Goal: Task Accomplishment & Management: Use online tool/utility

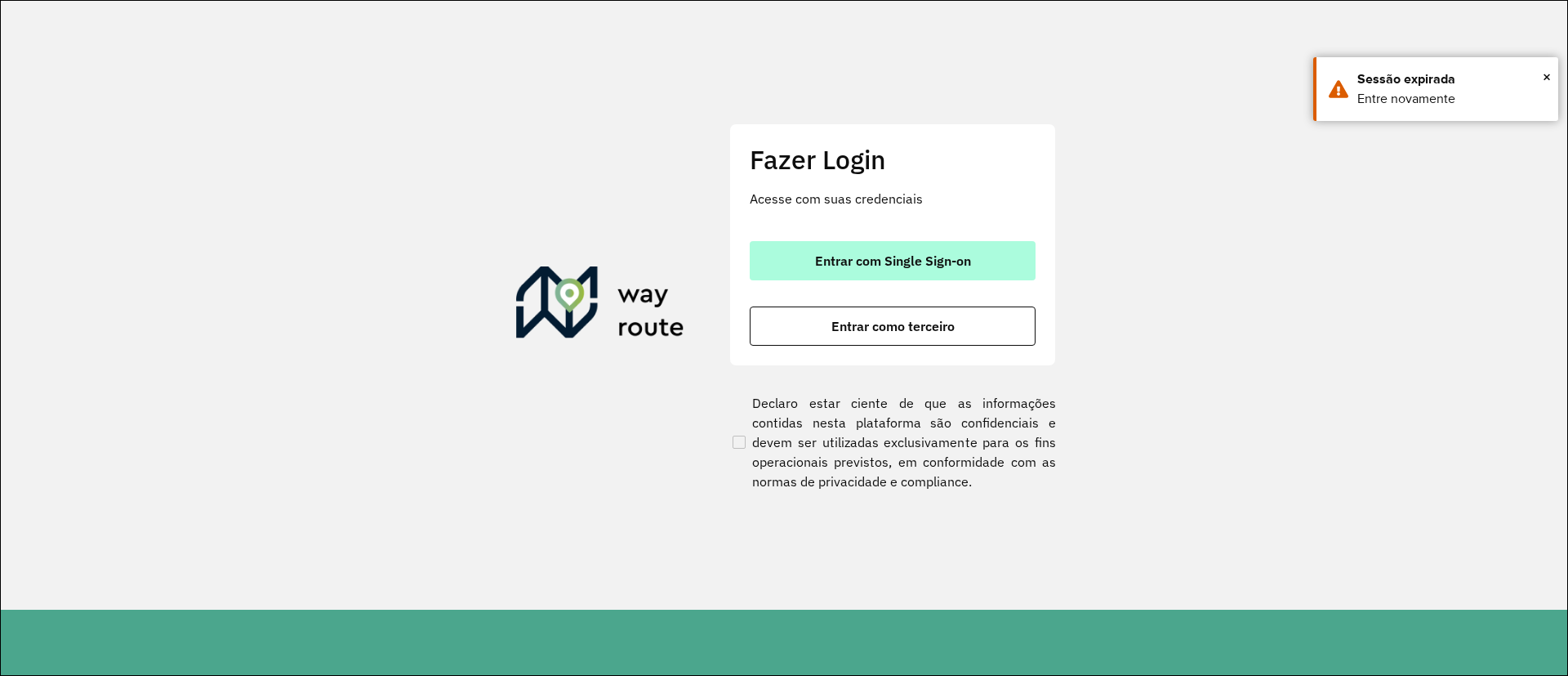
click at [997, 258] on button "Entrar com Single Sign-on" at bounding box center [892, 260] width 286 height 39
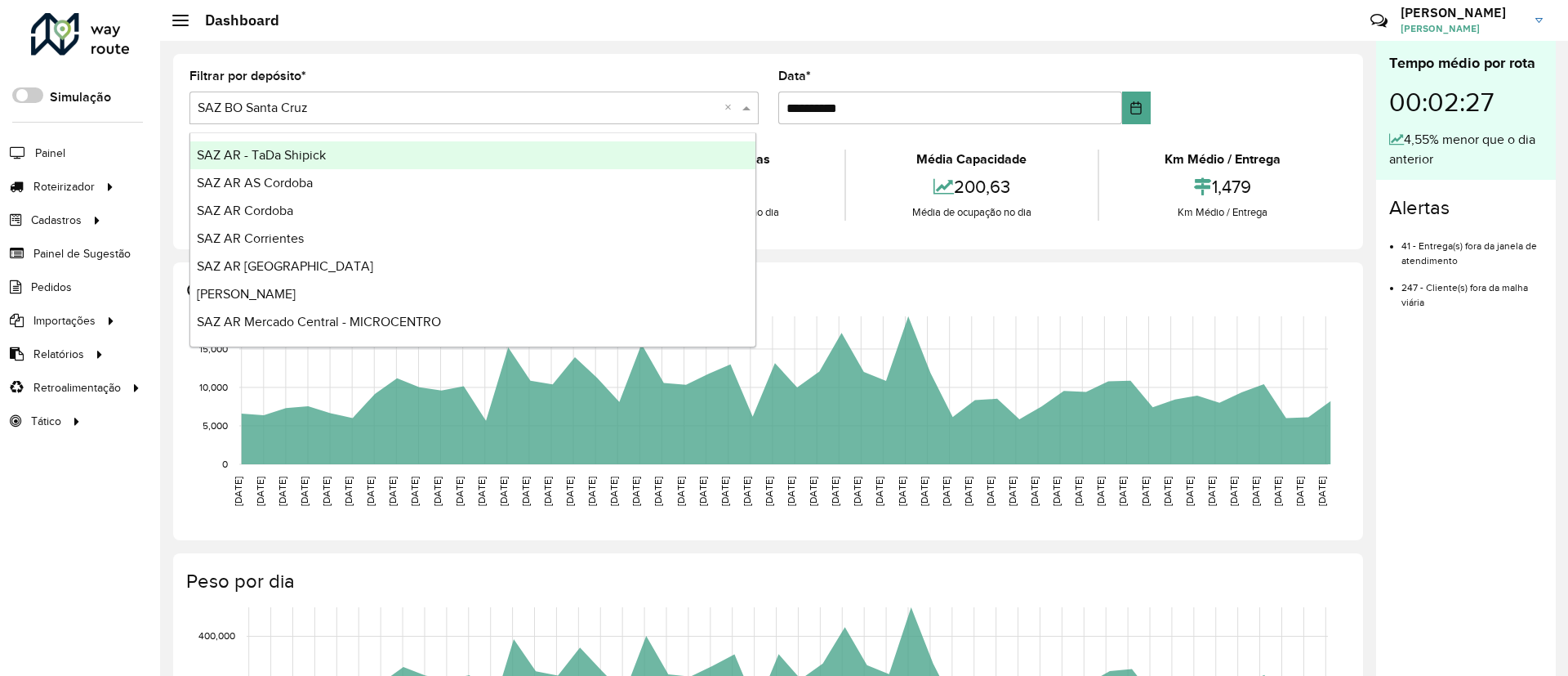
click at [582, 112] on input "text" at bounding box center [458, 108] width 521 height 20
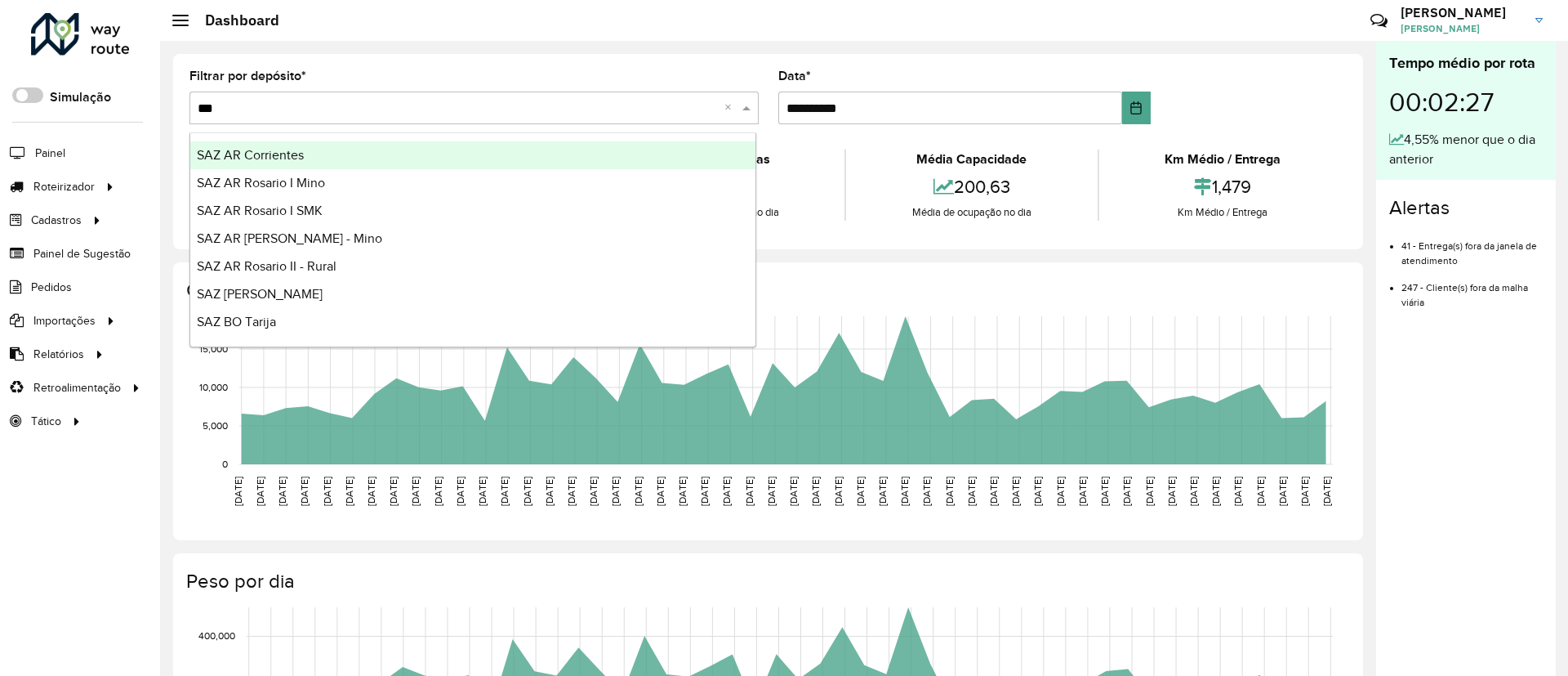
type input "****"
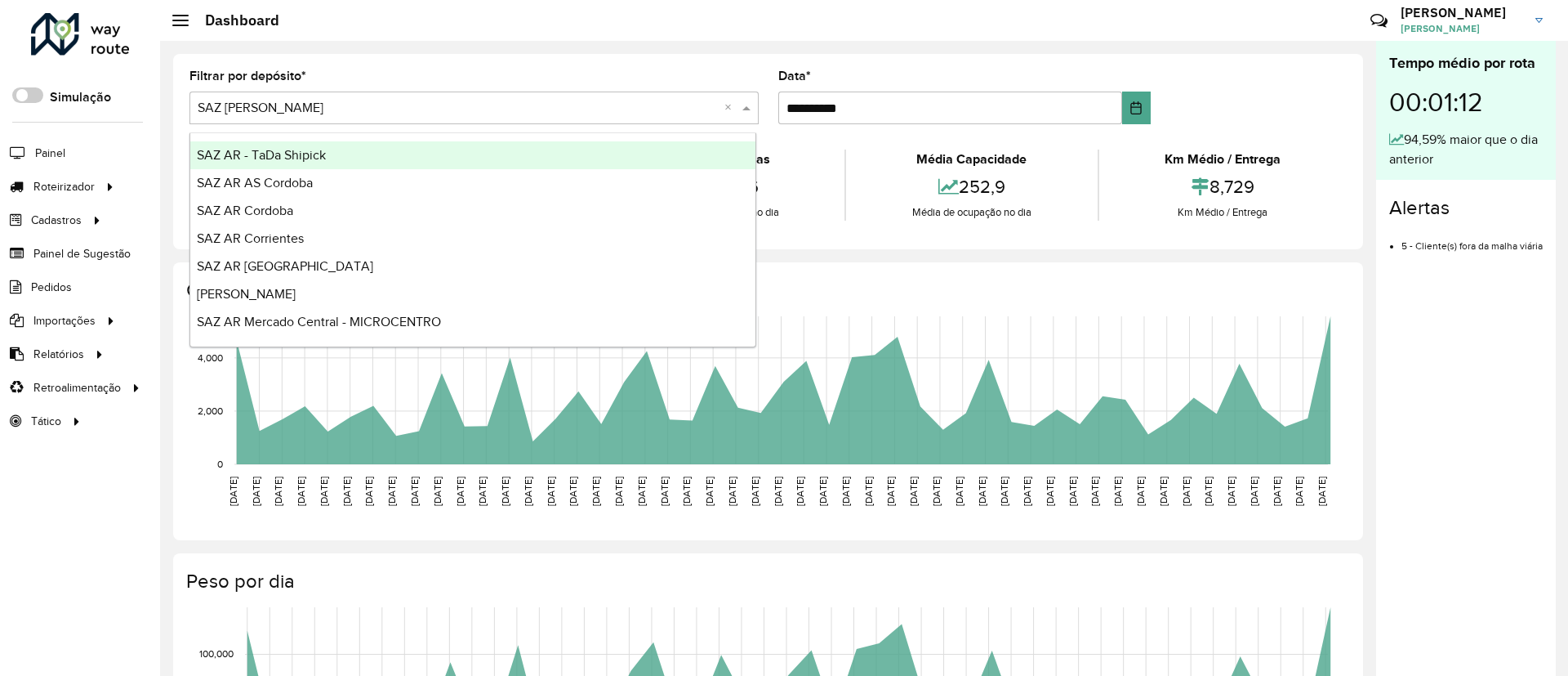
click at [741, 103] on span at bounding box center [748, 108] width 20 height 20
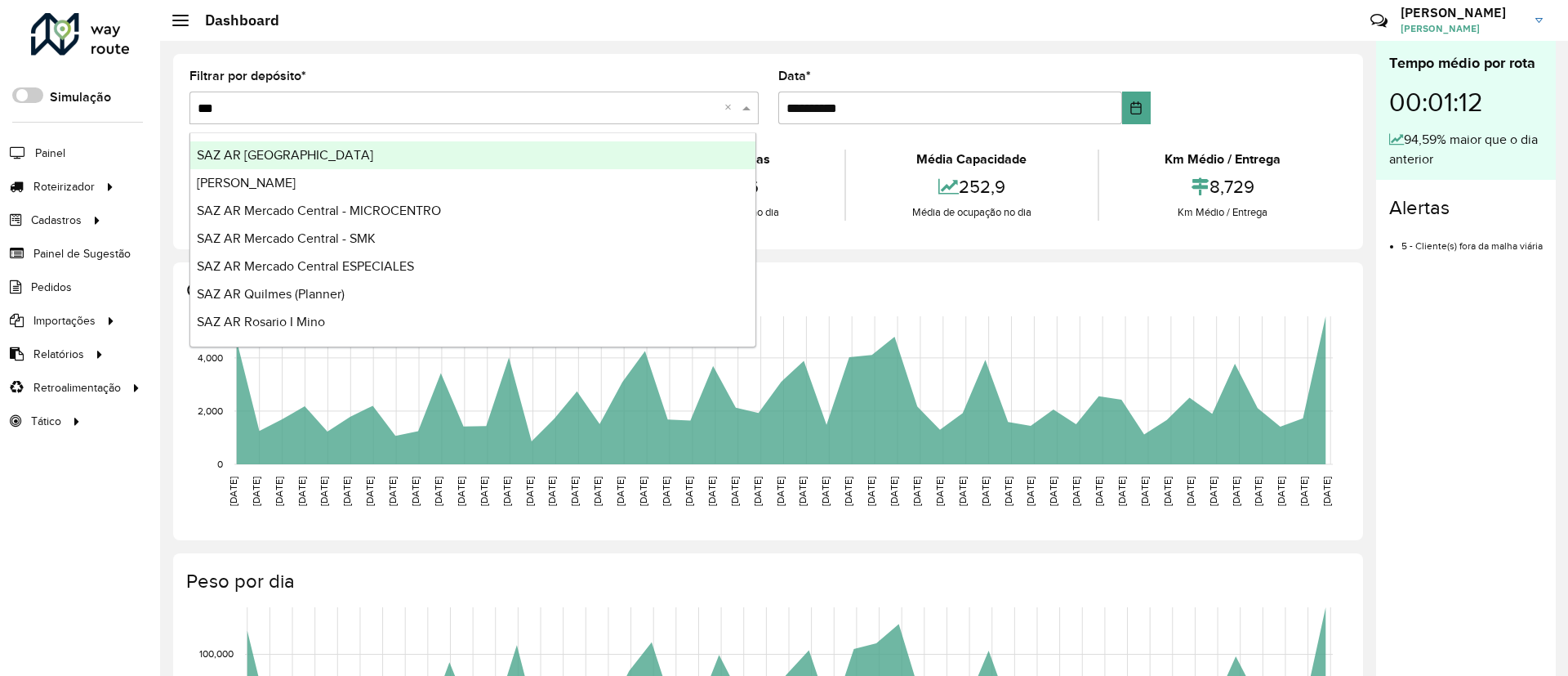
type input "****"
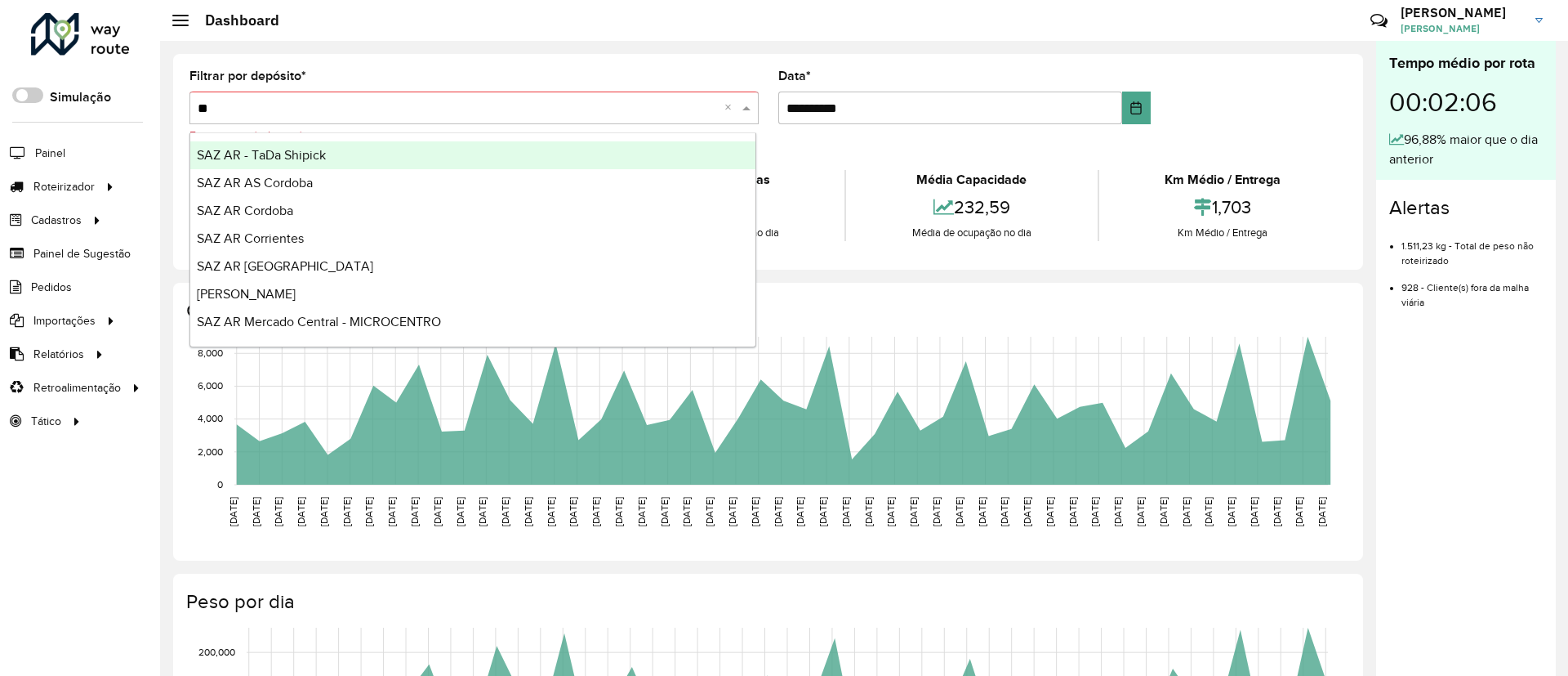
type input "***"
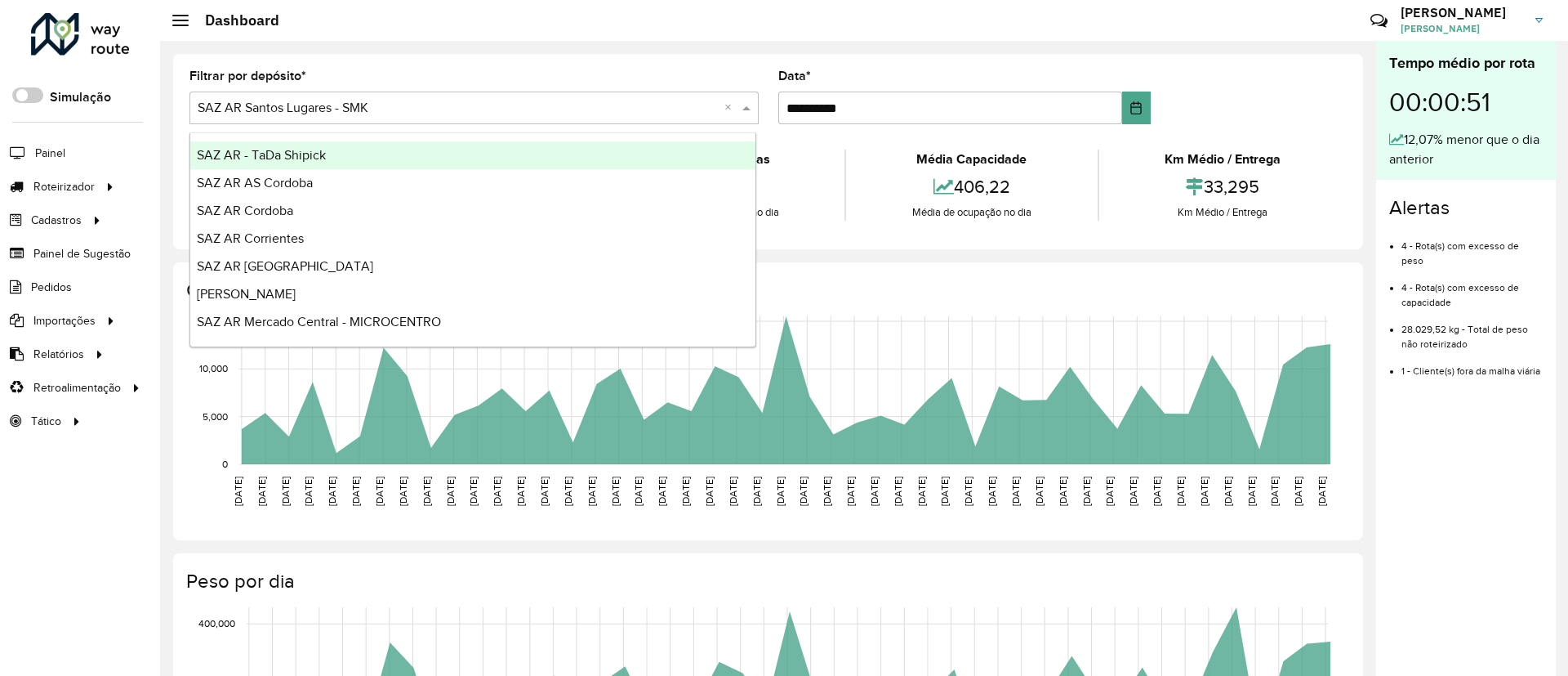
click at [738, 102] on span at bounding box center [748, 108] width 20 height 20
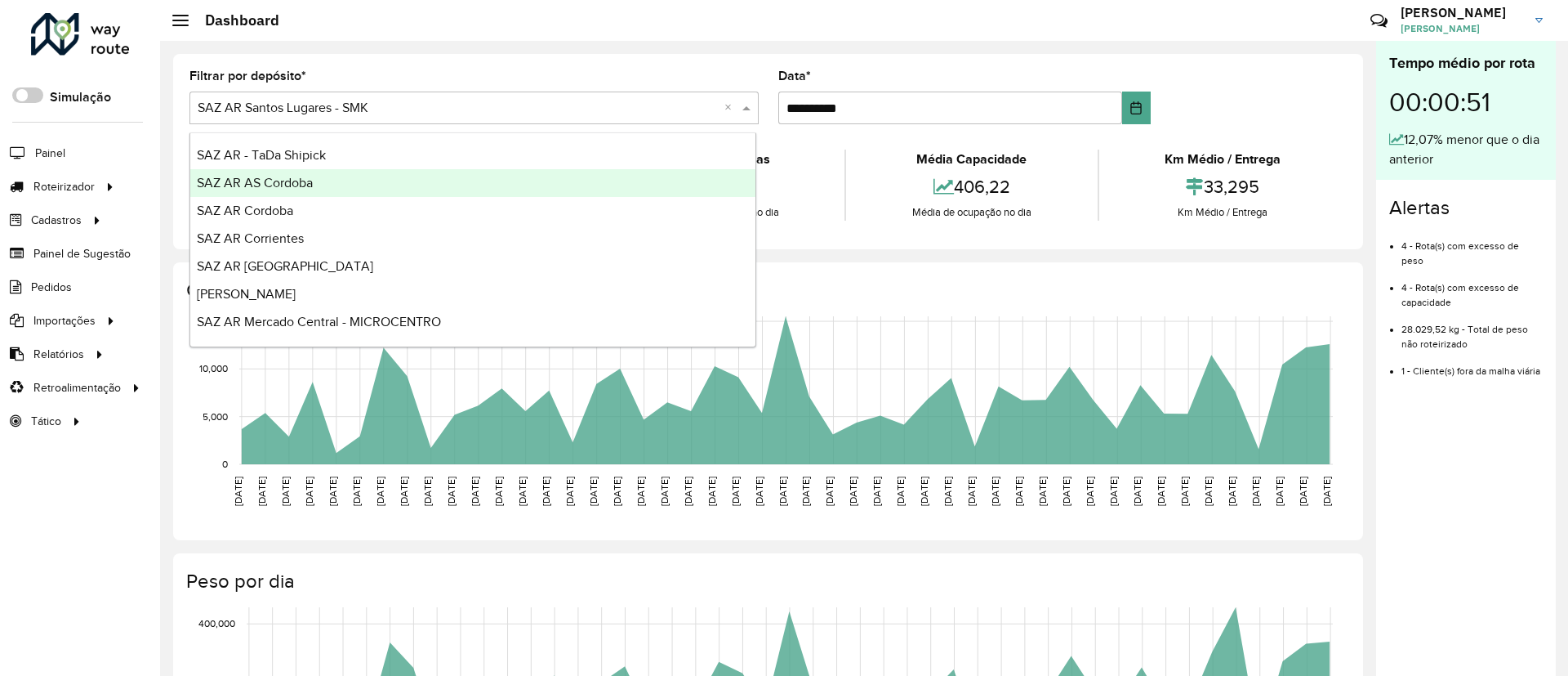
type input "*"
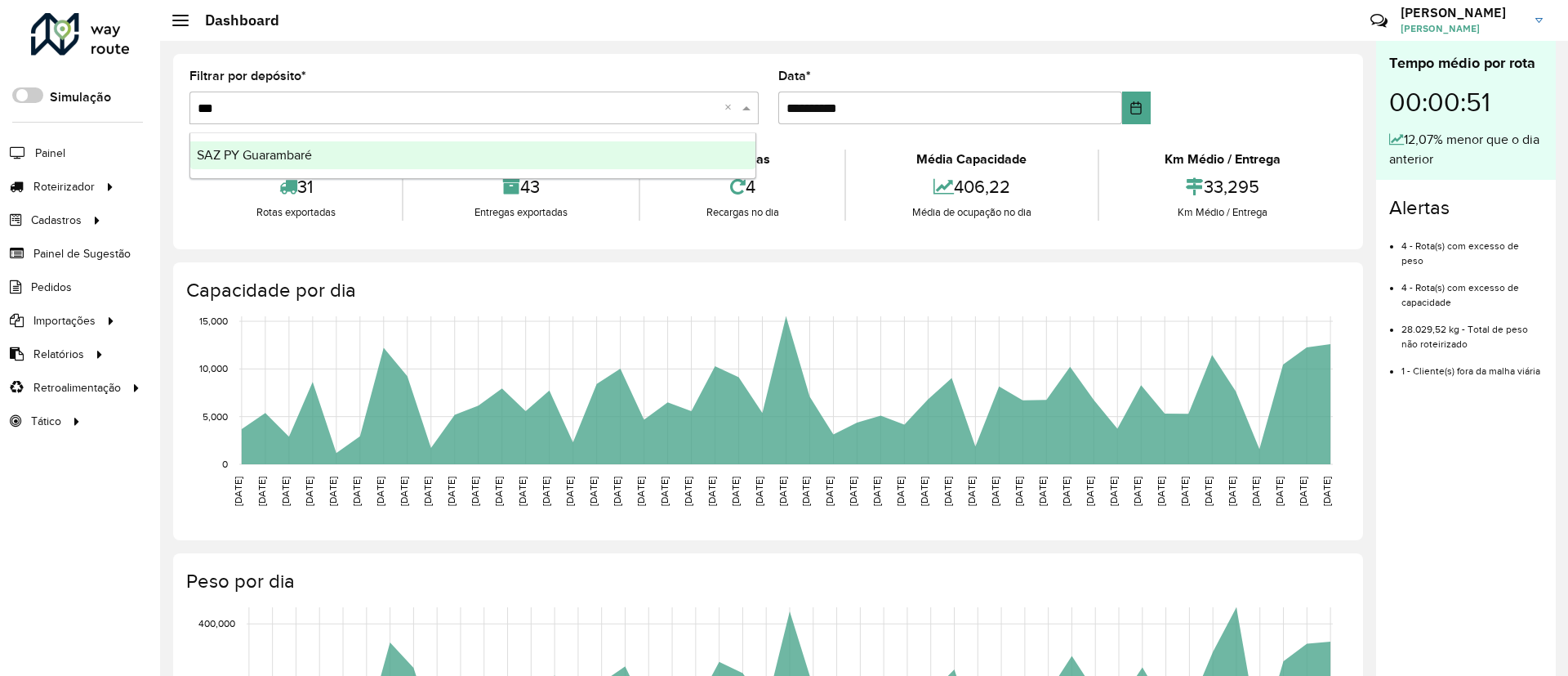
type input "****"
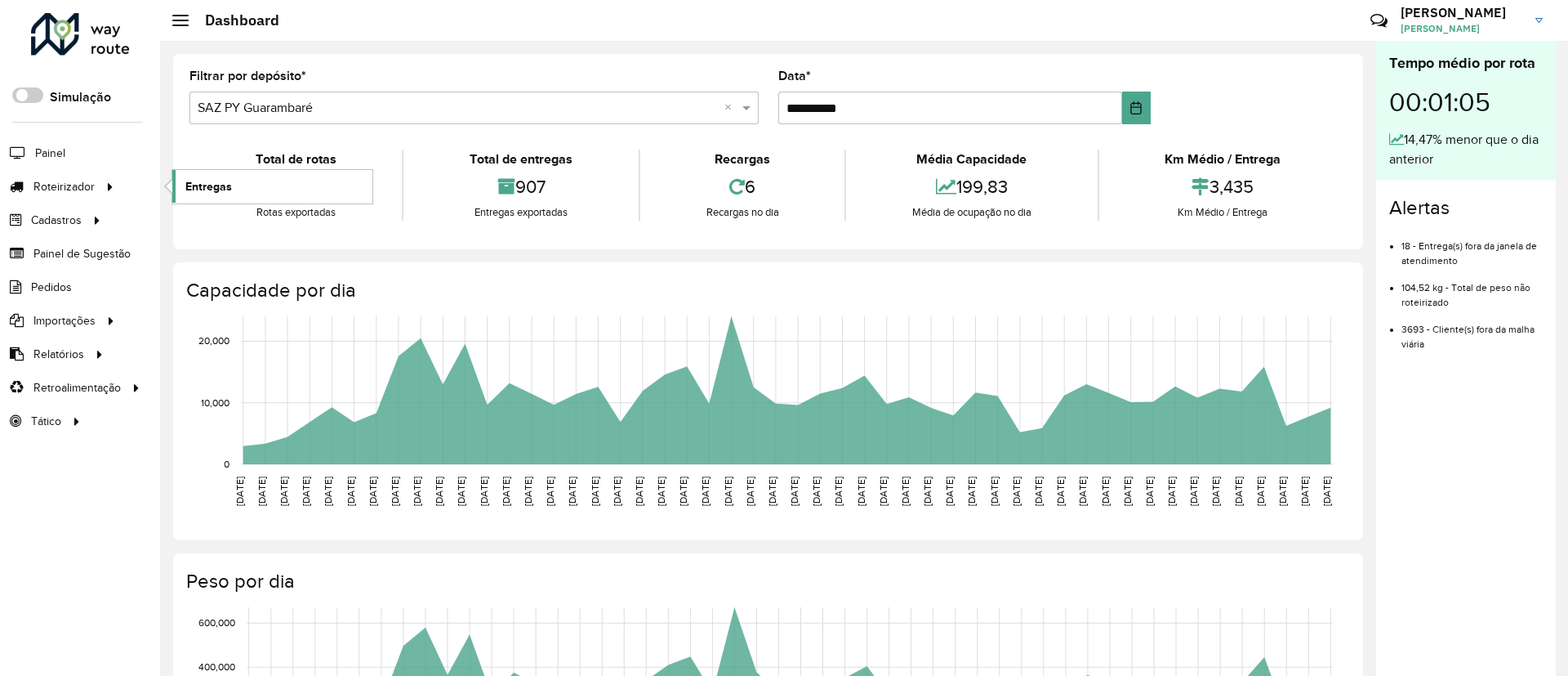
click at [206, 187] on span "Entregas" at bounding box center [209, 187] width 47 height 18
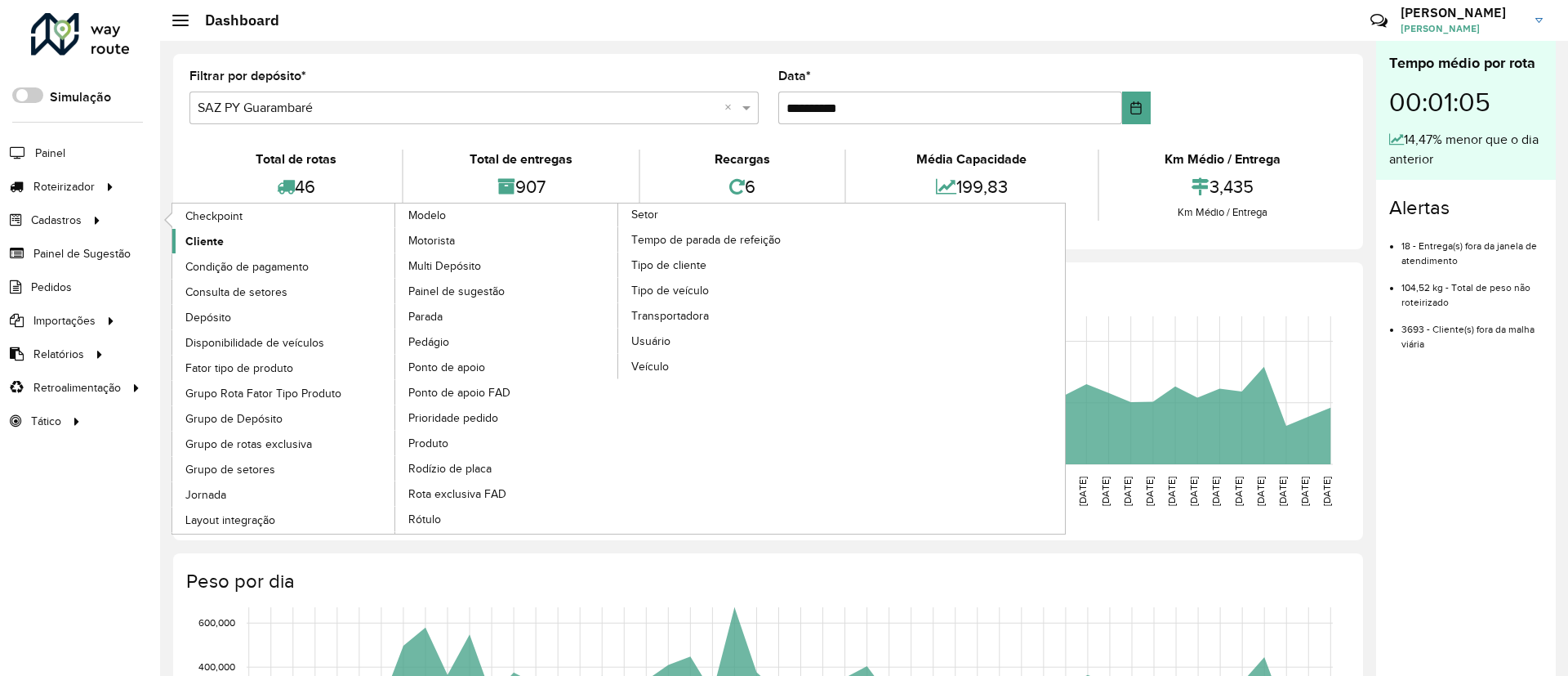
click at [204, 234] on span "Cliente" at bounding box center [204, 242] width 38 height 18
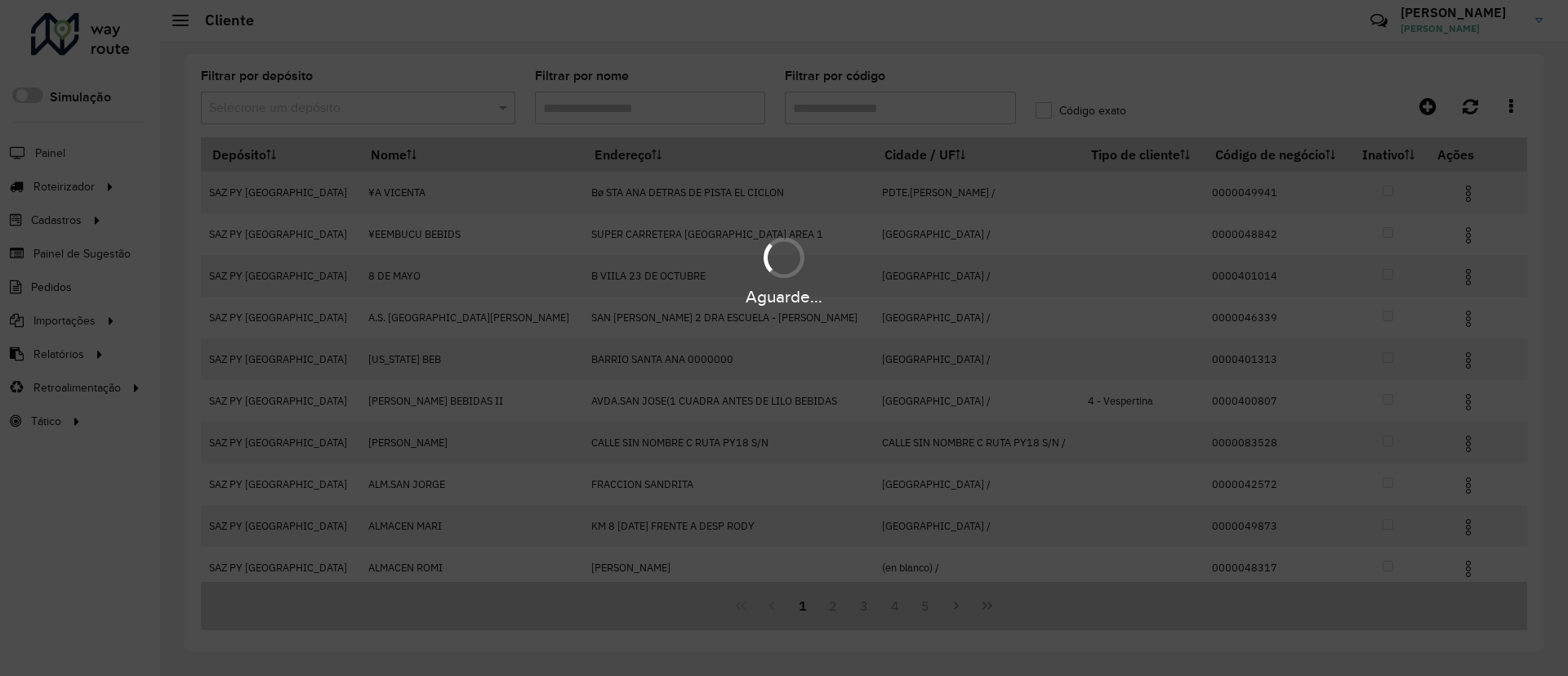
click at [396, 103] on hb-app "Aguarde... Pop-up bloqueado! Seu navegador bloqueou automáticamente a abertura …" at bounding box center [784, 338] width 1568 height 676
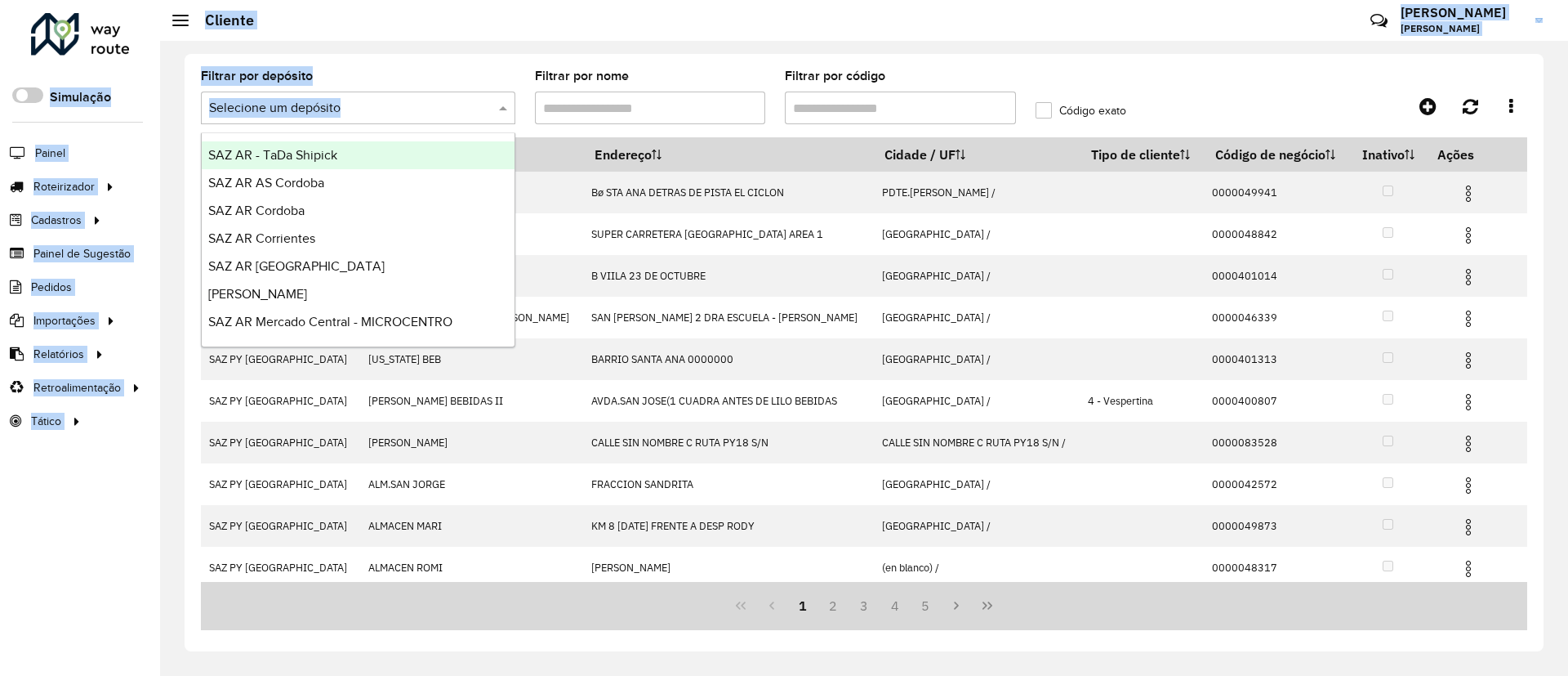
click at [400, 108] on input "text" at bounding box center [341, 108] width 265 height 20
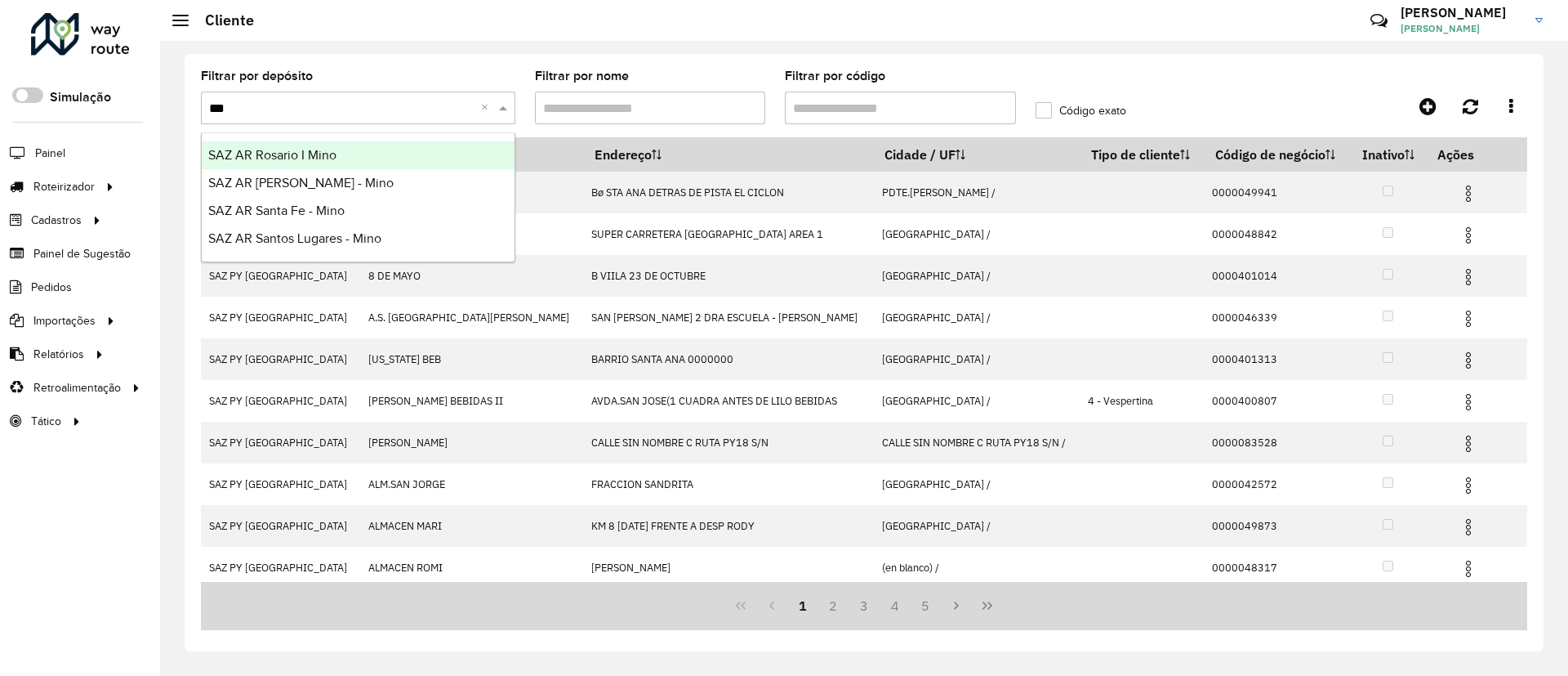
type input "****"
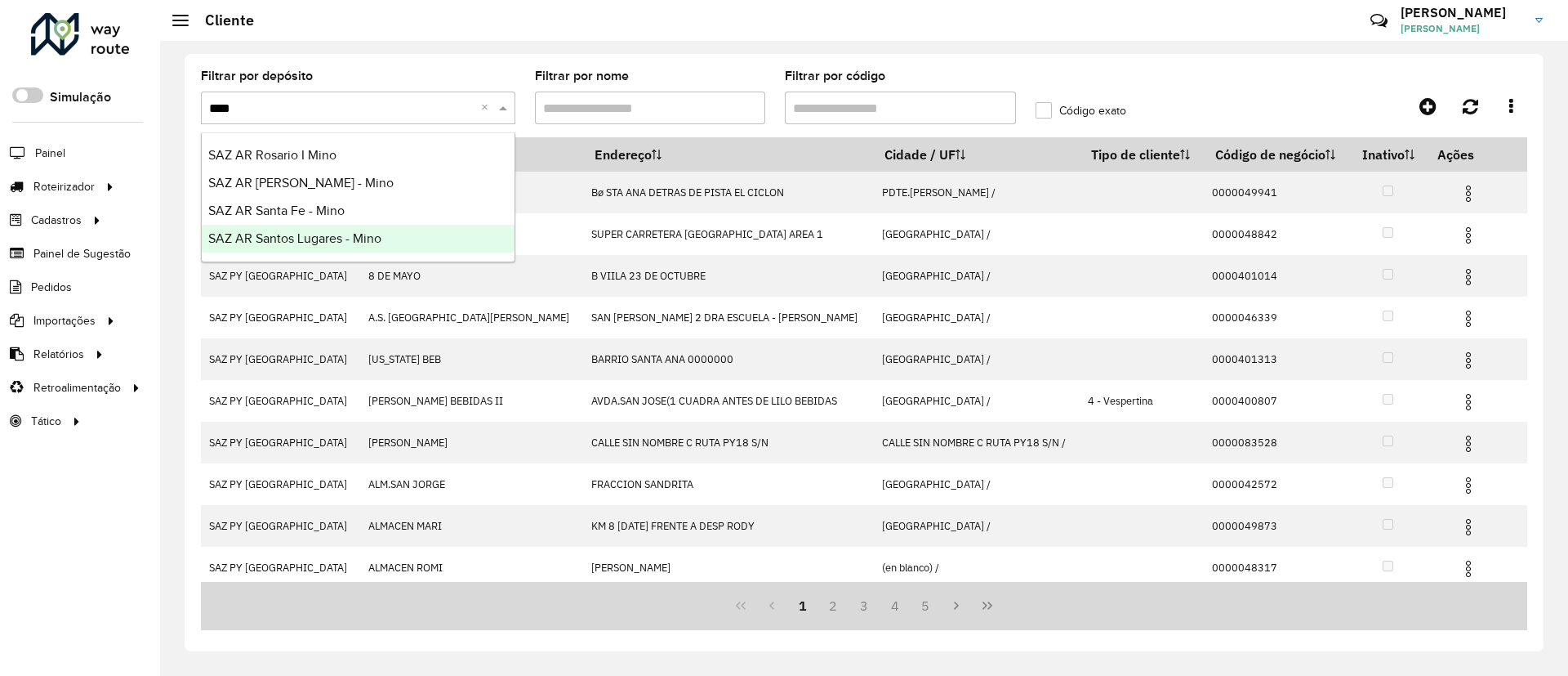
click at [438, 229] on div "SAZ AR Santos Lugares - Mino" at bounding box center [358, 238] width 313 height 27
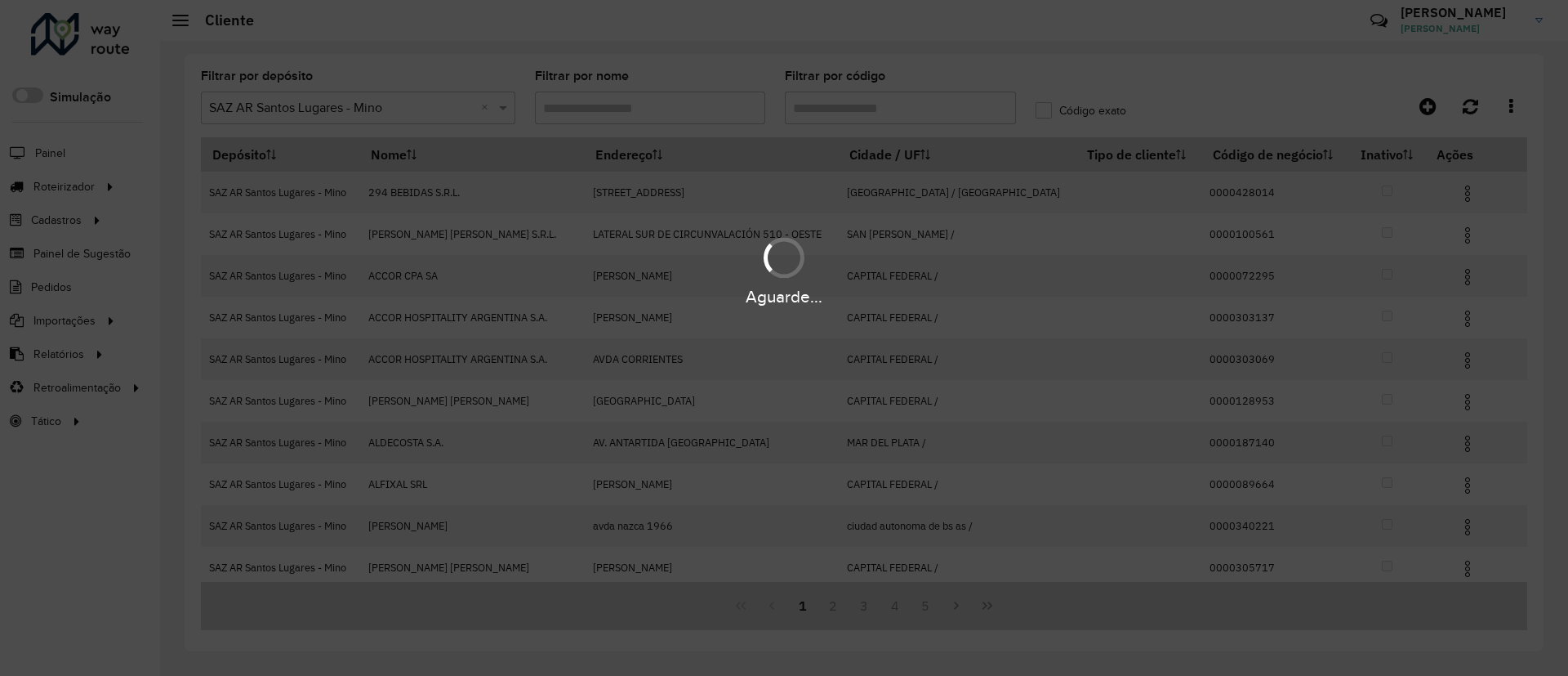
click at [836, 103] on hb-app "Aguarde... Pop-up bloqueado! Seu navegador bloqueou automáticamente a abertura …" at bounding box center [784, 338] width 1568 height 676
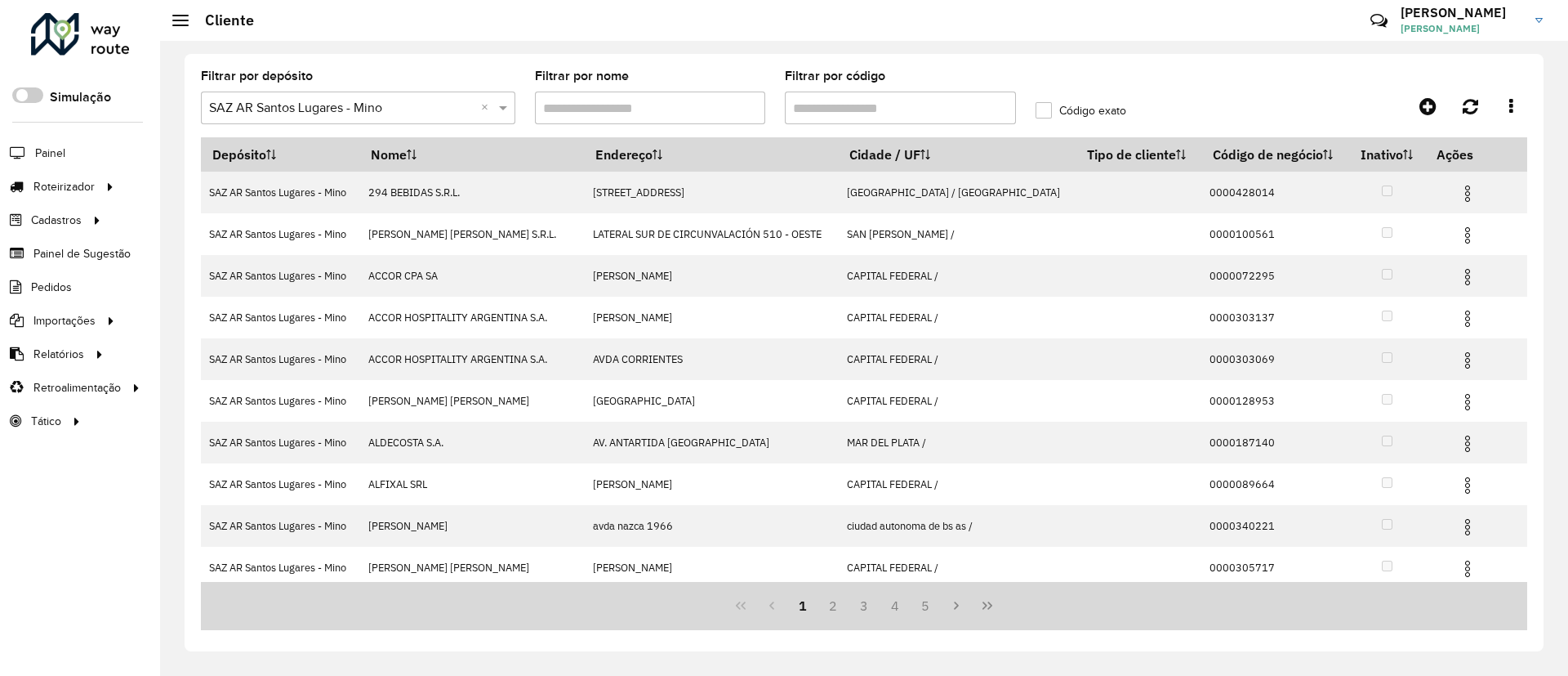
click at [836, 103] on input "Filtrar por código" at bounding box center [900, 108] width 231 height 33
paste input "**********"
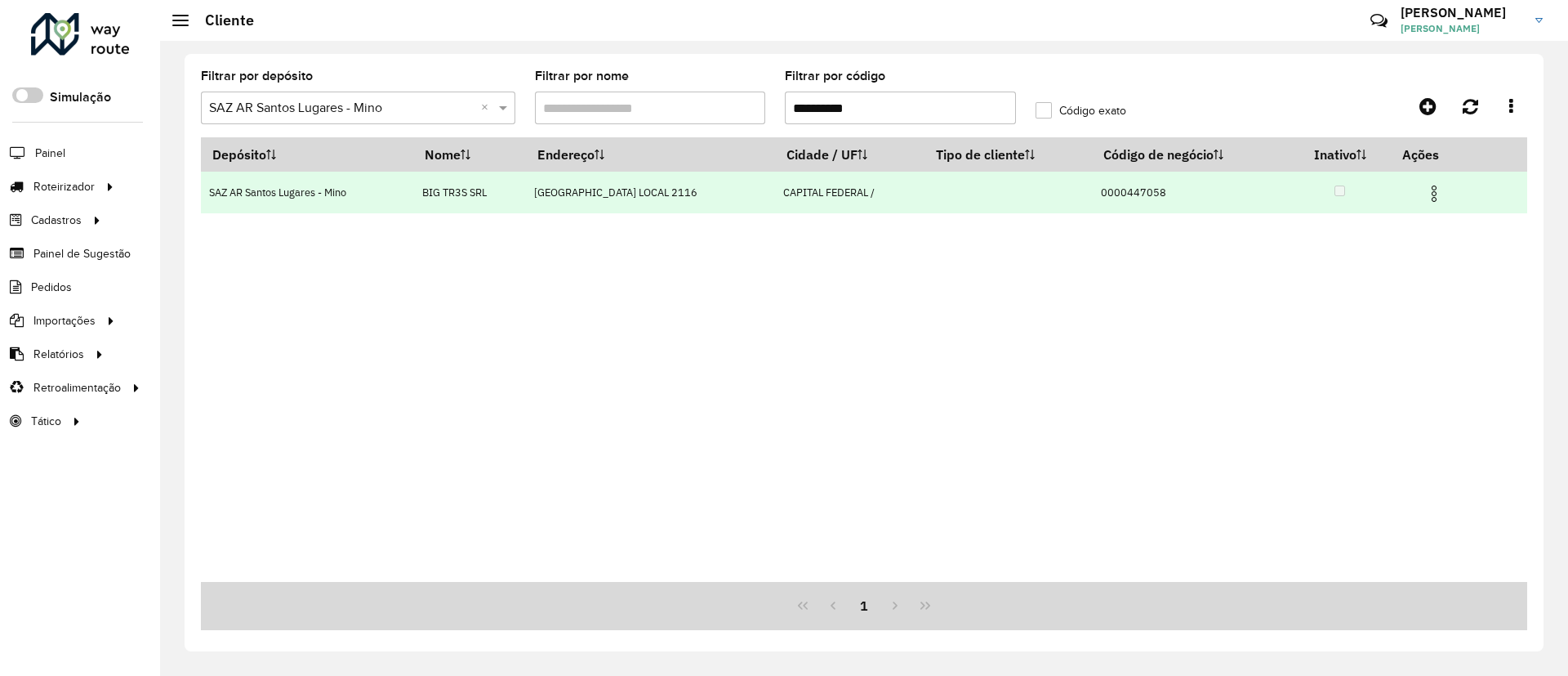
type input "**********"
click at [1431, 195] on img at bounding box center [1434, 193] width 20 height 20
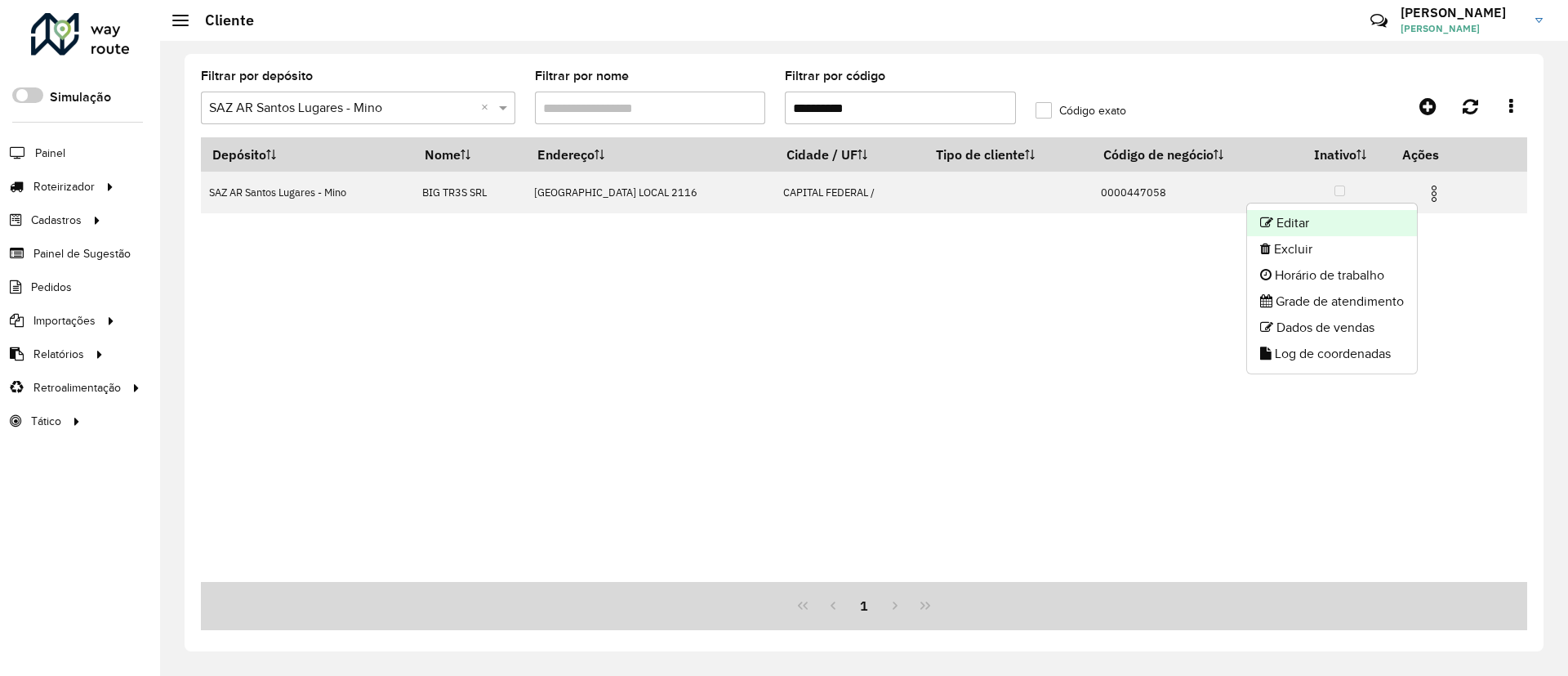
click at [1342, 233] on li "Editar" at bounding box center [1332, 222] width 170 height 26
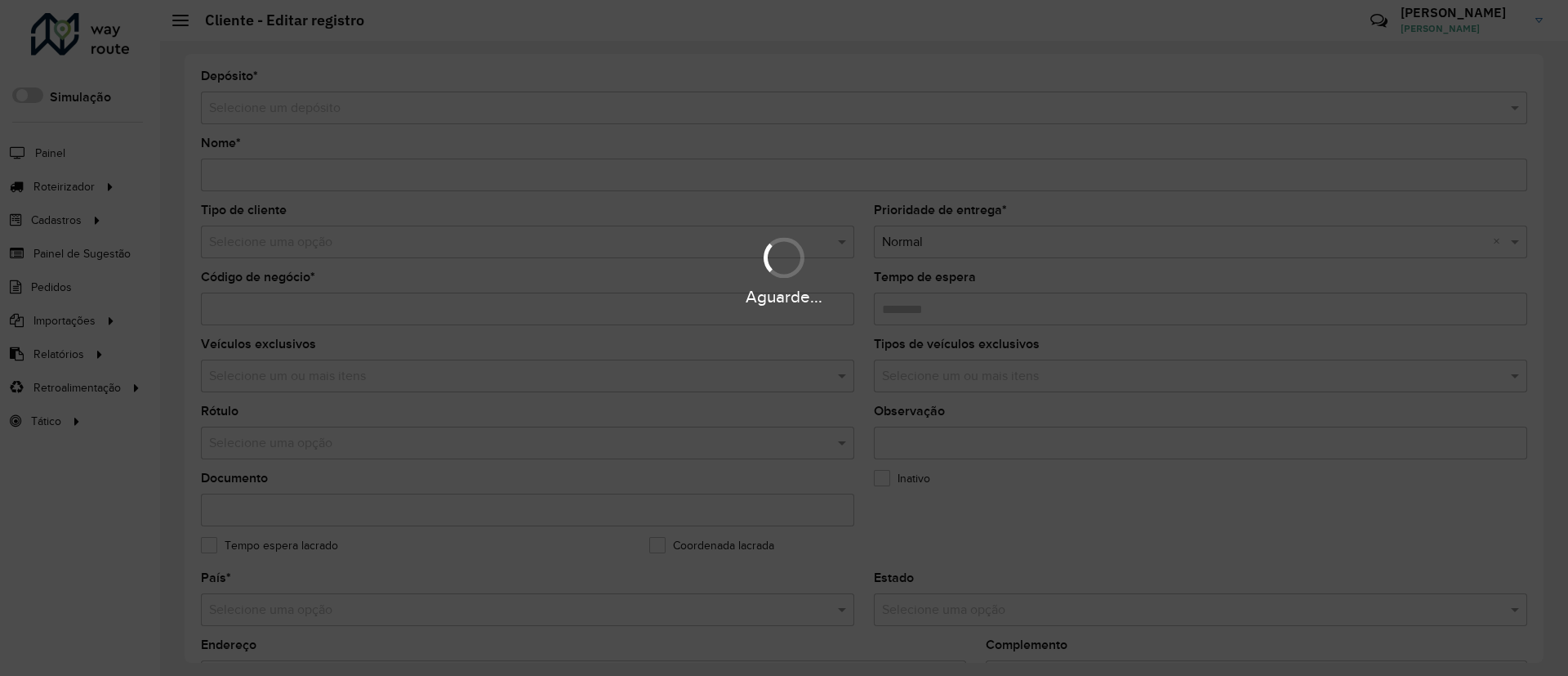
type input "**********"
type input "********"
type input "**********"
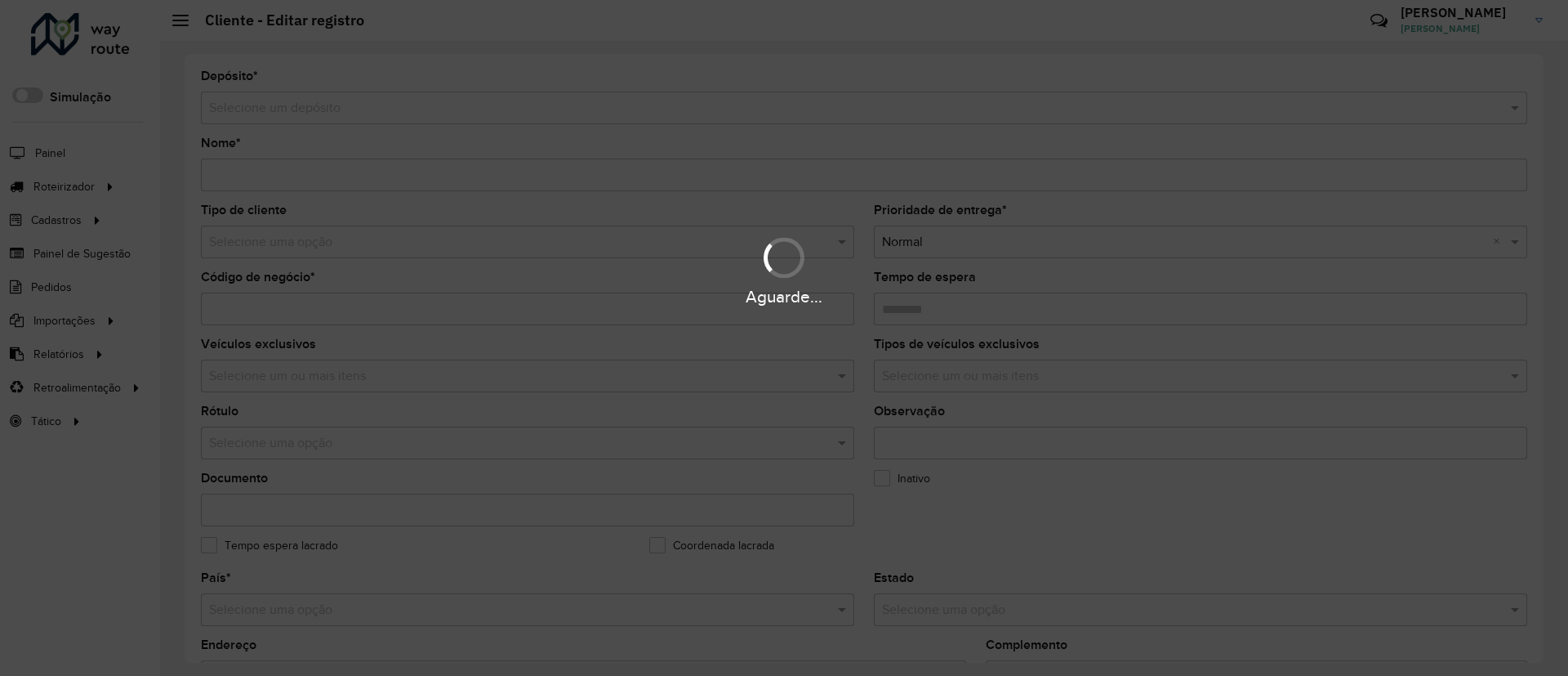
type input "**********"
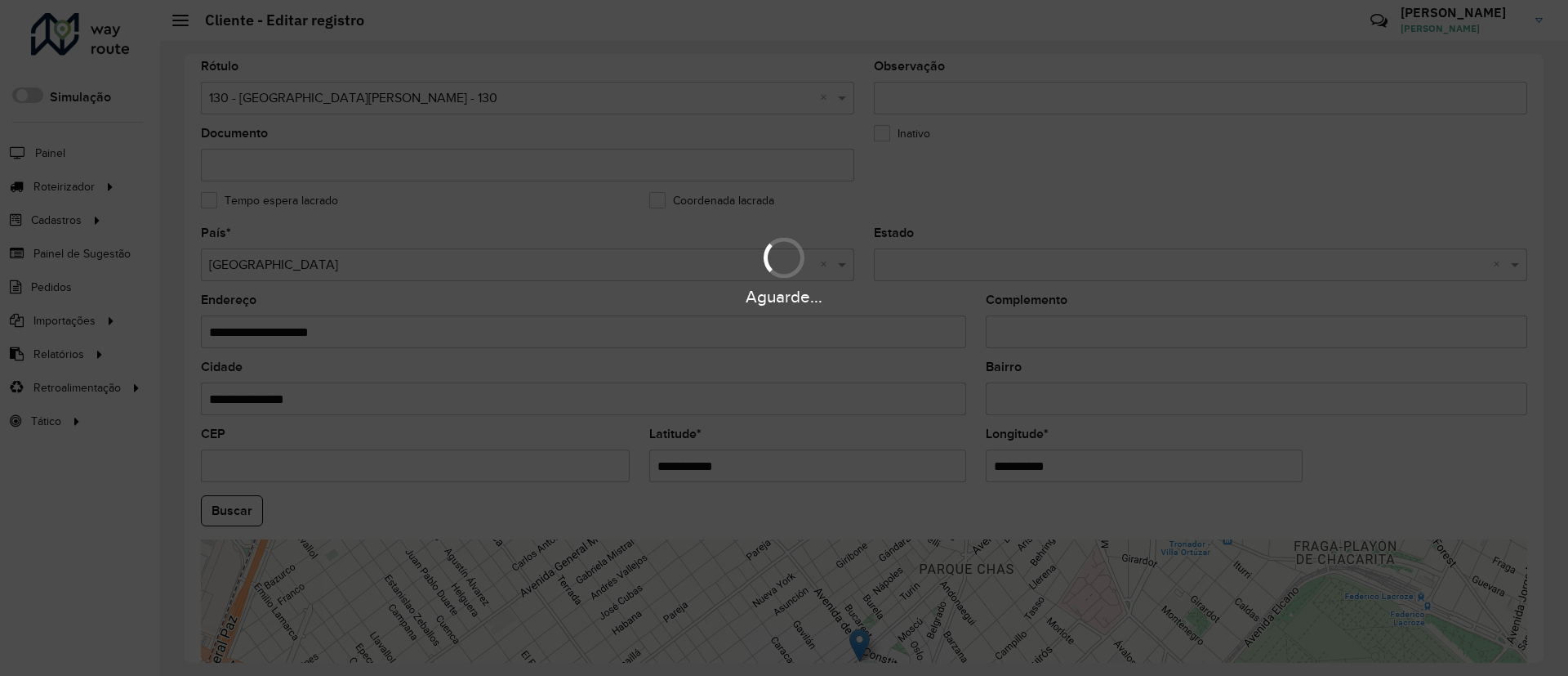
scroll to position [355, 0]
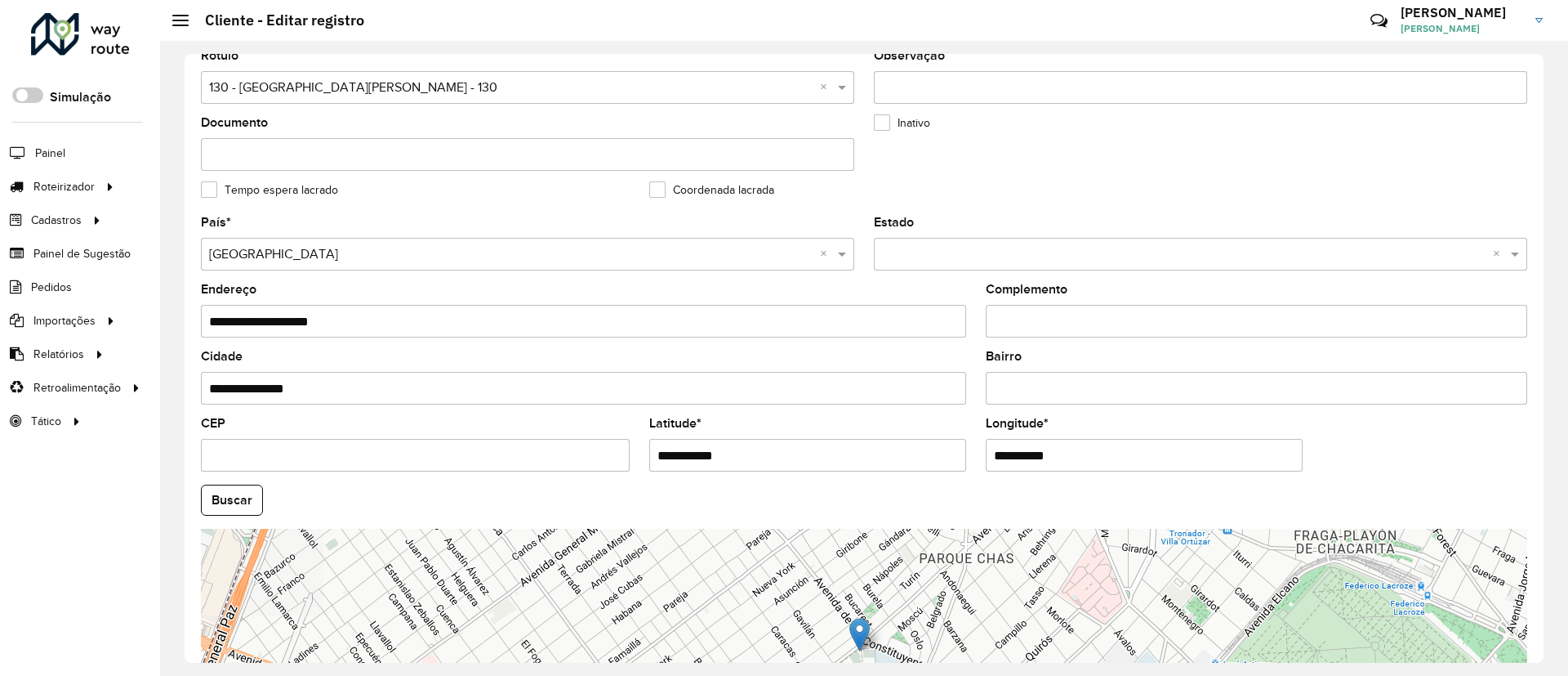
click at [769, 446] on input "**********" at bounding box center [807, 456] width 317 height 33
paste input "*"
type input "**********"
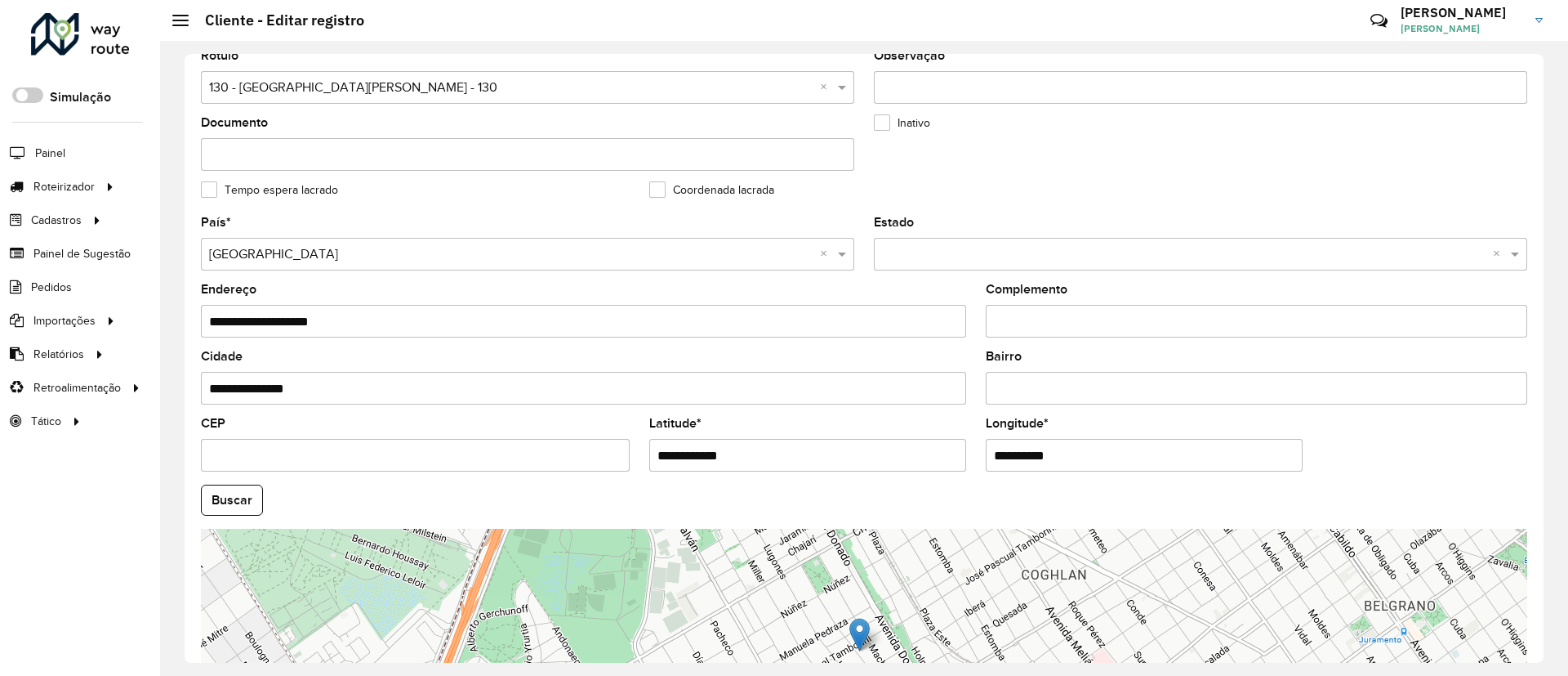
click at [1088, 460] on input "**********" at bounding box center [1144, 456] width 317 height 33
paste input "*"
type input "**********"
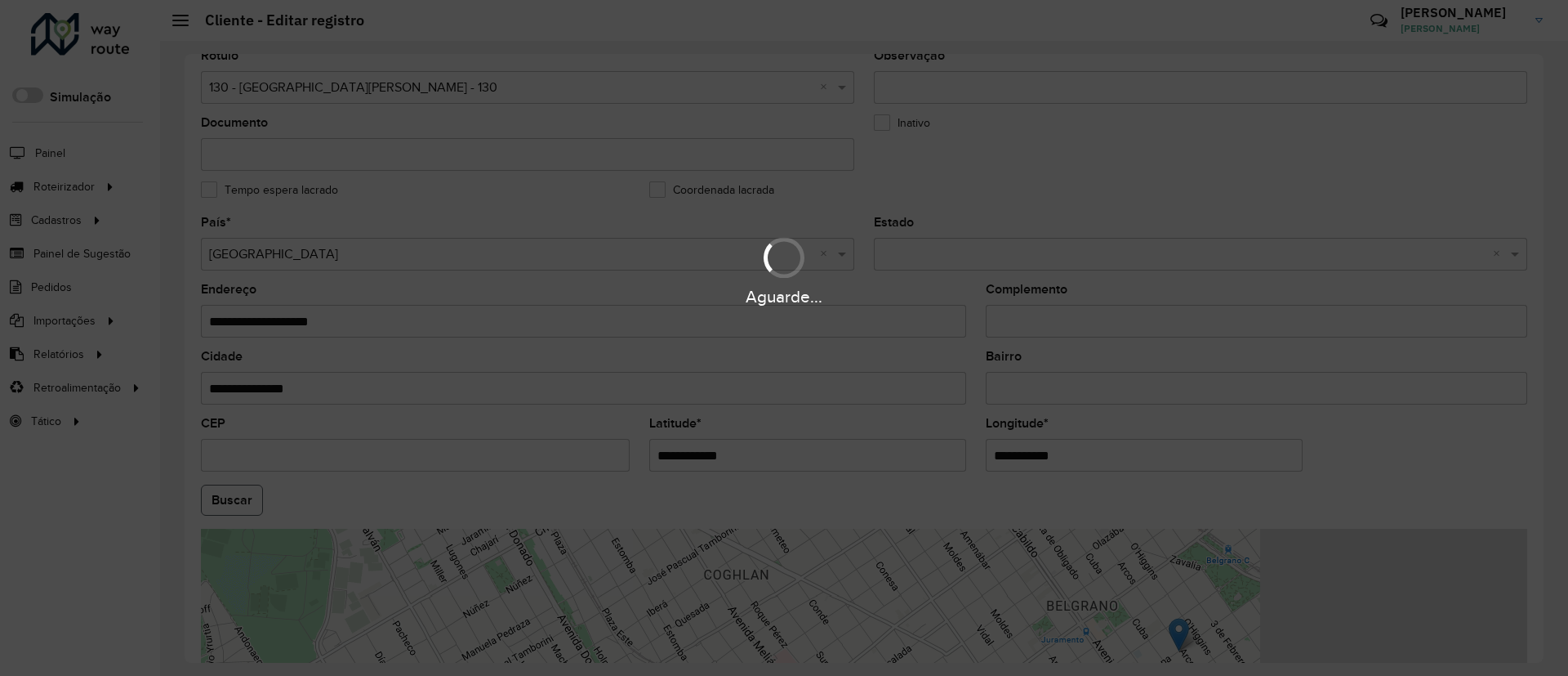
click at [221, 503] on hb-app "Aguarde... Pop-up bloqueado! Seu navegador bloqueou automáticamente a abertura …" at bounding box center [784, 338] width 1568 height 676
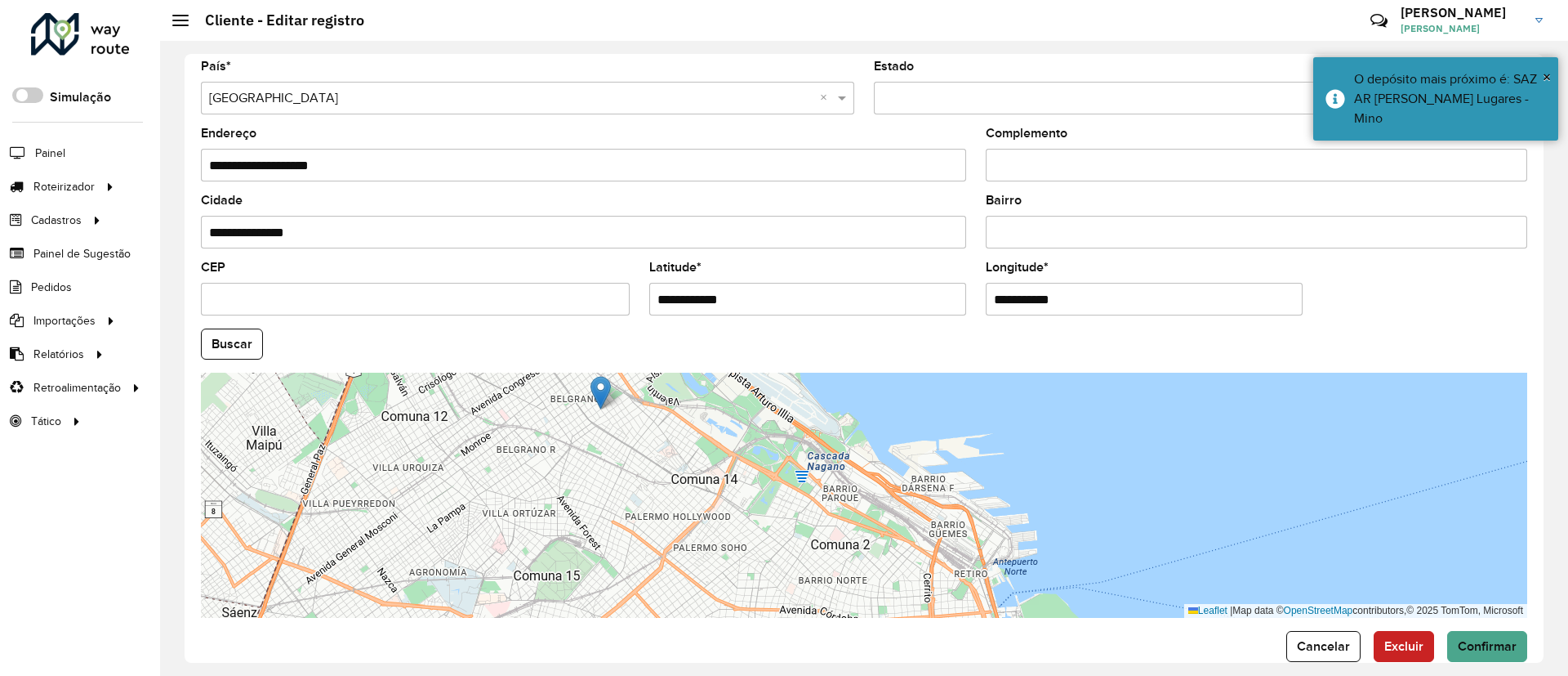
scroll to position [540, 0]
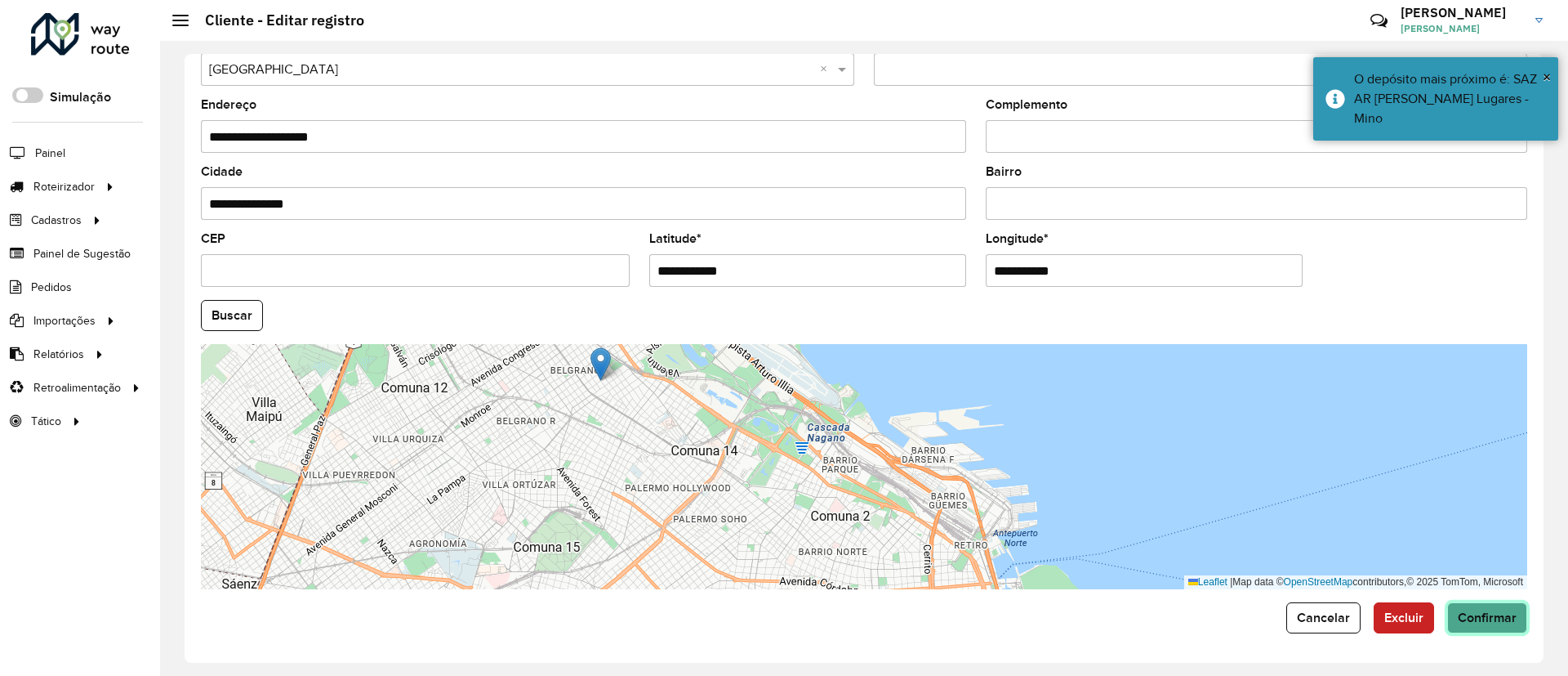
click at [1480, 612] on span "Confirmar" at bounding box center [1487, 617] width 59 height 14
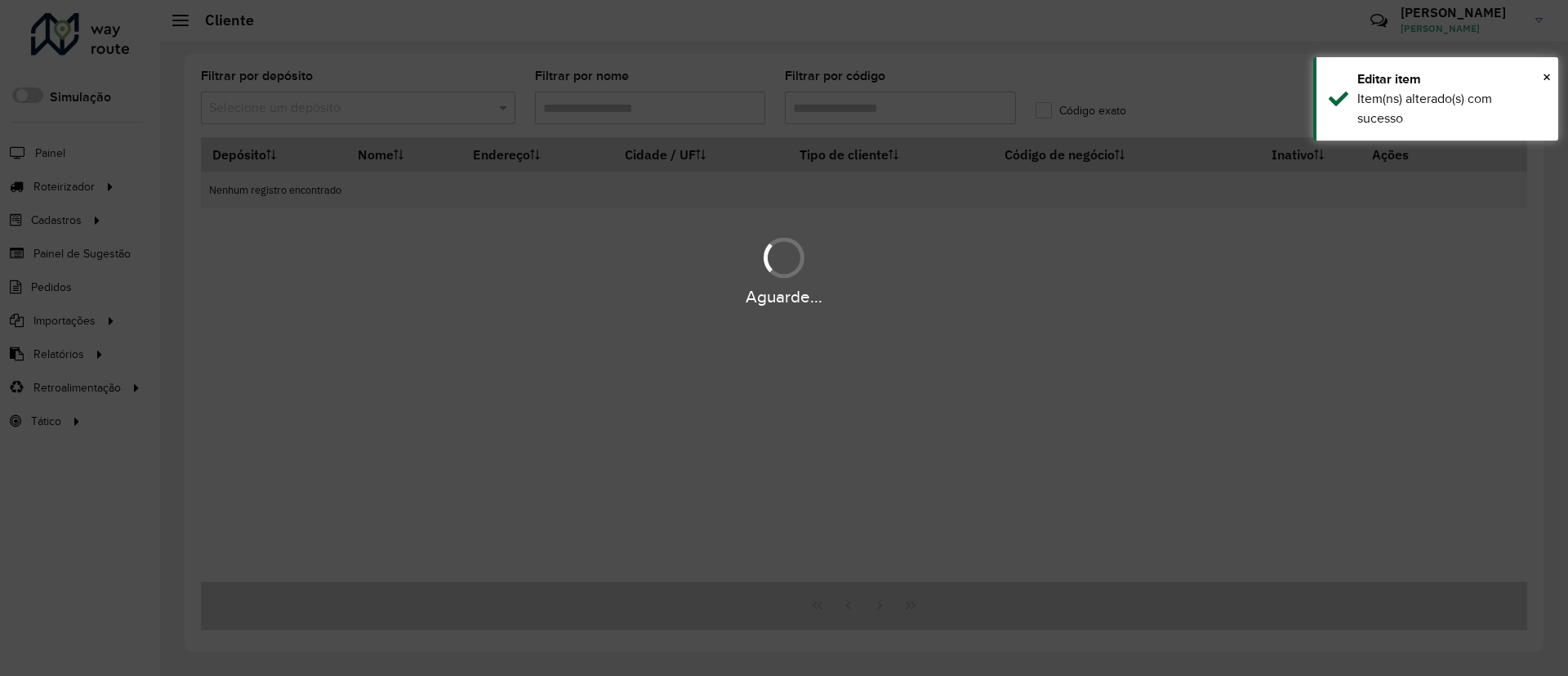
type input "**********"
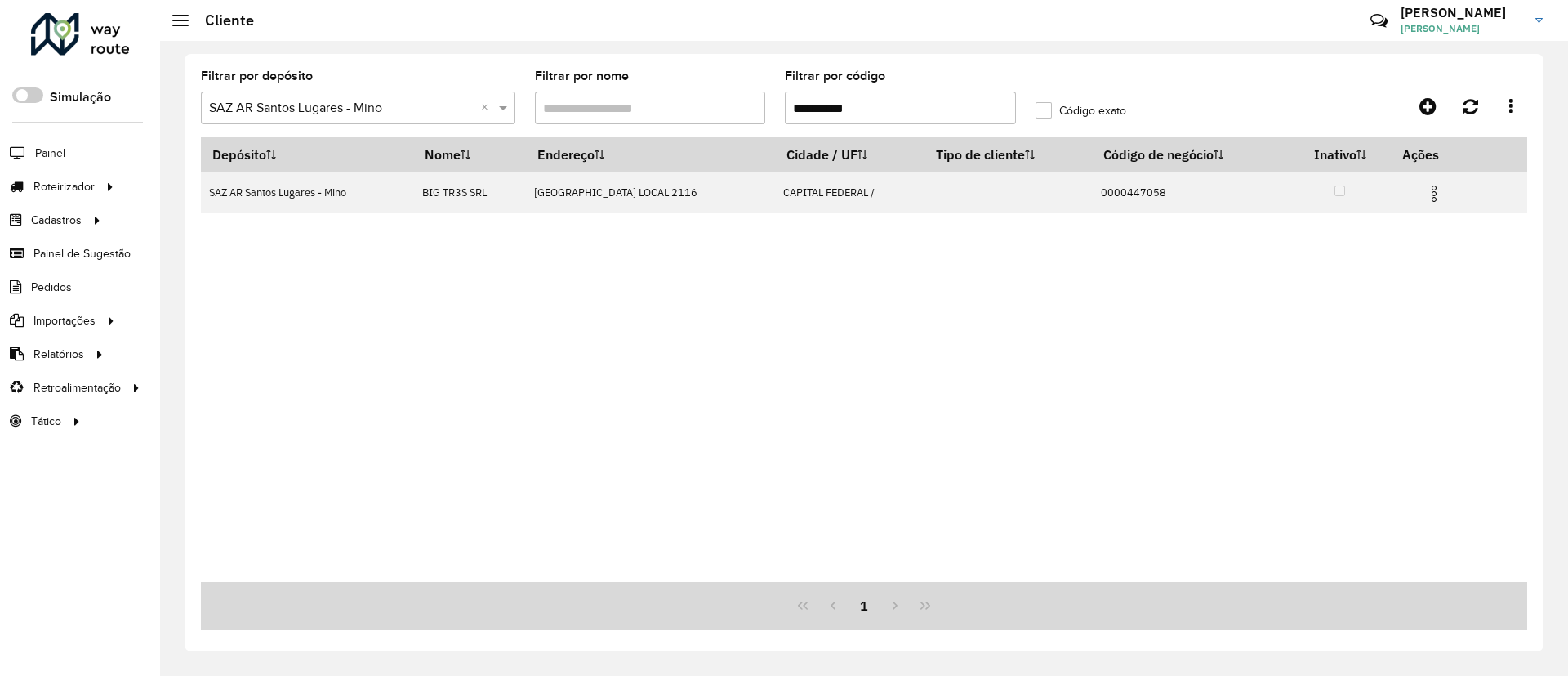
click at [822, 446] on div "Depósito Nome Endereço Cidade / UF Tipo de cliente Código de negócio Inativo Aç…" at bounding box center [864, 360] width 1326 height 445
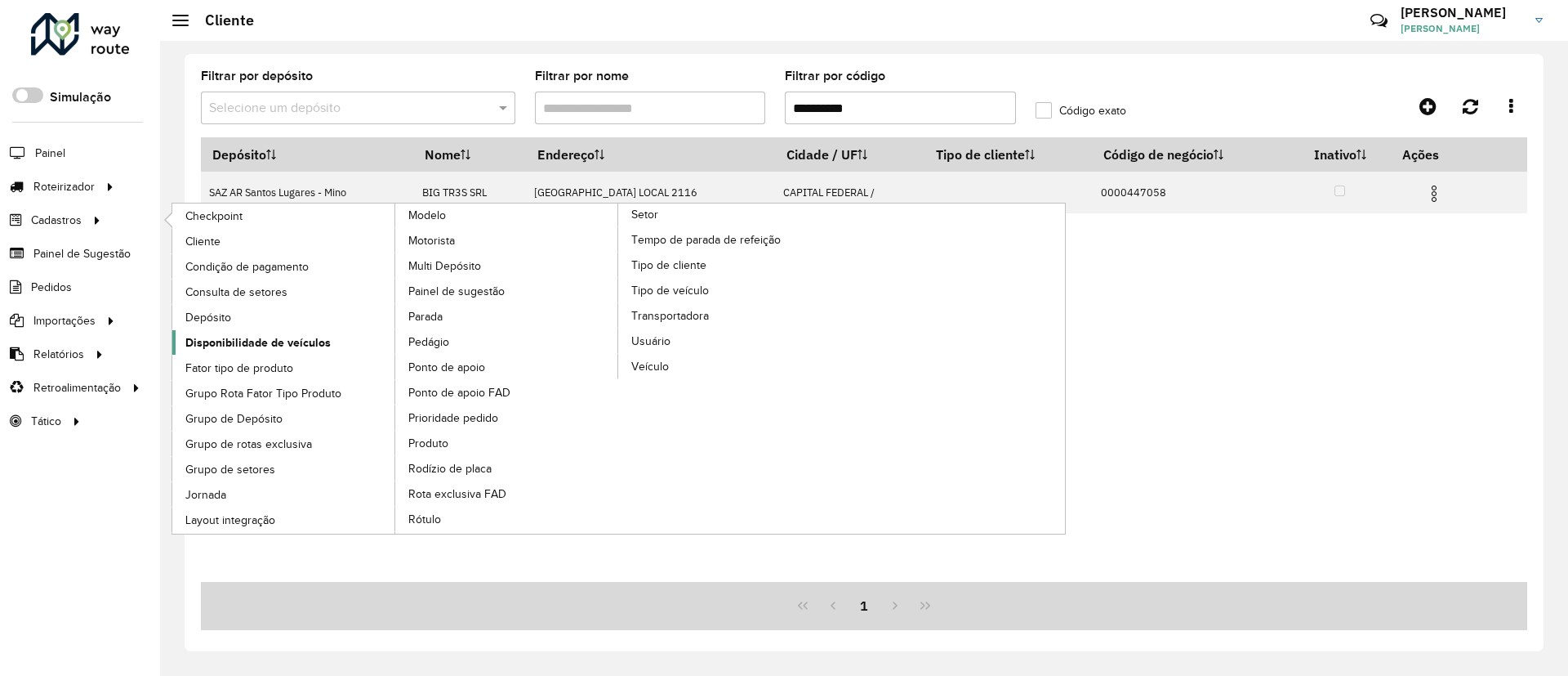
click at [280, 339] on span "Disponibilidade de veículos" at bounding box center [257, 343] width 145 height 18
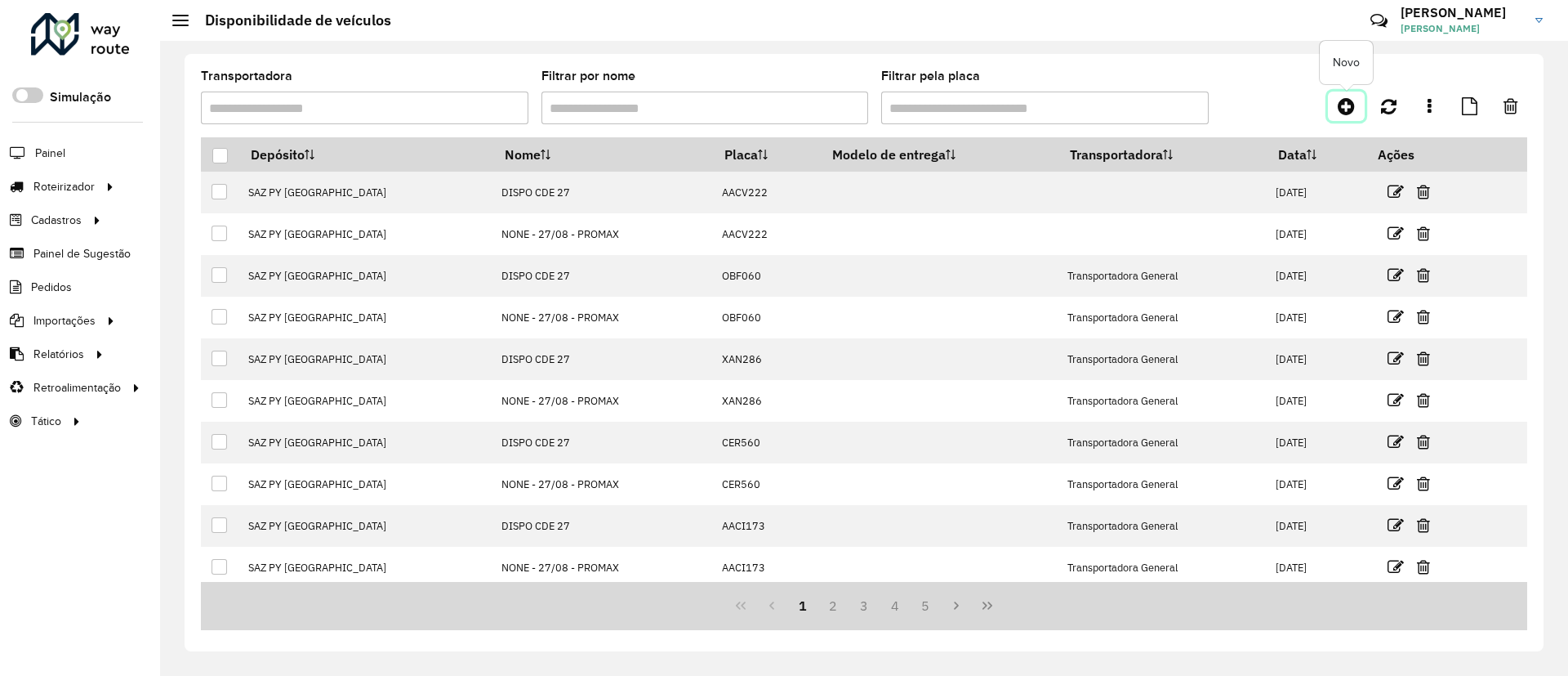
click at [1348, 104] on icon at bounding box center [1347, 106] width 18 height 20
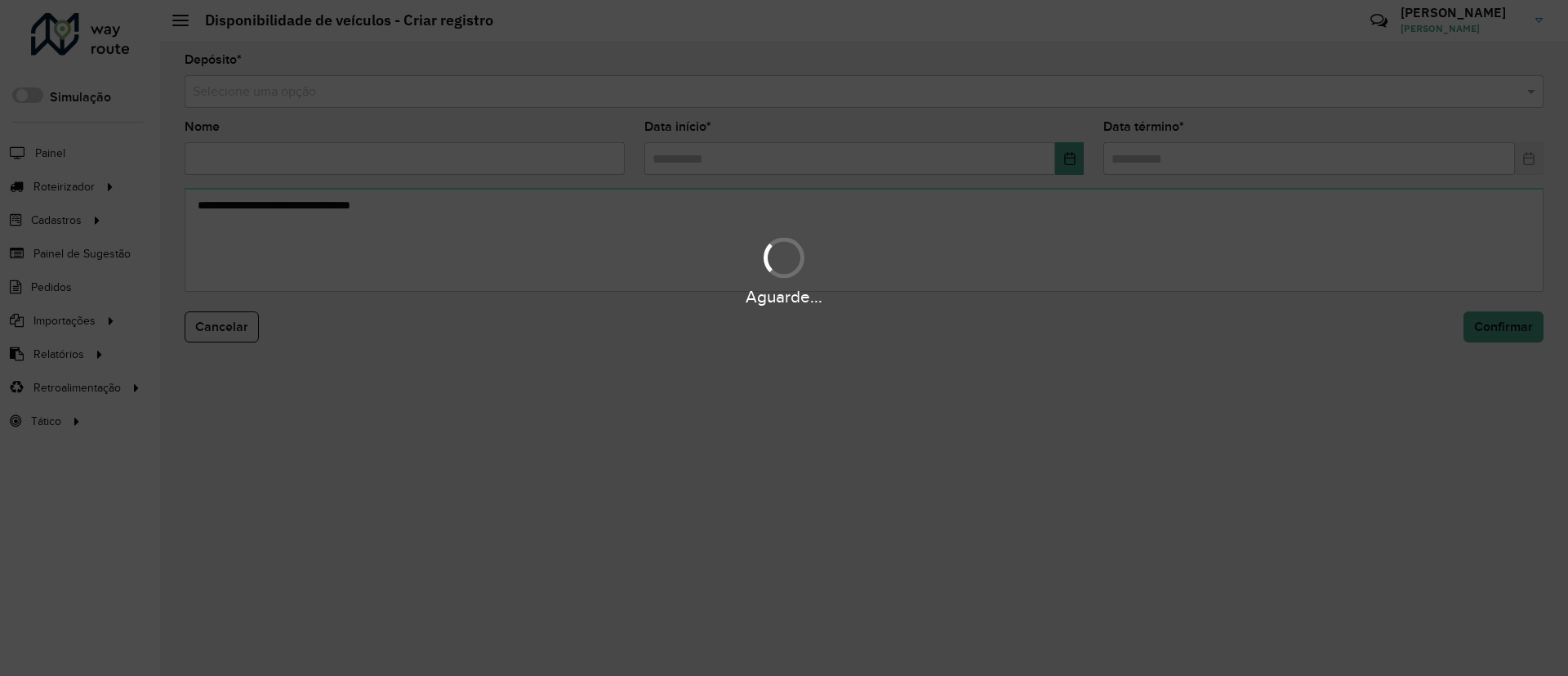
click at [893, 90] on div "Aguarde..." at bounding box center [784, 338] width 1568 height 676
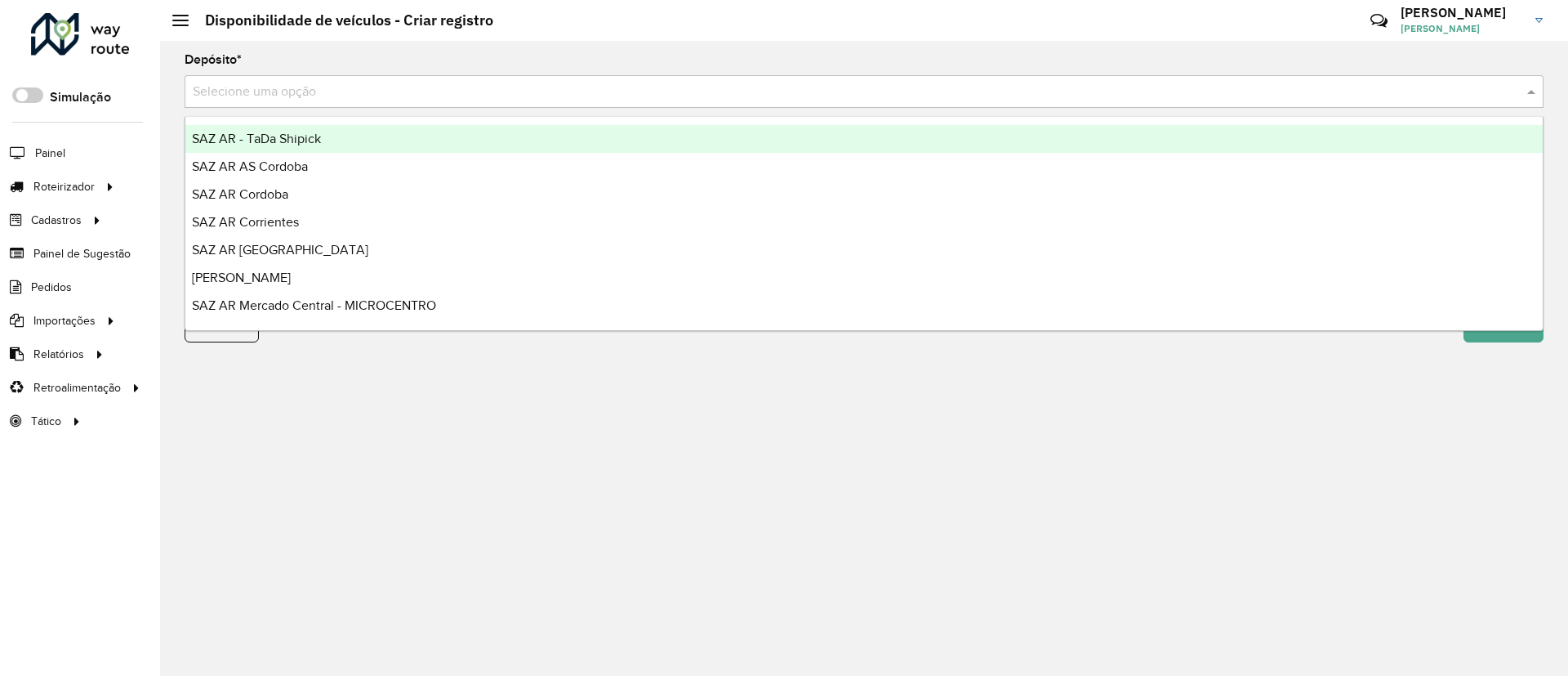
click at [893, 90] on input "text" at bounding box center [848, 93] width 1311 height 20
type input "***"
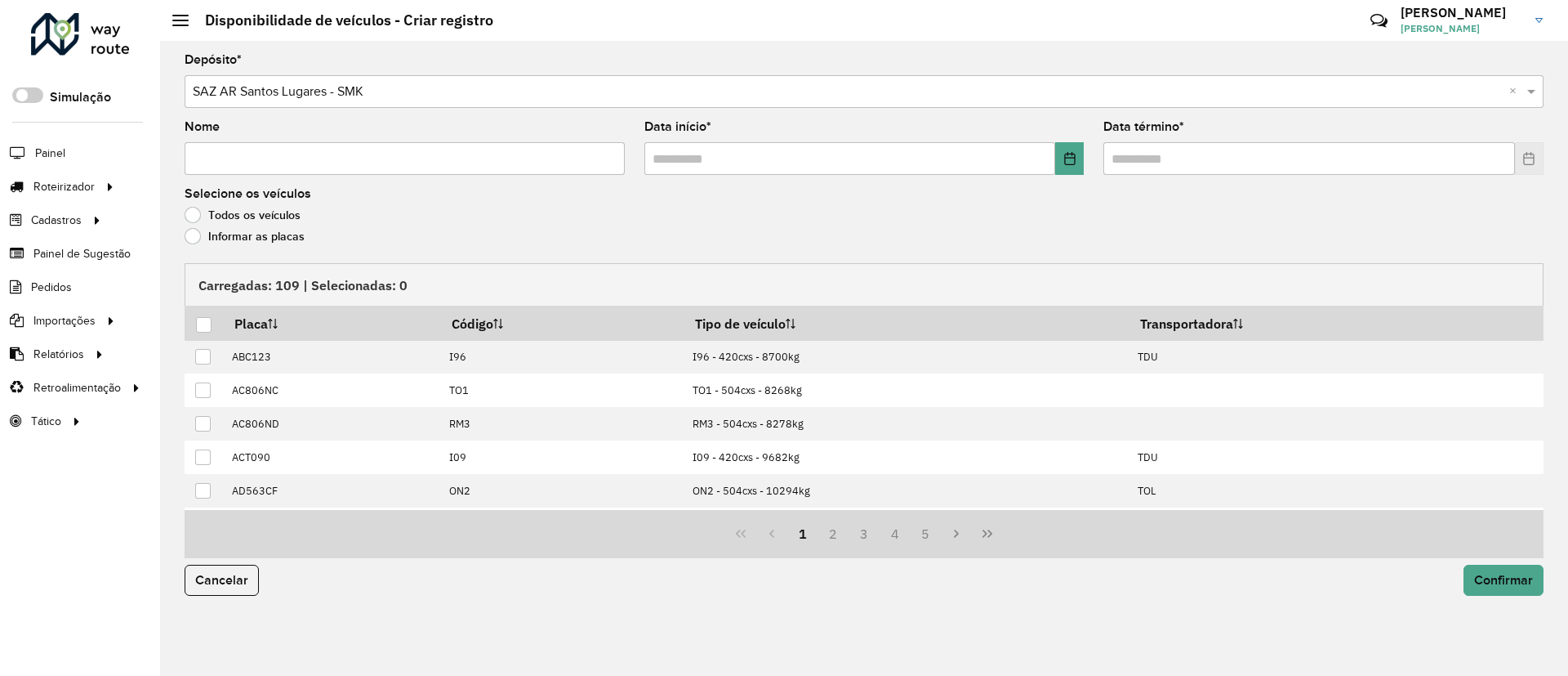
click at [406, 154] on input "Nome" at bounding box center [405, 159] width 441 height 33
type input "**********"
click at [1071, 152] on icon "Choose Date" at bounding box center [1070, 158] width 13 height 13
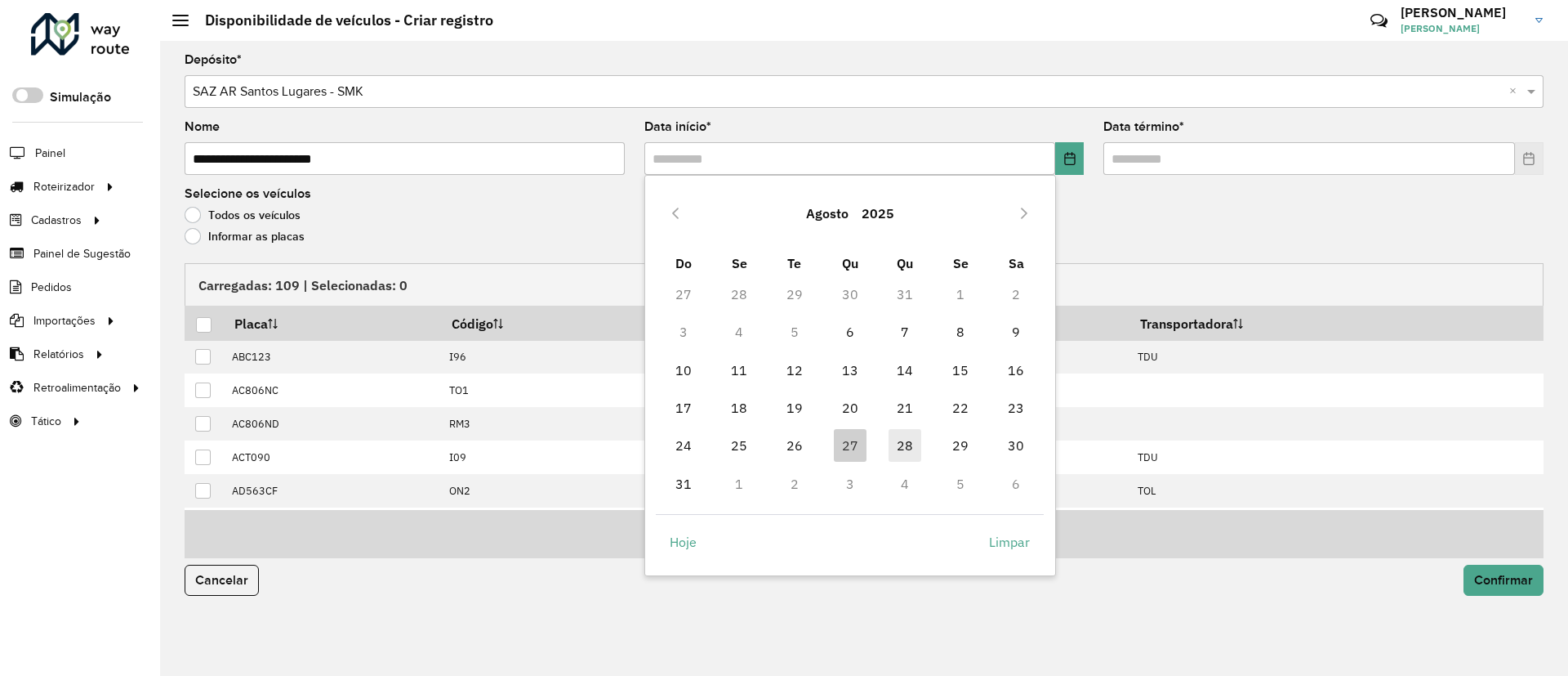
click at [900, 435] on span "28" at bounding box center [905, 446] width 33 height 33
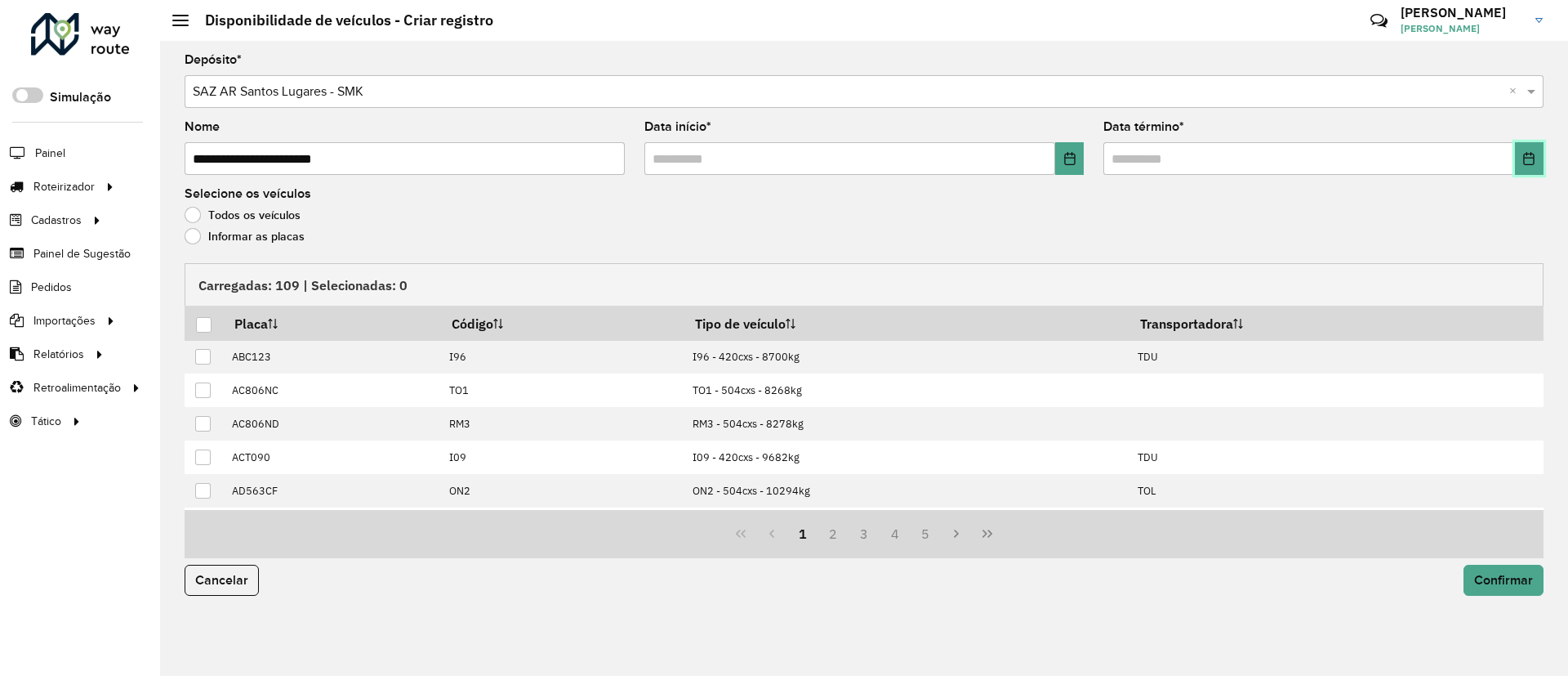
click at [1527, 156] on icon "Choose Date" at bounding box center [1528, 158] width 13 height 13
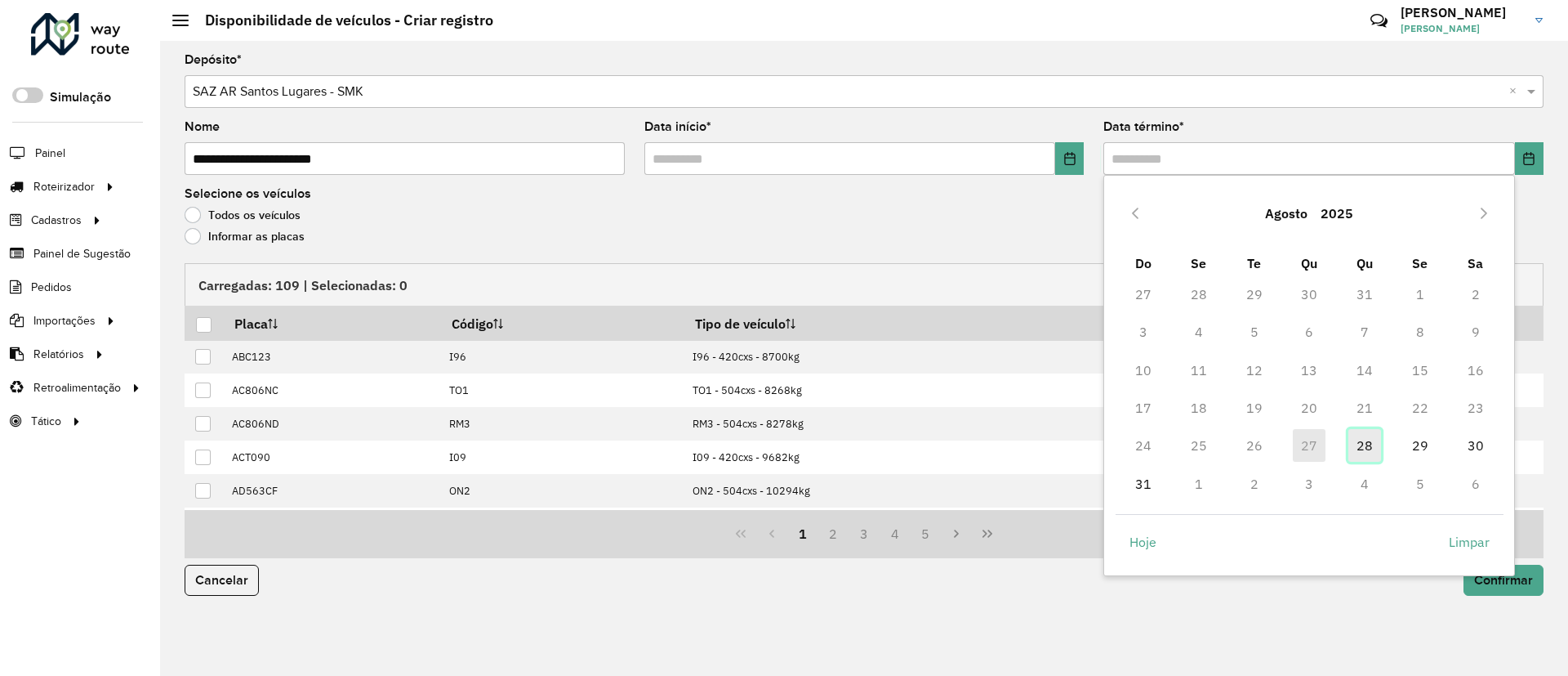
click at [1356, 453] on span "28" at bounding box center [1365, 446] width 33 height 33
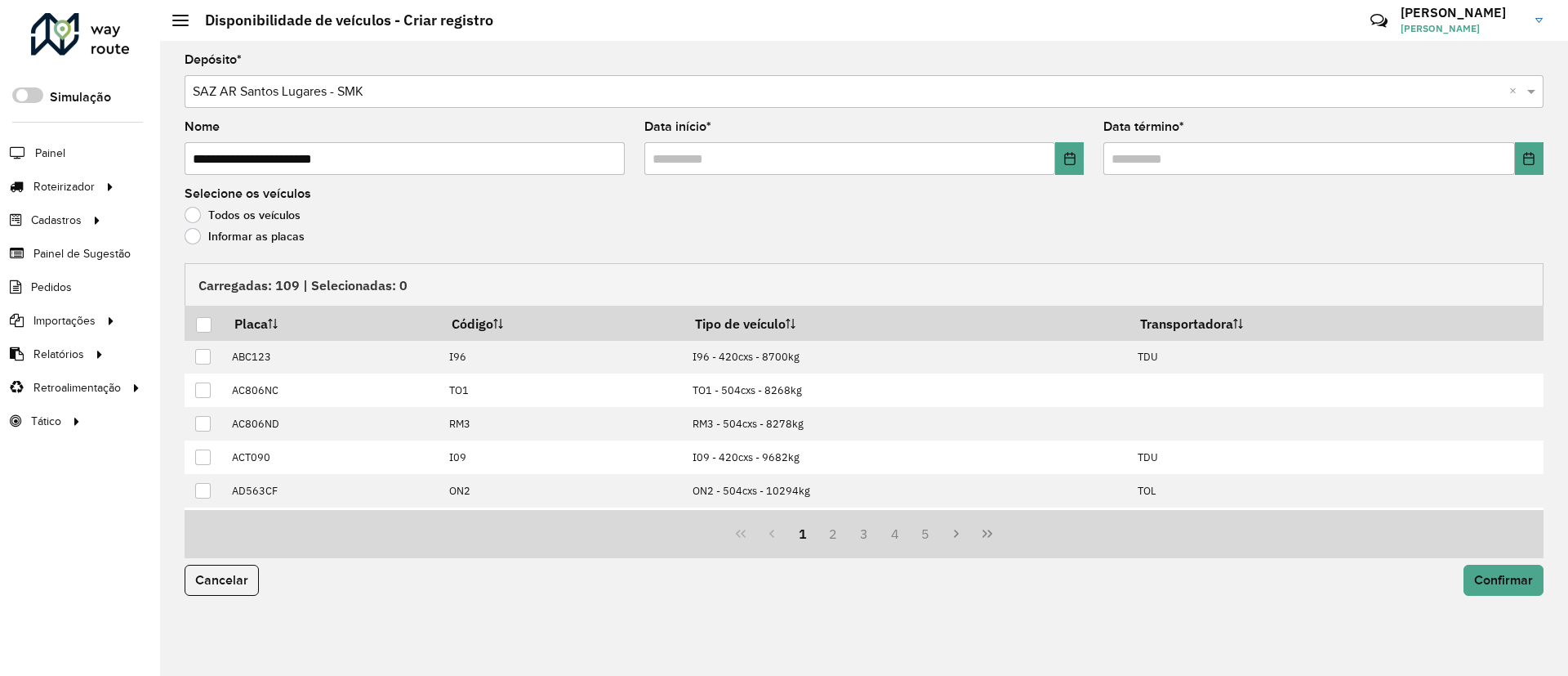
click at [214, 220] on label "Todos os veículos" at bounding box center [242, 215] width 116 height 17
click at [230, 237] on label "Informar as placas" at bounding box center [244, 236] width 120 height 17
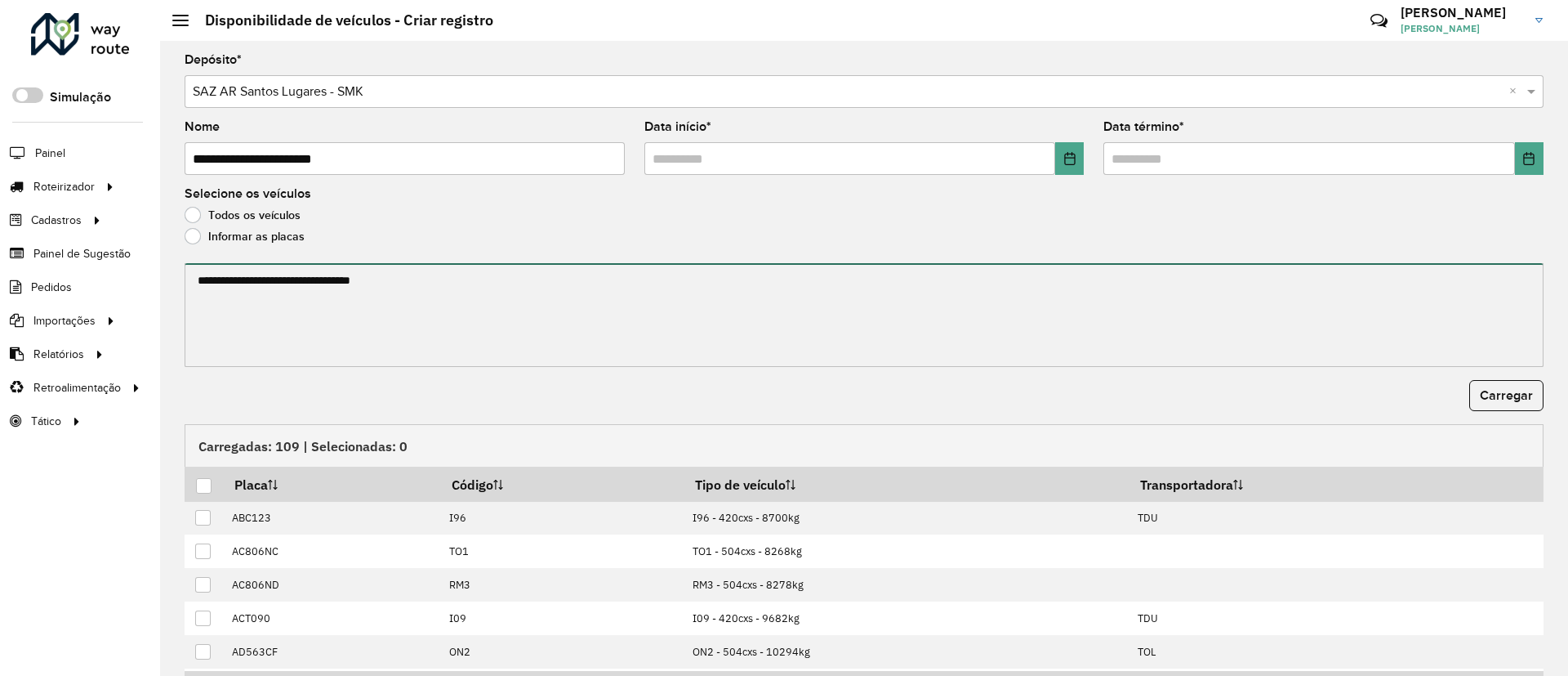
click at [254, 278] on textarea at bounding box center [864, 315] width 1359 height 103
paste textarea "****** ****** ****** ****** ******* ******* ******* ****** ****** ****** ******…"
paste textarea "**********"
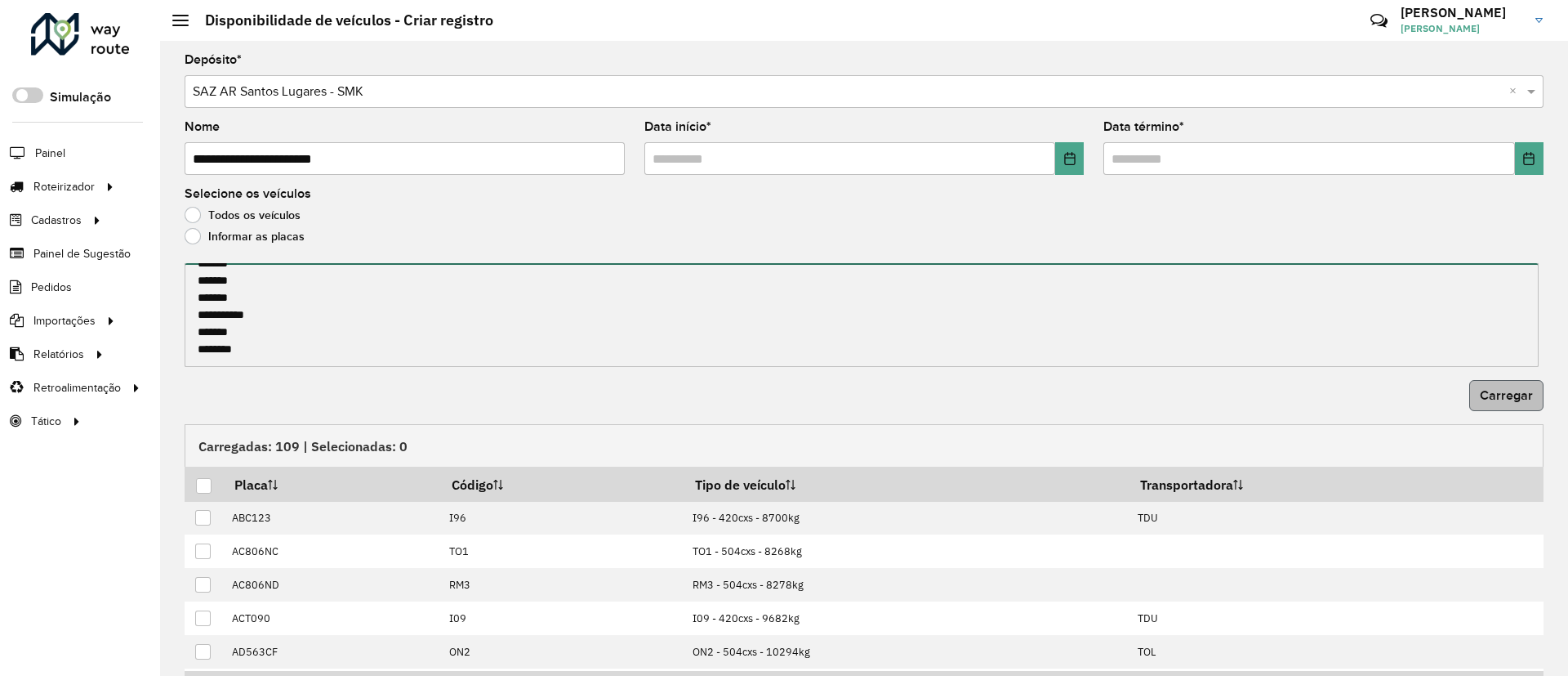
type textarea "**********"
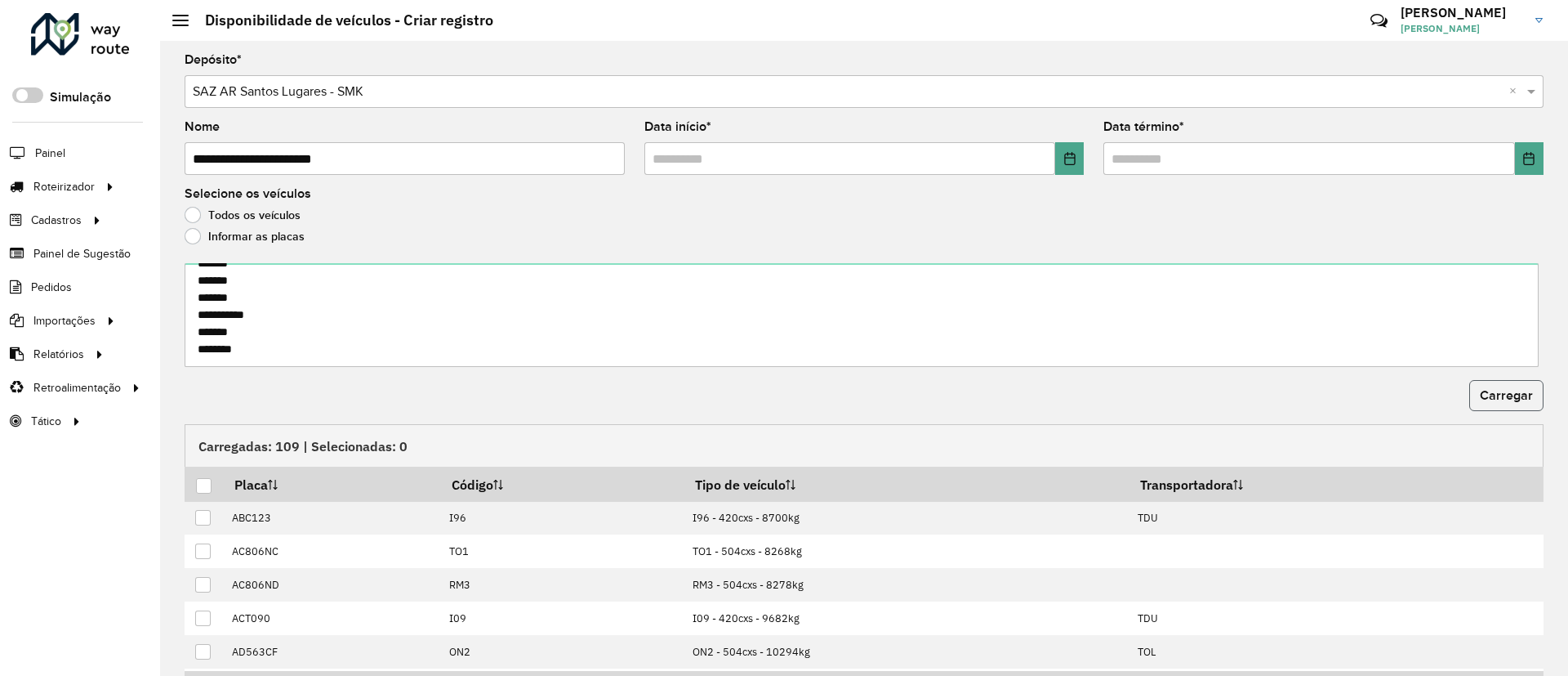
click at [1519, 391] on span "Carregar" at bounding box center [1507, 395] width 53 height 14
click at [205, 481] on div at bounding box center [204, 486] width 16 height 16
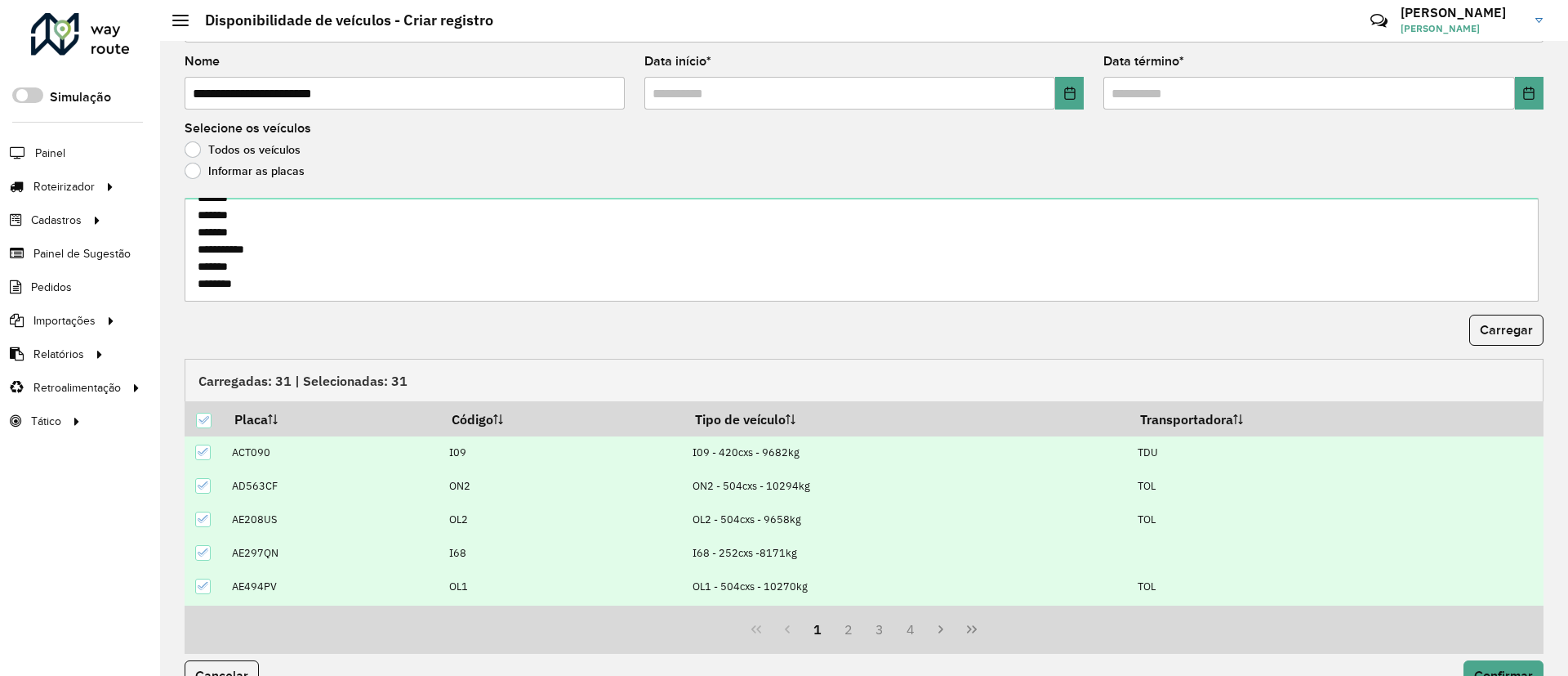
scroll to position [100, 0]
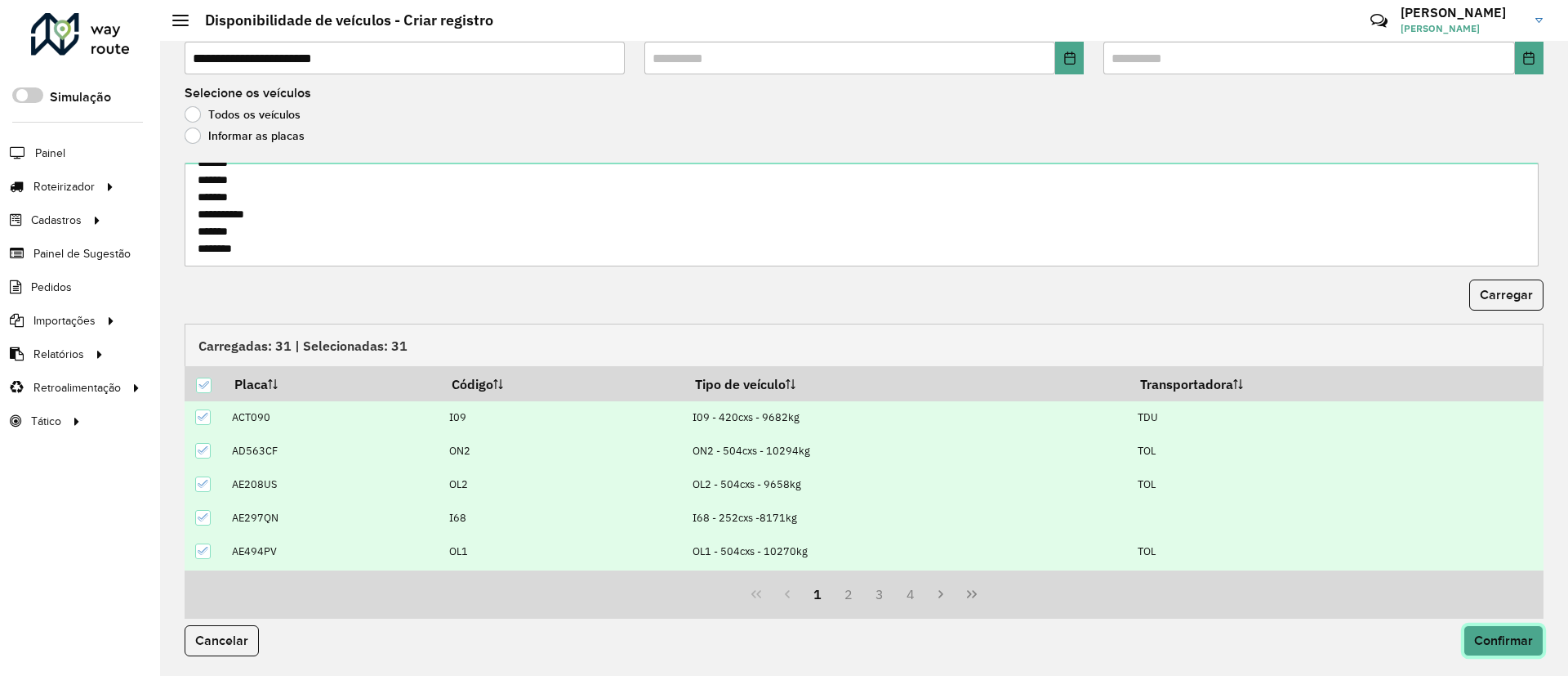
click at [1491, 633] on span "Confirmar" at bounding box center [1504, 640] width 59 height 14
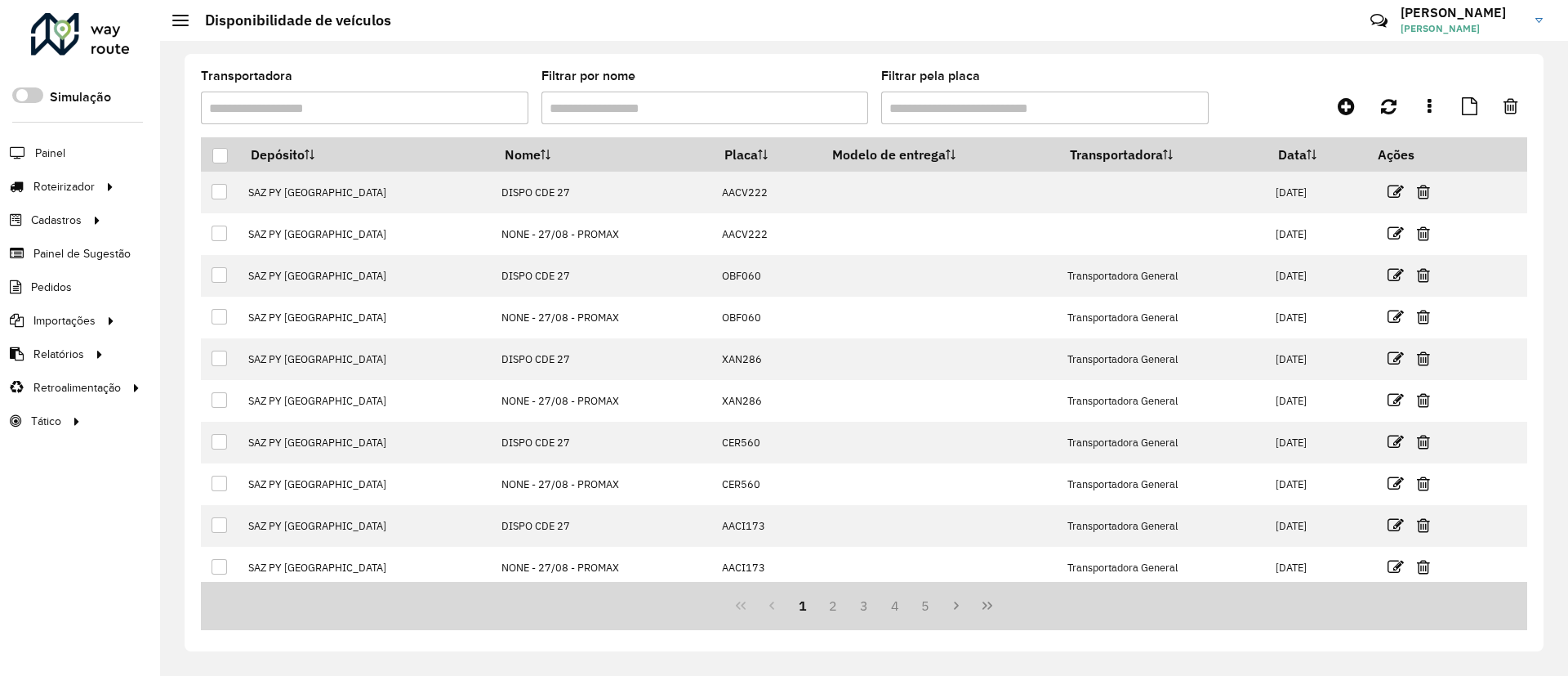
click at [792, 59] on div "Transportadora Filtrar por nome Filtrar pela placa Depósito Nome Placa Modelo d…" at bounding box center [864, 352] width 1359 height 597
click at [248, 183] on link "Entregas" at bounding box center [272, 186] width 200 height 33
click at [1346, 95] on link at bounding box center [1347, 106] width 37 height 29
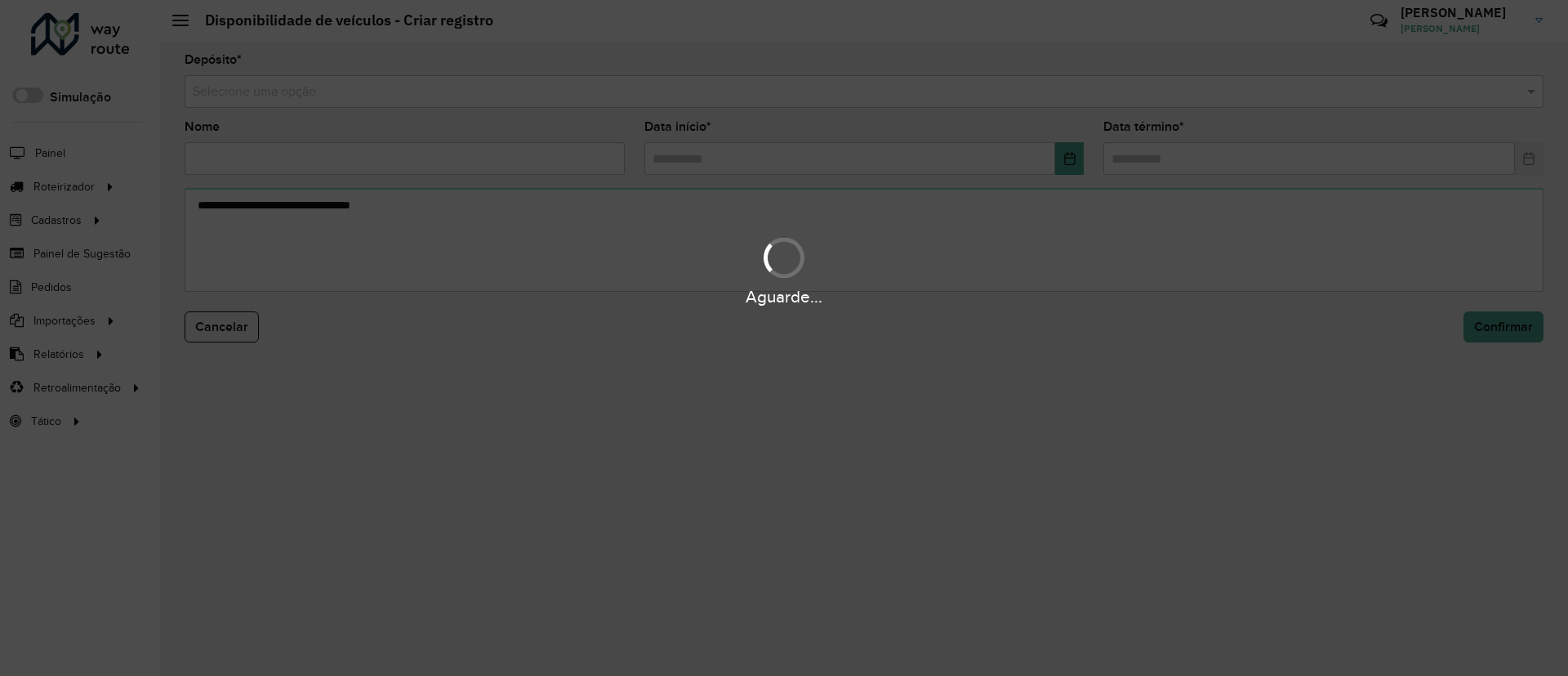
click at [568, 99] on div "Aguarde..." at bounding box center [784, 338] width 1568 height 676
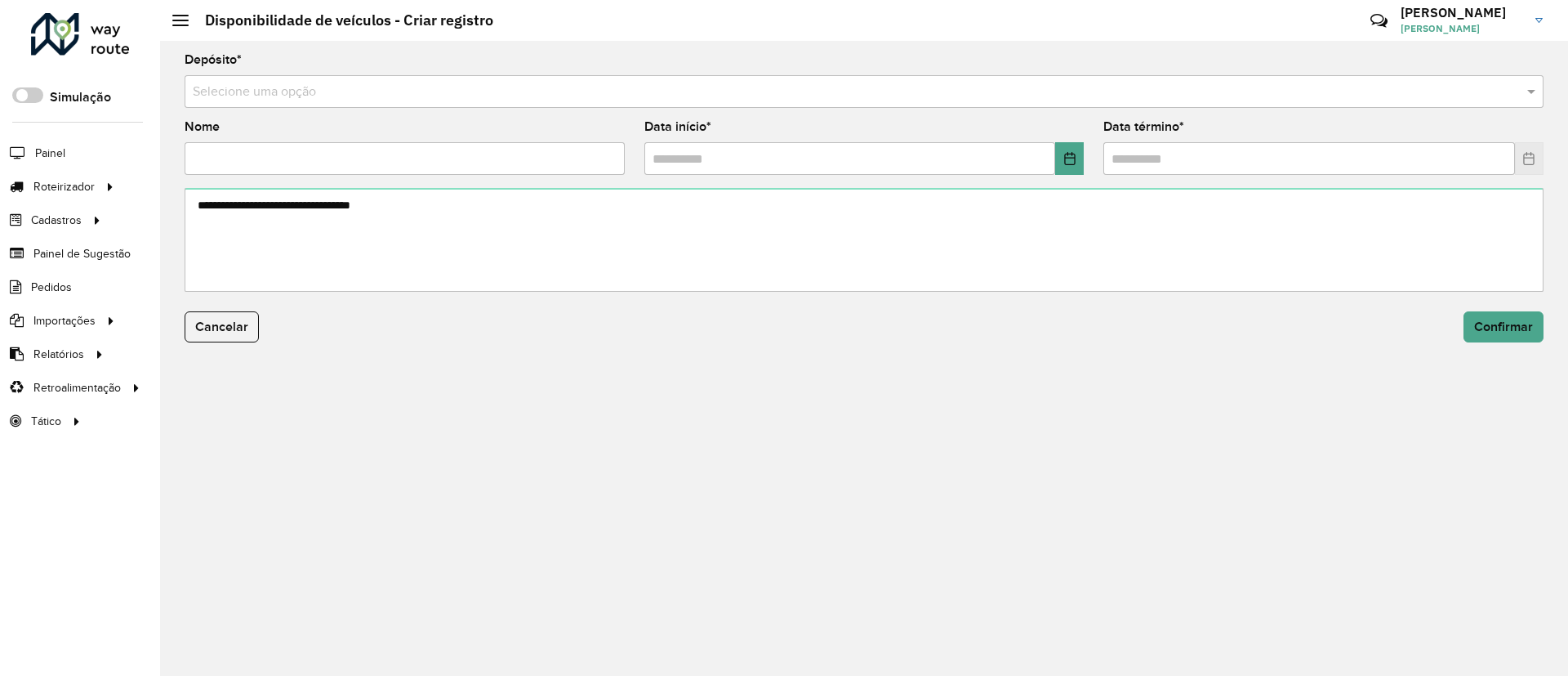
click at [572, 93] on input "text" at bounding box center [848, 93] width 1311 height 20
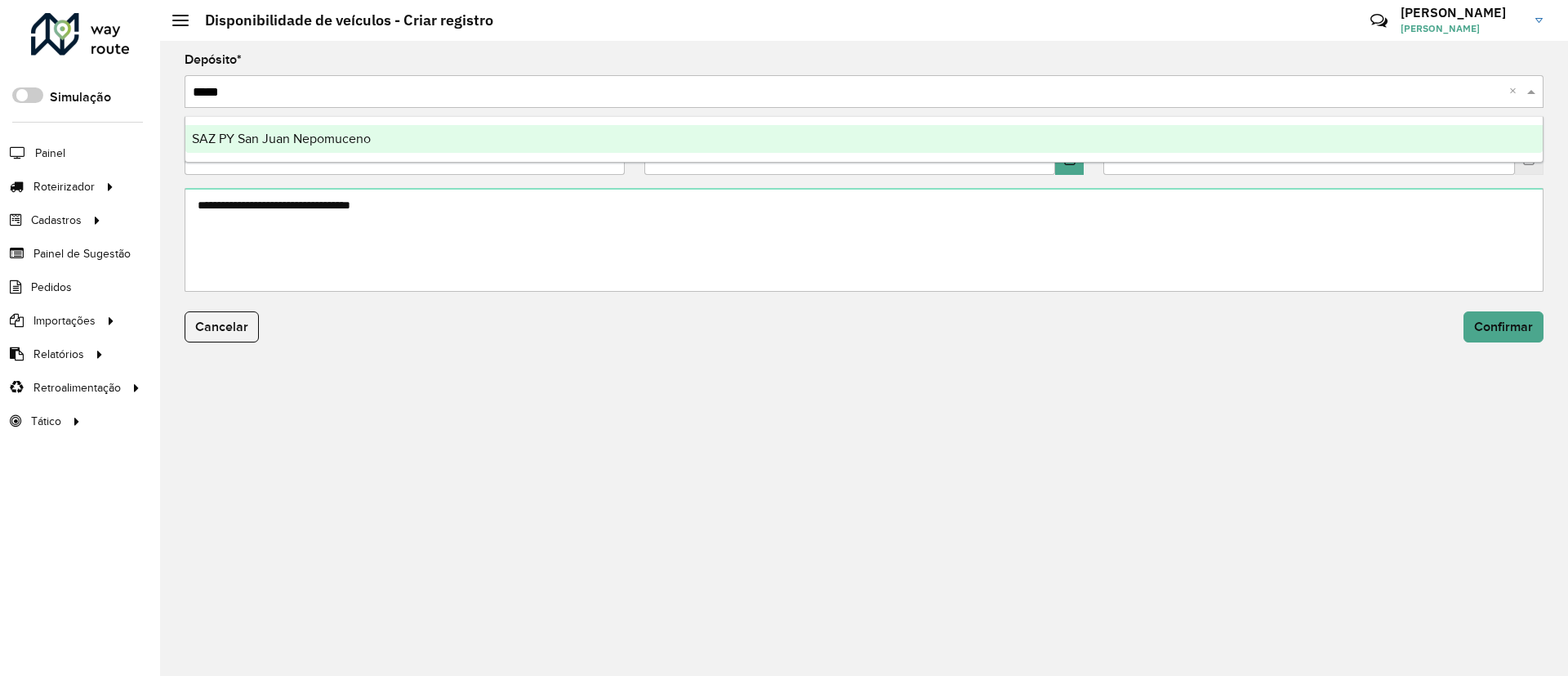
type input "******"
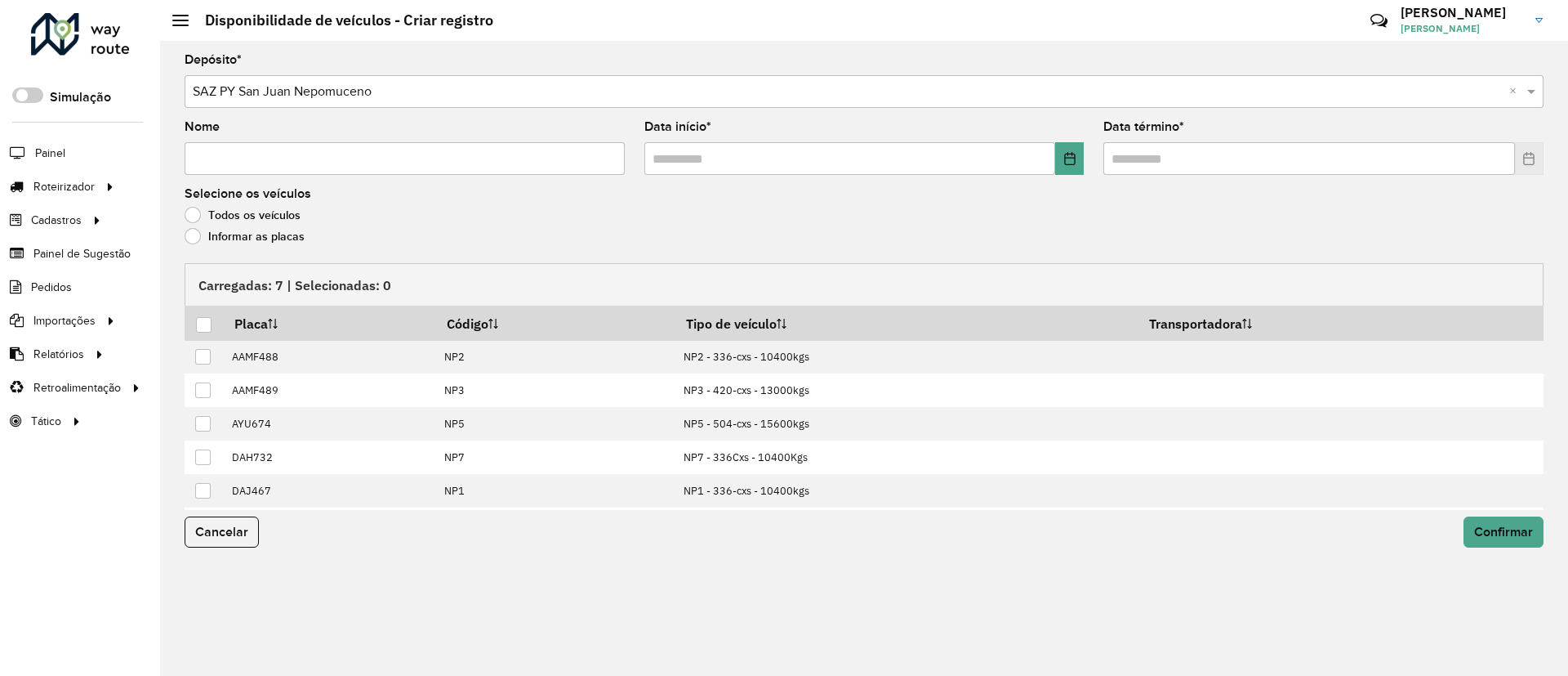
click at [556, 164] on input "Nome" at bounding box center [405, 159] width 441 height 33
type input "**********"
click at [1073, 152] on icon "Choose Date" at bounding box center [1070, 158] width 13 height 13
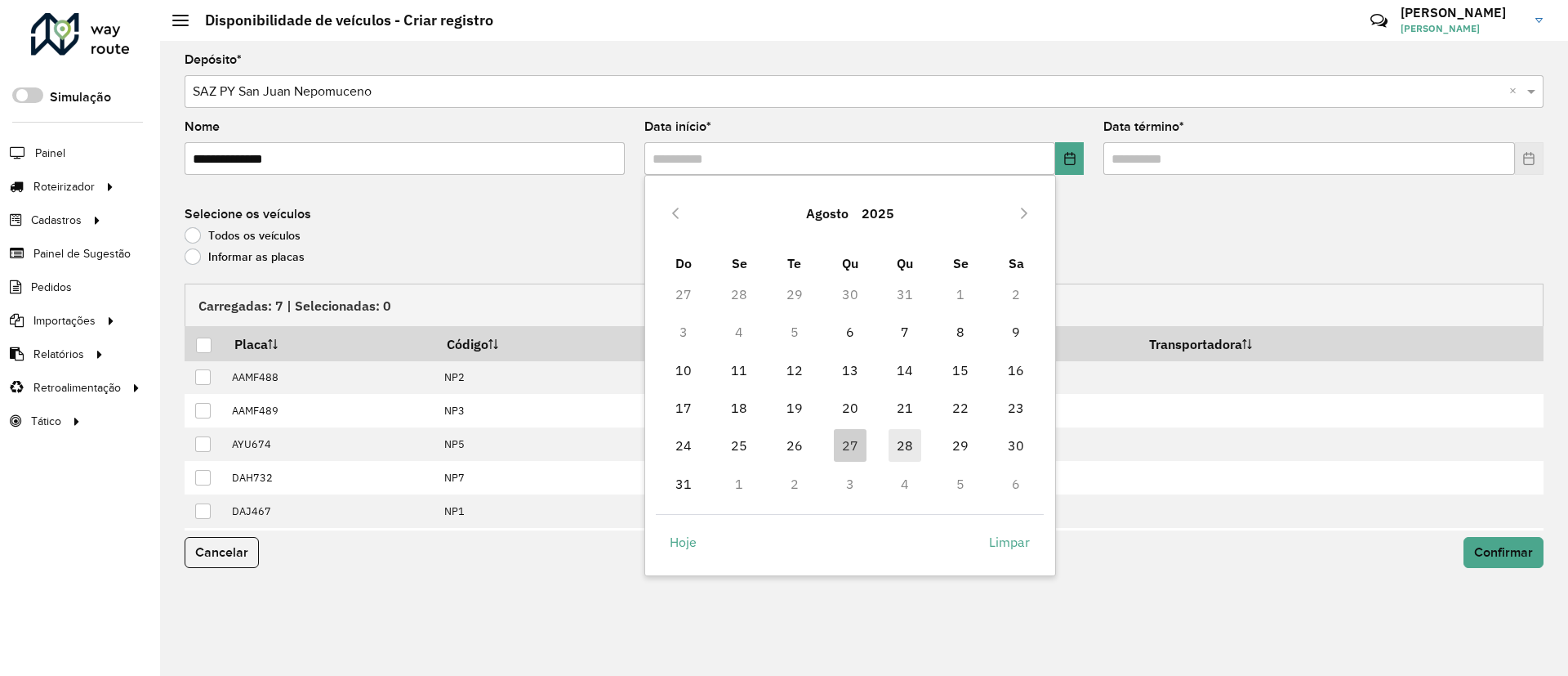
click at [914, 440] on span "28" at bounding box center [905, 446] width 33 height 33
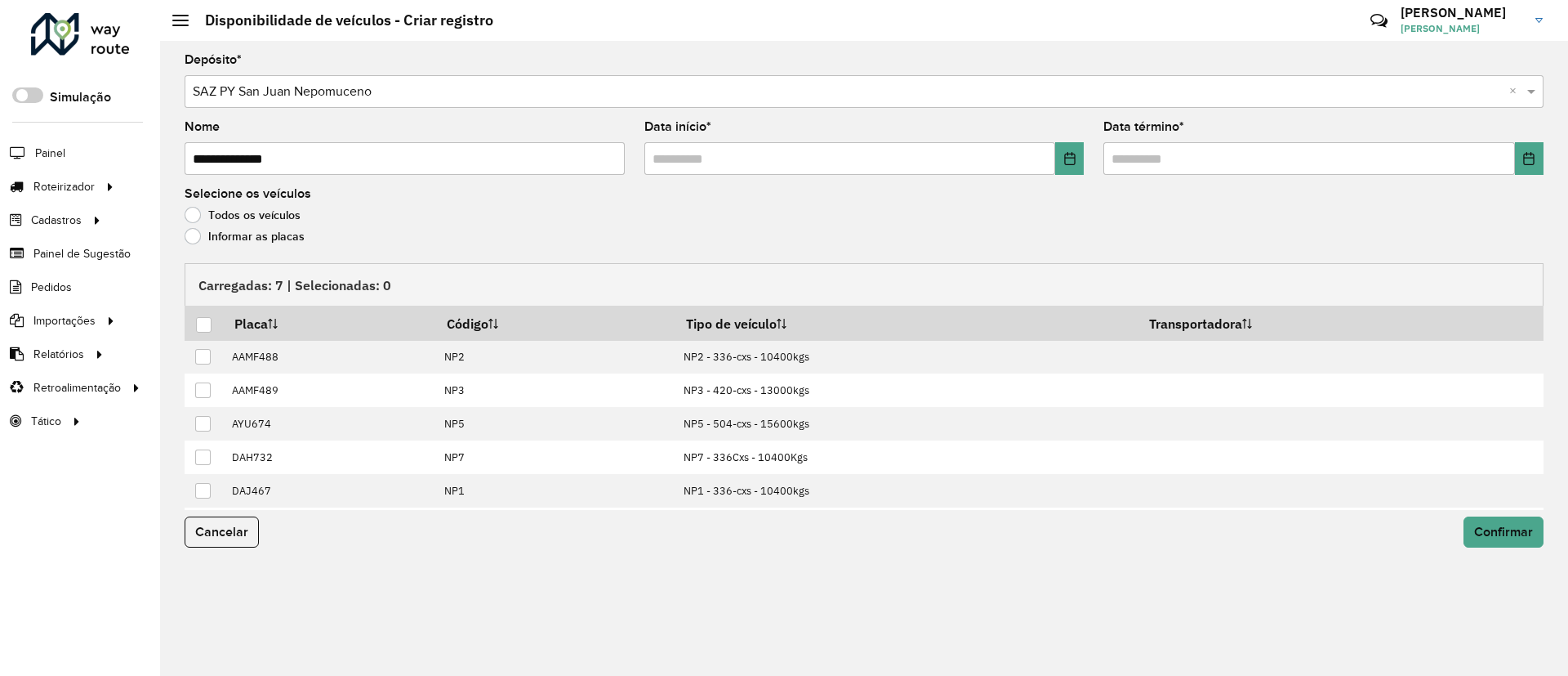
click at [1501, 140] on div "Data término *" at bounding box center [1324, 147] width 441 height 54
click at [1526, 148] on button "Choose Date" at bounding box center [1529, 159] width 28 height 33
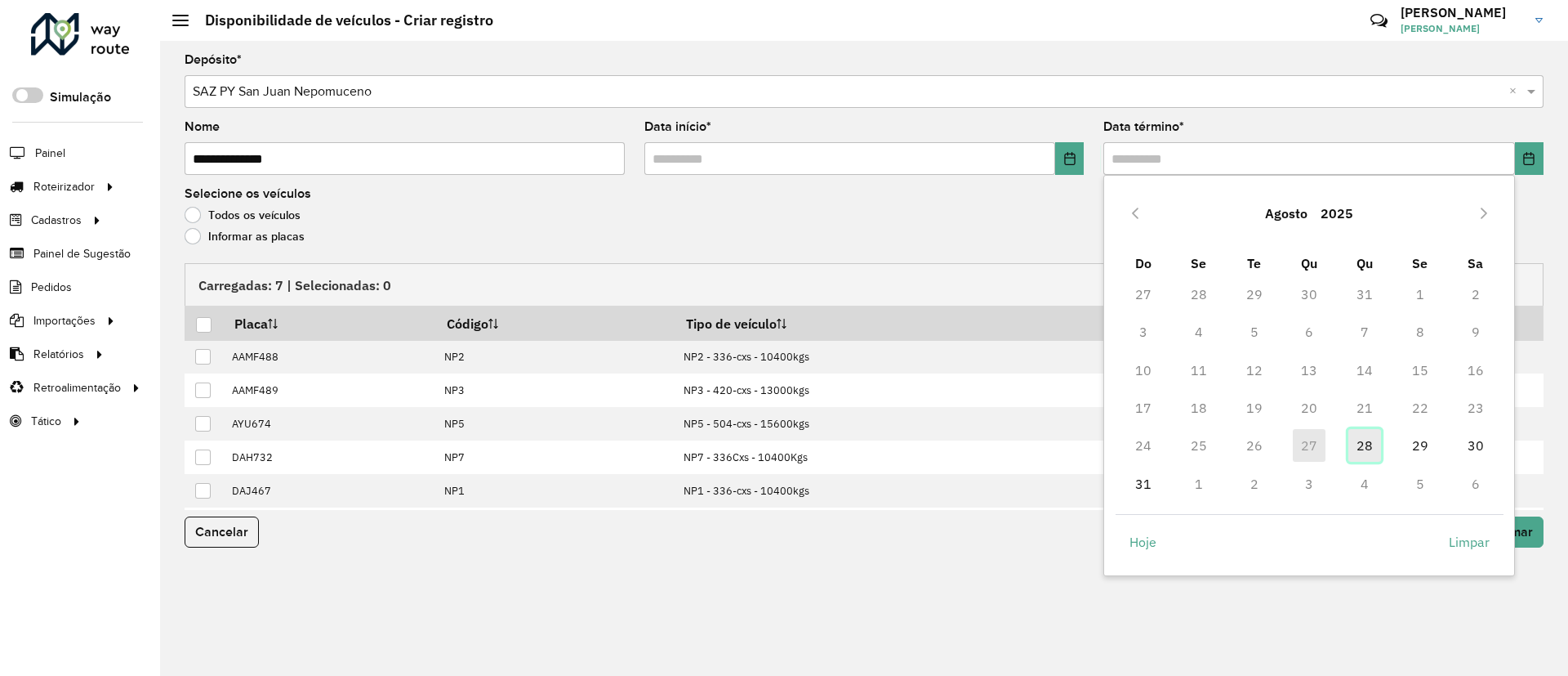
click at [1354, 451] on span "28" at bounding box center [1365, 446] width 33 height 33
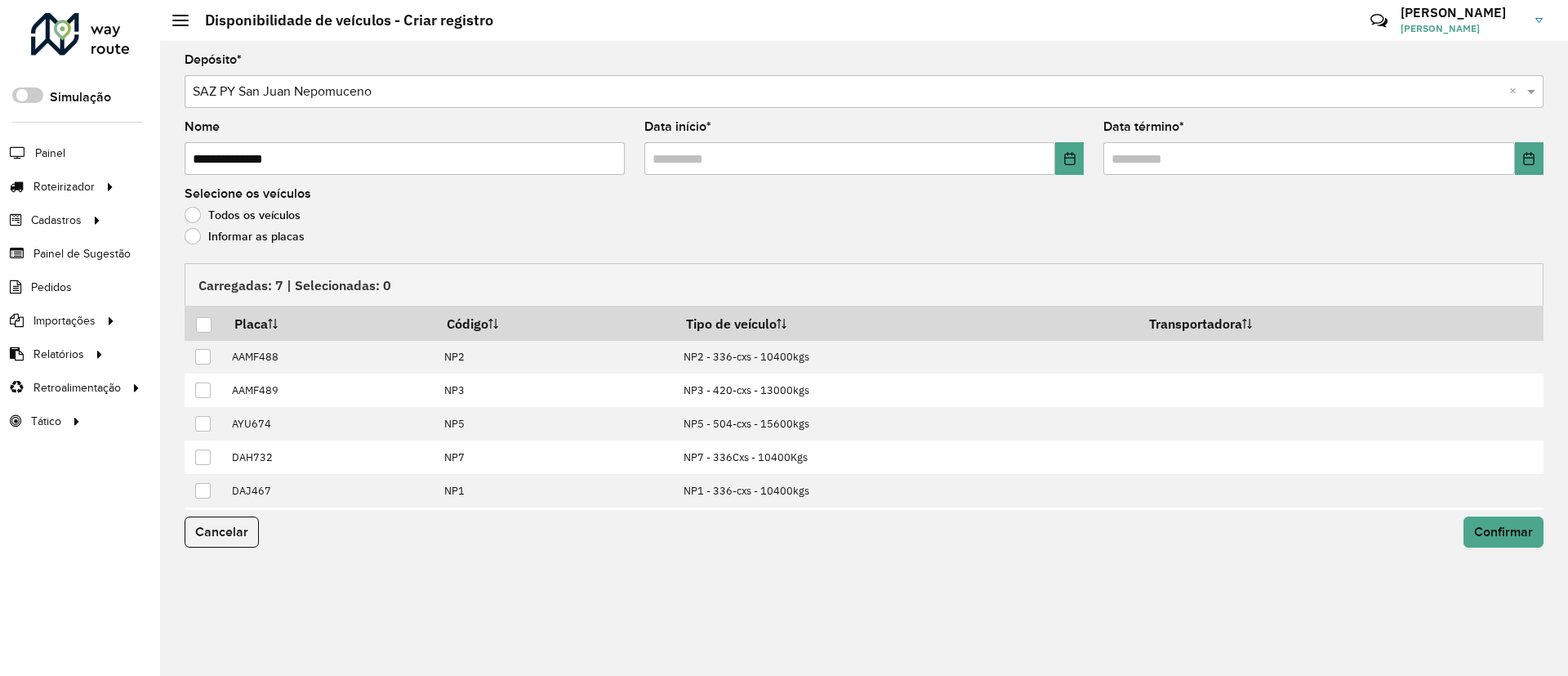
click at [238, 237] on label "Informar as placas" at bounding box center [244, 236] width 120 height 17
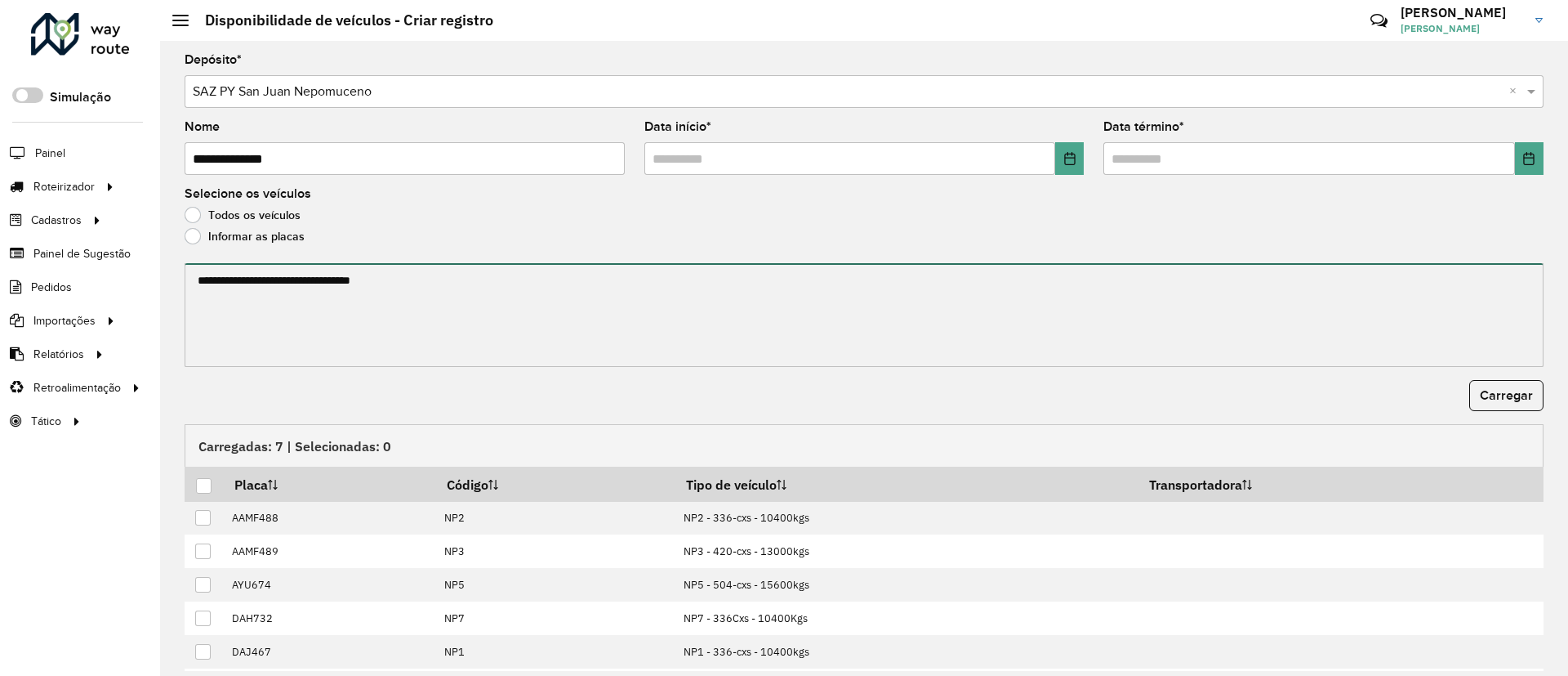
click at [234, 307] on textarea at bounding box center [864, 315] width 1359 height 103
paste textarea "****** ******* ******* ****** ****** ******"
type textarea "****** ******* ******* ****** ****** ******"
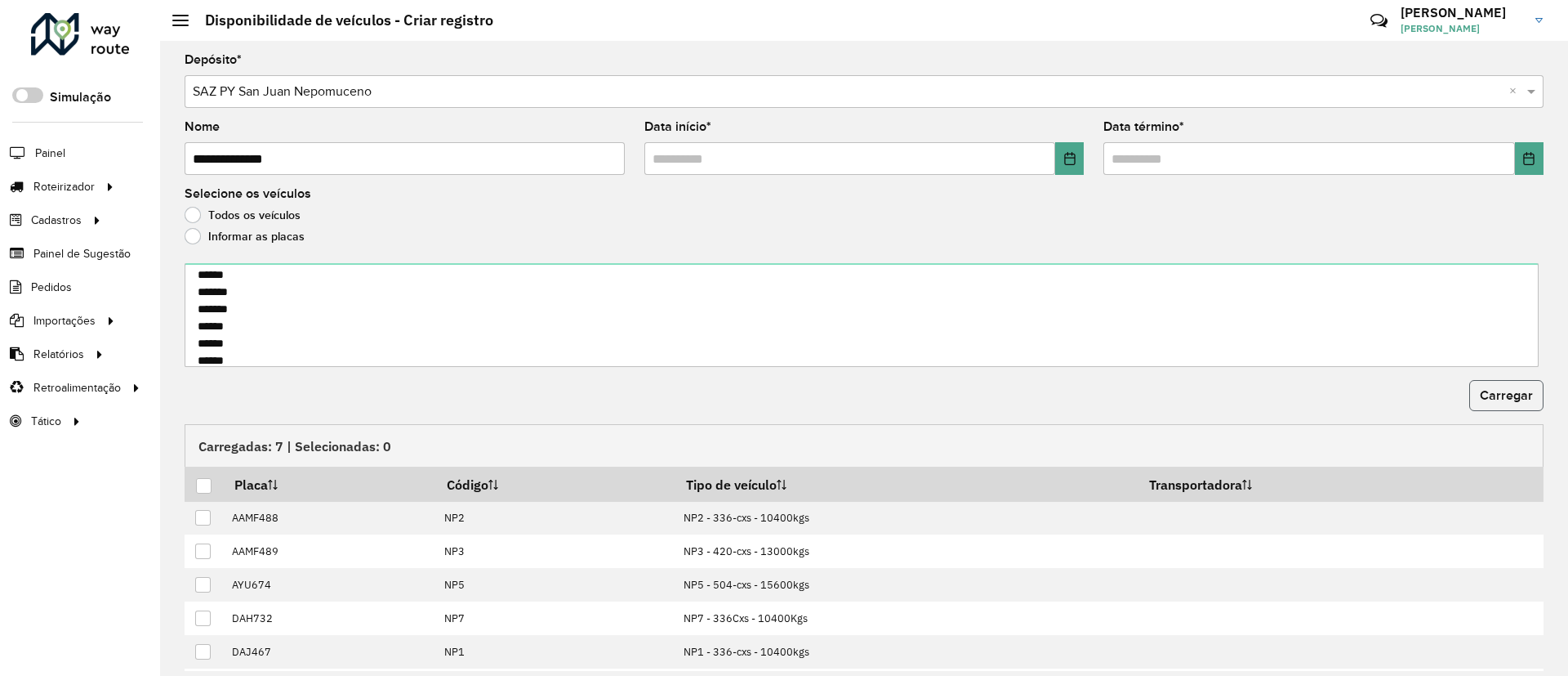
click at [1503, 396] on span "Carregar" at bounding box center [1507, 395] width 53 height 14
click at [202, 487] on div at bounding box center [204, 486] width 16 height 16
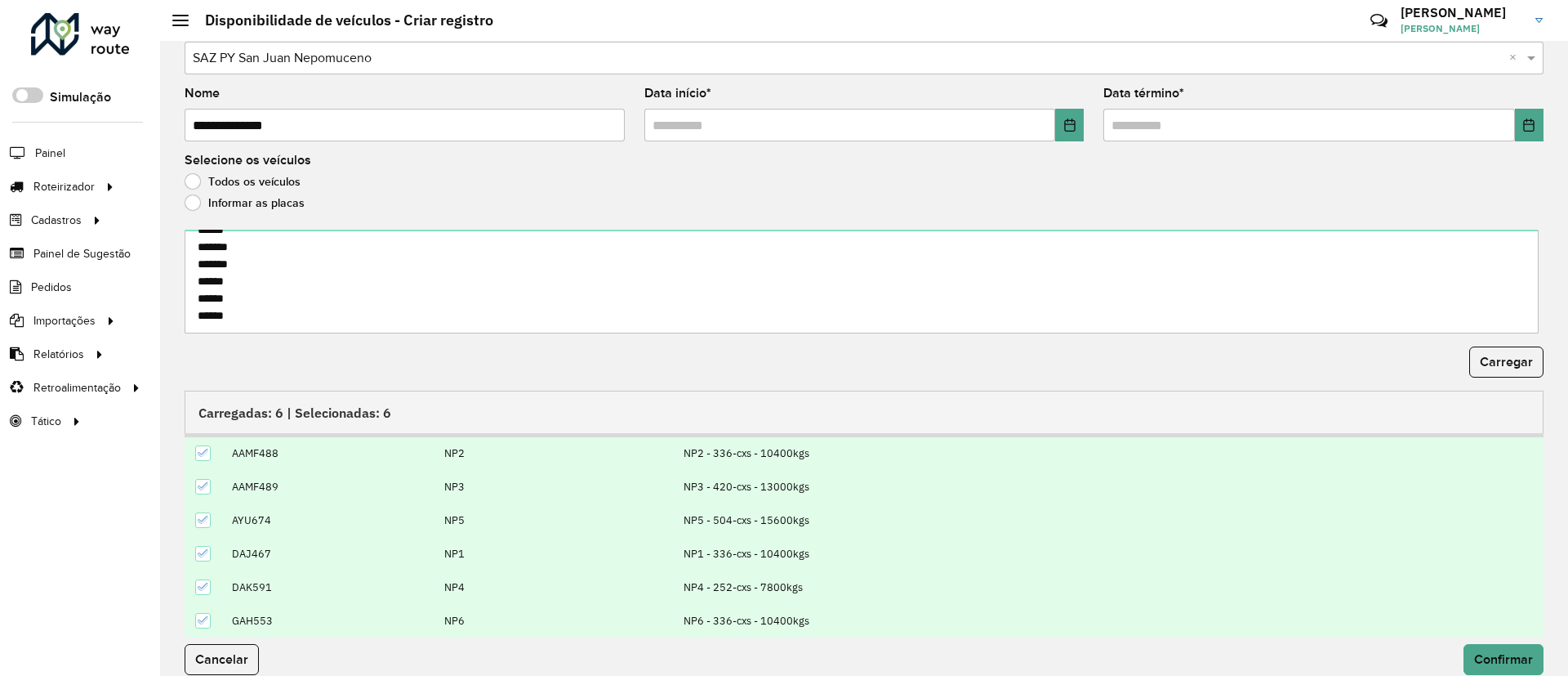
scroll to position [53, 0]
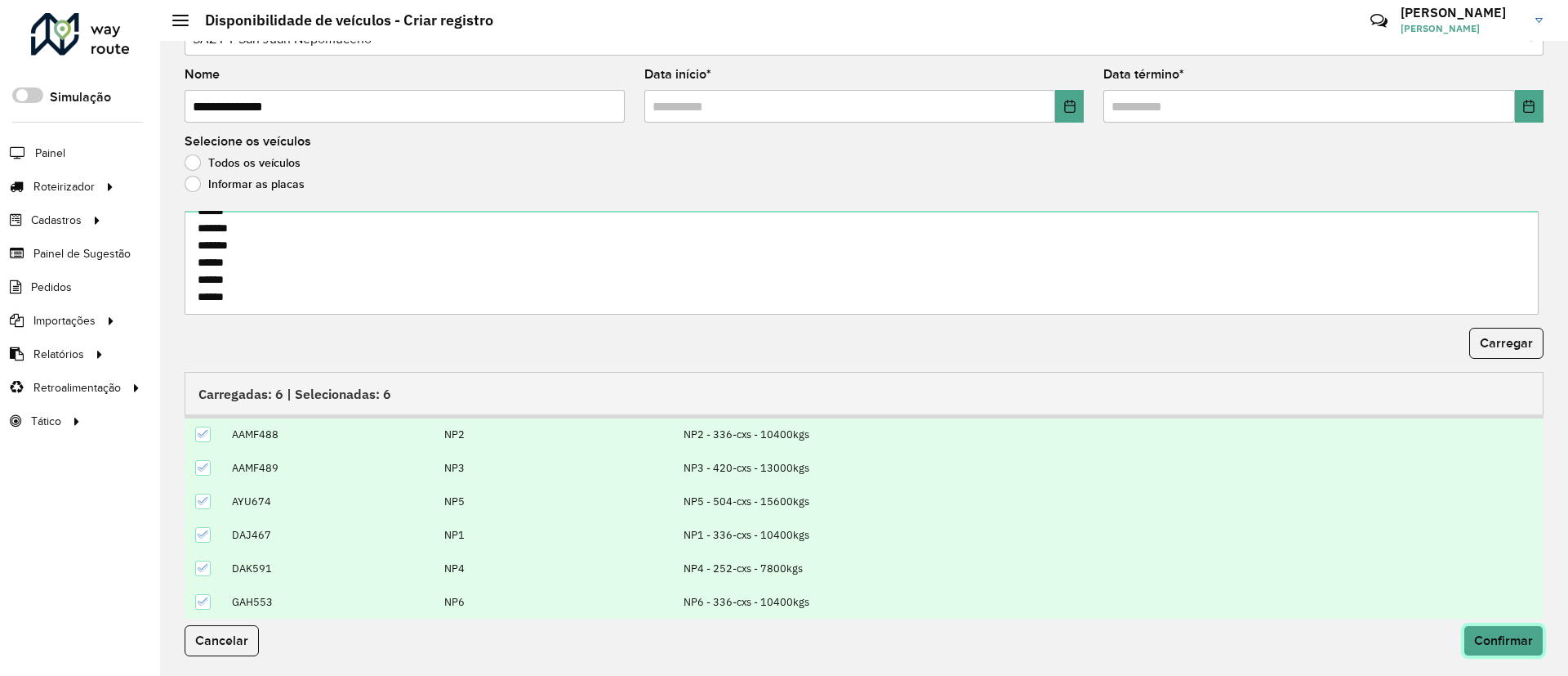
click at [1512, 639] on span "Confirmar" at bounding box center [1504, 640] width 59 height 14
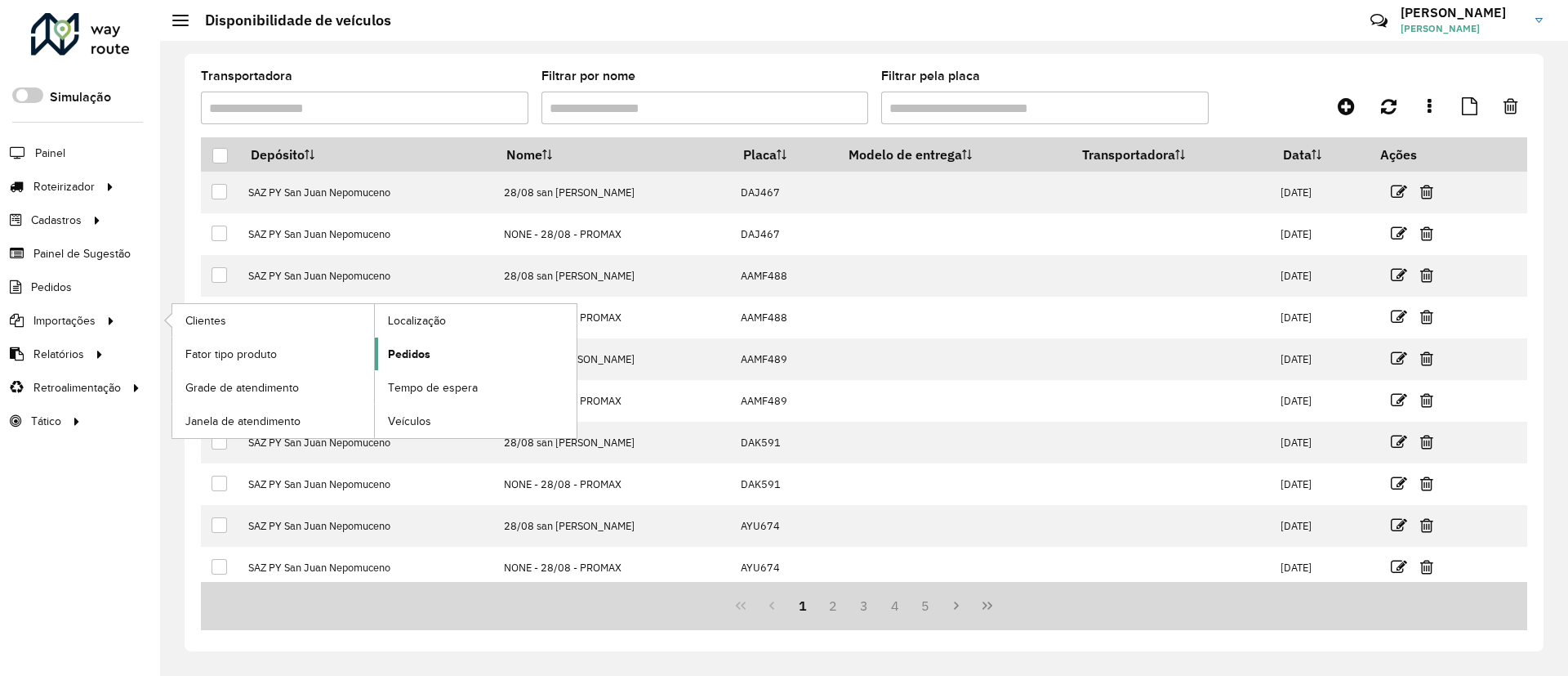
click at [441, 355] on link "Pedidos" at bounding box center [476, 354] width 202 height 33
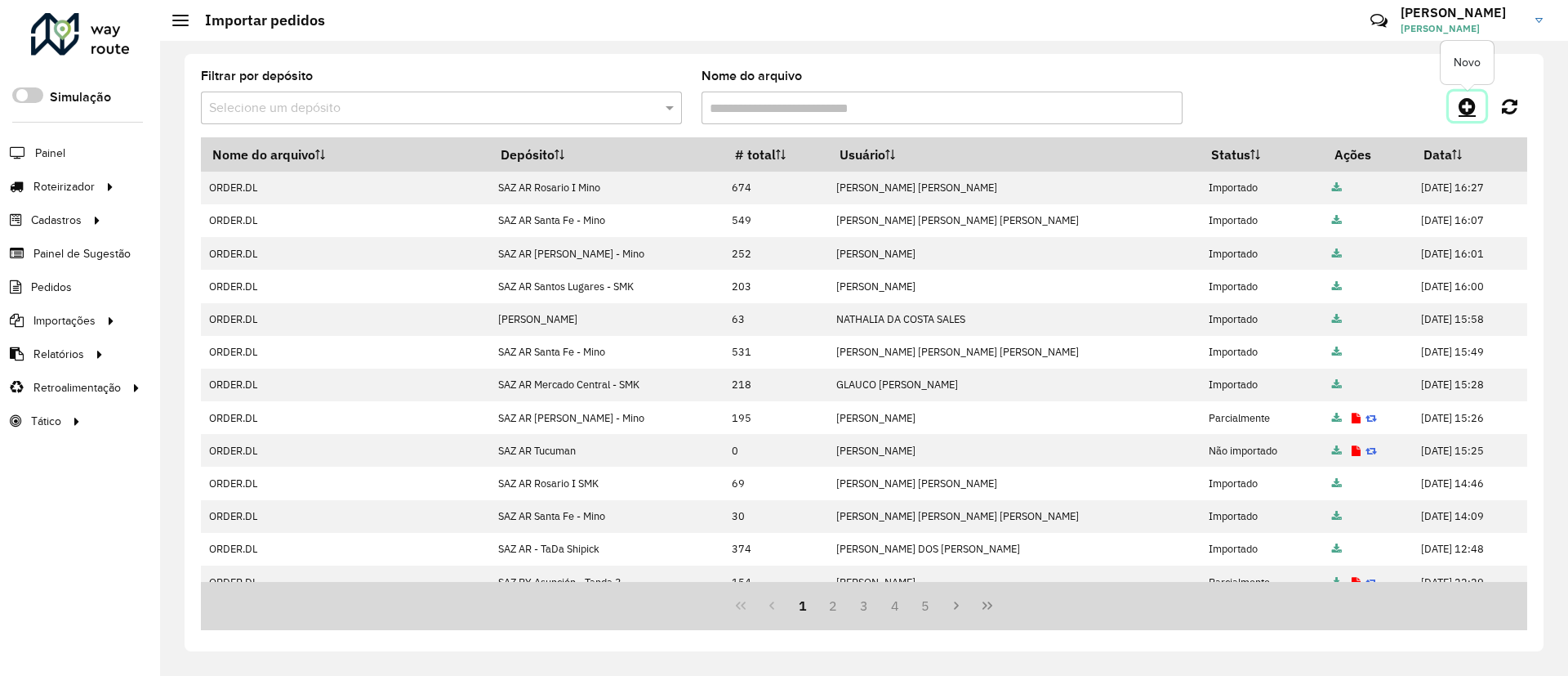
click at [1455, 108] on link at bounding box center [1468, 106] width 37 height 29
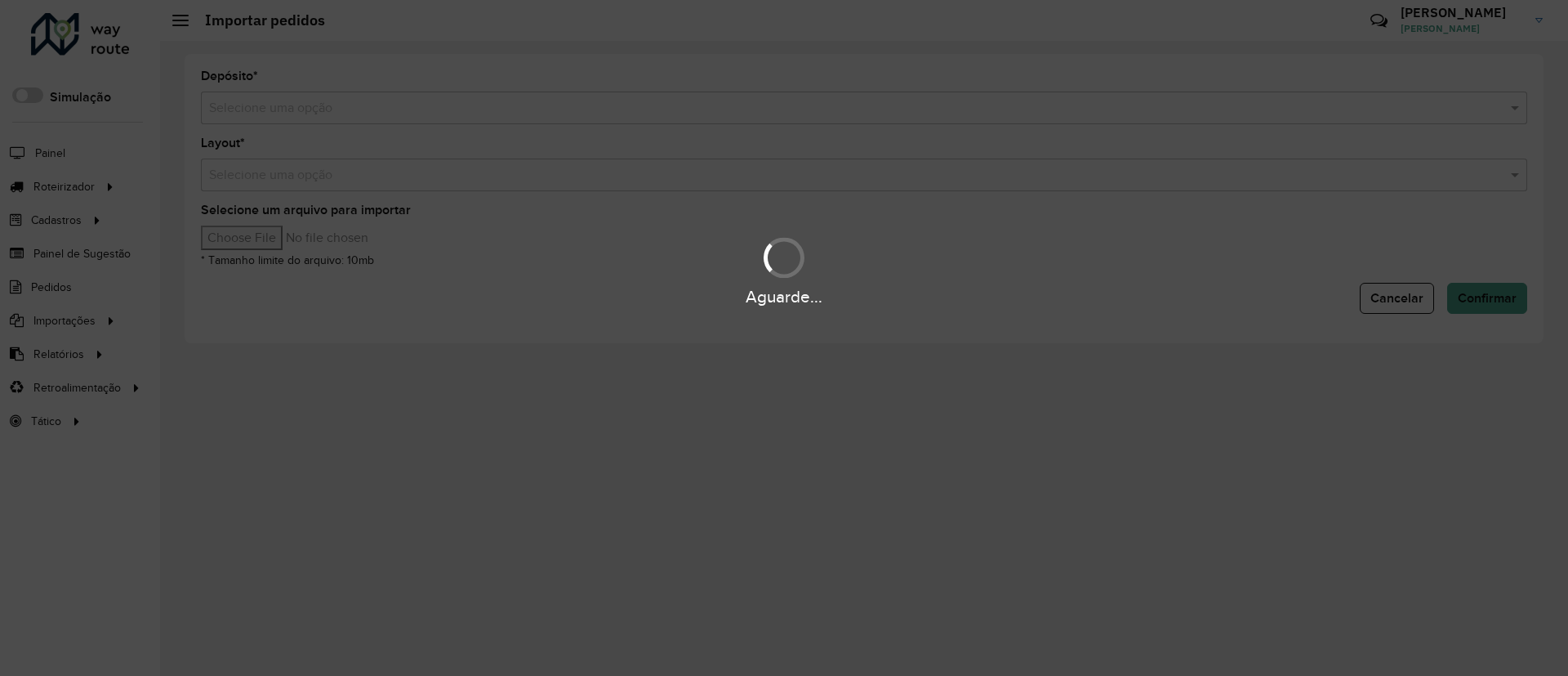
click at [667, 113] on div "Aguarde..." at bounding box center [784, 338] width 1568 height 676
click at [665, 103] on hb-app "Aguarde... Pop-up bloqueado! Seu navegador bloqueou automáticamente a abertura …" at bounding box center [784, 338] width 1568 height 676
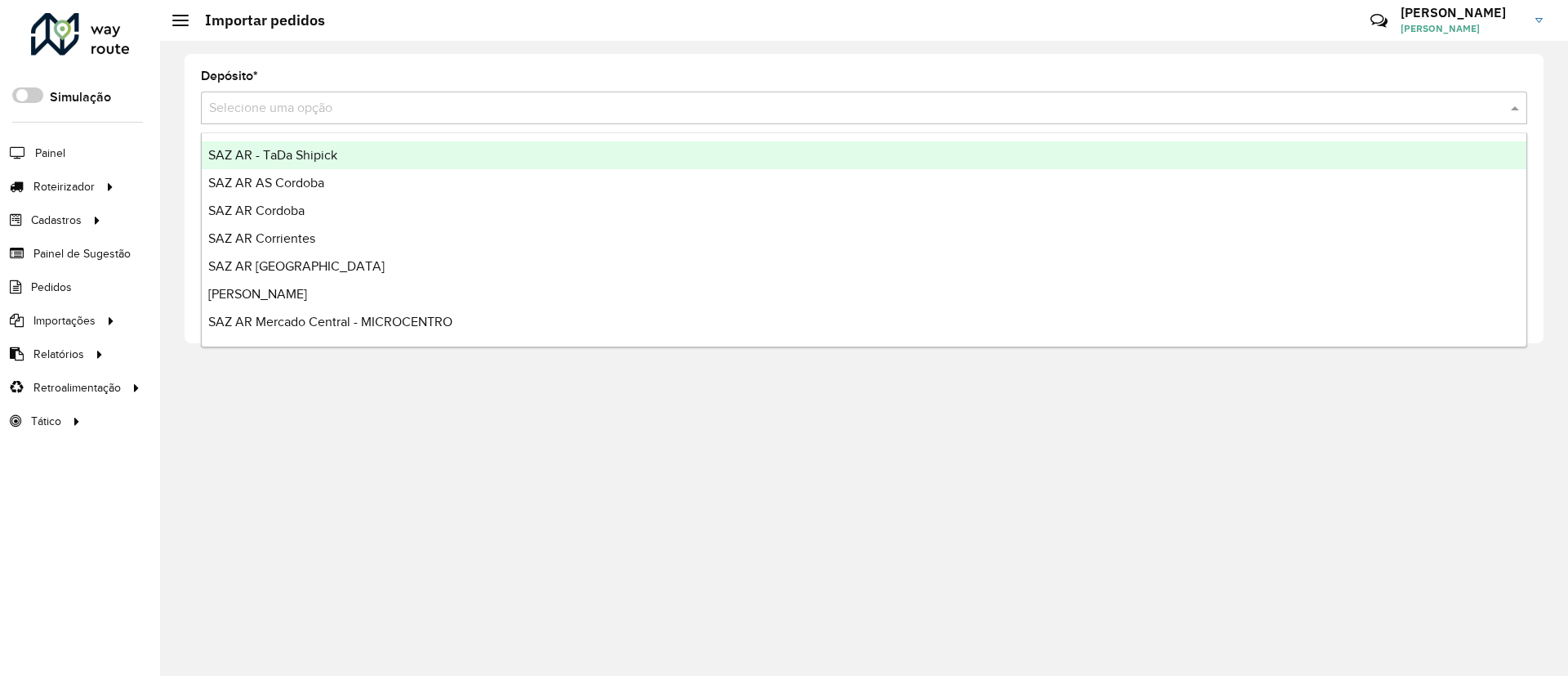
click at [662, 112] on input "text" at bounding box center [847, 108] width 1277 height 20
click at [658, 113] on input "***" at bounding box center [847, 108] width 1277 height 20
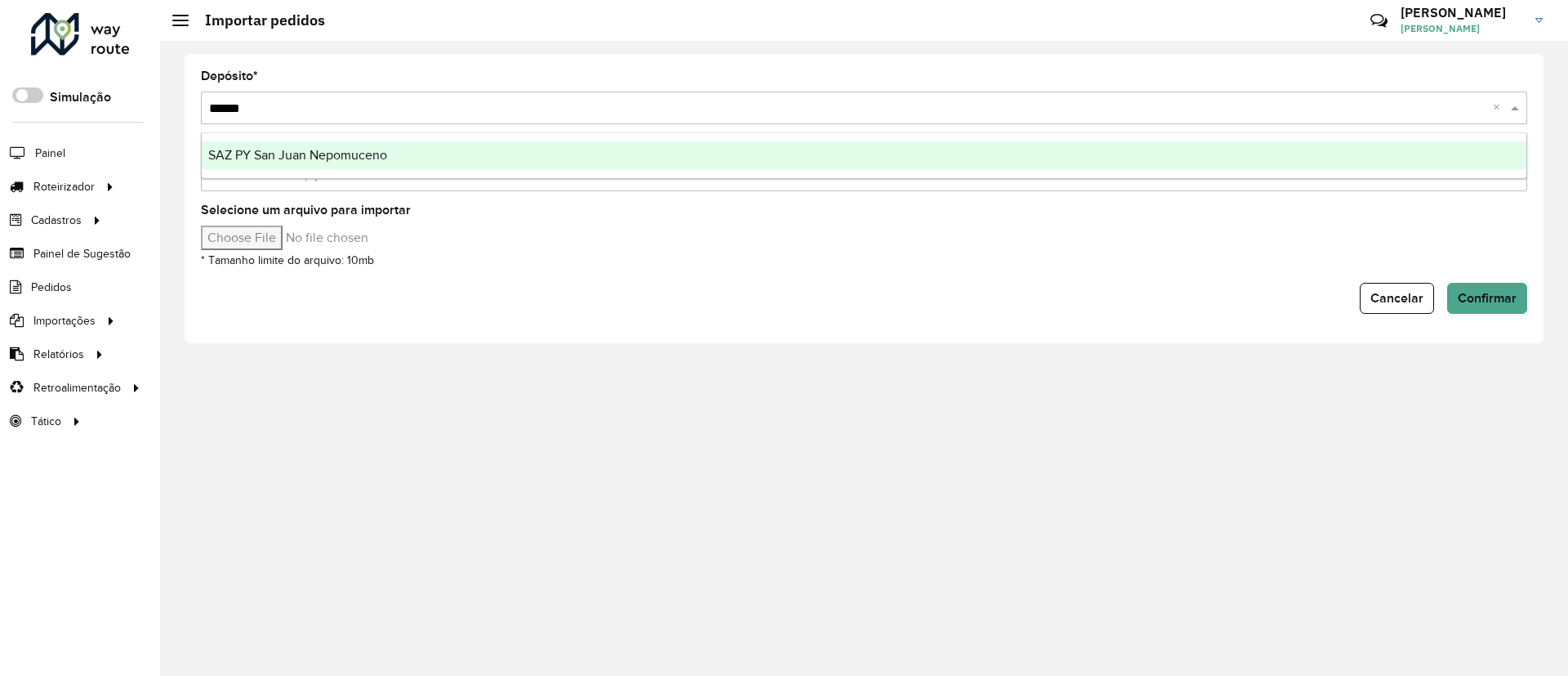
type input "*******"
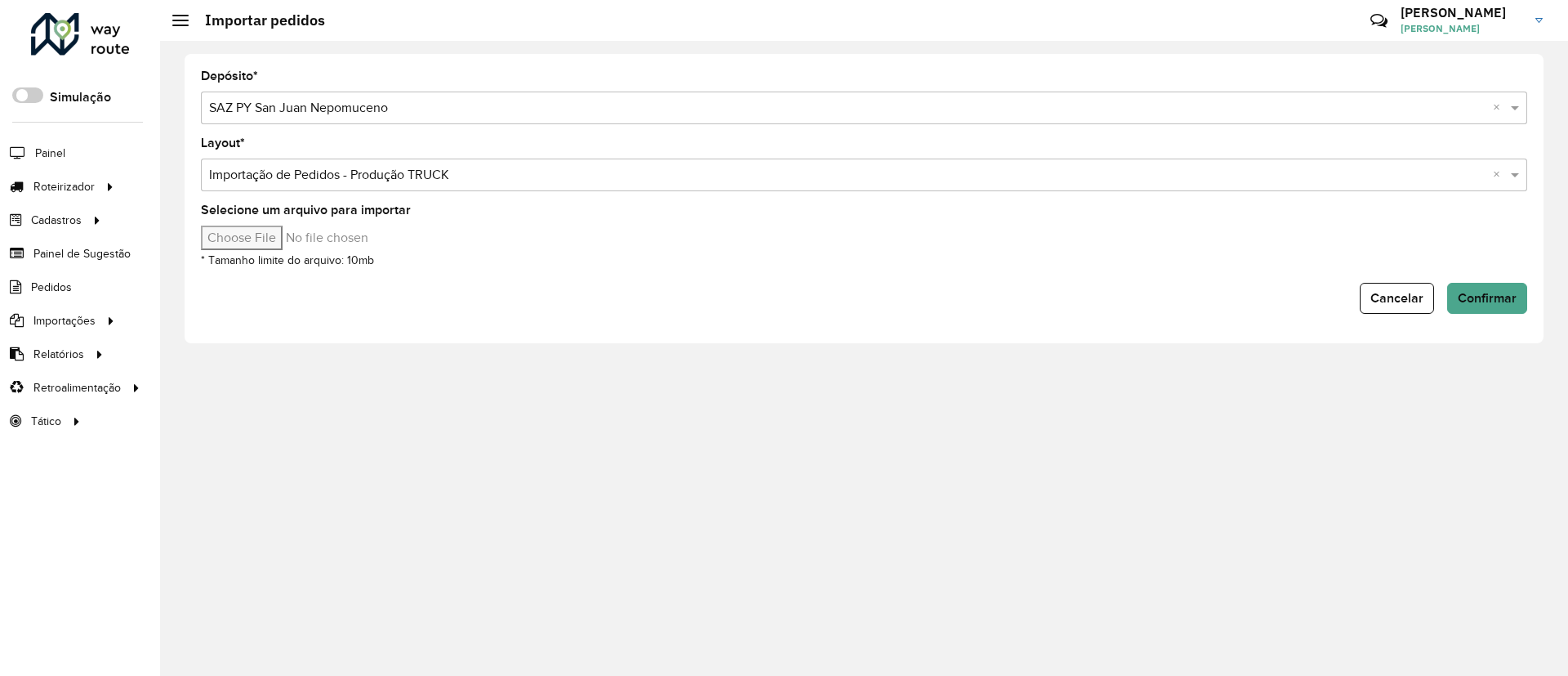
click at [259, 234] on input "Selecione um arquivo para importar" at bounding box center [339, 237] width 278 height 24
type input "**********"
click at [1503, 294] on span "Confirmar" at bounding box center [1487, 298] width 59 height 14
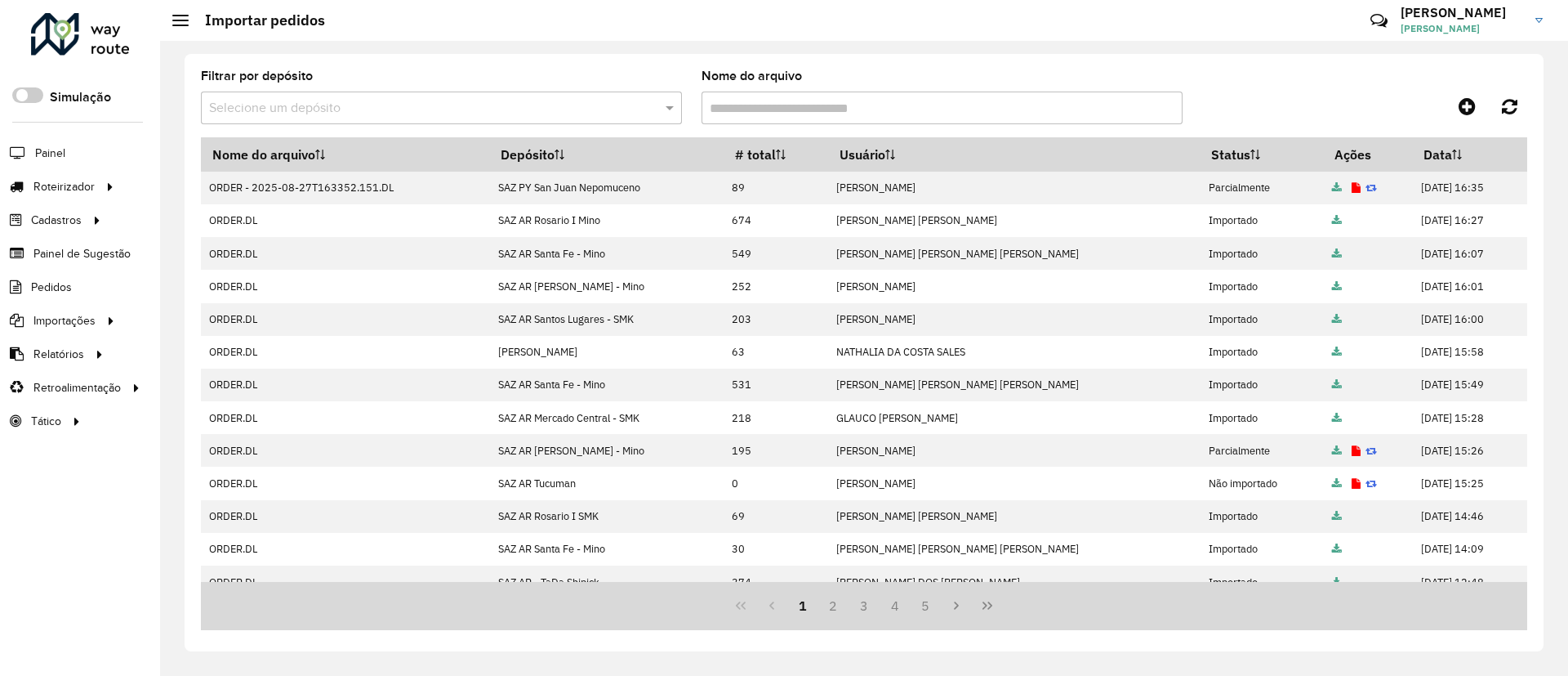
click at [1214, 79] on div "Filtrar por depósito Selecione um depósito Nome do arquivo" at bounding box center [864, 103] width 1326 height 67
click at [213, 181] on span "Entregas" at bounding box center [209, 187] width 47 height 18
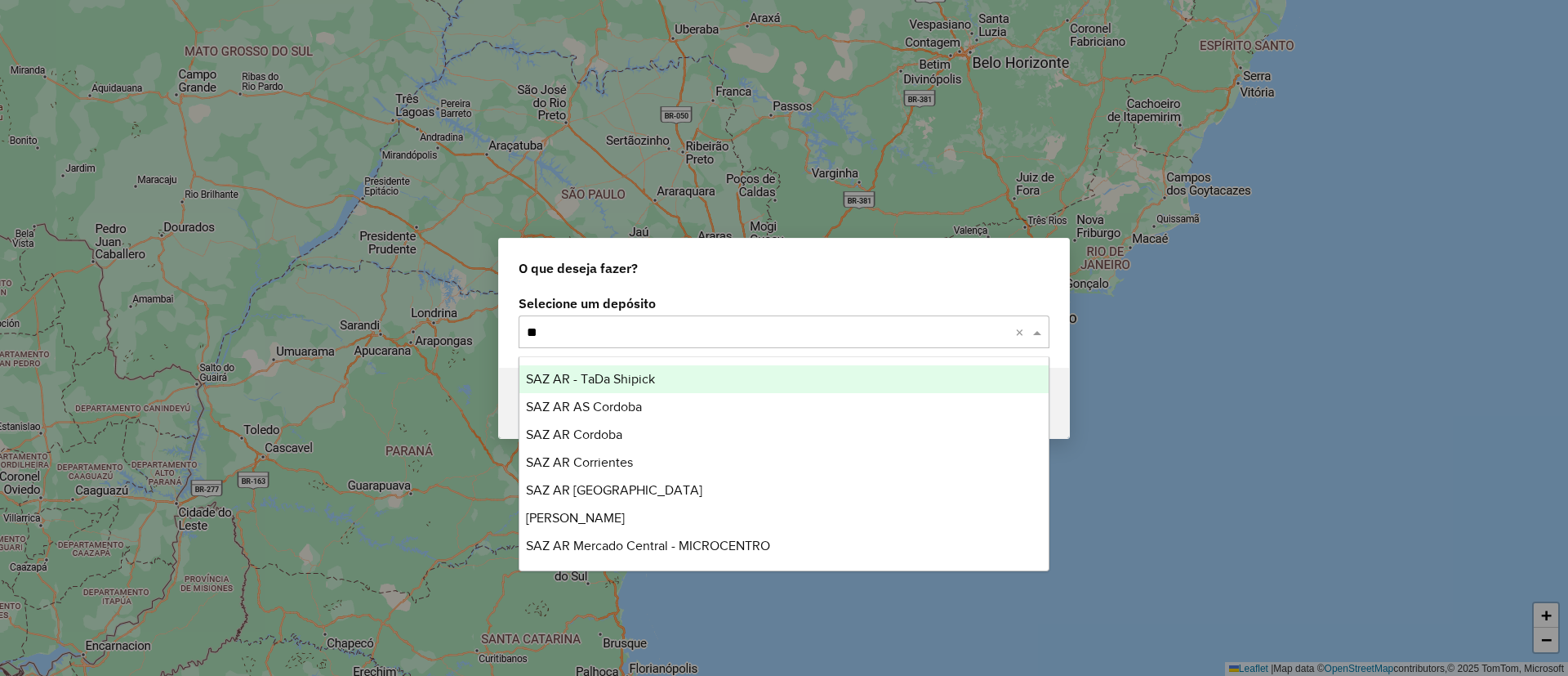
type input "***"
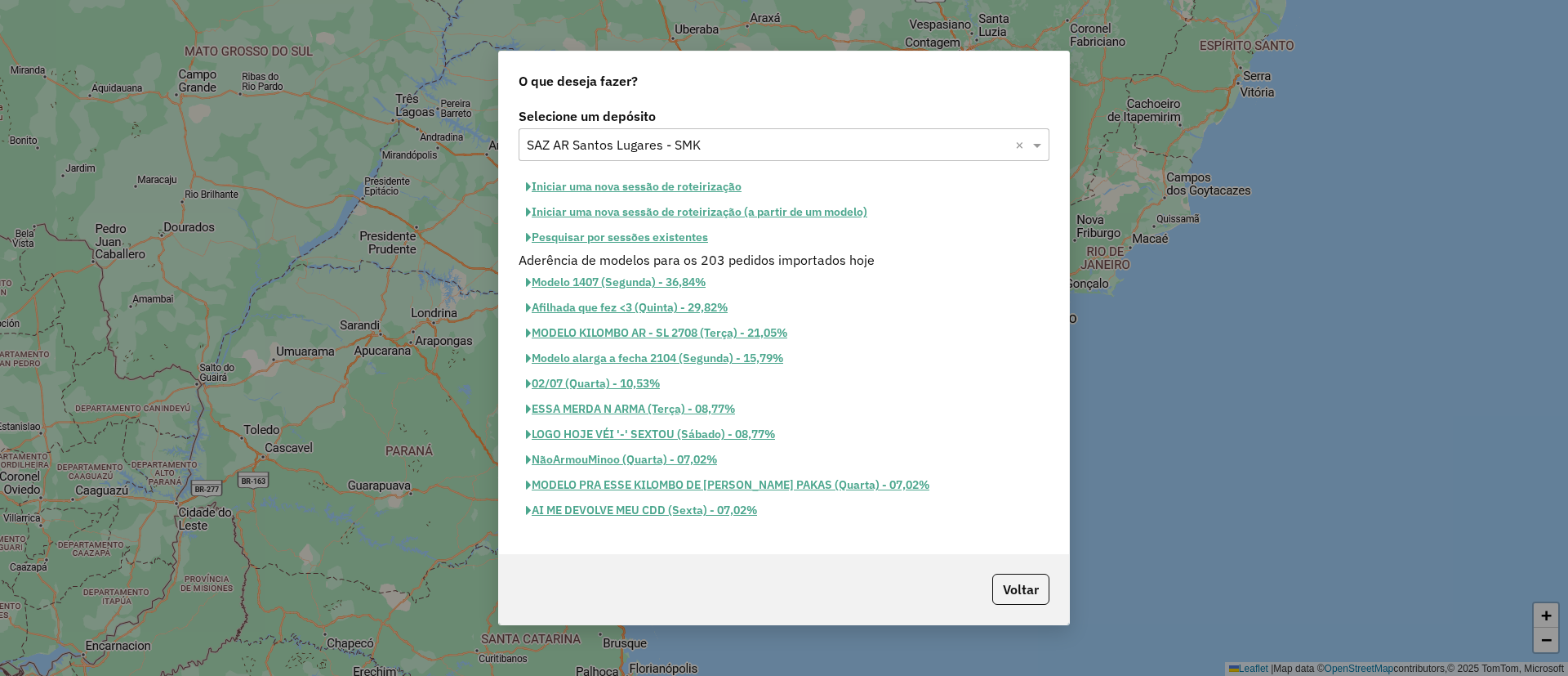
click at [693, 187] on button "Iniciar uma nova sessão de roteirização" at bounding box center [634, 186] width 230 height 25
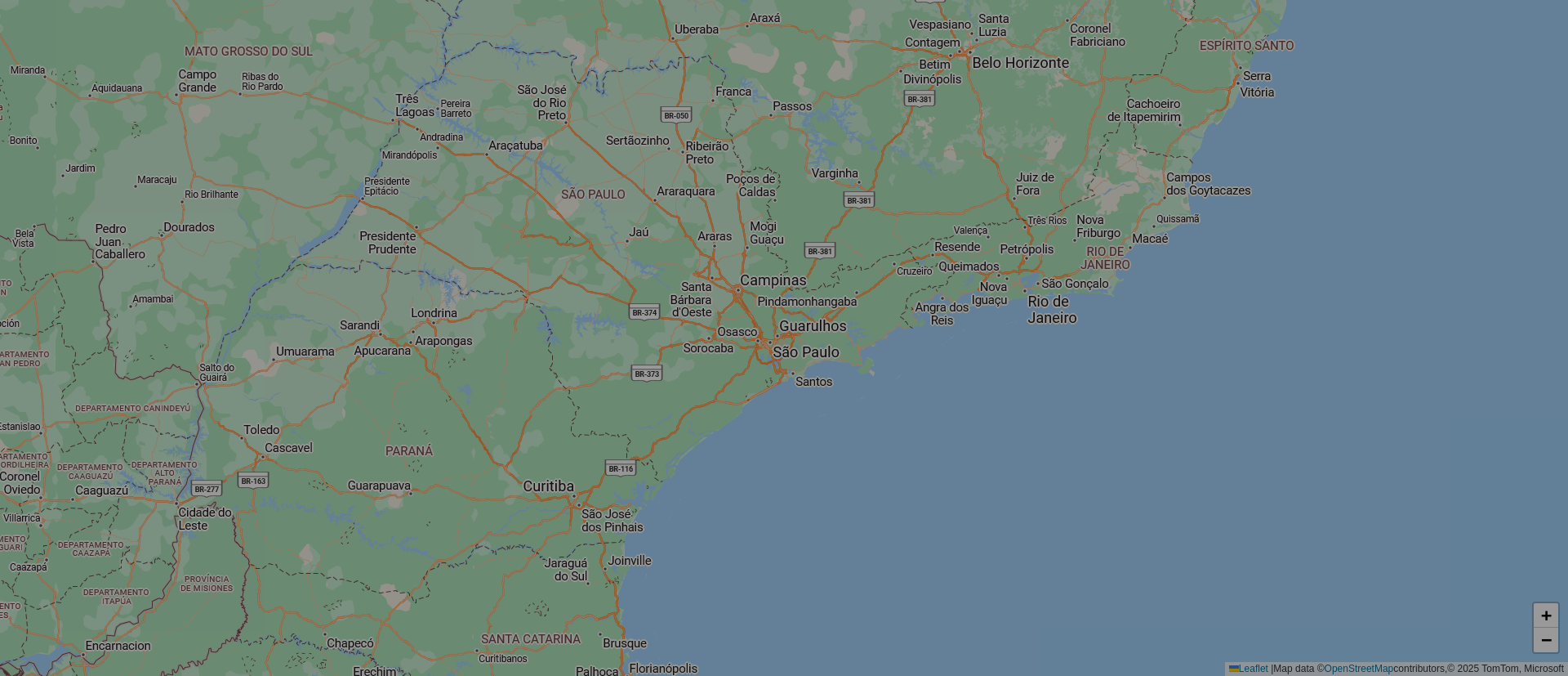
select select "*"
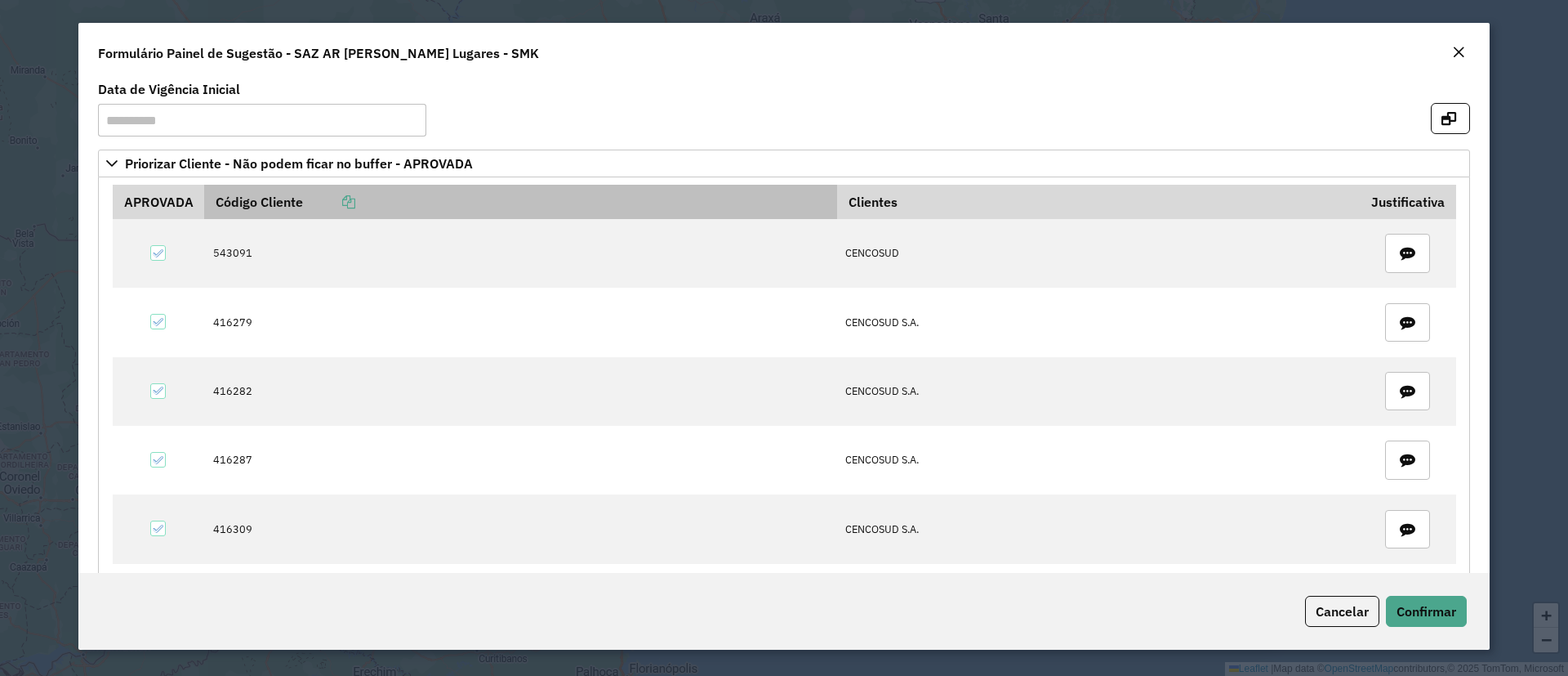
click at [355, 199] on icon at bounding box center [348, 201] width 13 height 13
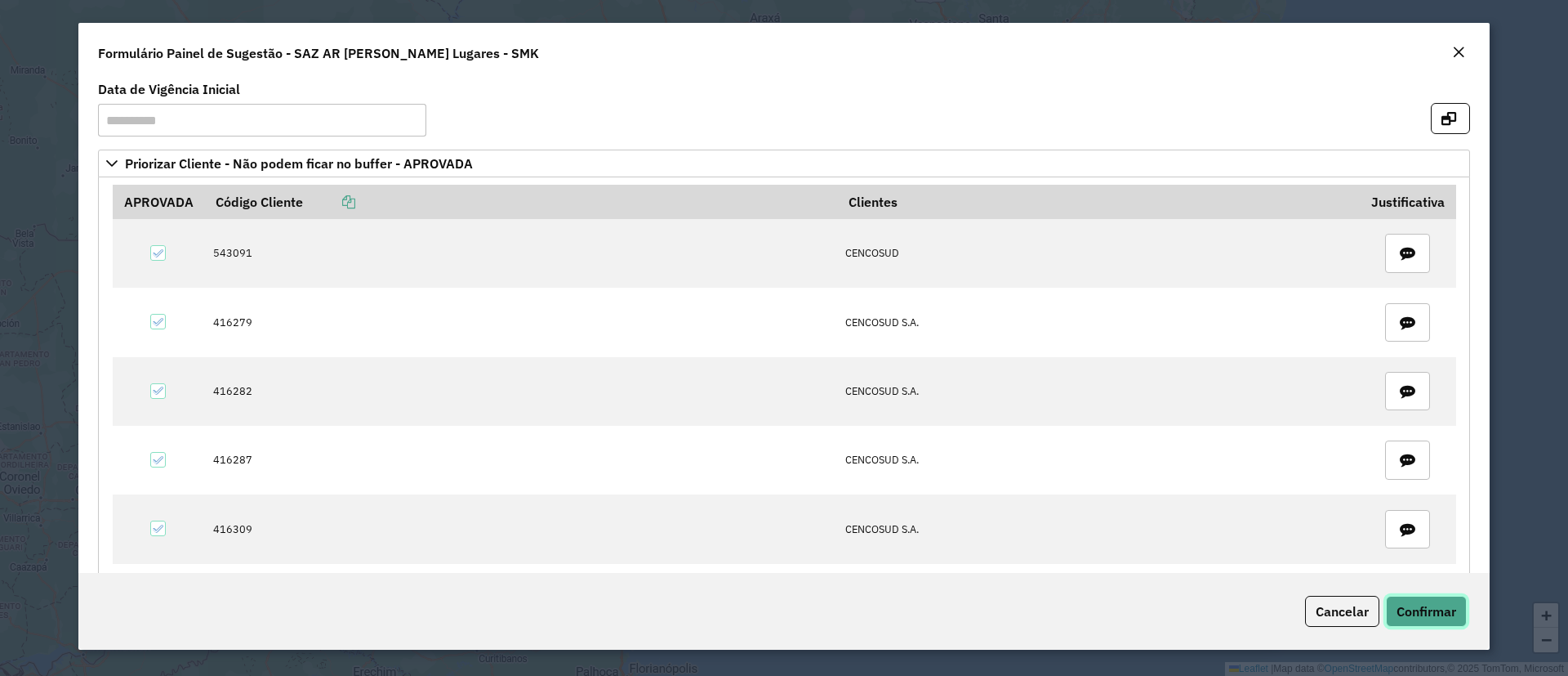
click at [1443, 612] on span "Confirmar" at bounding box center [1426, 611] width 59 height 17
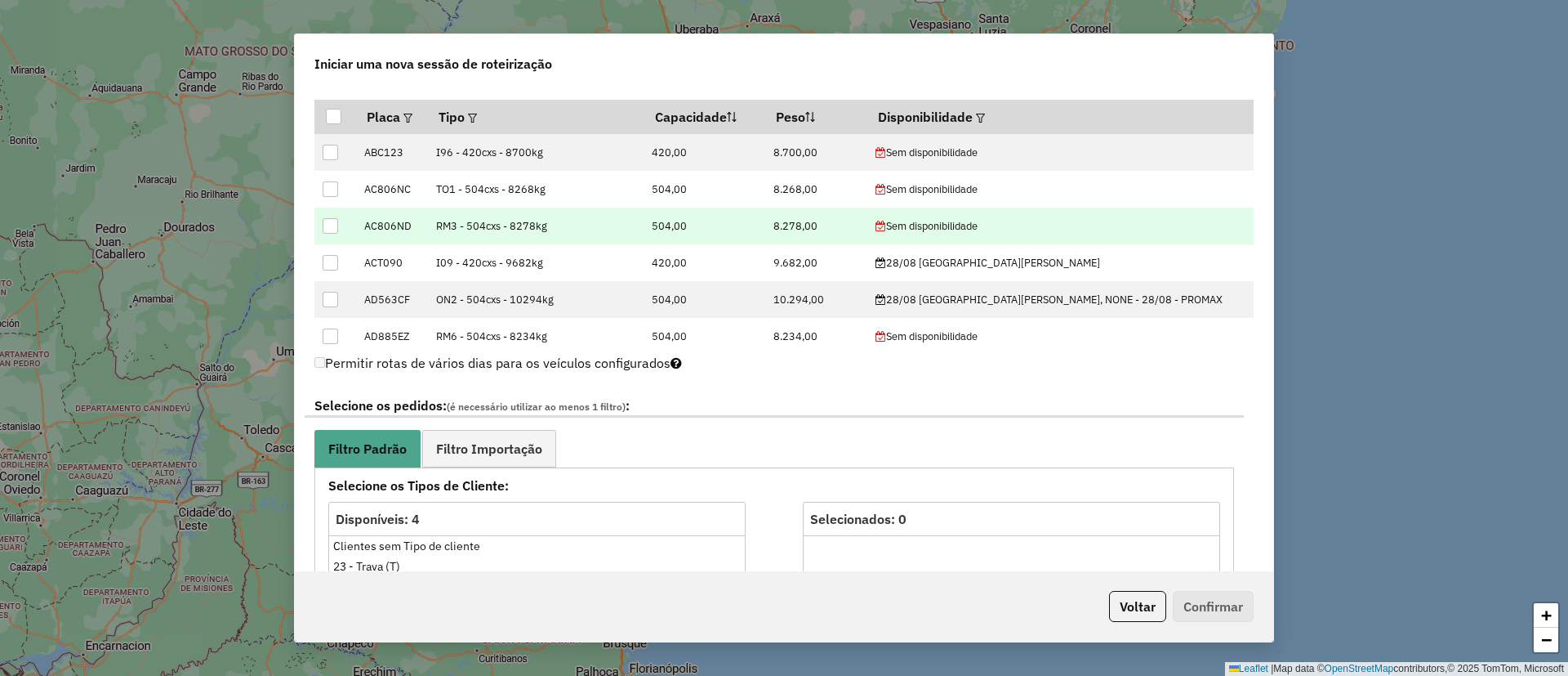
scroll to position [491, 0]
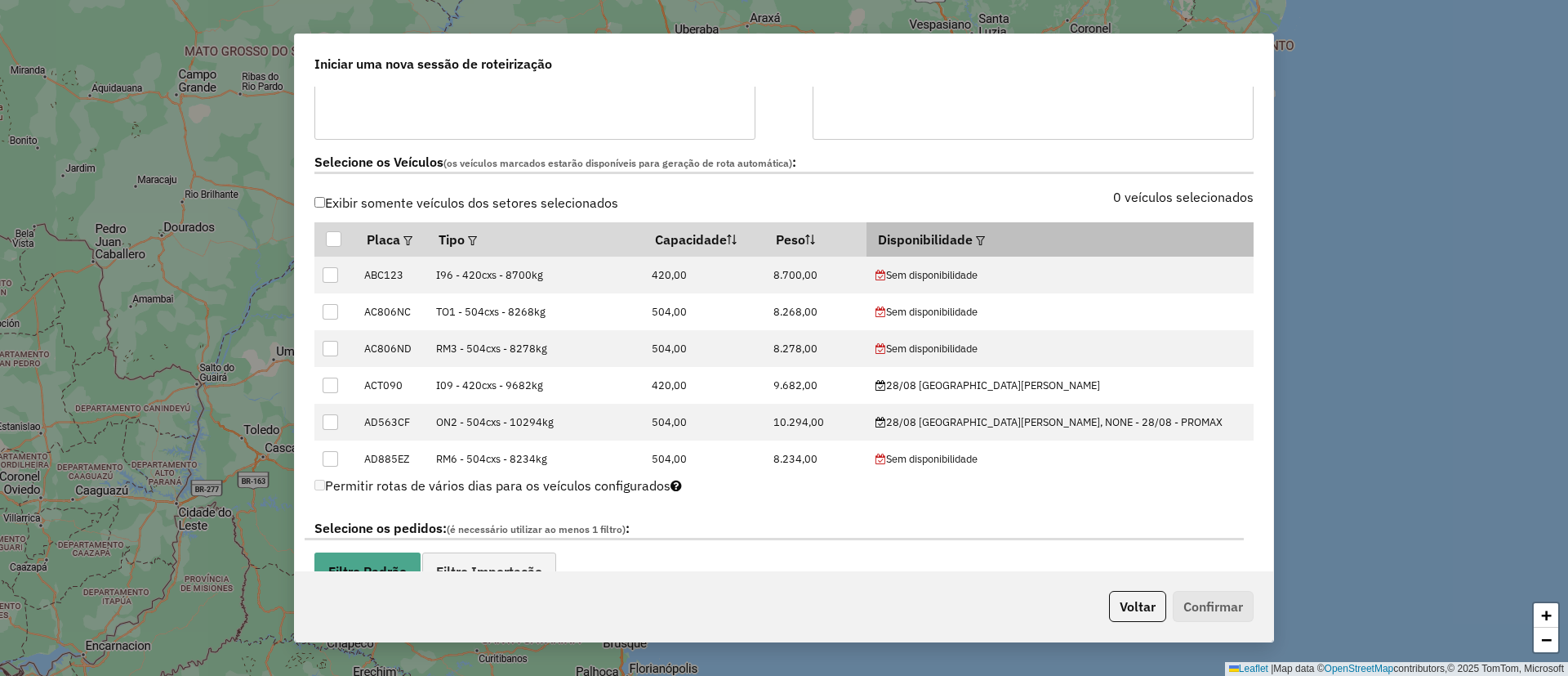
click at [985, 239] on em at bounding box center [980, 240] width 9 height 9
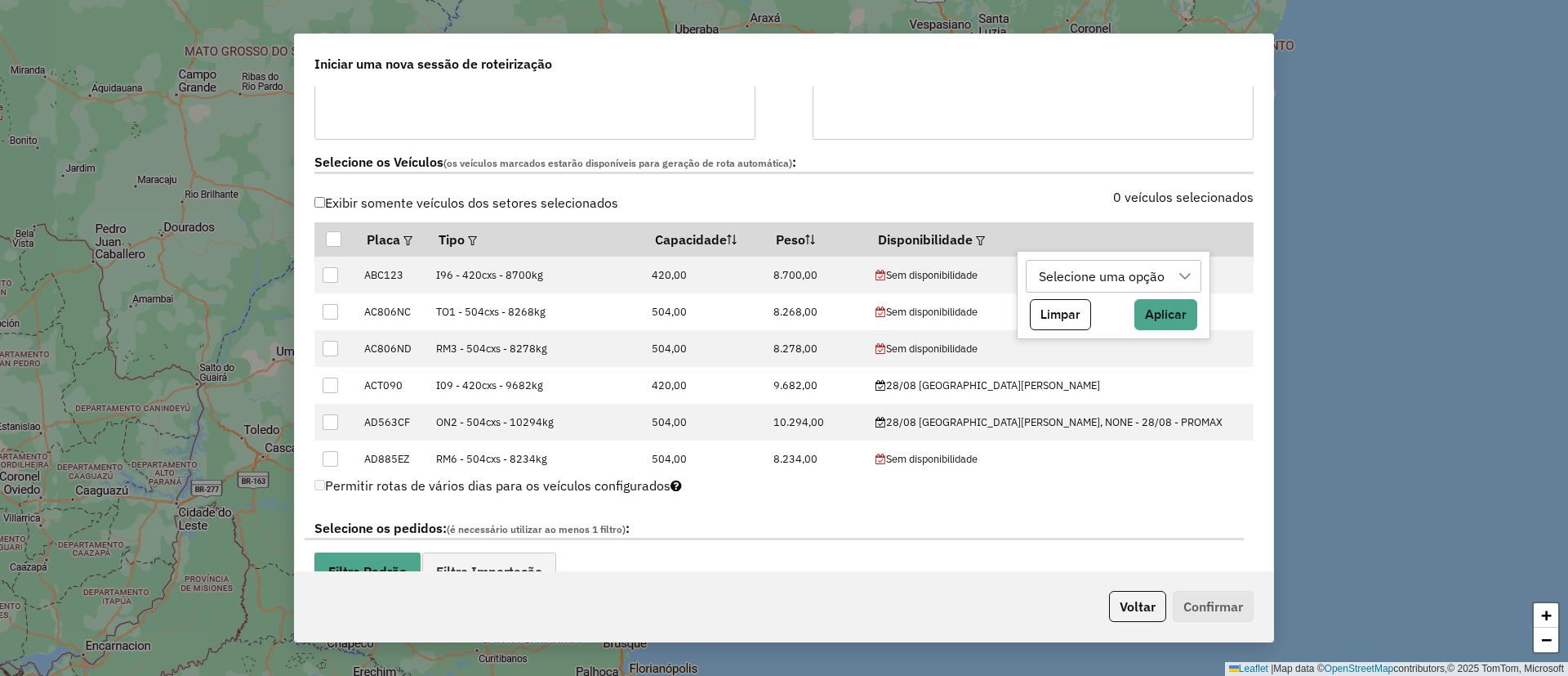
click at [1055, 292] on div "Selecione uma opção" at bounding box center [1114, 276] width 176 height 33
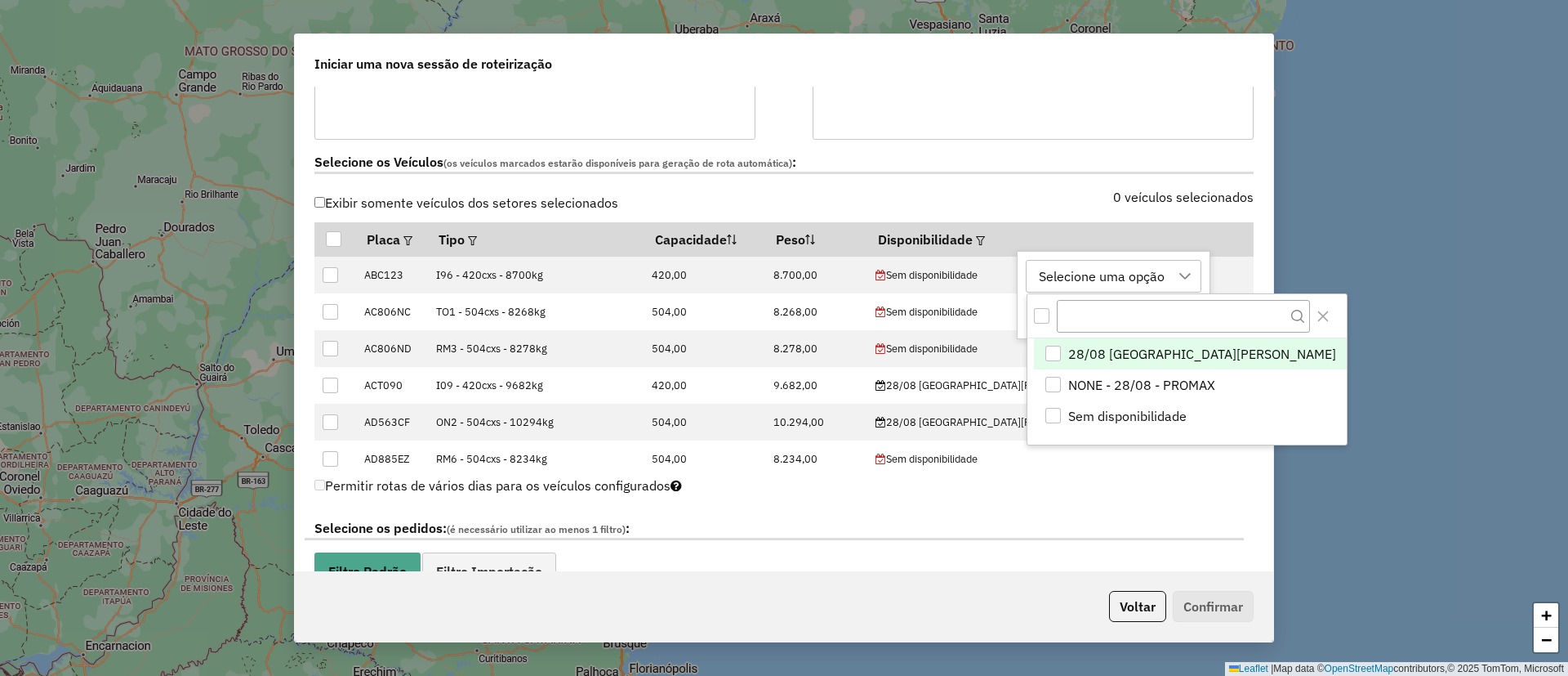
scroll to position [13, 74]
click at [1057, 286] on div "Selecione uma opção" at bounding box center [1102, 276] width 137 height 31
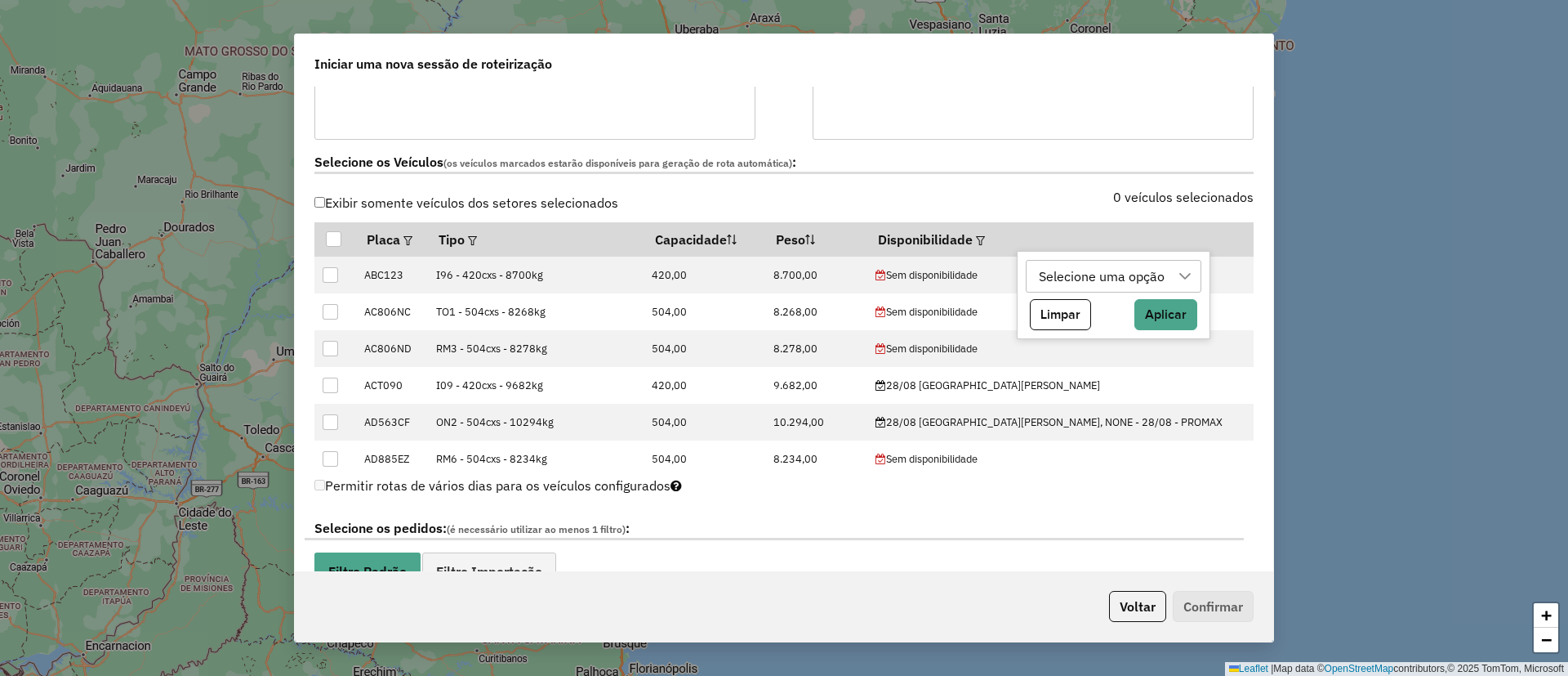
click at [1087, 264] on div "Selecione uma opção" at bounding box center [1102, 276] width 137 height 31
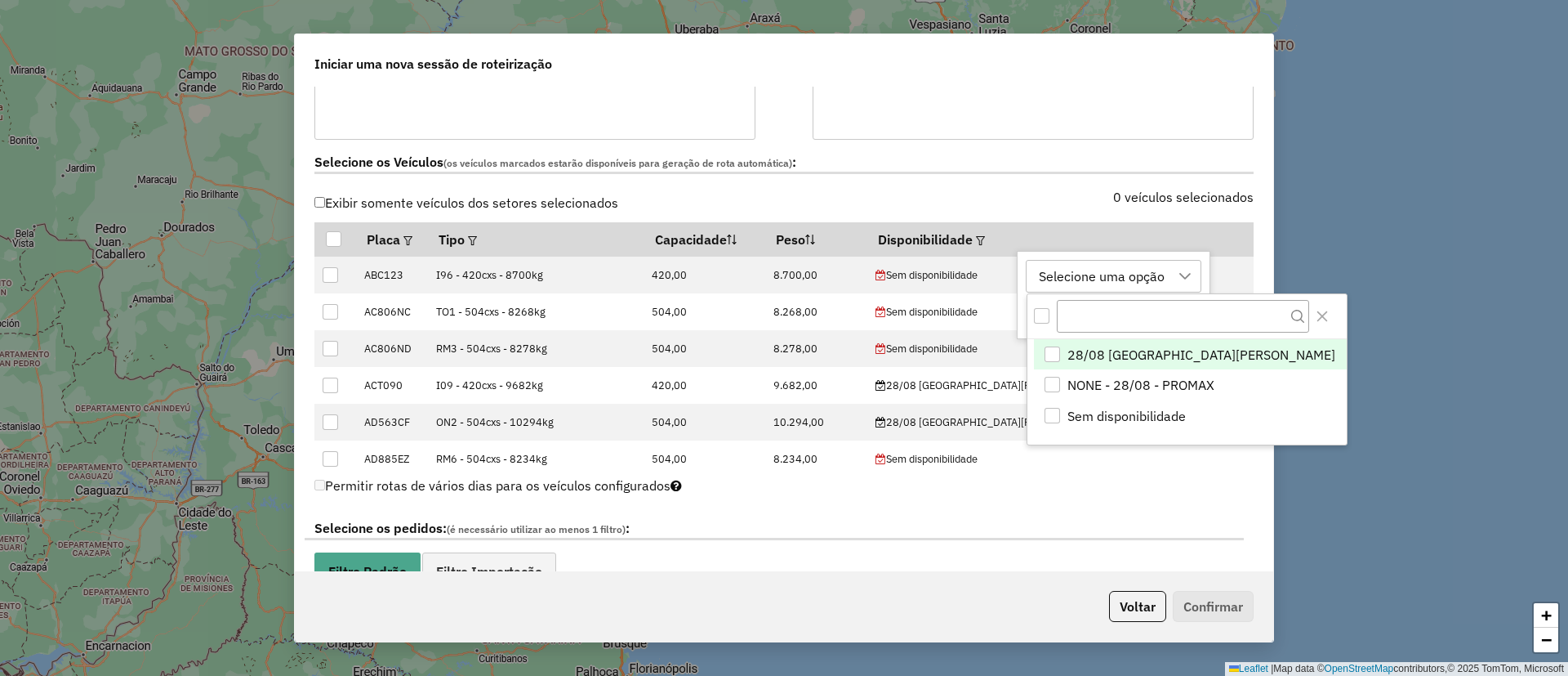
click at [1091, 357] on span "28/08 [GEOGRAPHIC_DATA][PERSON_NAME]" at bounding box center [1201, 355] width 268 height 20
click at [1316, 313] on icon "Close" at bounding box center [1322, 315] width 13 height 13
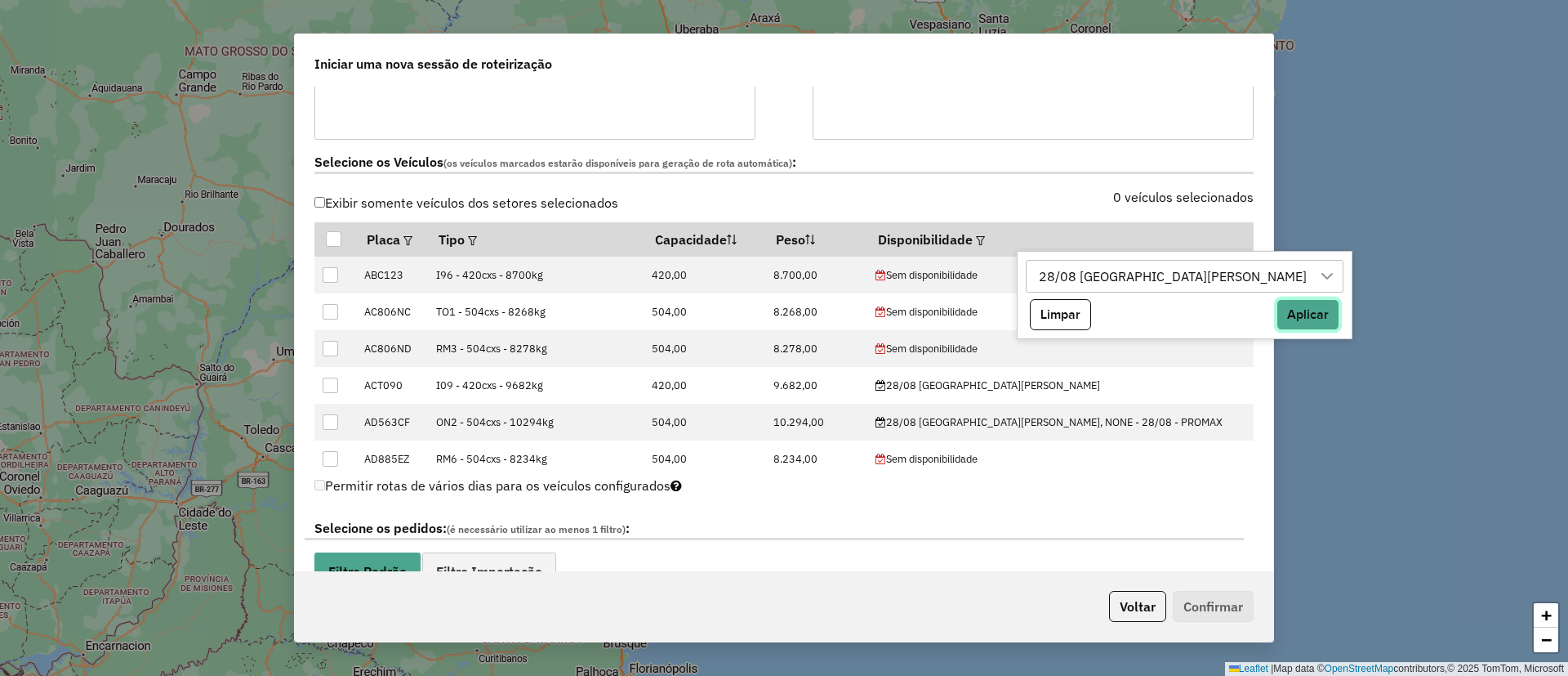
click at [1276, 325] on button "Aplicar" at bounding box center [1308, 315] width 63 height 31
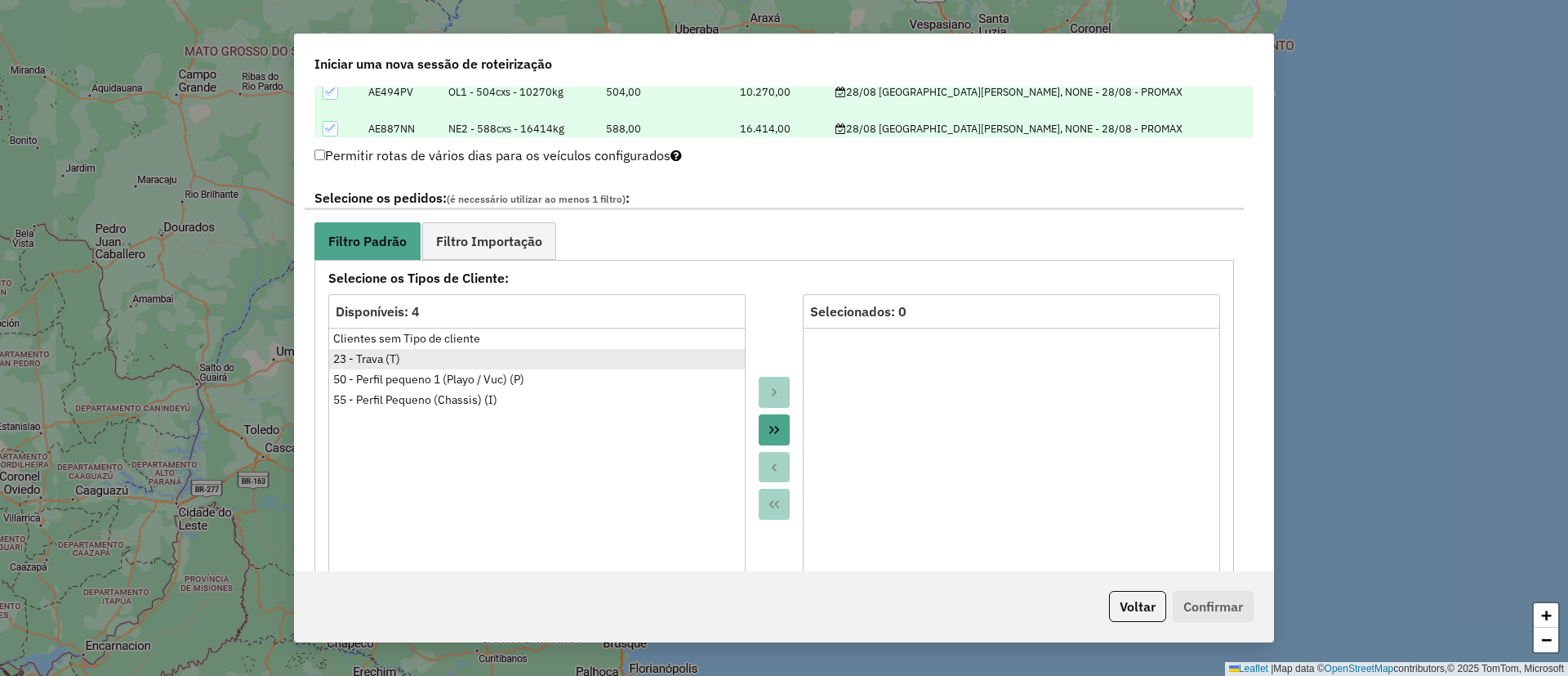
scroll to position [858, 0]
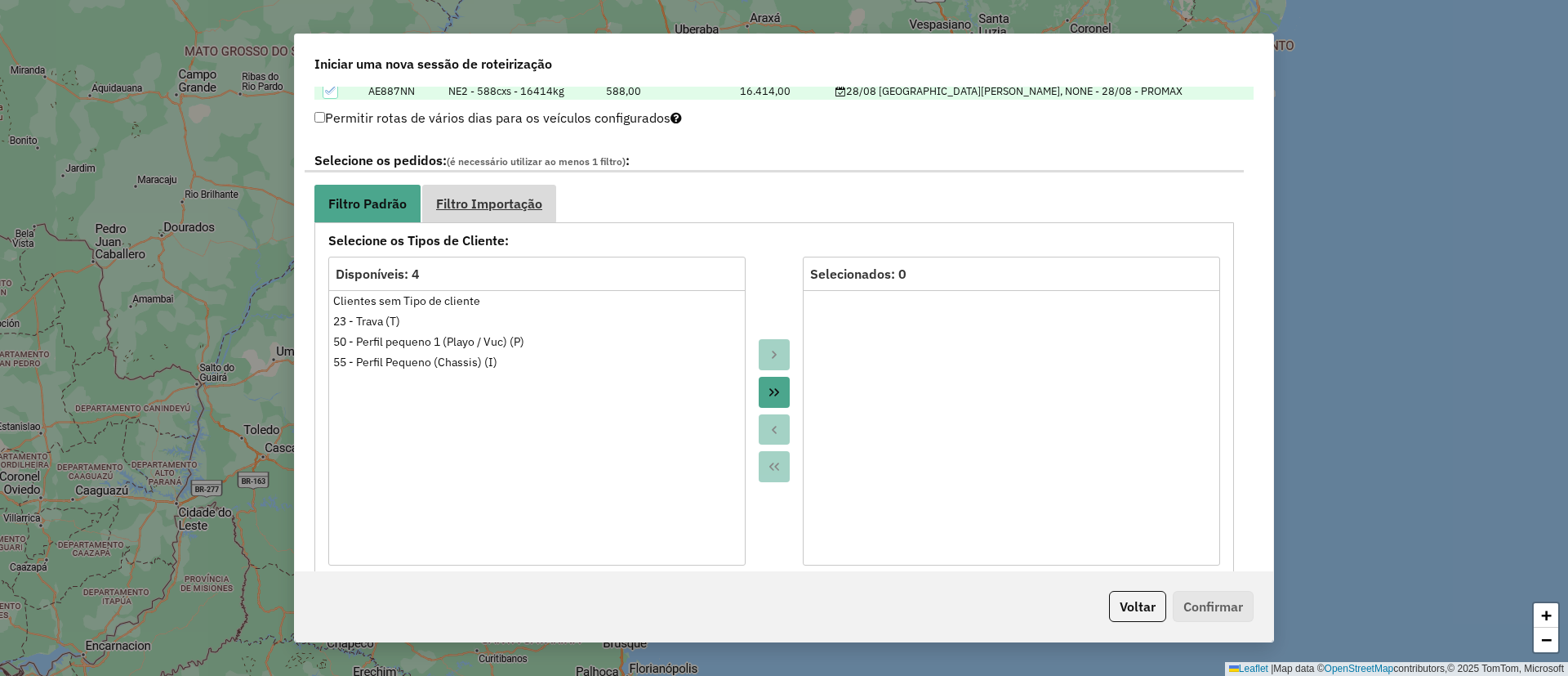
click at [521, 189] on link "Filtro Importação" at bounding box center [489, 203] width 134 height 37
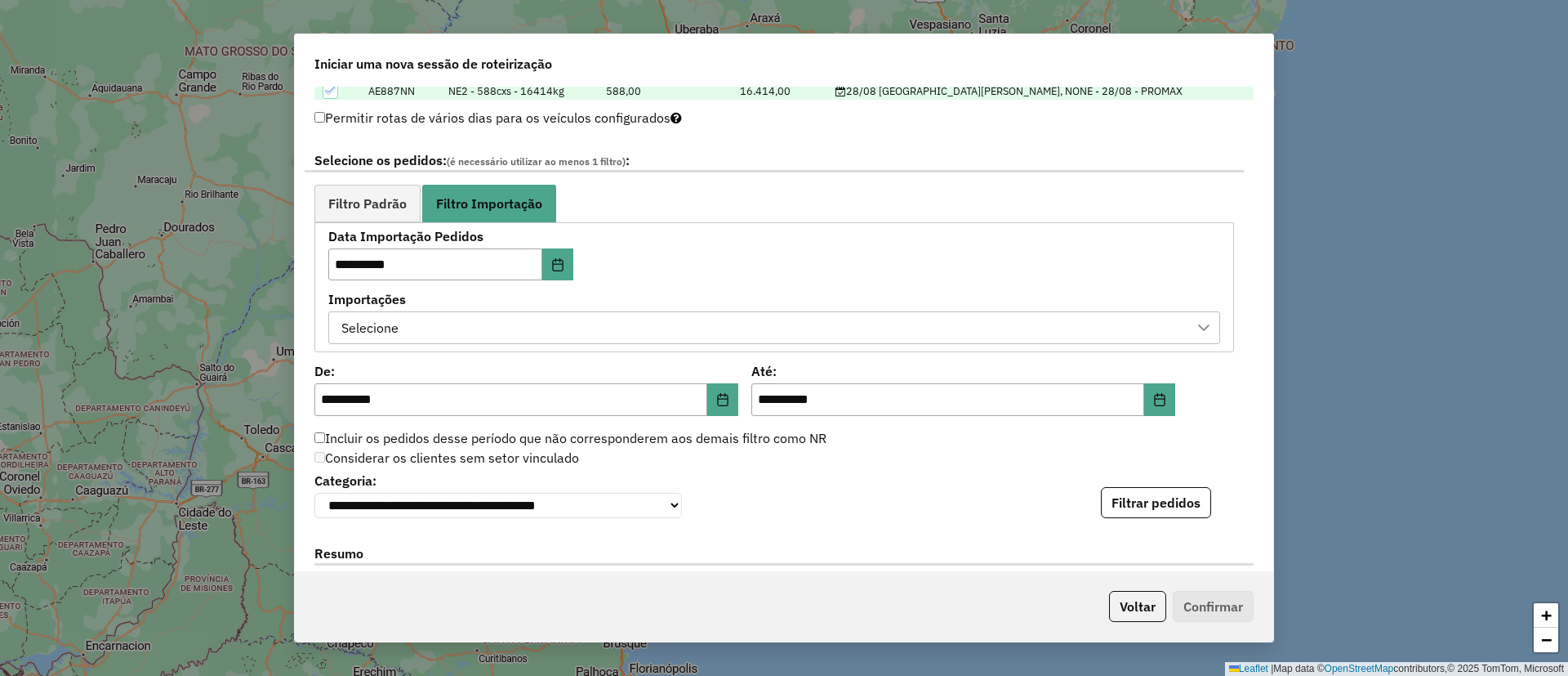
click at [441, 309] on div "Importações Selecione" at bounding box center [774, 319] width 892 height 51
click at [441, 312] on div "Selecione" at bounding box center [762, 328] width 853 height 31
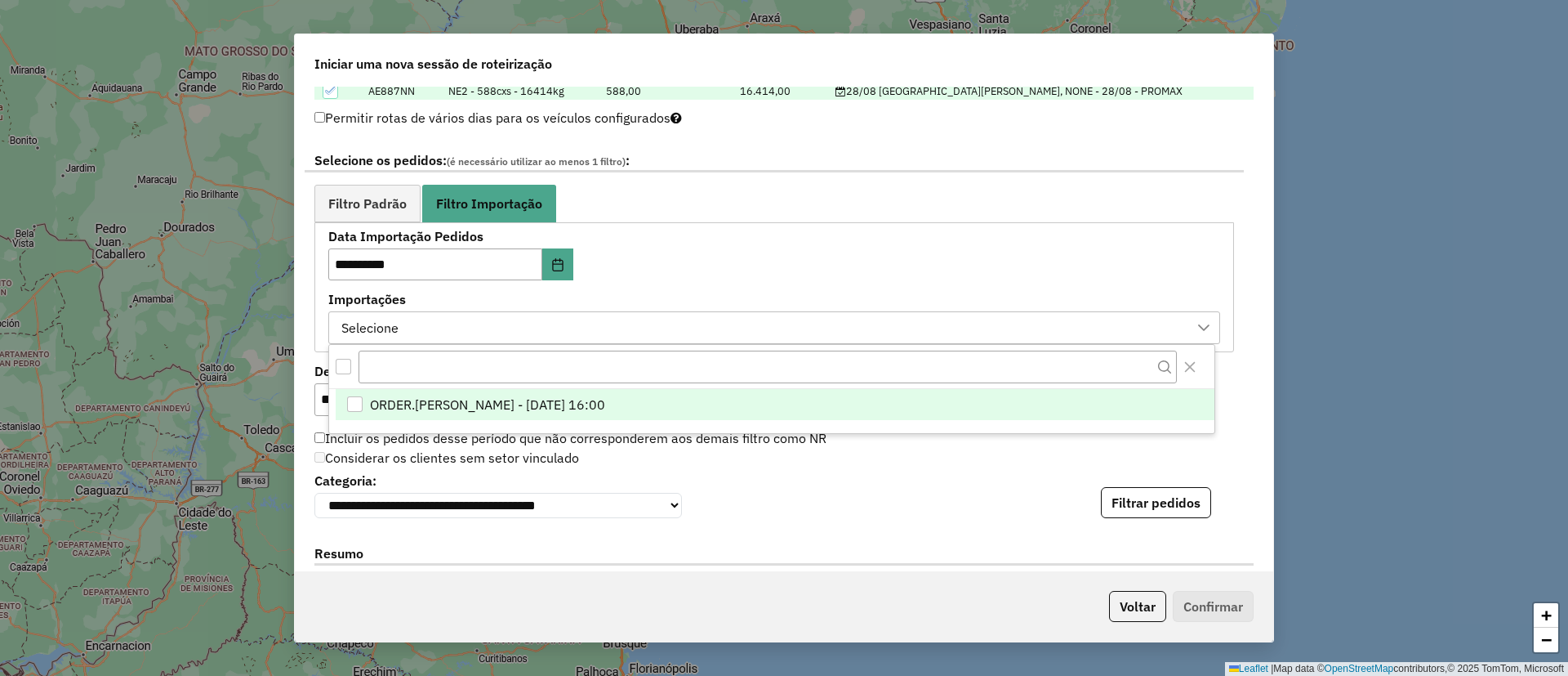
scroll to position [13, 74]
click at [510, 391] on li "ORDER.[PERSON_NAME] - [DATE] 16:00" at bounding box center [774, 406] width 879 height 31
click at [1136, 496] on button "Filtrar pedidos" at bounding box center [1156, 502] width 110 height 31
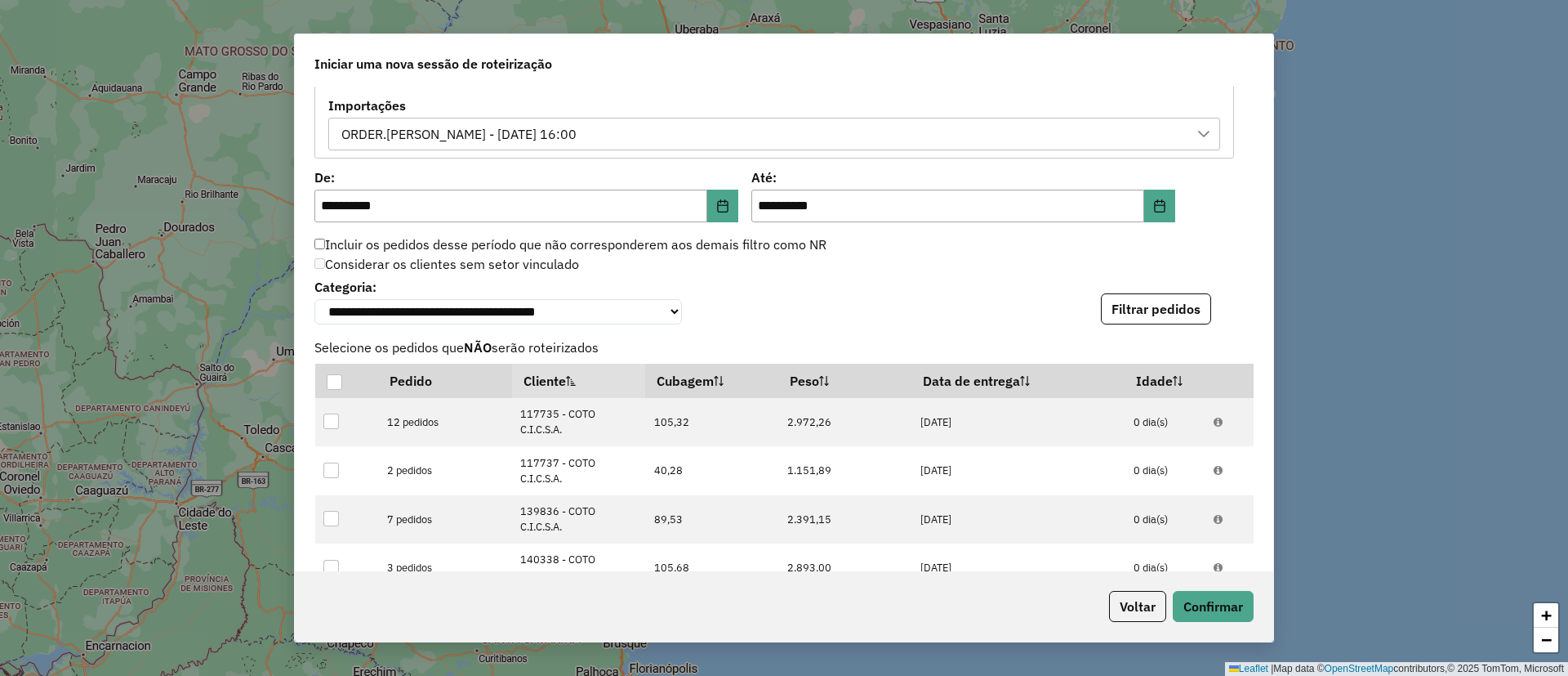
scroll to position [1481, 0]
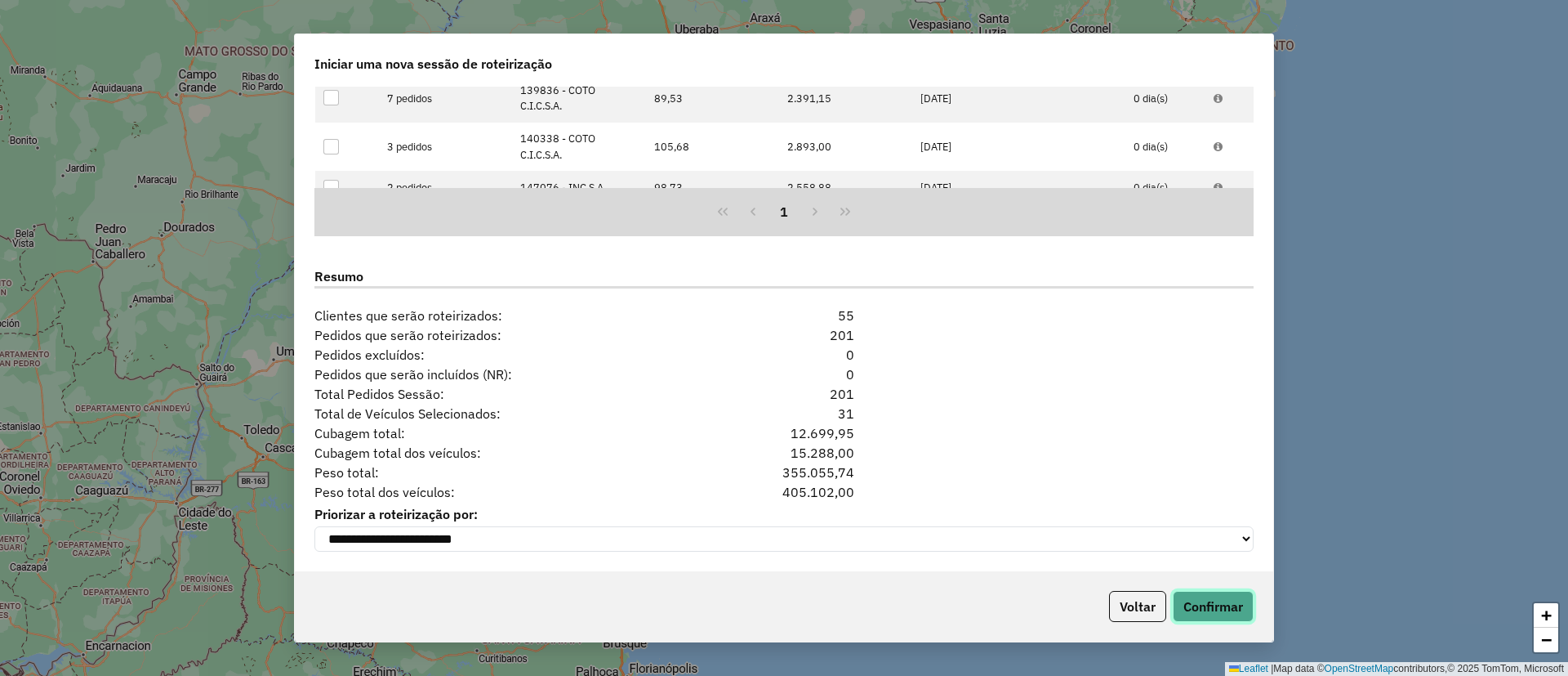
click at [1198, 606] on button "Confirmar" at bounding box center [1213, 607] width 81 height 31
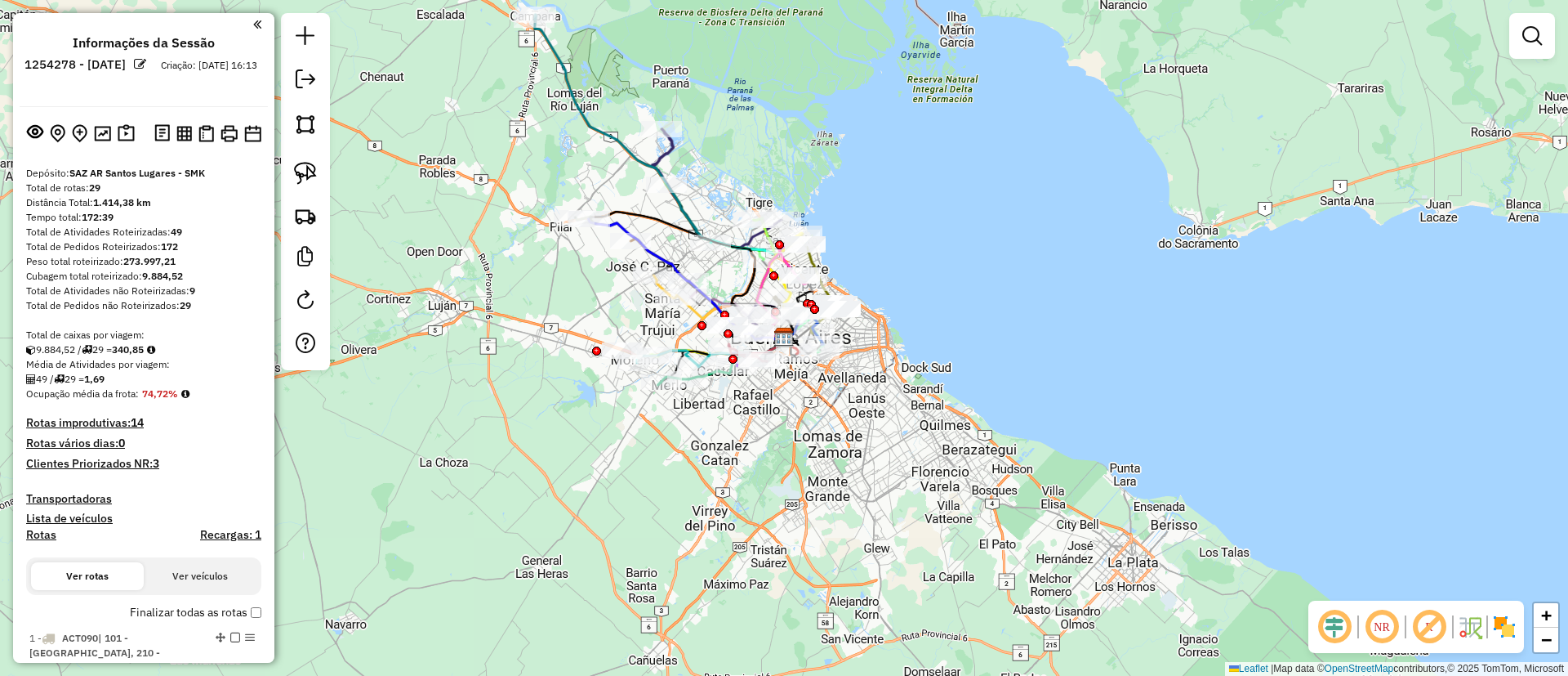
click at [1049, 432] on div "Janela de atendimento Grade de atendimento Capacidade Transportadoras Veículos …" at bounding box center [784, 338] width 1568 height 676
click at [303, 213] on img at bounding box center [305, 215] width 22 height 22
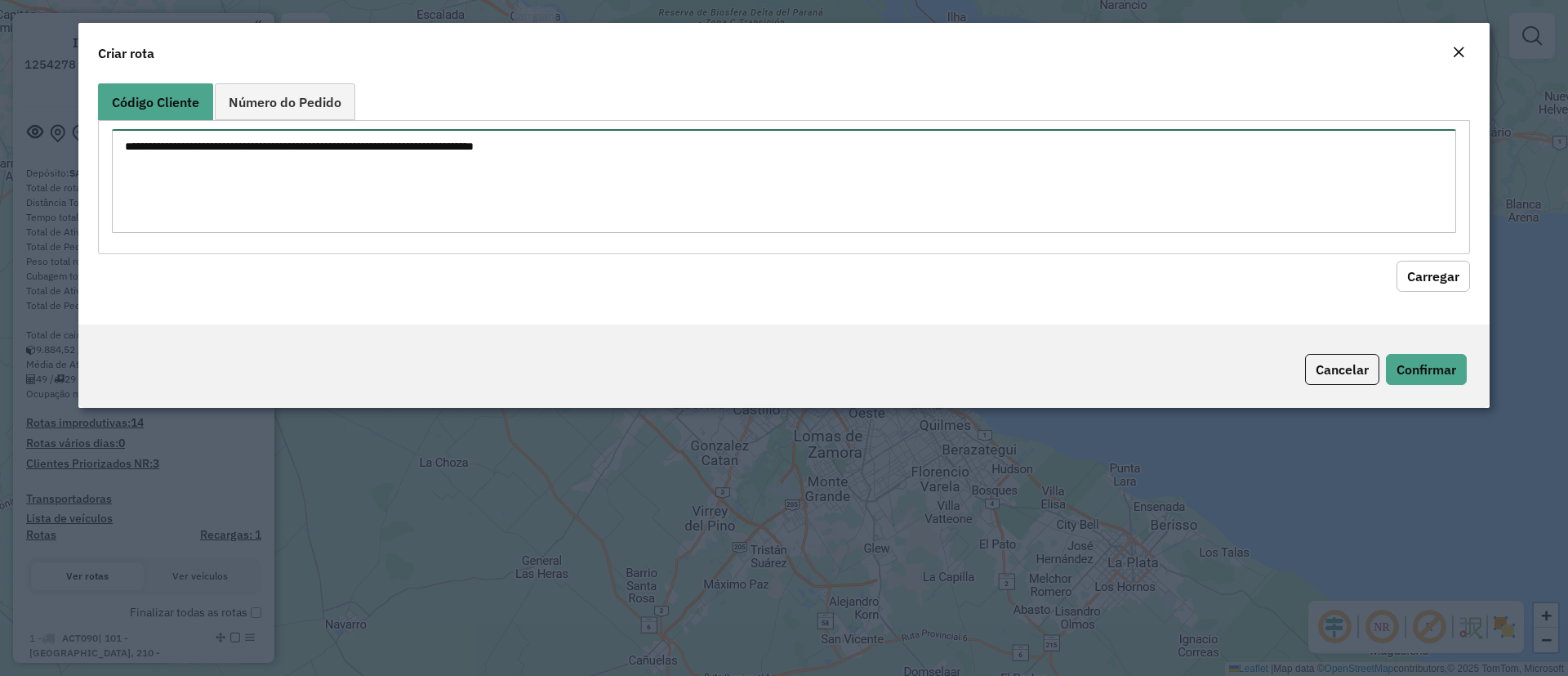
click at [289, 159] on textarea at bounding box center [784, 180] width 1345 height 103
paste textarea "****** ****** ****** ****** ****** ****** ****** ****** ****** ****** ****** **…"
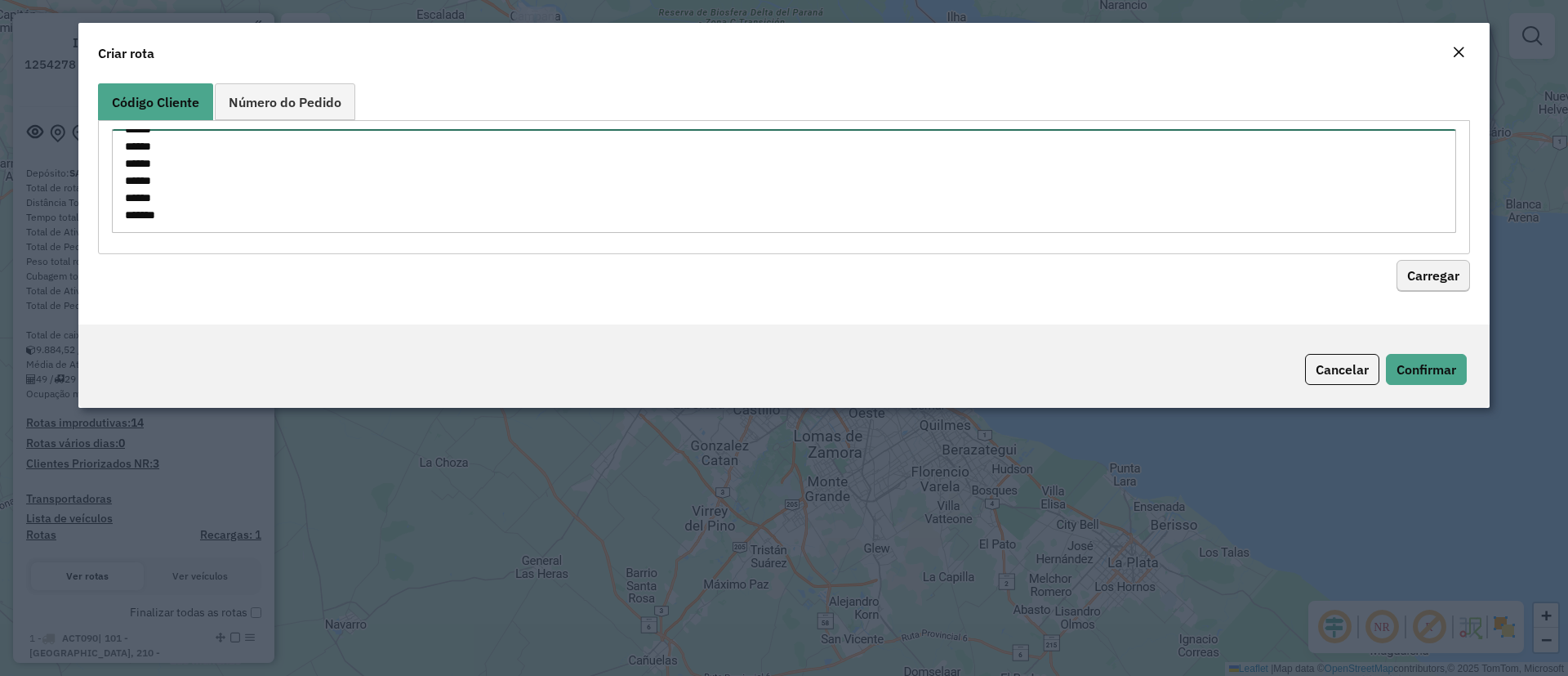
type textarea "****** ****** ****** ****** ****** ****** ****** ****** ****** ****** ****** **…"
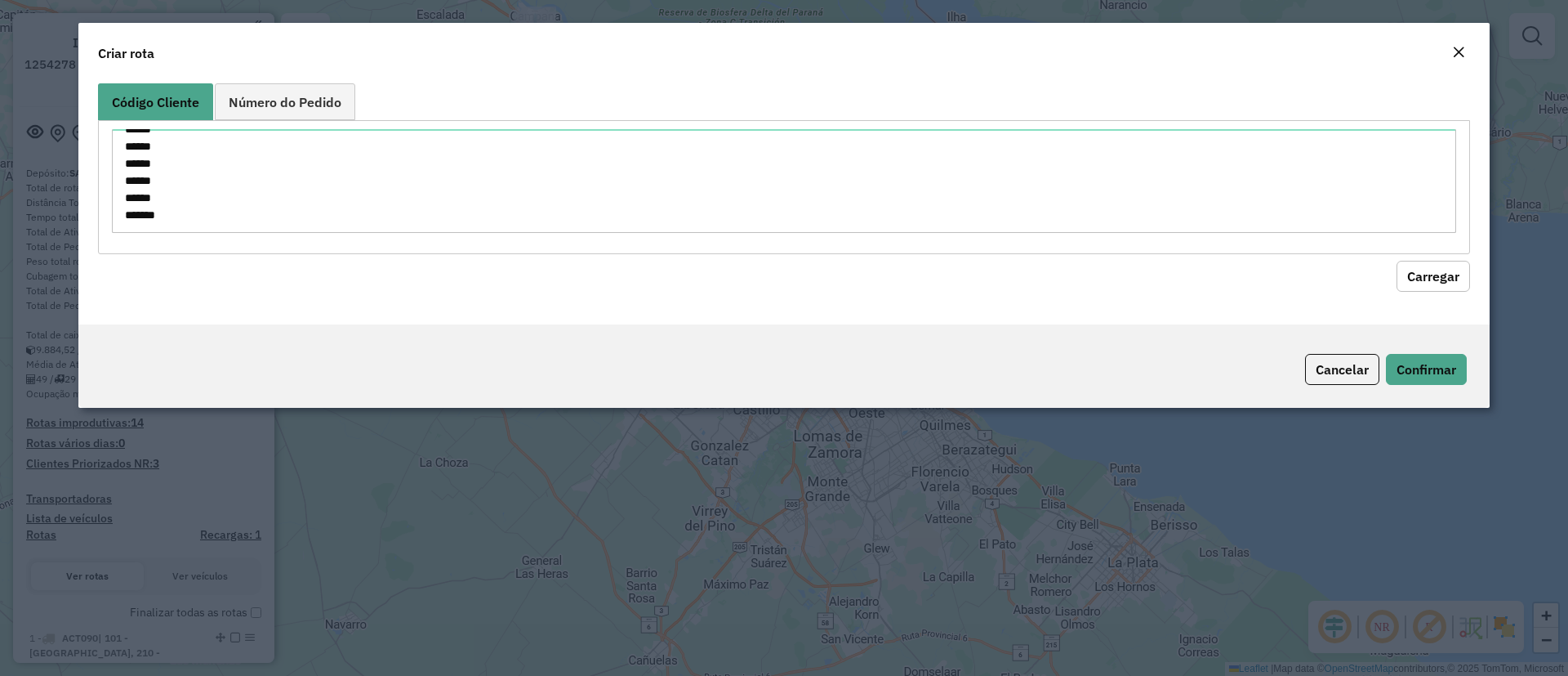
click at [1459, 272] on button "Carregar" at bounding box center [1432, 276] width 73 height 31
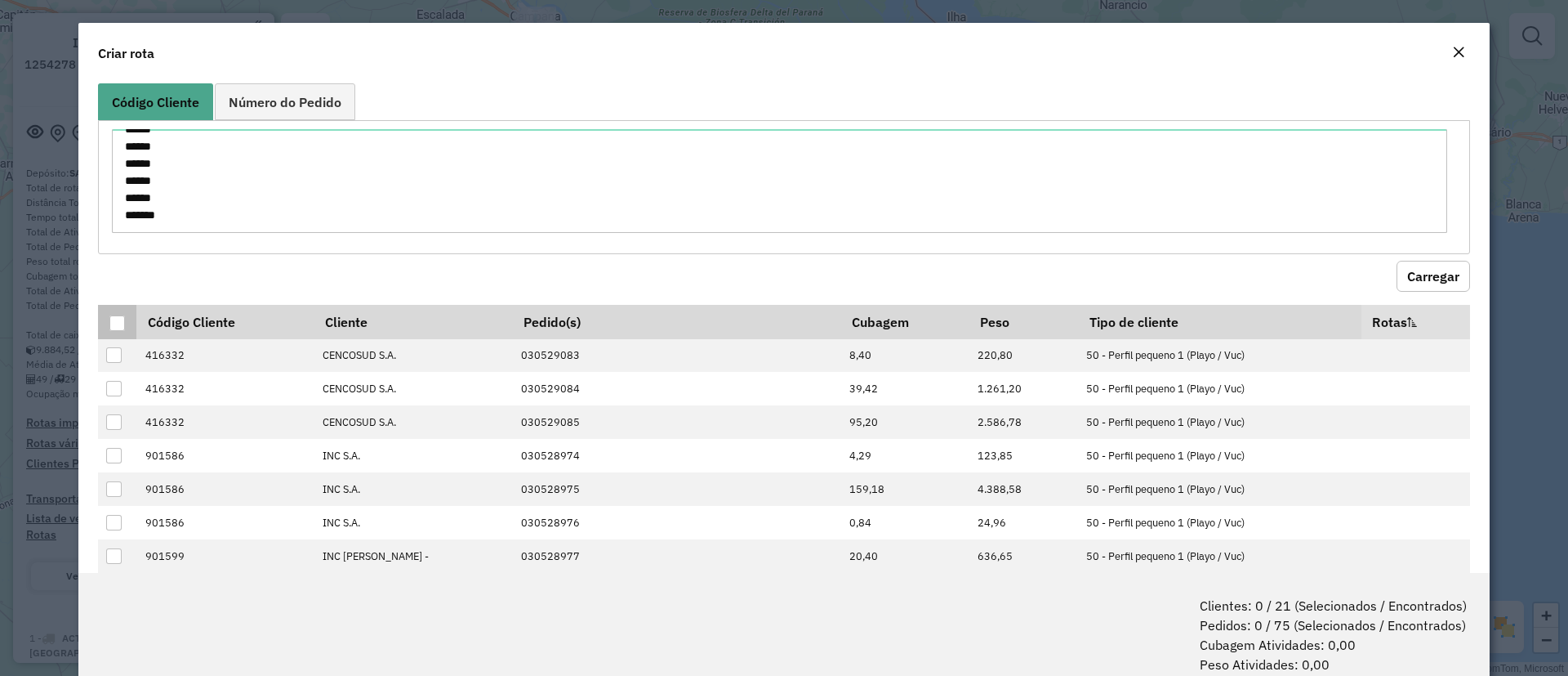
click at [129, 314] on th at bounding box center [117, 321] width 38 height 34
click at [121, 315] on div at bounding box center [117, 323] width 16 height 16
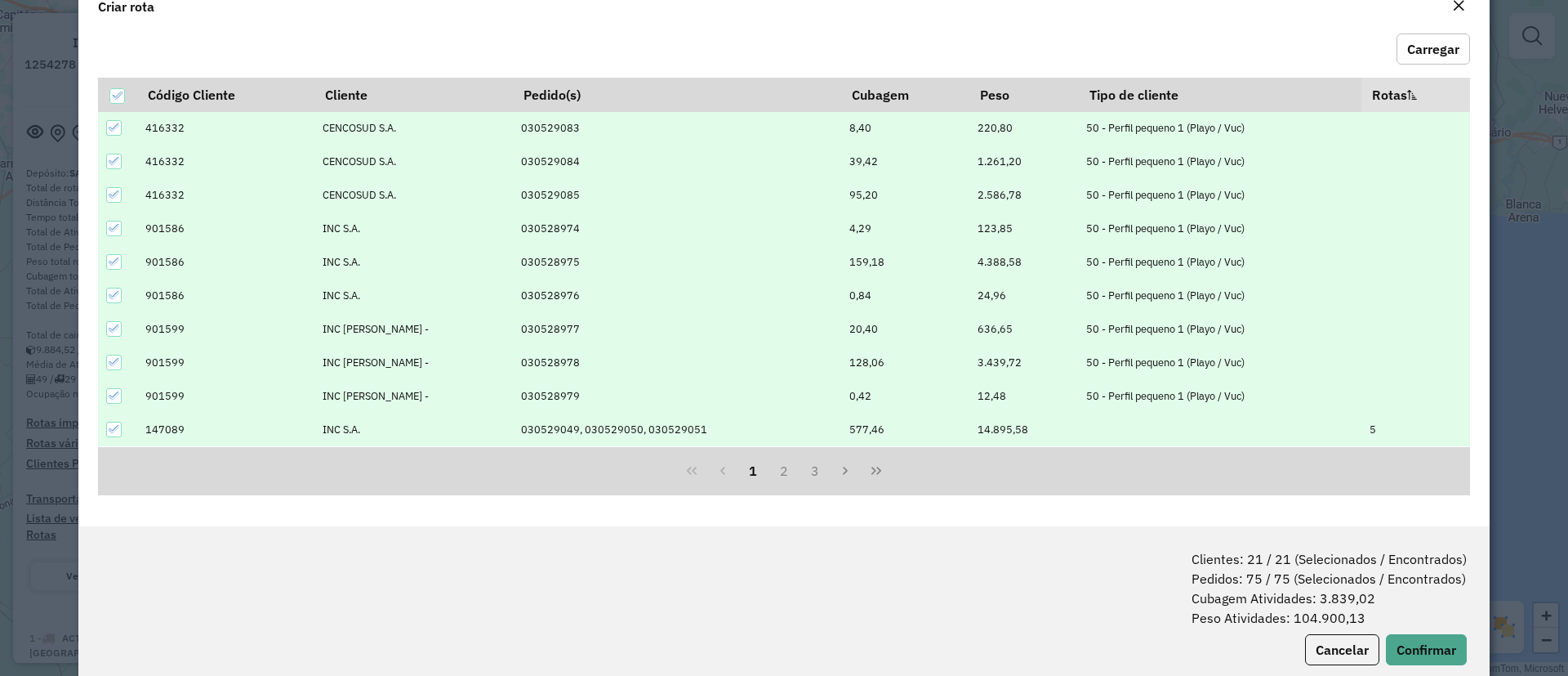
scroll to position [82, 0]
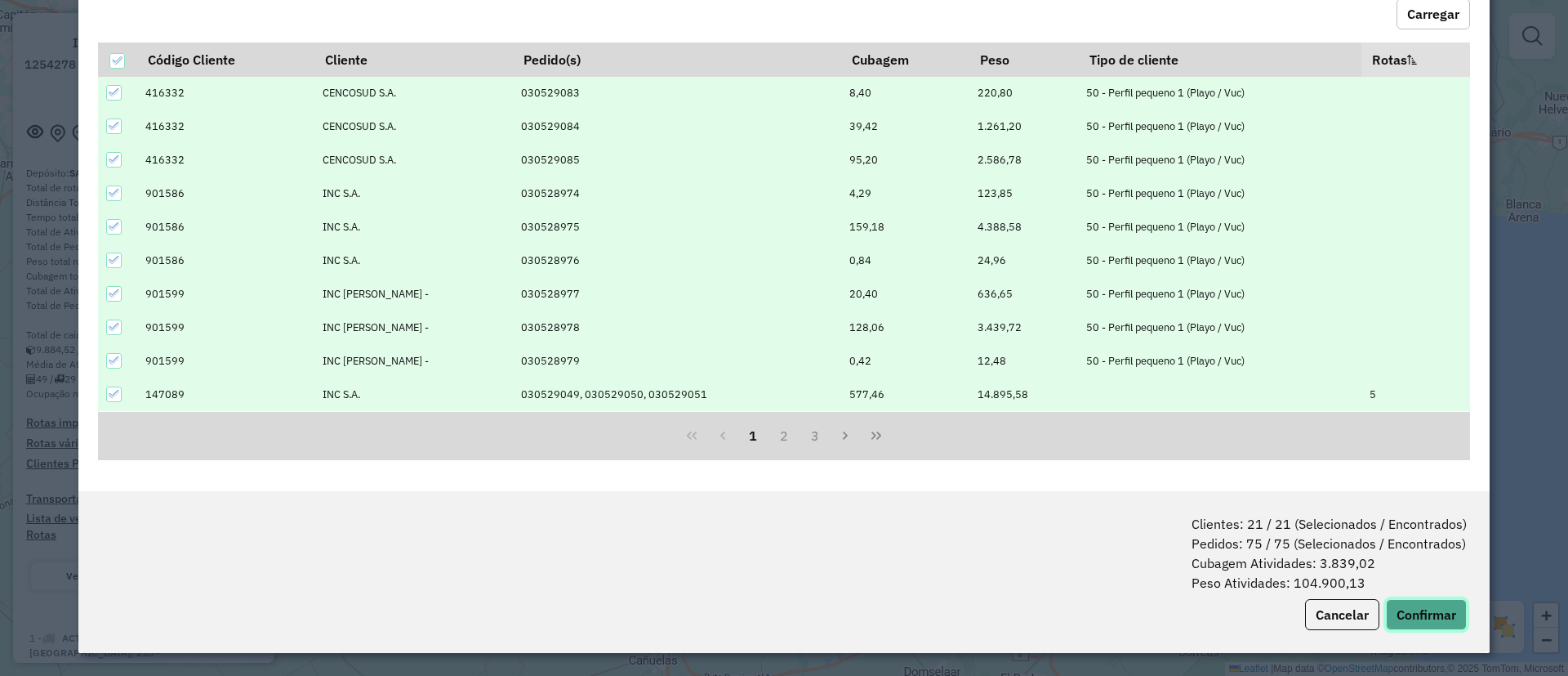
click at [1427, 603] on button "Confirmar" at bounding box center [1427, 615] width 81 height 31
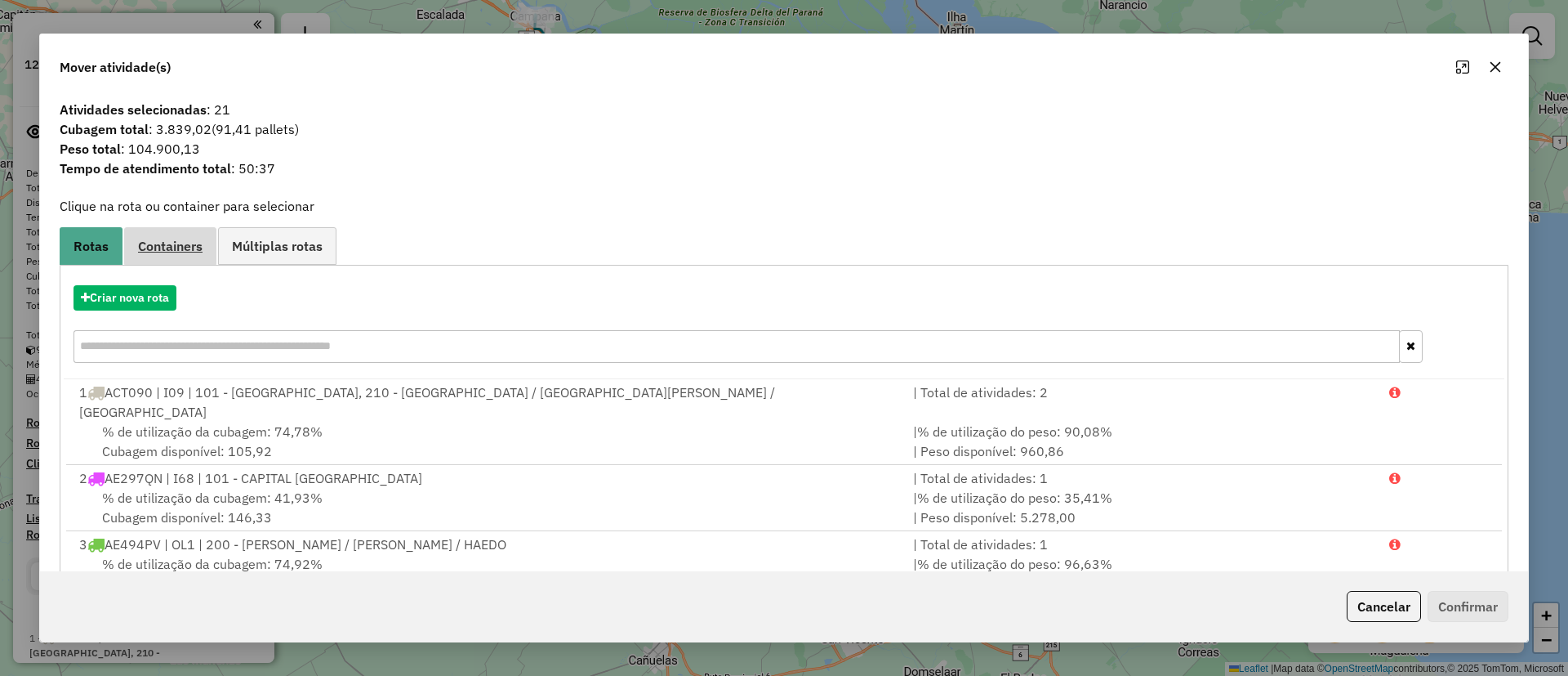
click at [181, 244] on span "Containers" at bounding box center [171, 245] width 64 height 13
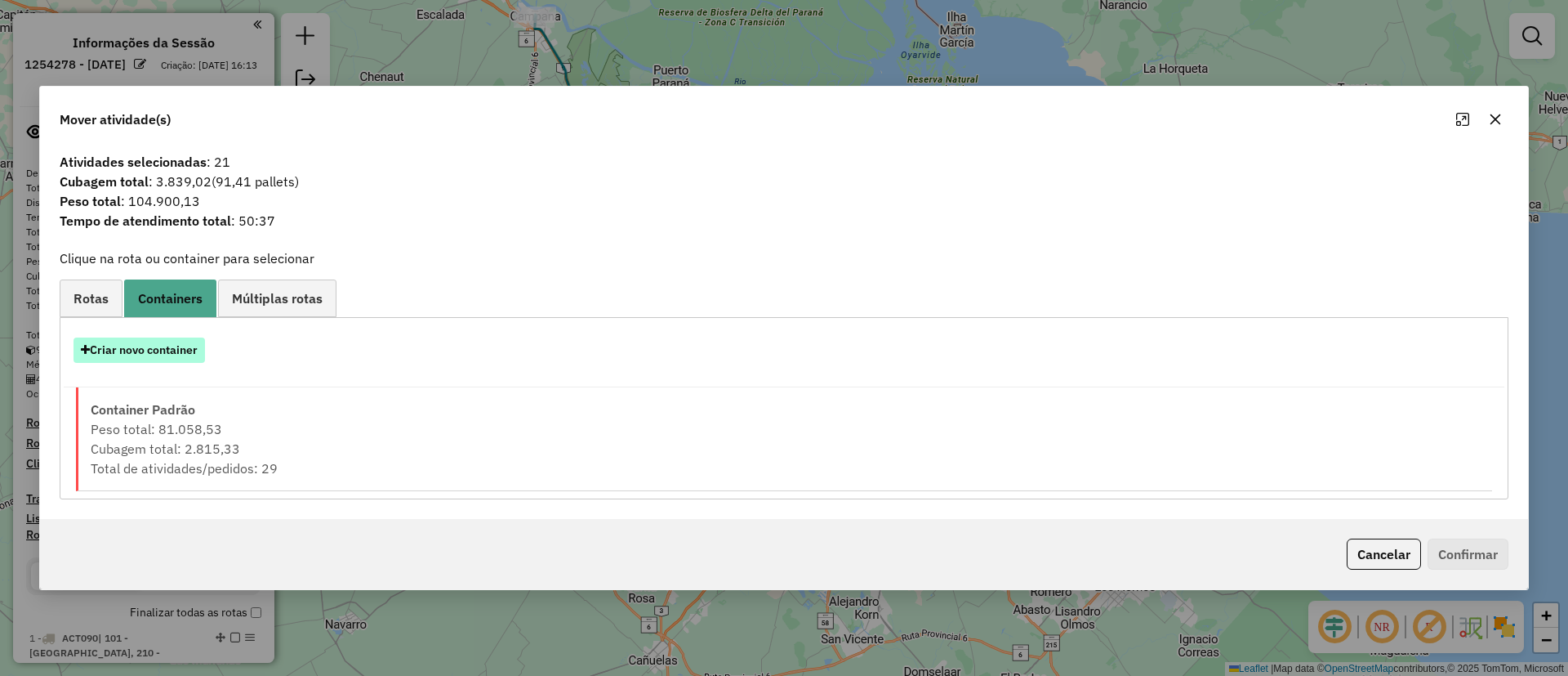
click at [127, 339] on button "Criar novo container" at bounding box center [138, 350] width 132 height 25
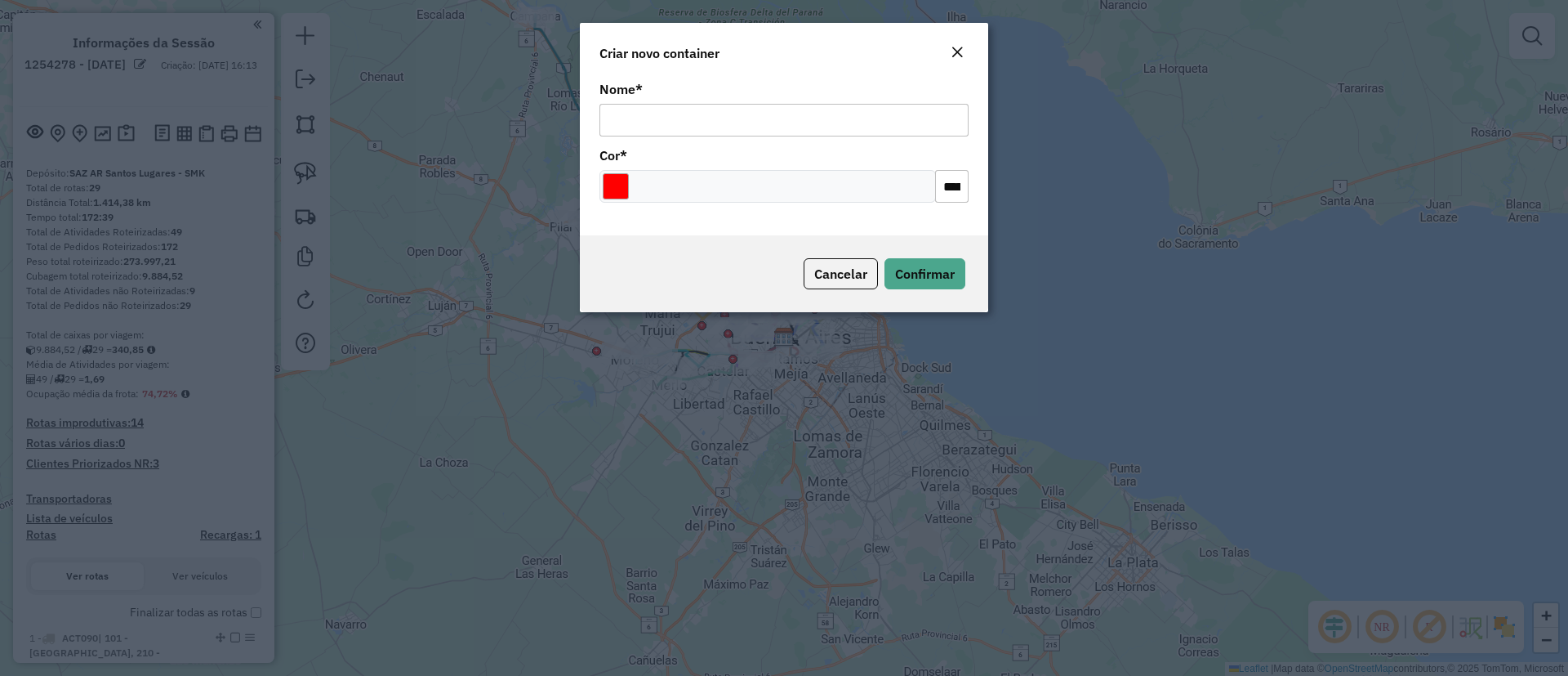
click at [621, 123] on input "Nome *" at bounding box center [784, 120] width 370 height 33
type input "**********"
click at [614, 194] on input "Select a color" at bounding box center [615, 186] width 26 height 26
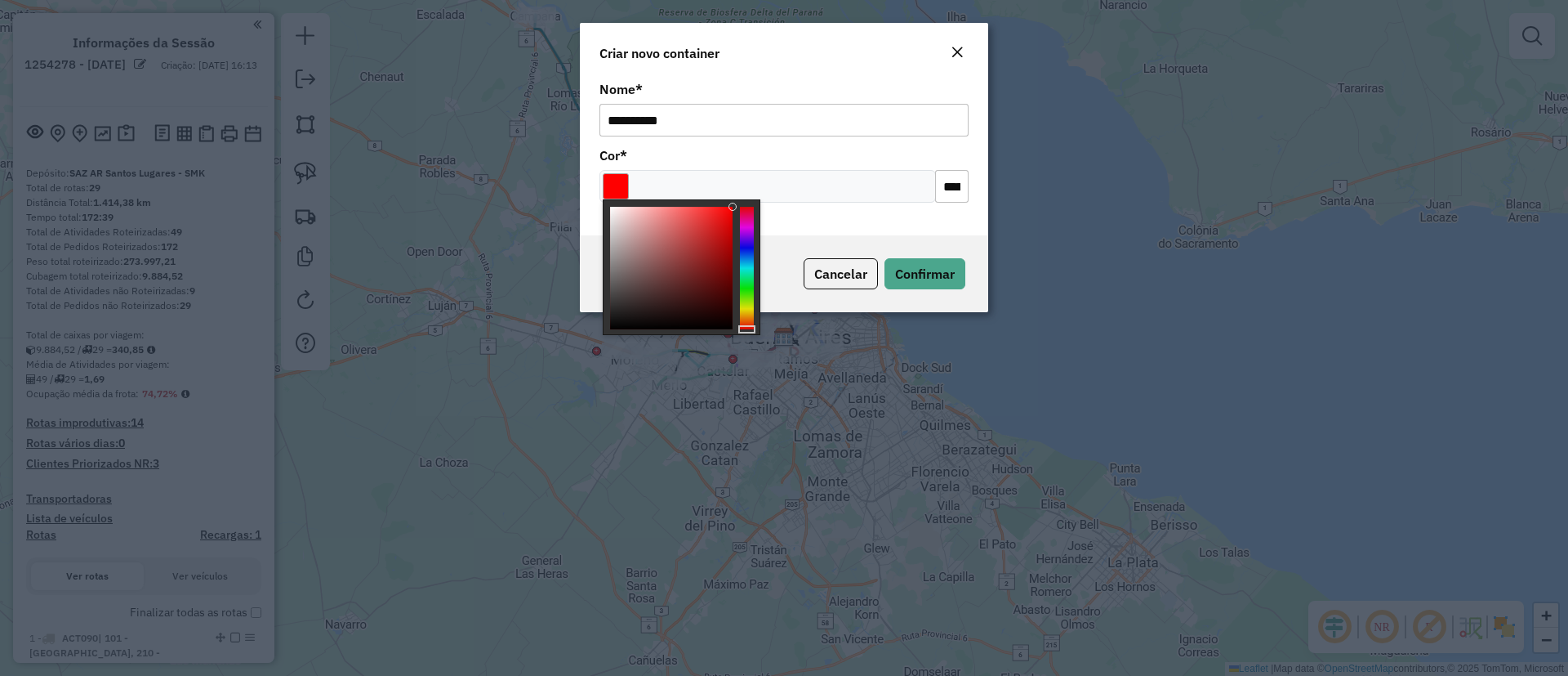
click at [637, 284] on div at bounding box center [672, 268] width 123 height 123
click at [739, 235] on div at bounding box center [682, 266] width 158 height 136
click at [748, 229] on div at bounding box center [747, 268] width 14 height 123
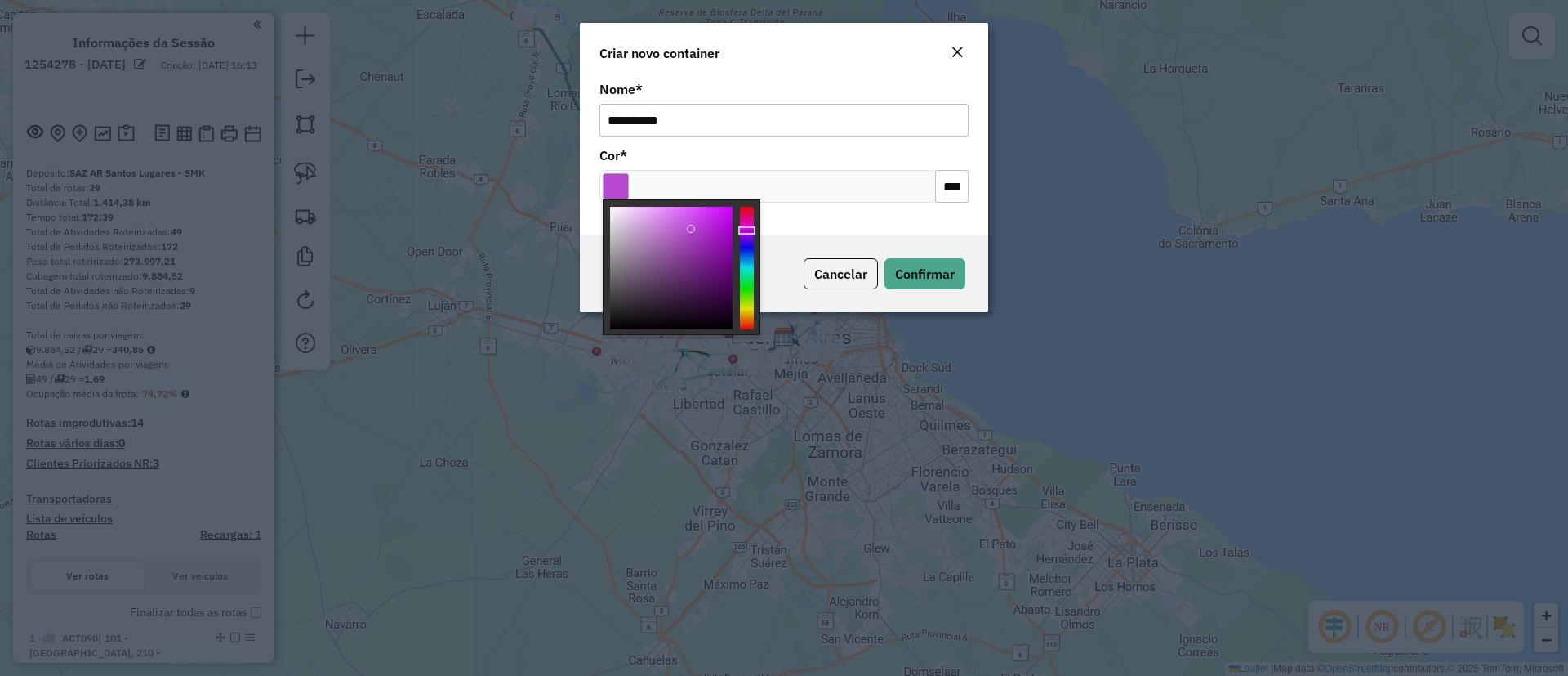
drag, startPoint x: 691, startPoint y: 229, endPoint x: 734, endPoint y: 216, distance: 44.9
click at [729, 218] on div at bounding box center [672, 268] width 123 height 123
type input "*******"
click at [928, 273] on span "Confirmar" at bounding box center [924, 273] width 59 height 17
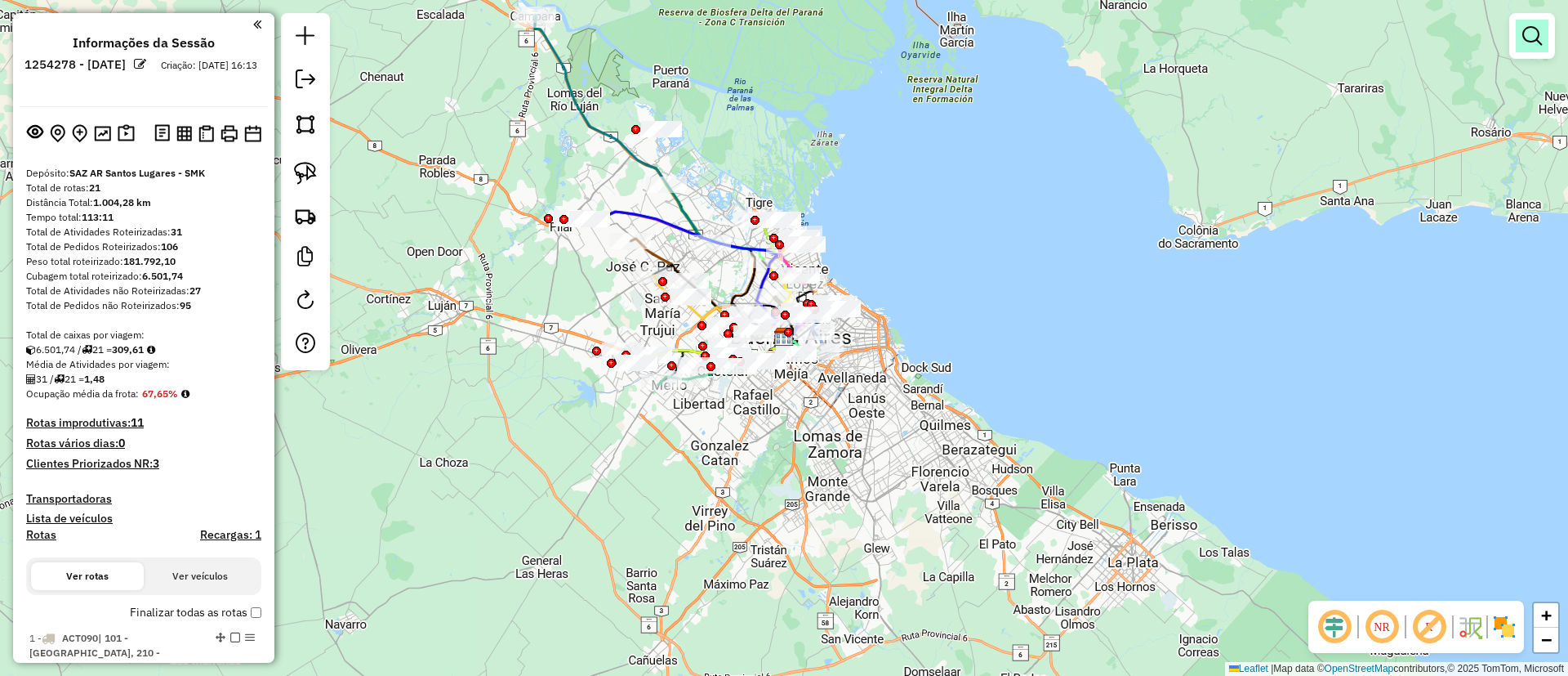
click at [1533, 33] on em at bounding box center [1532, 36] width 20 height 20
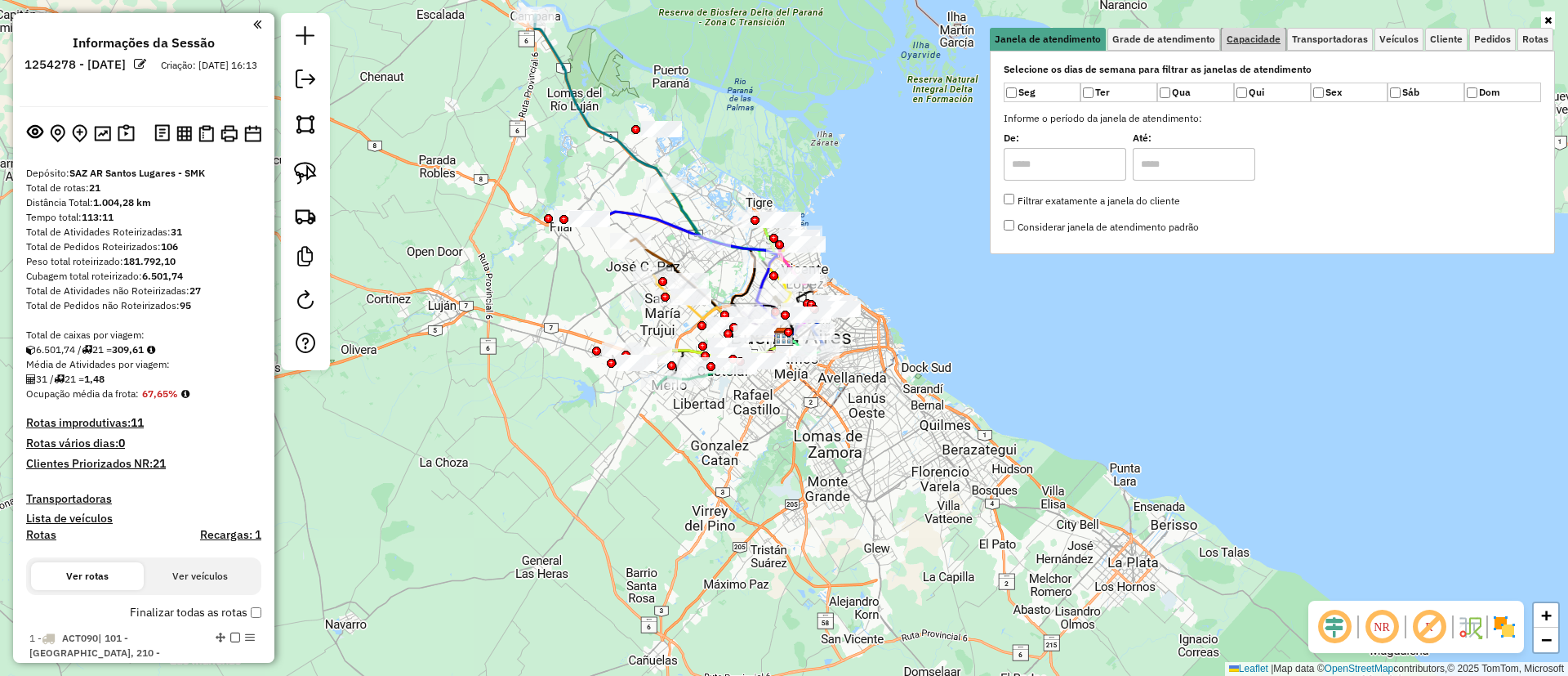
click at [1278, 39] on span "Capacidade" at bounding box center [1253, 39] width 54 height 10
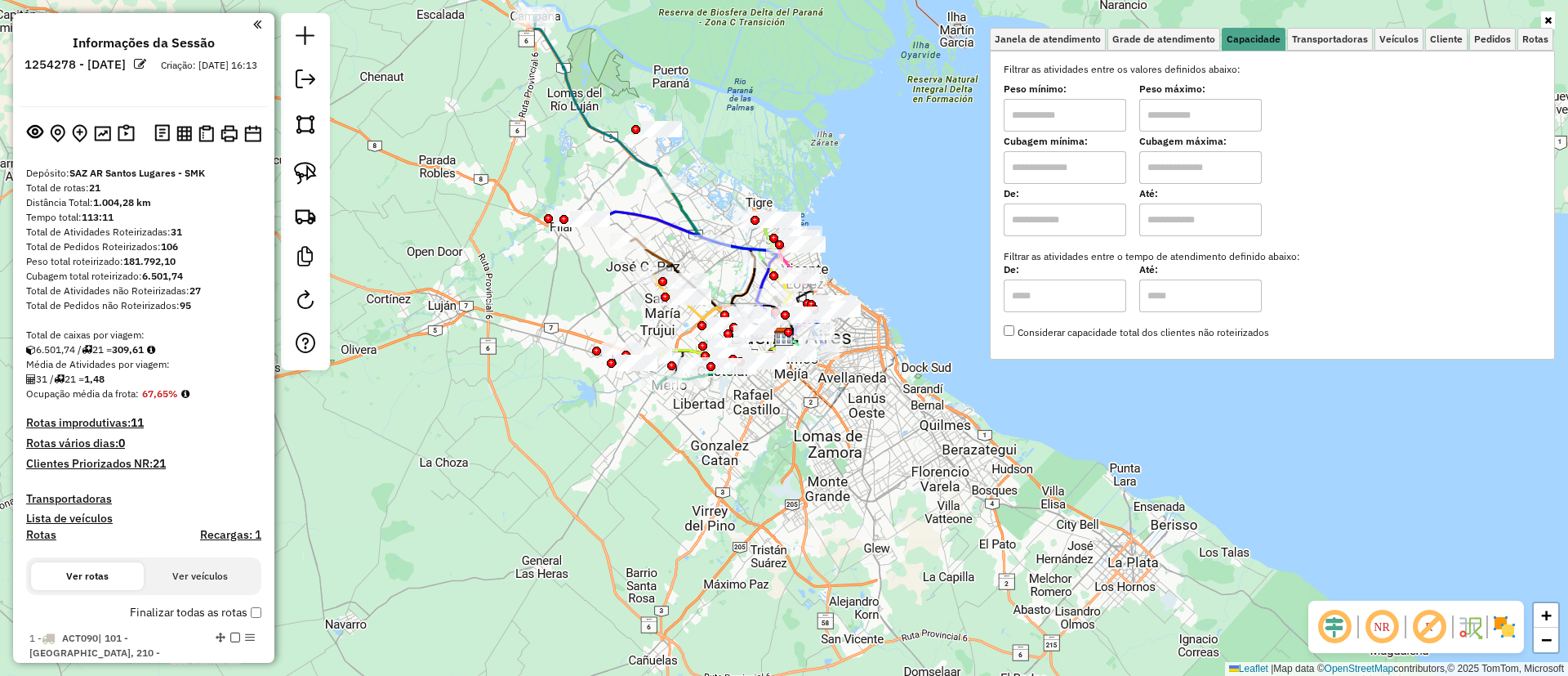
click at [1067, 224] on input "text" at bounding box center [1066, 220] width 123 height 33
type input "****"
click at [1205, 209] on input "text" at bounding box center [1201, 220] width 123 height 33
click at [1068, 171] on input "text" at bounding box center [1066, 168] width 123 height 33
type input "****"
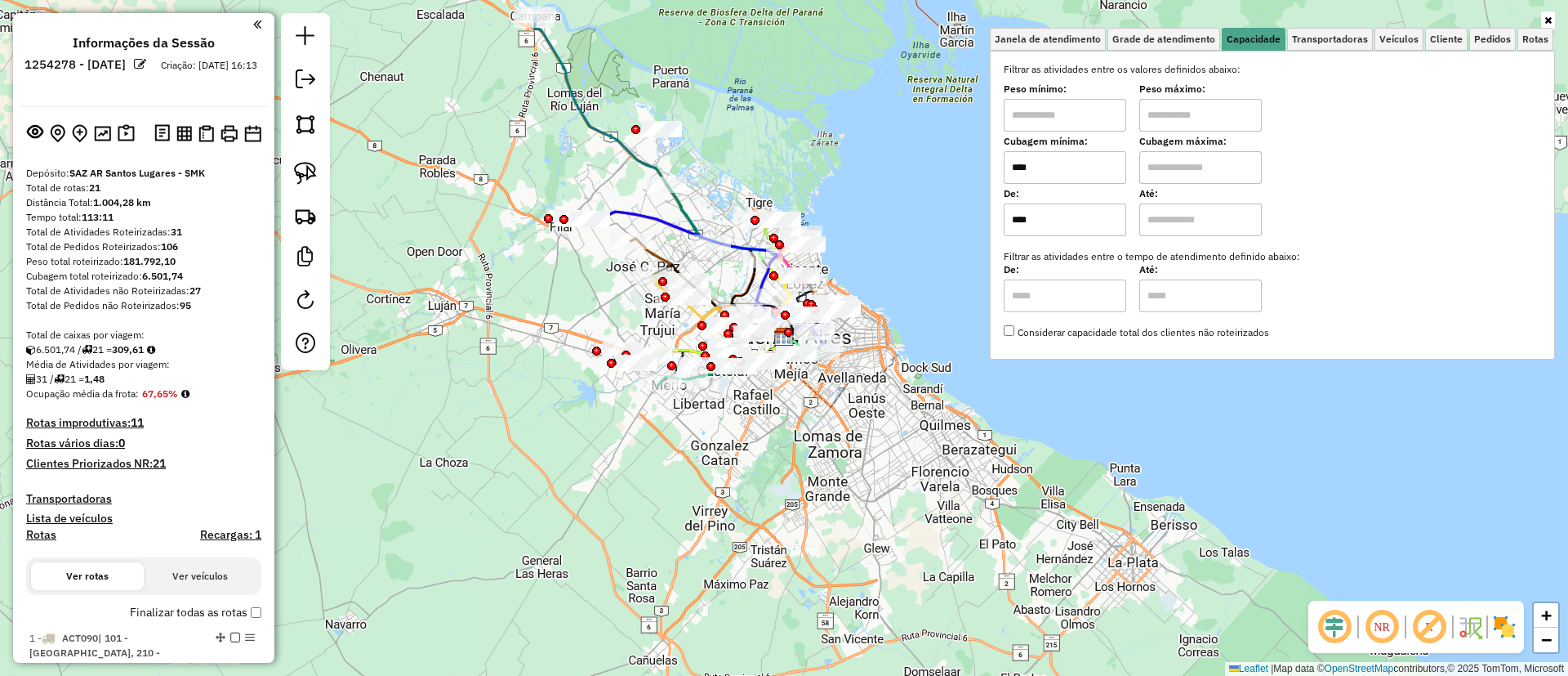
click at [1180, 173] on input "text" at bounding box center [1201, 168] width 123 height 33
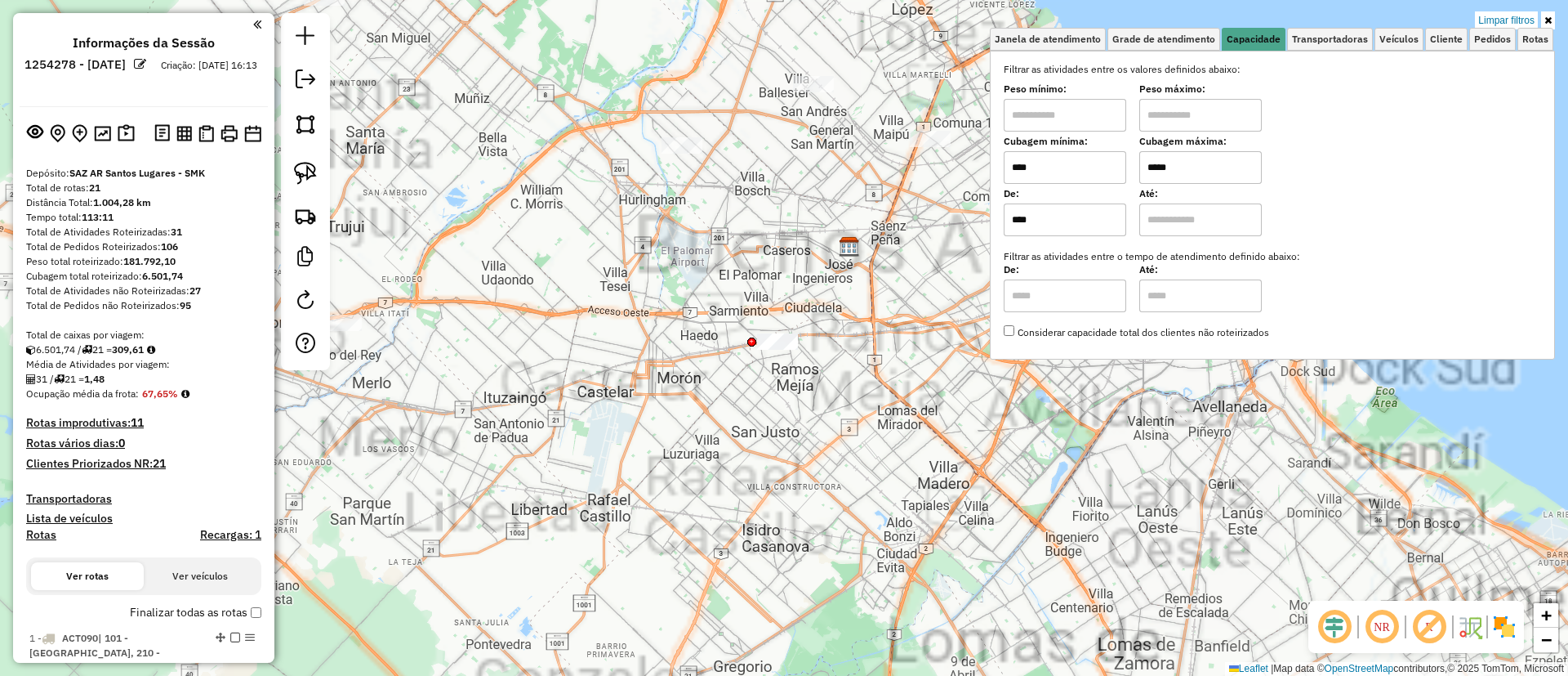
type input "*****"
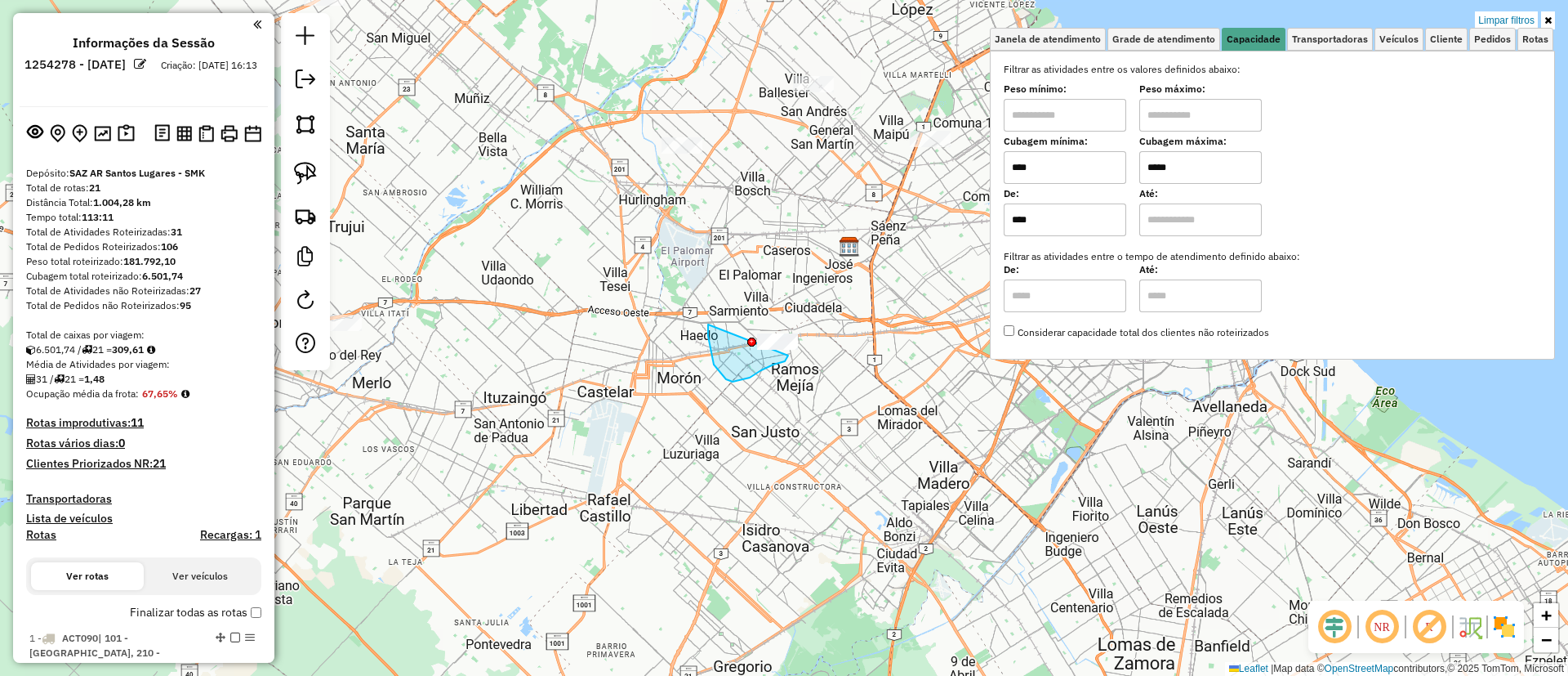
drag, startPoint x: 714, startPoint y: 365, endPoint x: 805, endPoint y: 300, distance: 111.8
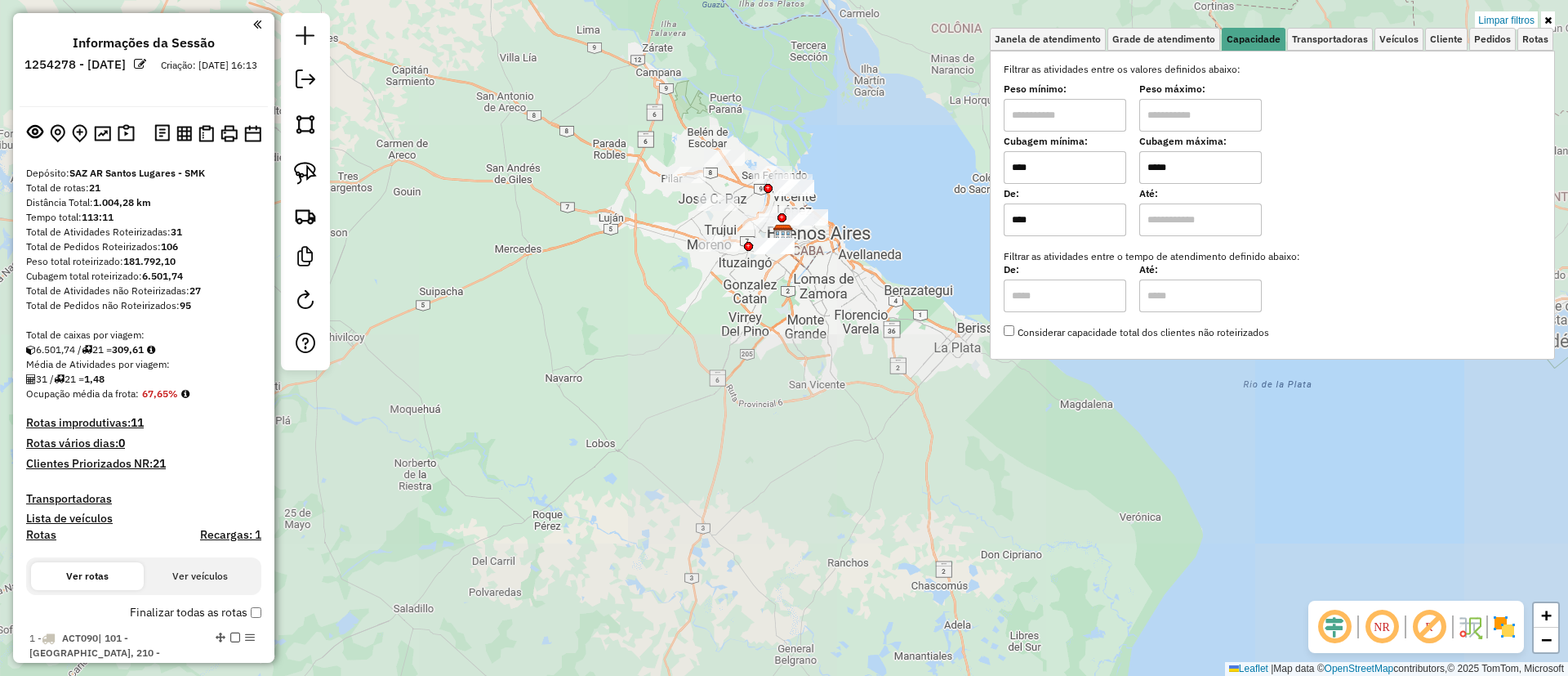
click at [693, 394] on div "Limpar filtros Janela de atendimento Grade de atendimento Capacidade Transporta…" at bounding box center [784, 338] width 1568 height 676
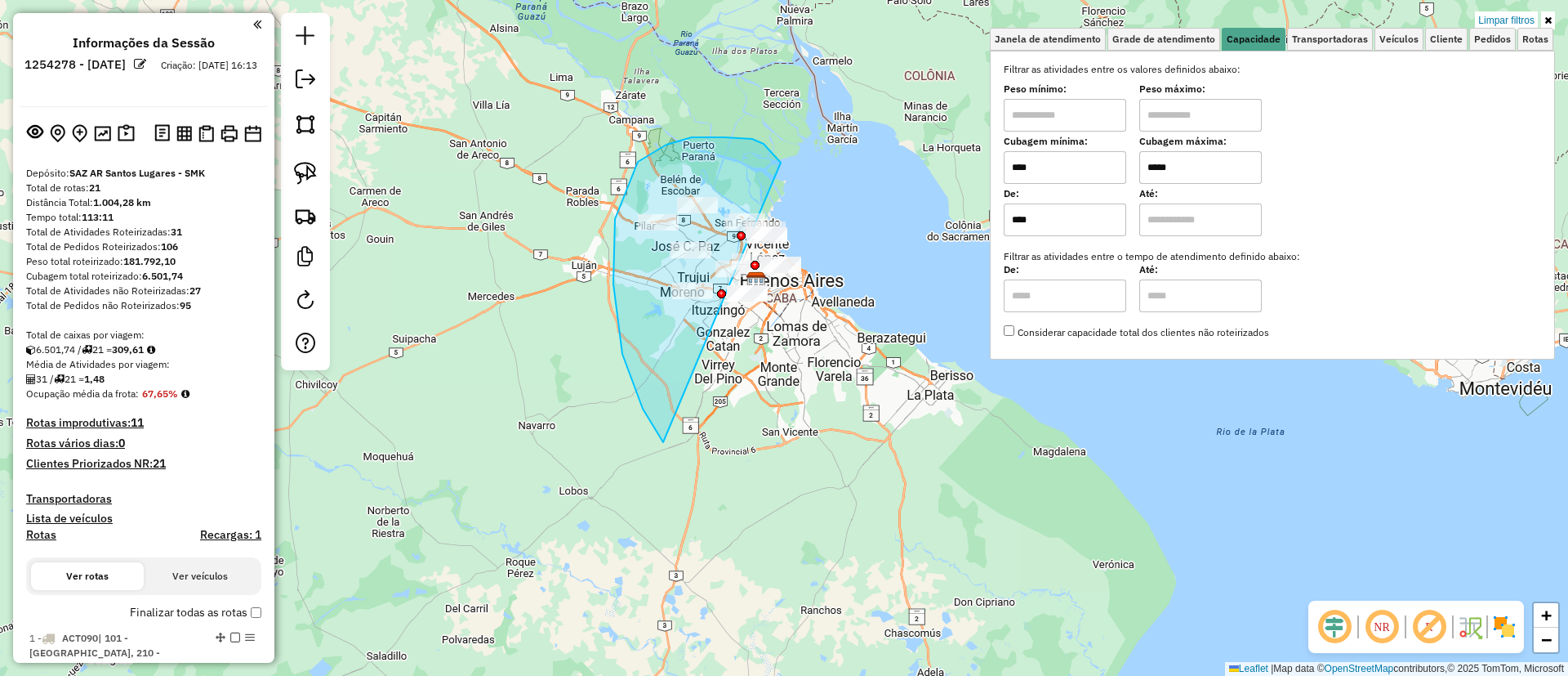
drag, startPoint x: 615, startPoint y: 219, endPoint x: 864, endPoint y: 212, distance: 249.1
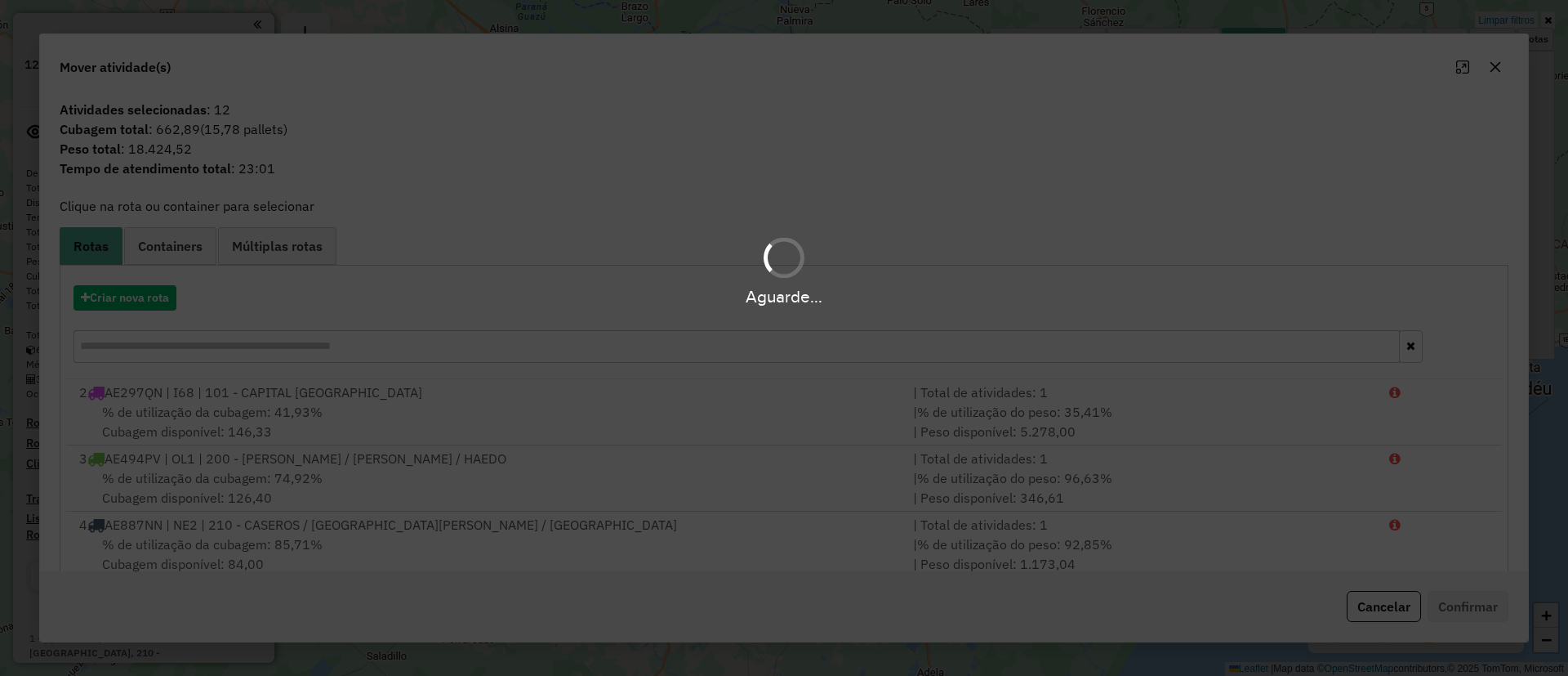
click at [173, 241] on div "Aguarde..." at bounding box center [784, 270] width 1568 height 78
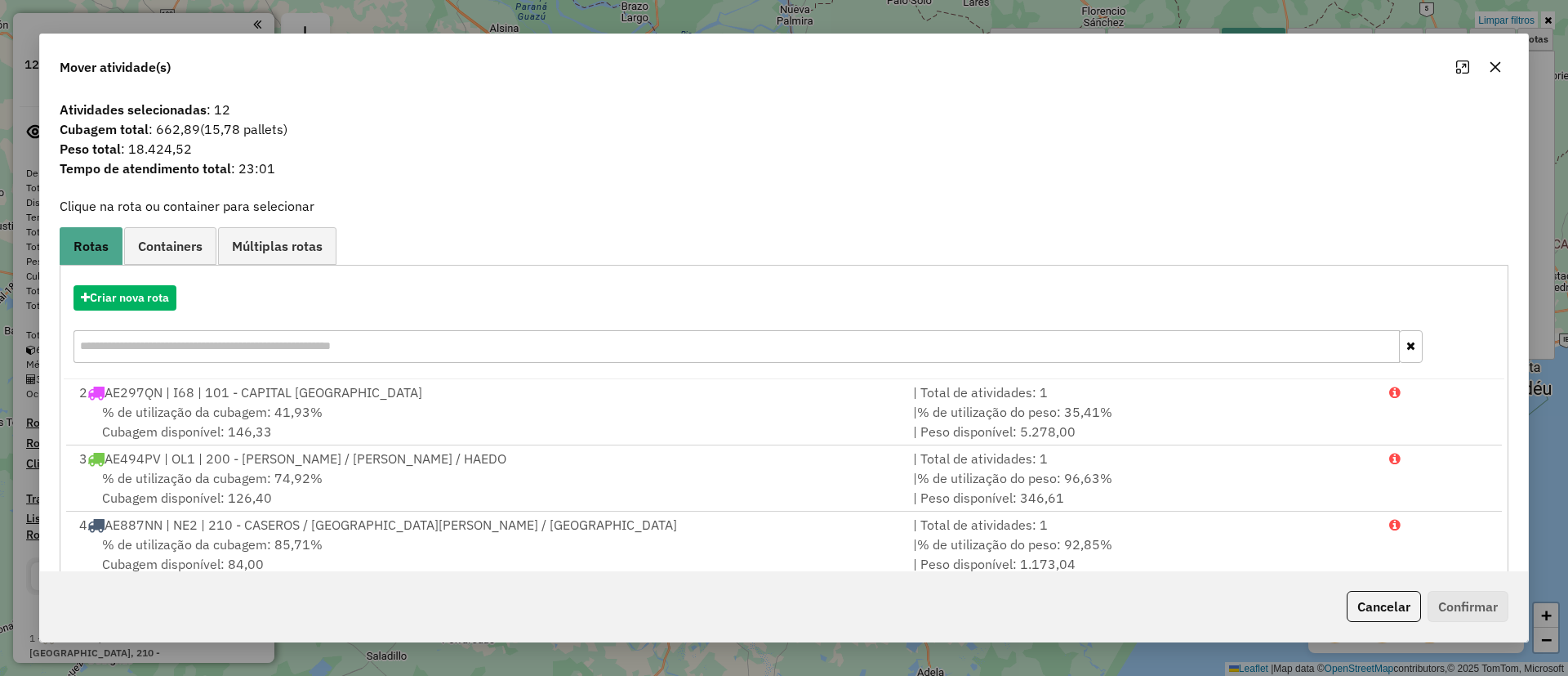
click at [169, 258] on link "Containers" at bounding box center [170, 246] width 93 height 37
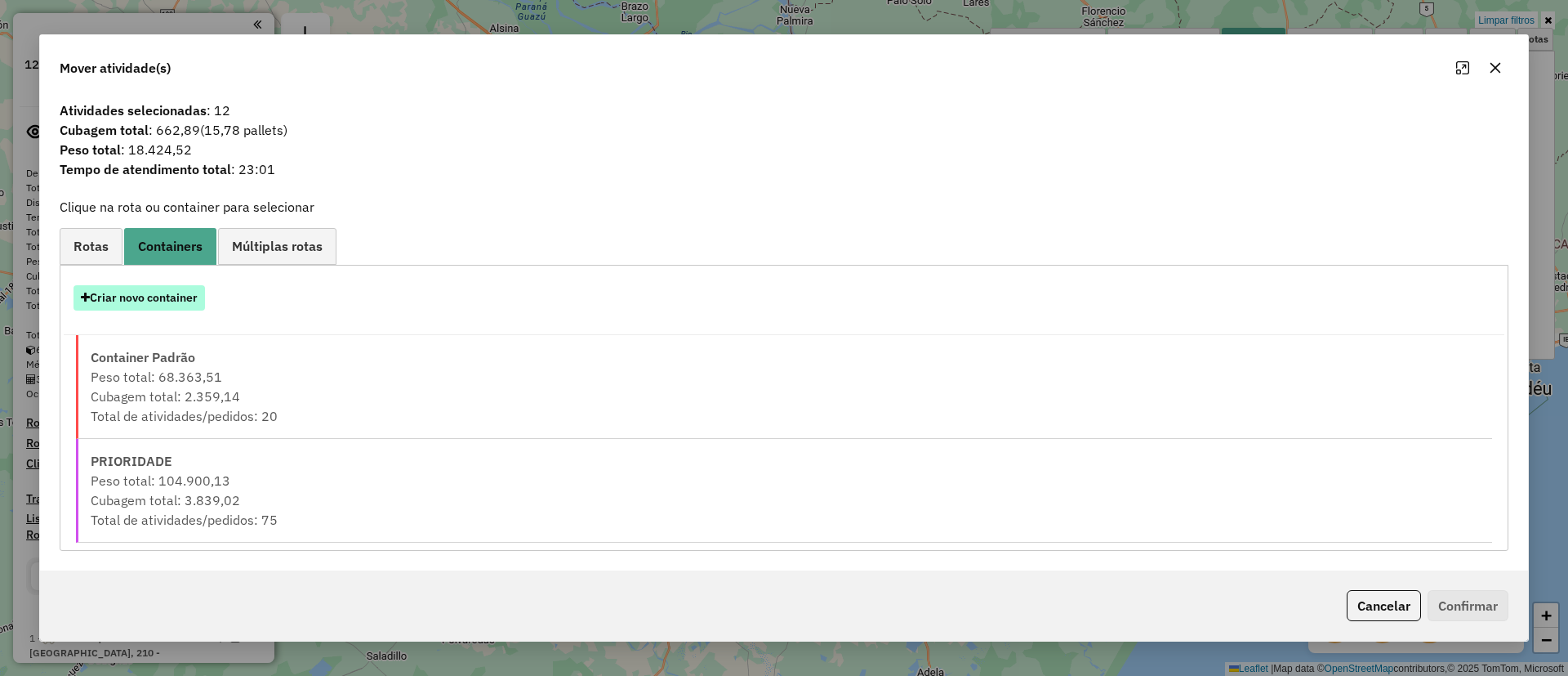
click at [144, 296] on button "Criar novo container" at bounding box center [138, 298] width 132 height 25
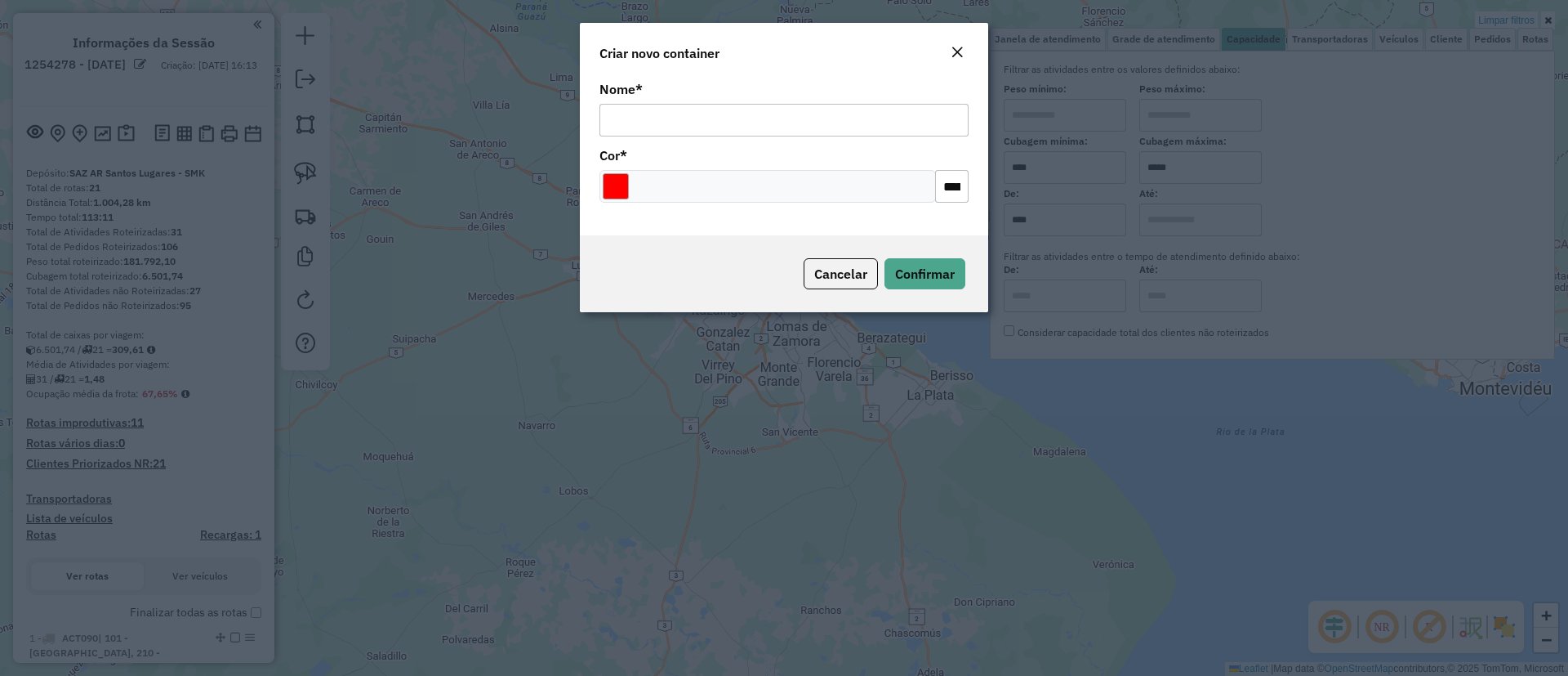
click at [762, 120] on input "Nome *" at bounding box center [784, 120] width 370 height 33
type input "******"
click at [888, 271] on button "Confirmar" at bounding box center [924, 274] width 81 height 31
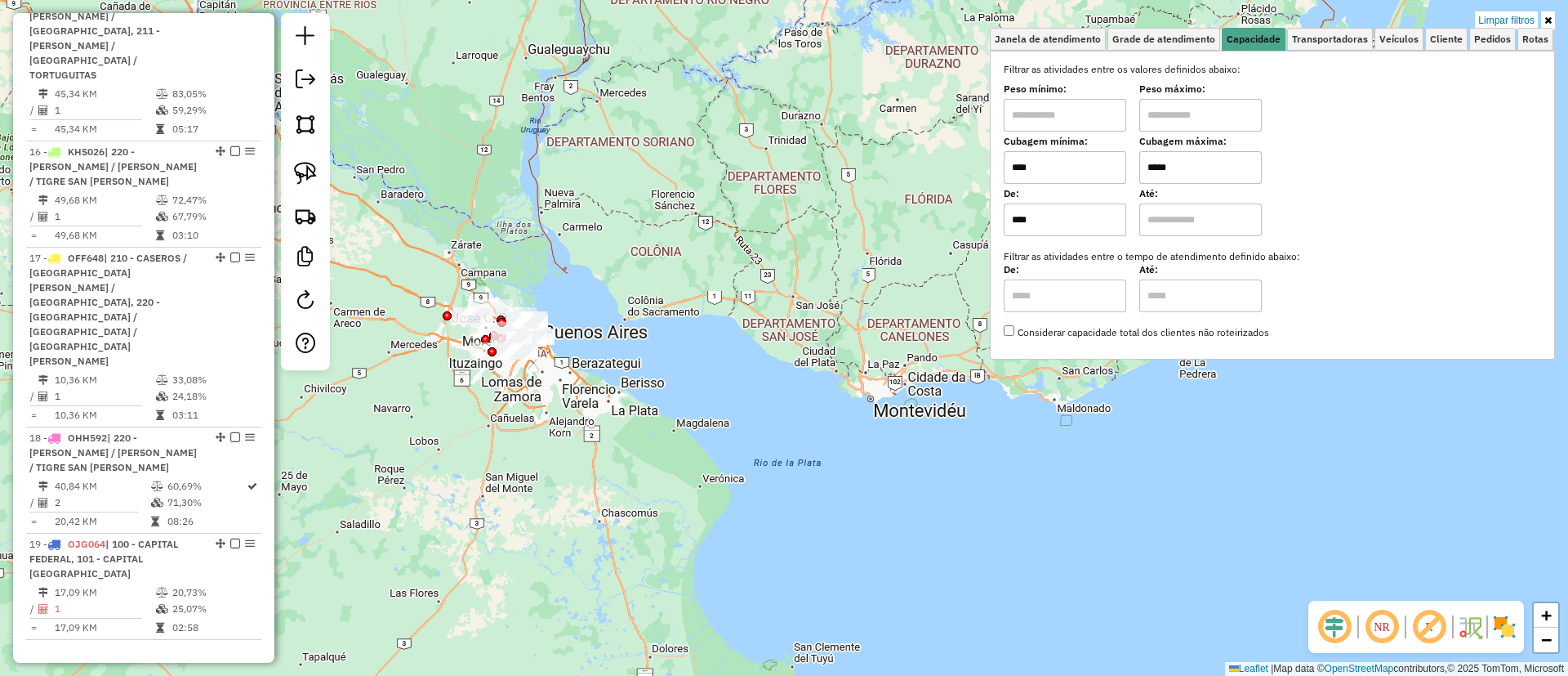
scroll to position [2319, 0]
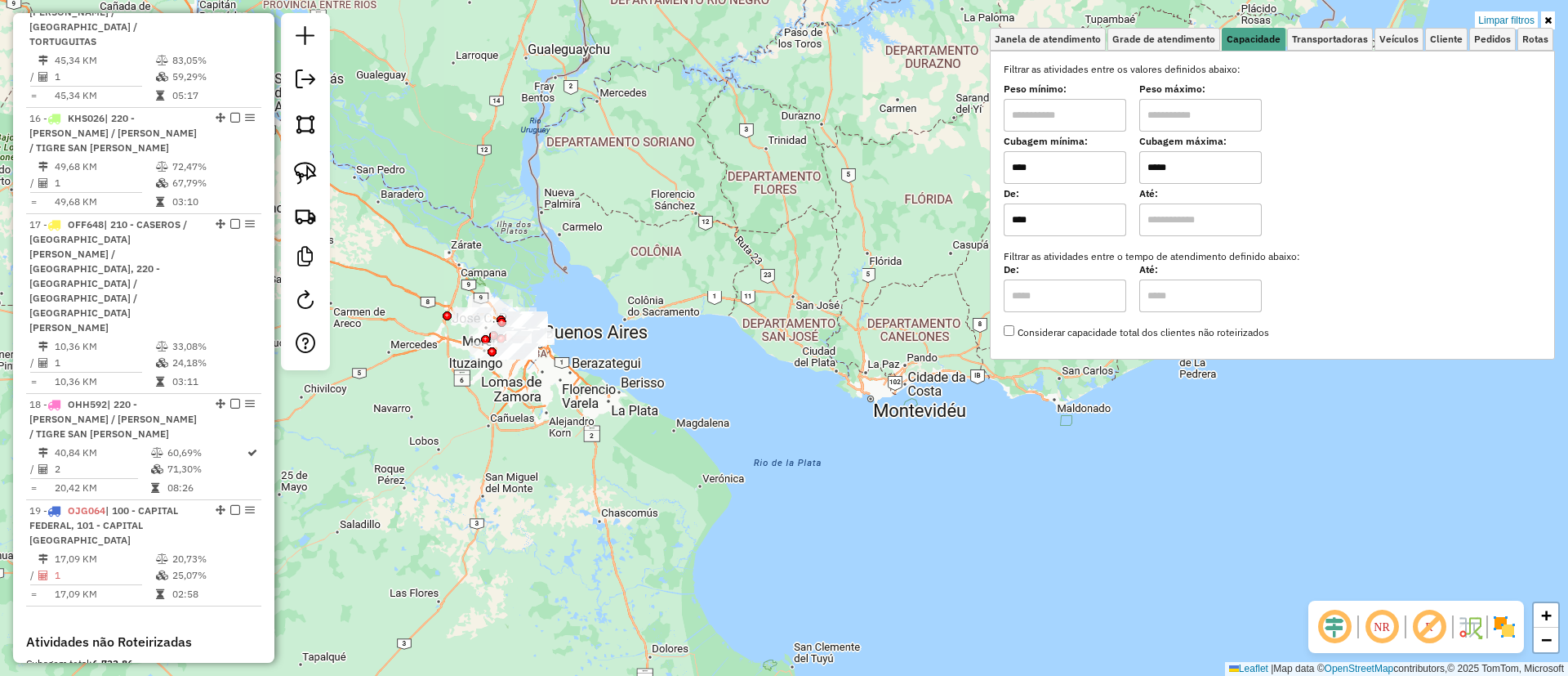
click at [1490, 18] on link "Limpar filtros" at bounding box center [1507, 20] width 63 height 18
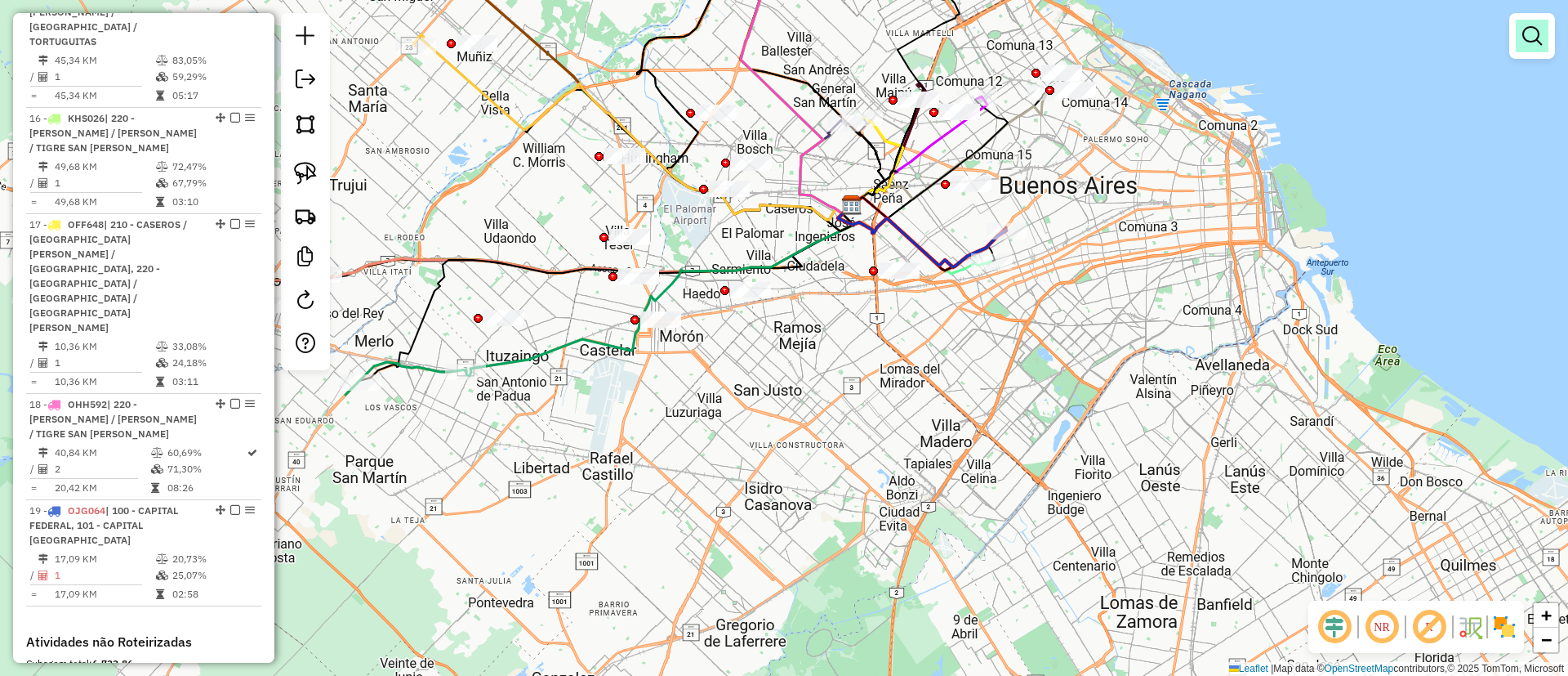
click at [1541, 42] on em at bounding box center [1532, 36] width 20 height 20
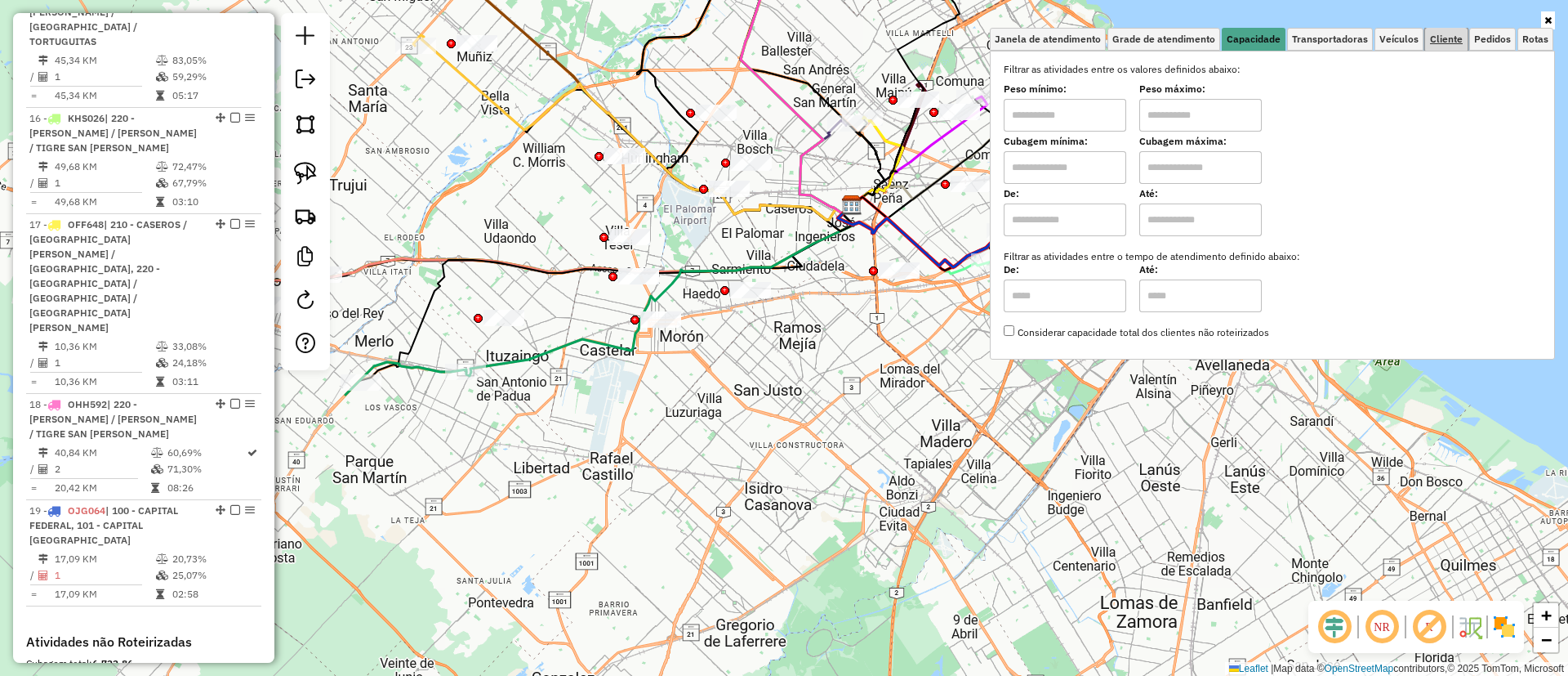
click at [1436, 42] on span "Cliente" at bounding box center [1447, 39] width 33 height 10
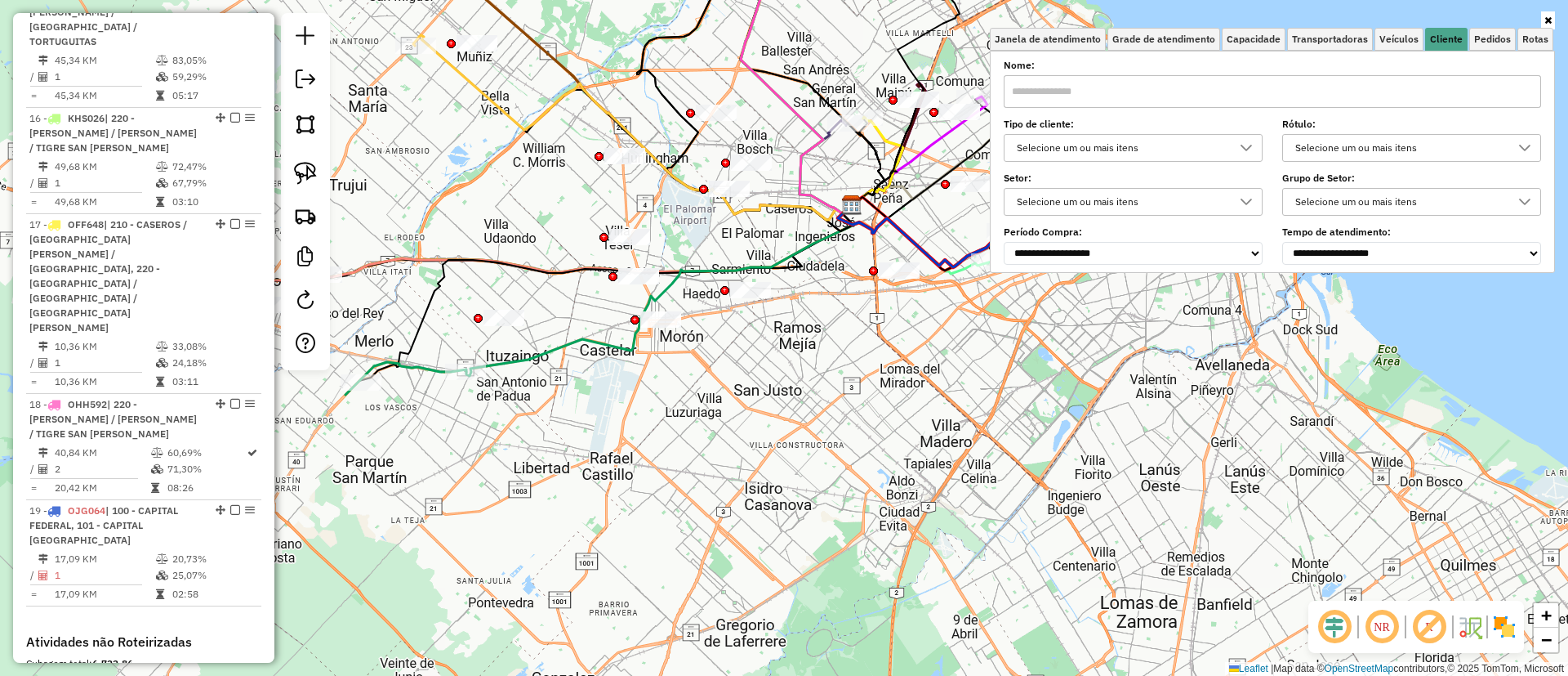
click at [1198, 137] on div "Selecione um ou mais itens" at bounding box center [1120, 147] width 219 height 26
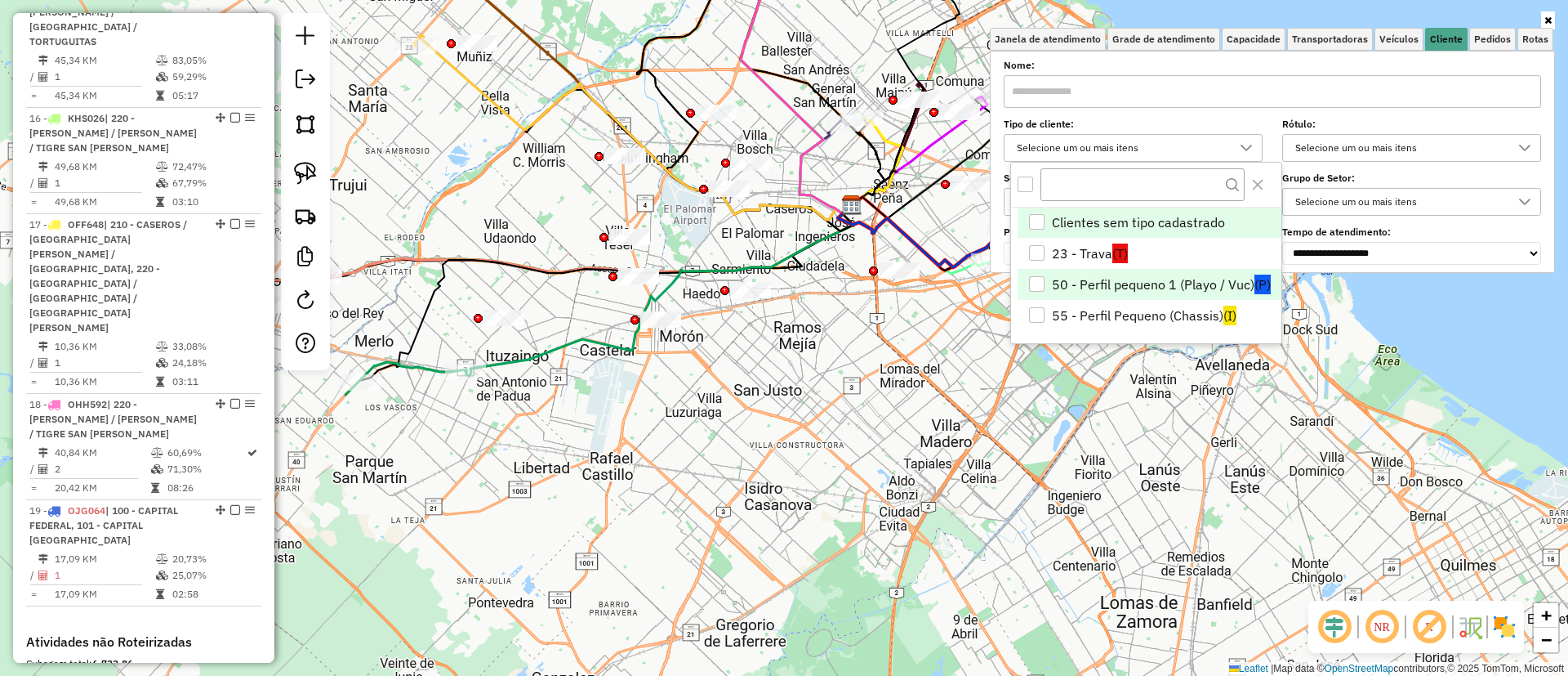
click at [1167, 288] on li "50 - Perfil pequeno 1 (Playo / Vuc) (P)" at bounding box center [1150, 285] width 264 height 31
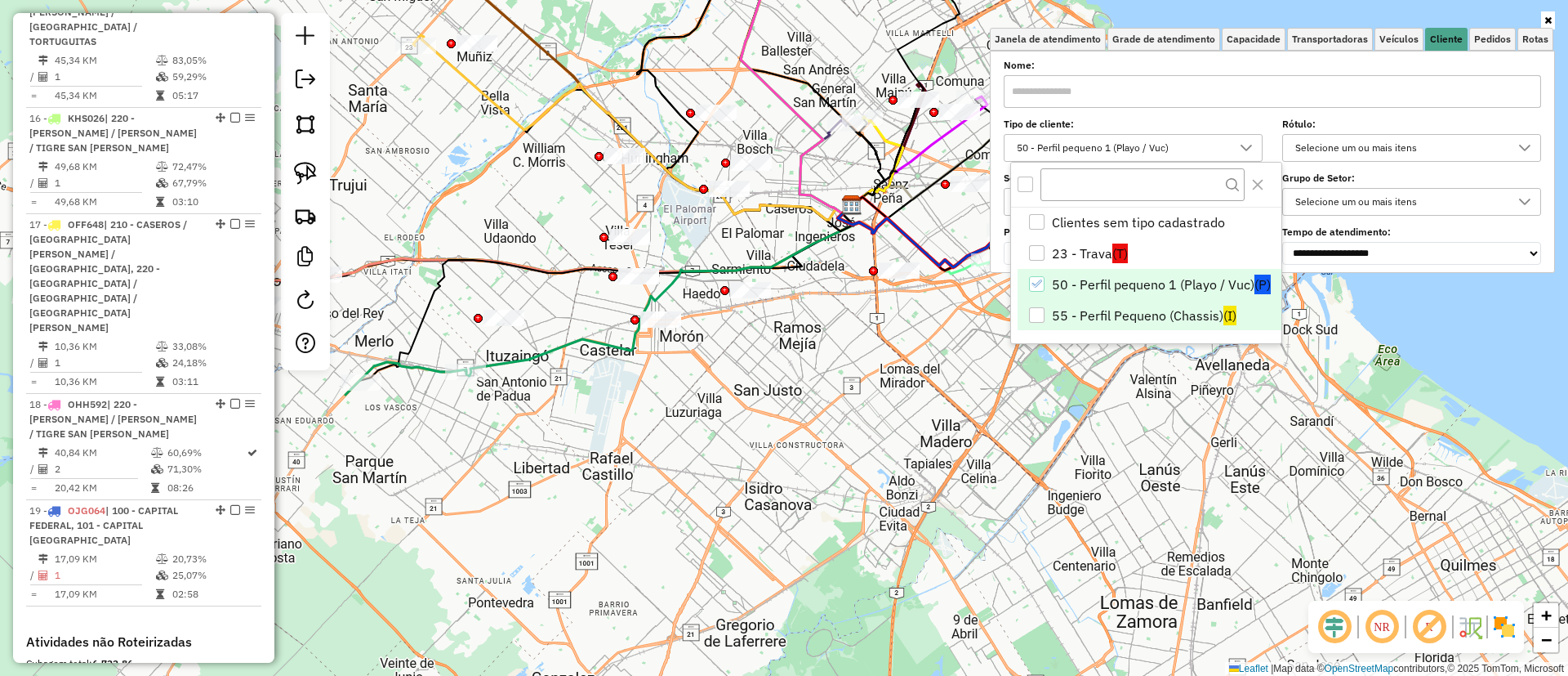
click at [1161, 317] on li "55 - Perfil Pequeno (Chassis) (I)" at bounding box center [1150, 315] width 264 height 31
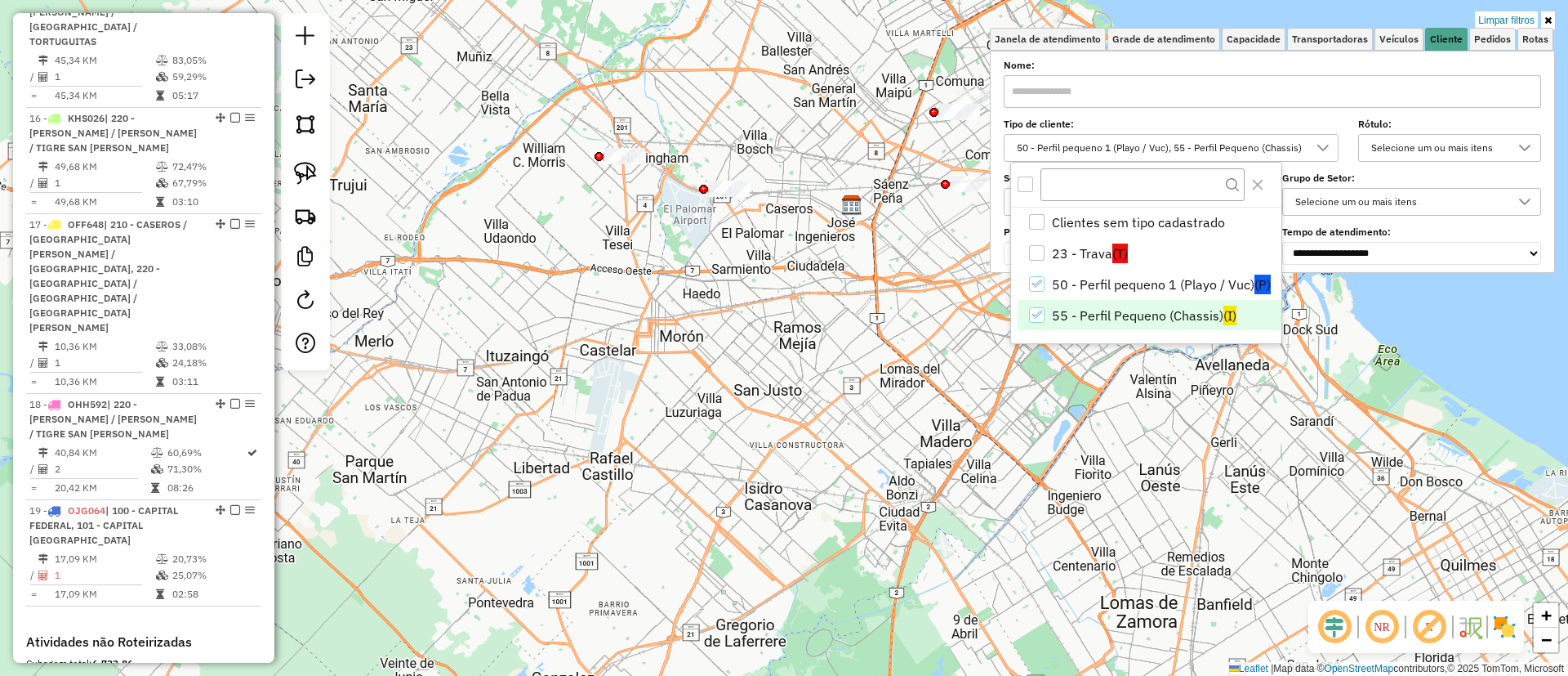
click at [1500, 627] on img at bounding box center [1505, 626] width 26 height 26
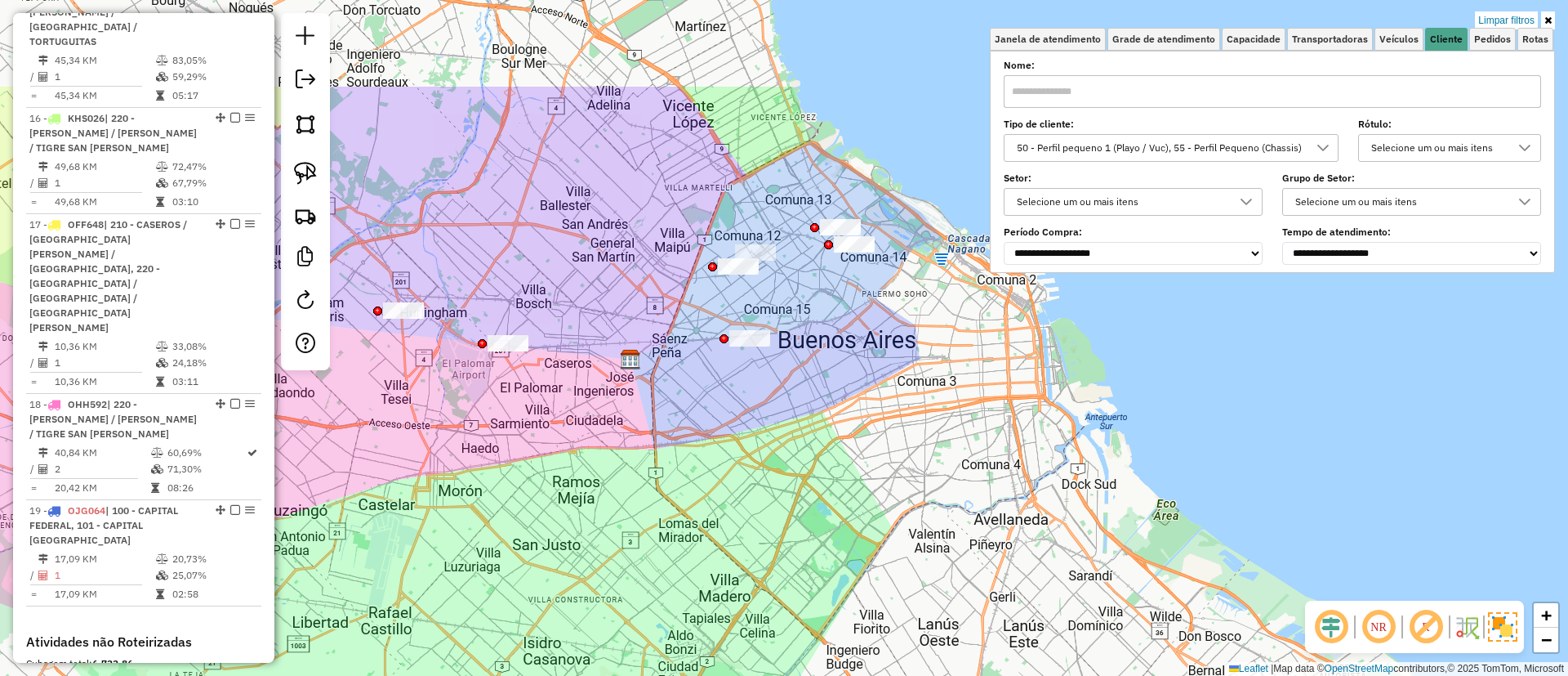
drag, startPoint x: 899, startPoint y: 523, endPoint x: 776, endPoint y: 605, distance: 147.8
click at [776, 605] on div "Limpar filtros Janela de atendimento Grade de atendimento Capacidade Transporta…" at bounding box center [784, 338] width 1568 height 676
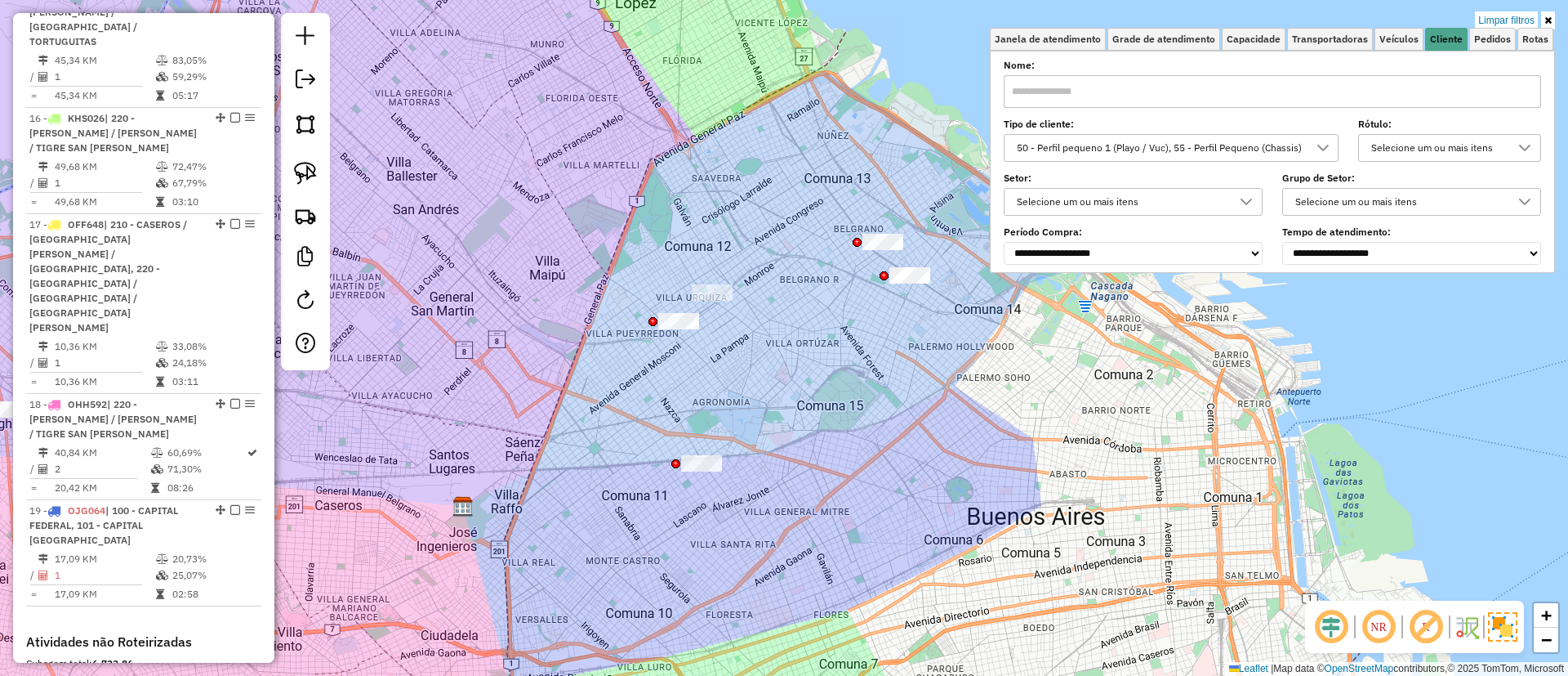
drag, startPoint x: 802, startPoint y: 264, endPoint x: 804, endPoint y: 320, distance: 56.0
click at [804, 320] on div "Limpar filtros Janela de atendimento Grade de atendimento Capacidade Transporta…" at bounding box center [784, 338] width 1568 height 676
drag, startPoint x: 814, startPoint y: 225, endPoint x: 919, endPoint y: 187, distance: 111.7
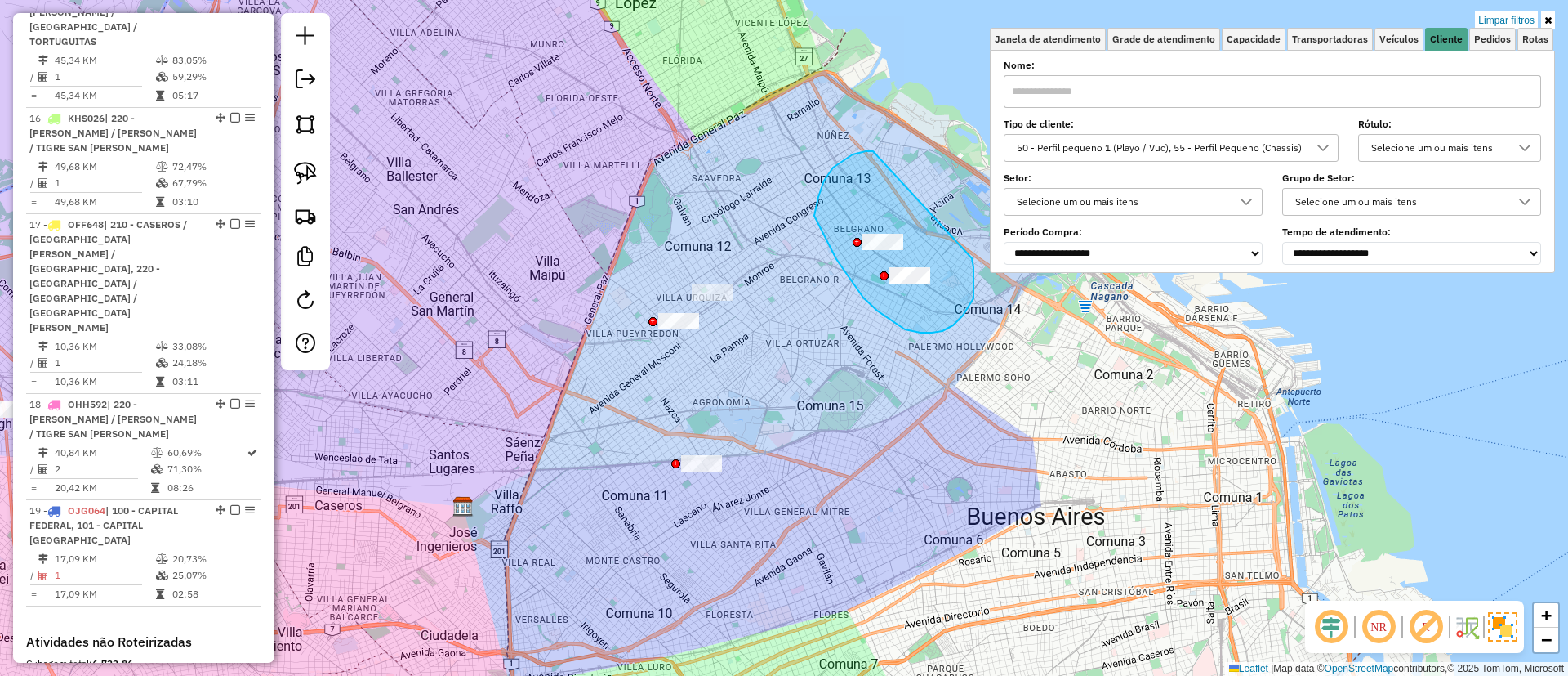
drag, startPoint x: 814, startPoint y: 216, endPoint x: 971, endPoint y: 258, distance: 162.5
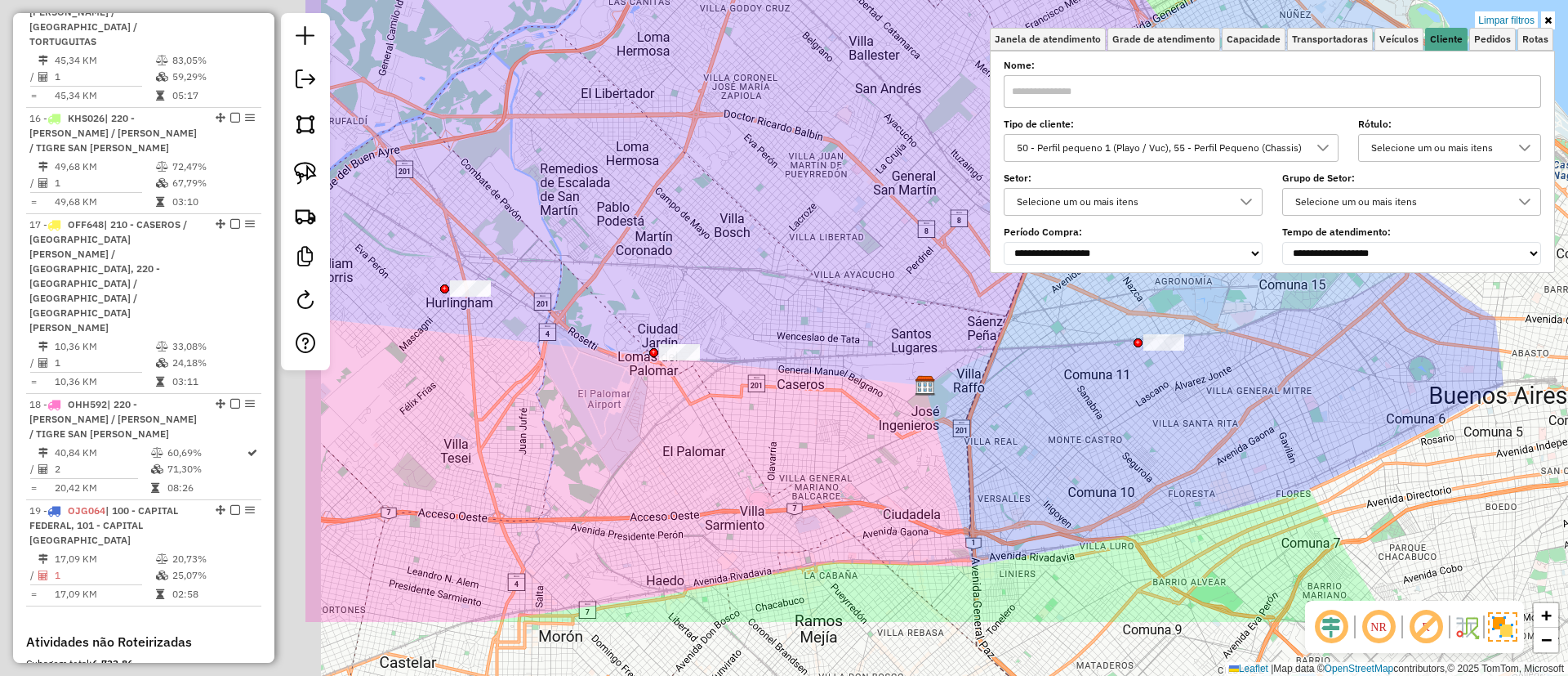
drag, startPoint x: 472, startPoint y: 447, endPoint x: 974, endPoint y: 313, distance: 519.6
click at [972, 314] on div "Limpar filtros Janela de atendimento Grade de atendimento Capacidade Transporta…" at bounding box center [784, 338] width 1568 height 676
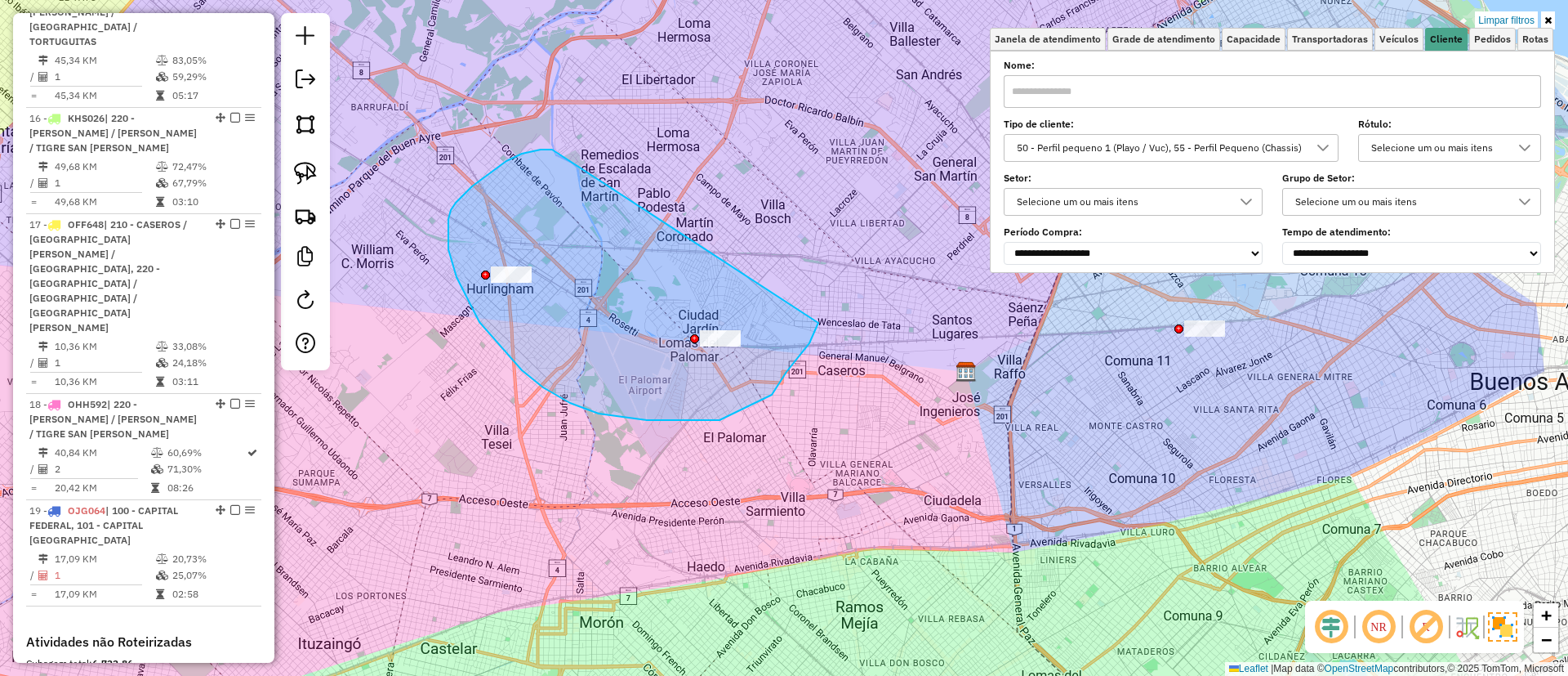
drag, startPoint x: 550, startPoint y: 149, endPoint x: 807, endPoint y: 240, distance: 272.6
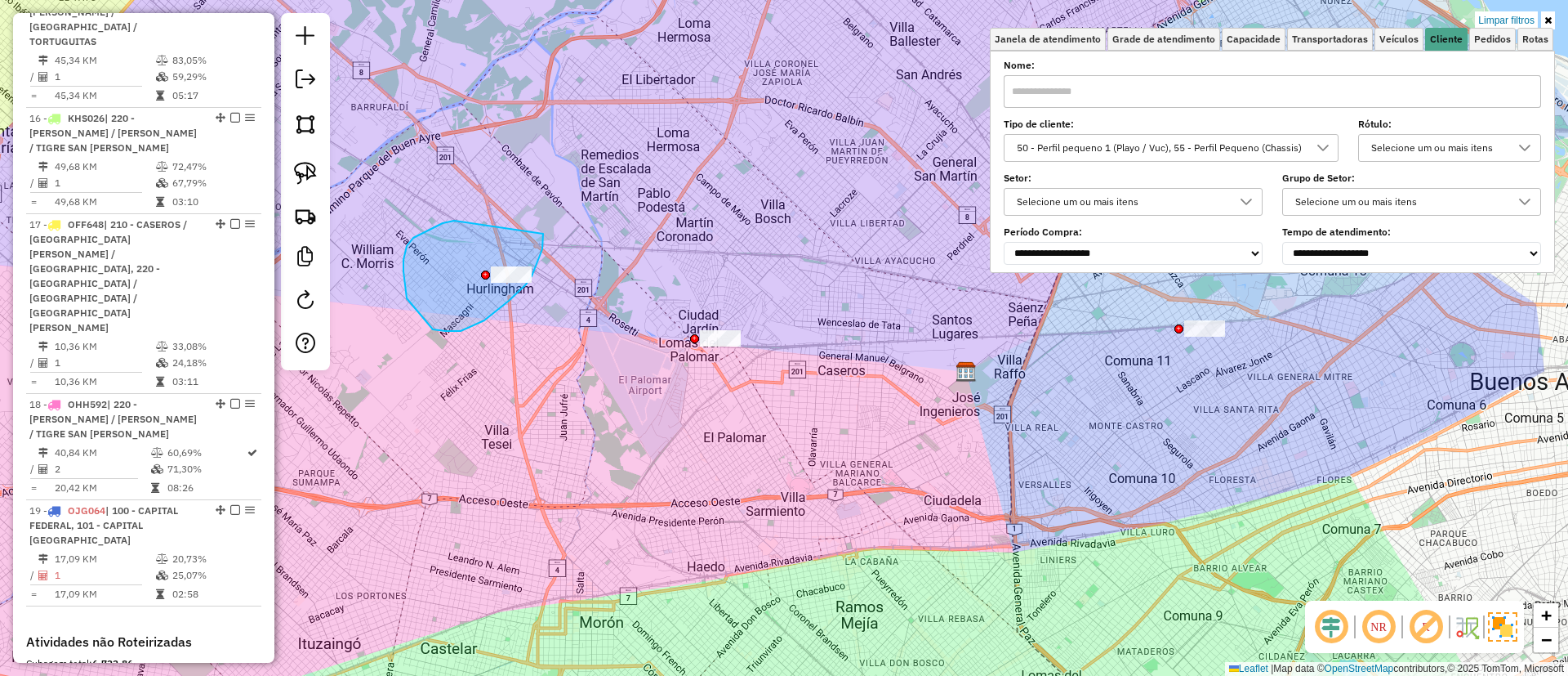
drag, startPoint x: 404, startPoint y: 271, endPoint x: 543, endPoint y: 224, distance: 146.7
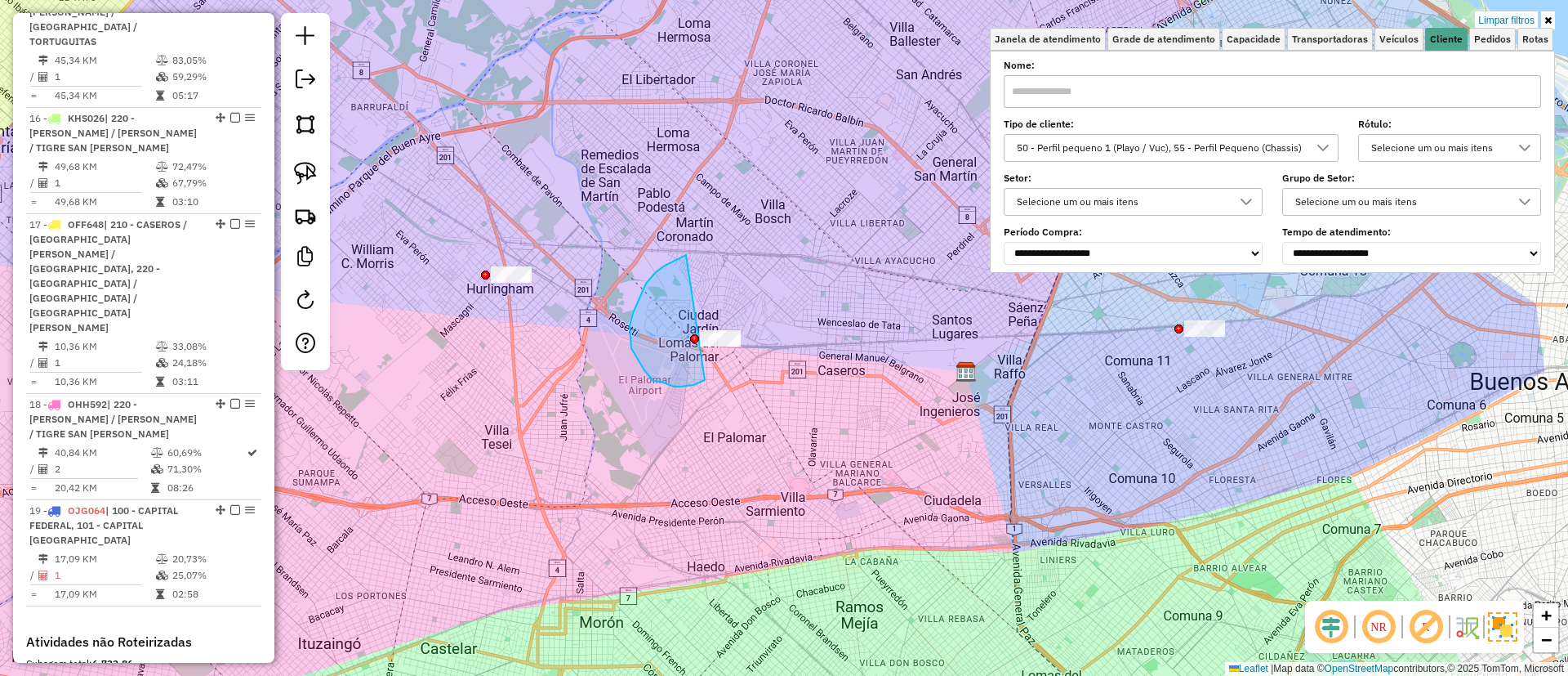
drag, startPoint x: 684, startPoint y: 257, endPoint x: 765, endPoint y: 280, distance: 84.2
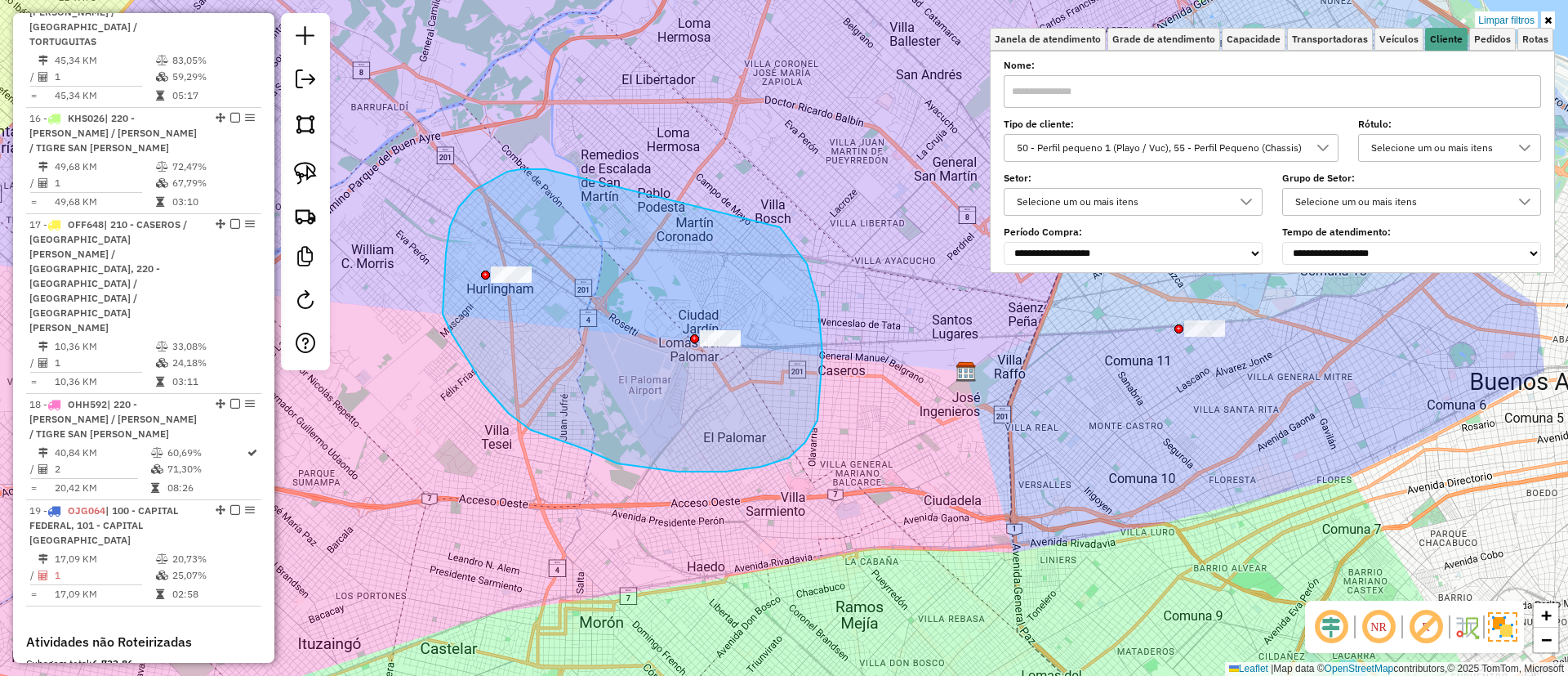
drag, startPoint x: 474, startPoint y: 190, endPoint x: 779, endPoint y: 227, distance: 307.2
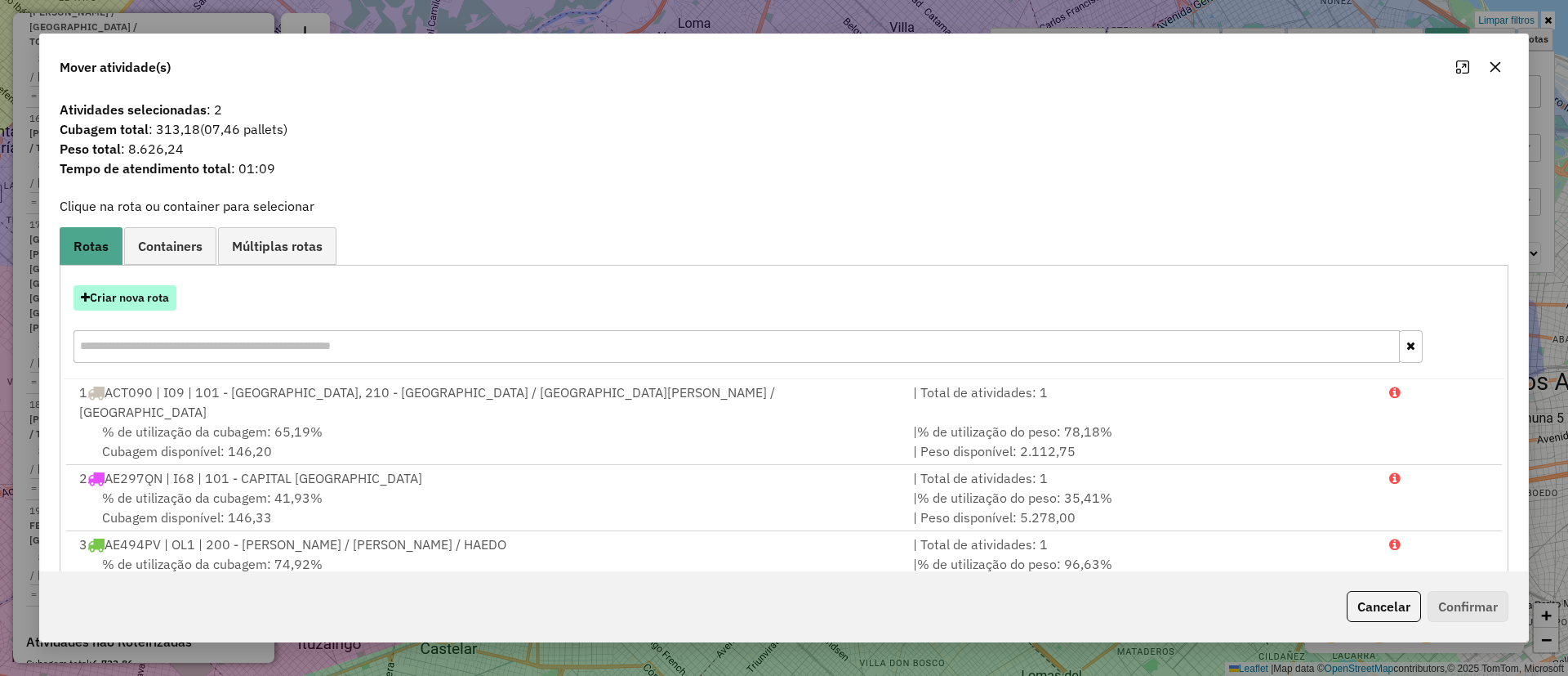
click at [146, 296] on button "Criar nova rota" at bounding box center [125, 298] width 103 height 25
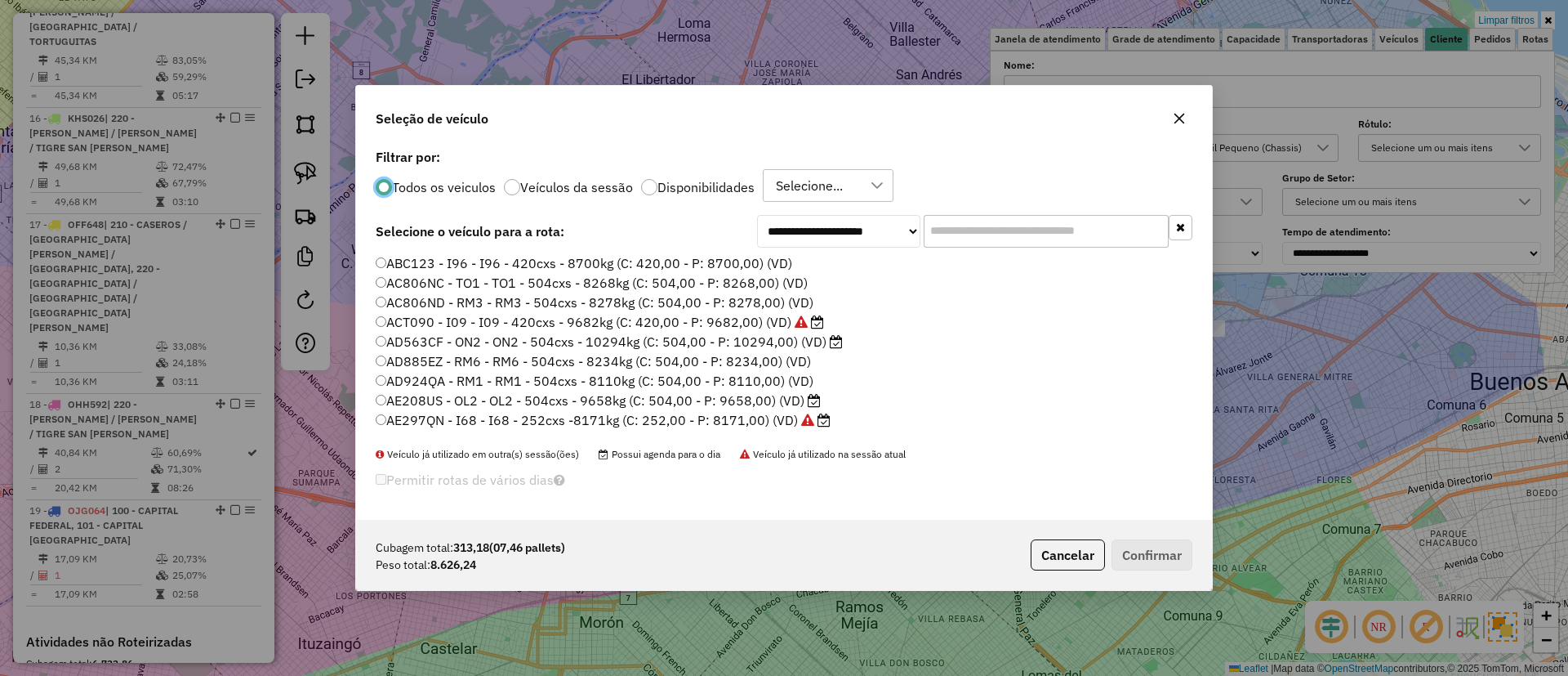
scroll to position [9, 5]
click at [1110, 232] on input "text" at bounding box center [1045, 231] width 245 height 33
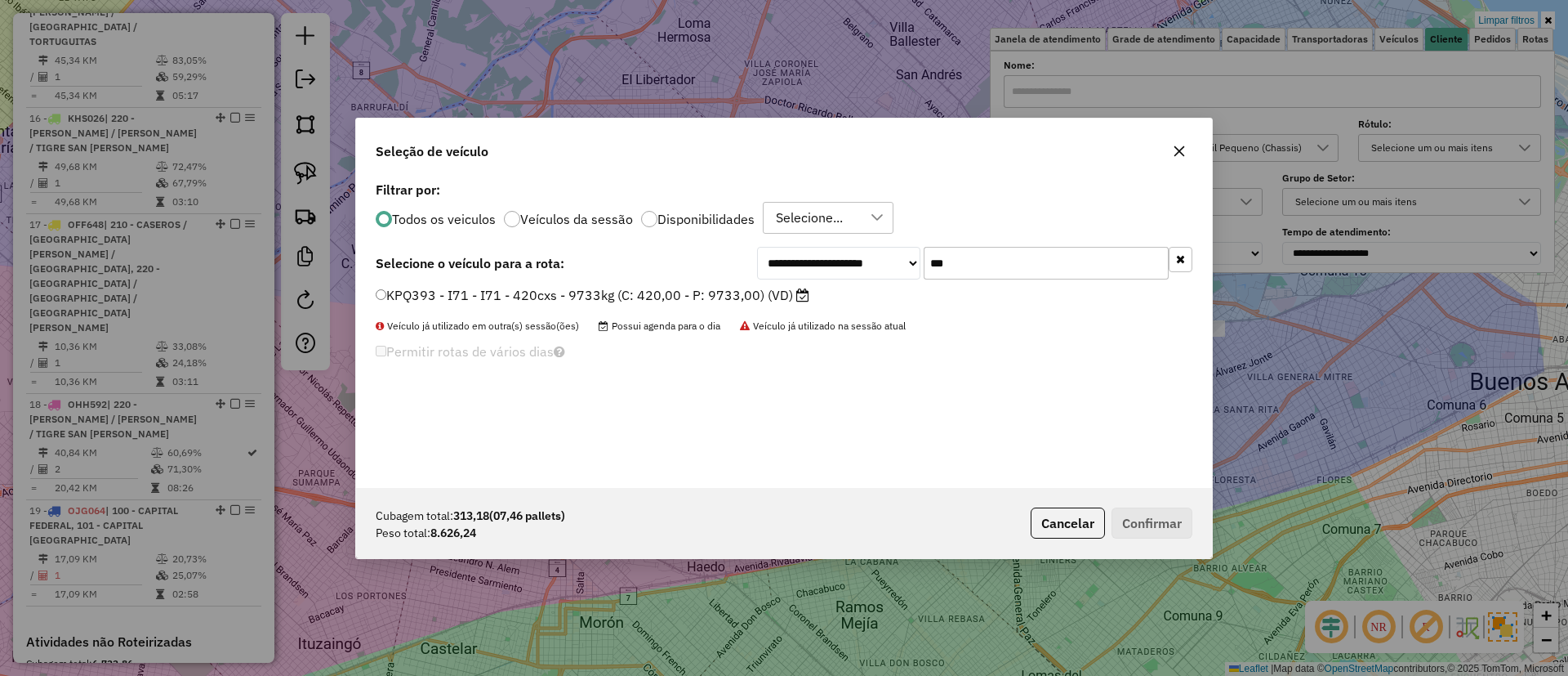
type input "***"
click at [788, 295] on label "KPQ393 - I71 - I71 - 420cxs - 9733kg (C: 420,00 - P: 9733,00) (VD)" at bounding box center [592, 295] width 434 height 20
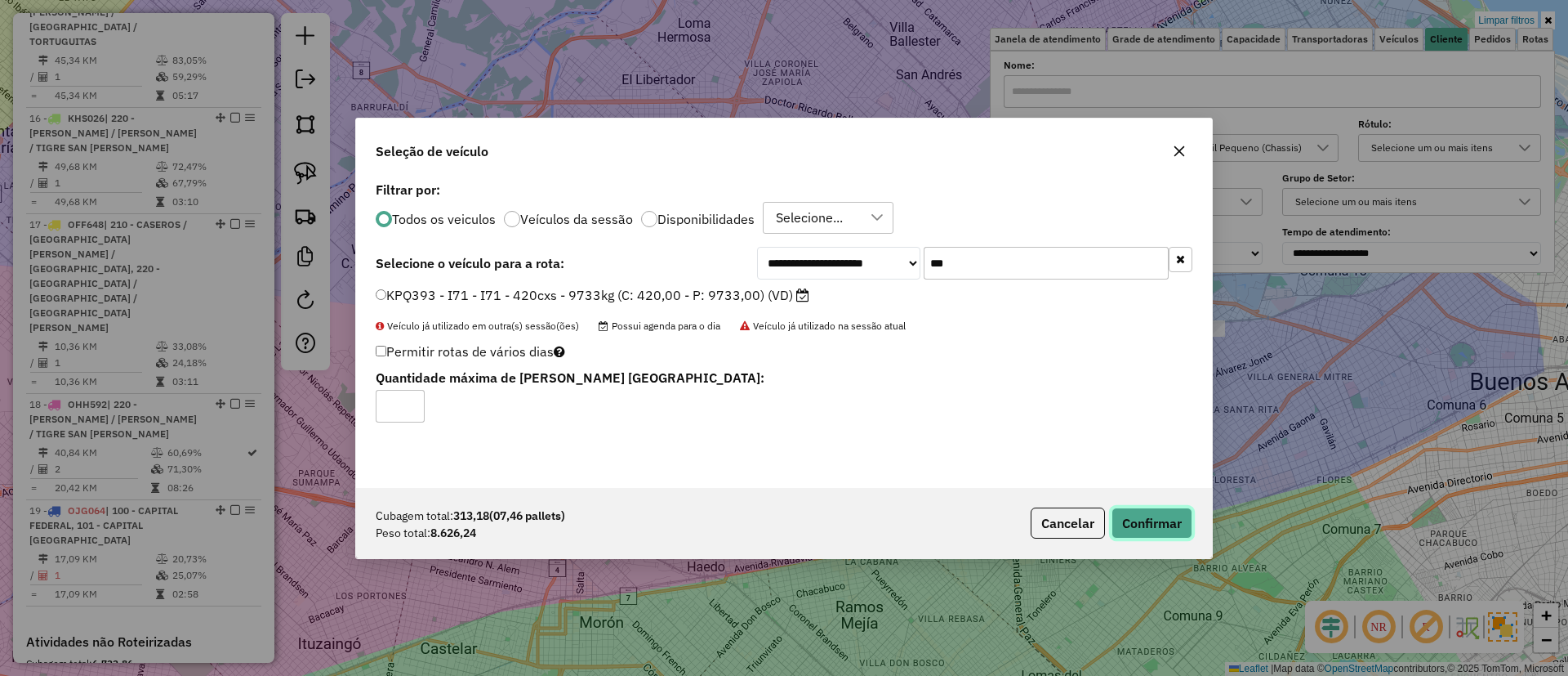
click at [1158, 527] on button "Confirmar" at bounding box center [1152, 523] width 81 height 31
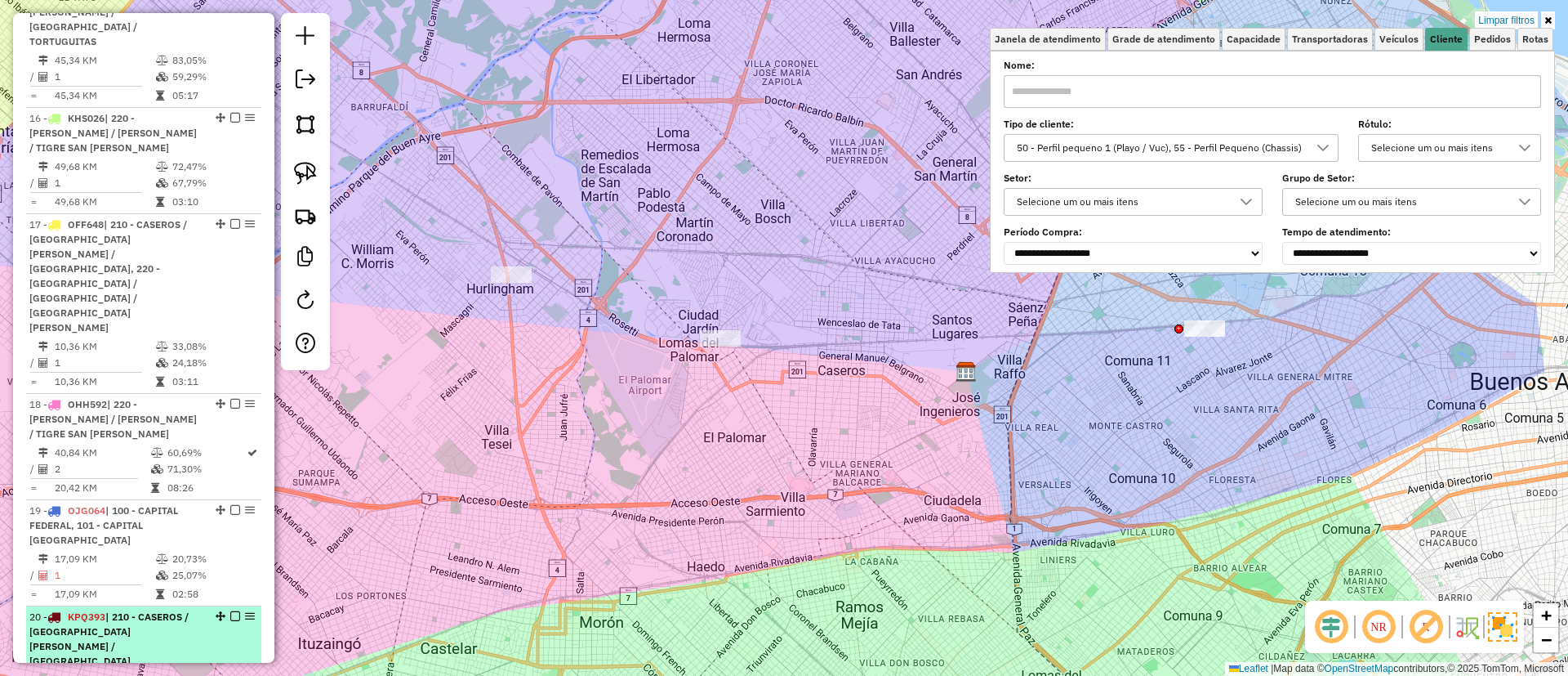
click at [230, 612] on em at bounding box center [235, 616] width 10 height 10
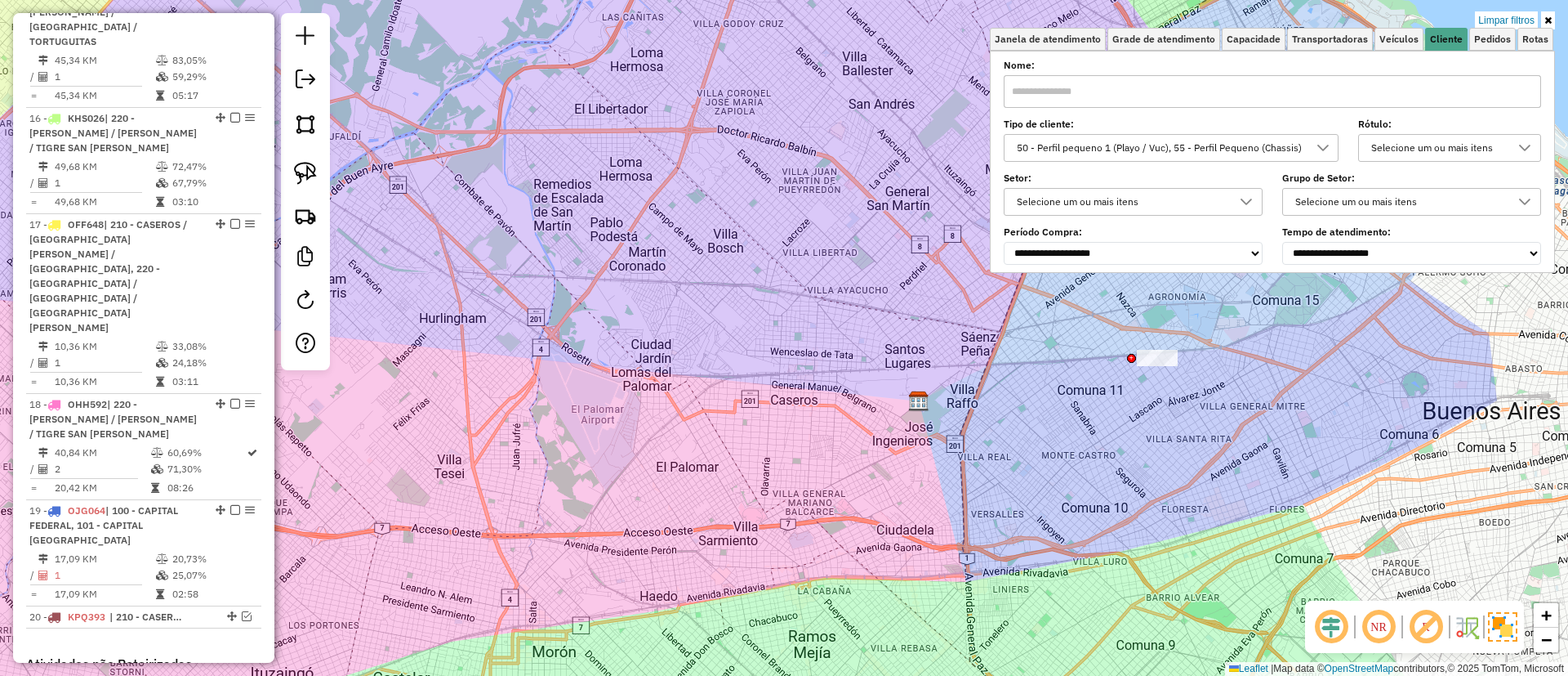
drag, startPoint x: 733, startPoint y: 346, endPoint x: 446, endPoint y: 492, distance: 322.0
click at [450, 493] on div "Limpar filtros Janela de atendimento Grade de atendimento Capacidade Transporta…" at bounding box center [784, 338] width 1568 height 676
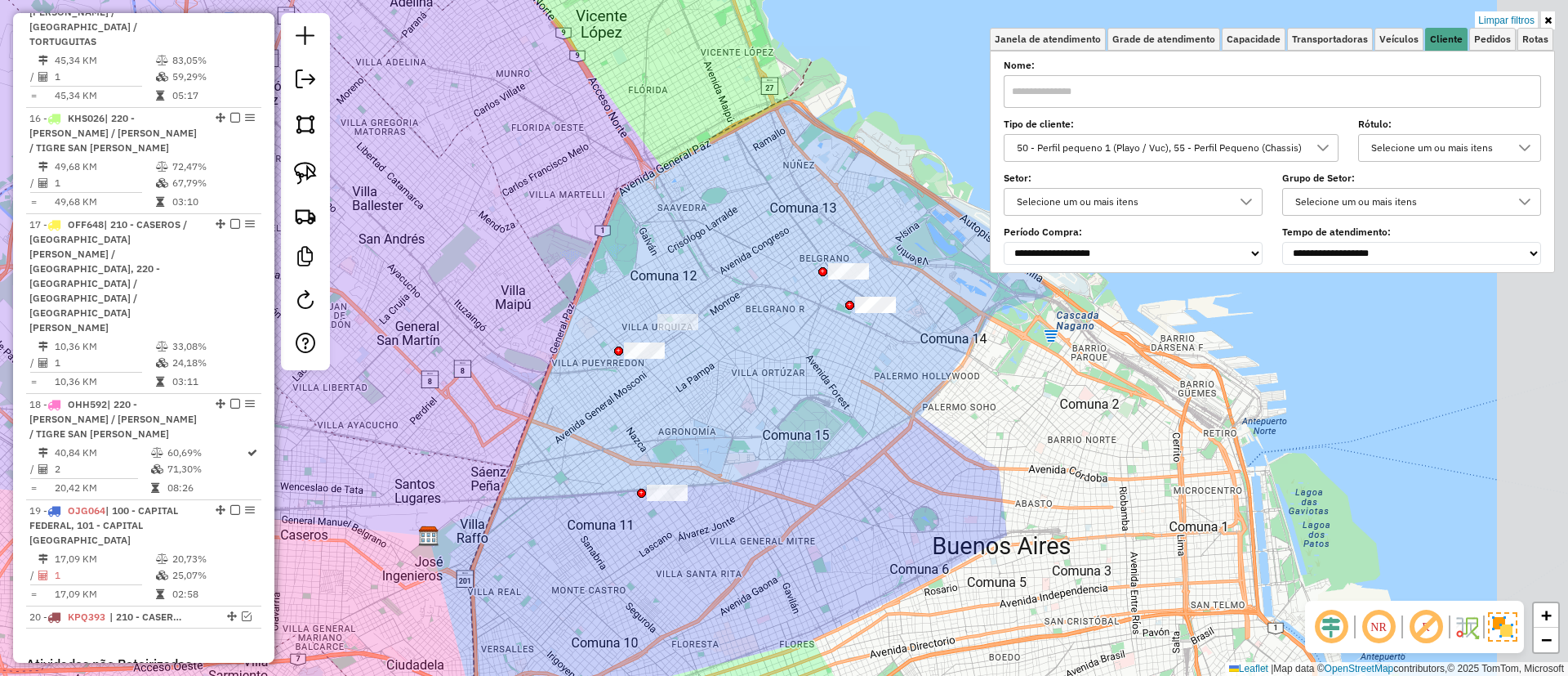
drag, startPoint x: 896, startPoint y: 438, endPoint x: 672, endPoint y: 437, distance: 224.0
click at [672, 437] on div "Limpar filtros Janela de atendimento Grade de atendimento Capacidade Transporta…" at bounding box center [784, 338] width 1568 height 676
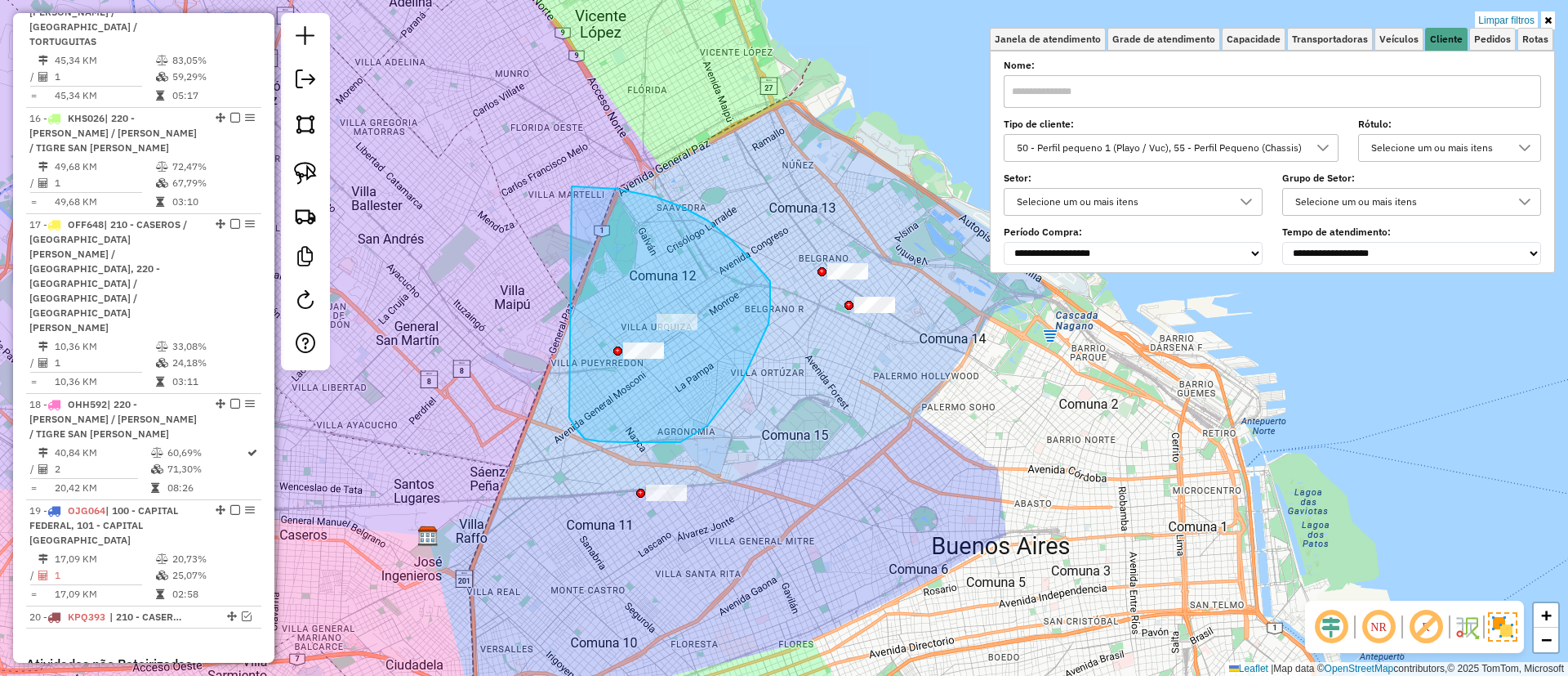
drag, startPoint x: 569, startPoint y: 418, endPoint x: 571, endPoint y: 186, distance: 232.0
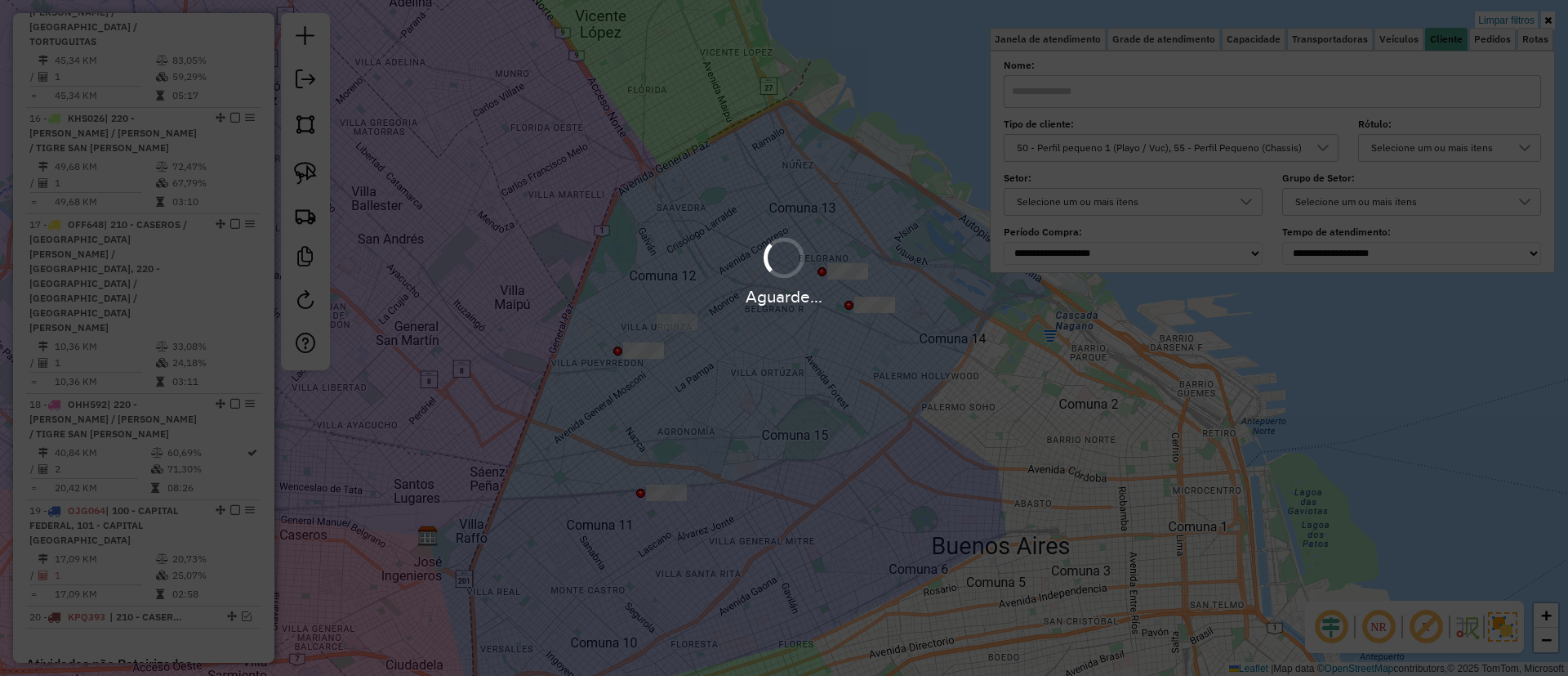
drag, startPoint x: 576, startPoint y: 446, endPoint x: 670, endPoint y: 510, distance: 113.7
click at [670, 513] on div "Aguarde..." at bounding box center [784, 338] width 1568 height 676
drag, startPoint x: 621, startPoint y: 445, endPoint x: 605, endPoint y: 345, distance: 101.3
click at [605, 345] on div "Aguarde..." at bounding box center [784, 338] width 1568 height 676
drag, startPoint x: 703, startPoint y: 402, endPoint x: 709, endPoint y: 365, distance: 37.5
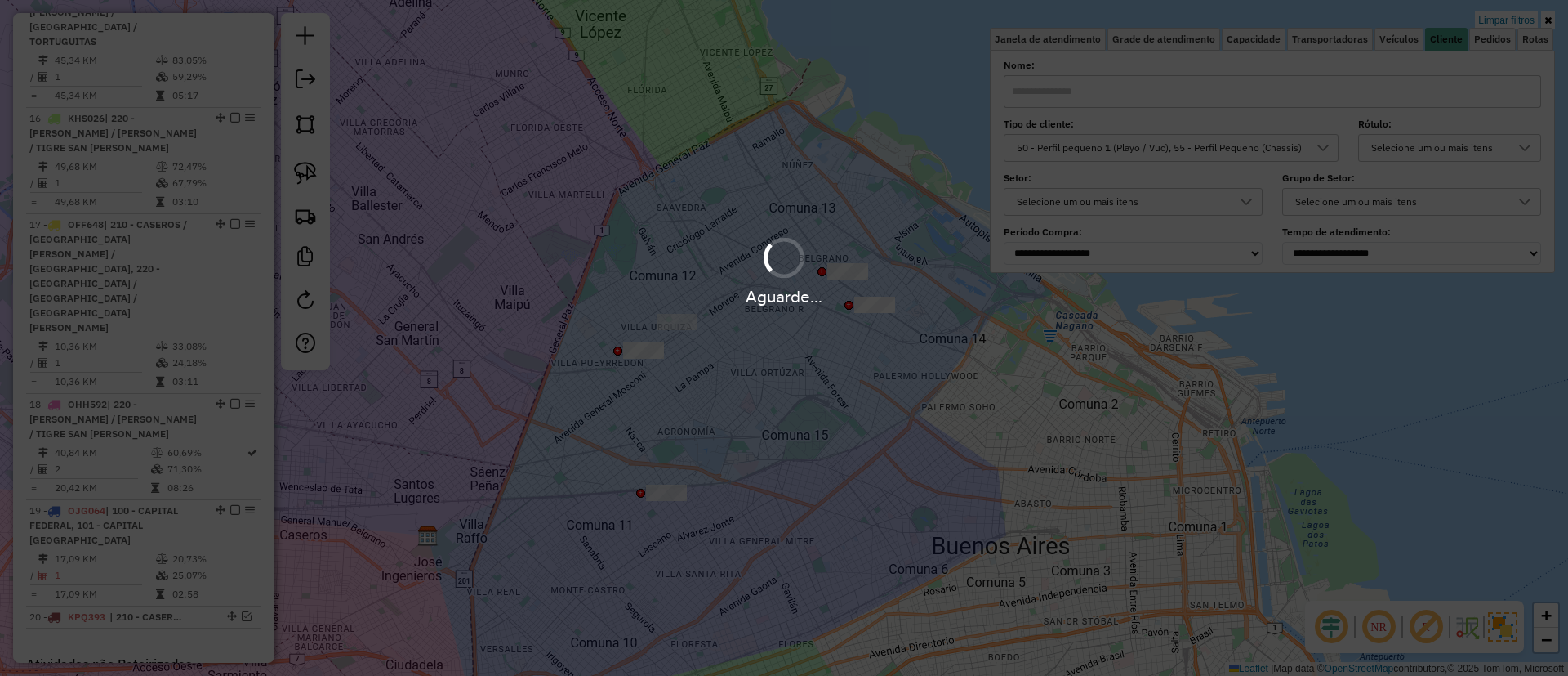
click at [709, 365] on div "Aguarde..." at bounding box center [784, 338] width 1568 height 676
click at [797, 443] on div "Aguarde..." at bounding box center [784, 338] width 1568 height 676
click at [760, 335] on div "Aguarde..." at bounding box center [784, 338] width 1568 height 676
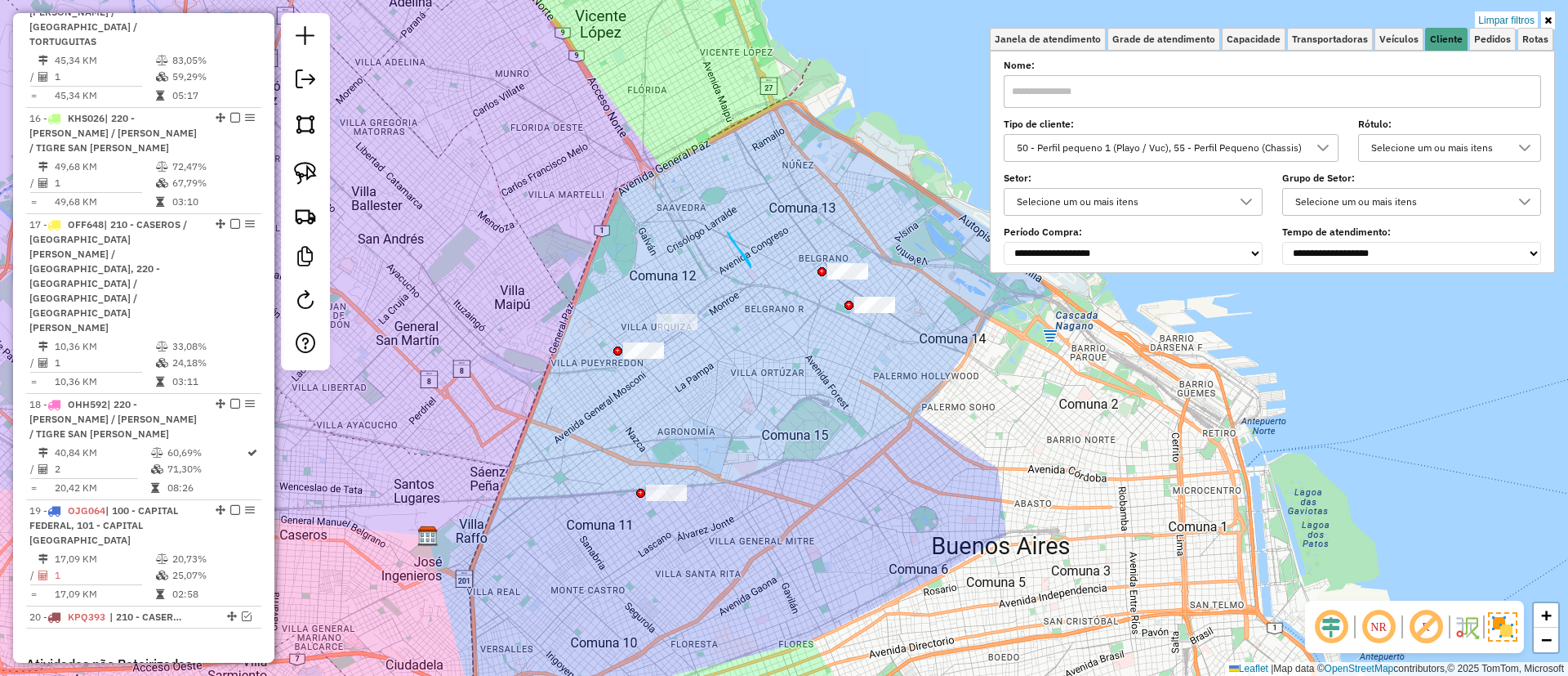
drag, startPoint x: 751, startPoint y: 267, endPoint x: 725, endPoint y: 221, distance: 52.8
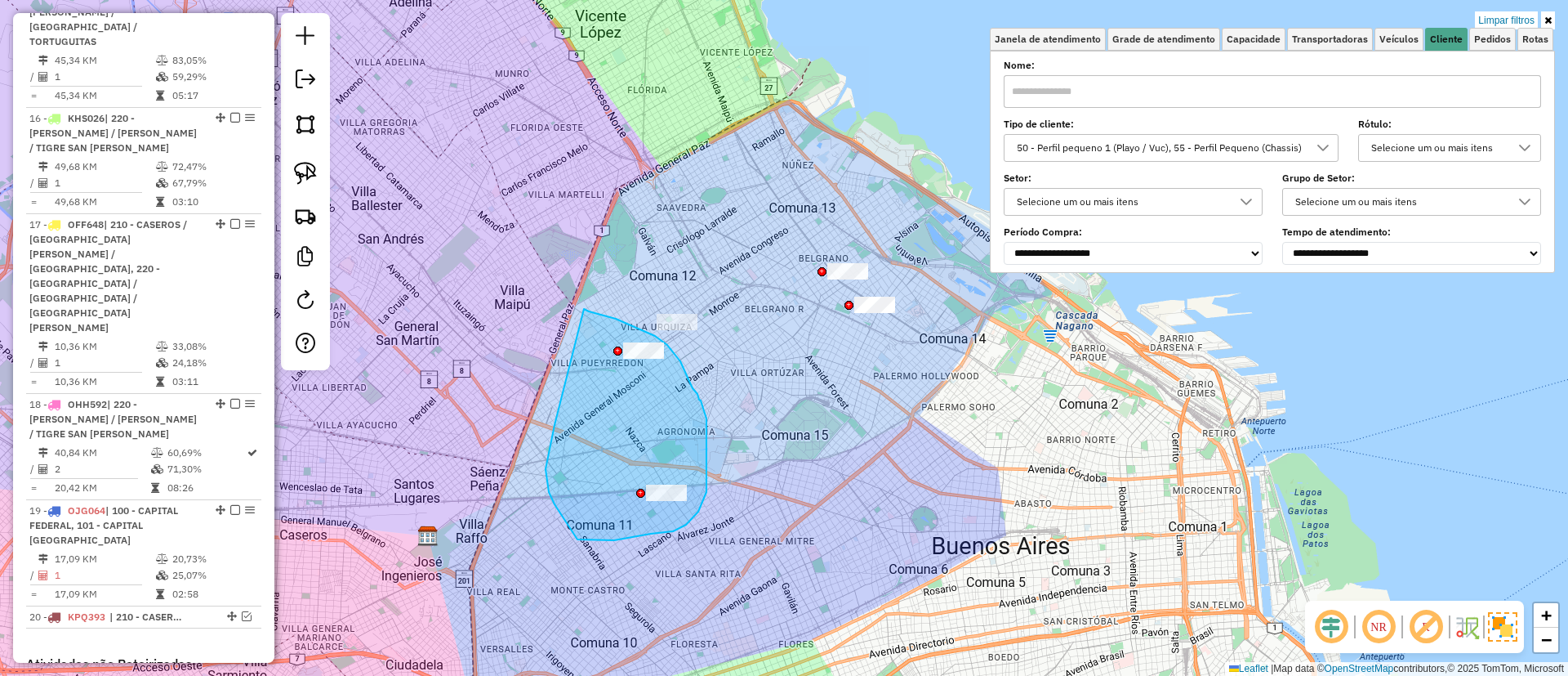
drag, startPoint x: 555, startPoint y: 504, endPoint x: 584, endPoint y: 309, distance: 197.1
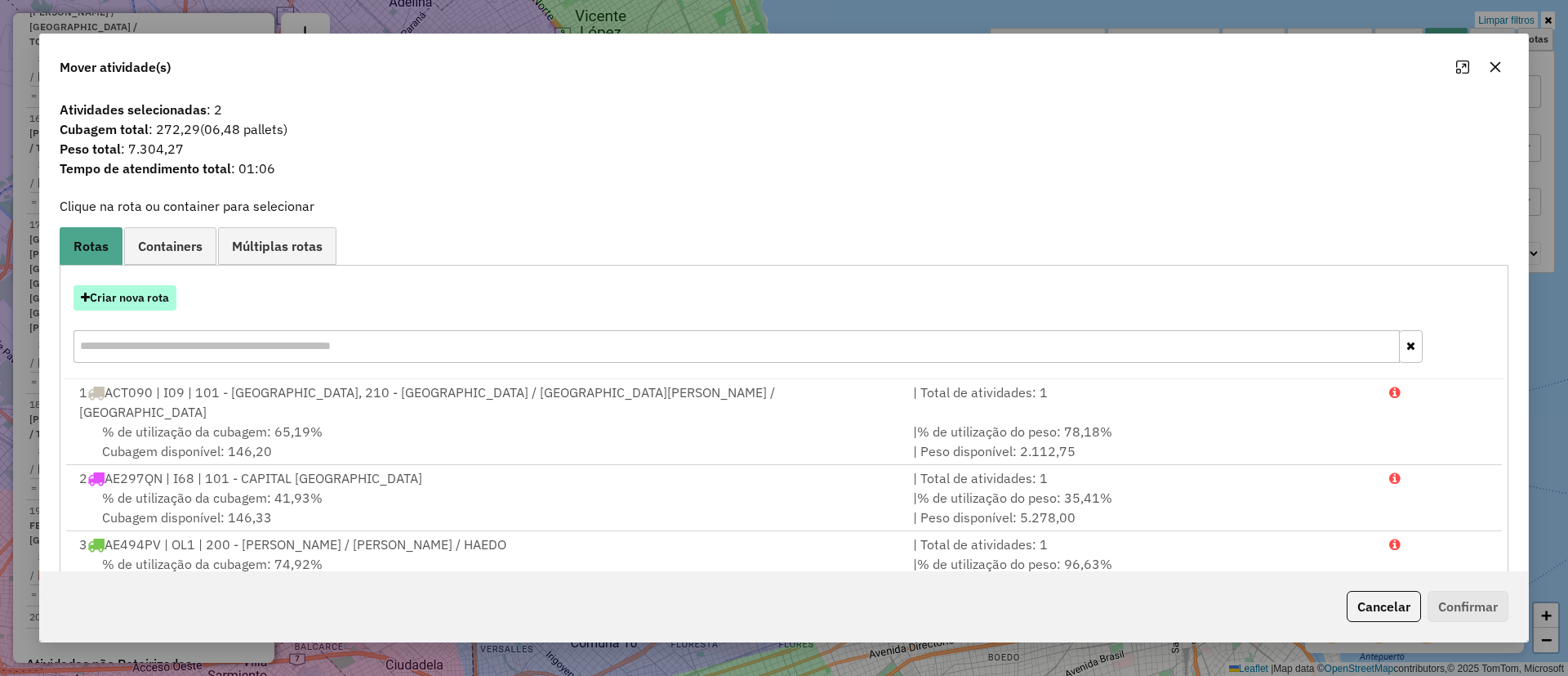
click at [131, 295] on button "Criar nova rota" at bounding box center [125, 298] width 103 height 25
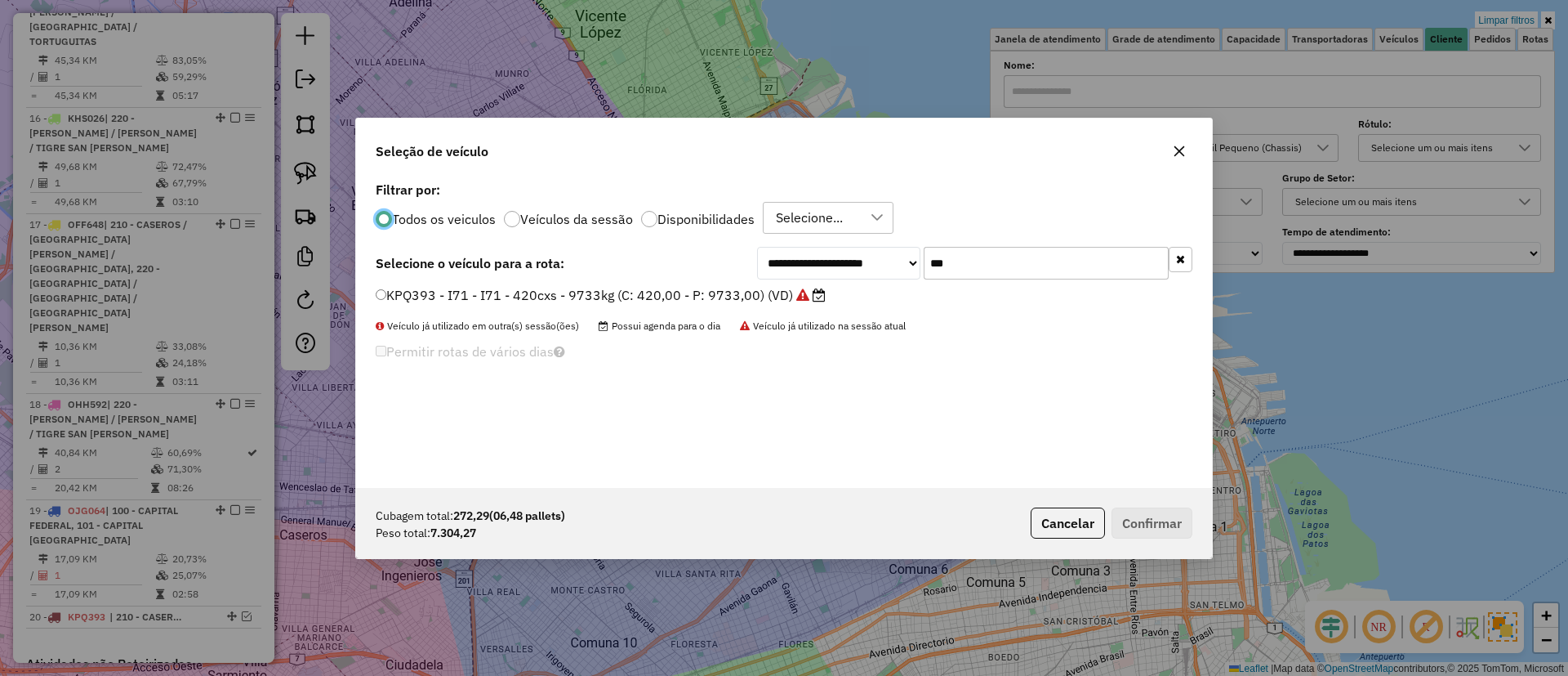
click at [529, 224] on label "Veículos da sessão" at bounding box center [577, 219] width 113 height 13
click at [1185, 264] on button "button" at bounding box center [1181, 259] width 23 height 25
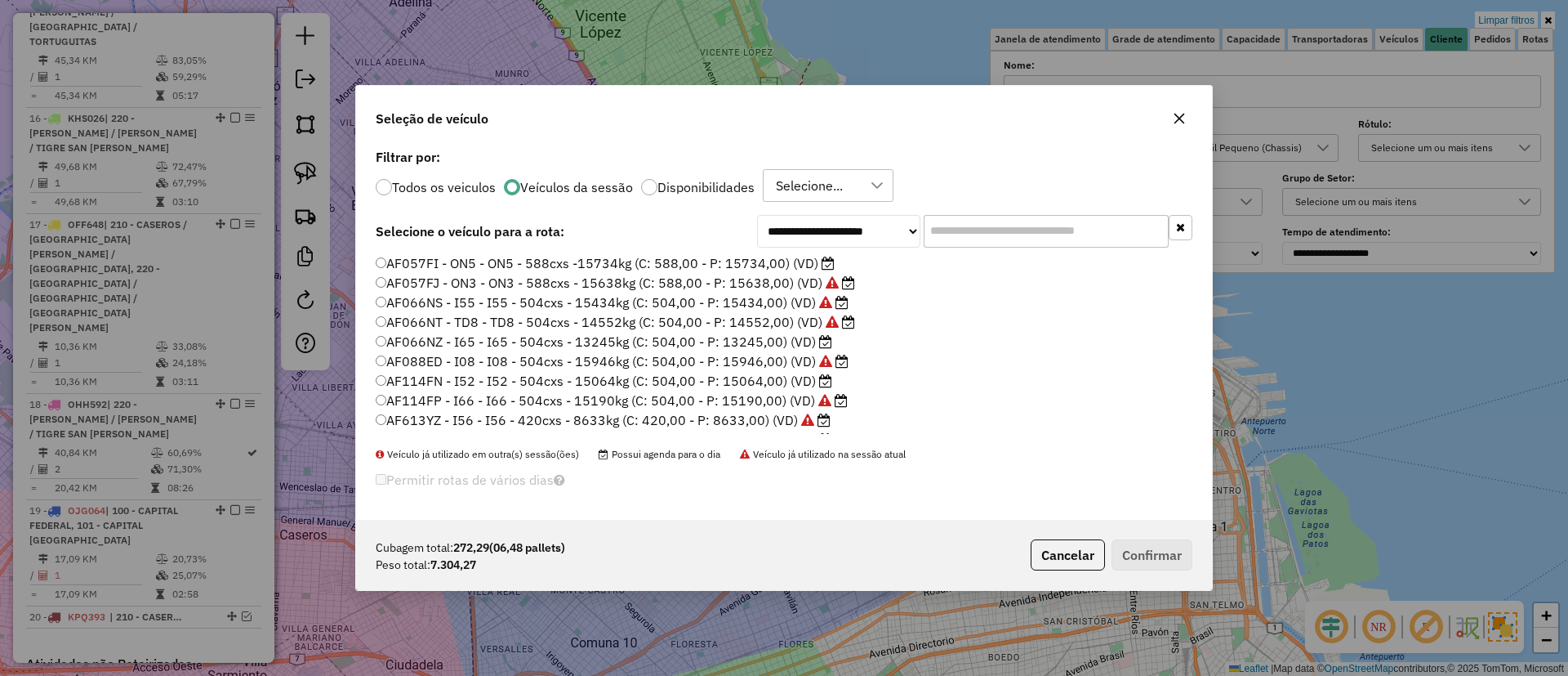
scroll to position [428, 0]
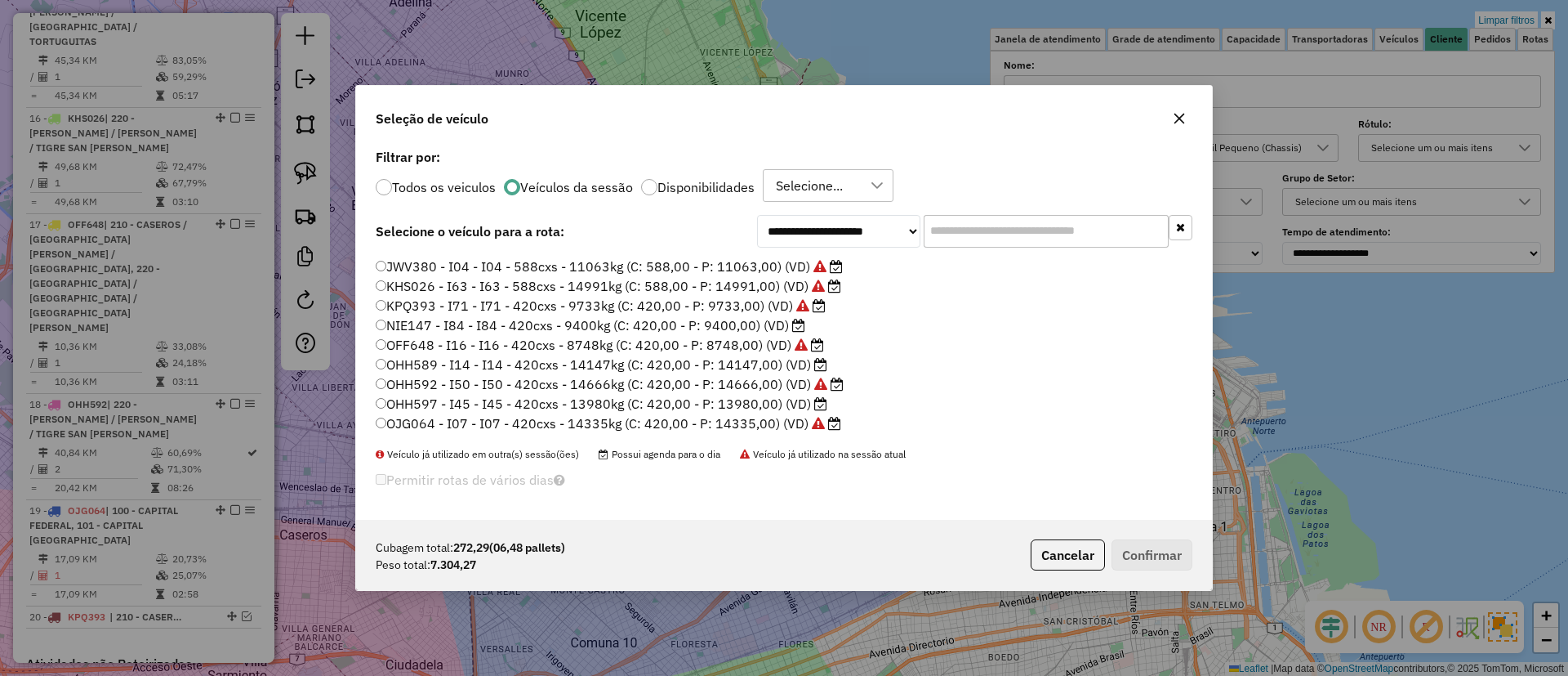
click at [781, 410] on label "OHH597 - I45 - I45 - 420cxs - 13980kg (C: 420,00 - P: 13980,00) (VD)" at bounding box center [601, 404] width 451 height 20
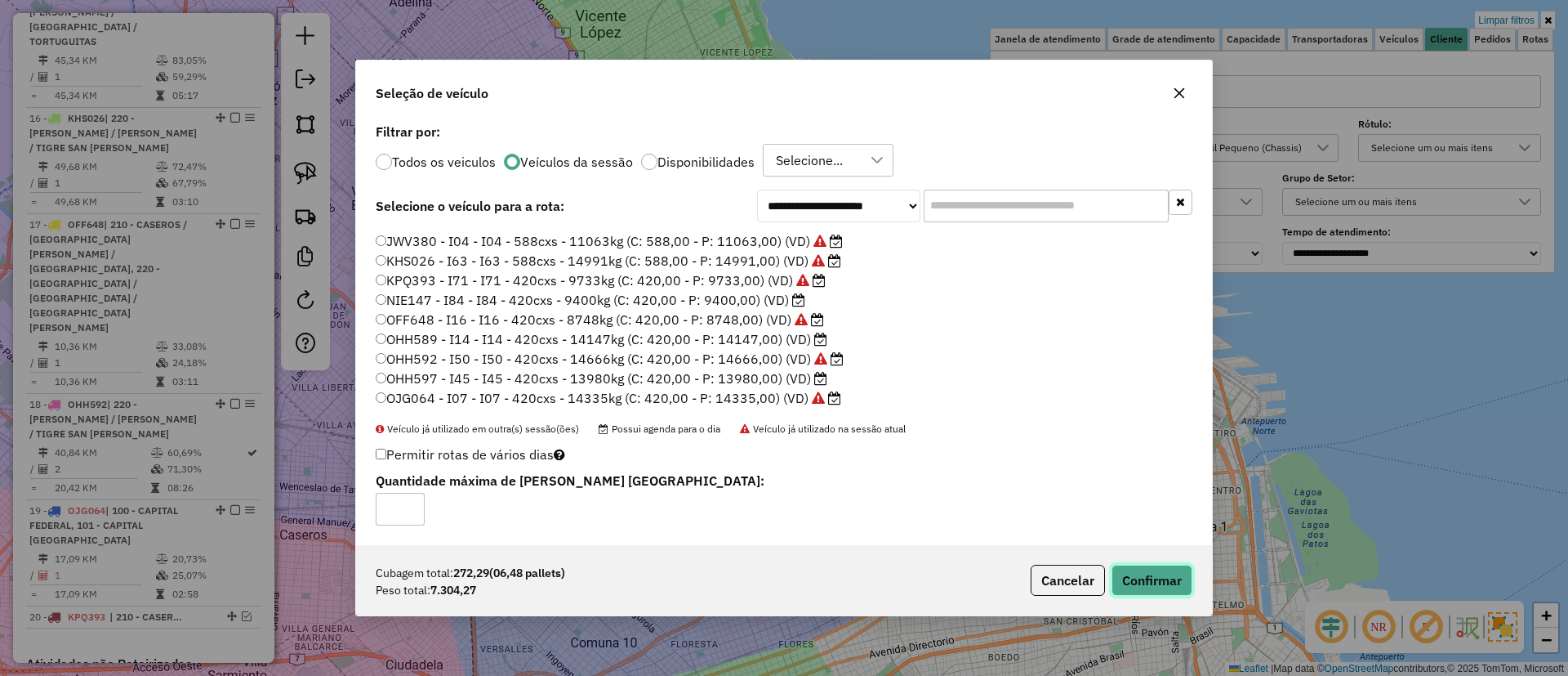
click at [1162, 573] on button "Confirmar" at bounding box center [1152, 580] width 81 height 31
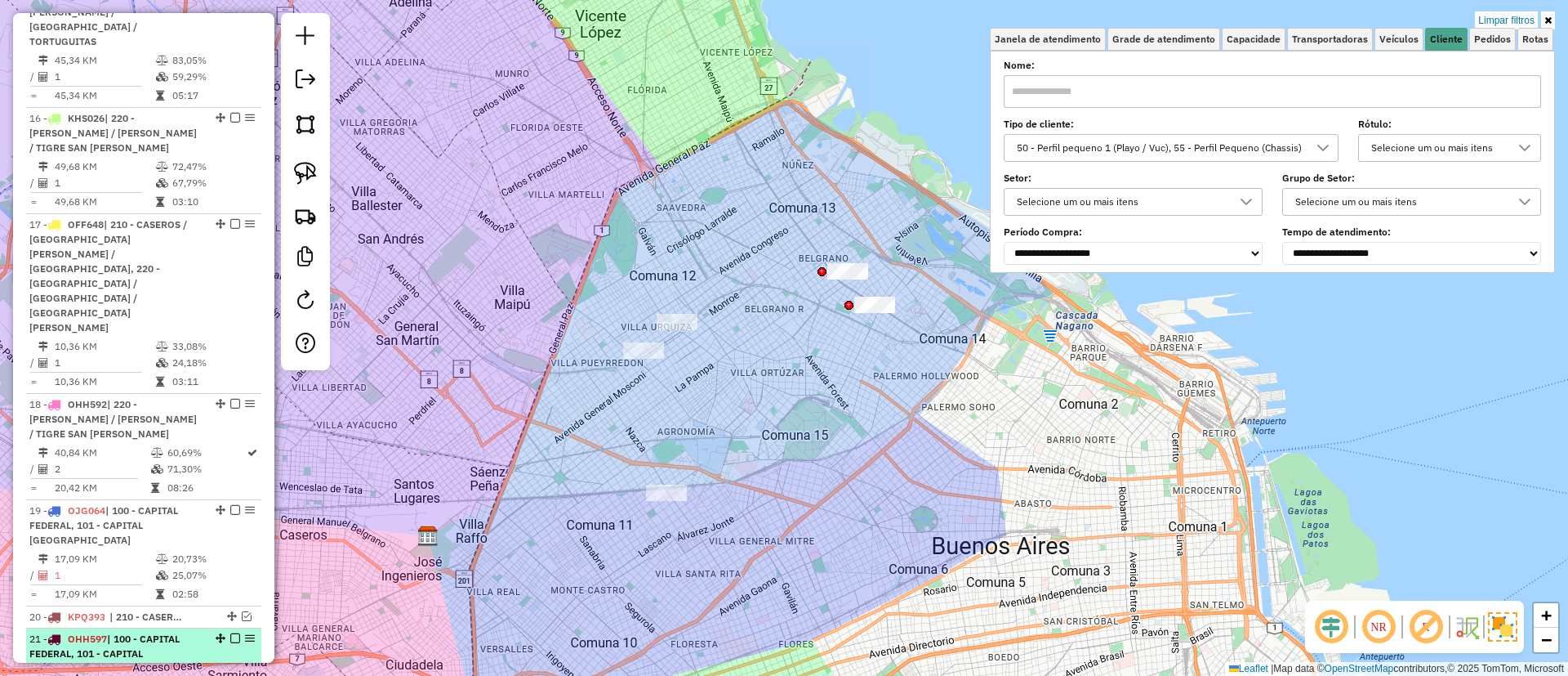
click at [234, 632] on div "21 - OHH597 | 100 - CAPITAL FEDERAL, 101 - CAPITAL [GEOGRAPHIC_DATA]" at bounding box center [143, 654] width 229 height 44
select select "**********"
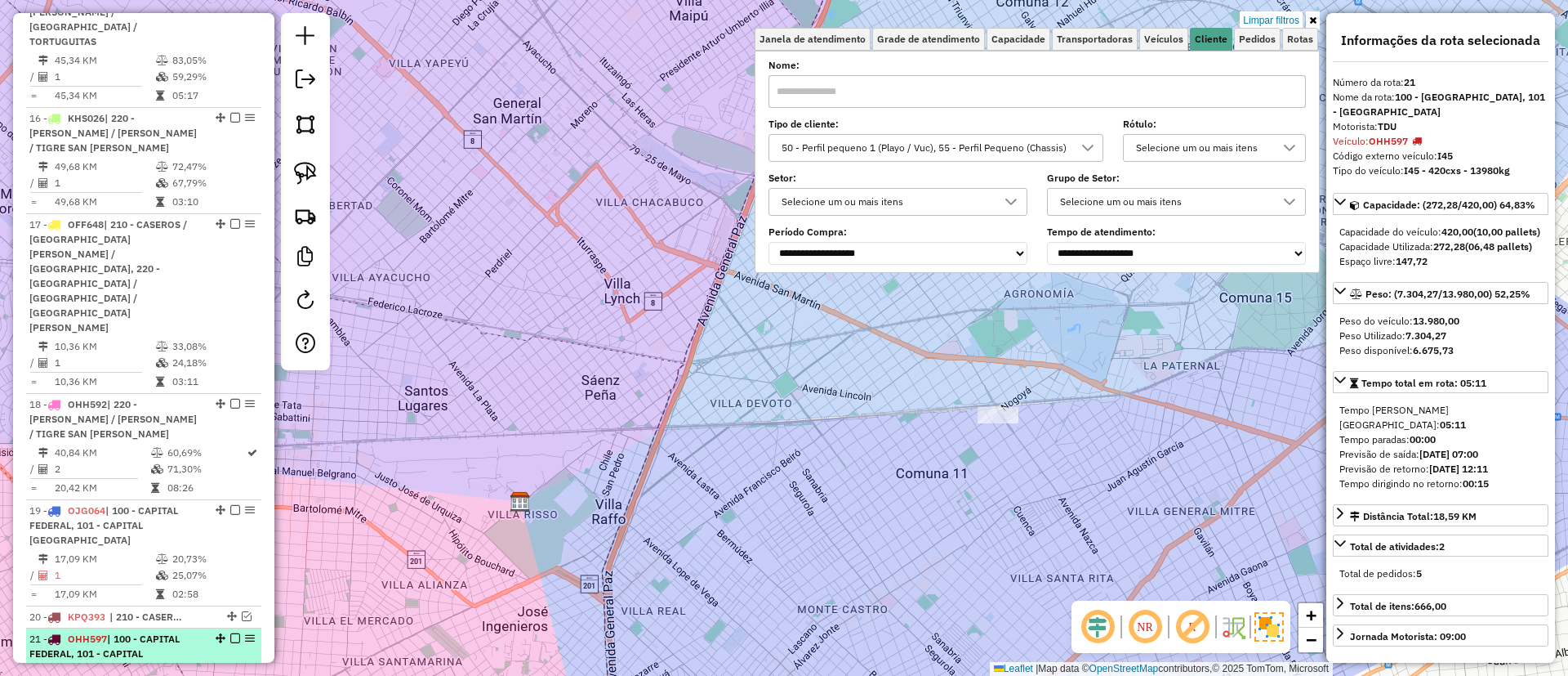
click at [231, 633] on em at bounding box center [235, 638] width 10 height 10
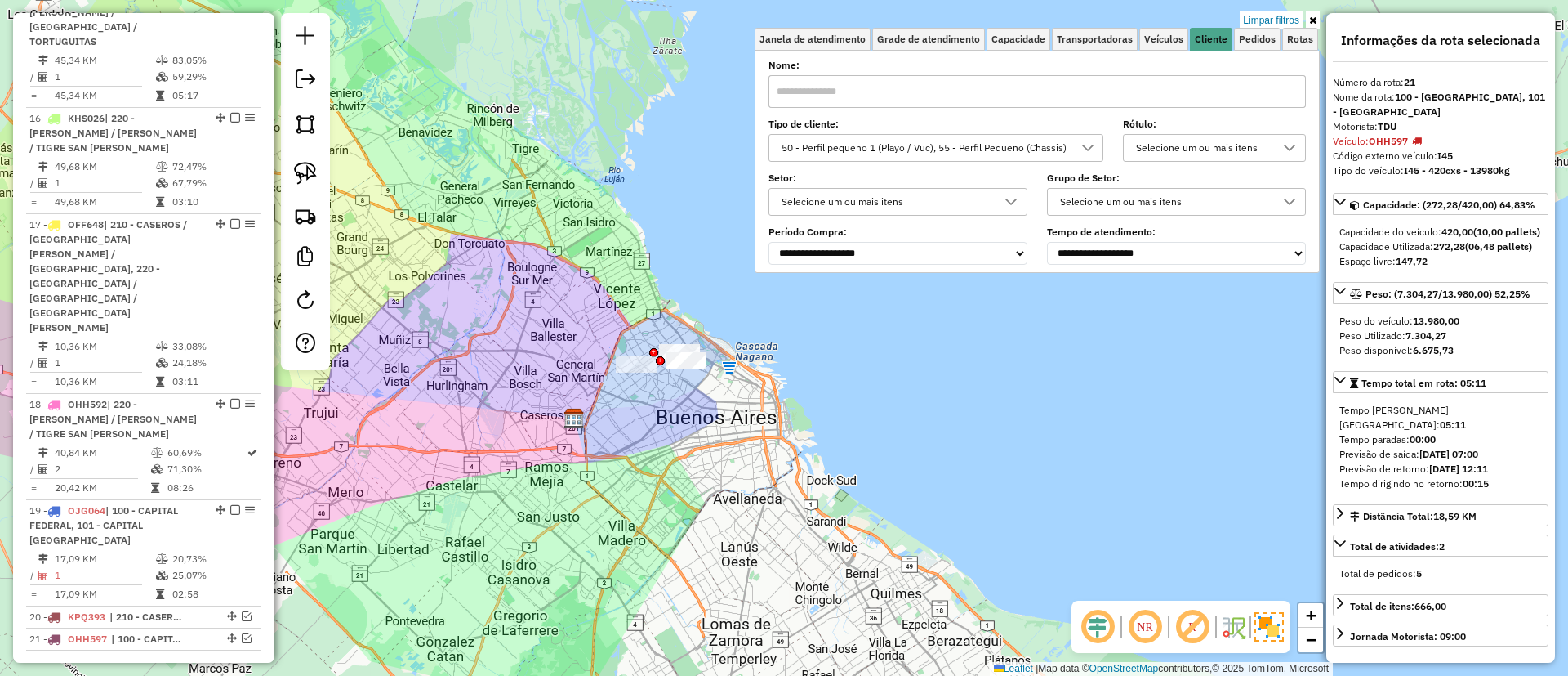
drag, startPoint x: 777, startPoint y: 417, endPoint x: 701, endPoint y: 394, distance: 79.4
click at [690, 444] on div "Limpar filtros Janela de atendimento Grade de atendimento Capacidade Transporta…" at bounding box center [784, 338] width 1568 height 676
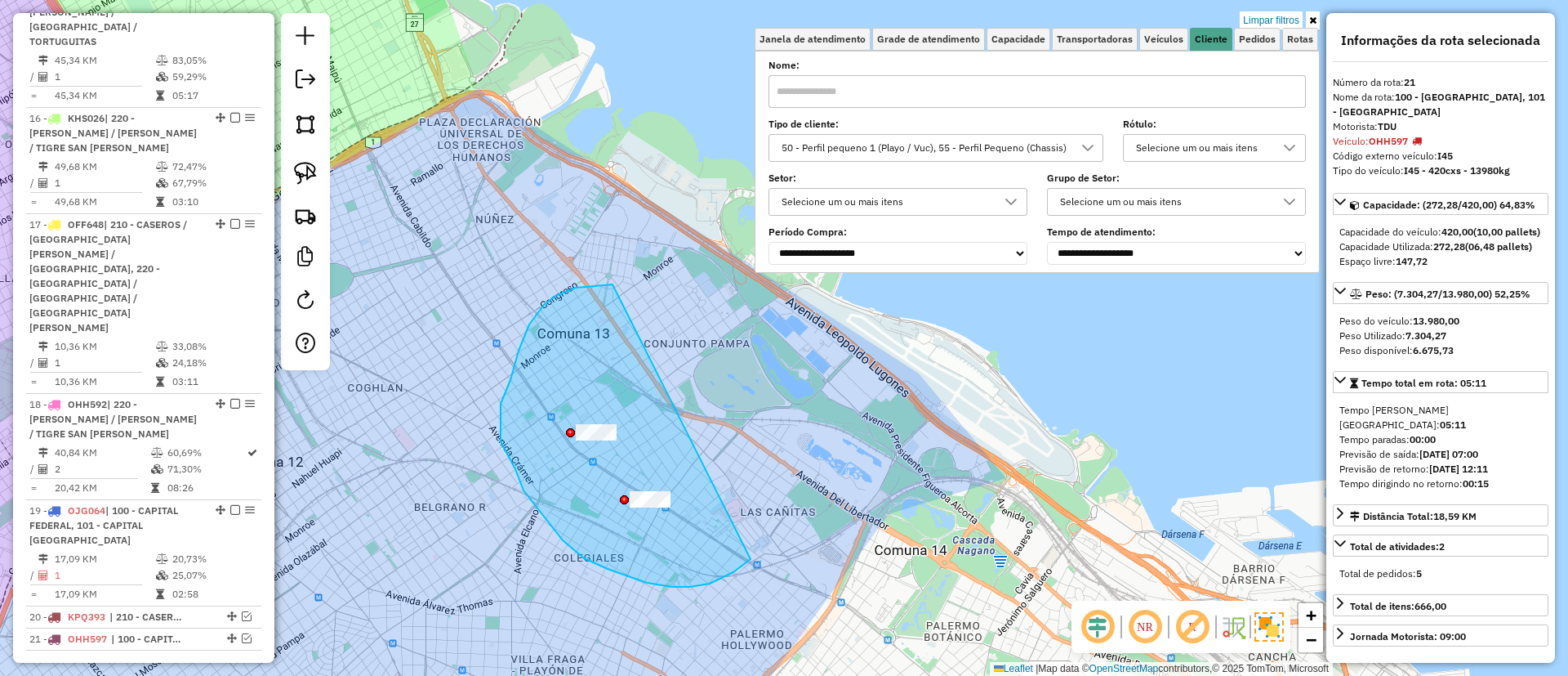
drag, startPoint x: 529, startPoint y: 325, endPoint x: 766, endPoint y: 446, distance: 266.1
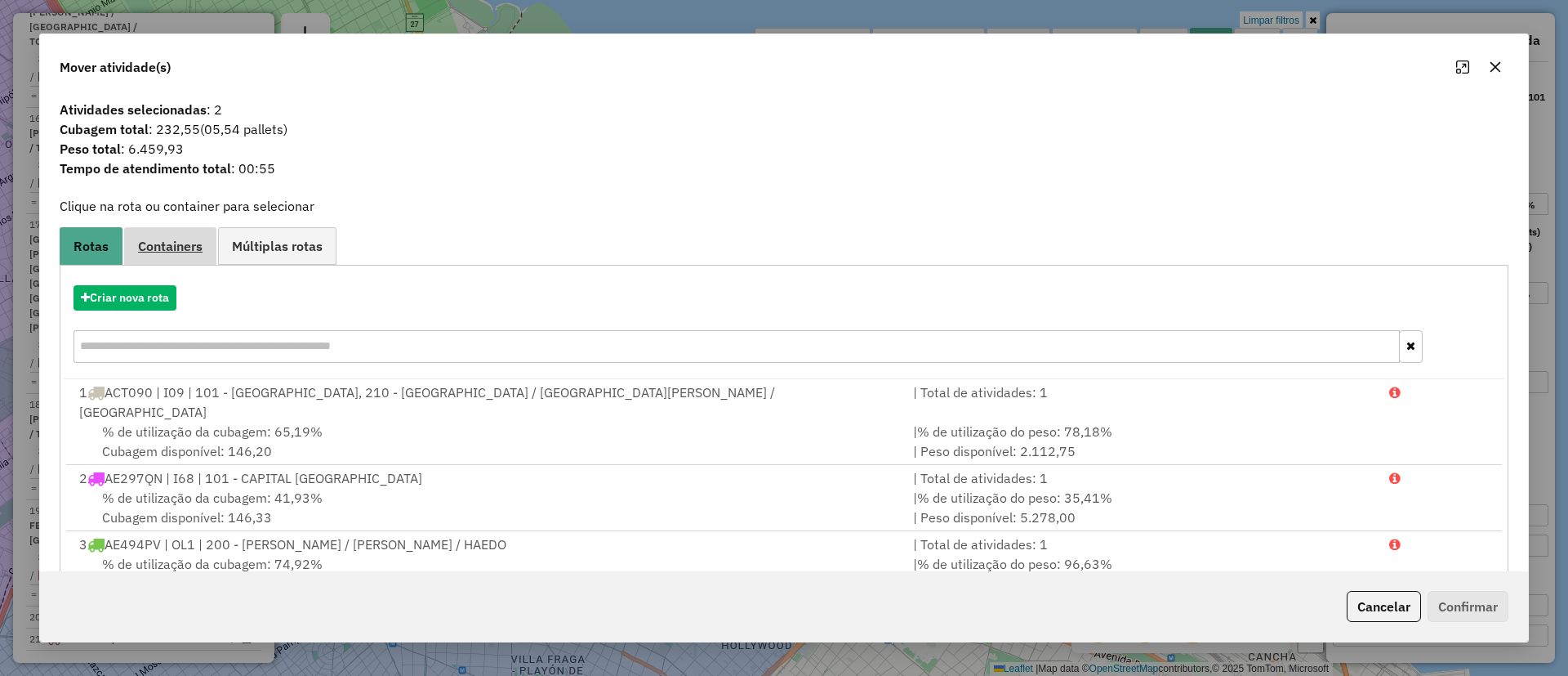
click at [176, 255] on link "Containers" at bounding box center [170, 246] width 93 height 37
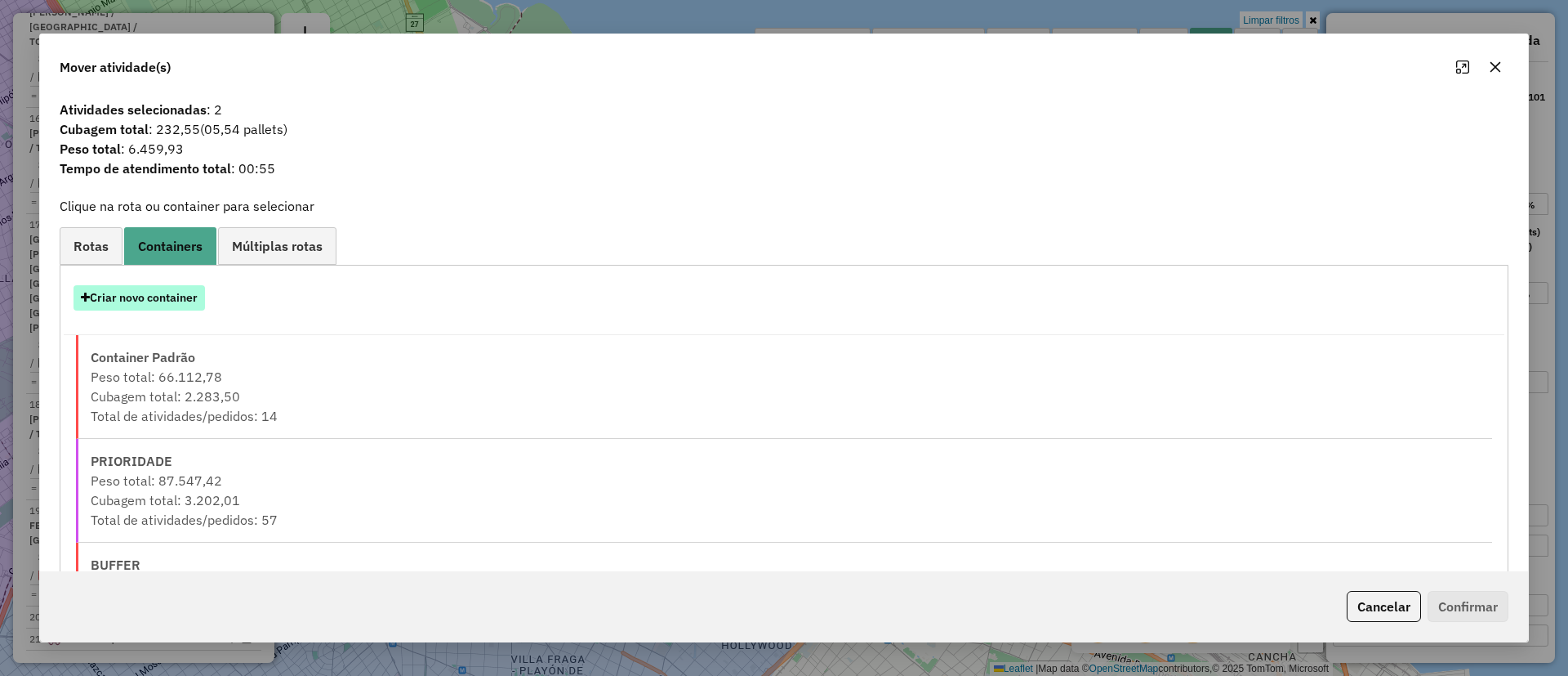
click at [169, 298] on button "Criar novo container" at bounding box center [138, 298] width 132 height 25
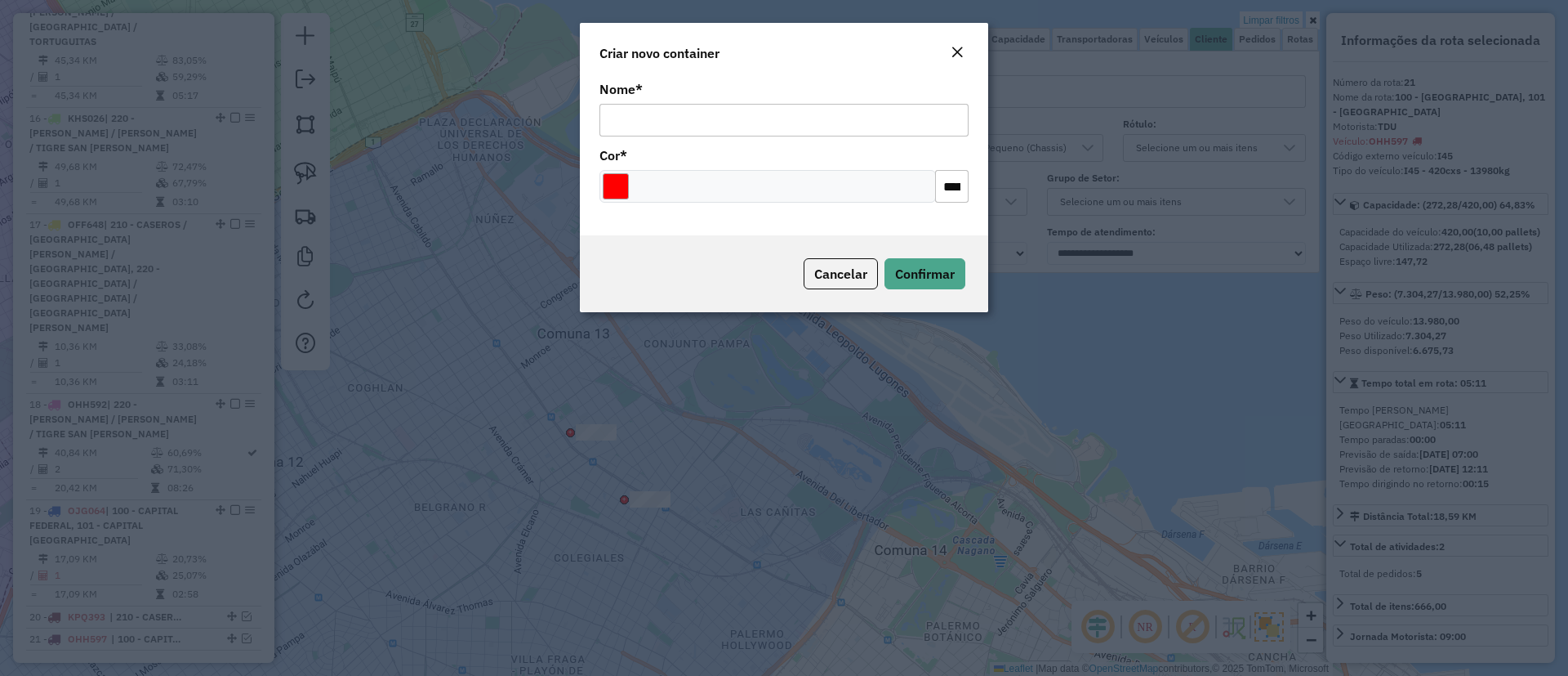
click at [784, 99] on div "Nome *" at bounding box center [784, 109] width 370 height 53
click at [786, 113] on input "Nome *" at bounding box center [784, 120] width 370 height 33
type input "**********"
click at [914, 271] on span "Confirmar" at bounding box center [924, 273] width 59 height 17
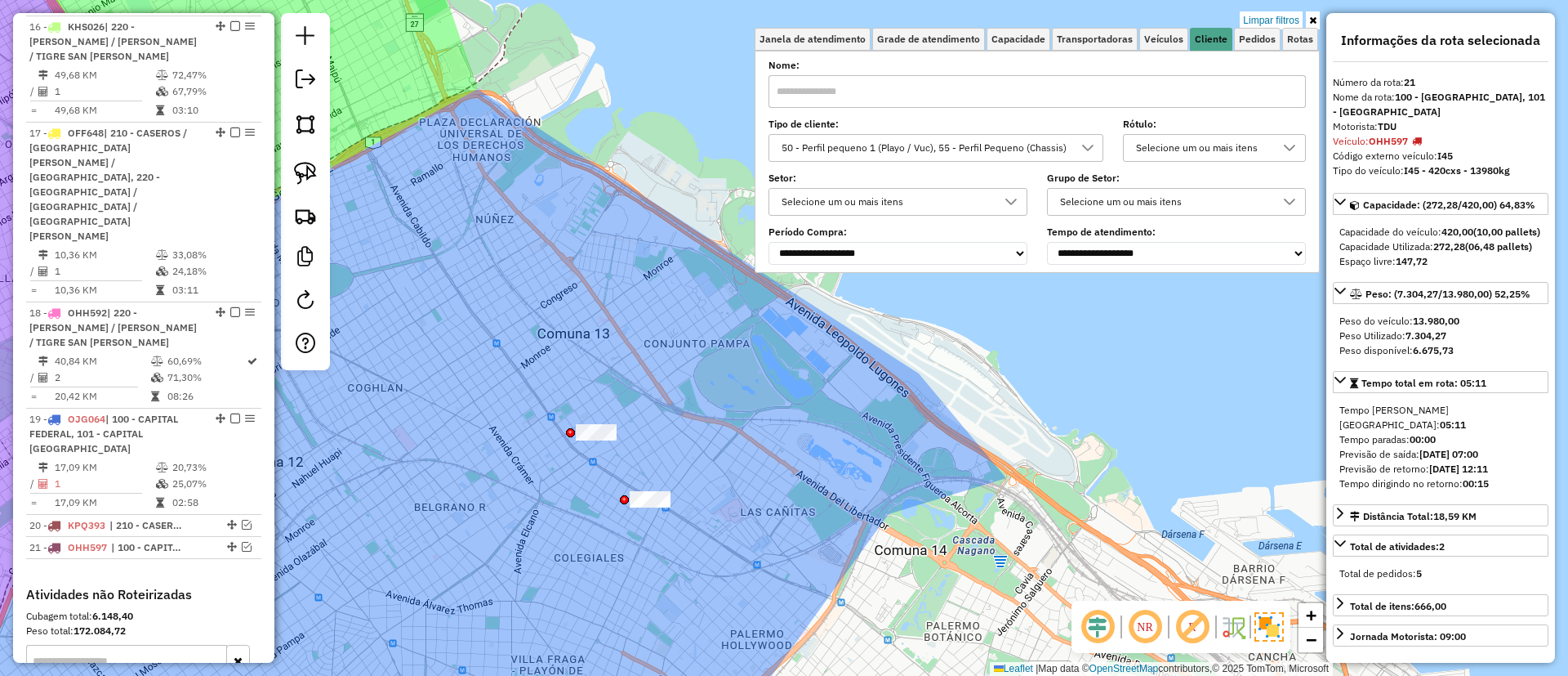
scroll to position [2436, 0]
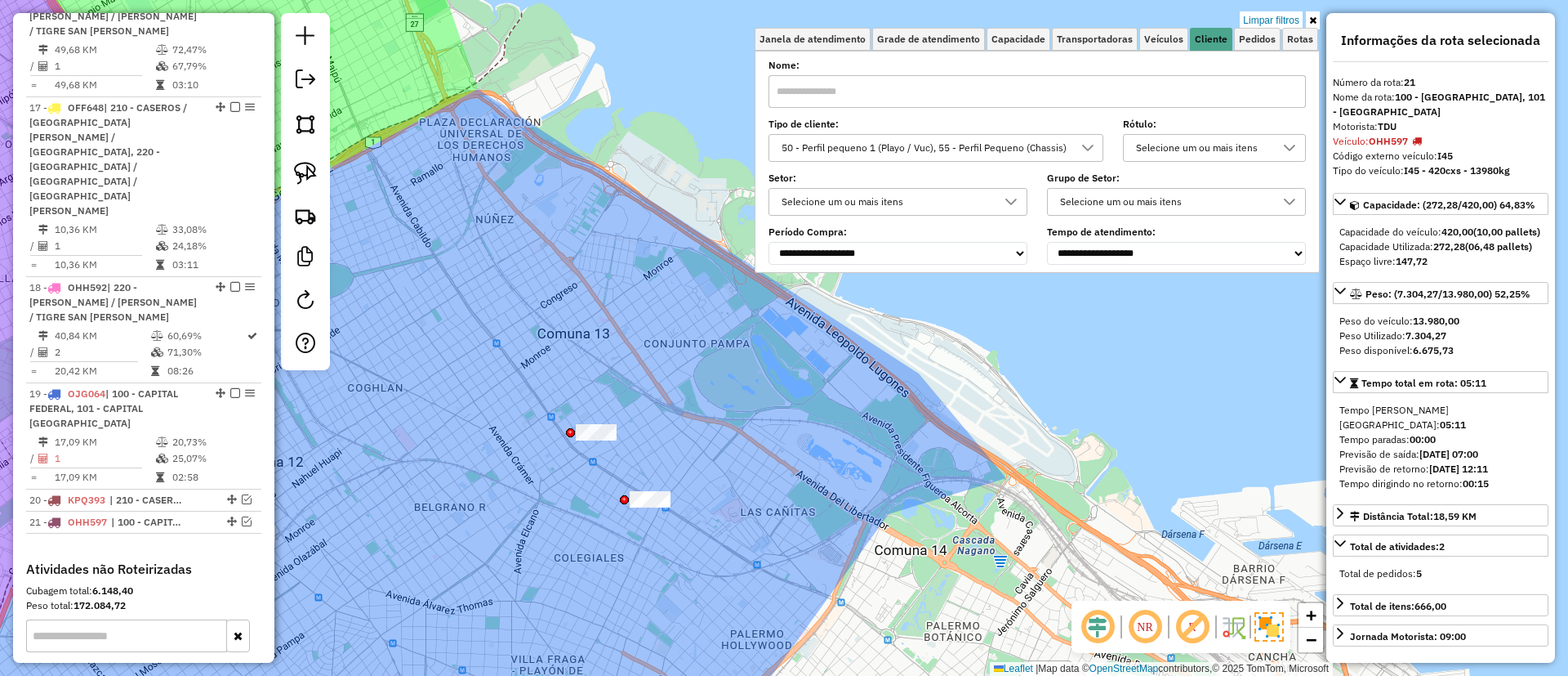
click at [1269, 26] on link "Limpar filtros" at bounding box center [1272, 20] width 63 height 18
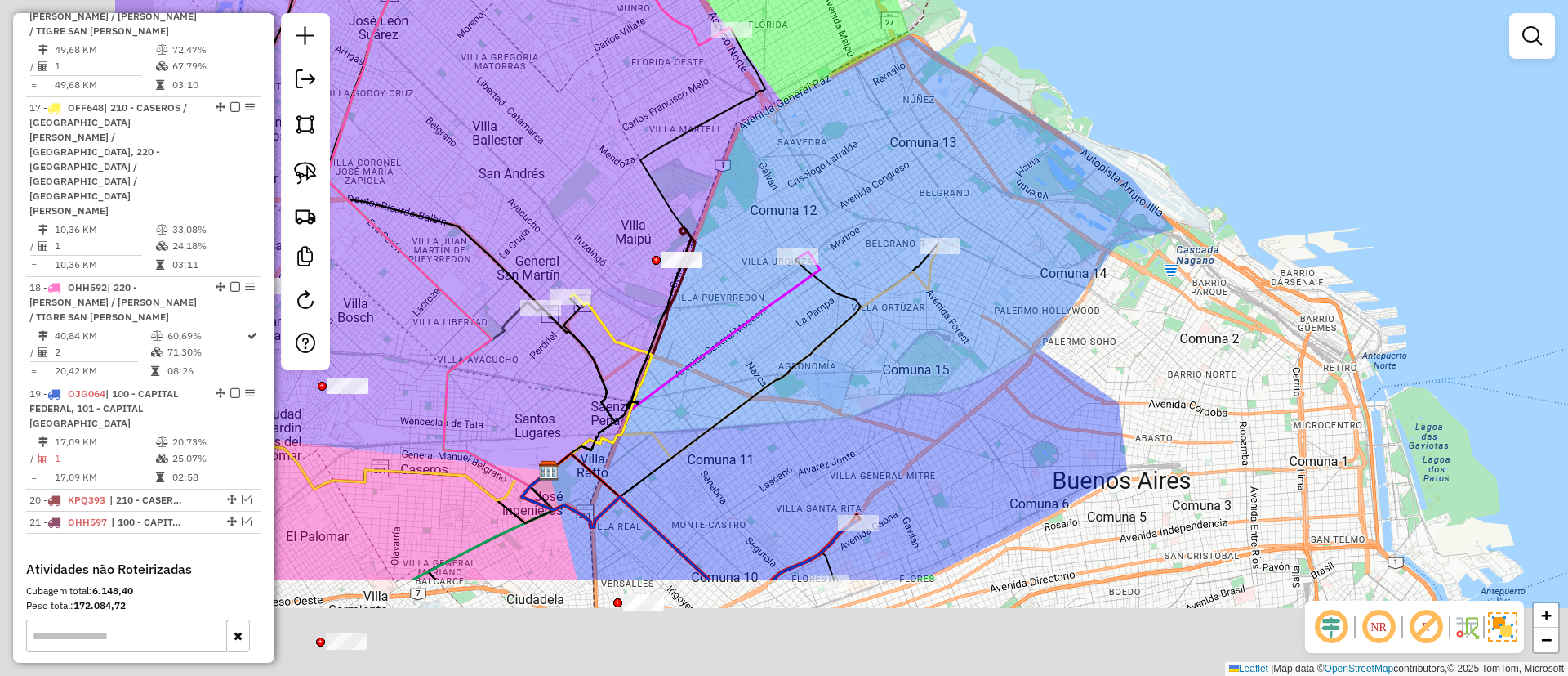
drag, startPoint x: 602, startPoint y: 365, endPoint x: 879, endPoint y: 194, distance: 325.5
click at [879, 194] on div "Janela de atendimento Grade de atendimento Capacidade Transportadoras Veículos …" at bounding box center [784, 338] width 1568 height 676
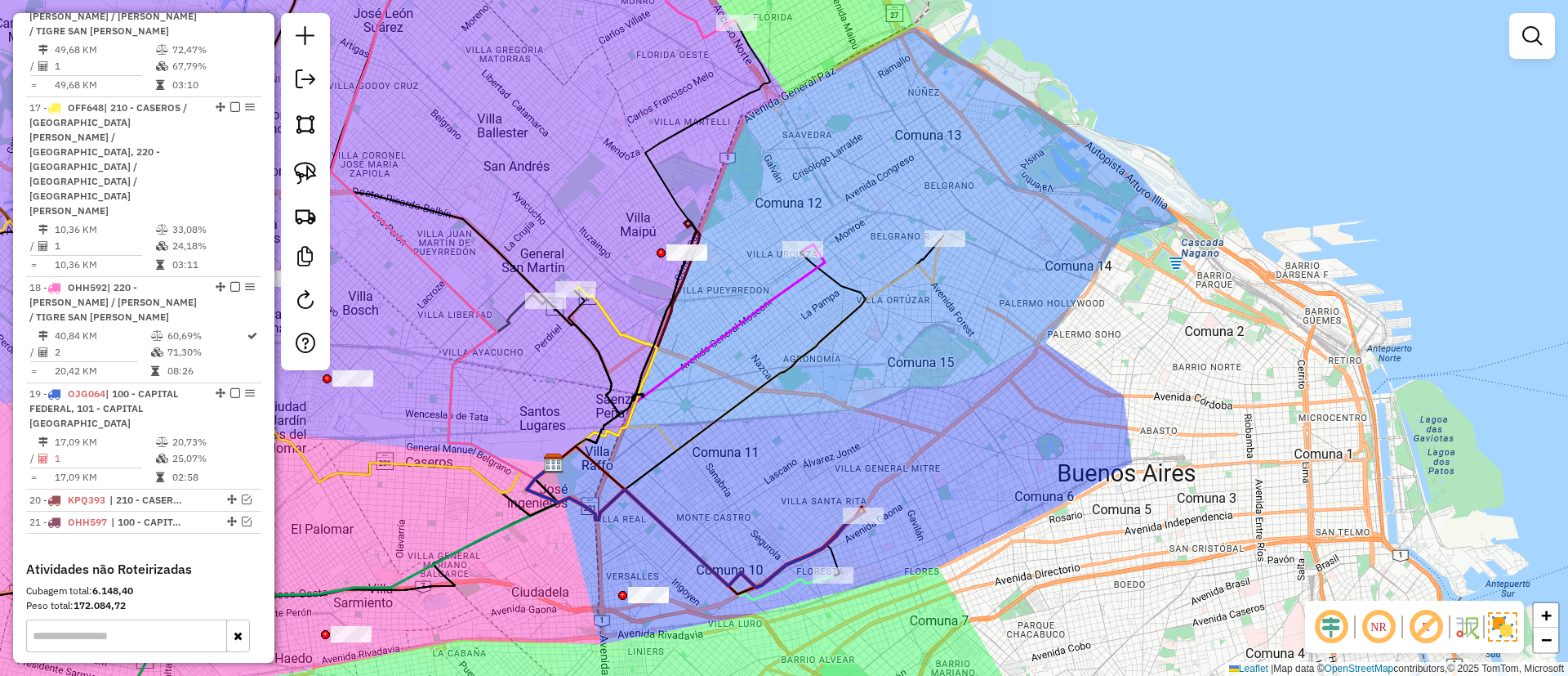
click at [762, 309] on icon at bounding box center [689, 353] width 271 height 219
select select "**********"
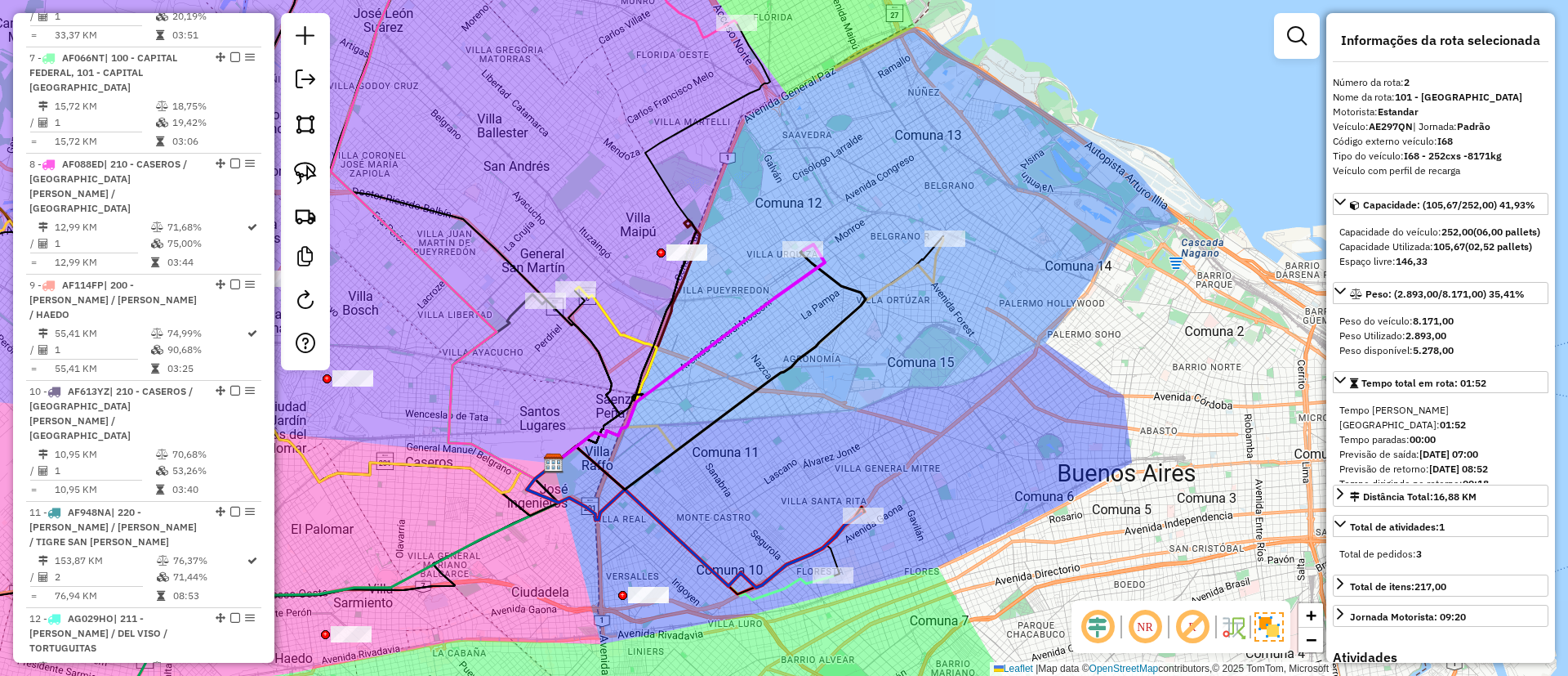
scroll to position [721, 0]
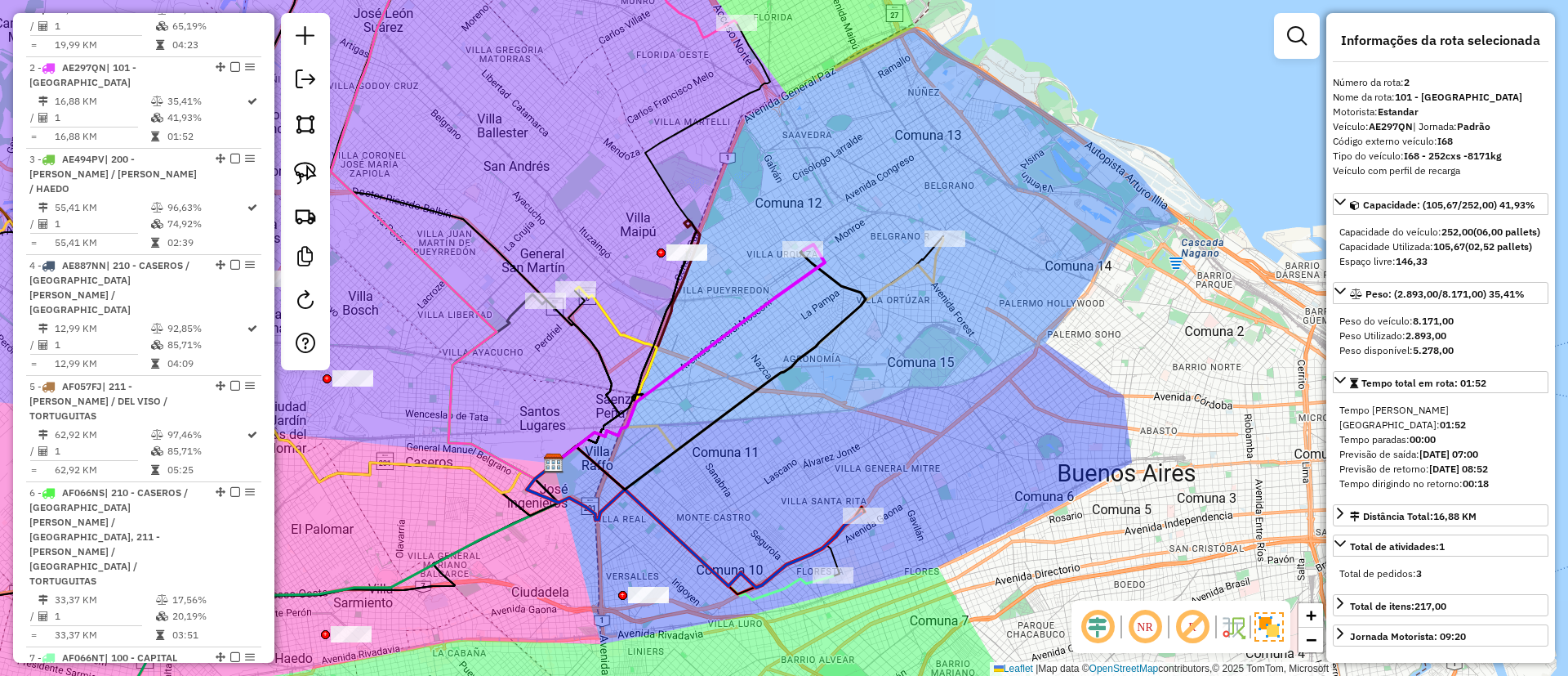
drag, startPoint x: 748, startPoint y: 446, endPoint x: 745, endPoint y: 403, distance: 43.1
click at [745, 403] on div "Janela de atendimento Grade de atendimento Capacidade Transportadoras Veículos …" at bounding box center [784, 338] width 1568 height 676
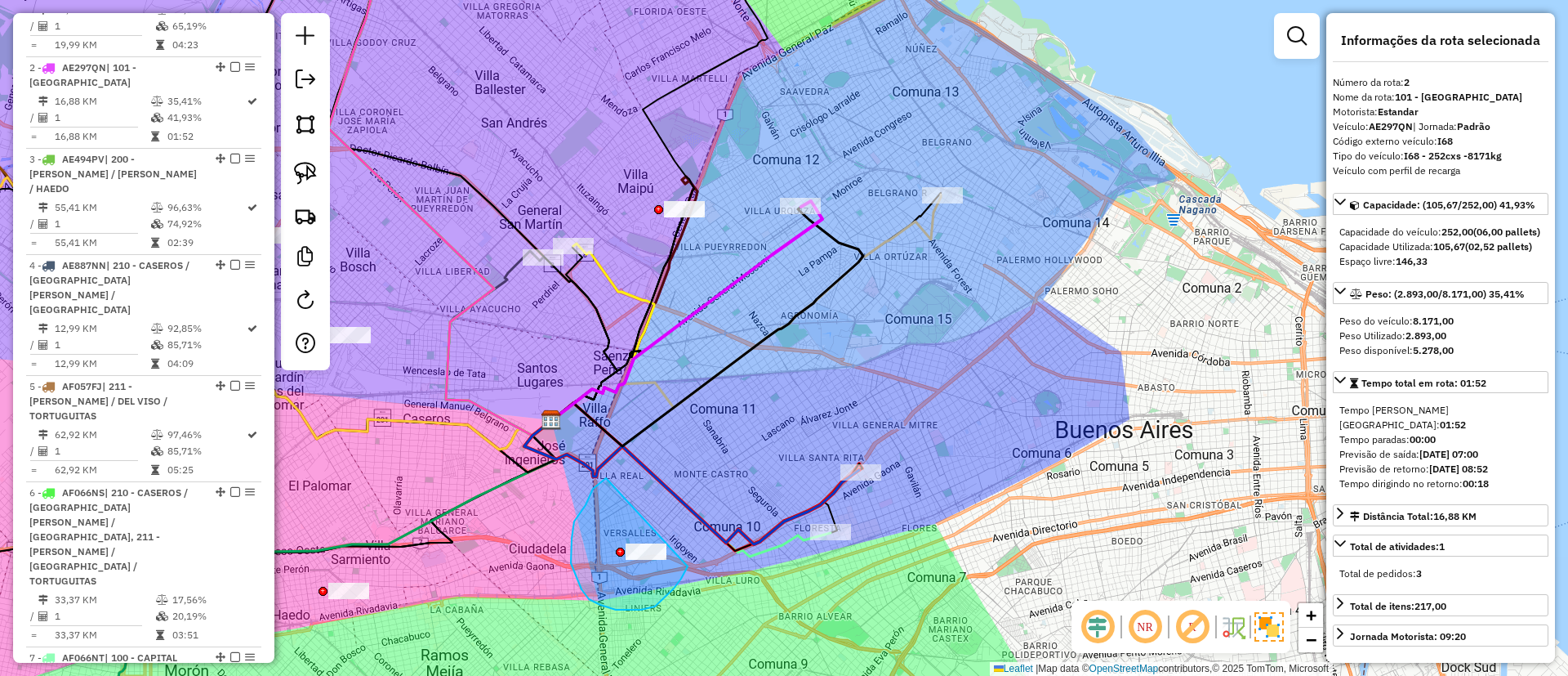
drag, startPoint x: 586, startPoint y: 505, endPoint x: 702, endPoint y: 543, distance: 122.1
click at [767, 248] on icon at bounding box center [686, 310] width 271 height 219
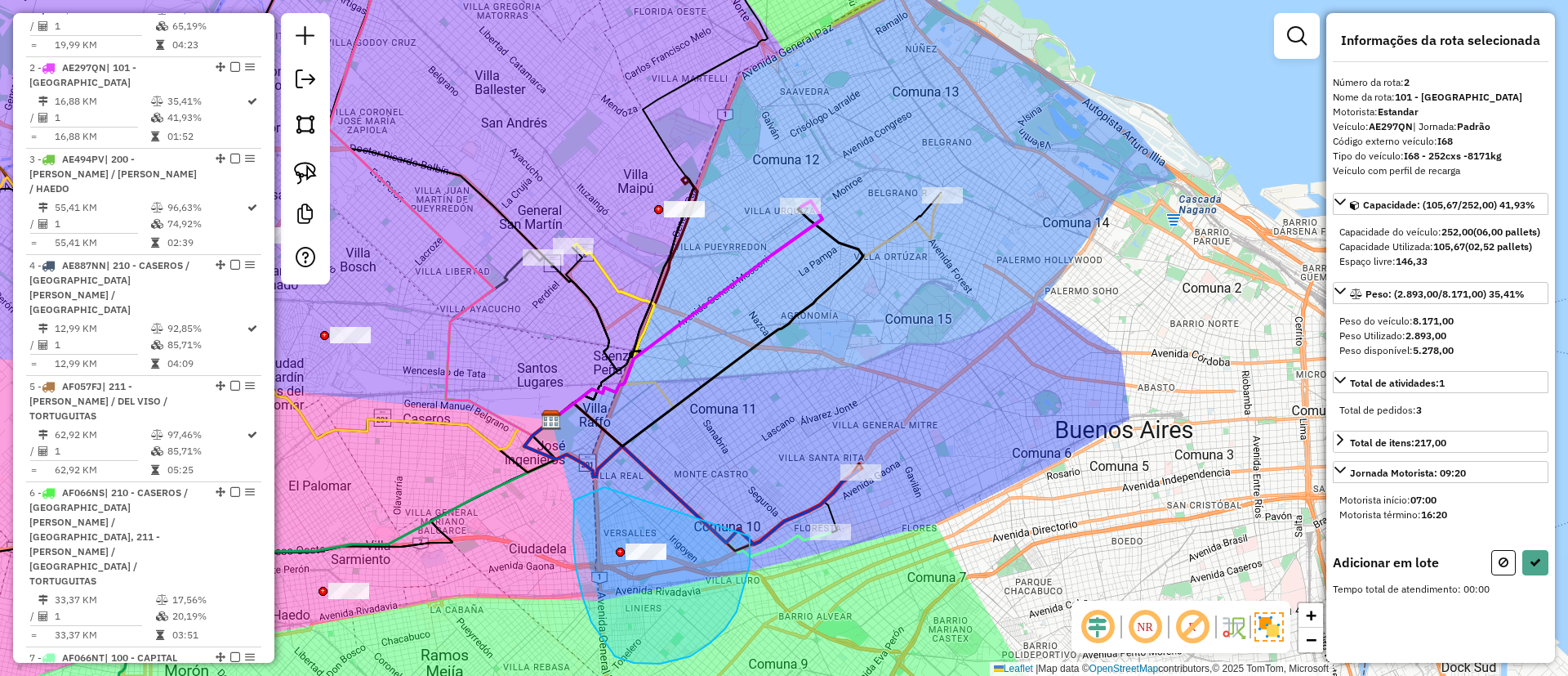
drag, startPoint x: 573, startPoint y: 516, endPoint x: 748, endPoint y: 534, distance: 175.9
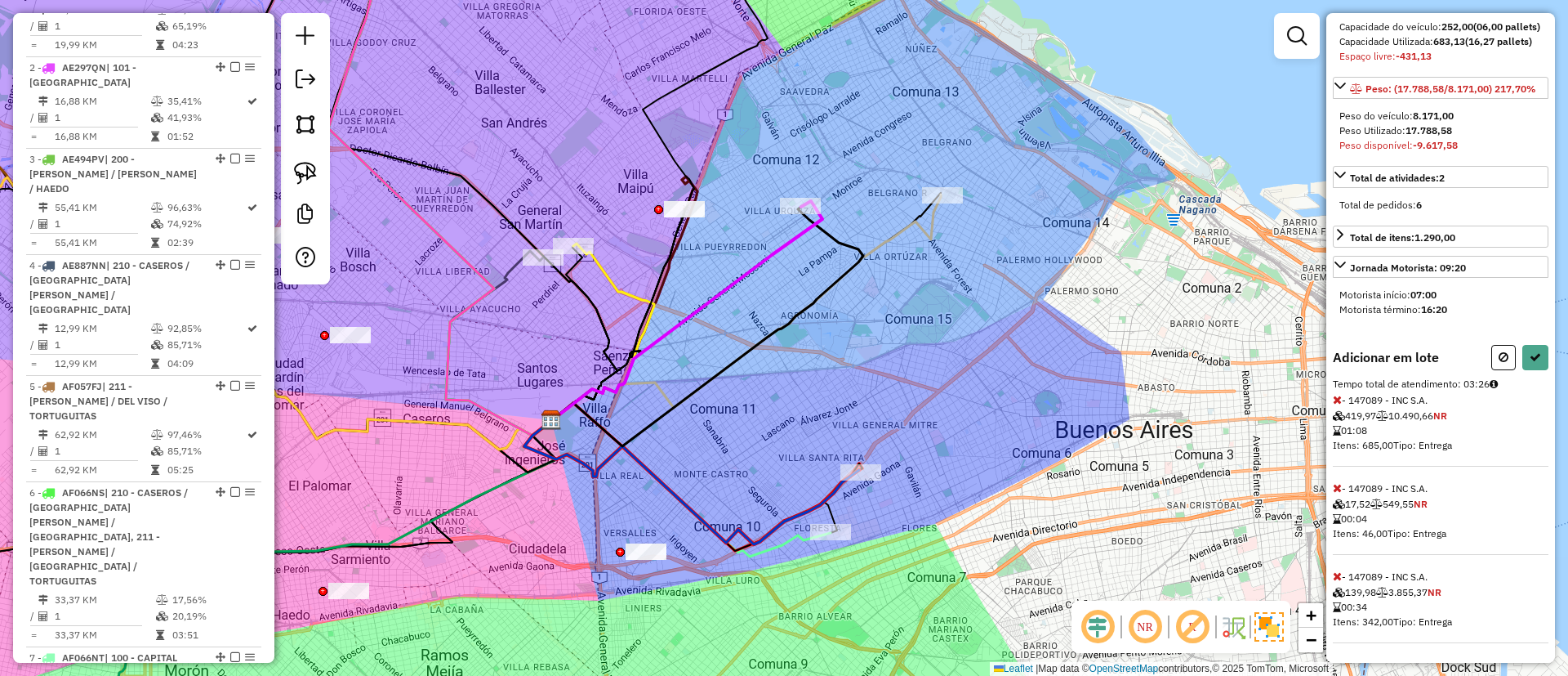
scroll to position [250, 0]
click at [1333, 392] on span at bounding box center [1337, 399] width 9 height 15
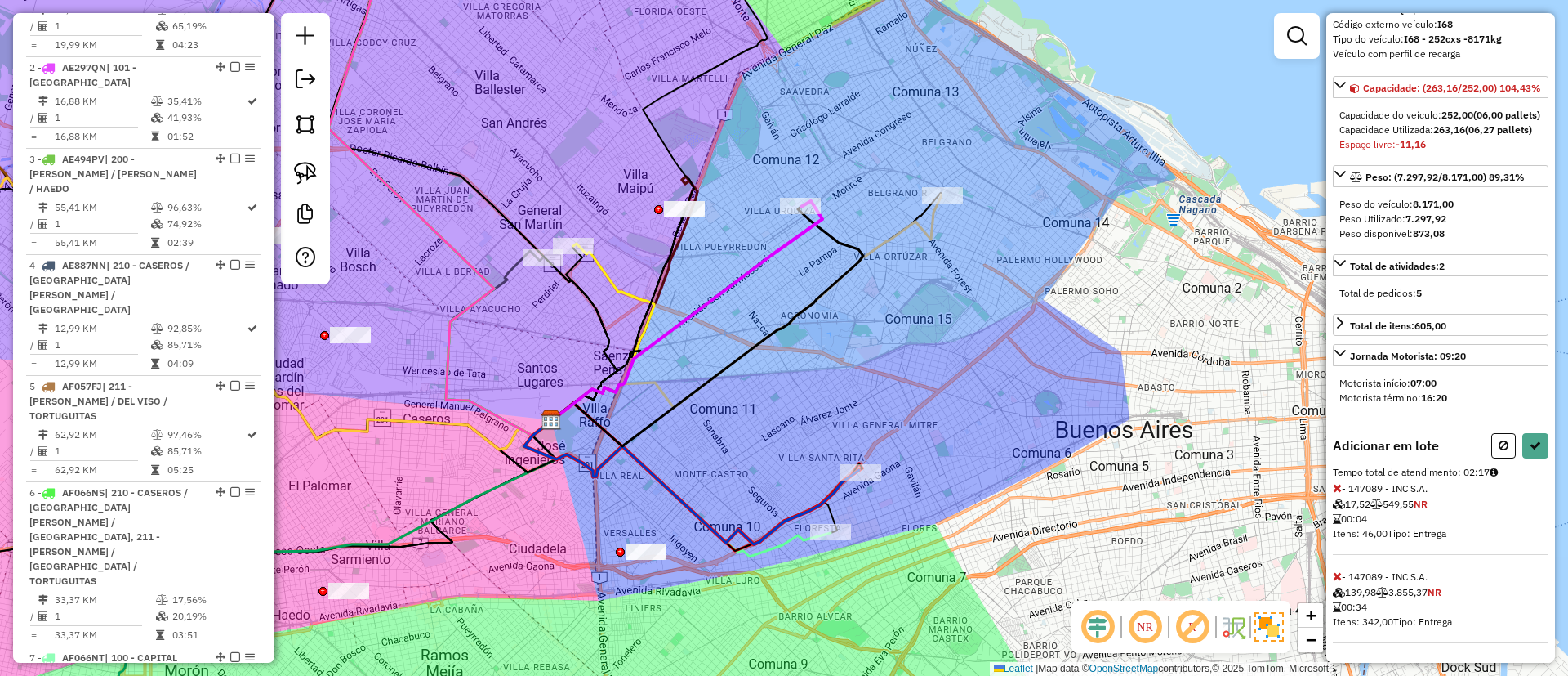
click at [1338, 482] on icon at bounding box center [1337, 488] width 9 height 12
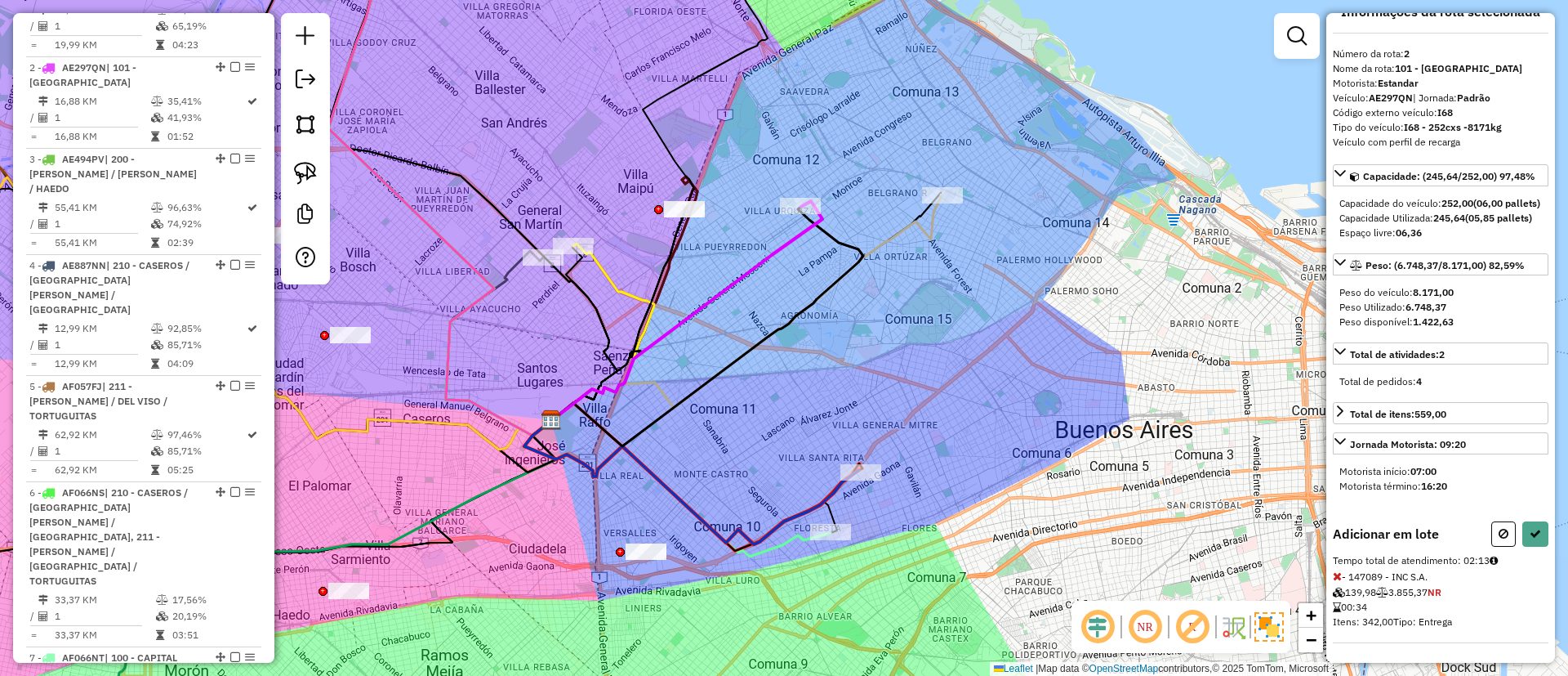
scroll to position [58, 0]
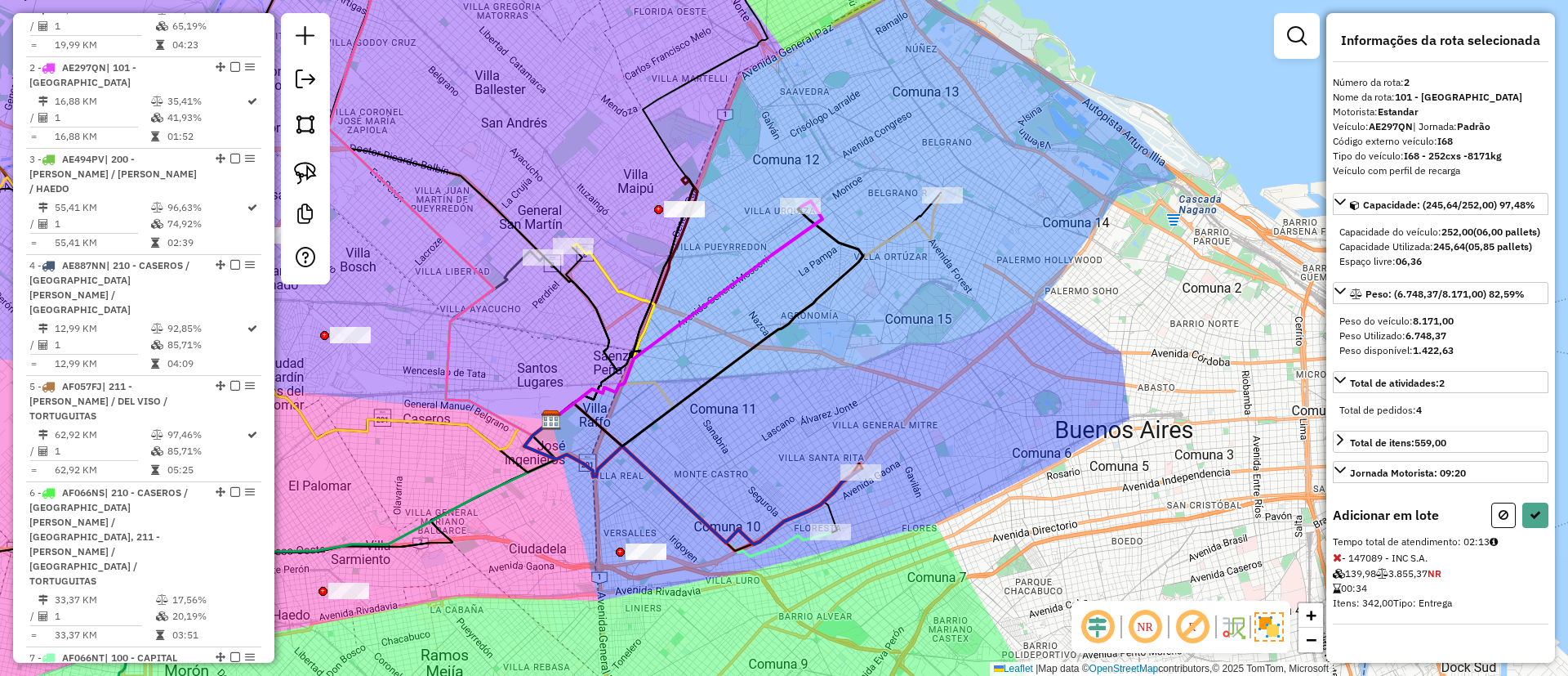
select select "**********"
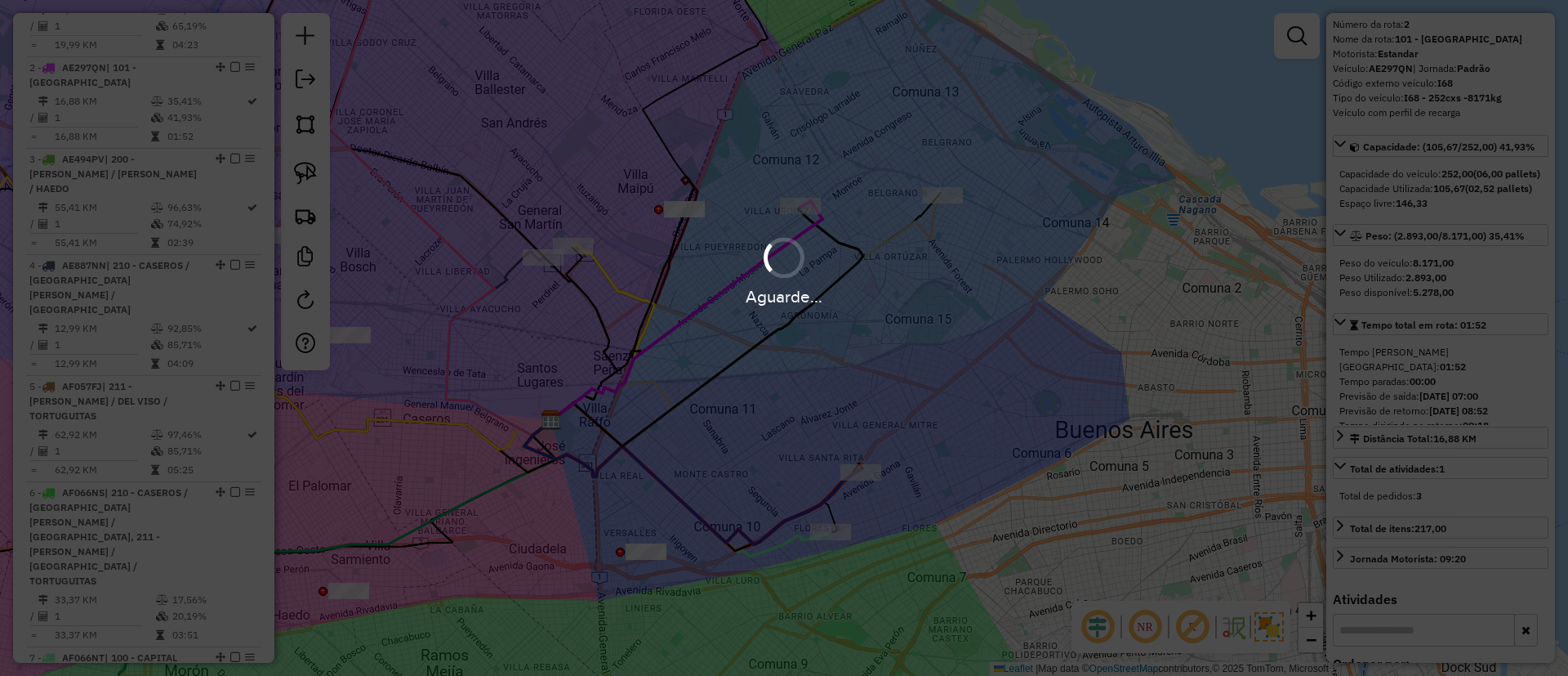
scroll to position [234, 0]
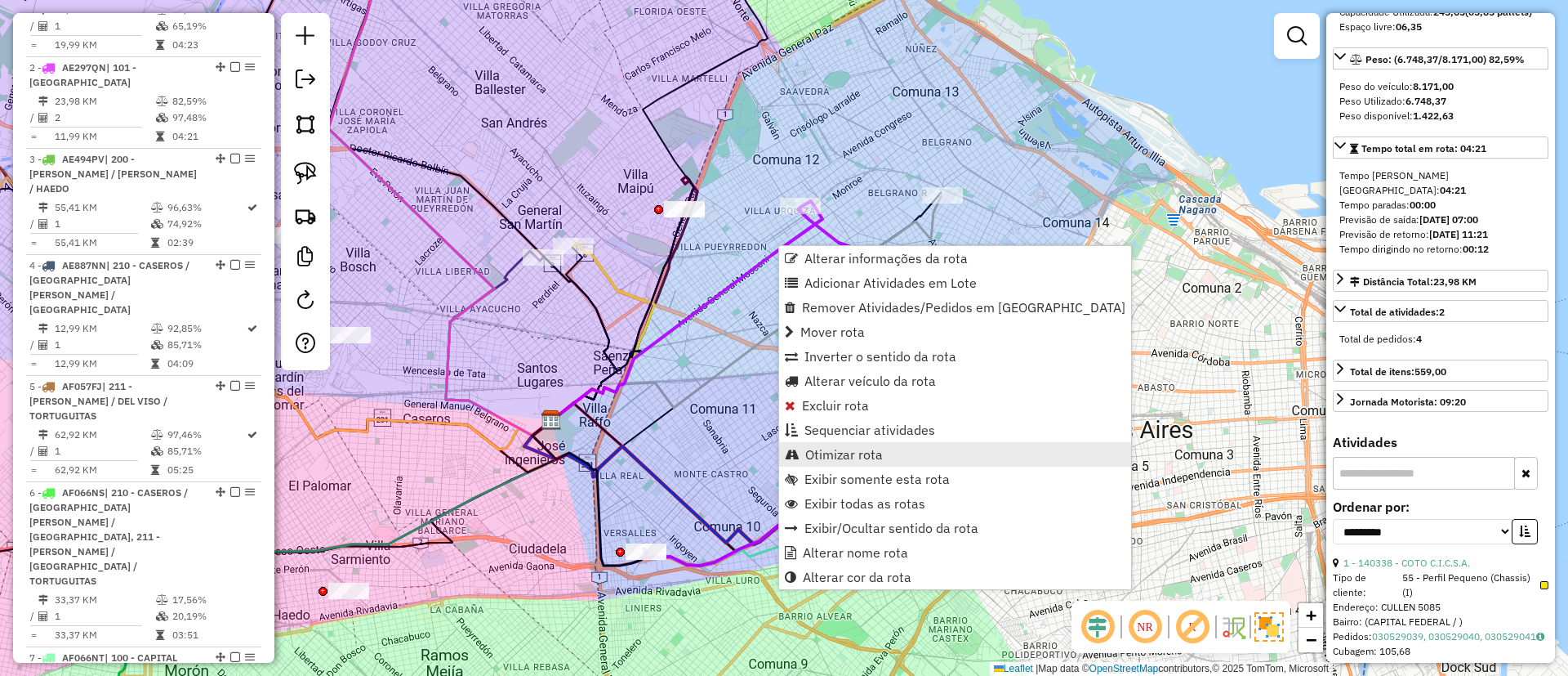
click at [863, 455] on span "Otimizar rota" at bounding box center [844, 454] width 78 height 13
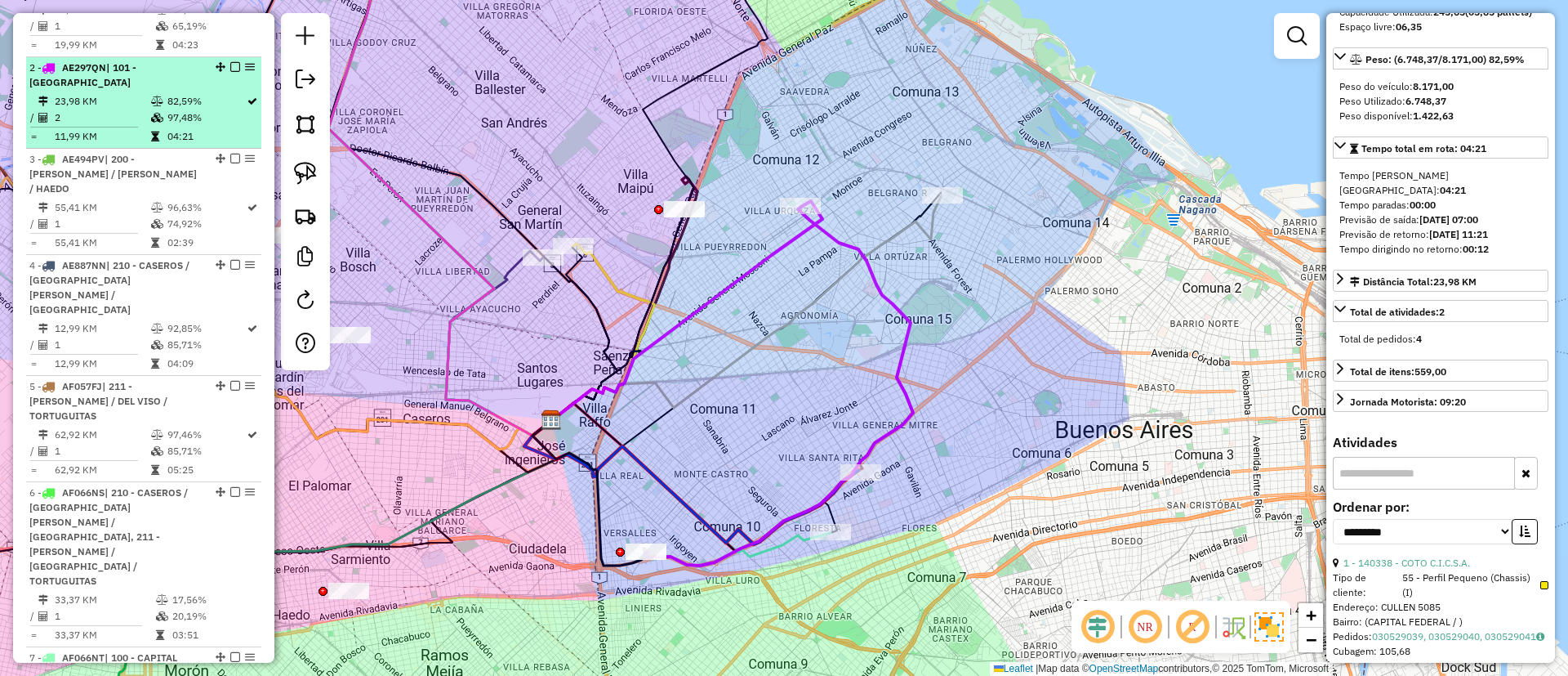
click at [235, 60] on div "2 - AE297QN | 101 - [GEOGRAPHIC_DATA]" at bounding box center [143, 75] width 229 height 29
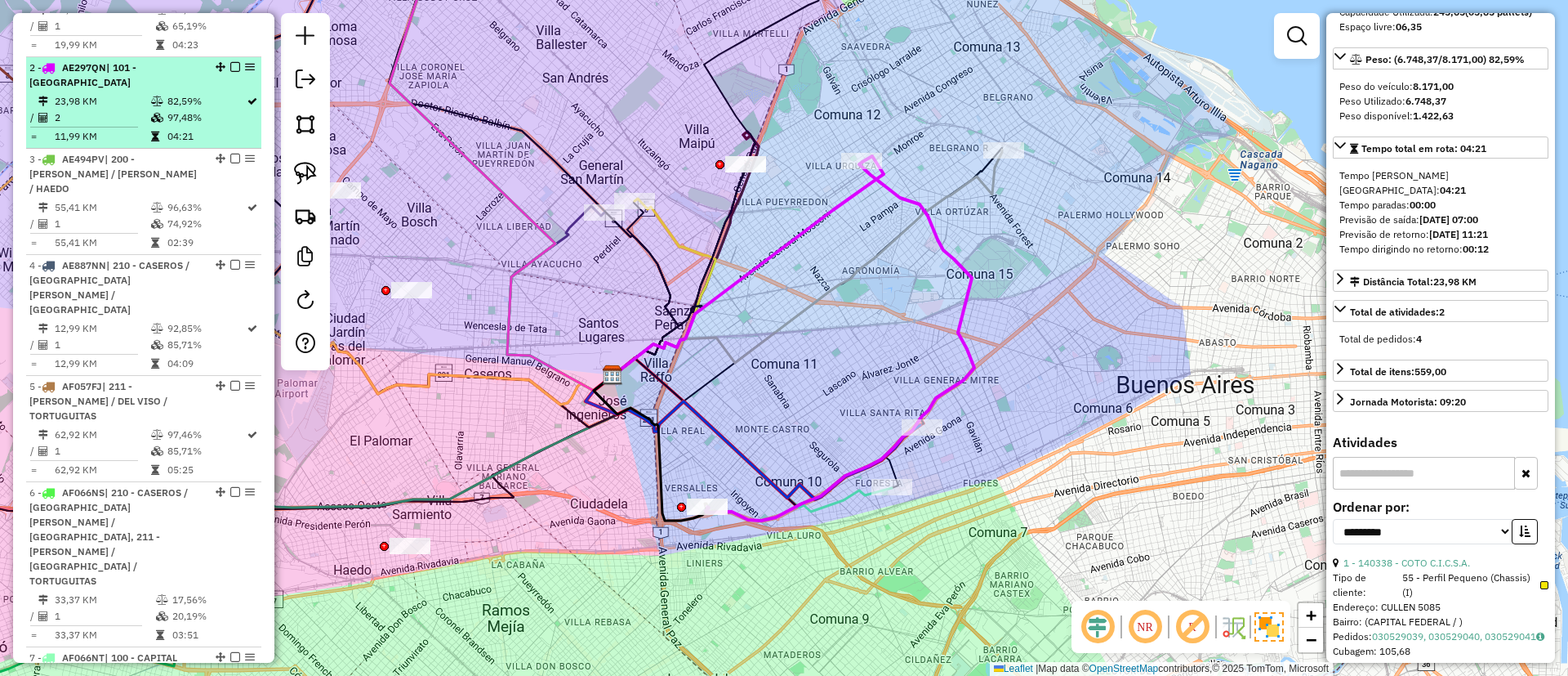
click at [224, 62] on div at bounding box center [230, 67] width 49 height 10
click at [230, 62] on em at bounding box center [235, 67] width 10 height 10
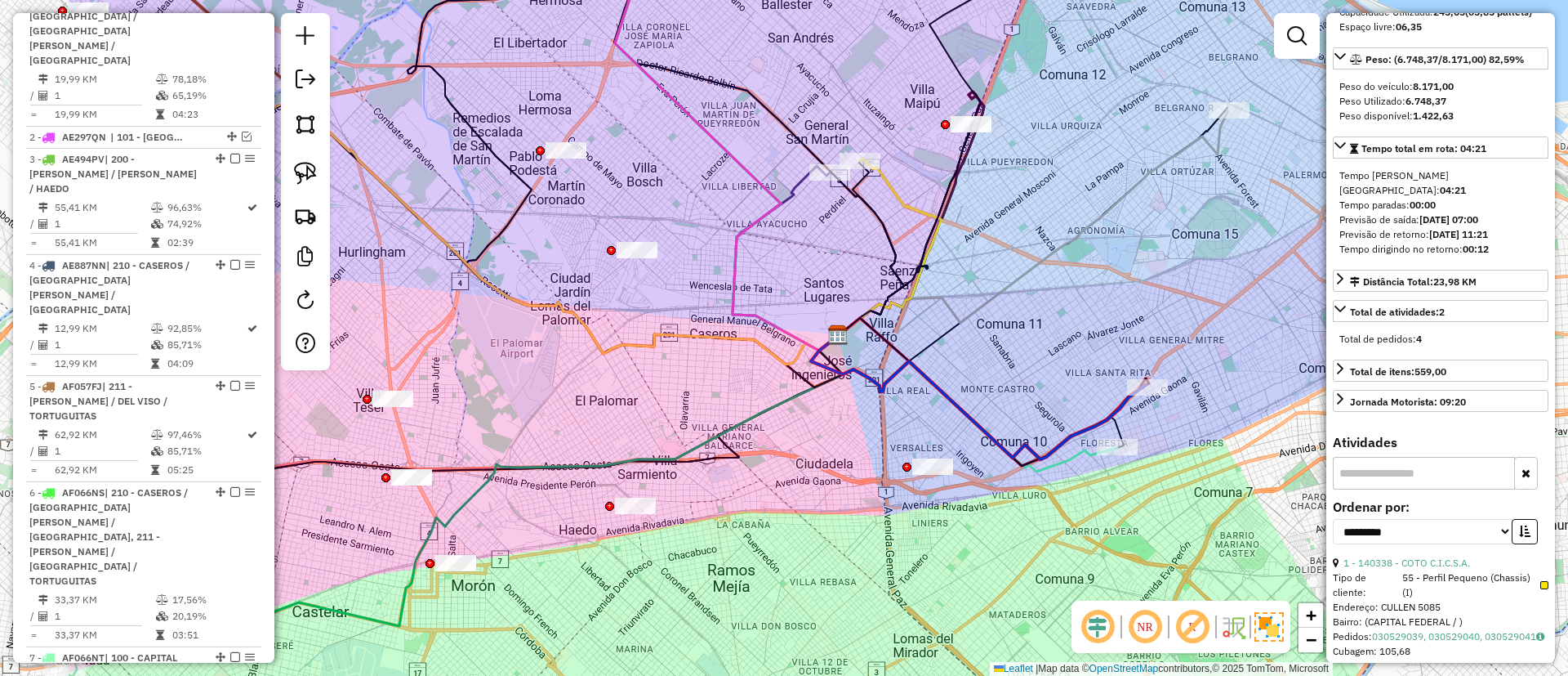
click at [904, 430] on div "Janela de atendimento Grade de atendimento Capacidade Transportadoras Veículos …" at bounding box center [784, 338] width 1568 height 676
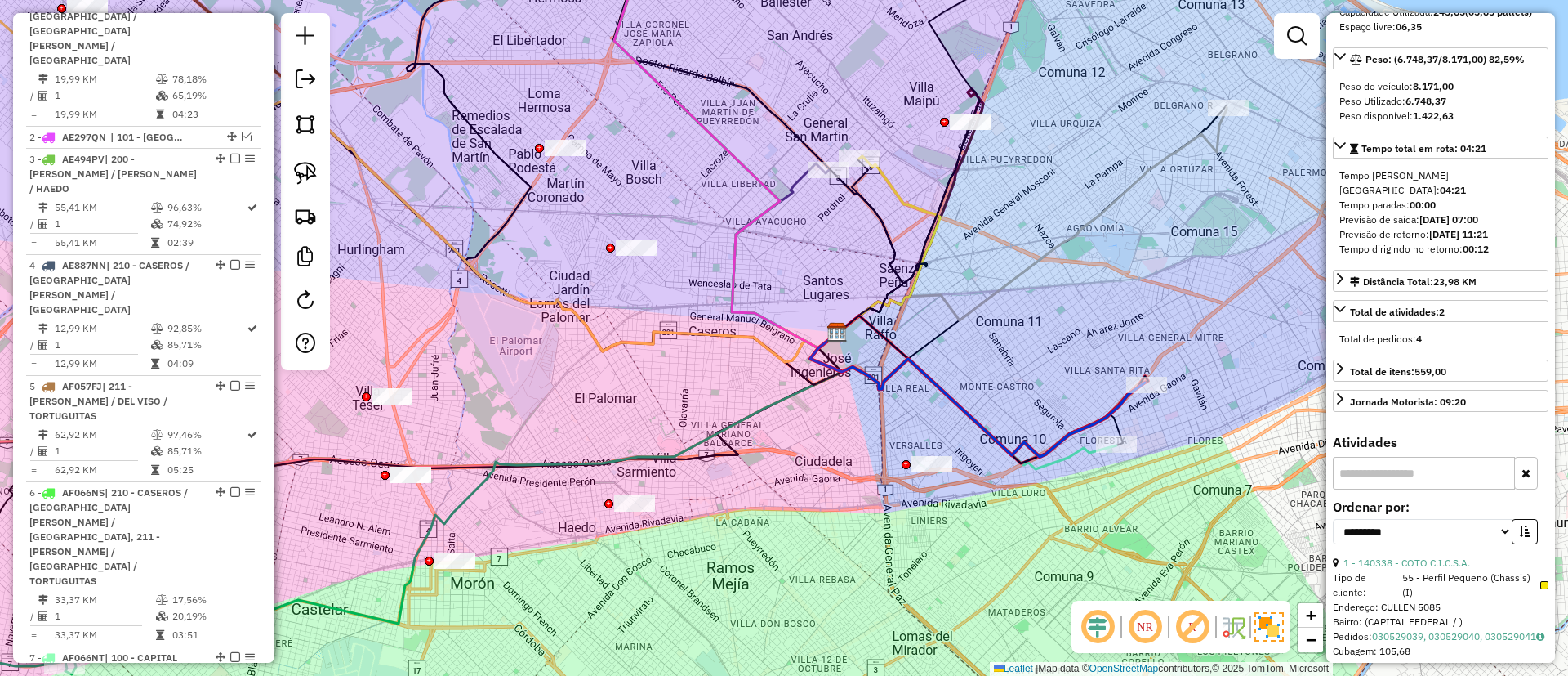
drag, startPoint x: 907, startPoint y: 425, endPoint x: 734, endPoint y: 390, distance: 176.5
click at [742, 391] on div "Janela de atendimento Grade de atendimento Capacidade Transportadoras Veículos …" at bounding box center [784, 338] width 1568 height 676
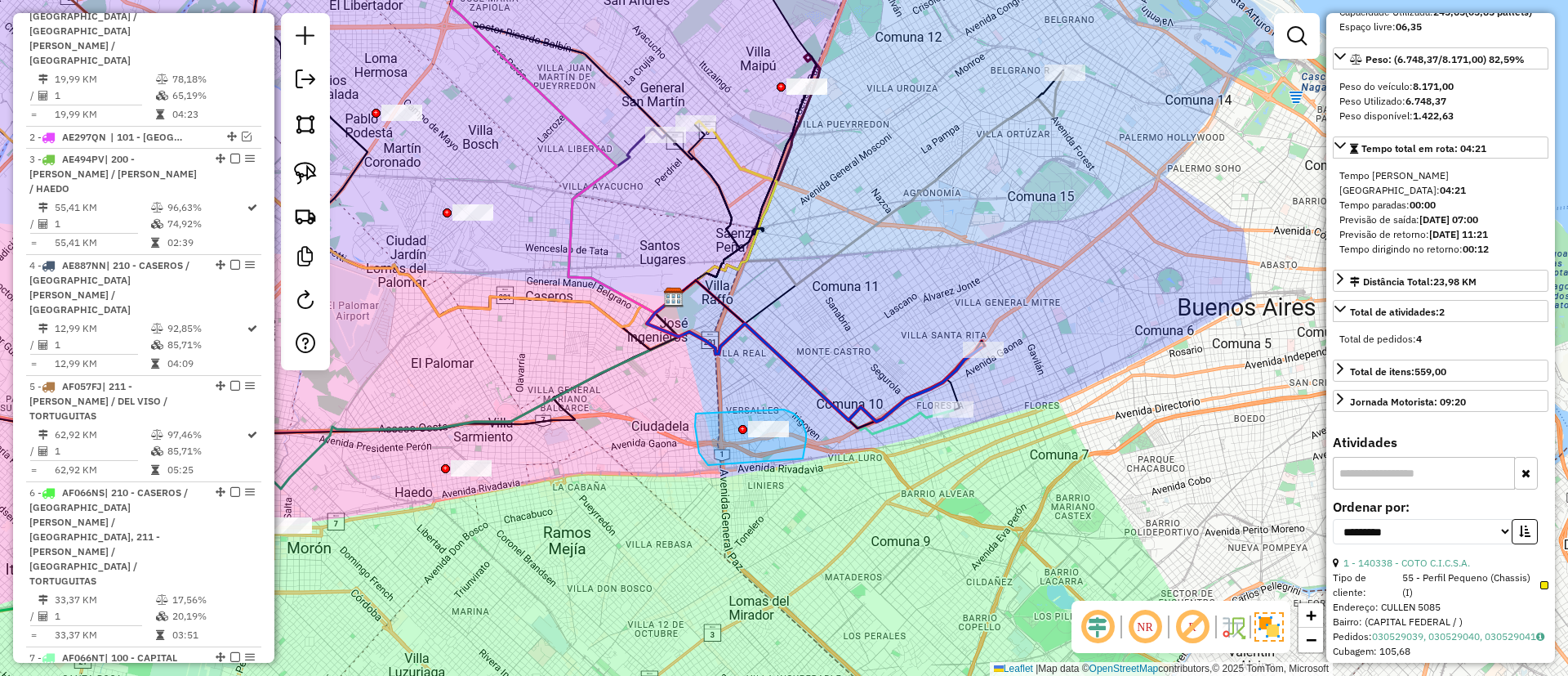
drag, startPoint x: 699, startPoint y: 453, endPoint x: 783, endPoint y: 401, distance: 98.8
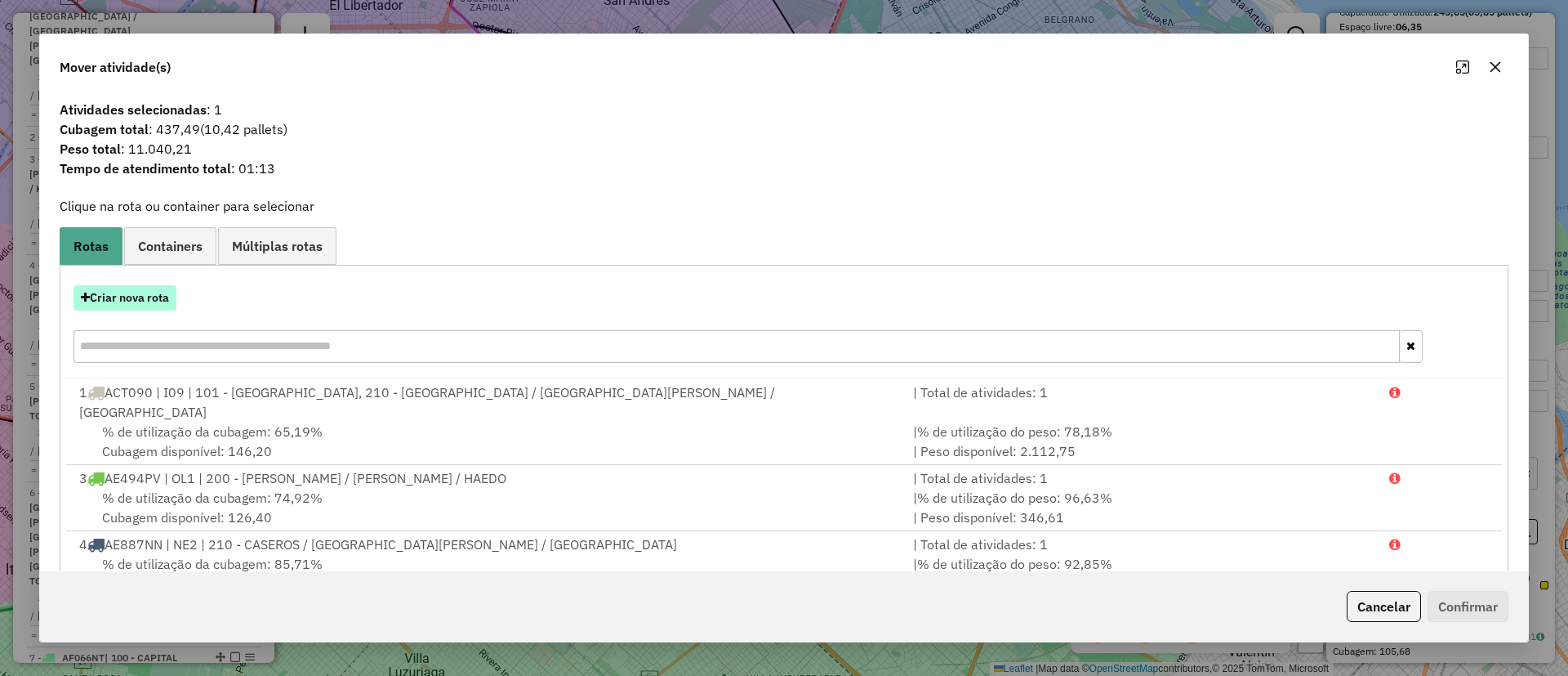
click at [132, 287] on button "Criar nova rota" at bounding box center [125, 298] width 103 height 25
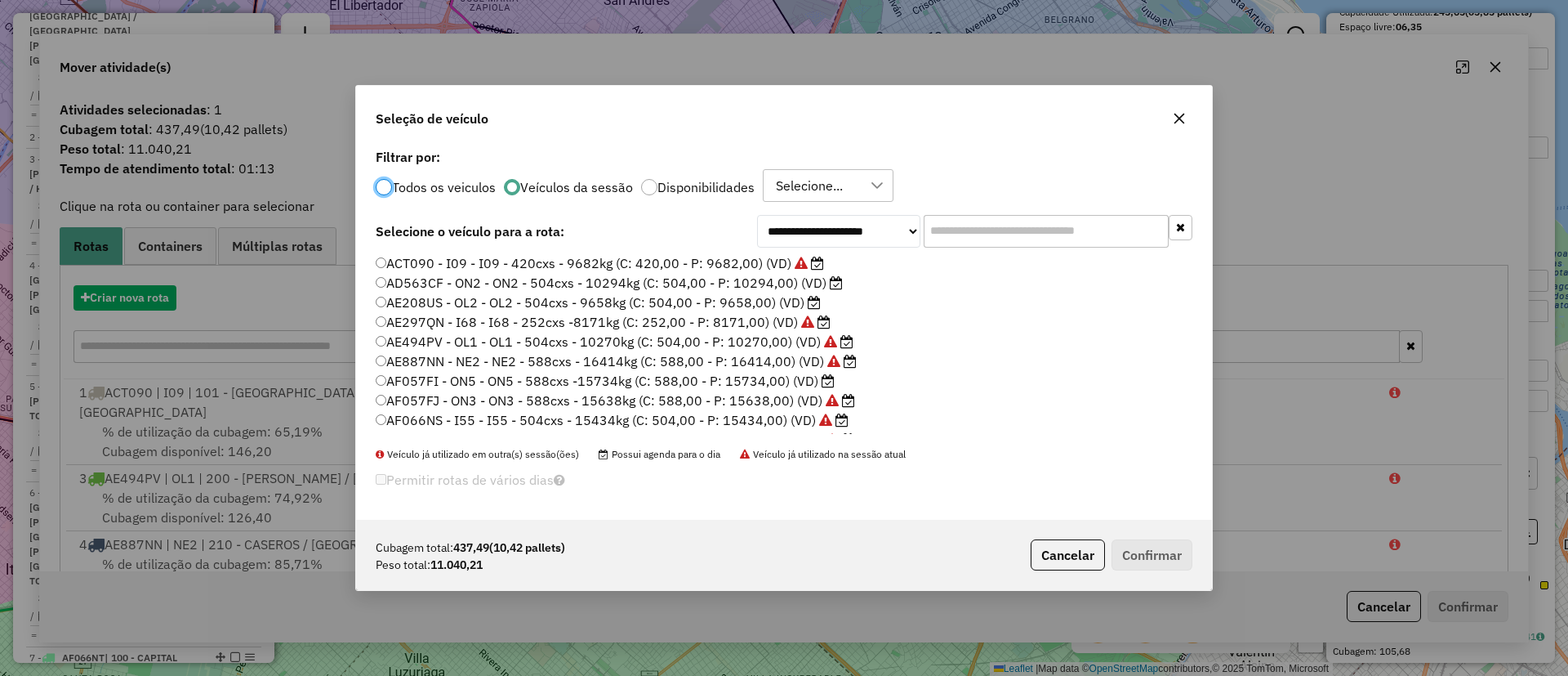
scroll to position [9, 5]
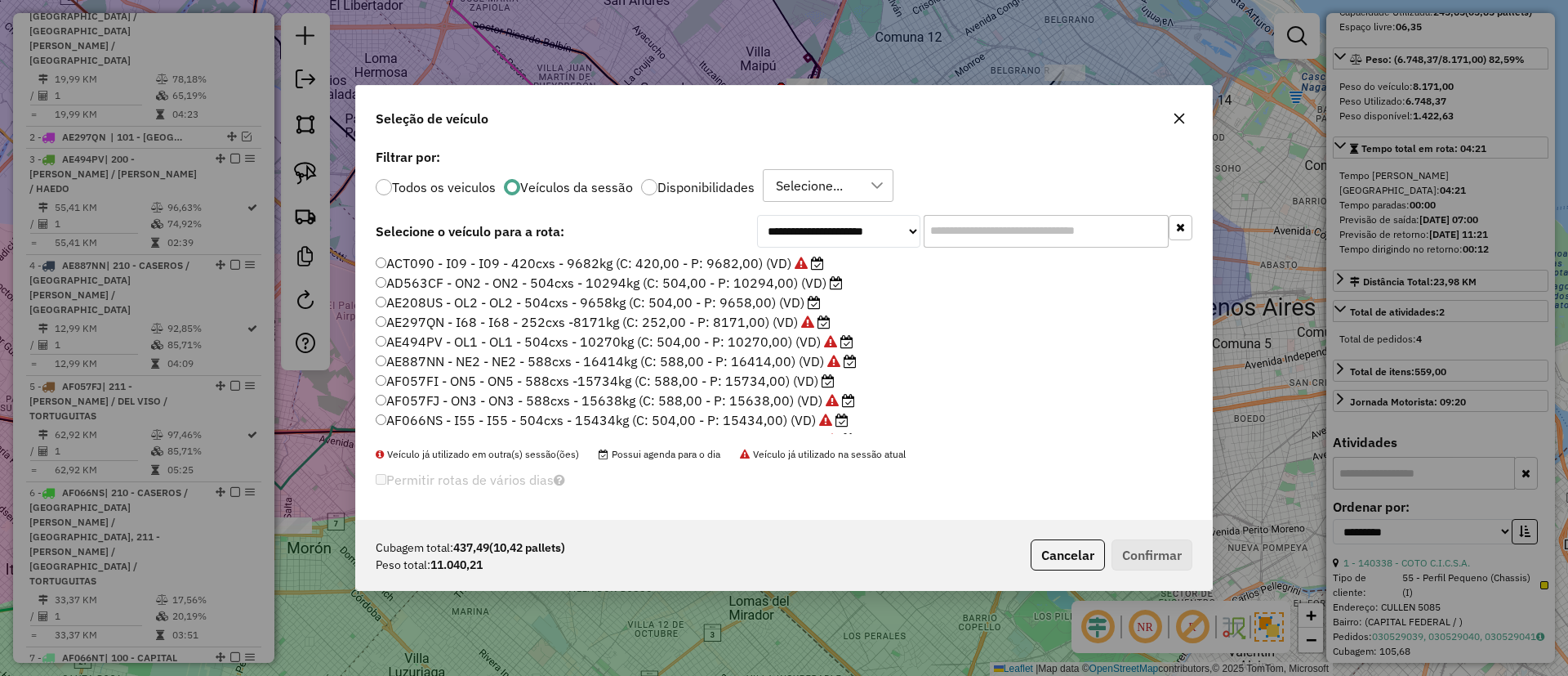
click at [729, 289] on label "AD563CF - ON2 - ON2 - 504cxs - 10294kg (C: 504,00 - P: 10294,00) (VD)" at bounding box center [608, 283] width 467 height 20
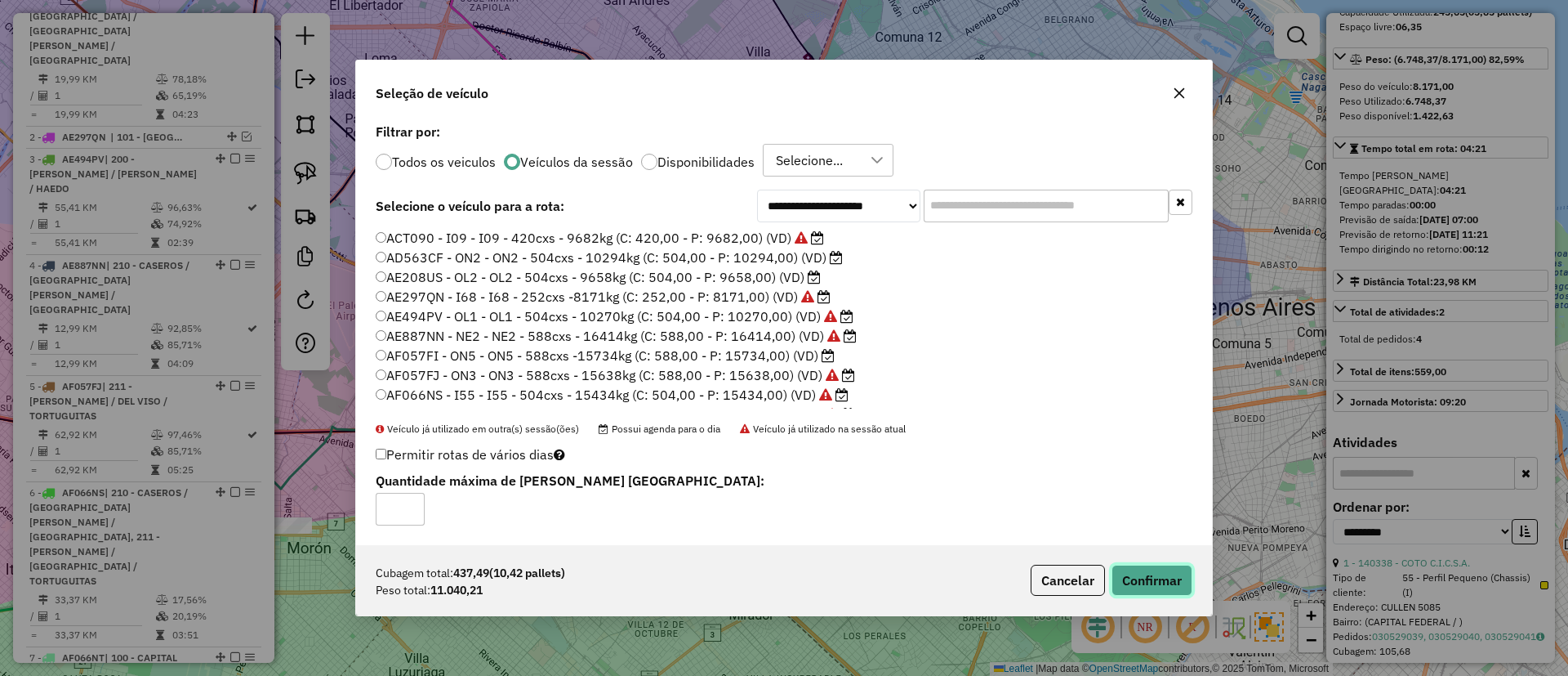
click at [1158, 584] on button "Confirmar" at bounding box center [1152, 580] width 81 height 31
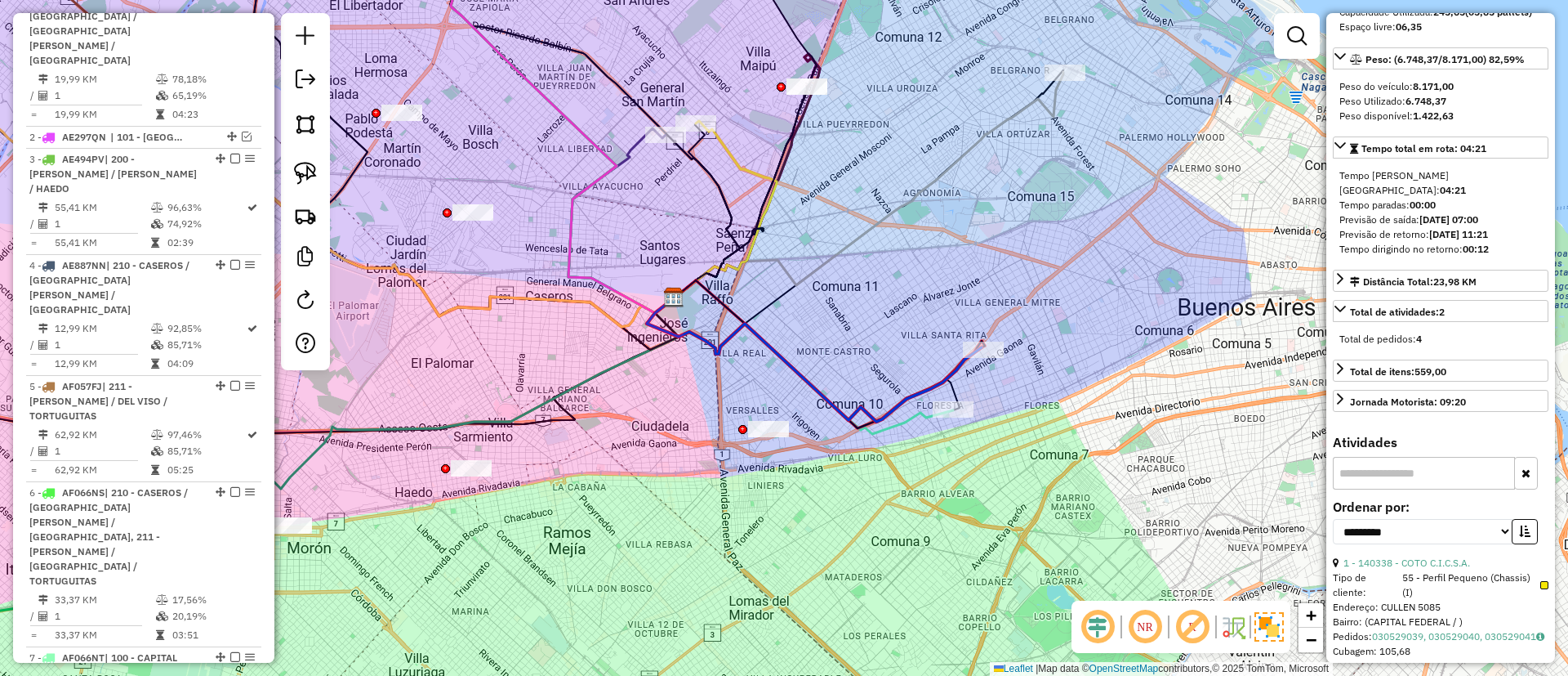
click at [893, 420] on icon at bounding box center [813, 360] width 334 height 123
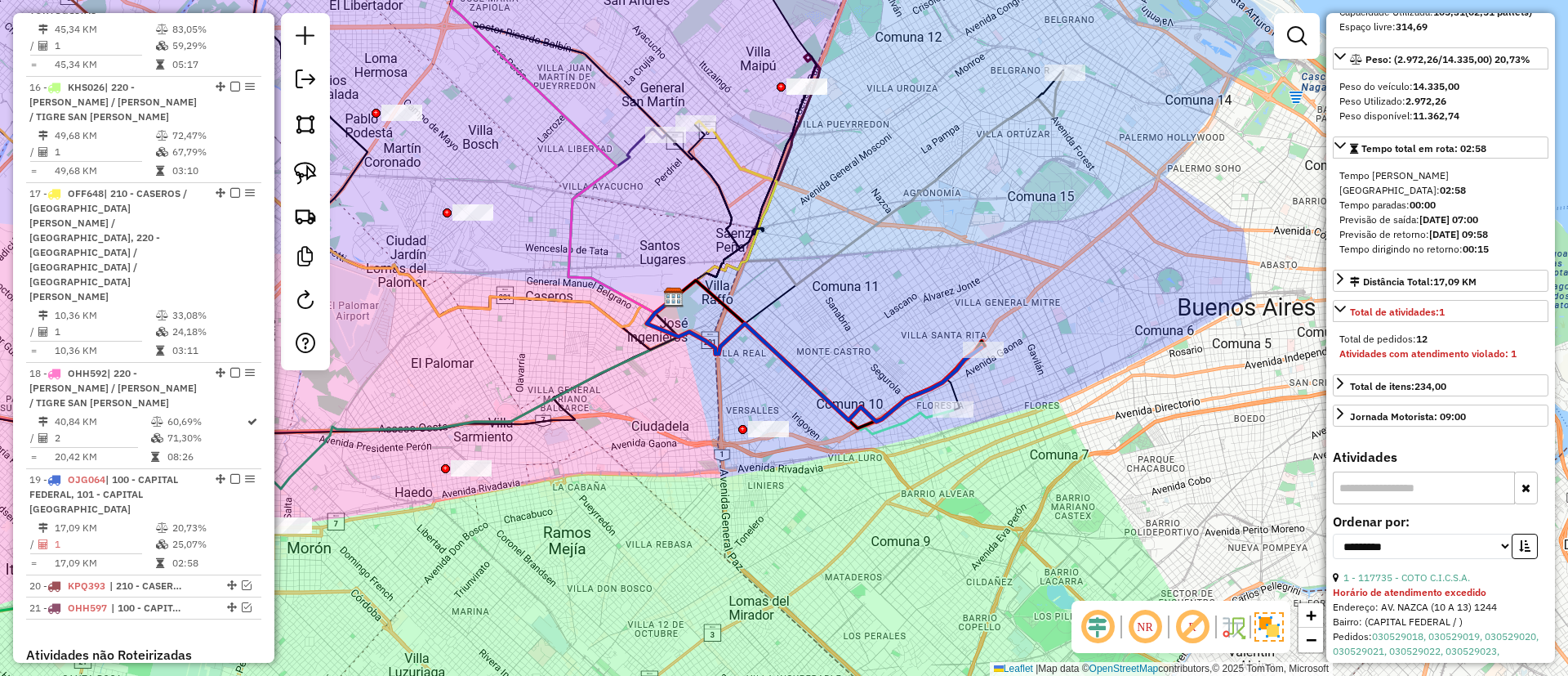
scroll to position [0, 0]
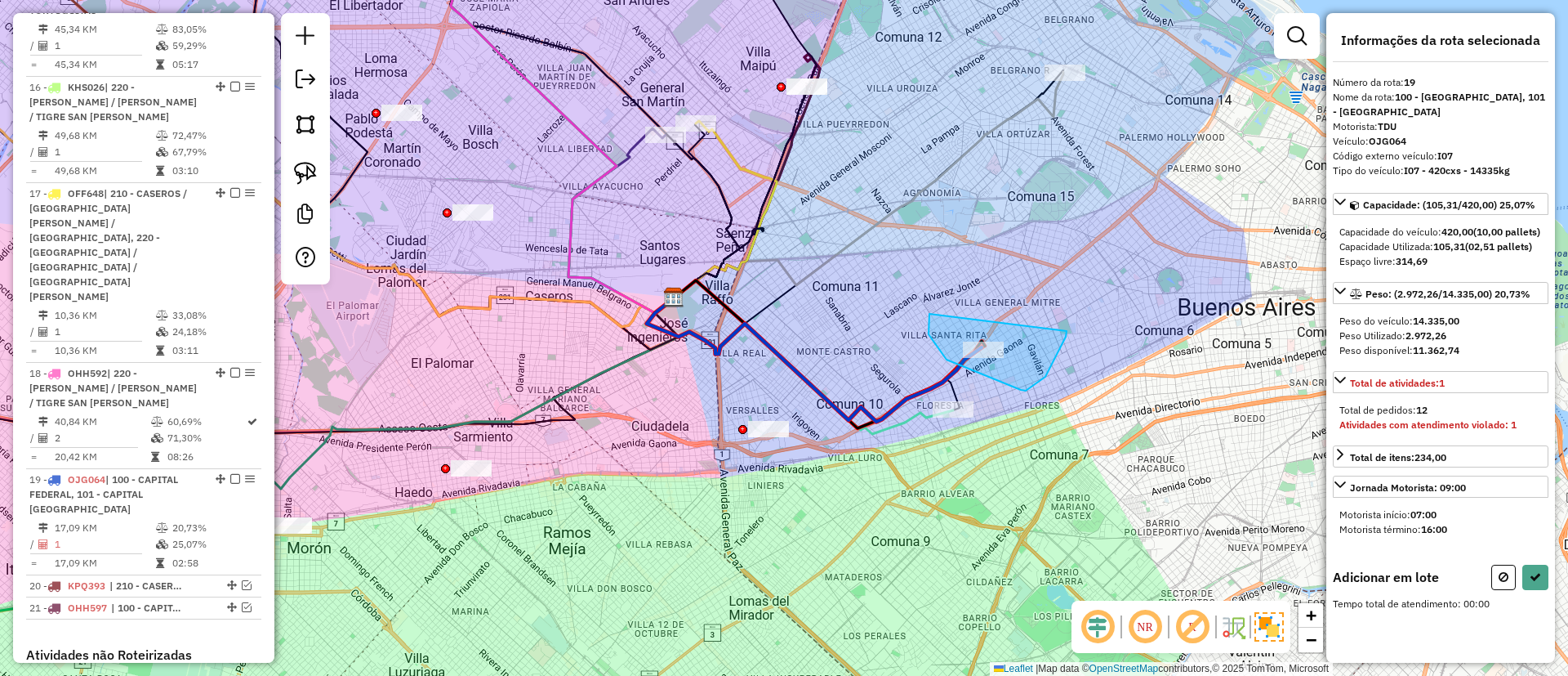
drag, startPoint x: 947, startPoint y: 360, endPoint x: 1067, endPoint y: 325, distance: 125.0
select select "**********"
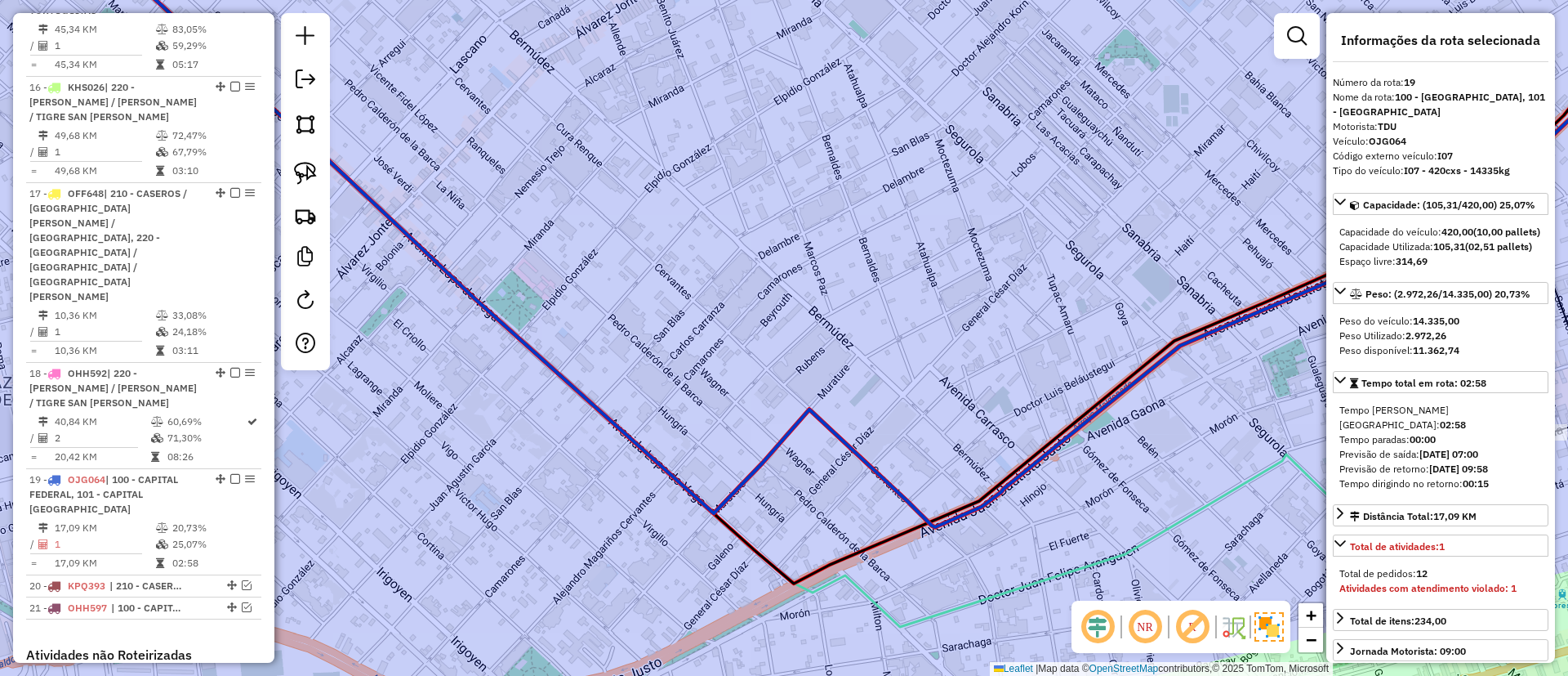
click at [1123, 556] on icon at bounding box center [815, 279] width 1465 height 695
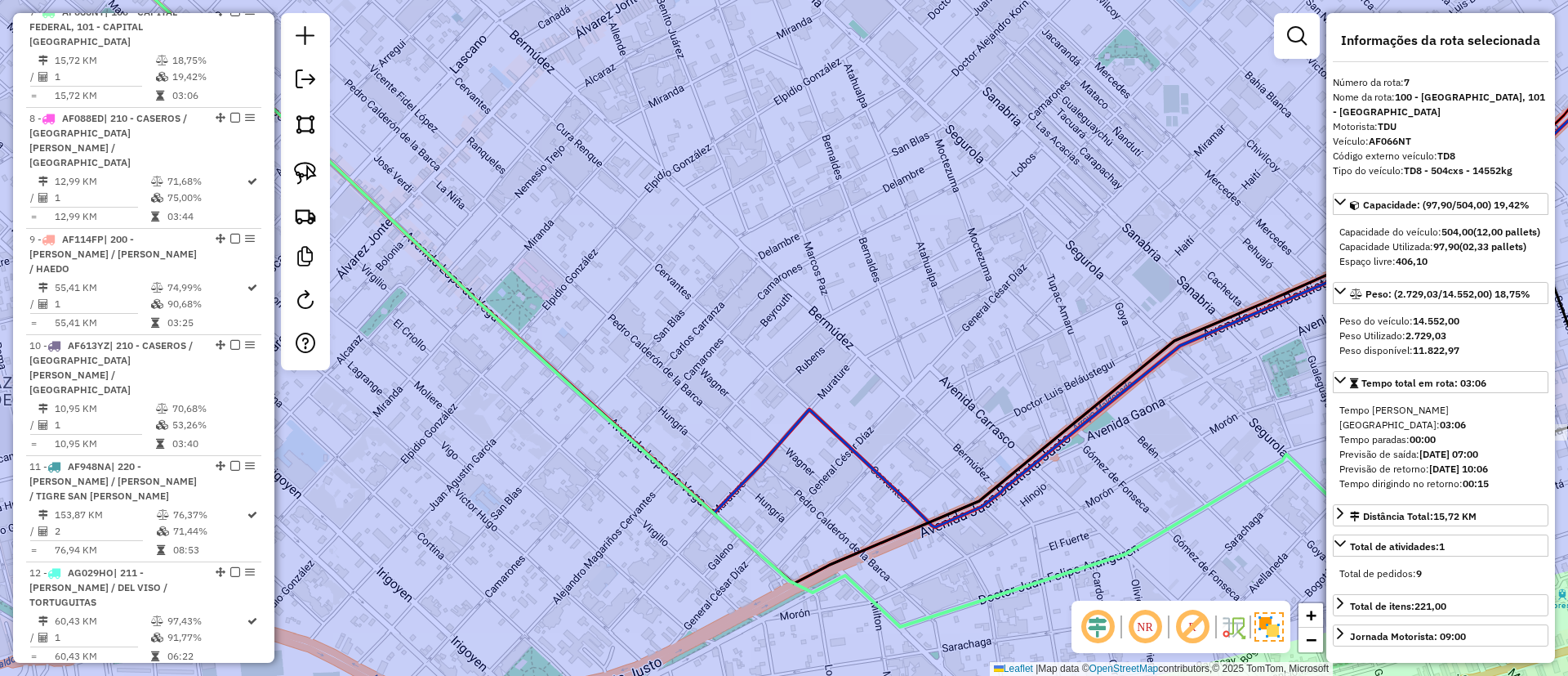
scroll to position [1124, 0]
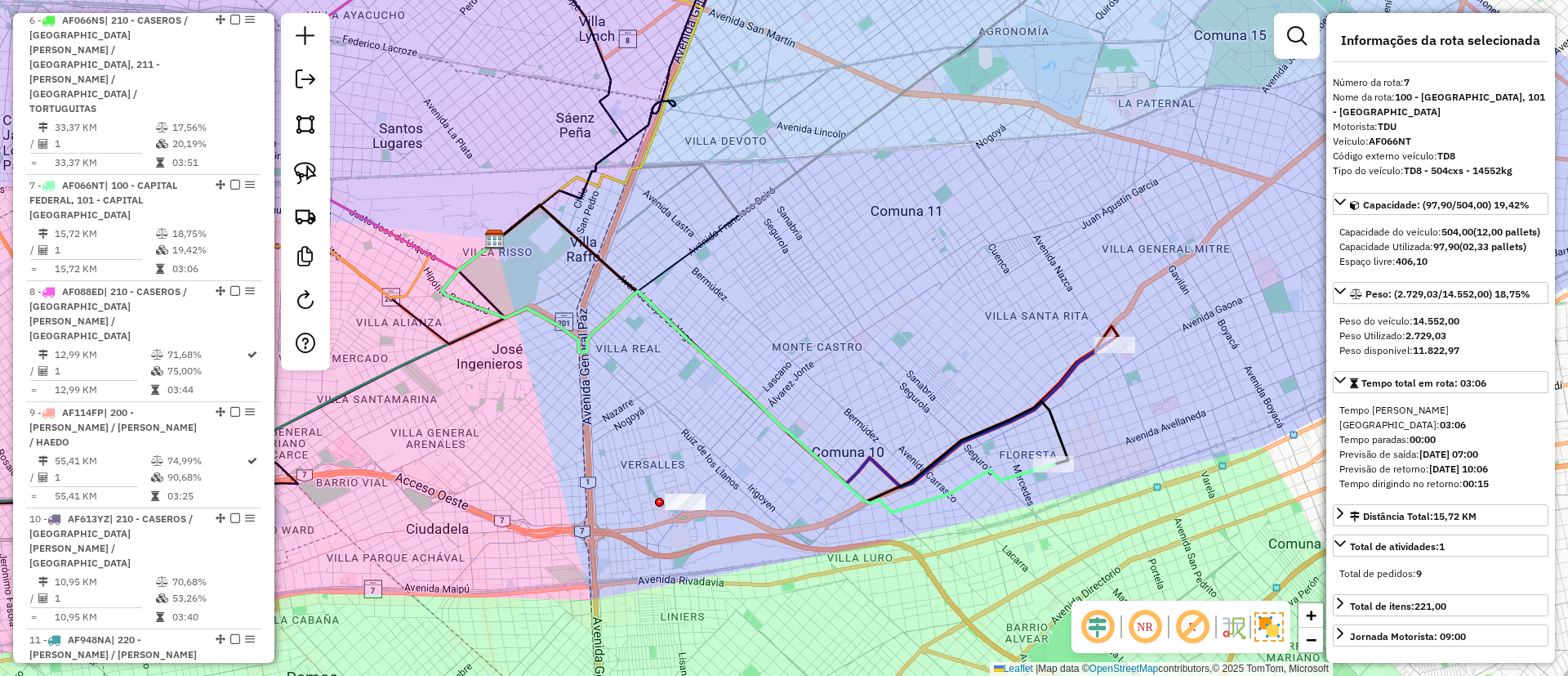
drag, startPoint x: 1107, startPoint y: 370, endPoint x: 965, endPoint y: 377, distance: 142.2
click at [966, 377] on div "Janela de atendimento Grade de atendimento Capacidade Transportadoras Veículos …" at bounding box center [784, 338] width 1568 height 676
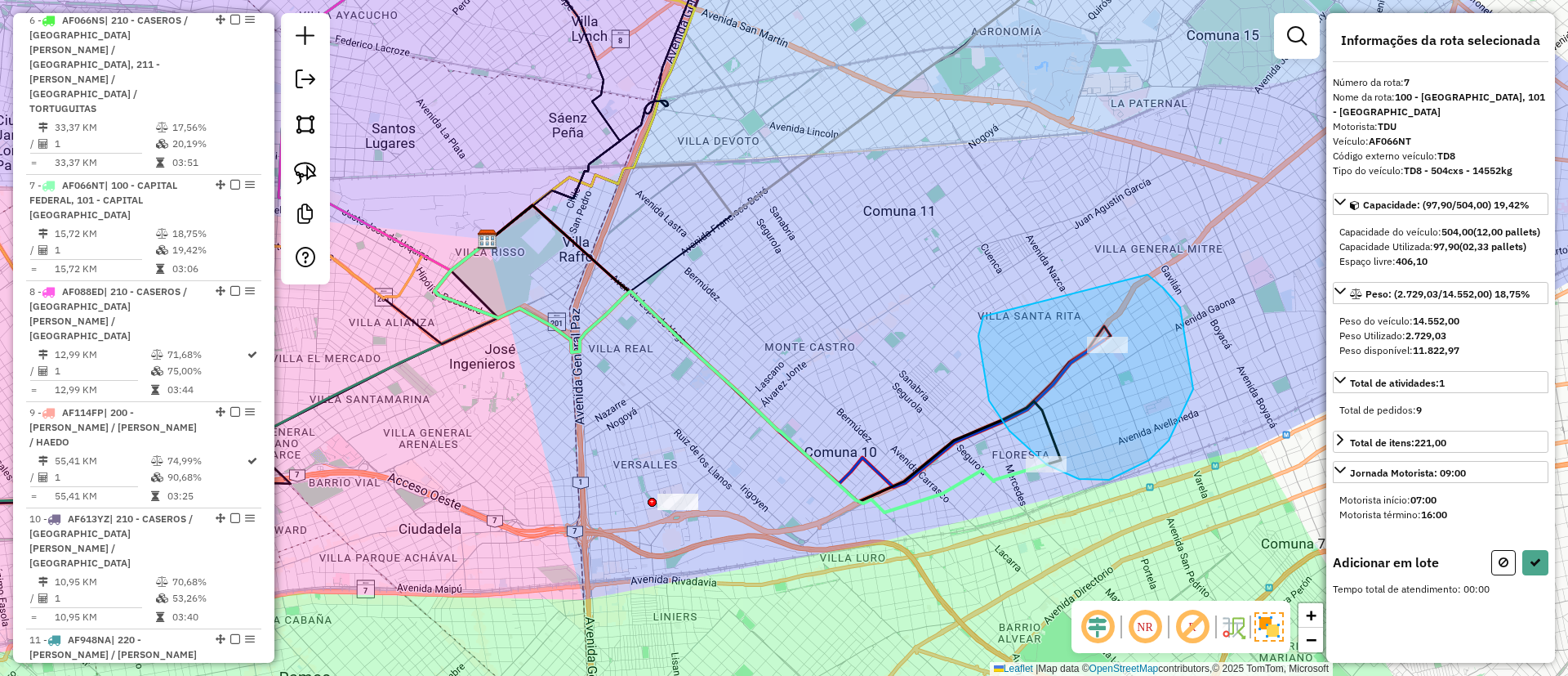
drag, startPoint x: 1019, startPoint y: 440, endPoint x: 1145, endPoint y: 272, distance: 210.0
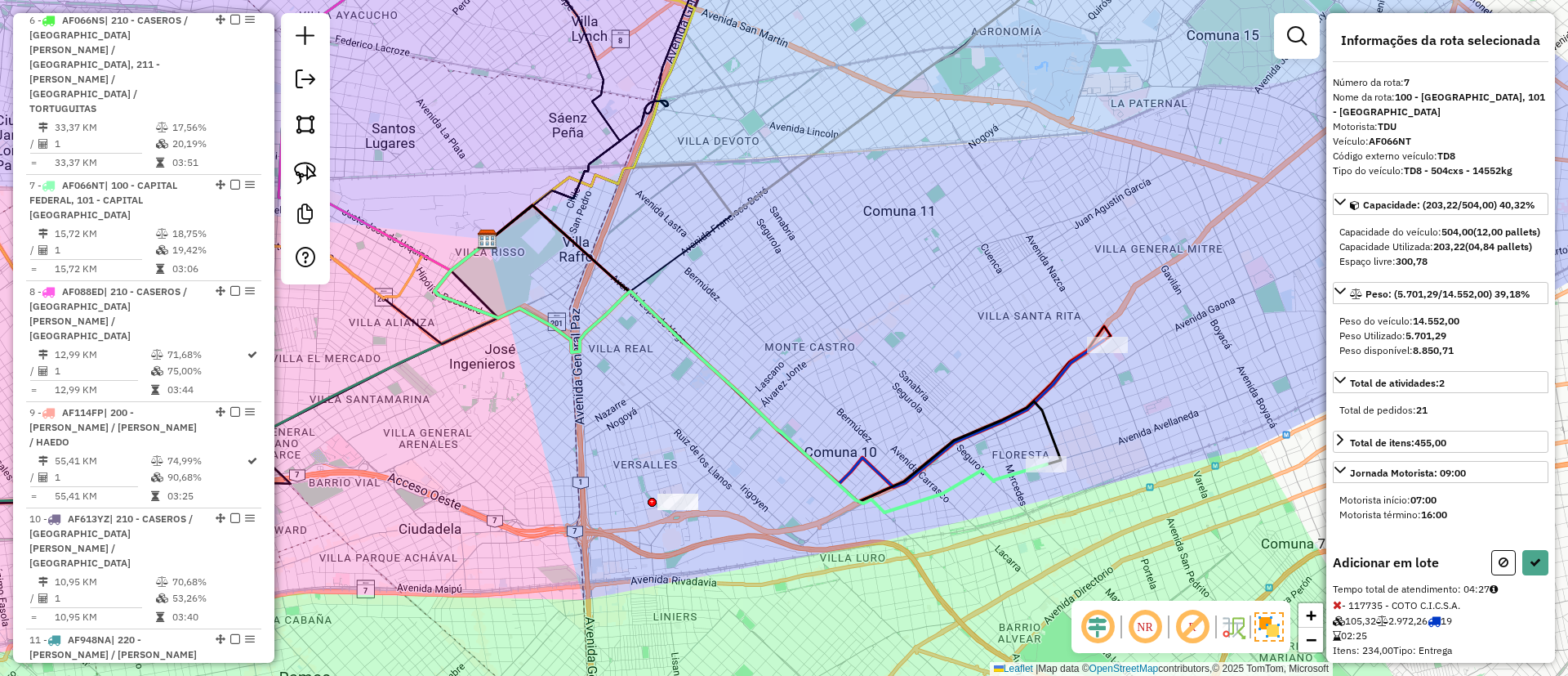
select select "**********"
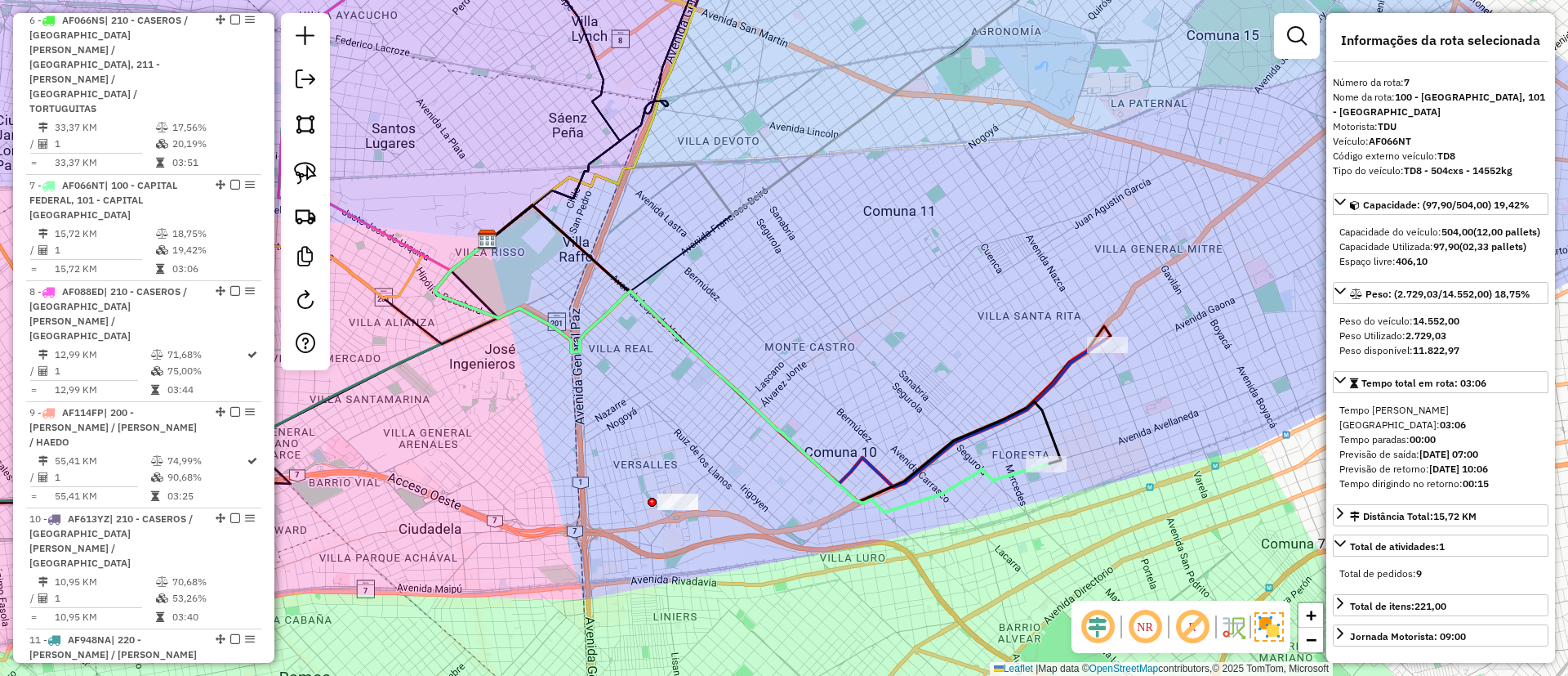
click at [1074, 362] on icon at bounding box center [769, 364] width 670 height 246
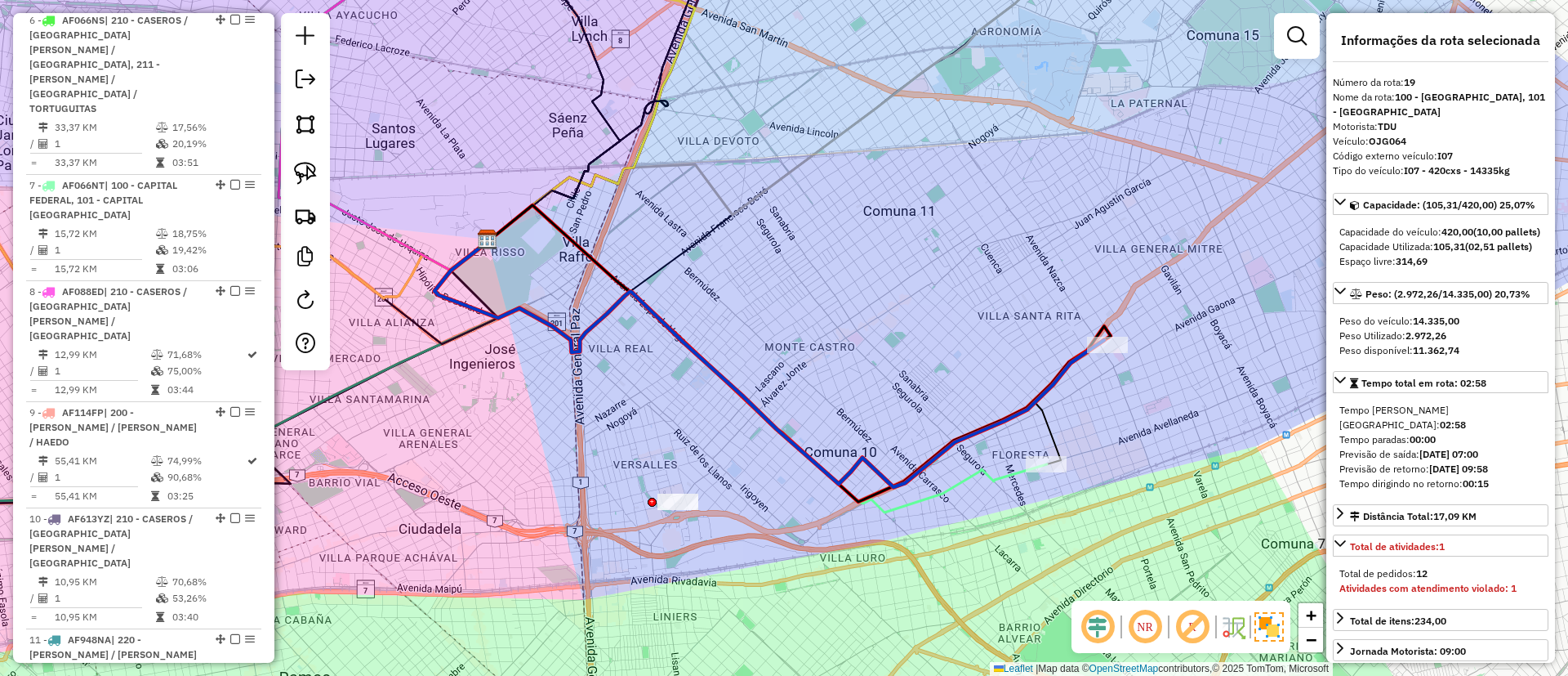
scroll to position [2281, 0]
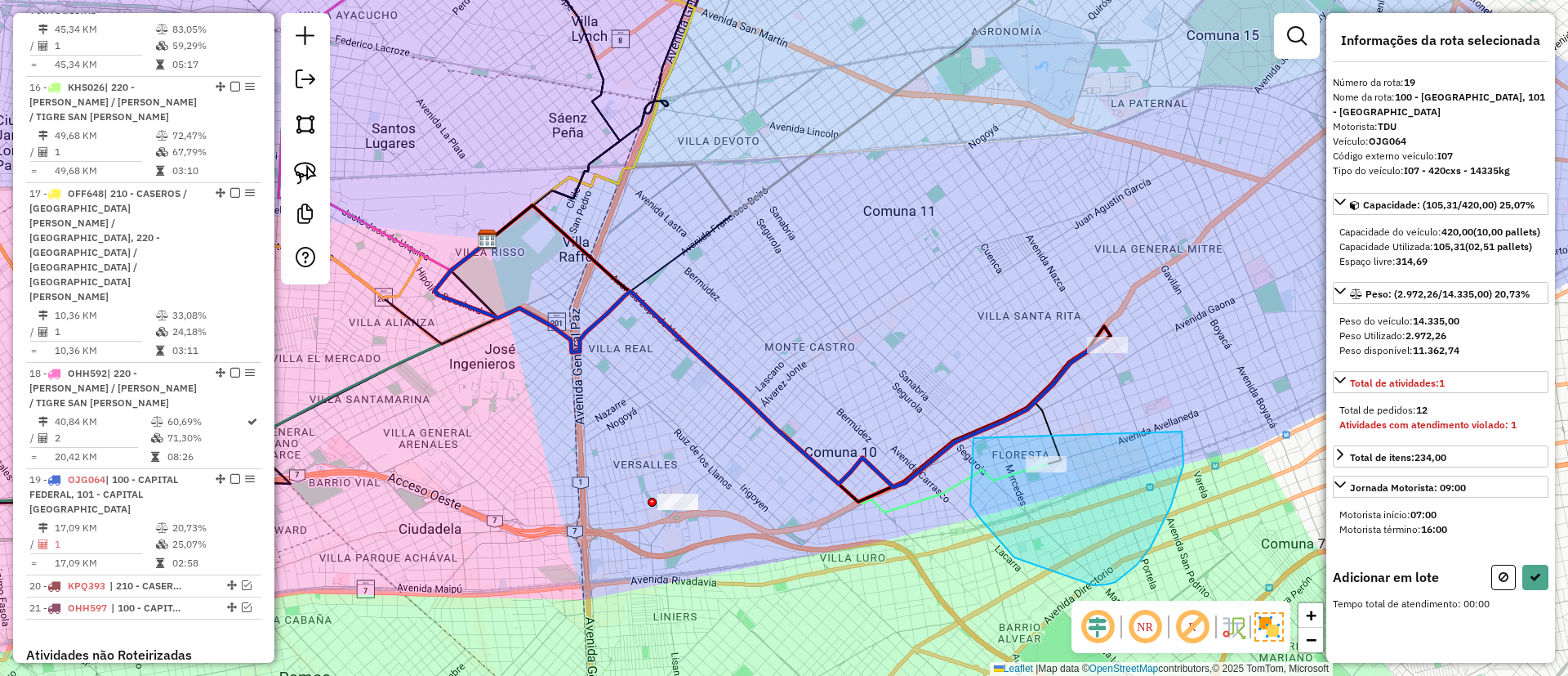
drag, startPoint x: 974, startPoint y: 438, endPoint x: 1137, endPoint y: 381, distance: 172.7
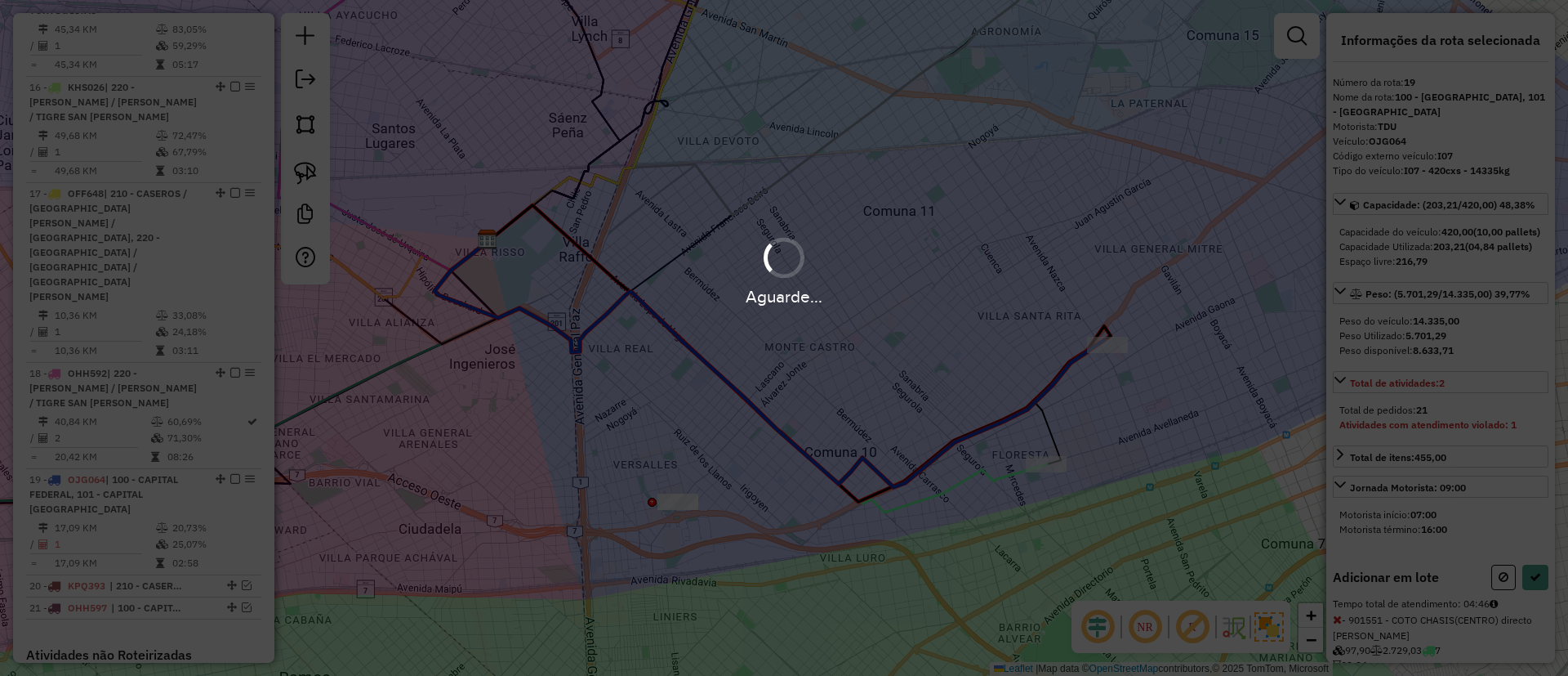
select select "**********"
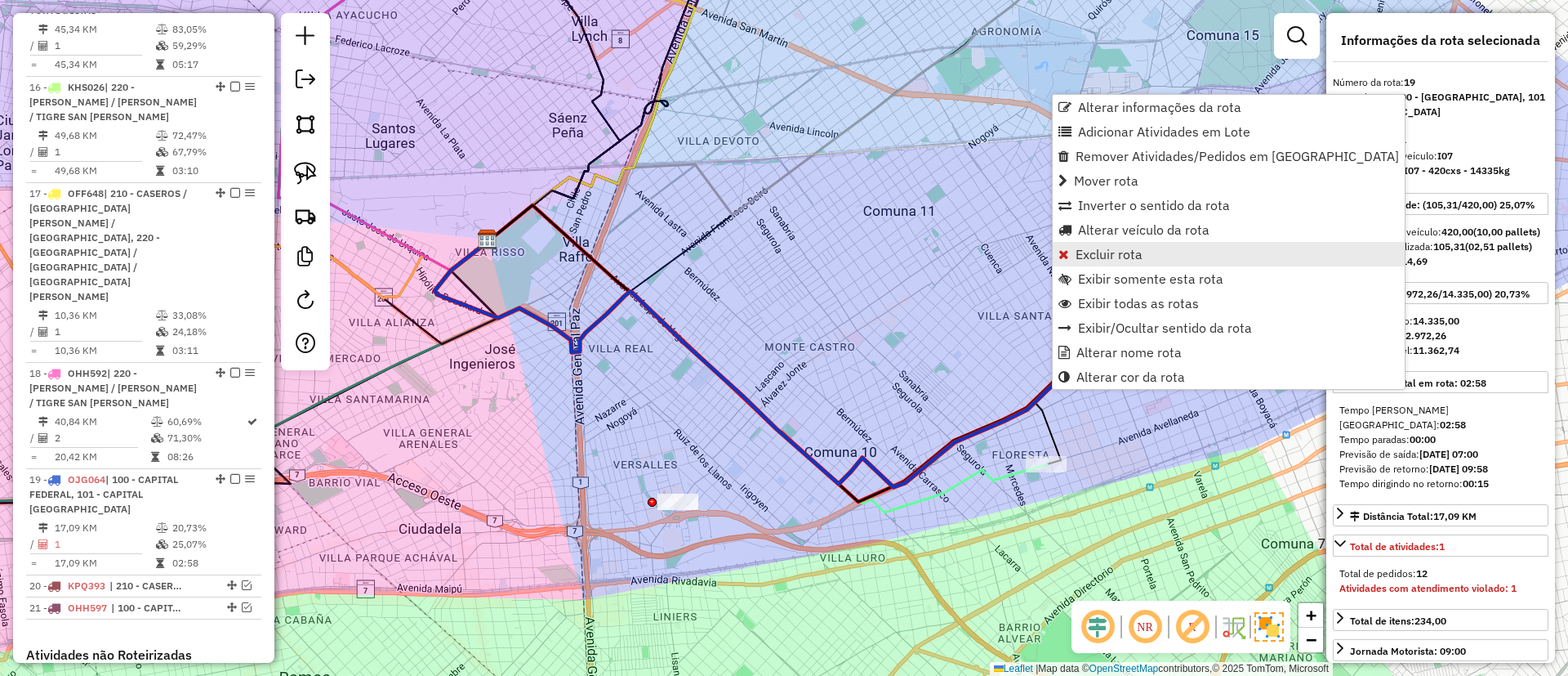
click at [1119, 244] on link "Excluir rota" at bounding box center [1229, 254] width 352 height 24
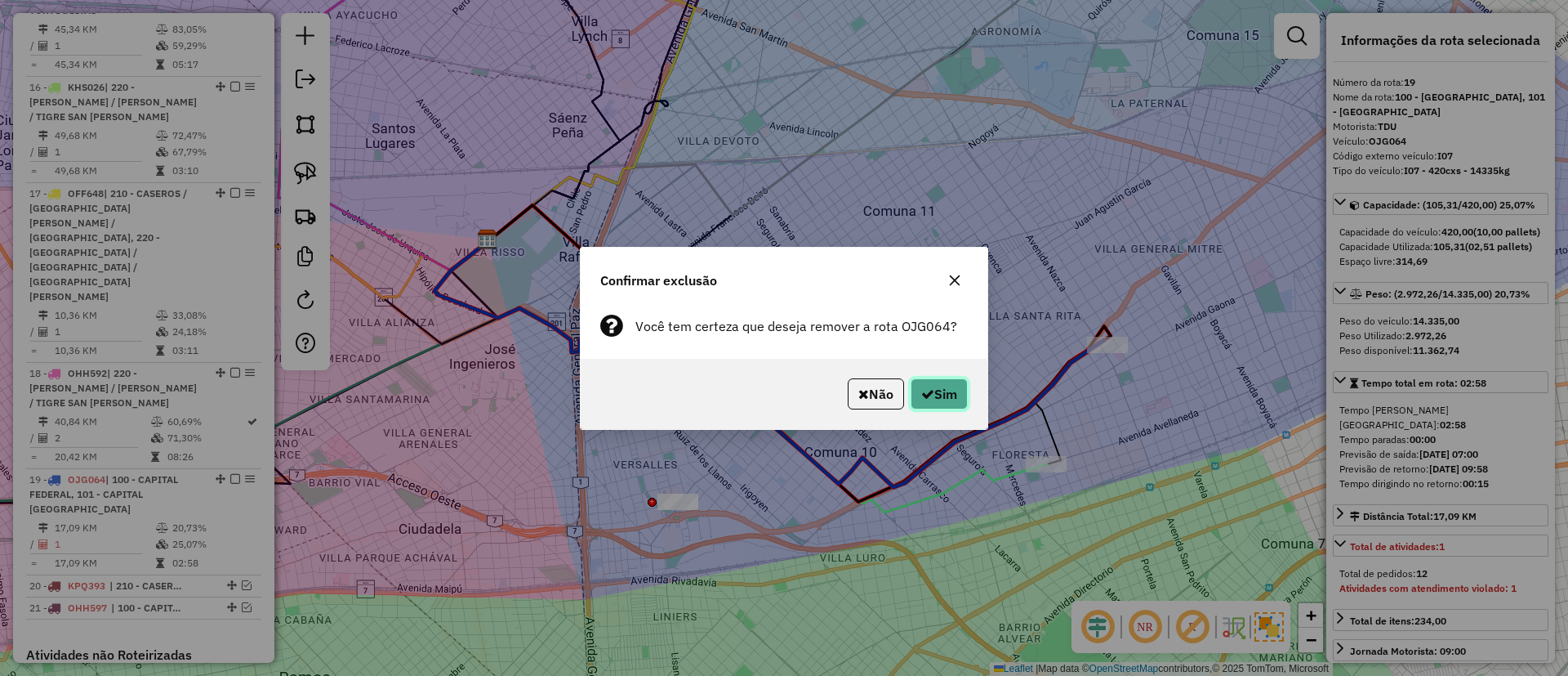
click at [928, 384] on button "Sim" at bounding box center [939, 394] width 58 height 31
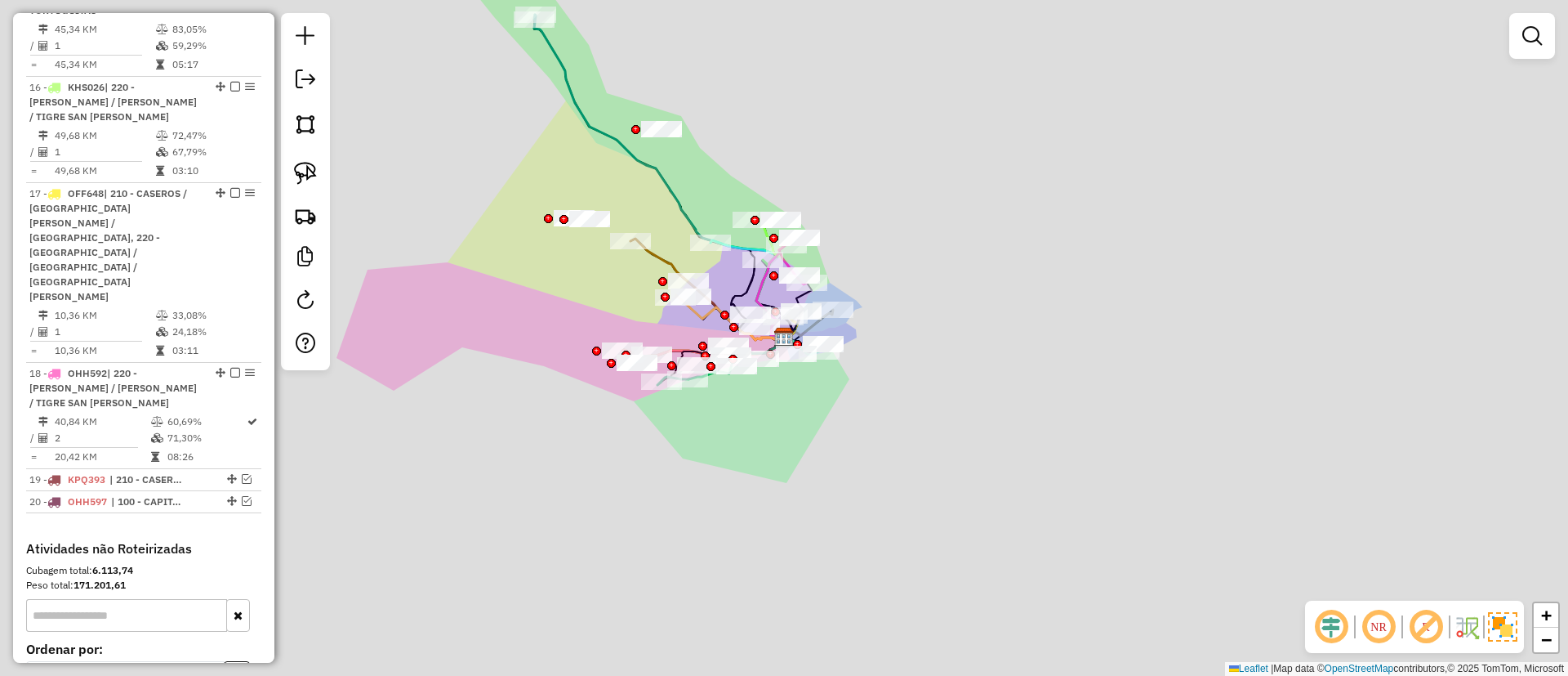
scroll to position [2174, 0]
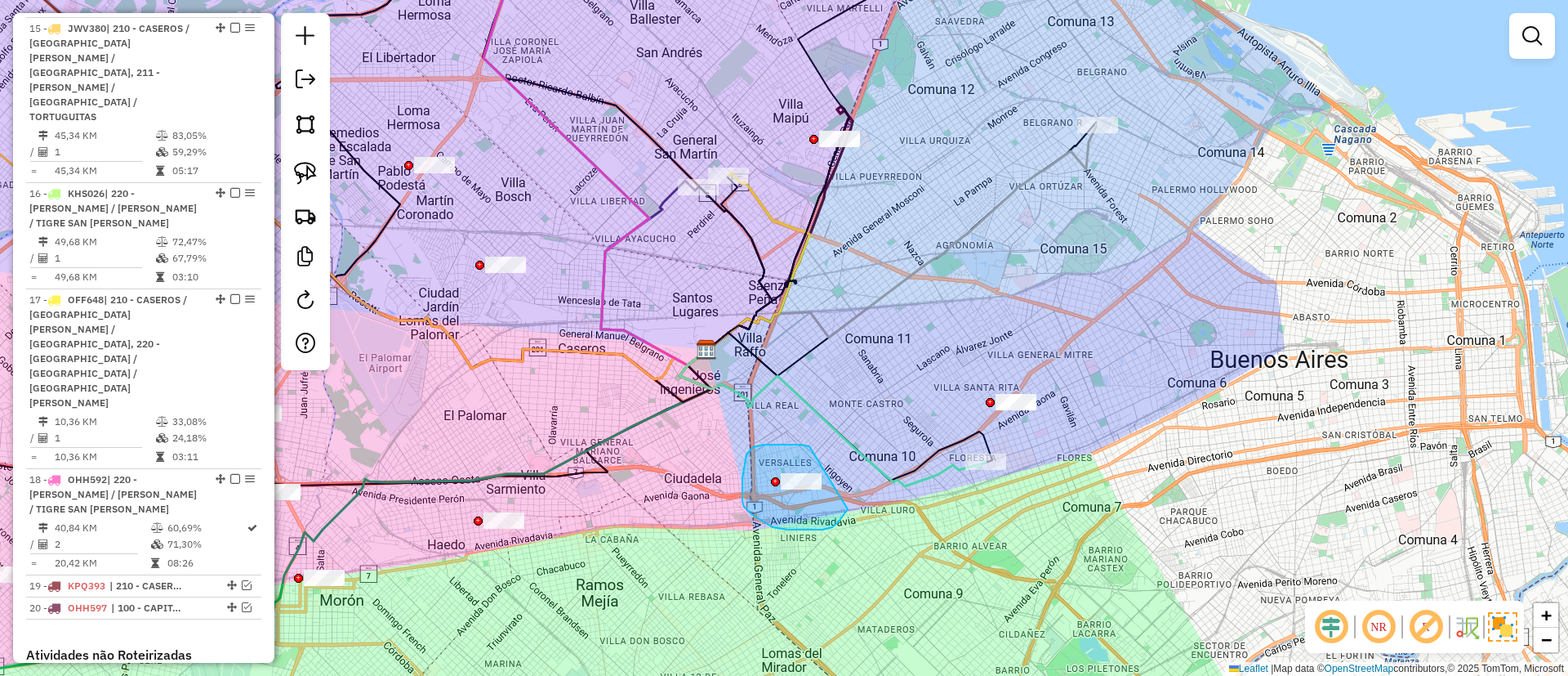
drag, startPoint x: 799, startPoint y: 445, endPoint x: 853, endPoint y: 451, distance: 54.3
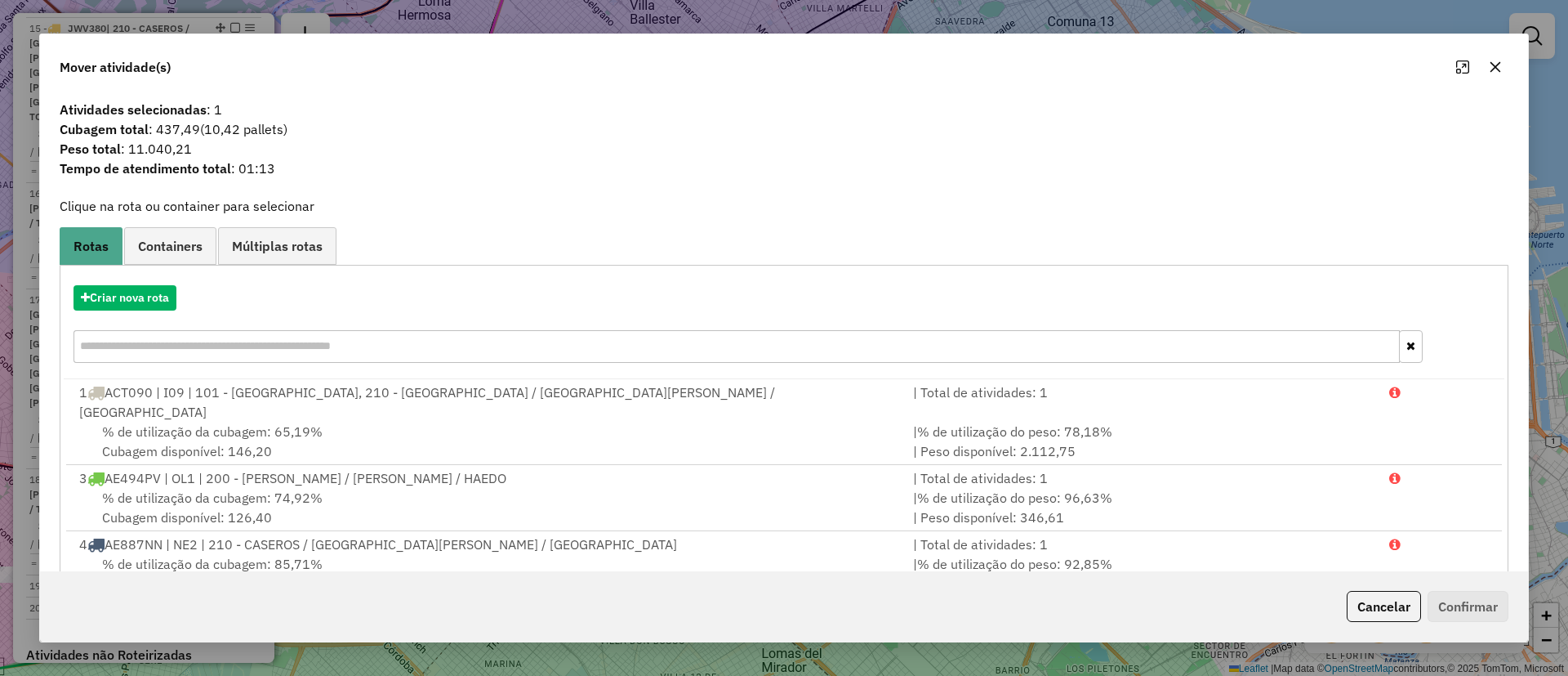
click at [112, 269] on div "Criar nova rota 1 ACT090 | I09 | 101 - [GEOGRAPHIC_DATA], 210 - CASEROS / [GEOG…" at bounding box center [784, 489] width 1449 height 450
click at [119, 285] on button "Criar nova rota" at bounding box center [125, 298] width 103 height 25
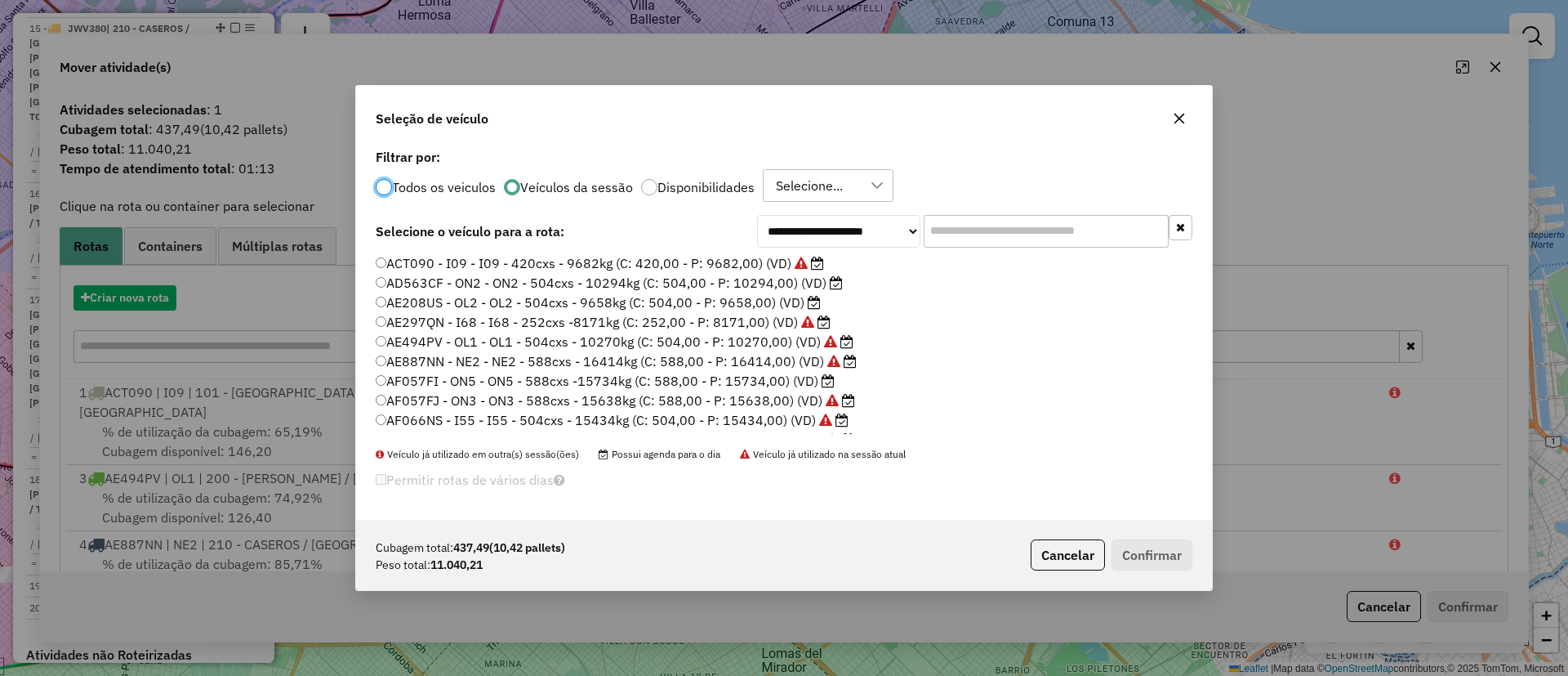
drag, startPoint x: 120, startPoint y: 290, endPoint x: 134, endPoint y: 289, distance: 14.0
click at [121, 290] on div "**********" at bounding box center [784, 338] width 1568 height 676
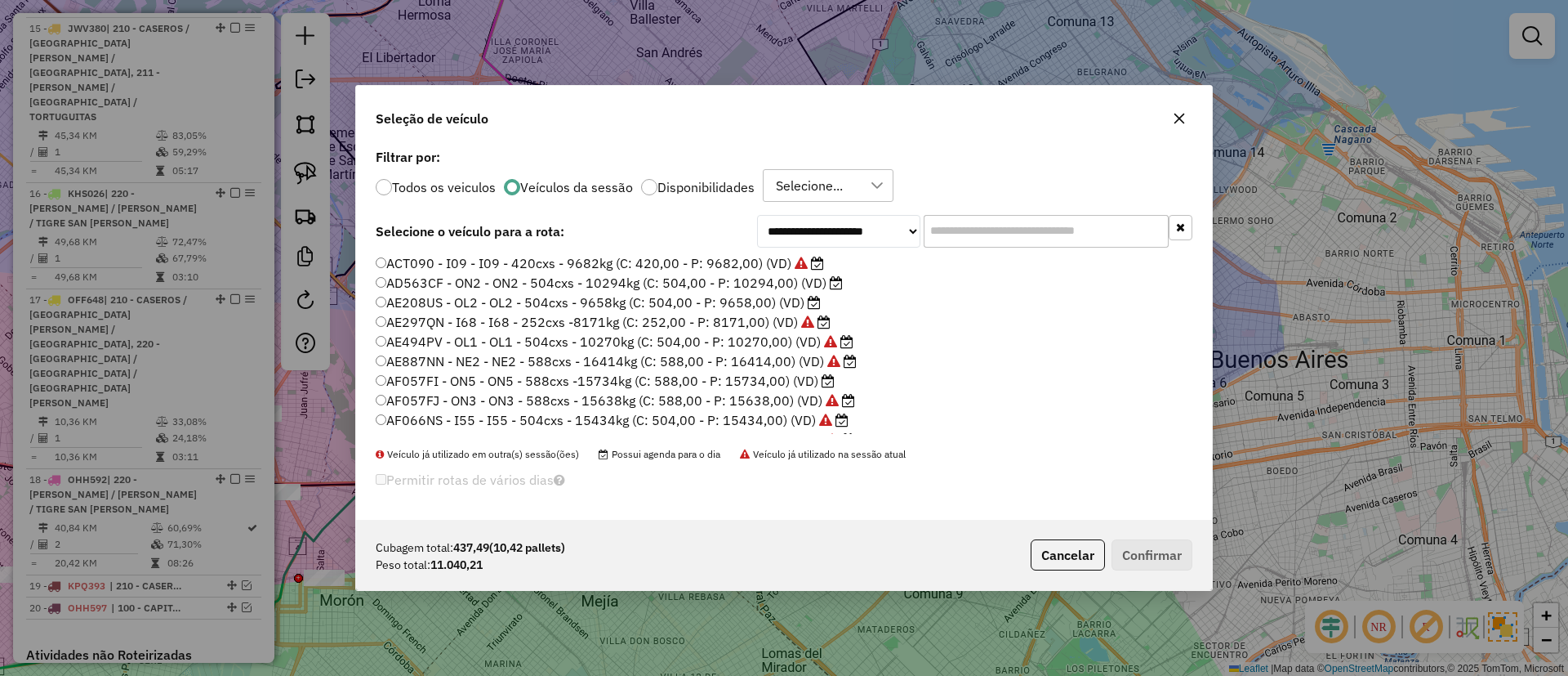
click at [983, 234] on input "text" at bounding box center [1045, 231] width 245 height 33
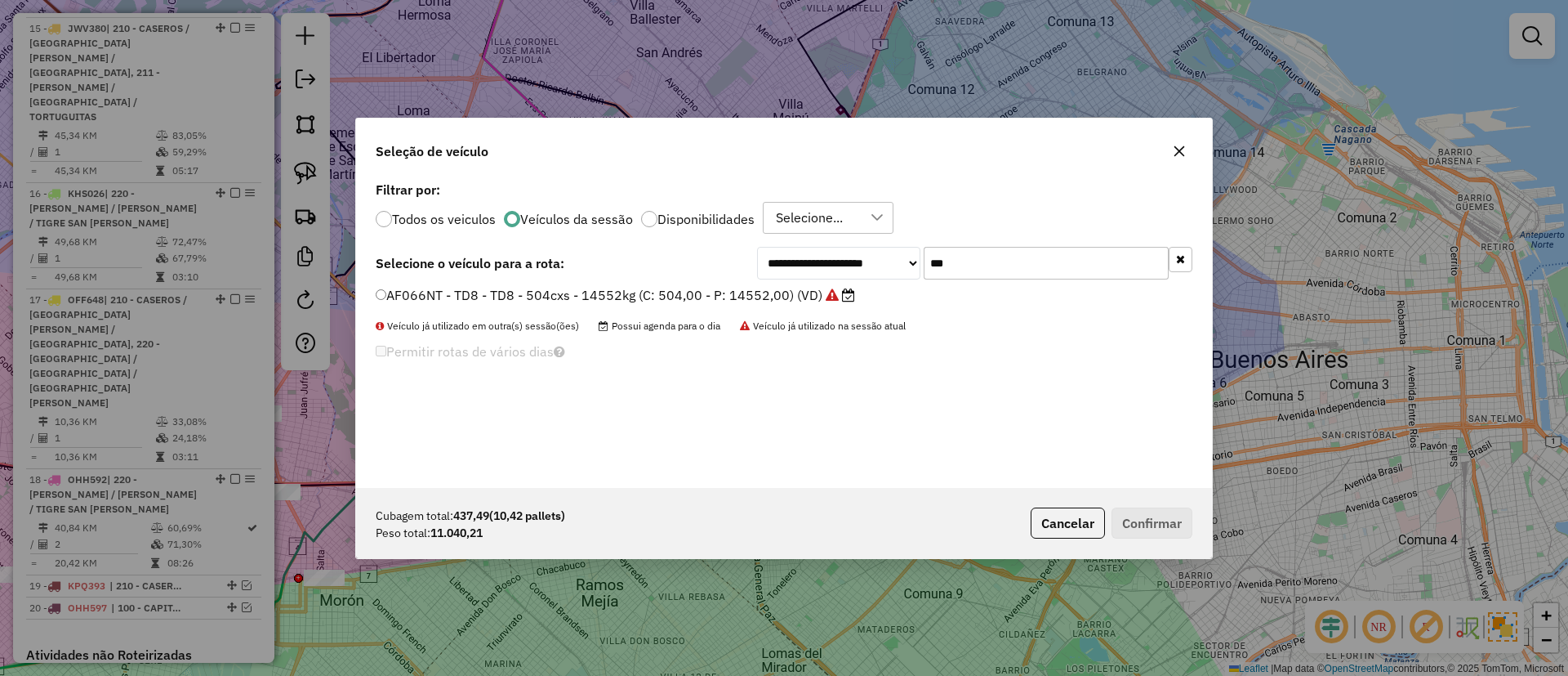
type input "***"
drag, startPoint x: 725, startPoint y: 295, endPoint x: 862, endPoint y: 339, distance: 143.9
click at [727, 293] on label "AF066NT - TD8 - TD8 - 504cxs - 14552kg (C: 504,00 - P: 14552,00) (VD)" at bounding box center [615, 295] width 480 height 20
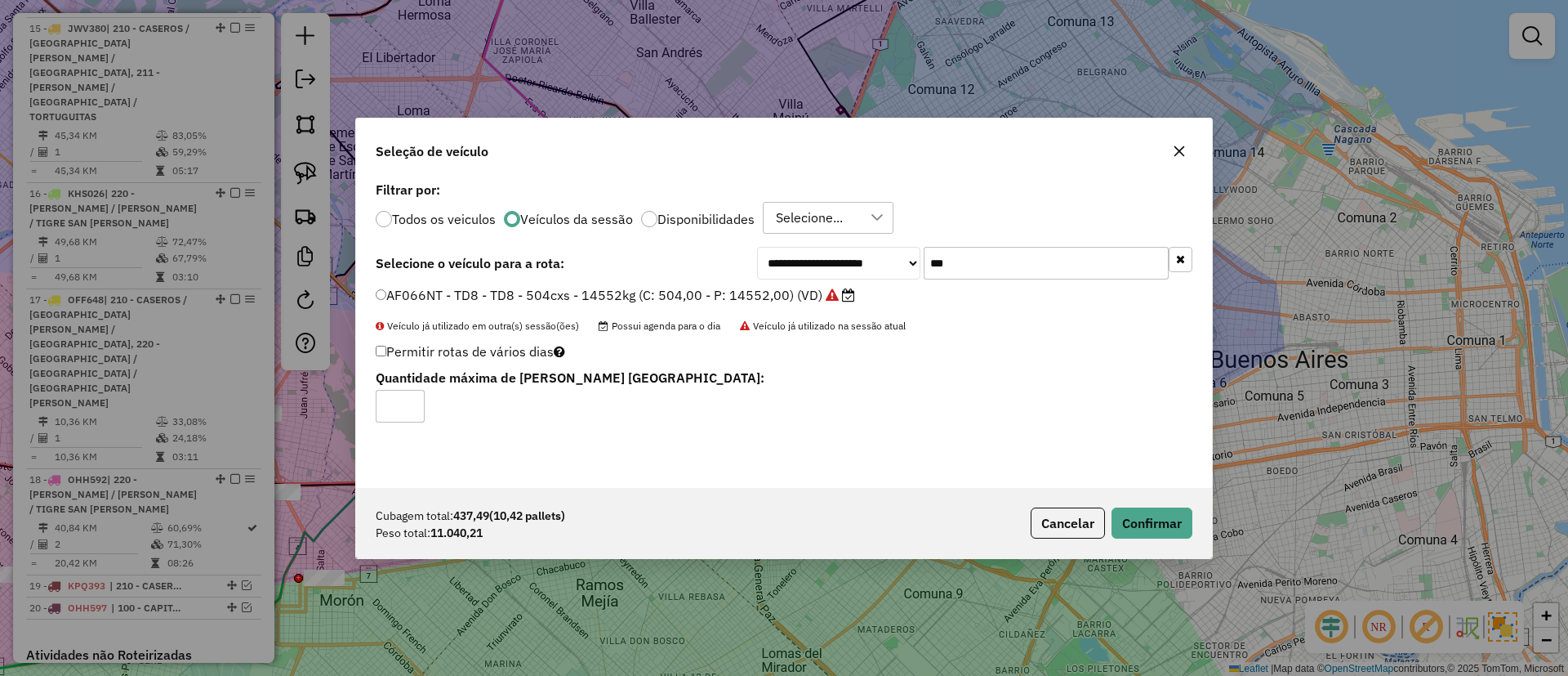
click at [1117, 501] on div "Cubagem total: 437,49 (10,42 pallets) Peso total: 11.040,21 Cancelar Confirmar" at bounding box center [784, 523] width 856 height 70
click at [1131, 501] on div "Cubagem total: 437,49 (10,42 pallets) Peso total: 11.040,21 Cancelar Confirmar" at bounding box center [784, 523] width 856 height 70
click at [1141, 501] on div "Cubagem total: 437,49 (10,42 pallets) Peso total: 11.040,21 Cancelar Confirmar" at bounding box center [784, 523] width 856 height 70
click at [1139, 521] on button "Confirmar" at bounding box center [1152, 523] width 81 height 31
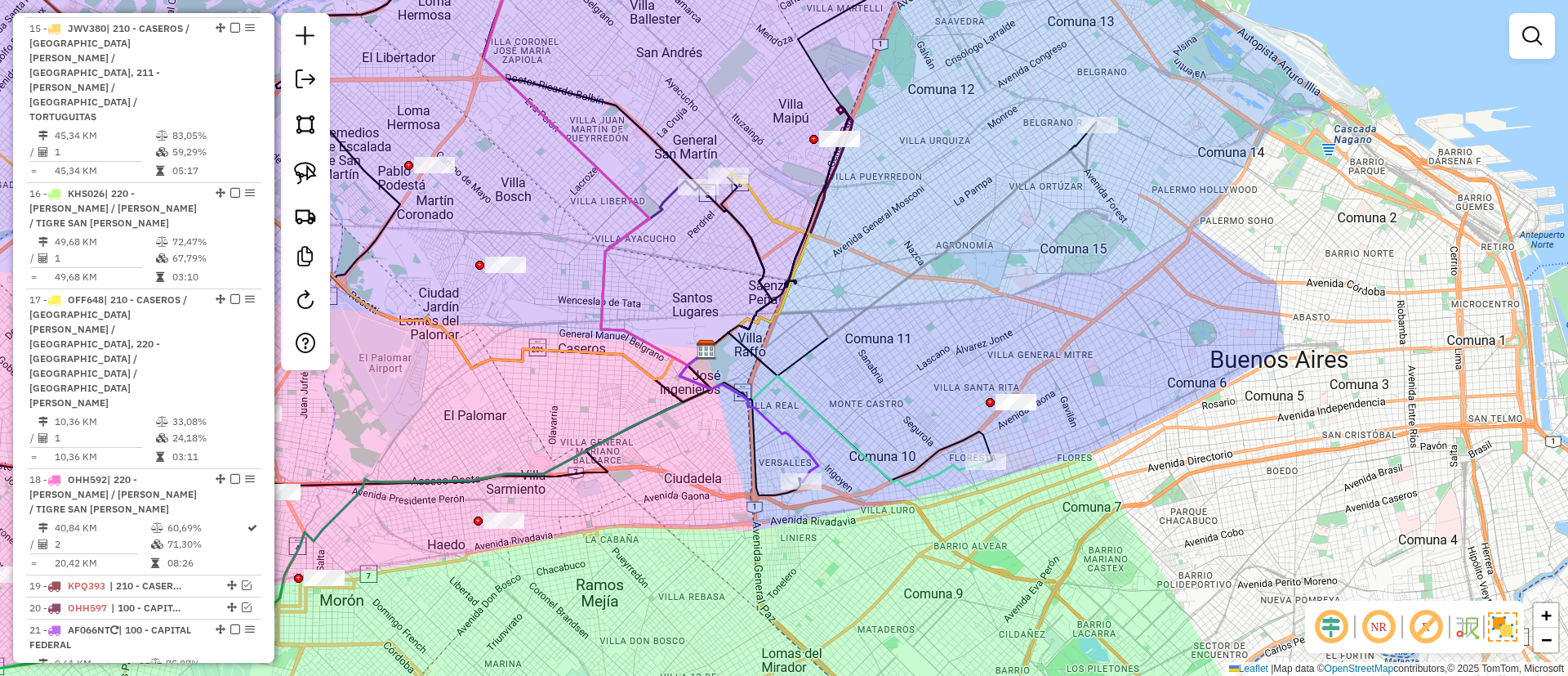
click at [917, 470] on icon at bounding box center [849, 407] width 286 height 148
select select "**********"
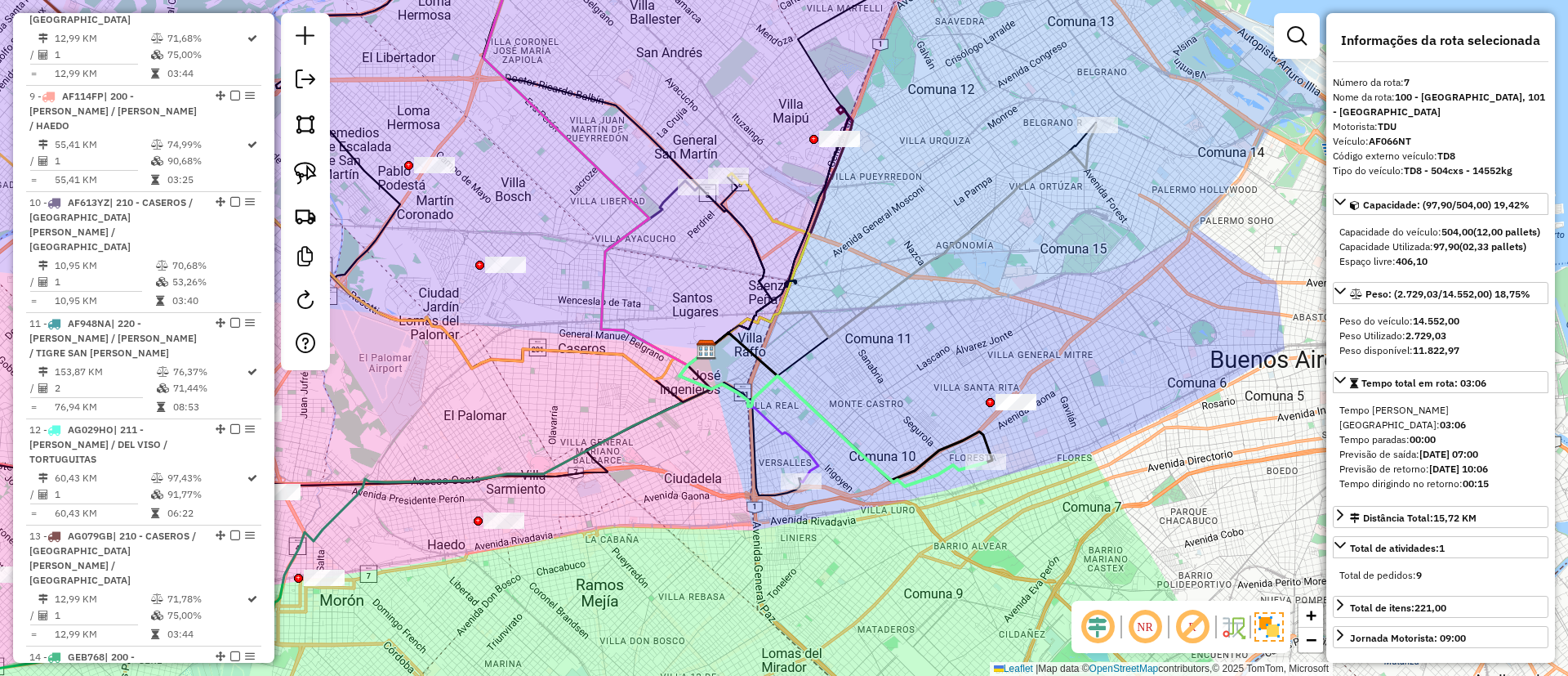
scroll to position [1124, 0]
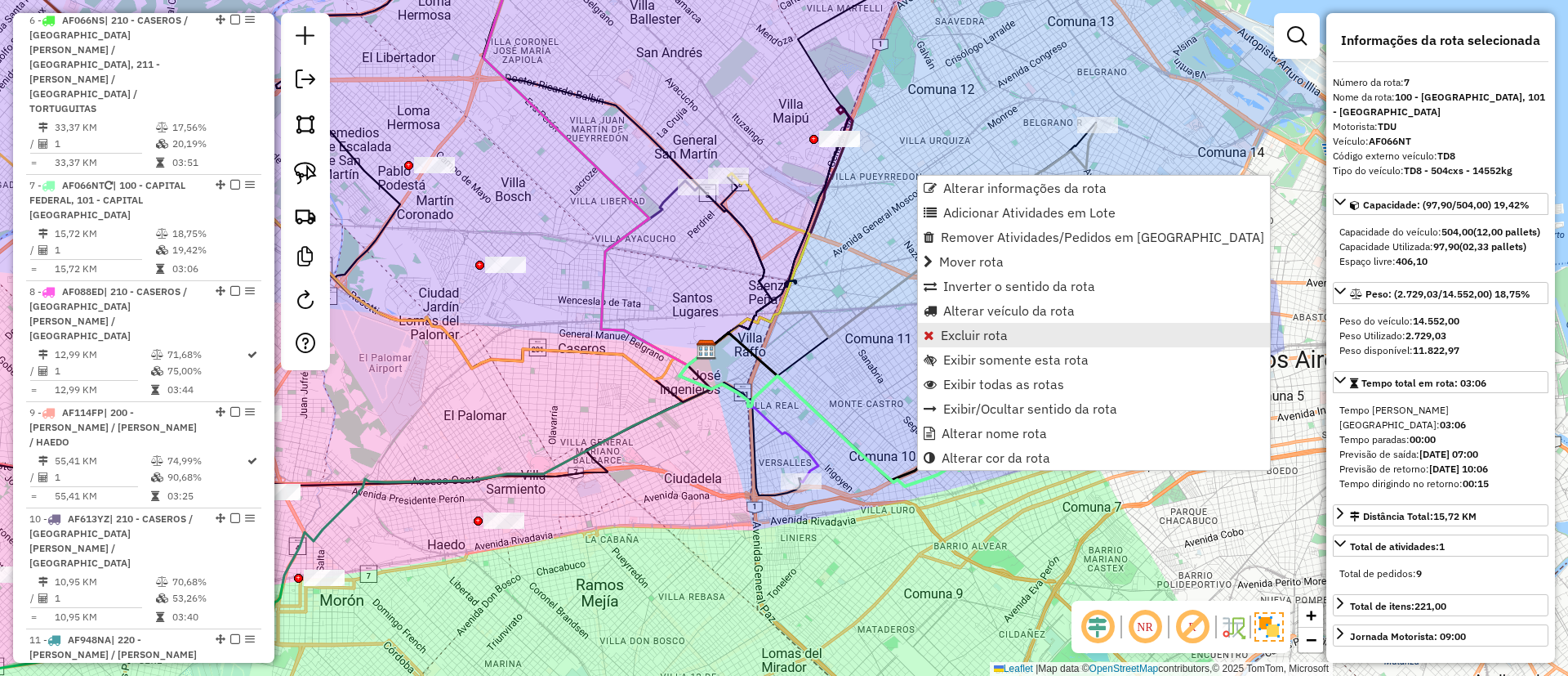
drag, startPoint x: 981, startPoint y: 318, endPoint x: 983, endPoint y: 330, distance: 12.2
click at [983, 330] on ul "Alterar informações da rota Adicionar Atividades em Lote Remover Atividades/Ped…" at bounding box center [1094, 323] width 352 height 295
click at [983, 330] on span "Excluir rota" at bounding box center [974, 335] width 67 height 13
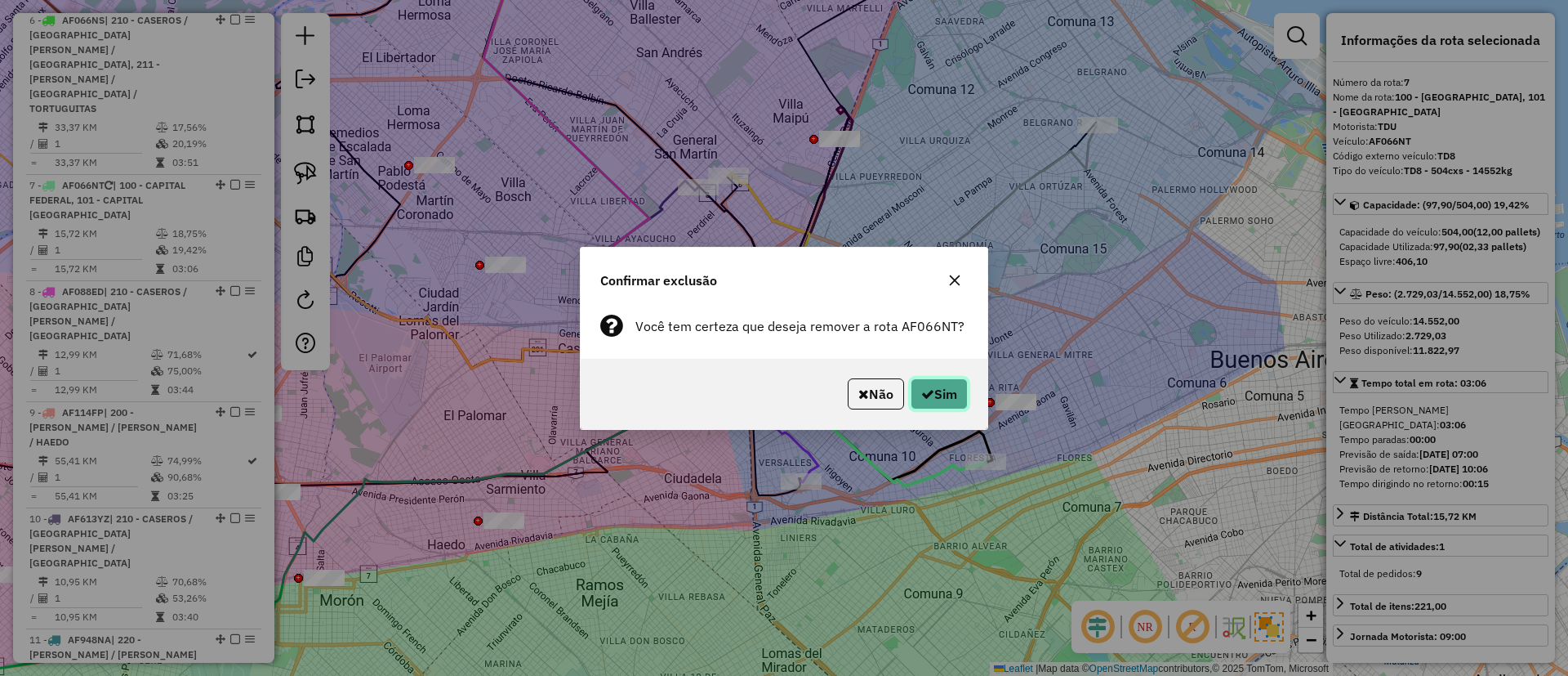
click at [930, 392] on icon "button" at bounding box center [927, 393] width 13 height 13
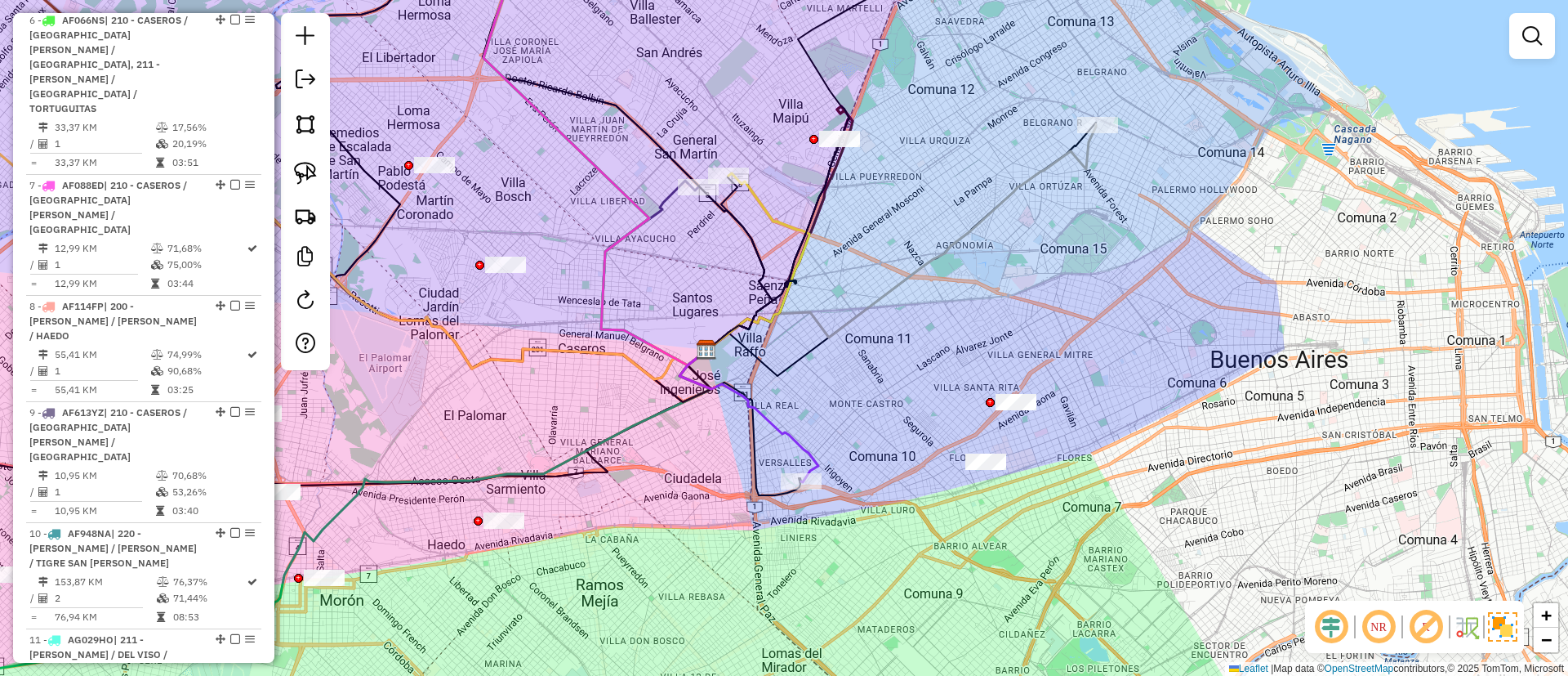
scroll to position [1017, 0]
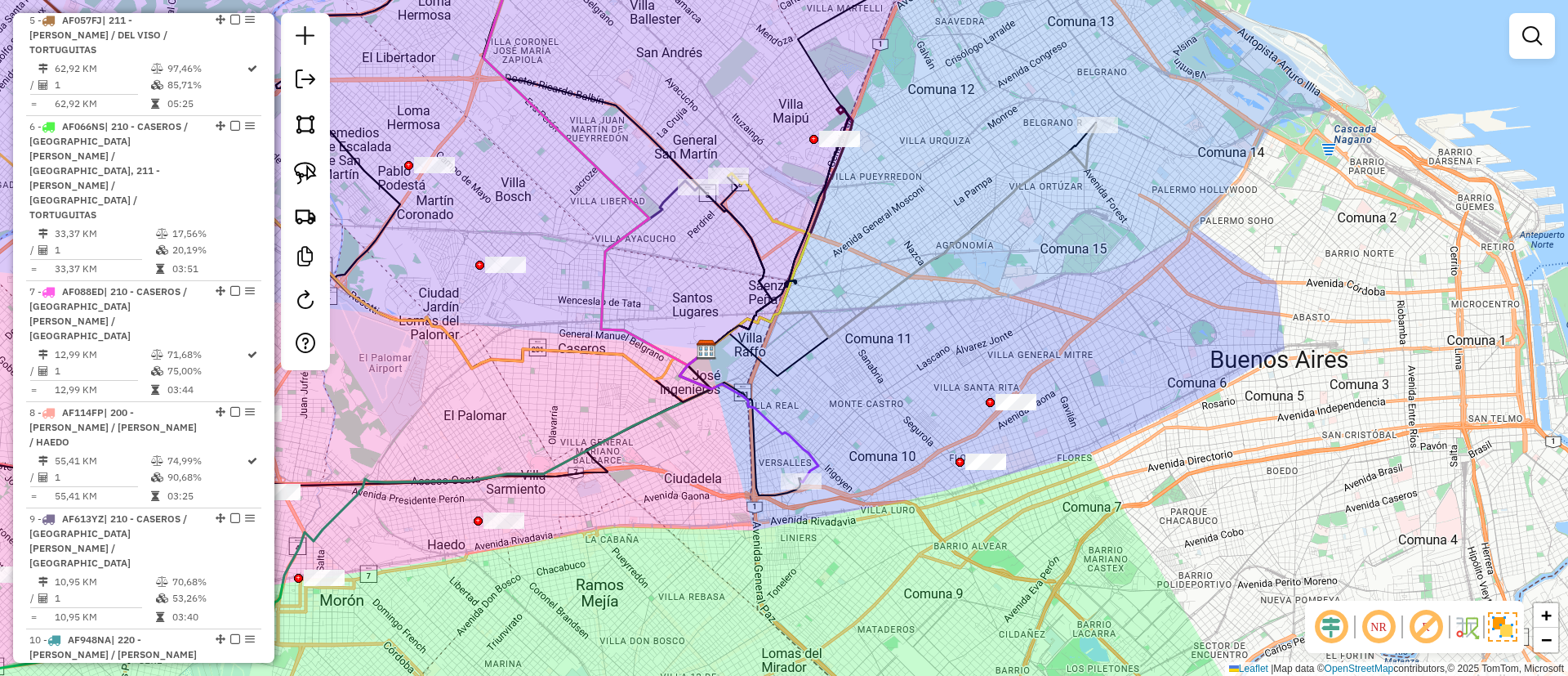
click at [786, 435] on icon at bounding box center [749, 416] width 138 height 132
select select "**********"
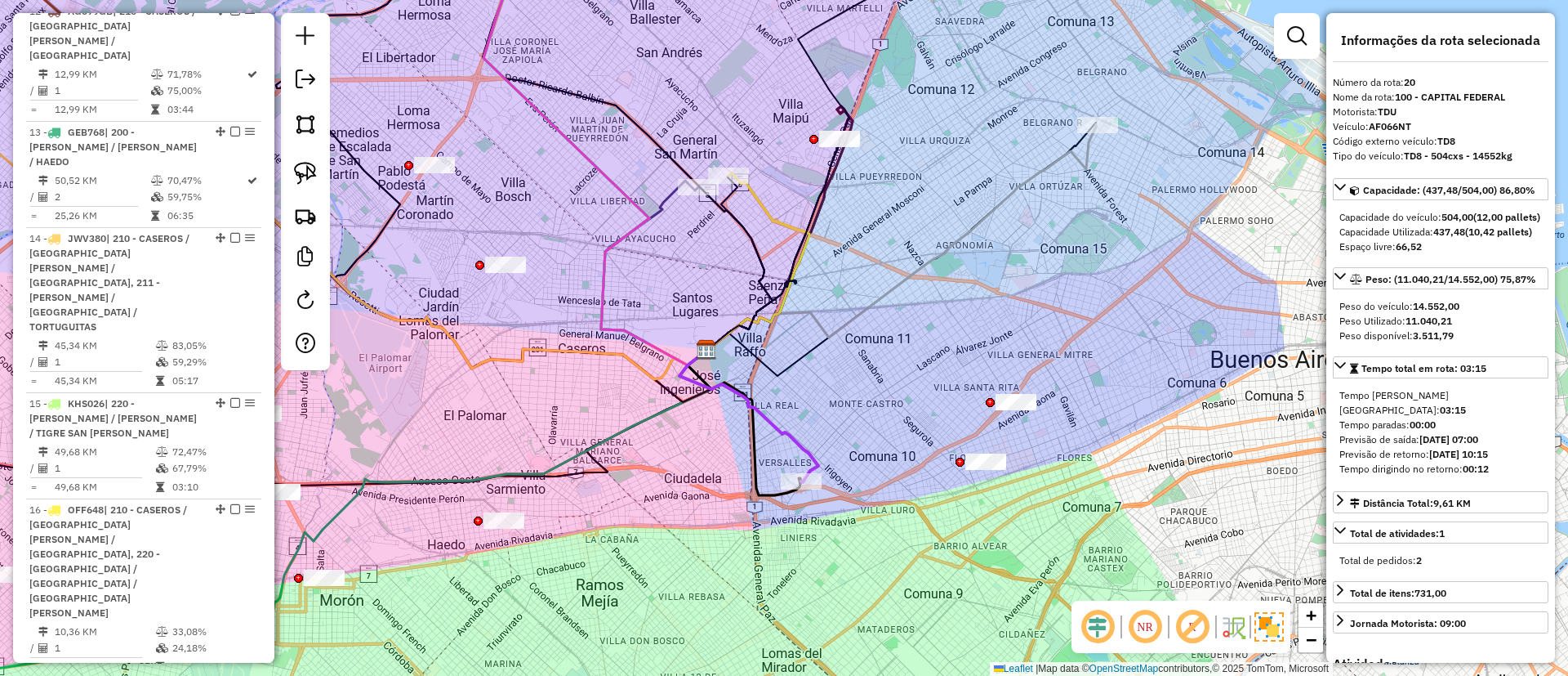
scroll to position [2218, 0]
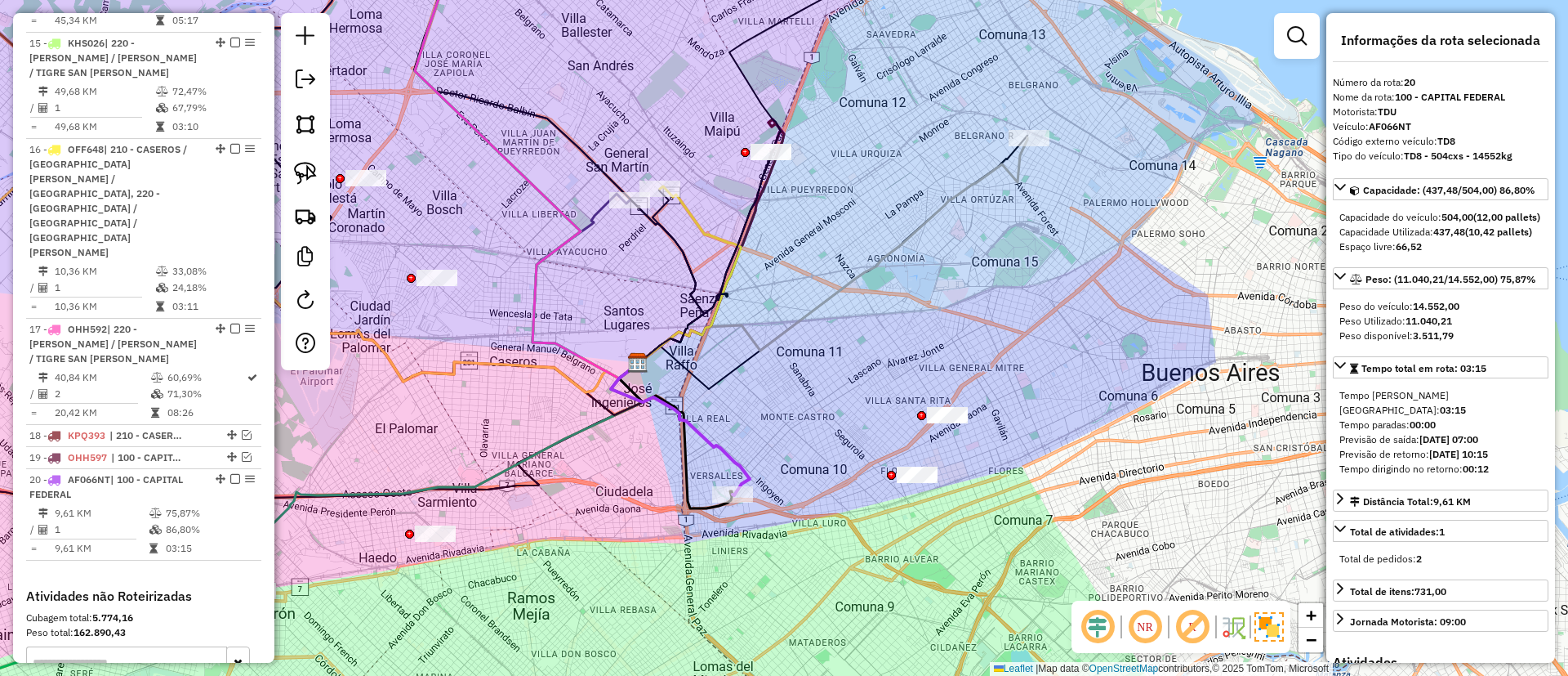
drag, startPoint x: 812, startPoint y: 419, endPoint x: 743, endPoint y: 432, distance: 70.2
click at [743, 432] on div "Janela de atendimento Grade de atendimento Capacidade Transportadoras Veículos …" at bounding box center [784, 338] width 1568 height 676
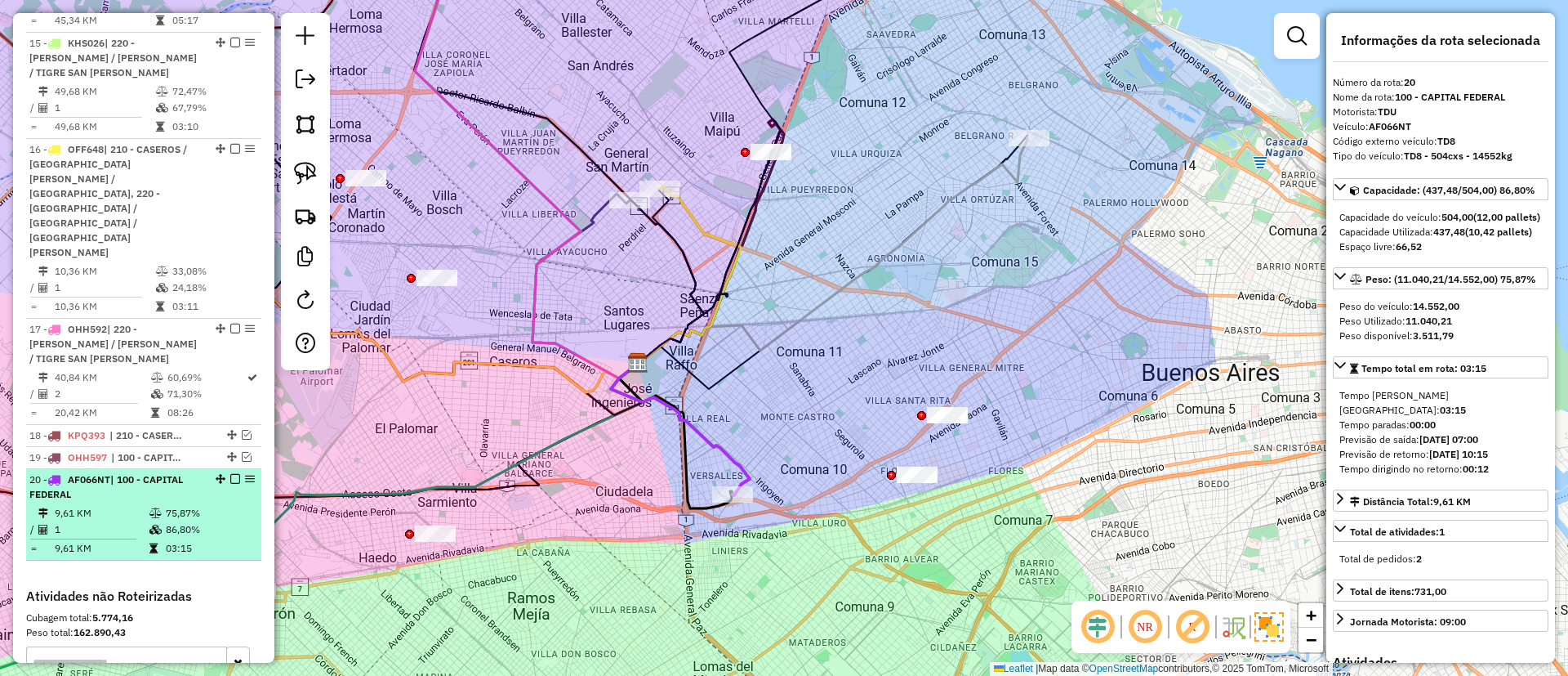
click at [230, 474] on em at bounding box center [235, 479] width 10 height 10
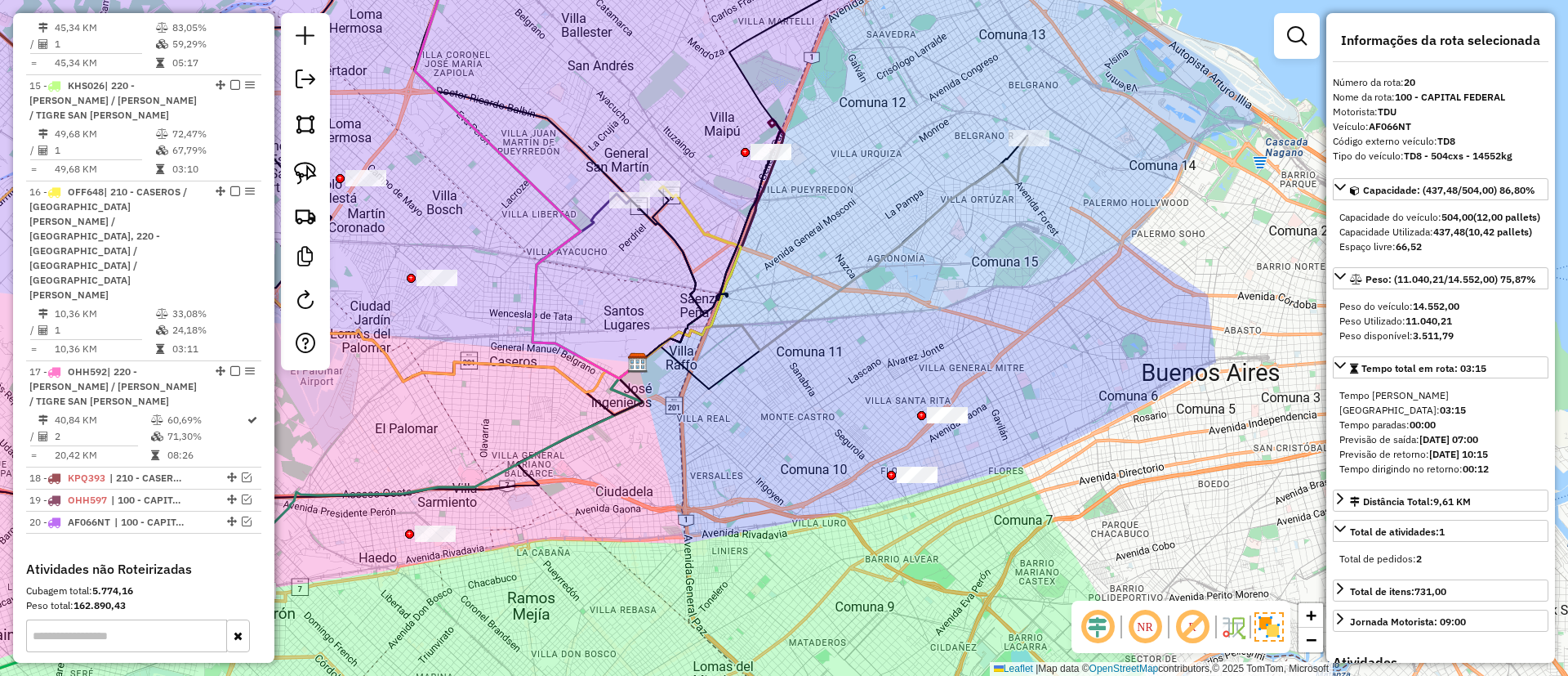
click at [949, 197] on icon at bounding box center [833, 251] width 390 height 226
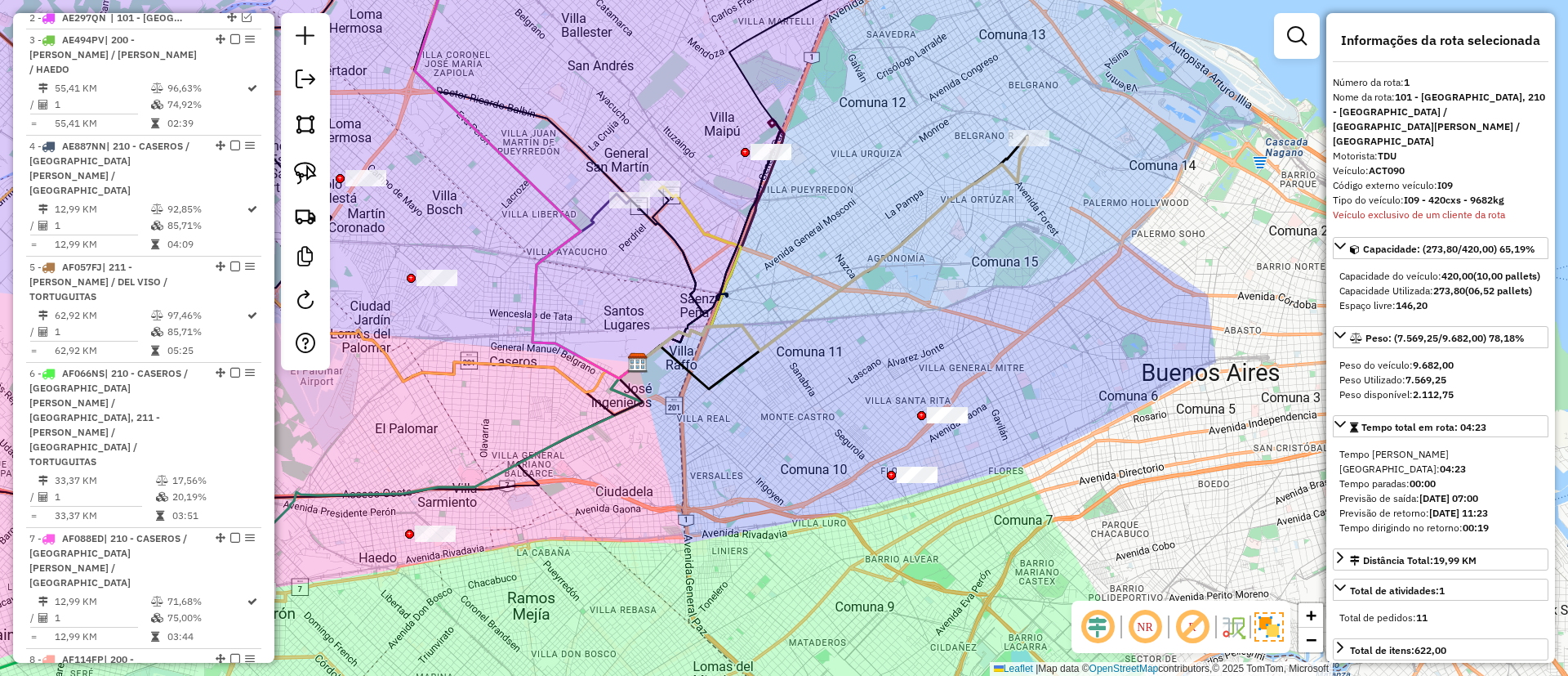
scroll to position [615, 0]
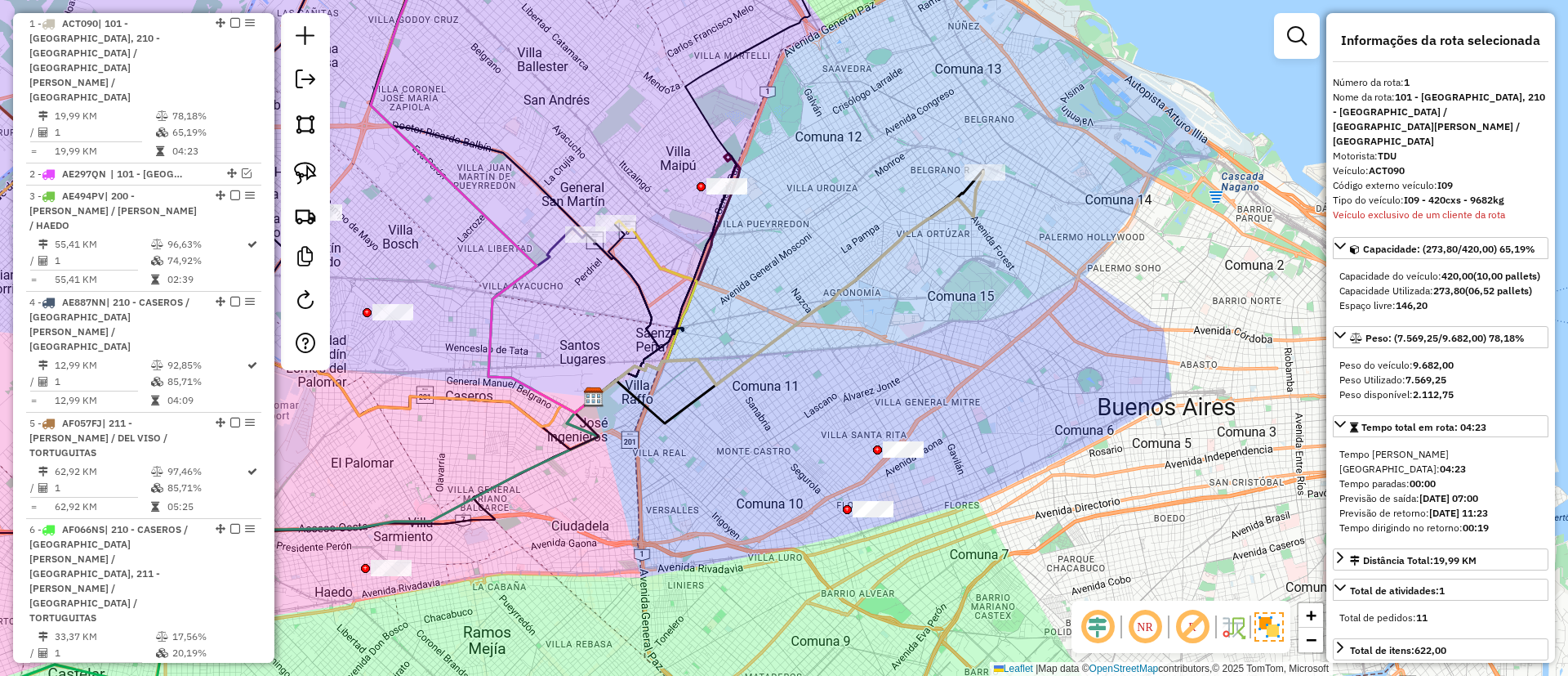
drag, startPoint x: 910, startPoint y: 143, endPoint x: 881, endPoint y: 126, distance: 33.6
click at [881, 126] on div "Janela de atendimento Grade de atendimento Capacidade Transportadoras Veículos …" at bounding box center [784, 338] width 1568 height 676
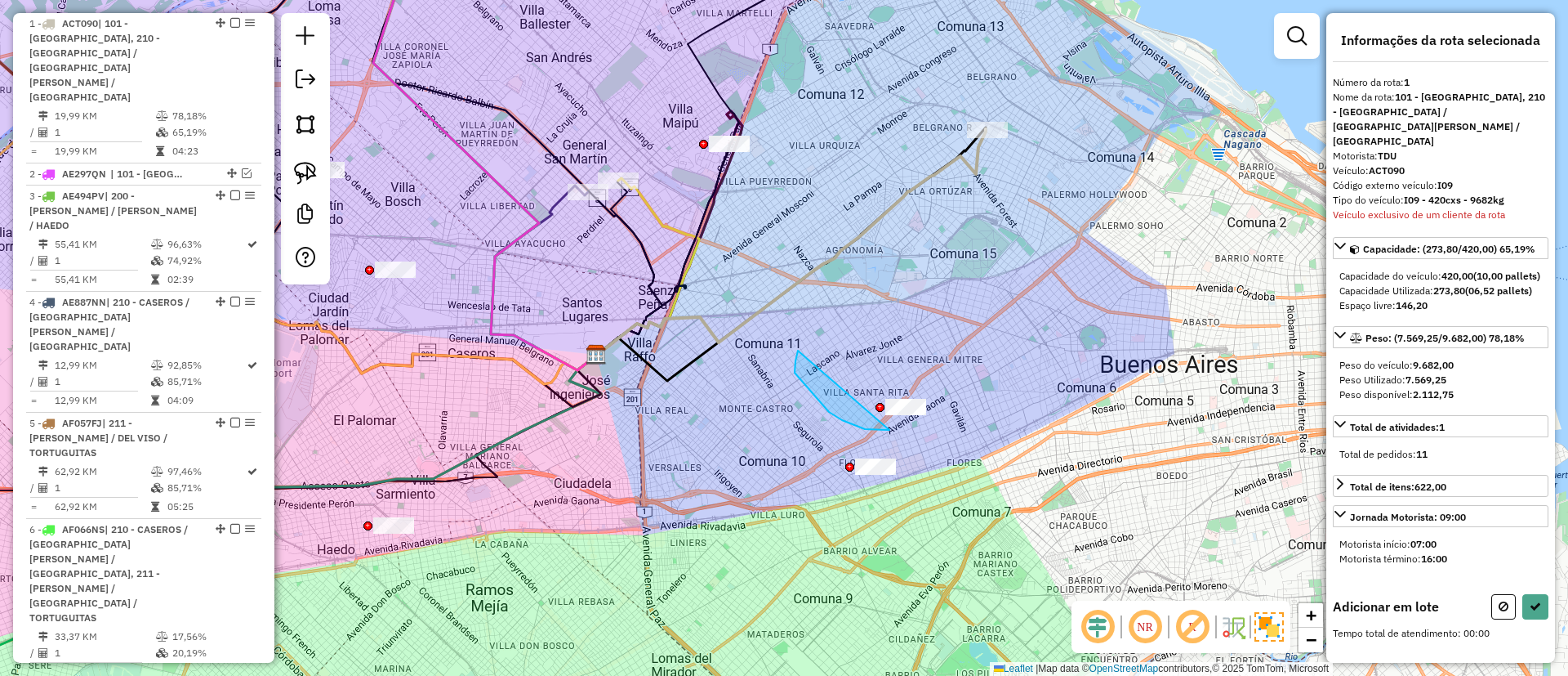
drag, startPoint x: 858, startPoint y: 426, endPoint x: 998, endPoint y: 341, distance: 163.8
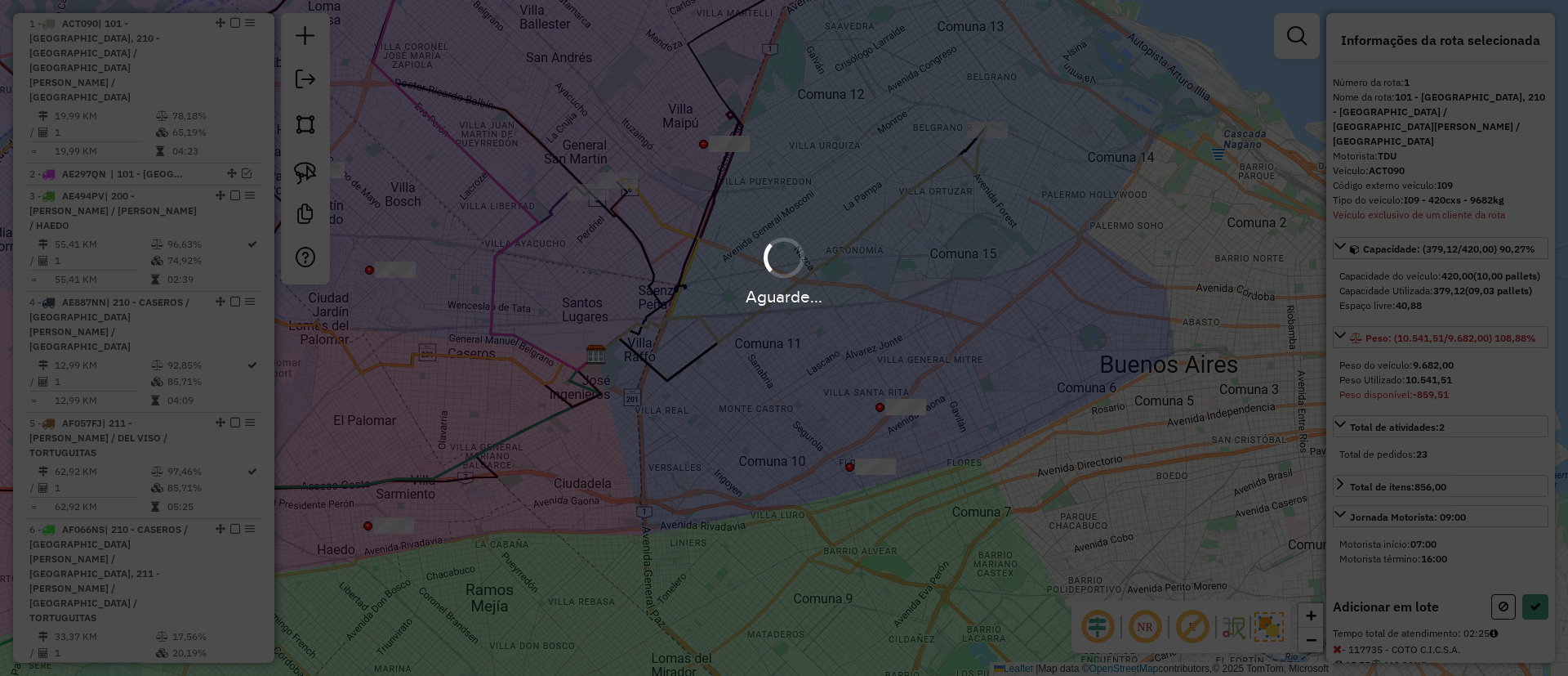
select select "**********"
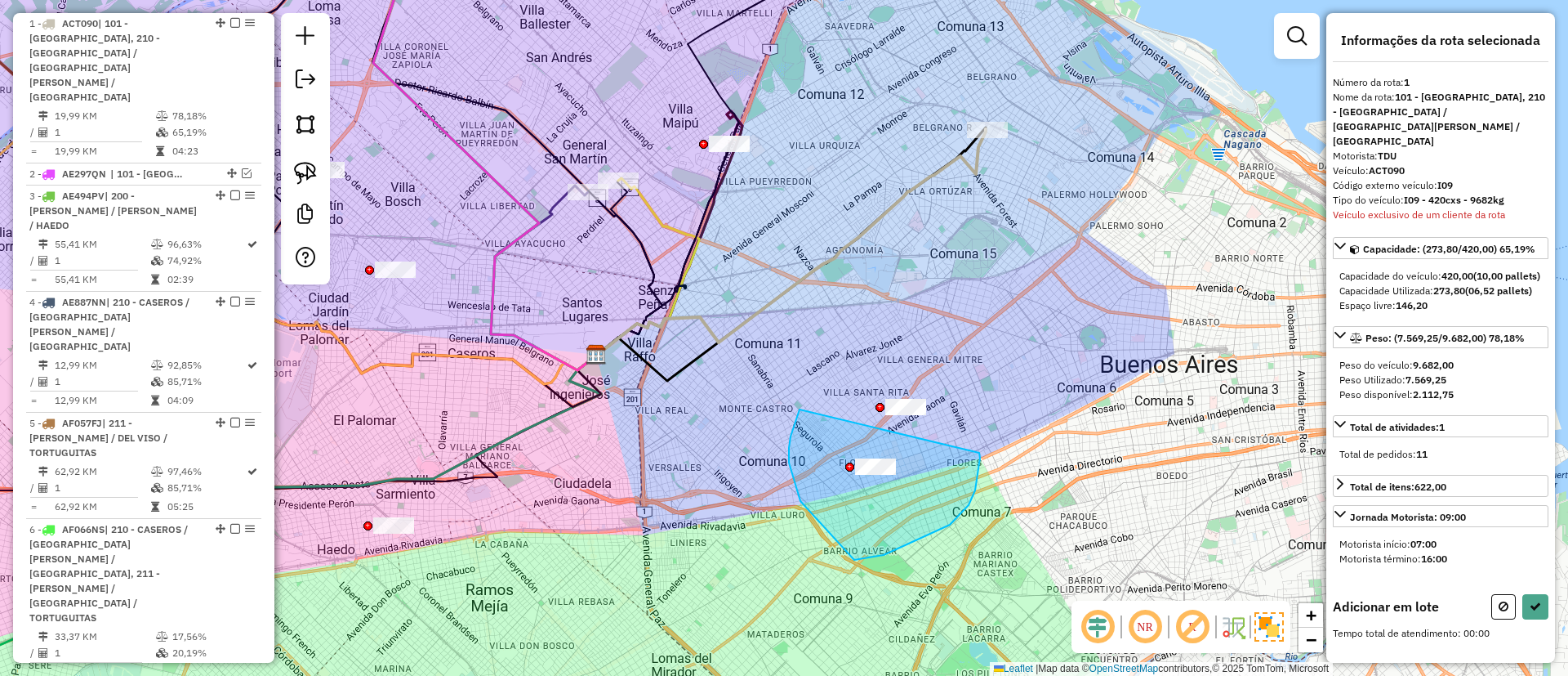
drag, startPoint x: 801, startPoint y: 501, endPoint x: 979, endPoint y: 453, distance: 184.4
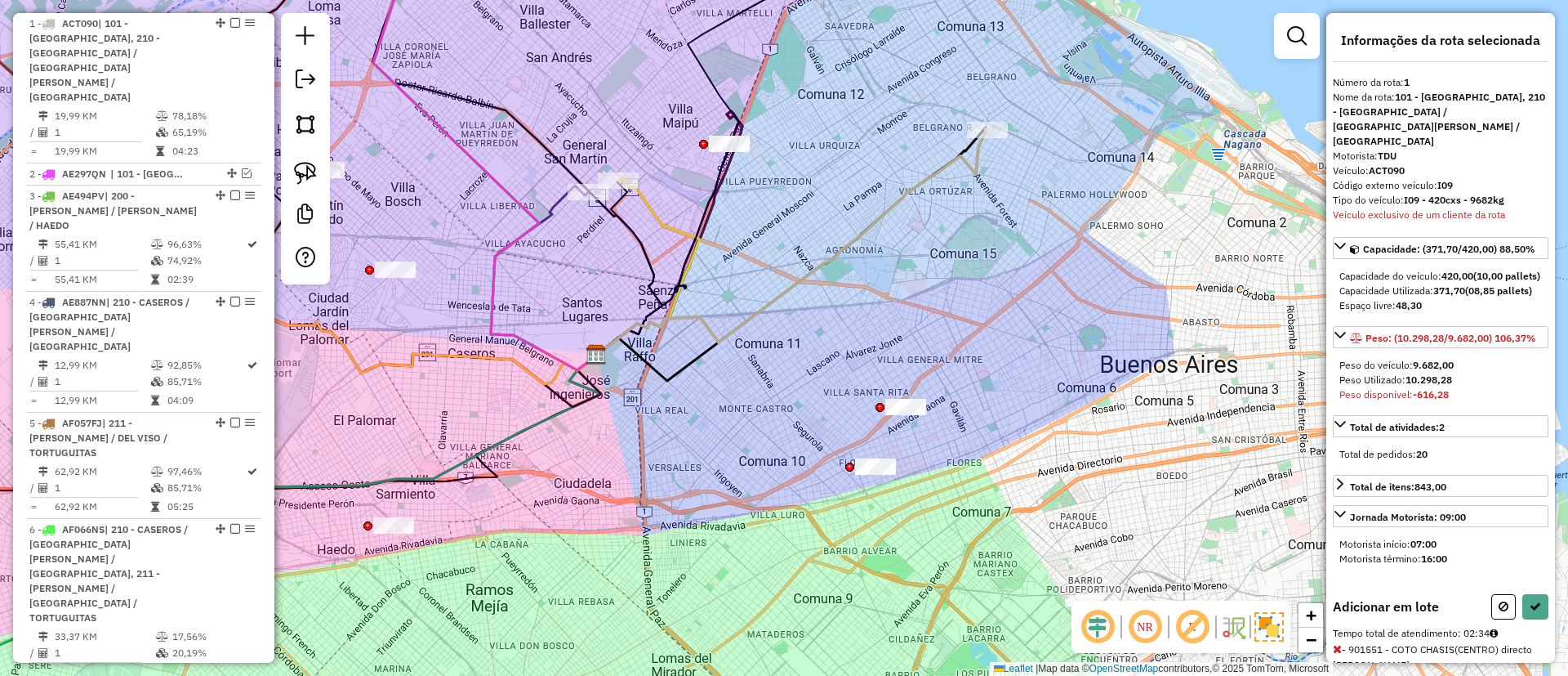
select select "**********"
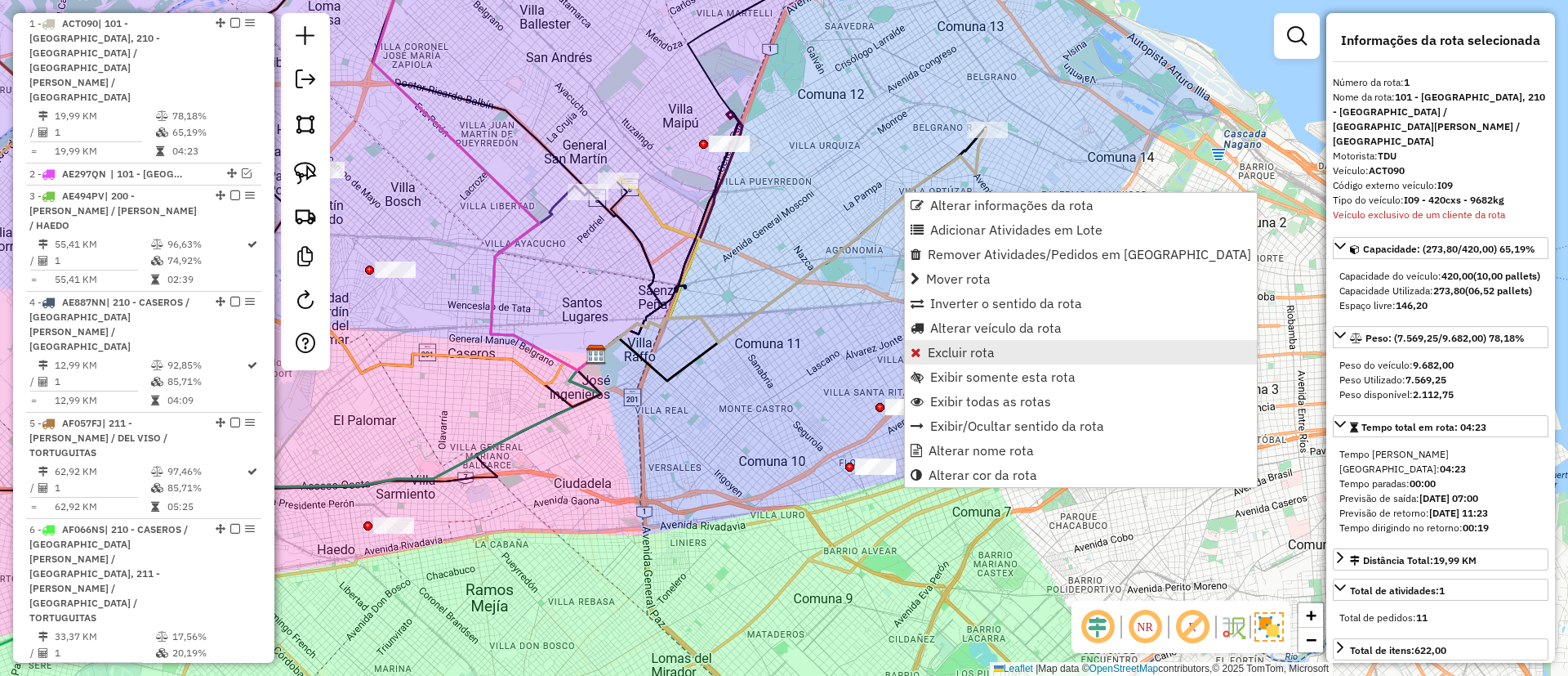
click at [987, 352] on span "Excluir rota" at bounding box center [961, 351] width 67 height 13
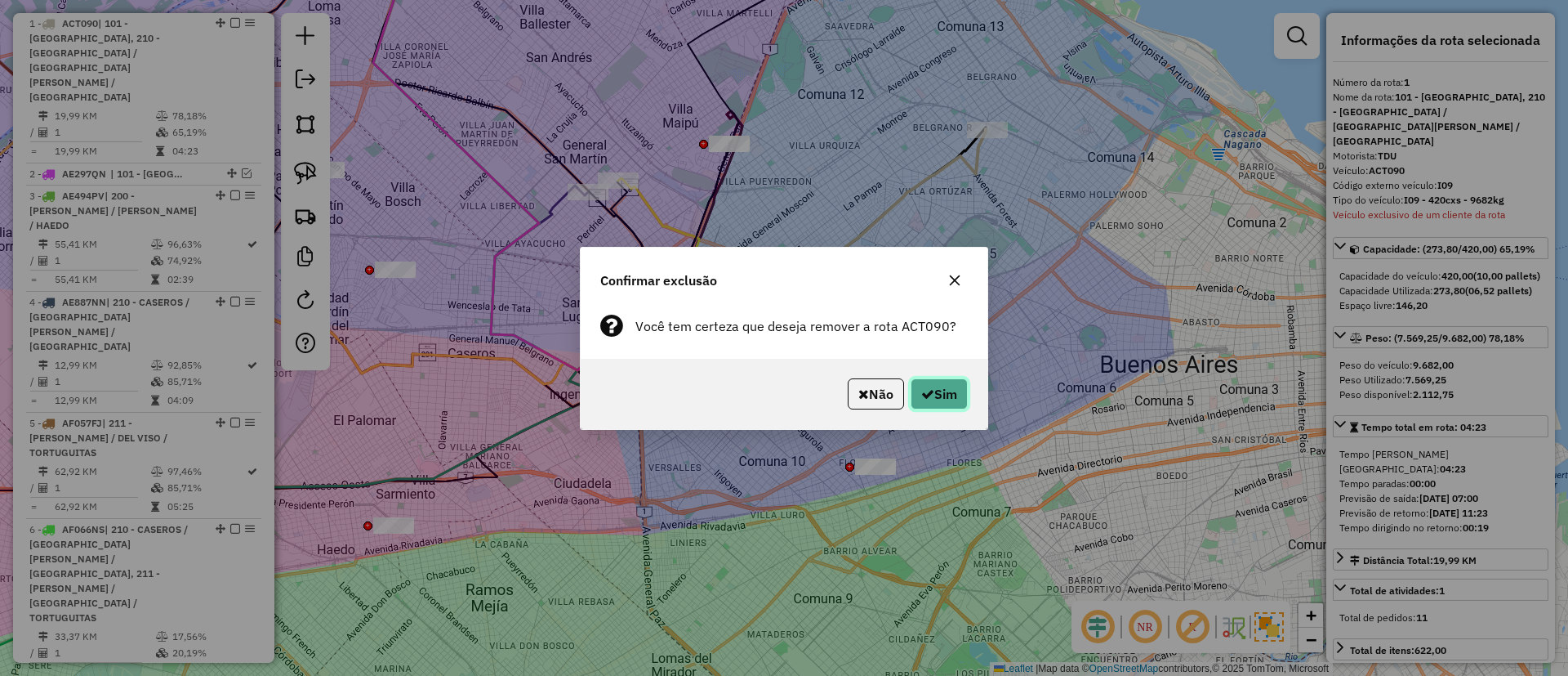
click at [940, 383] on button "Sim" at bounding box center [939, 394] width 58 height 31
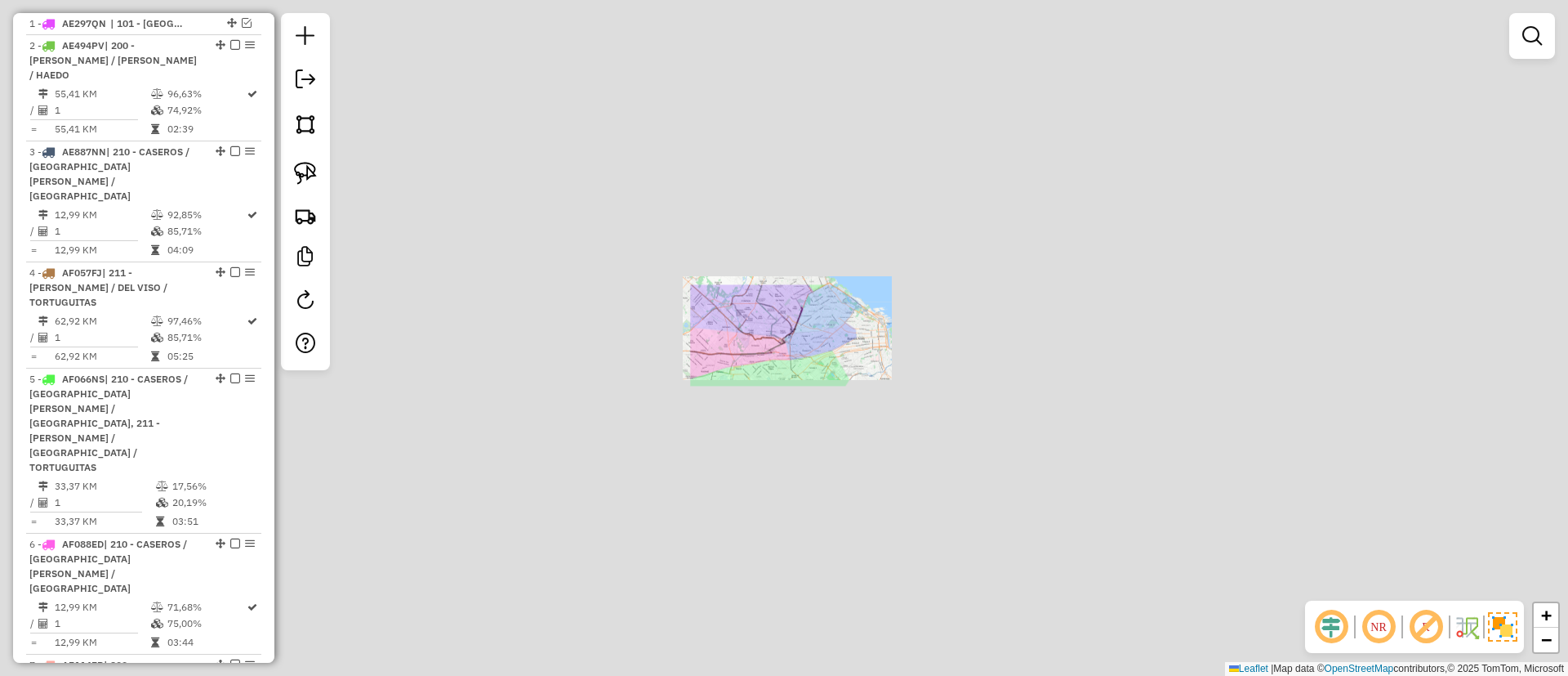
scroll to position [508, 0]
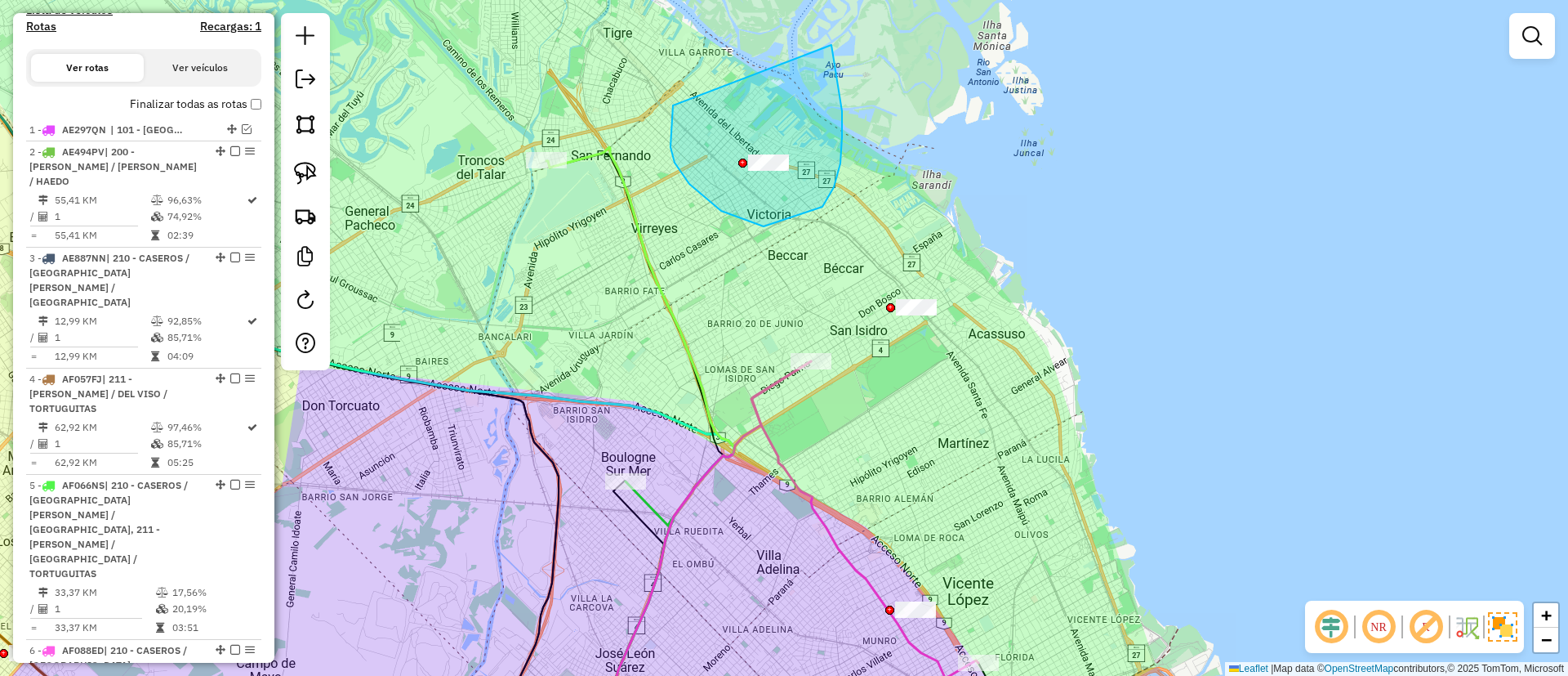
drag, startPoint x: 671, startPoint y: 147, endPoint x: 832, endPoint y: 45, distance: 190.6
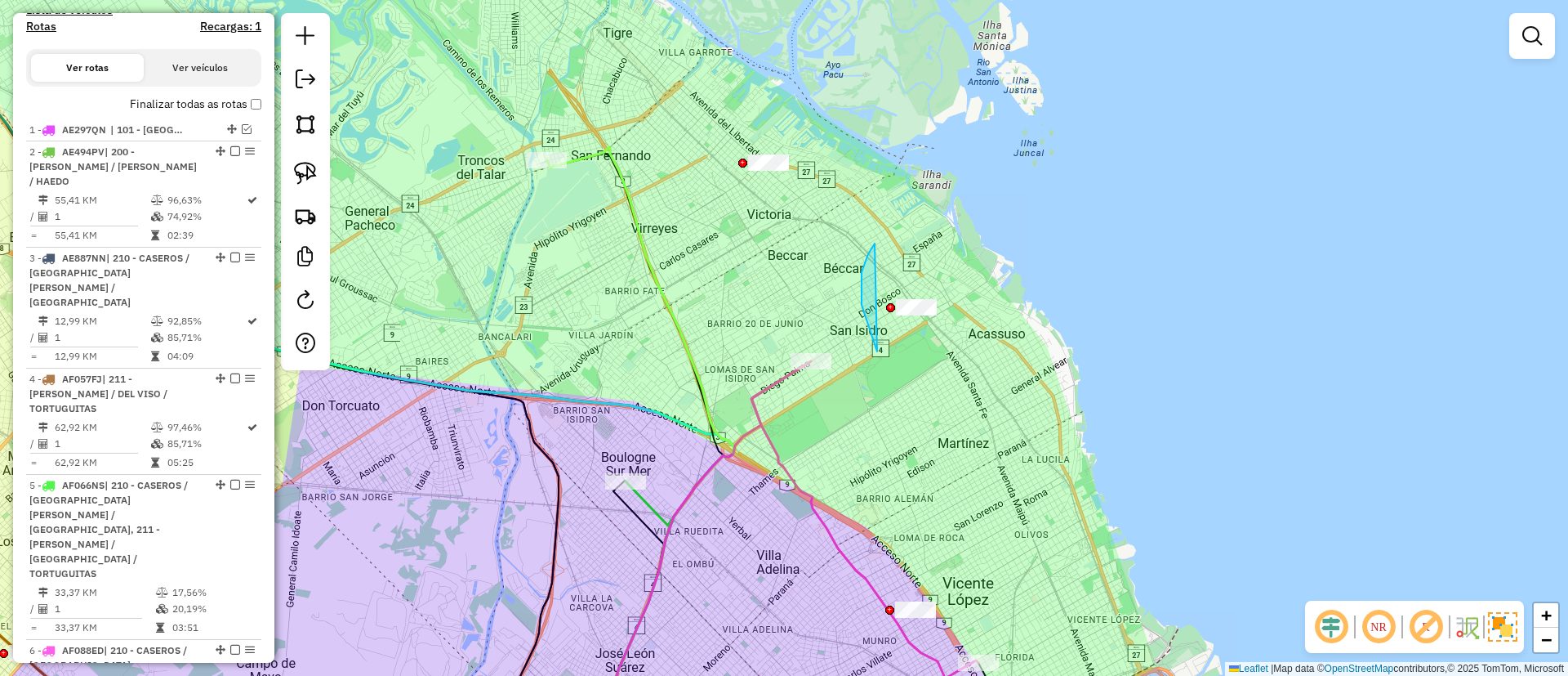
drag, startPoint x: 878, startPoint y: 351, endPoint x: 990, endPoint y: 275, distance: 135.4
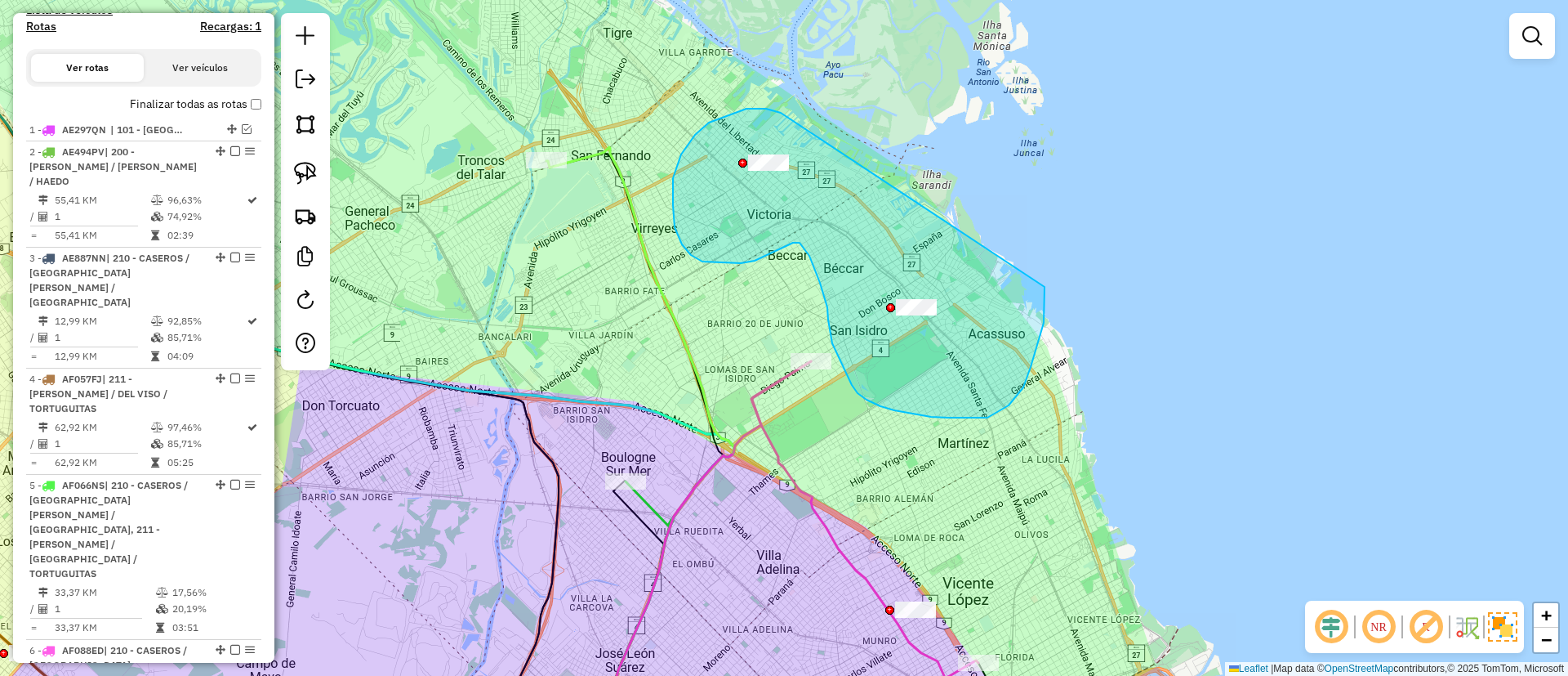
drag, startPoint x: 747, startPoint y: 108, endPoint x: 1044, endPoint y: 282, distance: 344.2
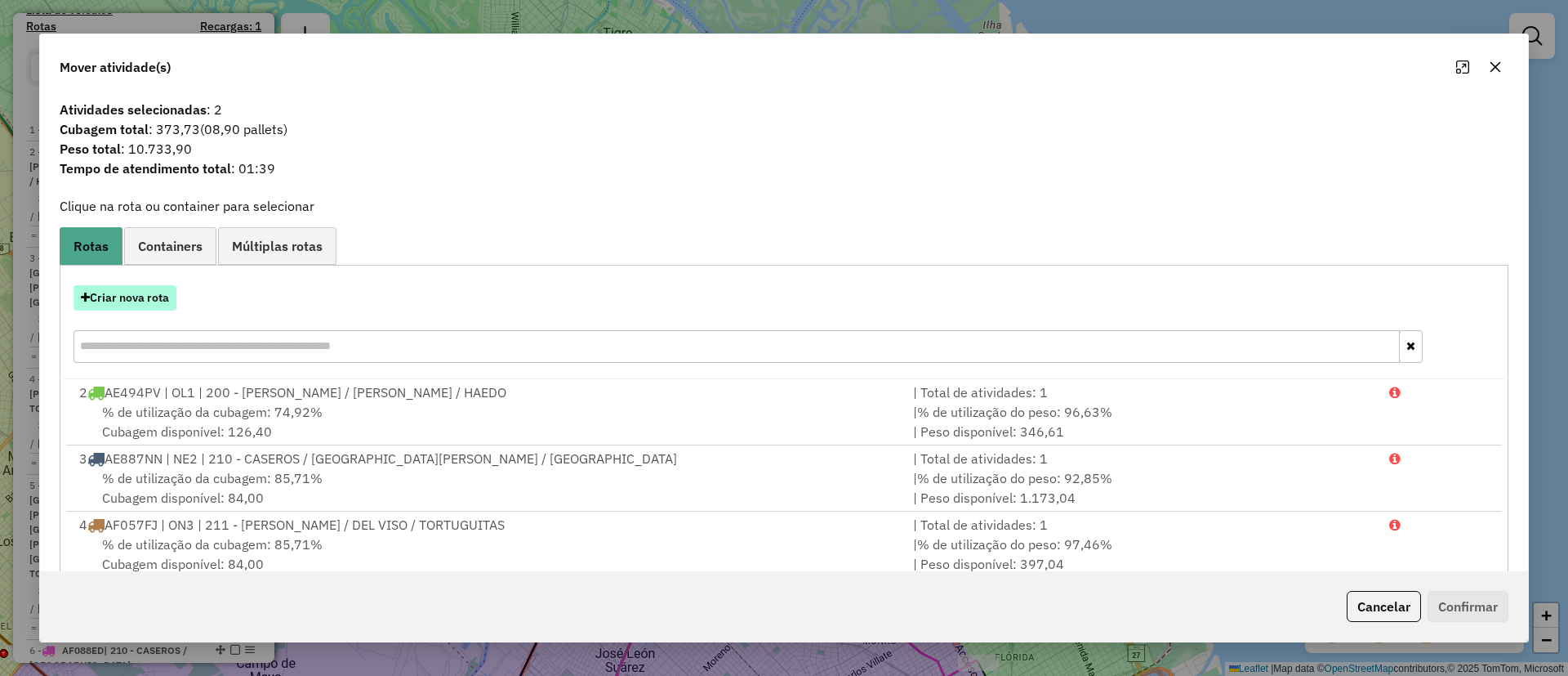
click at [128, 299] on button "Criar nova rota" at bounding box center [125, 298] width 103 height 25
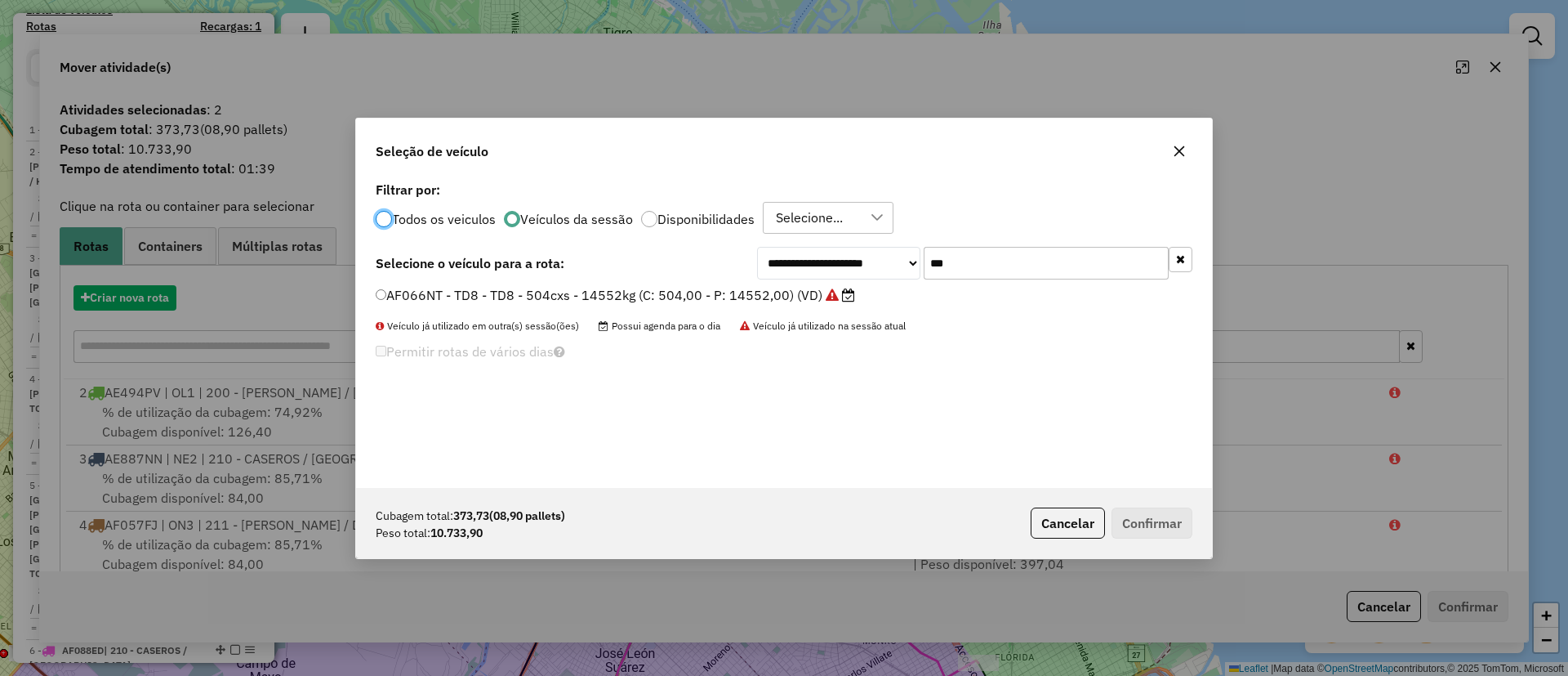
scroll to position [9, 5]
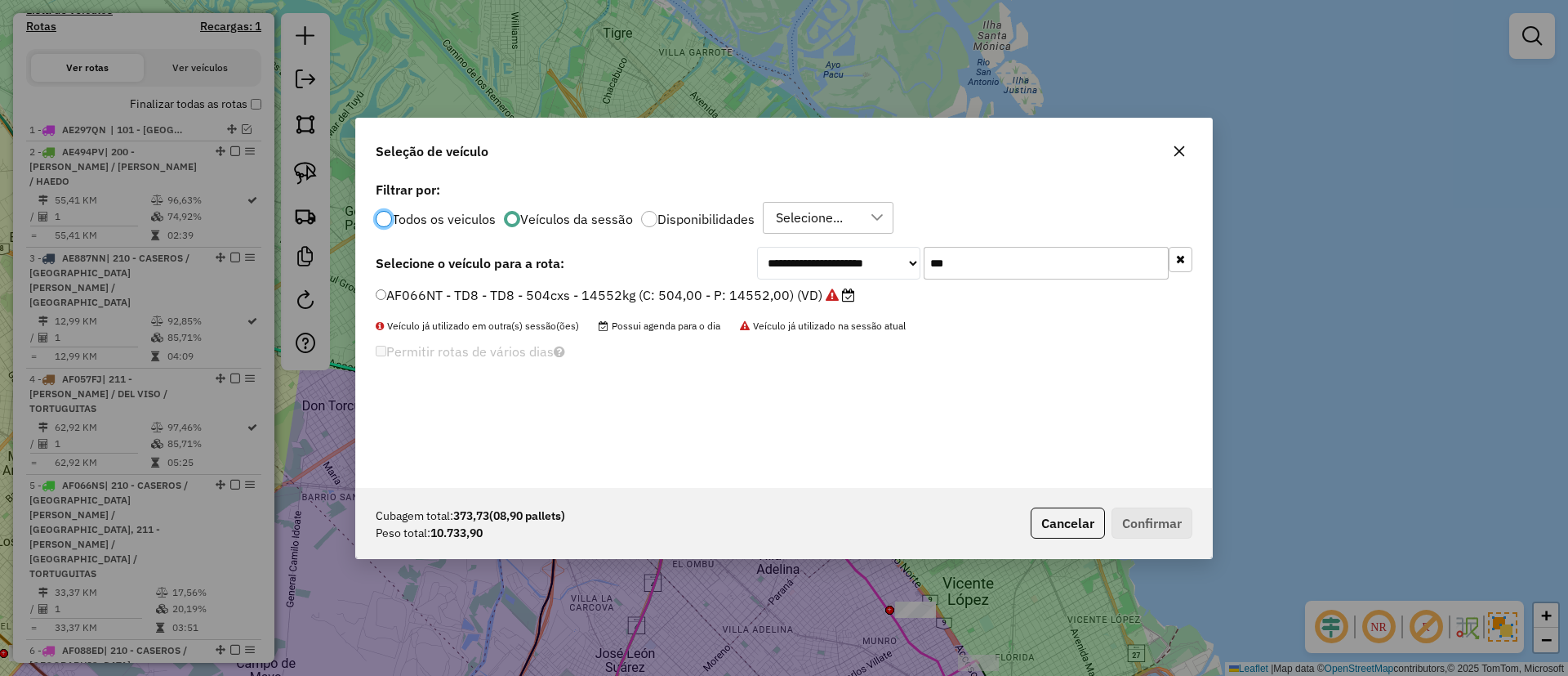
click at [1181, 259] on icon "button" at bounding box center [1180, 259] width 9 height 12
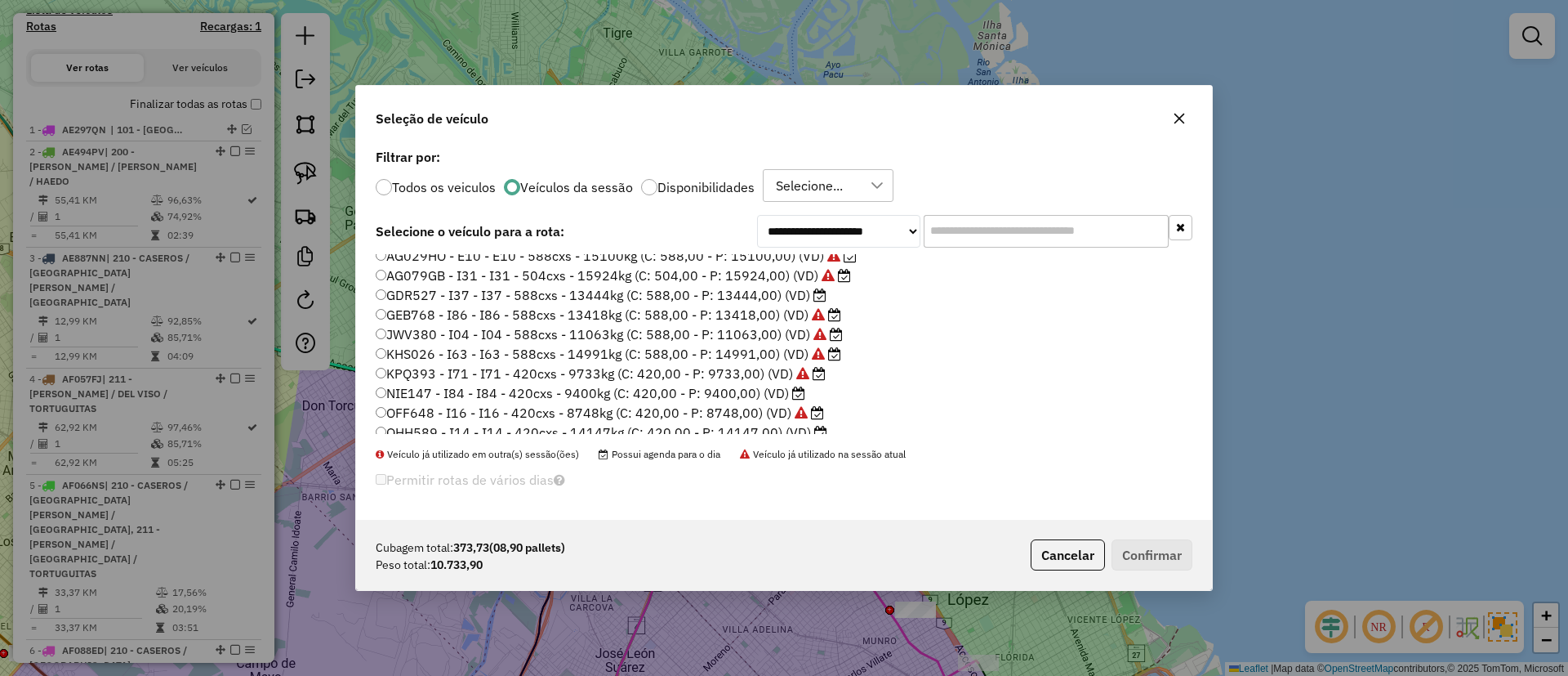
scroll to position [368, 0]
click at [808, 428] on label "OHH589 - I14 - I14 - 420cxs - 14147kg (C: 420,00 - P: 14147,00) (VD)" at bounding box center [601, 425] width 451 height 20
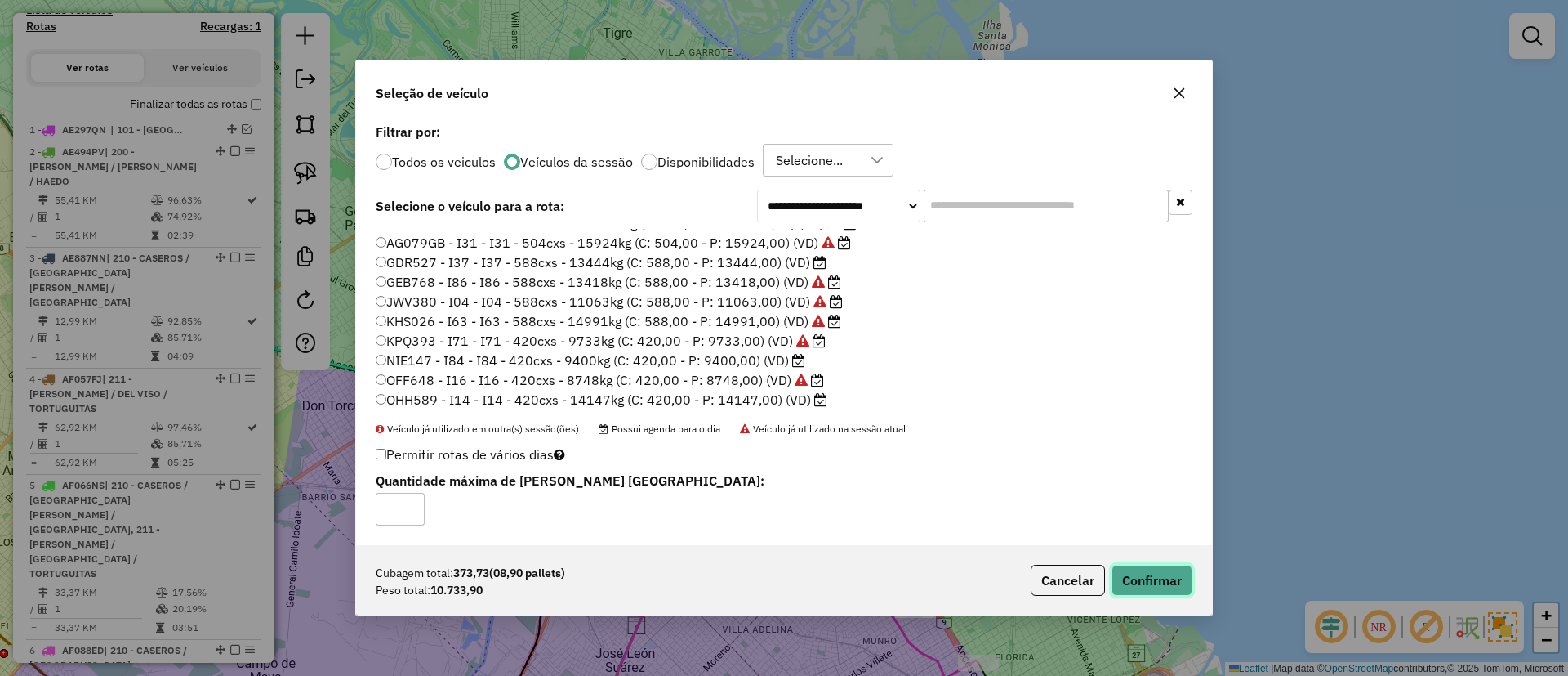
click at [1150, 580] on button "Confirmar" at bounding box center [1152, 580] width 81 height 31
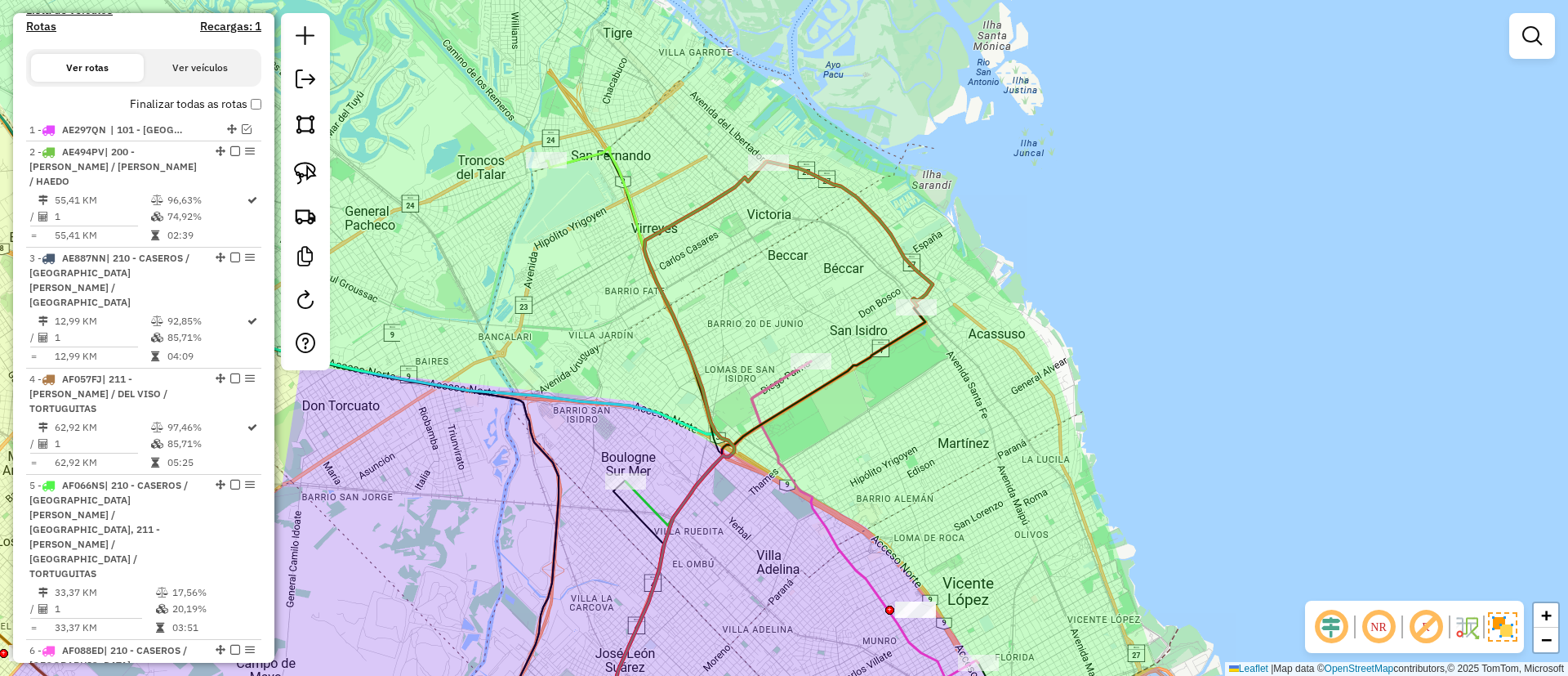
click at [848, 199] on icon at bounding box center [850, 234] width 164 height 144
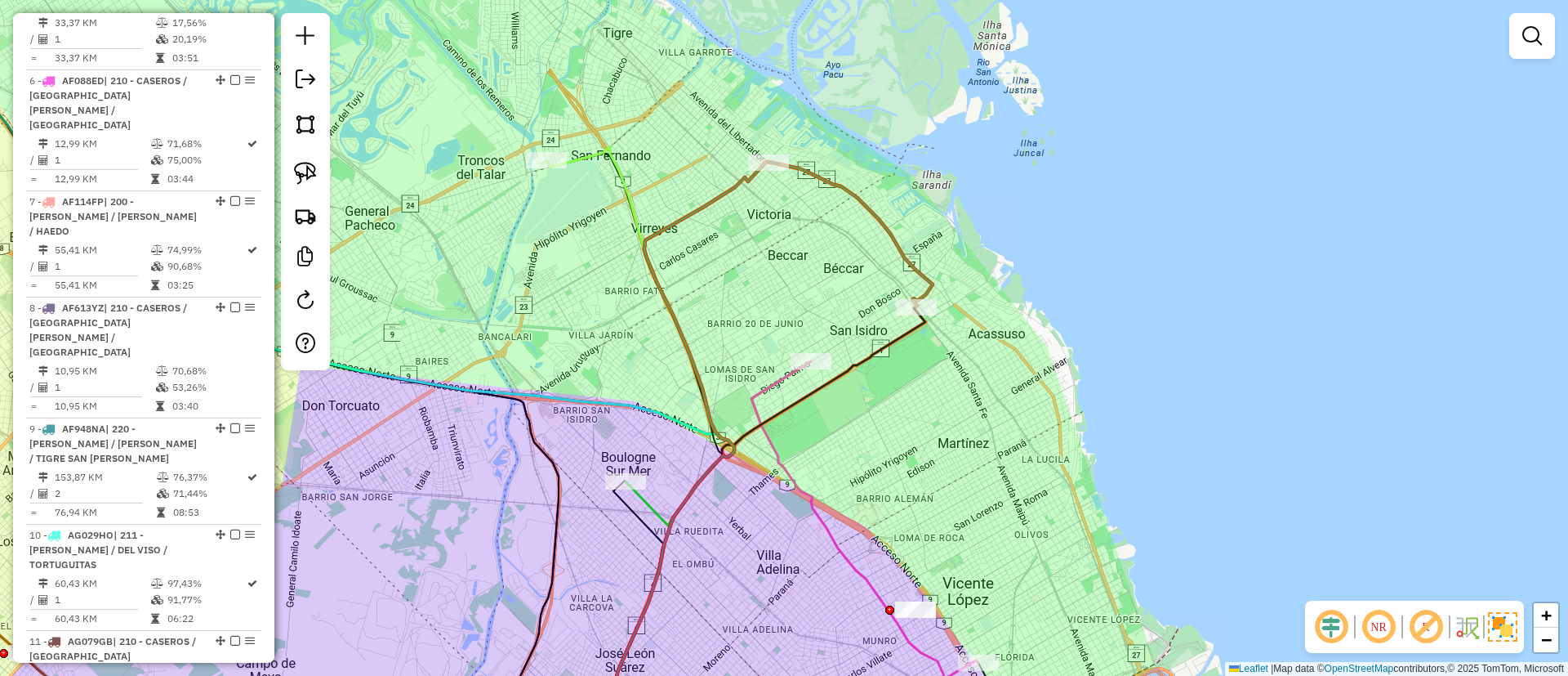
select select "**********"
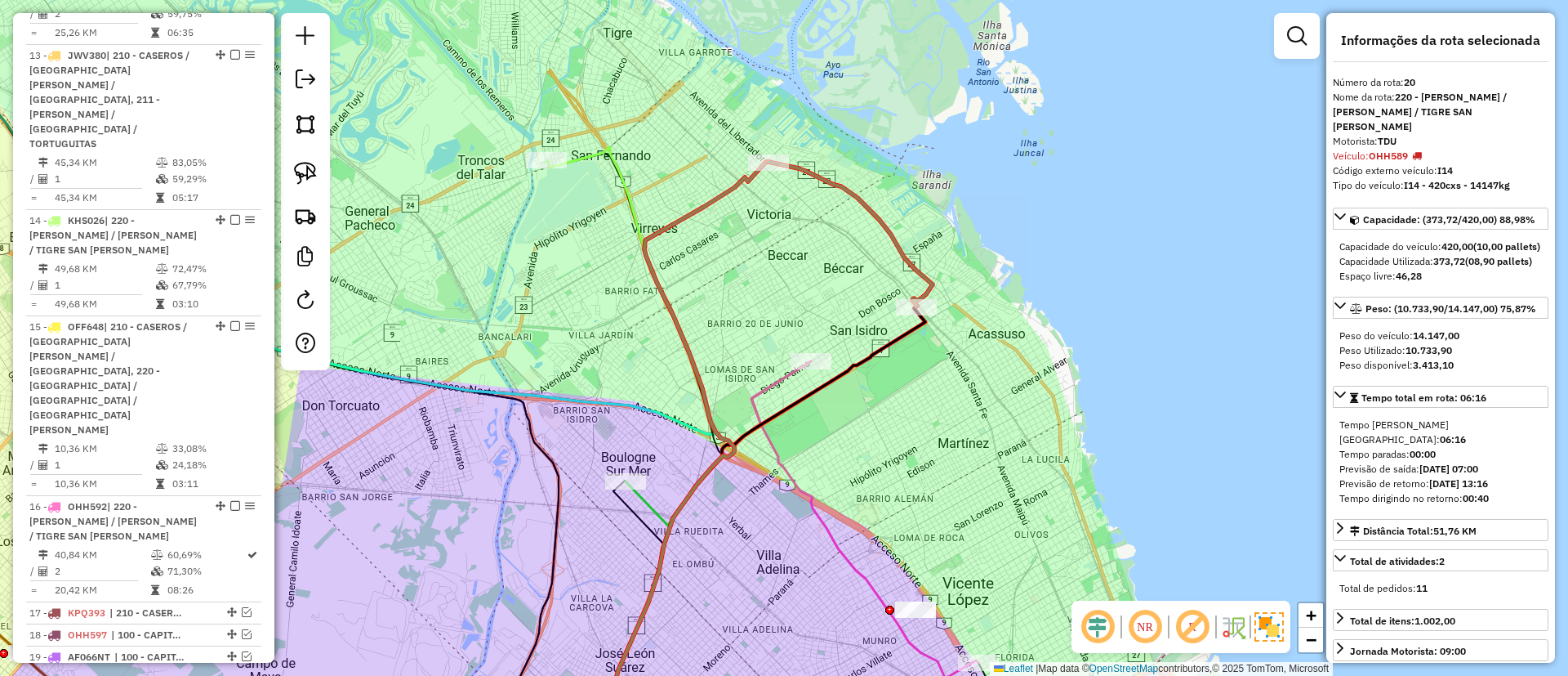
scroll to position [2134, 0]
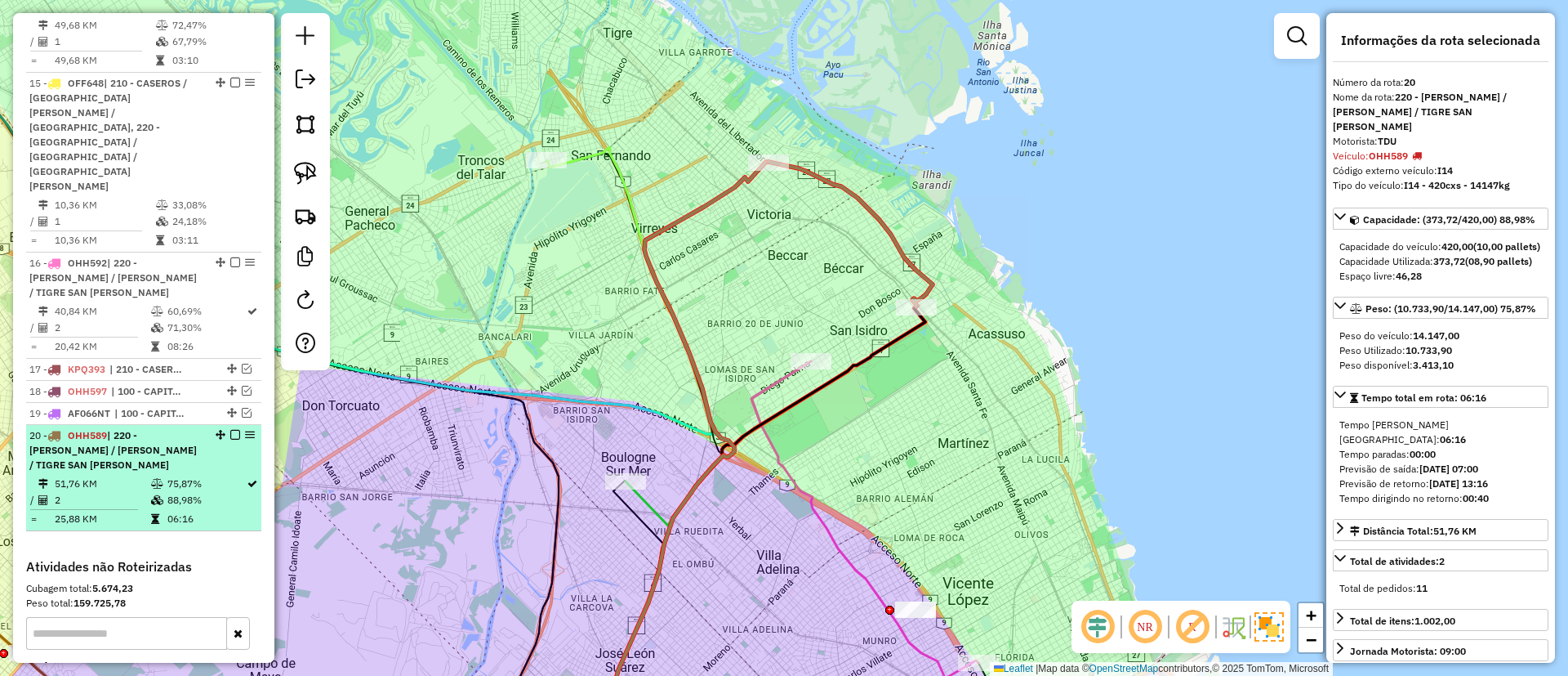
click at [230, 430] on em at bounding box center [235, 435] width 10 height 10
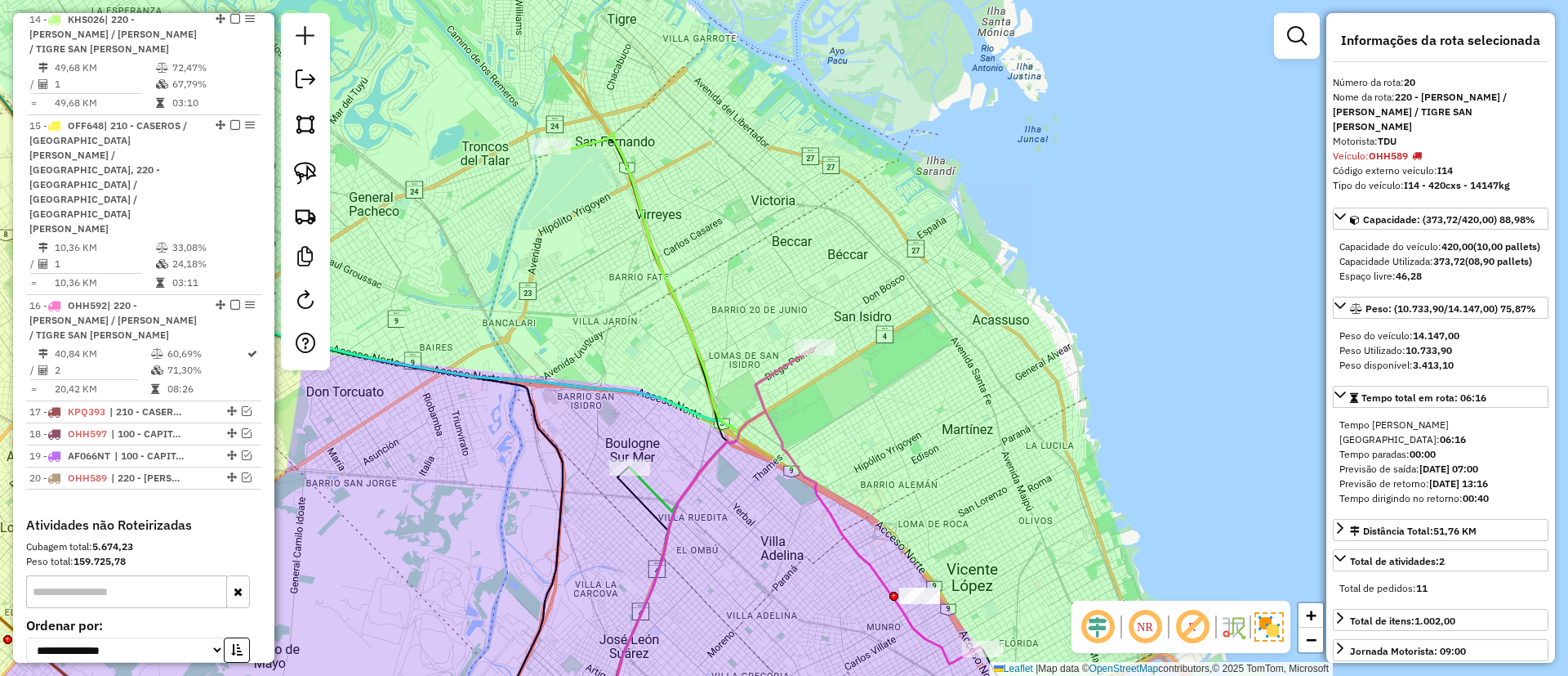
drag, startPoint x: 759, startPoint y: 299, endPoint x: 826, endPoint y: 81, distance: 228.1
click at [813, 69] on div "Janela de atendimento Grade de atendimento Capacidade Transportadoras Veículos …" at bounding box center [784, 338] width 1568 height 676
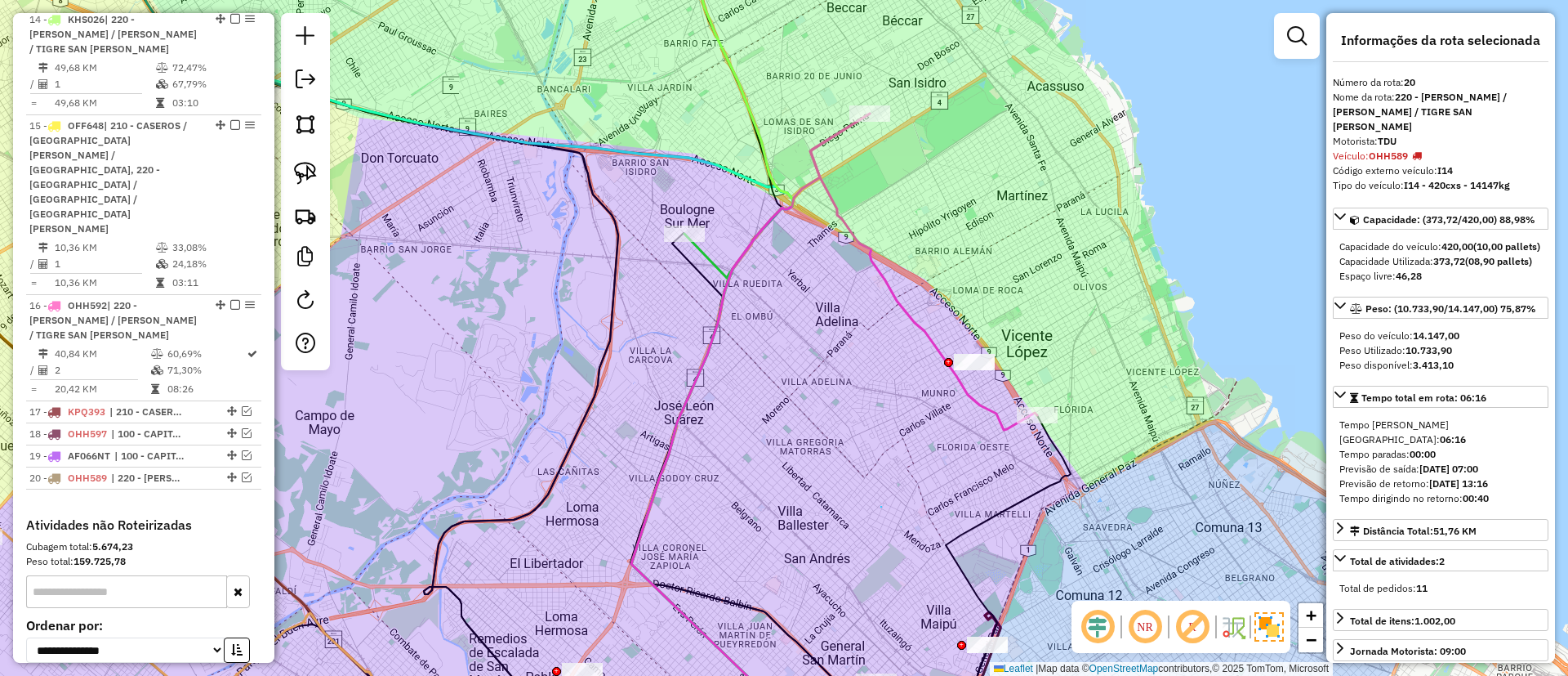
drag, startPoint x: 882, startPoint y: 506, endPoint x: 995, endPoint y: 163, distance: 361.1
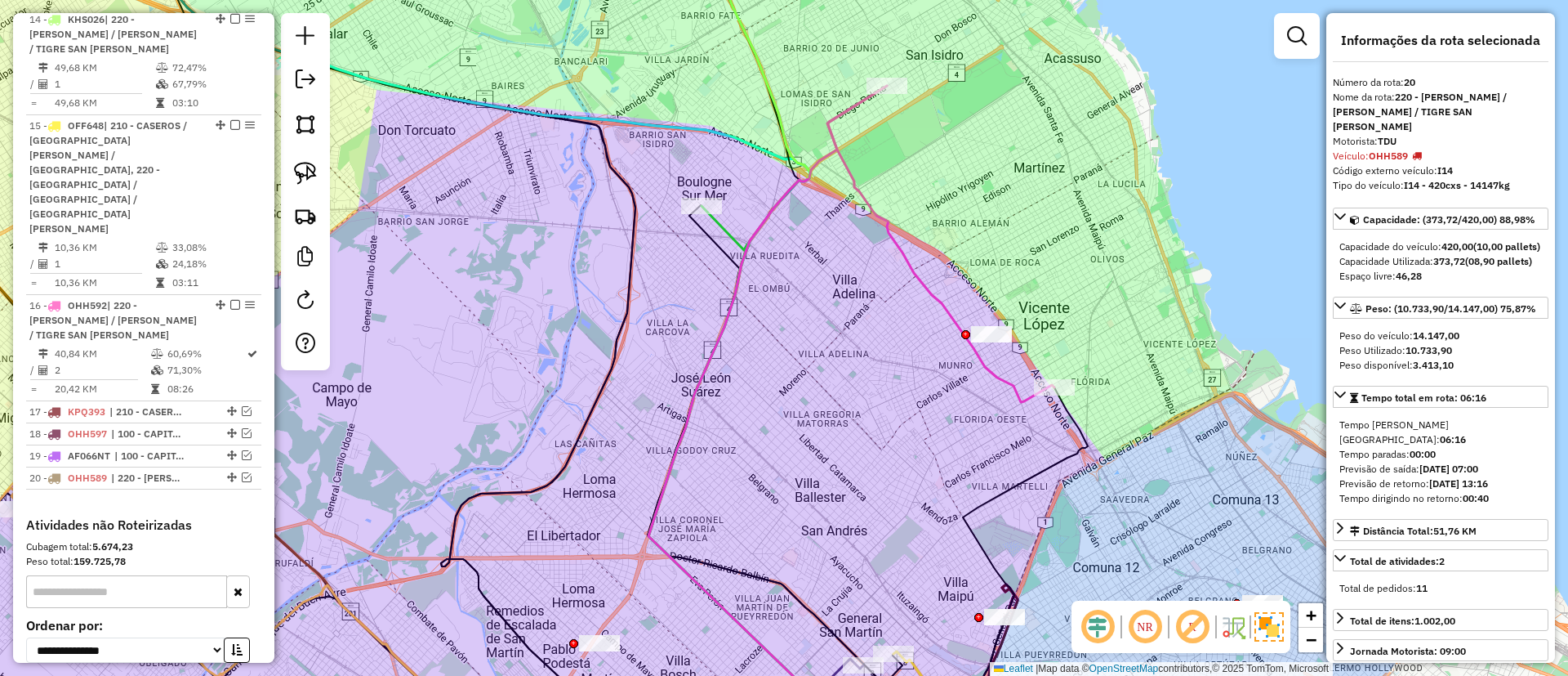
drag, startPoint x: 849, startPoint y: 441, endPoint x: 1007, endPoint y: 178, distance: 306.8
click at [1008, 184] on div "Janela de atendimento Grade de atendimento Capacidade Transportadoras Veículos …" at bounding box center [784, 338] width 1568 height 676
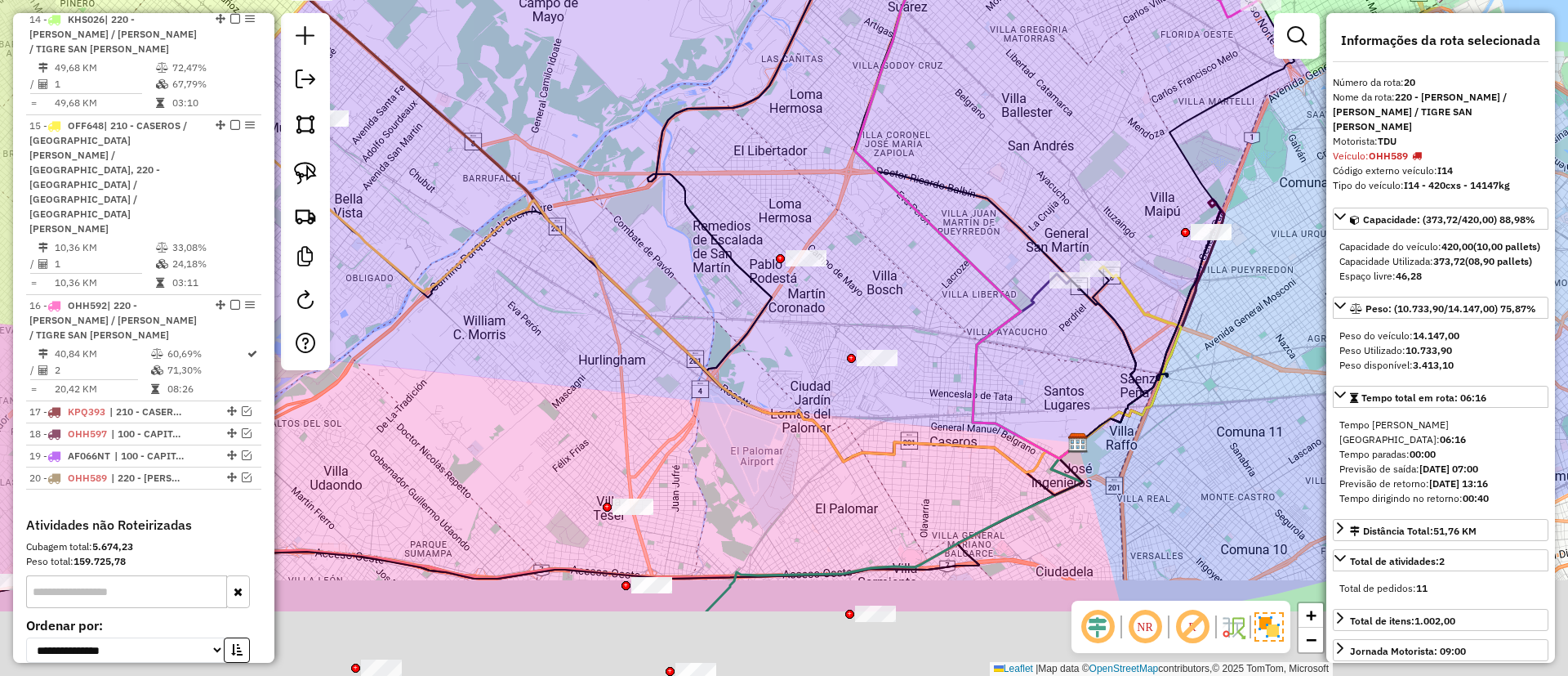
drag, startPoint x: 606, startPoint y: 458, endPoint x: 661, endPoint y: 339, distance: 131.1
click at [661, 339] on div "Janela de atendimento Grade de atendimento Capacidade Transportadoras Veículos …" at bounding box center [784, 338] width 1568 height 676
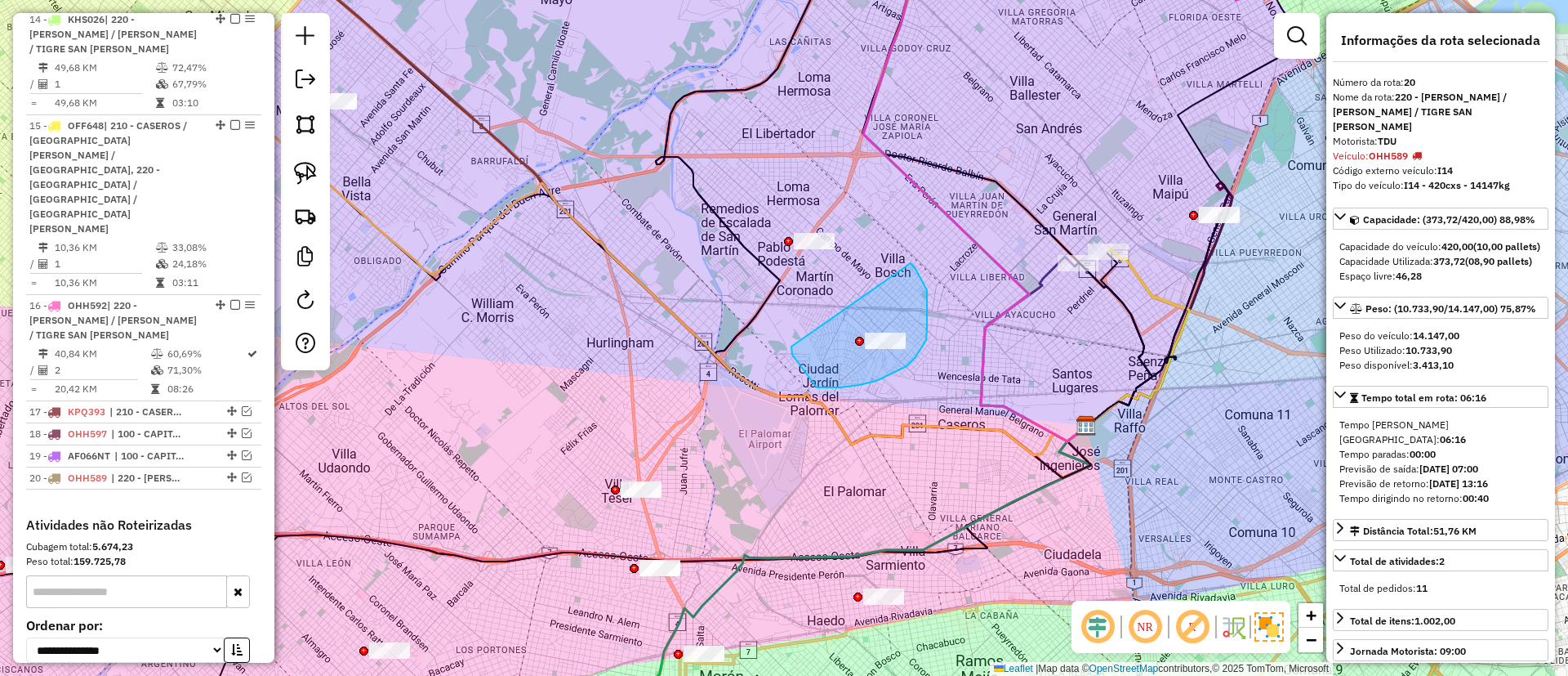
drag, startPoint x: 793, startPoint y: 355, endPoint x: 909, endPoint y: 260, distance: 149.9
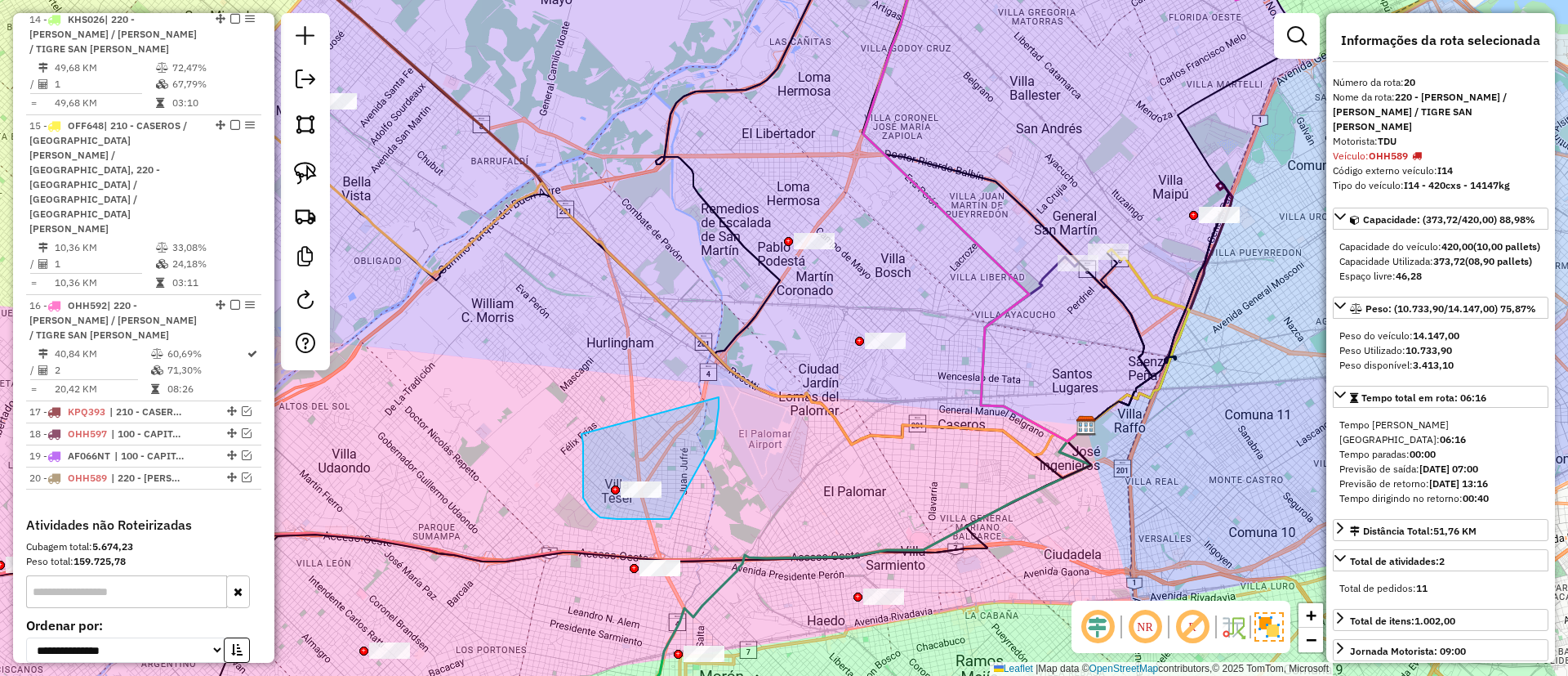
drag, startPoint x: 583, startPoint y: 483, endPoint x: 719, endPoint y: 393, distance: 163.1
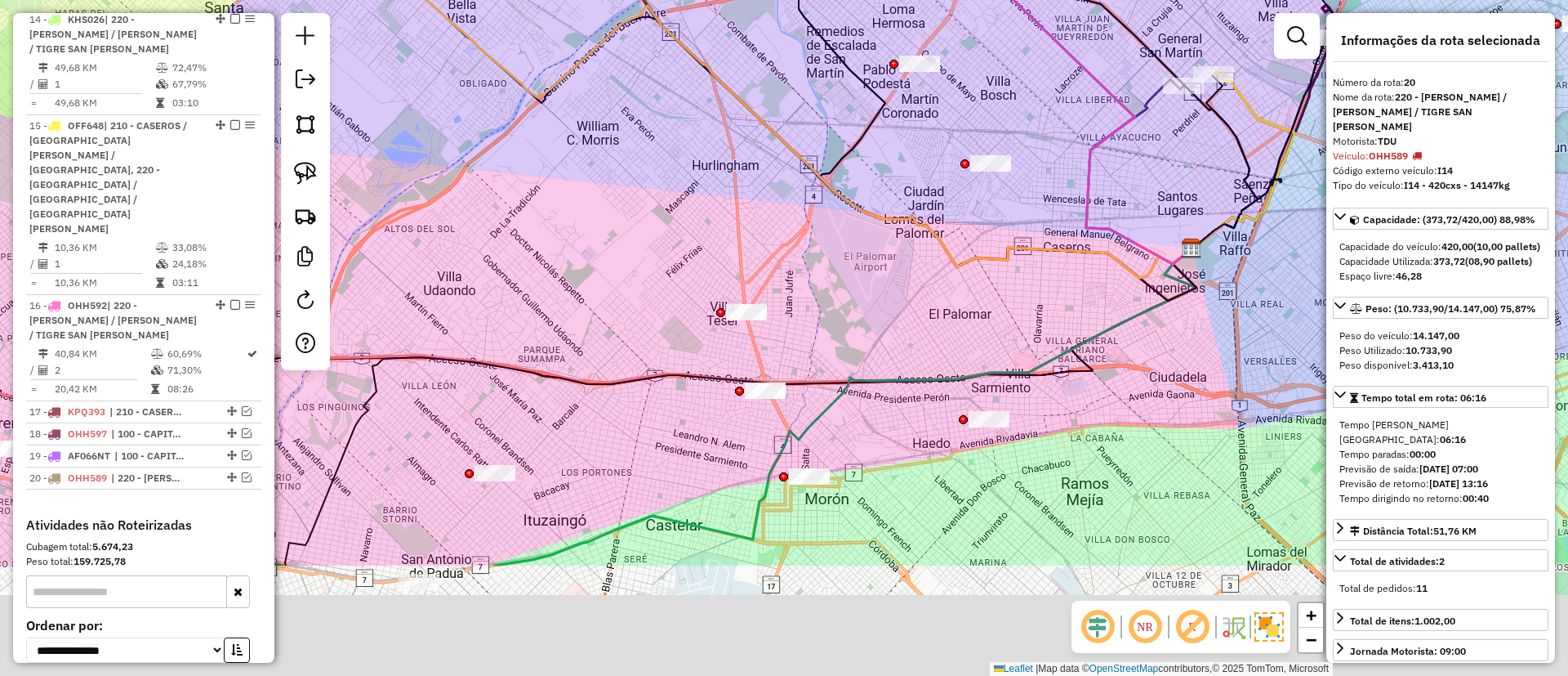
drag, startPoint x: 731, startPoint y: 453, endPoint x: 848, endPoint y: 249, distance: 235.2
click at [848, 249] on div "Janela de atendimento Grade de atendimento Capacidade Transportadoras Veículos …" at bounding box center [784, 338] width 1568 height 676
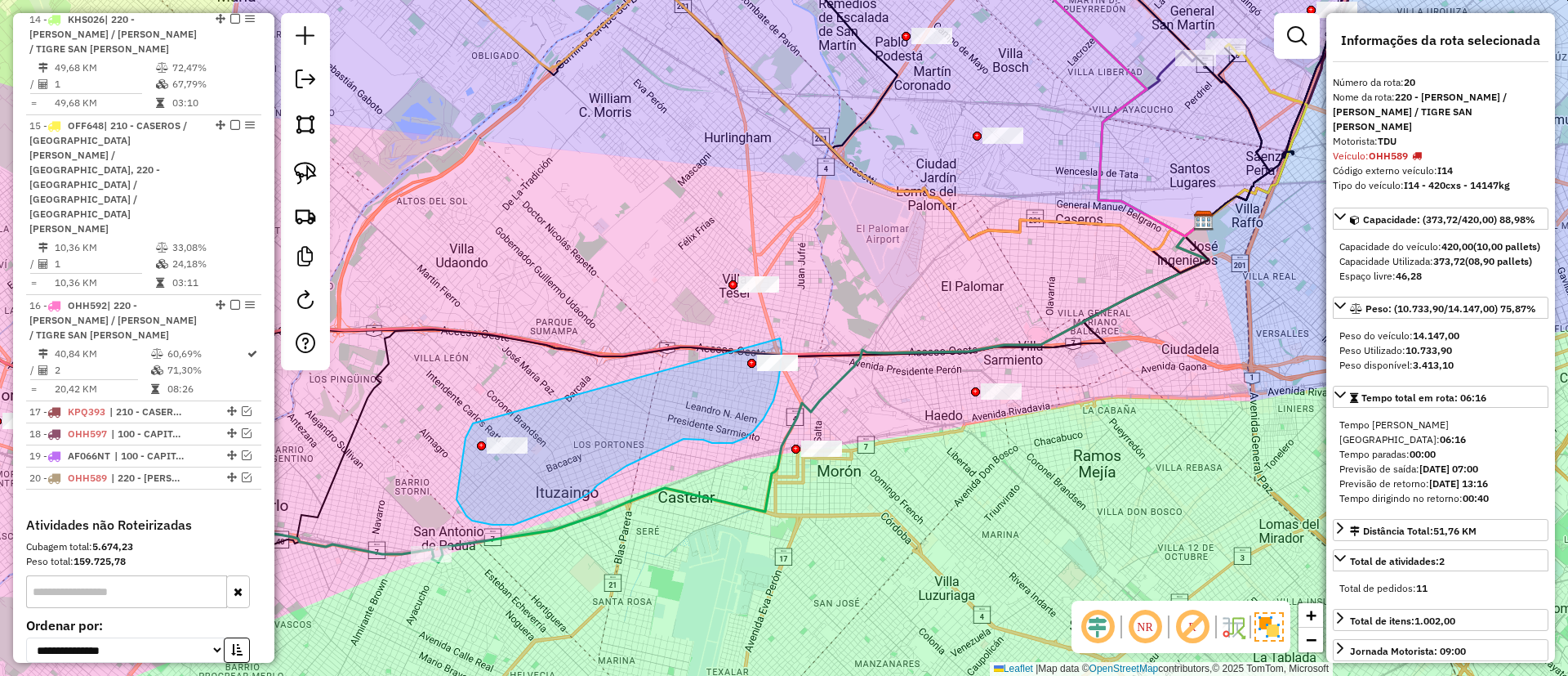
drag, startPoint x: 465, startPoint y: 438, endPoint x: 761, endPoint y: 314, distance: 320.9
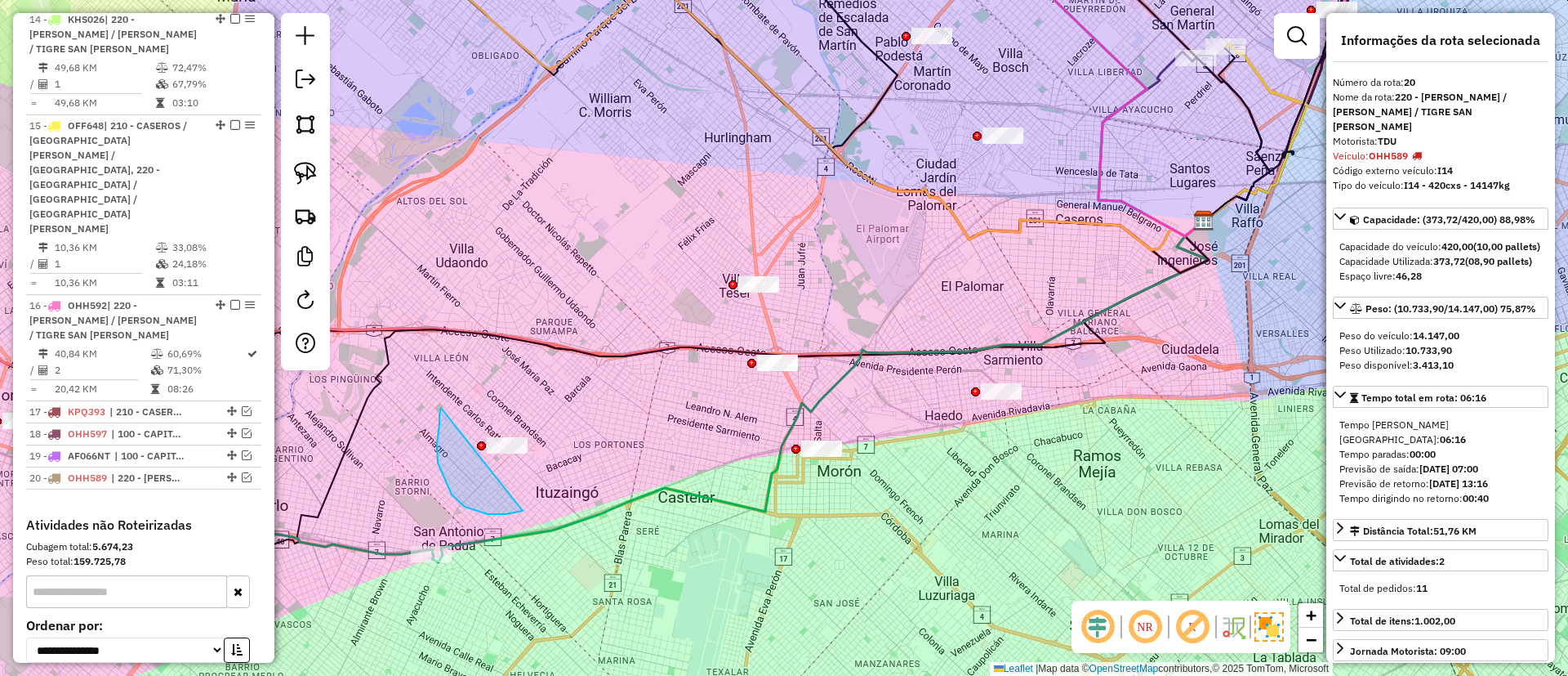
drag, startPoint x: 506, startPoint y: 514, endPoint x: 546, endPoint y: 392, distance: 128.4
drag, startPoint x: 817, startPoint y: 353, endPoint x: 810, endPoint y: 323, distance: 30.8
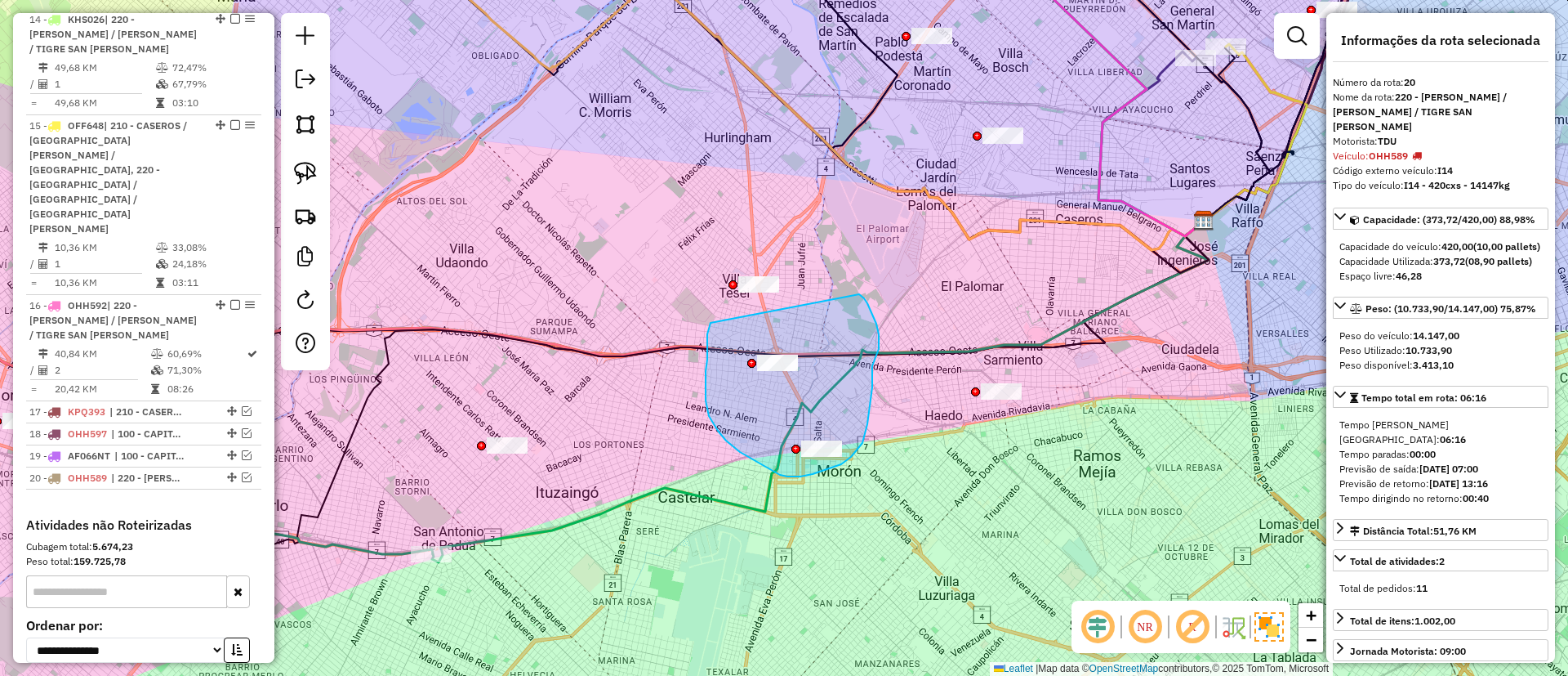
drag, startPoint x: 707, startPoint y: 336, endPoint x: 859, endPoint y: 295, distance: 157.4
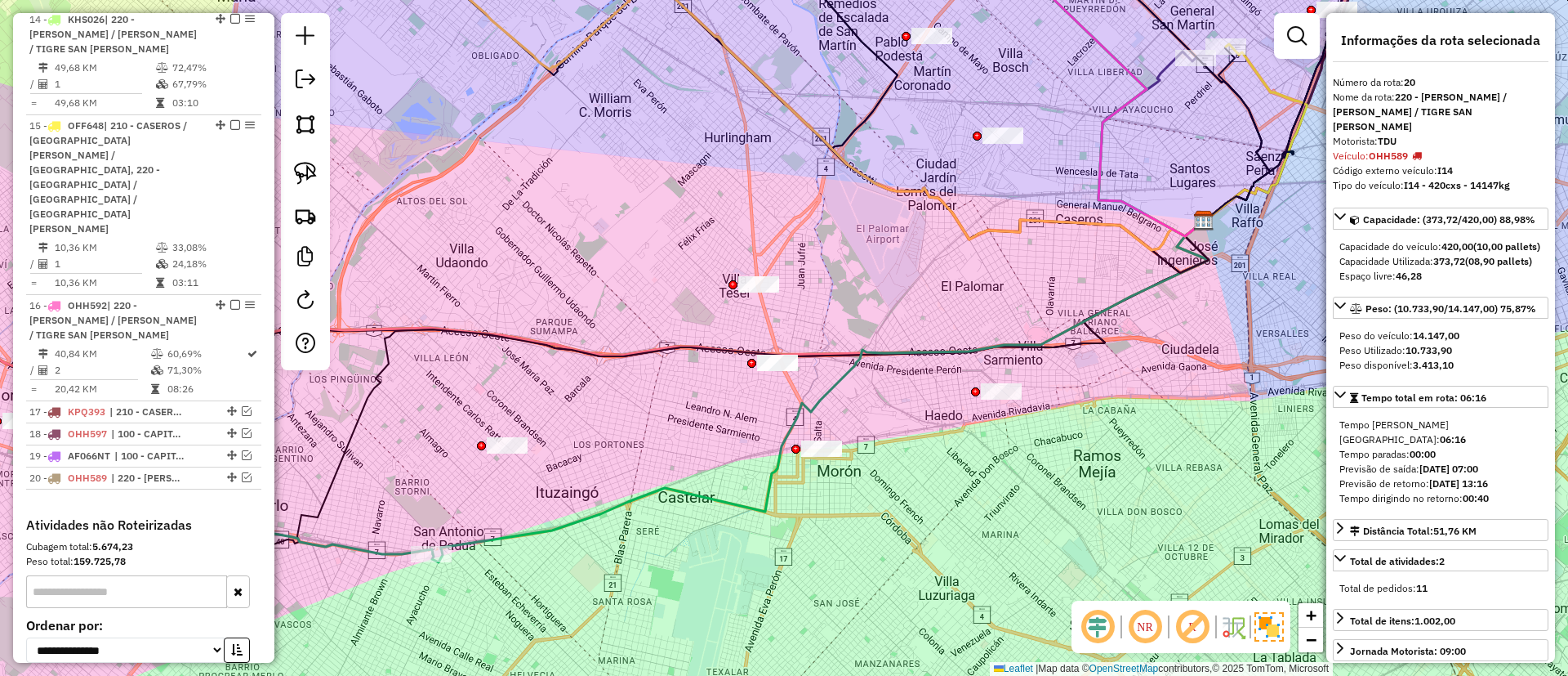
click at [545, 508] on div "Janela de atendimento Grade de atendimento Capacidade Transportadoras Veículos …" at bounding box center [784, 338] width 1568 height 676
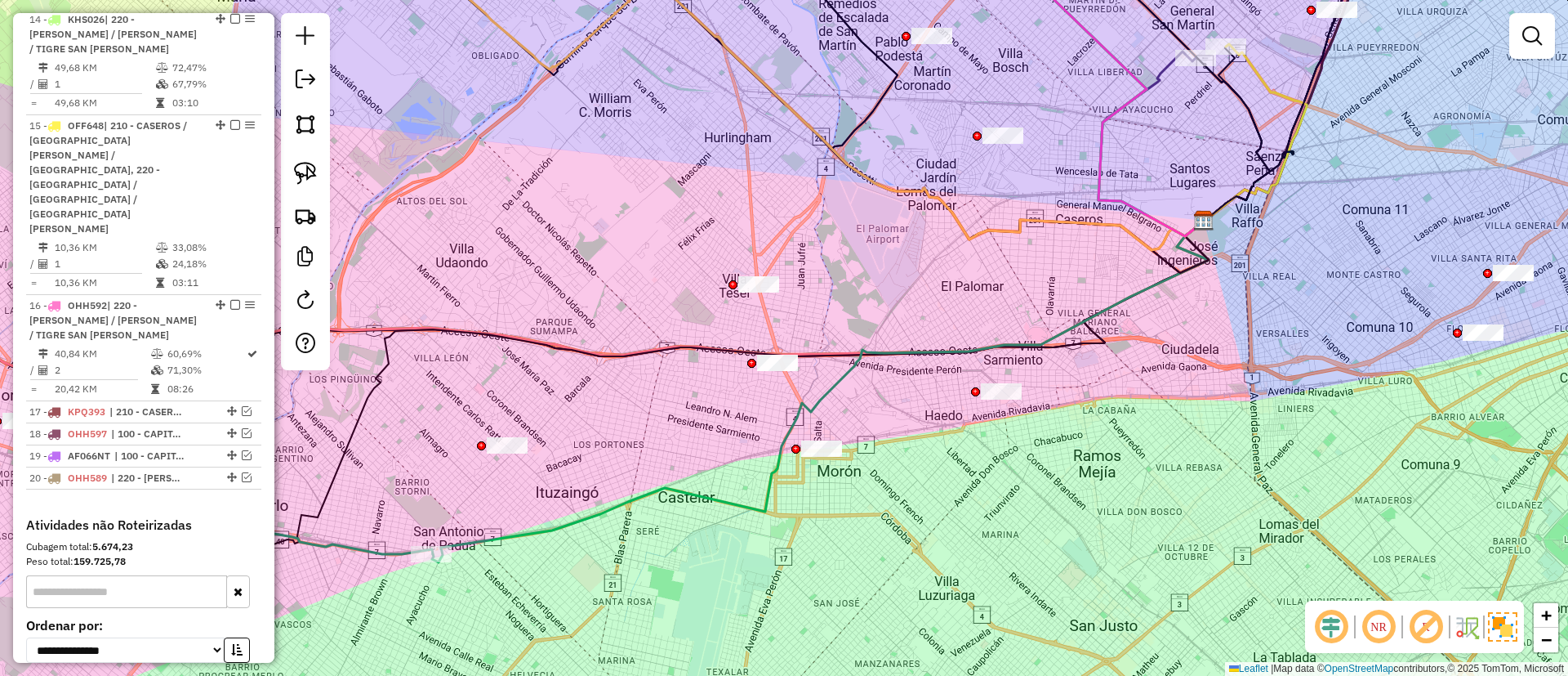
click at [544, 526] on icon at bounding box center [820, 391] width 777 height 340
select select "**********"
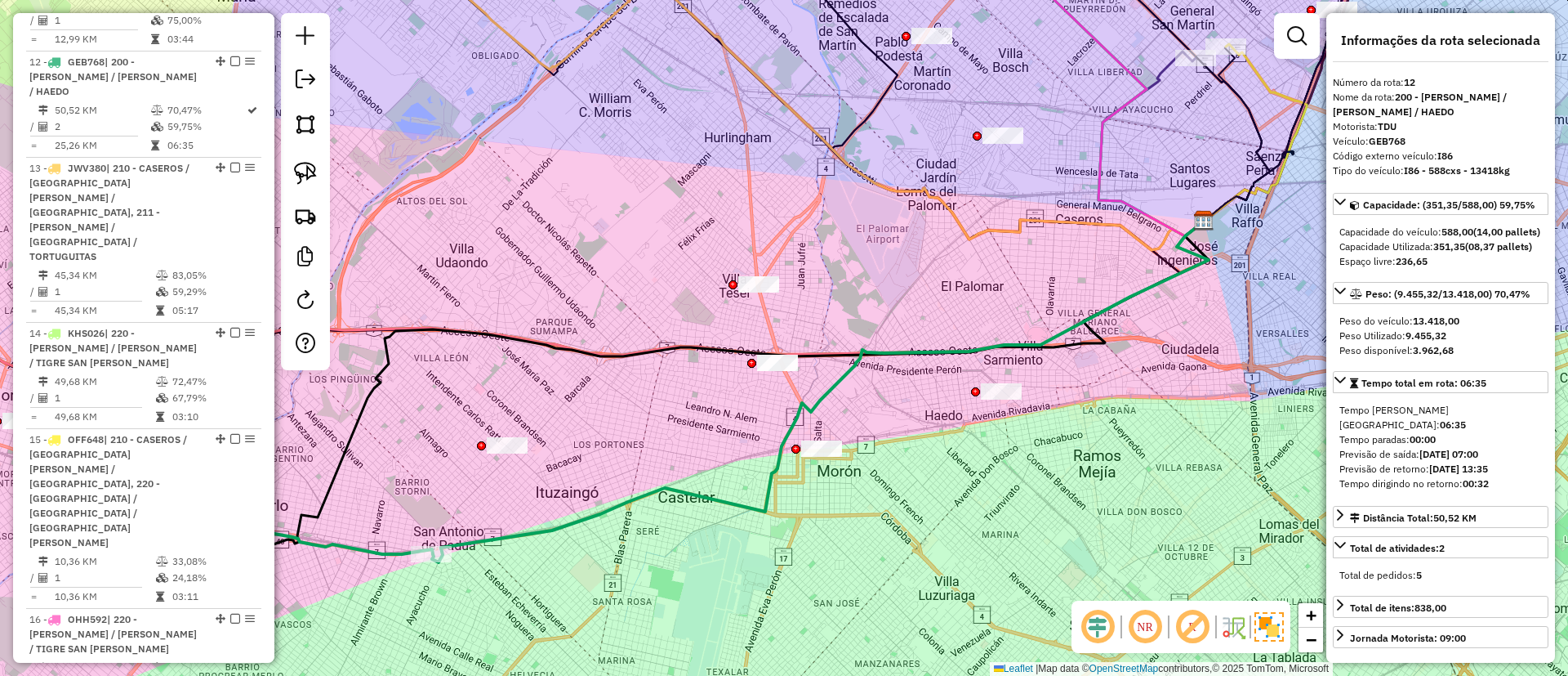
scroll to position [1567, 0]
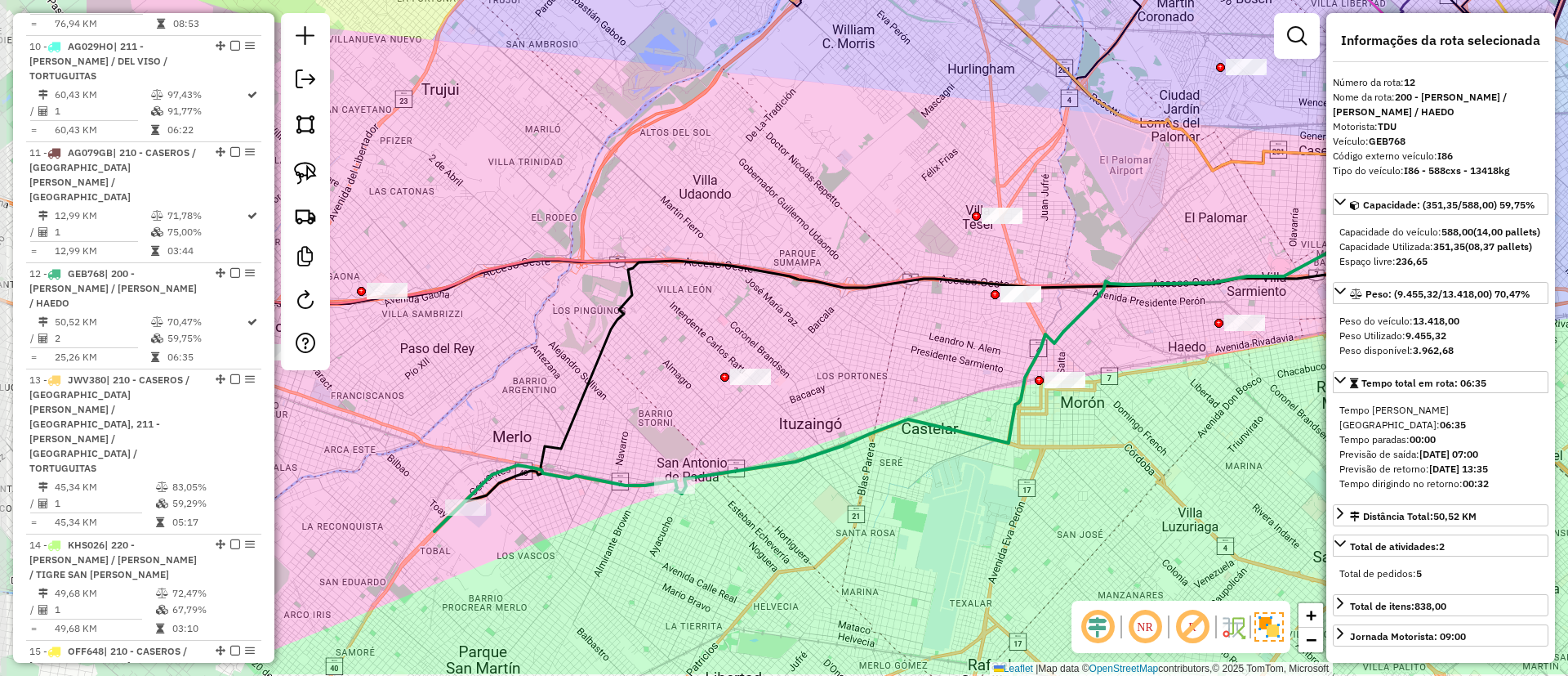
drag, startPoint x: 495, startPoint y: 481, endPoint x: 739, endPoint y: 415, distance: 252.8
click at [739, 415] on div "Janela de atendimento Grade de atendimento Capacidade Transportadoras Veículos …" at bounding box center [784, 338] width 1568 height 676
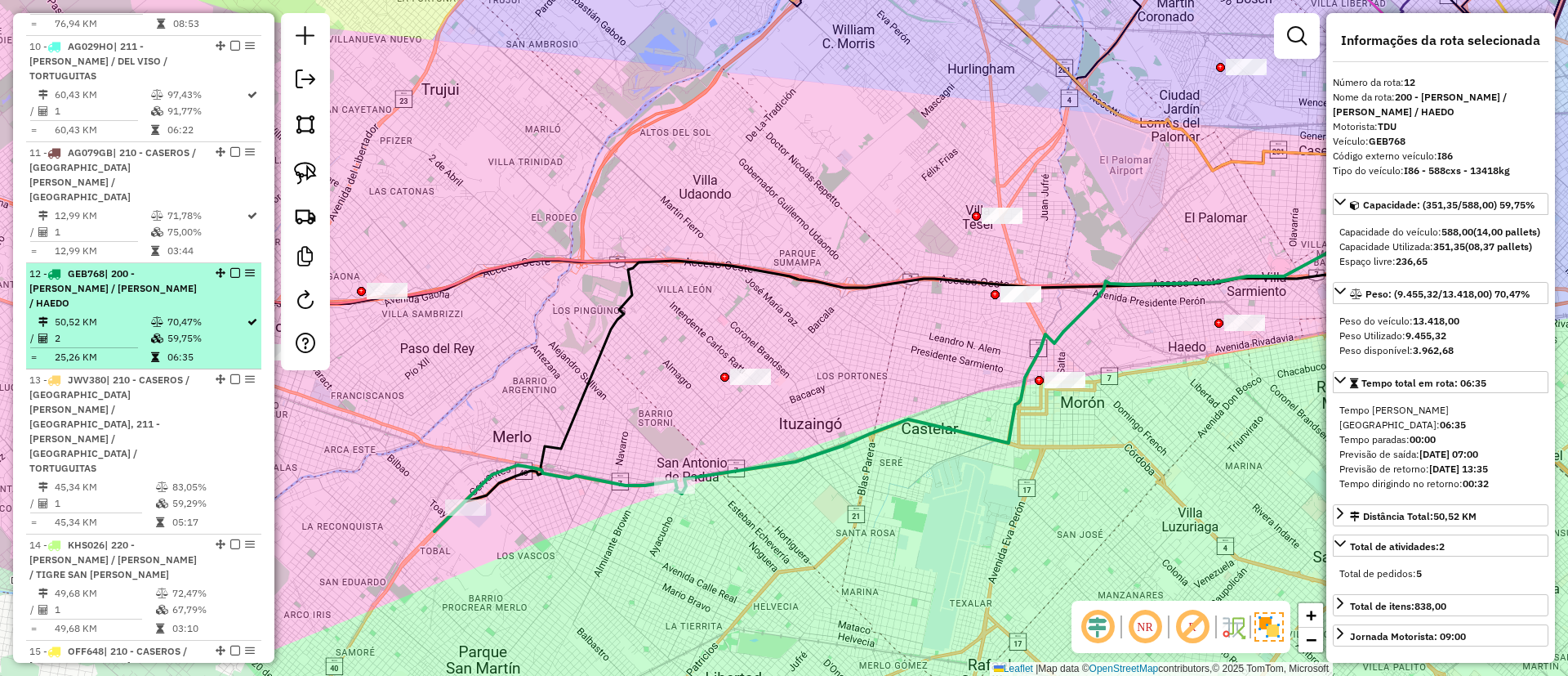
click at [234, 268] on em at bounding box center [235, 273] width 10 height 10
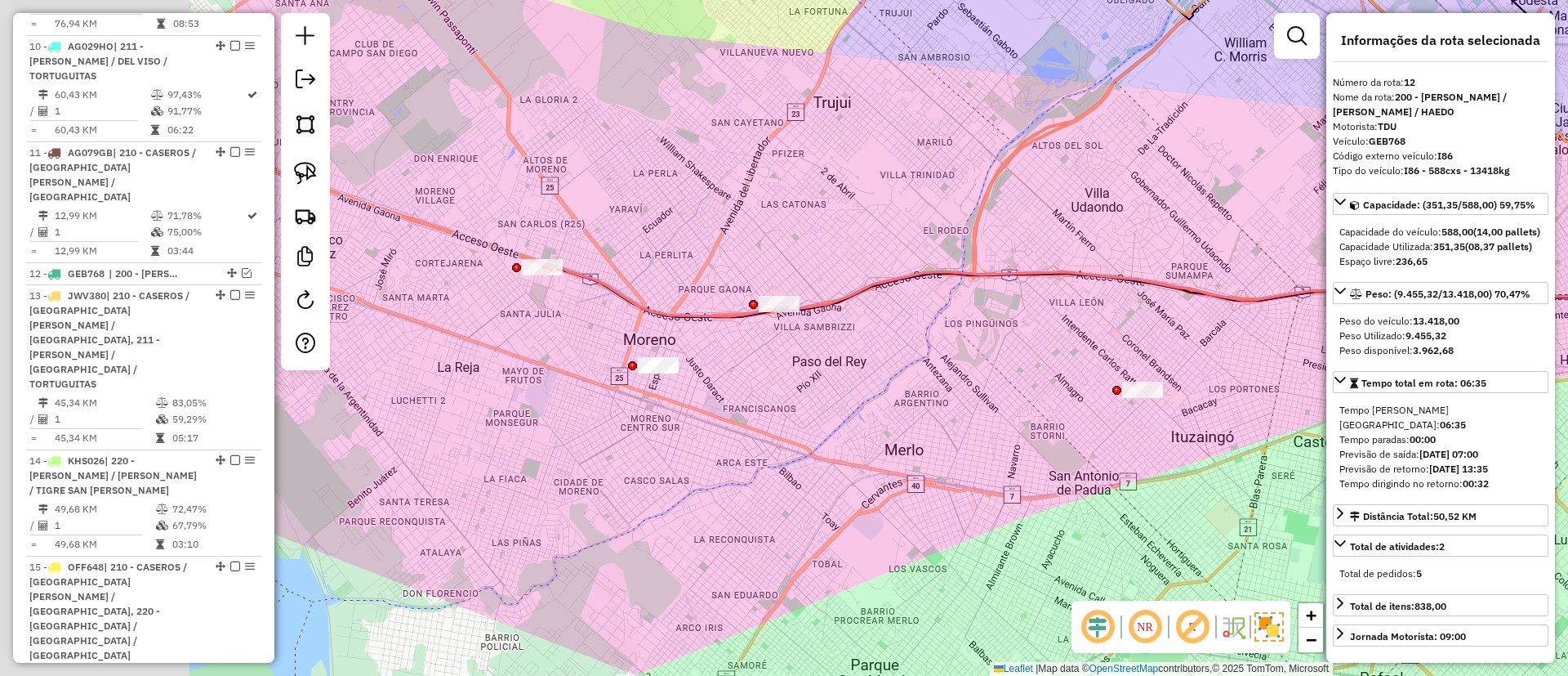
drag, startPoint x: 575, startPoint y: 357, endPoint x: 874, endPoint y: 357, distance: 299.0
click at [874, 357] on div "Janela de atendimento Grade de atendimento Capacidade Transportadoras Veículos …" at bounding box center [784, 338] width 1568 height 676
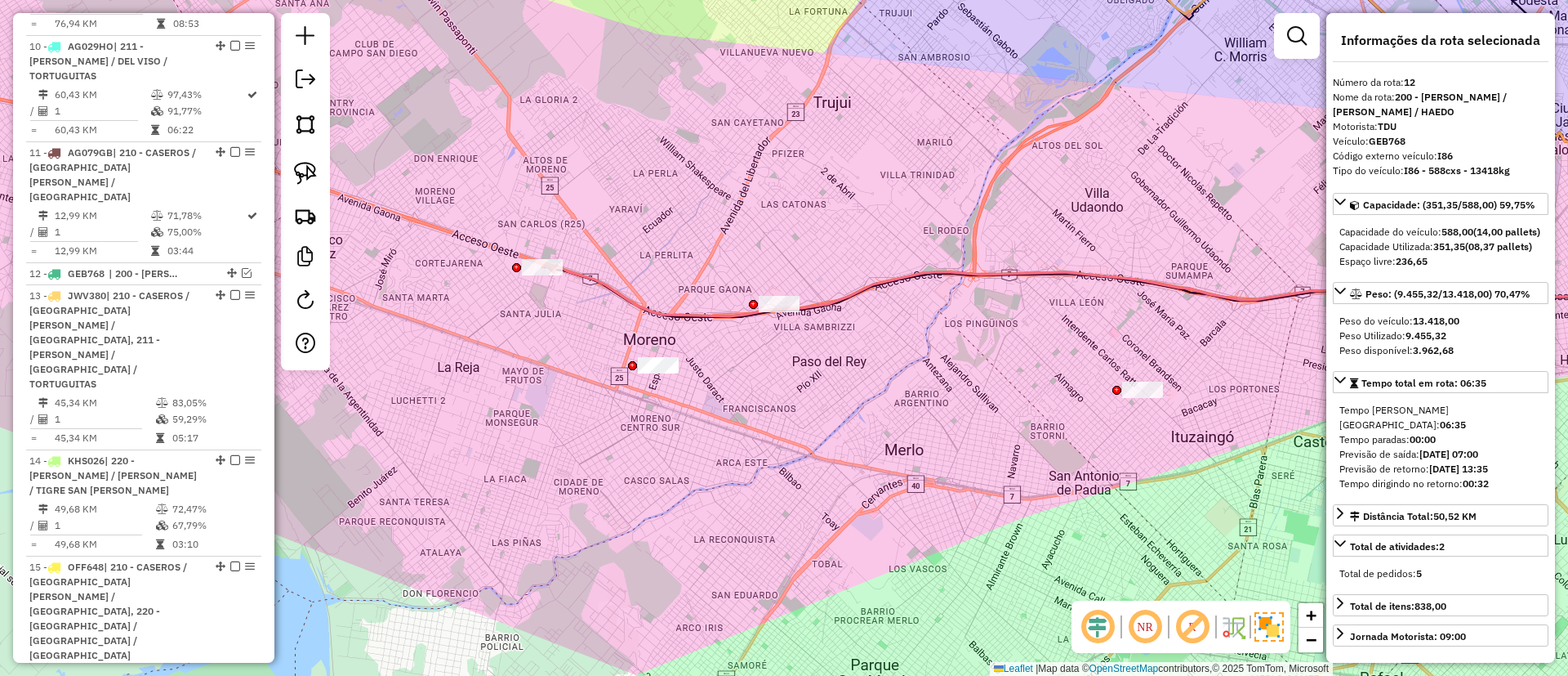
click at [591, 272] on icon at bounding box center [1133, 289] width 1183 height 54
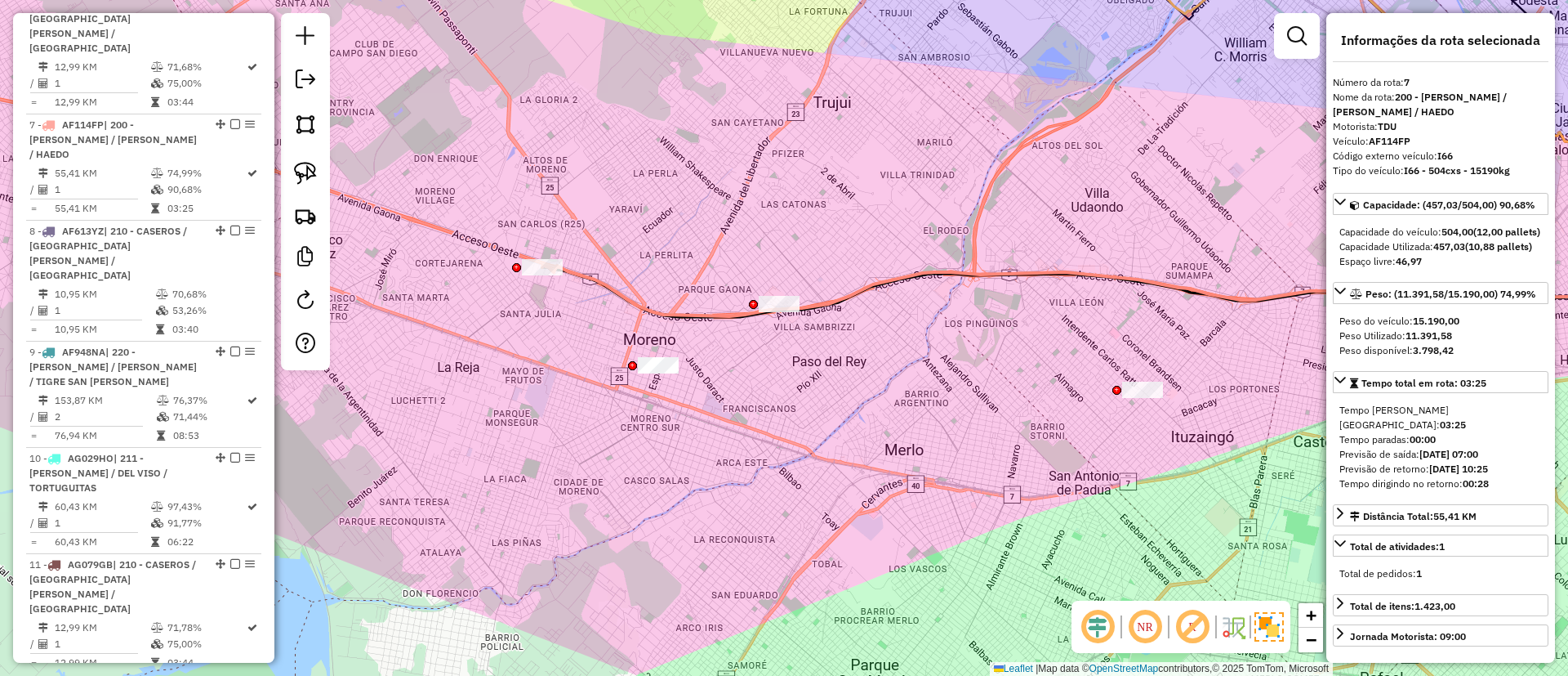
scroll to position [1109, 0]
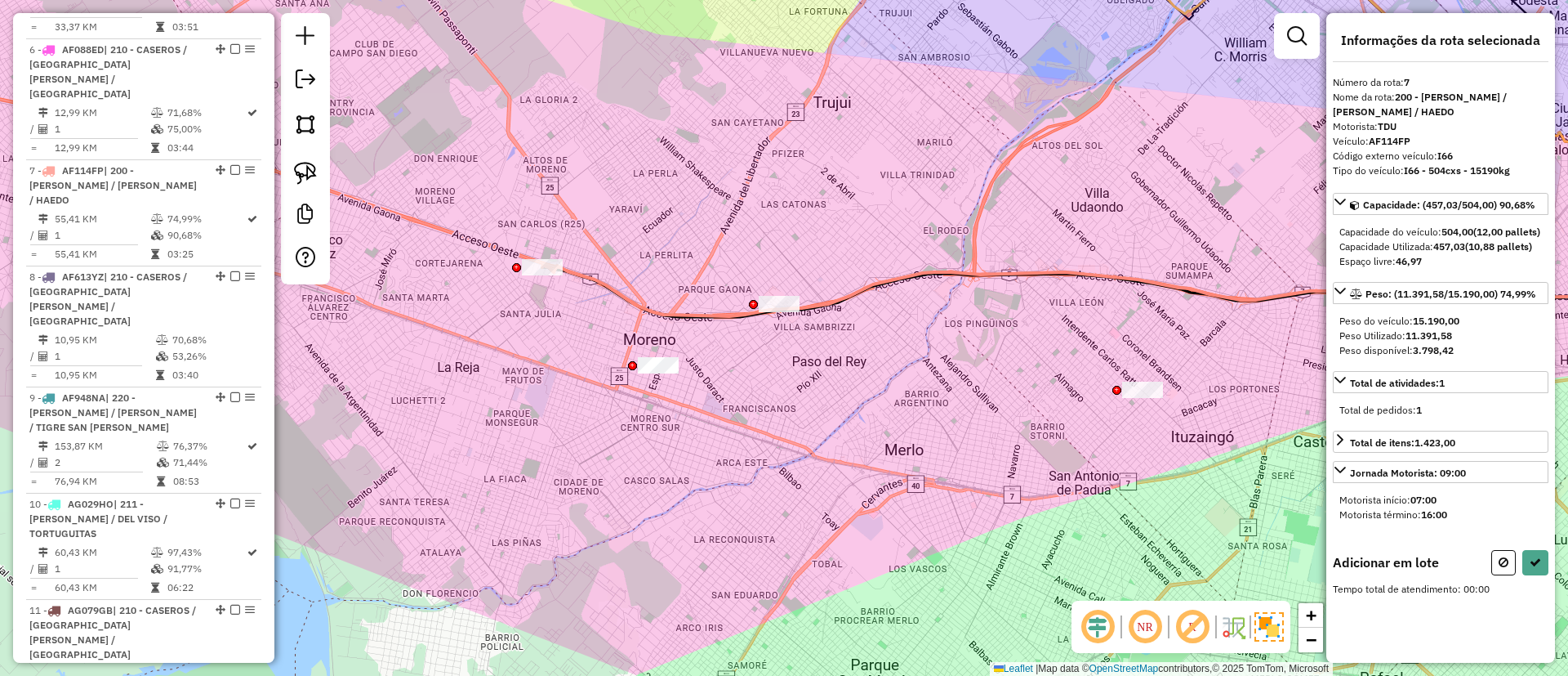
select select "**********"
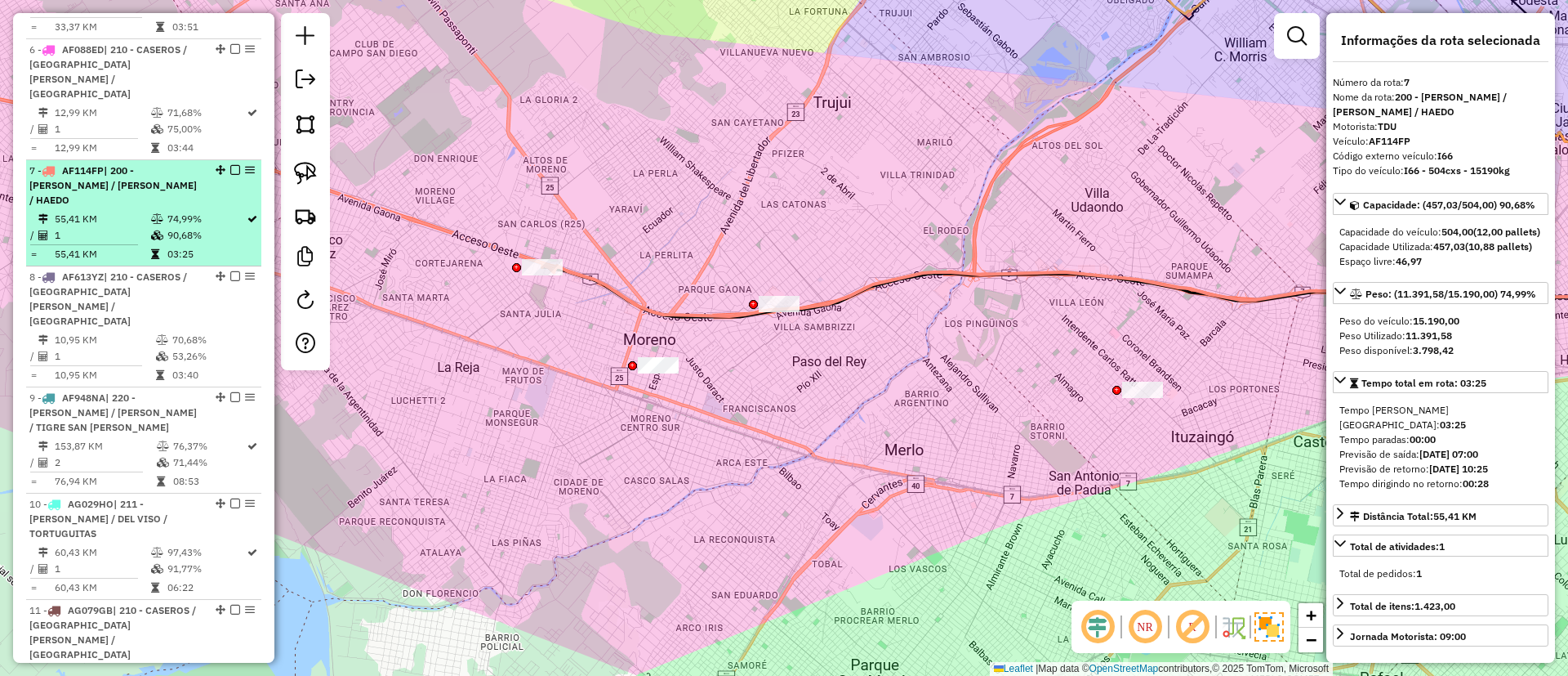
click at [231, 164] on div "7 - AF114FP | 200 - [PERSON_NAME] / [PERSON_NAME] / HAEDO" at bounding box center [143, 185] width 229 height 44
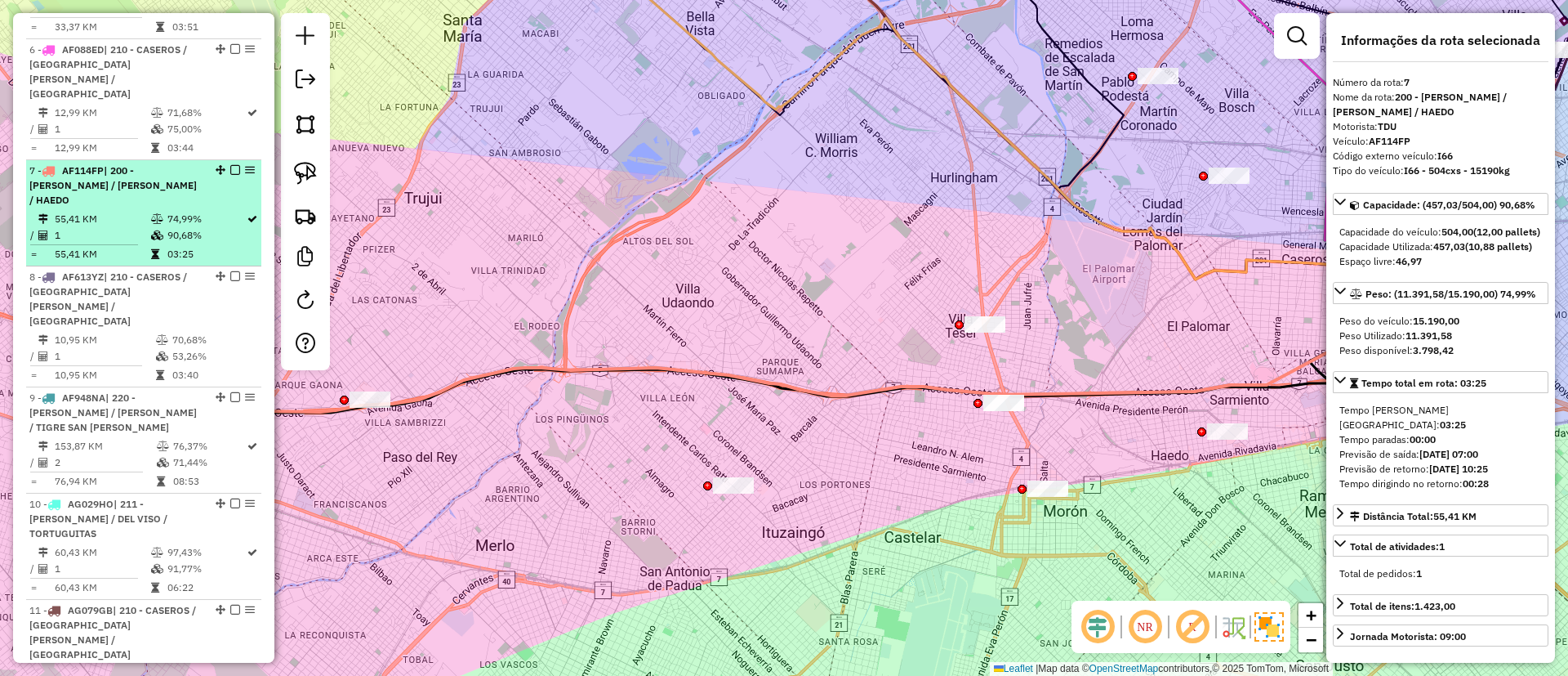
click at [232, 165] on em at bounding box center [235, 170] width 10 height 10
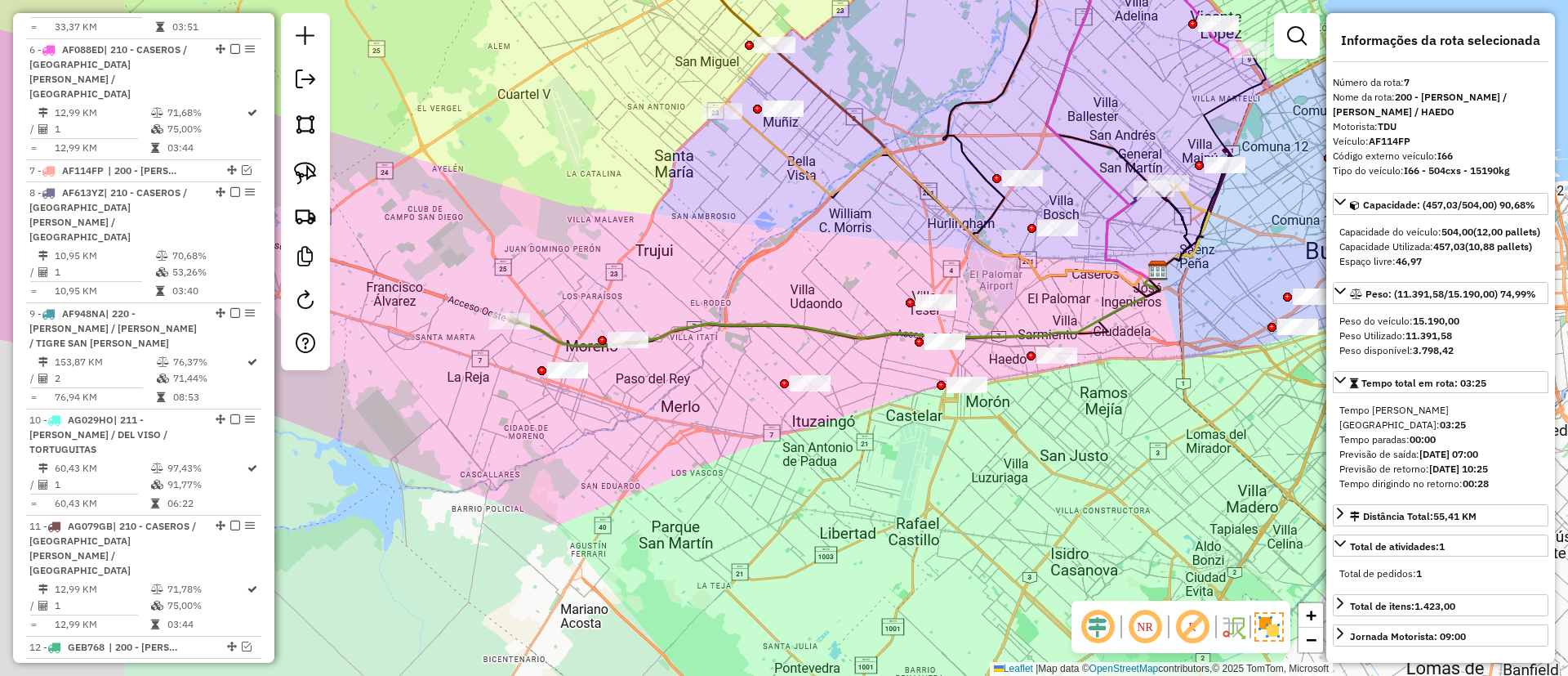
drag, startPoint x: 694, startPoint y: 297, endPoint x: 836, endPoint y: 307, distance: 142.4
click at [840, 305] on div "Janela de atendimento Grade de atendimento Capacidade Transportadoras Veículos …" at bounding box center [784, 338] width 1568 height 676
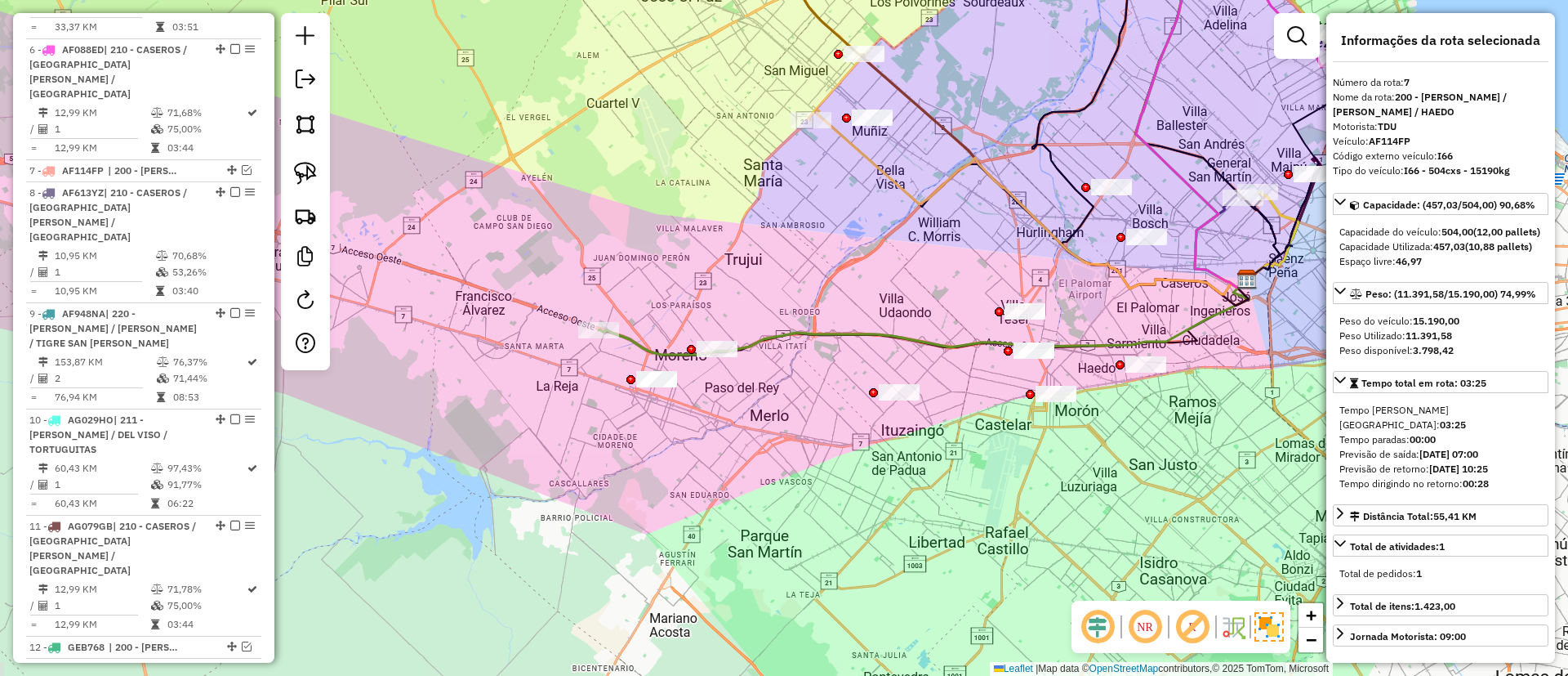
click at [637, 339] on icon at bounding box center [924, 316] width 651 height 75
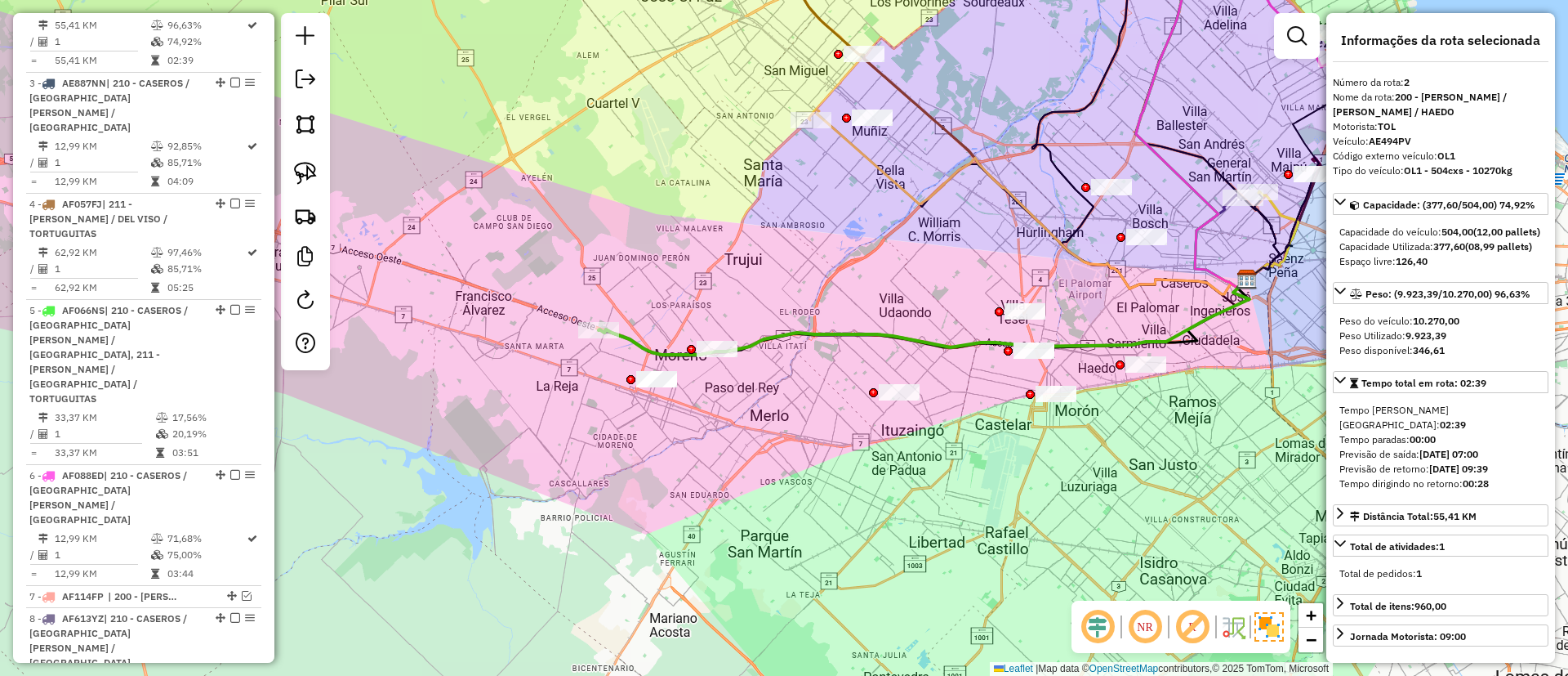
scroll to position [637, 0]
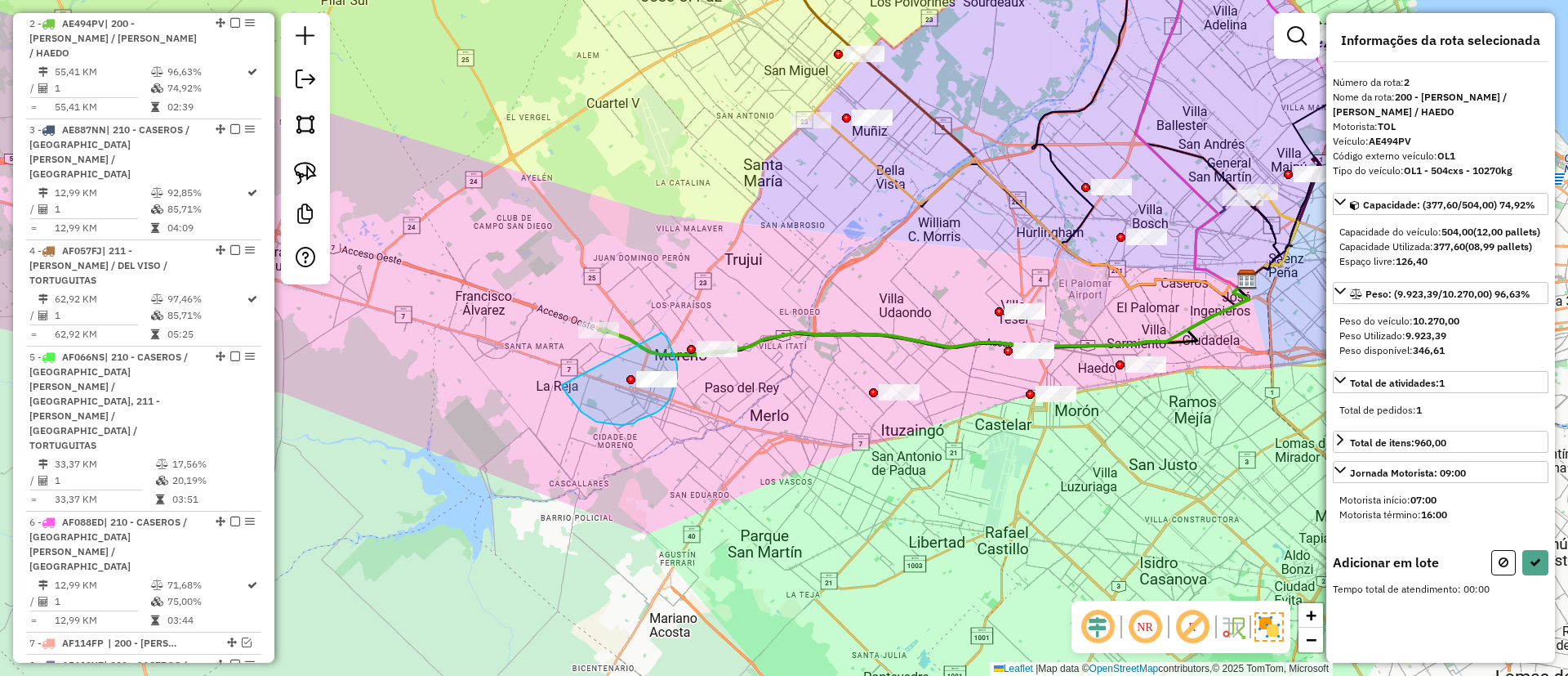
drag, startPoint x: 562, startPoint y: 385, endPoint x: 651, endPoint y: 322, distance: 109.0
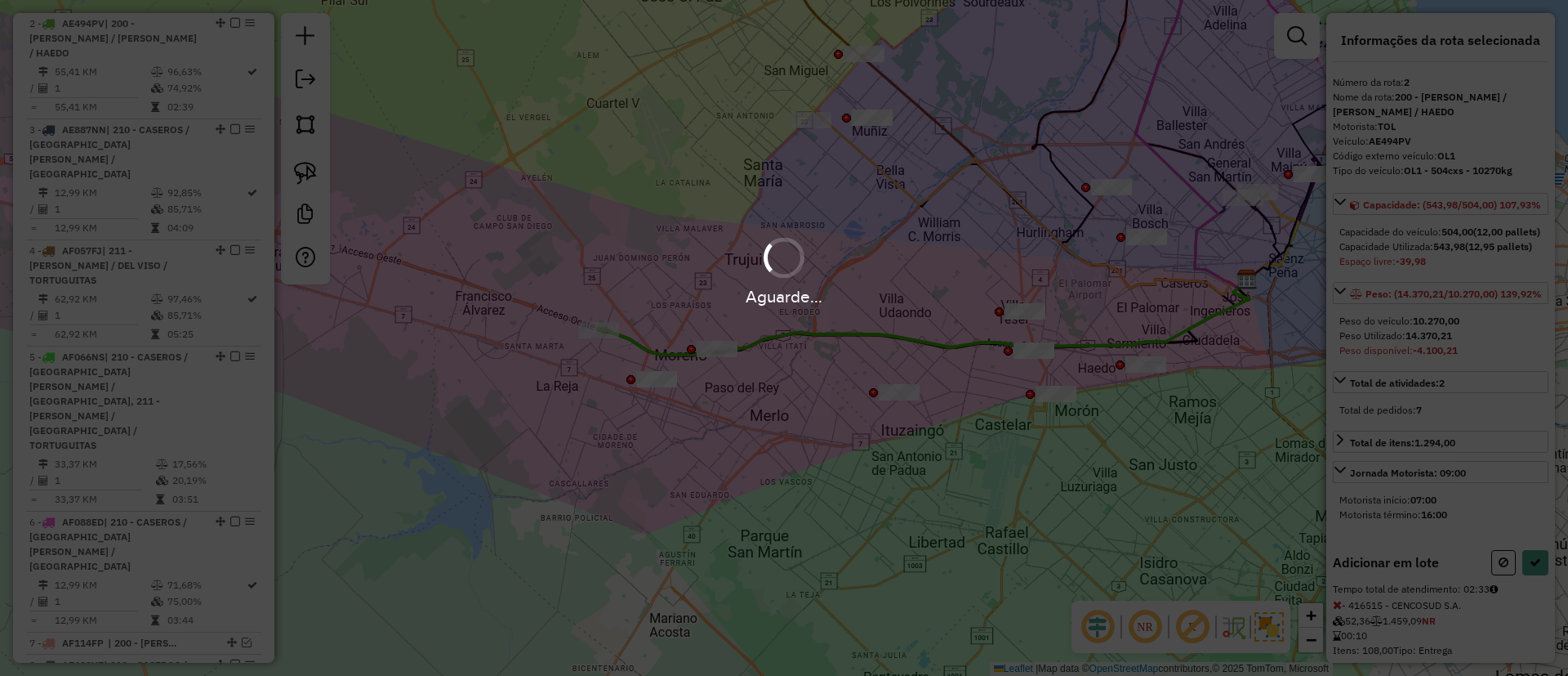
select select "**********"
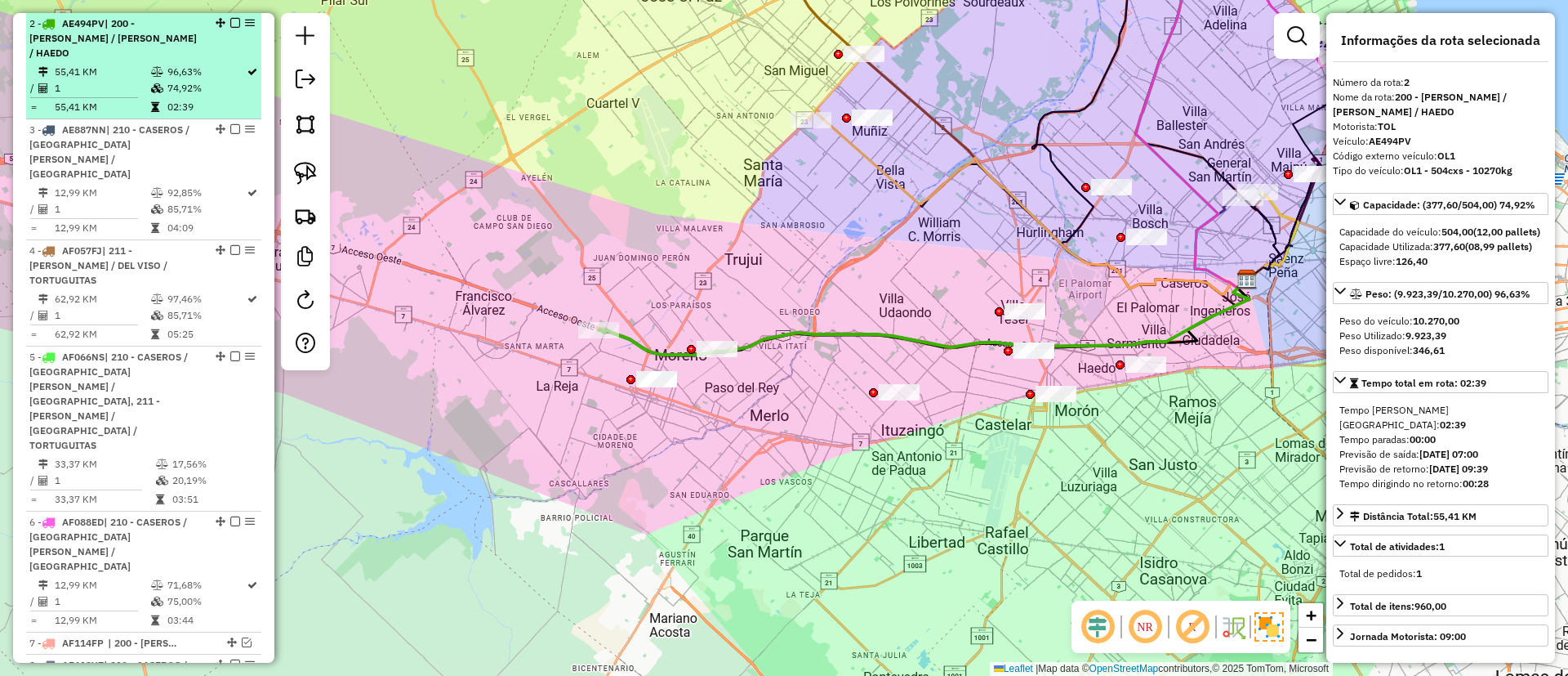
click at [230, 26] on em at bounding box center [235, 22] width 10 height 10
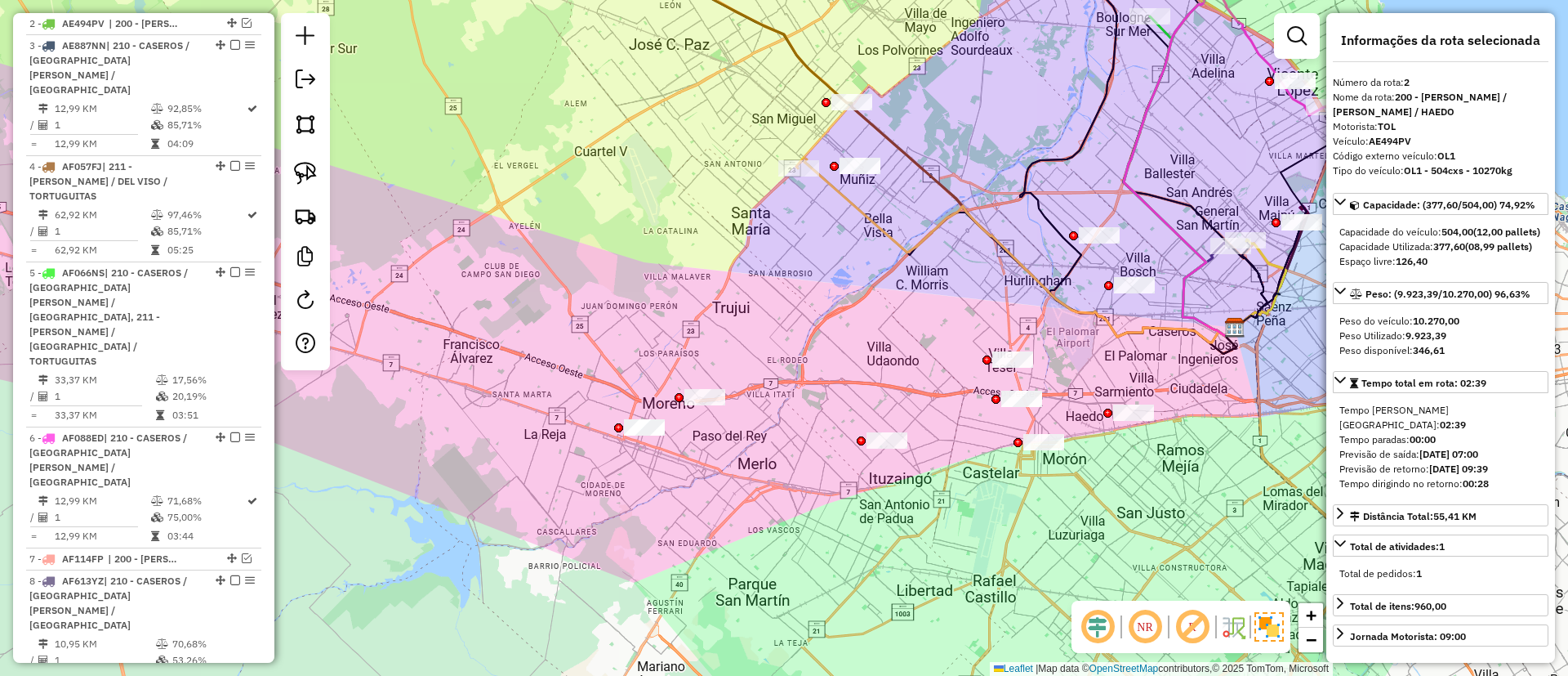
drag, startPoint x: 601, startPoint y: 280, endPoint x: 558, endPoint y: 375, distance: 104.3
click at [558, 375] on div "Janela de atendimento Grade de atendimento Capacidade Transportadoras Veículos …" at bounding box center [784, 338] width 1568 height 676
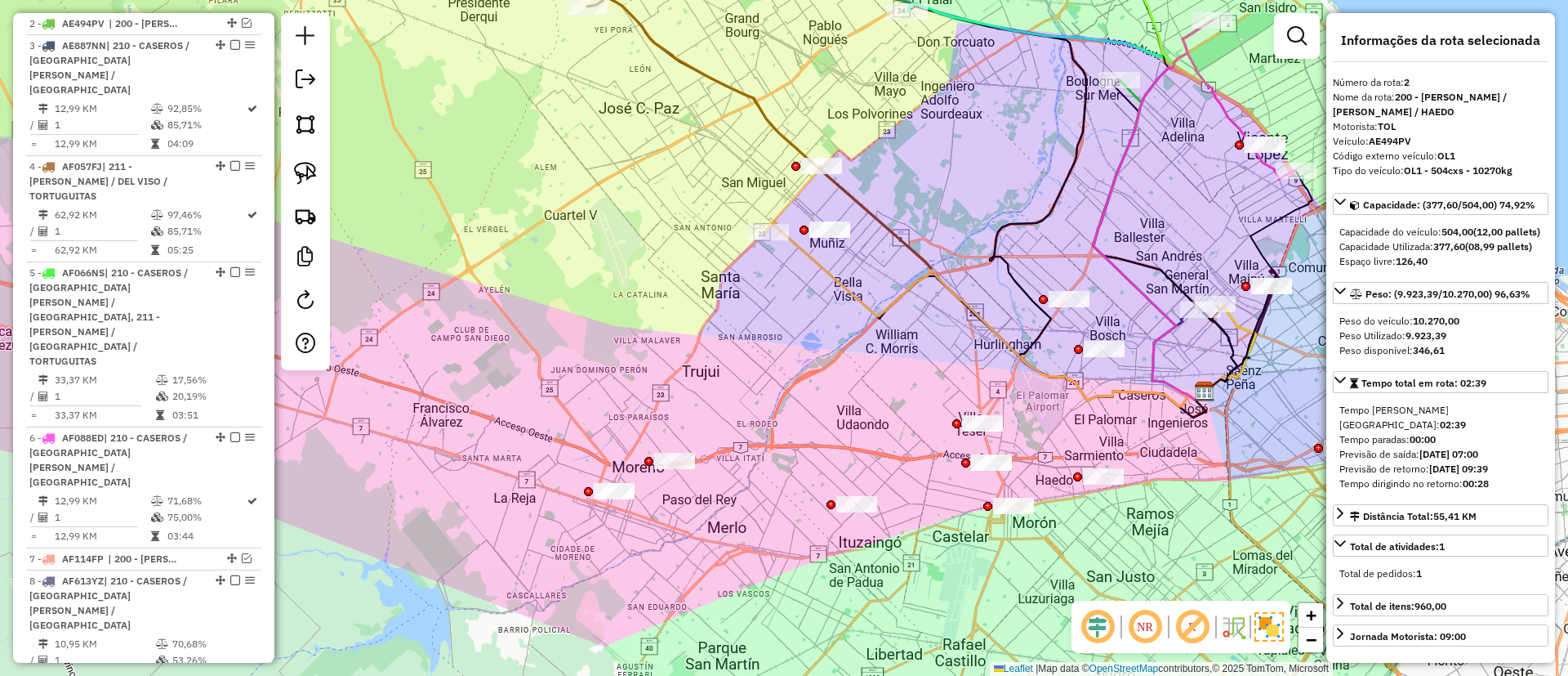
click at [810, 258] on icon at bounding box center [986, 313] width 439 height 184
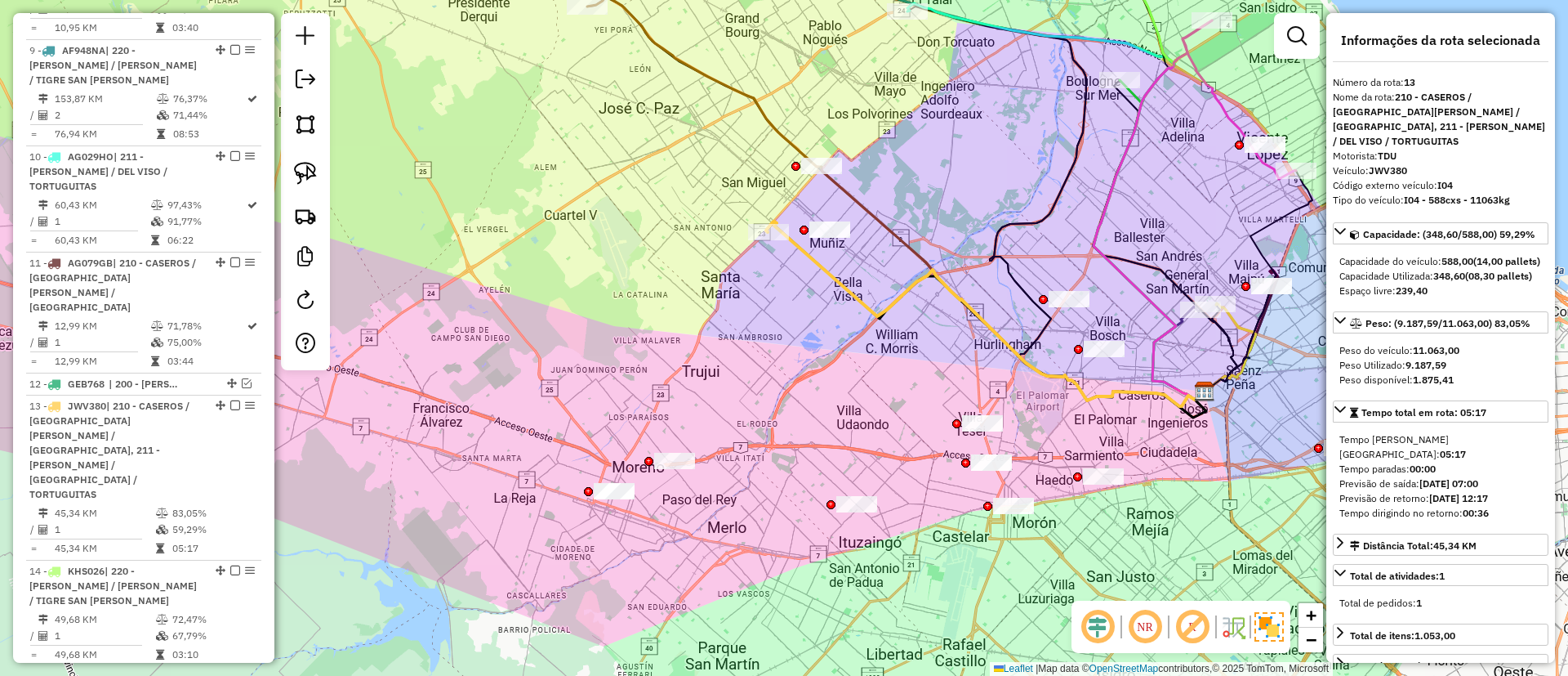
scroll to position [1450, 0]
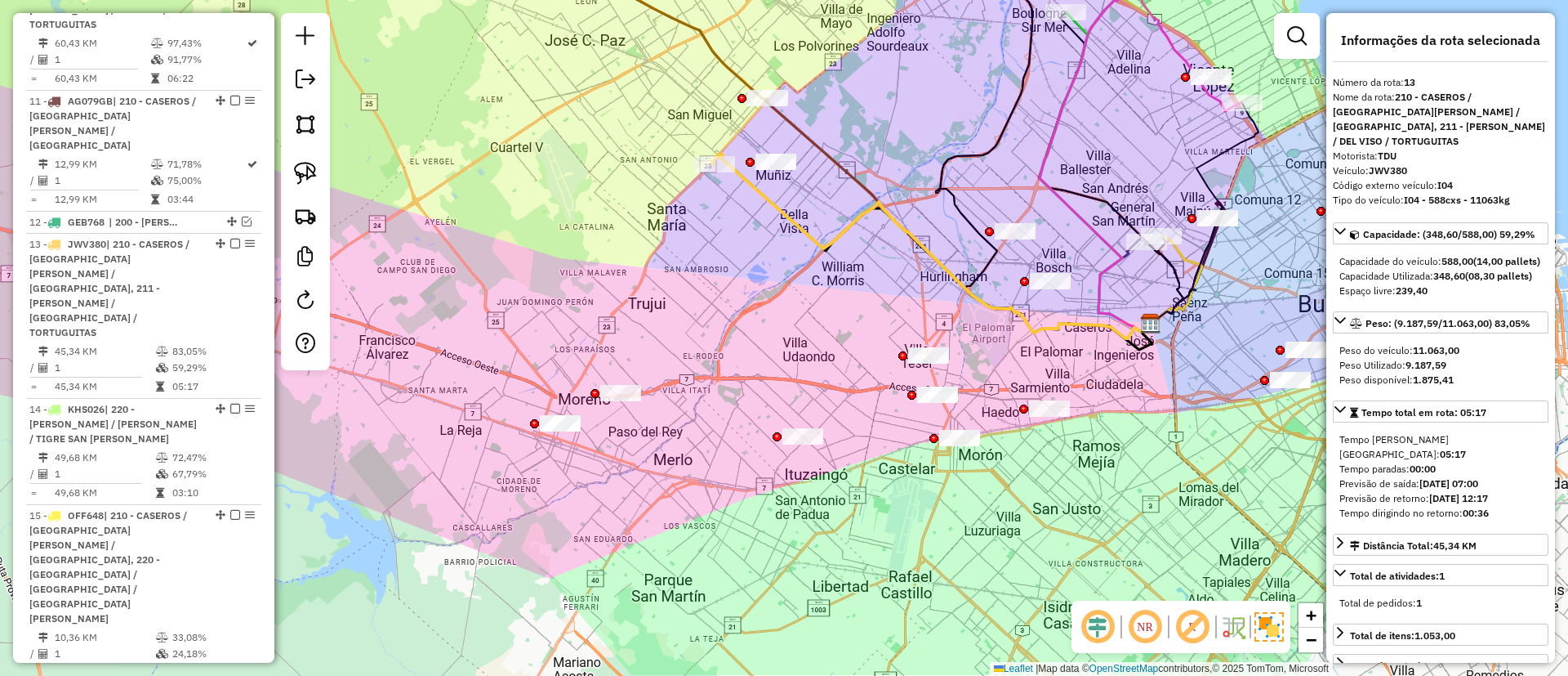
drag, startPoint x: 768, startPoint y: 336, endPoint x: 715, endPoint y: 268, distance: 86.2
click at [715, 268] on div "Janela de atendimento Grade de atendimento Capacidade Transportadoras Veículos …" at bounding box center [784, 338] width 1568 height 676
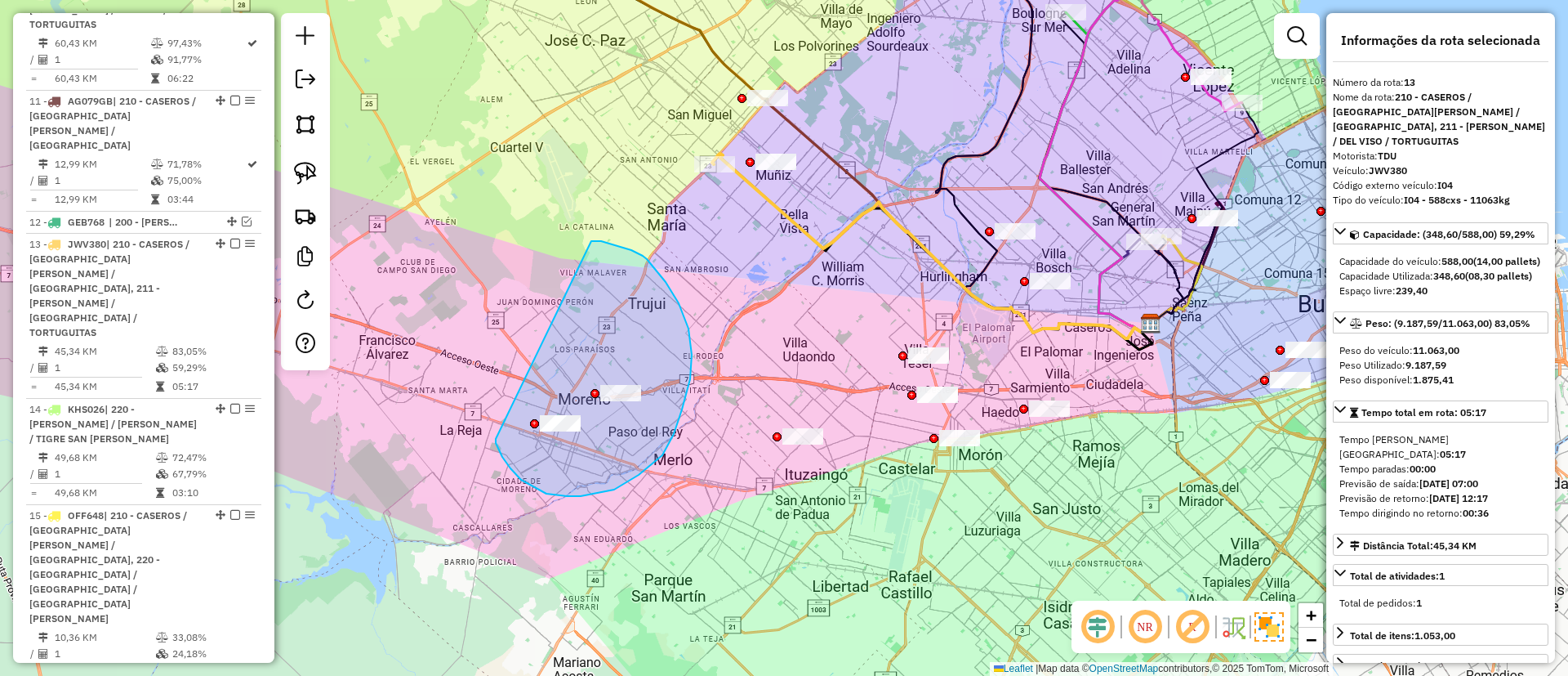
drag, startPoint x: 581, startPoint y: 496, endPoint x: 591, endPoint y: 241, distance: 255.2
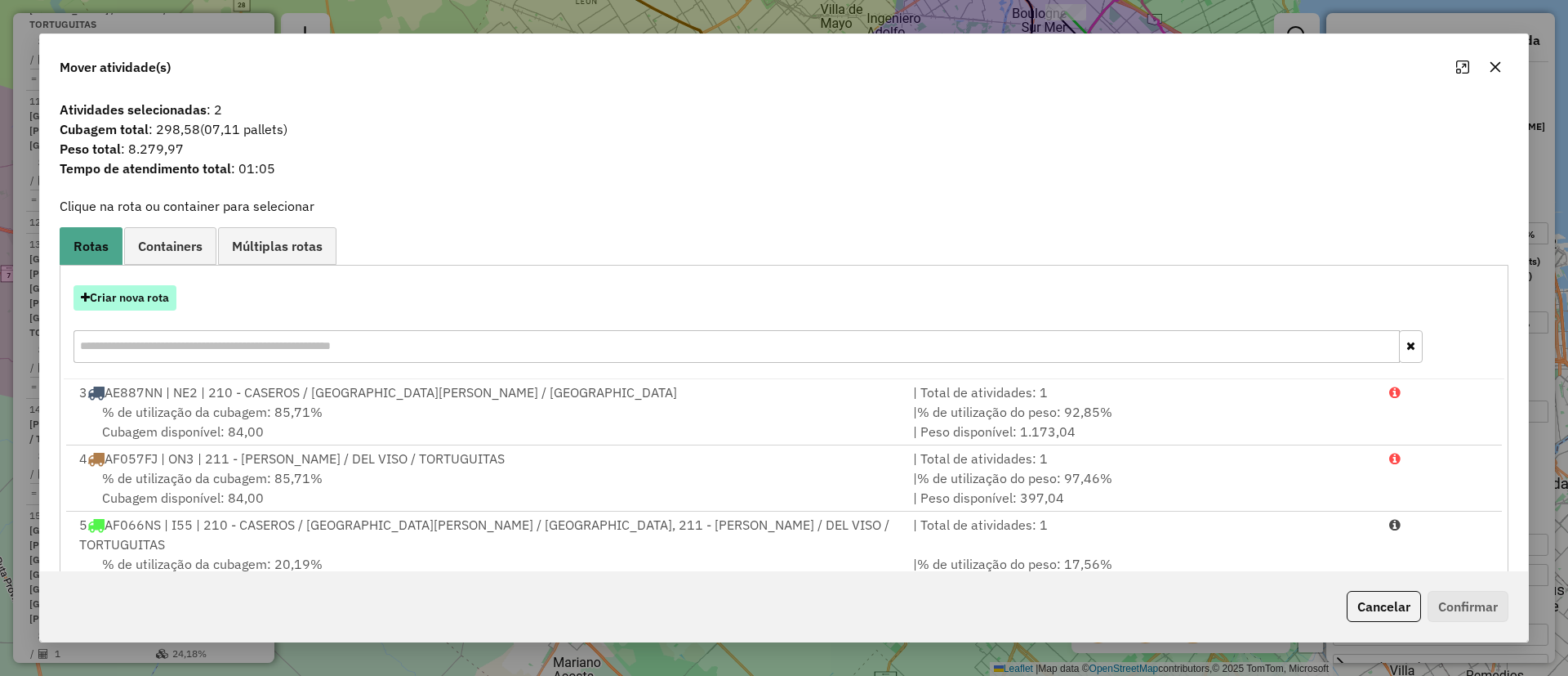
click at [134, 299] on button "Criar nova rota" at bounding box center [125, 298] width 103 height 25
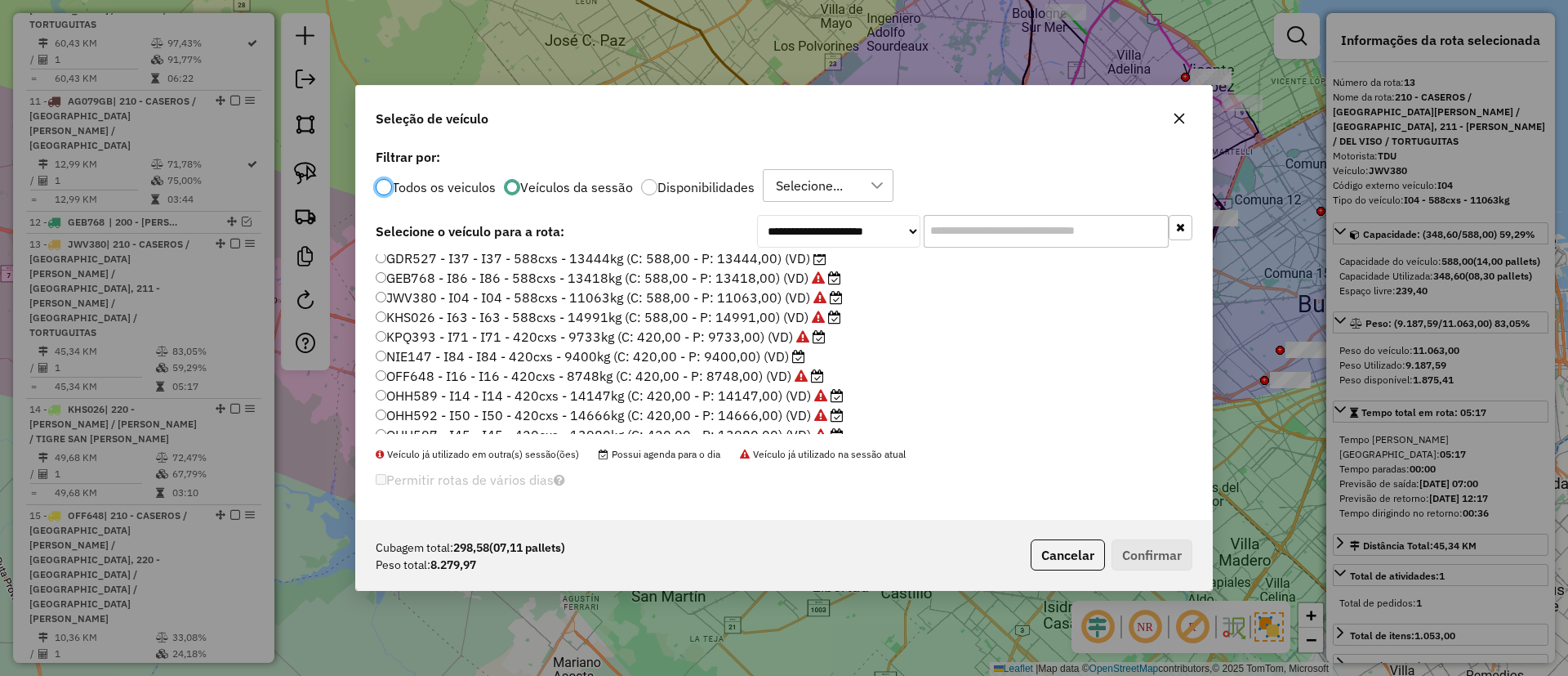
scroll to position [428, 0]
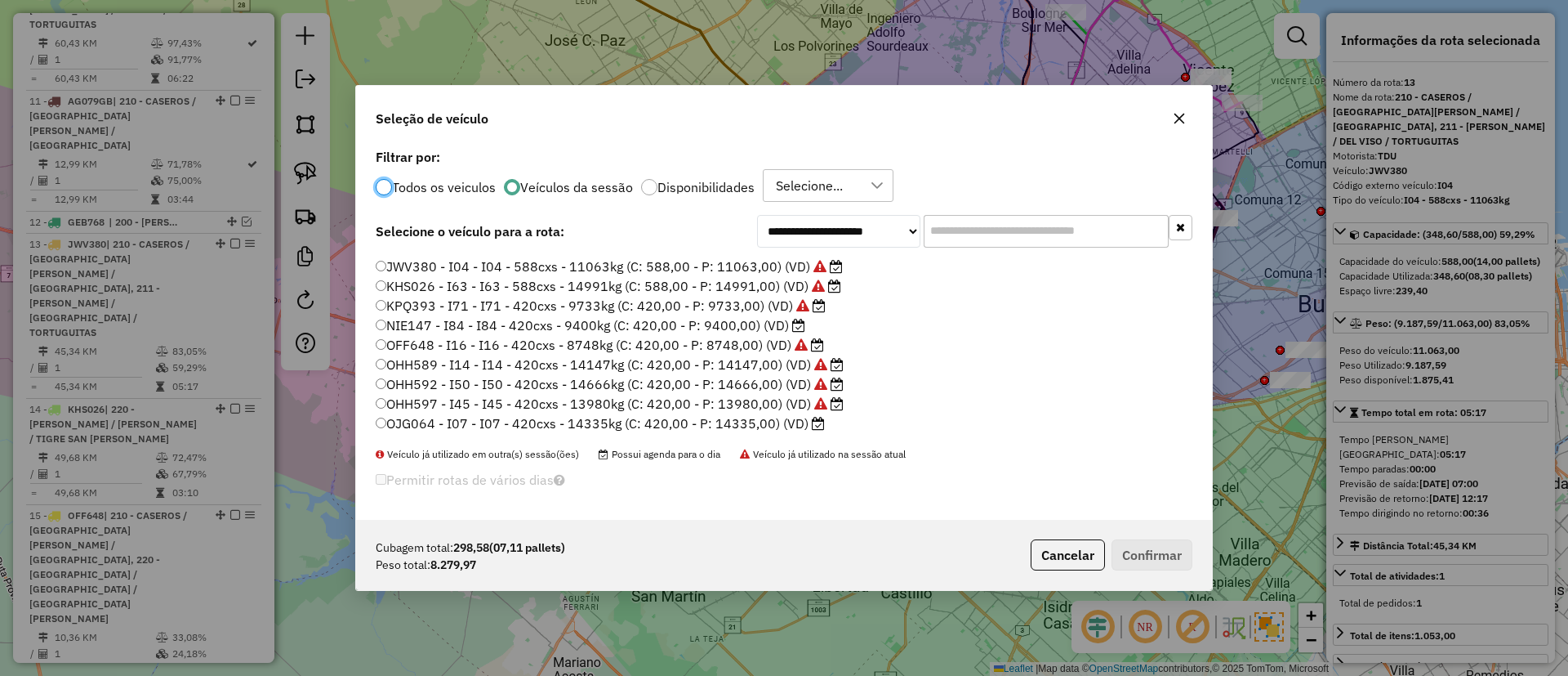
click at [797, 330] on icon at bounding box center [799, 325] width 13 height 13
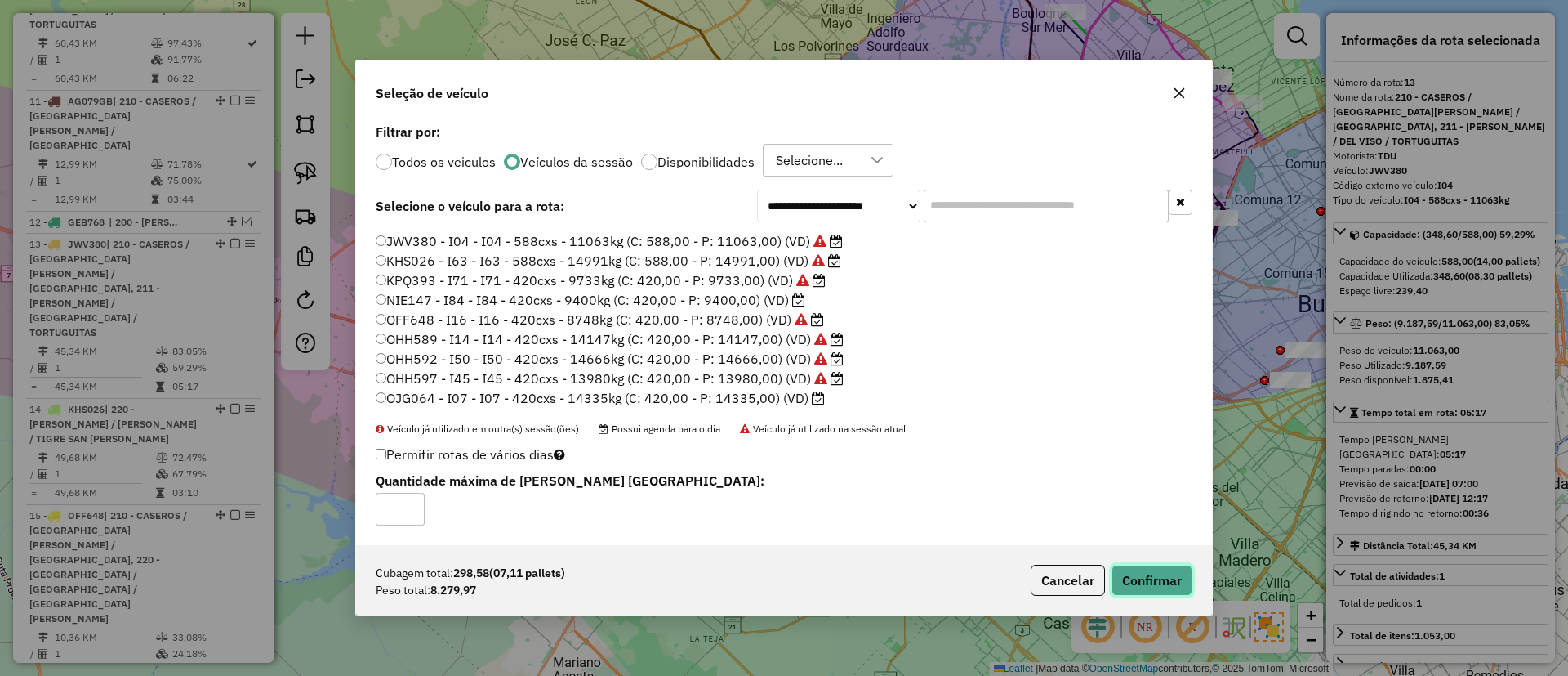
click at [1142, 591] on button "Confirmar" at bounding box center [1152, 580] width 81 height 31
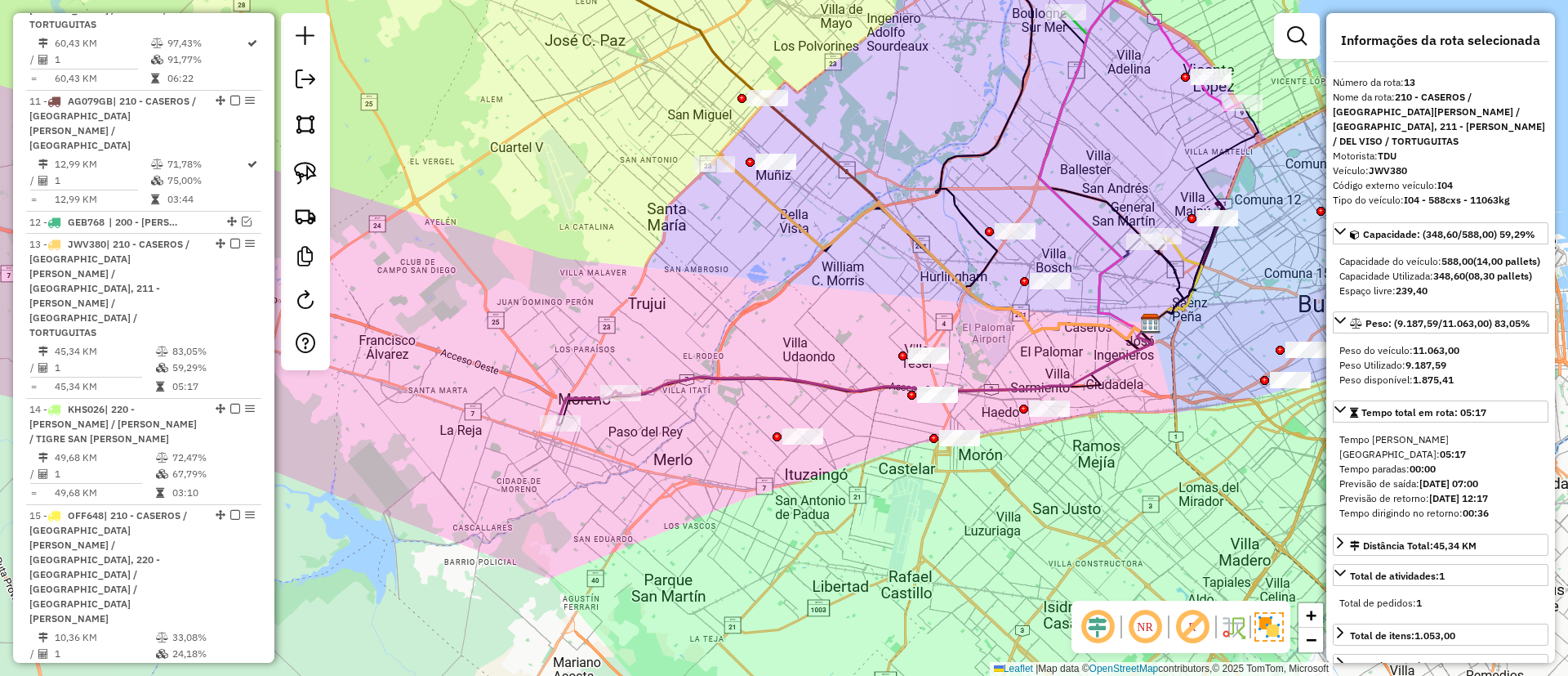
click at [679, 451] on div "Janela de atendimento Grade de atendimento Capacidade Transportadoras Veículos …" at bounding box center [784, 338] width 1568 height 676
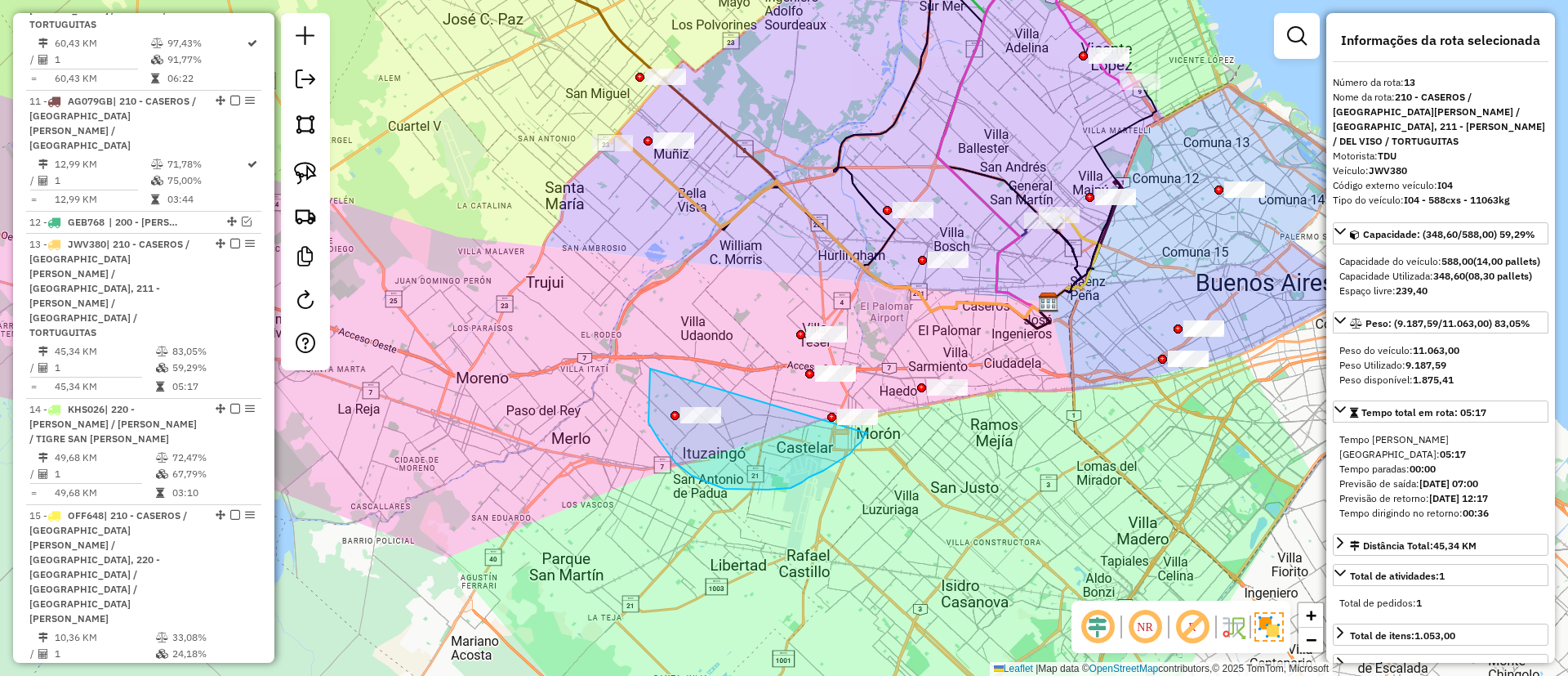
drag, startPoint x: 648, startPoint y: 422, endPoint x: 868, endPoint y: 405, distance: 220.7
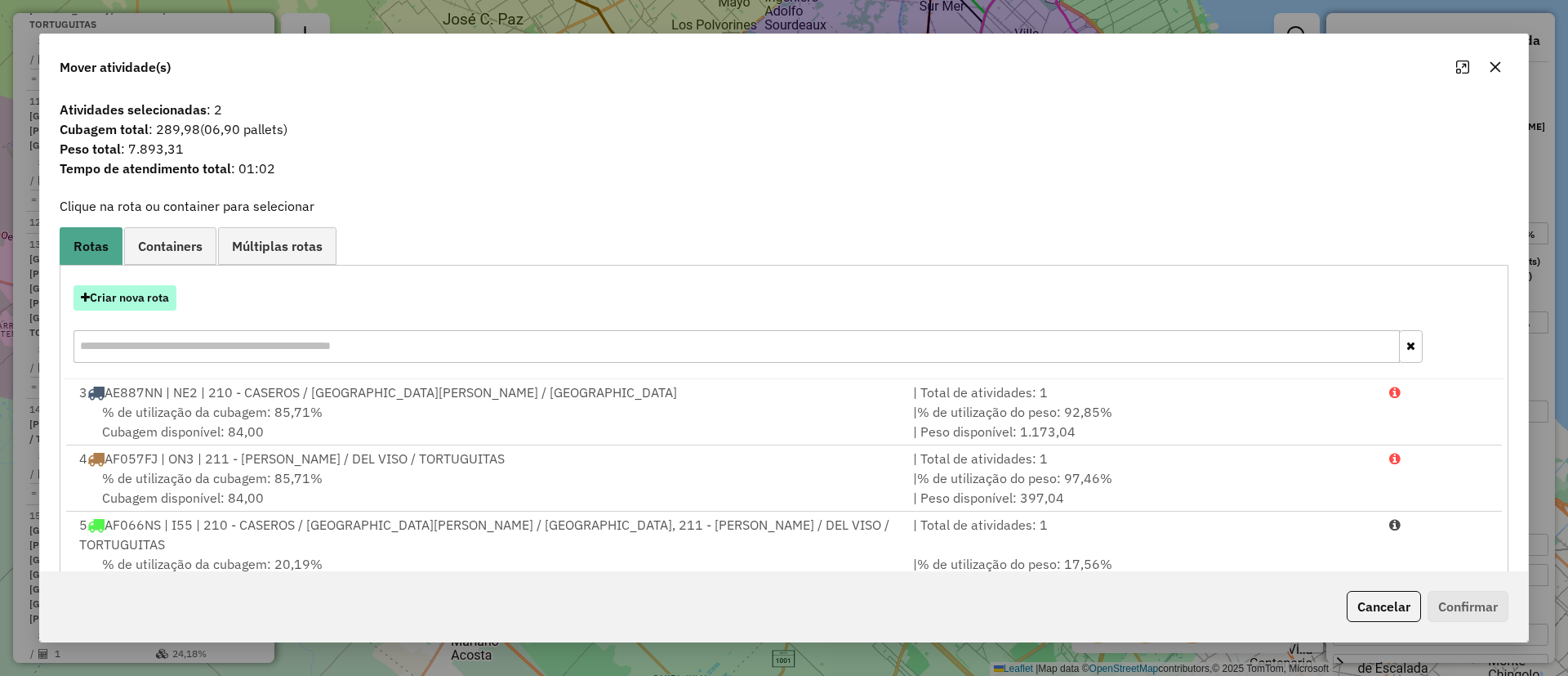
click at [126, 288] on button "Criar nova rota" at bounding box center [125, 298] width 103 height 25
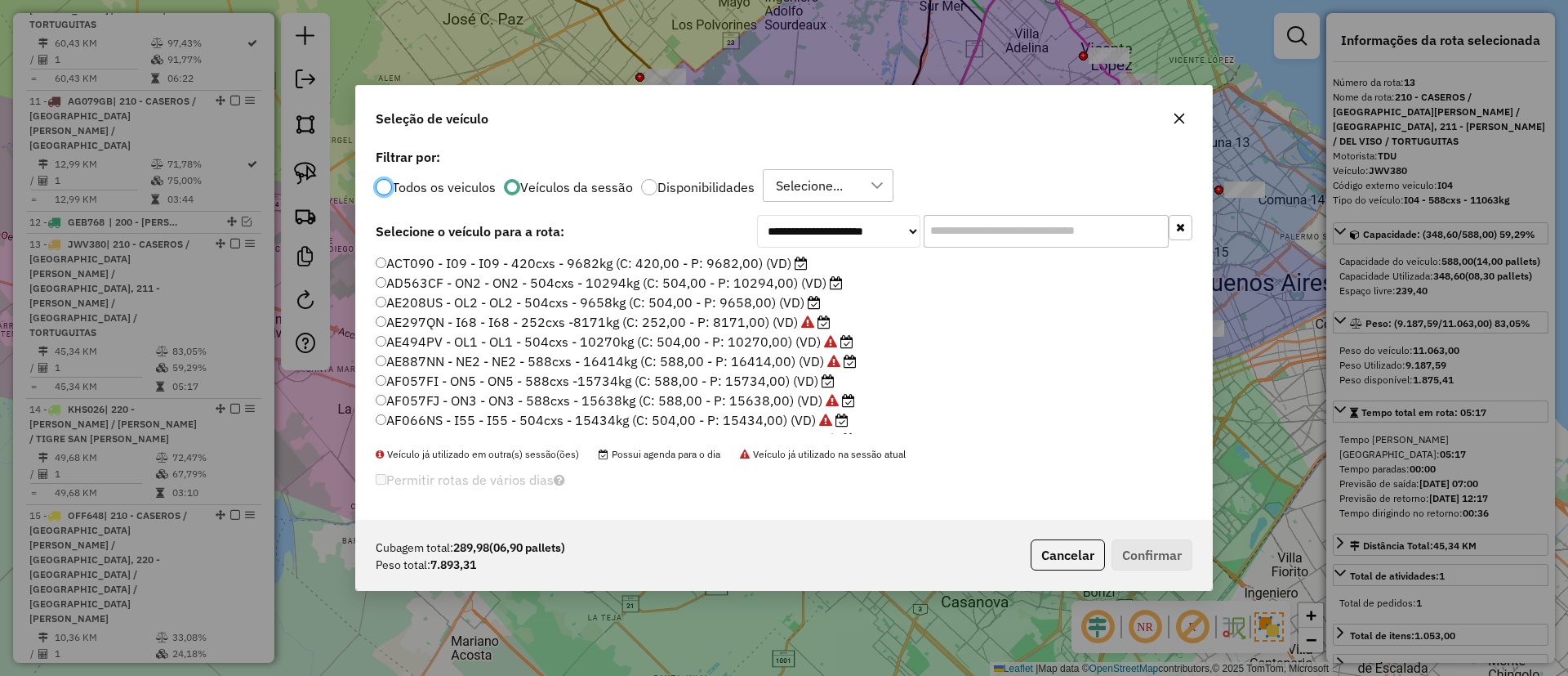
scroll to position [9, 5]
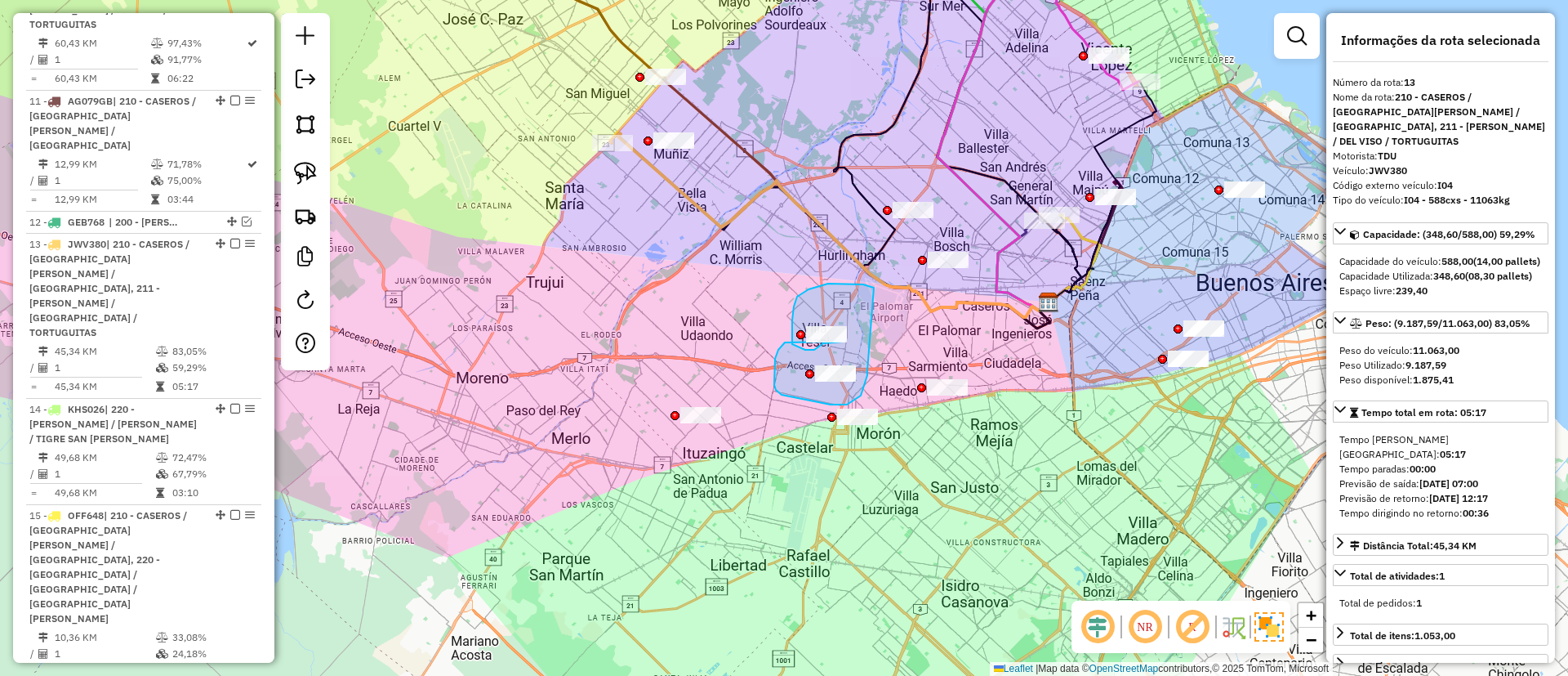
drag, startPoint x: 812, startPoint y: 289, endPoint x: 866, endPoint y: 367, distance: 94.9
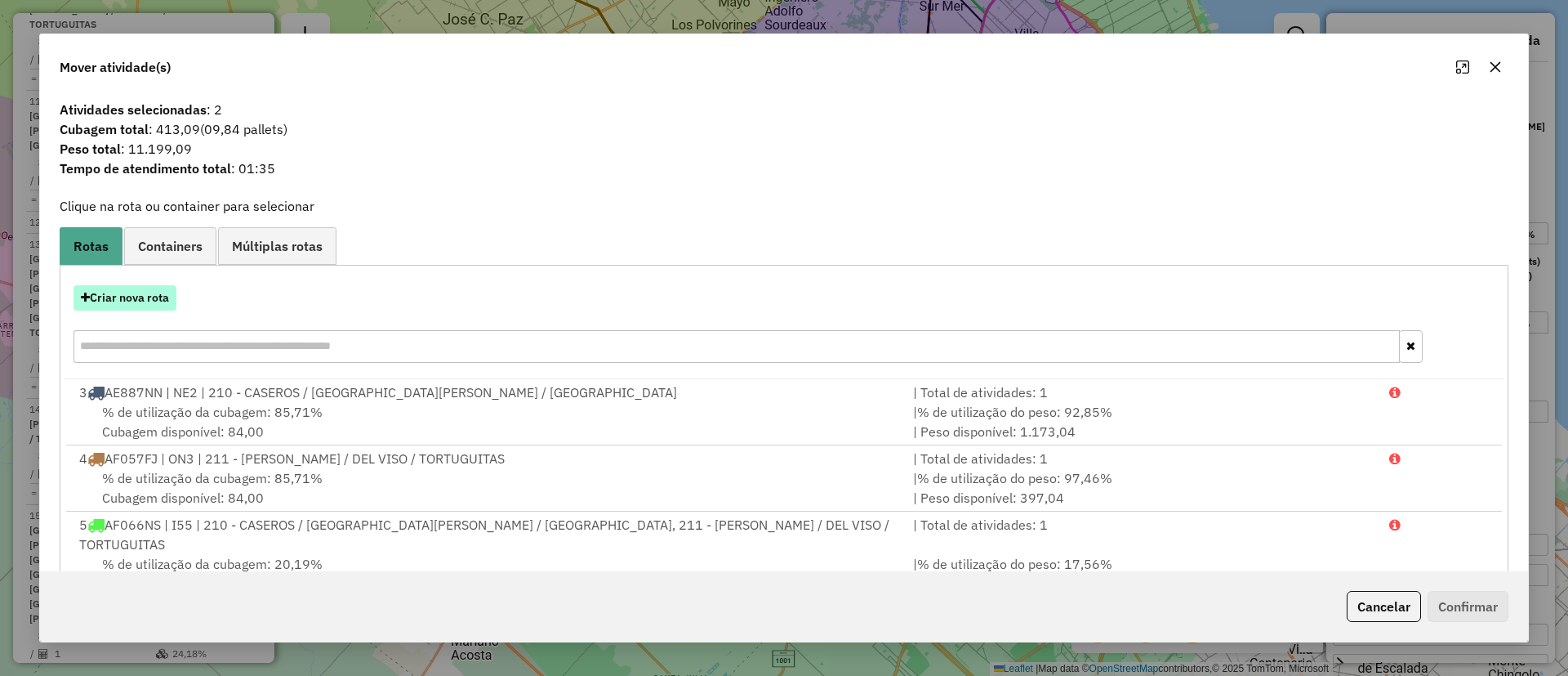
click at [131, 294] on button "Criar nova rota" at bounding box center [125, 298] width 103 height 25
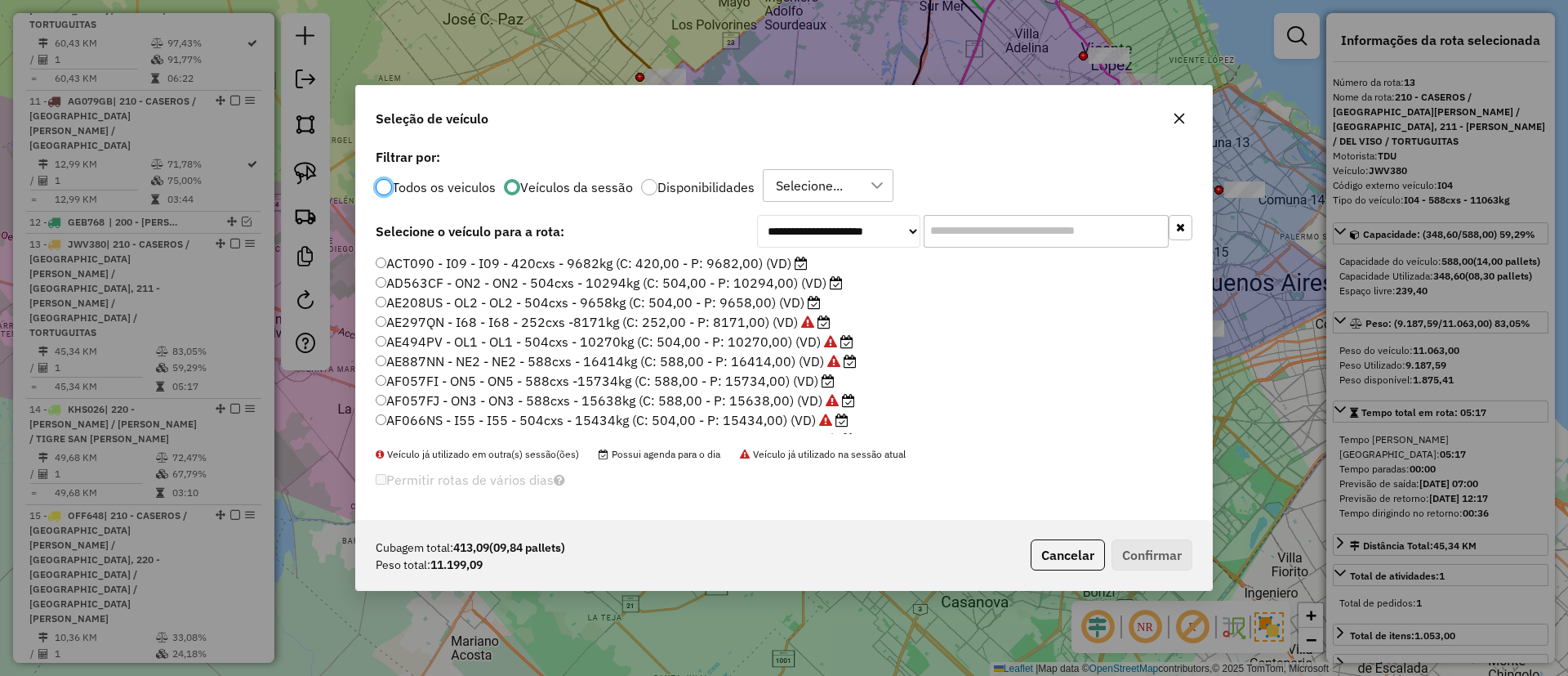
click at [732, 287] on label "AD563CF - ON2 - ON2 - 504cxs - 10294kg (C: 504,00 - P: 10294,00) (VD)" at bounding box center [608, 283] width 467 height 20
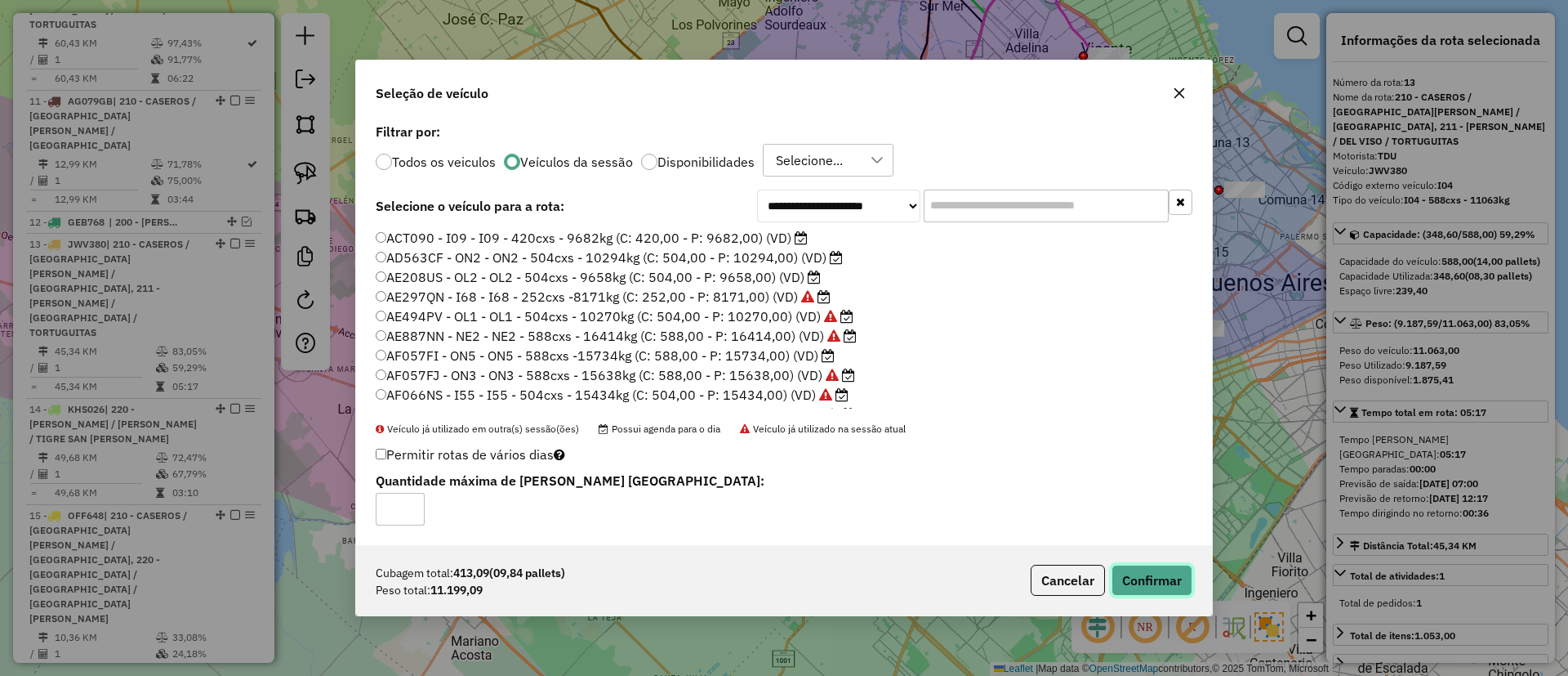
click at [1141, 567] on button "Confirmar" at bounding box center [1152, 580] width 81 height 31
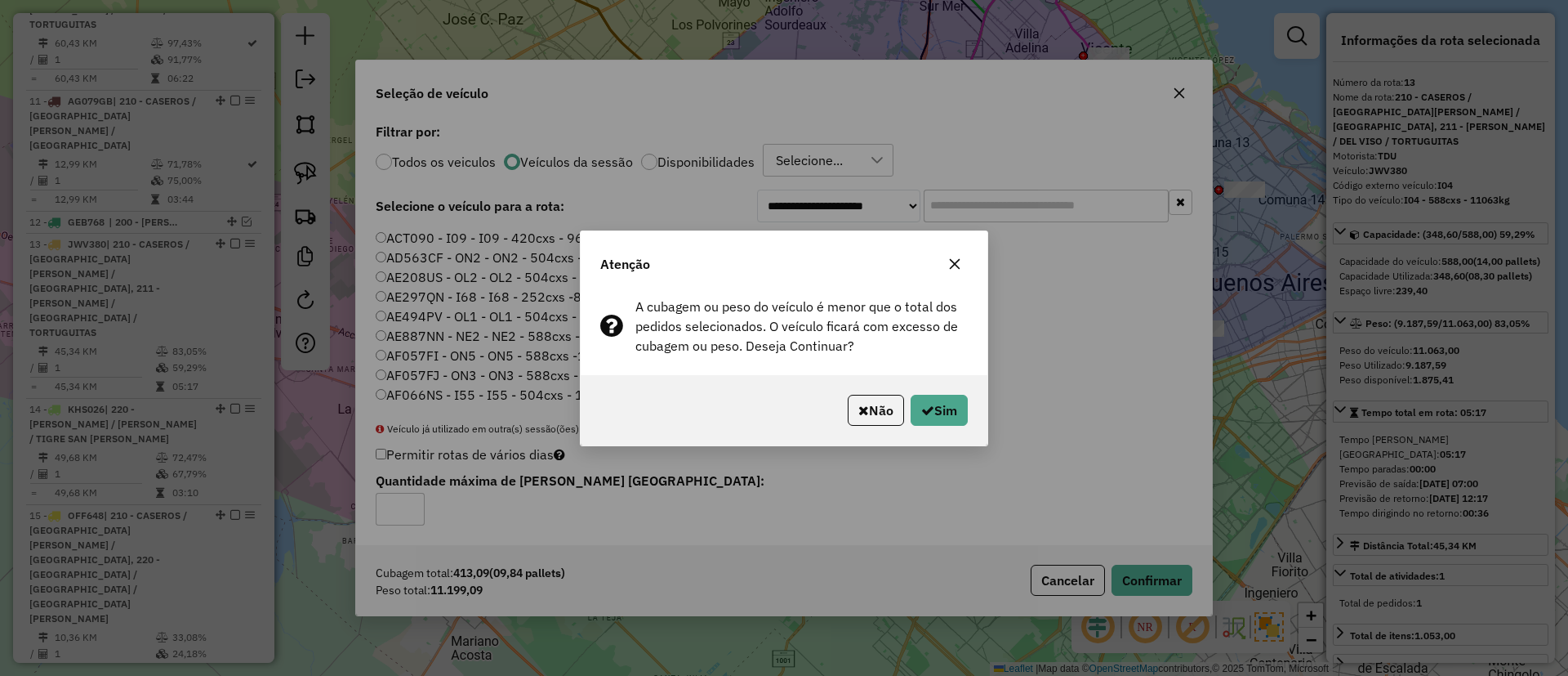
click at [951, 262] on icon "button" at bounding box center [955, 263] width 13 height 13
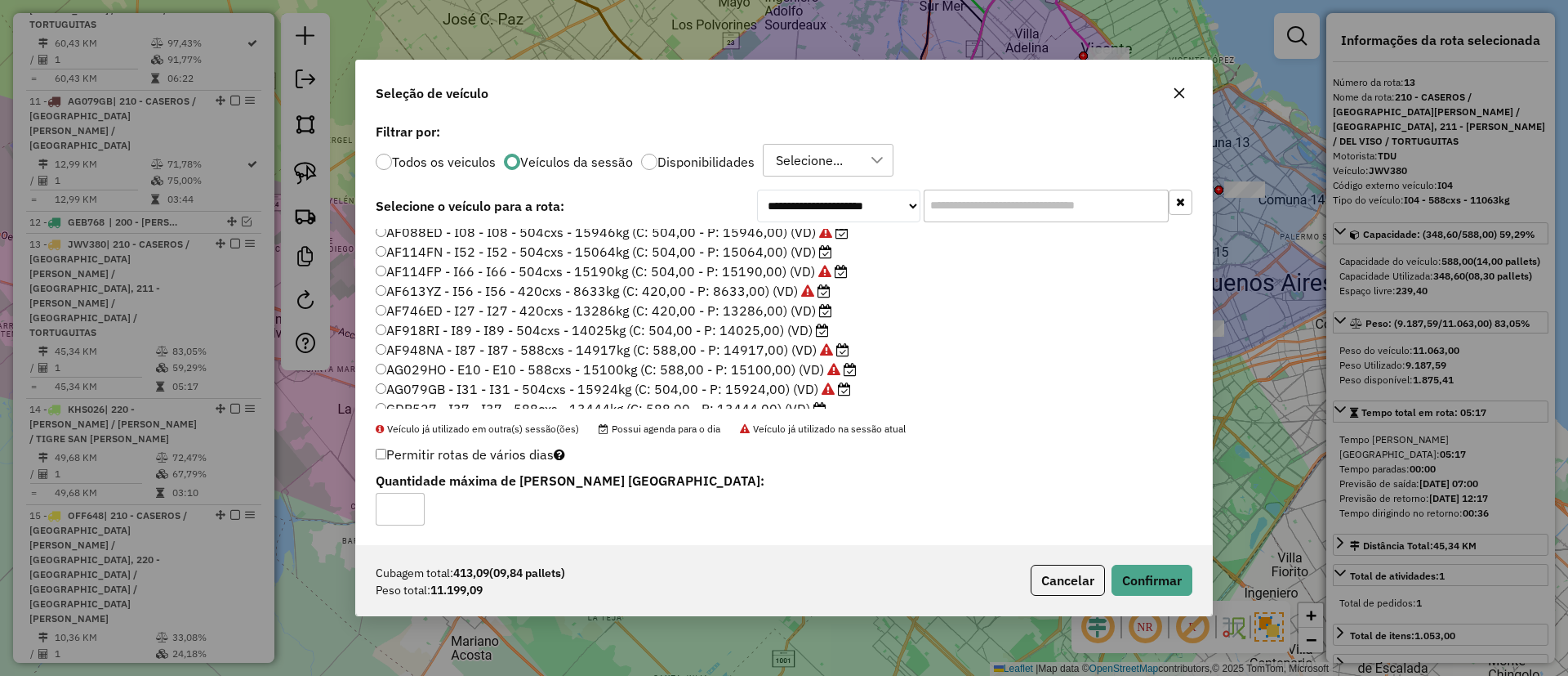
scroll to position [245, 0]
click at [751, 305] on label "AF918RI - I89 - I89 - 504cxs - 14025kg (C: 504,00 - P: 14025,00) (VD)" at bounding box center [602, 306] width 453 height 20
click at [1100, 572] on button "Cancelar" at bounding box center [1068, 580] width 74 height 31
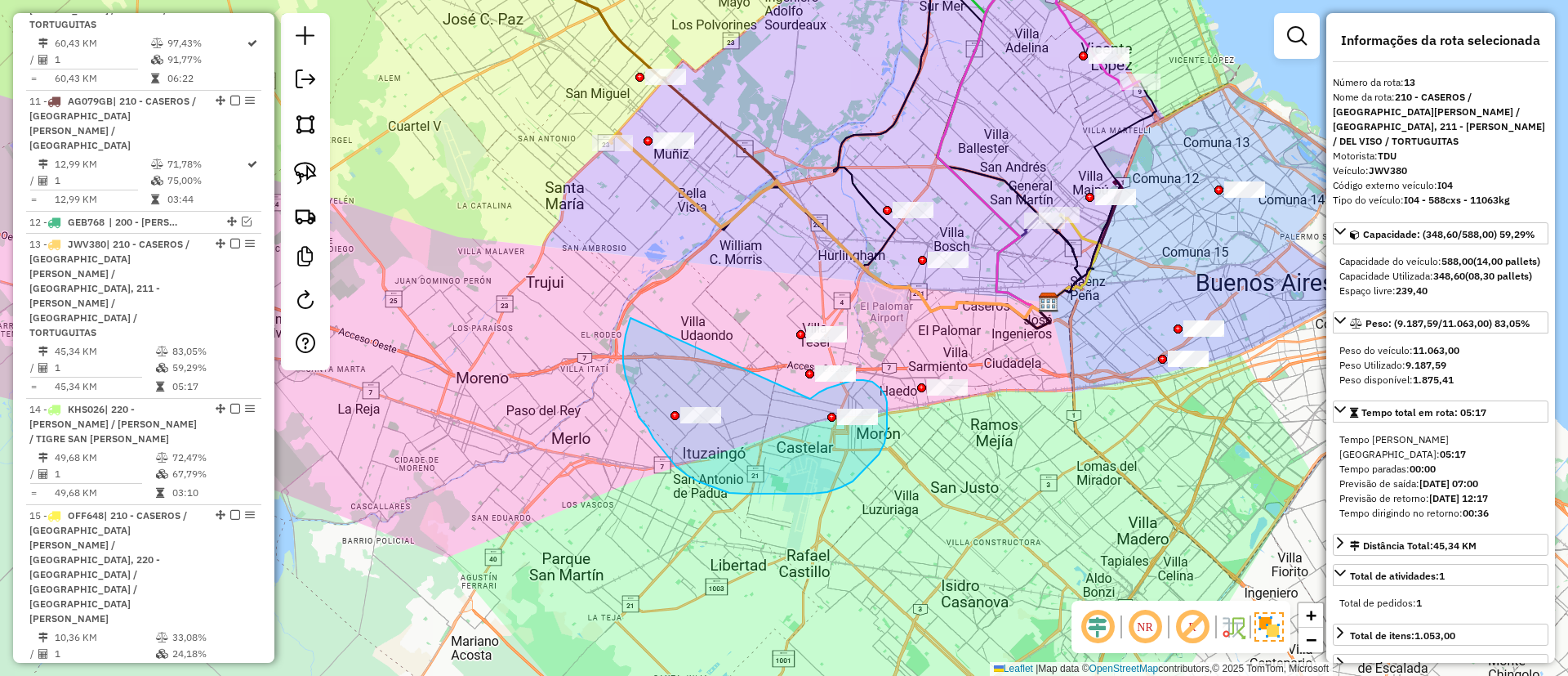
drag, startPoint x: 626, startPoint y: 335, endPoint x: 795, endPoint y: 411, distance: 185.3
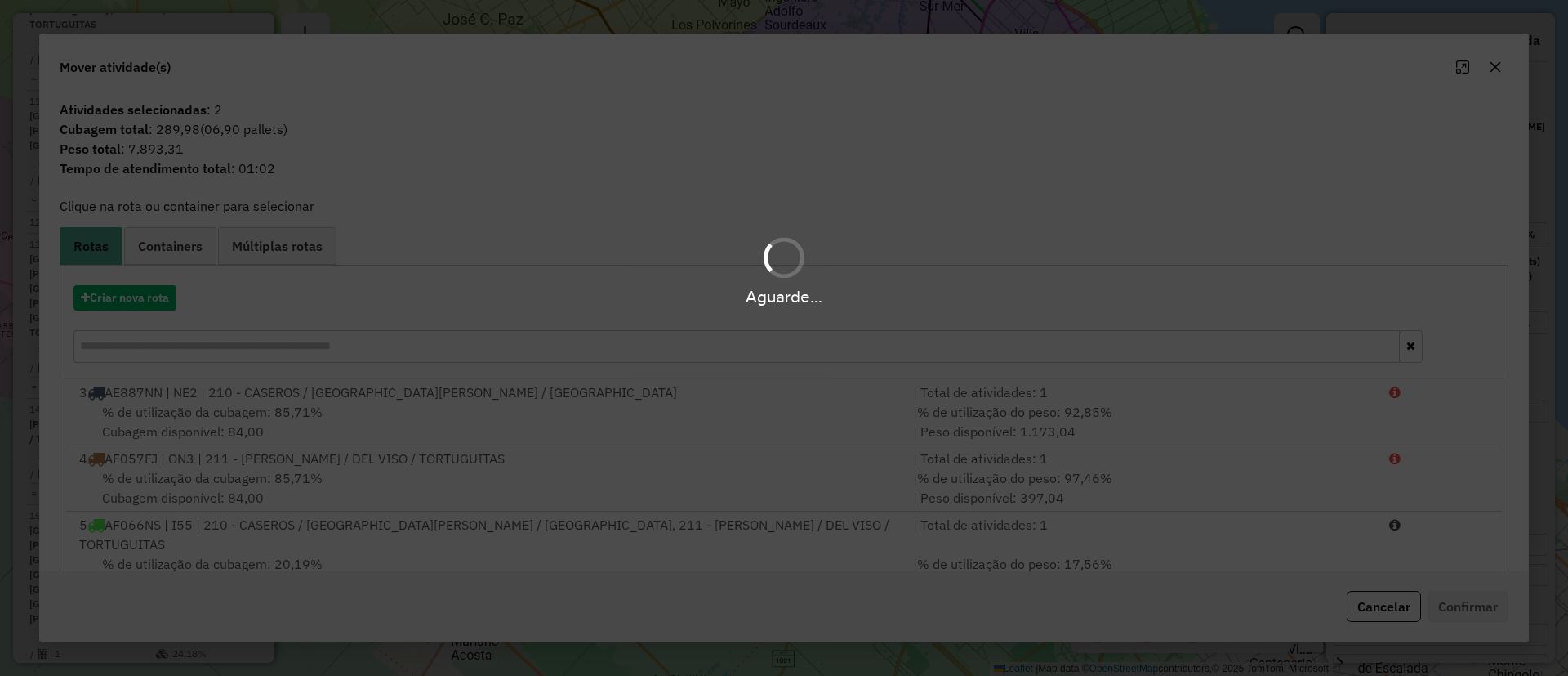
click at [136, 295] on div "Aguarde..." at bounding box center [784, 297] width 1568 height 25
click at [139, 298] on hb-app "Aguarde... Pop-up bloqueado! Seu navegador bloqueou automáticamente a abertura …" at bounding box center [784, 338] width 1568 height 676
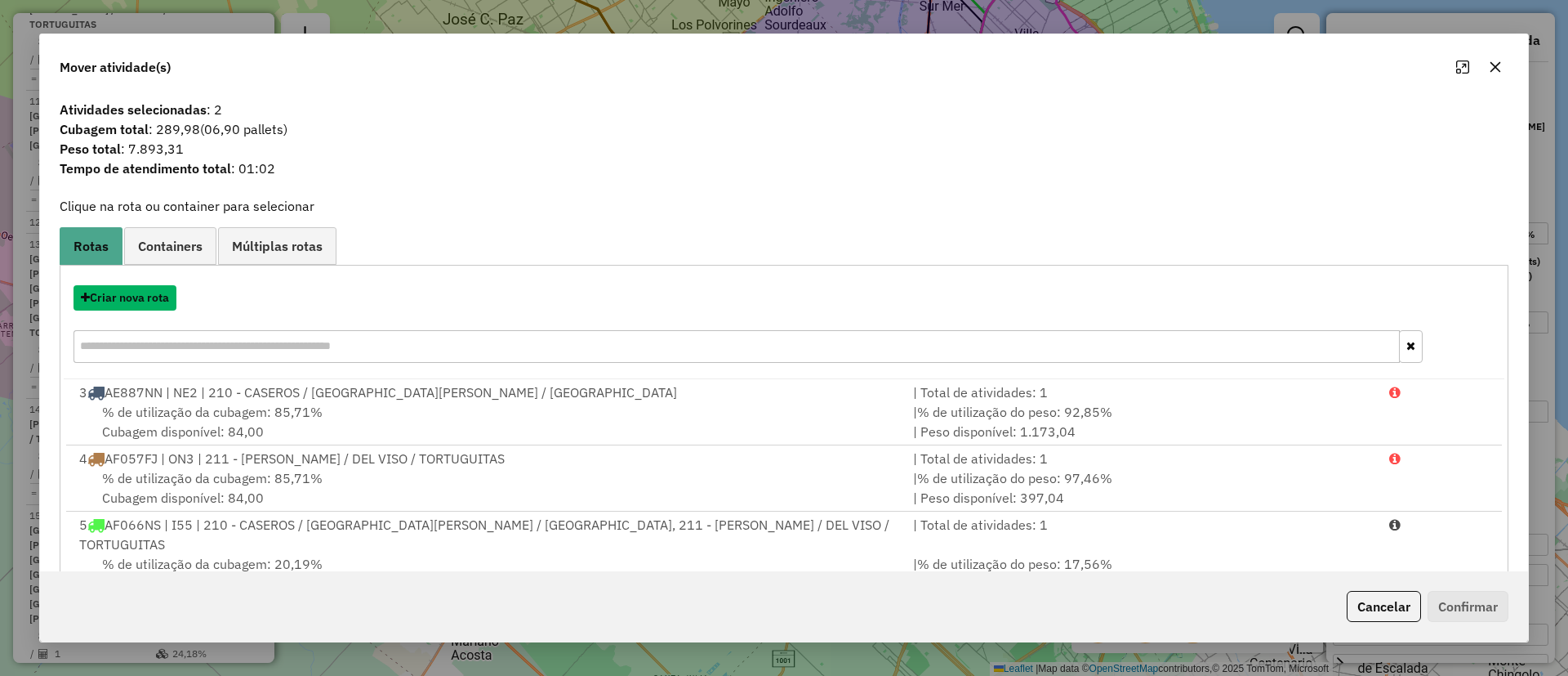
click at [139, 298] on button "Criar nova rota" at bounding box center [125, 298] width 103 height 25
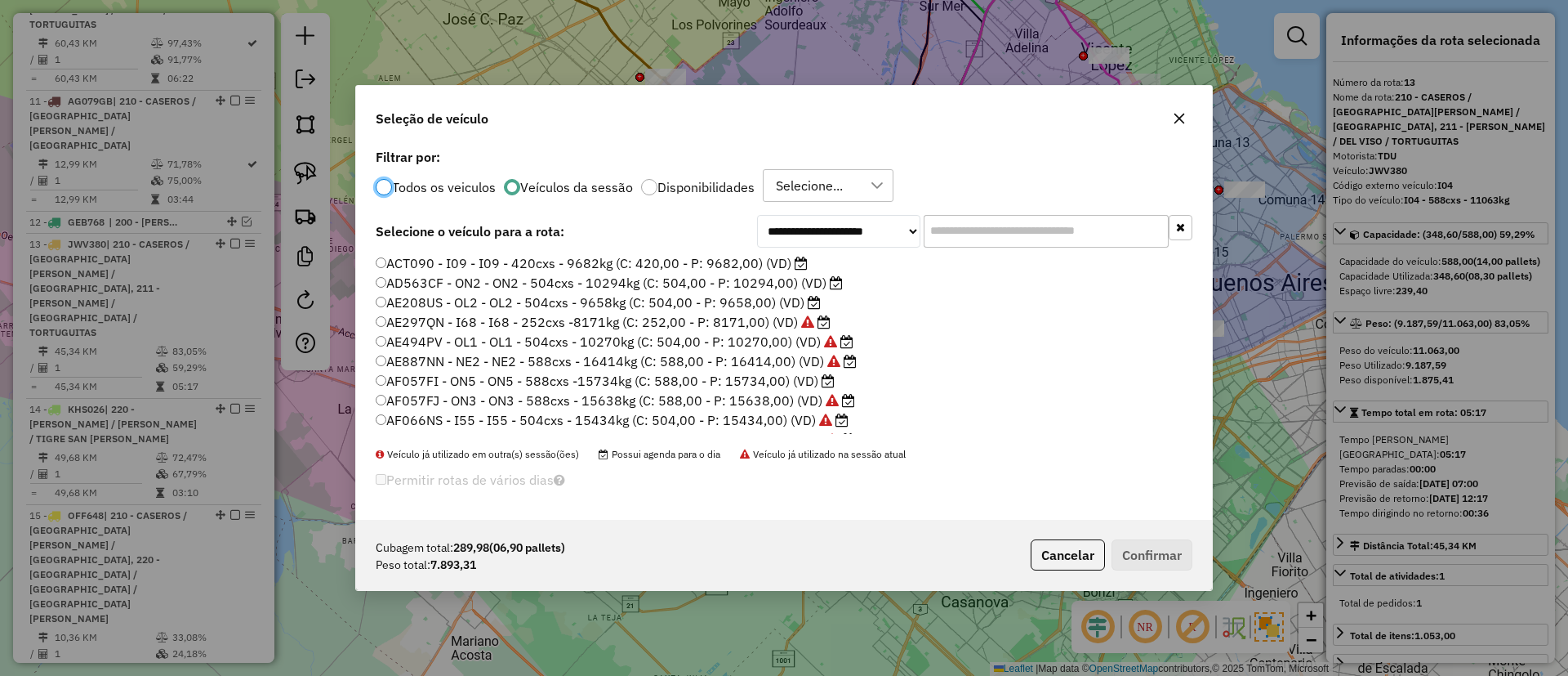
scroll to position [9, 5]
click at [699, 261] on label "ACT090 - I09 - I09 - 420cxs - 9682kg (C: 420,00 - P: 9682,00) (VD)" at bounding box center [591, 263] width 432 height 20
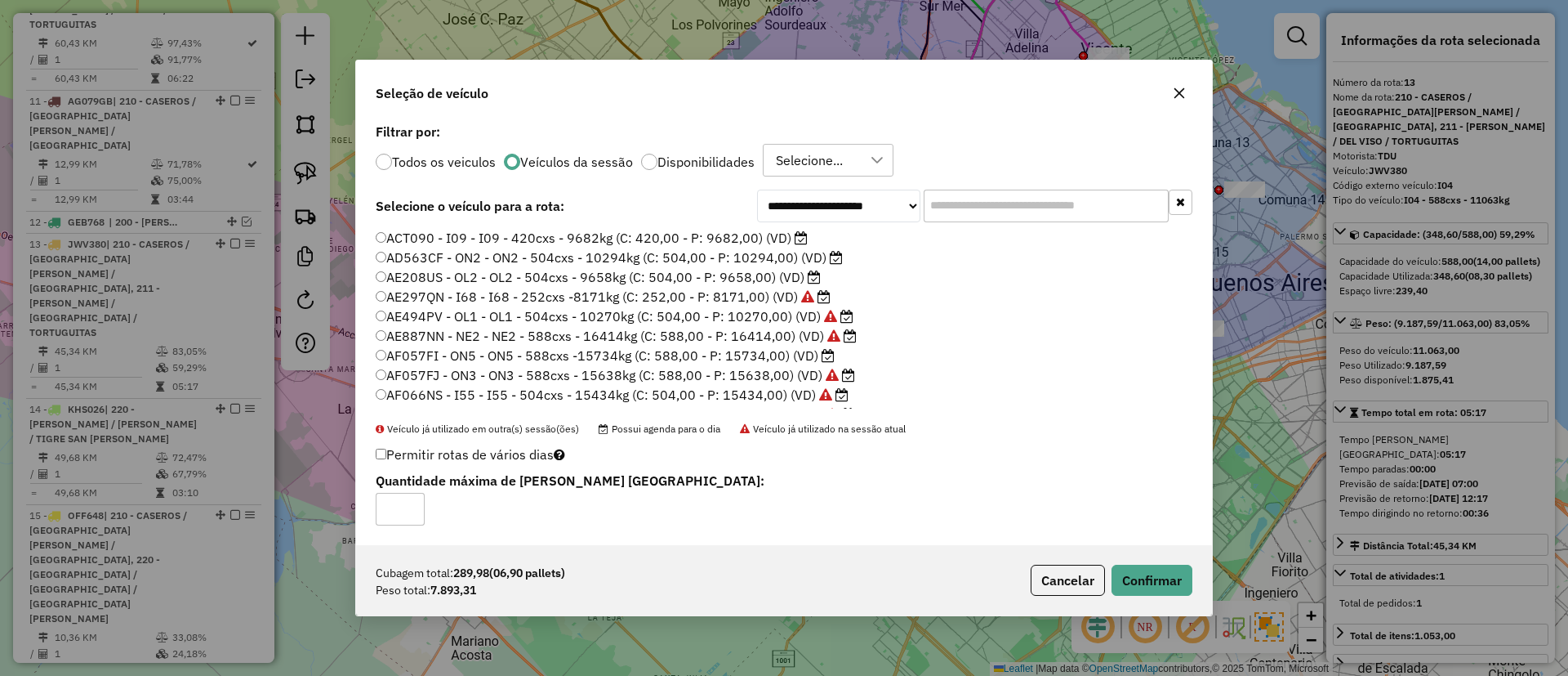
click at [798, 281] on label "AE208US - OL2 - OL2 - 504cxs - 9658kg (C: 504,00 - P: 9658,00) (VD)" at bounding box center [598, 277] width 446 height 20
click at [1138, 571] on button "Confirmar" at bounding box center [1152, 580] width 81 height 31
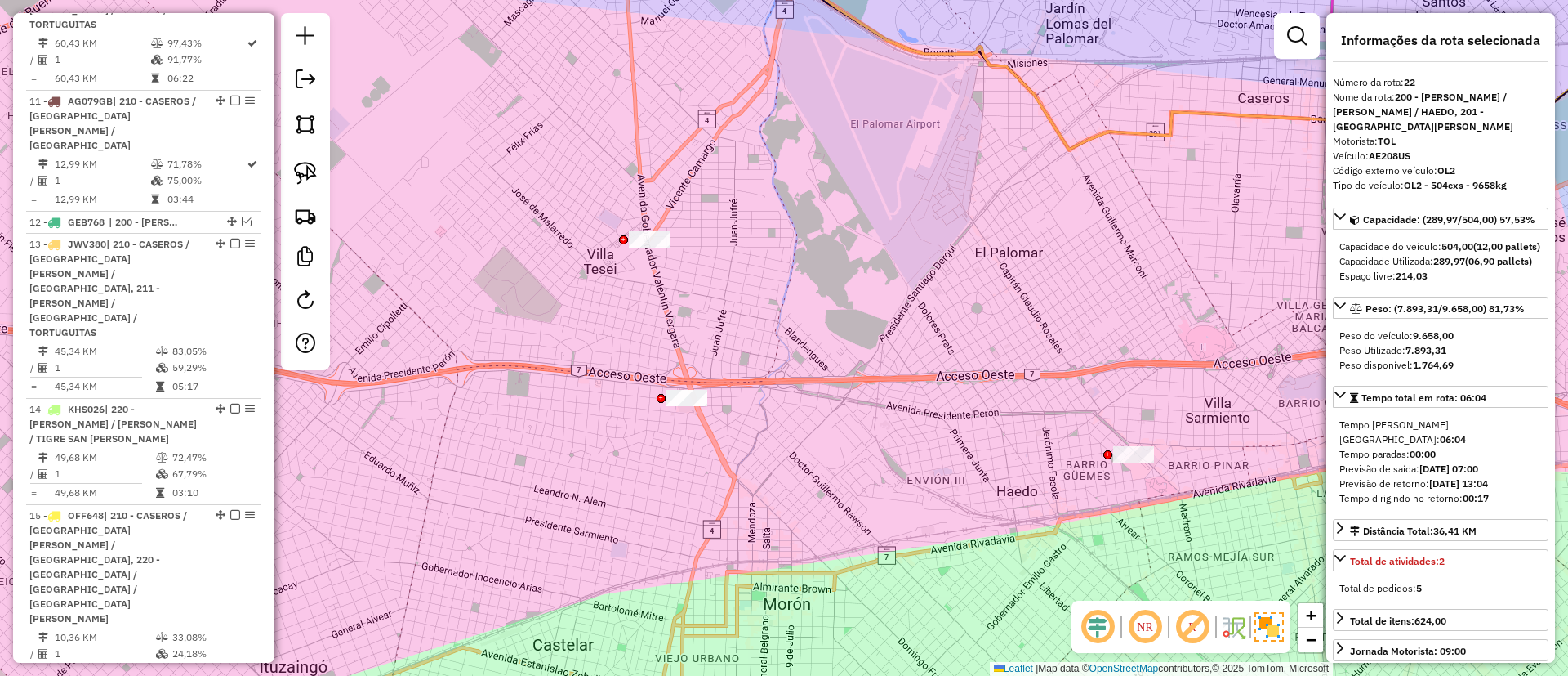
drag, startPoint x: 546, startPoint y: 484, endPoint x: 580, endPoint y: 446, distance: 51.0
click at [564, 487] on div "Janela de atendimento Grade de atendimento Capacidade Transportadoras Veículos …" at bounding box center [784, 338] width 1568 height 676
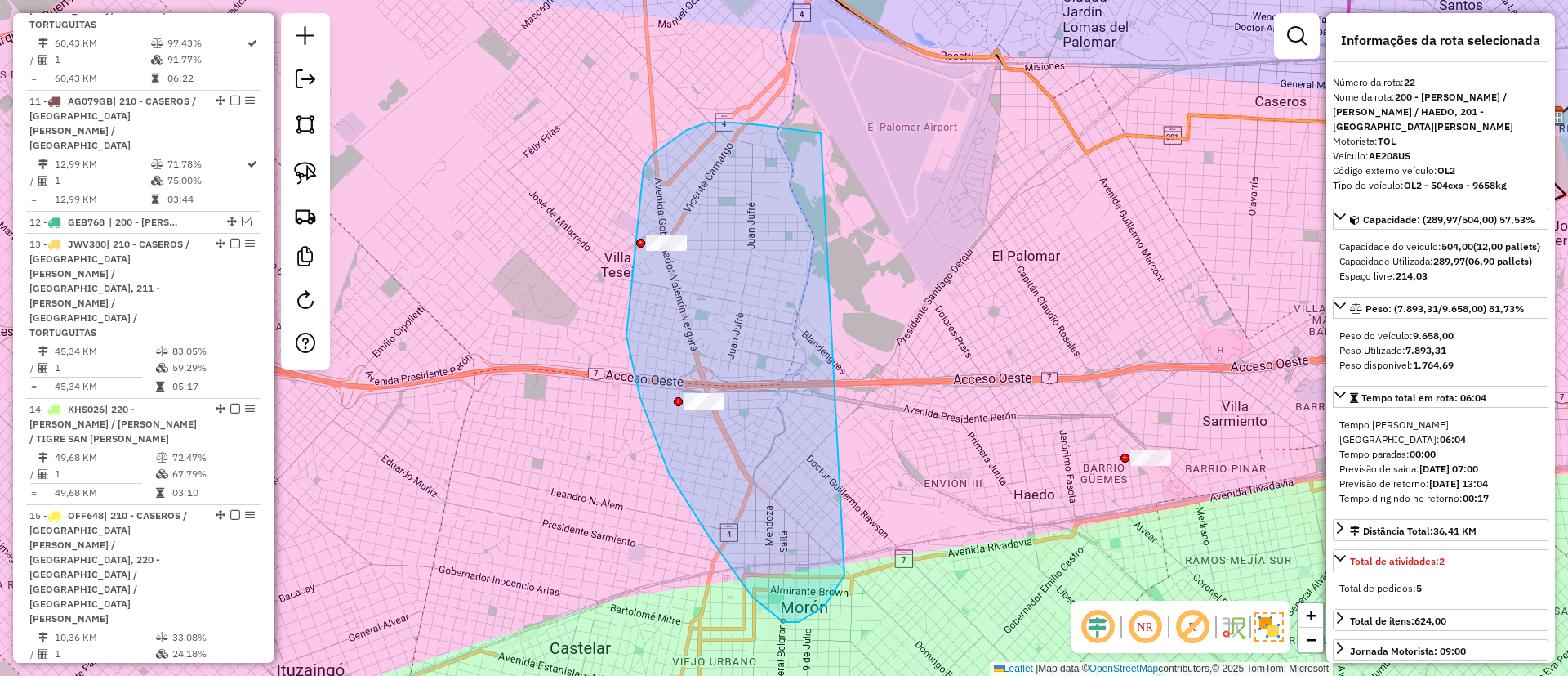
drag, startPoint x: 762, startPoint y: 125, endPoint x: 844, endPoint y: 462, distance: 346.8
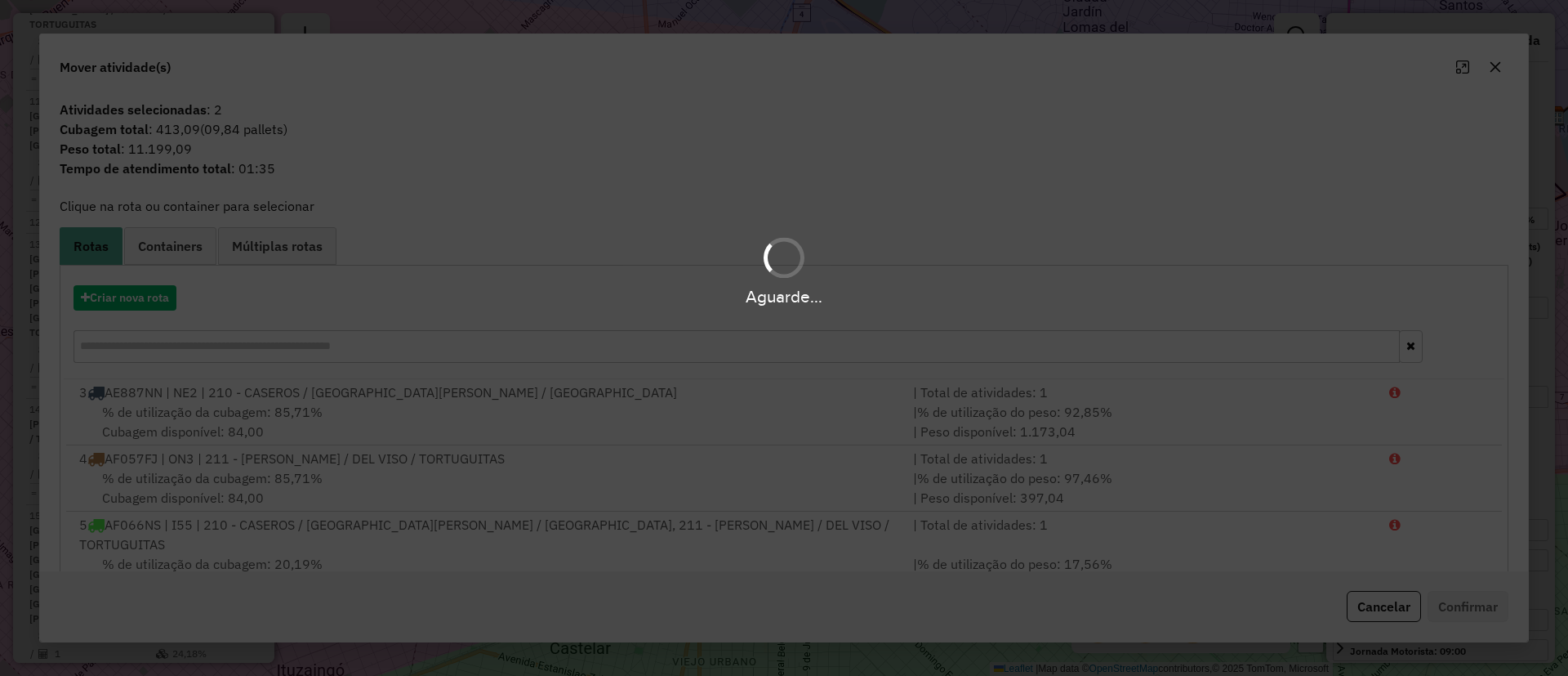
click at [134, 293] on hb-app "Aguarde... Pop-up bloqueado! Seu navegador bloqueou automáticamente a abertura …" at bounding box center [784, 338] width 1568 height 676
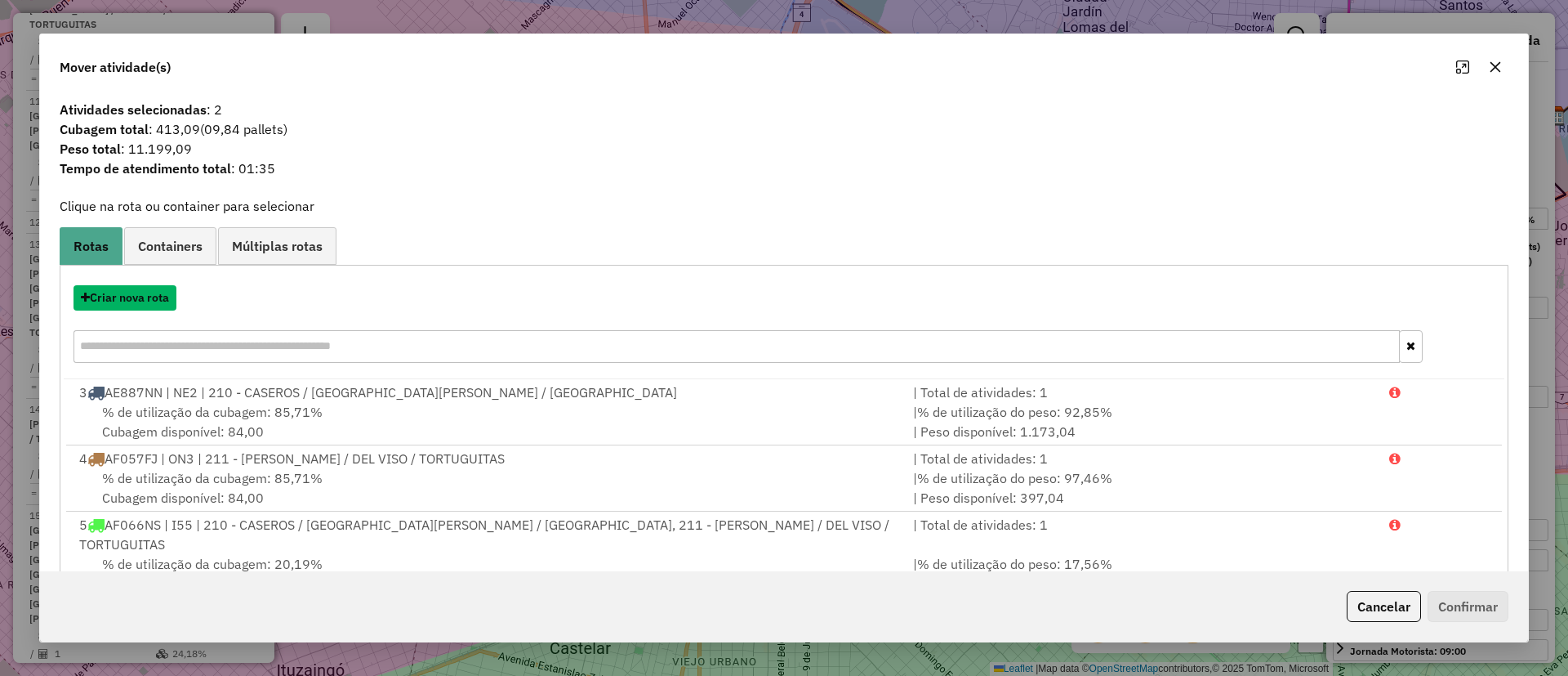
click at [134, 293] on button "Criar nova rota" at bounding box center [125, 298] width 103 height 25
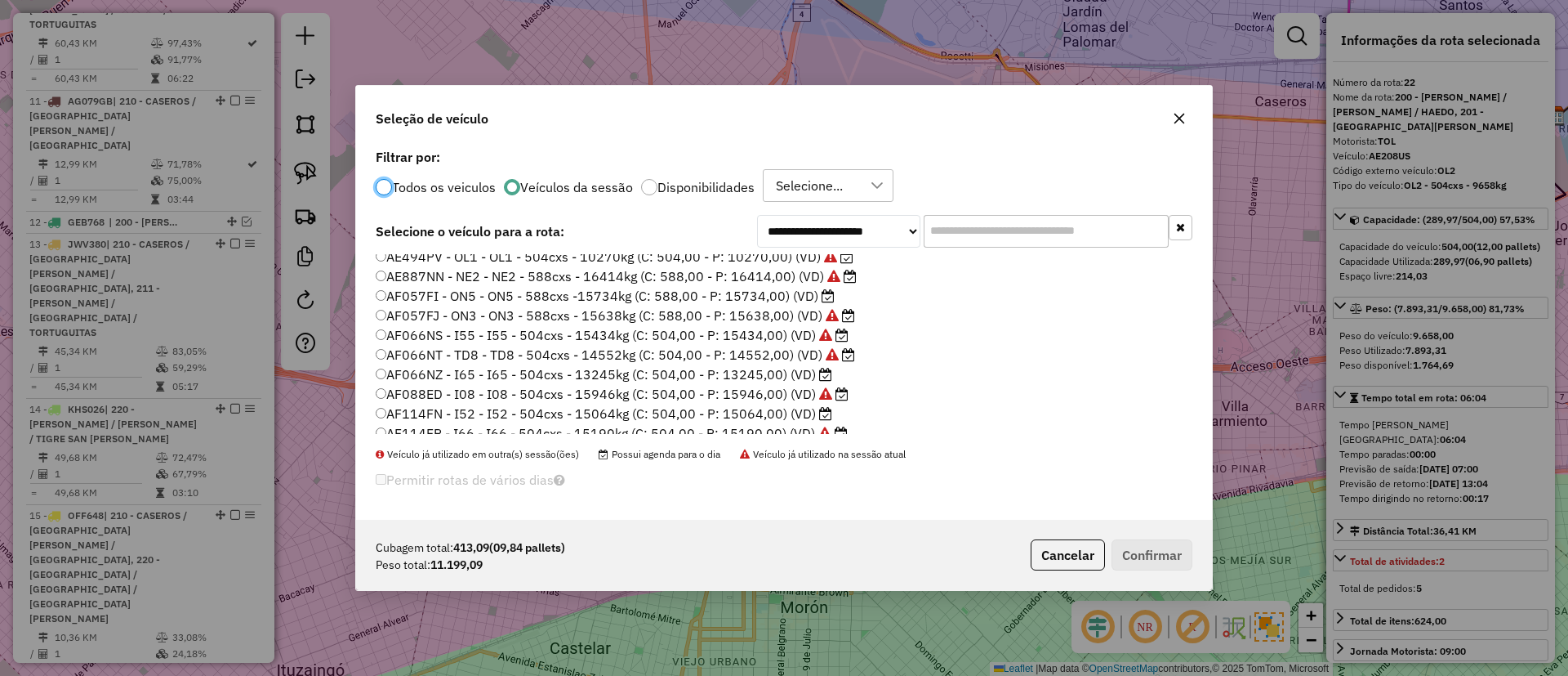
scroll to position [123, 0]
click at [813, 338] on label "AF066NZ - I65 - I65 - 504cxs - 13245kg (C: 504,00 - P: 13245,00) (VD)" at bounding box center [604, 337] width 456 height 20
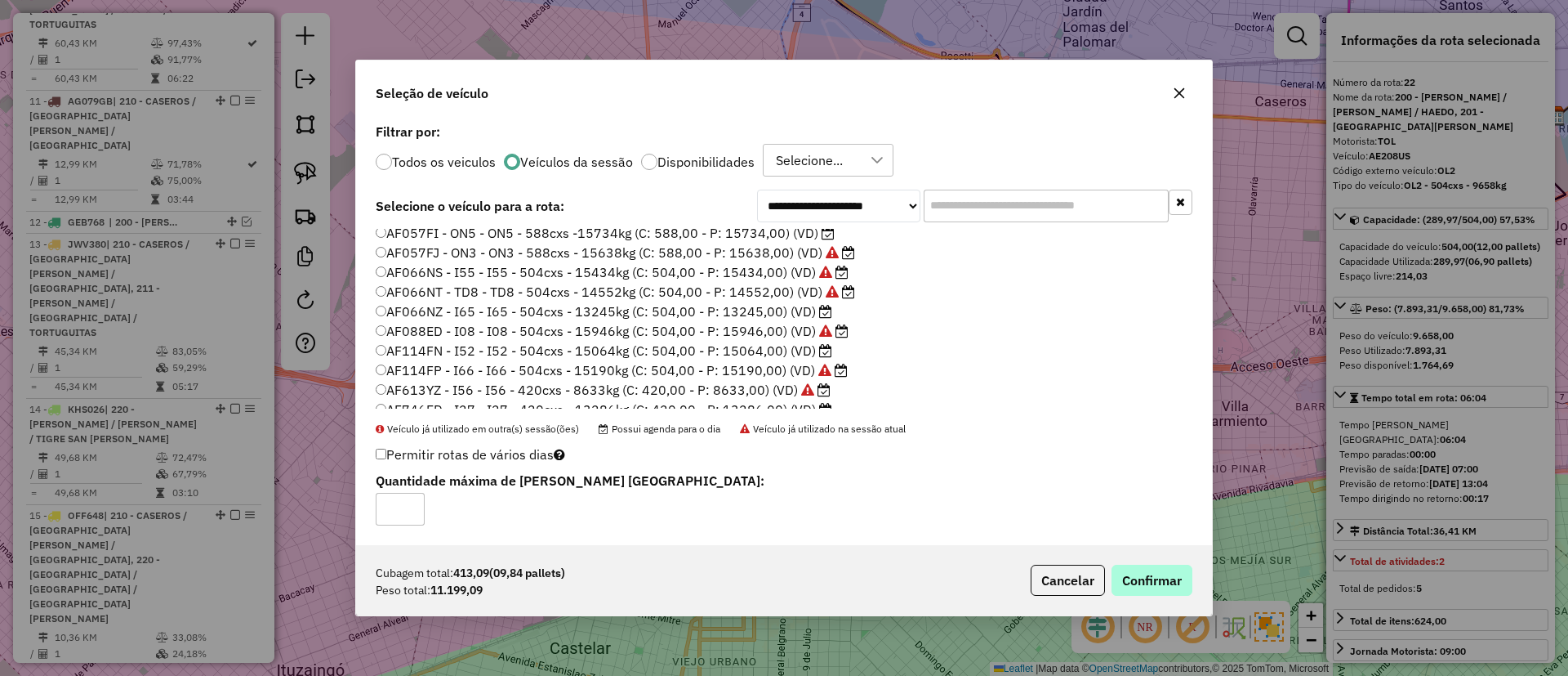
click at [1110, 577] on p-footer "Cubagem total: 413,09 (09,84 pallets) Peso total: 11.199,09 Cancelar Confirmar" at bounding box center [1108, 580] width 169 height 31
click at [1139, 581] on button "Confirmar" at bounding box center [1152, 580] width 81 height 31
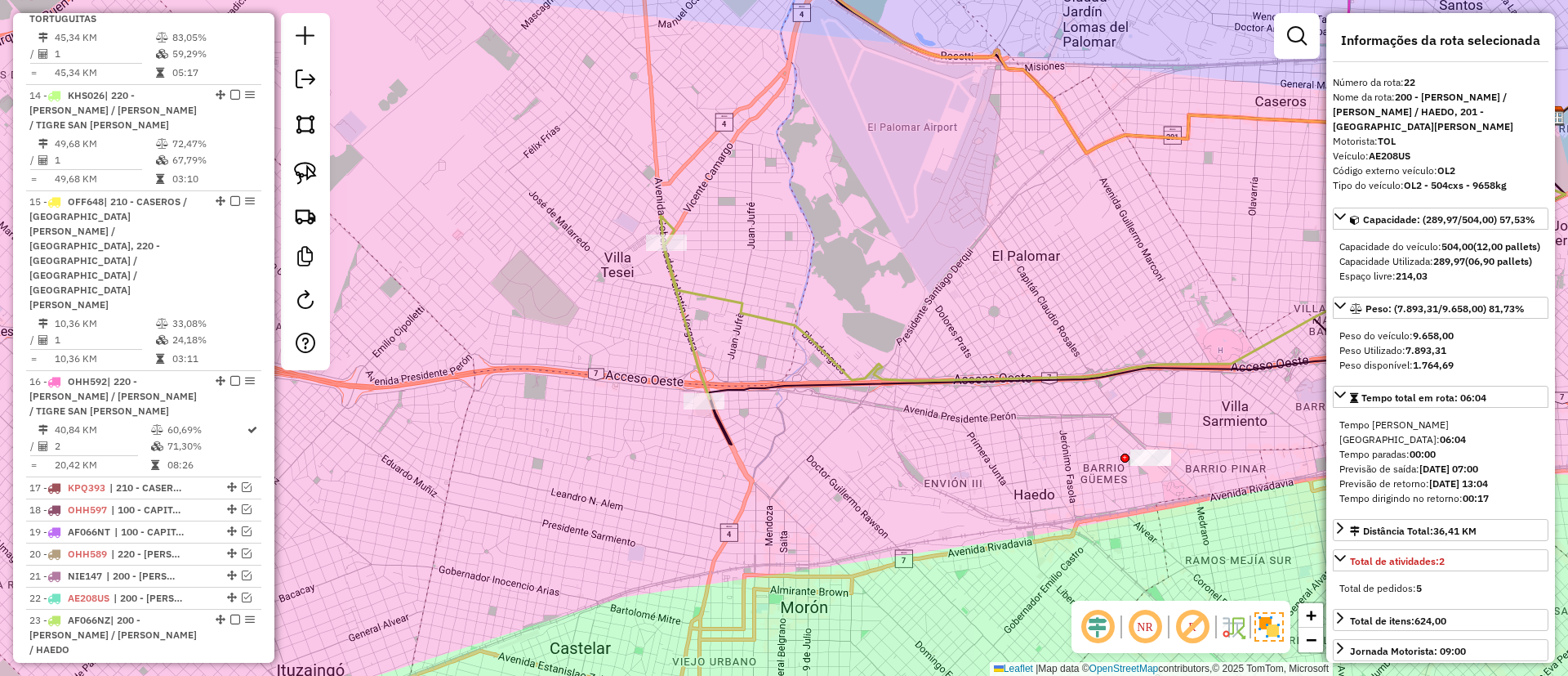
scroll to position [1970, 0]
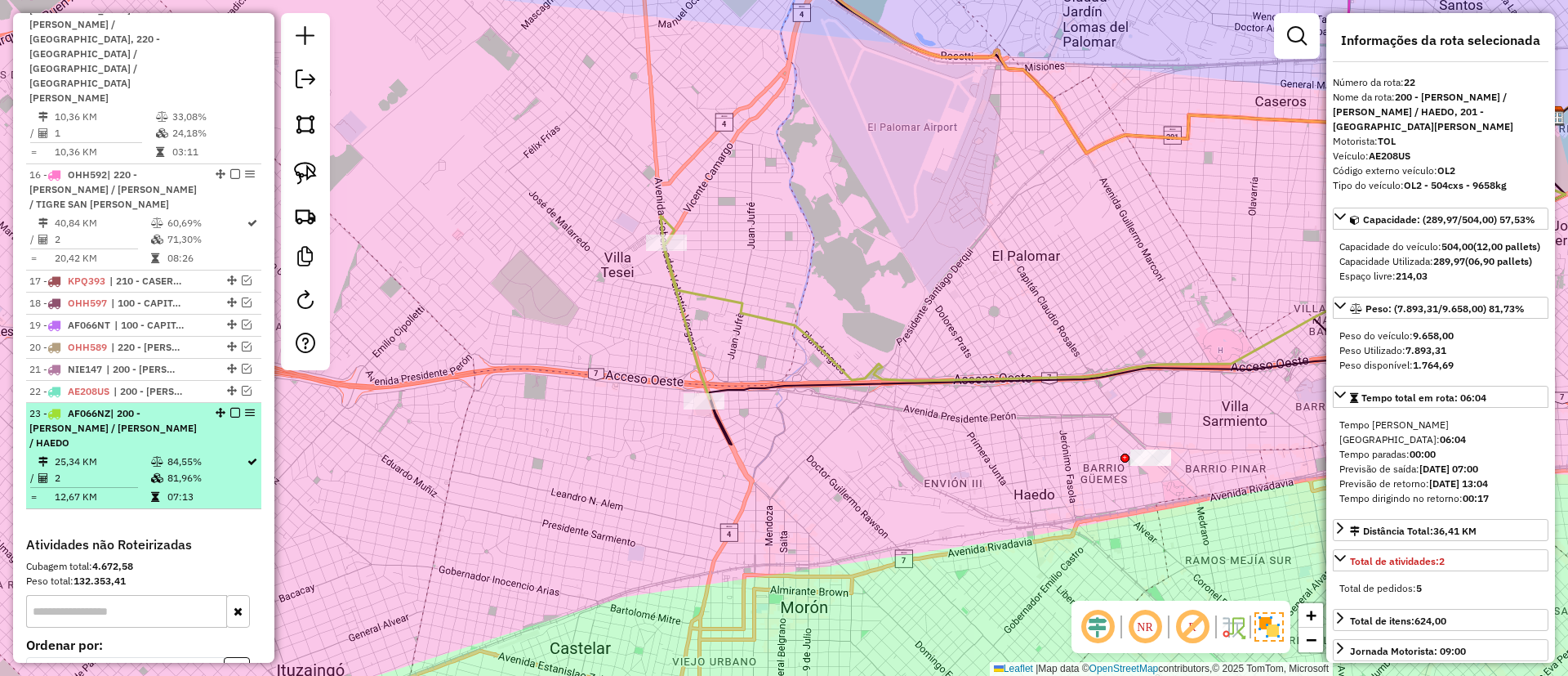
click at [234, 408] on em at bounding box center [235, 413] width 10 height 10
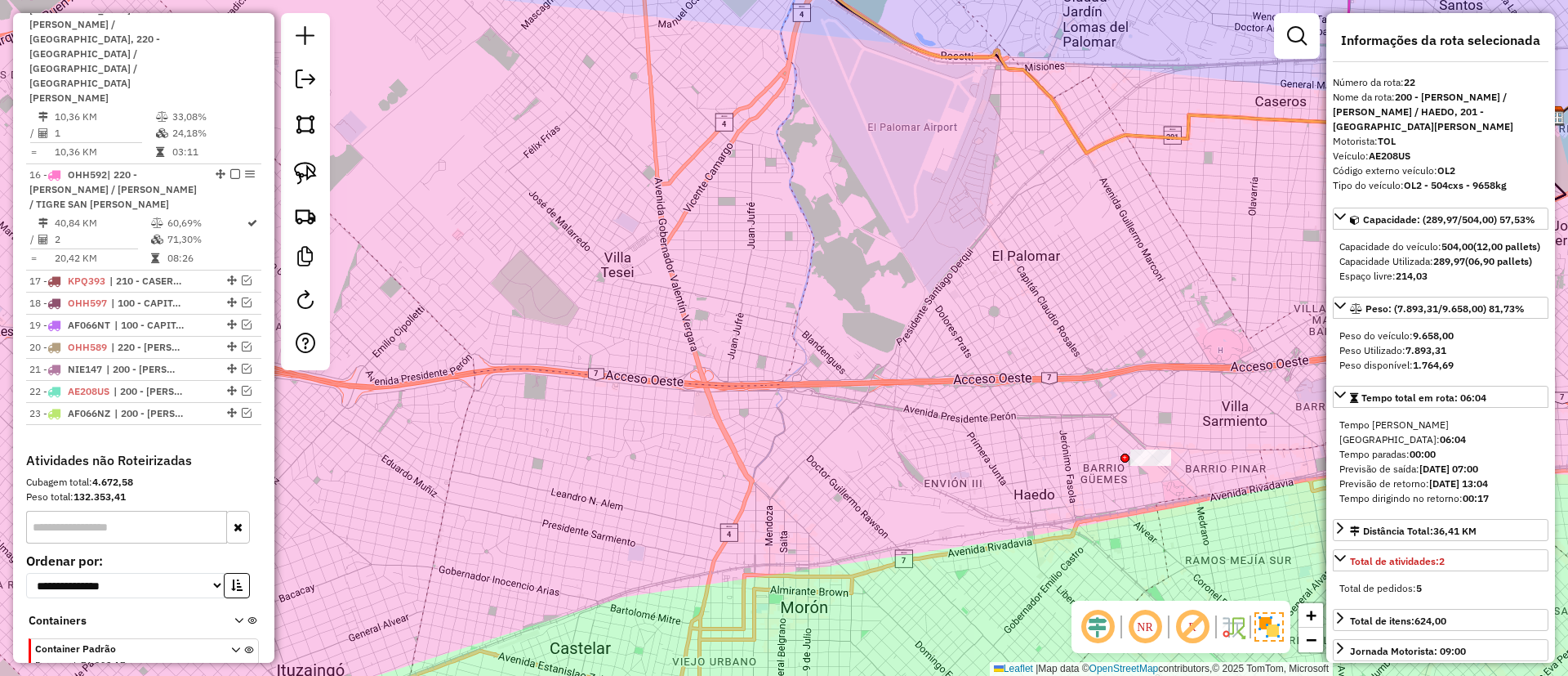
scroll to position [1950, 0]
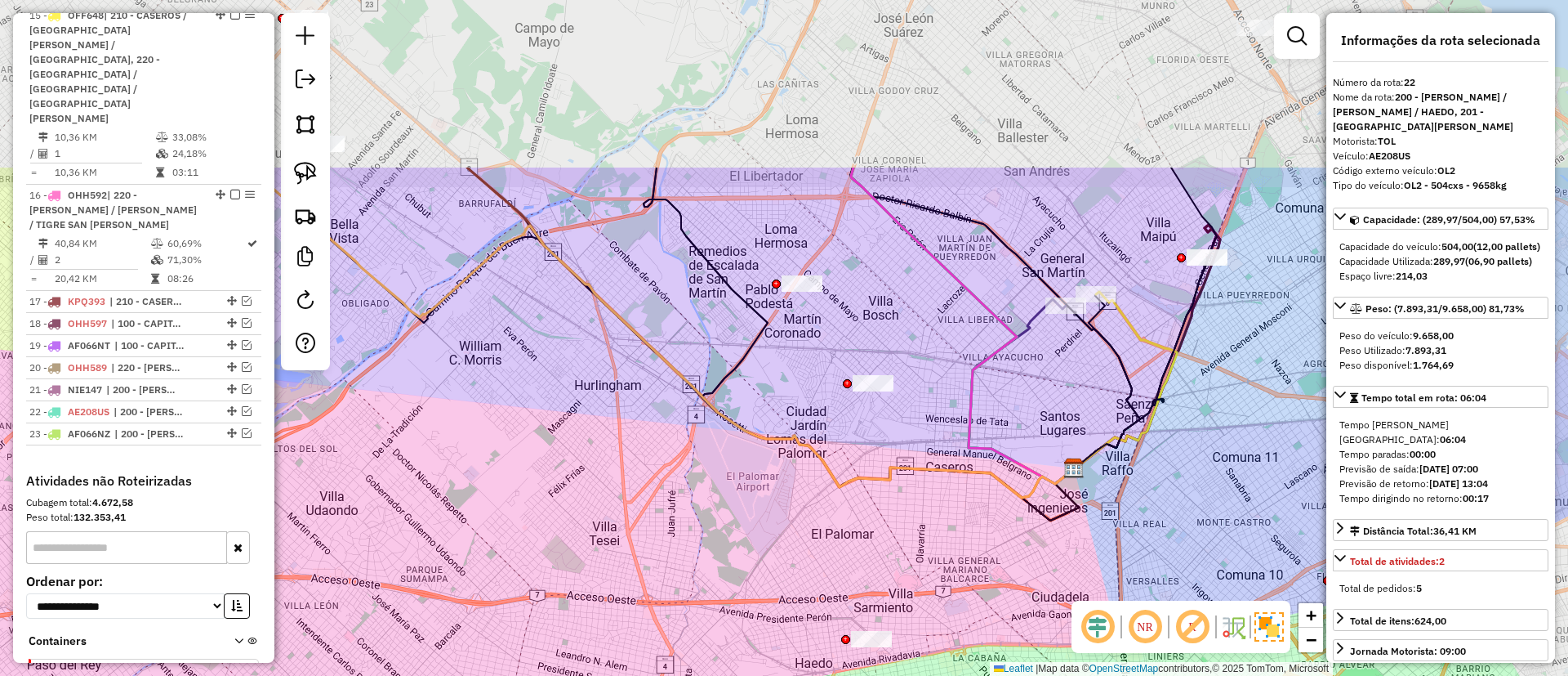
drag, startPoint x: 906, startPoint y: 252, endPoint x: 818, endPoint y: 486, distance: 250.0
click at [818, 486] on div "Janela de atendimento Grade de atendimento Capacidade Transportadoras Veículos …" at bounding box center [784, 338] width 1568 height 676
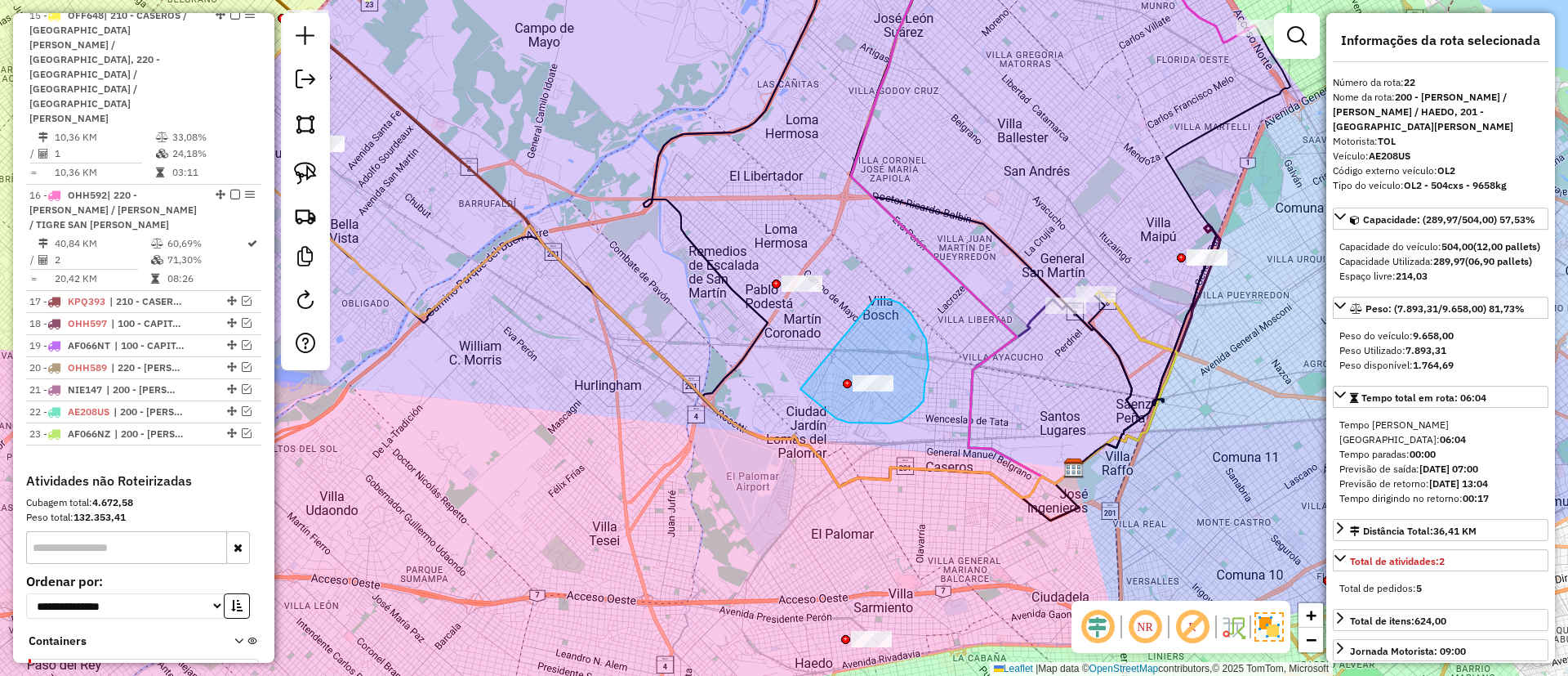
drag, startPoint x: 923, startPoint y: 400, endPoint x: 875, endPoint y: 299, distance: 111.8
click at [1034, 311] on icon at bounding box center [1022, 391] width 105 height 184
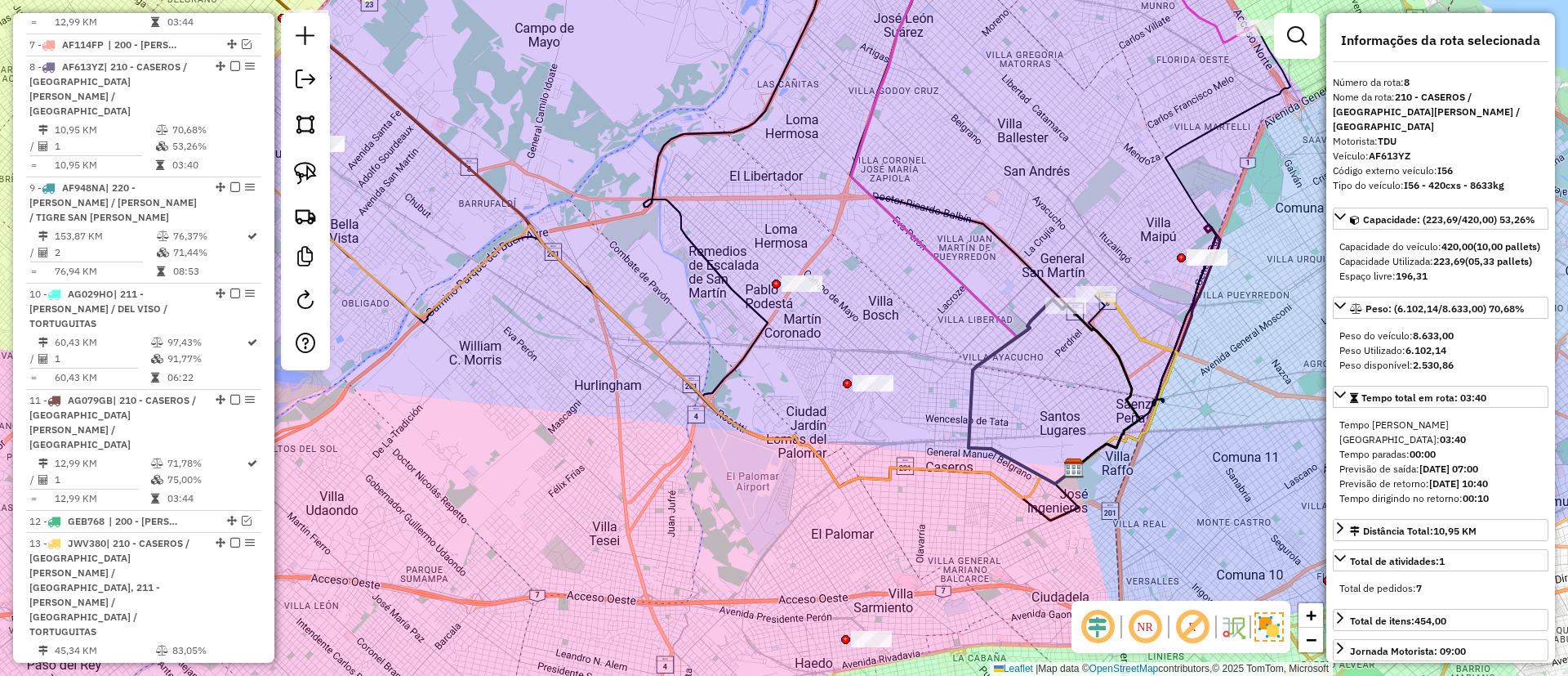
scroll to position [1061, 0]
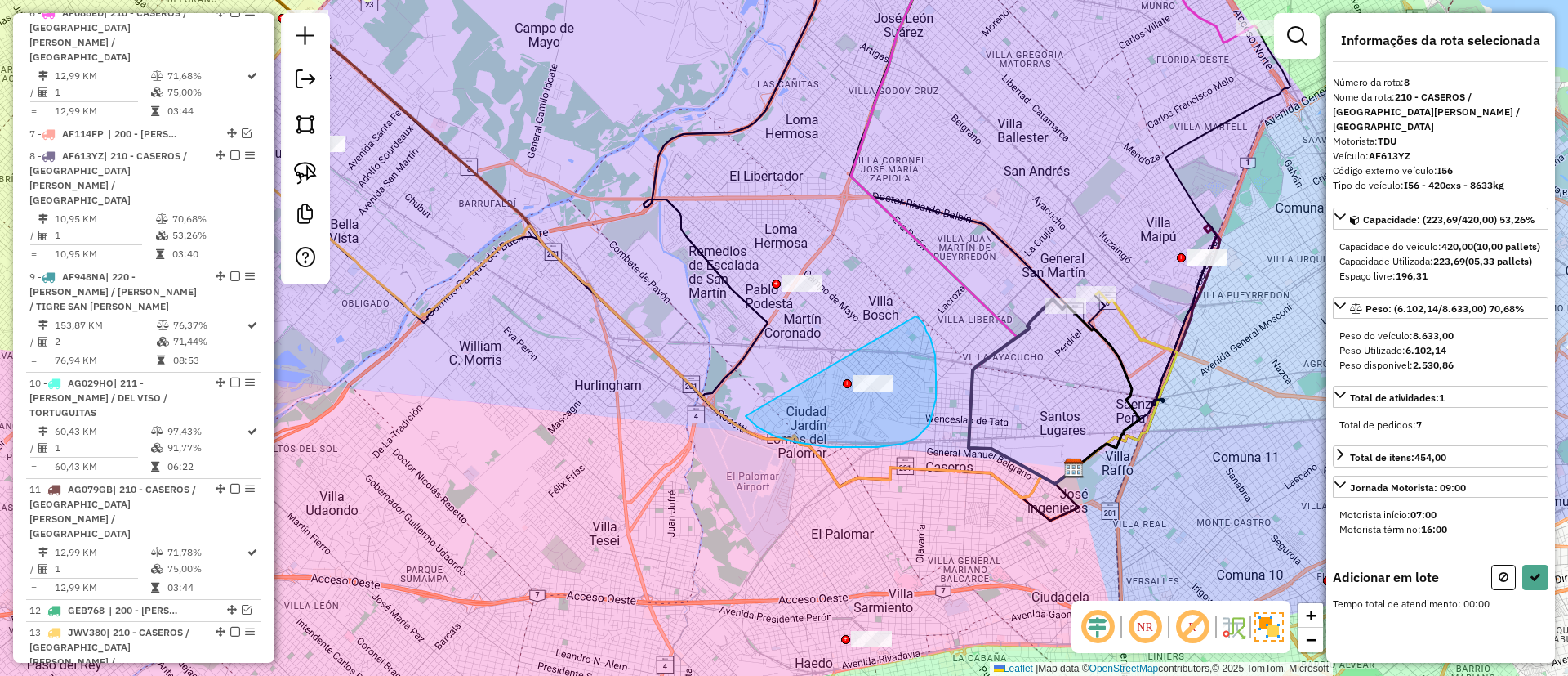
drag, startPoint x: 773, startPoint y: 435, endPoint x: 907, endPoint y: 309, distance: 183.9
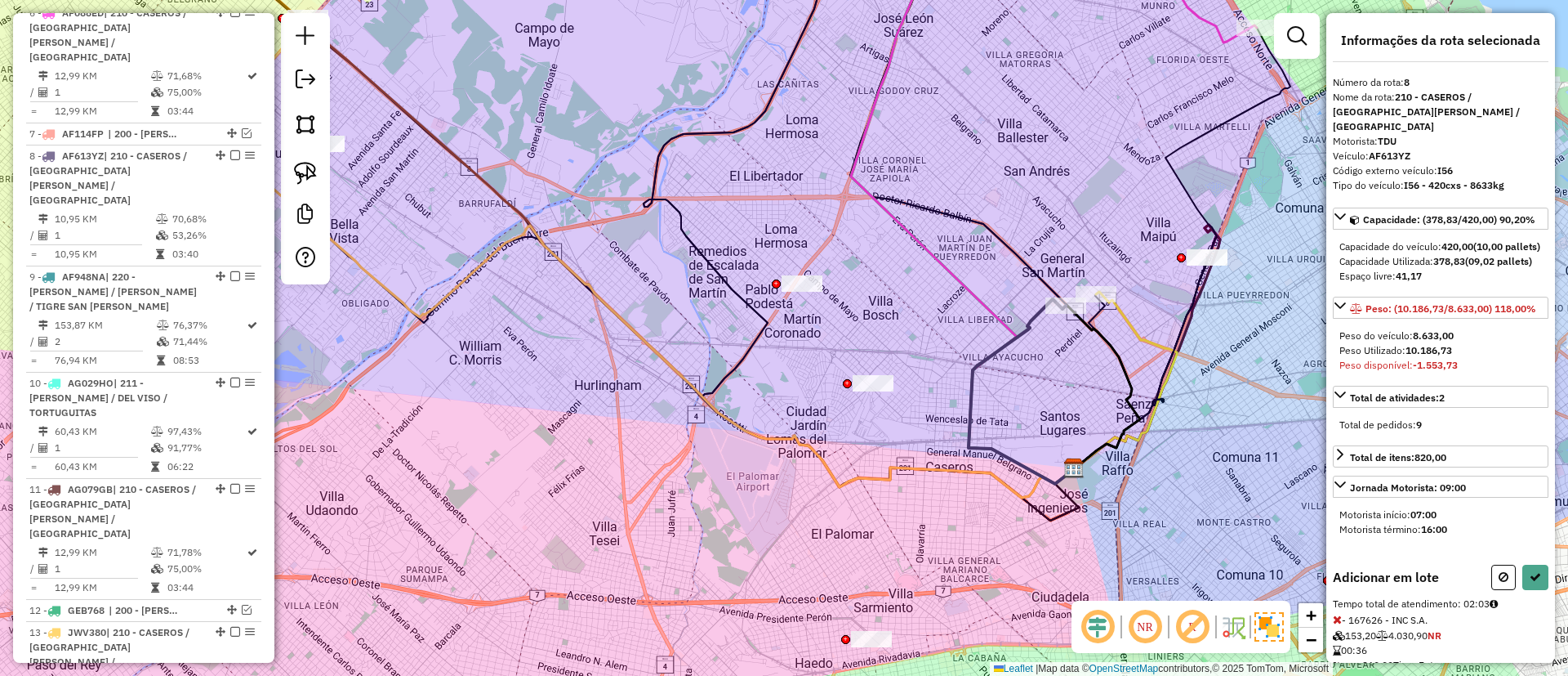
select select "**********"
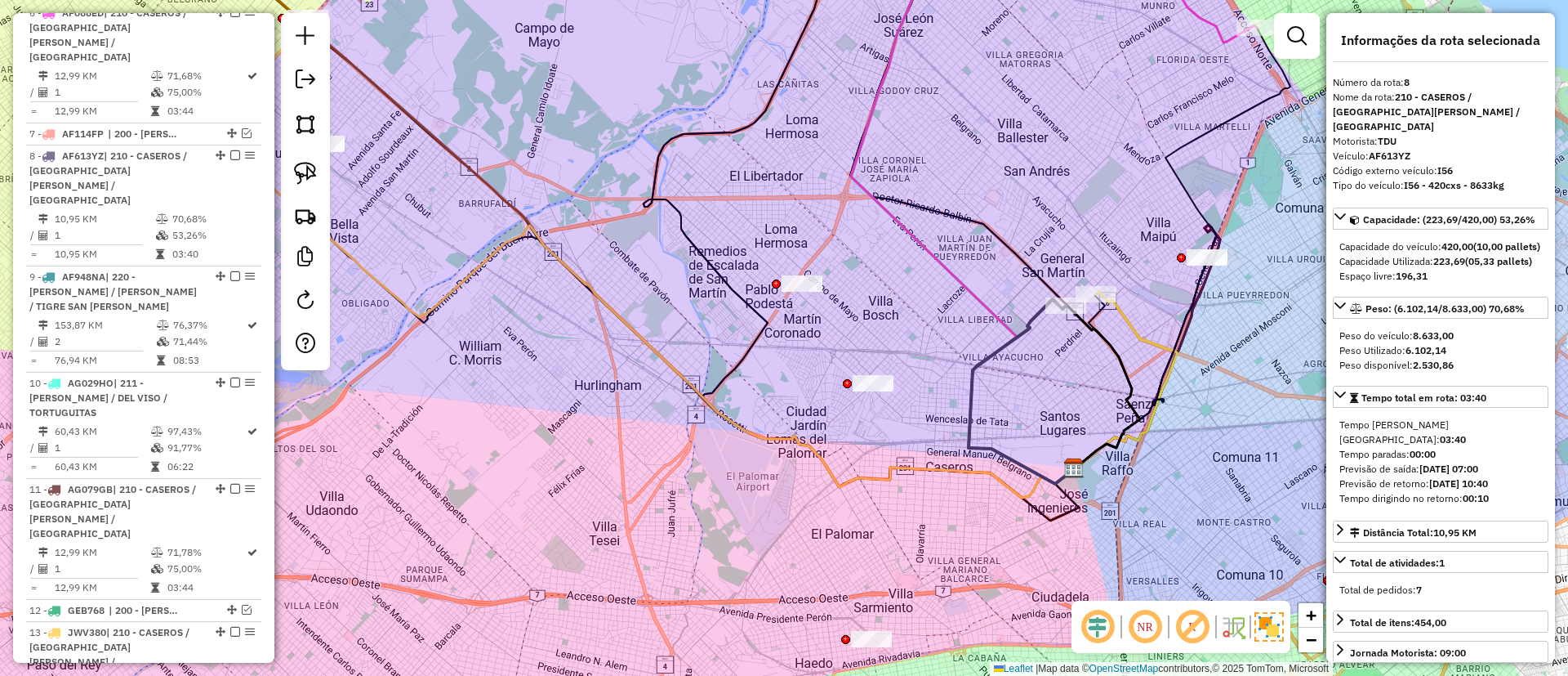
click at [1145, 333] on icon at bounding box center [1126, 380] width 103 height 178
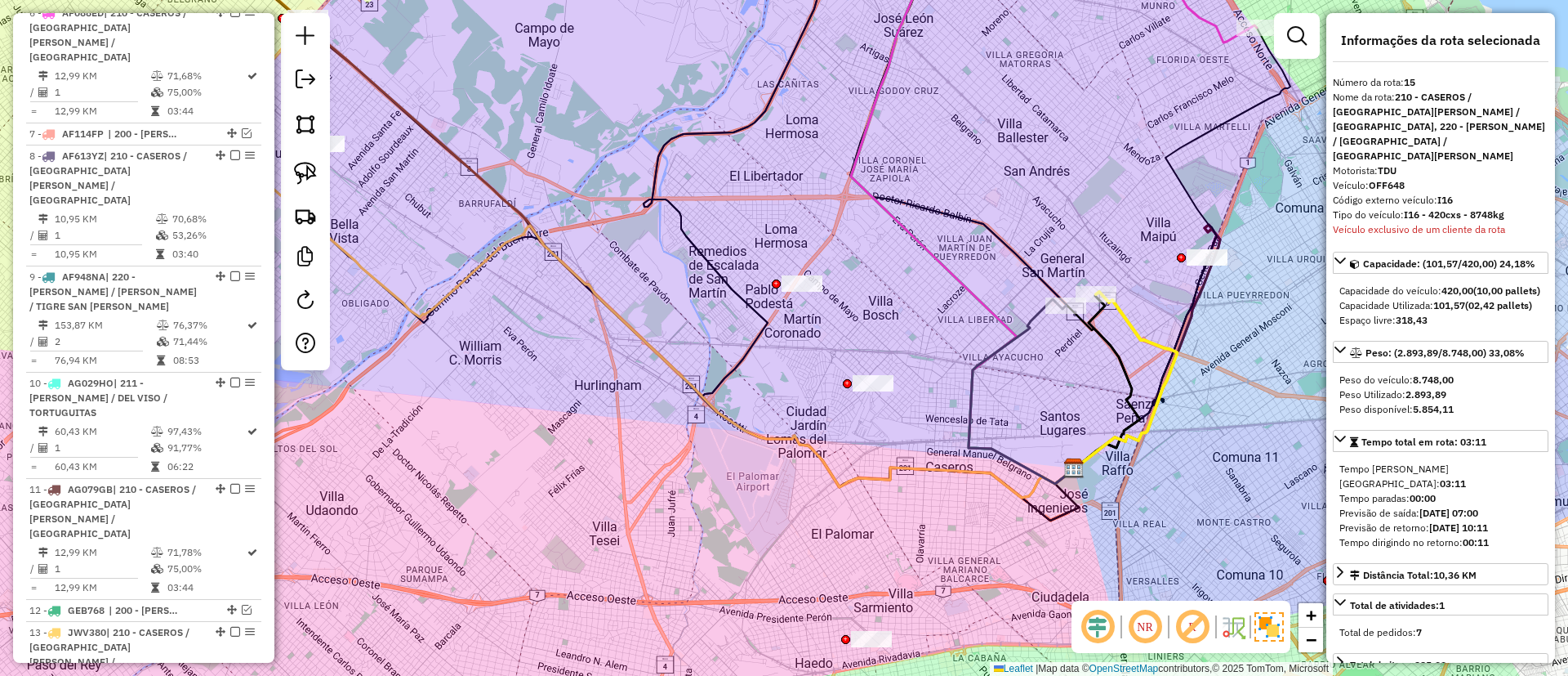
scroll to position [1648, 0]
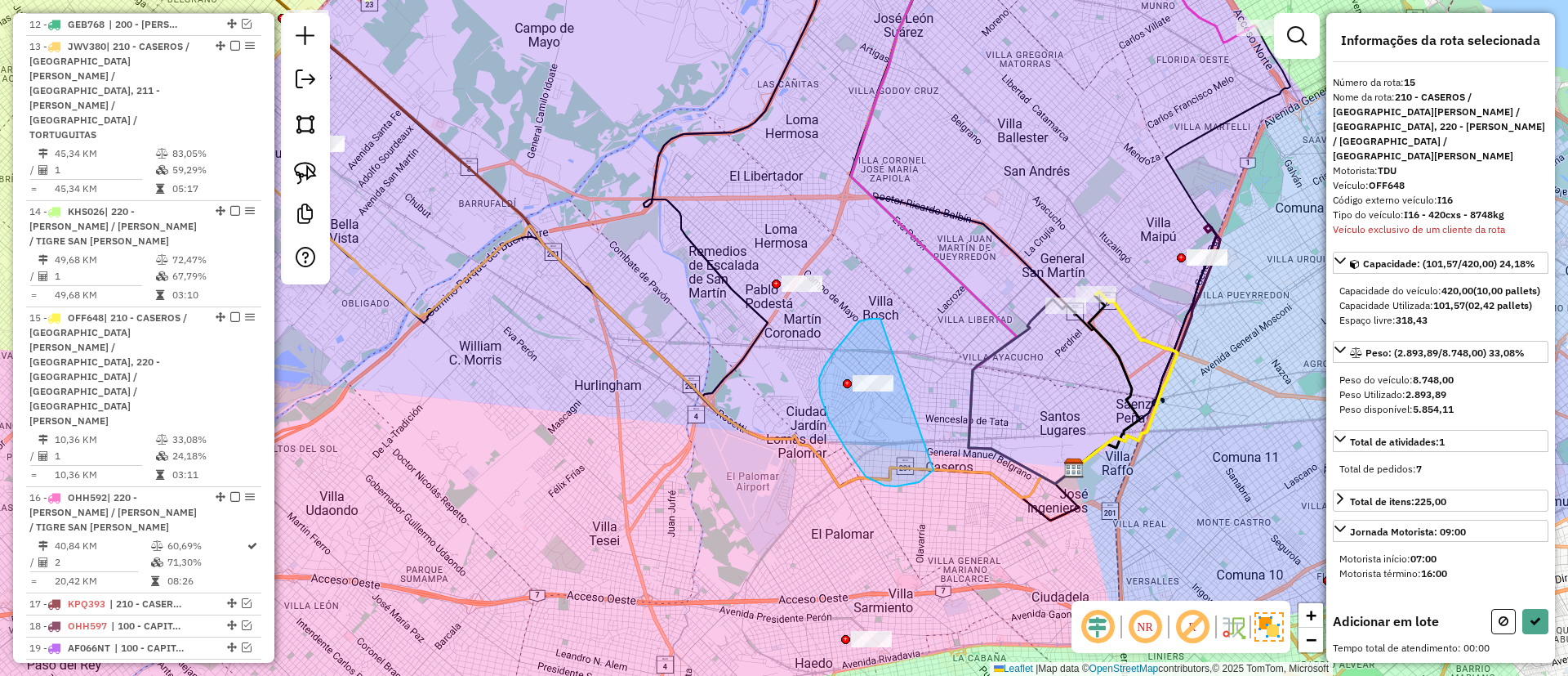
drag, startPoint x: 880, startPoint y: 319, endPoint x: 955, endPoint y: 406, distance: 114.9
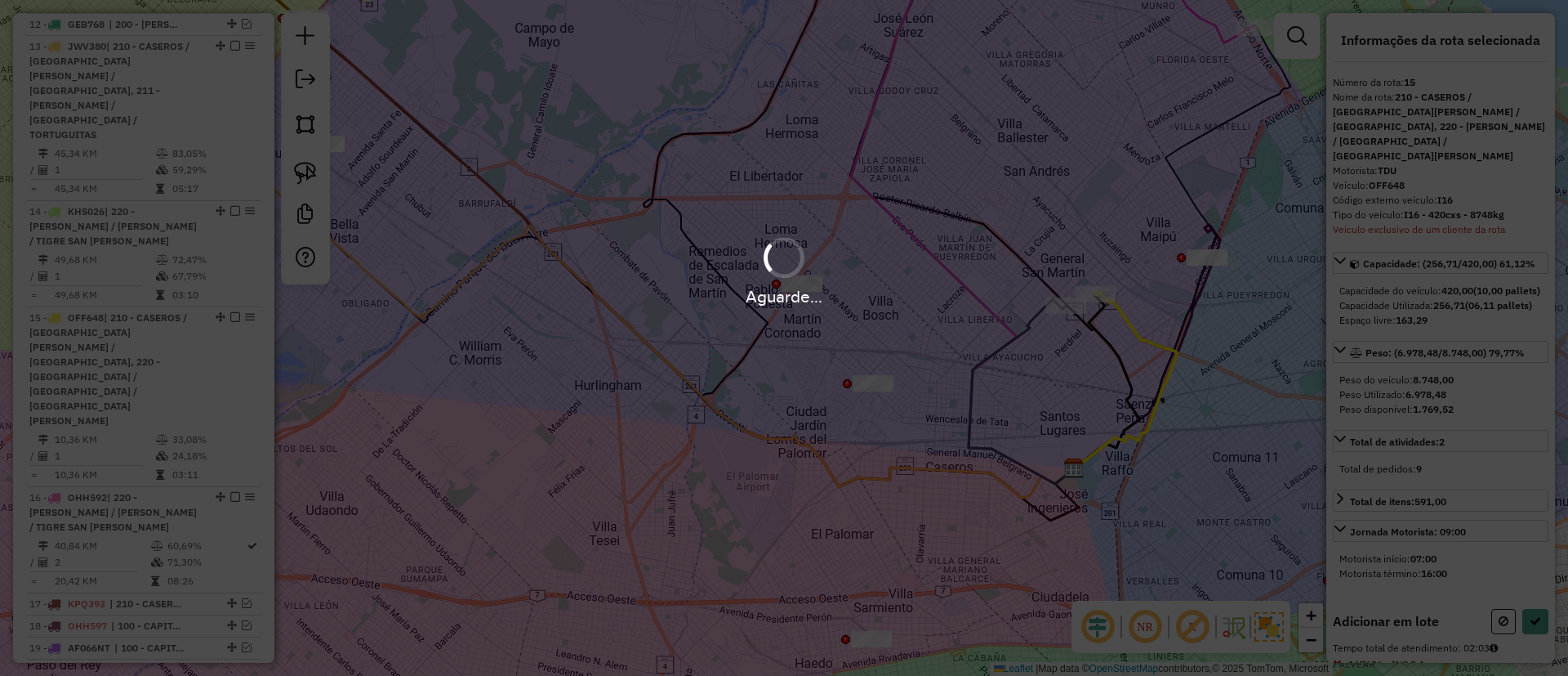
select select "**********"
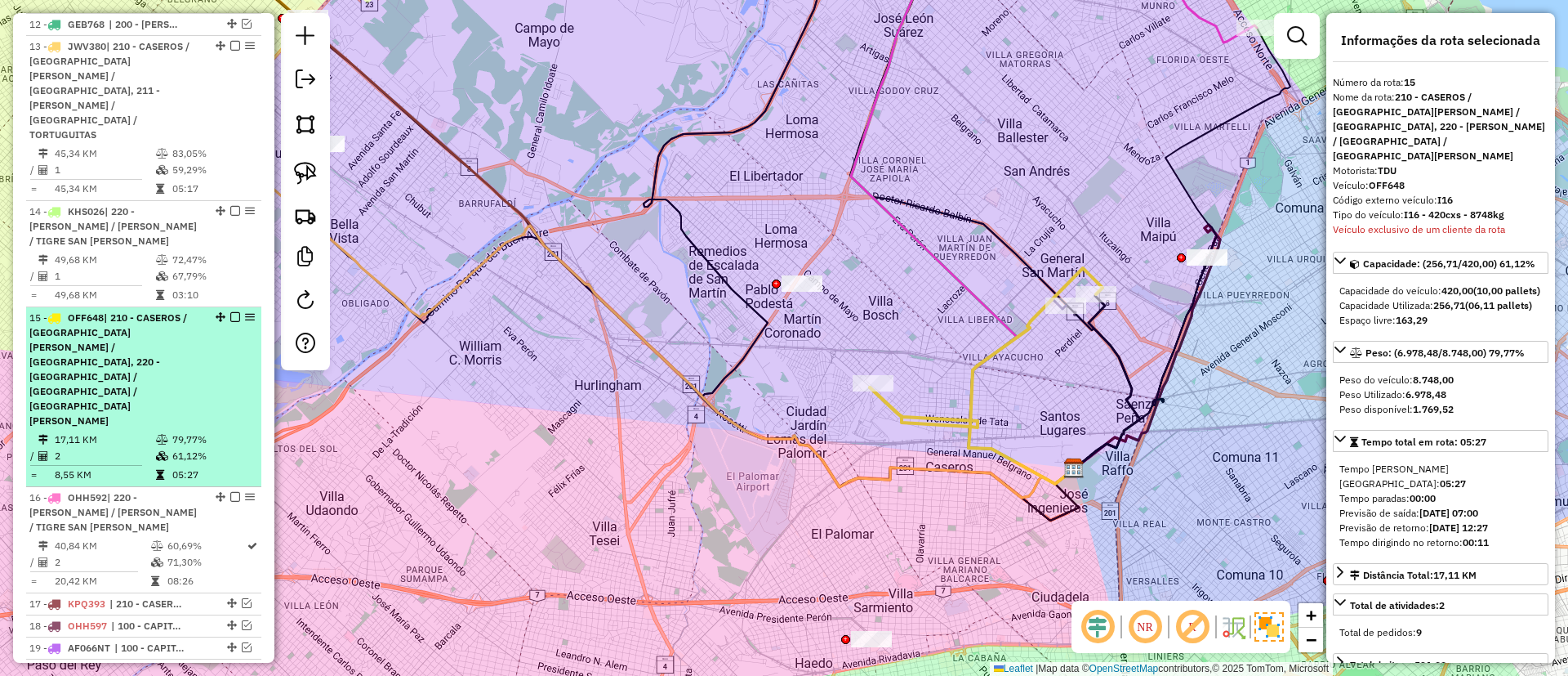
click at [231, 312] on em at bounding box center [235, 317] width 10 height 10
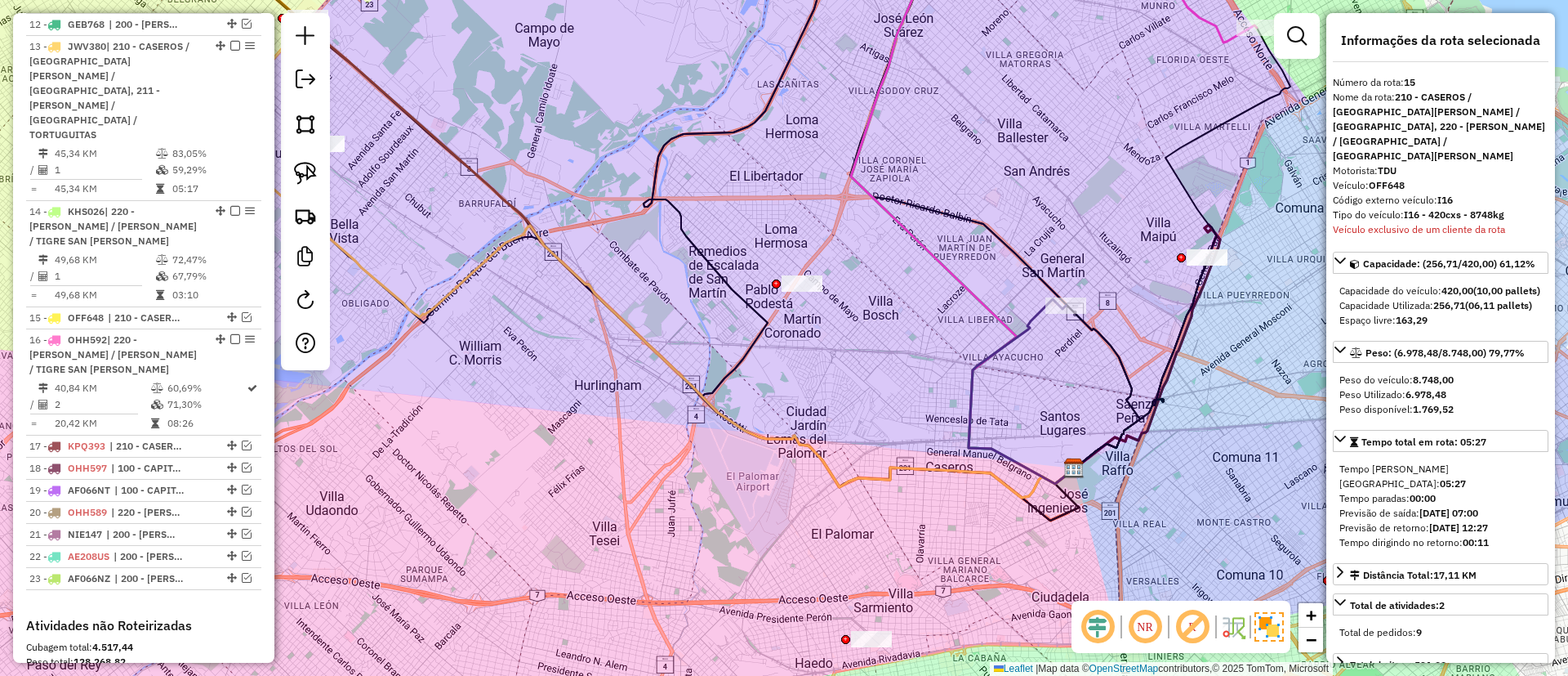
scroll to position [1548, 0]
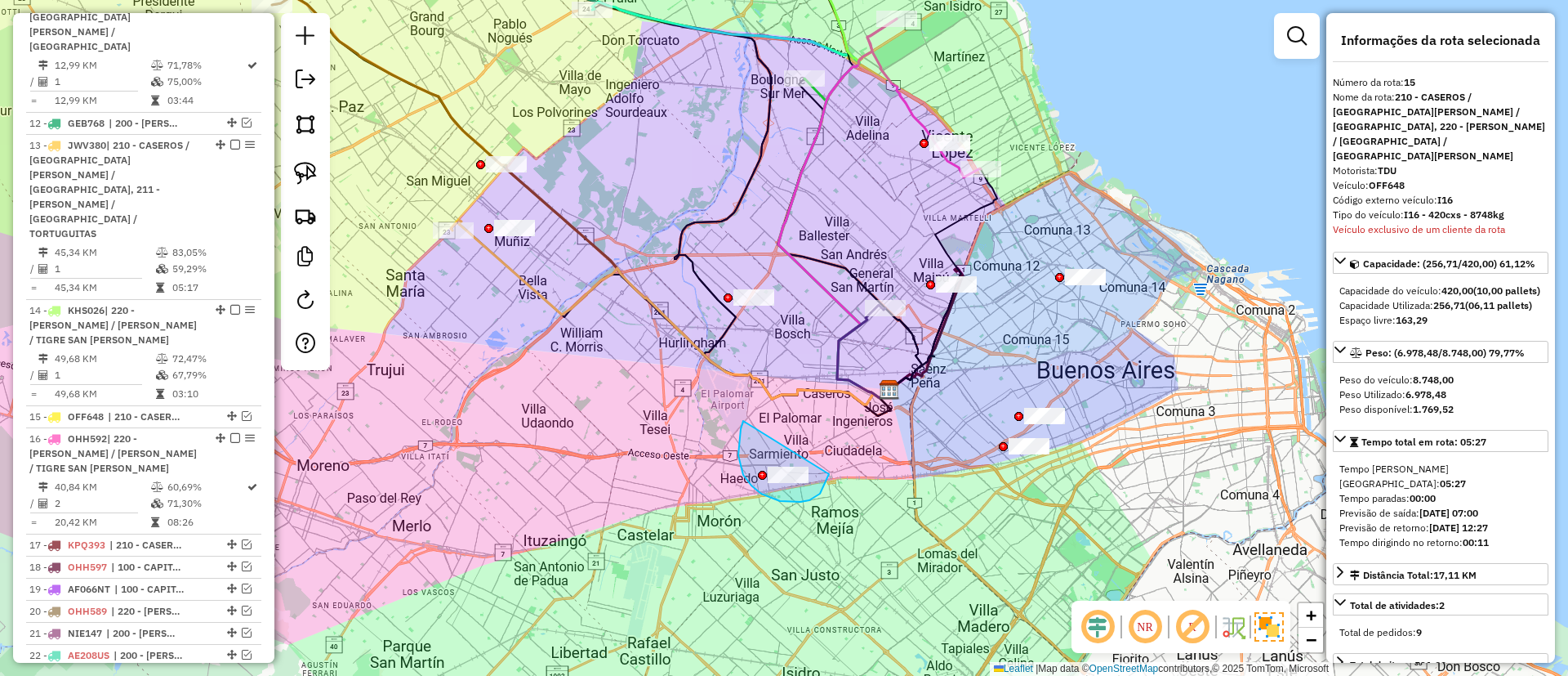
drag, startPoint x: 741, startPoint y: 429, endPoint x: 833, endPoint y: 444, distance: 93.2
drag, startPoint x: 729, startPoint y: 297, endPoint x: 807, endPoint y: 292, distance: 78.2
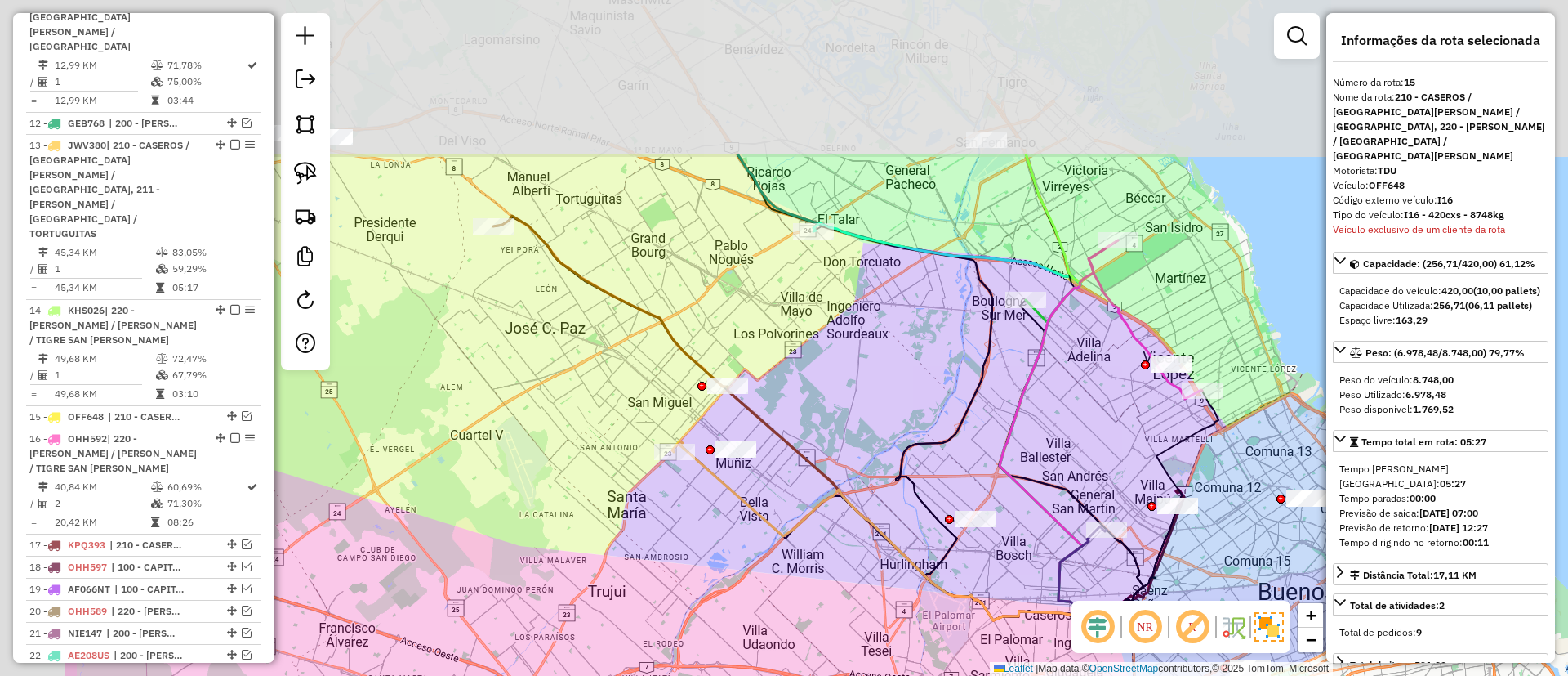
drag, startPoint x: 606, startPoint y: 274, endPoint x: 828, endPoint y: 495, distance: 313.2
click at [828, 495] on icon at bounding box center [891, 533] width 439 height 184
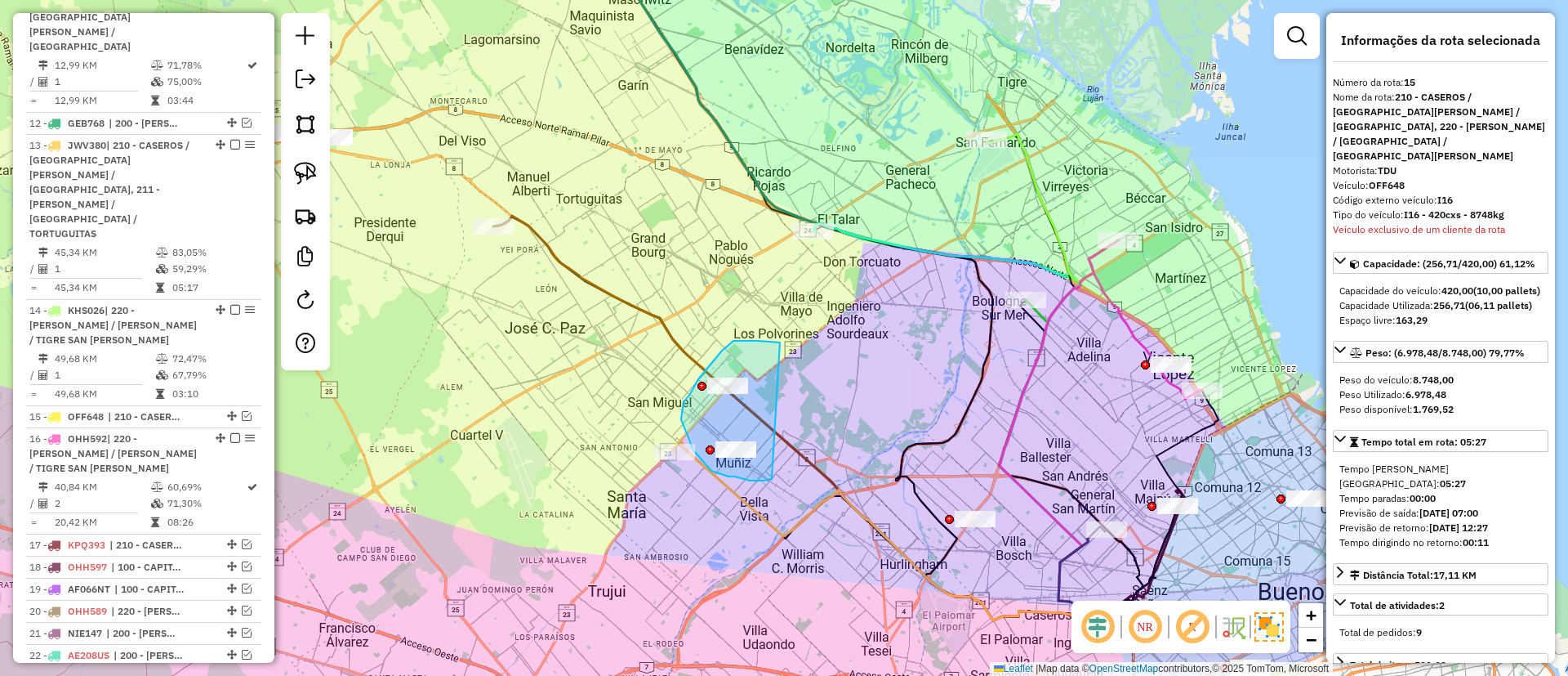
drag, startPoint x: 779, startPoint y: 341, endPoint x: 788, endPoint y: 455, distance: 114.4
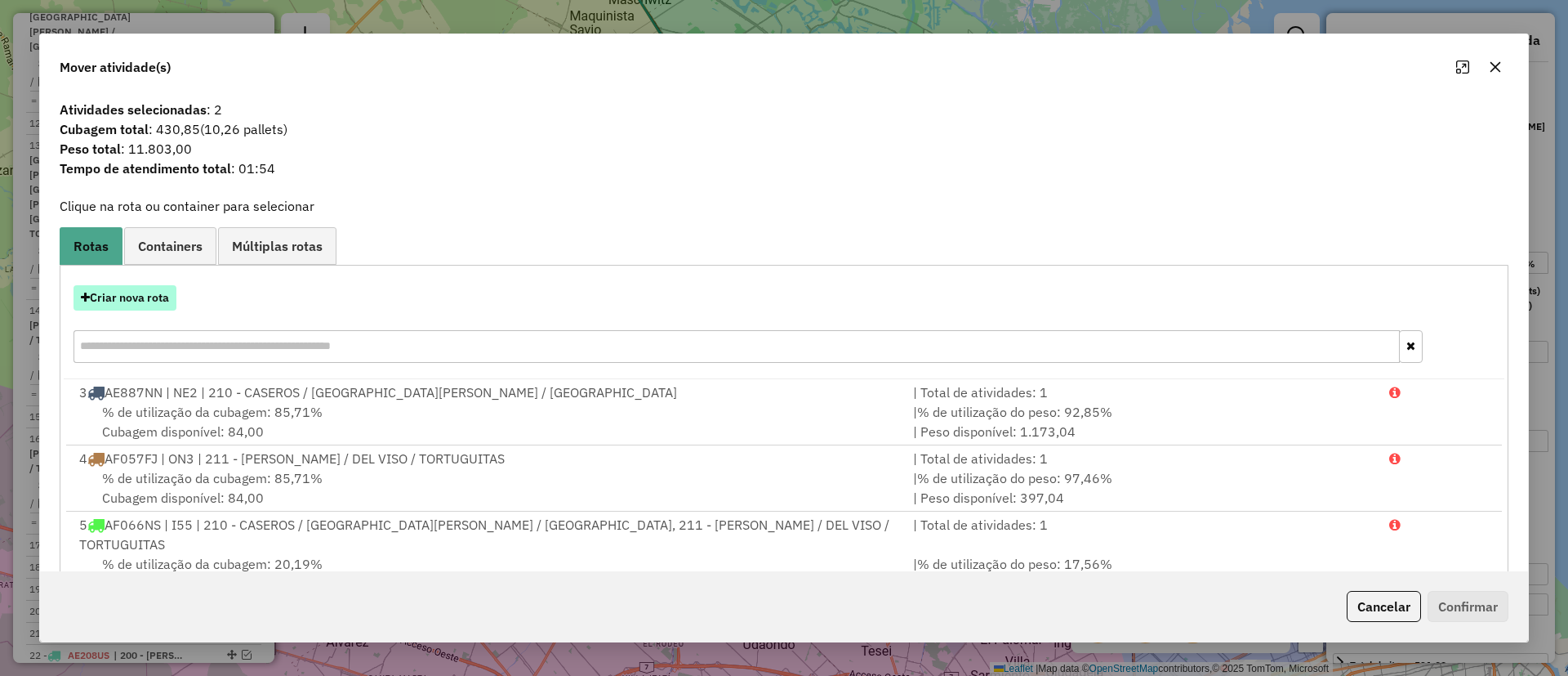
click at [123, 295] on button "Criar nova rota" at bounding box center [125, 298] width 103 height 25
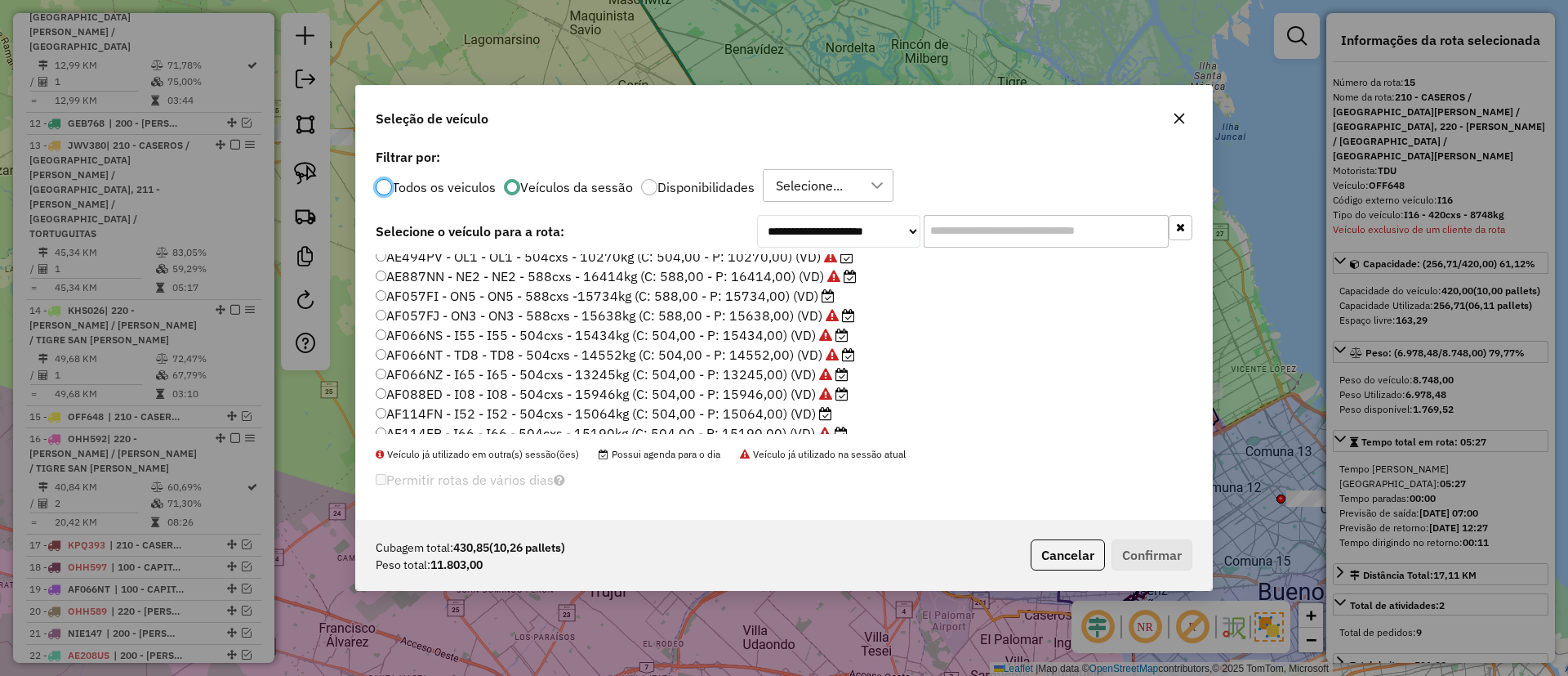
scroll to position [123, 0]
click at [797, 374] on label "AF114FN - I52 - I52 - 504cxs - 15064kg (C: 504,00 - P: 15064,00) (VD)" at bounding box center [604, 376] width 456 height 20
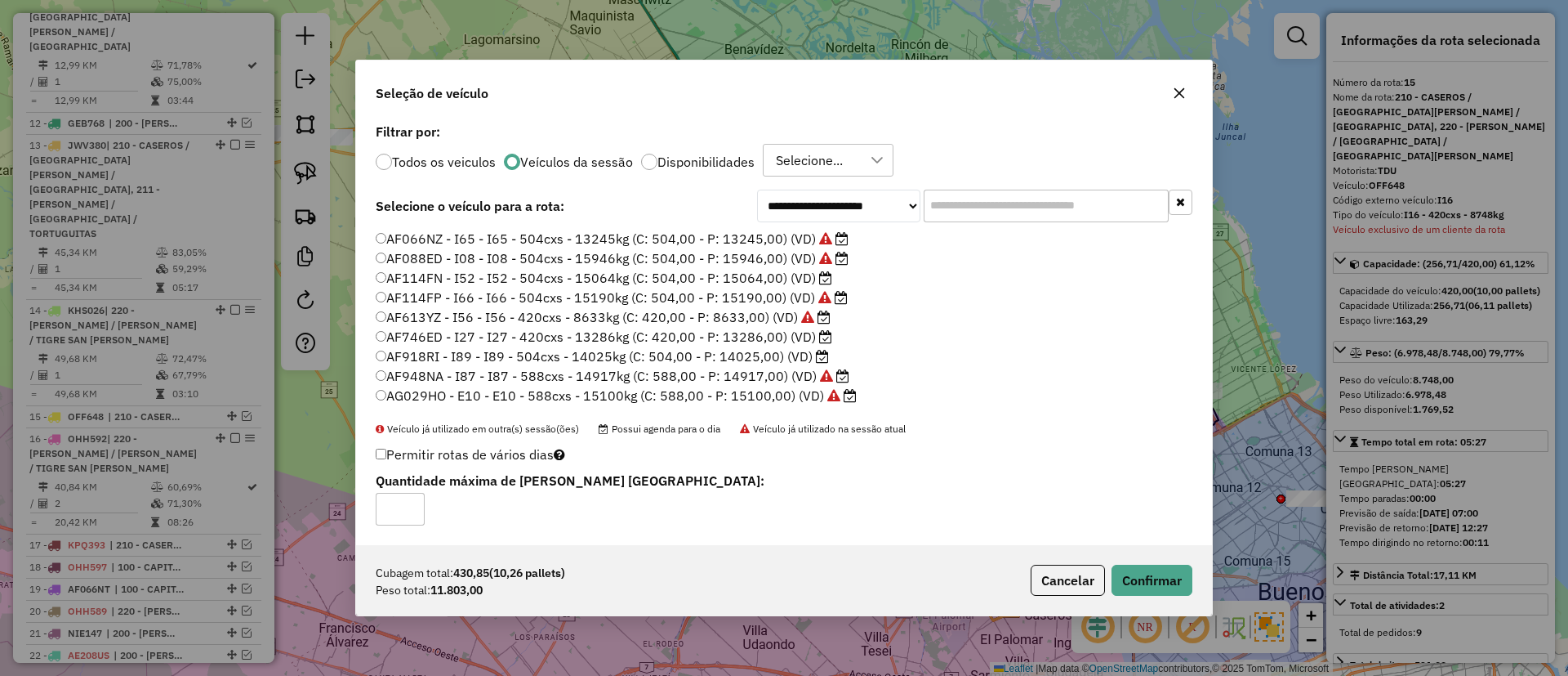
scroll to position [245, 0]
click at [766, 308] on label "AF918RI - I89 - I89 - 504cxs - 14025kg (C: 504,00 - P: 14025,00) (VD)" at bounding box center [602, 306] width 453 height 20
click at [809, 292] on label "AF746ED - I27 - I27 - 420cxs - 13286kg (C: 420,00 - P: 13286,00) (VD)" at bounding box center [604, 287] width 456 height 20
click at [1145, 581] on button "Confirmar" at bounding box center [1152, 580] width 81 height 31
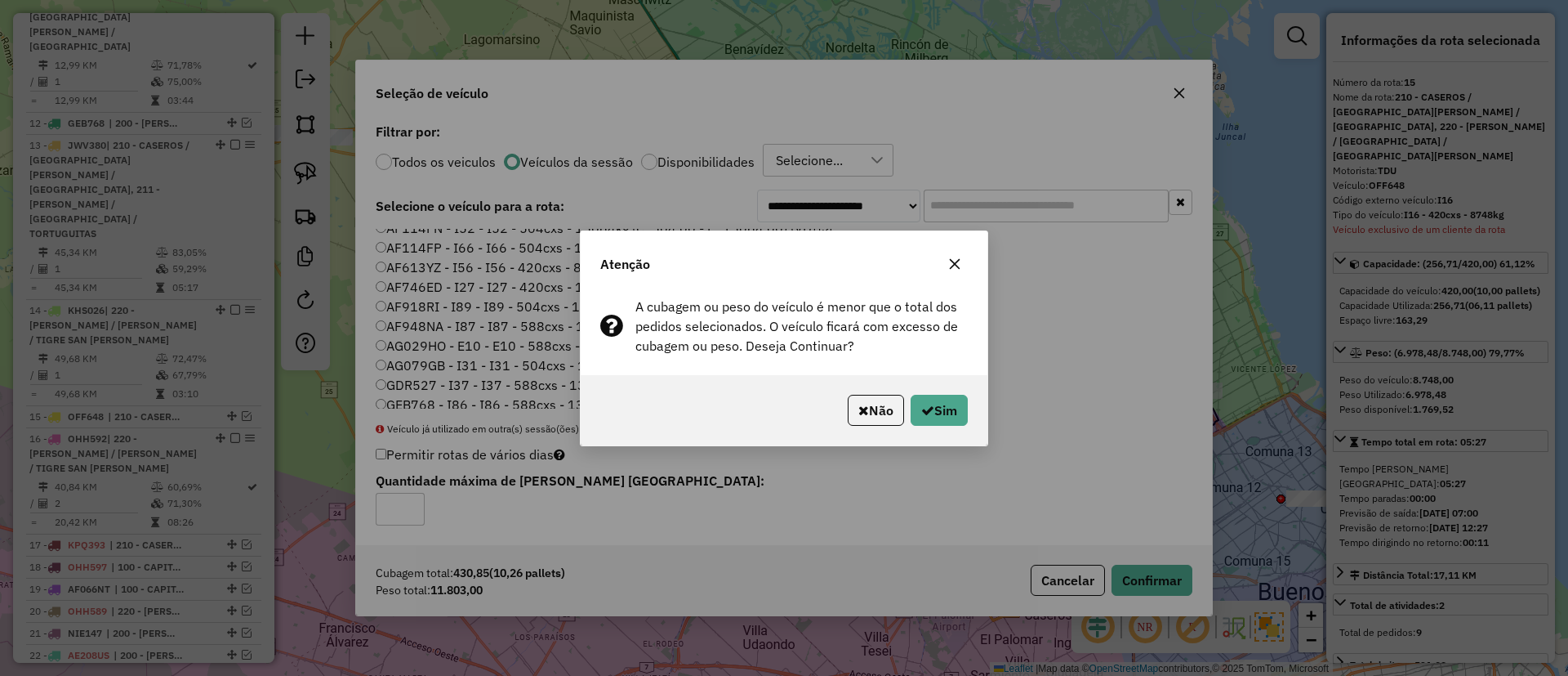
click at [955, 261] on icon "button" at bounding box center [955, 263] width 13 height 13
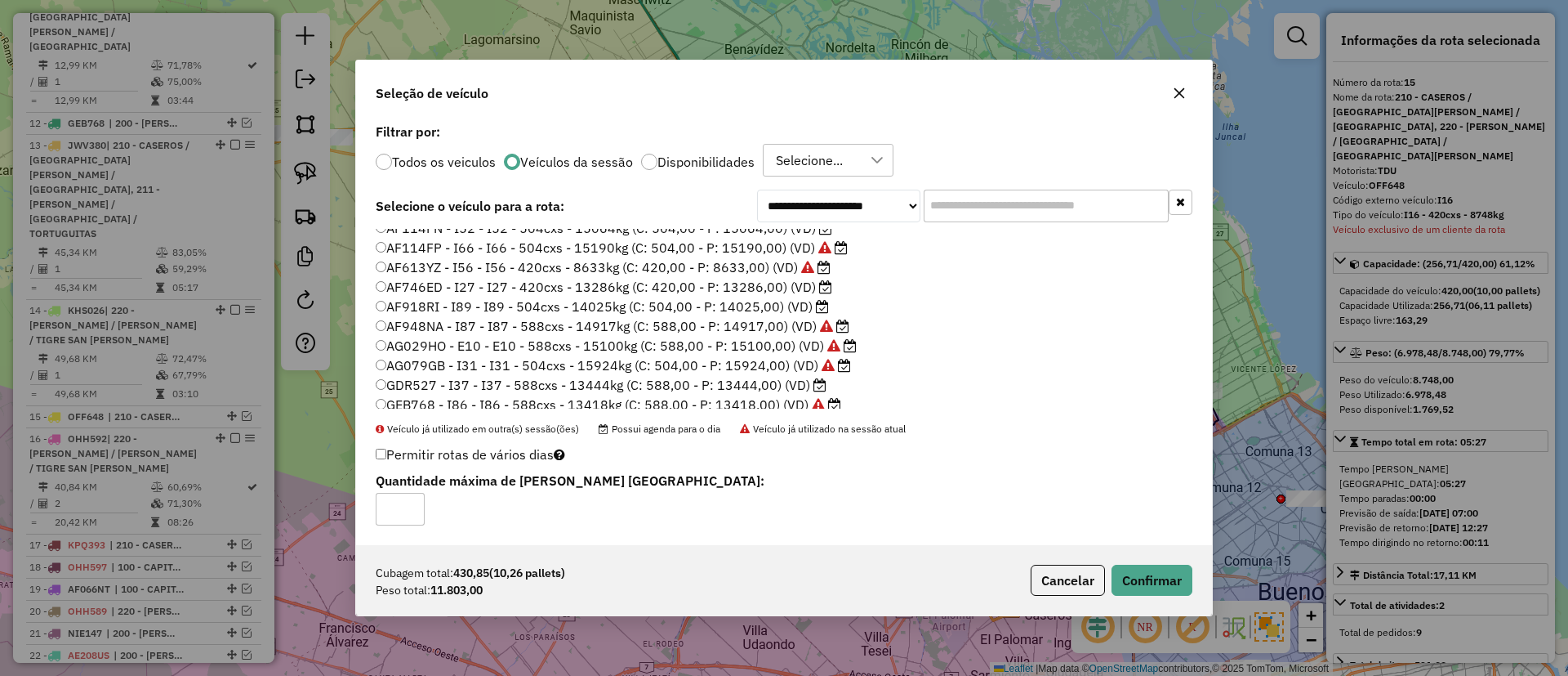
click at [739, 305] on label "AF918RI - I89 - I89 - 504cxs - 14025kg (C: 504,00 - P: 14025,00) (VD)" at bounding box center [602, 306] width 453 height 20
click at [1164, 591] on button "Confirmar" at bounding box center [1152, 580] width 81 height 31
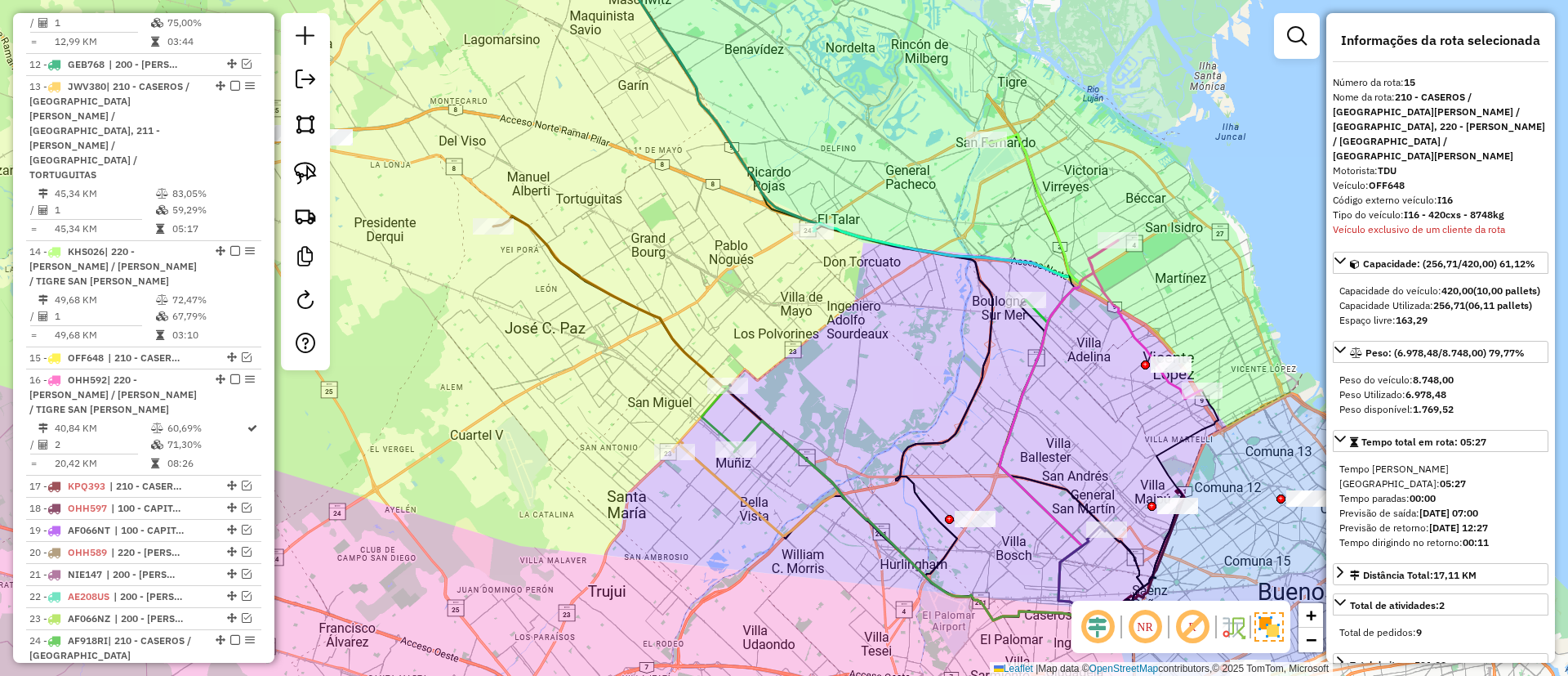
scroll to position [1648, 0]
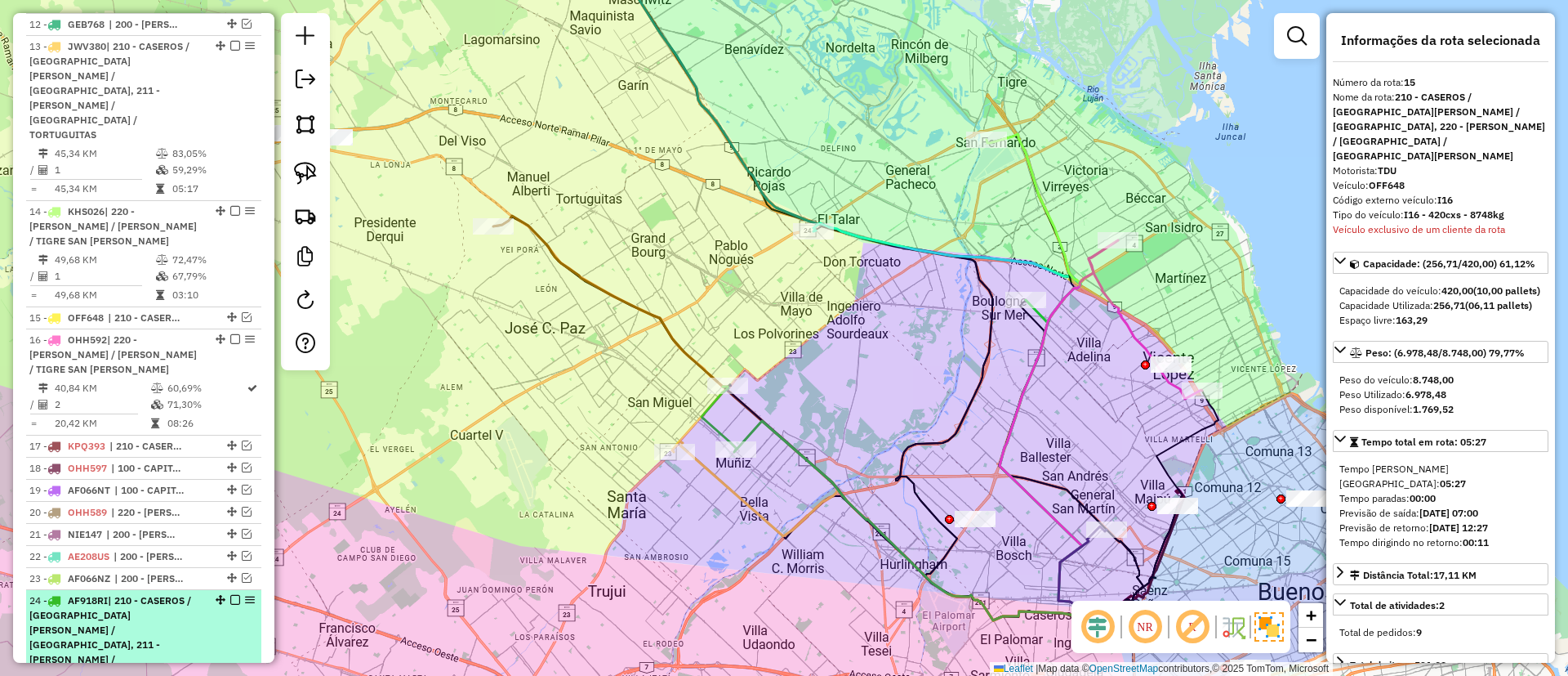
click at [230, 595] on em at bounding box center [235, 600] width 10 height 10
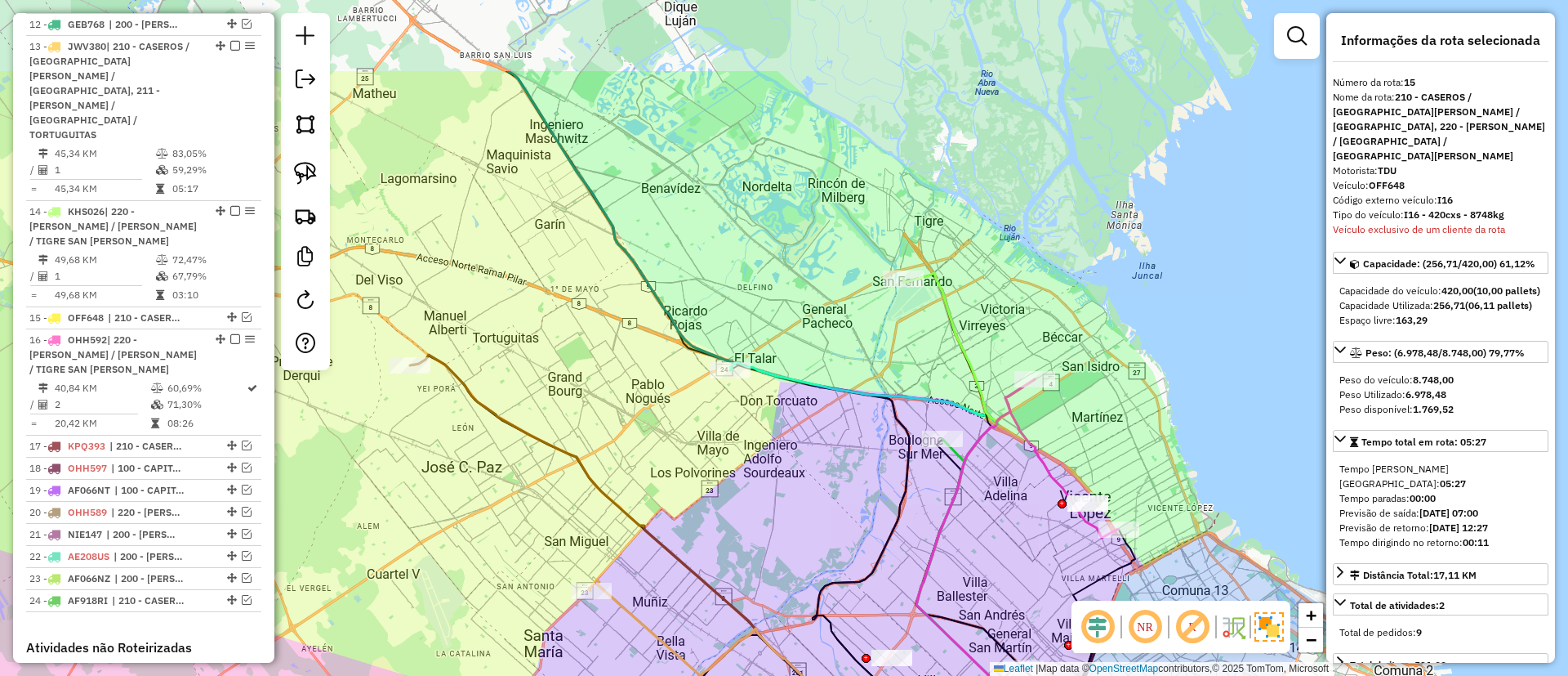
drag, startPoint x: 713, startPoint y: 421, endPoint x: 746, endPoint y: 466, distance: 55.8
click at [696, 520] on div "Janela de atendimento Grade de atendimento Capacidade Transportadoras Veículos …" at bounding box center [784, 338] width 1568 height 676
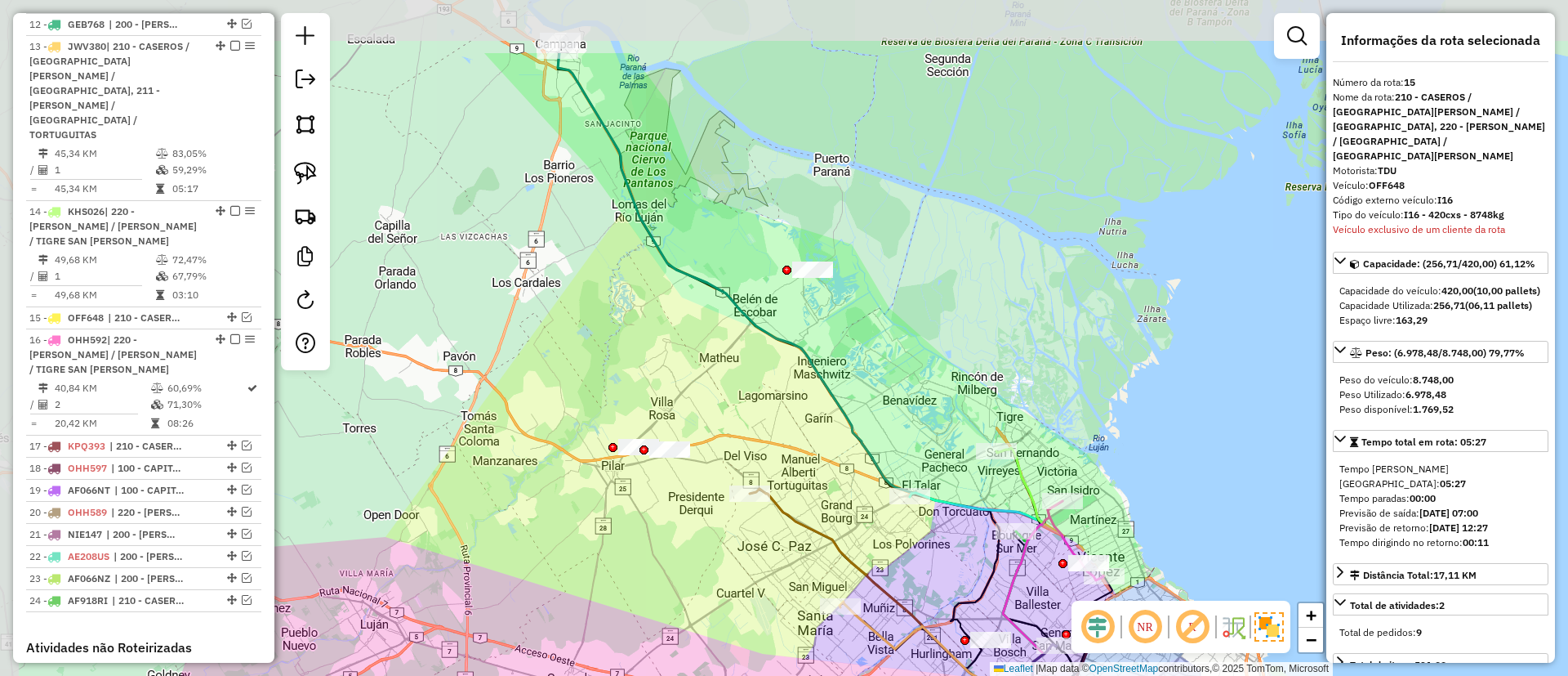
drag, startPoint x: 641, startPoint y: 295, endPoint x: 740, endPoint y: 391, distance: 137.9
click at [740, 391] on div "Janela de atendimento Grade de atendimento Capacidade Transportadoras Veículos …" at bounding box center [784, 338] width 1568 height 676
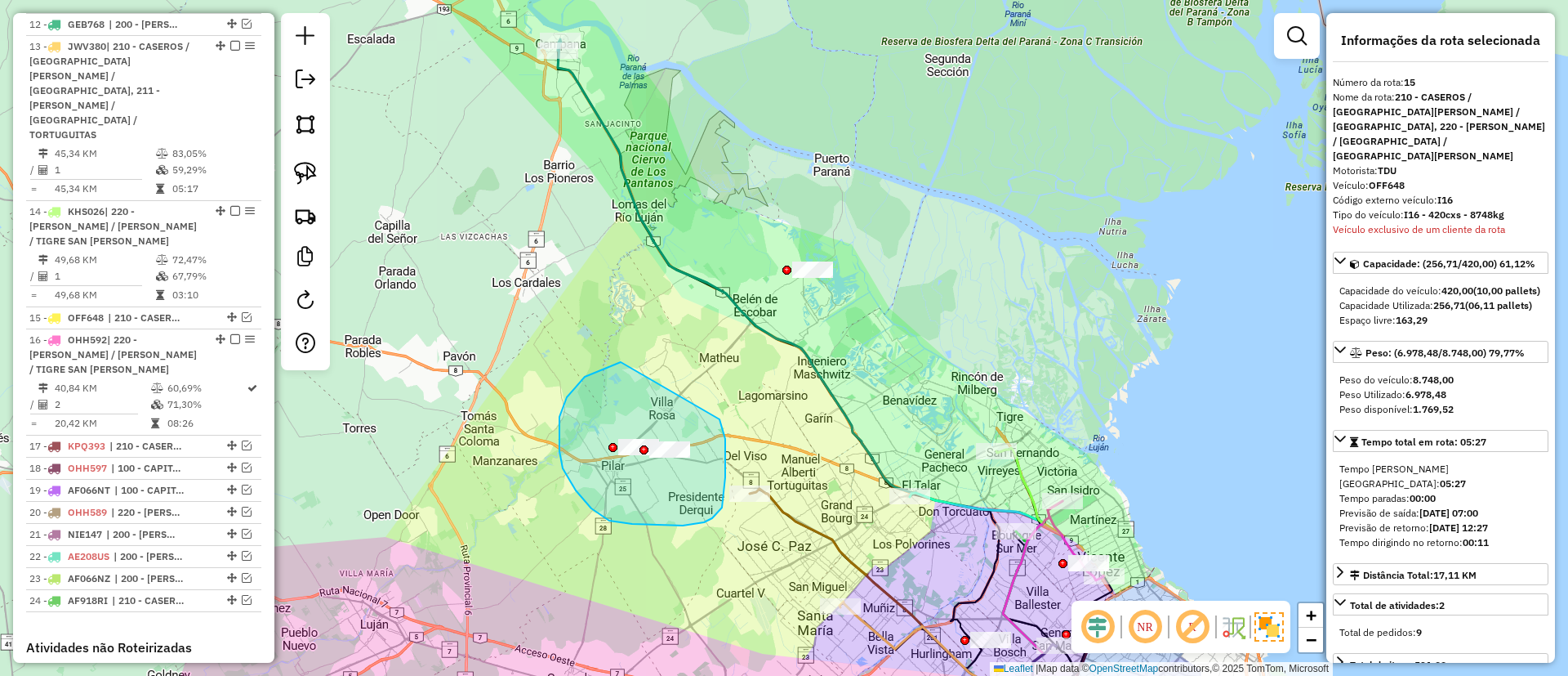
drag, startPoint x: 591, startPoint y: 508, endPoint x: 718, endPoint y: 418, distance: 155.7
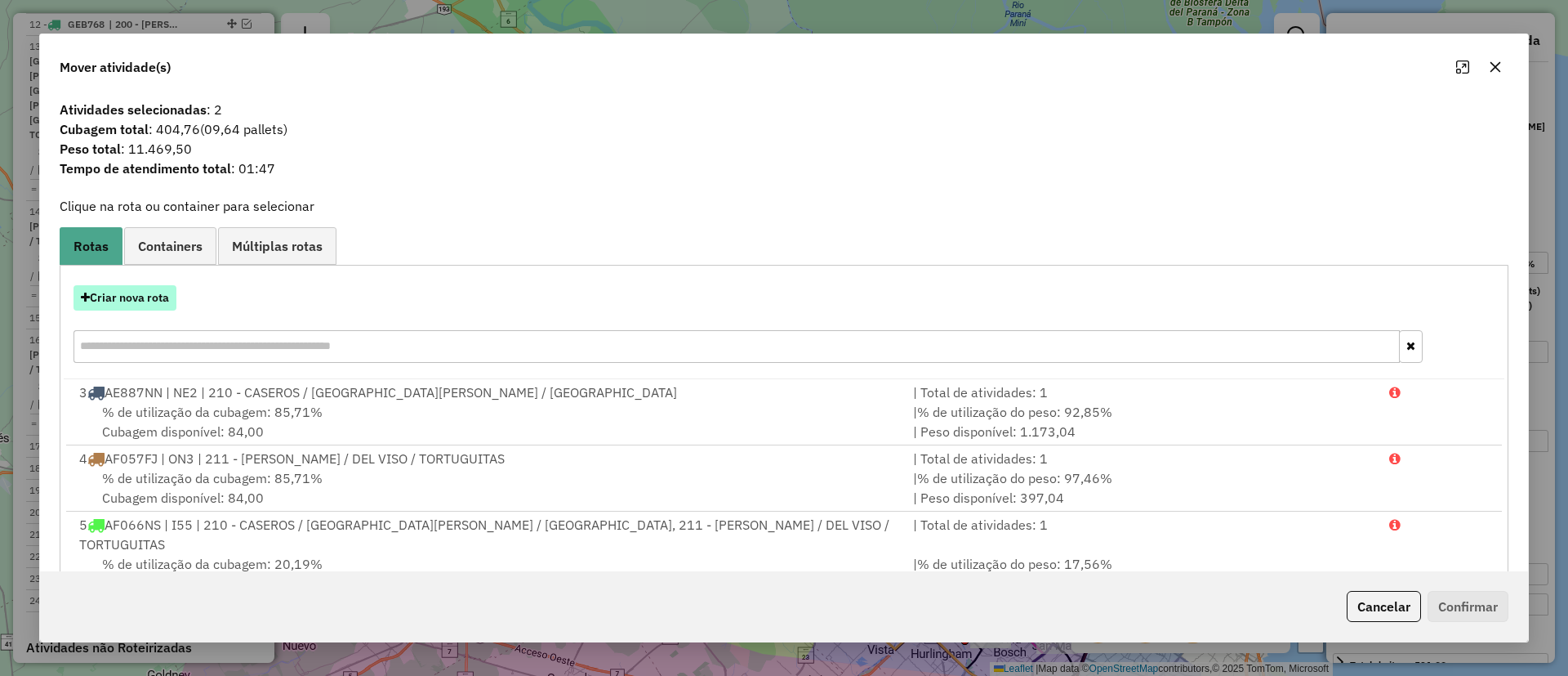
click at [149, 297] on button "Criar nova rota" at bounding box center [125, 298] width 103 height 25
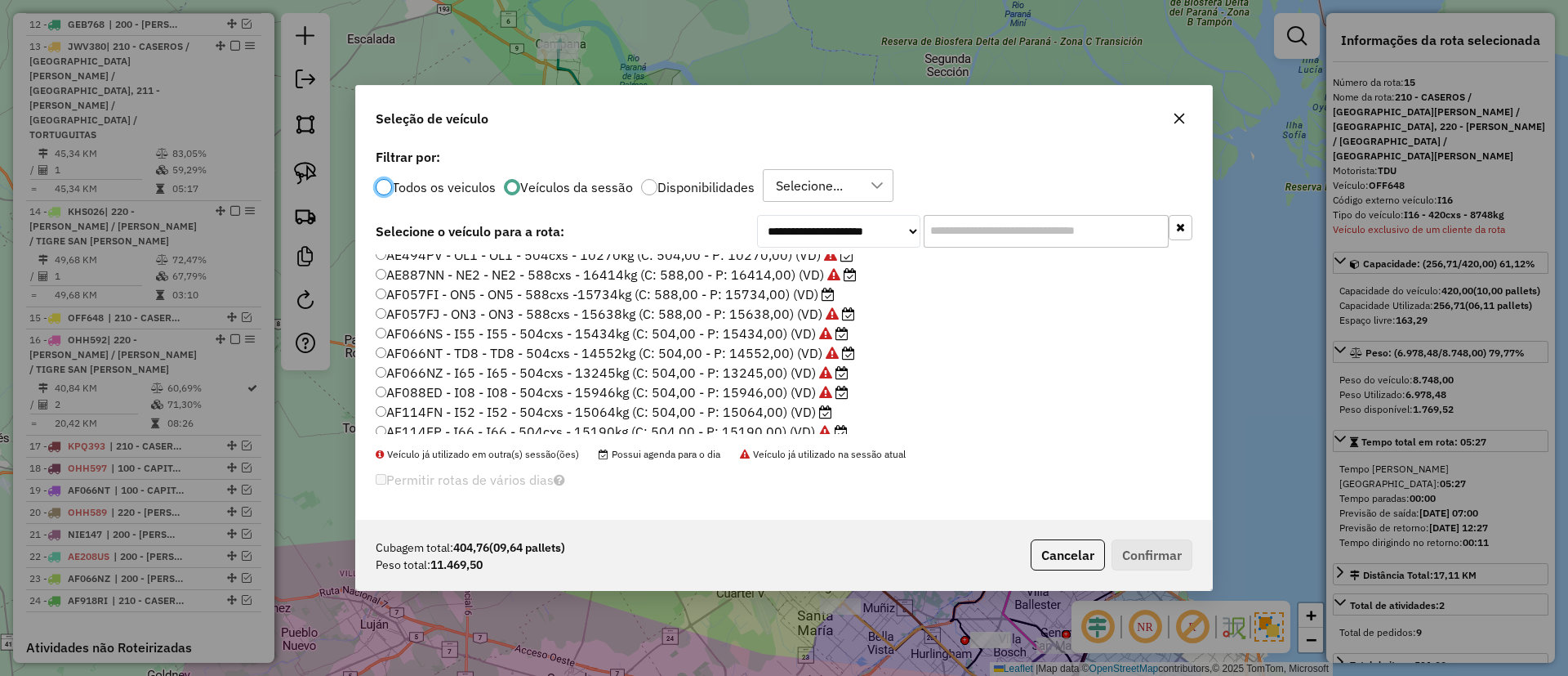
scroll to position [123, 0]
click at [776, 379] on label "AF114FN - I52 - I52 - 504cxs - 15064kg (C: 504,00 - P: 15064,00) (VD)" at bounding box center [604, 376] width 456 height 20
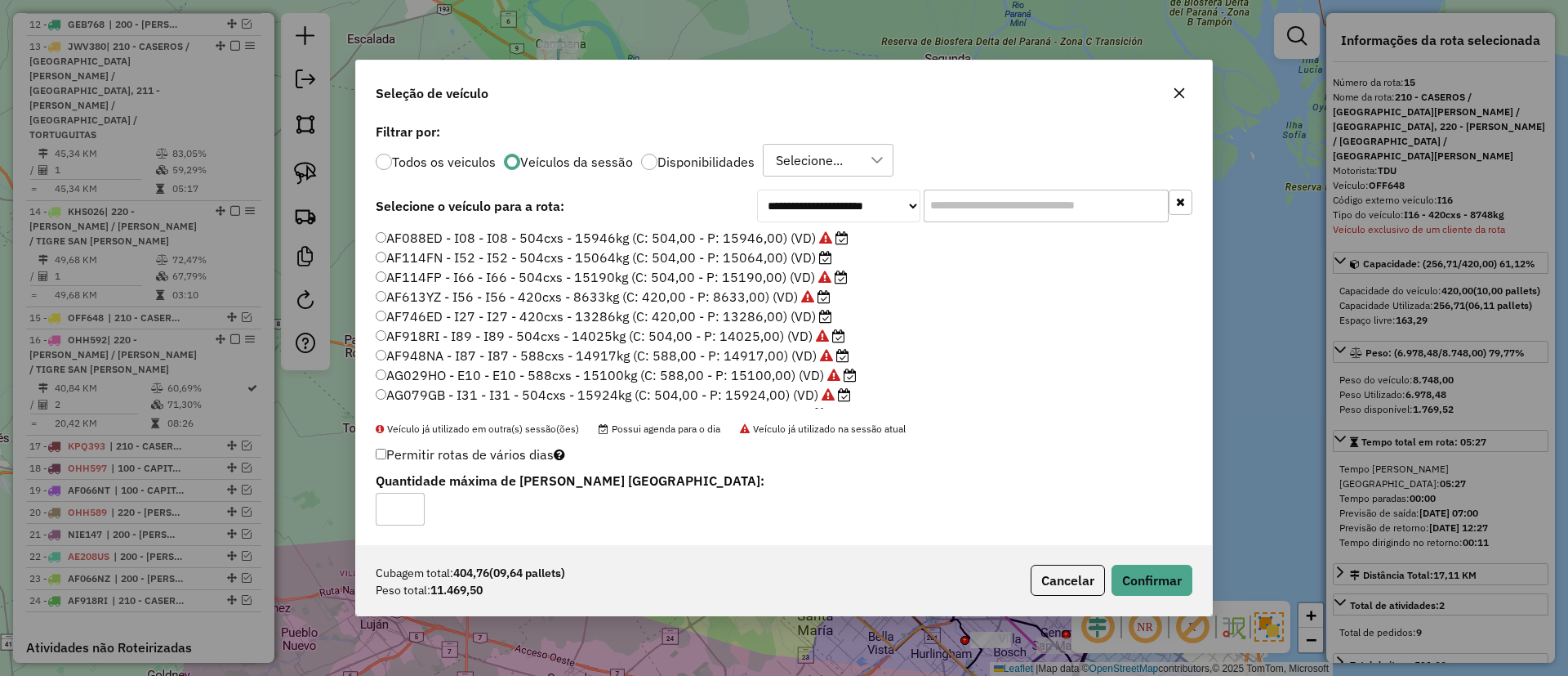
scroll to position [245, 0]
click at [782, 289] on label "AF746ED - I27 - I27 - 420cxs - 13286kg (C: 420,00 - P: 13286,00) (VD)" at bounding box center [604, 287] width 456 height 20
click at [1142, 570] on button "Confirmar" at bounding box center [1152, 580] width 81 height 31
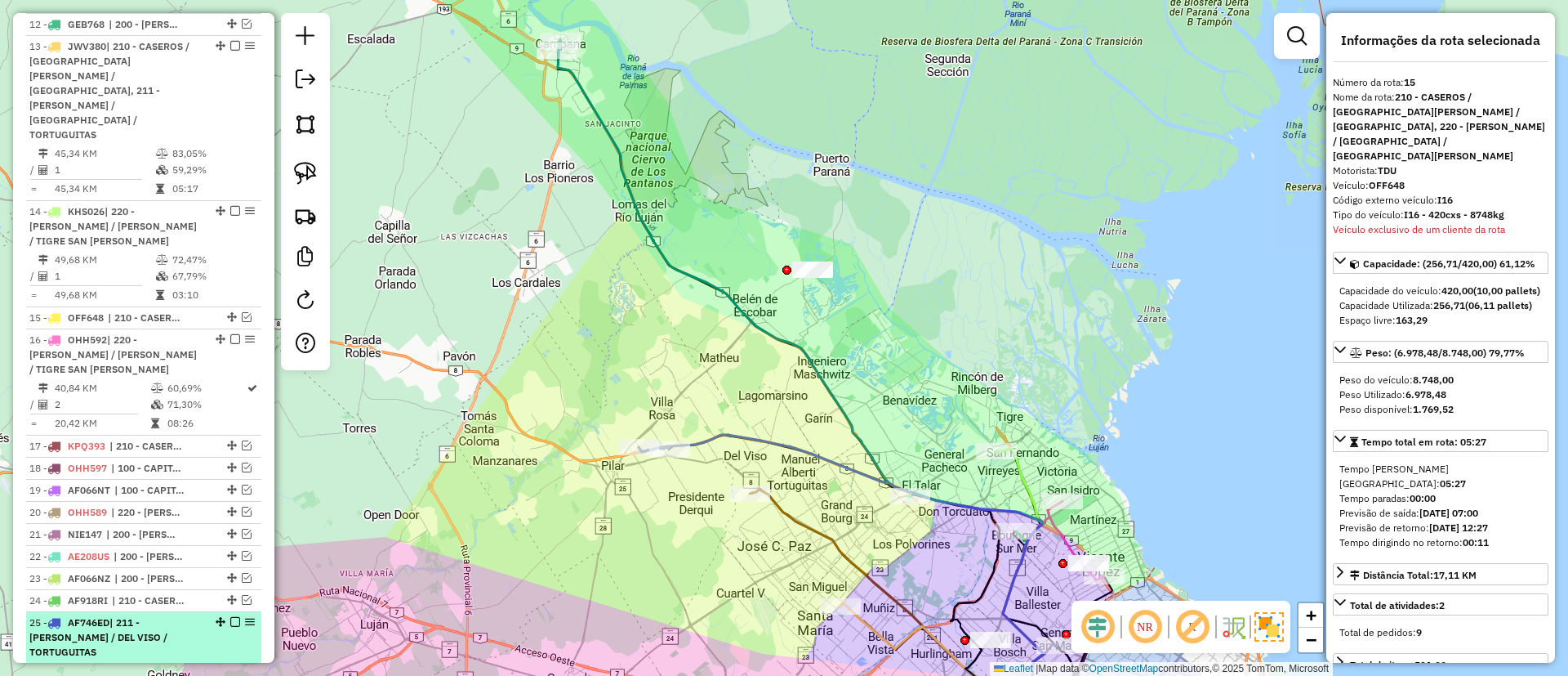
click at [232, 616] on em at bounding box center [235, 621] width 10 height 10
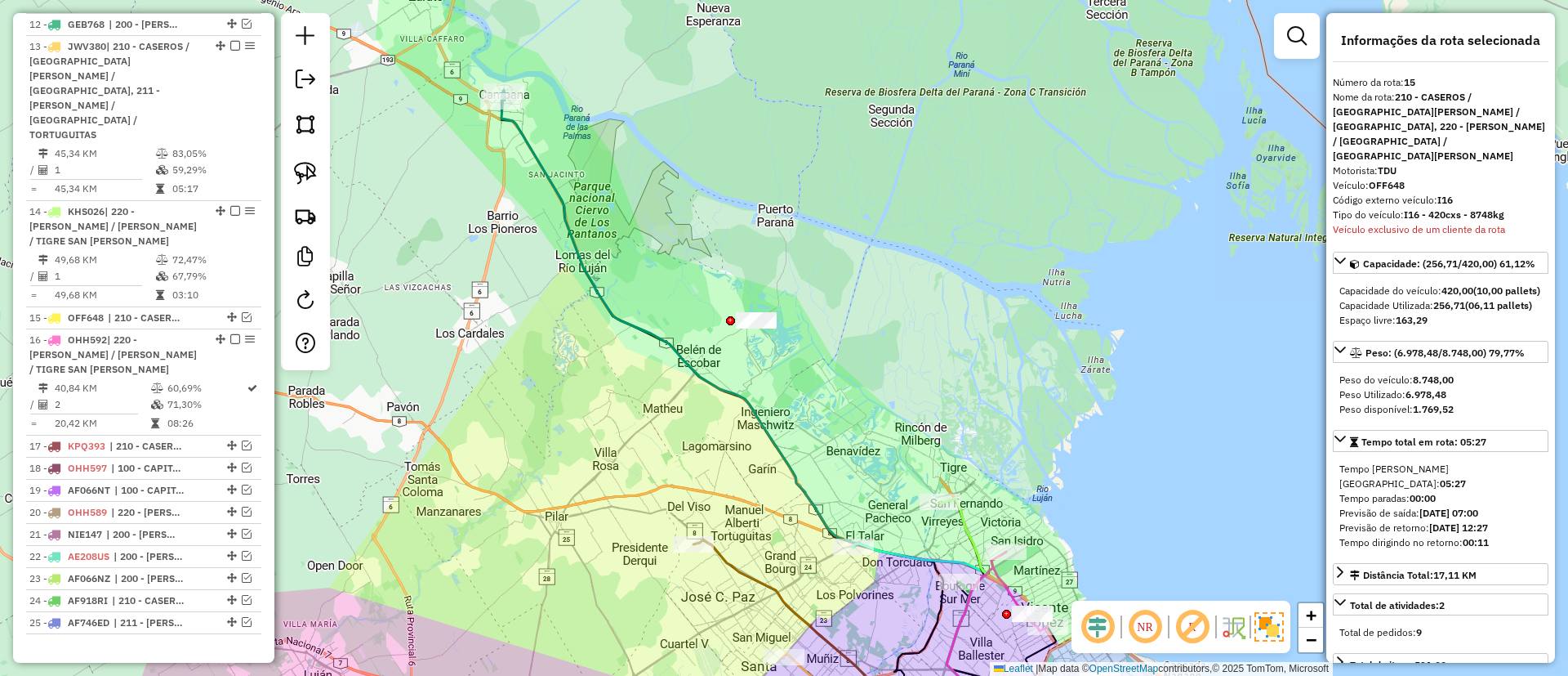
drag, startPoint x: 658, startPoint y: 406, endPoint x: 602, endPoint y: 456, distance: 75.1
click at [602, 456] on div "Janela de atendimento Grade de atendimento Capacidade Transportadoras Veículos …" at bounding box center [784, 338] width 1568 height 676
drag, startPoint x: 727, startPoint y: 365, endPoint x: 822, endPoint y: 288, distance: 122.3
click at [965, 532] on icon at bounding box center [971, 619] width 62 height 243
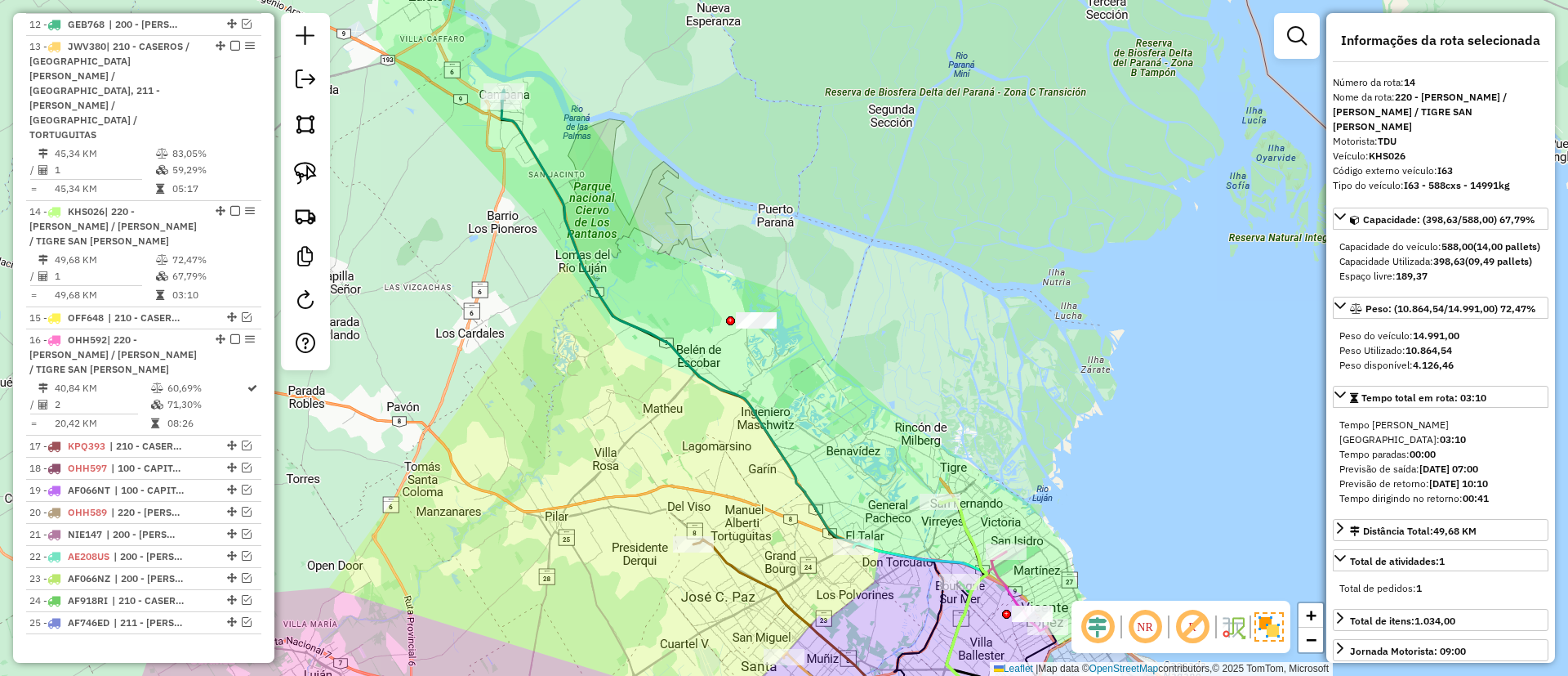
scroll to position [1556, 0]
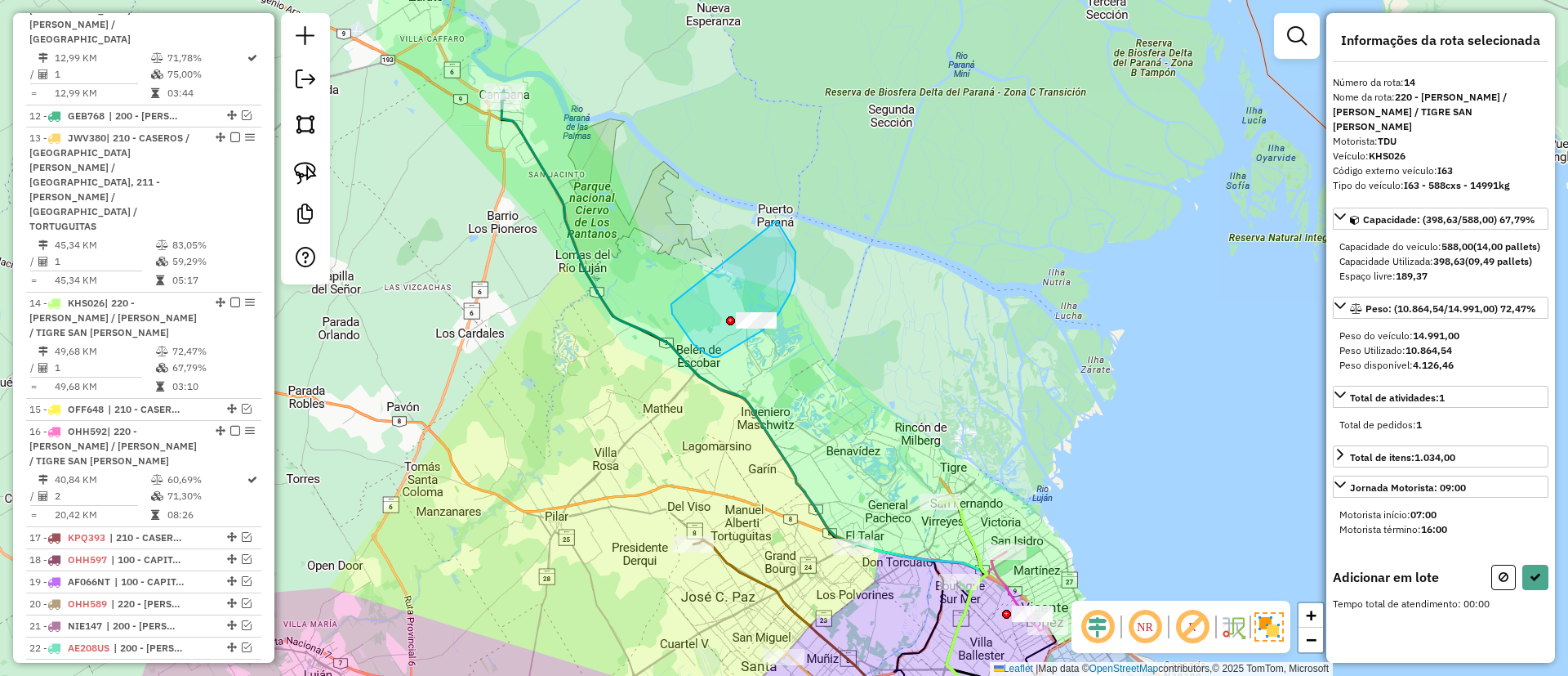
drag, startPoint x: 672, startPoint y: 308, endPoint x: 764, endPoint y: 209, distance: 135.1
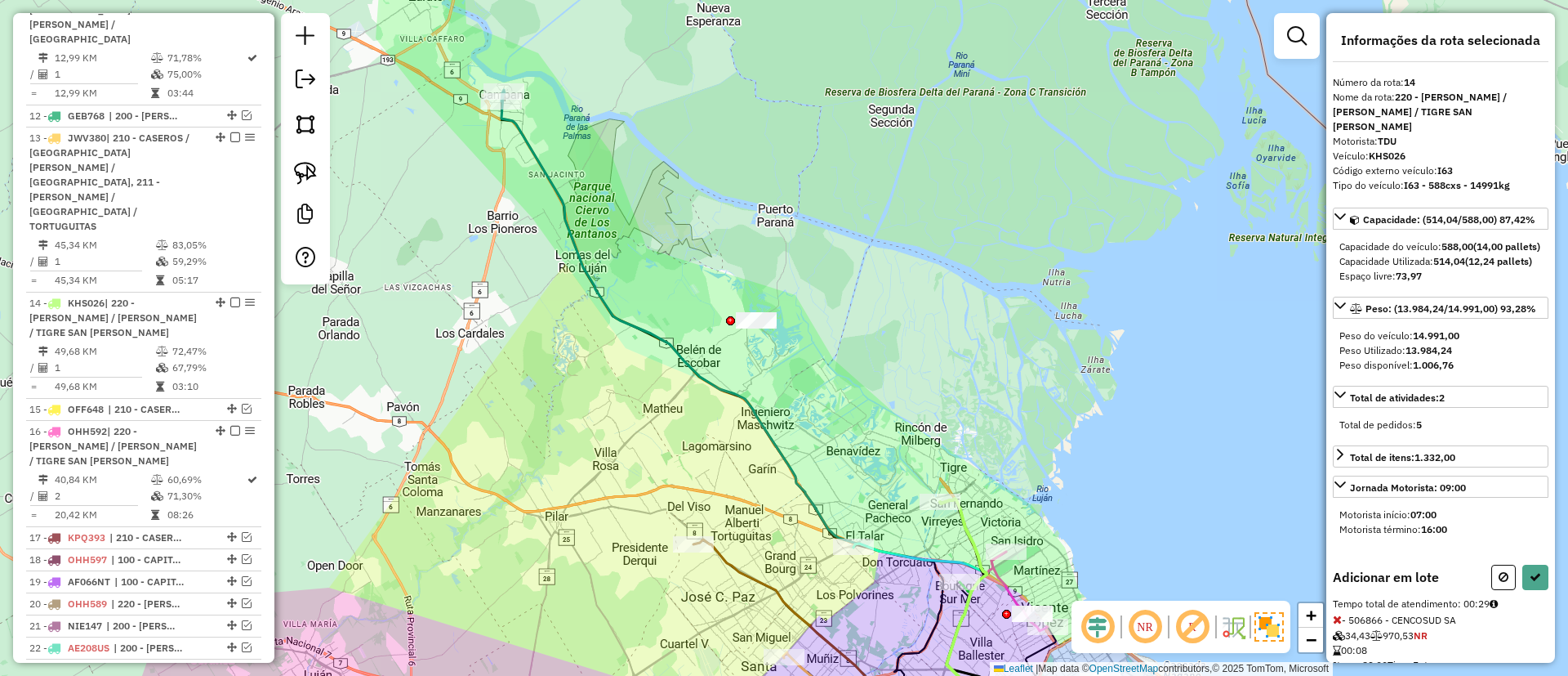
select select "**********"
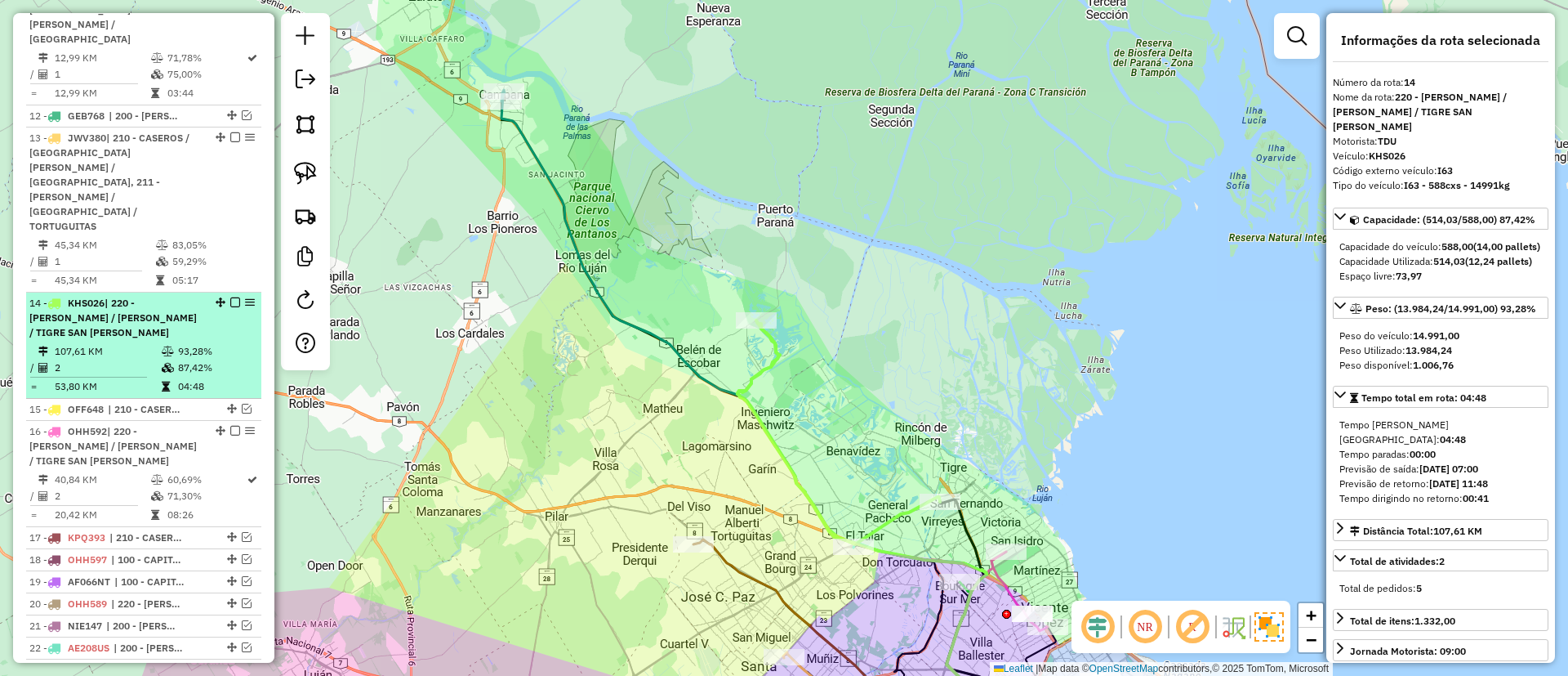
click at [230, 298] on em at bounding box center [235, 302] width 10 height 10
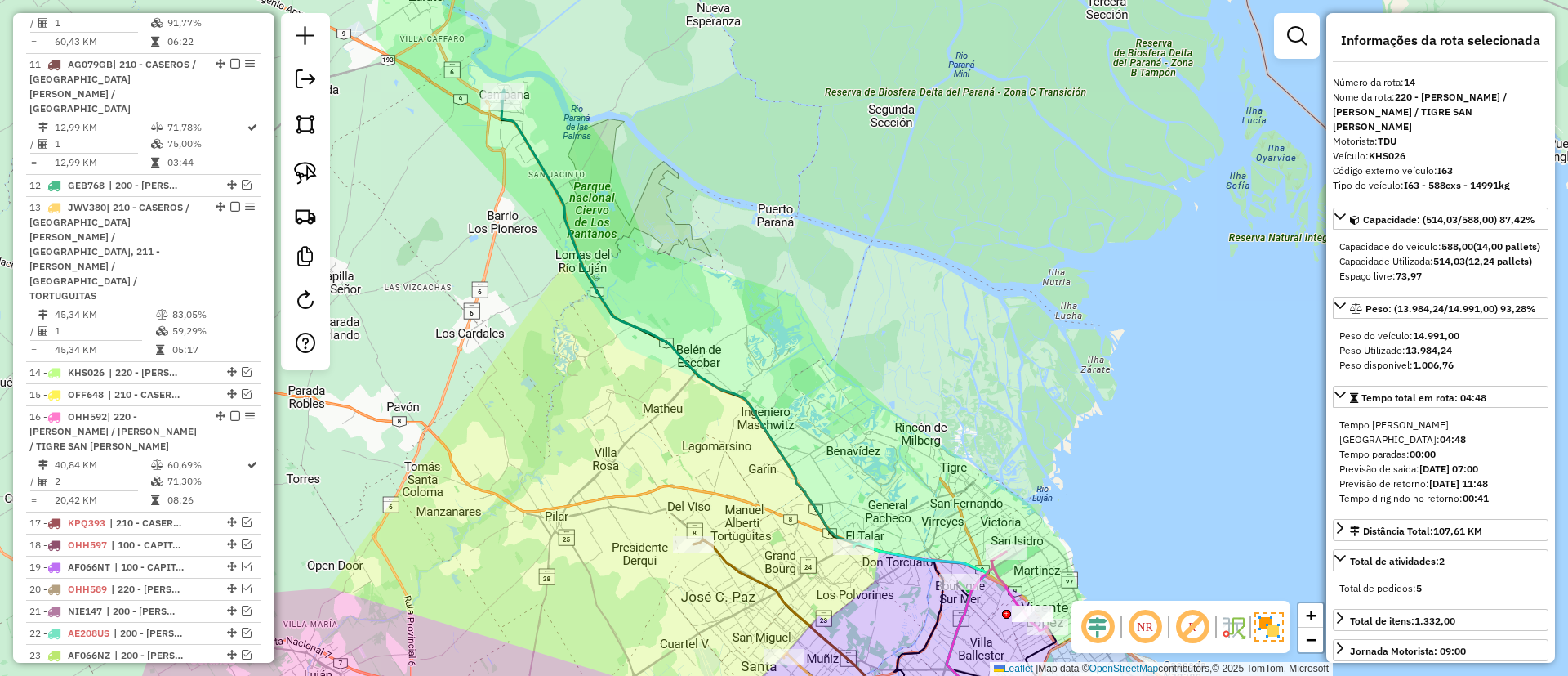
click at [591, 277] on icon at bounding box center [752, 417] width 501 height 650
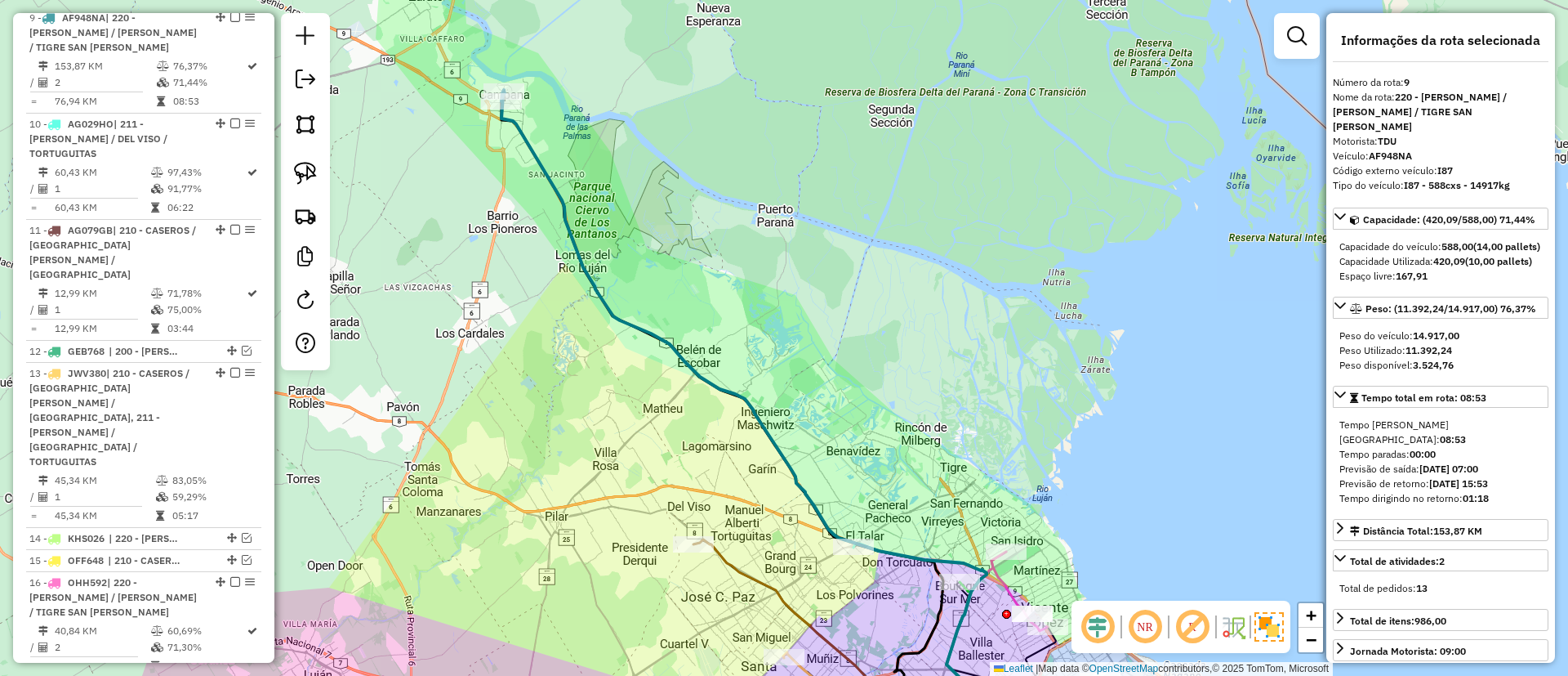
scroll to position [1153, 0]
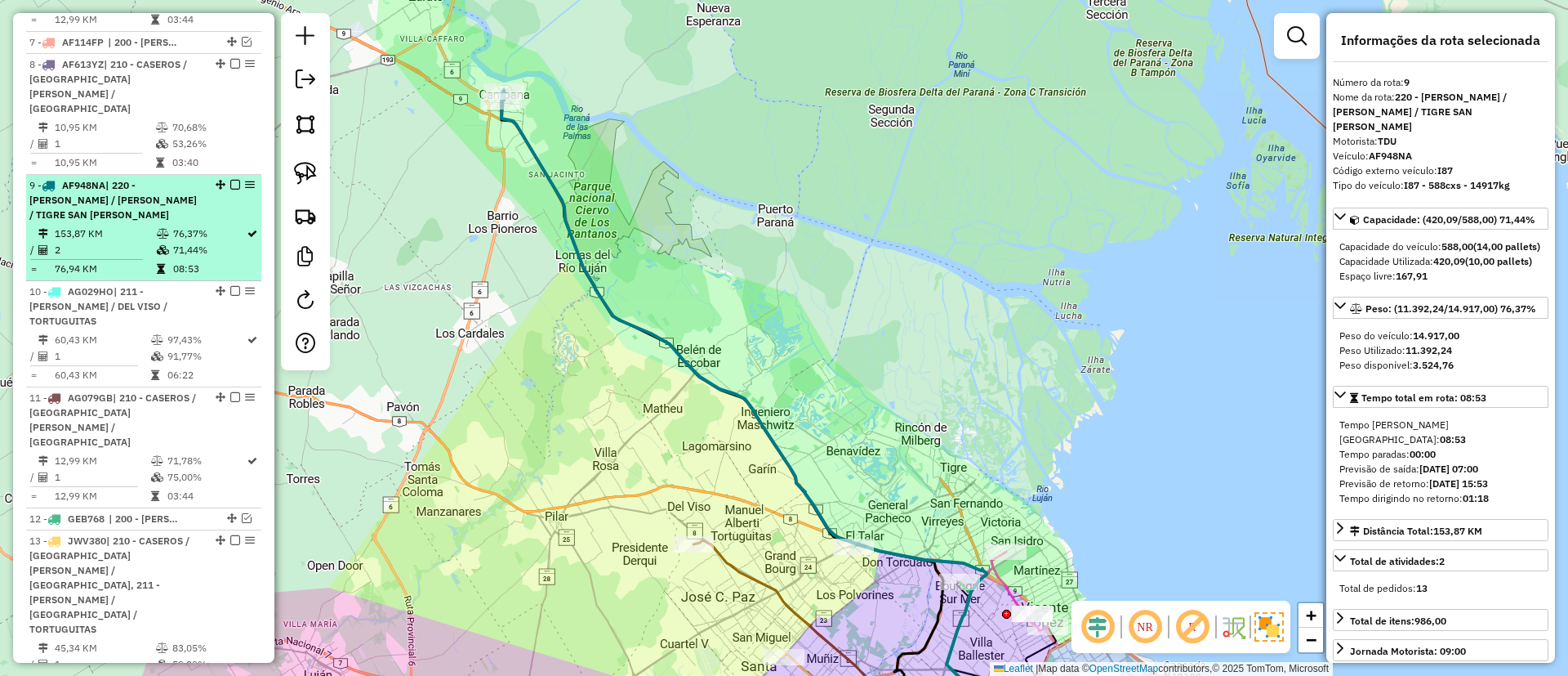
click at [230, 179] on em at bounding box center [235, 184] width 10 height 10
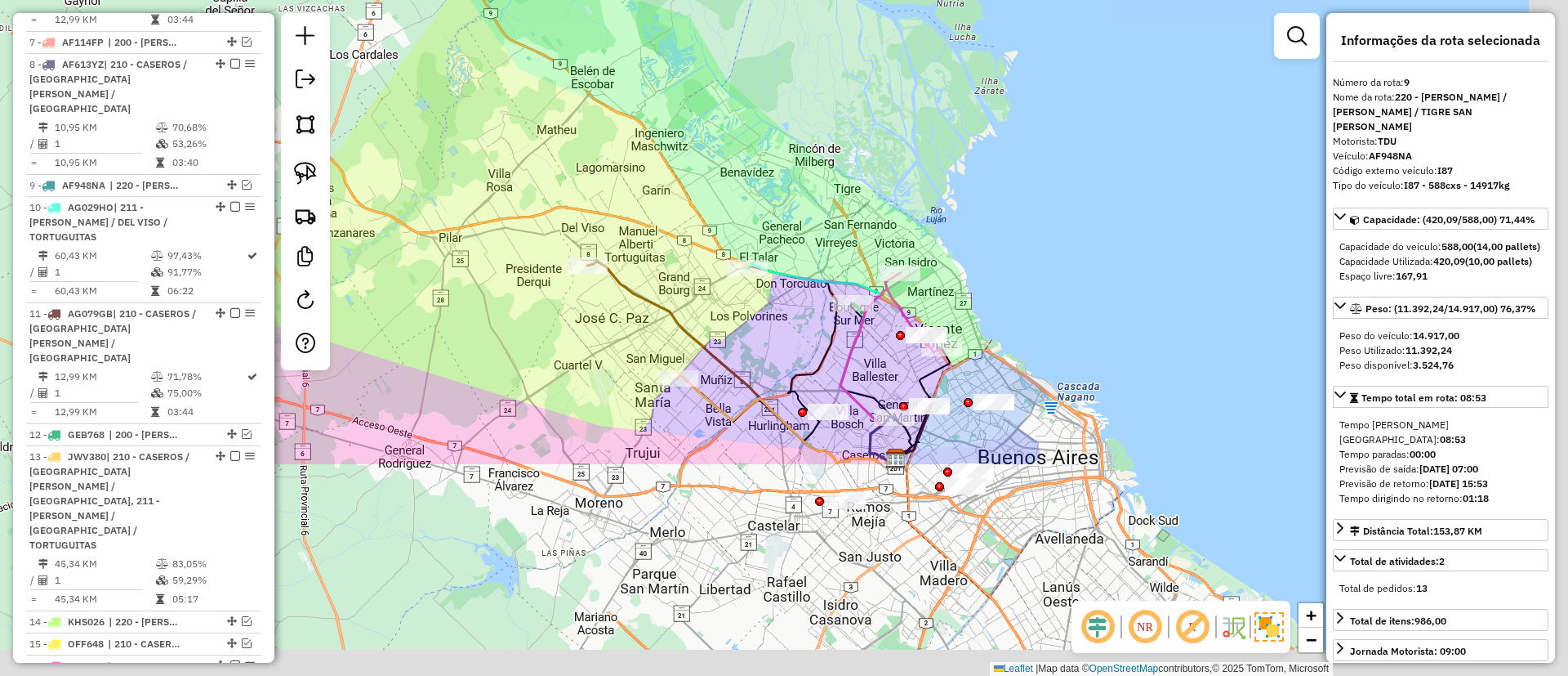
drag, startPoint x: 592, startPoint y: 341, endPoint x: 569, endPoint y: 149, distance: 193.4
click at [483, 45] on div "Janela de atendimento Grade de atendimento Capacidade Transportadoras Veículos …" at bounding box center [784, 338] width 1568 height 676
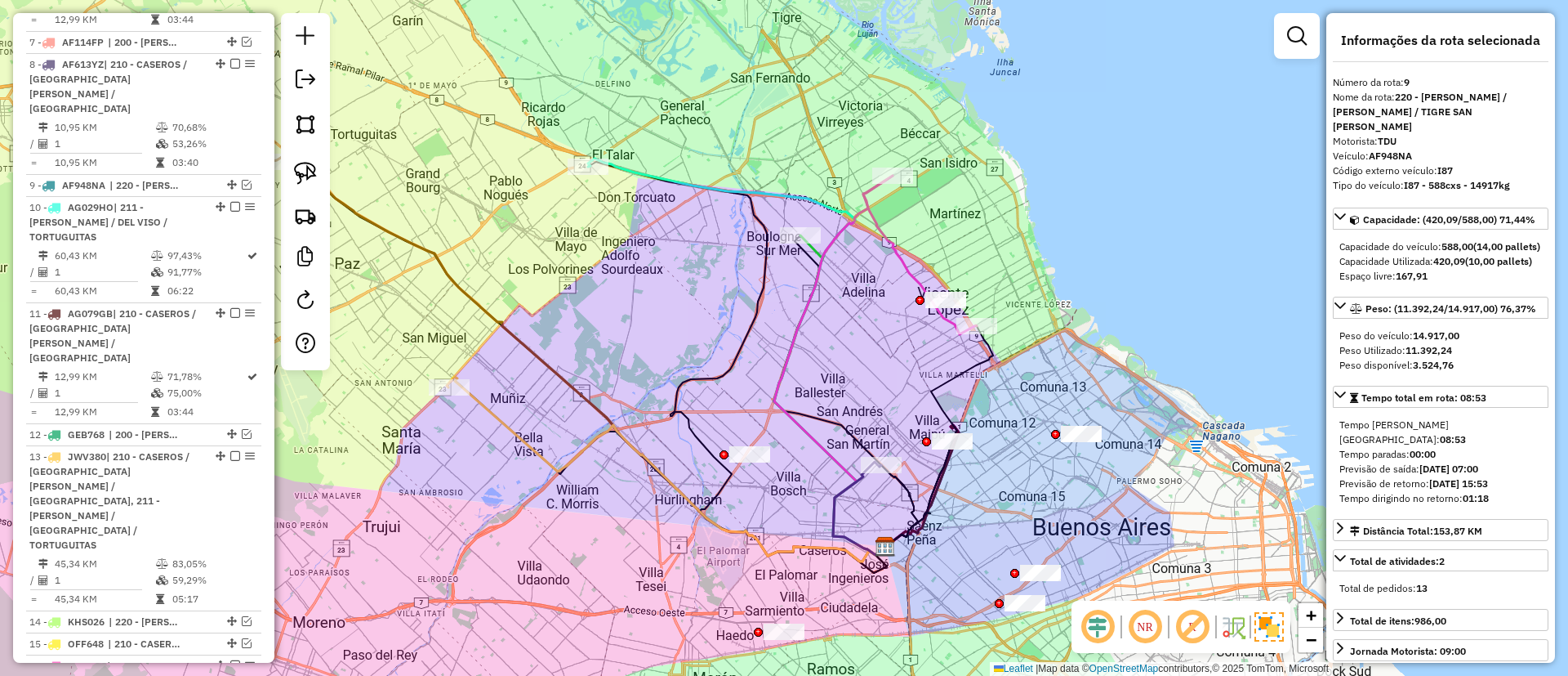
click at [895, 251] on icon at bounding box center [920, 255] width 113 height 159
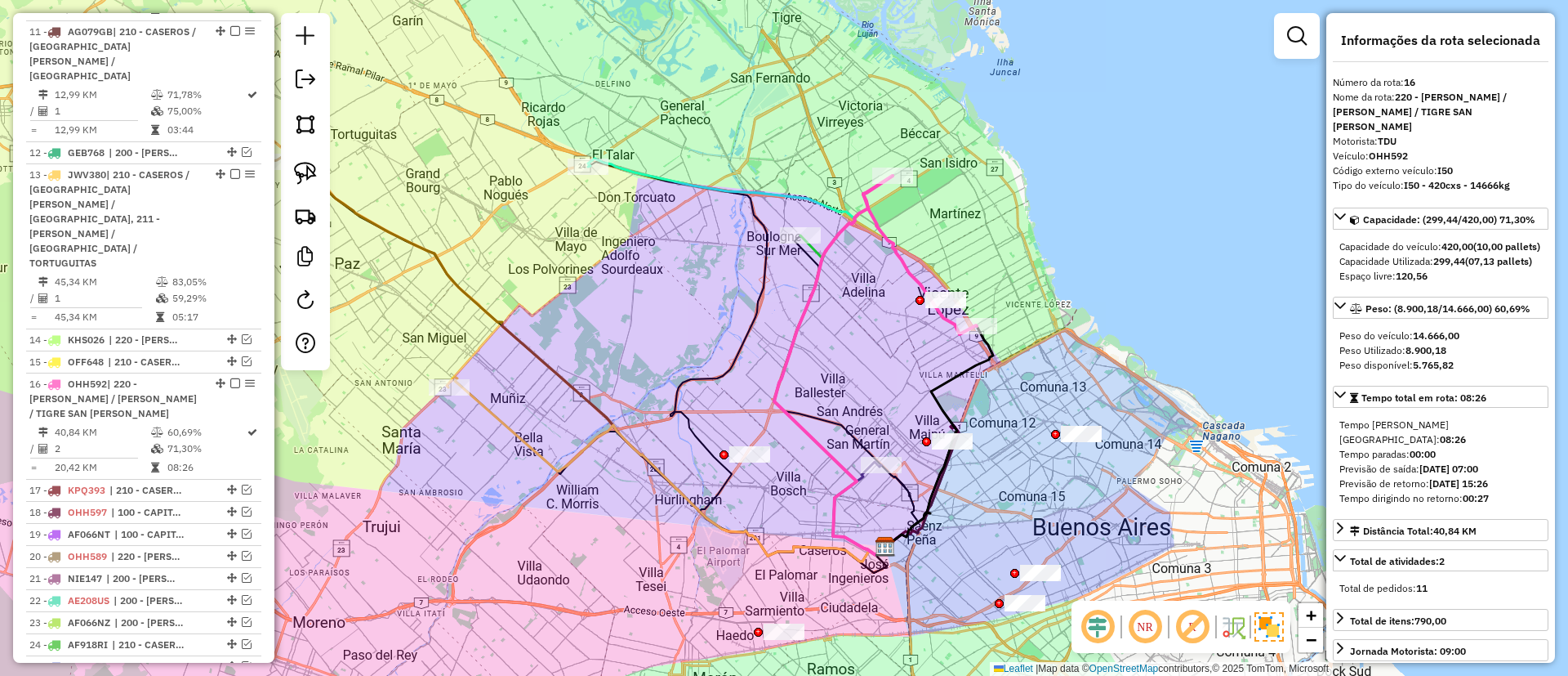
scroll to position [1531, 0]
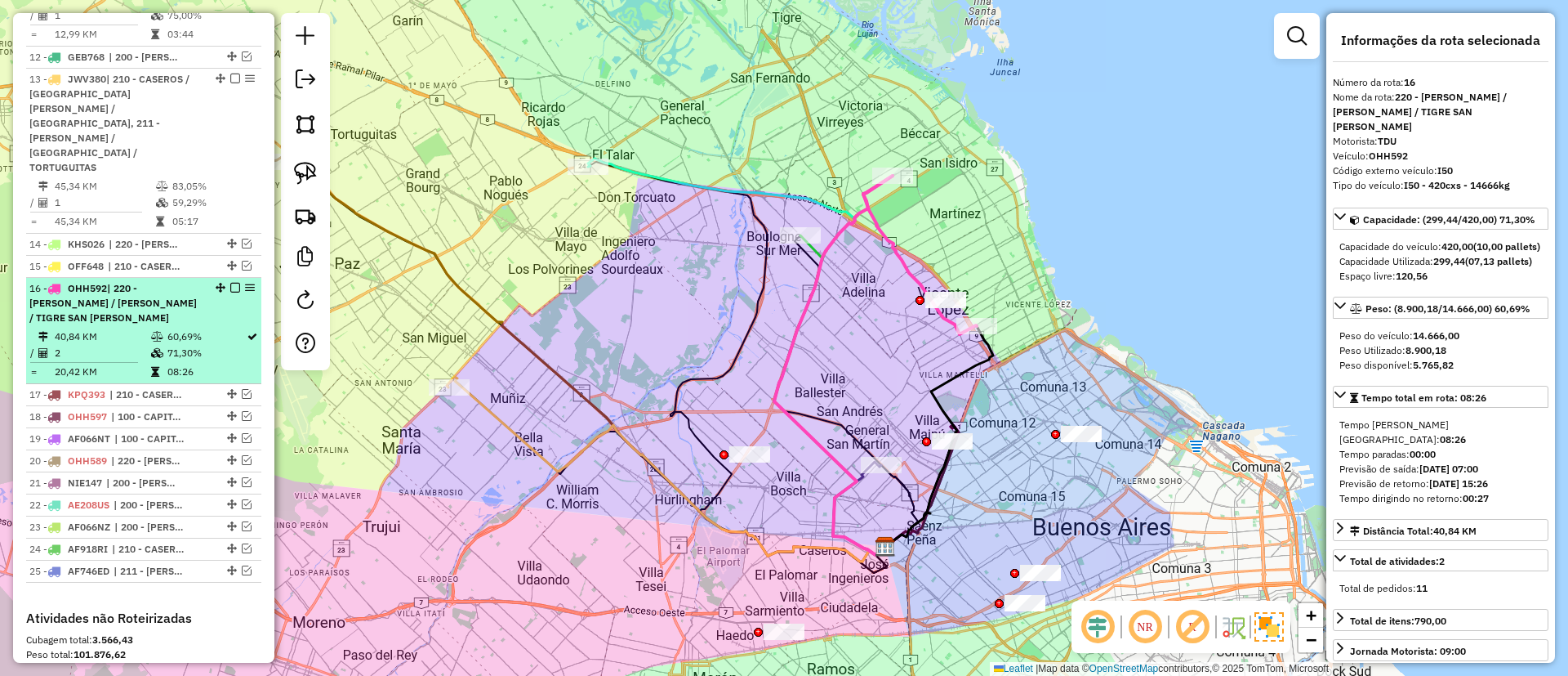
click at [230, 283] on em at bounding box center [235, 288] width 10 height 10
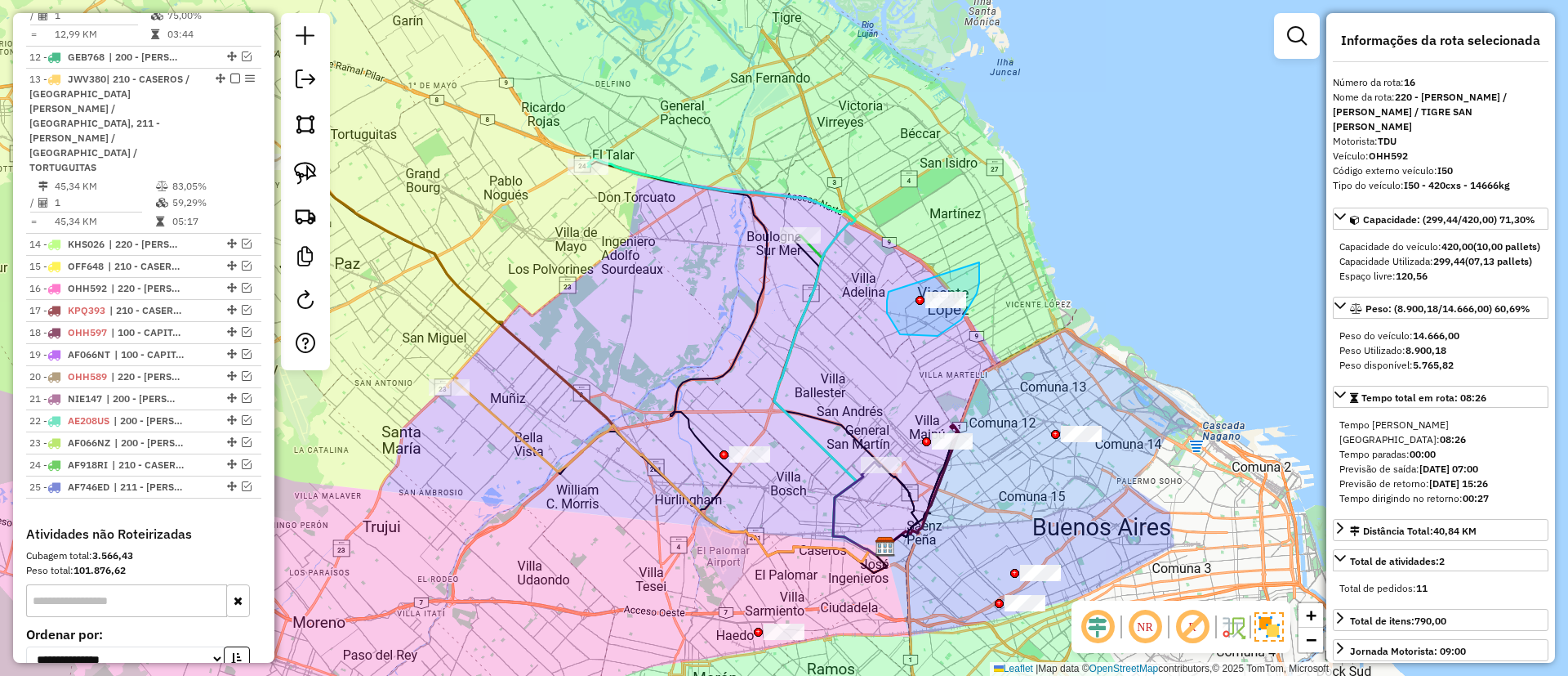
drag, startPoint x: 887, startPoint y: 310, endPoint x: 969, endPoint y: 245, distance: 104.6
click at [649, 185] on icon at bounding box center [736, 357] width 297 height 396
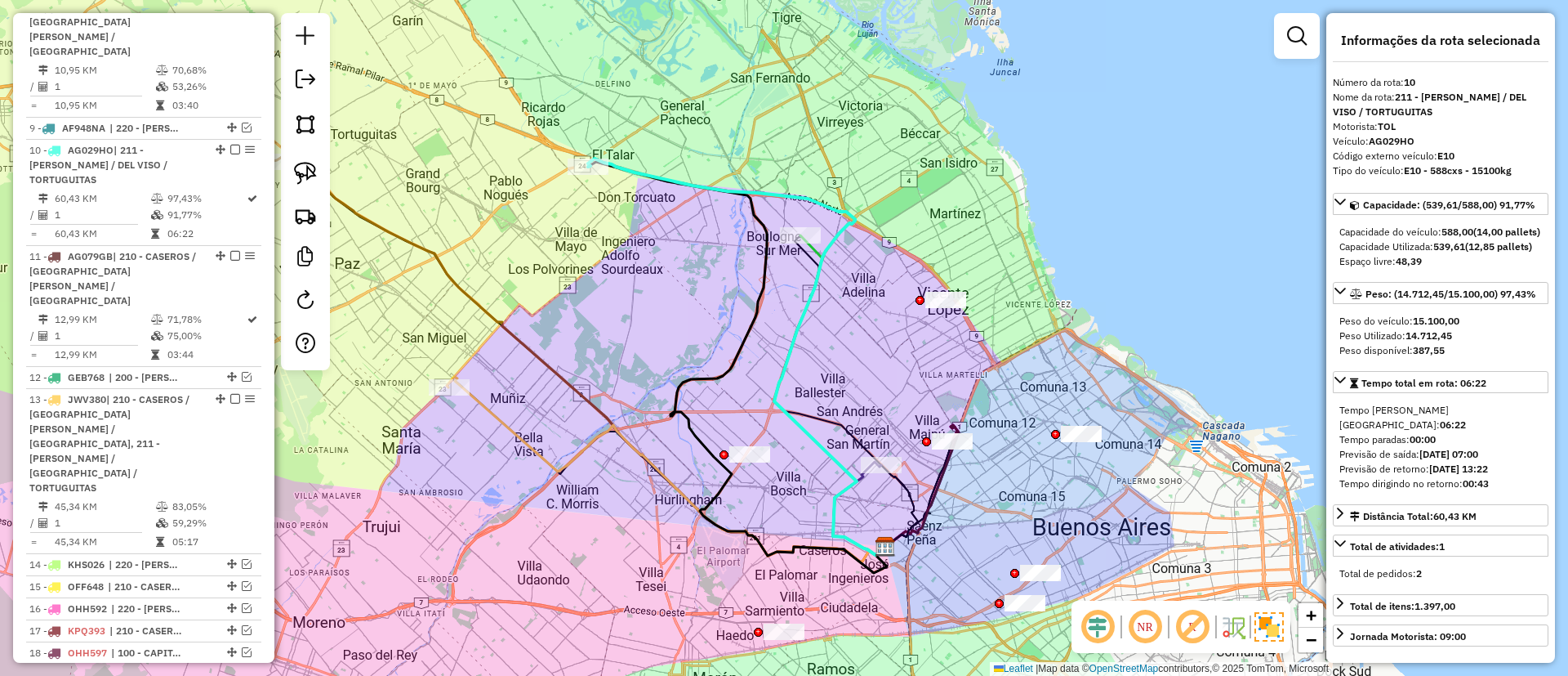
scroll to position [1175, 0]
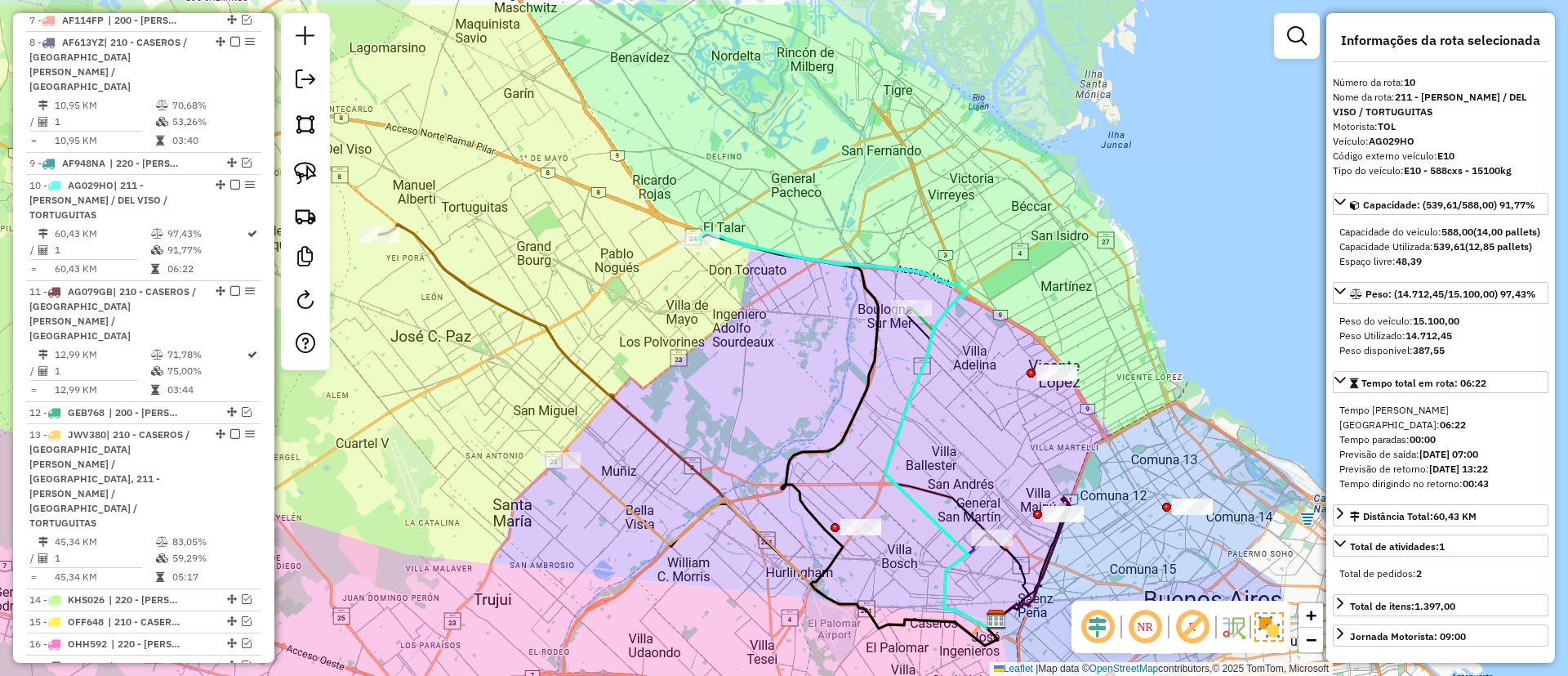
drag, startPoint x: 686, startPoint y: 250, endPoint x: 787, endPoint y: 313, distance: 119.0
click at [787, 313] on div "Janela de atendimento Grade de atendimento Capacidade Transportadoras Veículos …" at bounding box center [784, 338] width 1568 height 676
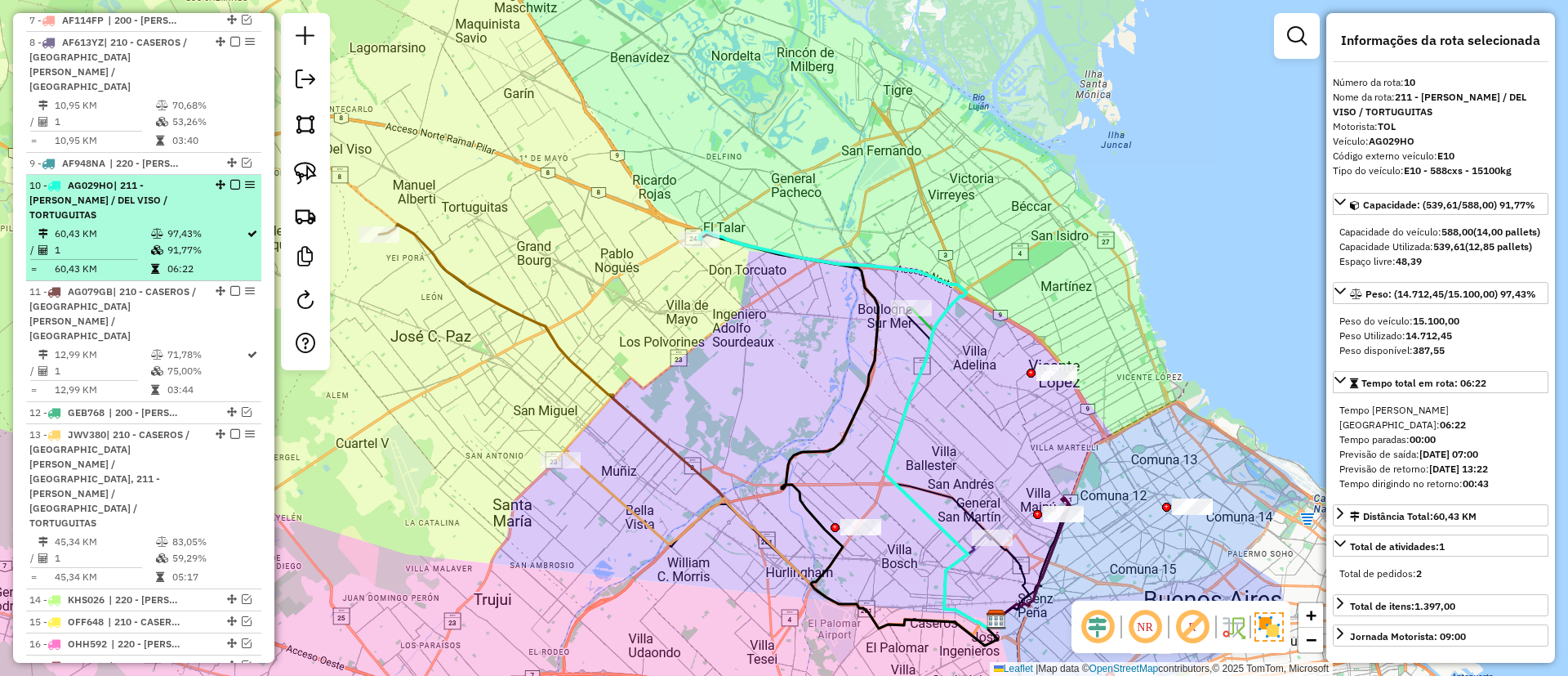
click at [235, 179] on div at bounding box center [230, 184] width 49 height 10
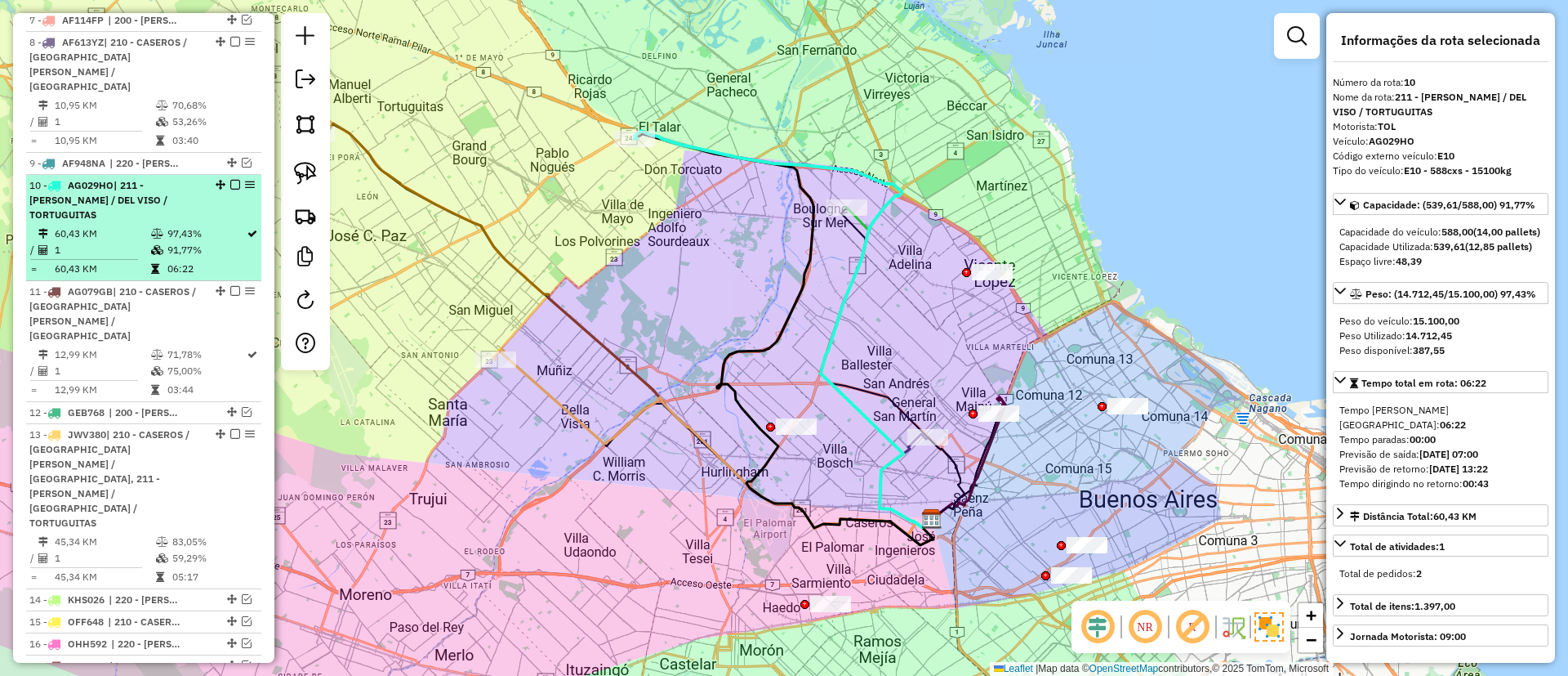
click at [234, 179] on em at bounding box center [235, 184] width 10 height 10
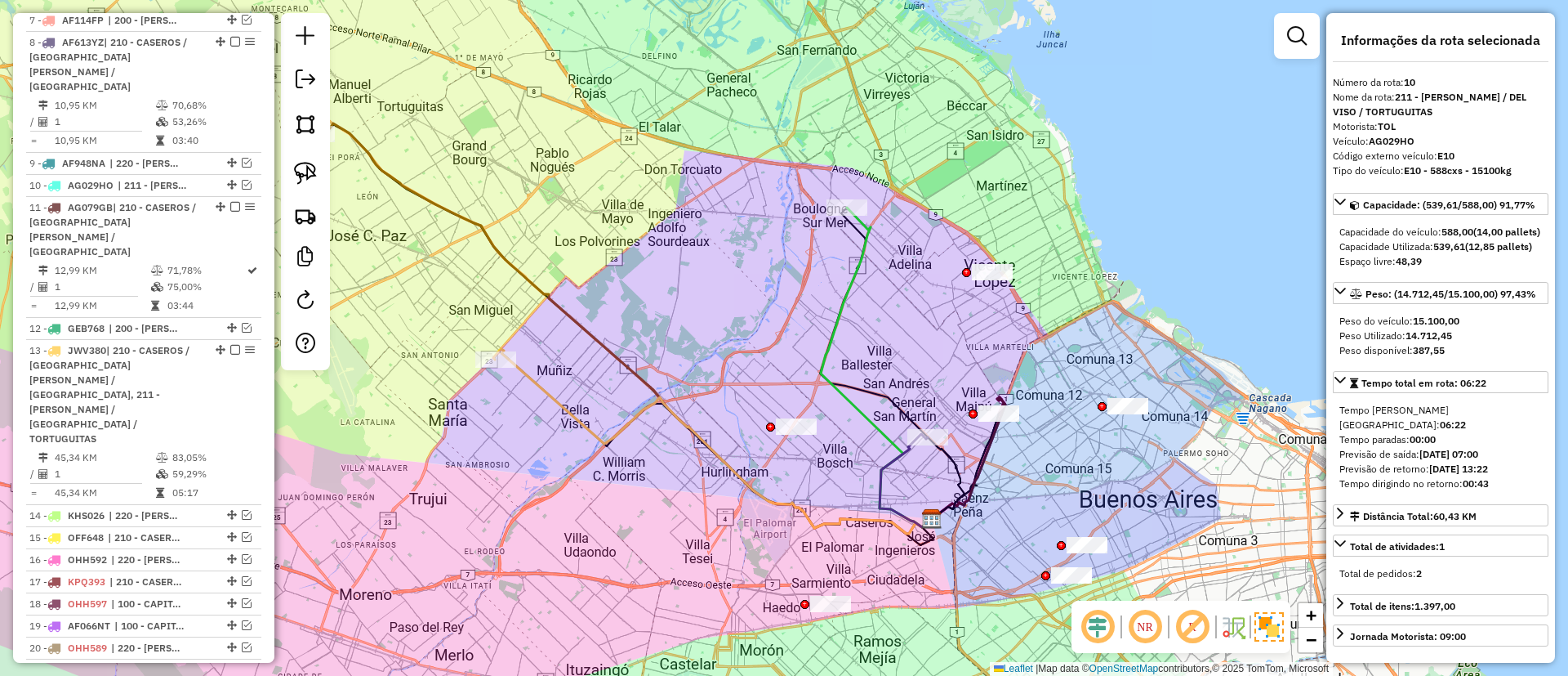
click at [534, 371] on icon at bounding box center [713, 441] width 439 height 184
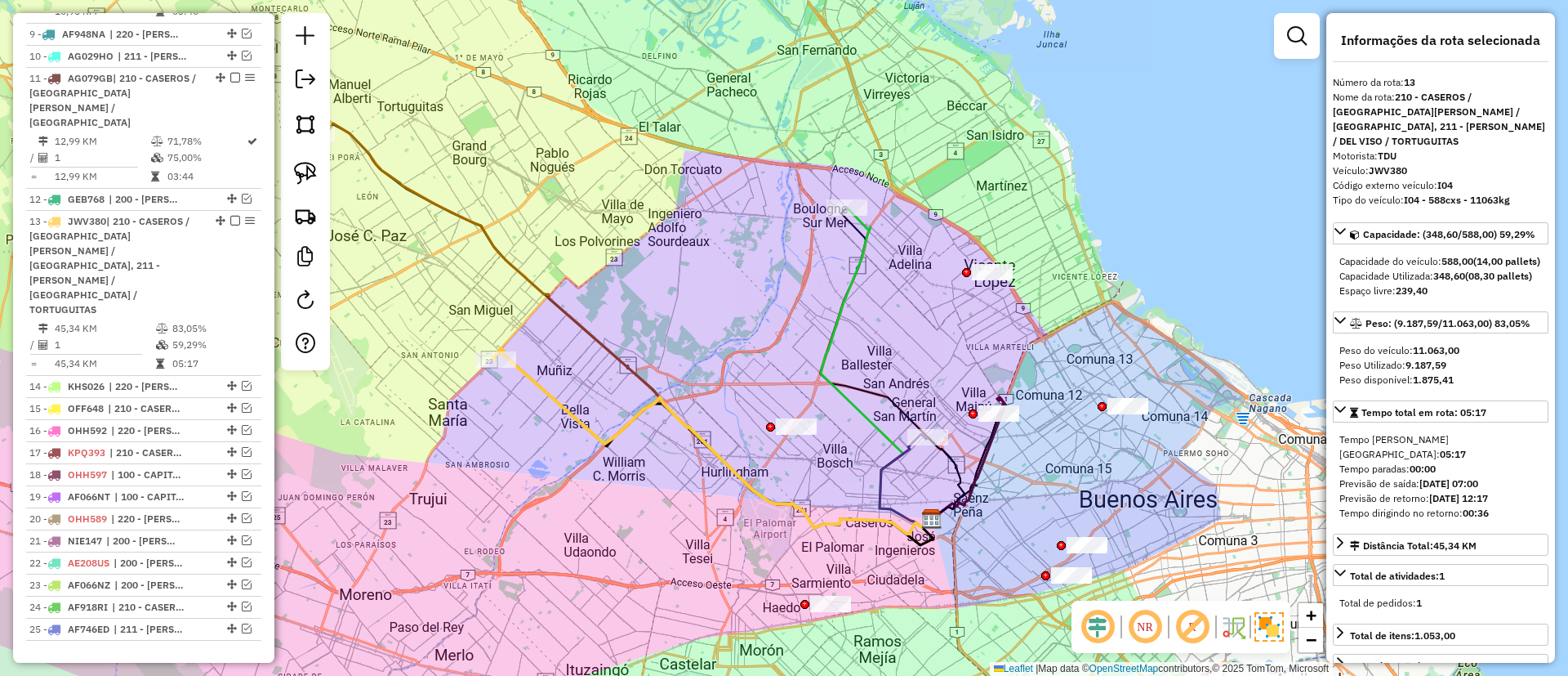
scroll to position [1311, 0]
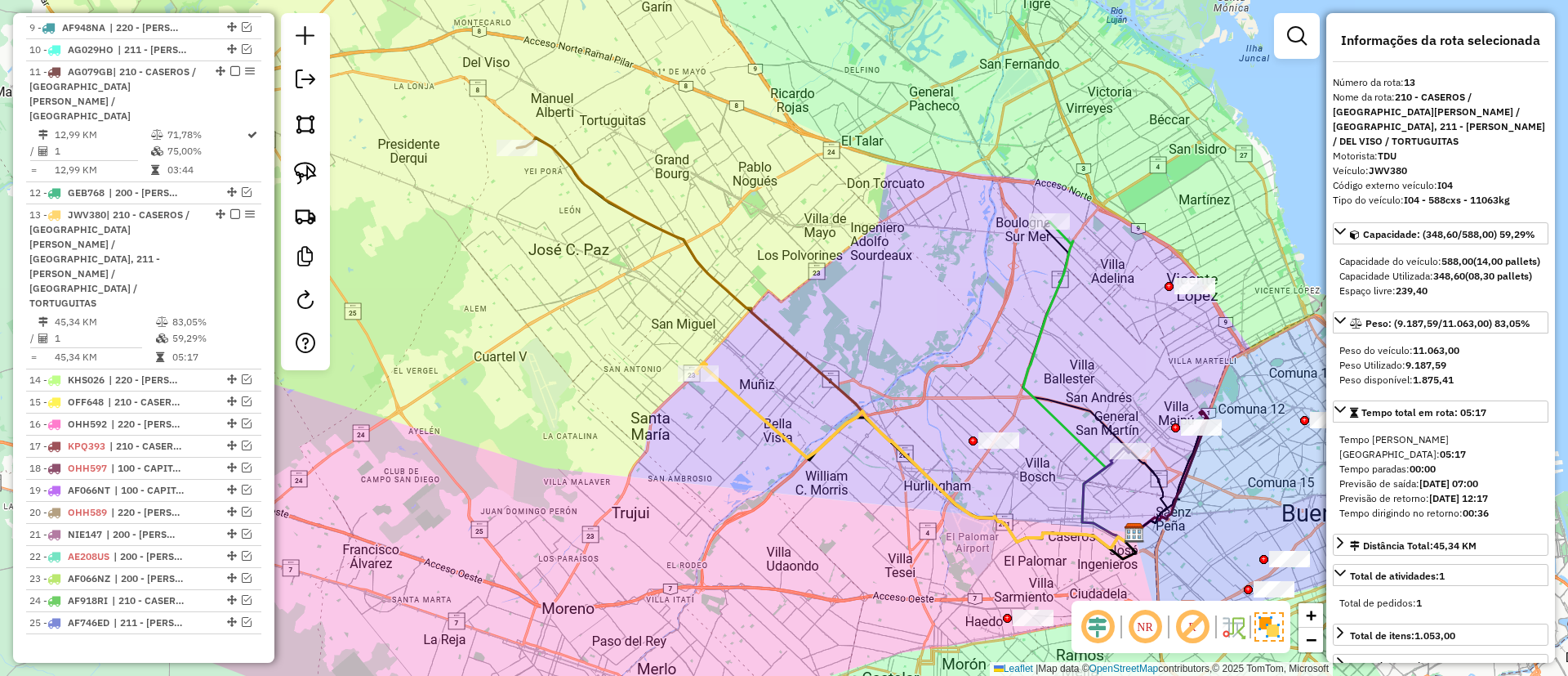
drag, startPoint x: 563, startPoint y: 393, endPoint x: 750, endPoint y: 406, distance: 187.5
click at [750, 406] on icon at bounding box center [916, 455] width 439 height 184
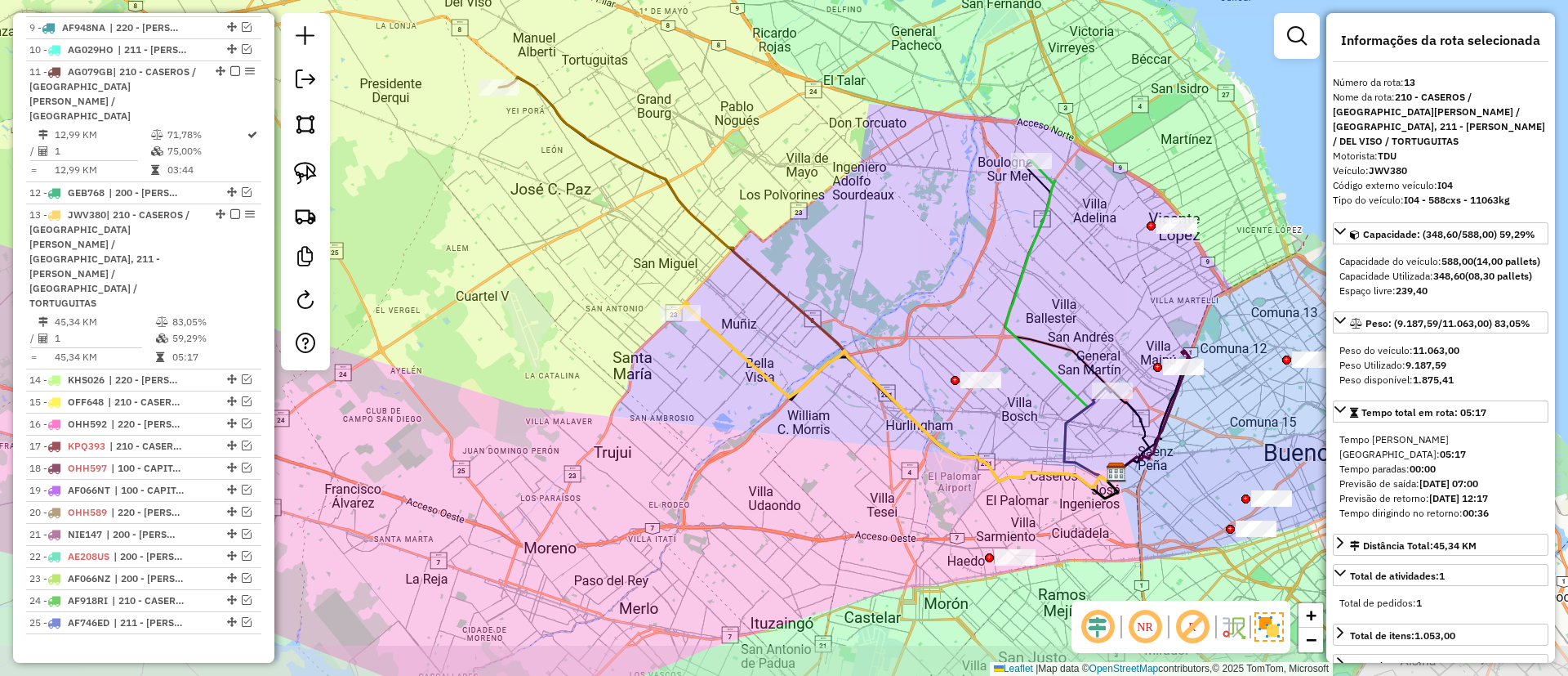
drag, startPoint x: 800, startPoint y: 474, endPoint x: 787, endPoint y: 438, distance: 38.3
click at [787, 438] on div "Janela de atendimento Grade de atendimento Capacidade Transportadoras Veículos …" at bounding box center [784, 338] width 1568 height 676
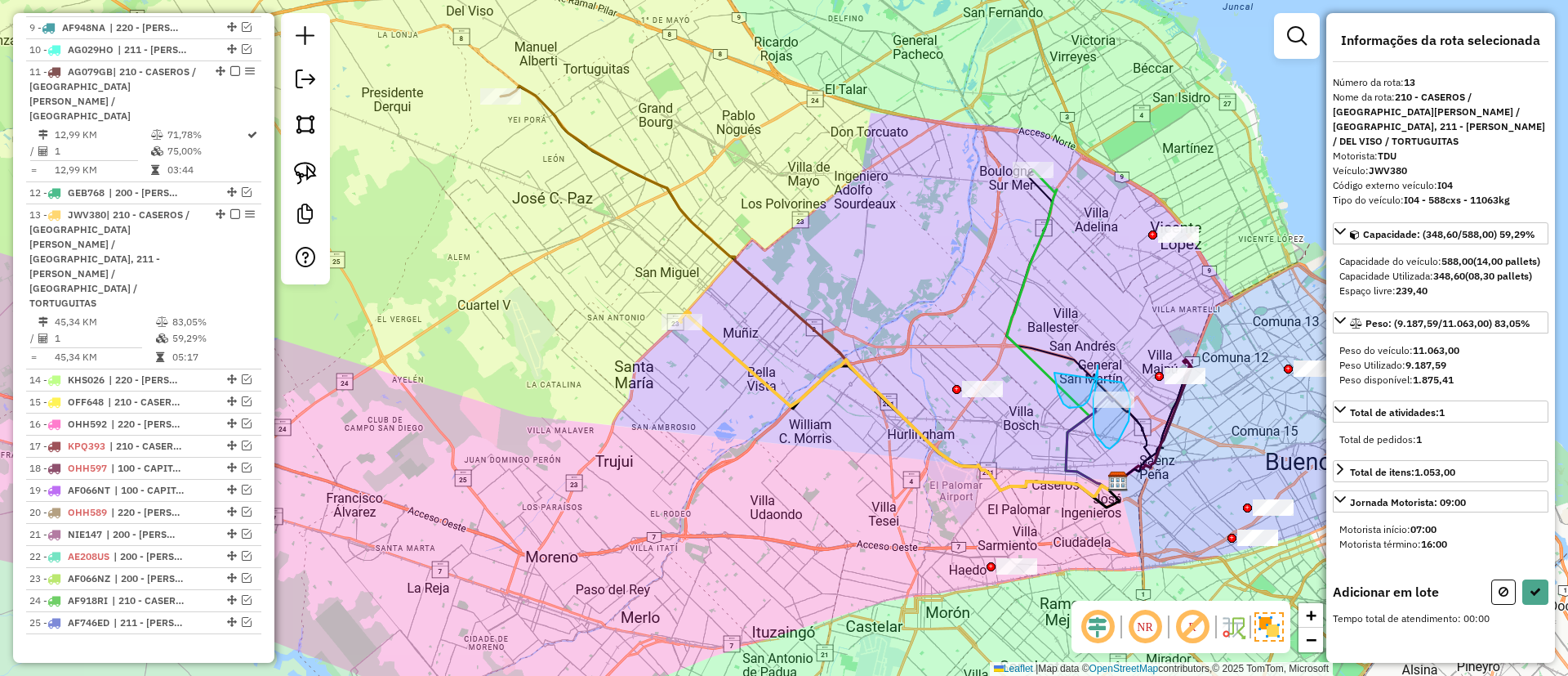
drag, startPoint x: 1064, startPoint y: 404, endPoint x: 1109, endPoint y: 360, distance: 62.9
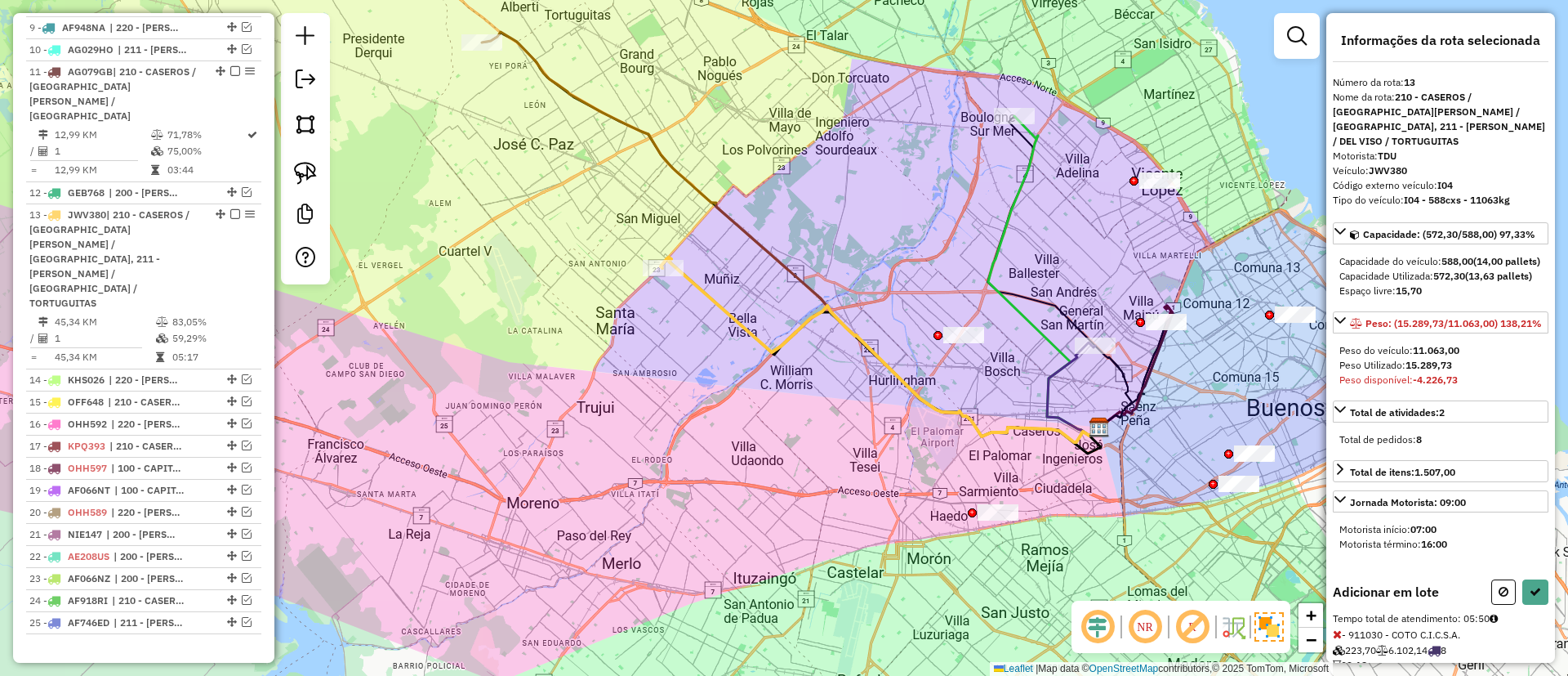
drag, startPoint x: 885, startPoint y: 556, endPoint x: 863, endPoint y: 495, distance: 64.8
click at [863, 495] on div "Janela de atendimento Grade de atendimento Capacidade Transportadoras Veículos …" at bounding box center [784, 338] width 1568 height 676
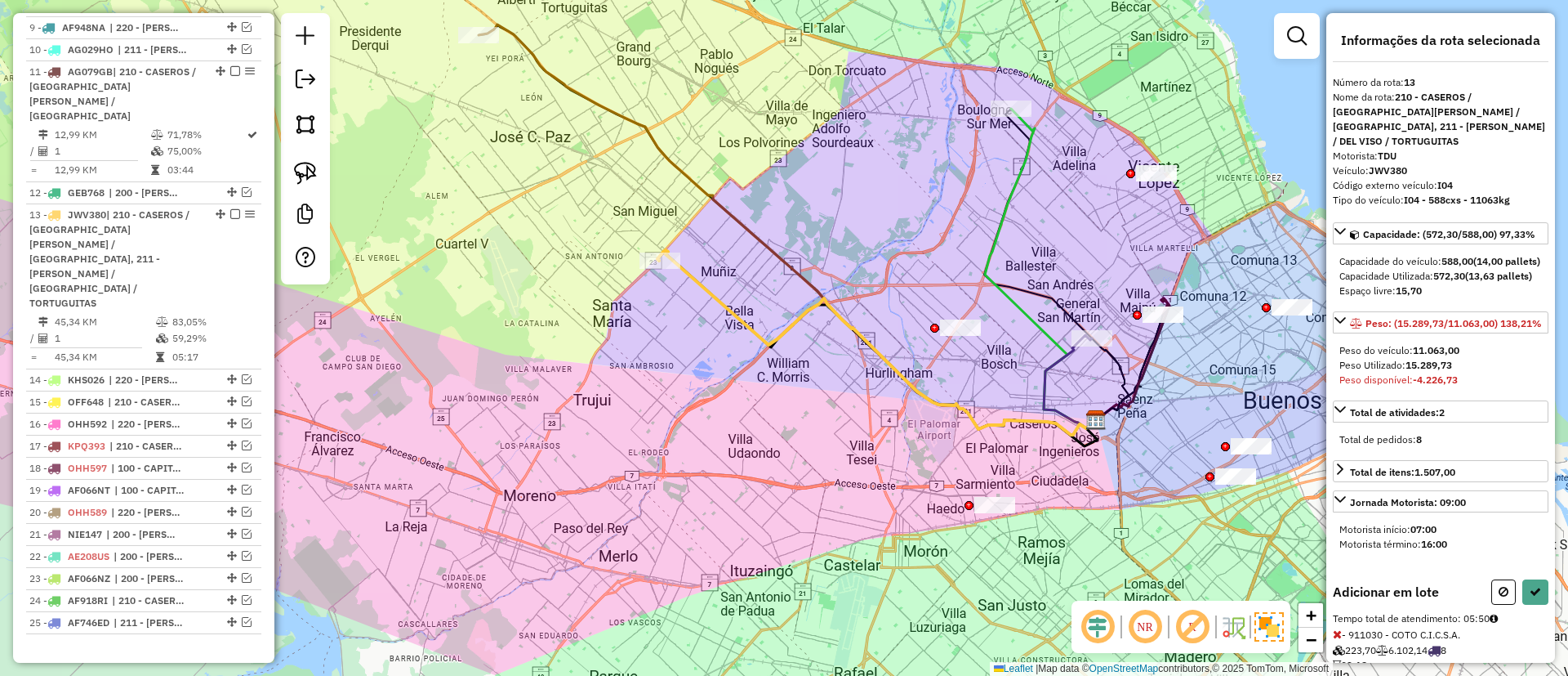
select select "**********"
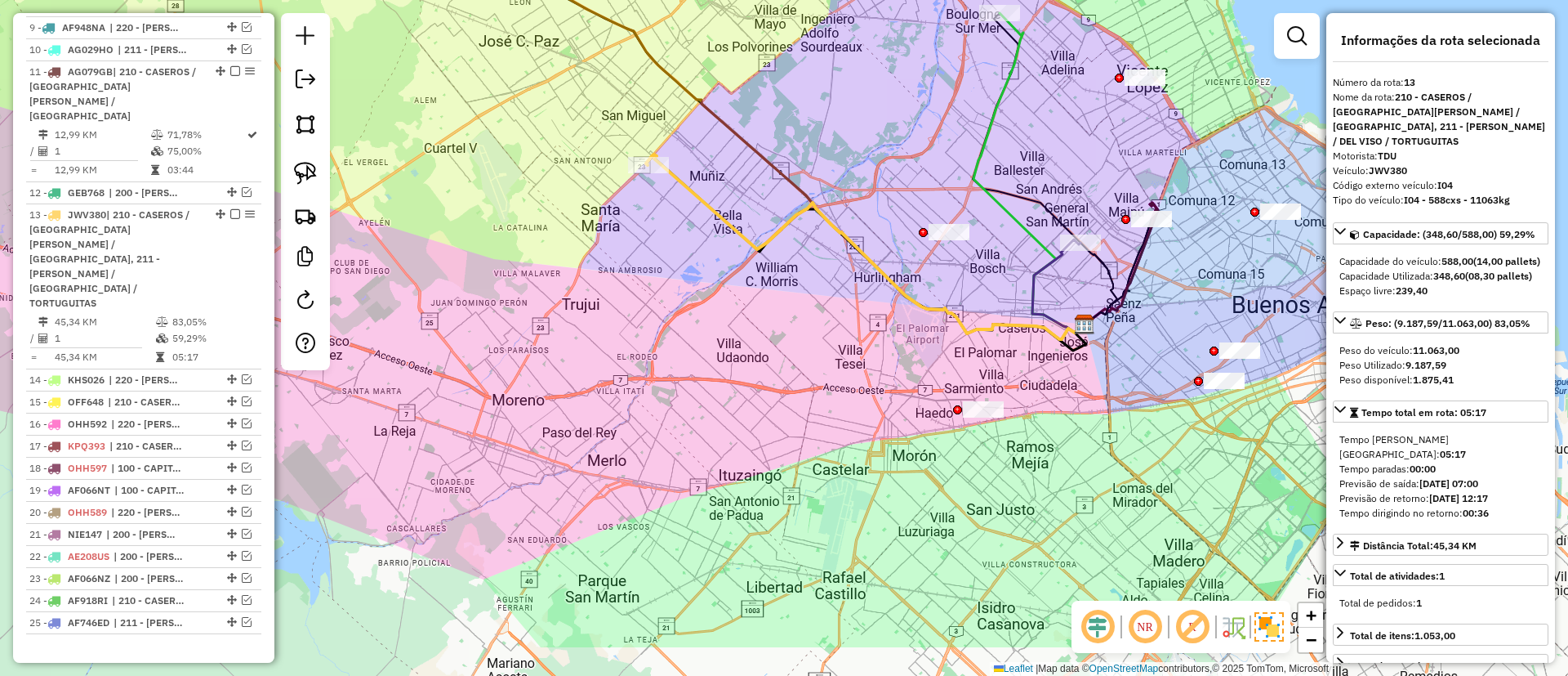
drag, startPoint x: 816, startPoint y: 503, endPoint x: 811, endPoint y: 430, distance: 73.2
click at [811, 430] on div "Janela de atendimento Grade de atendimento Capacidade Transportadoras Veículos …" at bounding box center [784, 338] width 1568 height 676
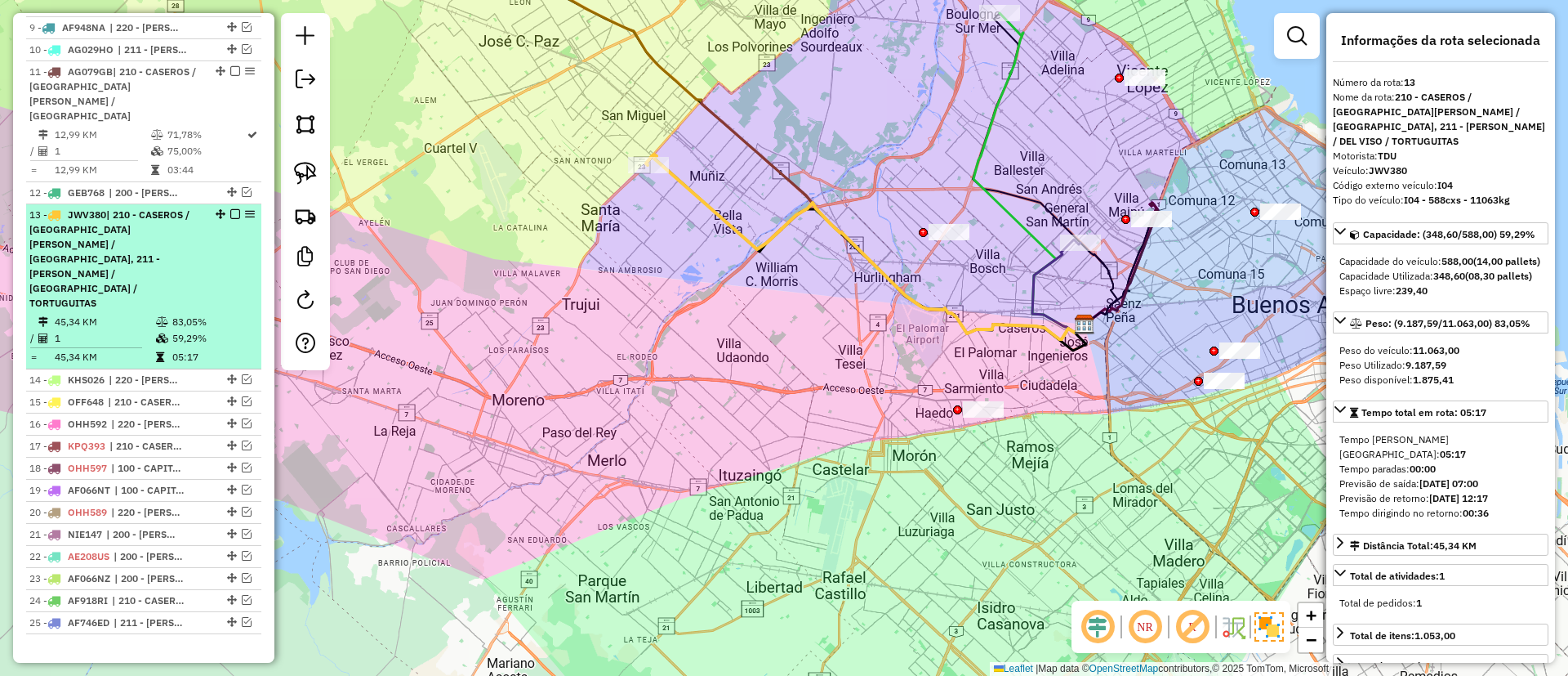
click at [230, 209] on em at bounding box center [235, 214] width 10 height 10
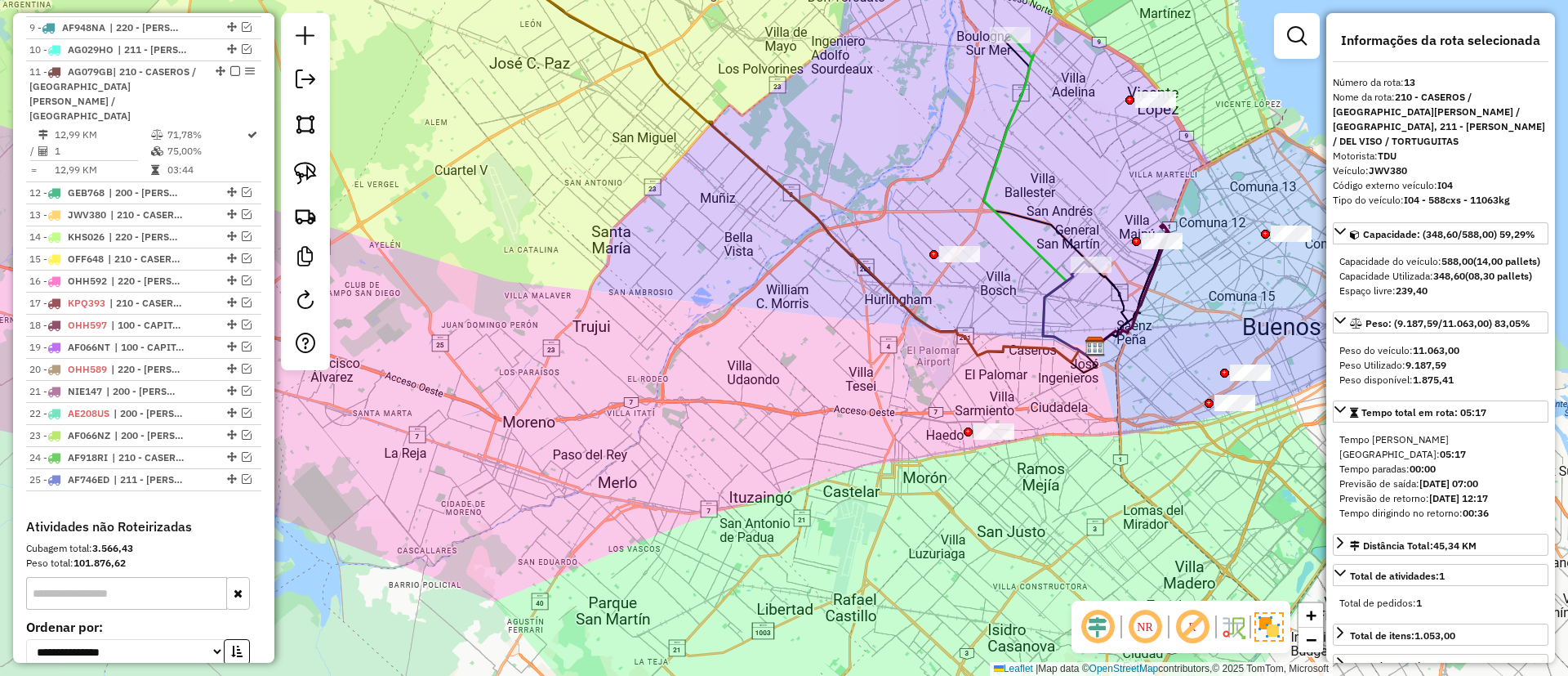
drag, startPoint x: 566, startPoint y: 212, endPoint x: 624, endPoint y: 338, distance: 138.7
click at [624, 340] on div "Janela de atendimento Grade de atendimento Capacidade Transportadoras Veículos …" at bounding box center [784, 338] width 1568 height 676
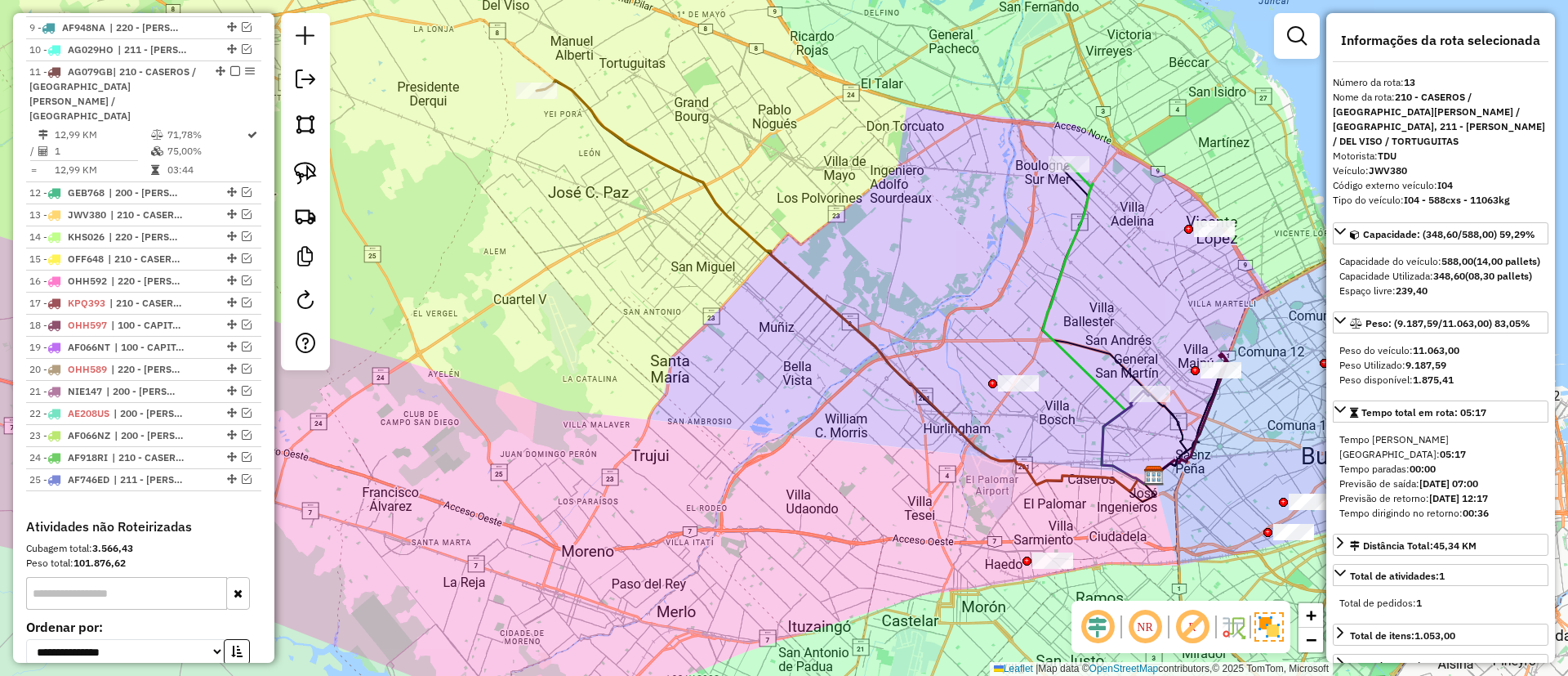
click at [652, 156] on icon at bounding box center [844, 285] width 617 height 411
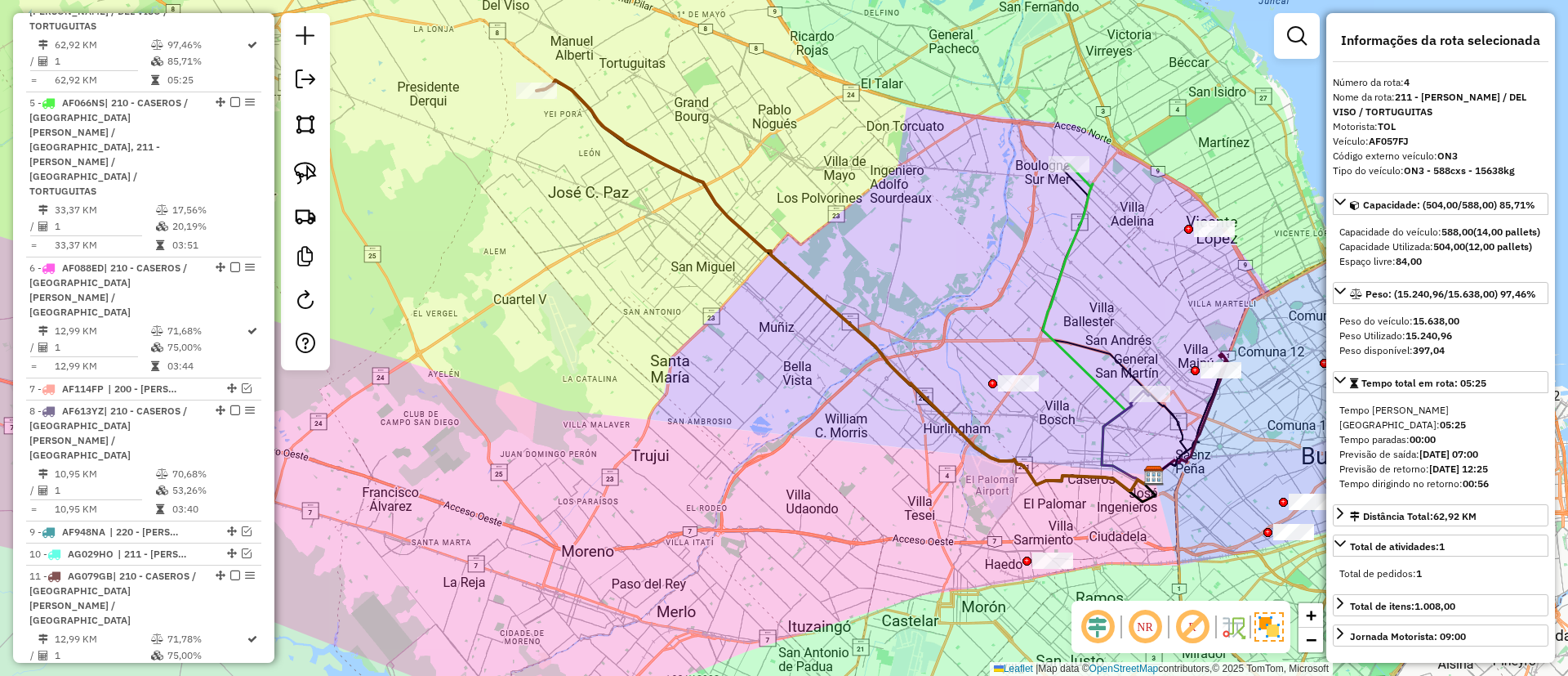
scroll to position [750, 0]
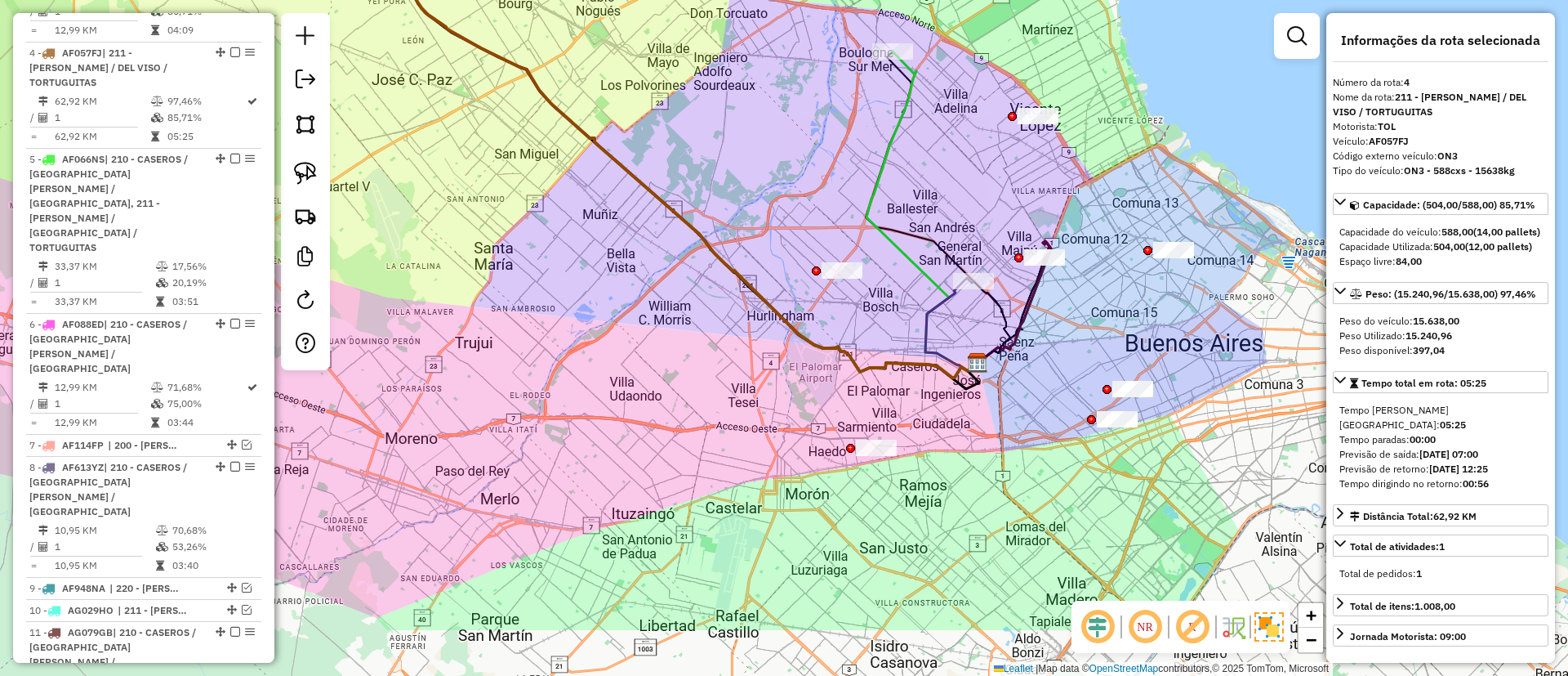
drag, startPoint x: 570, startPoint y: 227, endPoint x: 562, endPoint y: 220, distance: 10.6
click at [562, 220] on div "Janela de atendimento Grade de atendimento Capacidade Transportadoras Veículos …" at bounding box center [784, 338] width 1568 height 676
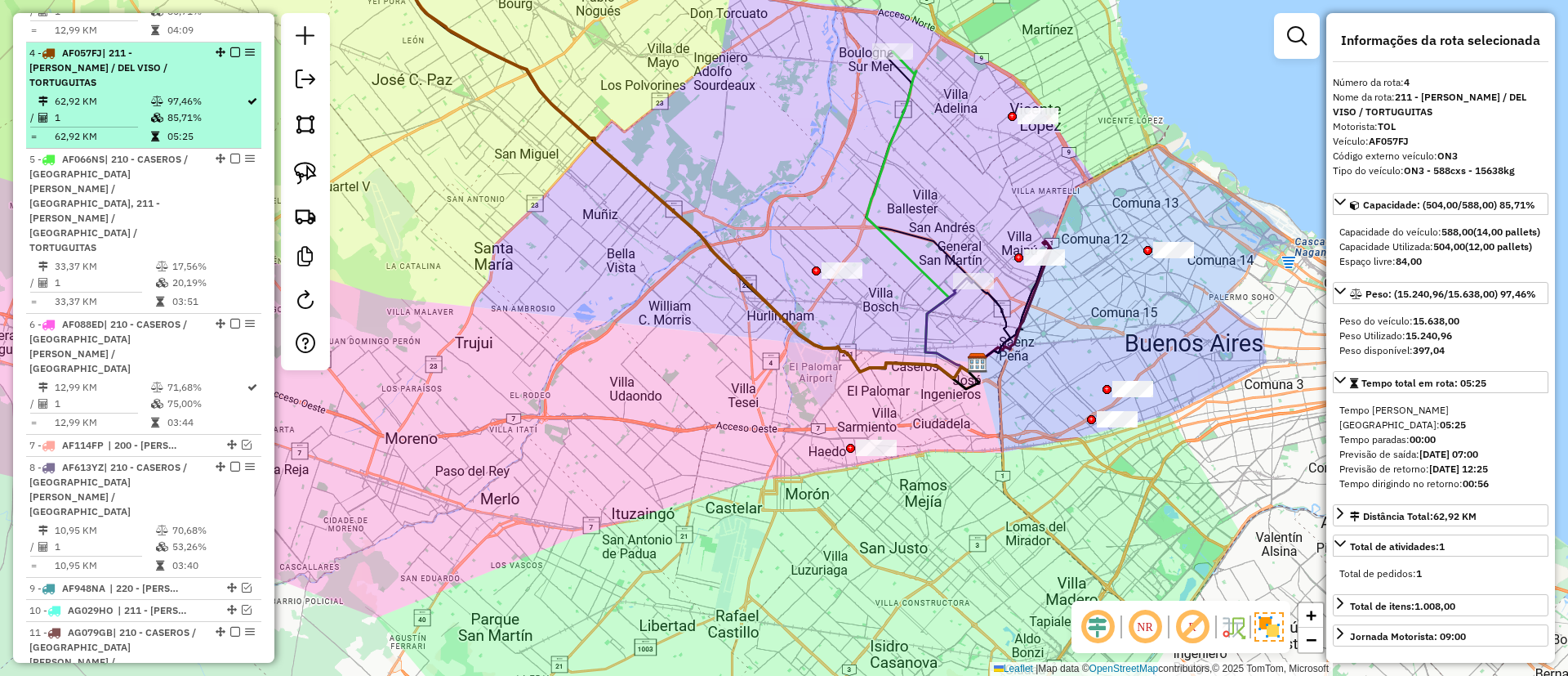
click at [234, 48] on em at bounding box center [235, 53] width 10 height 10
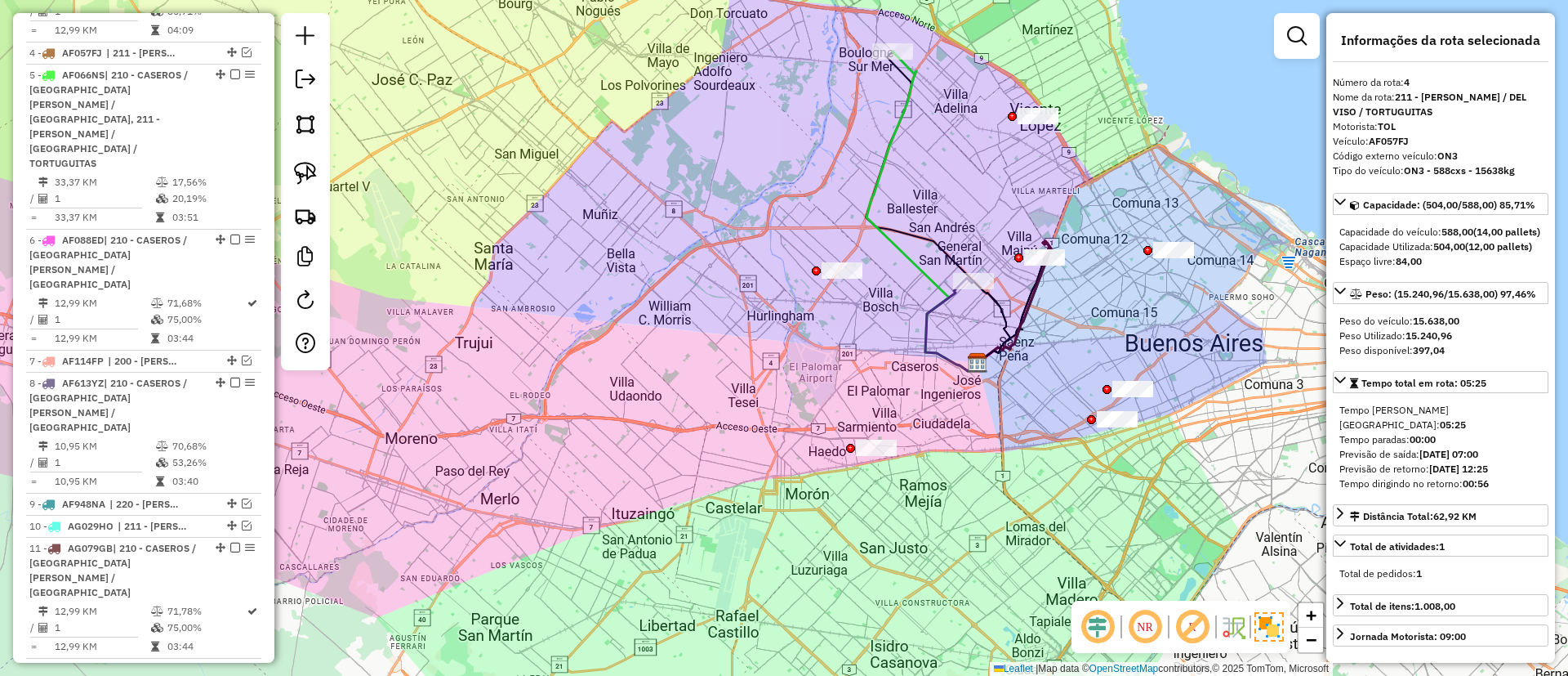
drag, startPoint x: 570, startPoint y: 305, endPoint x: 531, endPoint y: 365, distance: 71.6
click at [531, 365] on div "Janela de atendimento Grade de atendimento Capacidade Transportadoras Veículos …" at bounding box center [784, 338] width 1568 height 676
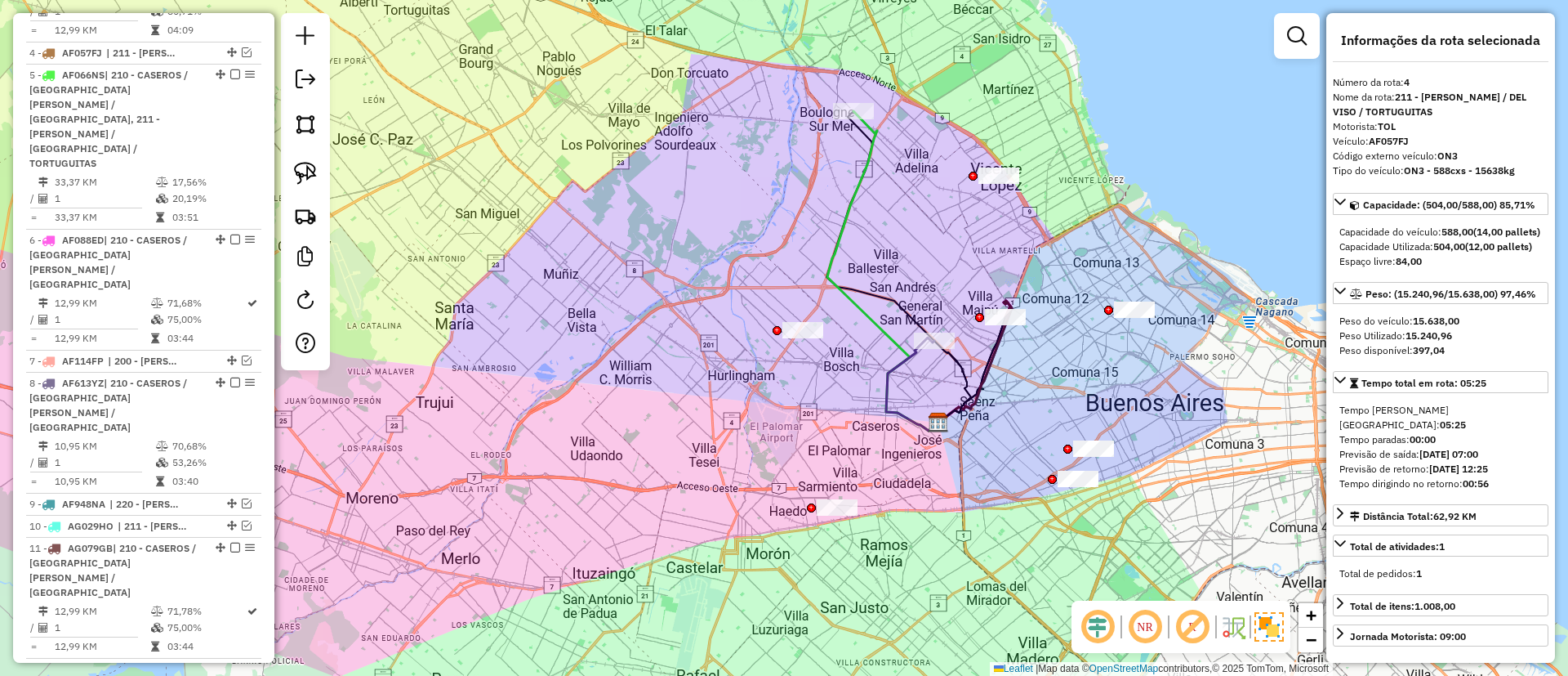
click at [856, 181] on icon at bounding box center [883, 271] width 111 height 320
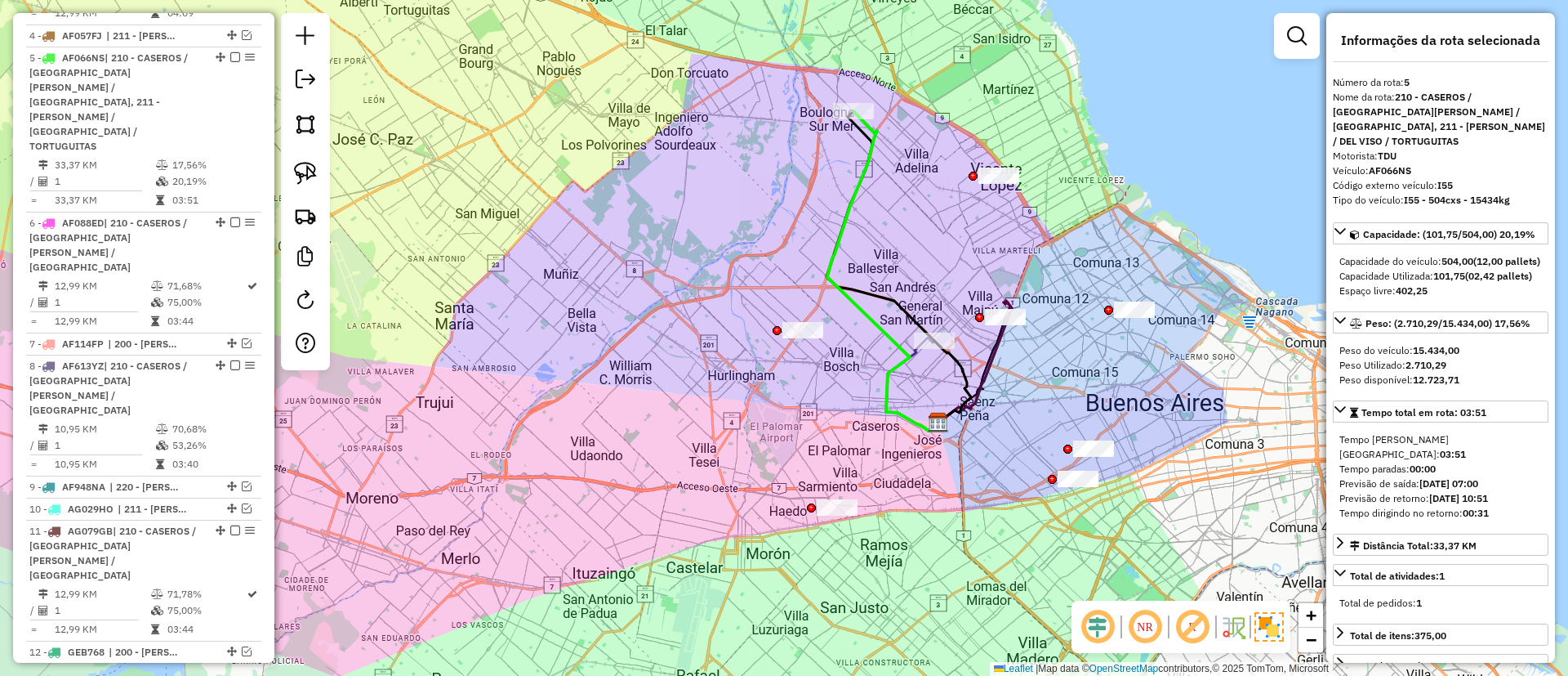
scroll to position [773, 0]
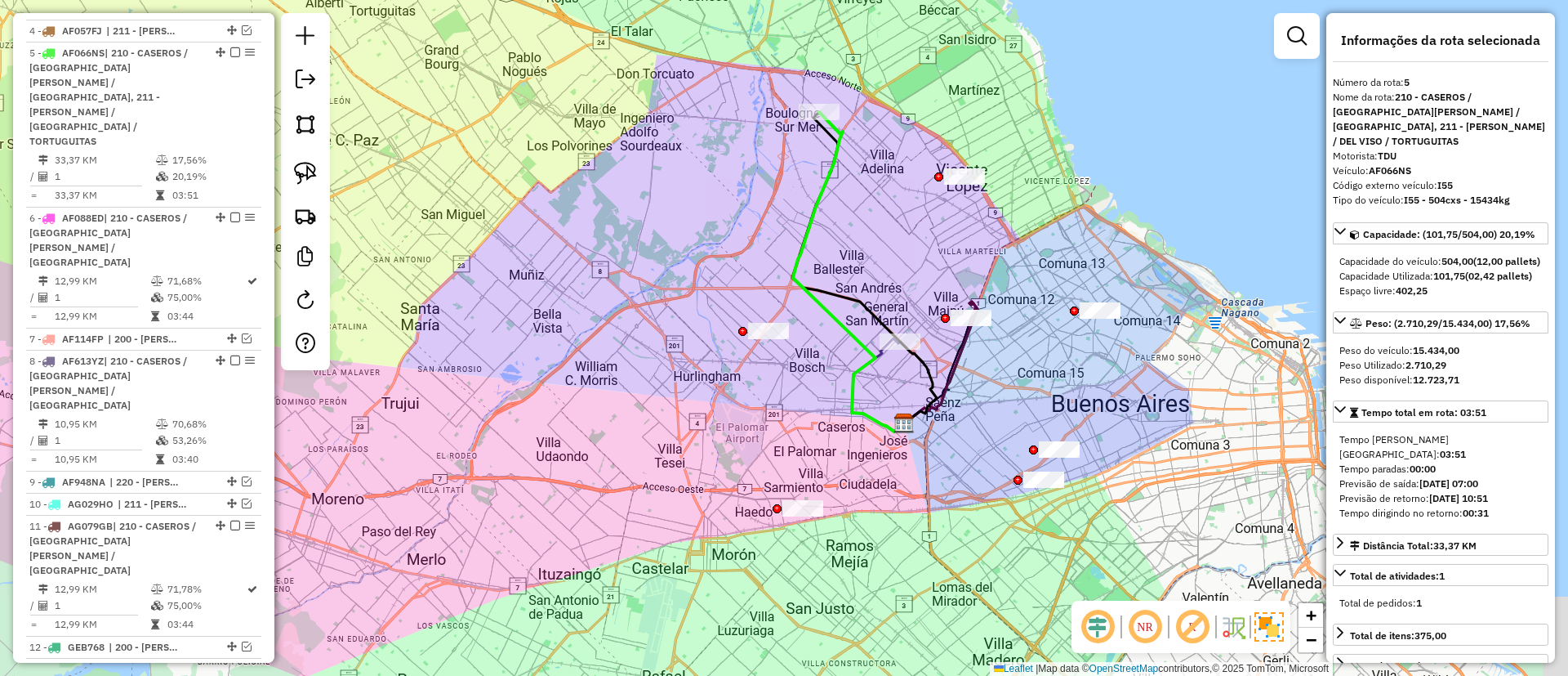
drag, startPoint x: 914, startPoint y: 225, endPoint x: 863, endPoint y: 226, distance: 51.0
click at [863, 226] on div "Janela de atendimento Grade de atendimento Capacidade Transportadoras Veículos …" at bounding box center [784, 338] width 1568 height 676
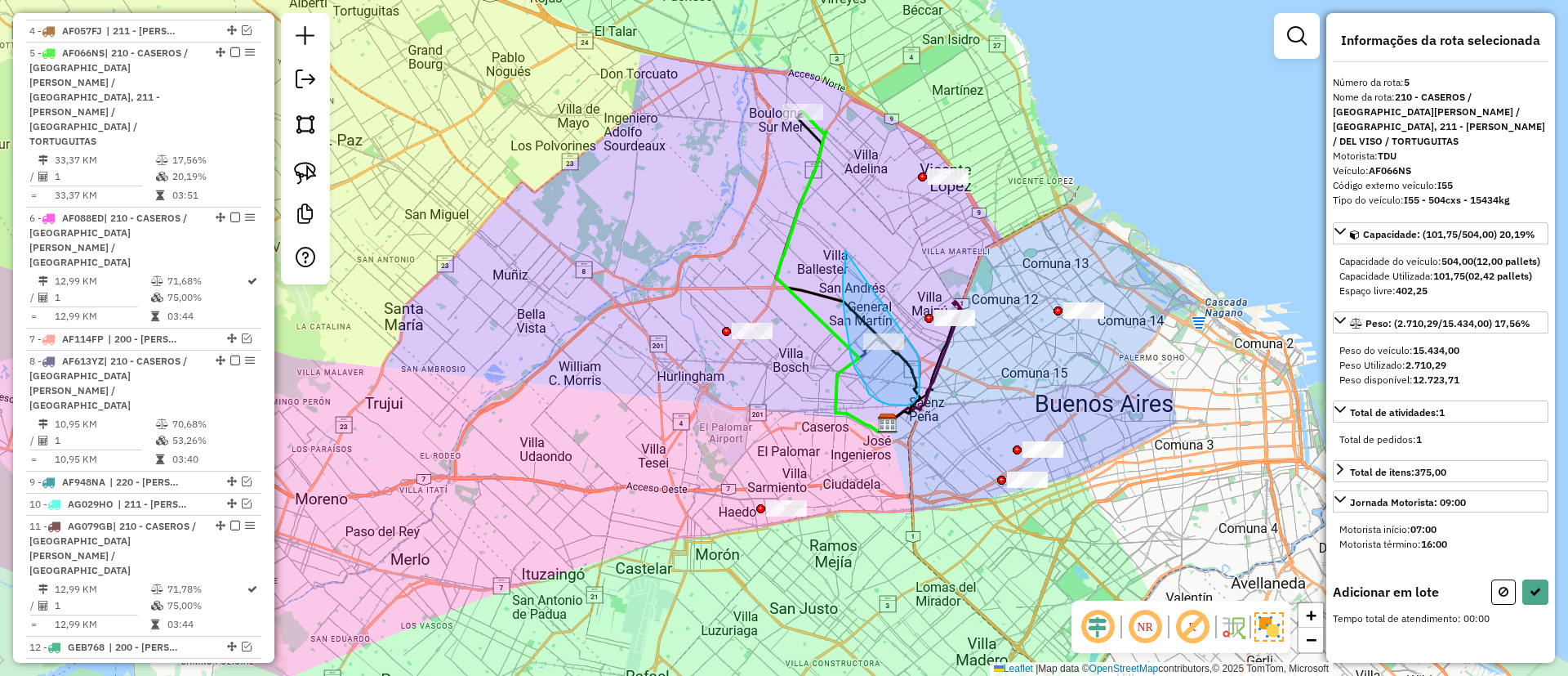
drag, startPoint x: 851, startPoint y: 356, endPoint x: 915, endPoint y: 351, distance: 64.2
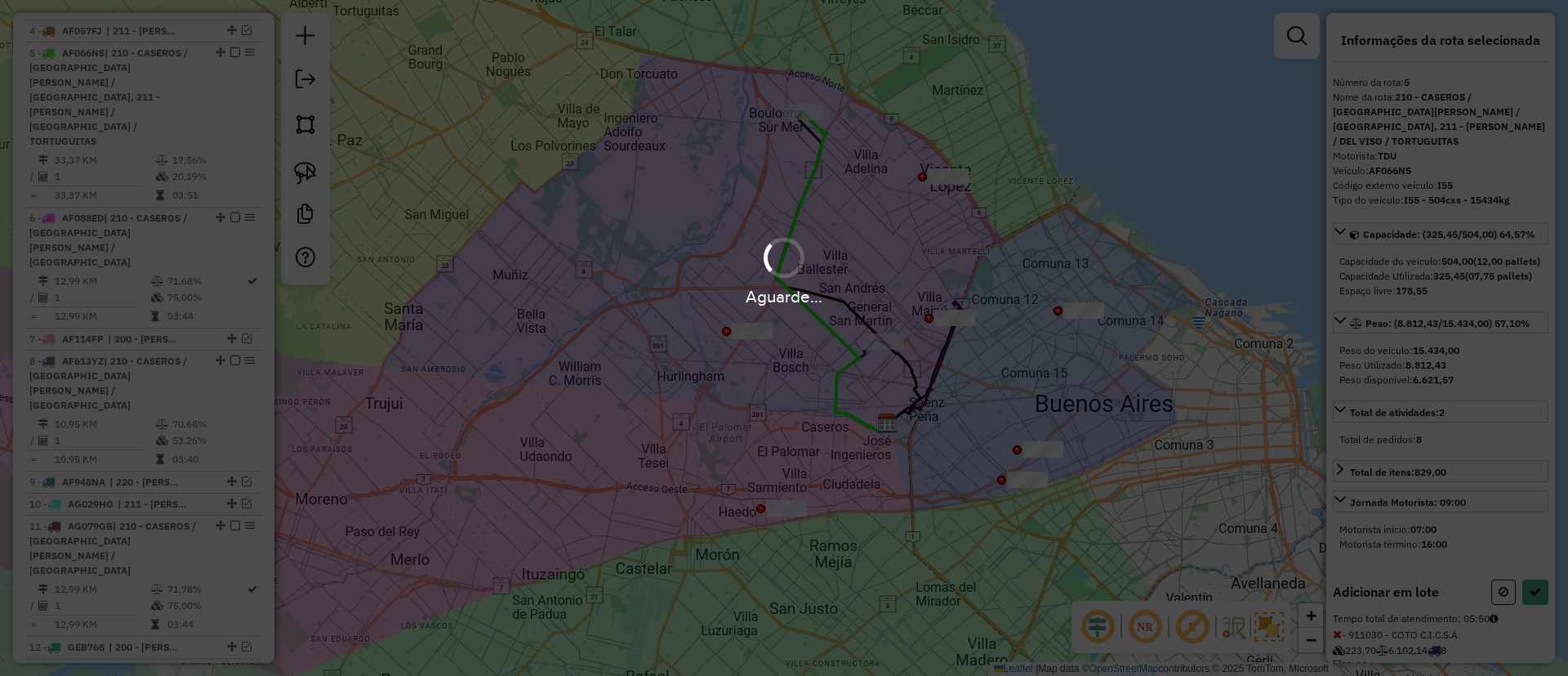
select select "**********"
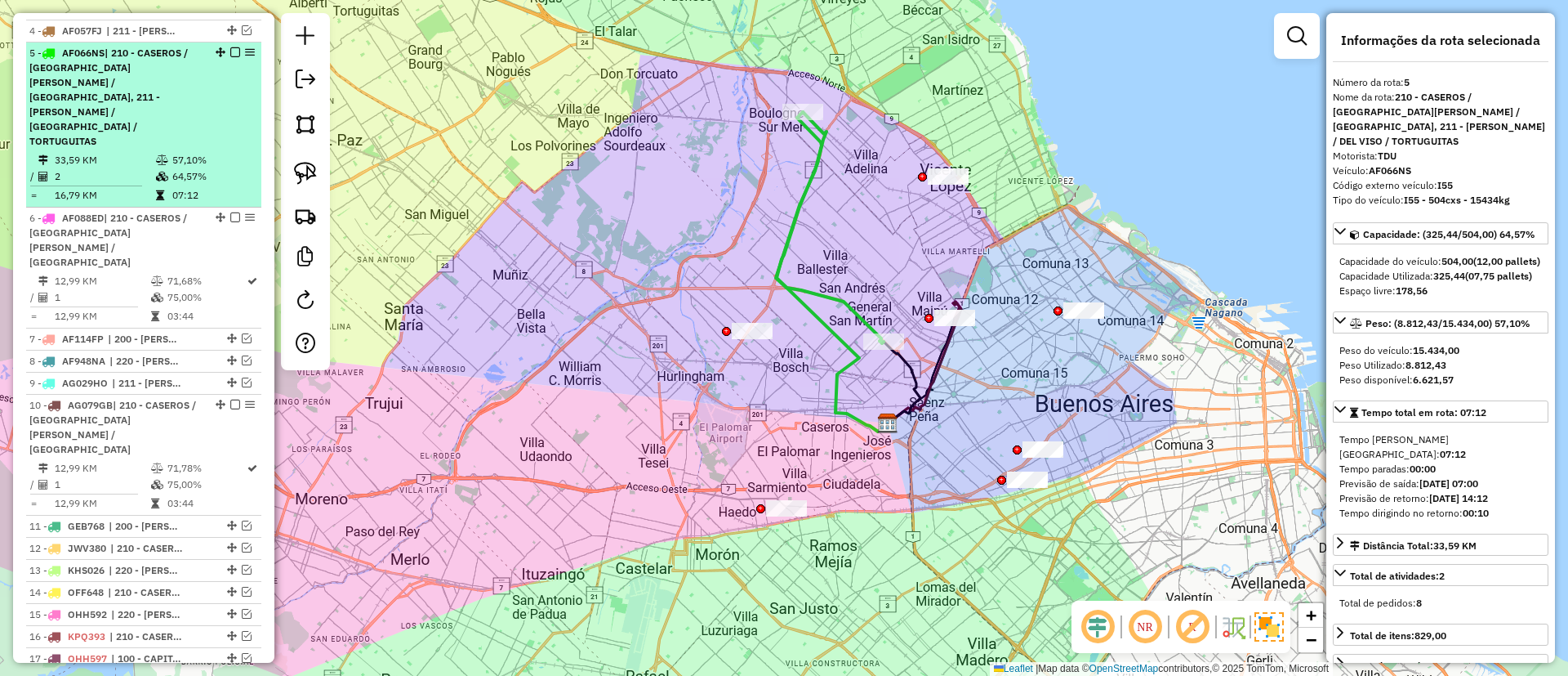
click at [230, 43] on li "5 - AF066NS | 210 - CASEROS / [GEOGRAPHIC_DATA][PERSON_NAME] / [GEOGRAPHIC_DATA…" at bounding box center [143, 125] width 235 height 165
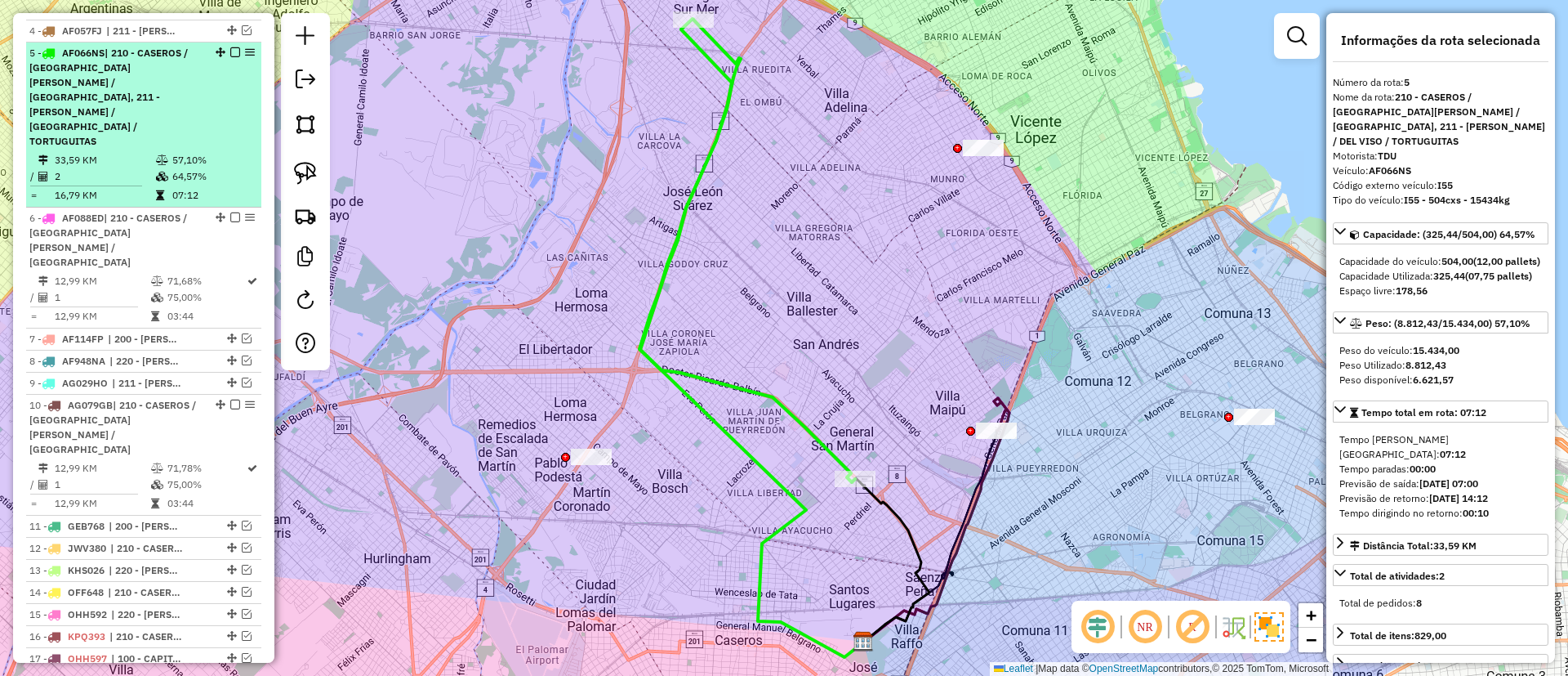
click at [231, 48] on em at bounding box center [235, 53] width 10 height 10
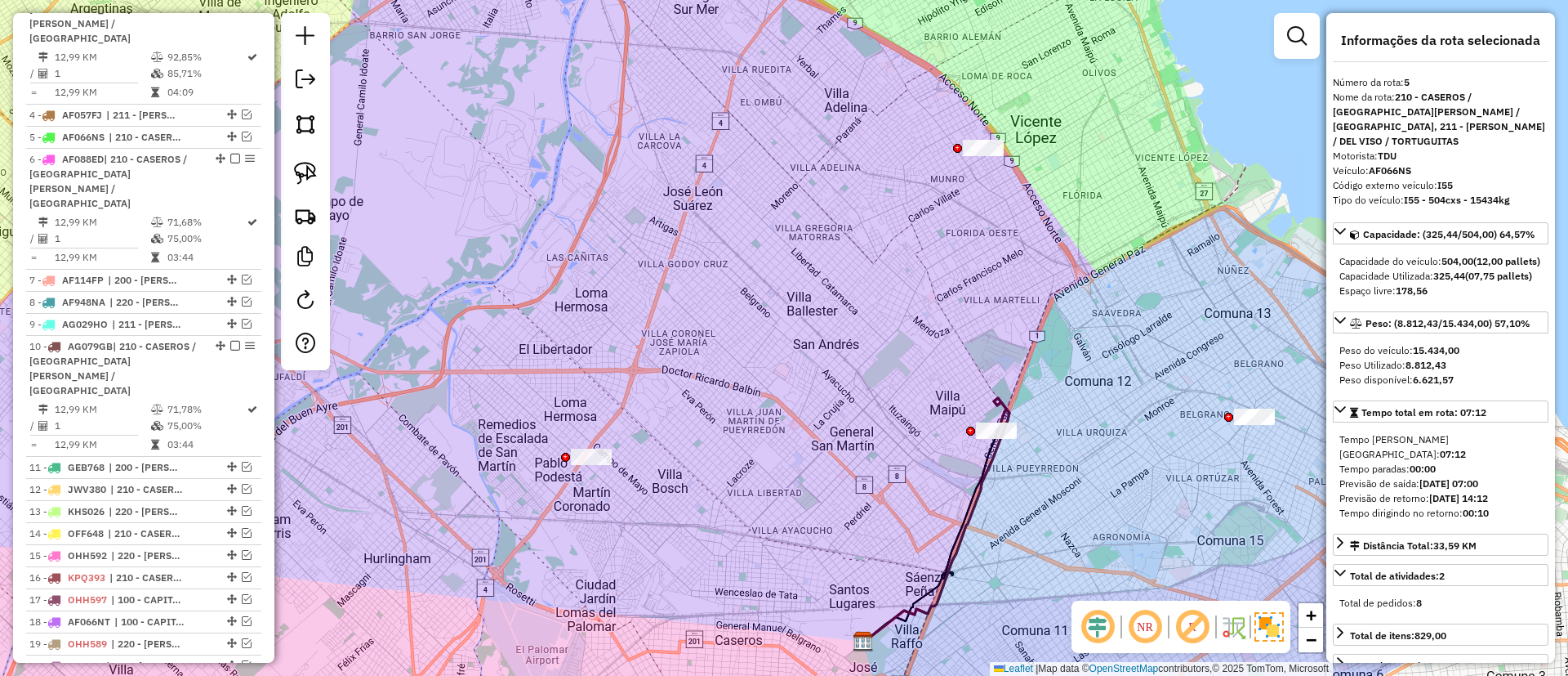
click at [982, 491] on icon at bounding box center [936, 520] width 146 height 244
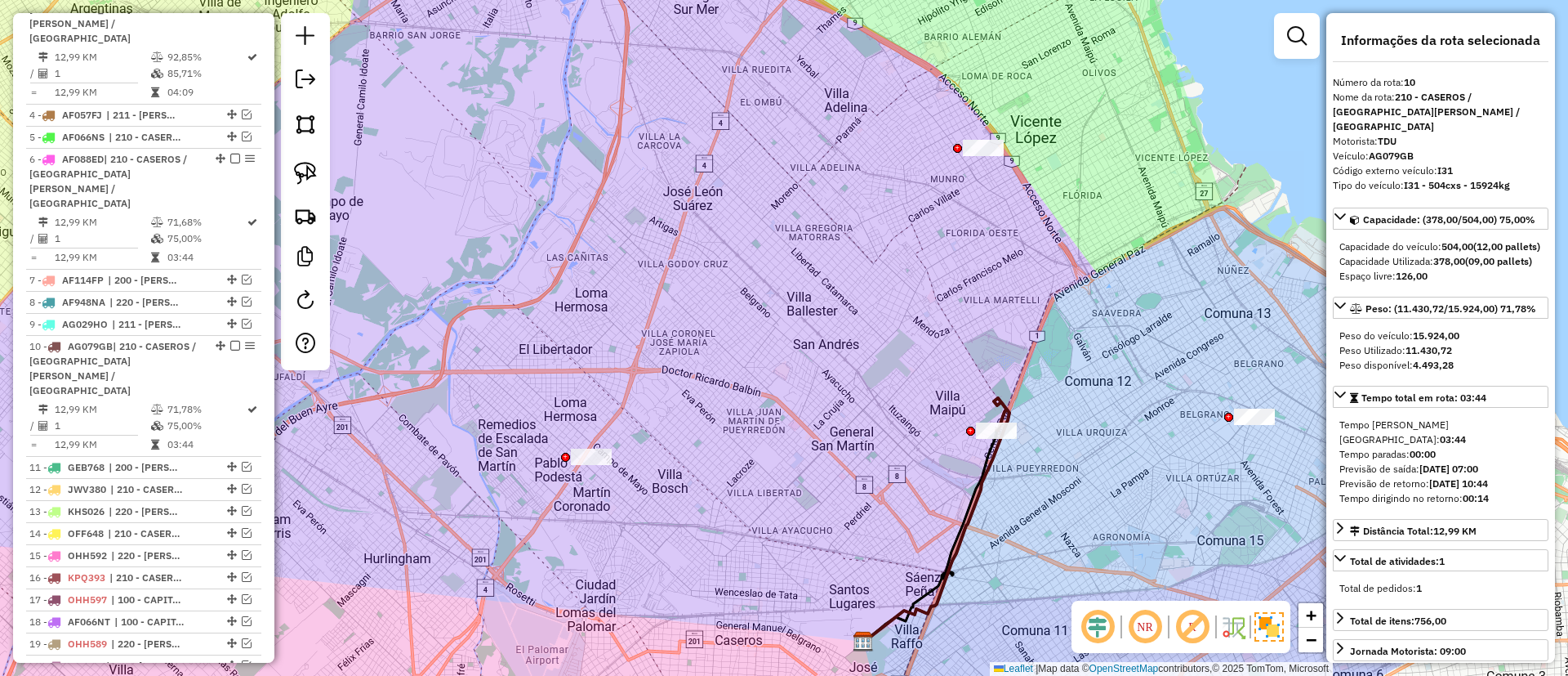
scroll to position [952, 0]
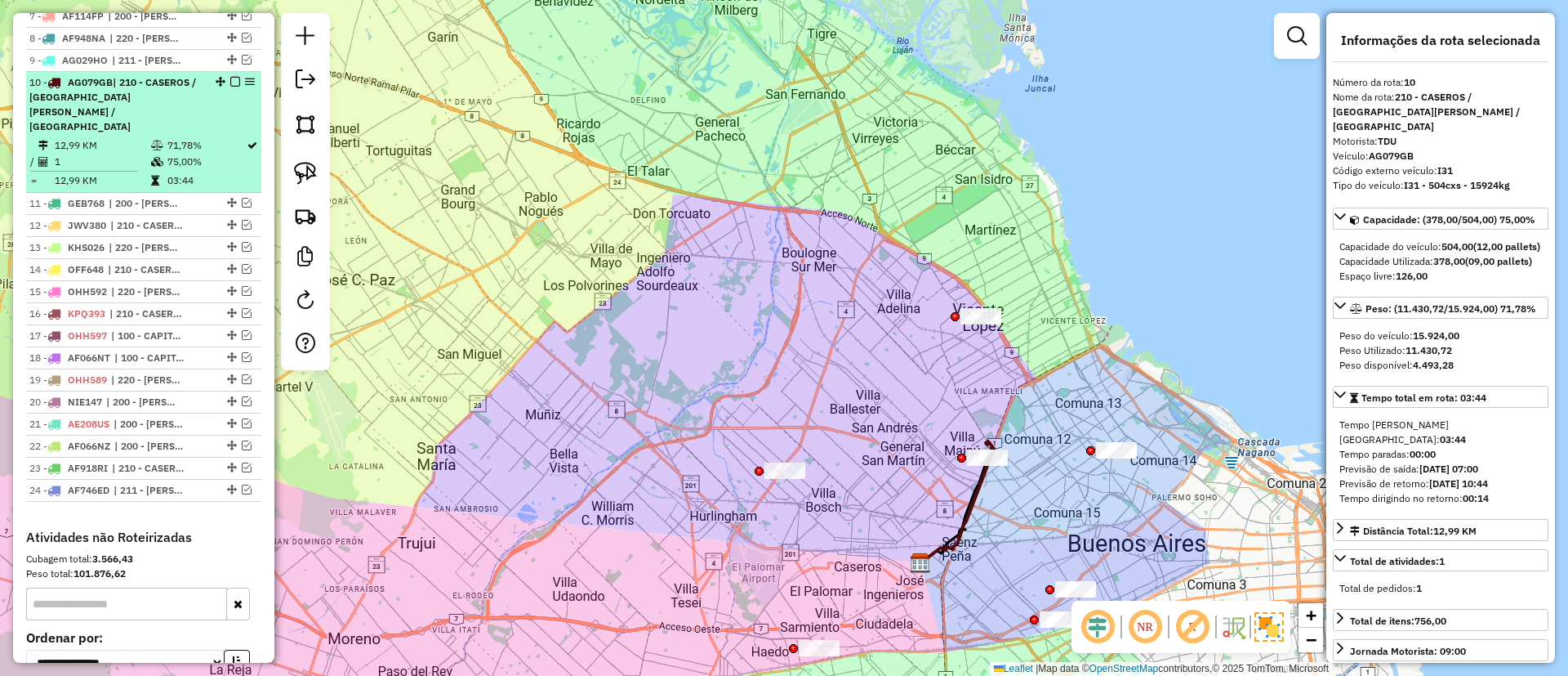
click at [230, 77] on em at bounding box center [235, 82] width 10 height 10
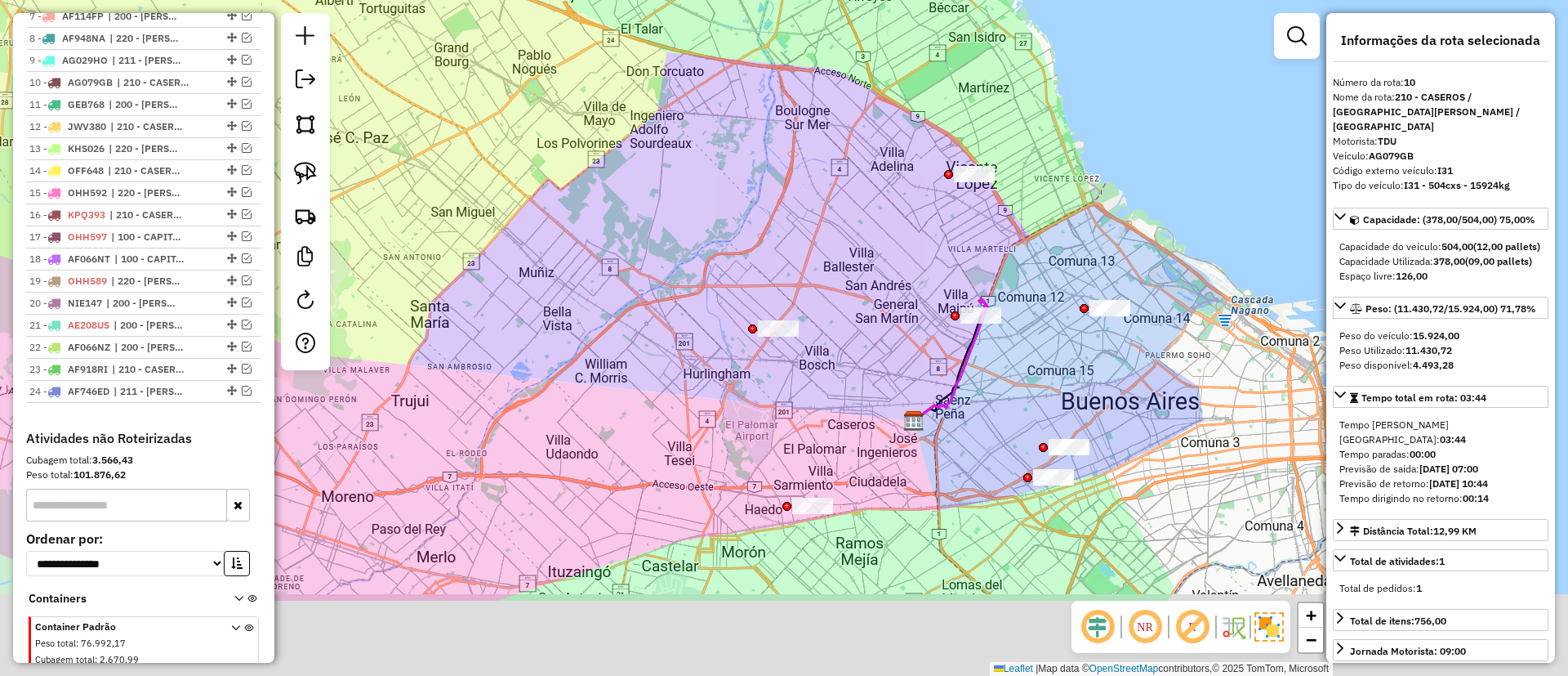
drag, startPoint x: 565, startPoint y: 288, endPoint x: 558, endPoint y: 155, distance: 133.2
click at [558, 155] on div "Janela de atendimento Grade de atendimento Capacidade Transportadoras Veículos …" at bounding box center [784, 338] width 1568 height 676
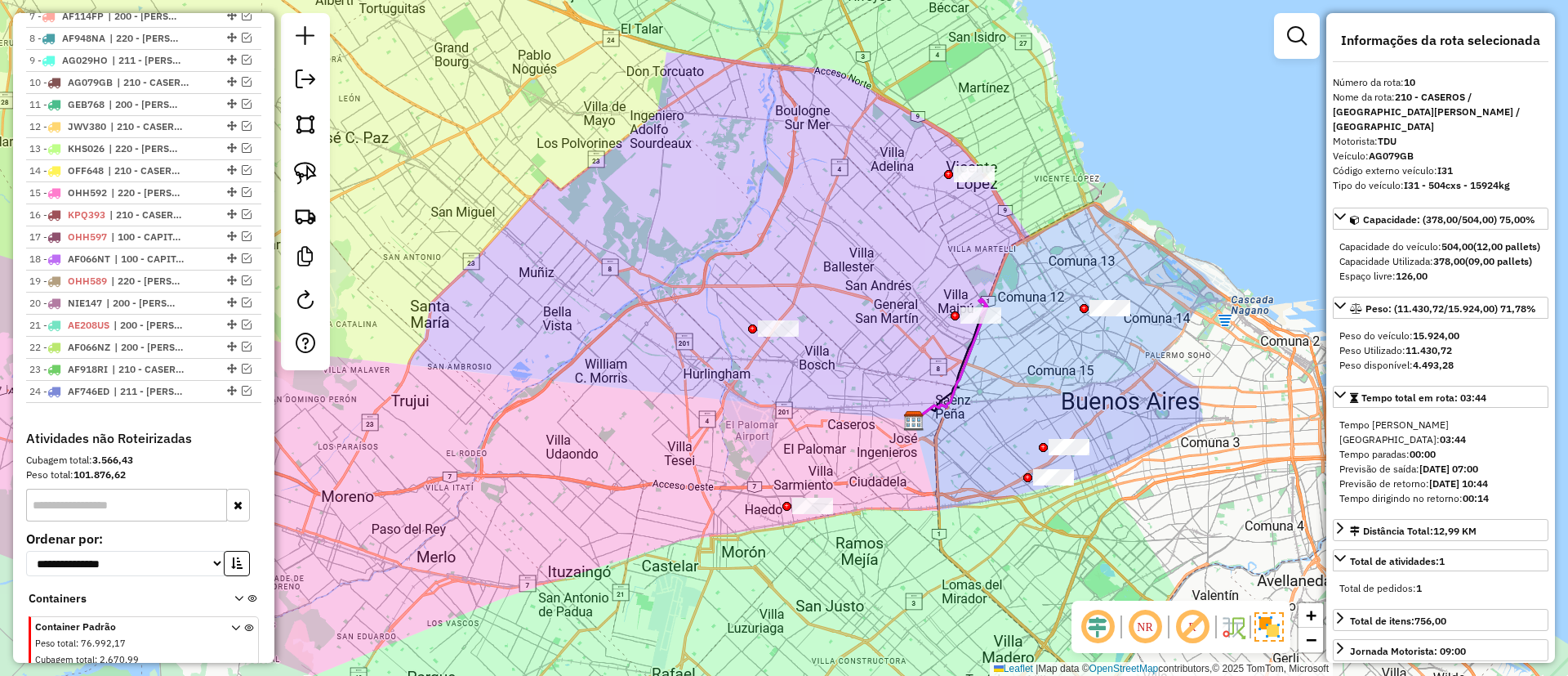
click at [978, 344] on icon at bounding box center [950, 360] width 73 height 122
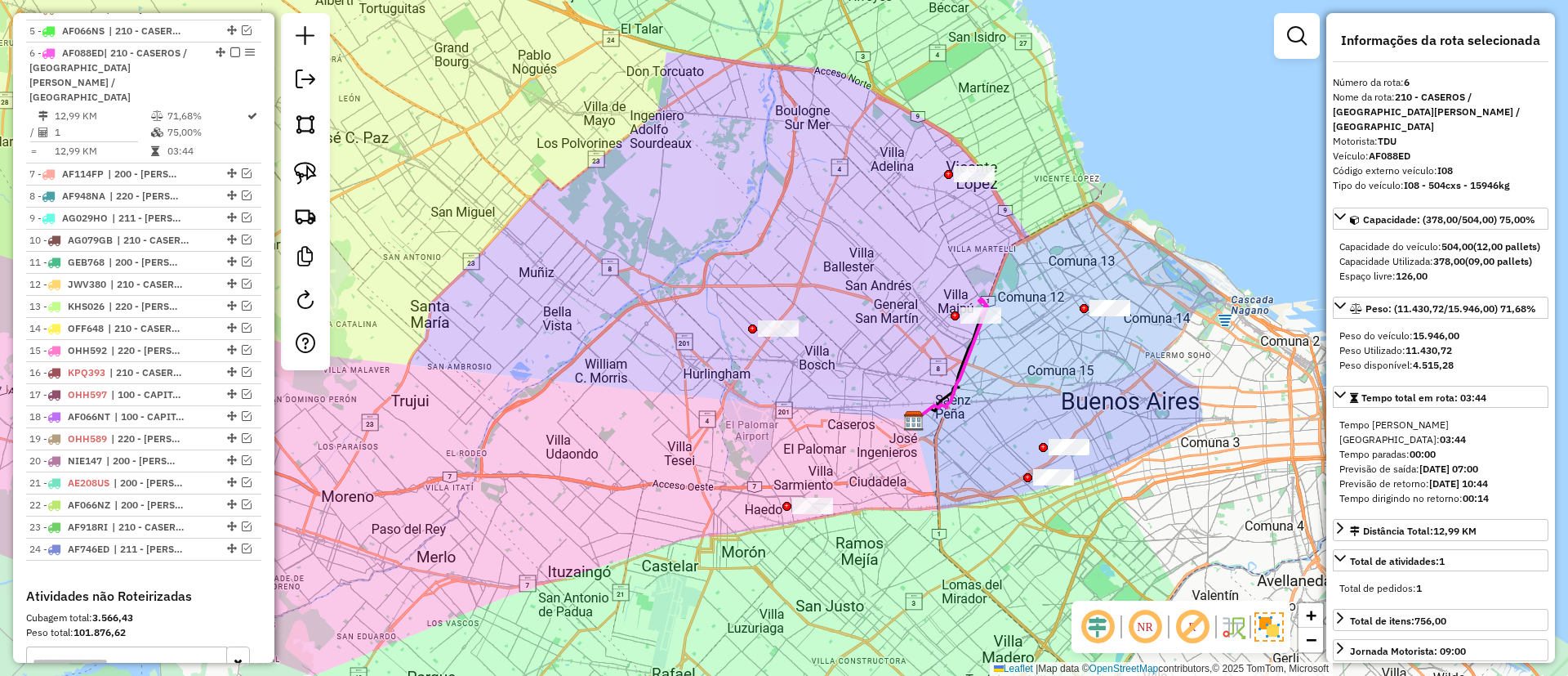
click at [967, 341] on icon at bounding box center [950, 360] width 73 height 122
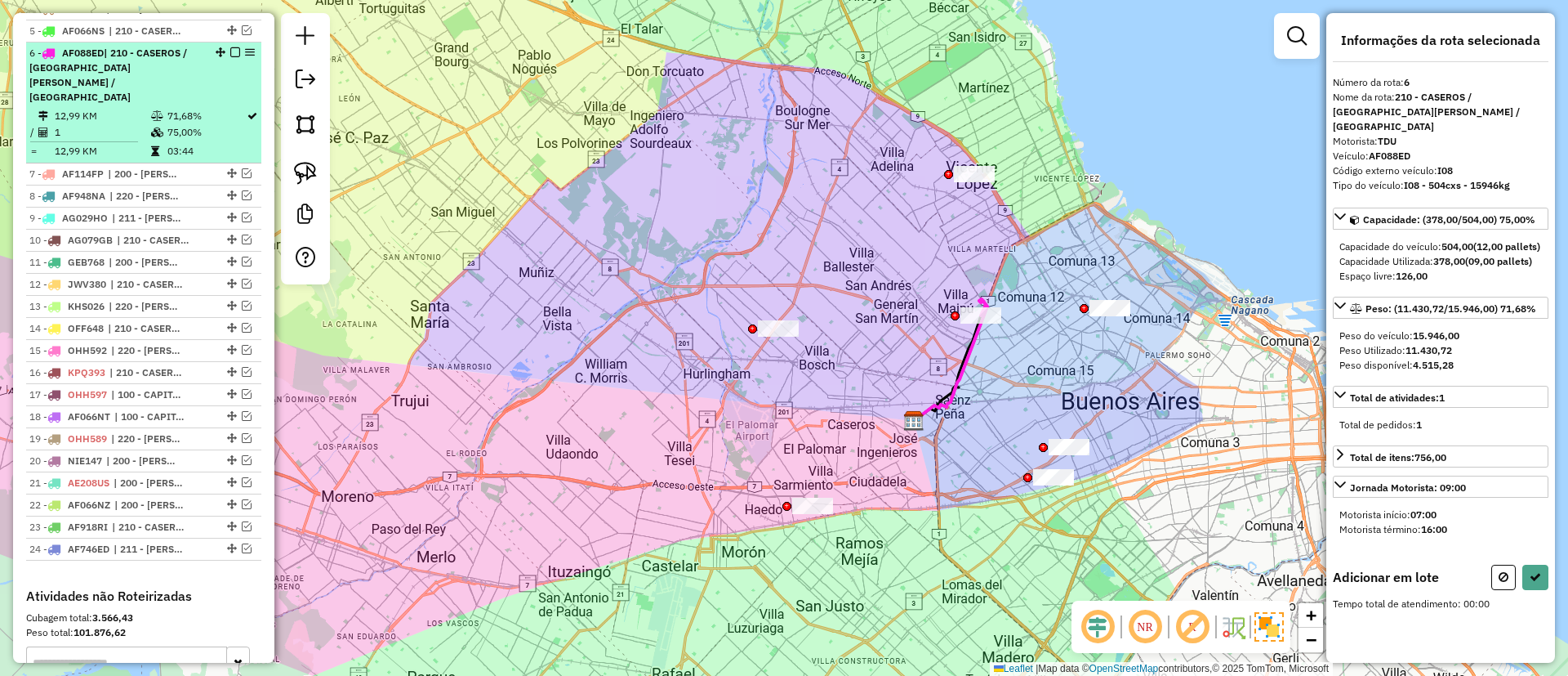
click at [230, 48] on em at bounding box center [235, 53] width 10 height 10
select select "**********"
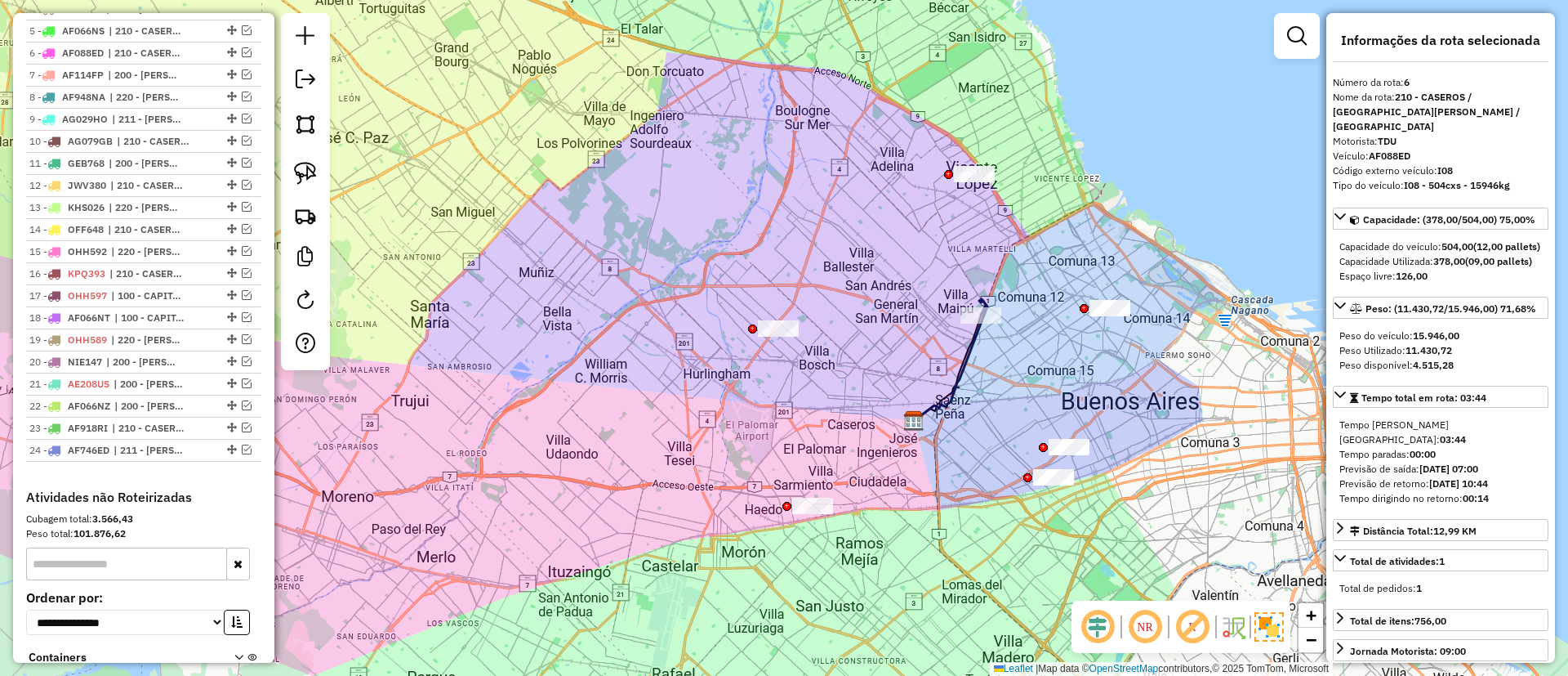
click at [963, 355] on icon at bounding box center [950, 360] width 73 height 122
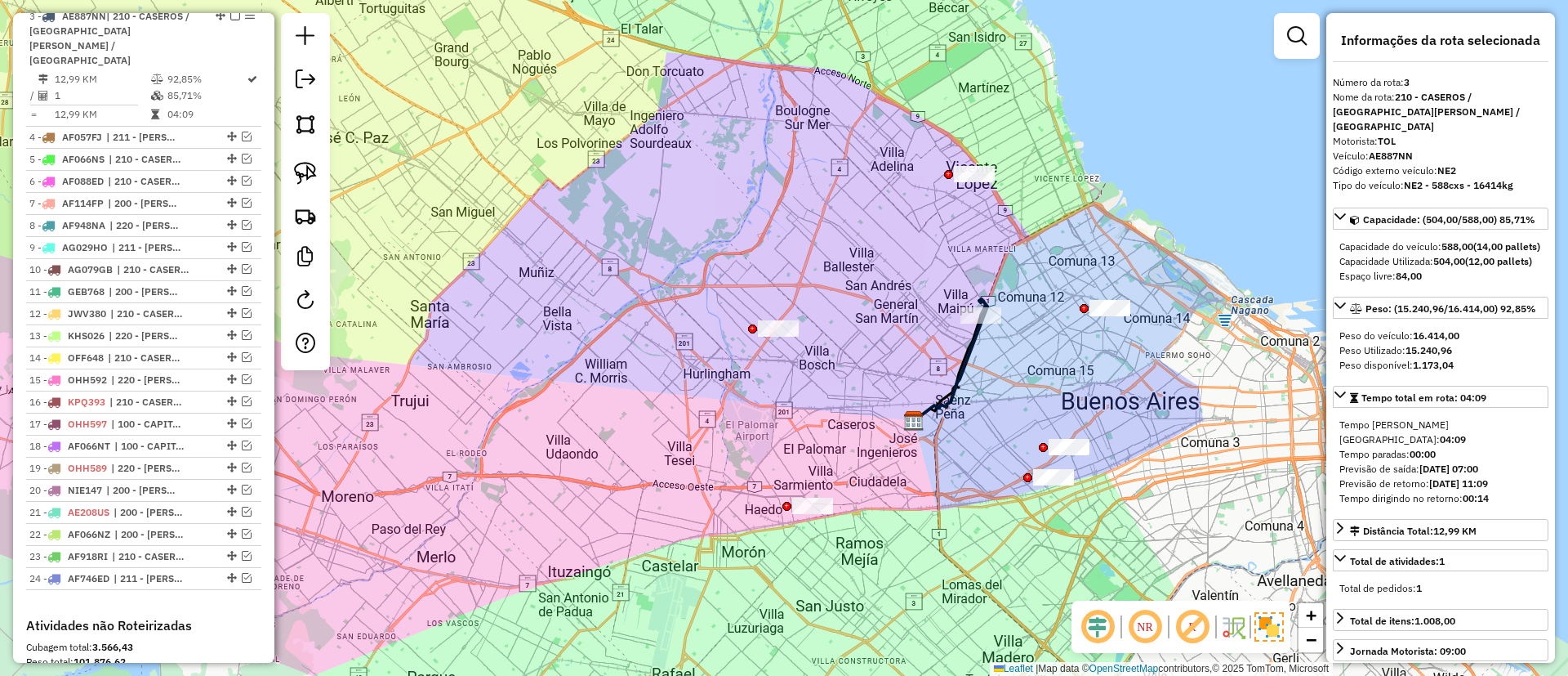
scroll to position [658, 0]
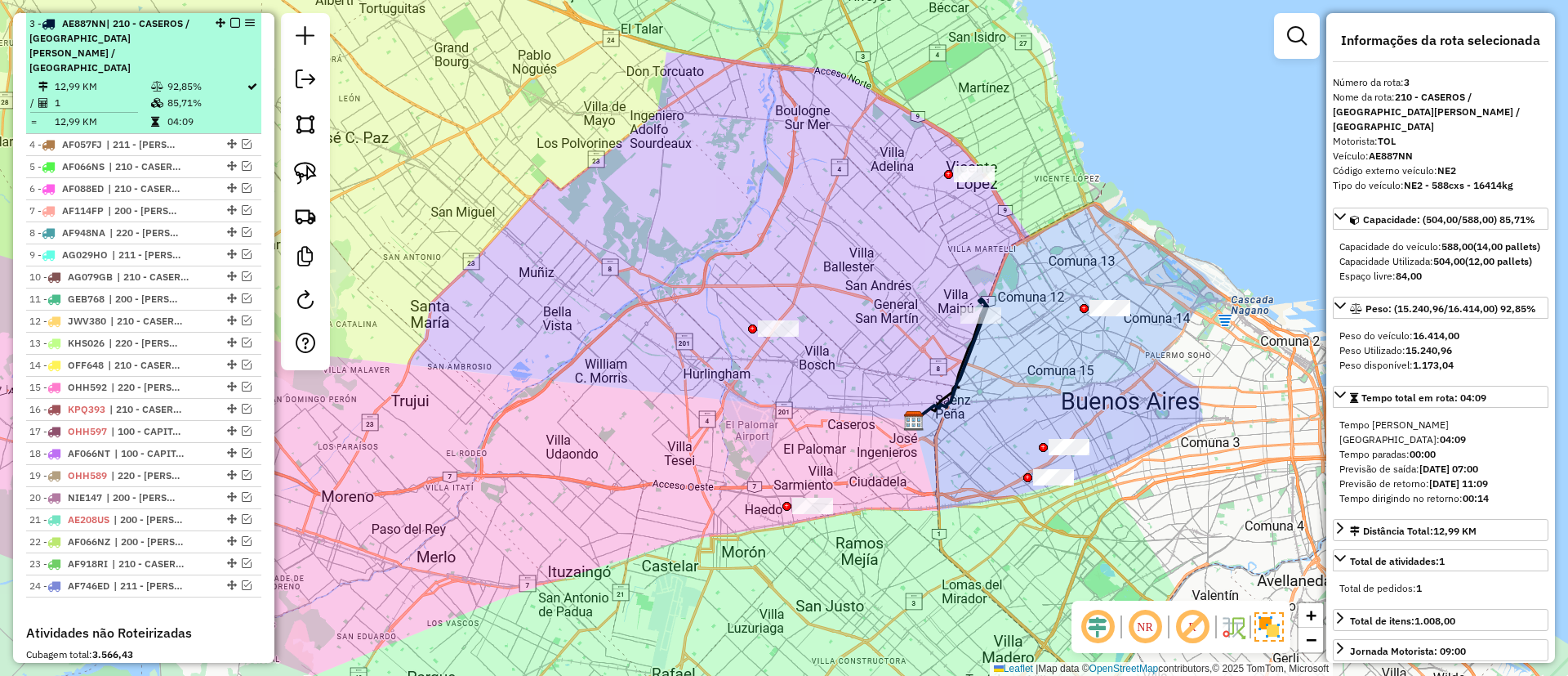
click at [229, 17] on div "3 - AE887NN | 210 - CASEROS / [GEOGRAPHIC_DATA][PERSON_NAME] / [GEOGRAPHIC_DATA]" at bounding box center [143, 46] width 229 height 59
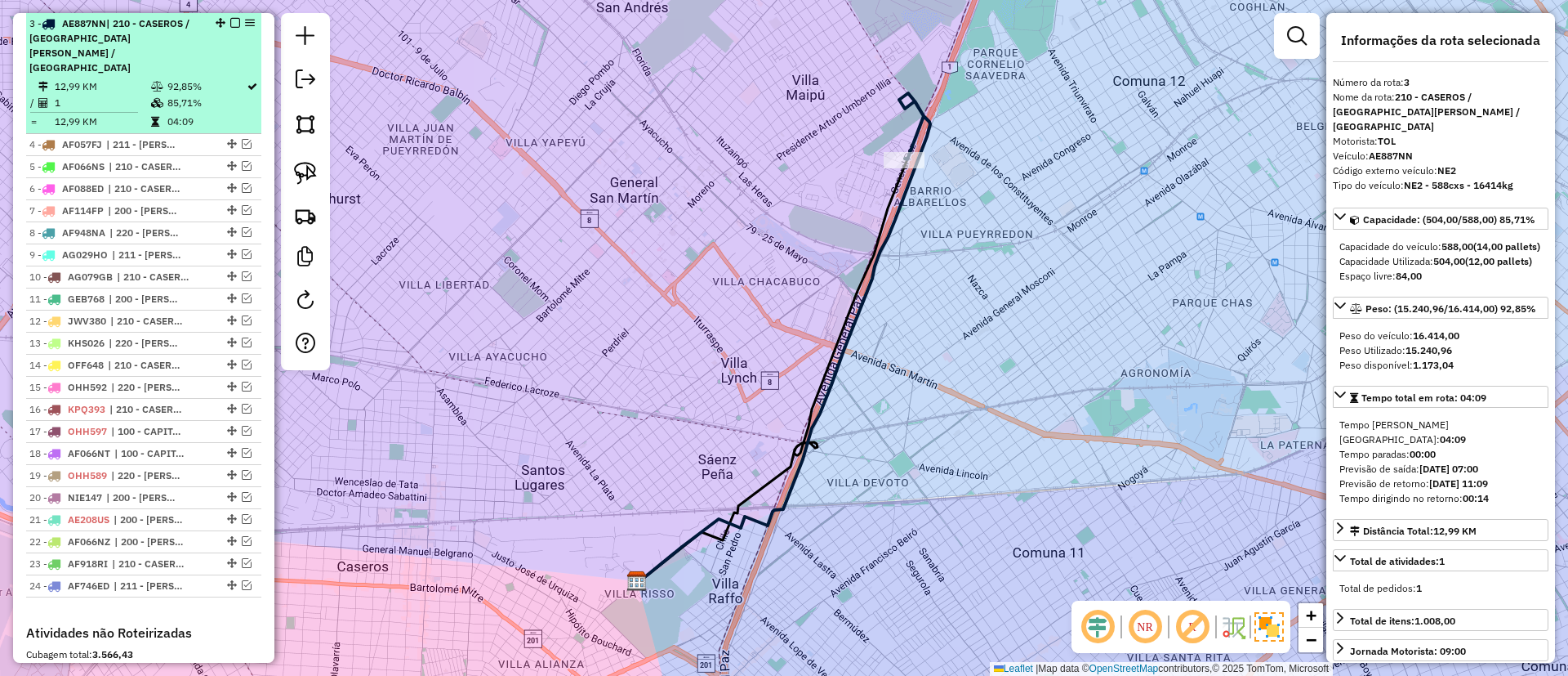
click at [230, 23] on em at bounding box center [235, 22] width 10 height 10
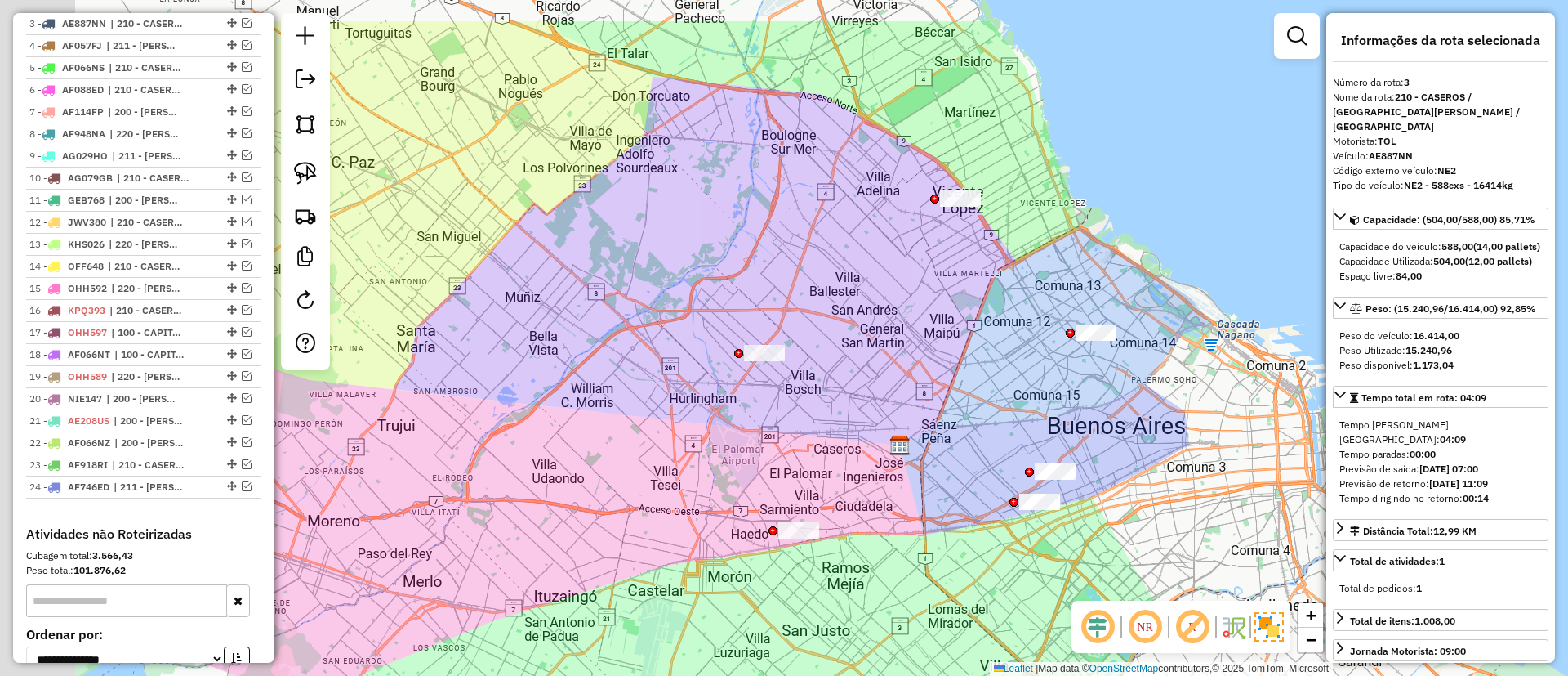
drag, startPoint x: 698, startPoint y: 298, endPoint x: 886, endPoint y: 386, distance: 207.6
click at [886, 386] on div "Janela de atendimento Grade de atendimento Capacidade Transportadoras Veículos …" at bounding box center [784, 338] width 1568 height 676
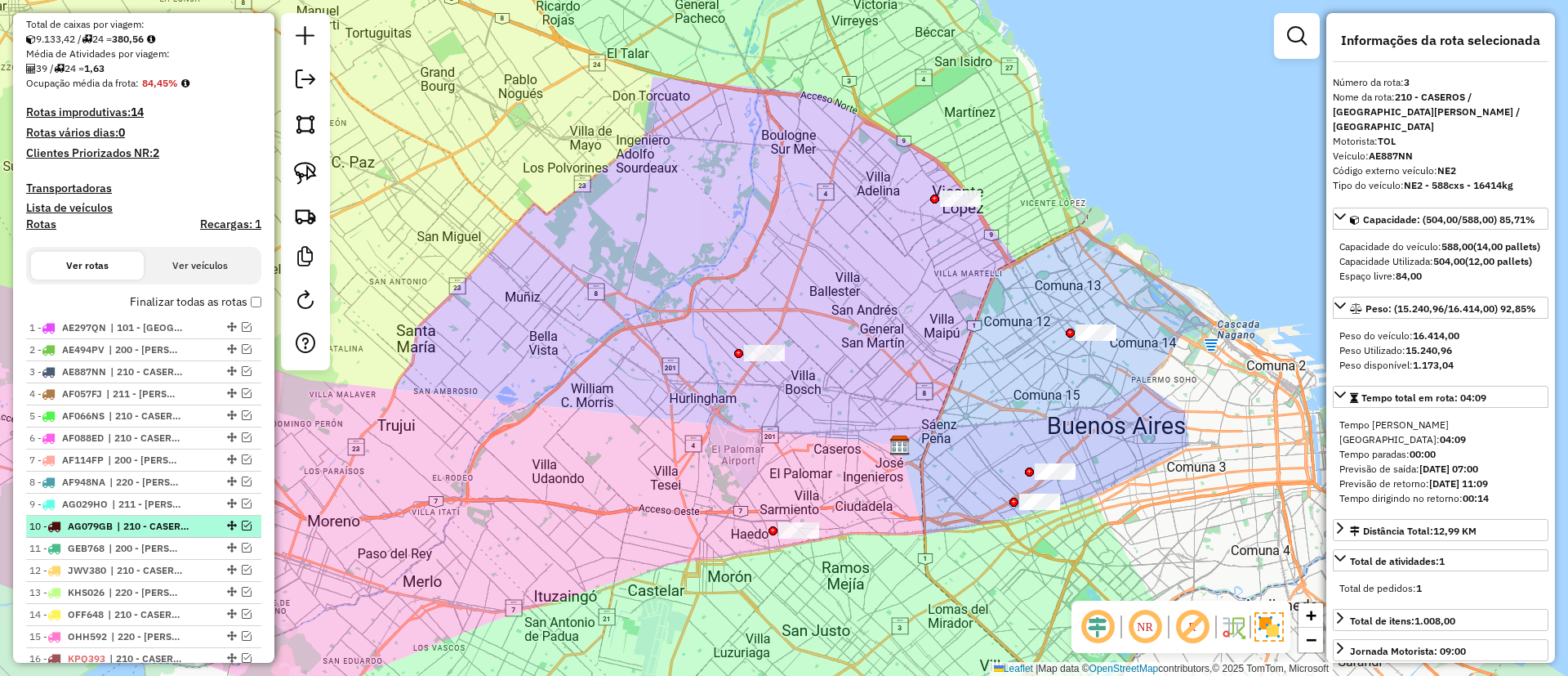
scroll to position [46, 0]
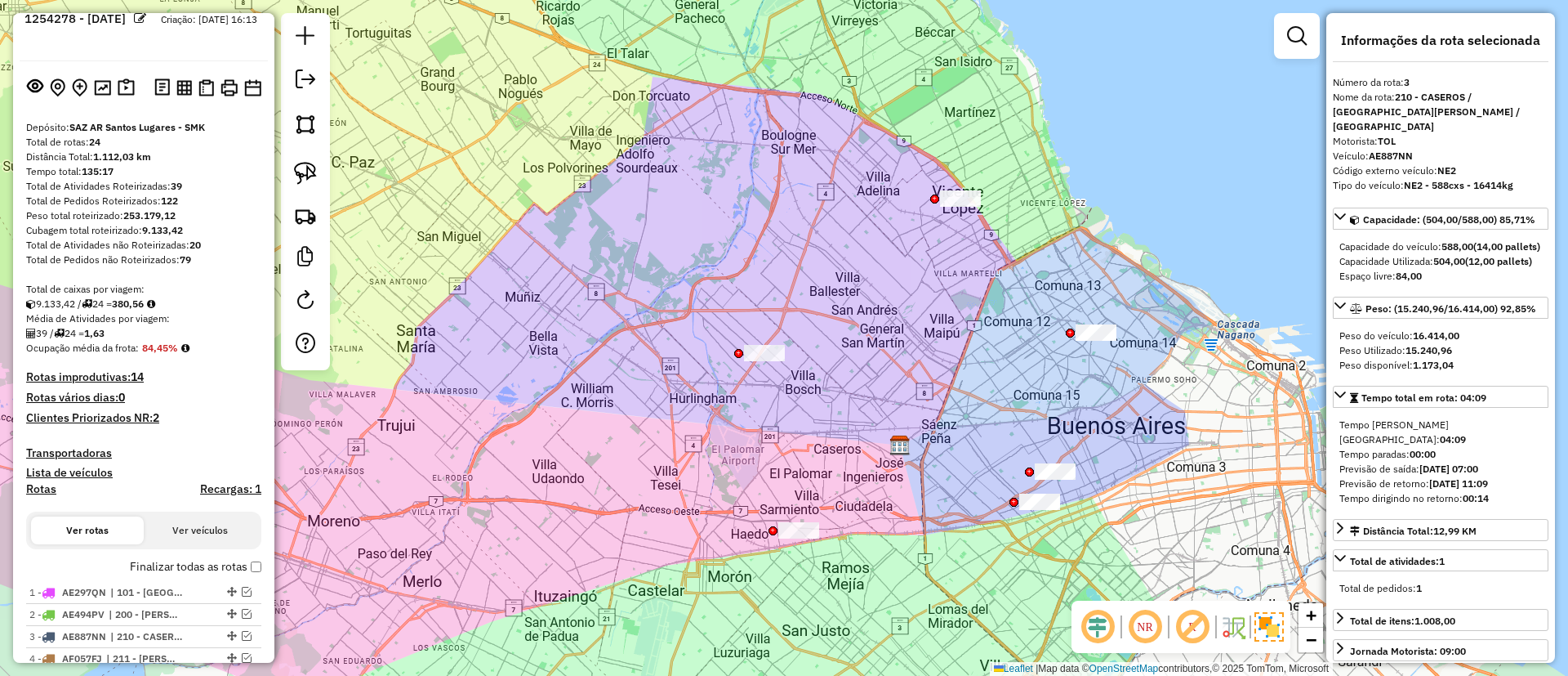
click at [667, 250] on div "Janela de atendimento Grade de atendimento Capacidade Transportadoras Veículos …" at bounding box center [784, 338] width 1568 height 676
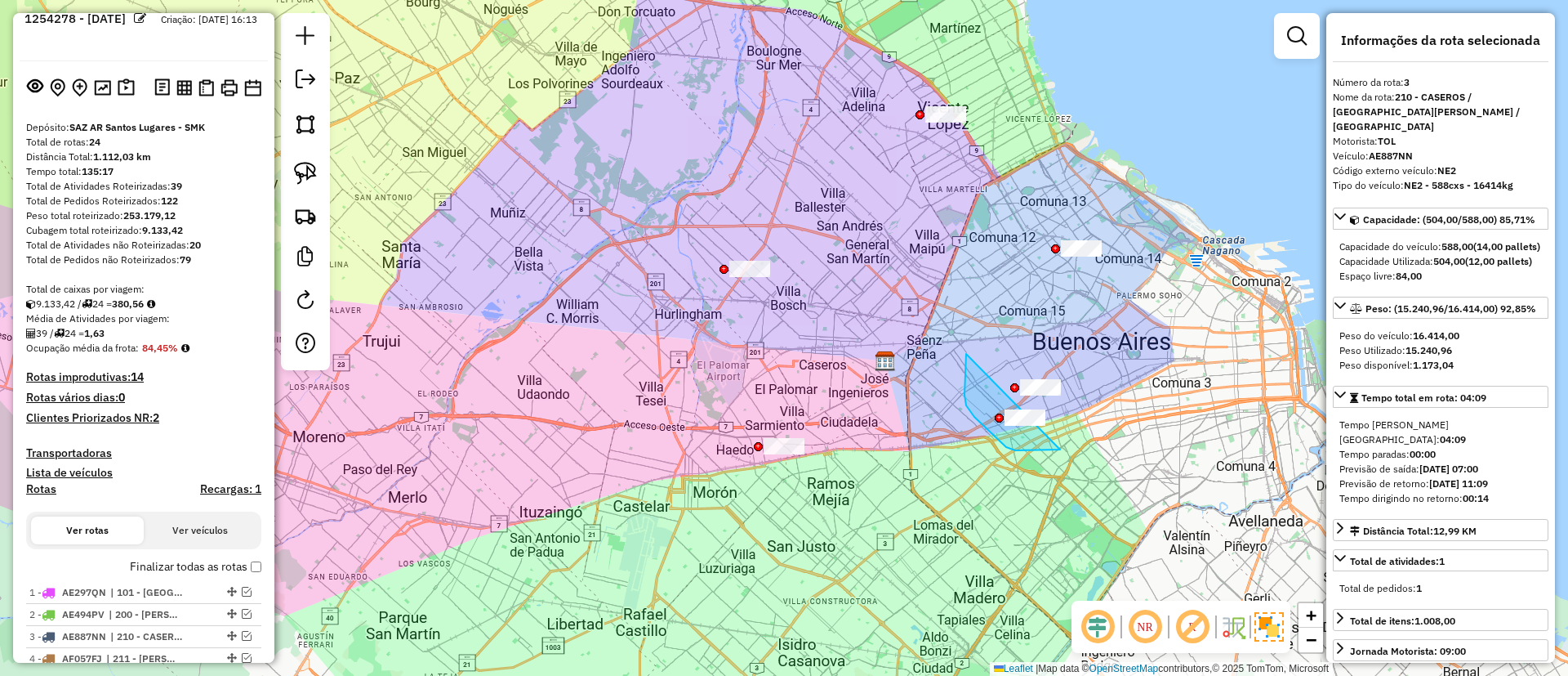
drag, startPoint x: 1060, startPoint y: 450, endPoint x: 1066, endPoint y: 333, distance: 117.2
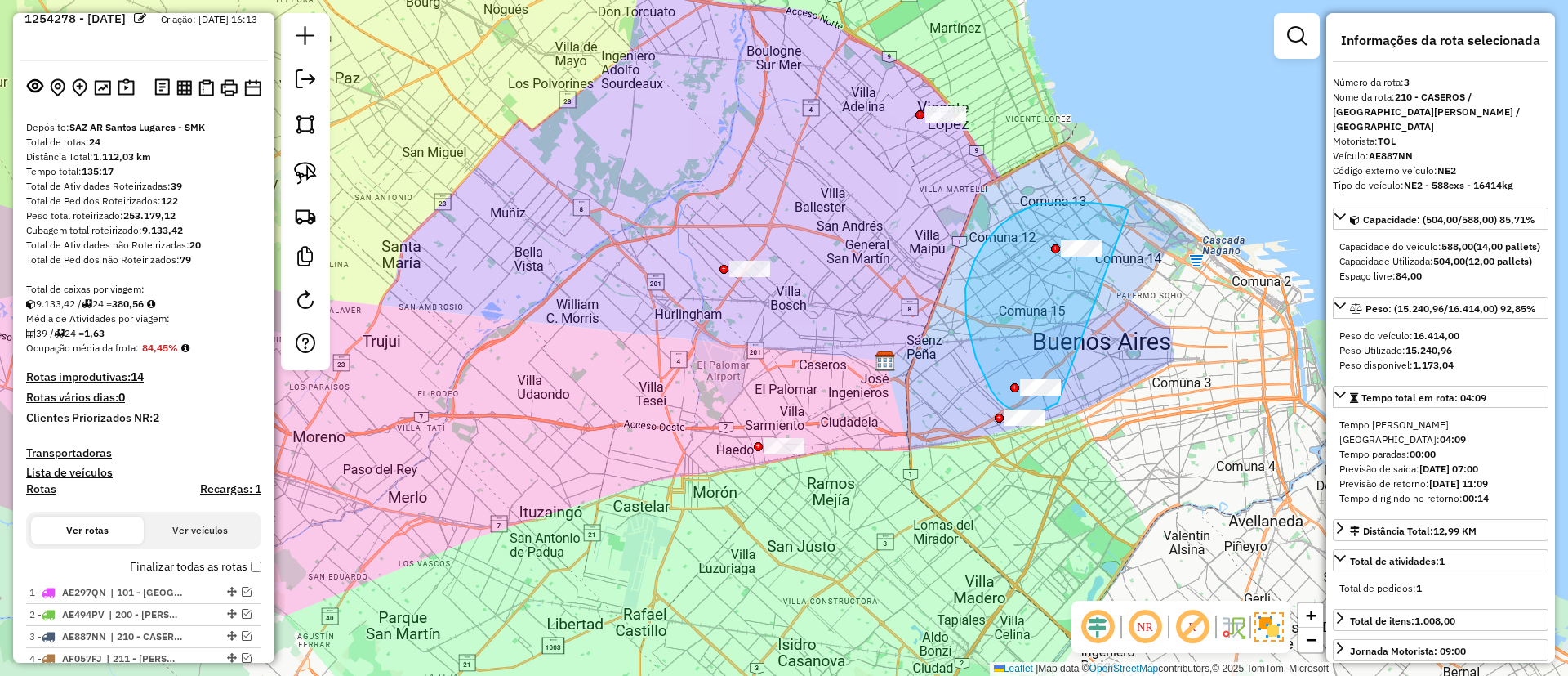
drag, startPoint x: 1127, startPoint y: 213, endPoint x: 1079, endPoint y: 398, distance: 191.1
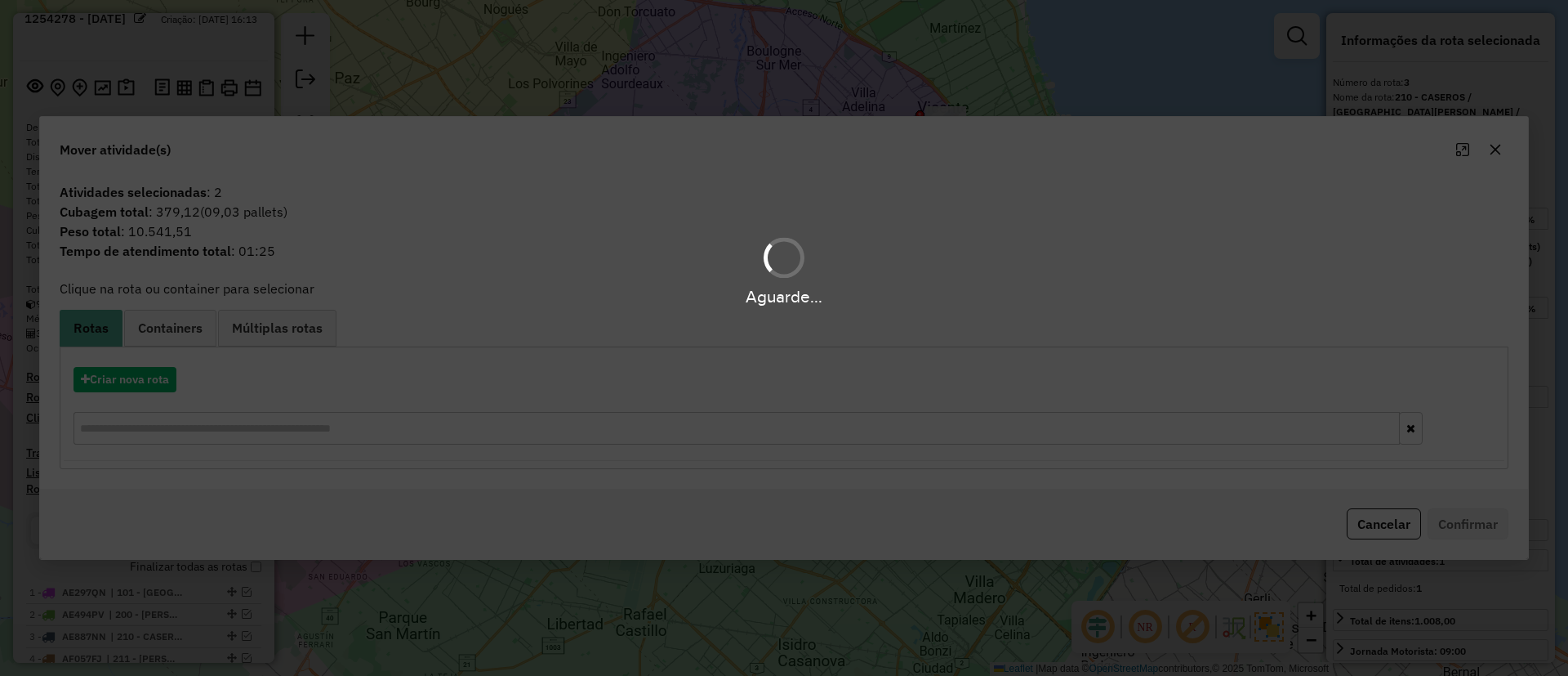
click at [152, 383] on hb-app "Aguarde... Pop-up bloqueado! Seu navegador bloqueou automáticamente a abertura …" at bounding box center [784, 338] width 1568 height 676
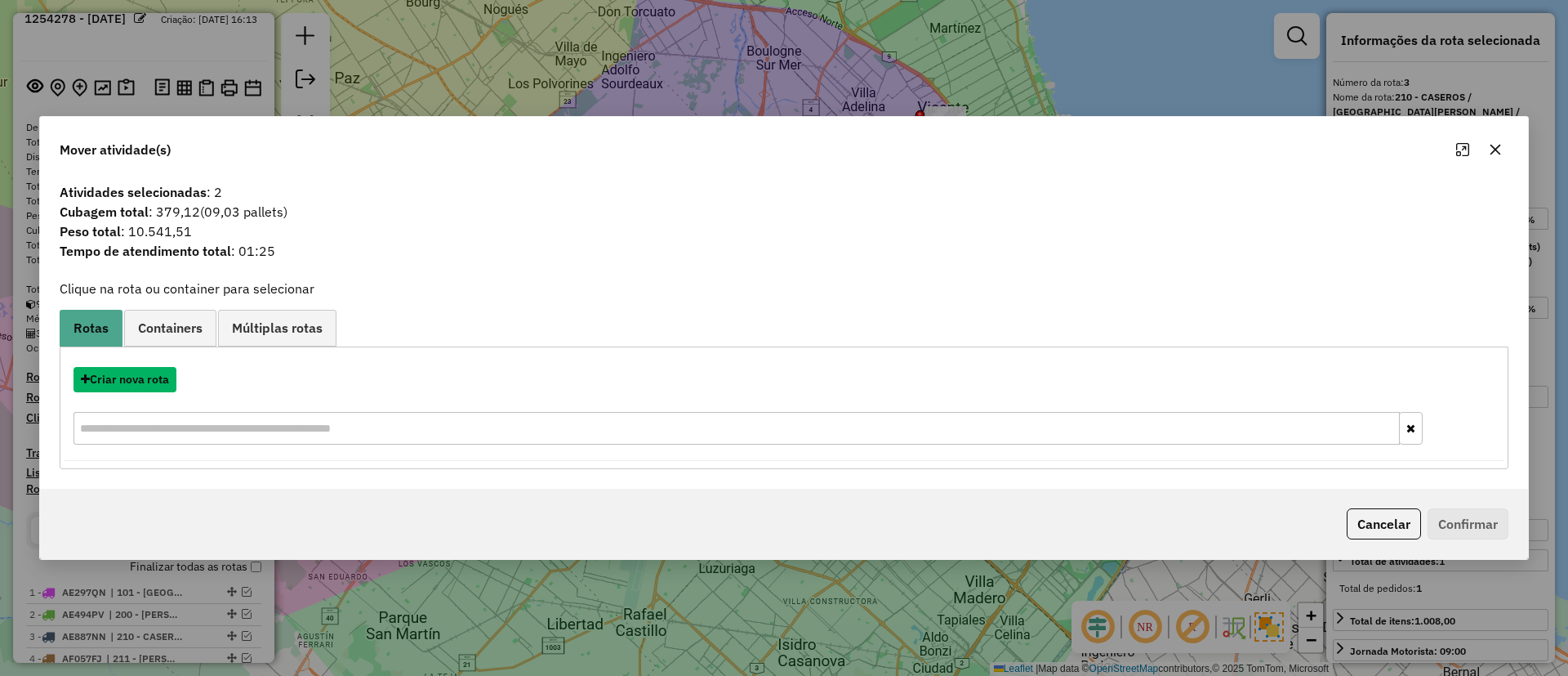
click at [152, 383] on button "Criar nova rota" at bounding box center [125, 379] width 103 height 25
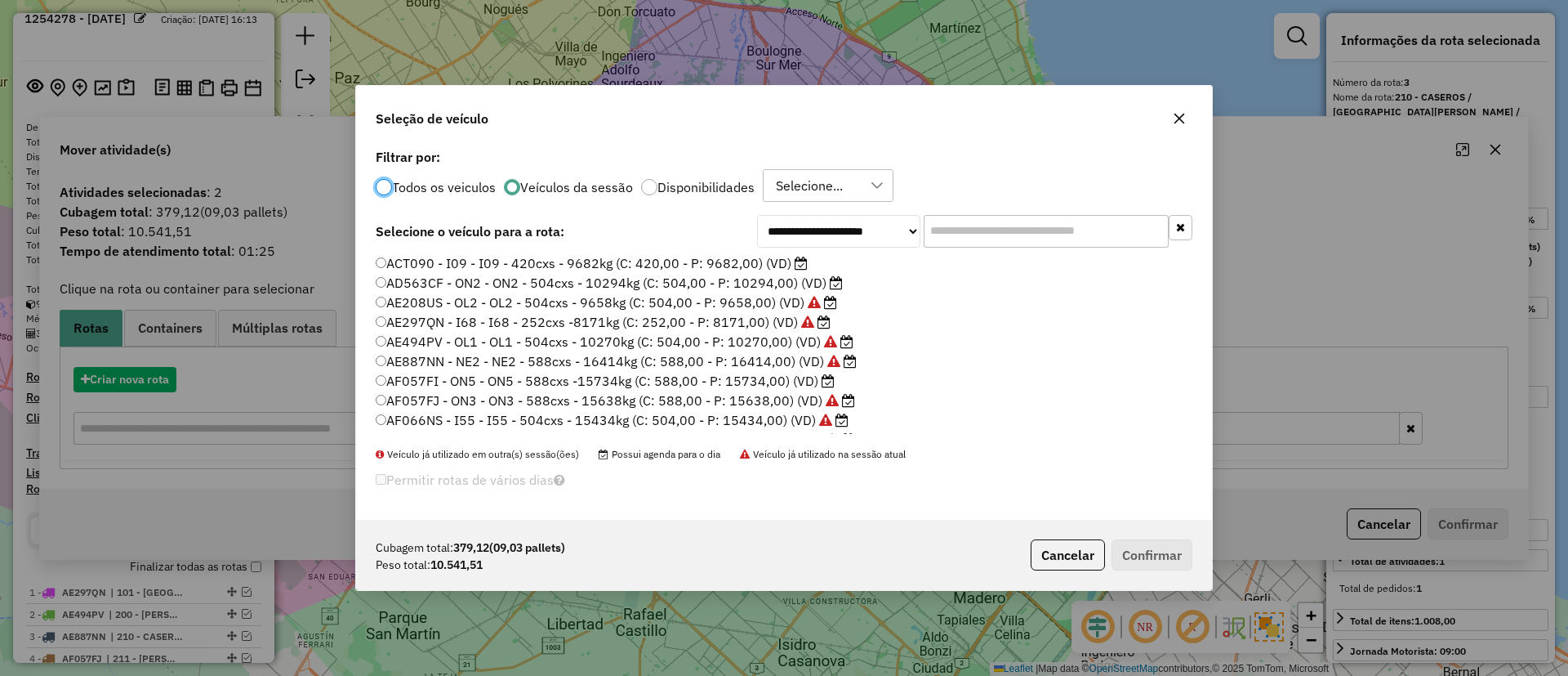
scroll to position [9, 5]
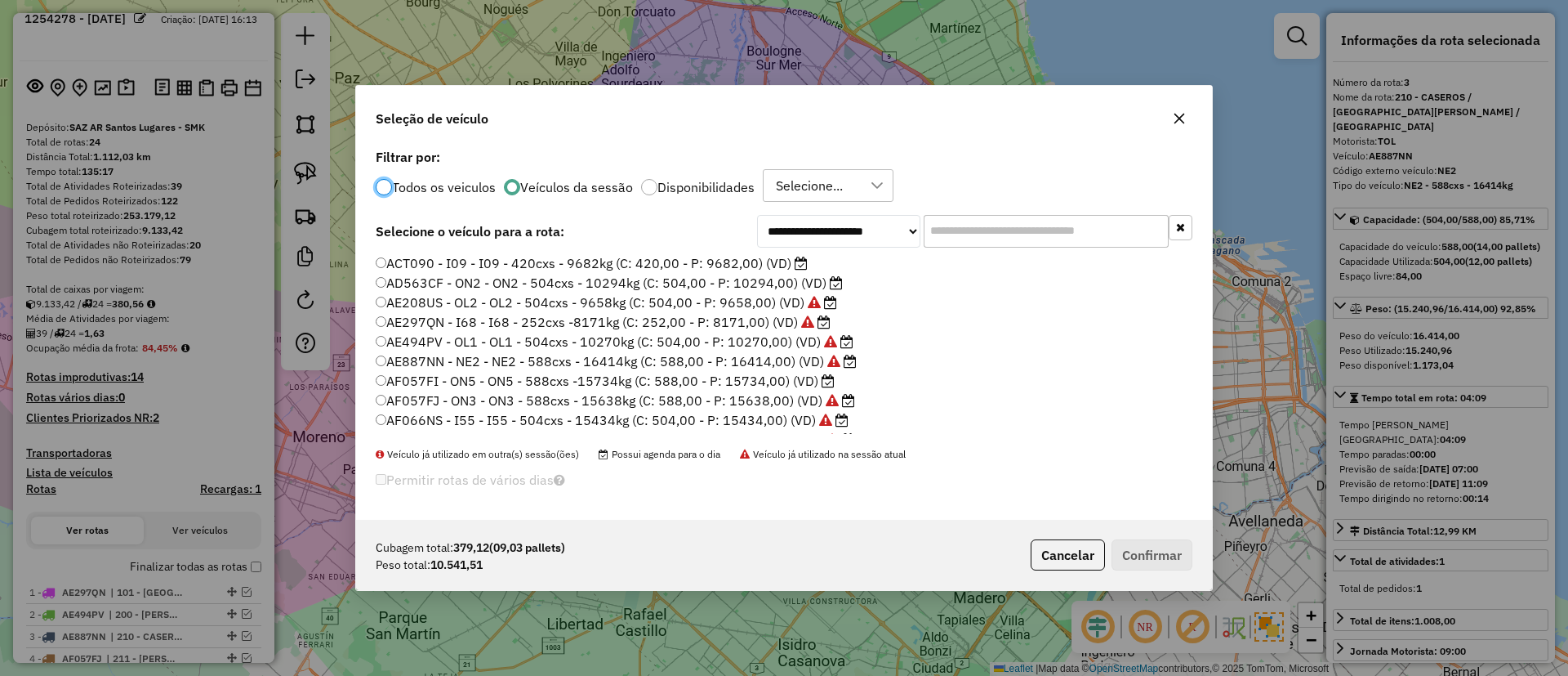
click at [792, 285] on label "AD563CF - ON2 - ON2 - 504cxs - 10294kg (C: 504,00 - P: 10294,00) (VD)" at bounding box center [608, 283] width 467 height 20
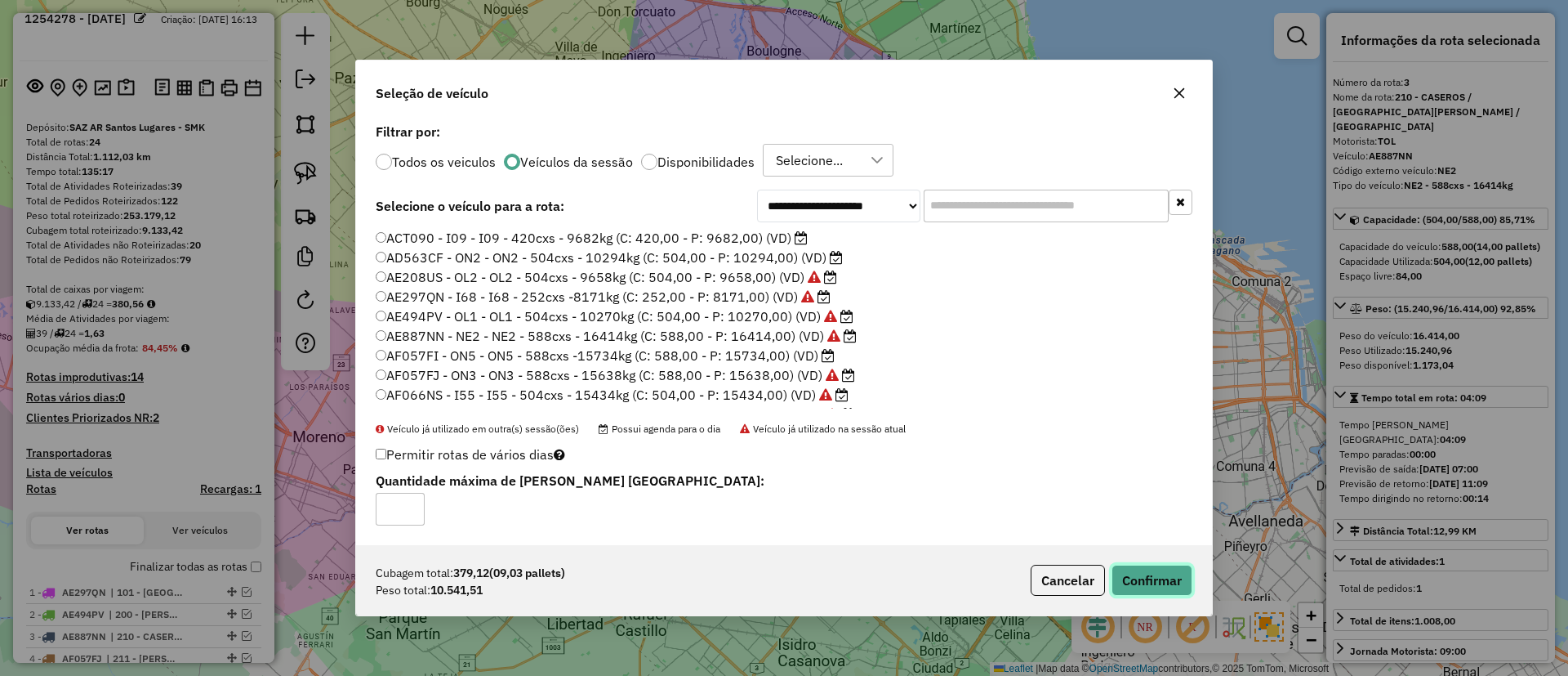
click at [1128, 568] on button "Confirmar" at bounding box center [1152, 580] width 81 height 31
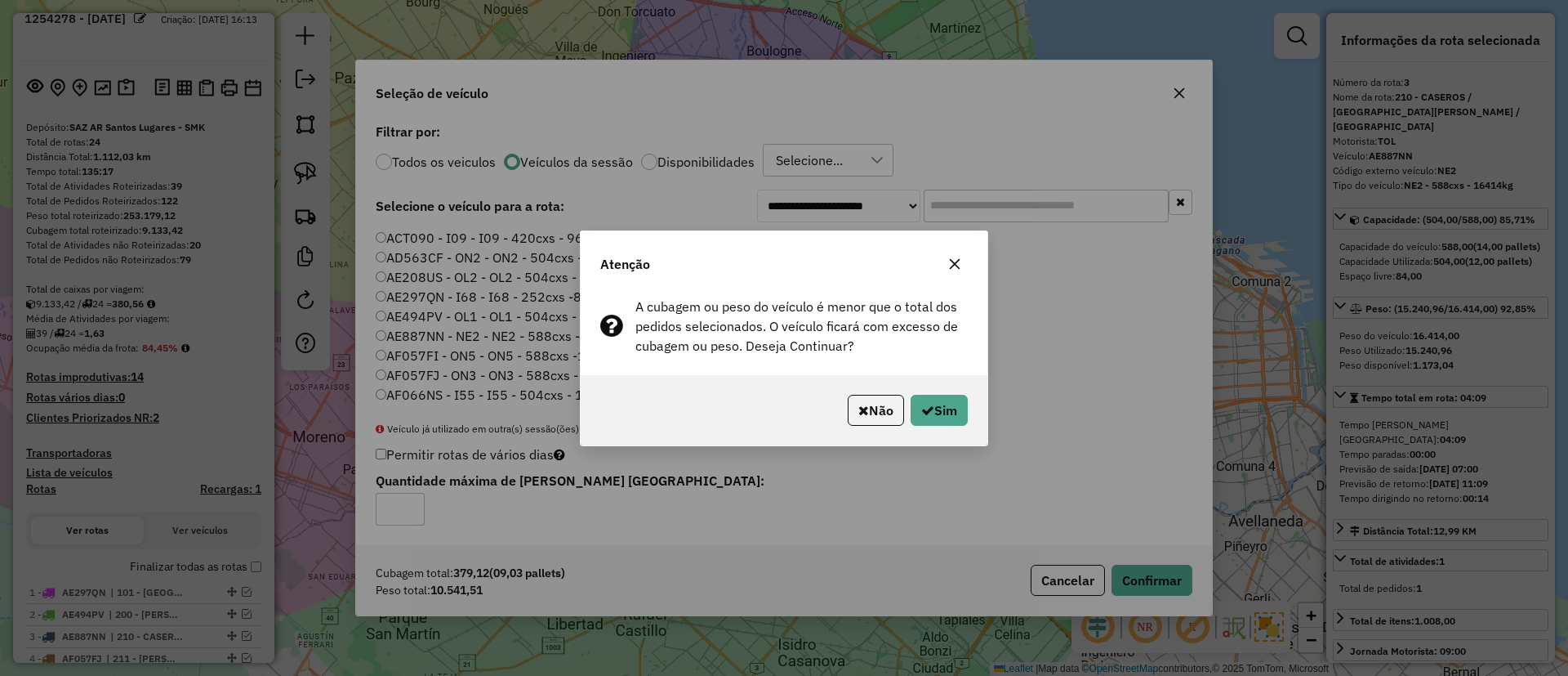
click at [963, 273] on button "button" at bounding box center [955, 263] width 26 height 26
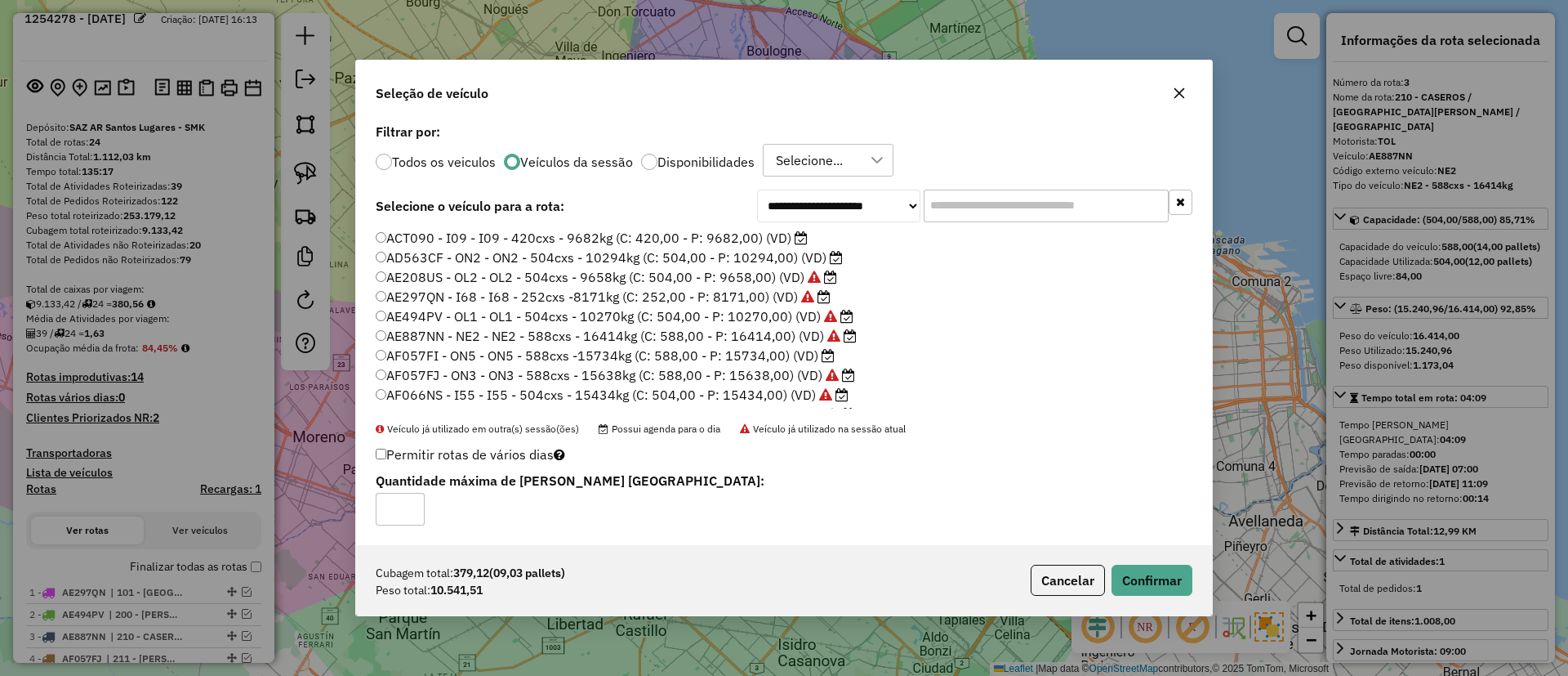
scroll to position [123, 0]
click at [769, 354] on label "AF114FN - I52 - I52 - 504cxs - 15064kg (C: 504,00 - P: 15064,00) (VD)" at bounding box center [604, 350] width 456 height 20
click at [1144, 568] on button "Confirmar" at bounding box center [1152, 580] width 81 height 31
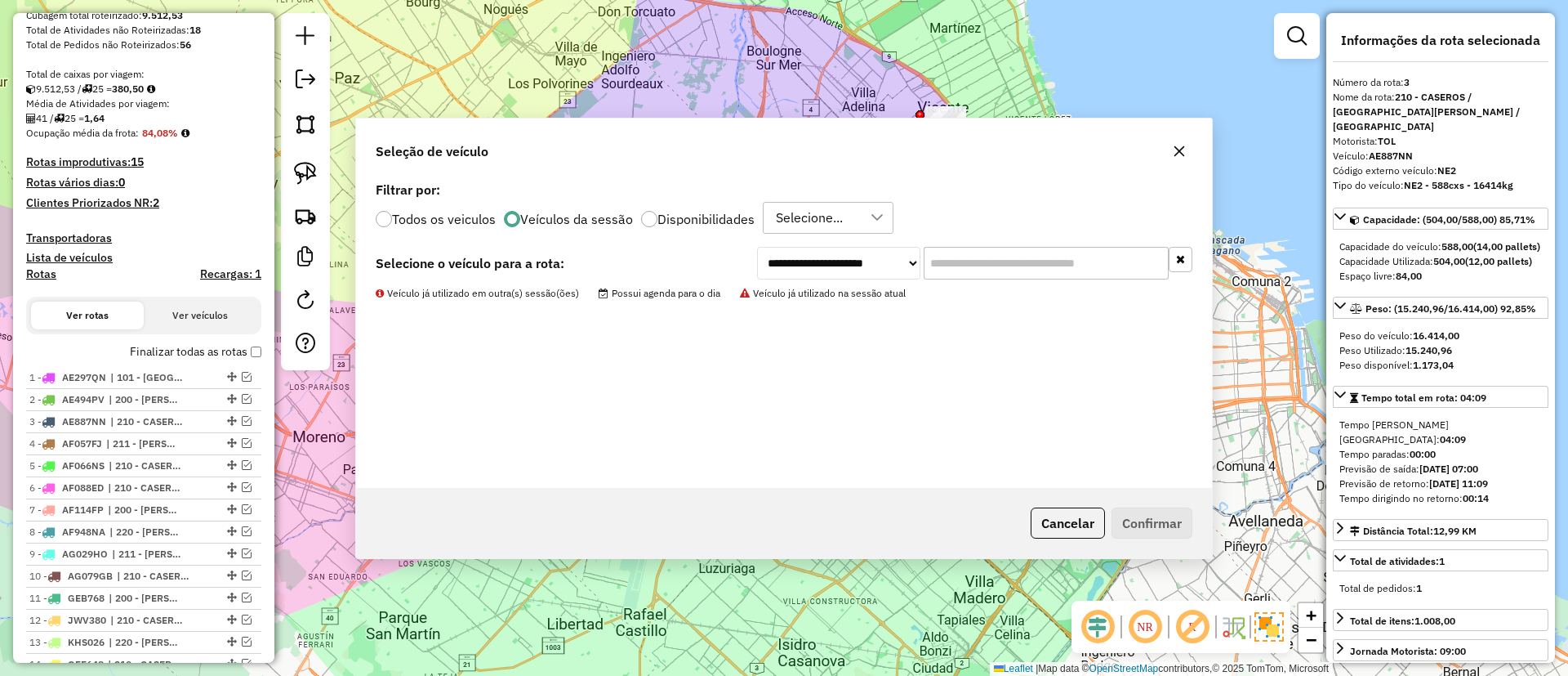
scroll to position [658, 0]
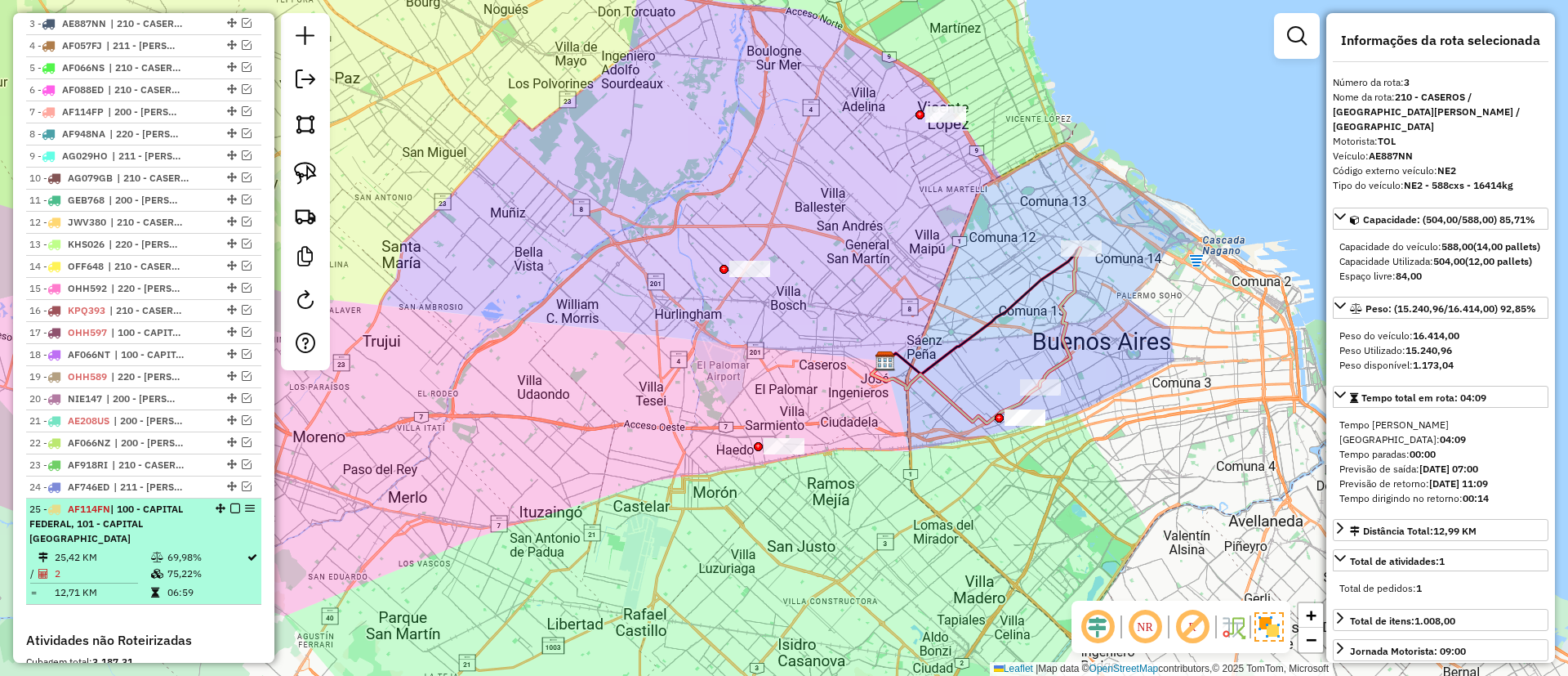
click at [231, 505] on em at bounding box center [235, 508] width 10 height 10
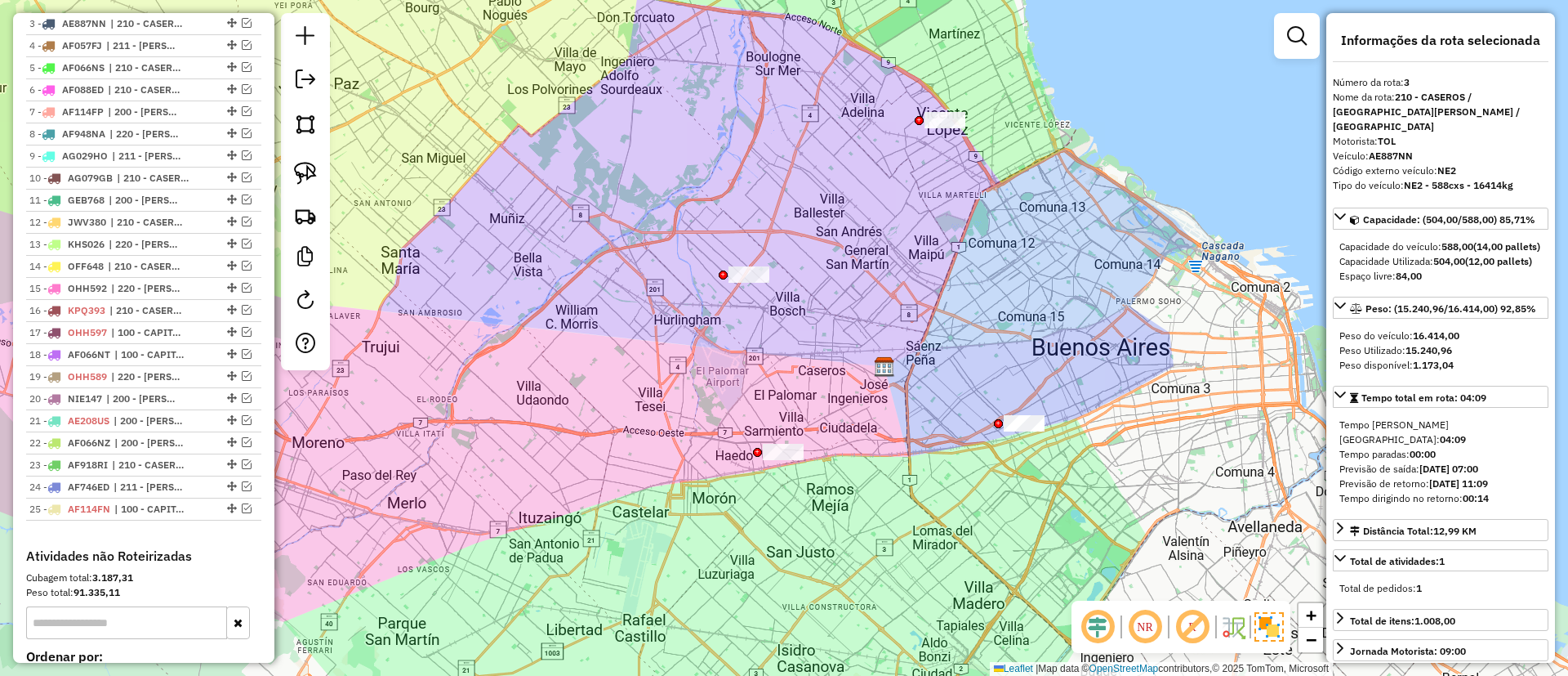
drag, startPoint x: 872, startPoint y: 392, endPoint x: 853, endPoint y: 422, distance: 35.5
click at [853, 422] on div "Janela de atendimento Grade de atendimento Capacidade Transportadoras Veículos …" at bounding box center [784, 338] width 1568 height 676
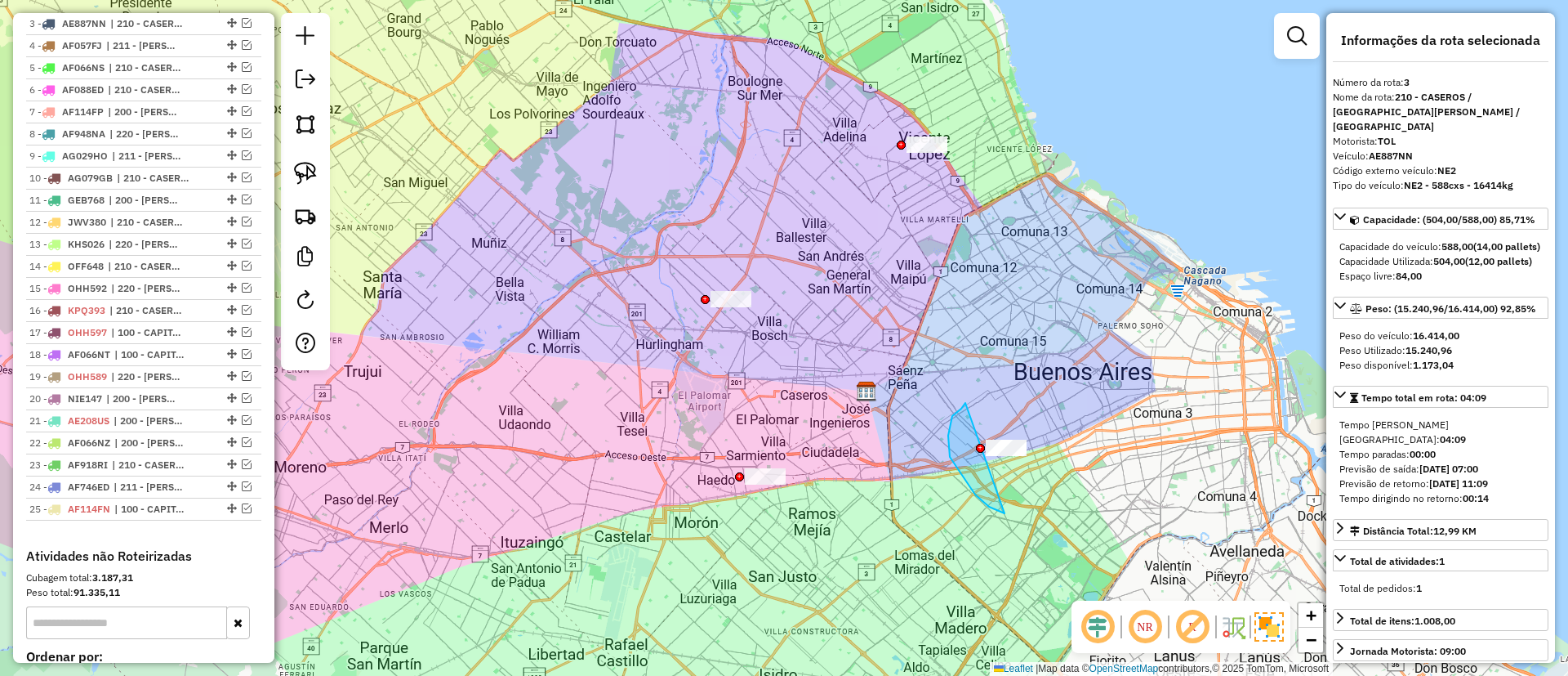
drag, startPoint x: 961, startPoint y: 409, endPoint x: 1080, endPoint y: 379, distance: 122.7
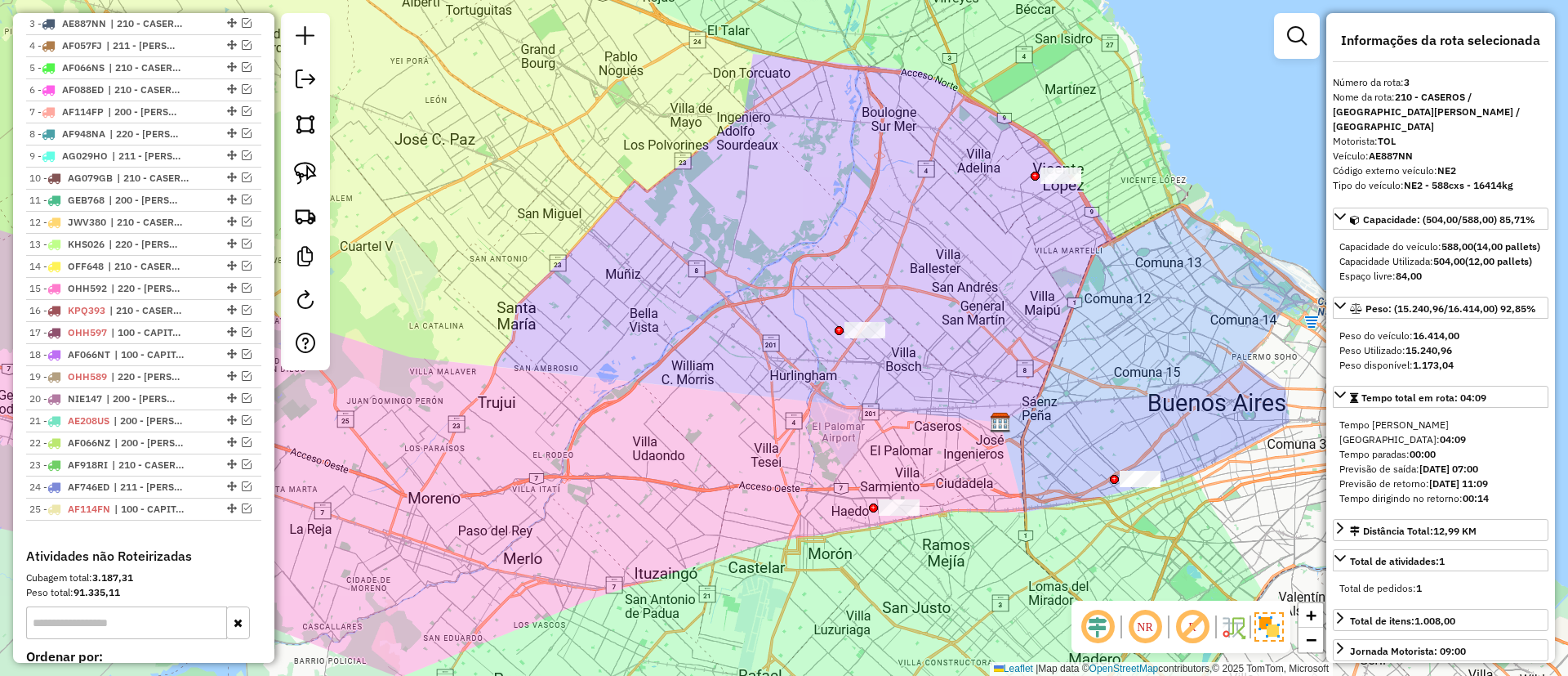
drag, startPoint x: 676, startPoint y: 492, endPoint x: 758, endPoint y: 436, distance: 99.3
click at [759, 437] on div "Janela de atendimento Grade de atendimento Capacidade Transportadoras Veículos …" at bounding box center [784, 338] width 1568 height 676
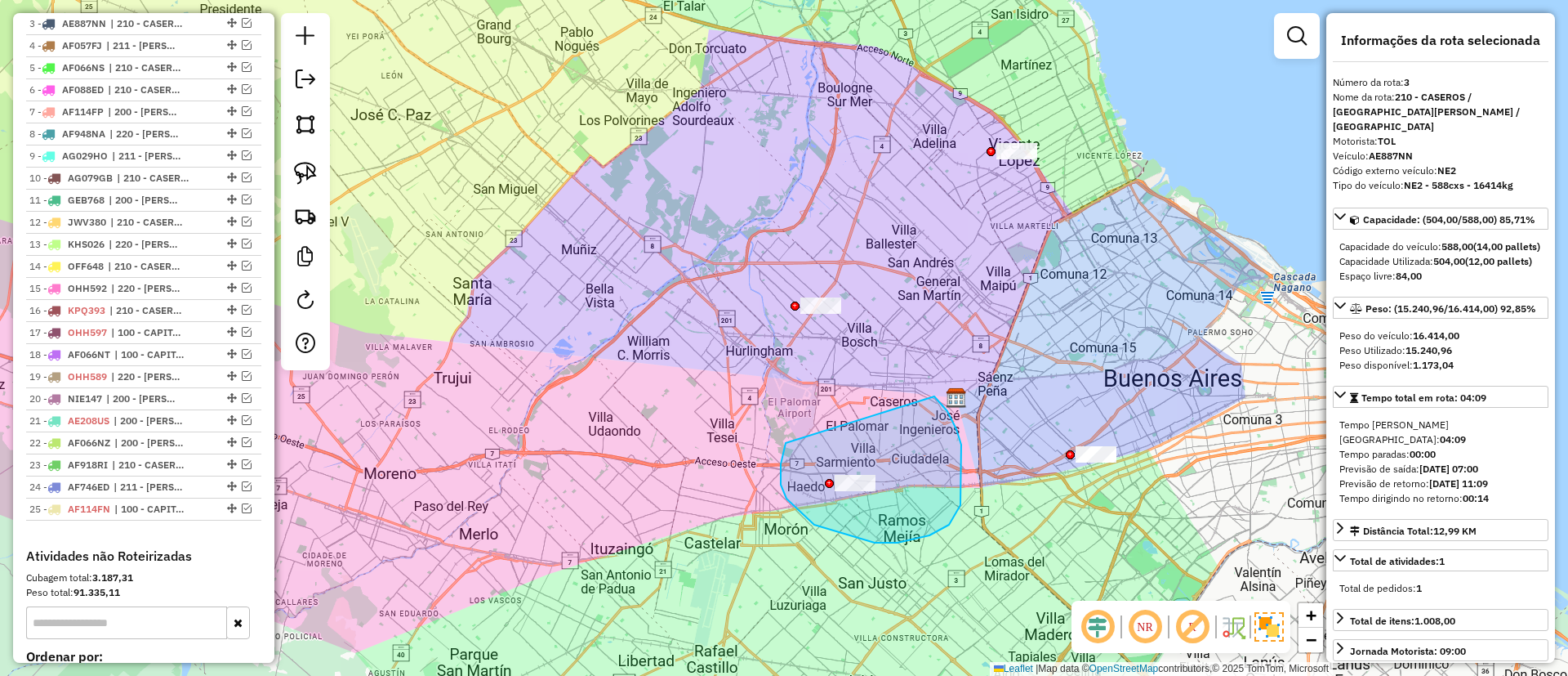
drag, startPoint x: 781, startPoint y: 485, endPoint x: 931, endPoint y: 395, distance: 174.9
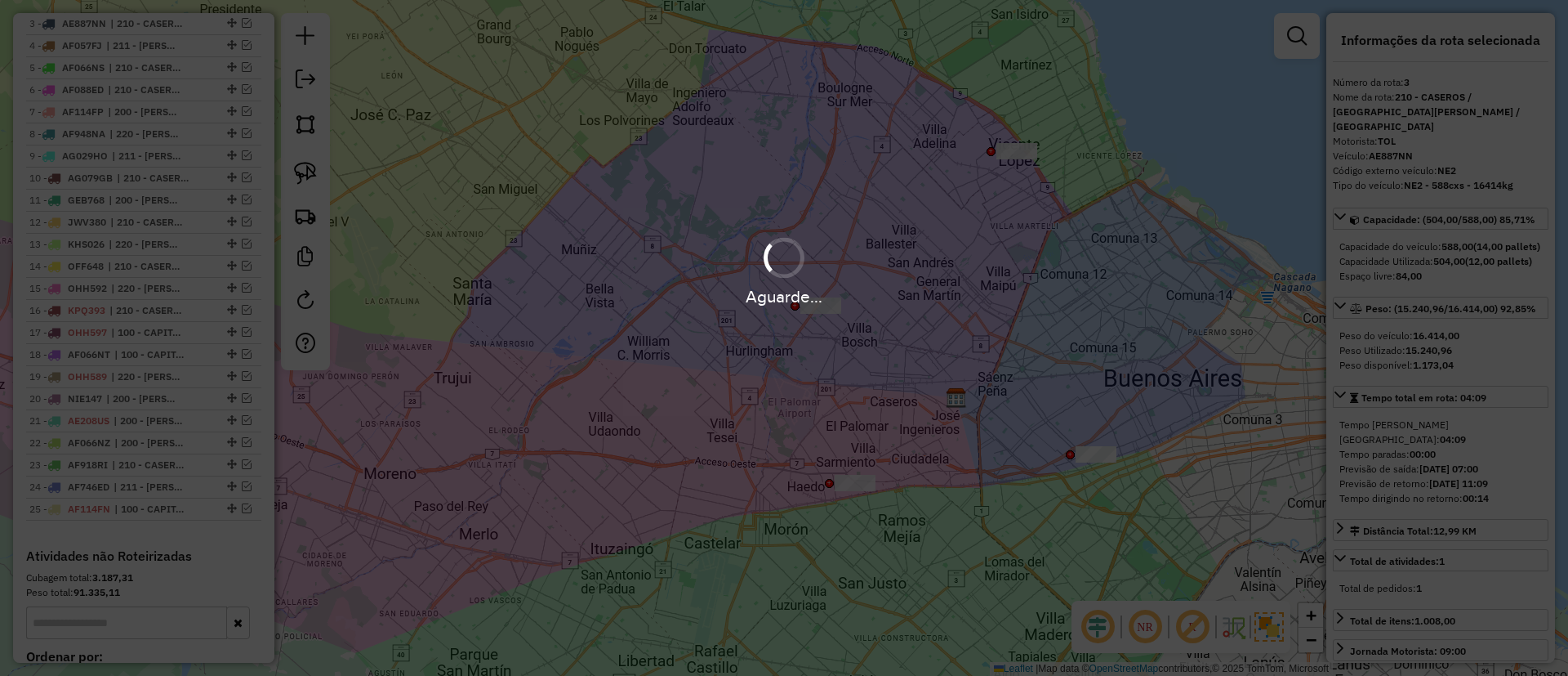
drag, startPoint x: 775, startPoint y: 249, endPoint x: 769, endPoint y: 321, distance: 72.2
click at [772, 325] on div "Aguarde..." at bounding box center [784, 338] width 1568 height 676
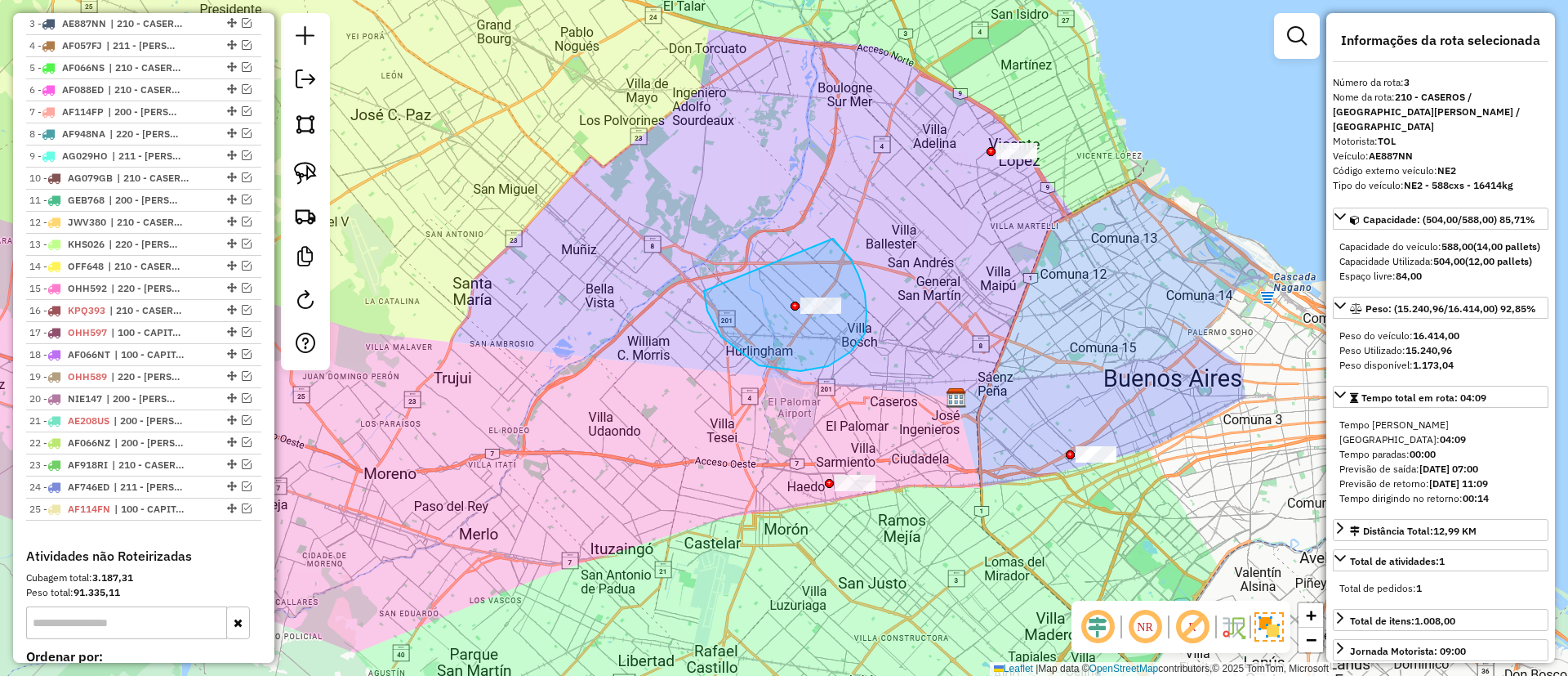
drag, startPoint x: 828, startPoint y: 366, endPoint x: 817, endPoint y: 229, distance: 137.4
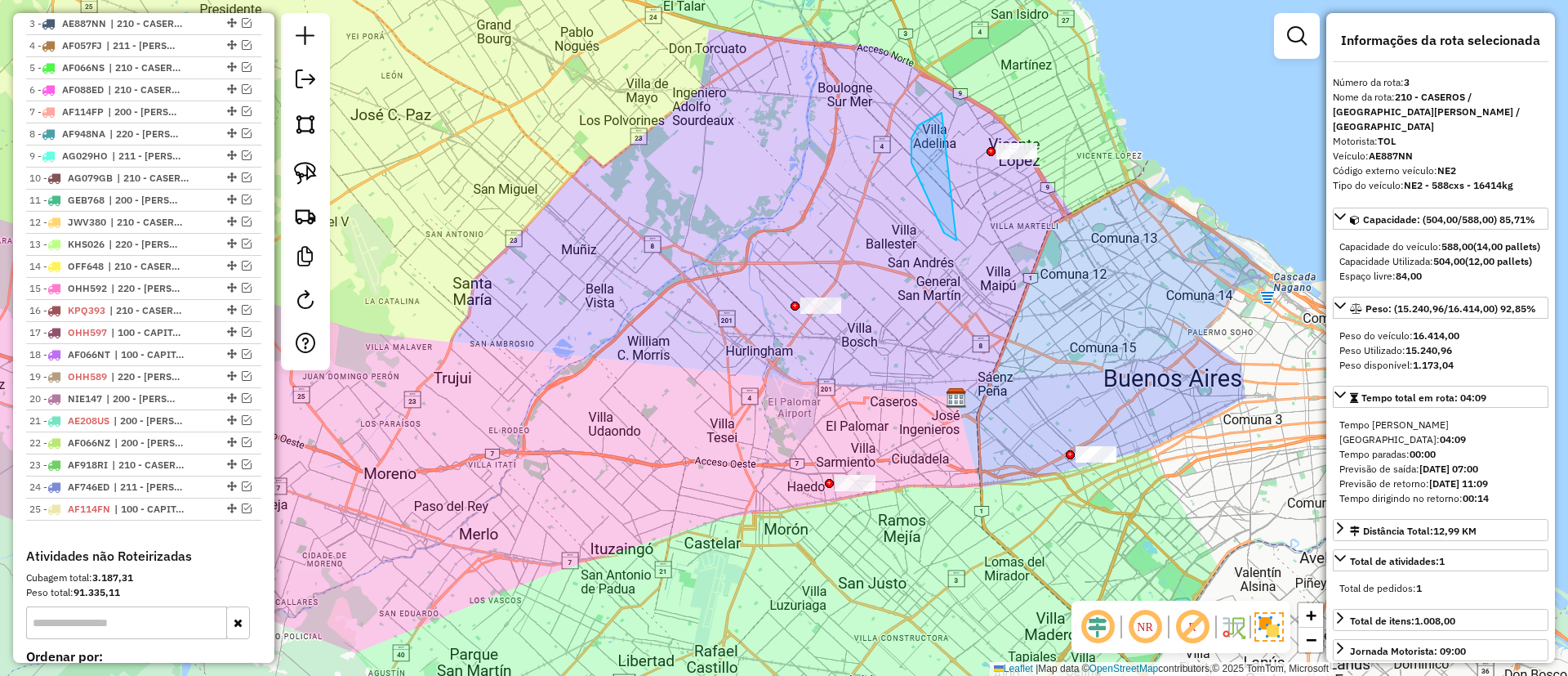
drag, startPoint x: 944, startPoint y: 233, endPoint x: 1065, endPoint y: 102, distance: 178.3
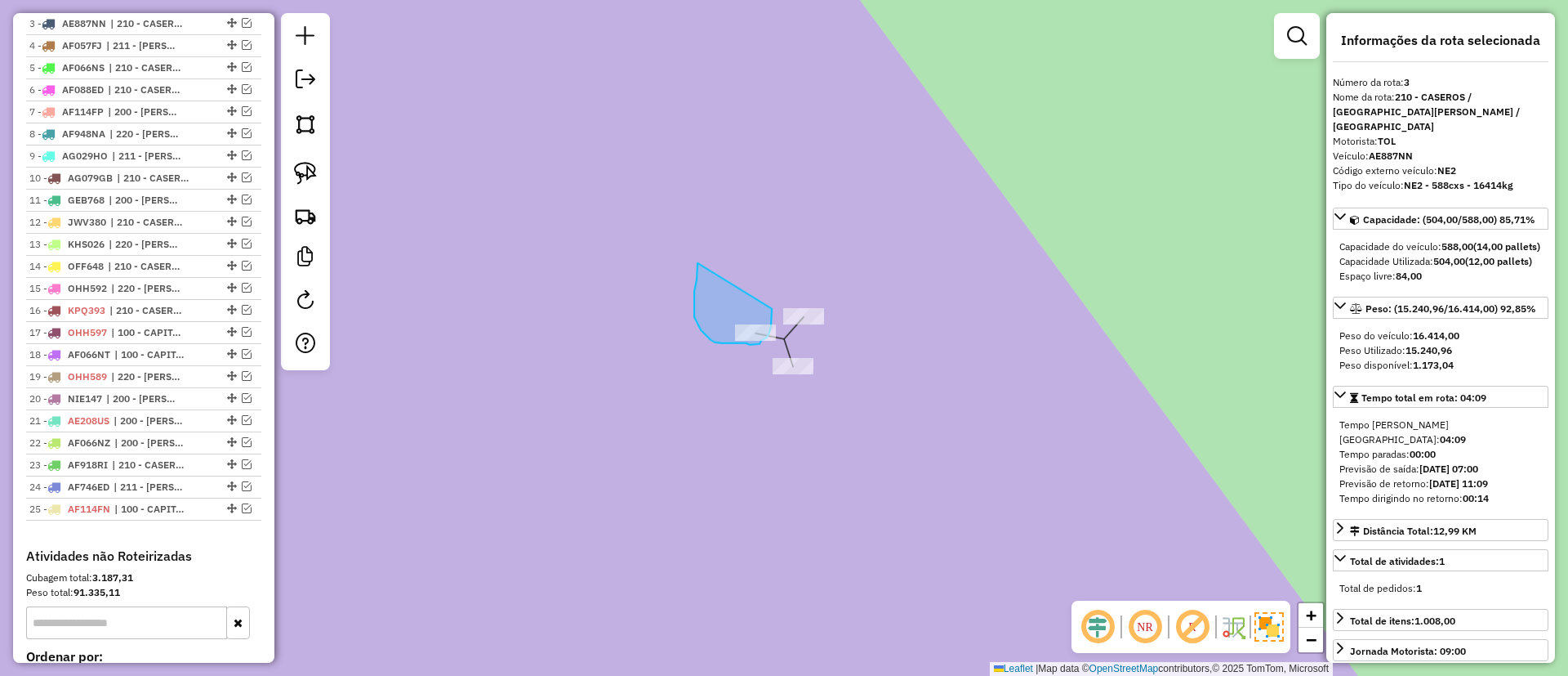
drag, startPoint x: 697, startPoint y: 262, endPoint x: 772, endPoint y: 306, distance: 87.0
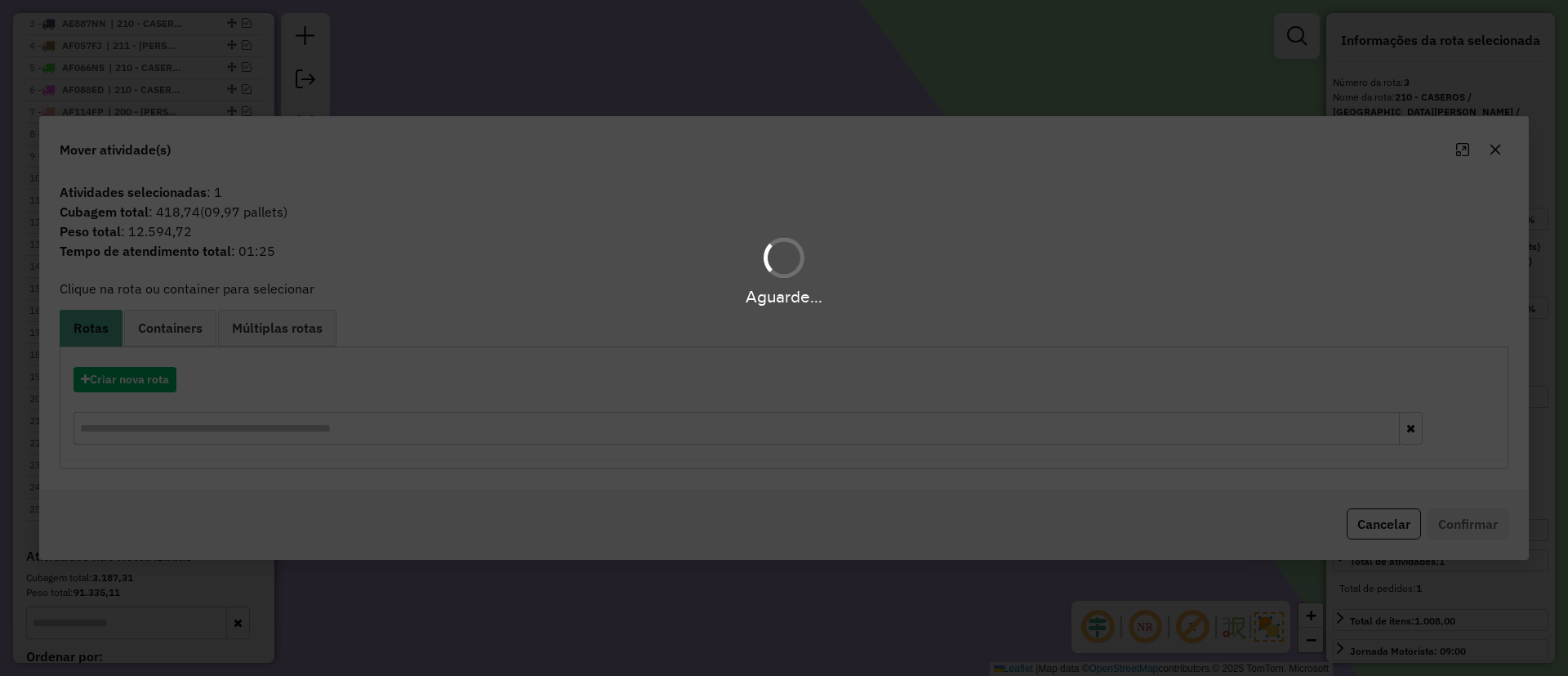
click at [138, 380] on div "Aguarde..." at bounding box center [784, 338] width 1568 height 676
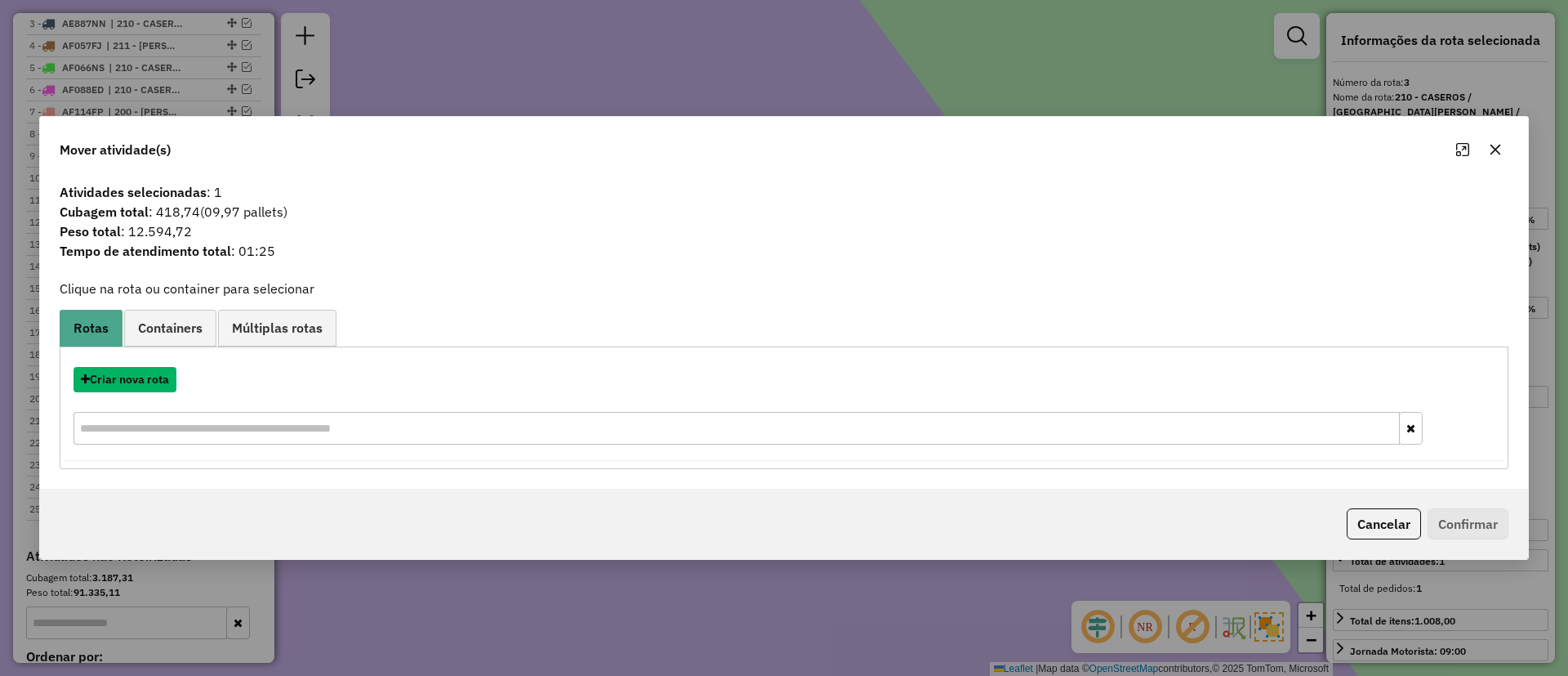
click at [143, 382] on button "Criar nova rota" at bounding box center [125, 379] width 103 height 25
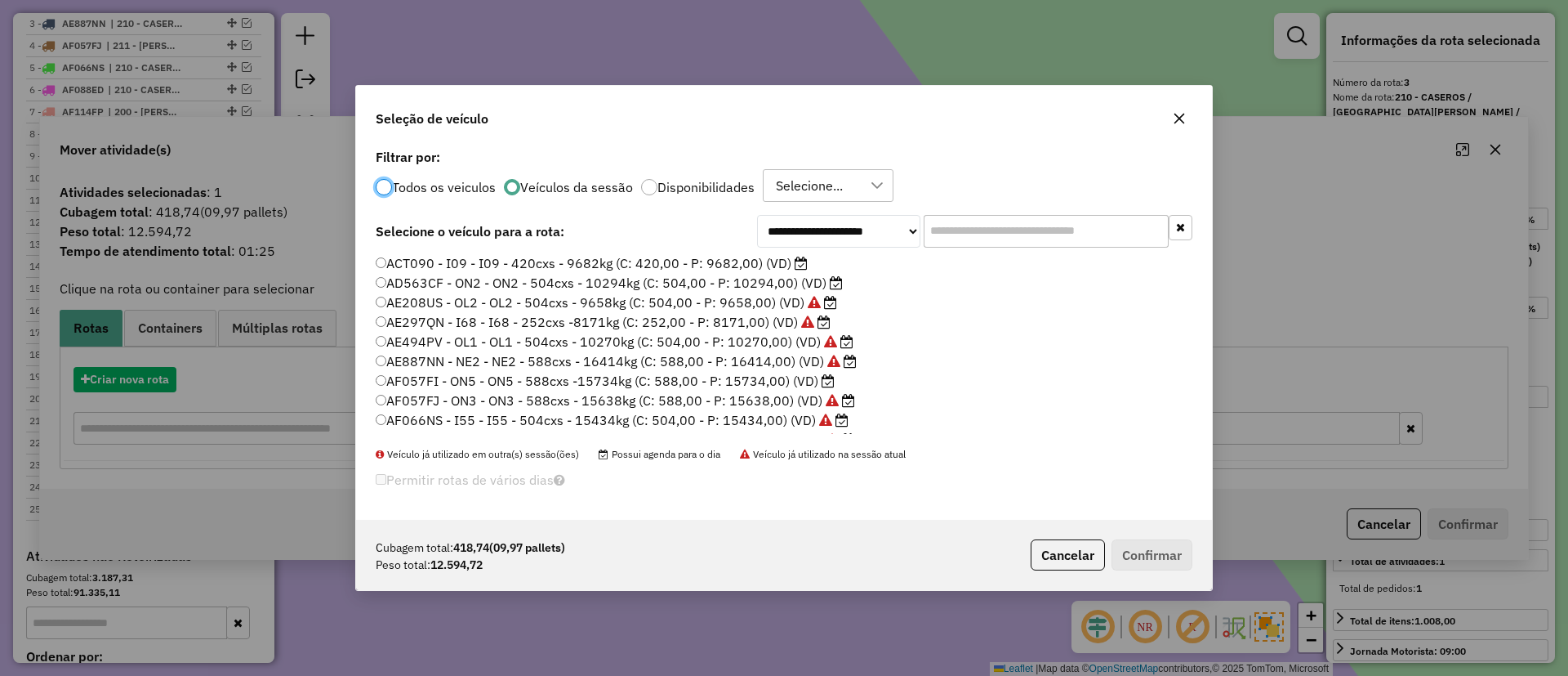
scroll to position [9, 5]
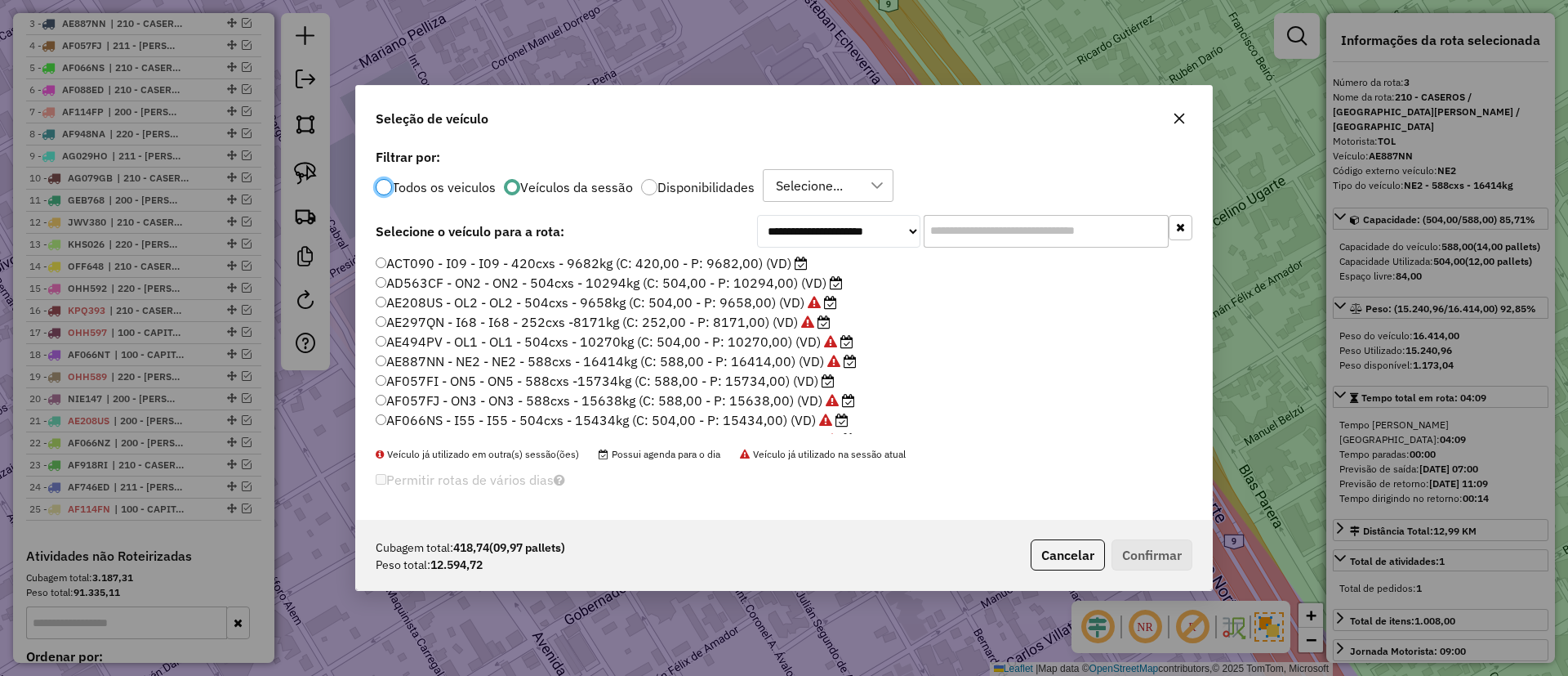
click at [725, 285] on label "AD563CF - ON2 - ON2 - 504cxs - 10294kg (C: 504,00 - P: 10294,00) (VD)" at bounding box center [608, 283] width 467 height 20
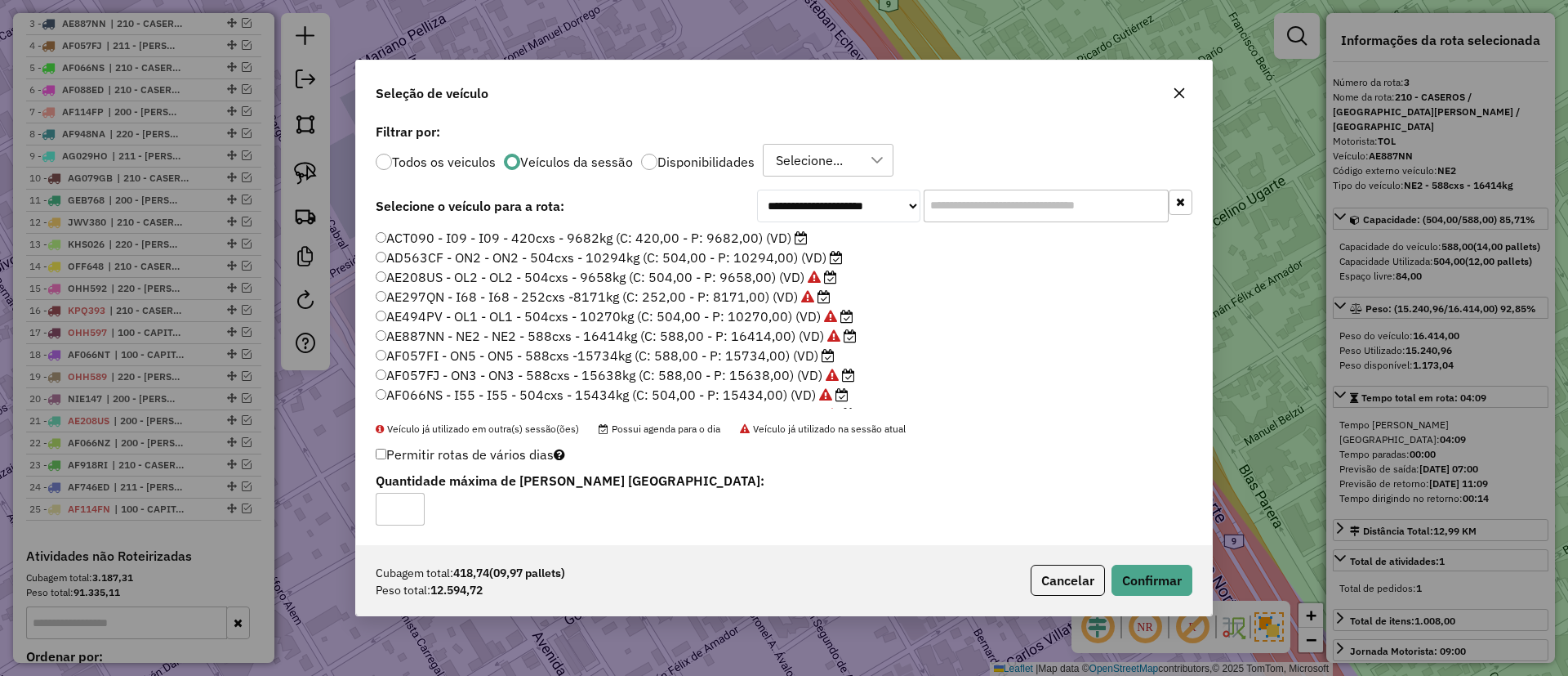
click at [1123, 563] on div "Cubagem total: 418,74 (09,97 pallets) Peso total: 12.594,72 Cancelar Confirmar" at bounding box center [784, 580] width 856 height 70
click at [1126, 577] on button "Confirmar" at bounding box center [1152, 580] width 81 height 31
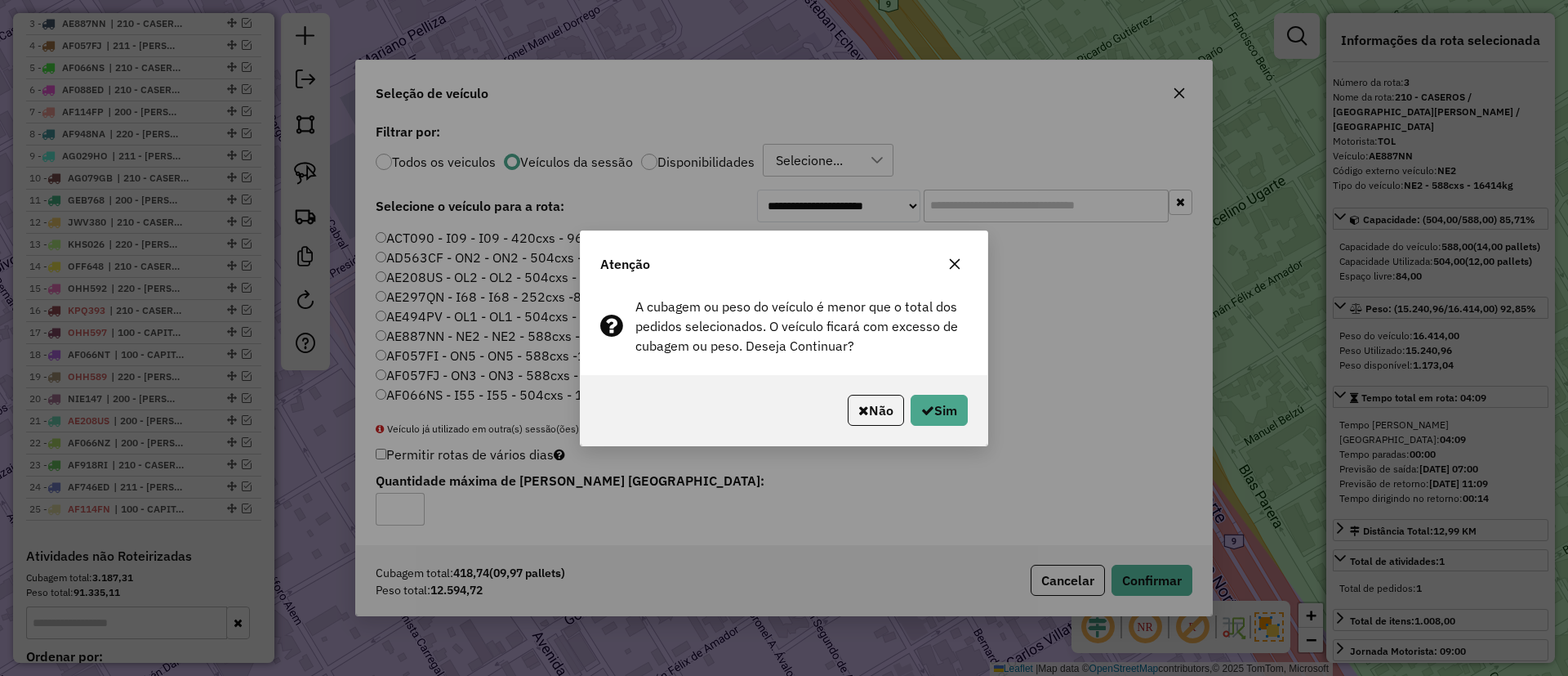
click at [953, 258] on icon "button" at bounding box center [955, 263] width 13 height 13
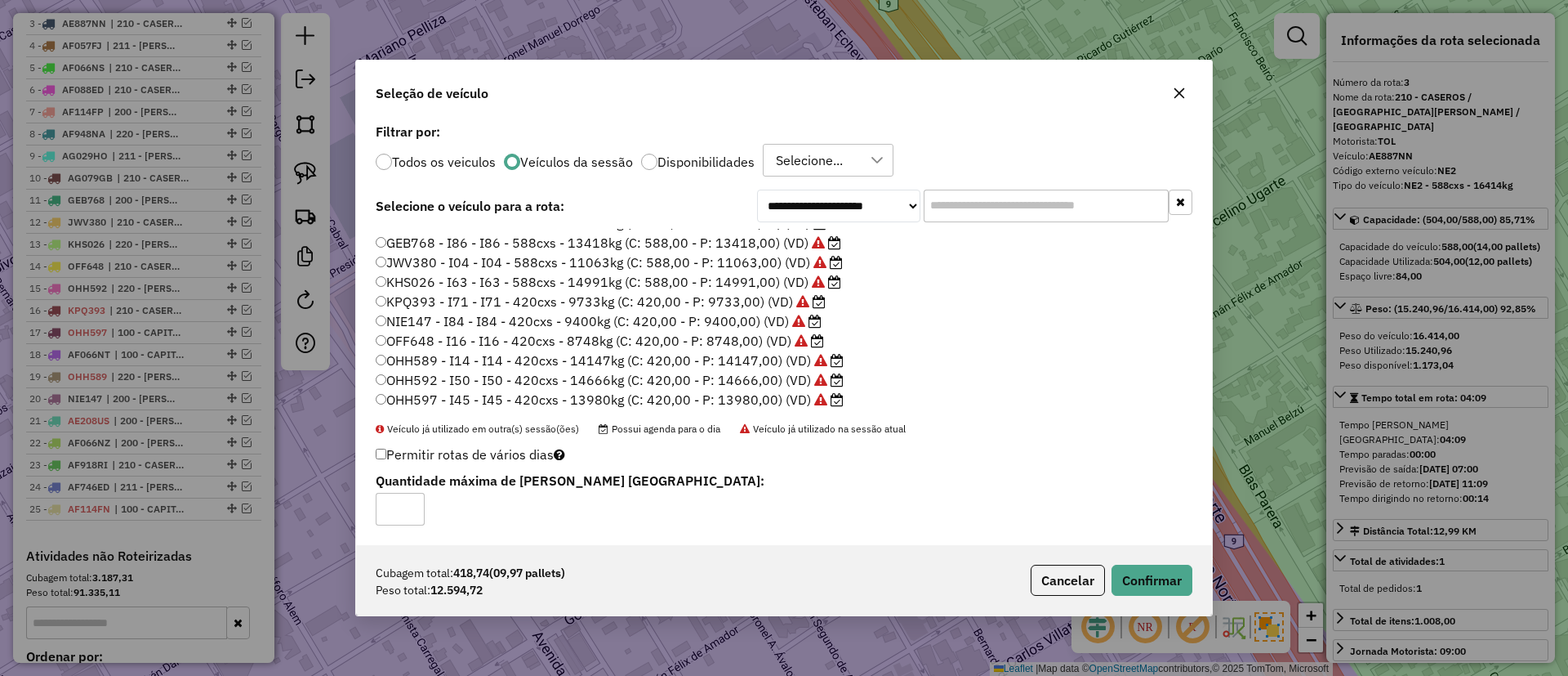
scroll to position [428, 0]
click at [785, 400] on label "OJG064 - I07 - I07 - 420cxs - 14335kg (C: 420,00 - P: 14335,00) (VD)" at bounding box center [600, 398] width 450 height 20
click at [1175, 577] on button "Confirmar" at bounding box center [1152, 580] width 81 height 31
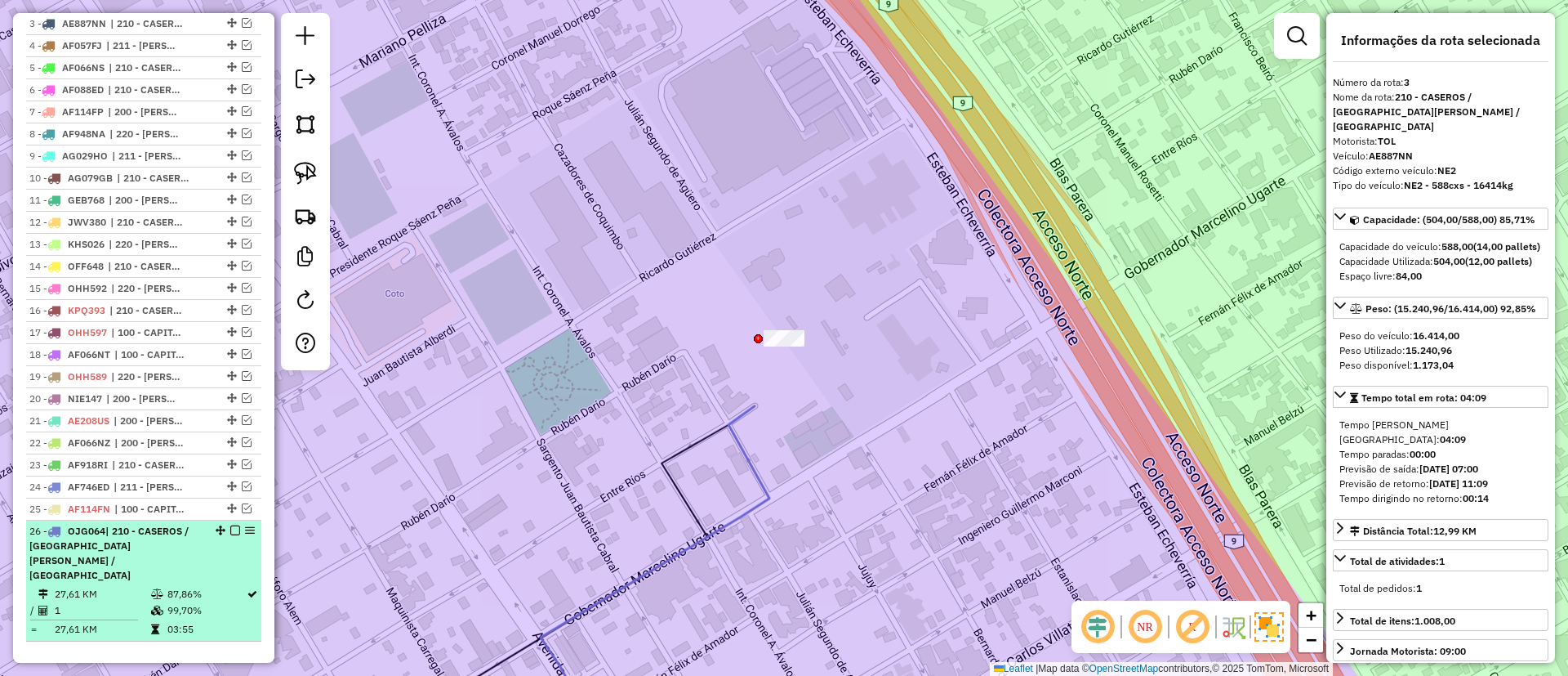
click at [230, 530] on em at bounding box center [235, 531] width 10 height 10
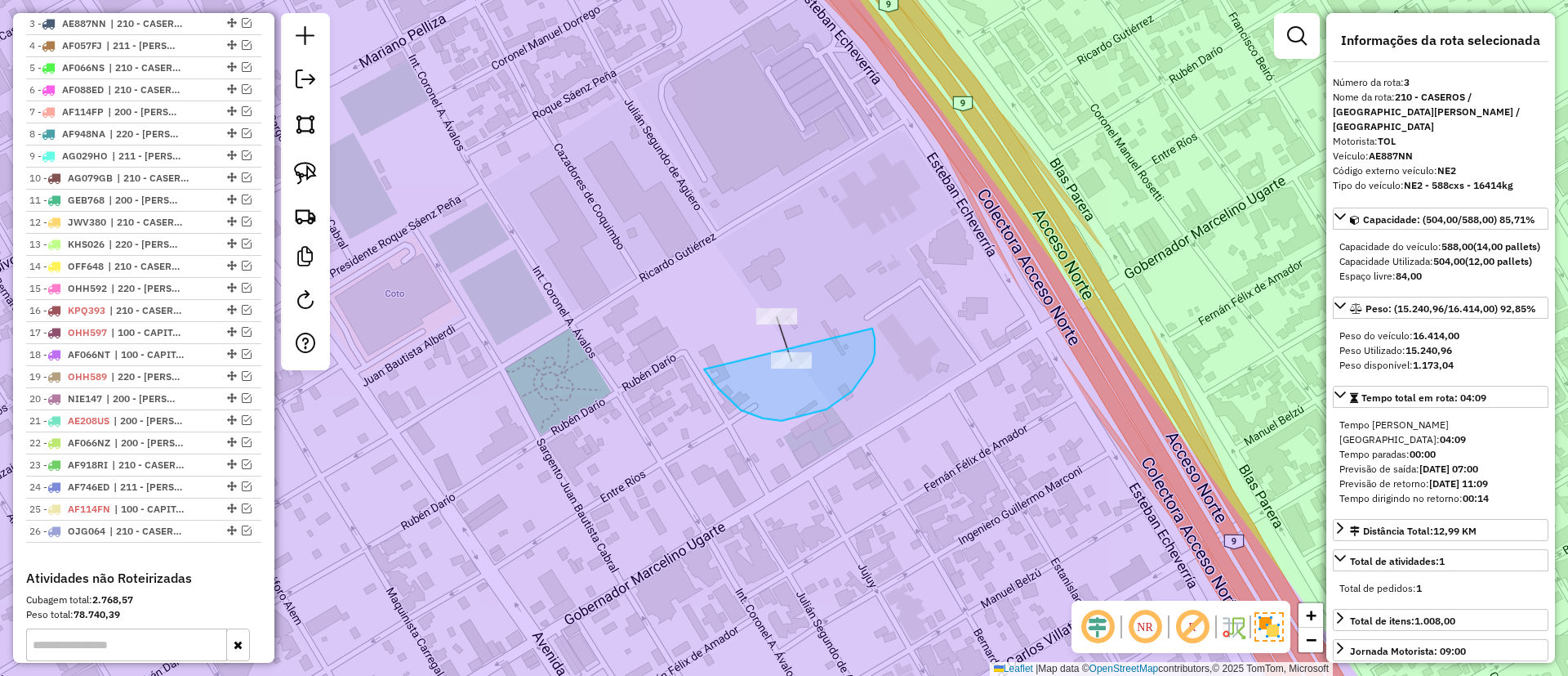
drag, startPoint x: 873, startPoint y: 362, endPoint x: 868, endPoint y: 322, distance: 40.3
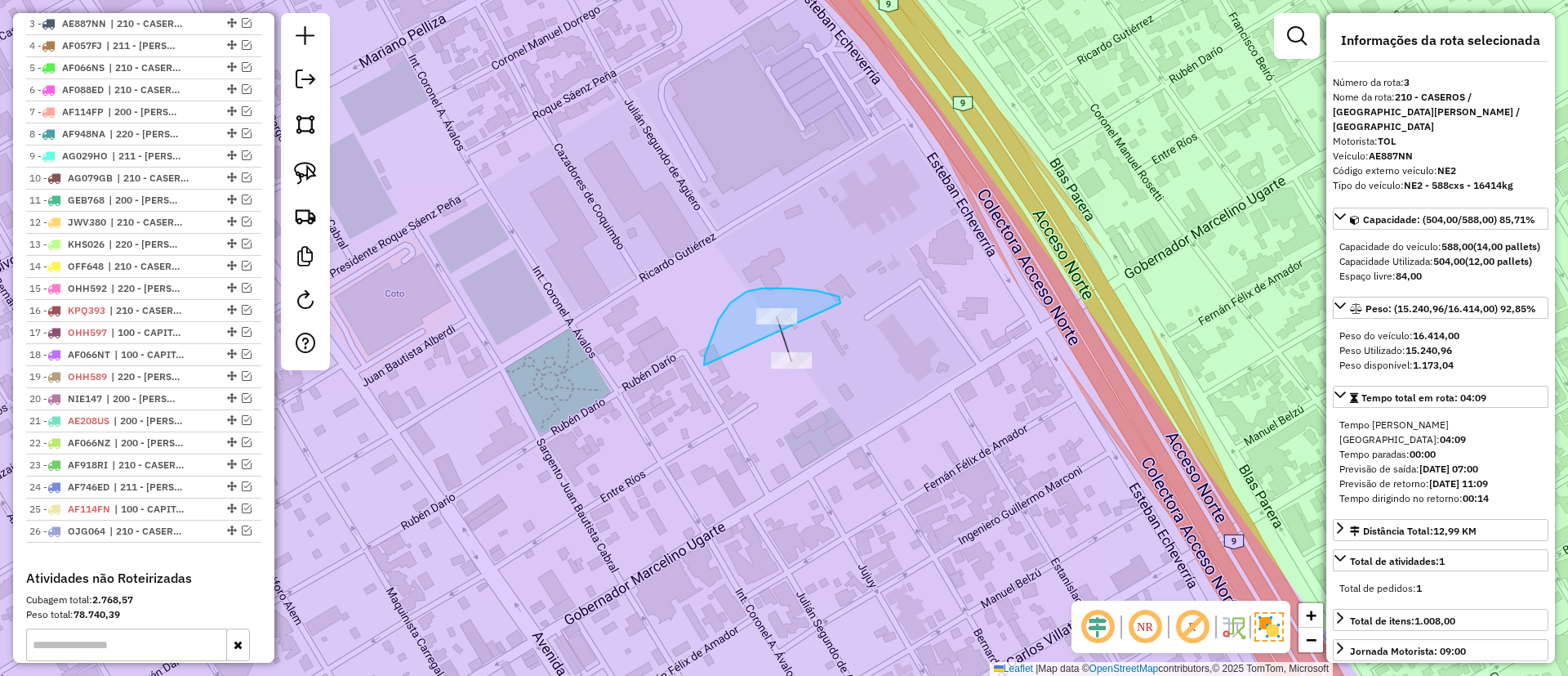
drag, startPoint x: 704, startPoint y: 365, endPoint x: 840, endPoint y: 308, distance: 147.5
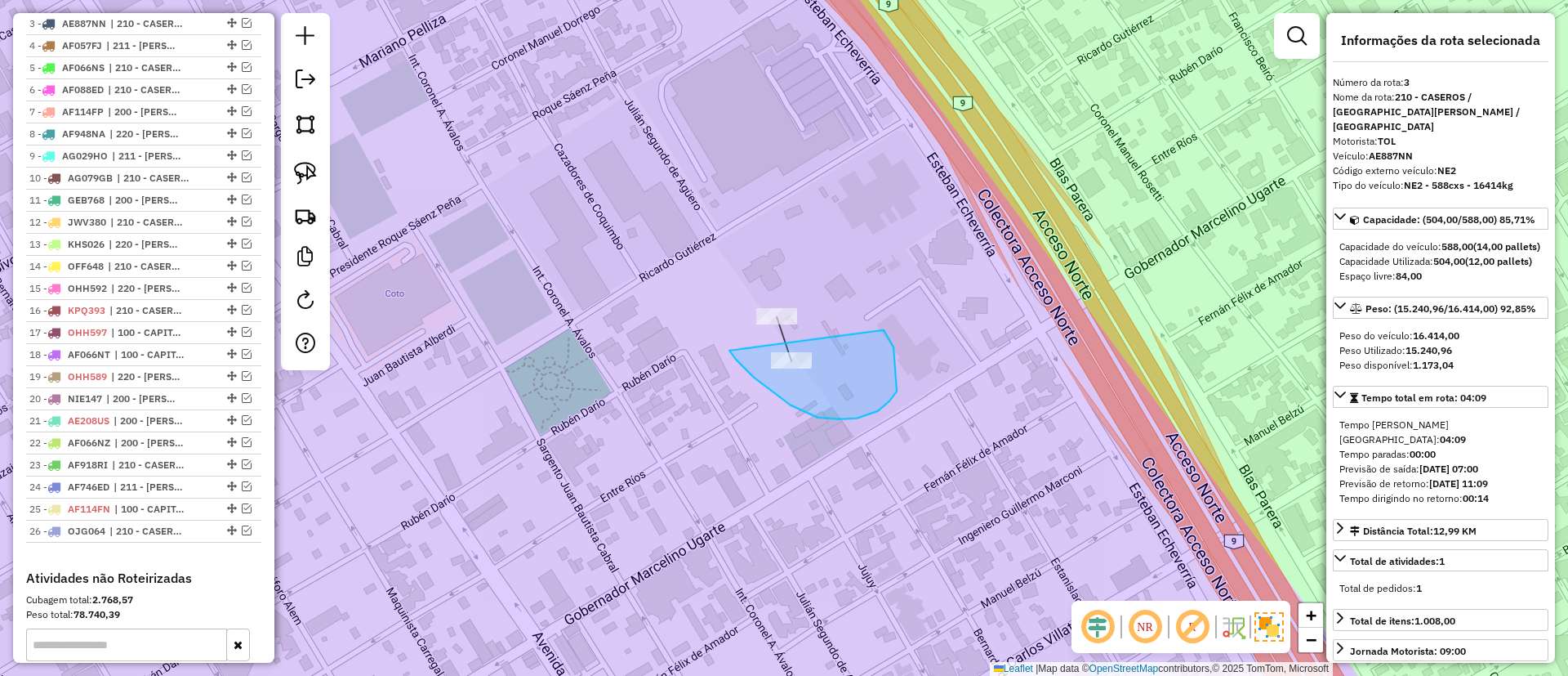
drag, startPoint x: 879, startPoint y: 411, endPoint x: 877, endPoint y: 317, distance: 94.0
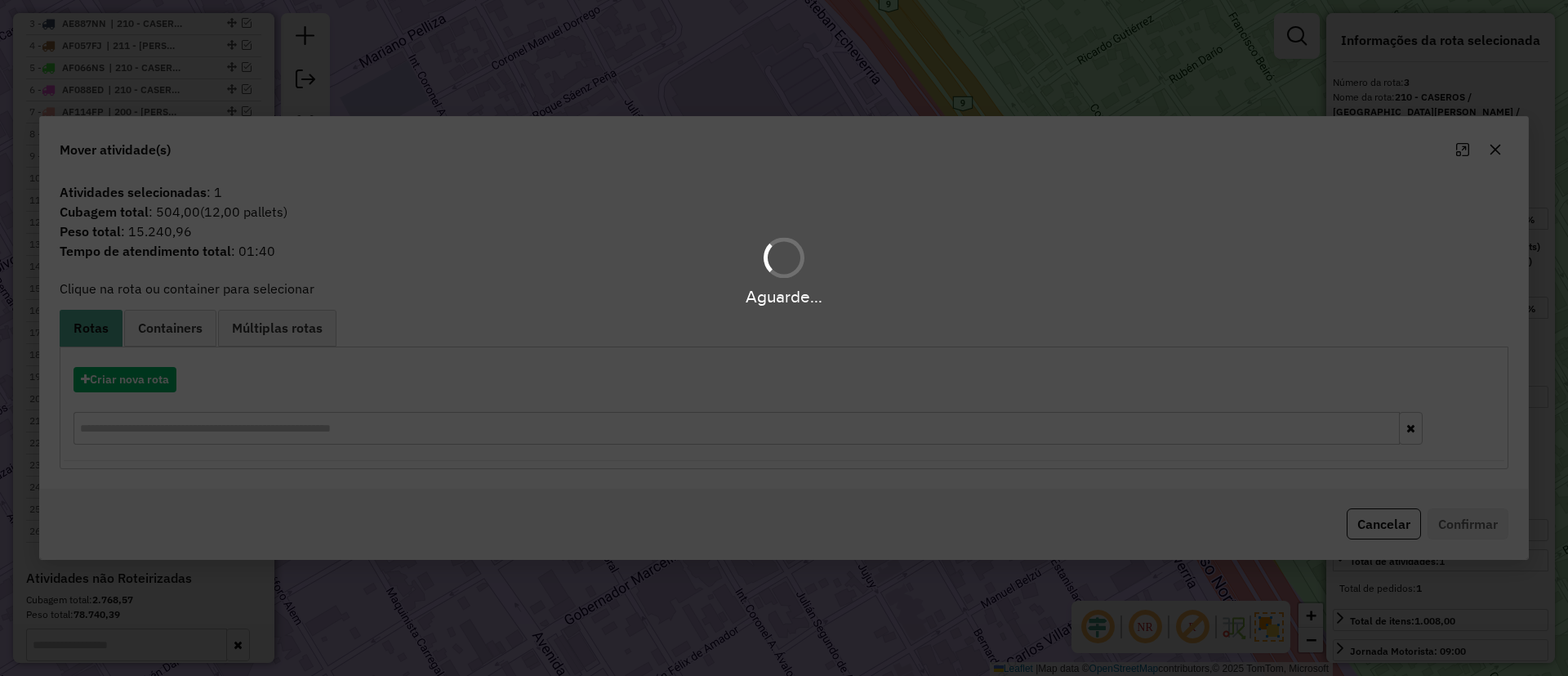
click at [144, 377] on div "Aguarde..." at bounding box center [784, 338] width 1568 height 676
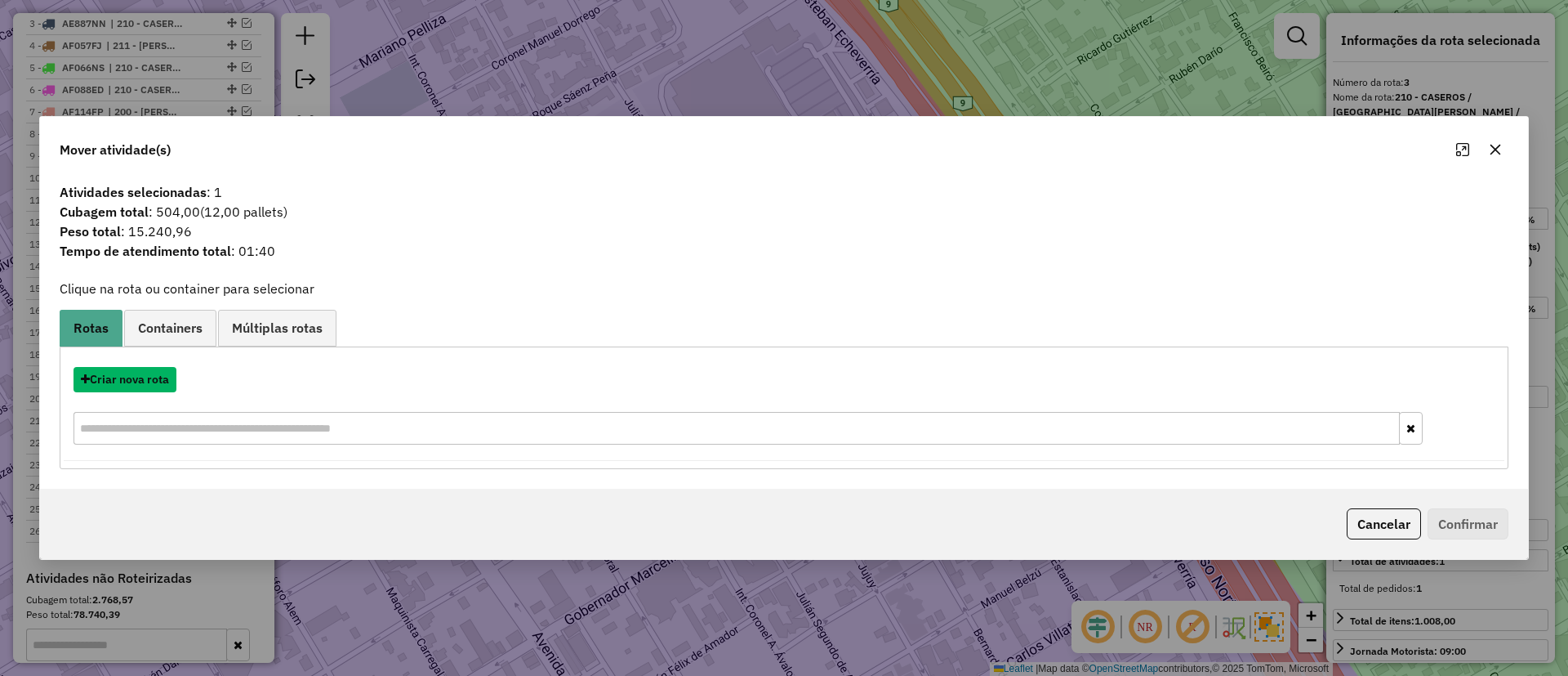
click at [144, 377] on button "Criar nova rota" at bounding box center [125, 379] width 103 height 25
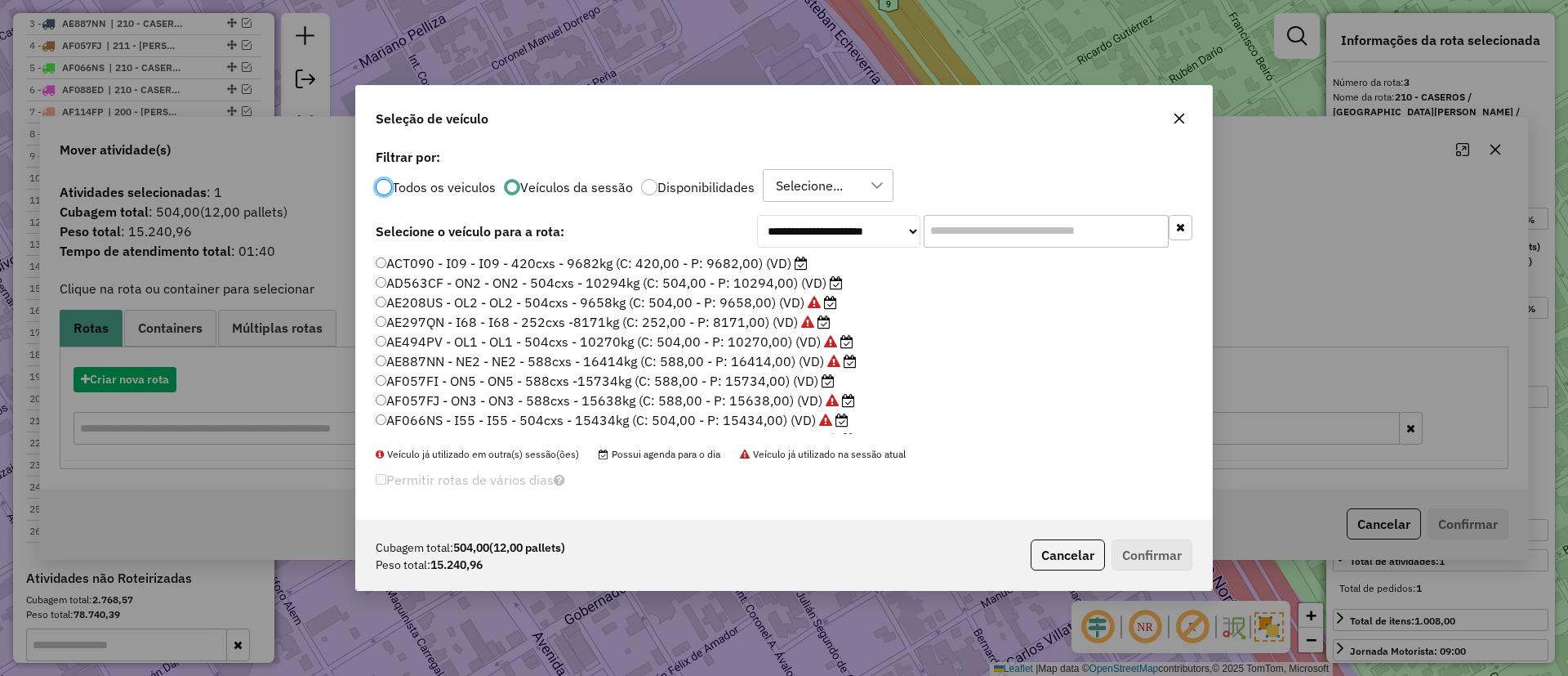
scroll to position [9, 5]
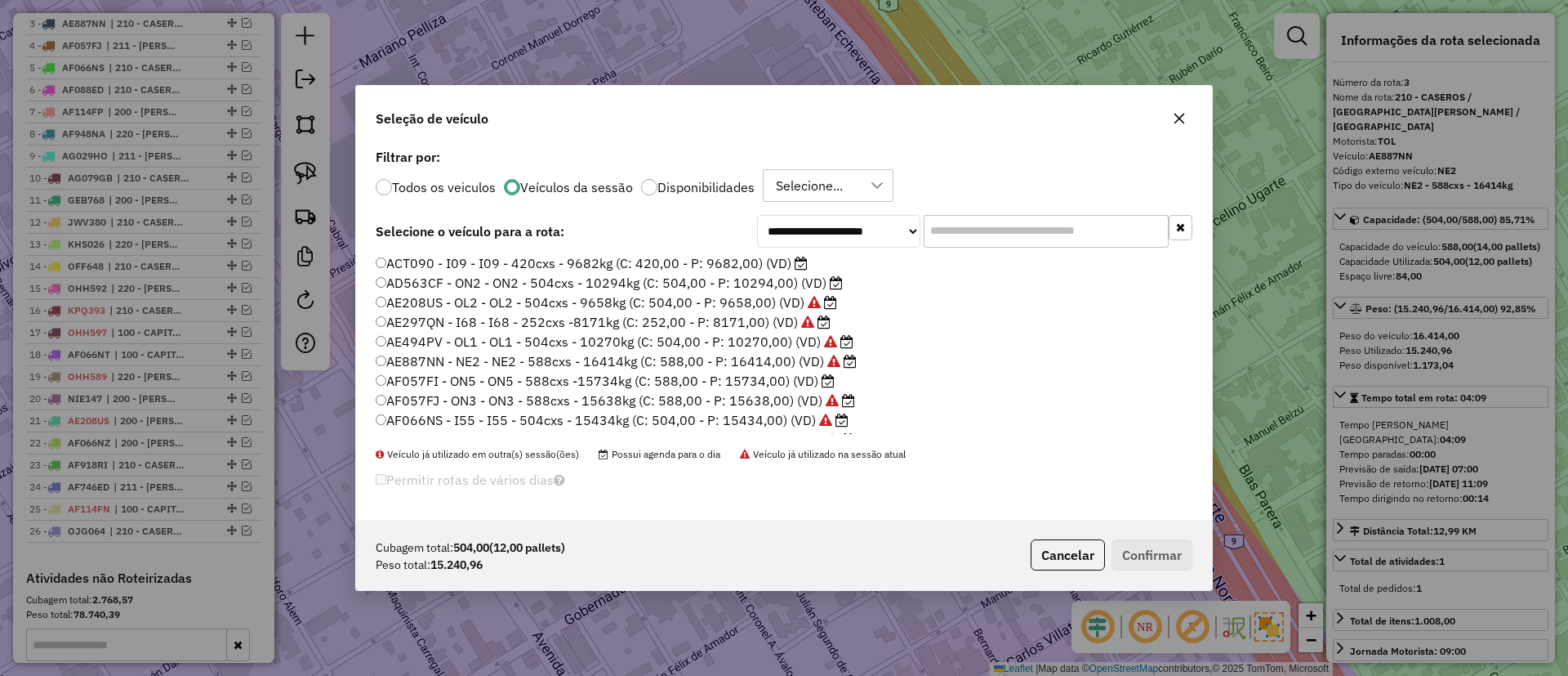
click at [780, 380] on label "AF057FI - ON5 - ON5 - 588cxs -15734kg (C: 588,00 - P: 15734,00) (VD)" at bounding box center [605, 380] width 459 height 20
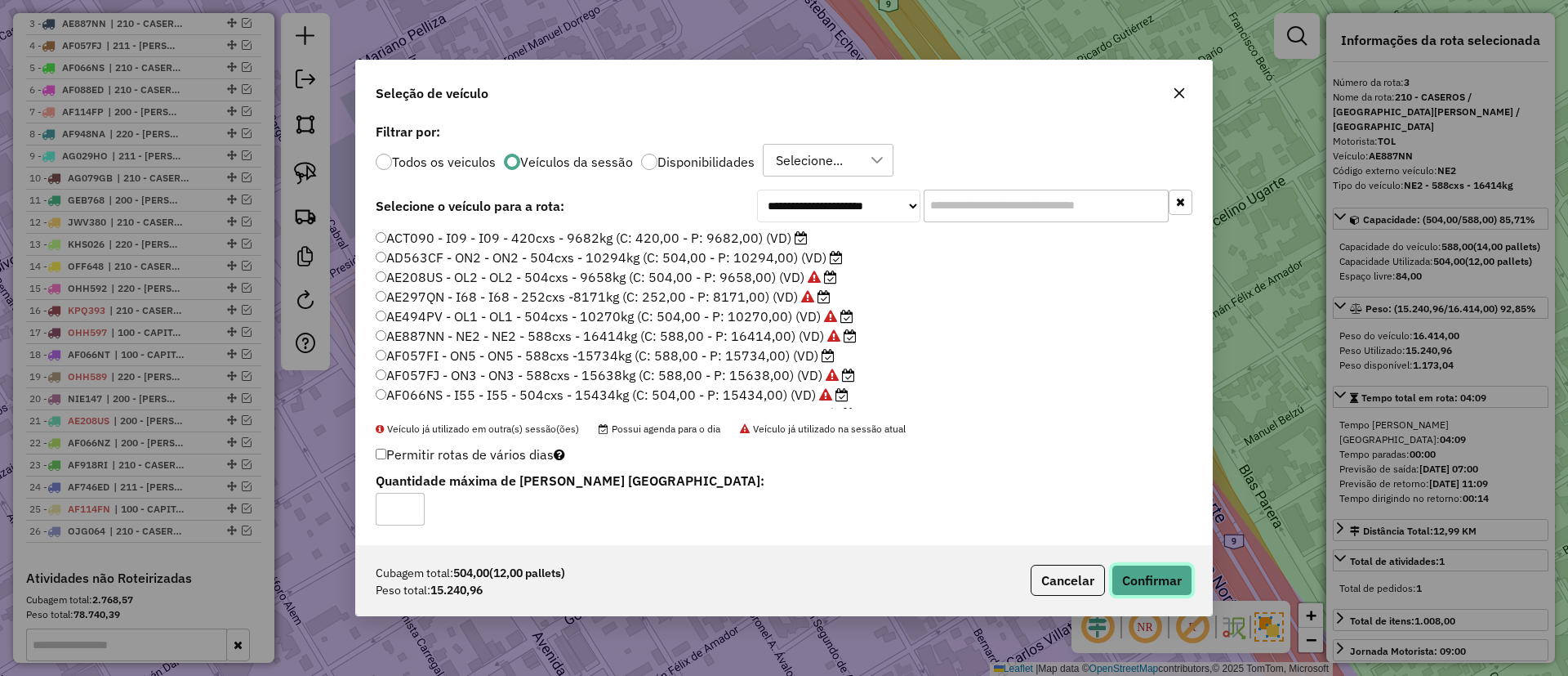
click at [1148, 568] on button "Confirmar" at bounding box center [1152, 580] width 81 height 31
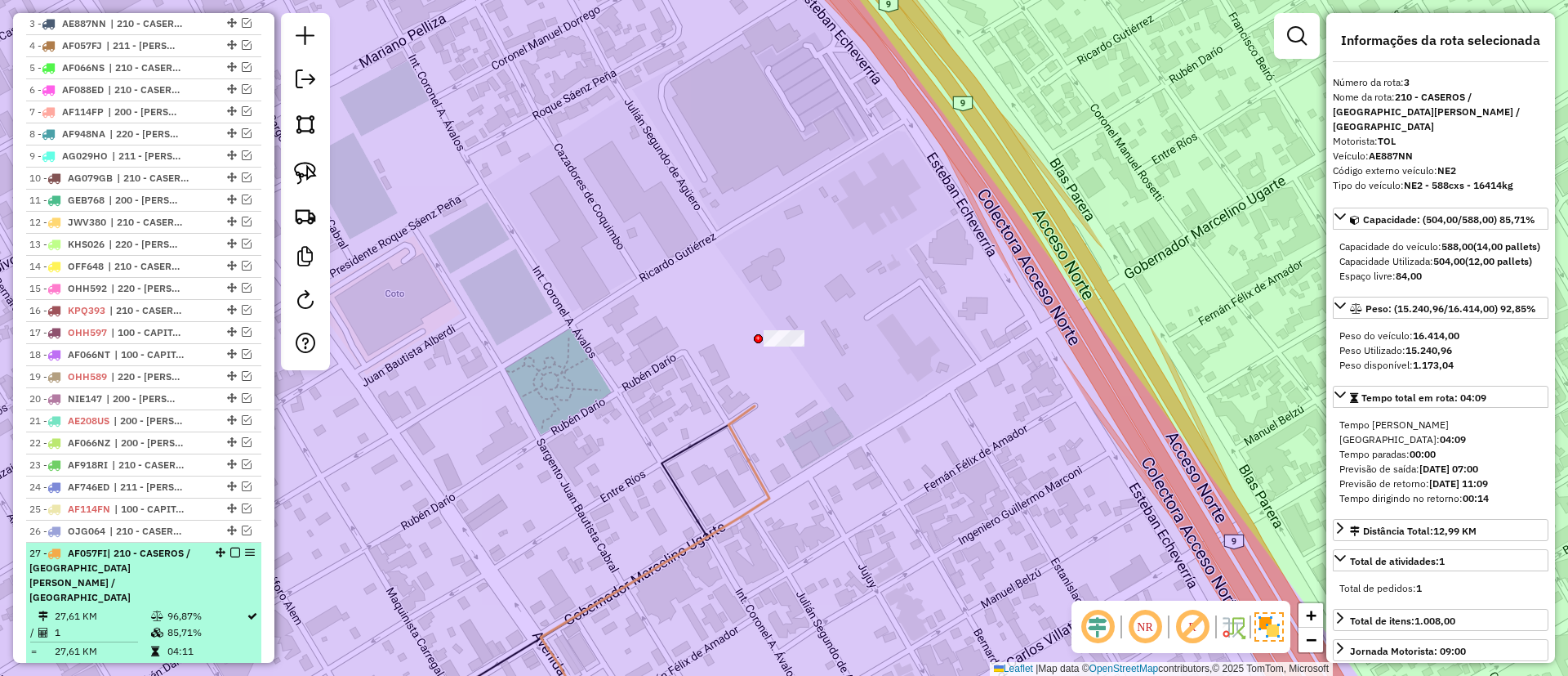
click at [230, 547] on em at bounding box center [235, 552] width 10 height 10
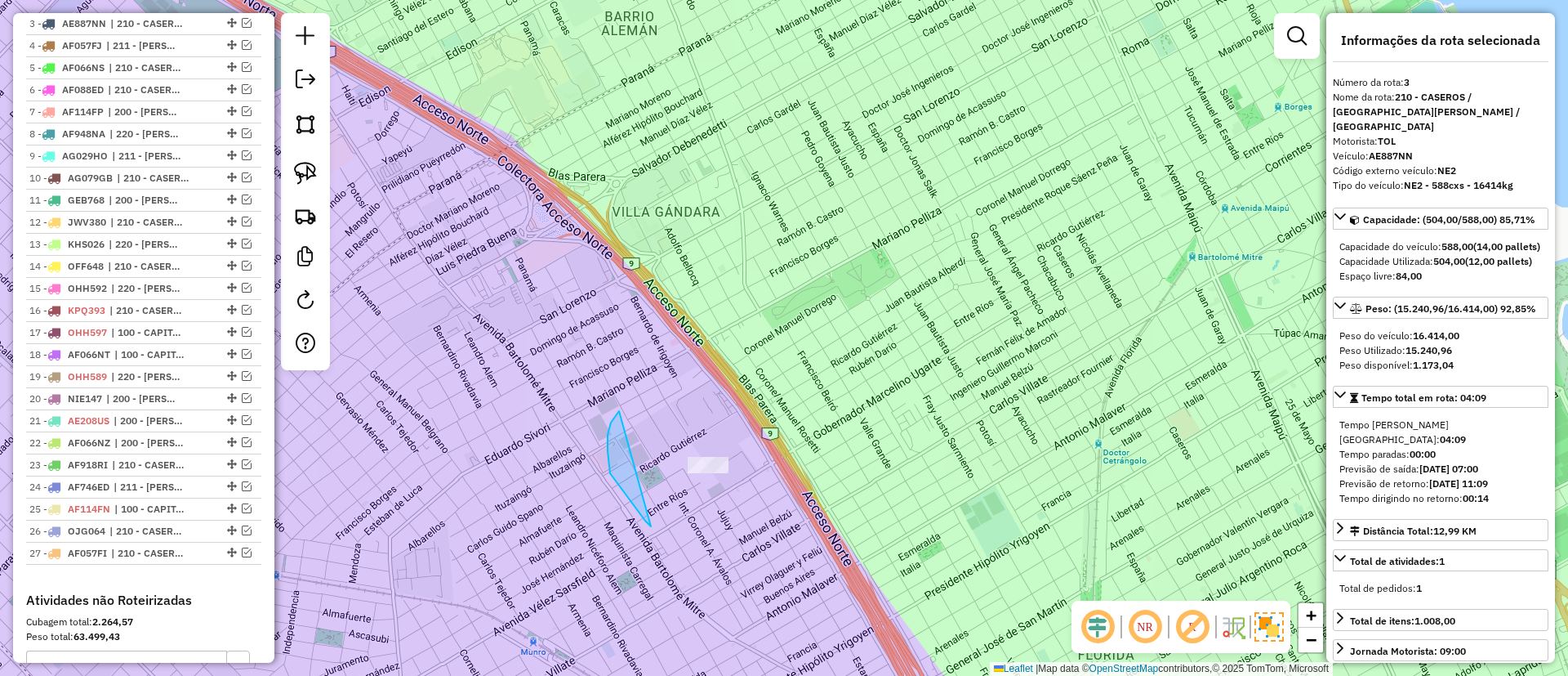
drag, startPoint x: 651, startPoint y: 526, endPoint x: 735, endPoint y: 370, distance: 177.2
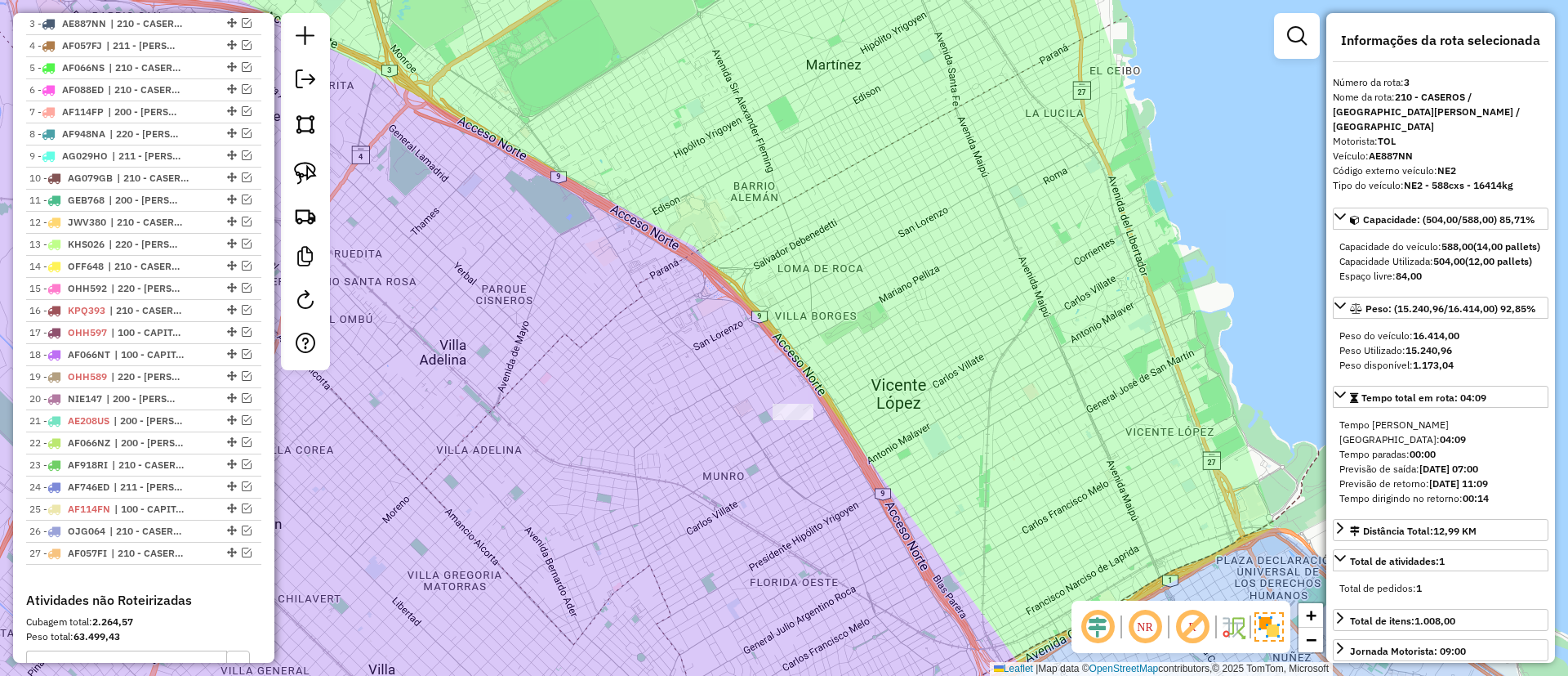
drag, startPoint x: 577, startPoint y: 421, endPoint x: 807, endPoint y: 275, distance: 272.4
click at [807, 275] on div "Janela de atendimento Grade de atendimento Capacidade Transportadoras Veículos …" at bounding box center [784, 338] width 1568 height 676
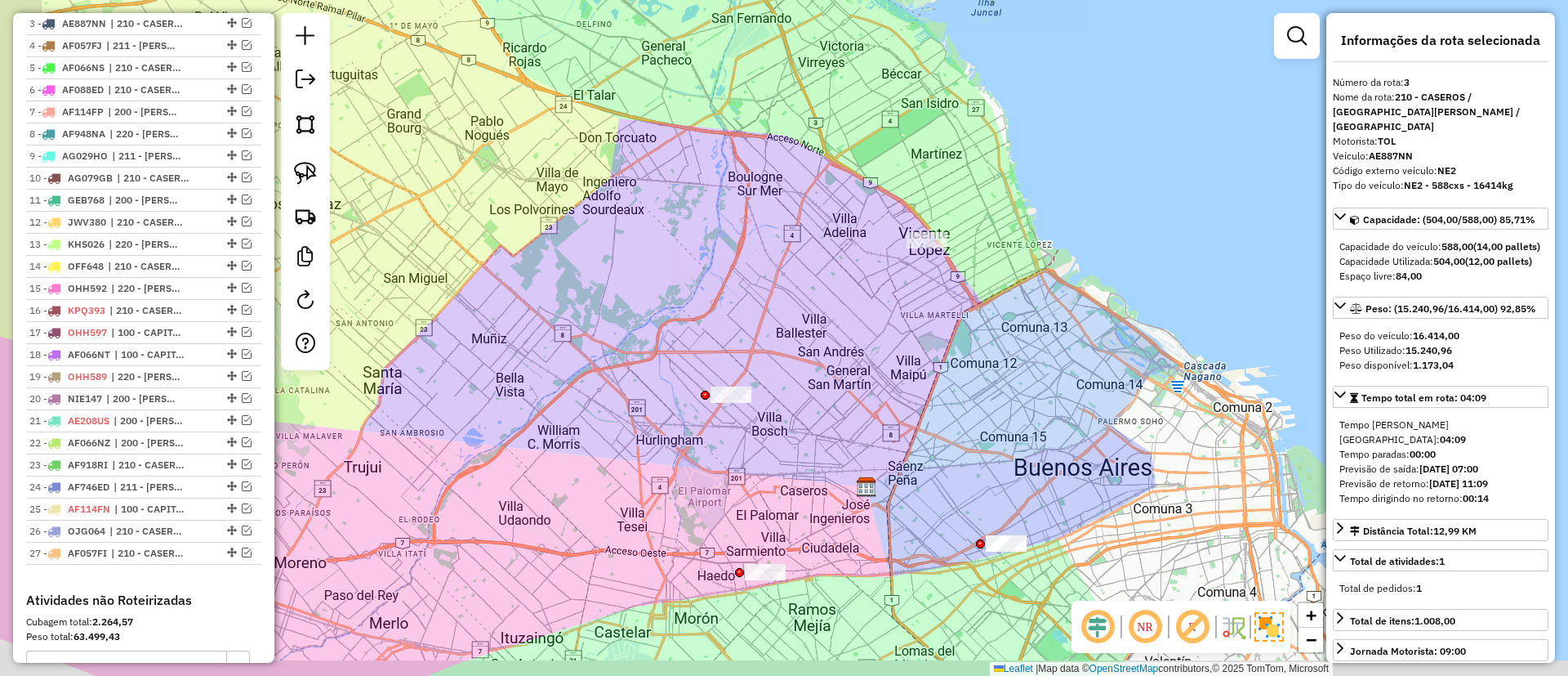
drag, startPoint x: 701, startPoint y: 295, endPoint x: 739, endPoint y: 301, distance: 38.5
click at [777, 253] on div "Janela de atendimento Grade de atendimento Capacidade Transportadoras Veículos …" at bounding box center [784, 338] width 1568 height 676
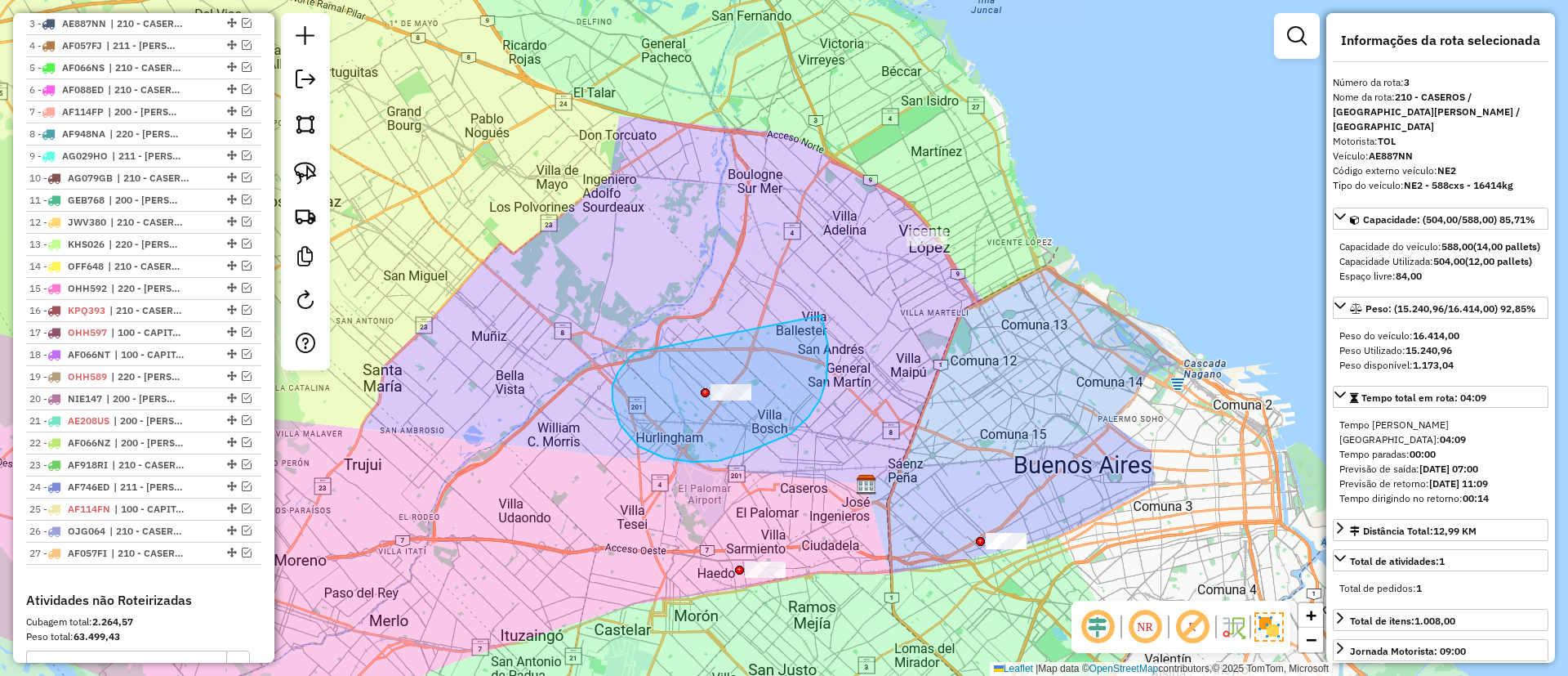
drag, startPoint x: 630, startPoint y: 357, endPoint x: 812, endPoint y: 304, distance: 189.6
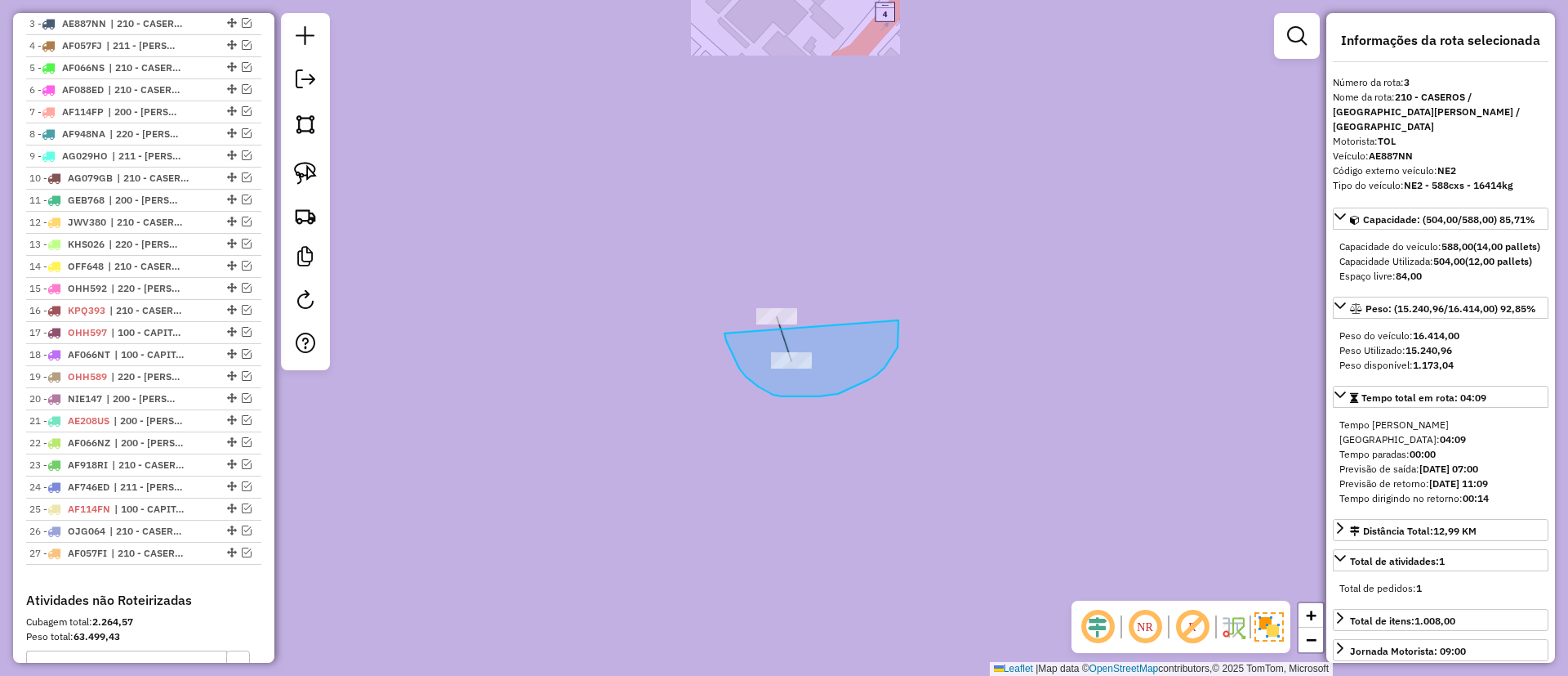
drag, startPoint x: 728, startPoint y: 345, endPoint x: 898, endPoint y: 320, distance: 171.8
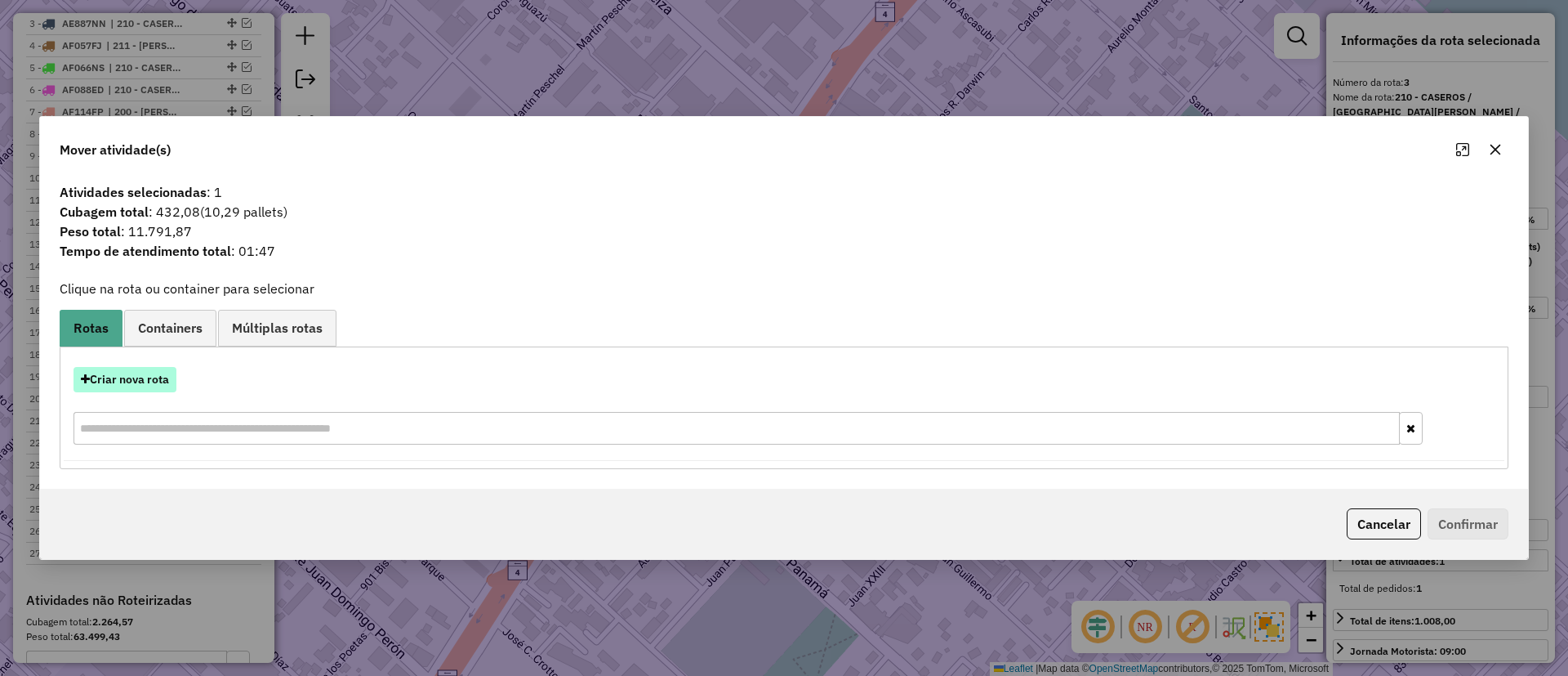
click at [152, 375] on button "Criar nova rota" at bounding box center [125, 379] width 103 height 25
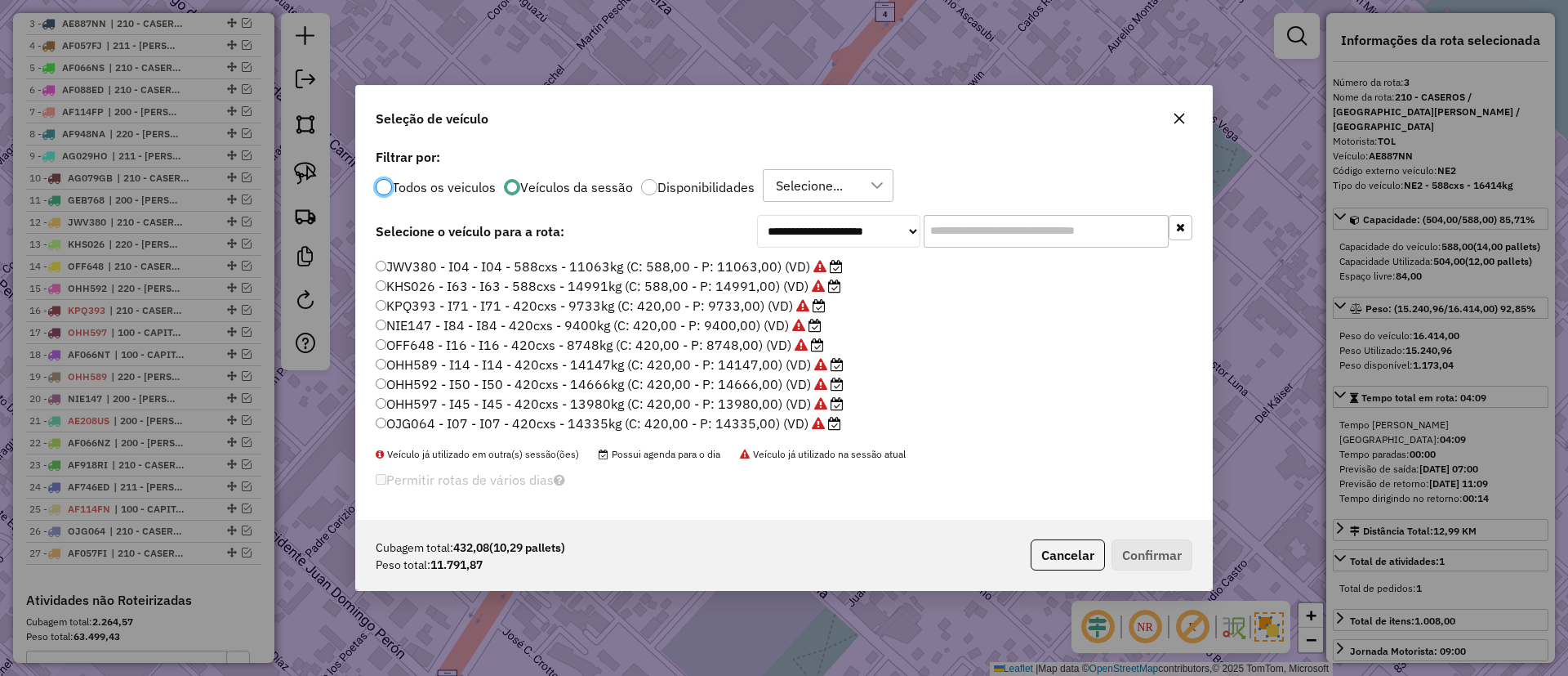
scroll to position [305, 0]
click at [742, 355] on label "GDR527 - I37 - I37 - 588cxs - 13444kg (C: 588,00 - P: 13444,00) (VD)" at bounding box center [601, 349] width 451 height 20
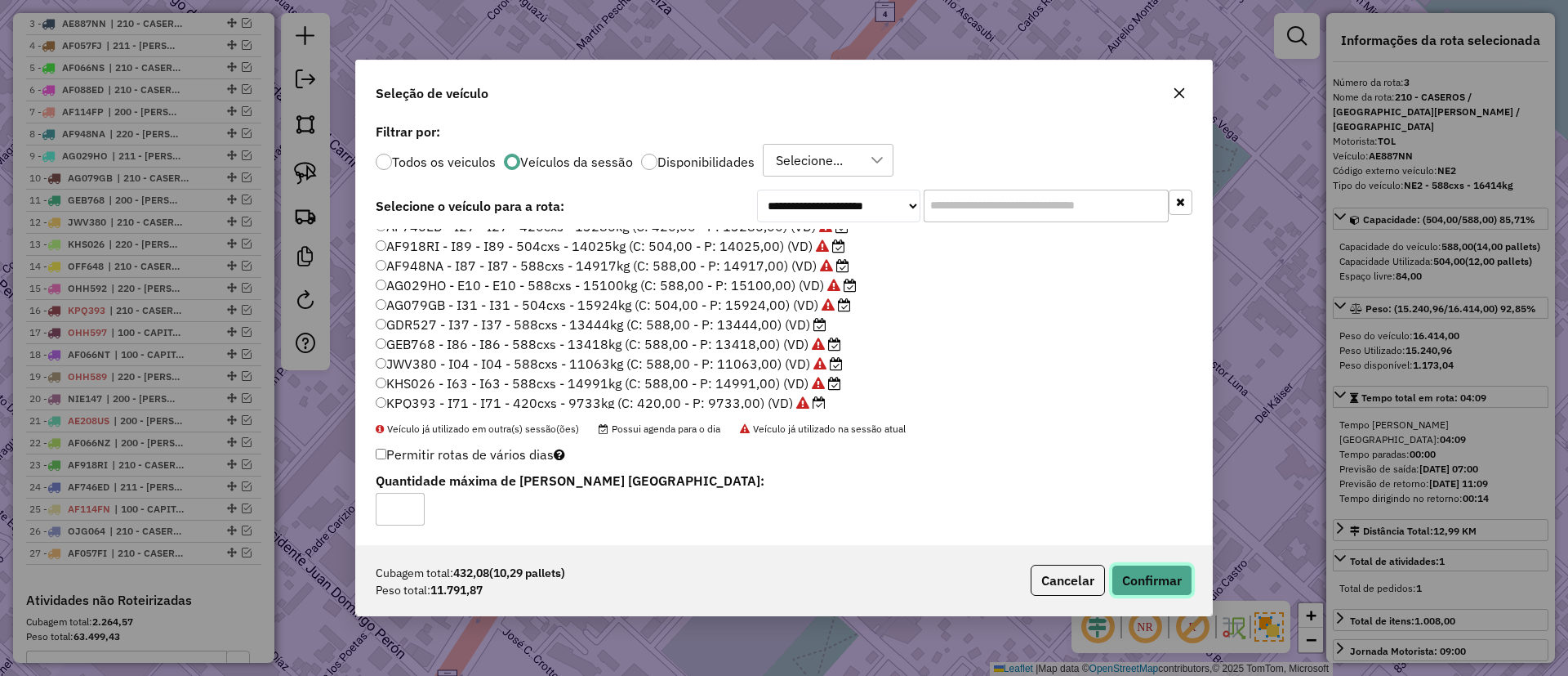
click at [1150, 577] on button "Confirmar" at bounding box center [1152, 580] width 81 height 31
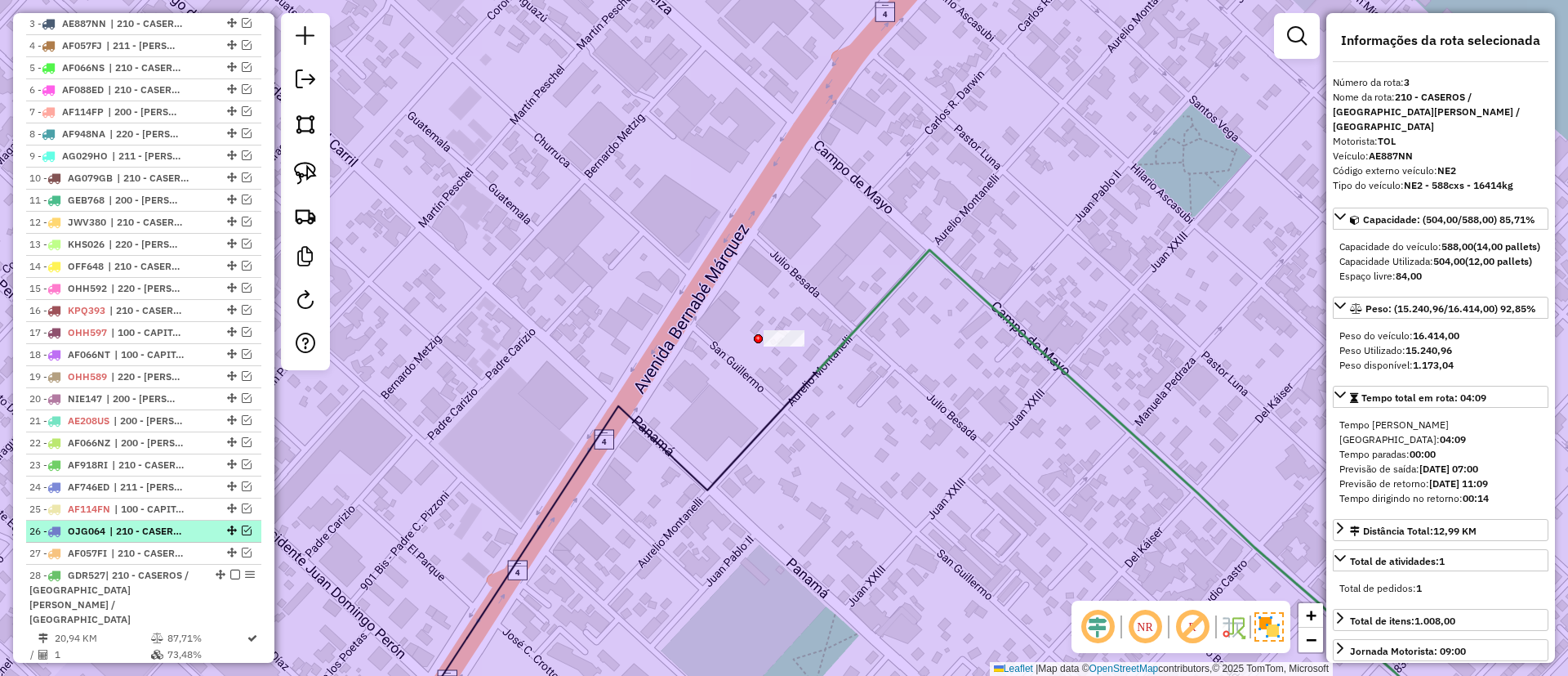
scroll to position [781, 0]
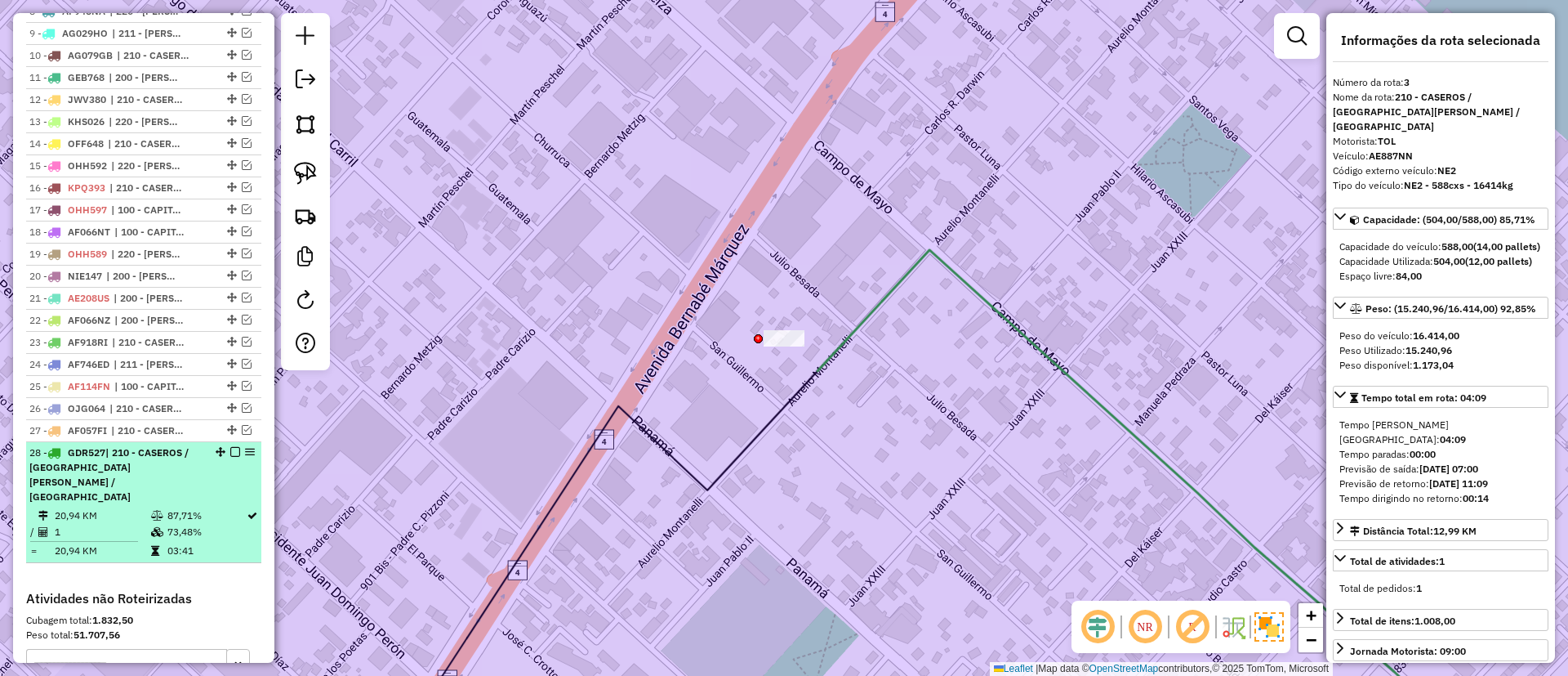
click at [230, 452] on em at bounding box center [235, 452] width 10 height 10
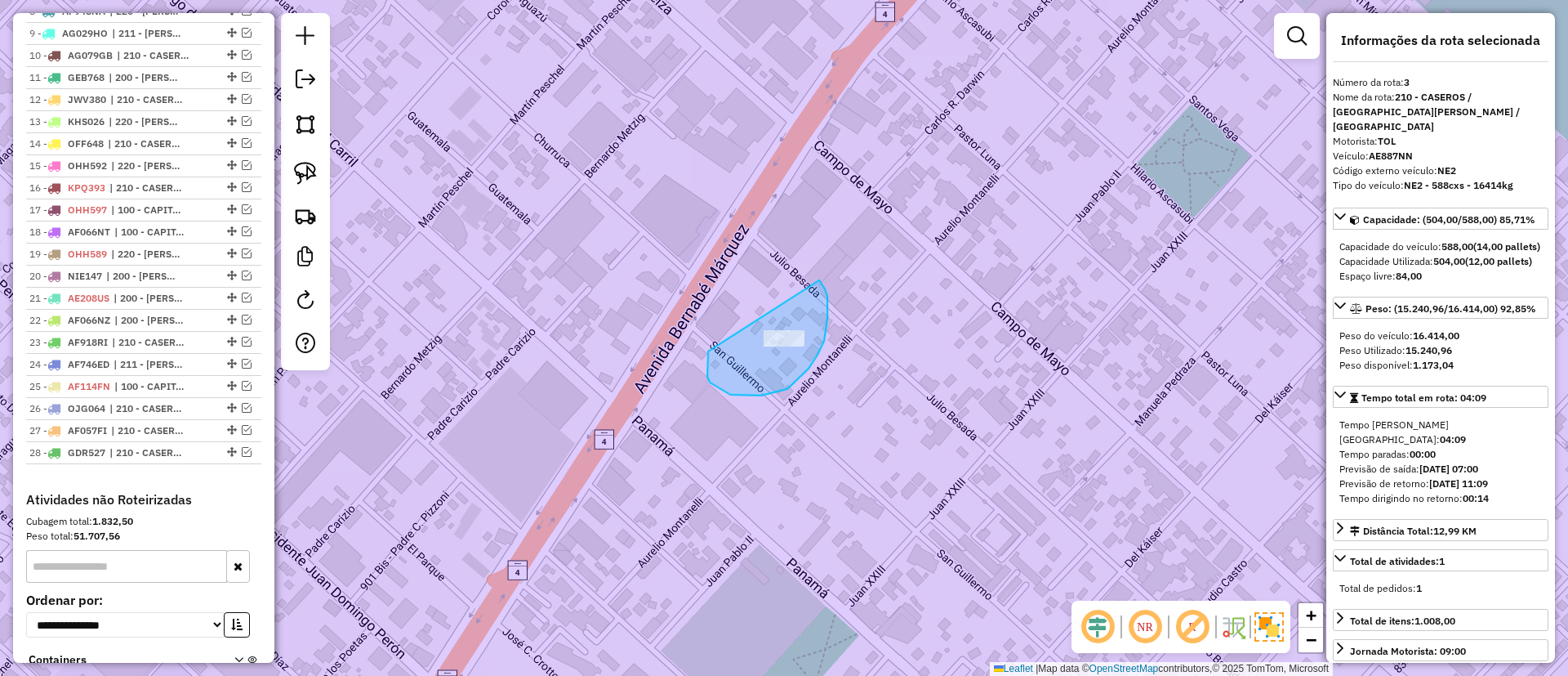
drag, startPoint x: 718, startPoint y: 386, endPoint x: 790, endPoint y: 270, distance: 136.5
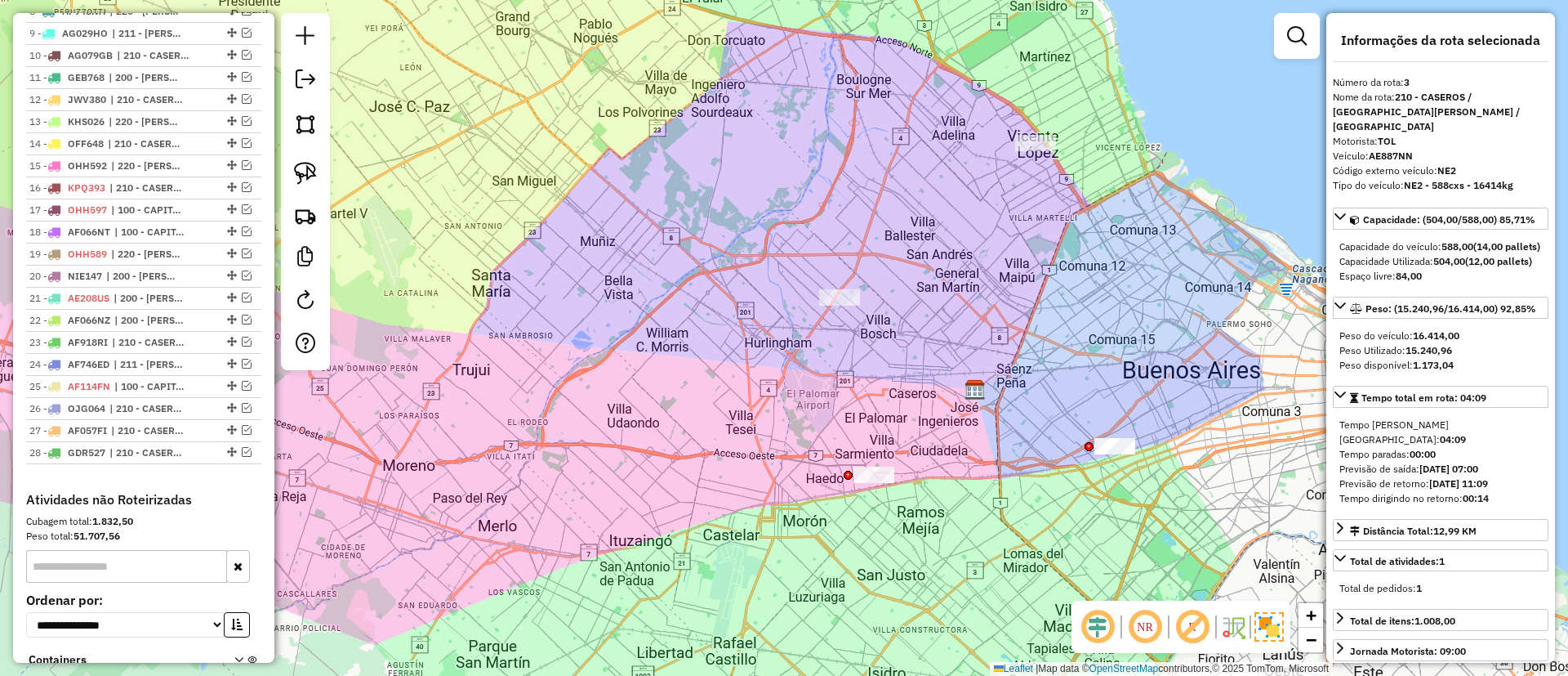
drag, startPoint x: 918, startPoint y: 269, endPoint x: 824, endPoint y: 363, distance: 132.9
click at [824, 363] on div "Janela de atendimento Grade de atendimento Capacidade Transportadoras Veículos …" at bounding box center [784, 338] width 1568 height 676
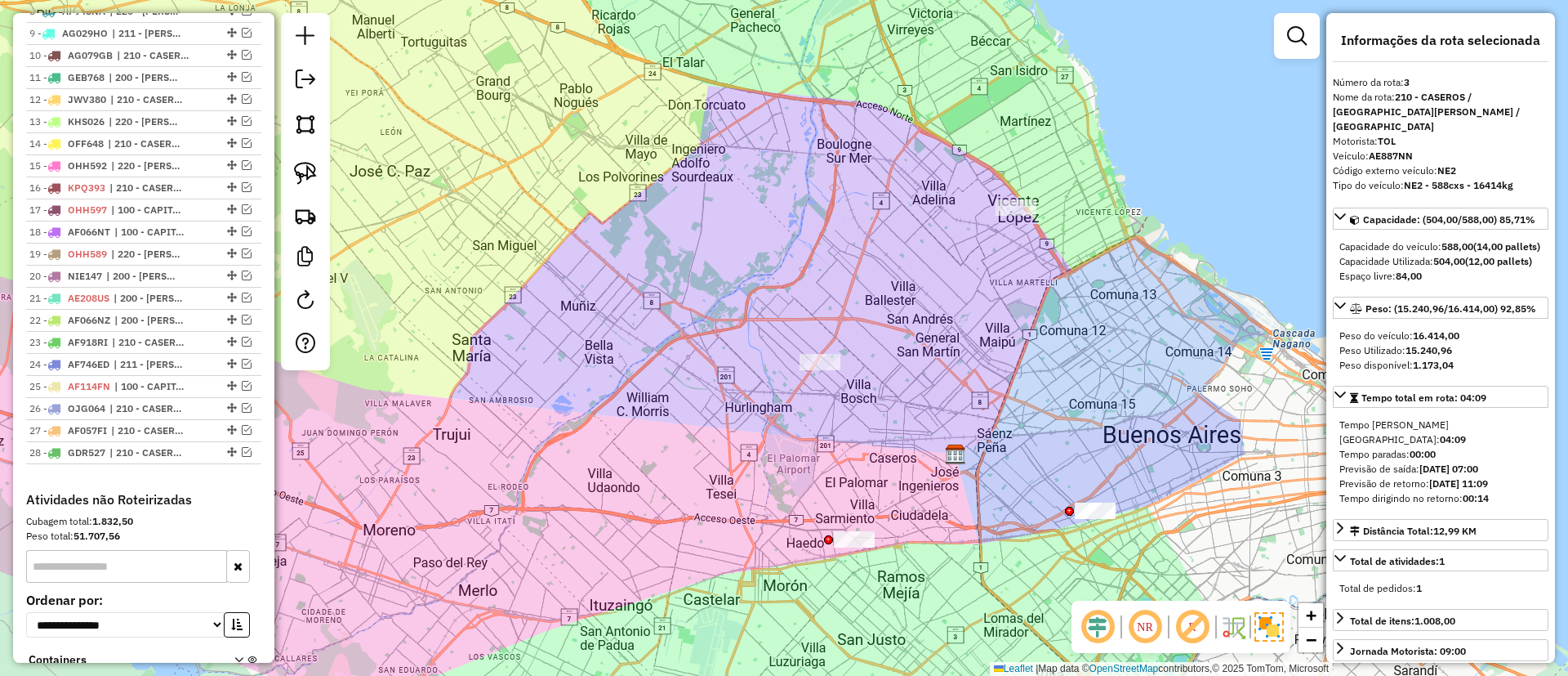
drag, startPoint x: 756, startPoint y: 417, endPoint x: 662, endPoint y: 309, distance: 143.2
click at [663, 309] on div "Janela de atendimento Grade de atendimento Capacidade Transportadoras Veículos …" at bounding box center [784, 338] width 1568 height 676
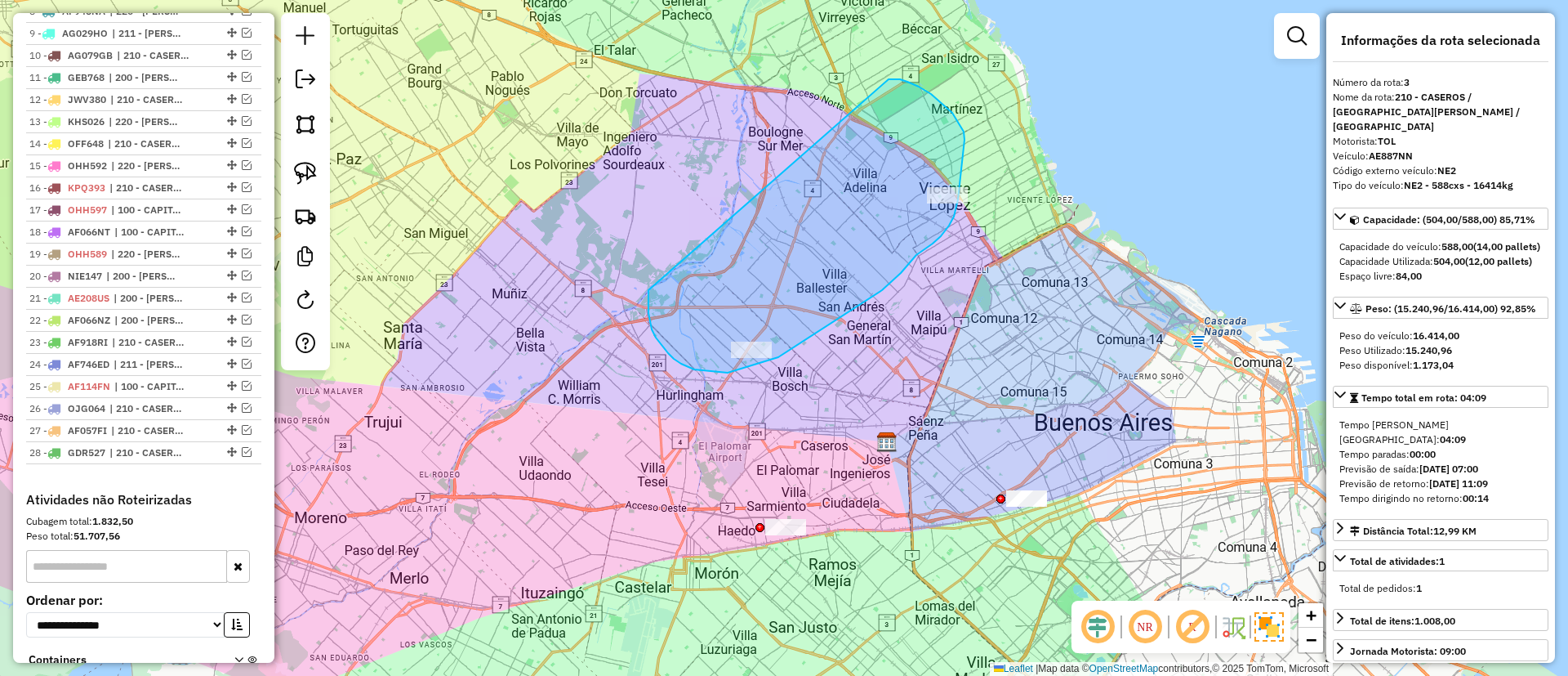
drag, startPoint x: 668, startPoint y: 353, endPoint x: 885, endPoint y: 79, distance: 349.5
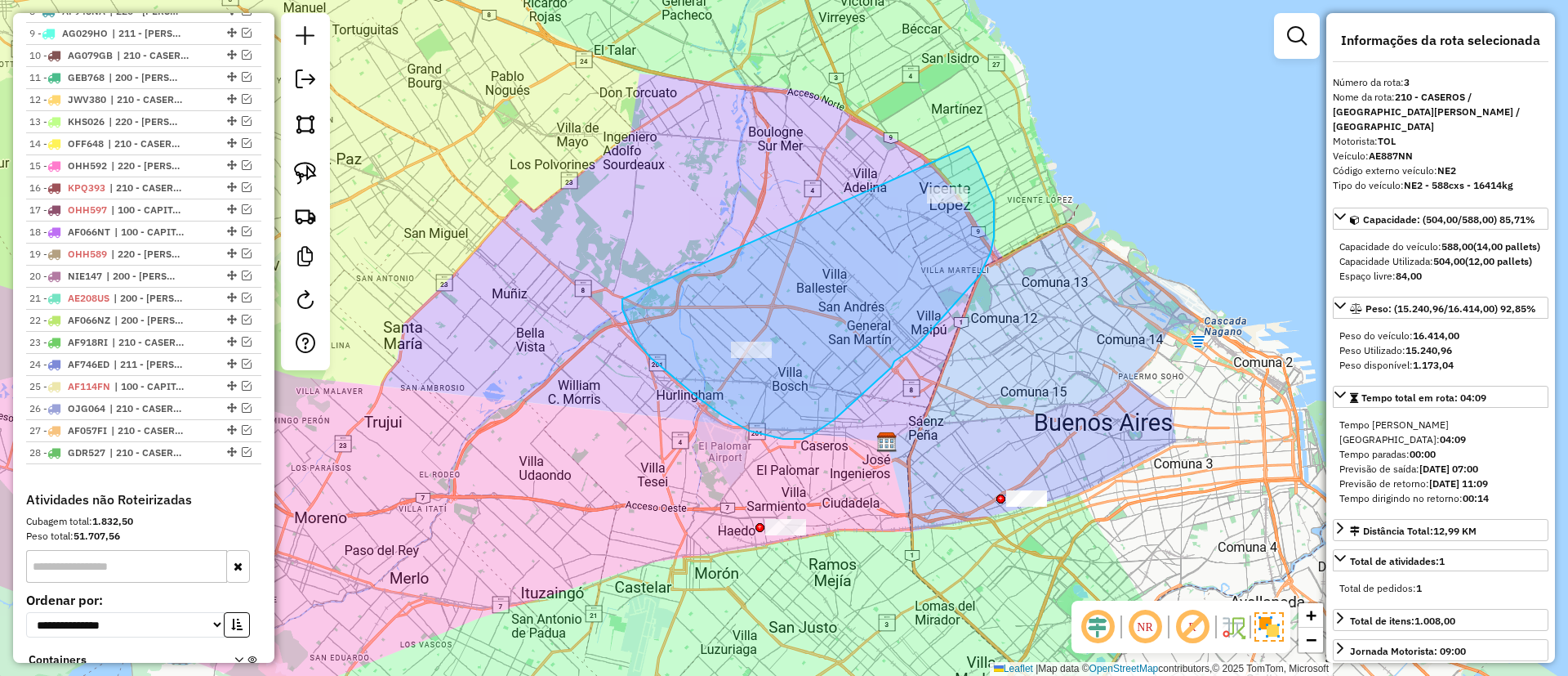
drag, startPoint x: 622, startPoint y: 309, endPoint x: 870, endPoint y: 112, distance: 316.7
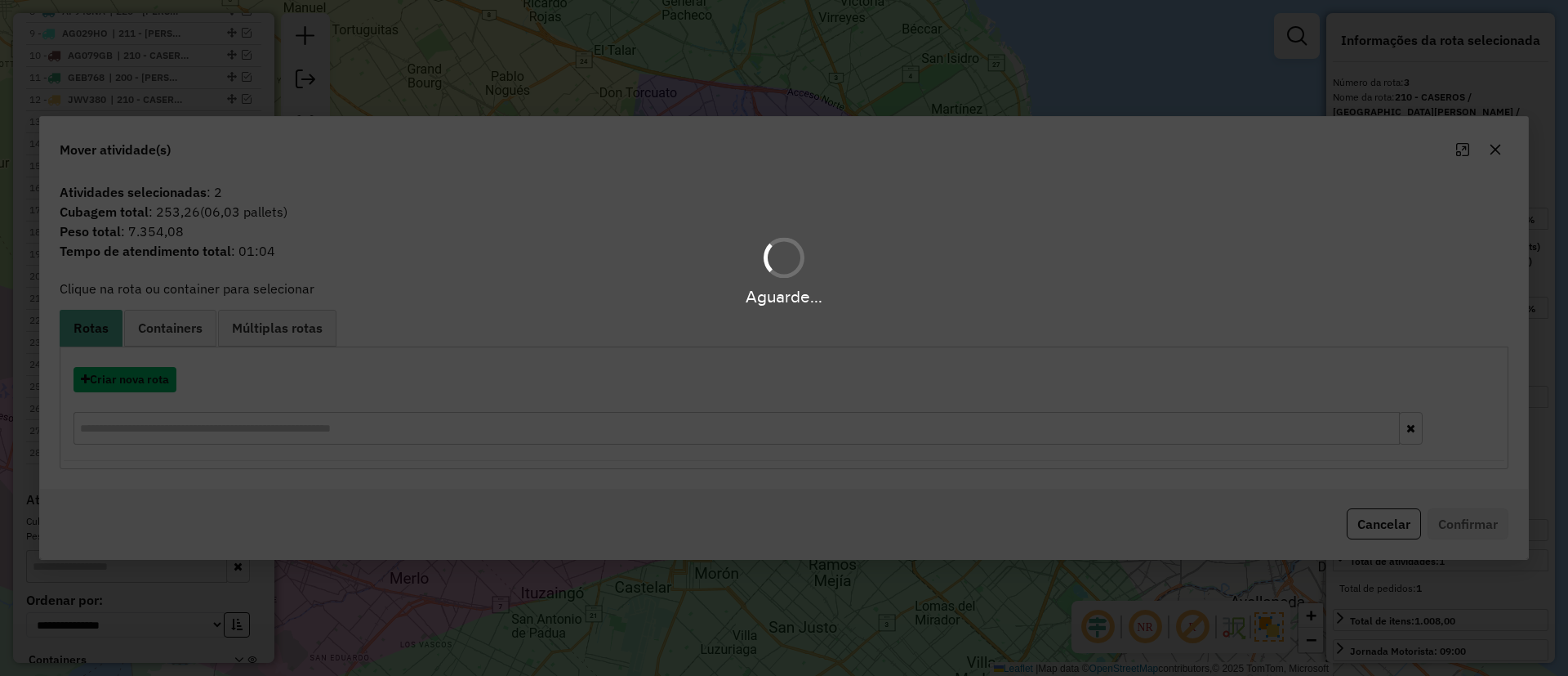
click at [126, 373] on button "Criar nova rota" at bounding box center [125, 379] width 103 height 25
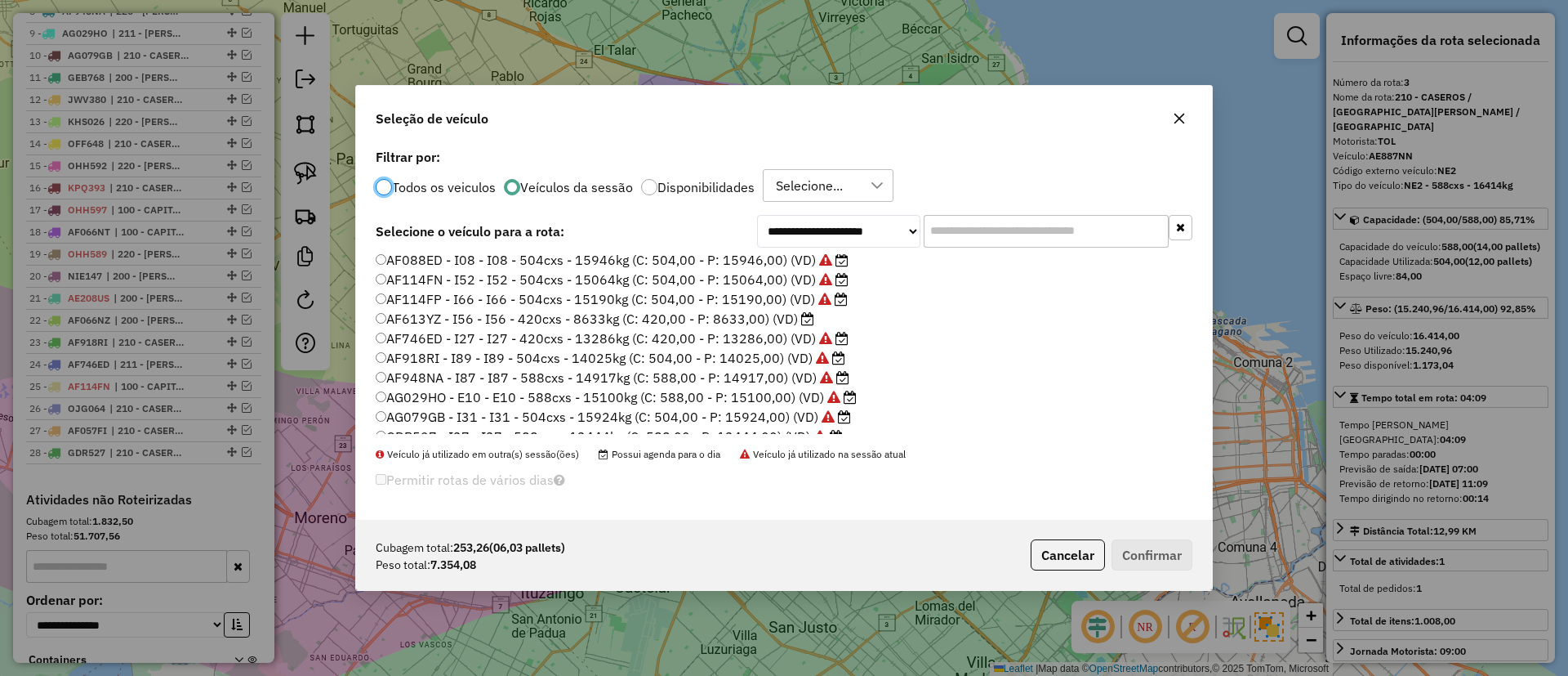
scroll to position [0, 0]
click at [762, 262] on label "ACT090 - I09 - I09 - 420cxs - 9682kg (C: 420,00 - P: 9682,00) (VD)" at bounding box center [591, 263] width 432 height 20
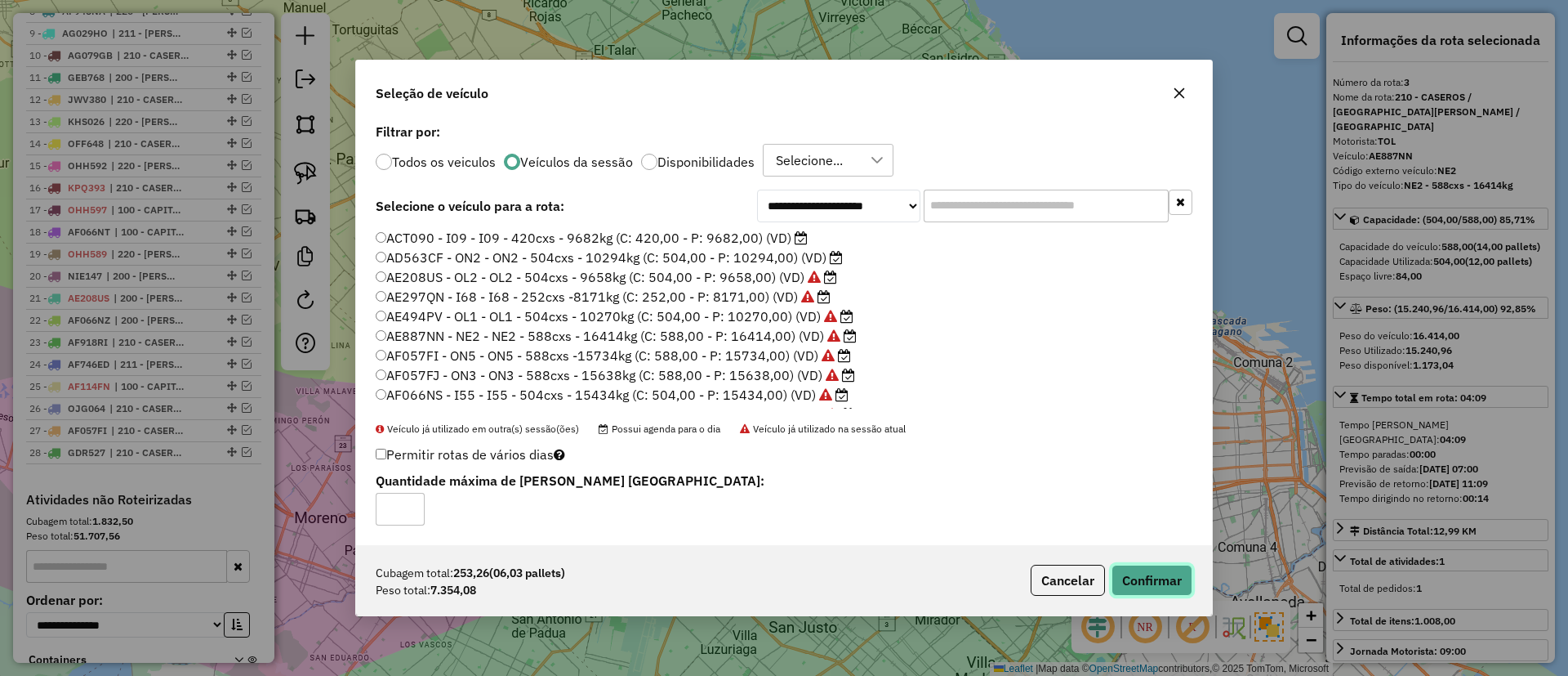
click at [1160, 566] on button "Confirmar" at bounding box center [1152, 580] width 81 height 31
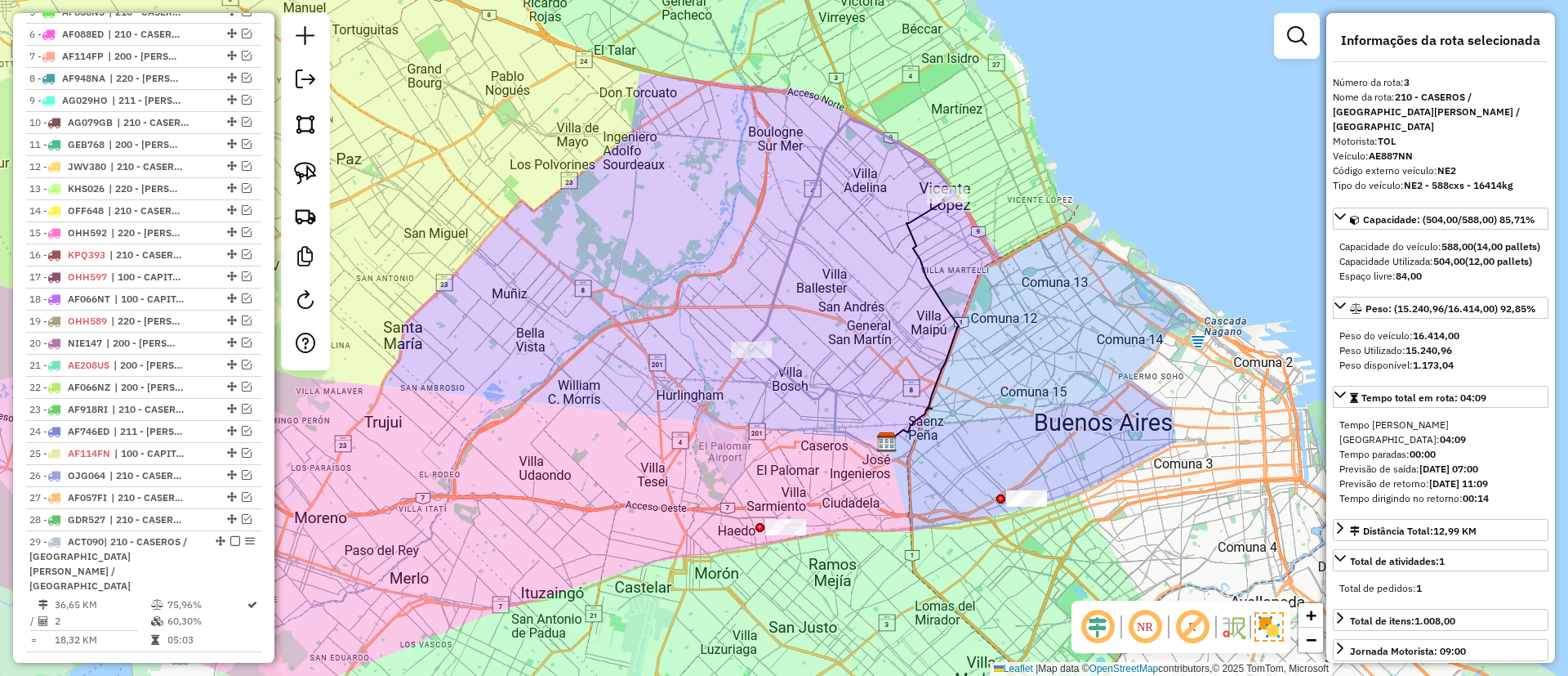
scroll to position [658, 0]
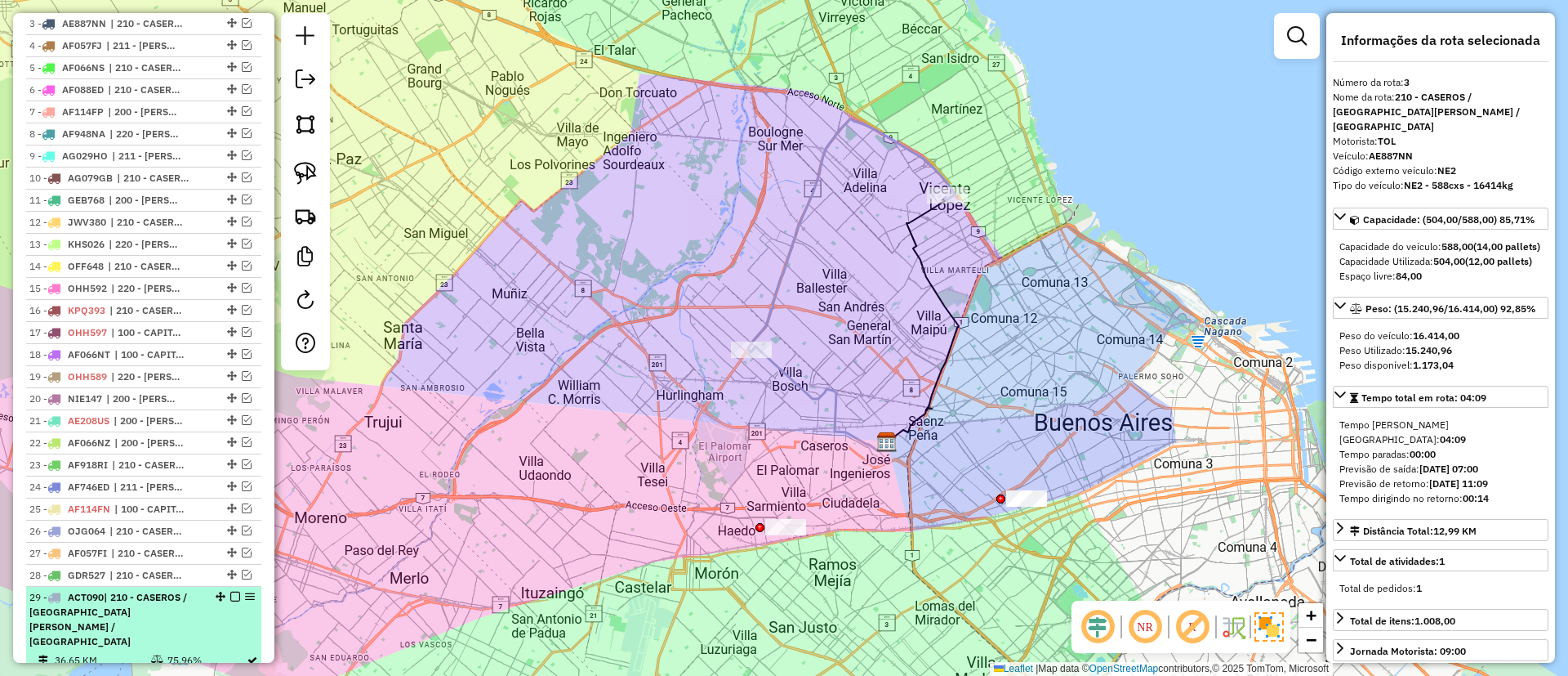
click at [230, 595] on em at bounding box center [235, 596] width 10 height 10
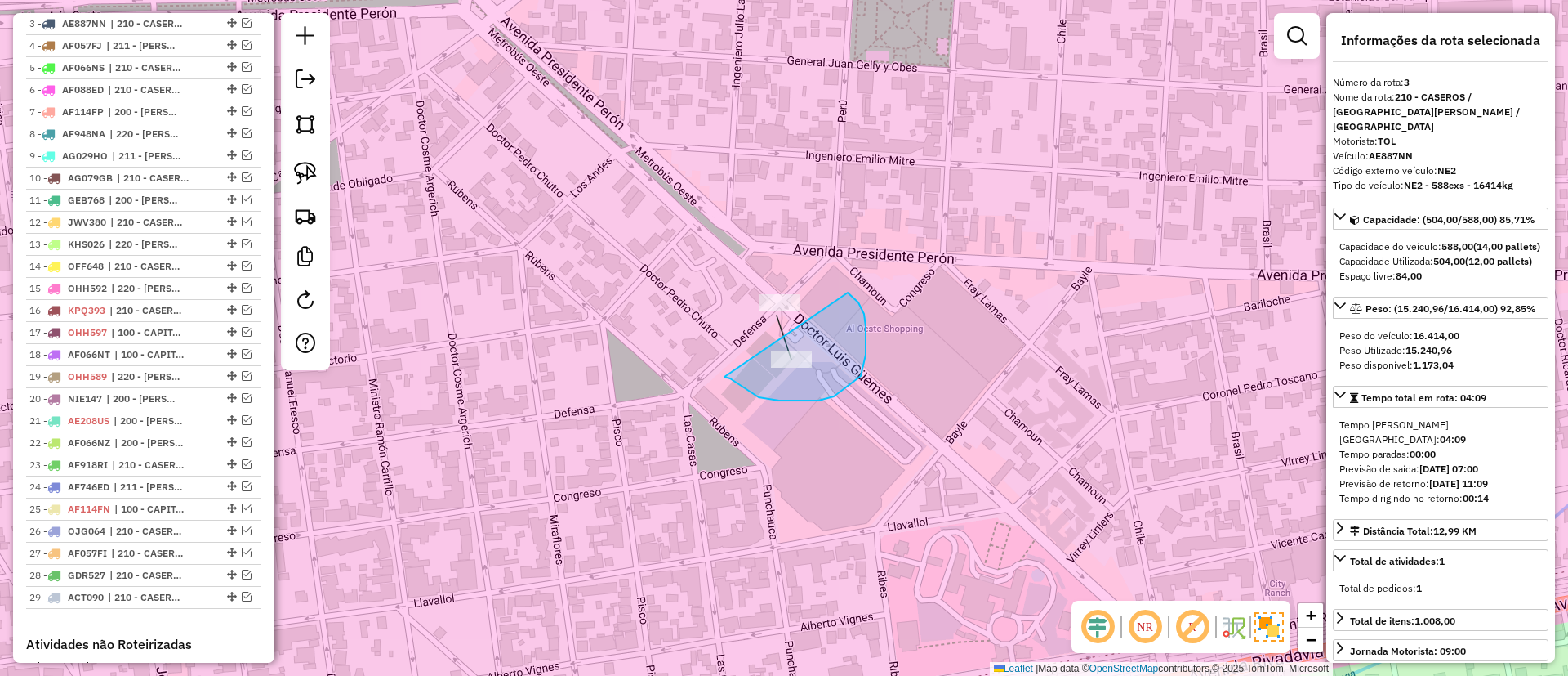
drag, startPoint x: 725, startPoint y: 377, endPoint x: 845, endPoint y: 292, distance: 147.1
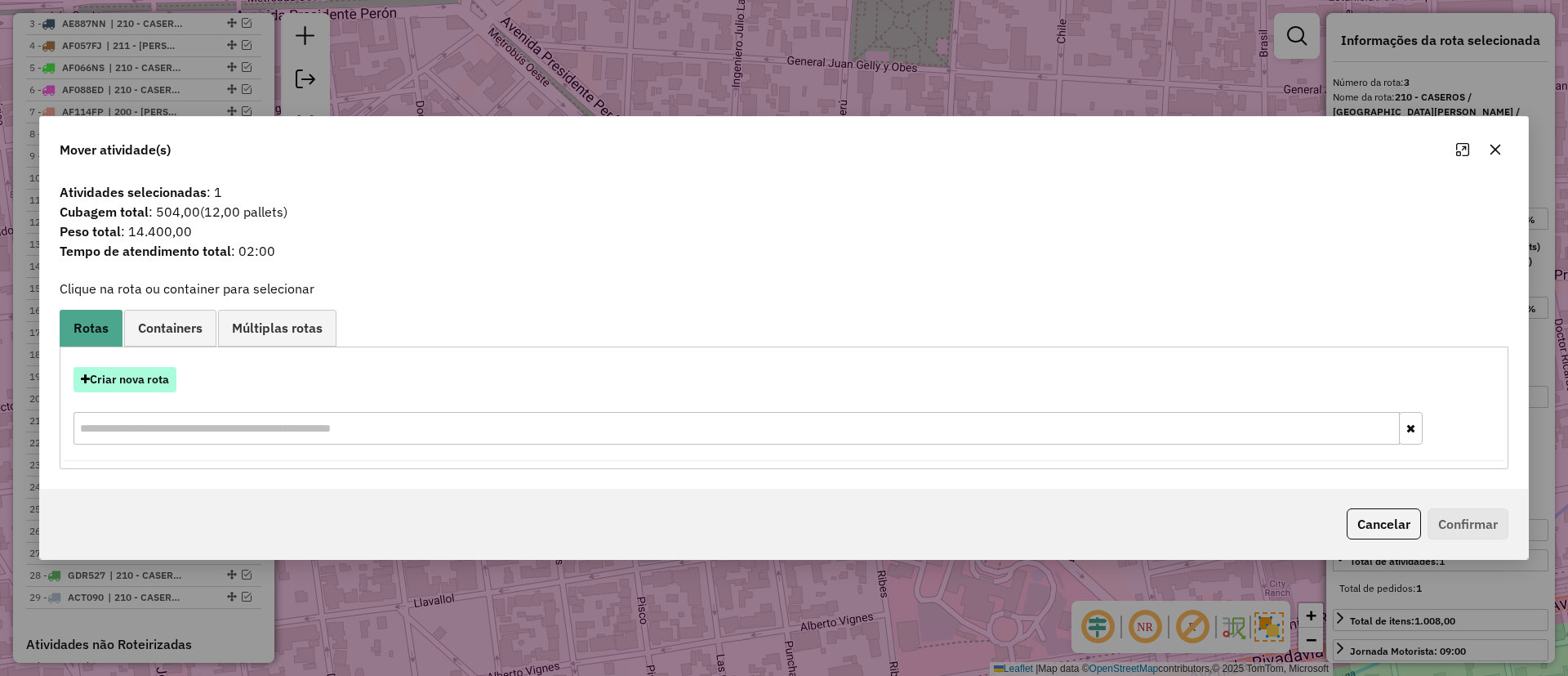
click at [144, 379] on button "Criar nova rota" at bounding box center [125, 379] width 103 height 25
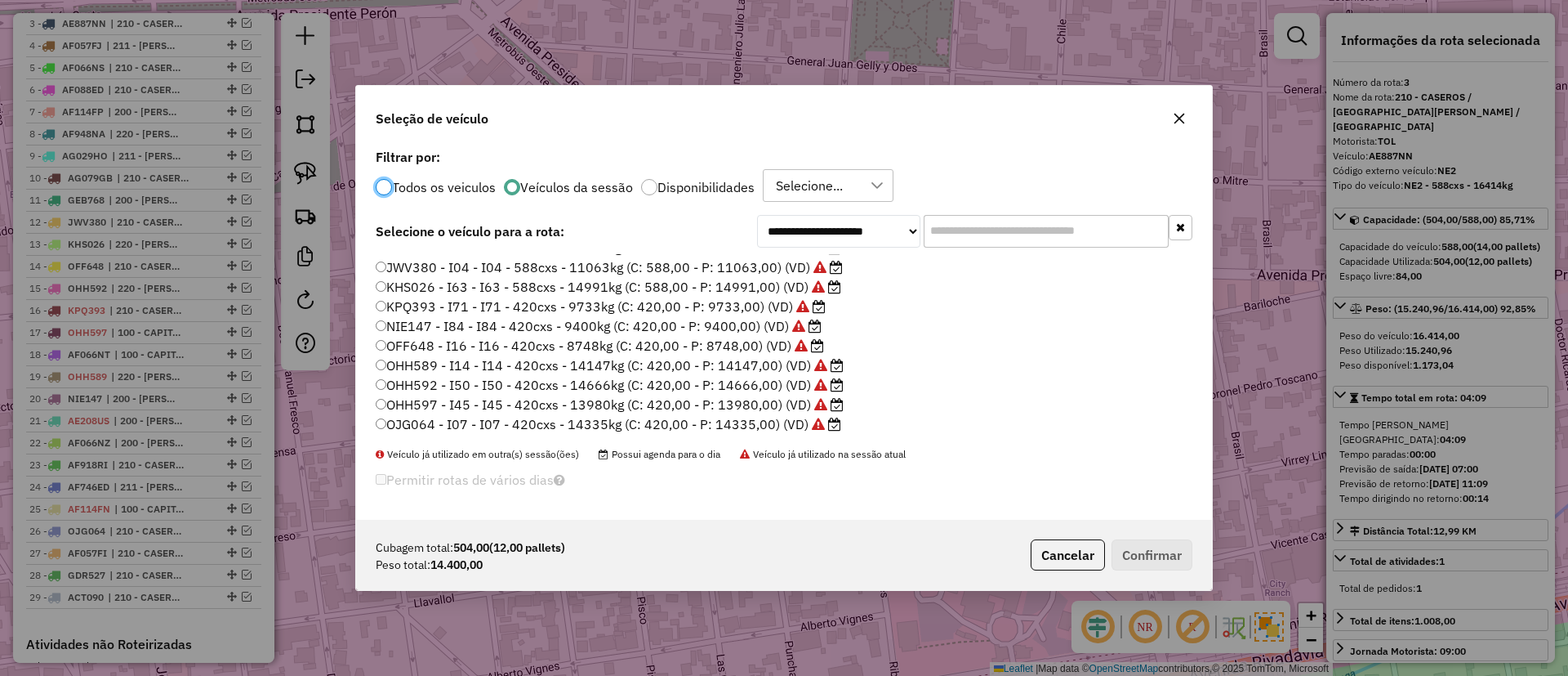
scroll to position [428, 0]
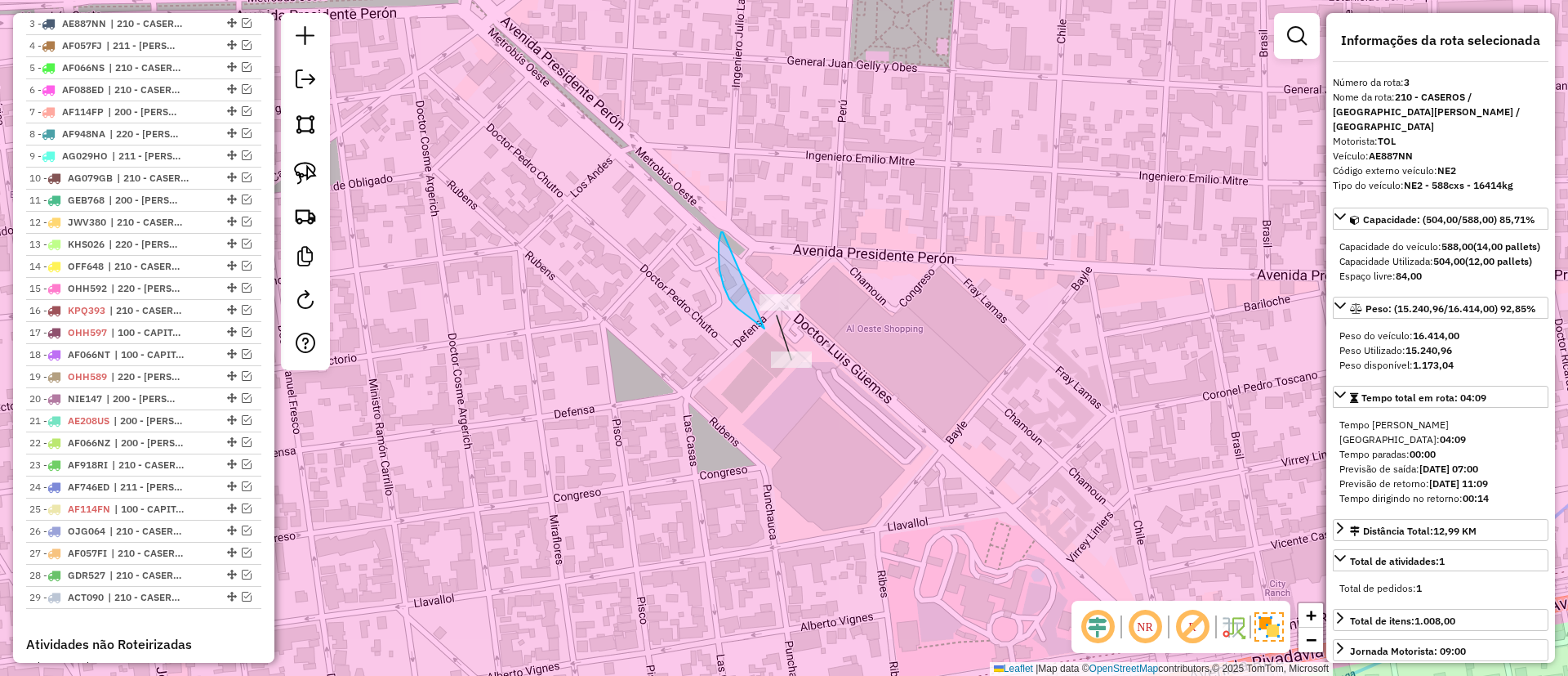
drag, startPoint x: 724, startPoint y: 286, endPoint x: 857, endPoint y: 247, distance: 138.6
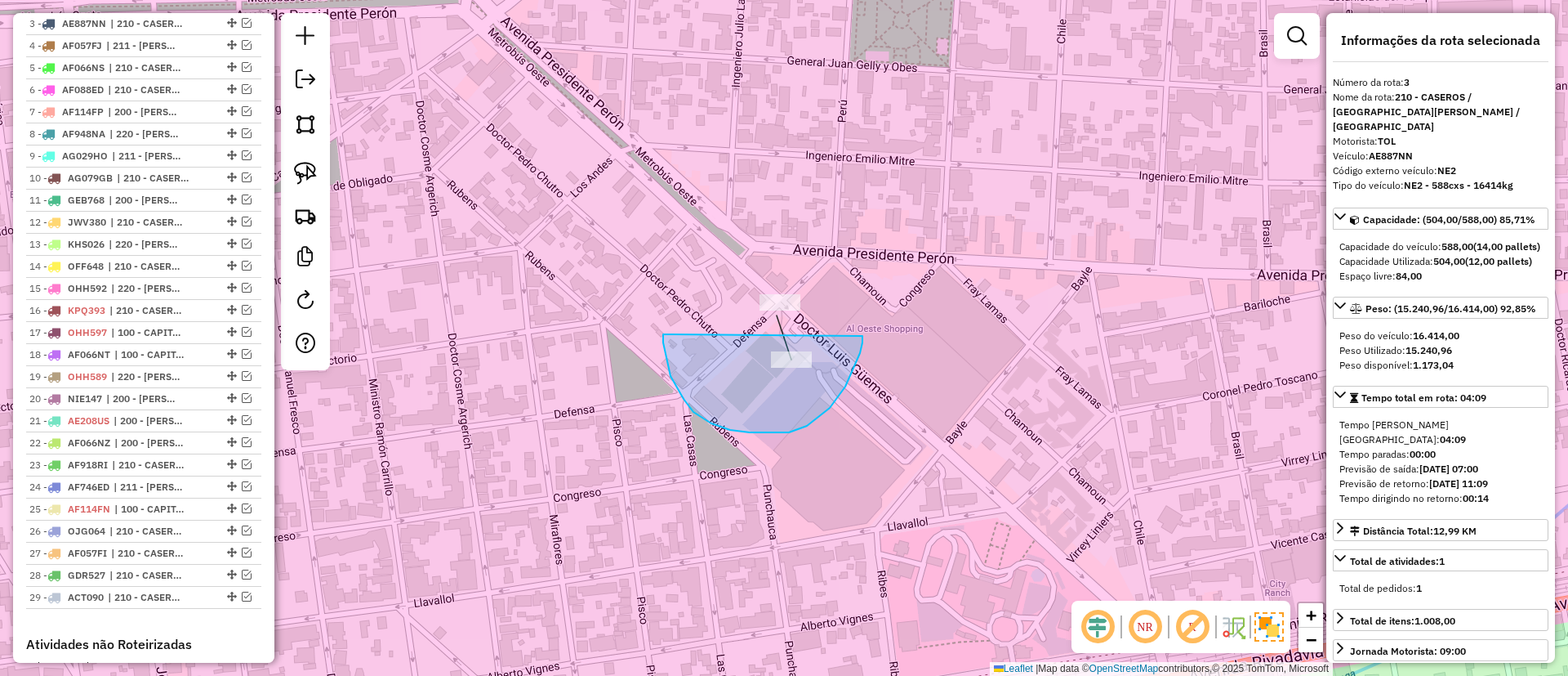
drag, startPoint x: 671, startPoint y: 376, endPoint x: 863, endPoint y: 336, distance: 196.1
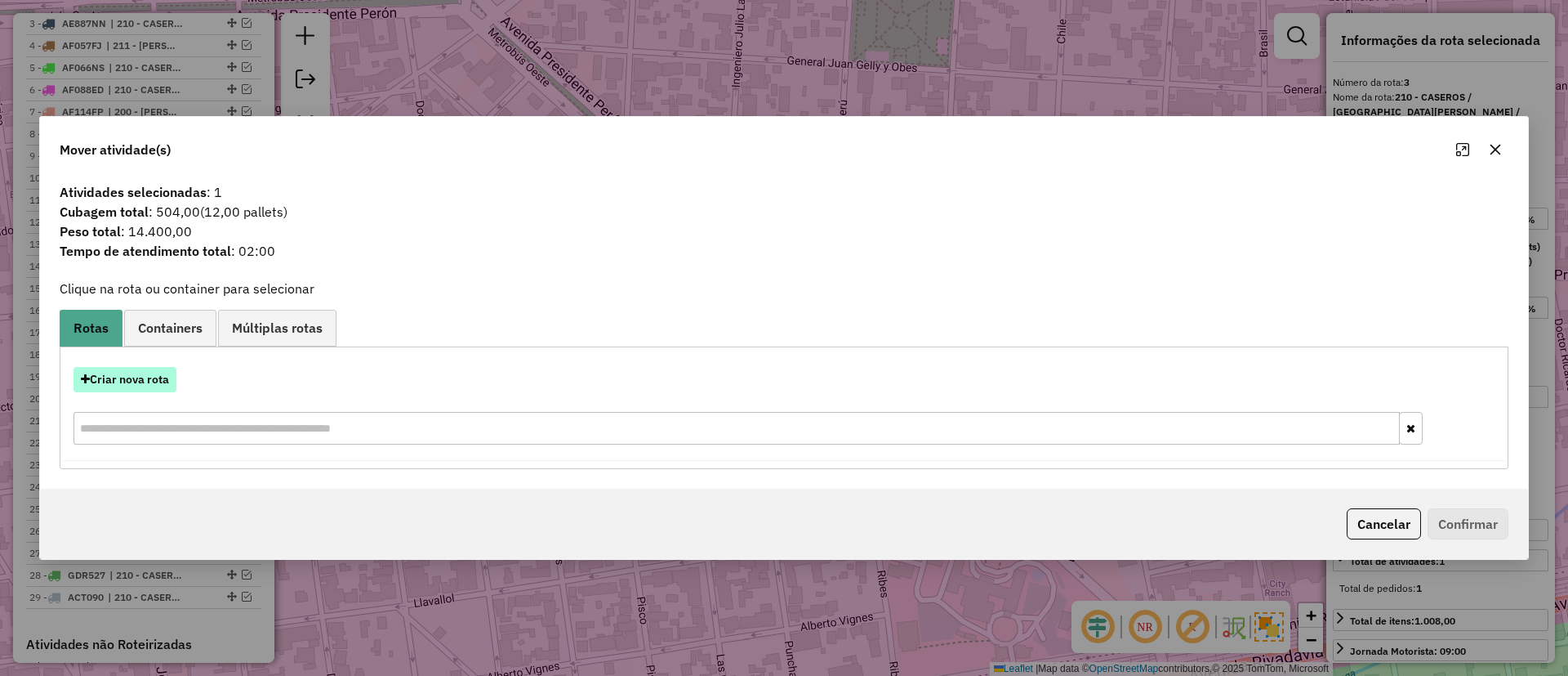
click at [143, 377] on button "Criar nova rota" at bounding box center [125, 379] width 103 height 25
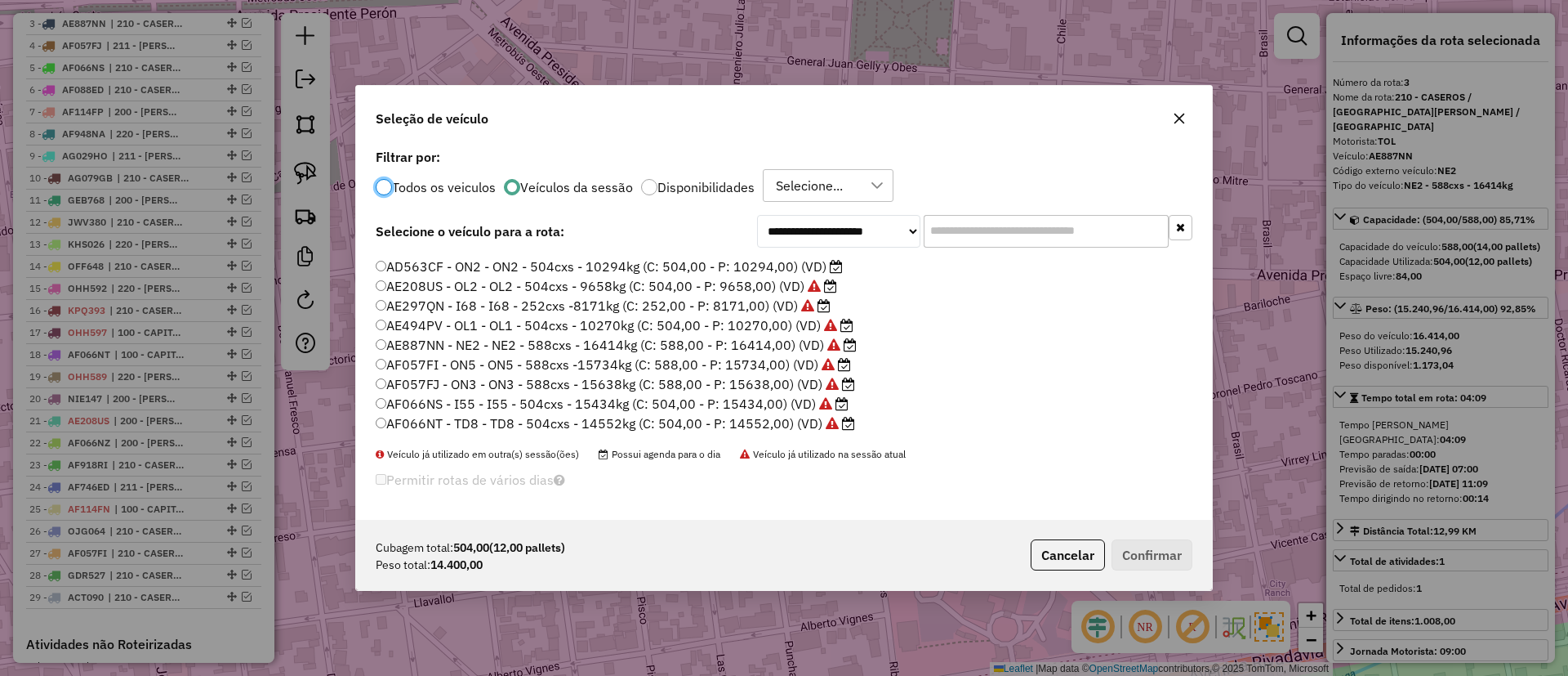
scroll to position [0, 0]
click at [748, 291] on label "AD563CF - ON2 - ON2 - 504cxs - 10294kg (C: 504,00 - P: 10294,00) (VD)" at bounding box center [608, 283] width 467 height 20
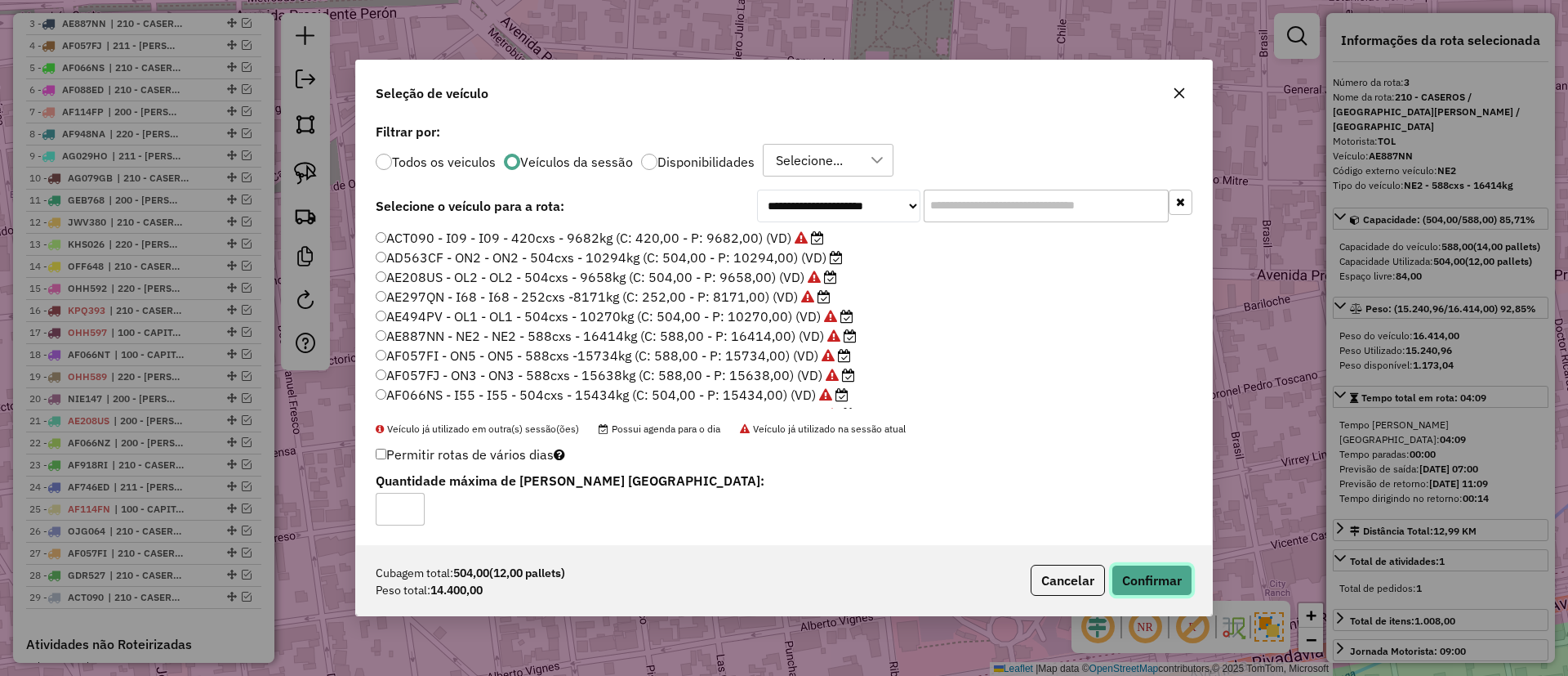
click at [1145, 567] on button "Confirmar" at bounding box center [1152, 580] width 81 height 31
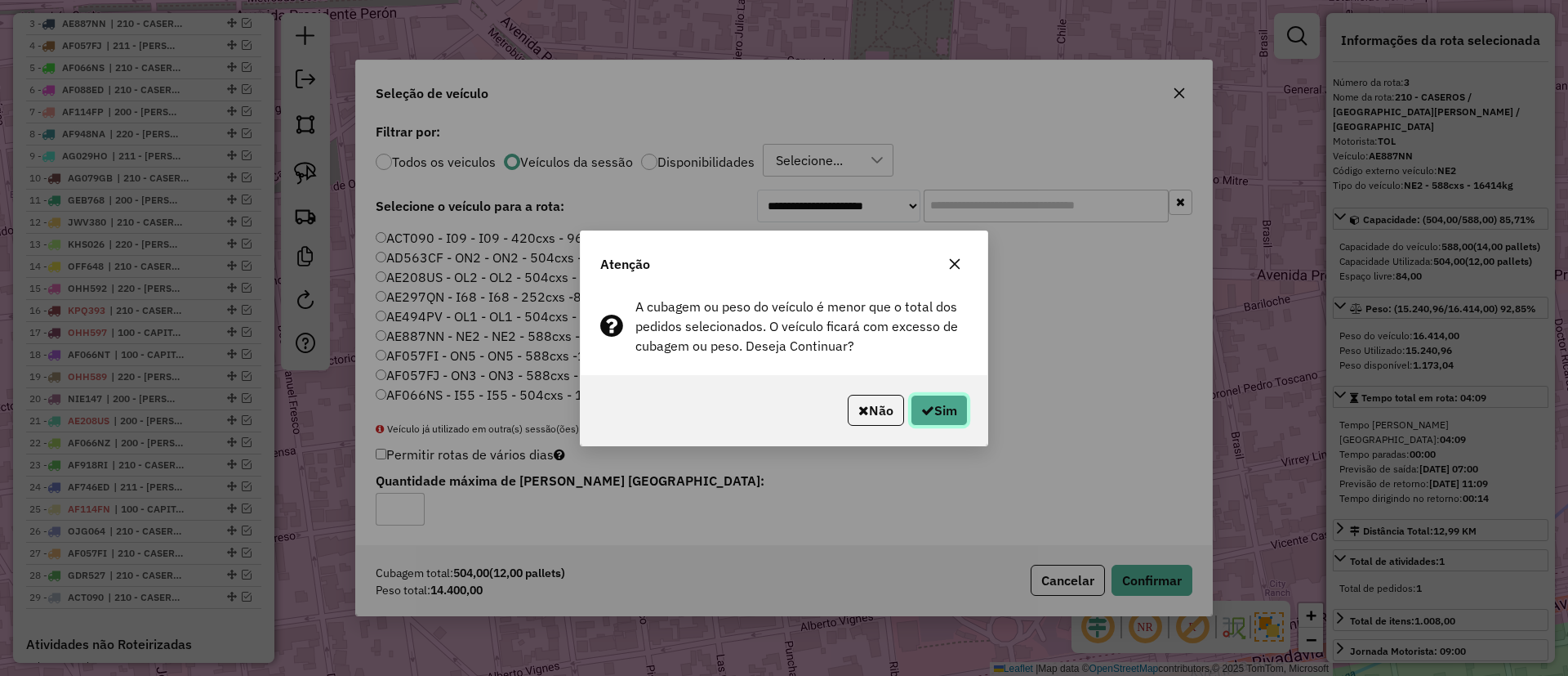
click at [954, 401] on button "Sim" at bounding box center [939, 411] width 58 height 31
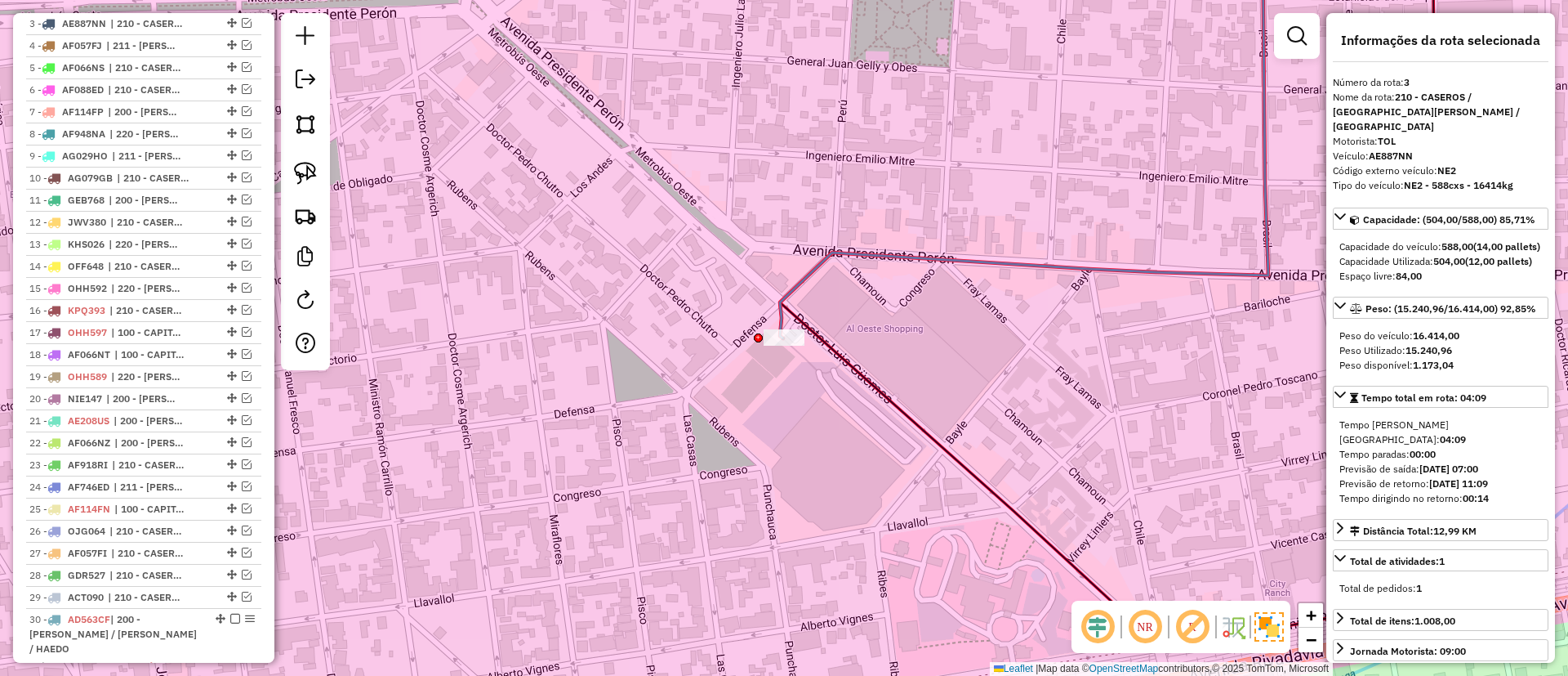
click at [806, 277] on icon at bounding box center [1024, 135] width 489 height 406
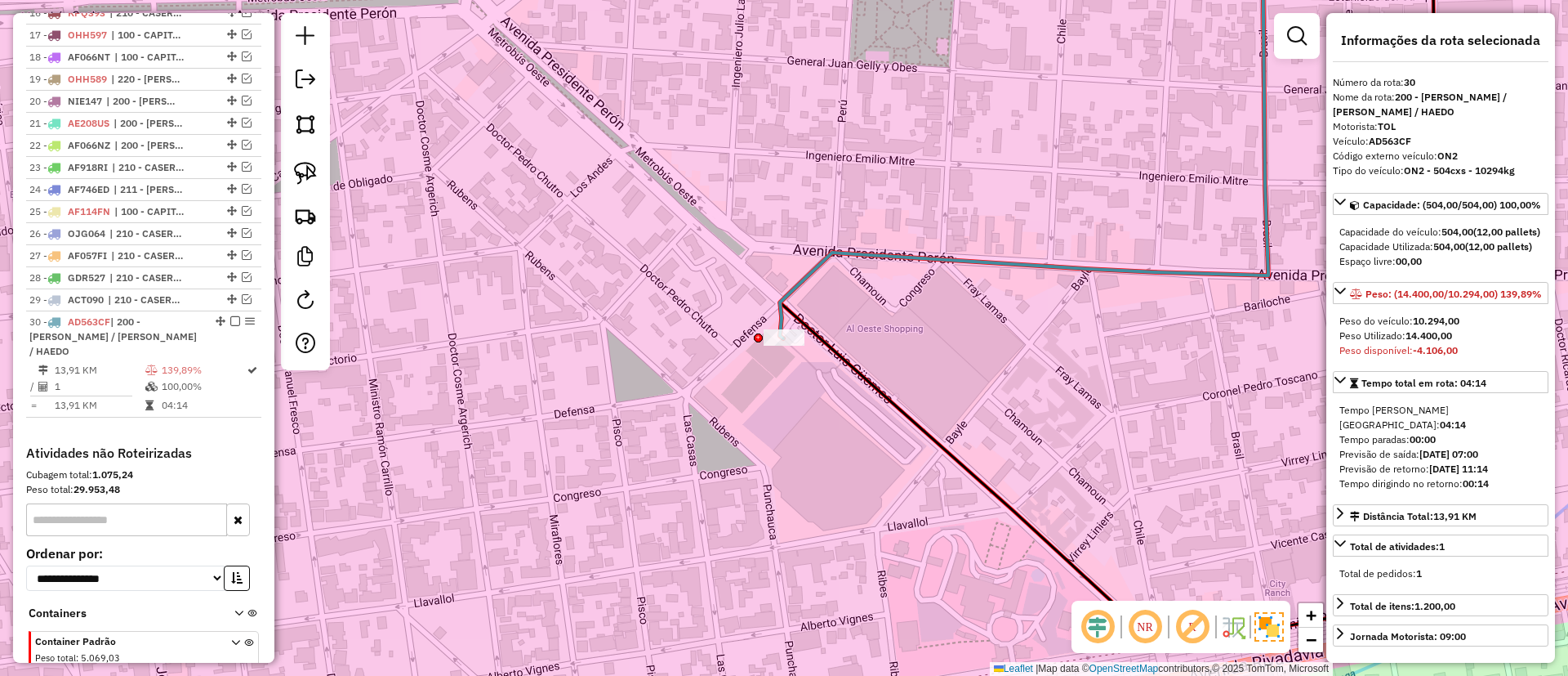
scroll to position [1254, 0]
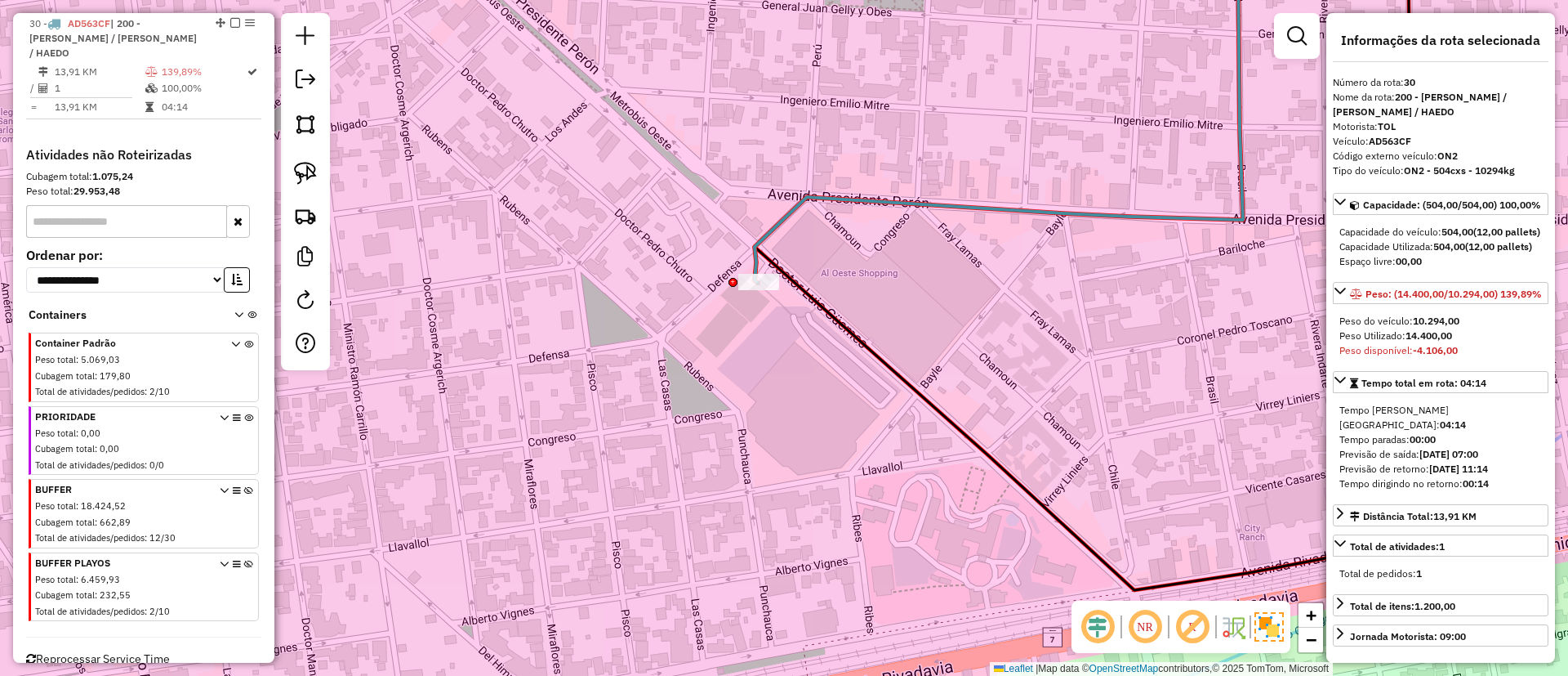
drag, startPoint x: 793, startPoint y: 295, endPoint x: 769, endPoint y: 244, distance: 56.4
click at [769, 244] on icon at bounding box center [999, 80] width 489 height 406
drag, startPoint x: 762, startPoint y: 360, endPoint x: 816, endPoint y: 270, distance: 105.0
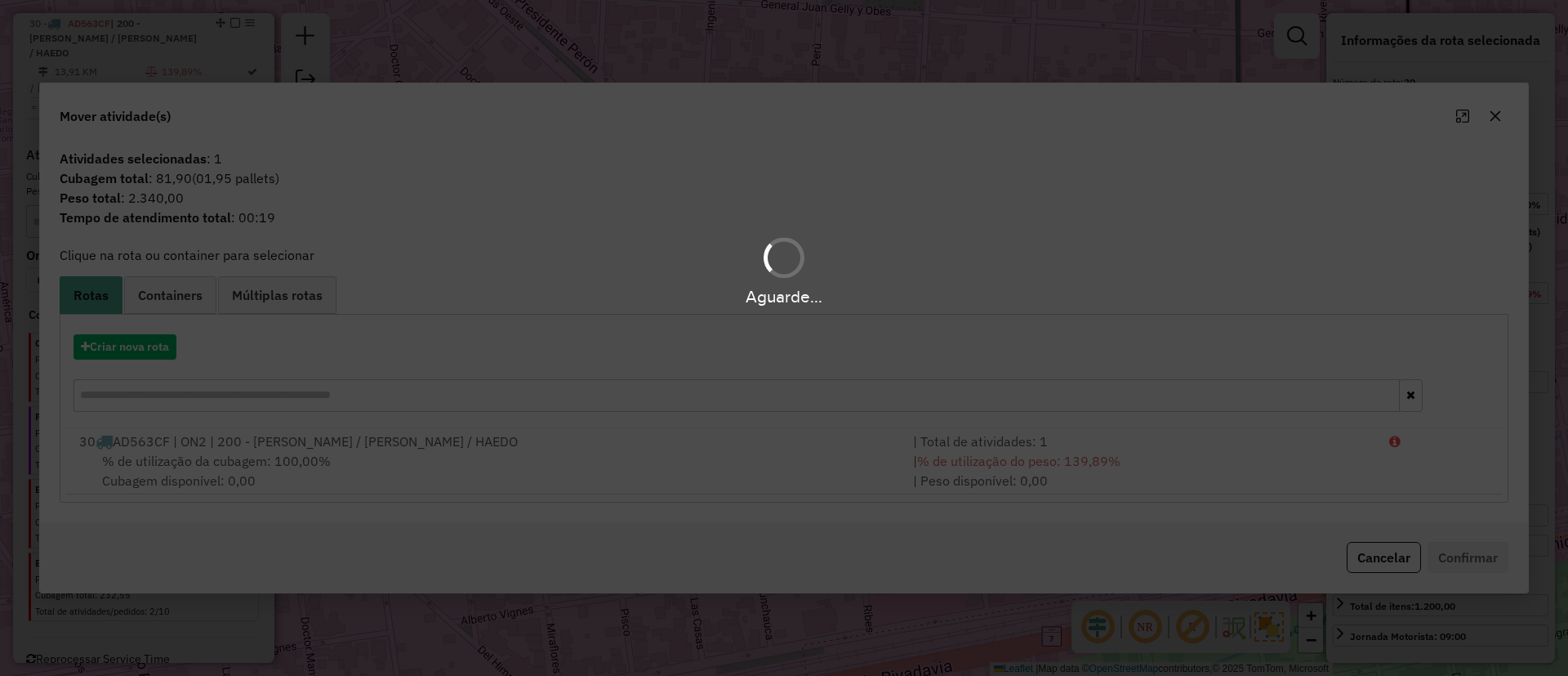
click at [131, 353] on hb-app "Aguarde... Pop-up bloqueado! Seu navegador bloqueou automáticamente a abertura …" at bounding box center [784, 338] width 1568 height 676
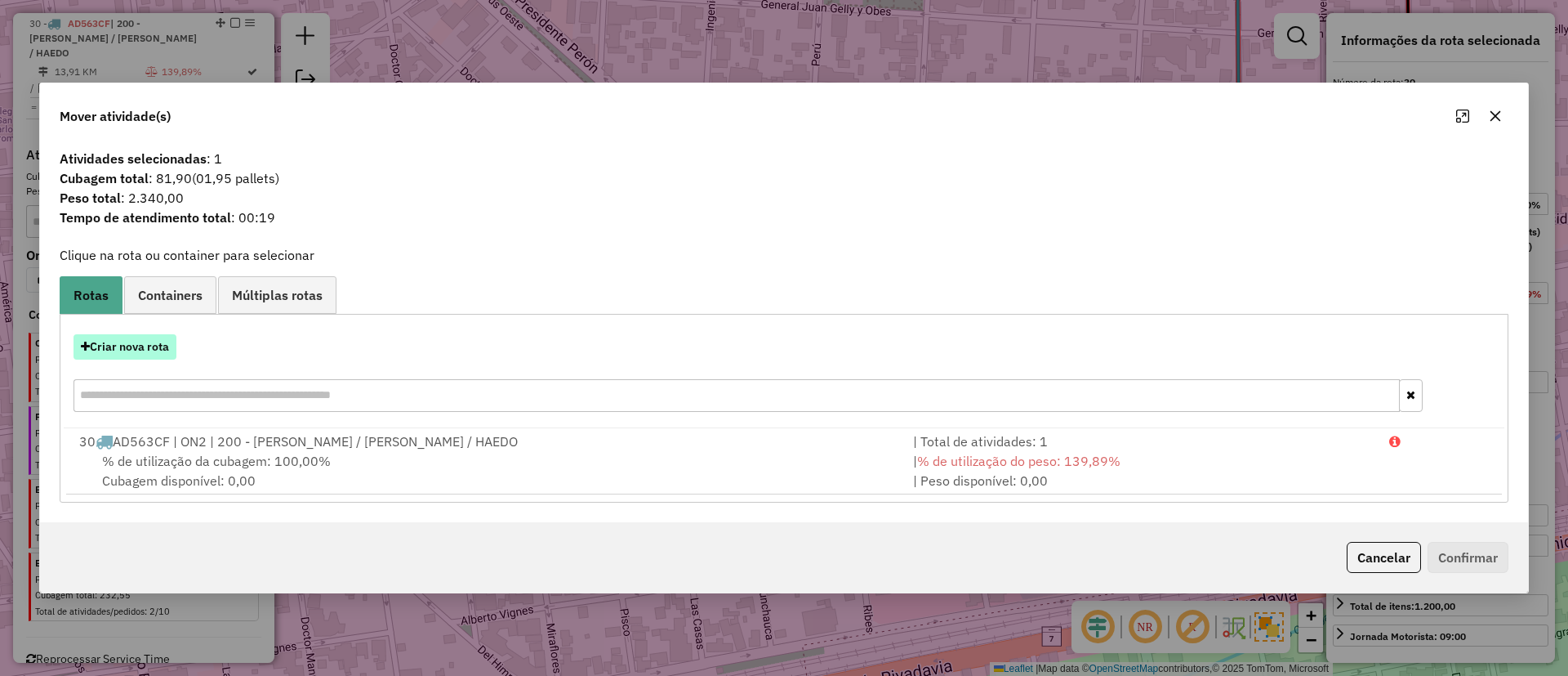
click at [134, 353] on button "Criar nova rota" at bounding box center [125, 347] width 103 height 25
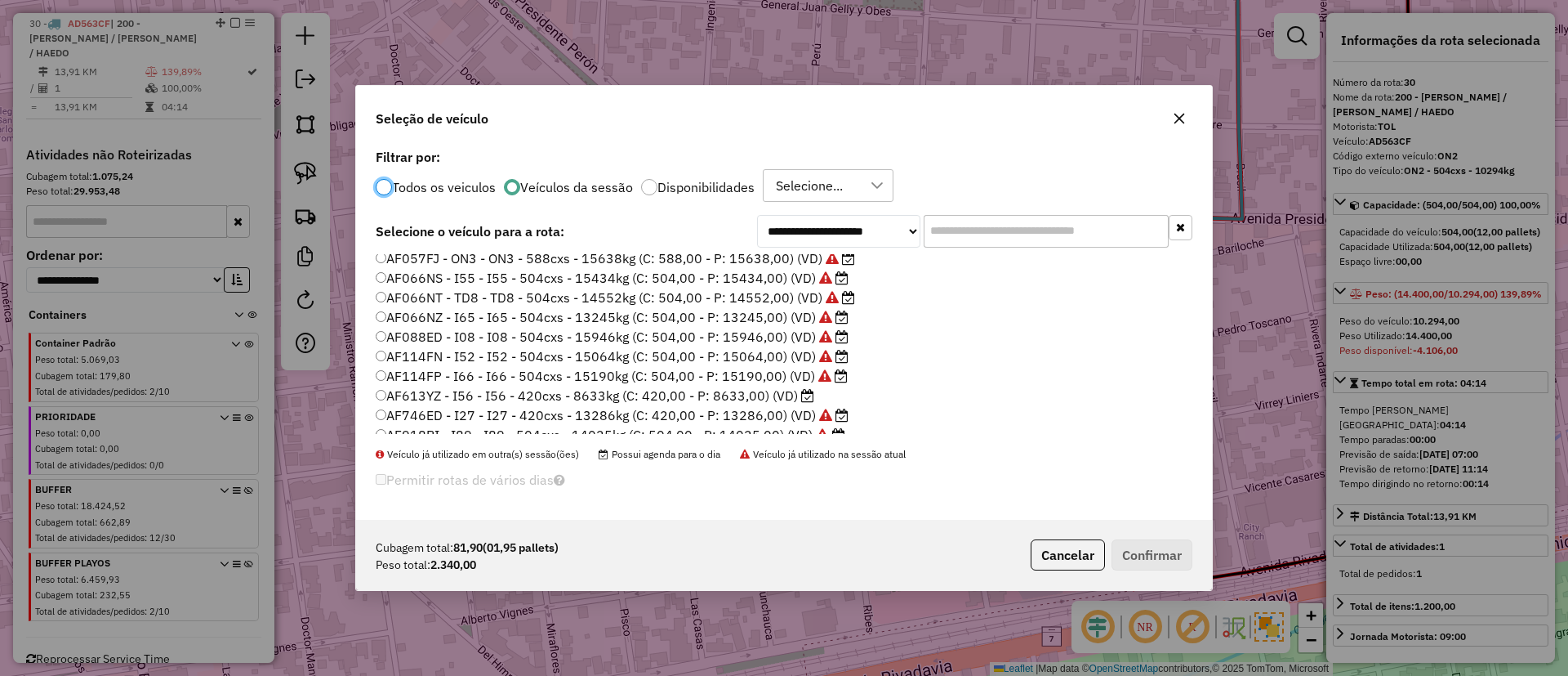
scroll to position [123, 0]
click at [776, 414] on label "AF613YZ - I56 - I56 - 420cxs - 8633kg (C: 420,00 - P: 8633,00) (VD)" at bounding box center [595, 416] width 439 height 20
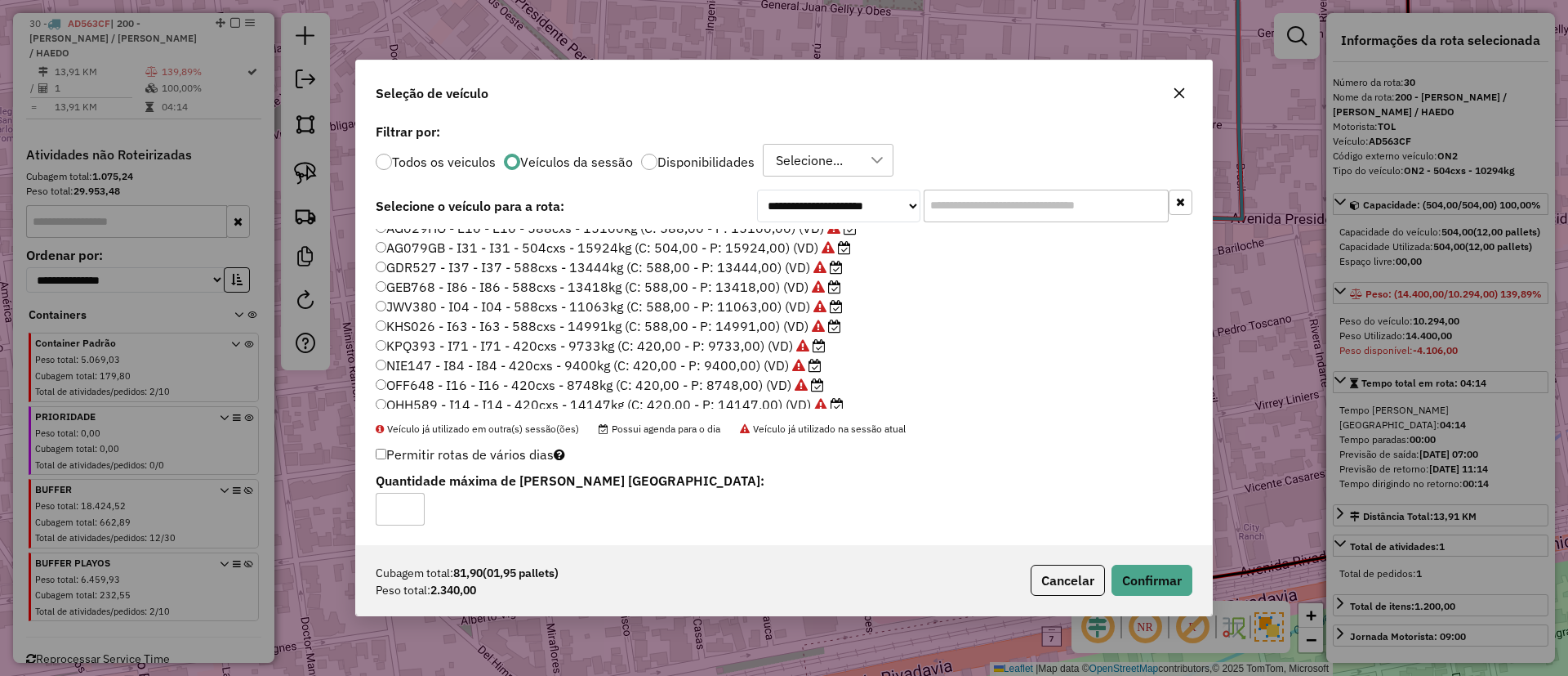
scroll to position [368, 0]
click at [1140, 572] on button "Confirmar" at bounding box center [1152, 580] width 81 height 31
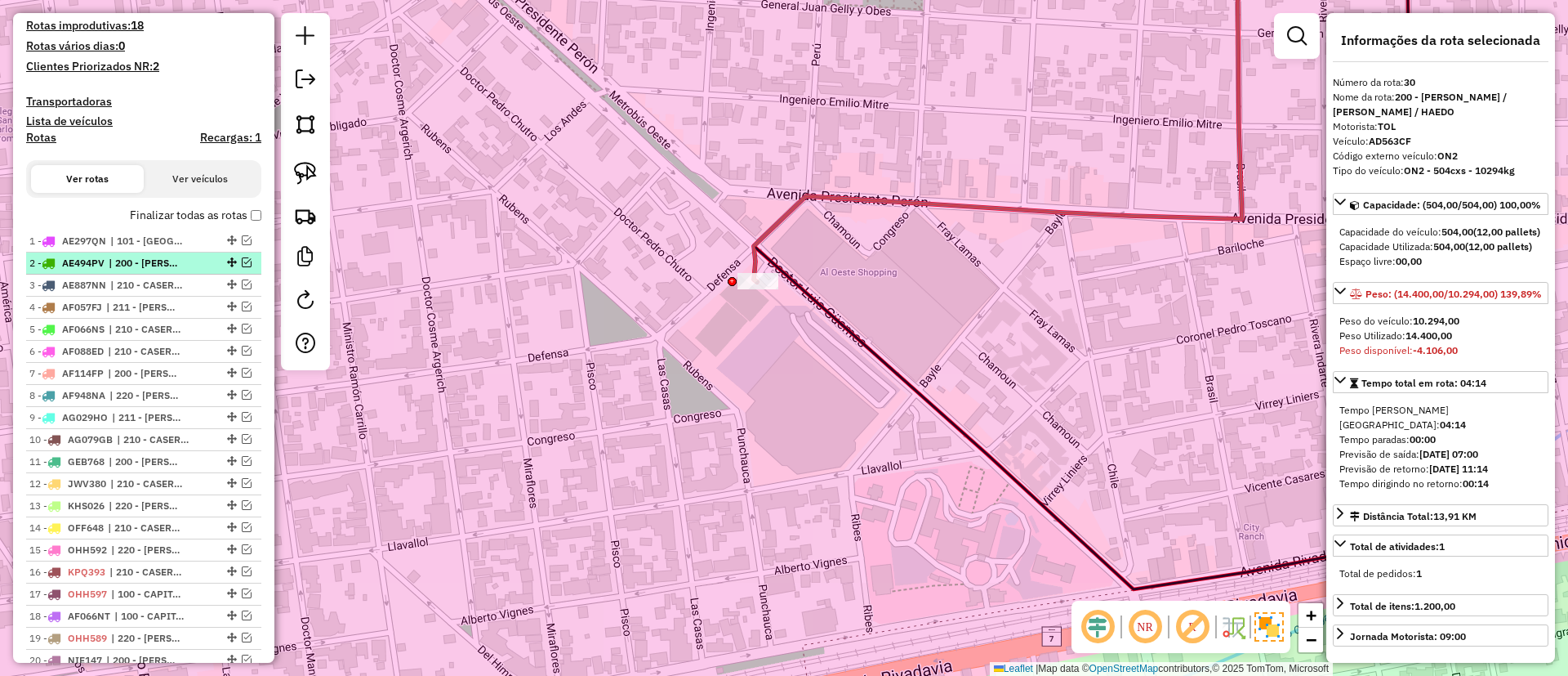
scroll to position [396, 0]
click at [189, 213] on label "Finalizar todas as rotas" at bounding box center [195, 217] width 132 height 18
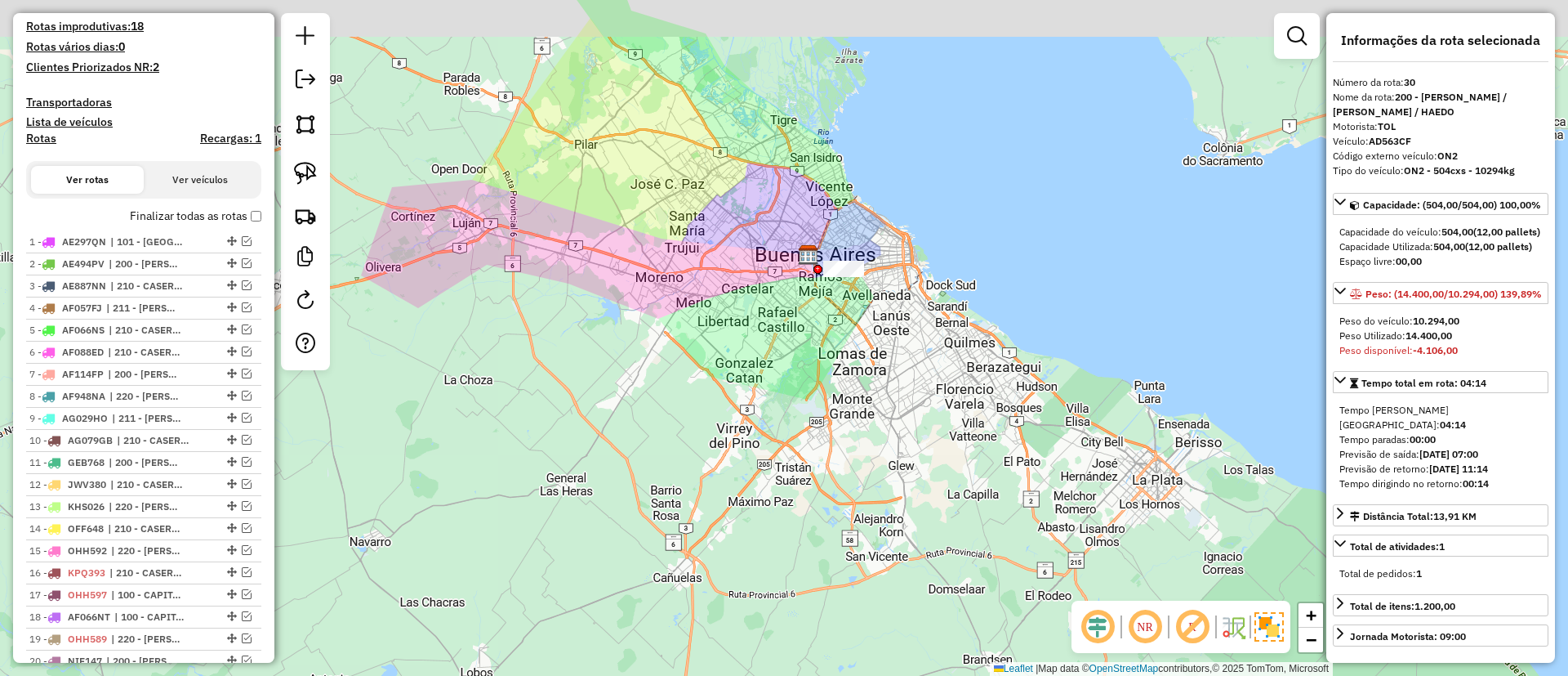
click at [764, 320] on div "Janela de atendimento Grade de atendimento Capacidade Transportadoras Veículos …" at bounding box center [784, 338] width 1568 height 676
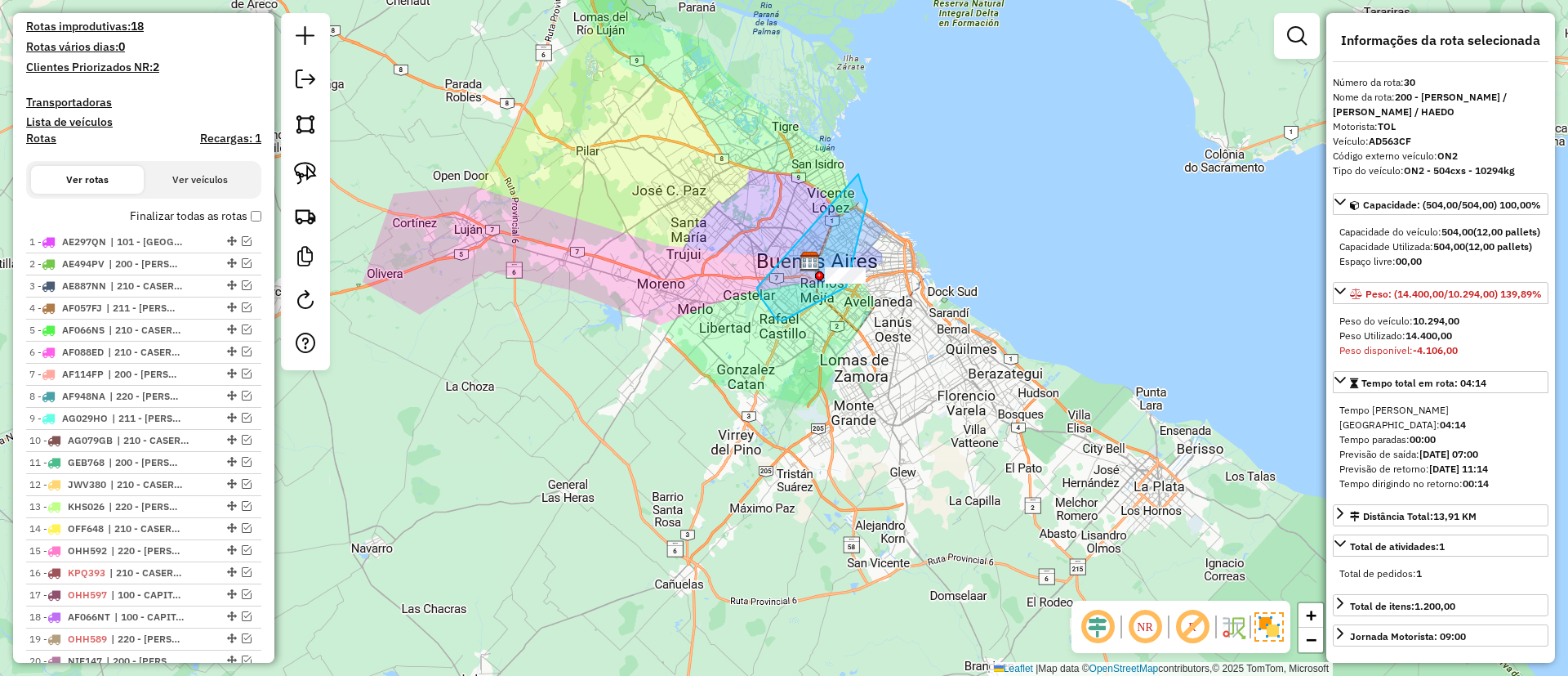
drag, startPoint x: 846, startPoint y: 287, endPoint x: 835, endPoint y: 130, distance: 157.4
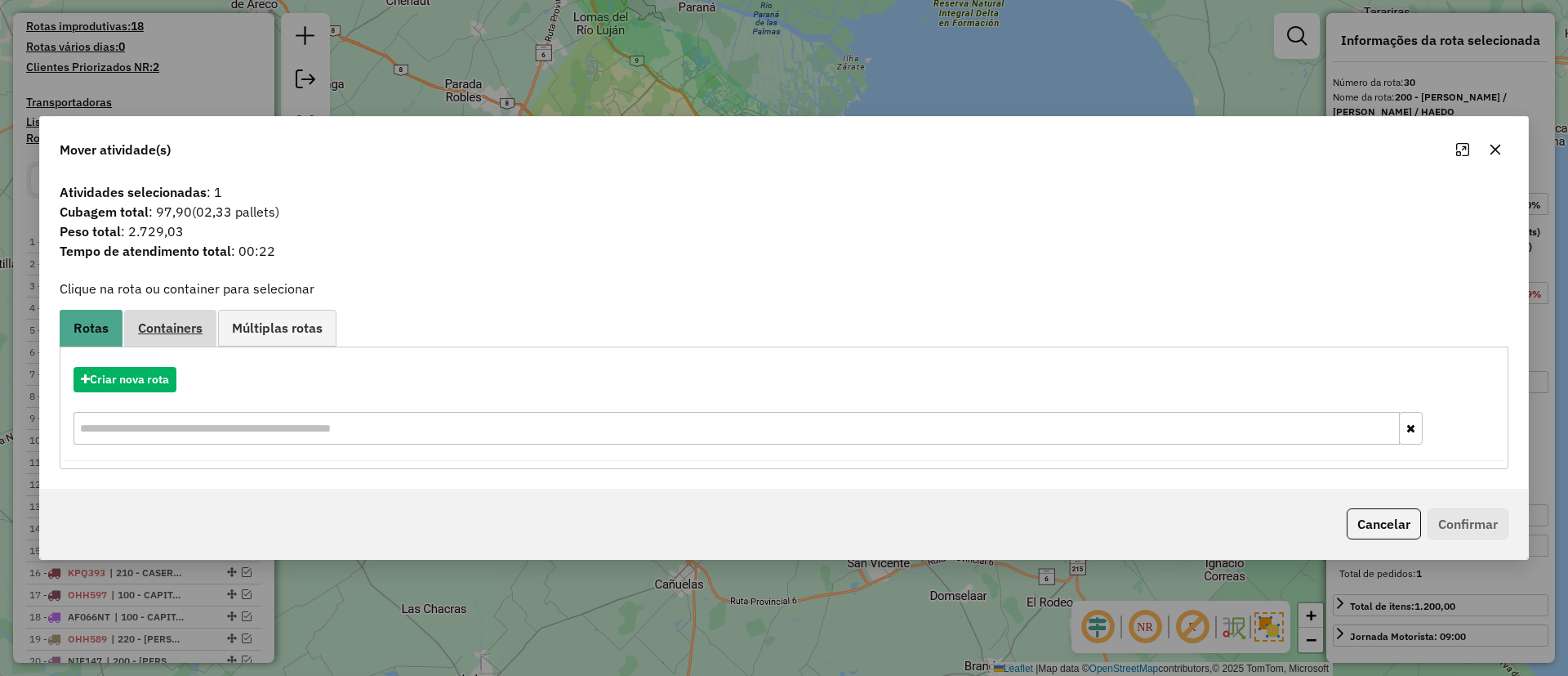
click at [164, 330] on span "Containers" at bounding box center [171, 327] width 64 height 13
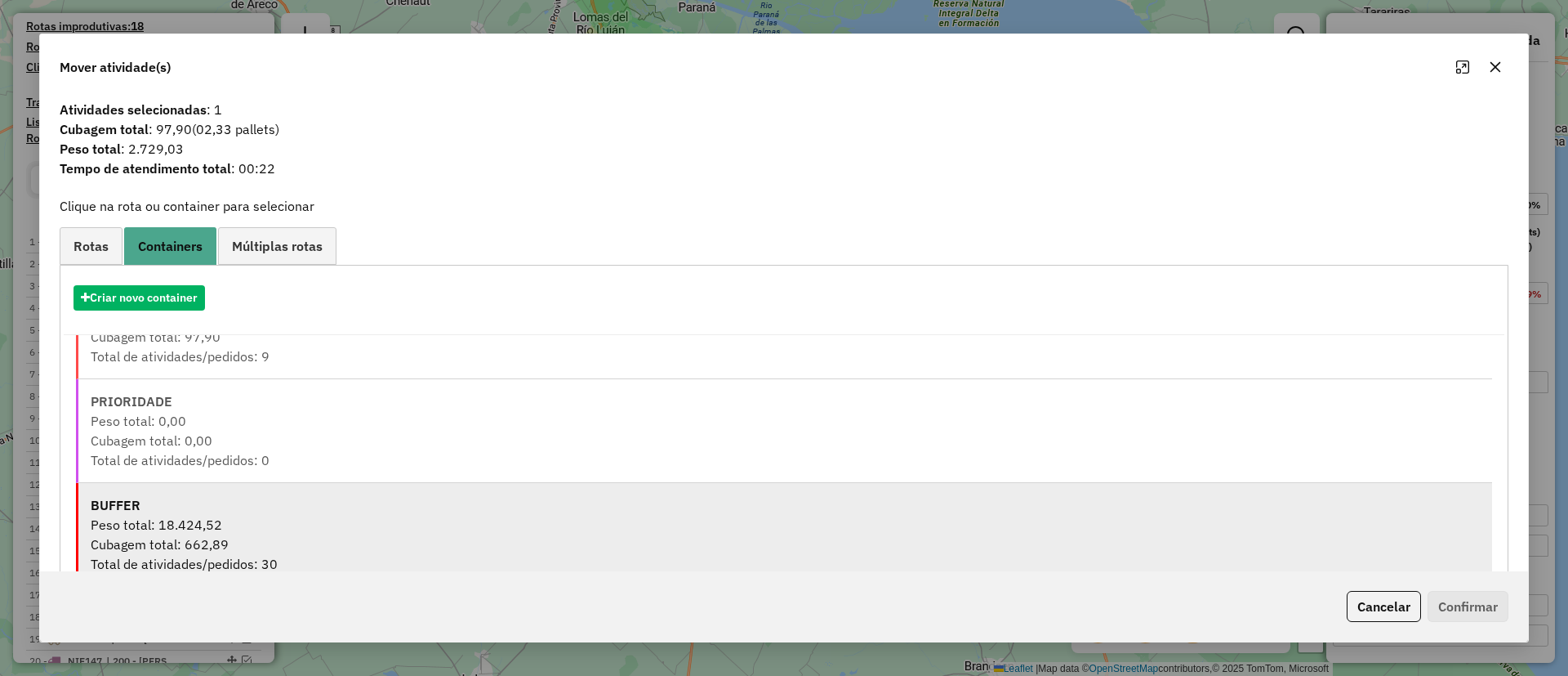
scroll to position [88, 0]
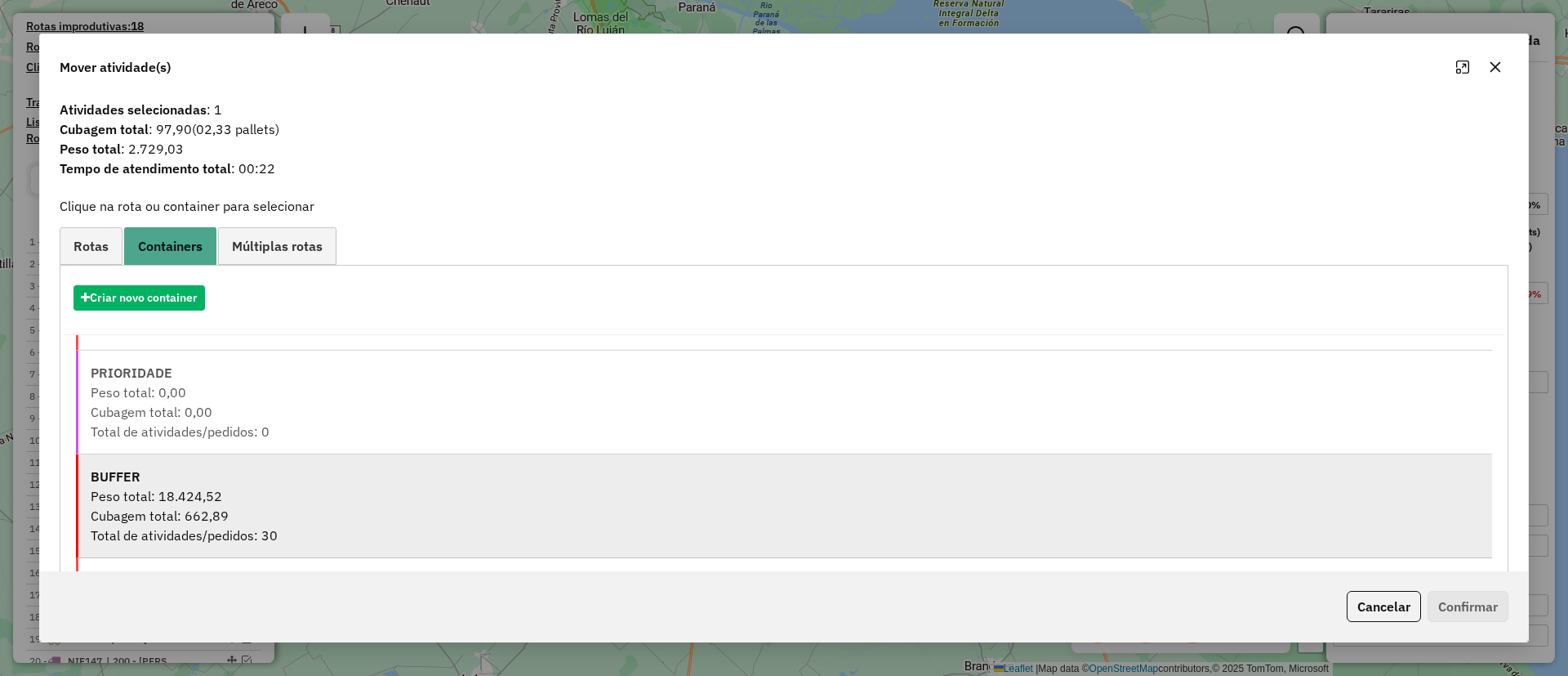
click at [338, 511] on div "Cubagem total: 662,89" at bounding box center [785, 516] width 1390 height 20
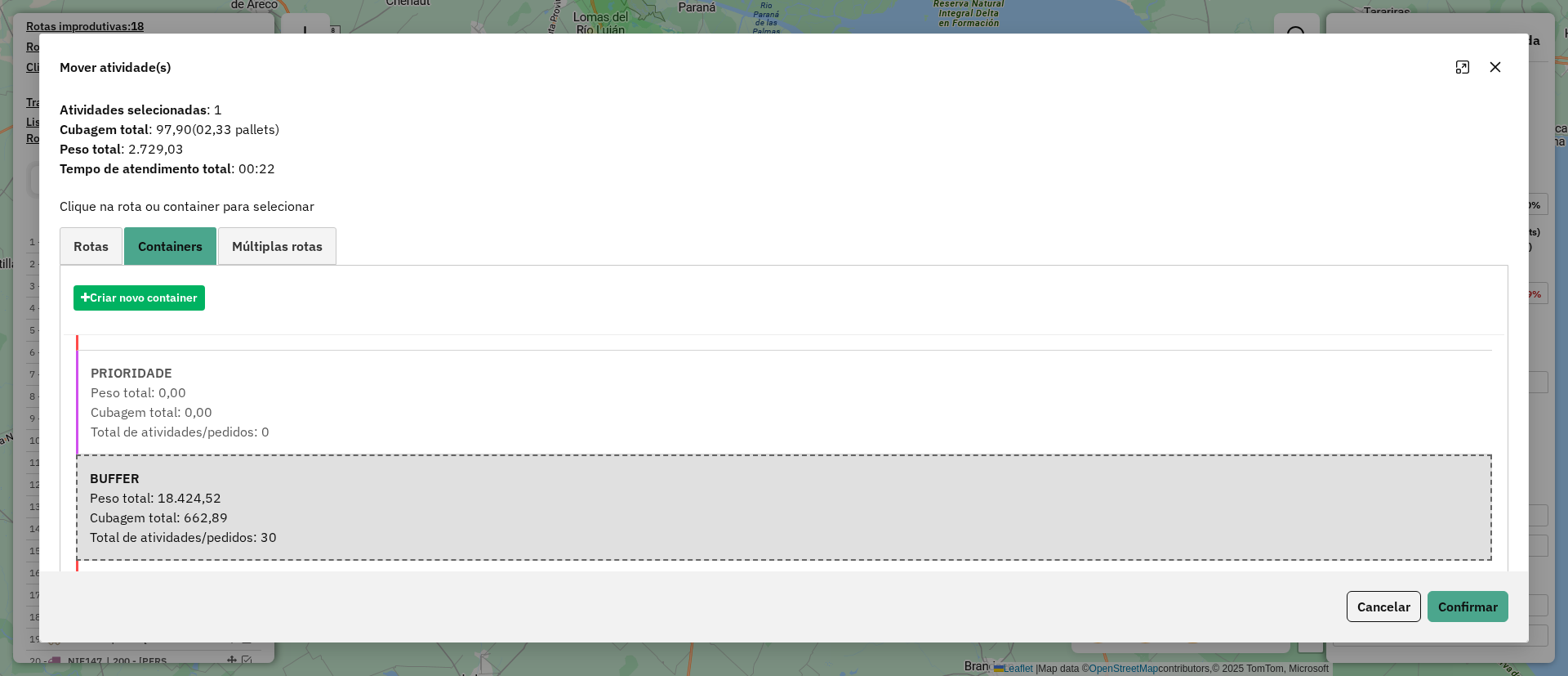
scroll to position [91, 0]
click at [1472, 602] on button "Confirmar" at bounding box center [1468, 607] width 81 height 31
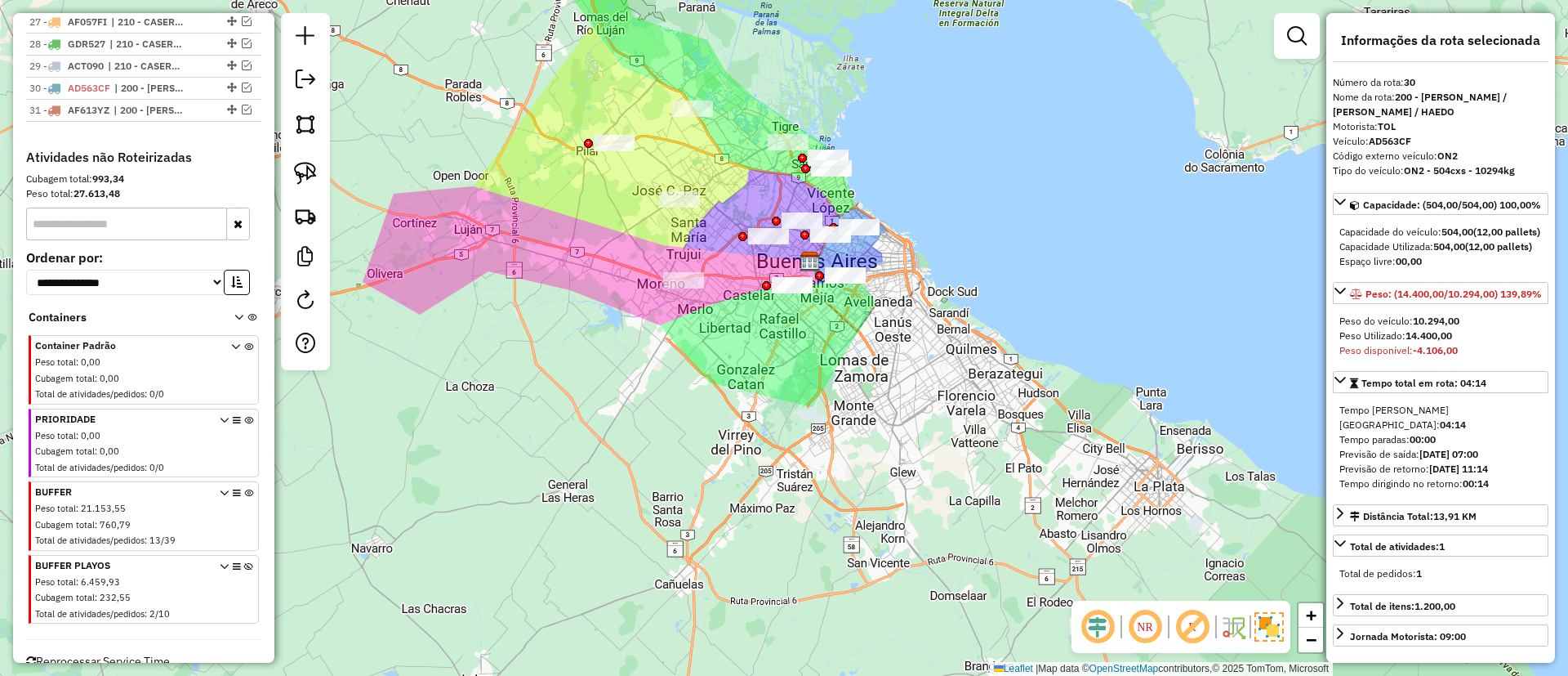
scroll to position [1234, 0]
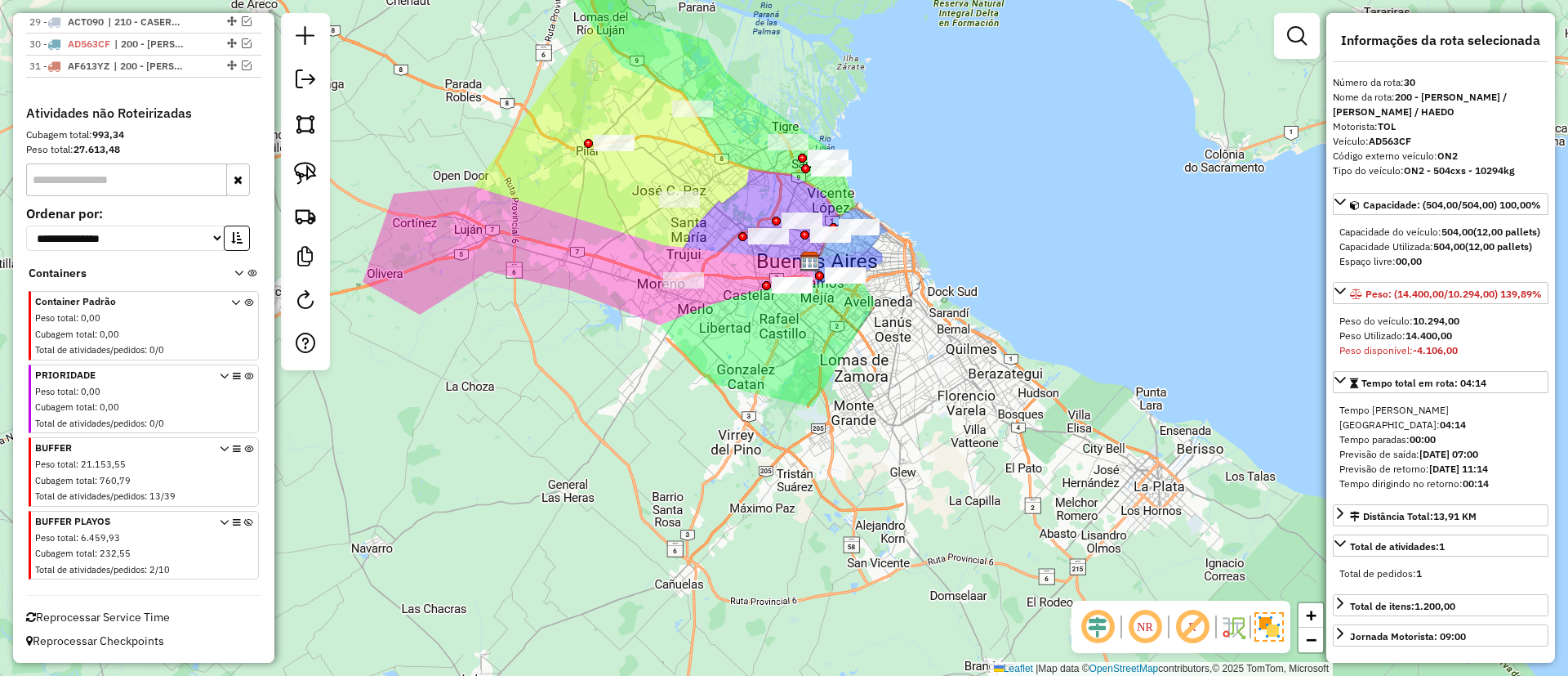
click at [244, 445] on icon at bounding box center [248, 475] width 9 height 61
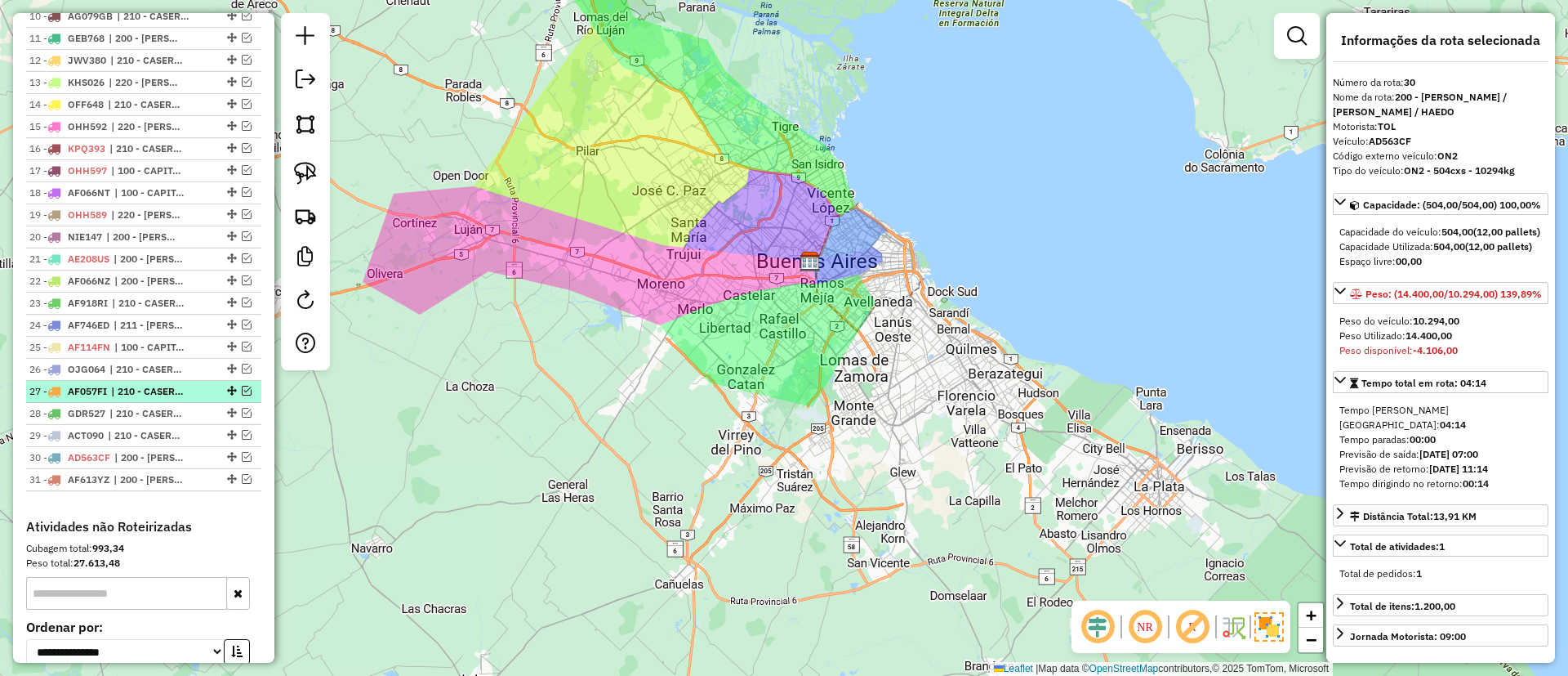
scroll to position [376, 0]
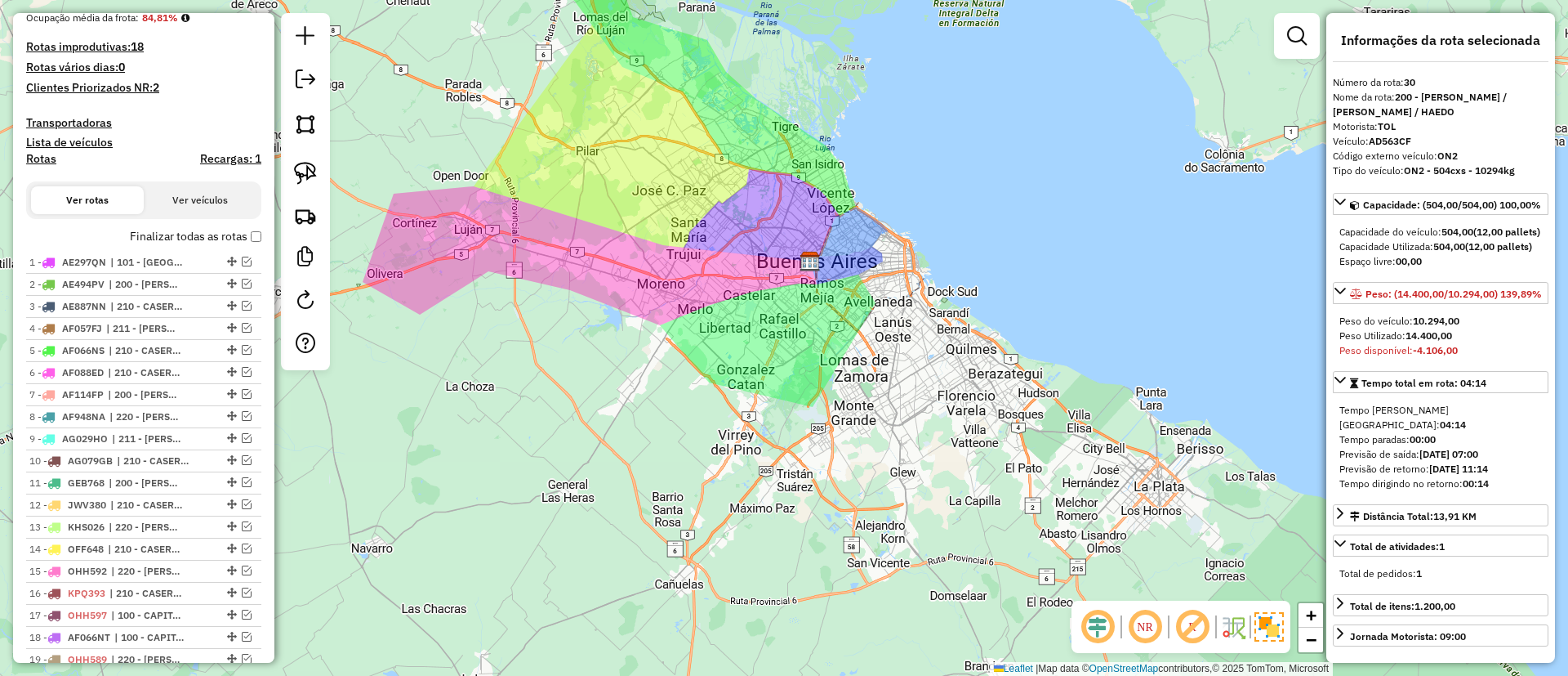
click at [205, 241] on label "Finalizar todas as rotas" at bounding box center [195, 237] width 132 height 18
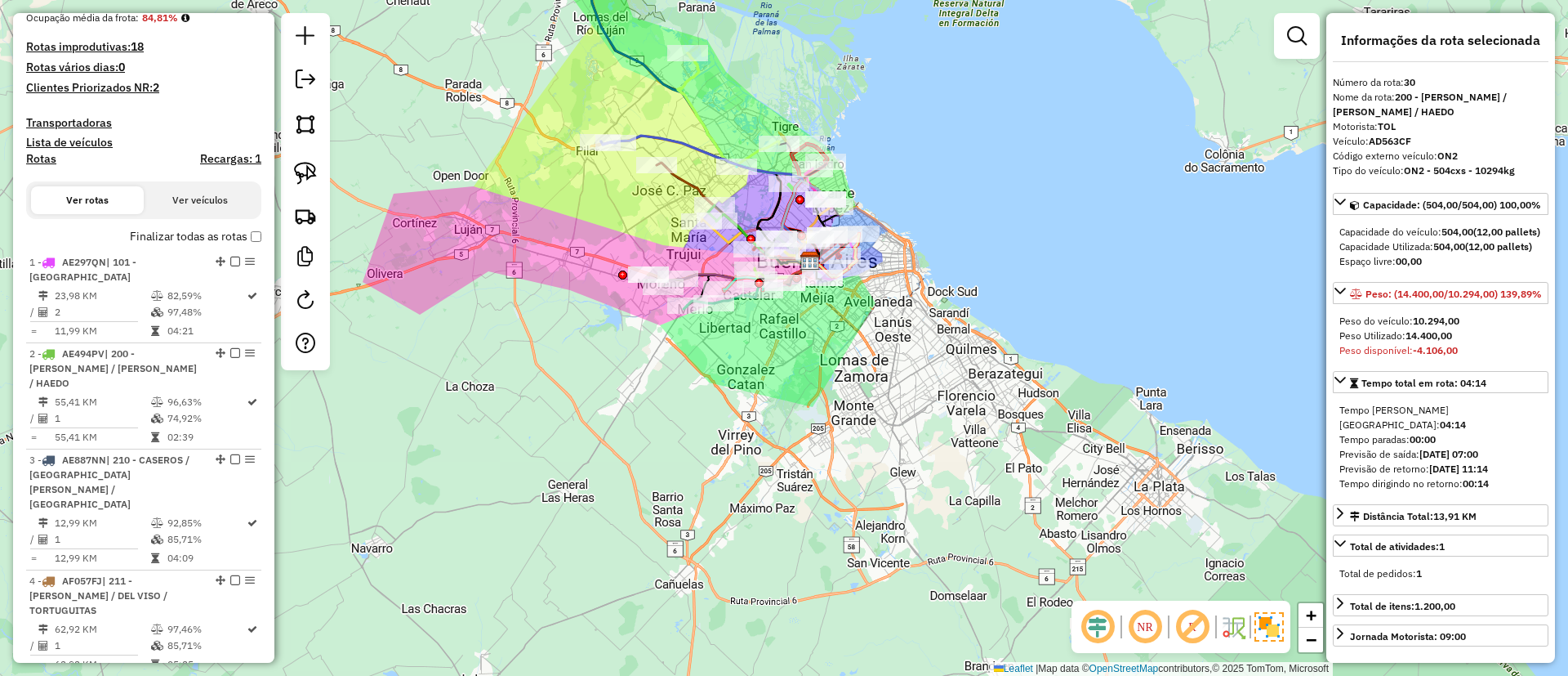
click at [52, 164] on h4 "Rotas" at bounding box center [41, 159] width 30 height 14
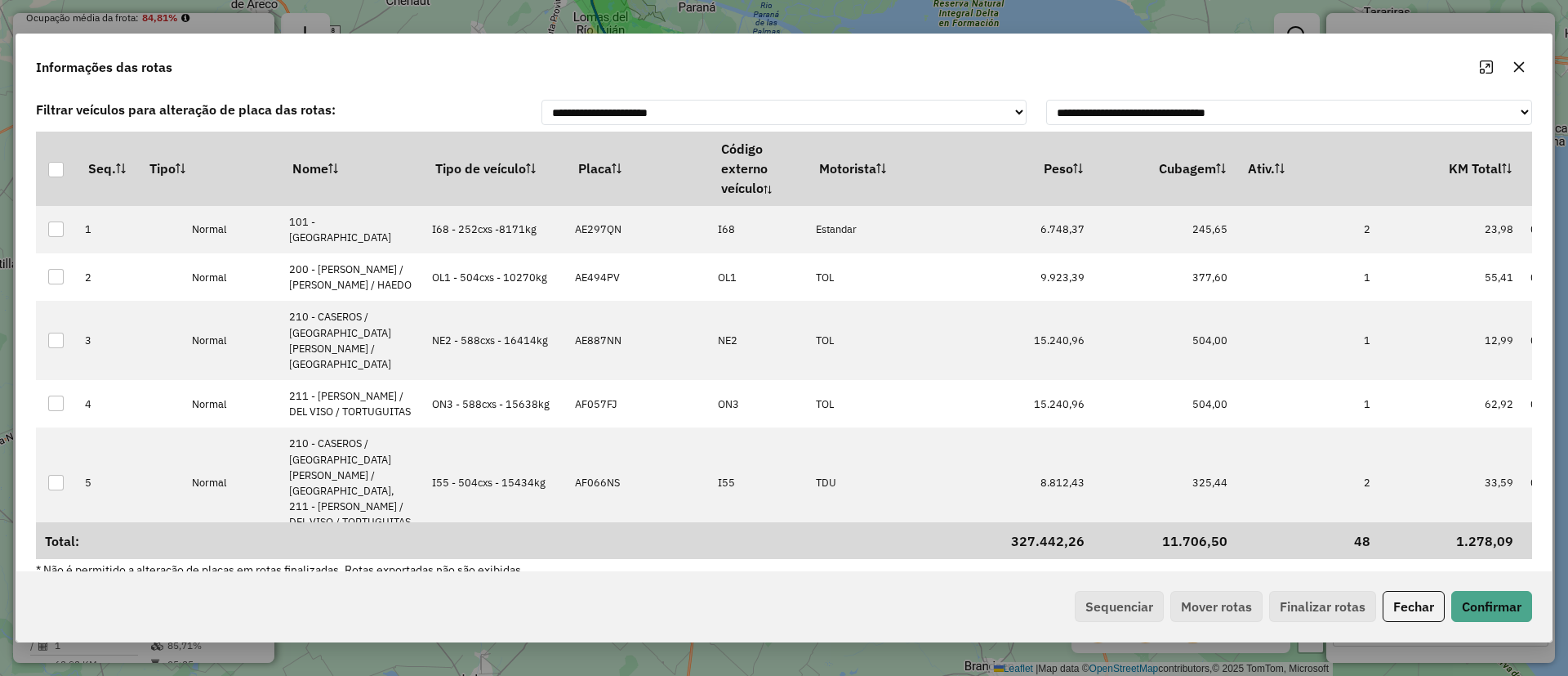
click at [463, 172] on th "Tipo de veículo" at bounding box center [495, 168] width 143 height 73
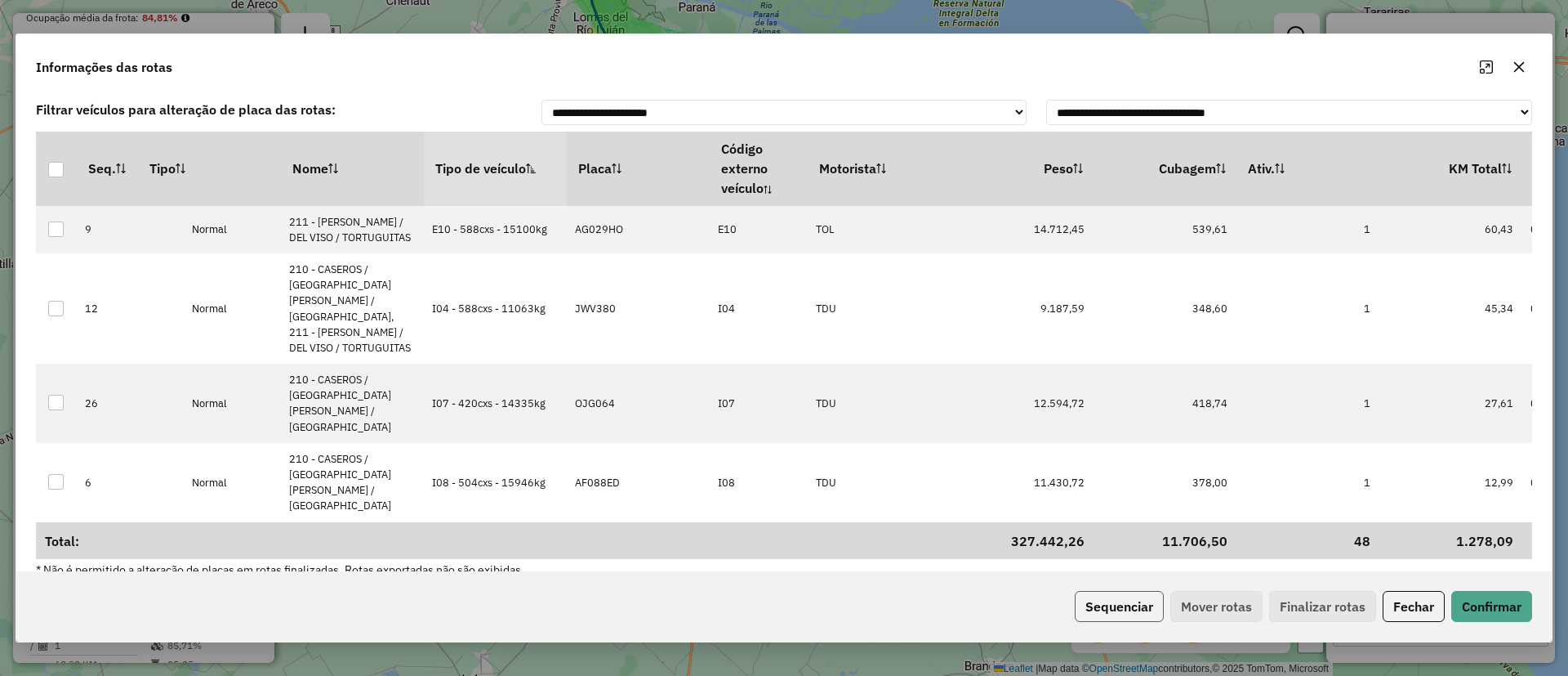
click at [1097, 616] on button "Sequenciar" at bounding box center [1118, 607] width 89 height 31
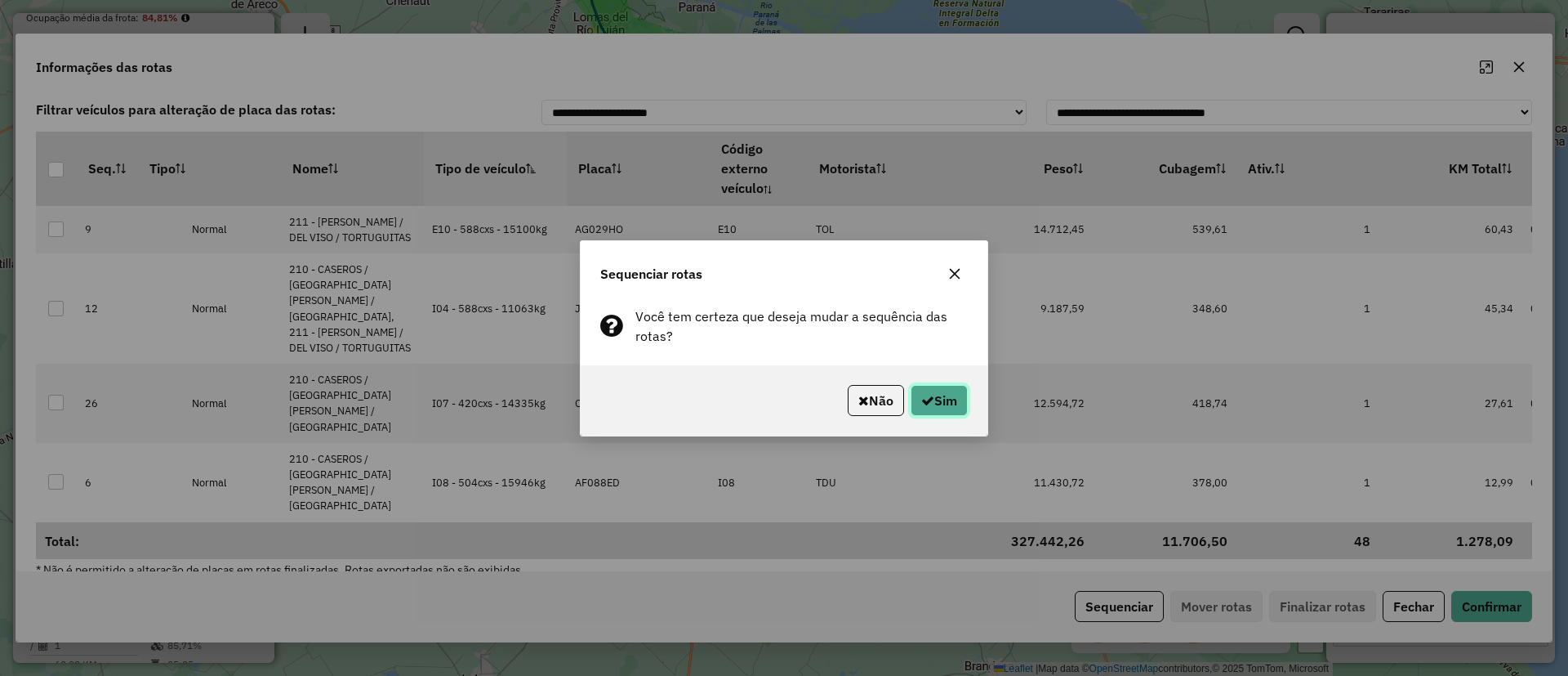
click at [931, 388] on button "Sim" at bounding box center [939, 401] width 58 height 31
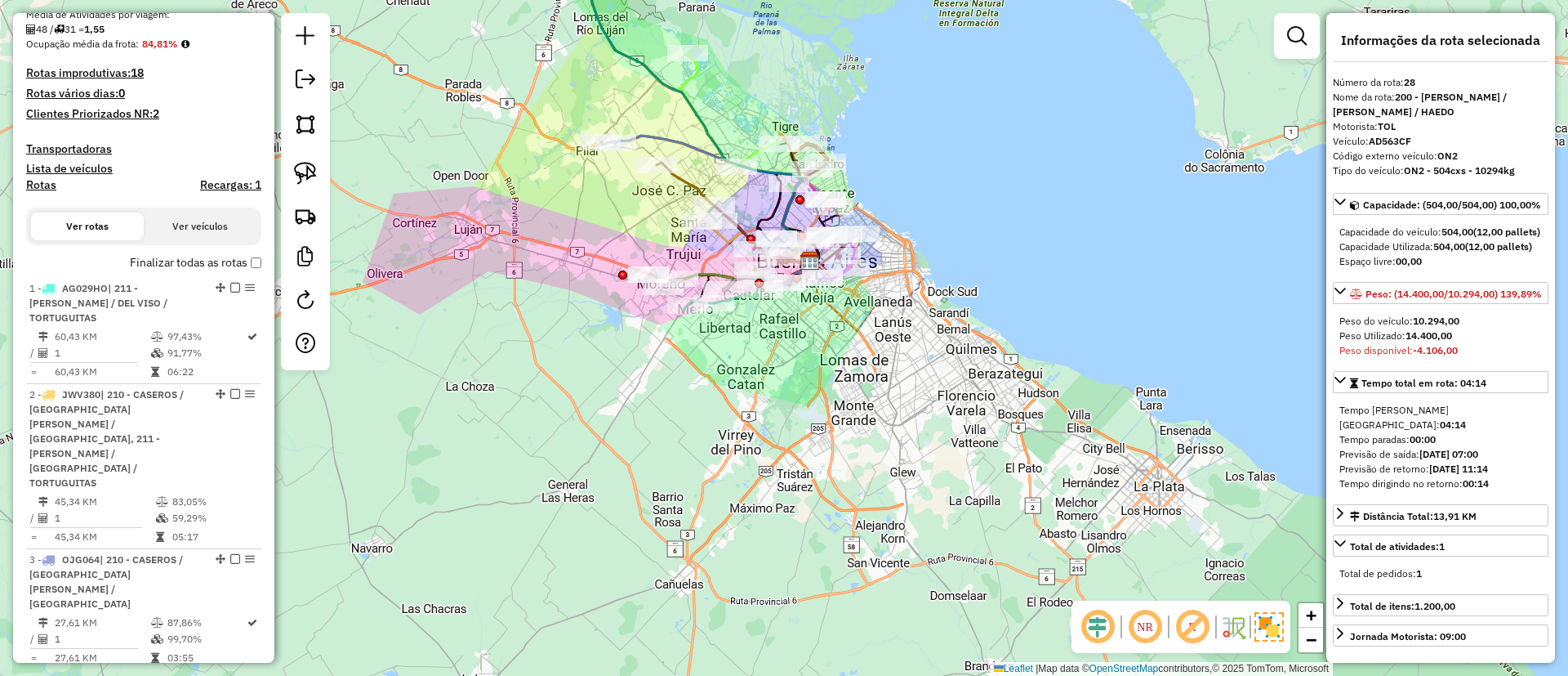
scroll to position [0, 0]
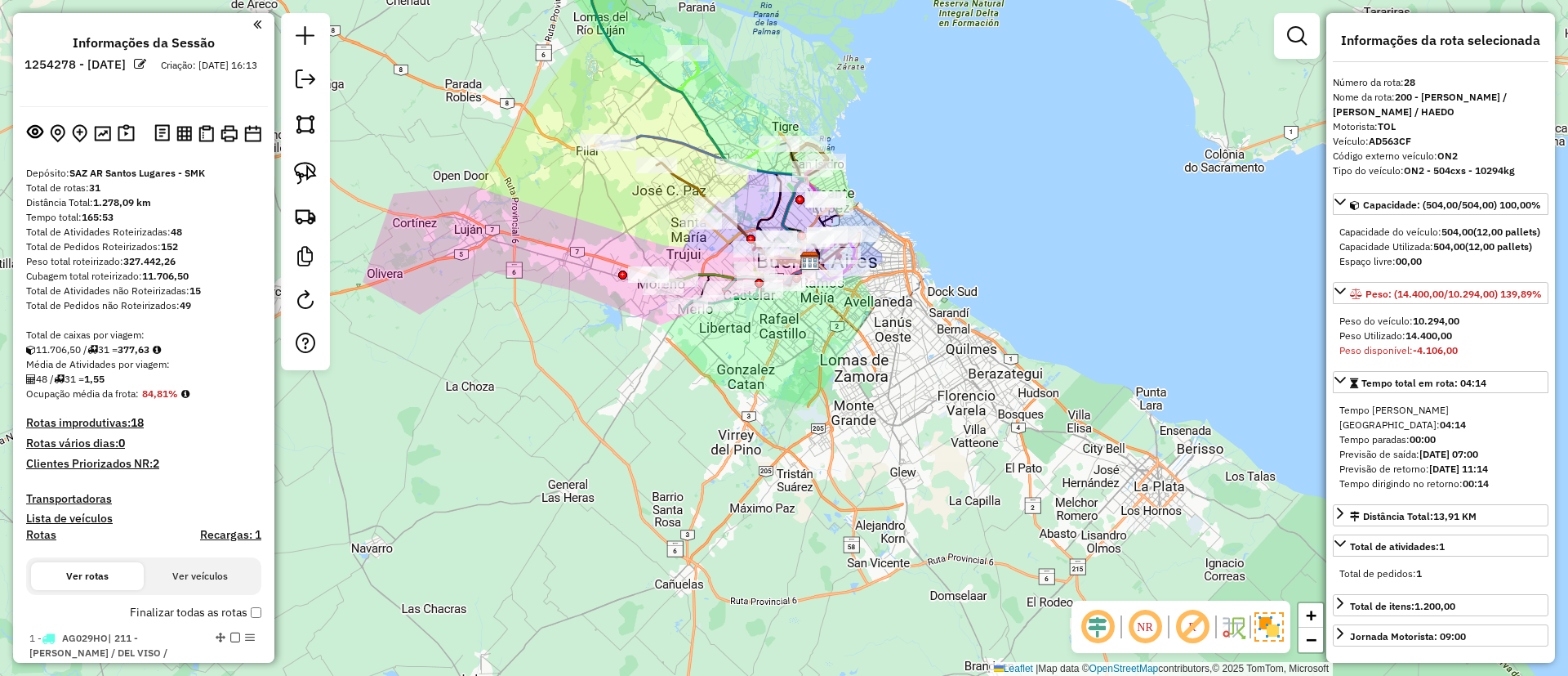
click at [148, 615] on label "Finalizar todas as rotas" at bounding box center [195, 613] width 132 height 18
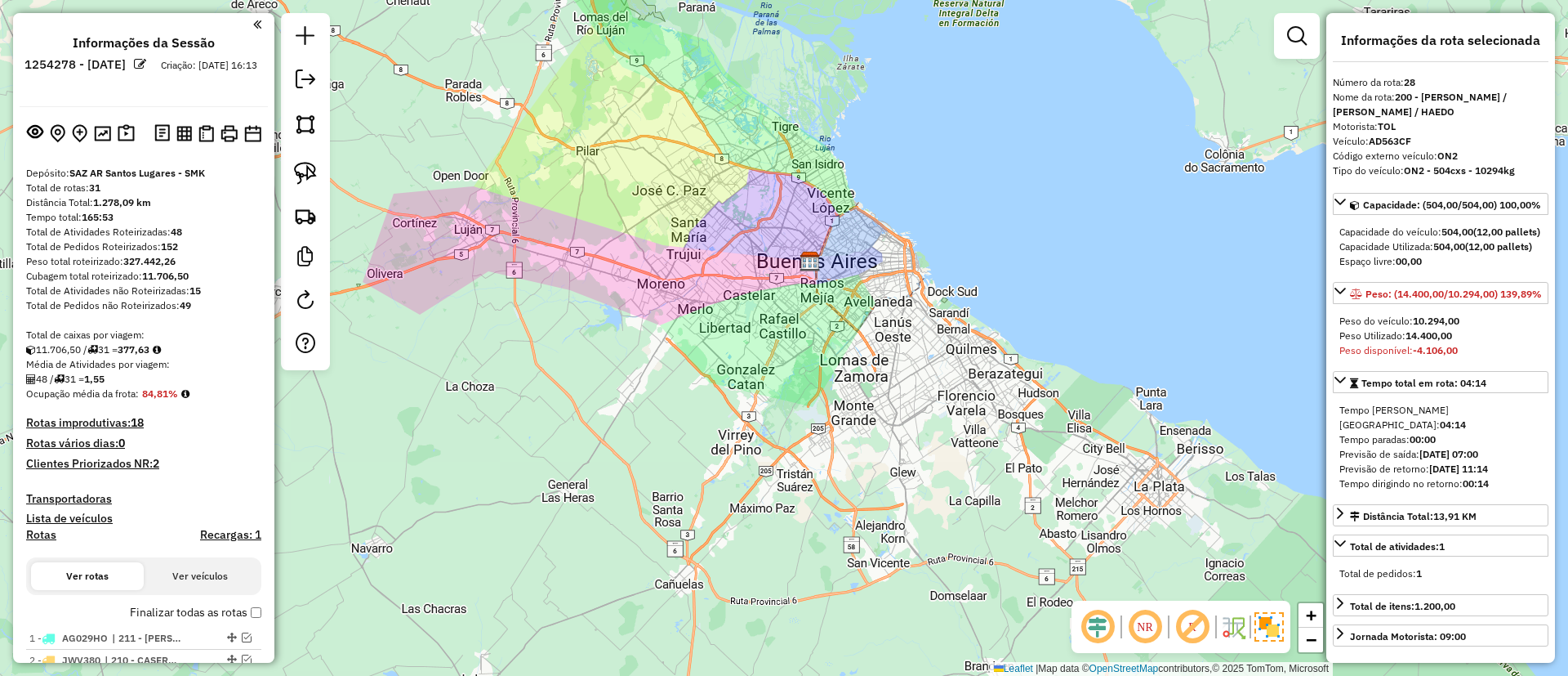
click at [245, 531] on h4 "Recargas: 1" at bounding box center [230, 535] width 61 height 14
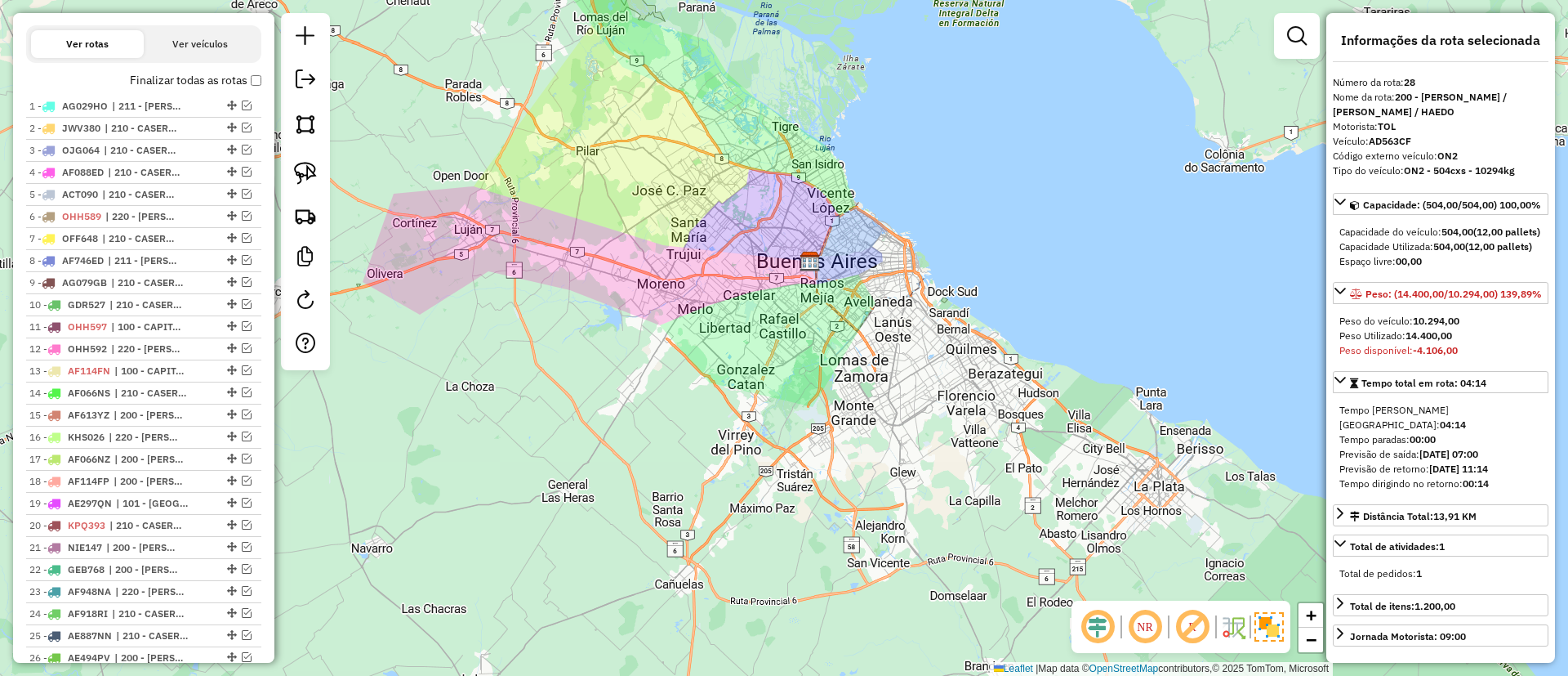
scroll to position [368, 0]
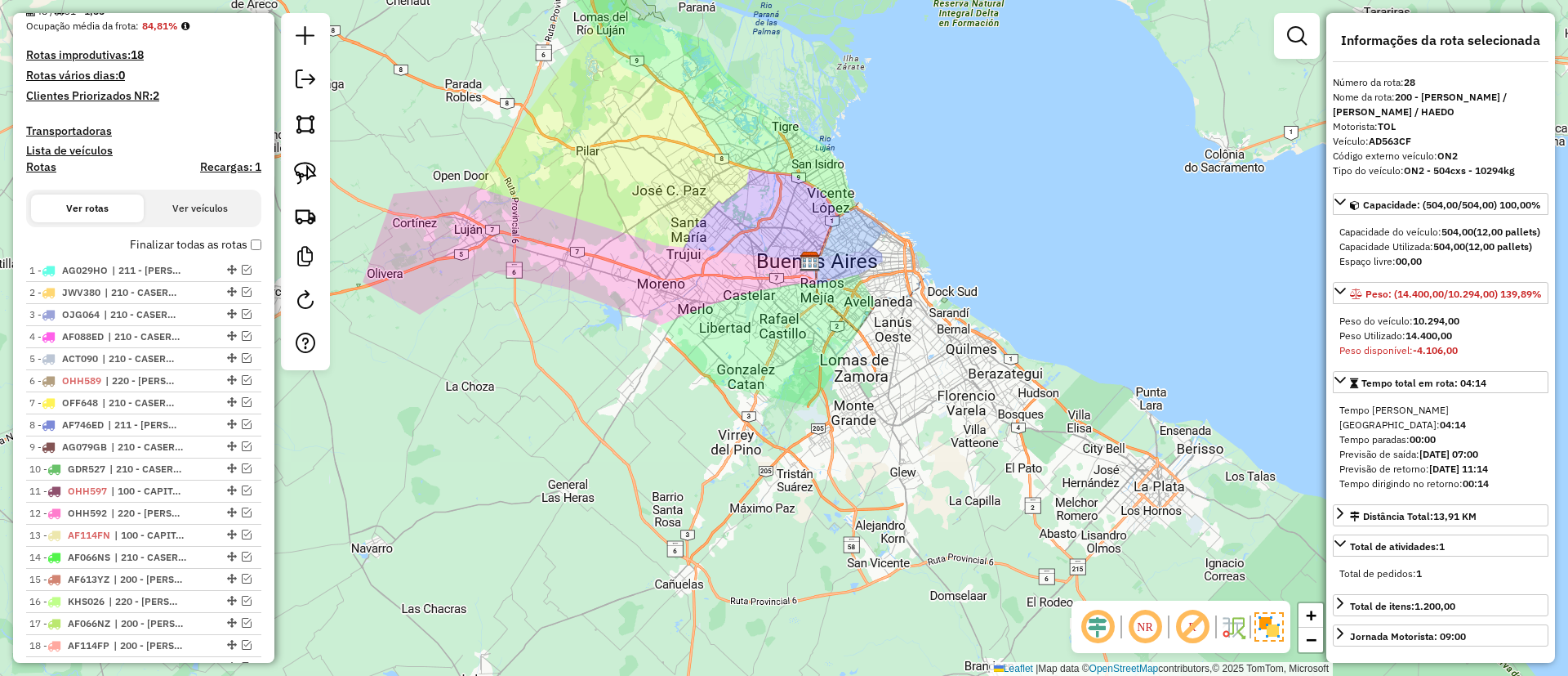
click at [203, 248] on label "Finalizar todas as rotas" at bounding box center [195, 245] width 132 height 18
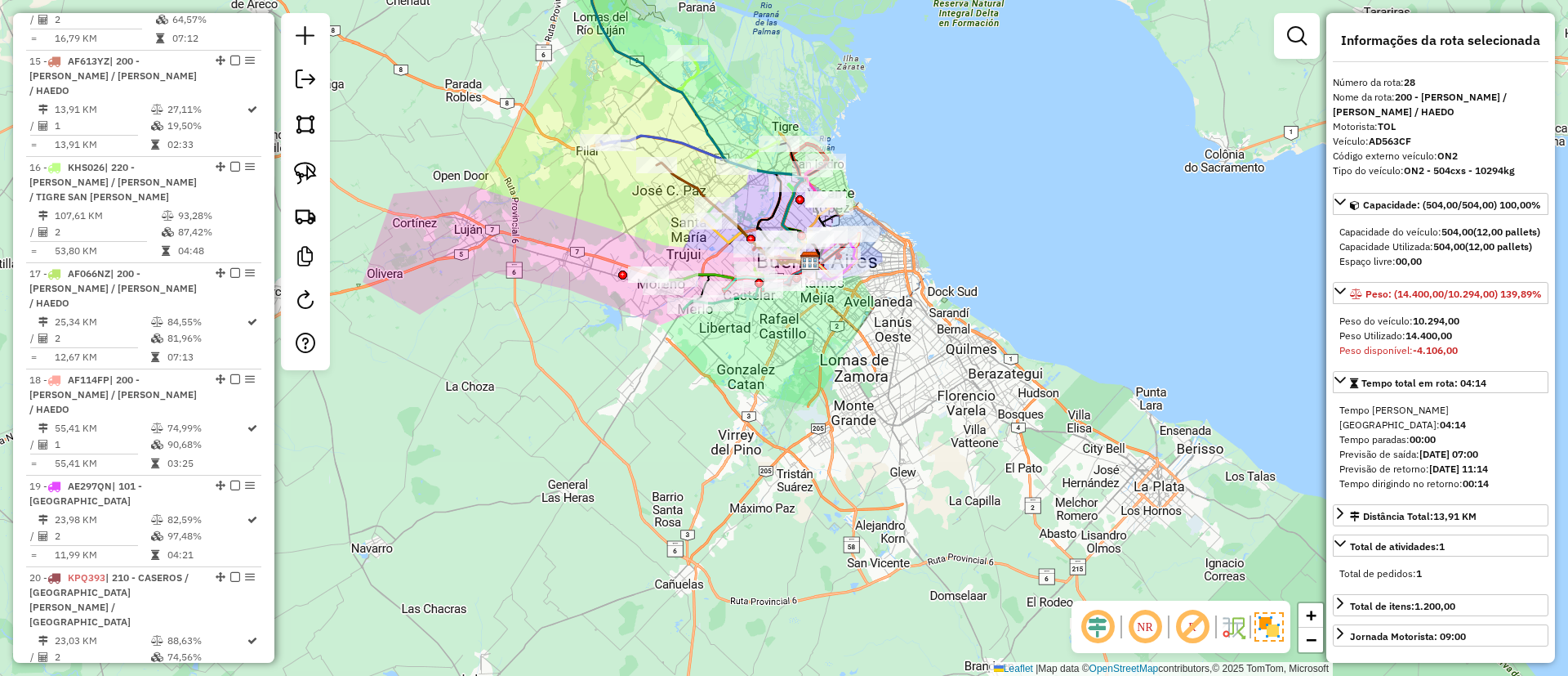
scroll to position [2942, 0]
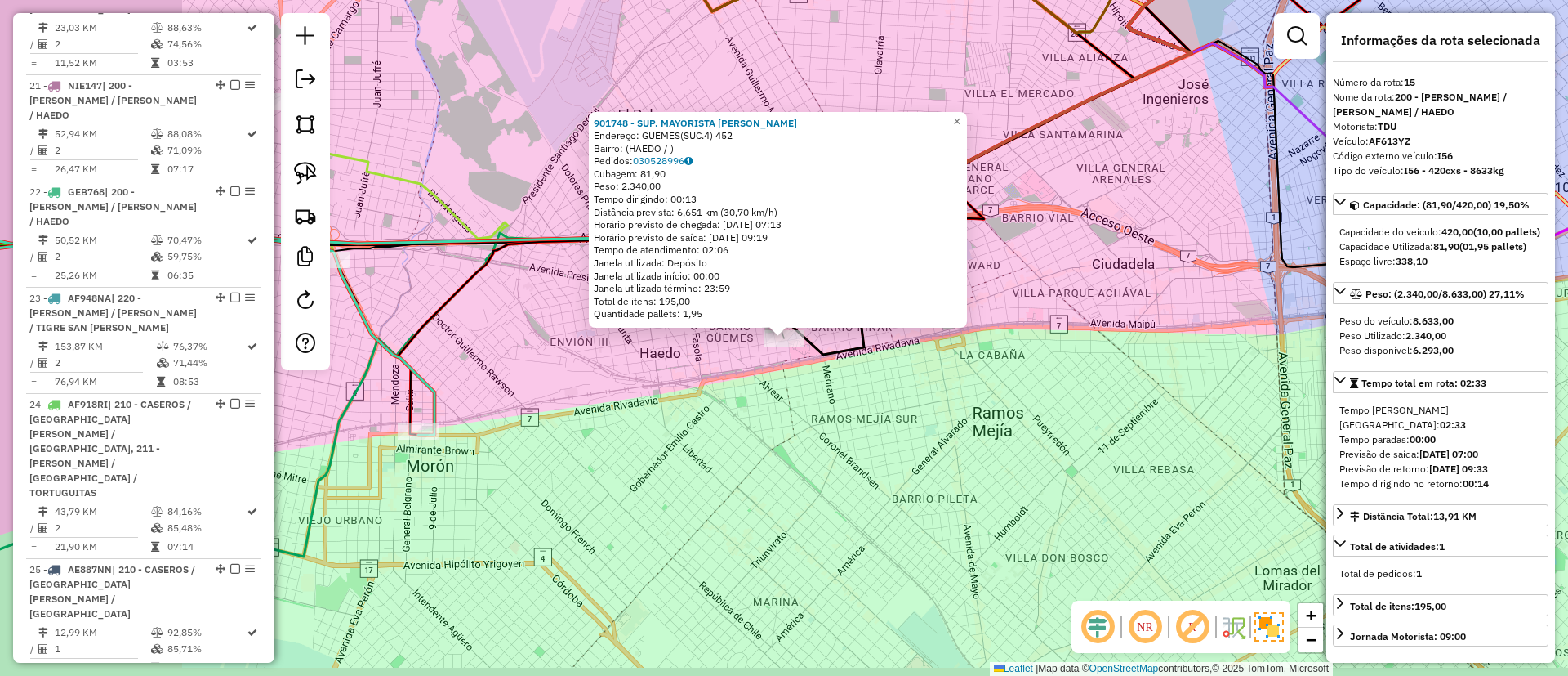
scroll to position [1984, 0]
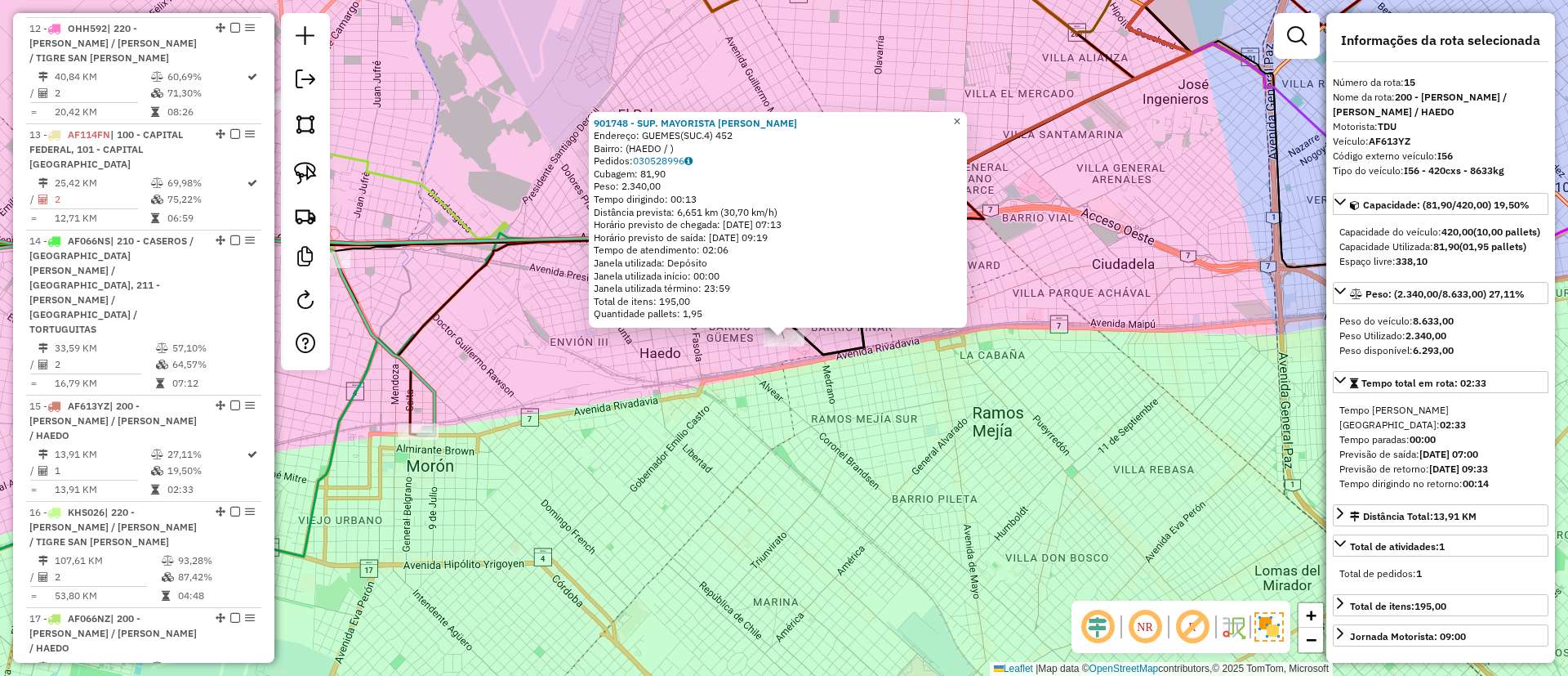
click at [960, 113] on link "×" at bounding box center [958, 122] width 20 height 20
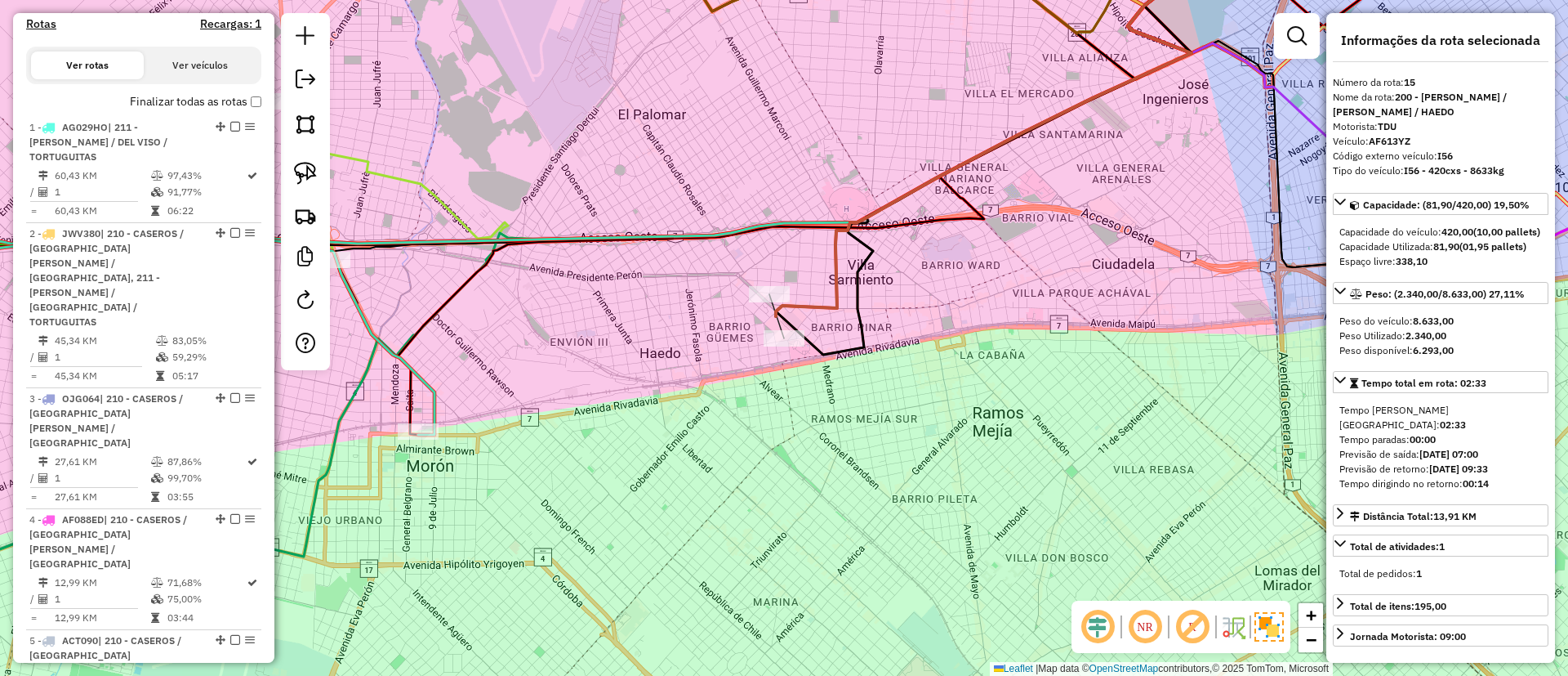
scroll to position [268, 0]
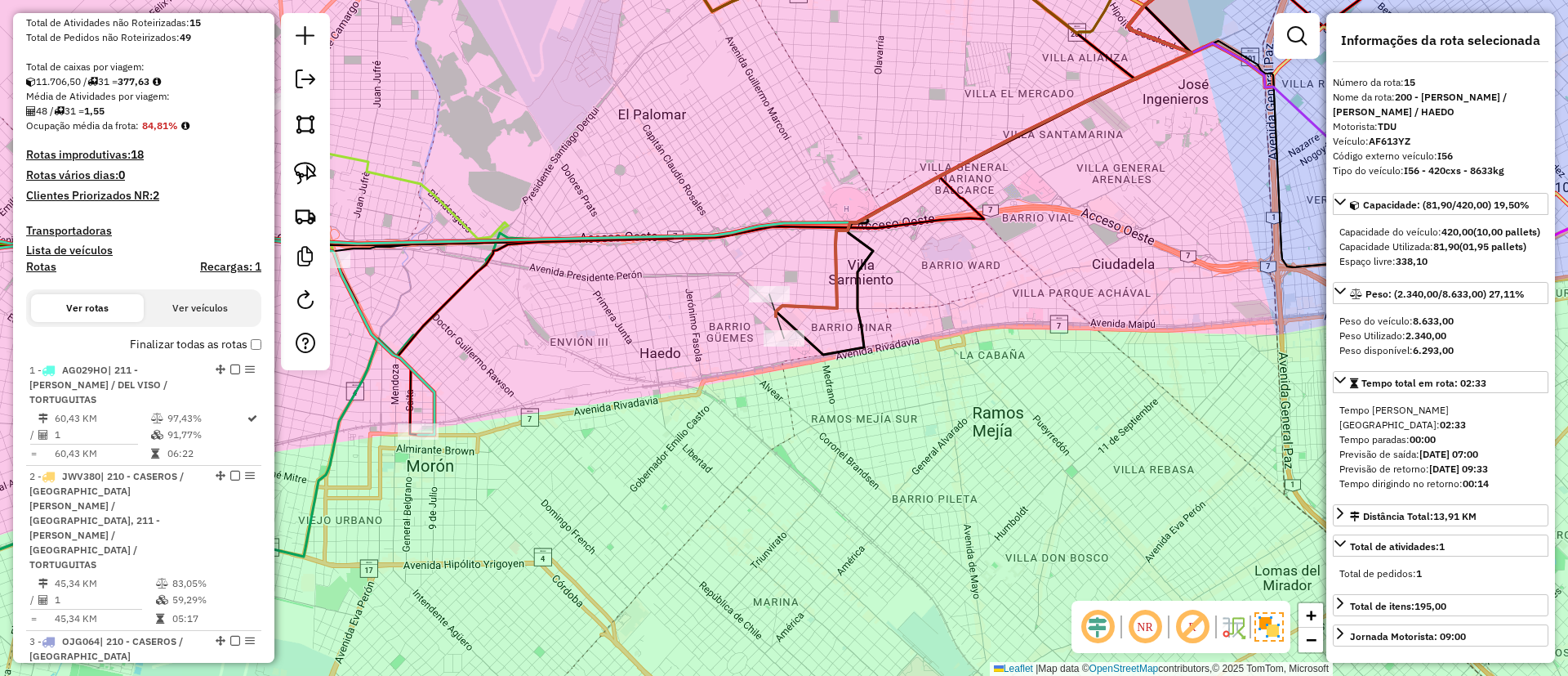
click at [176, 345] on label "Finalizar todas as rotas" at bounding box center [195, 344] width 132 height 18
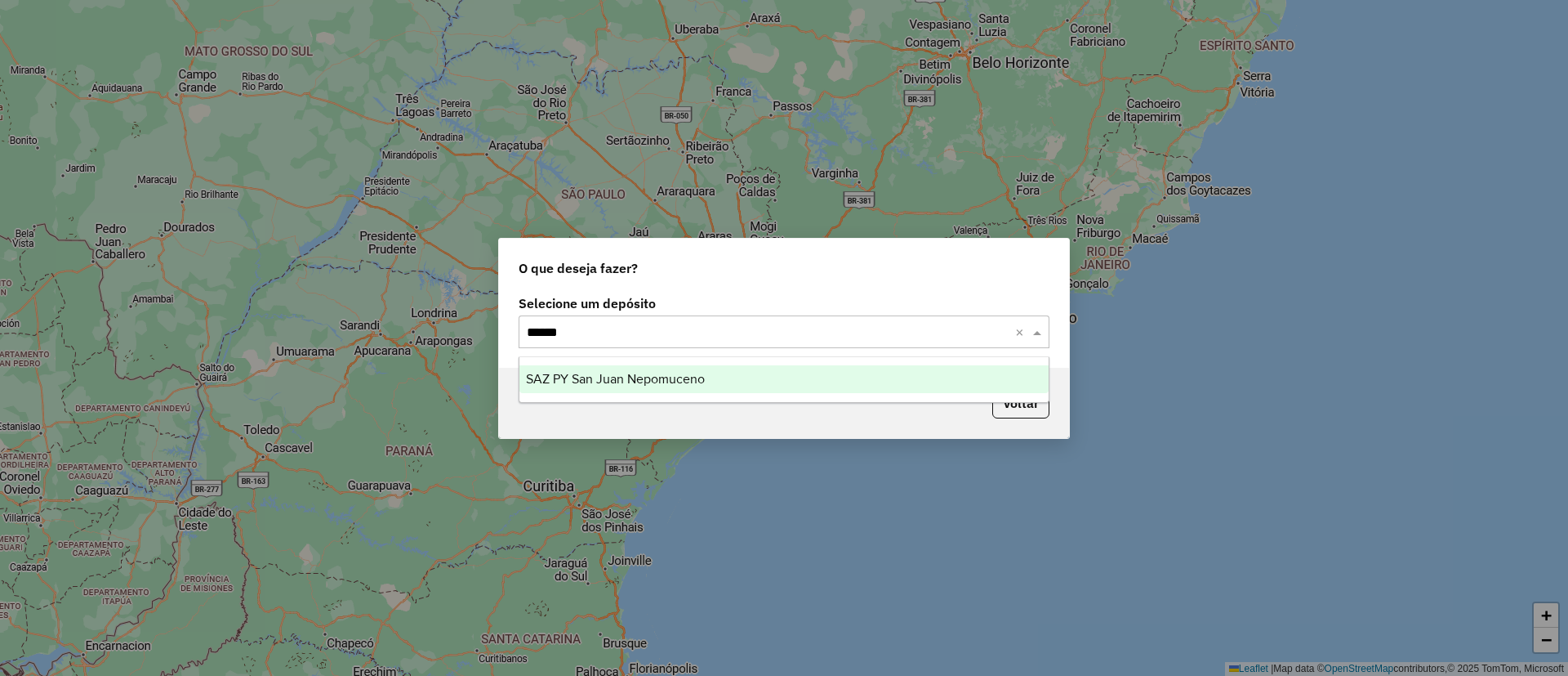
type input "*******"
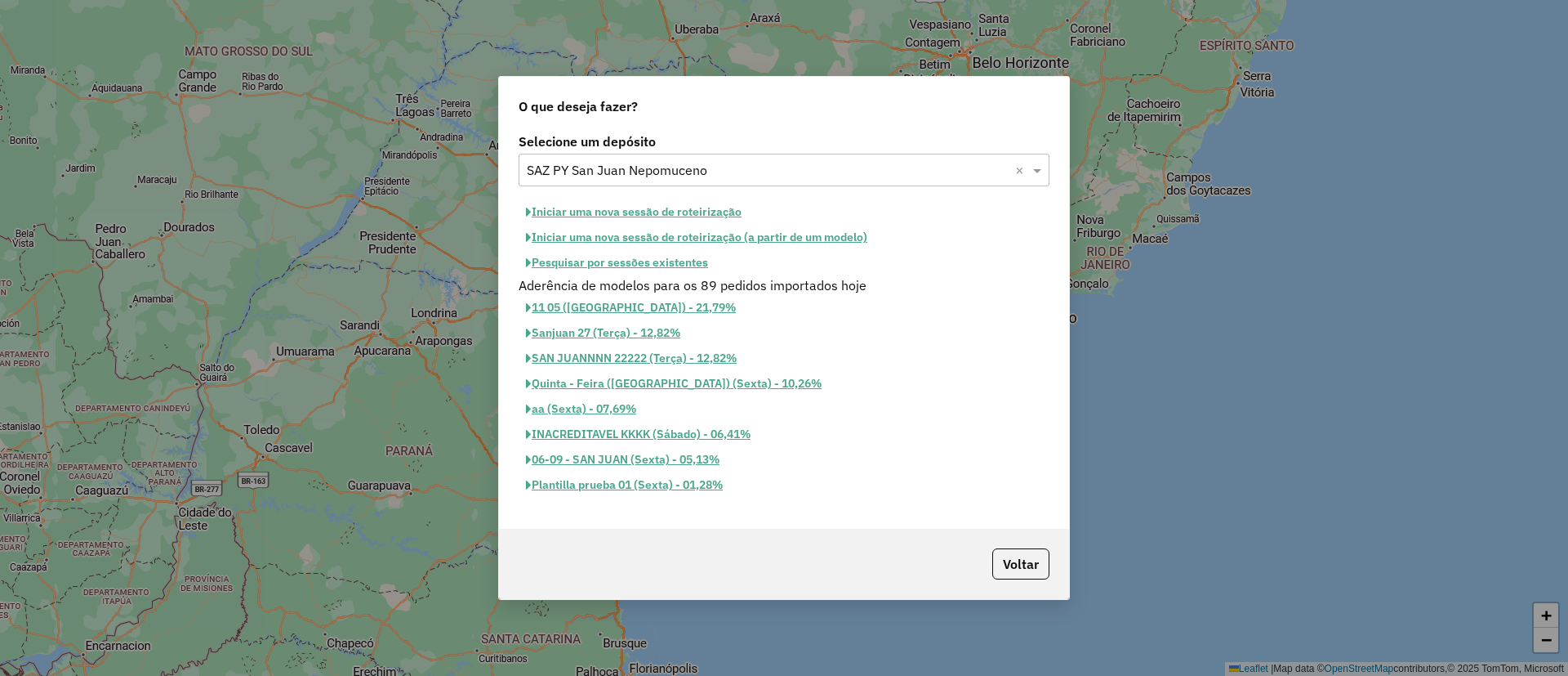
click at [616, 209] on button "Iniciar uma nova sessão de roteirização" at bounding box center [634, 212] width 230 height 25
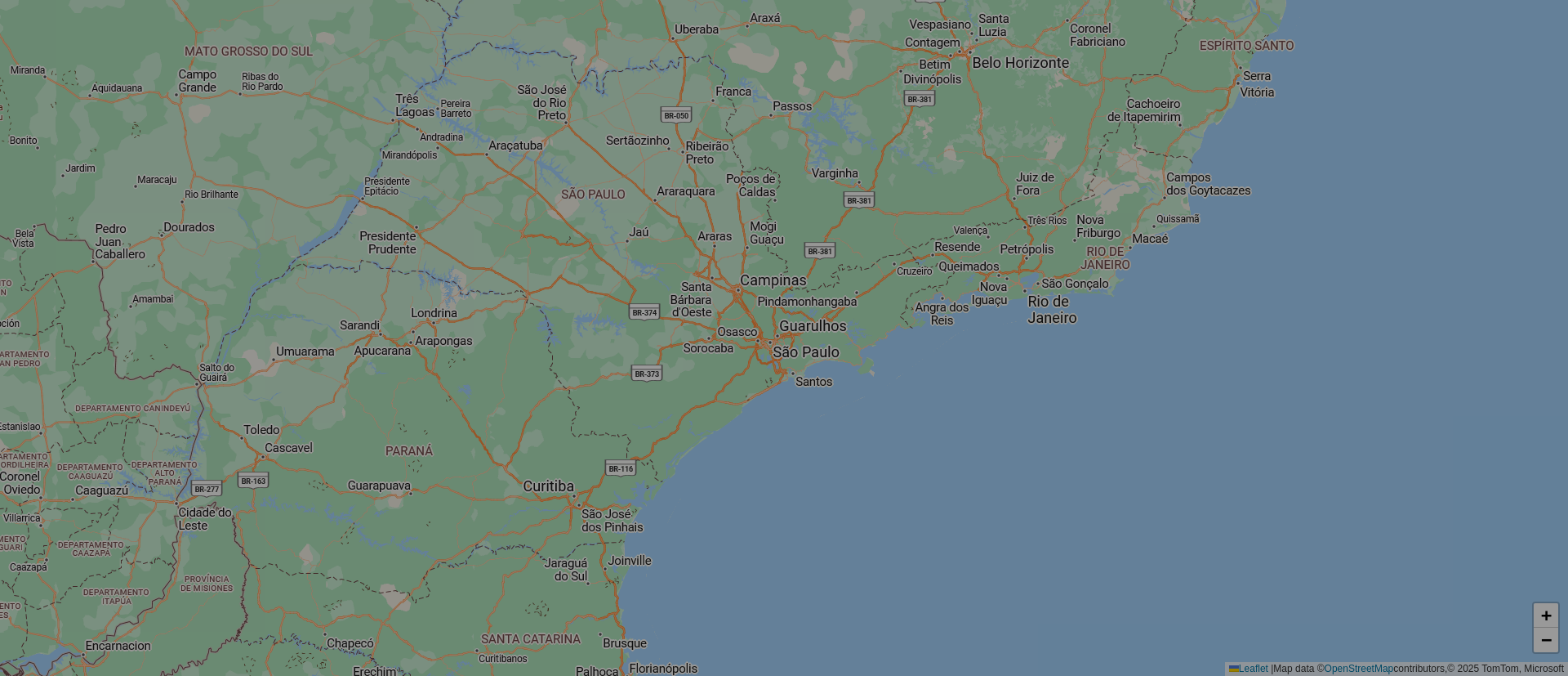
select select "*"
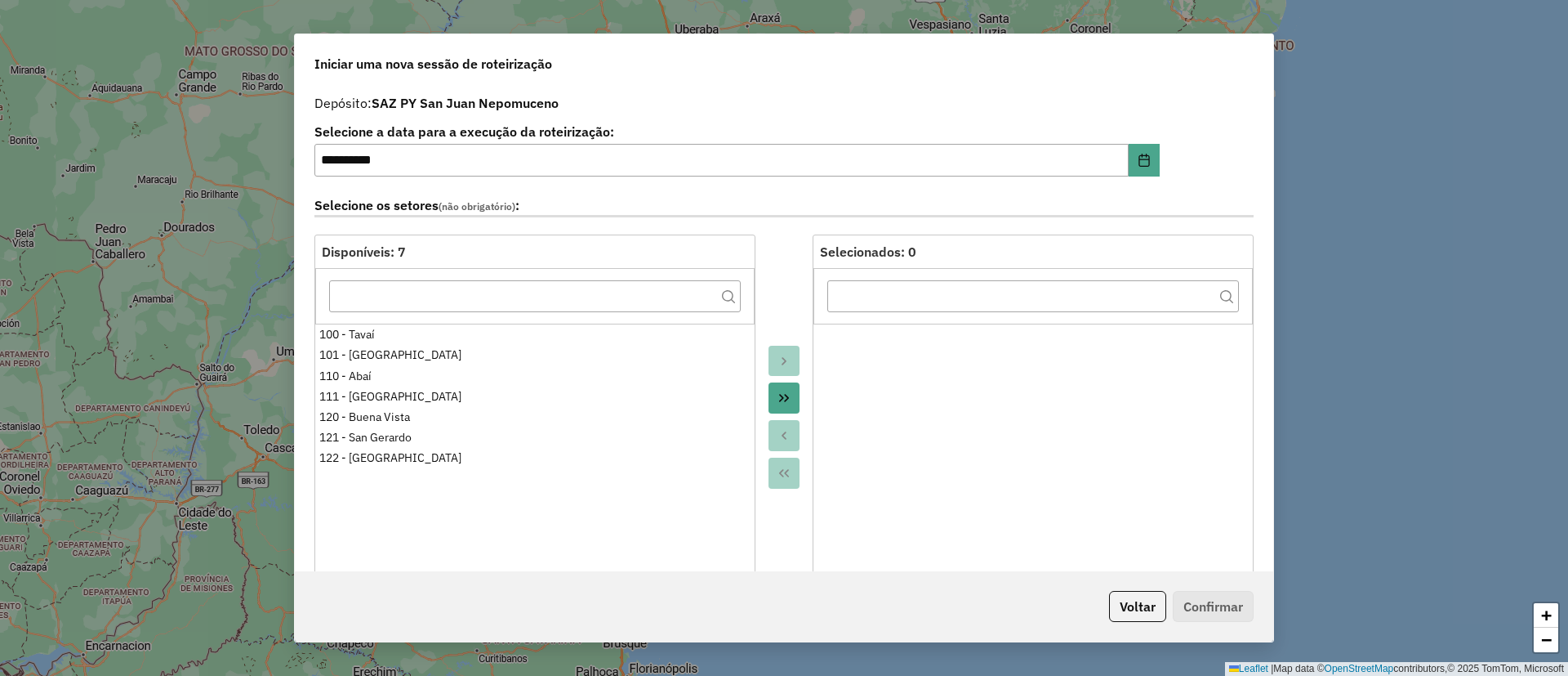
click at [27, 154] on div "**********" at bounding box center [784, 338] width 1568 height 676
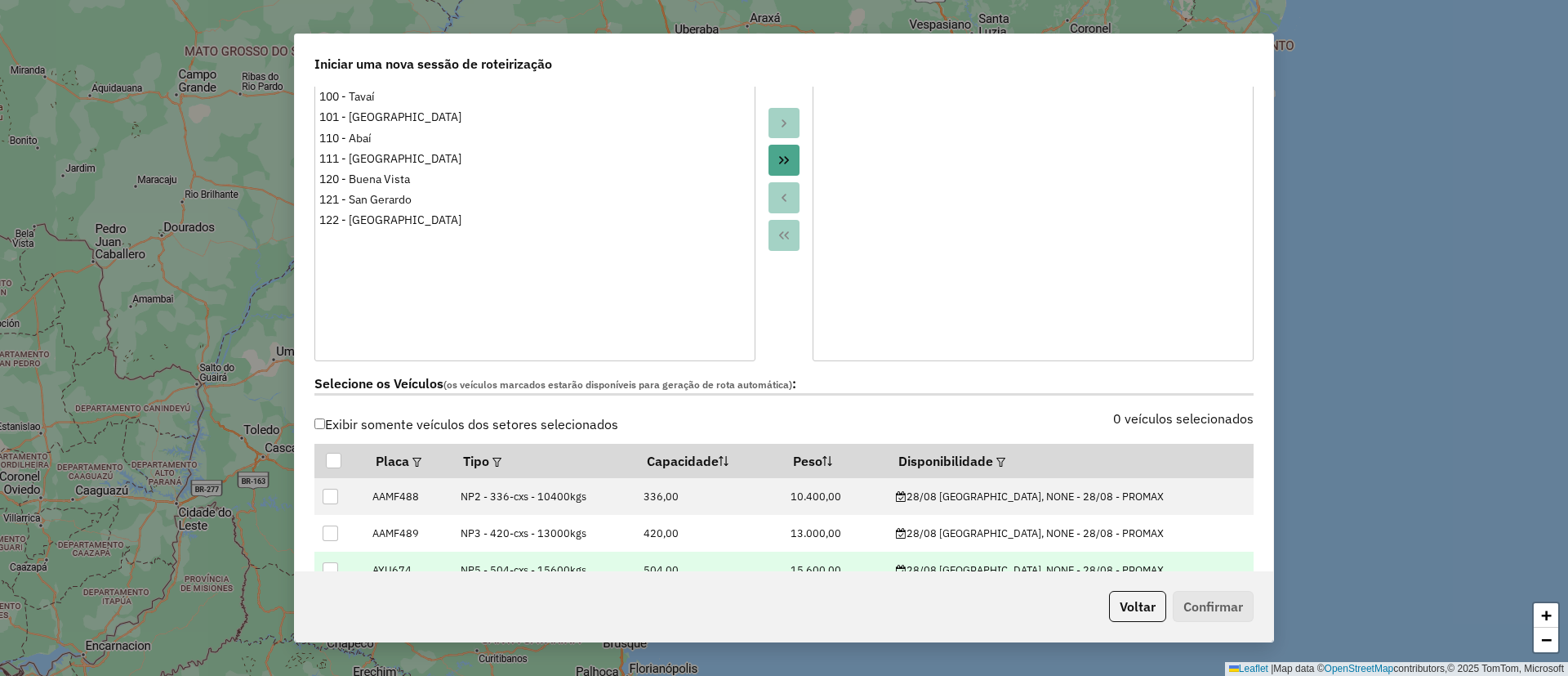
scroll to position [491, 0]
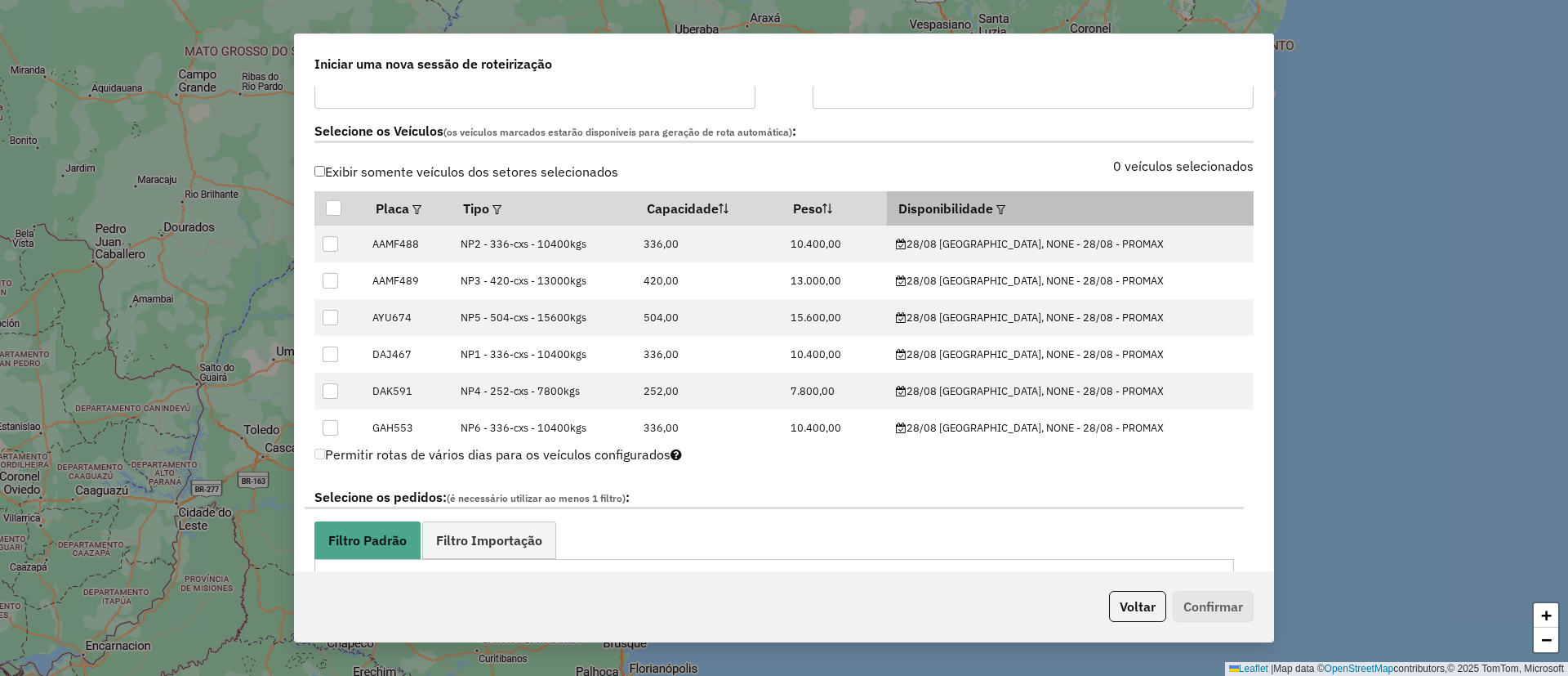
click at [1005, 209] on em at bounding box center [1000, 209] width 9 height 9
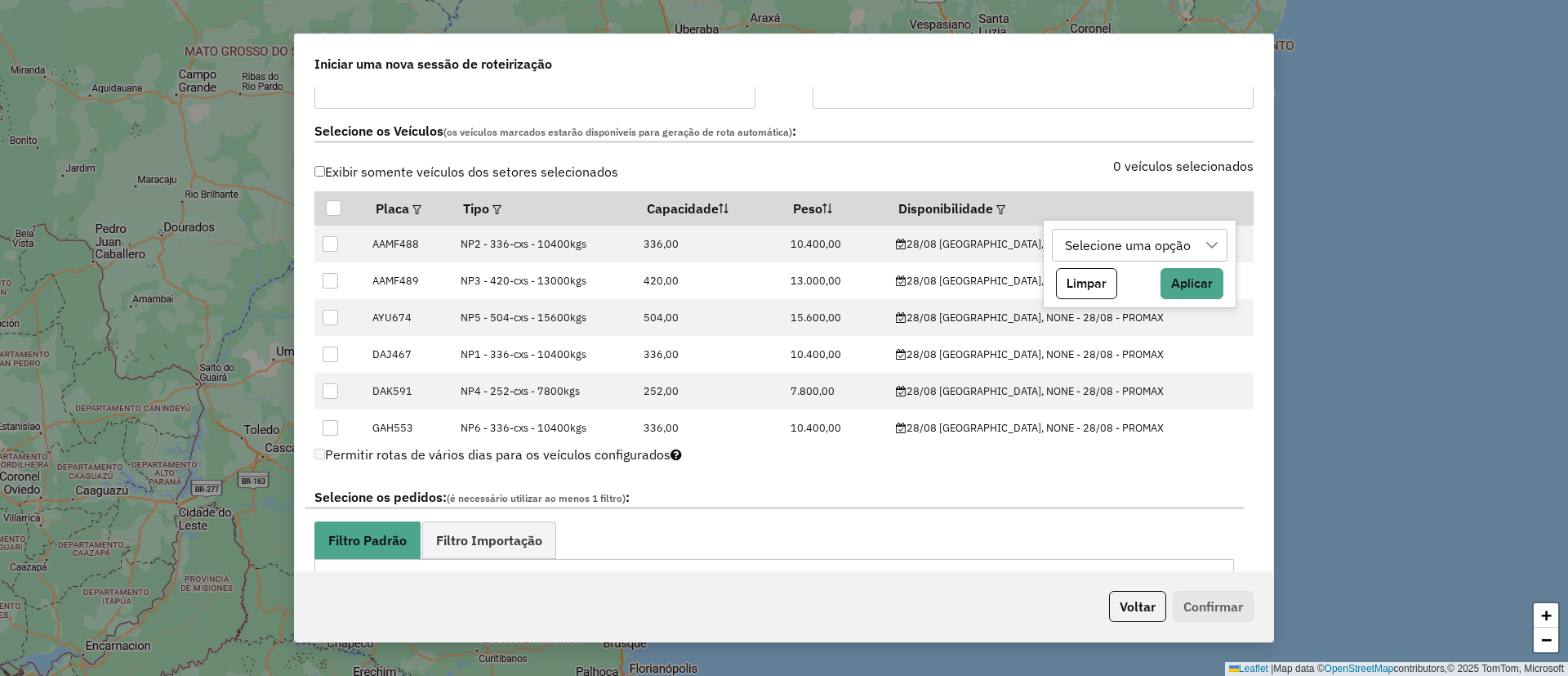
click at [1090, 245] on div "Selecione uma opção" at bounding box center [1128, 245] width 137 height 31
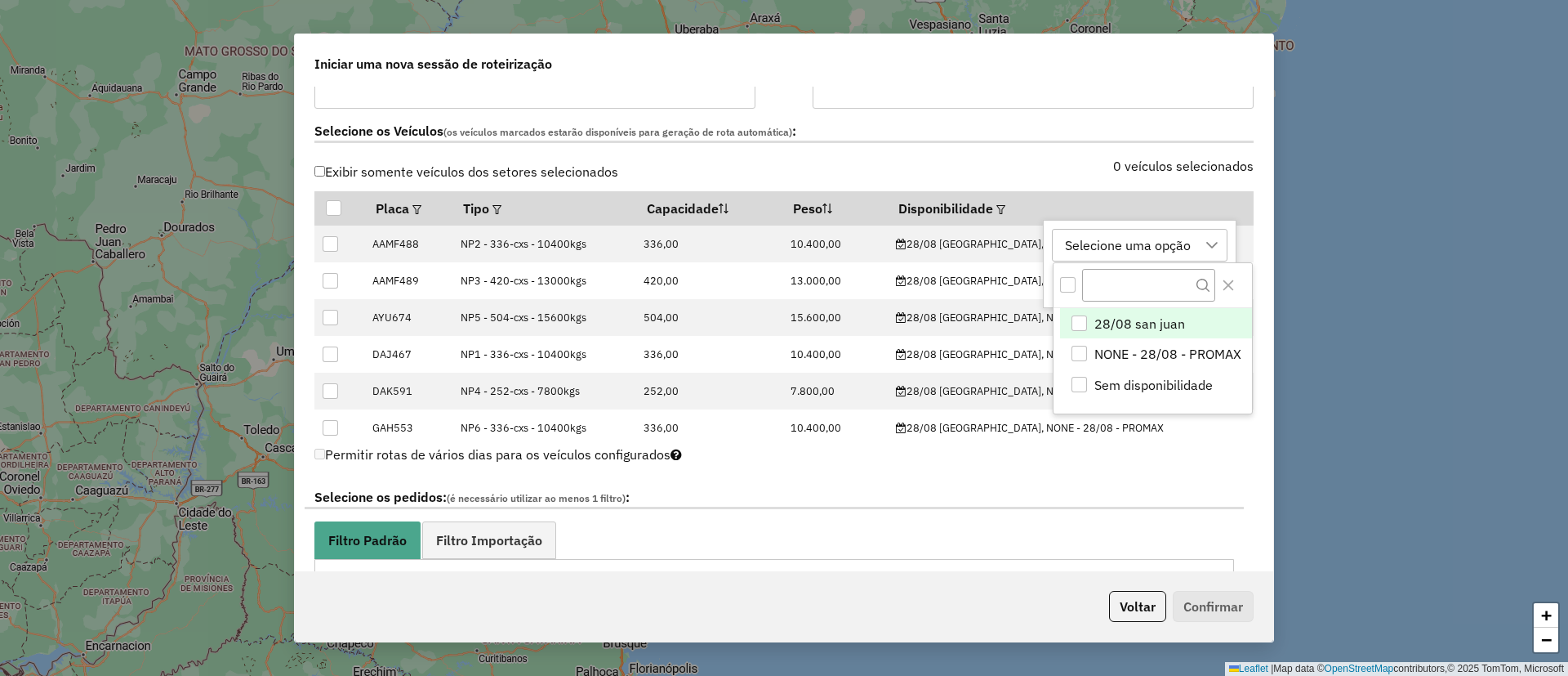
click at [1134, 329] on span "28/08 san juan" at bounding box center [1140, 324] width 91 height 20
click at [1232, 281] on icon "Close" at bounding box center [1228, 285] width 11 height 11
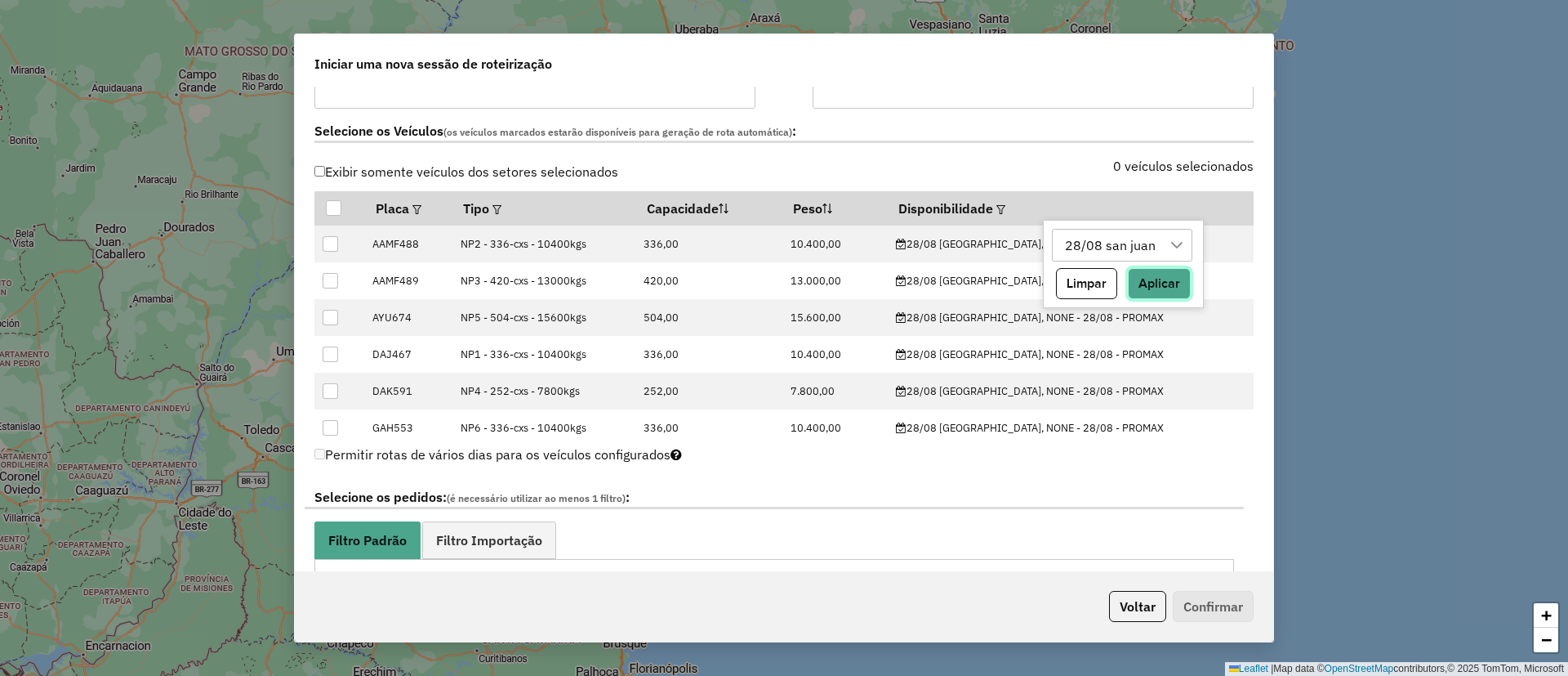
click at [1177, 287] on button "Aplicar" at bounding box center [1159, 284] width 63 height 31
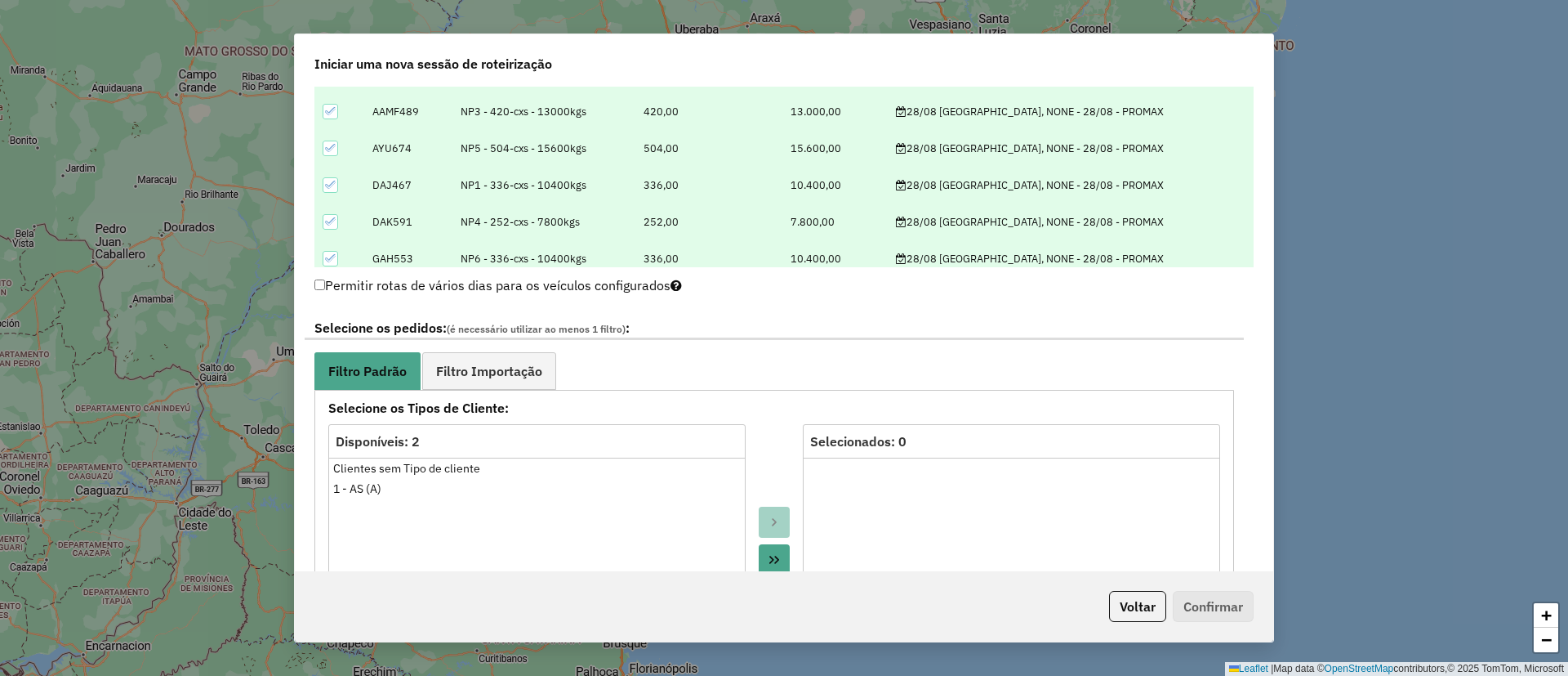
scroll to position [736, 0]
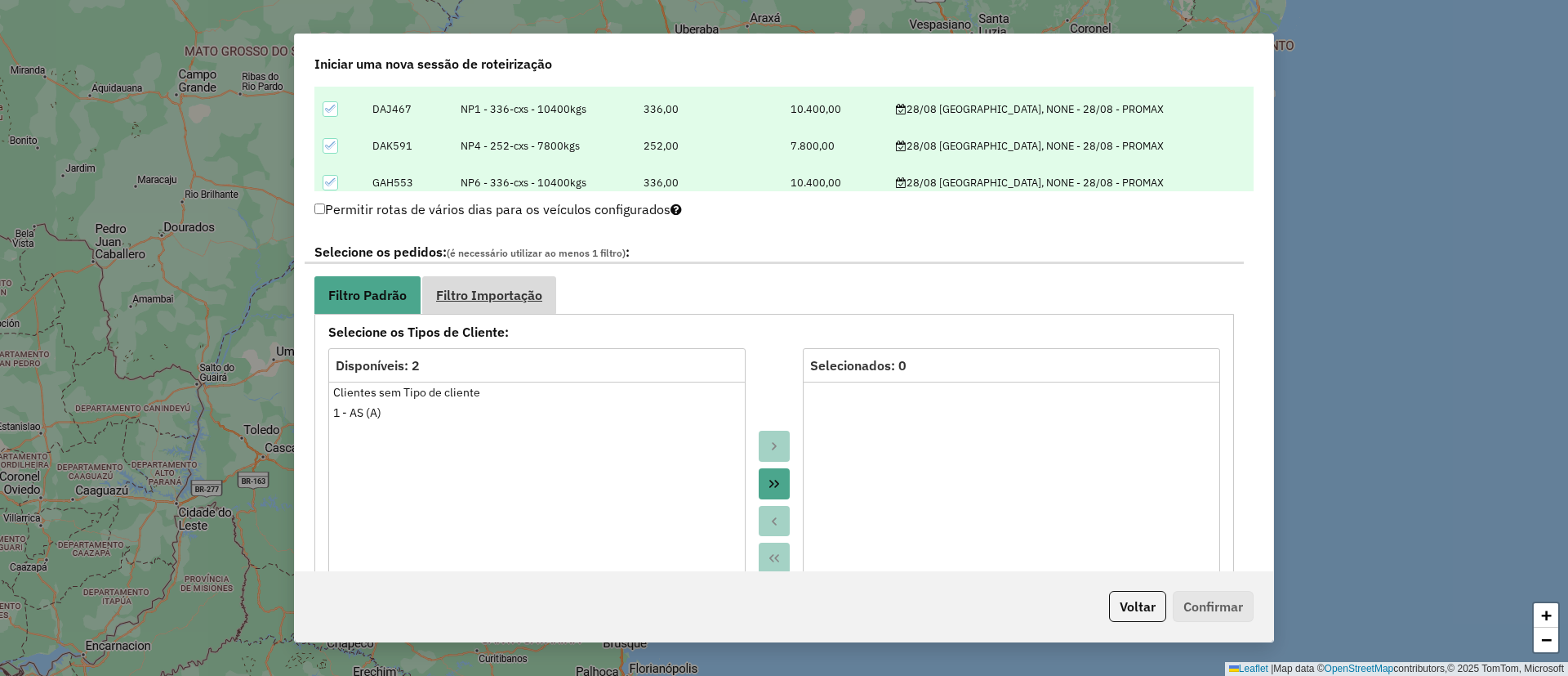
click at [518, 298] on span "Filtro Importação" at bounding box center [489, 295] width 106 height 13
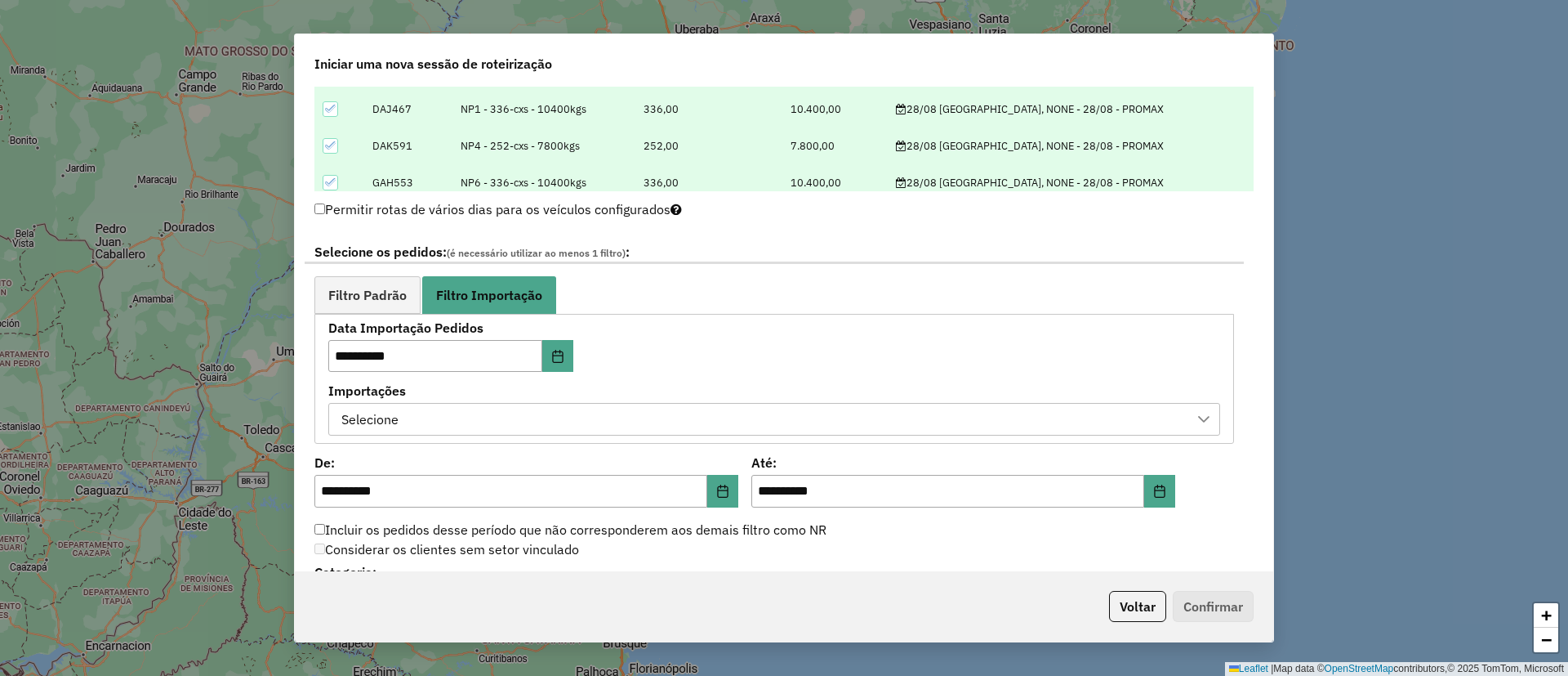
click at [480, 432] on div "Selecione" at bounding box center [762, 419] width 853 height 31
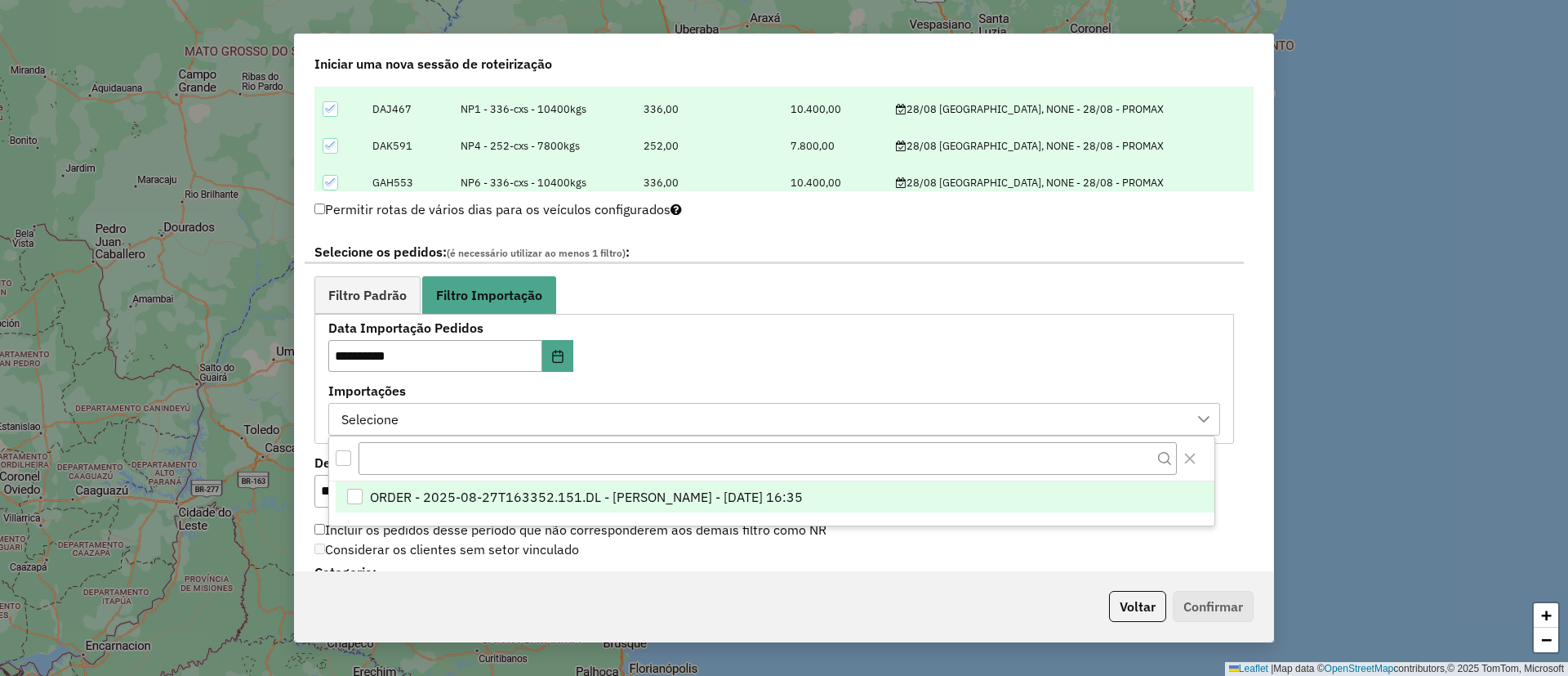
click at [535, 489] on span "ORDER - 2025-08-27T163352.151.DL - BARBARA PAULOSSI BERTO - 27/08/2025 16:35" at bounding box center [586, 497] width 433 height 20
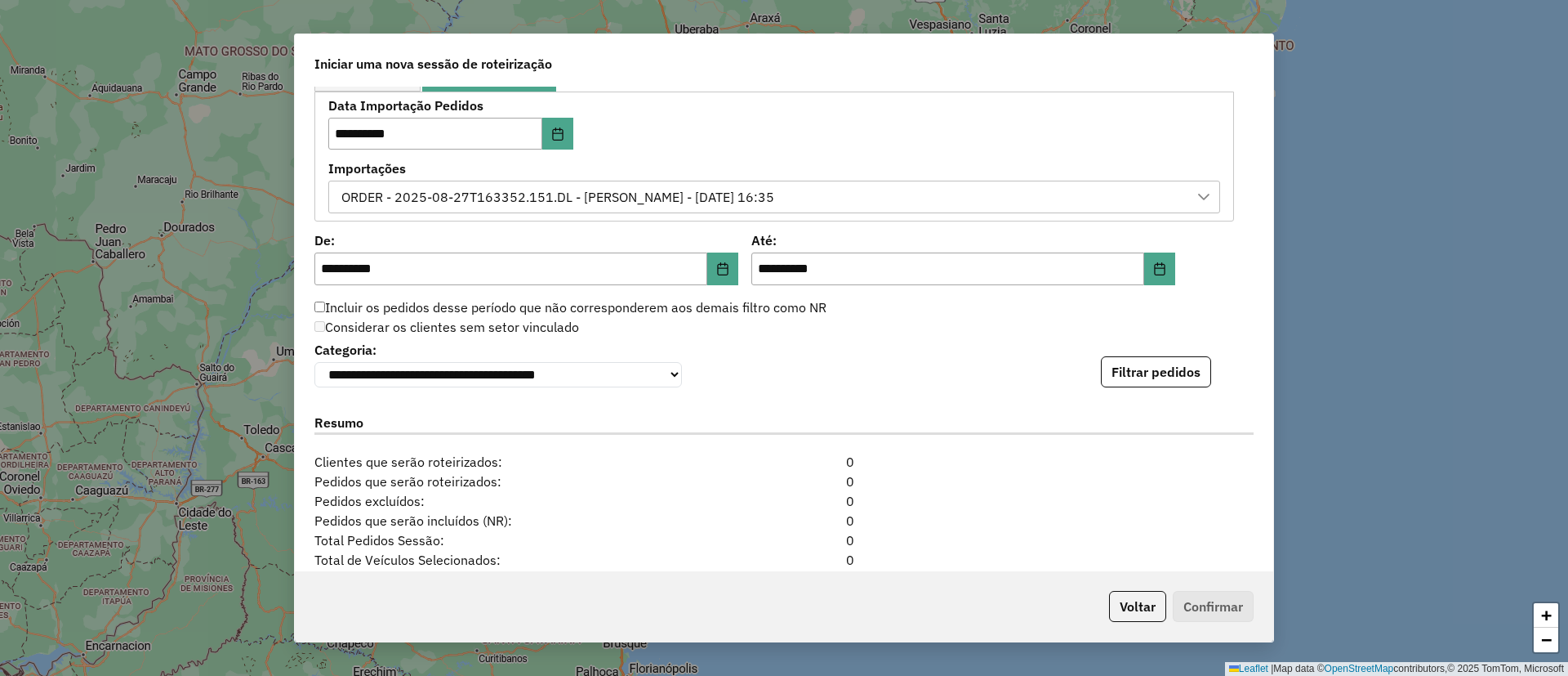
scroll to position [1103, 0]
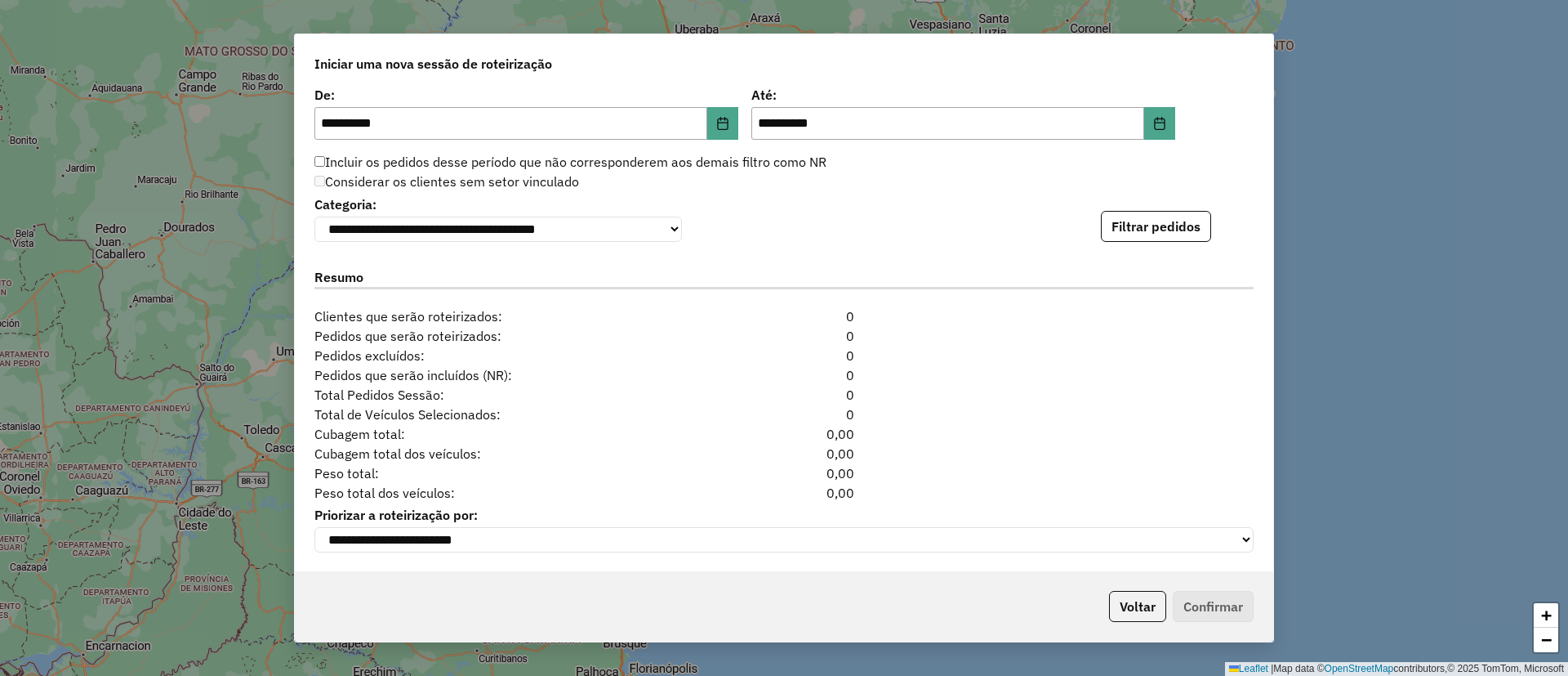
click at [1135, 207] on div "**********" at bounding box center [784, 217] width 939 height 50
click at [1133, 242] on button "Filtrar pedidos" at bounding box center [1156, 226] width 110 height 31
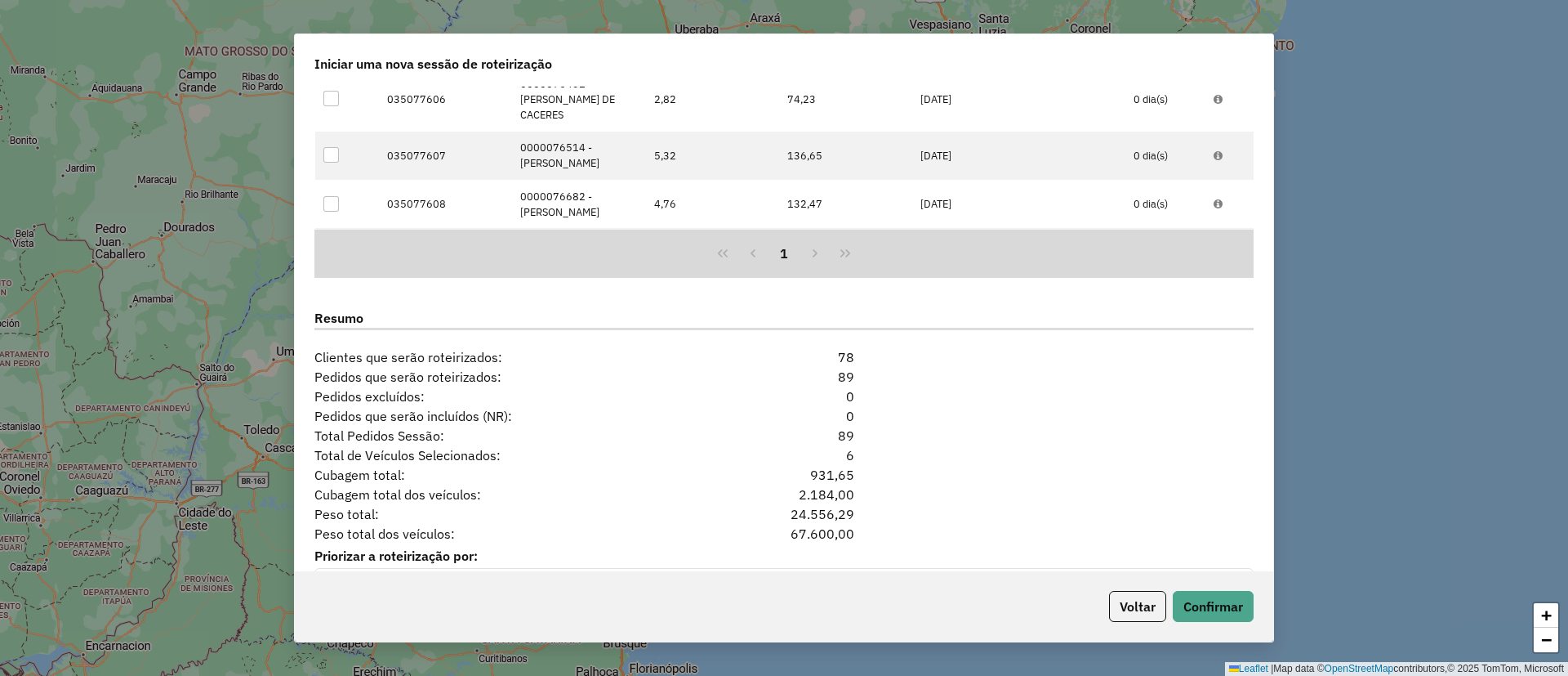
scroll to position [1450, 0]
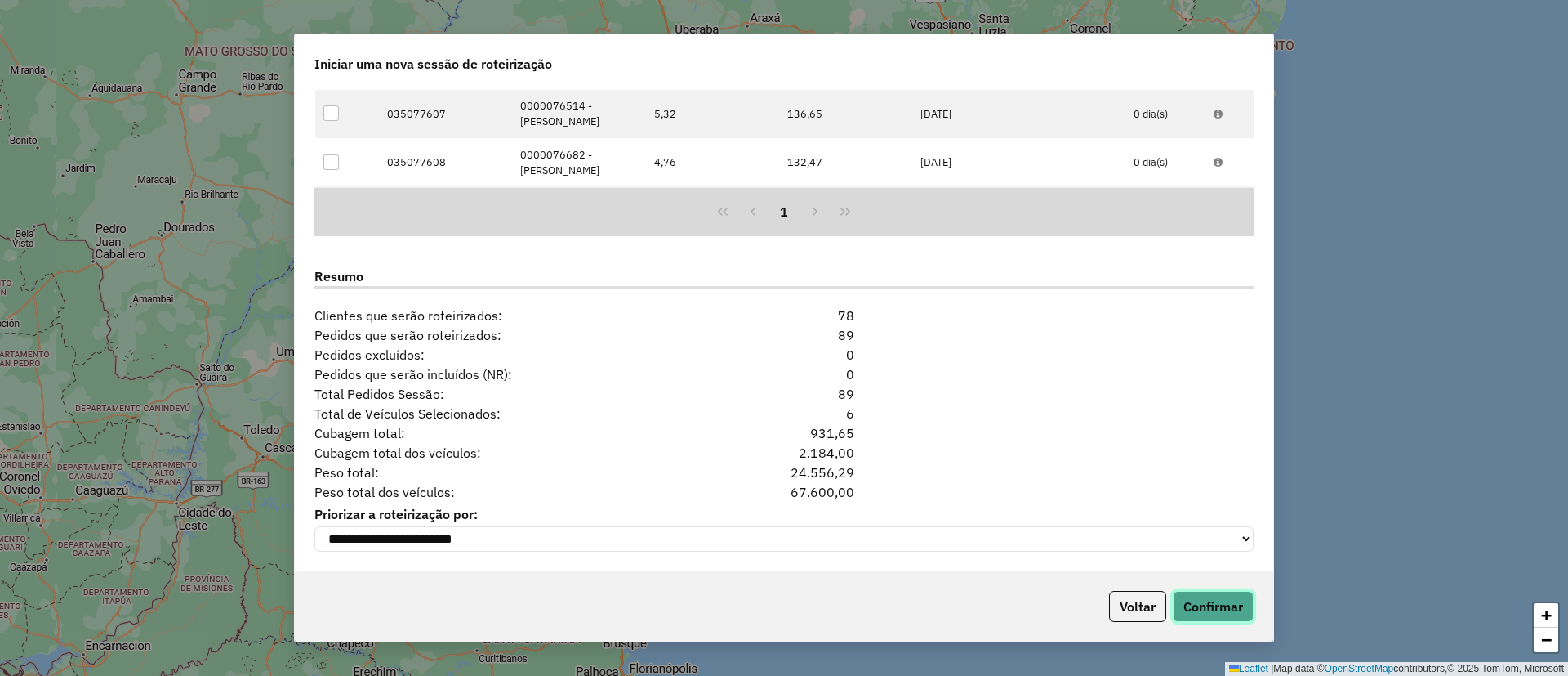
click at [1210, 619] on button "Confirmar" at bounding box center [1213, 607] width 81 height 31
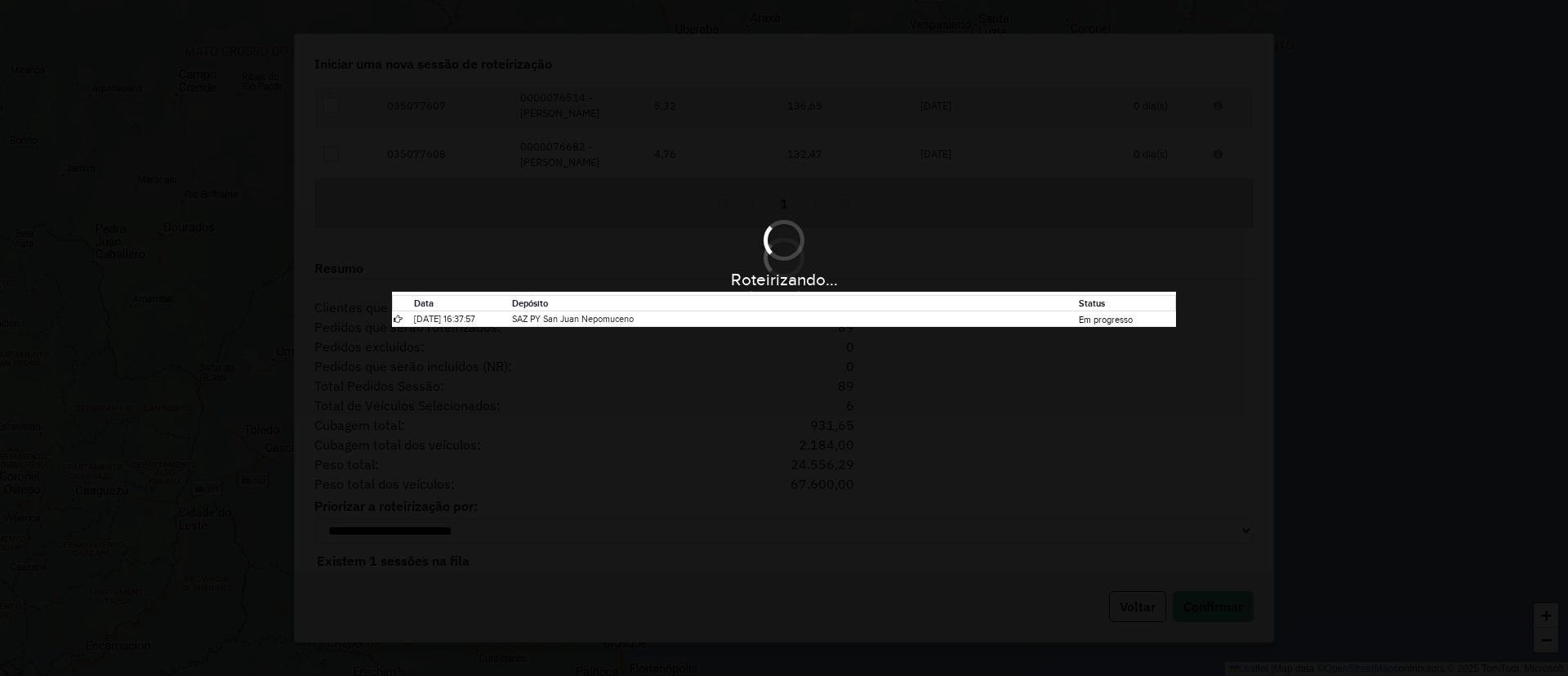
click at [1178, 377] on div "Roteirizando... Data Depósito Status 27/08/2025 16:37:57 SAZ PY San Juan Nepomu…" at bounding box center [784, 338] width 1568 height 676
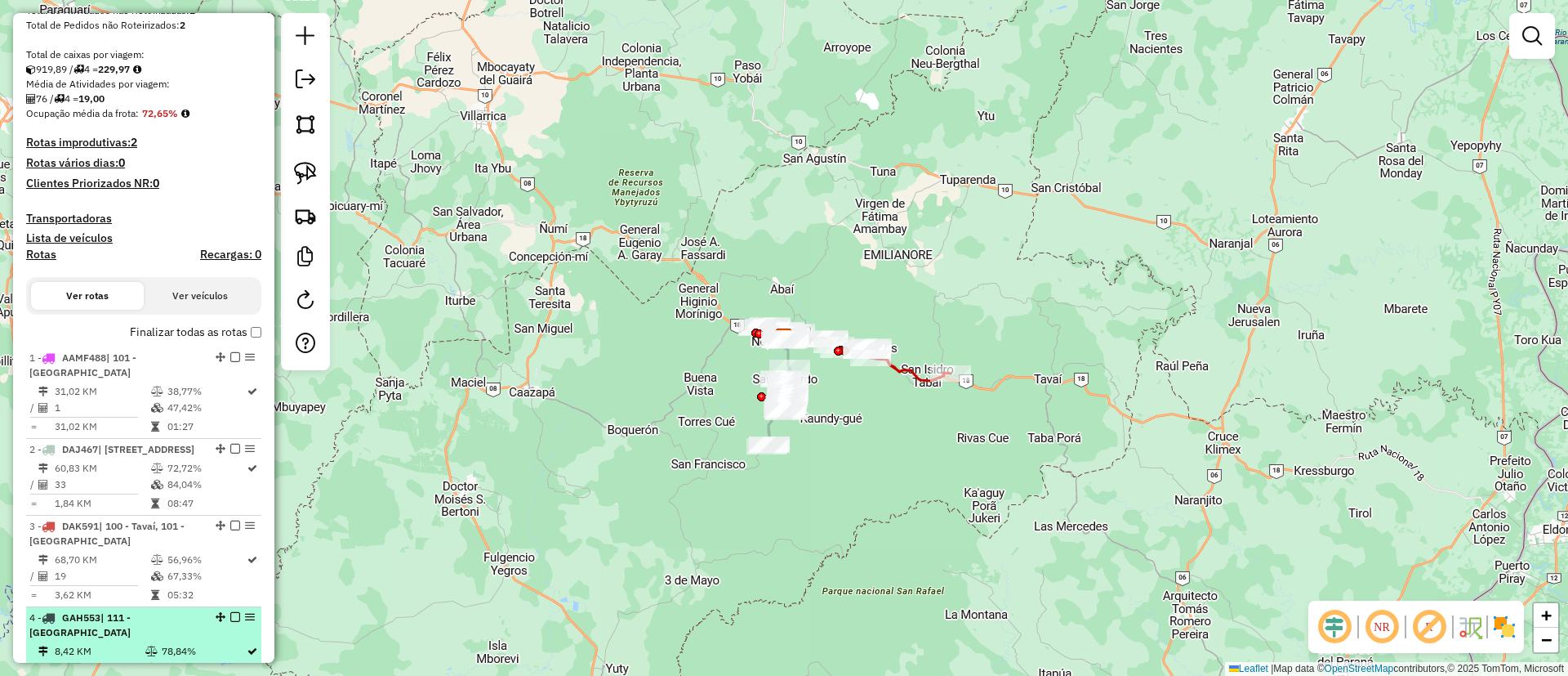
scroll to position [491, 0]
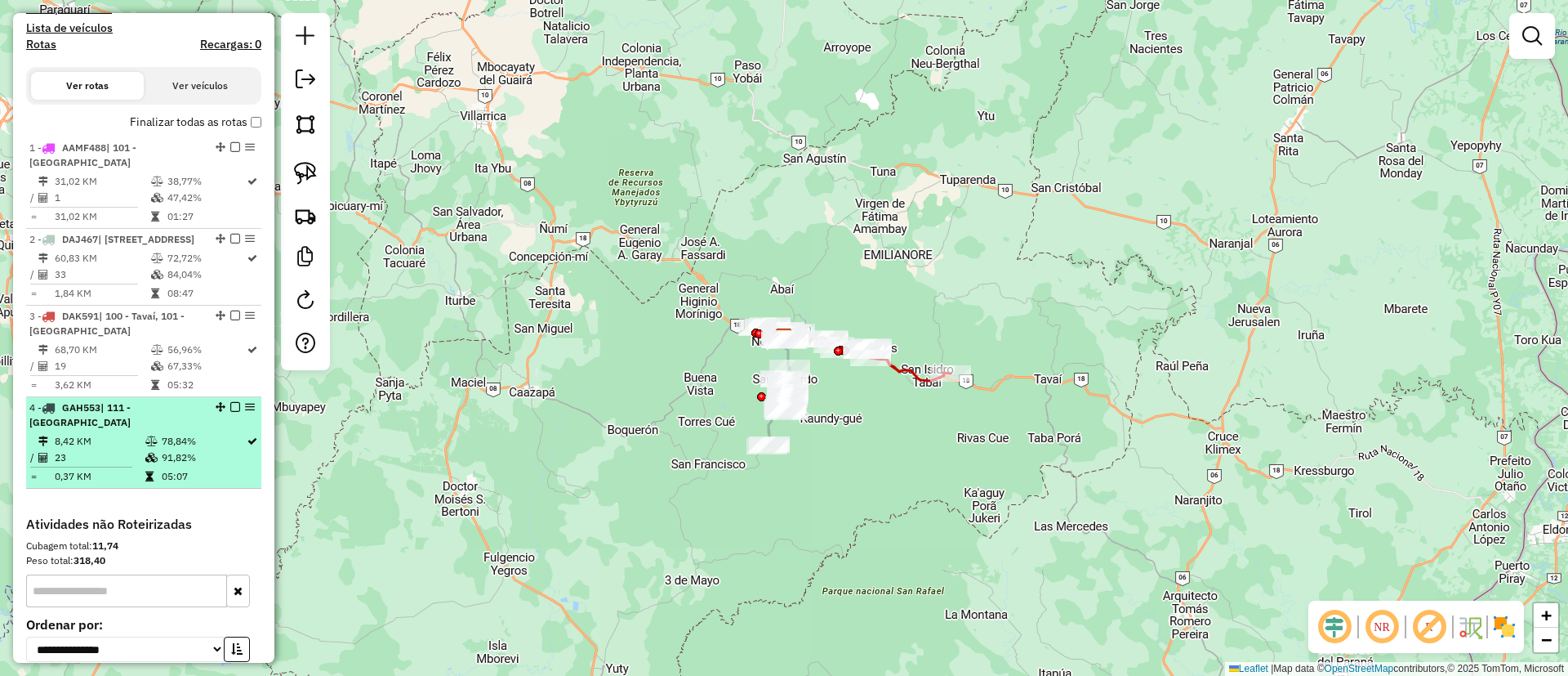
click at [232, 410] on em at bounding box center [235, 407] width 10 height 10
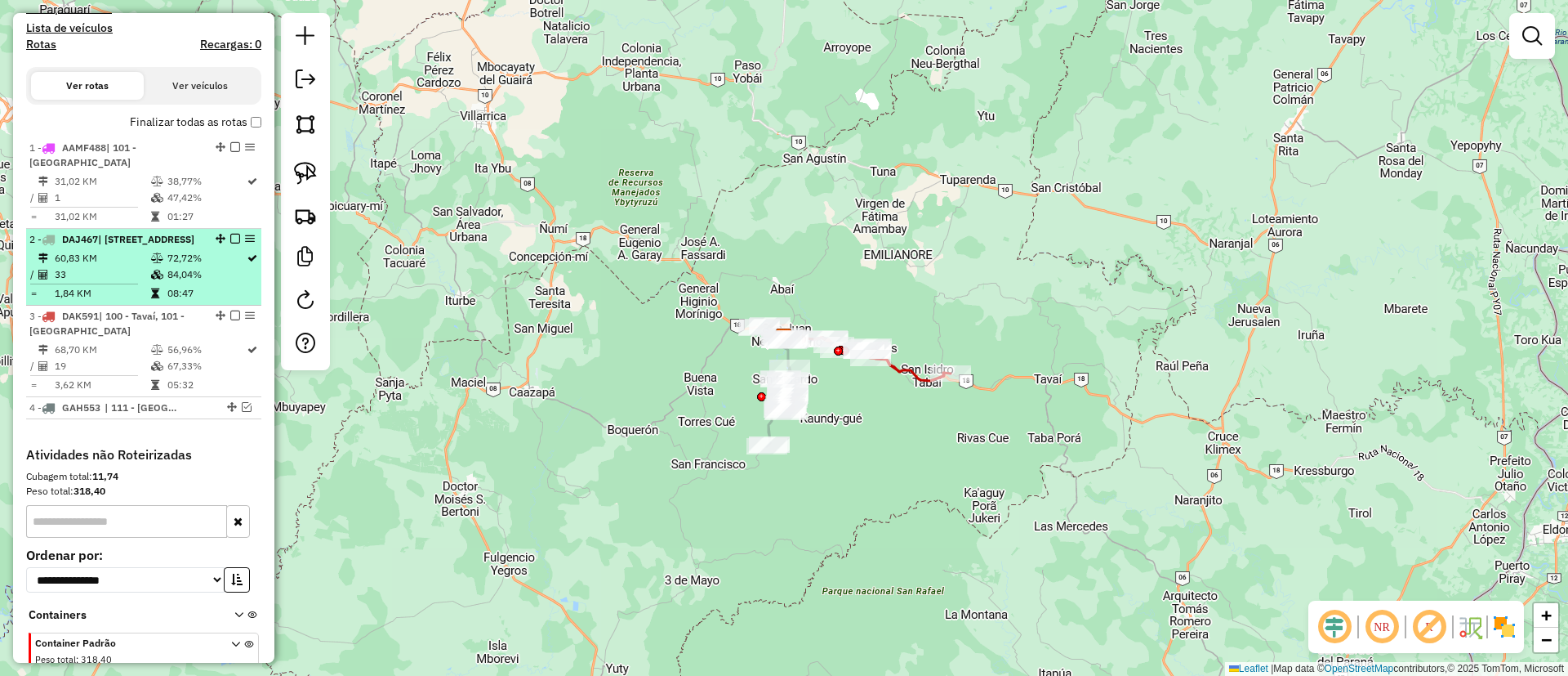
click at [232, 234] on em at bounding box center [235, 239] width 10 height 10
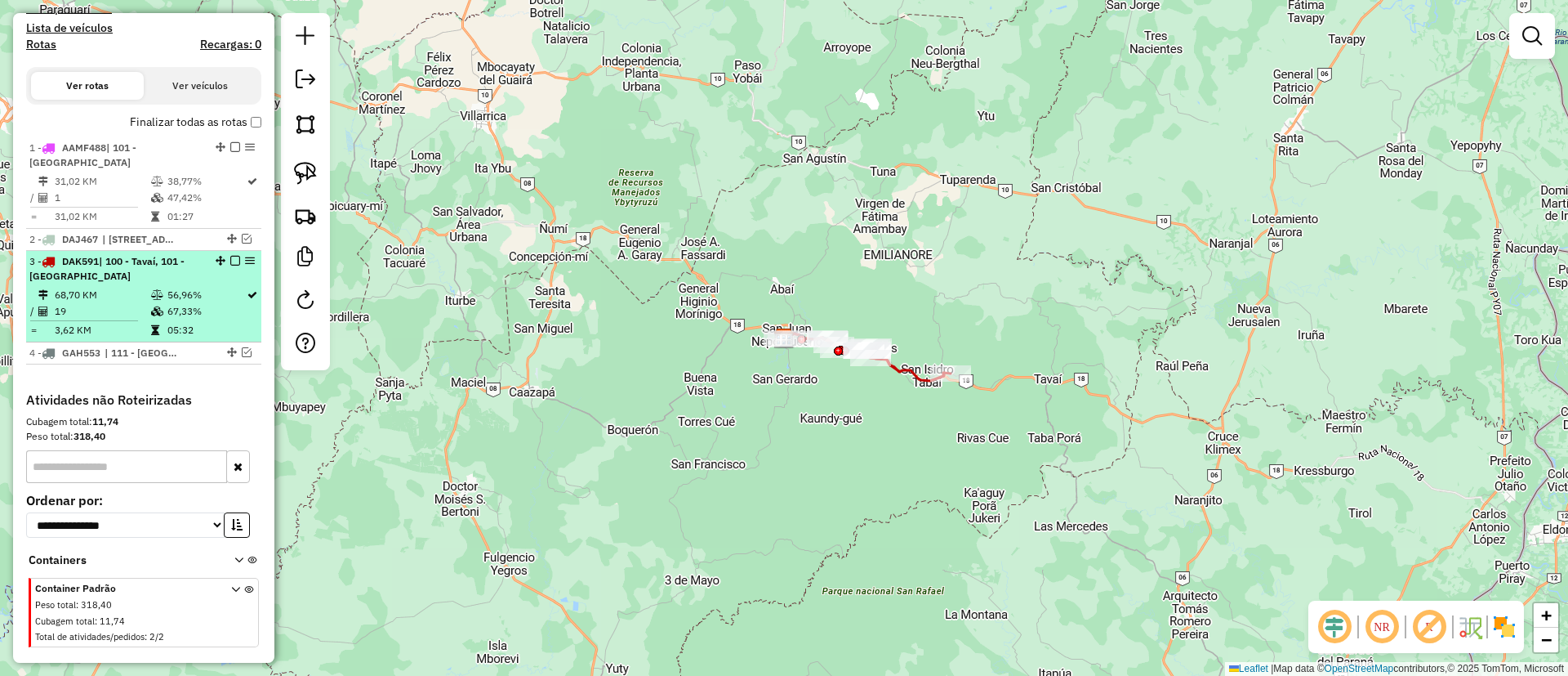
click at [215, 270] on li "3 - DAK591 | 100 - Tavaí, 101 - San Isidro 68,70 KM 56,96% / 19 67,33% = 3,62 K…" at bounding box center [143, 297] width 235 height 92
select select "**********"
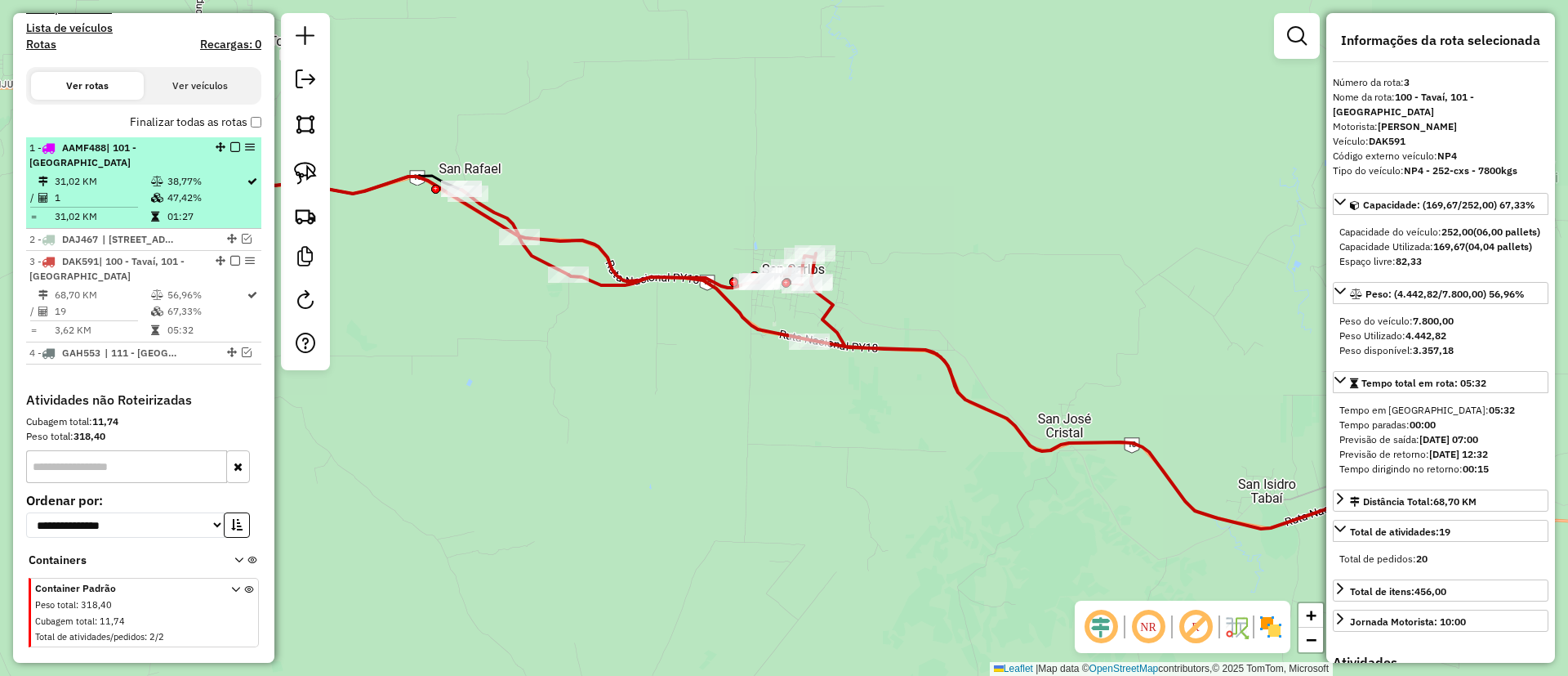
click at [180, 174] on td "38,77%" at bounding box center [206, 181] width 79 height 17
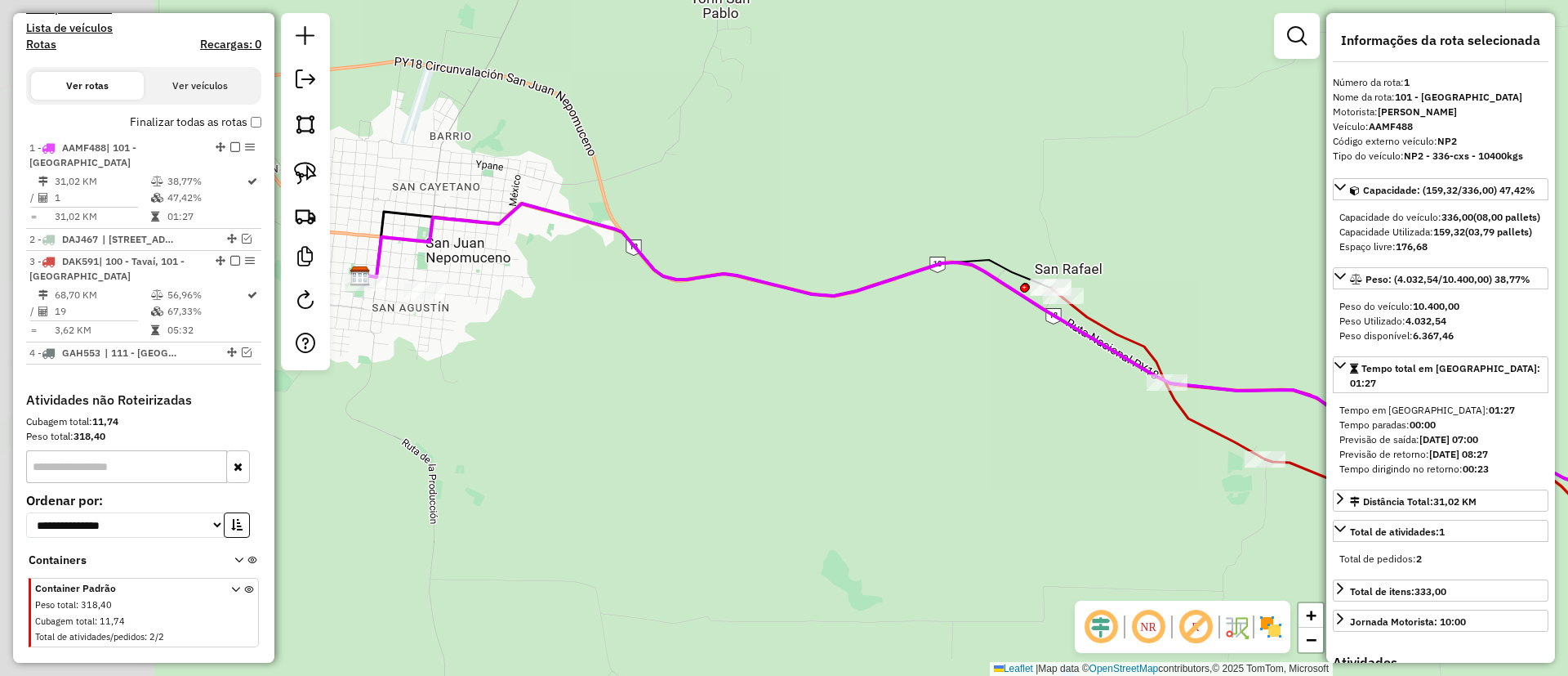
drag, startPoint x: 495, startPoint y: 293, endPoint x: 859, endPoint y: 305, distance: 364.2
click at [859, 305] on div "Janela de atendimento Grade de atendimento Capacidade Transportadoras Veículos …" at bounding box center [784, 338] width 1568 height 676
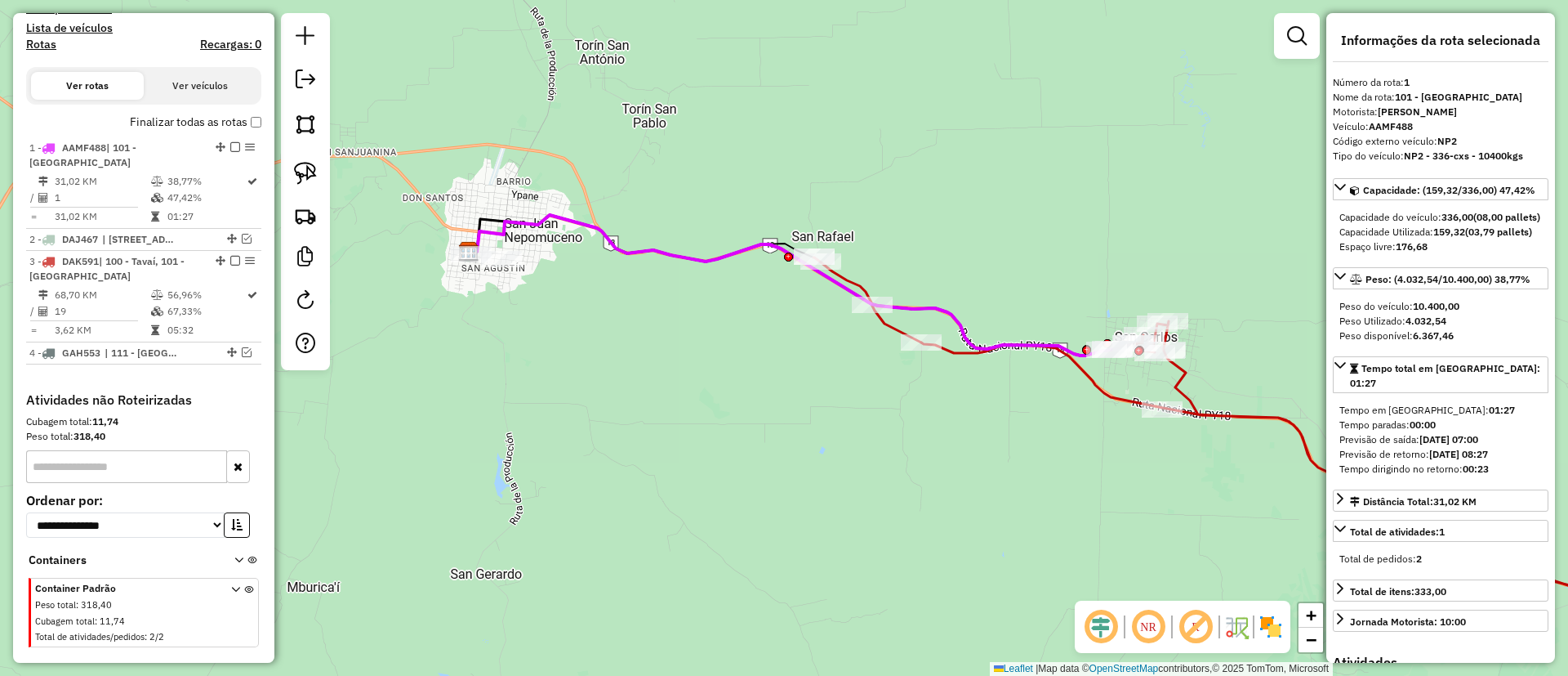
click at [1180, 382] on icon at bounding box center [1269, 427] width 912 height 339
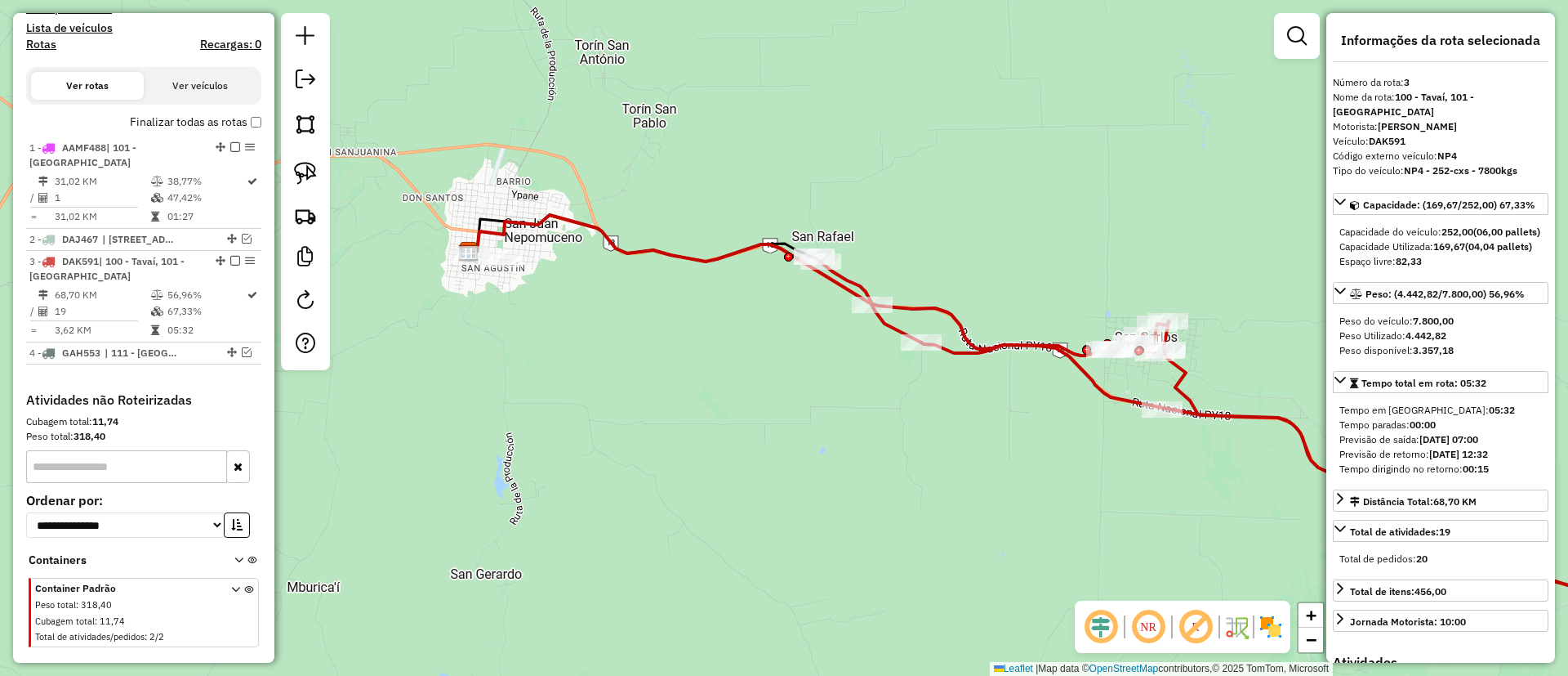
scroll to position [543, 0]
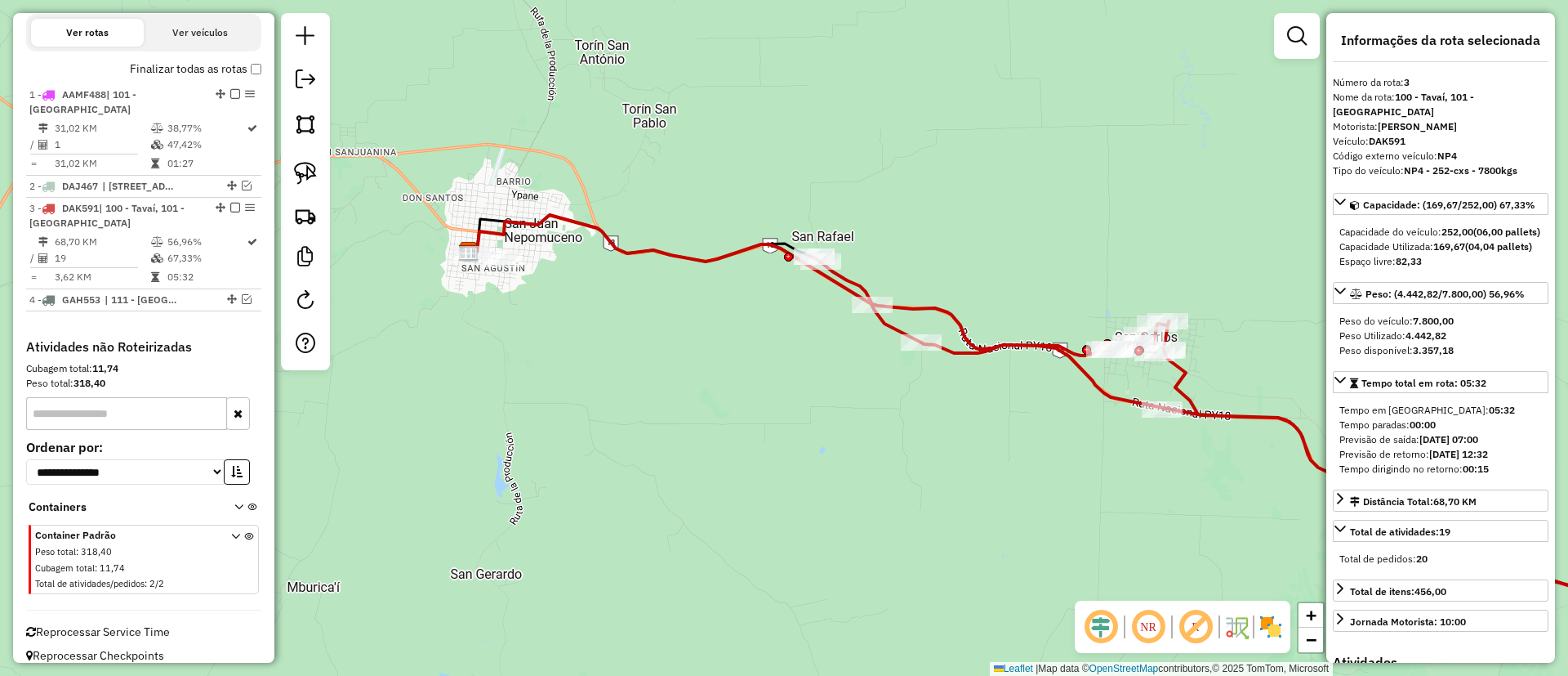
drag, startPoint x: 675, startPoint y: 375, endPoint x: 802, endPoint y: 377, distance: 127.0
click at [802, 377] on div "Janela de atendimento Grade de atendimento Capacidade Transportadoras Veículos …" at bounding box center [784, 338] width 1568 height 676
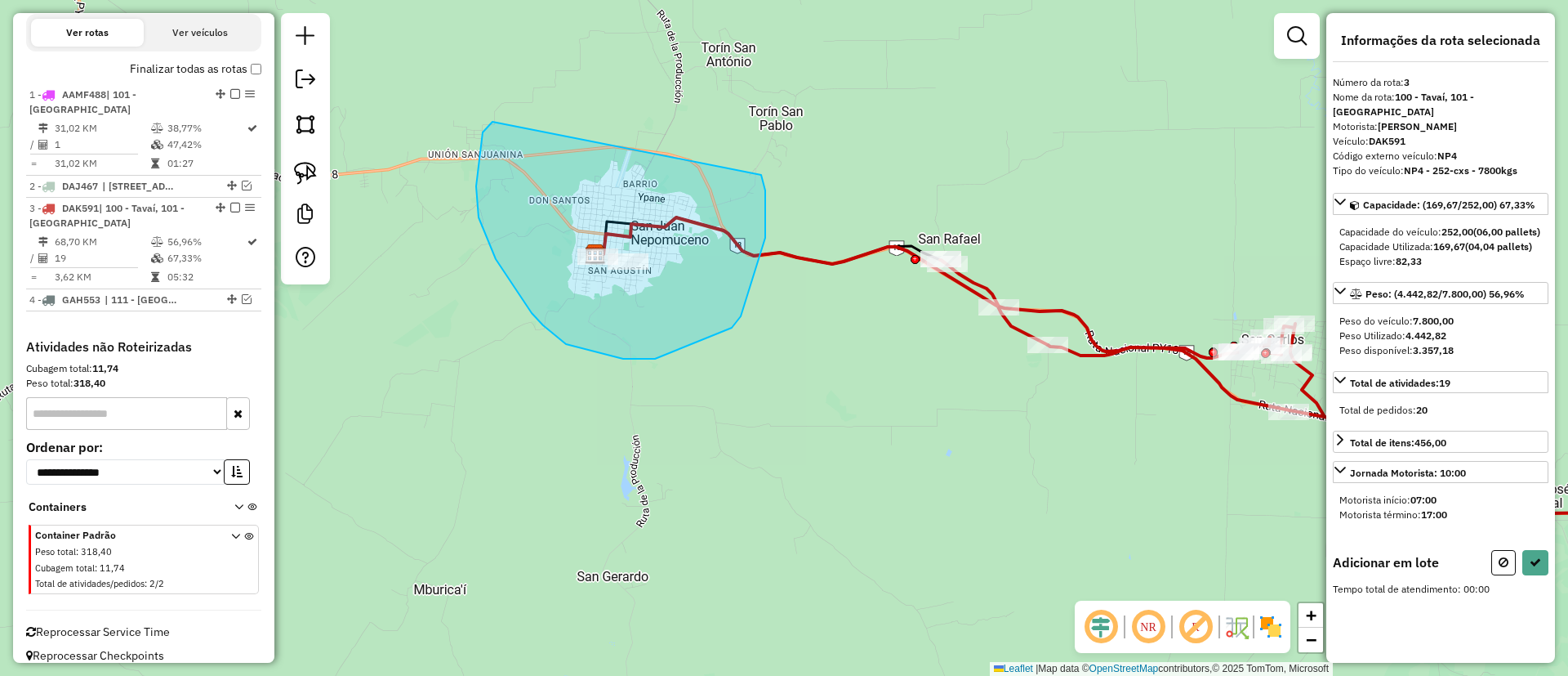
drag, startPoint x: 479, startPoint y: 218, endPoint x: 743, endPoint y: 143, distance: 274.4
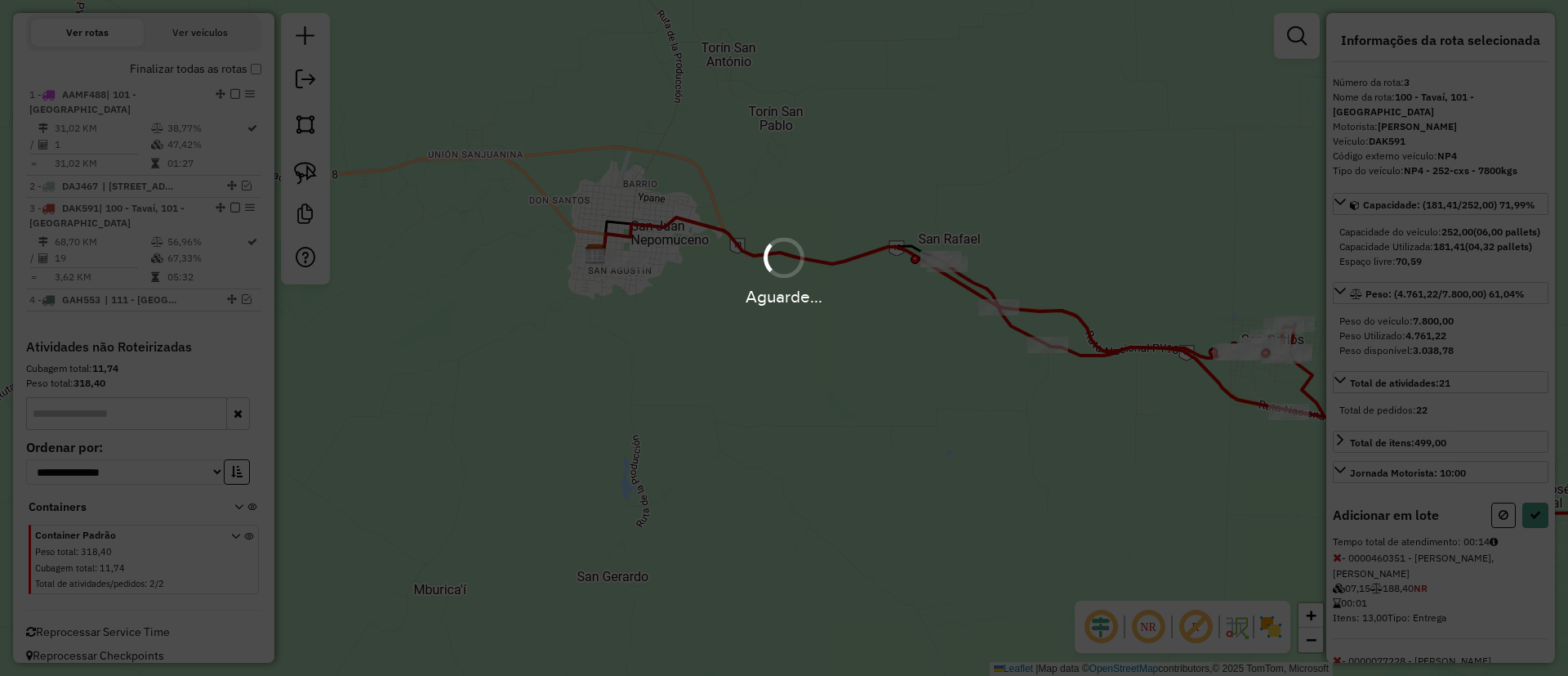
select select "**********"
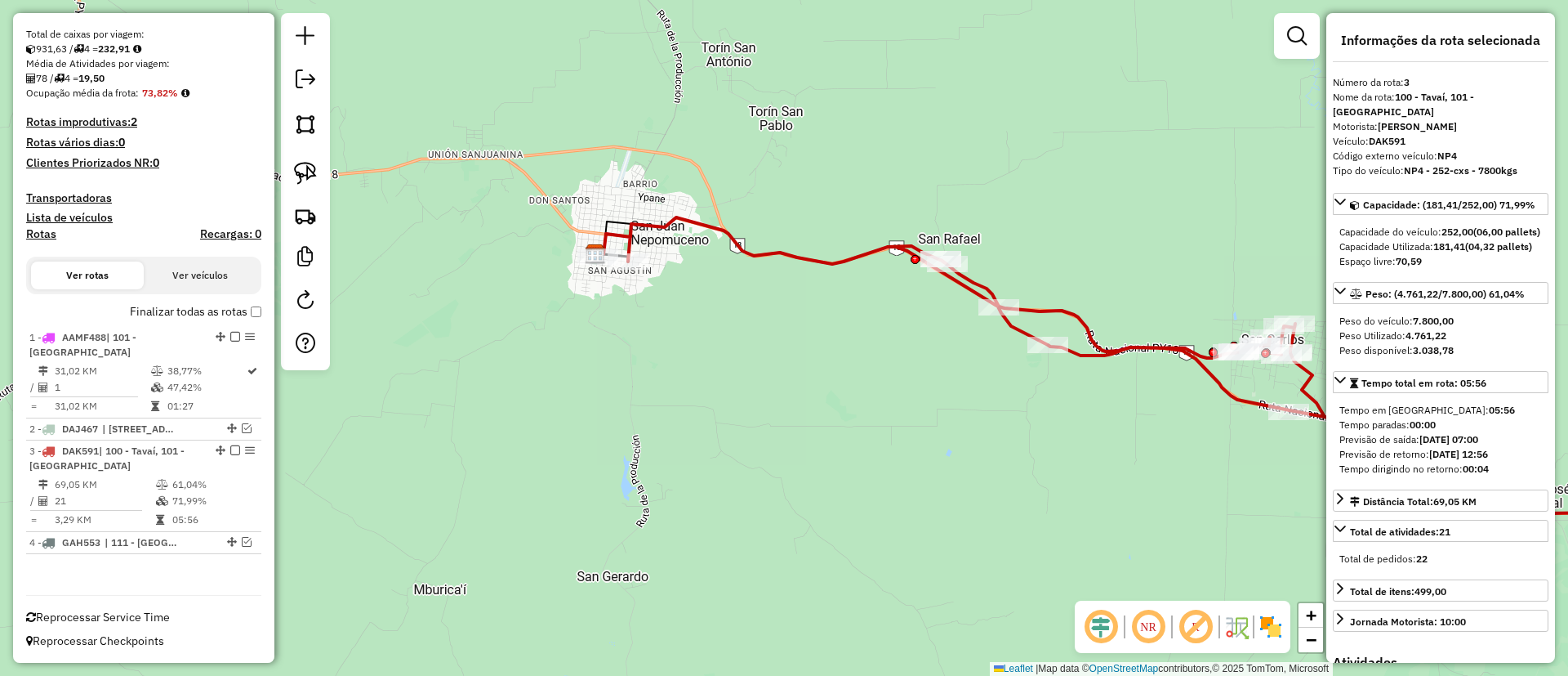
scroll to position [286, 0]
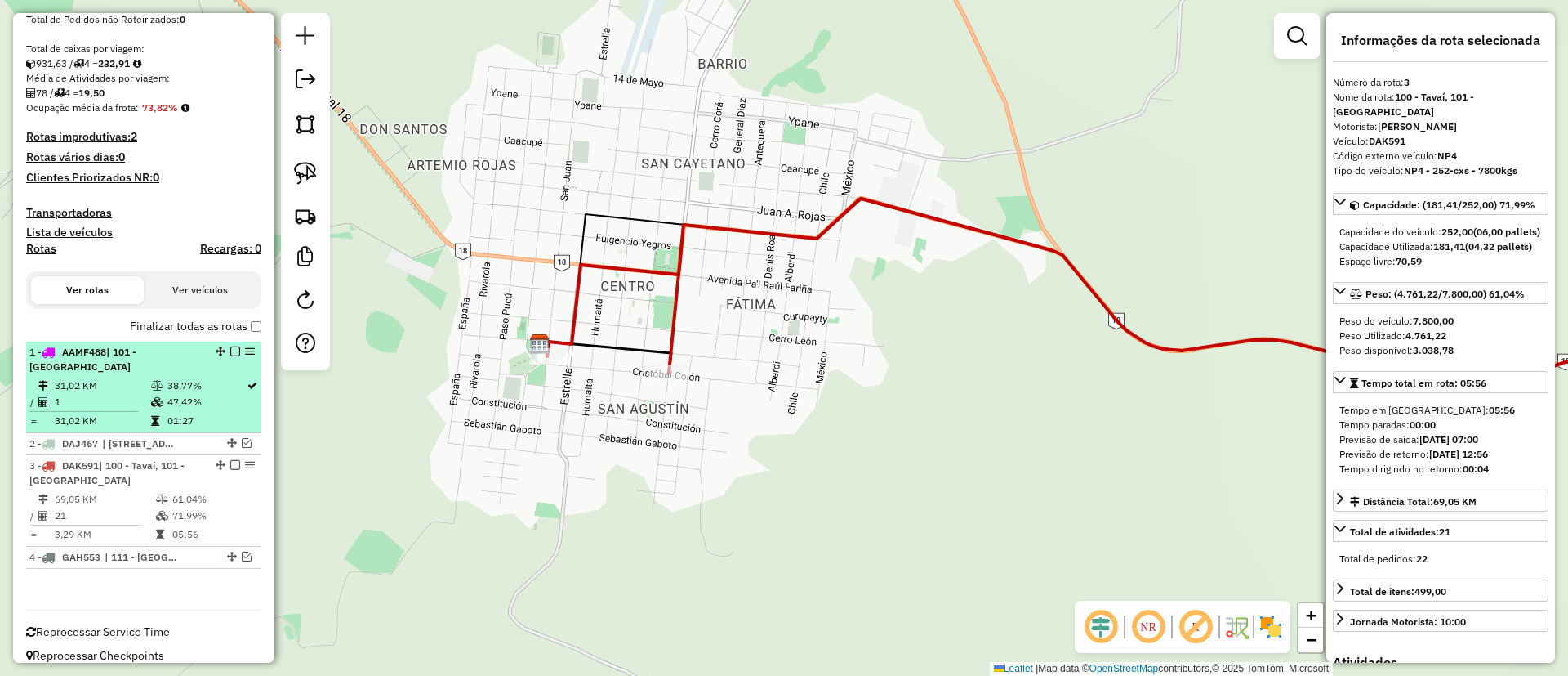
click at [198, 394] on td "47,42%" at bounding box center [206, 402] width 79 height 17
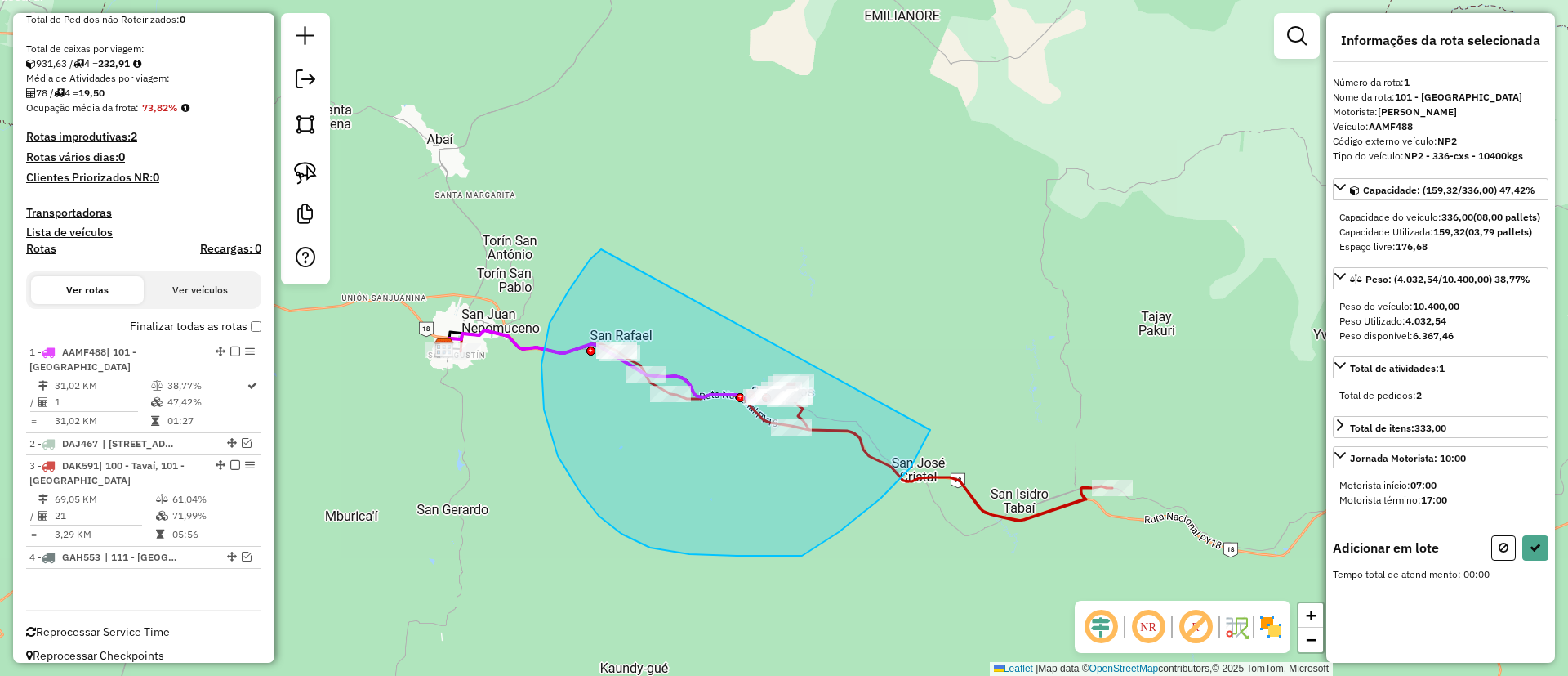
drag, startPoint x: 568, startPoint y: 291, endPoint x: 882, endPoint y: 204, distance: 325.8
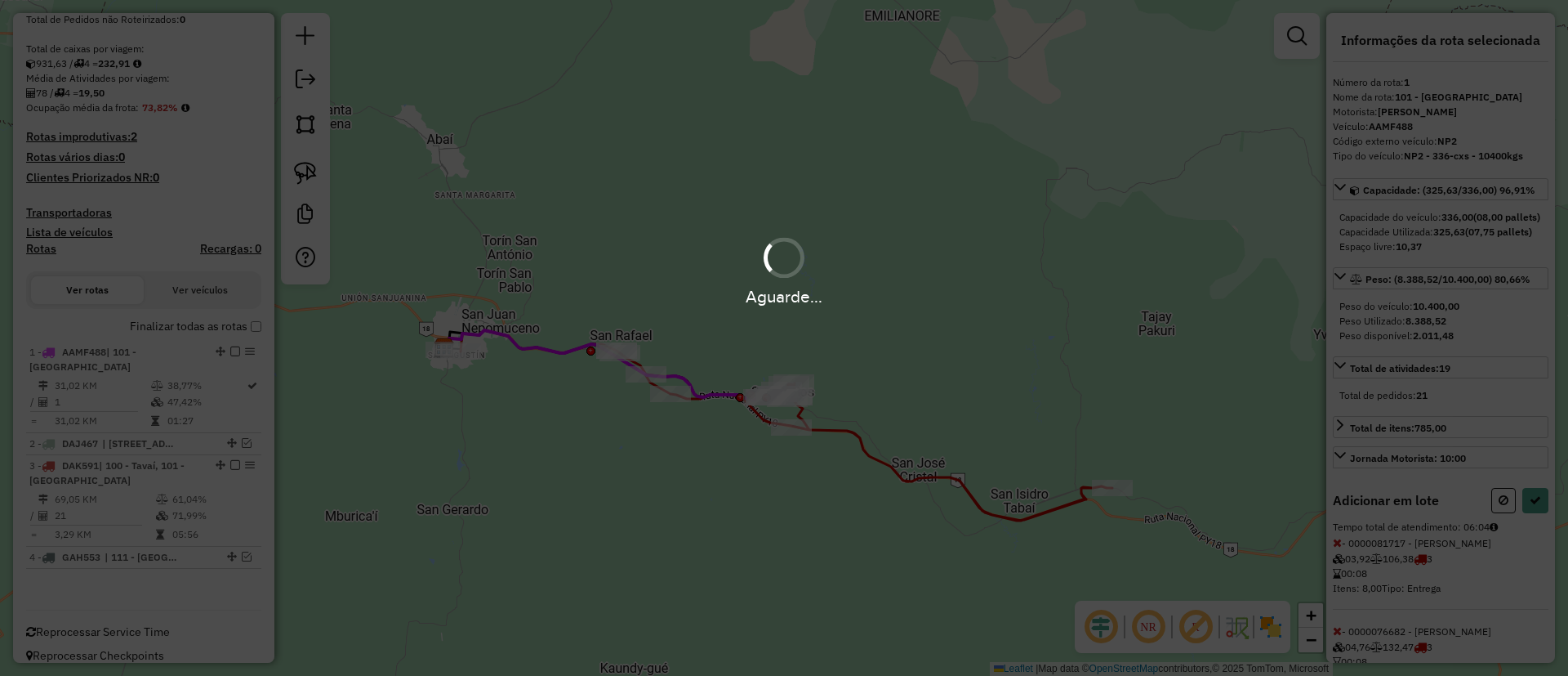
select select "**********"
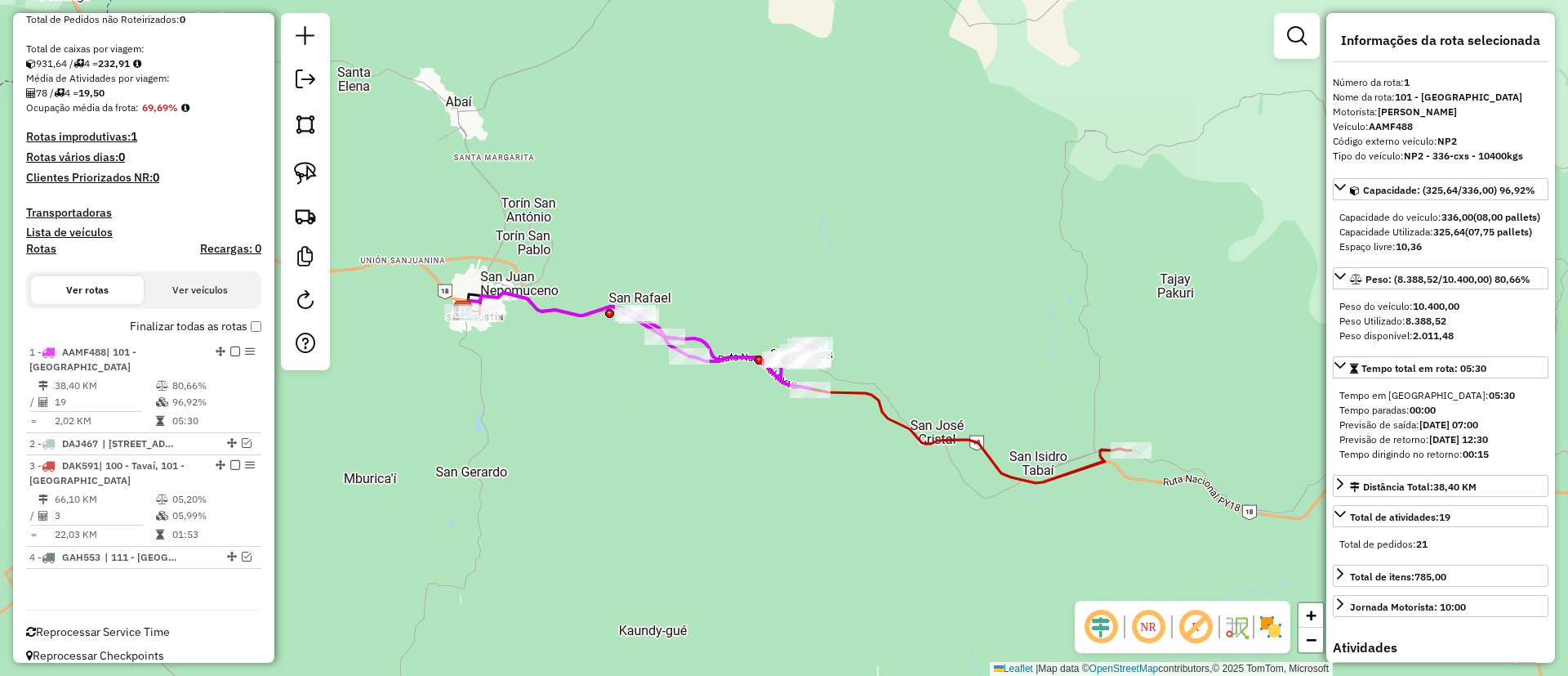
drag, startPoint x: 551, startPoint y: 477, endPoint x: 570, endPoint y: 440, distance: 41.6
click at [570, 440] on div "Janela de atendimento Grade de atendimento Capacidade Transportadoras Veículos …" at bounding box center [784, 338] width 1568 height 676
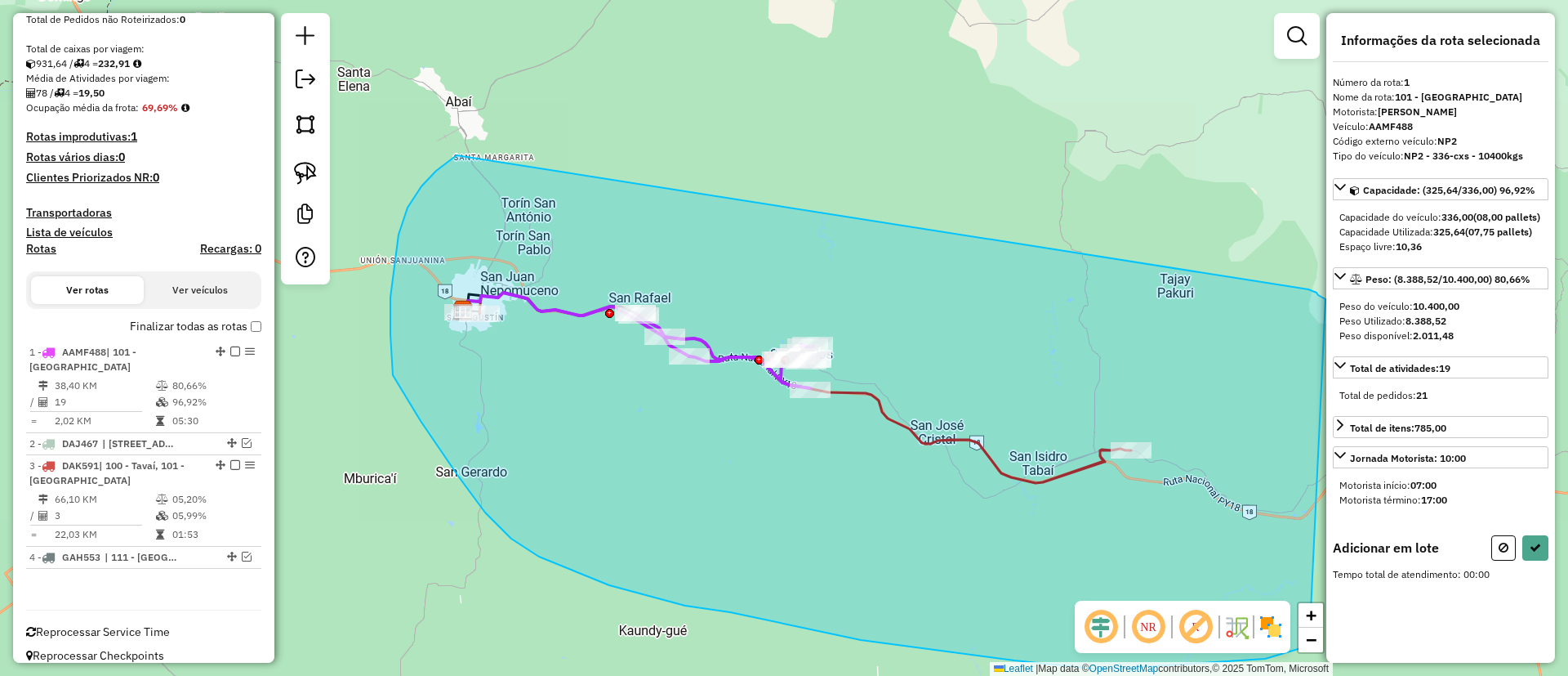
drag, startPoint x: 399, startPoint y: 234, endPoint x: 1306, endPoint y: 287, distance: 908.5
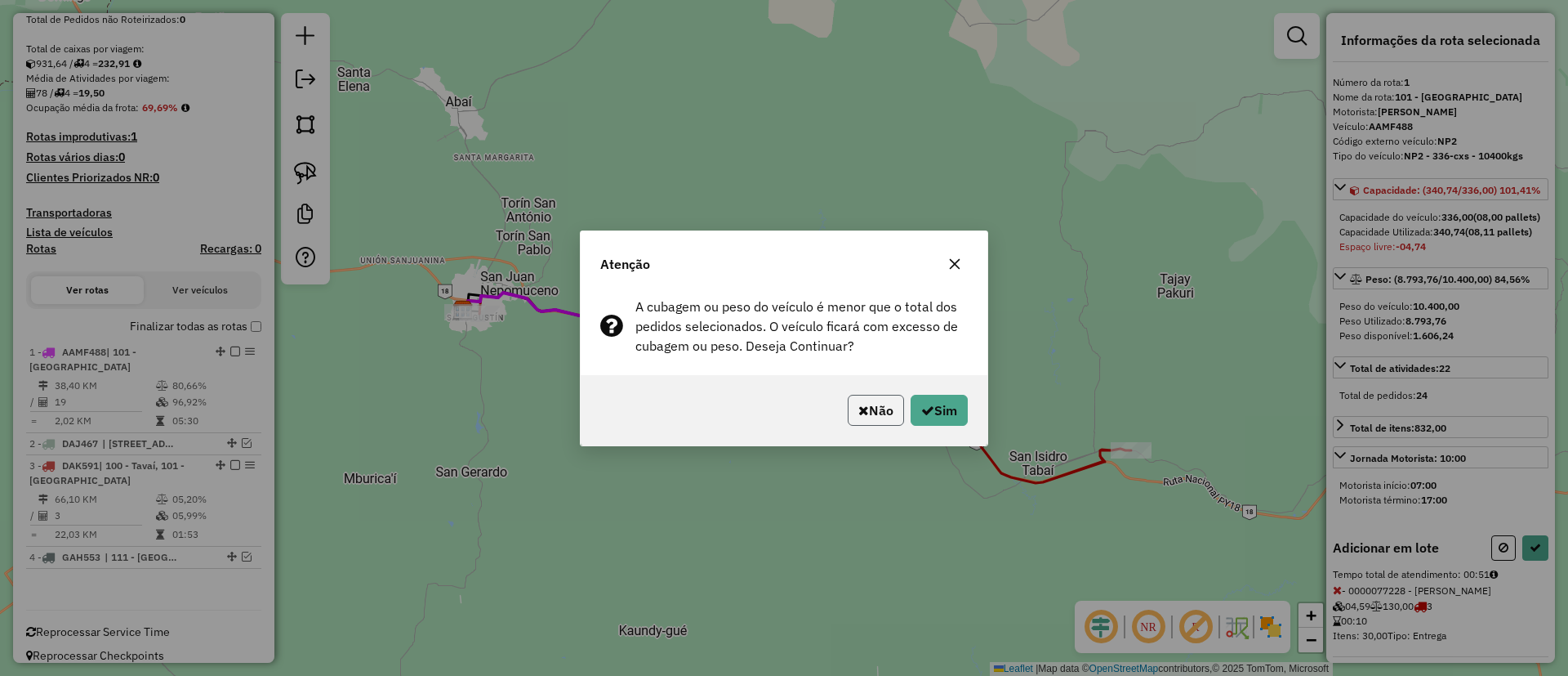
click at [897, 424] on button "Não" at bounding box center [877, 411] width 57 height 31
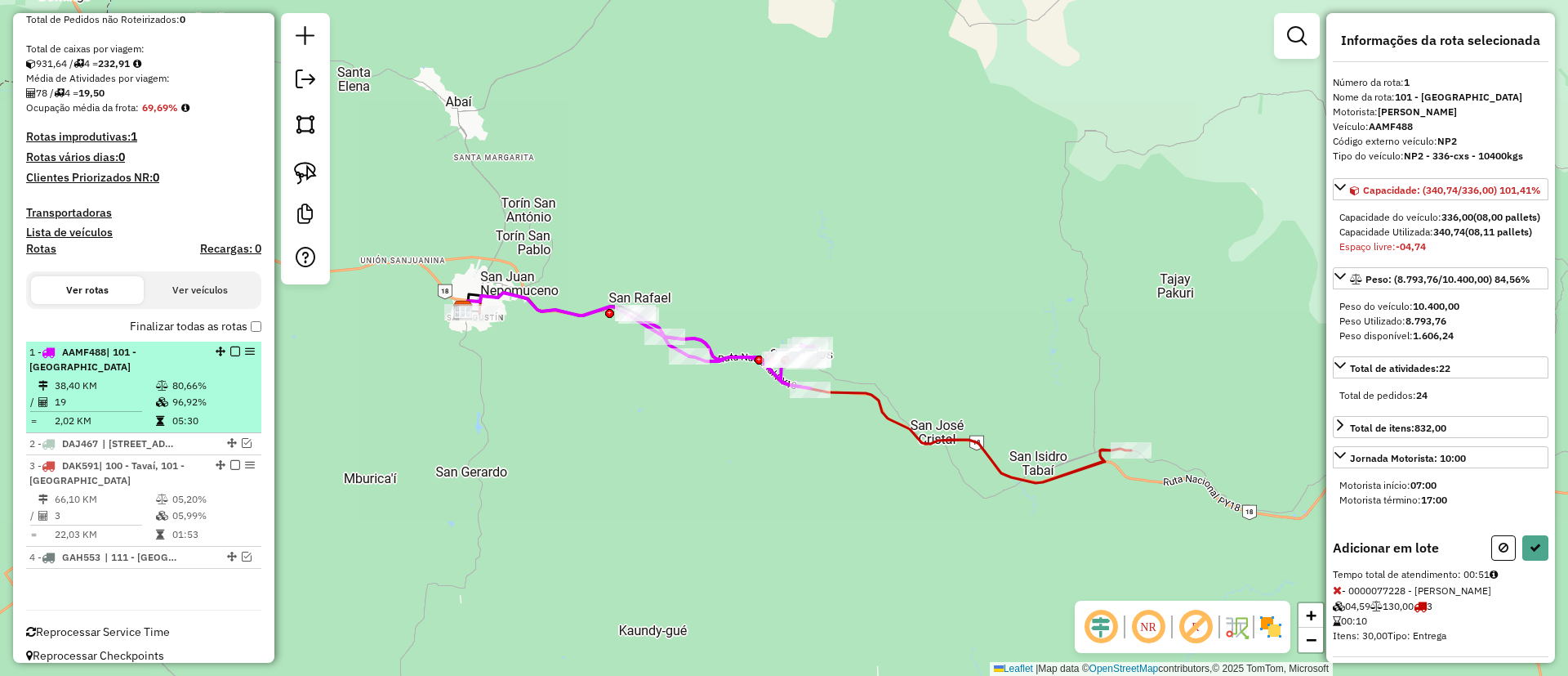
click at [188, 378] on td "80,66%" at bounding box center [213, 385] width 83 height 17
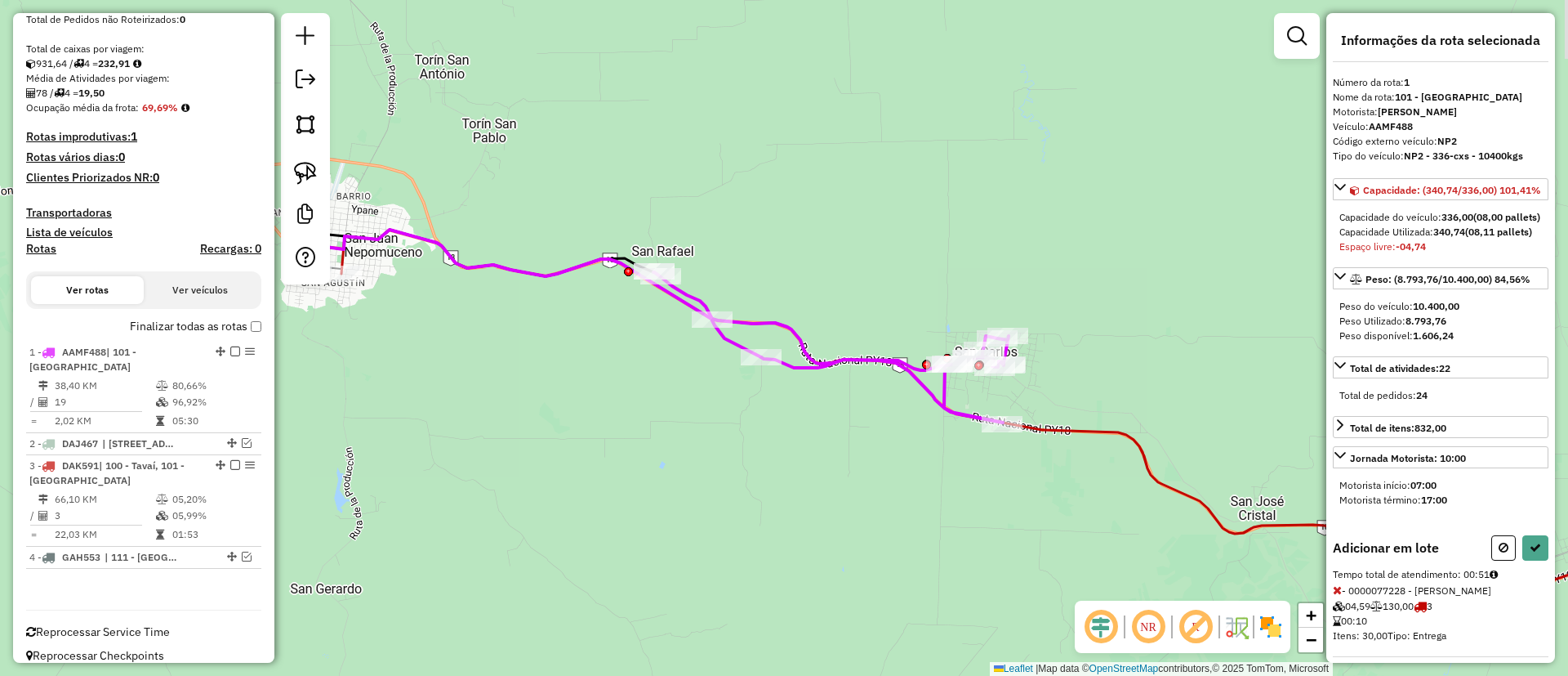
drag, startPoint x: 464, startPoint y: 427, endPoint x: 580, endPoint y: 363, distance: 132.5
click at [580, 363] on div "Janela de atendimento Grade de atendimento Capacidade Transportadoras Veículos …" at bounding box center [784, 338] width 1568 height 676
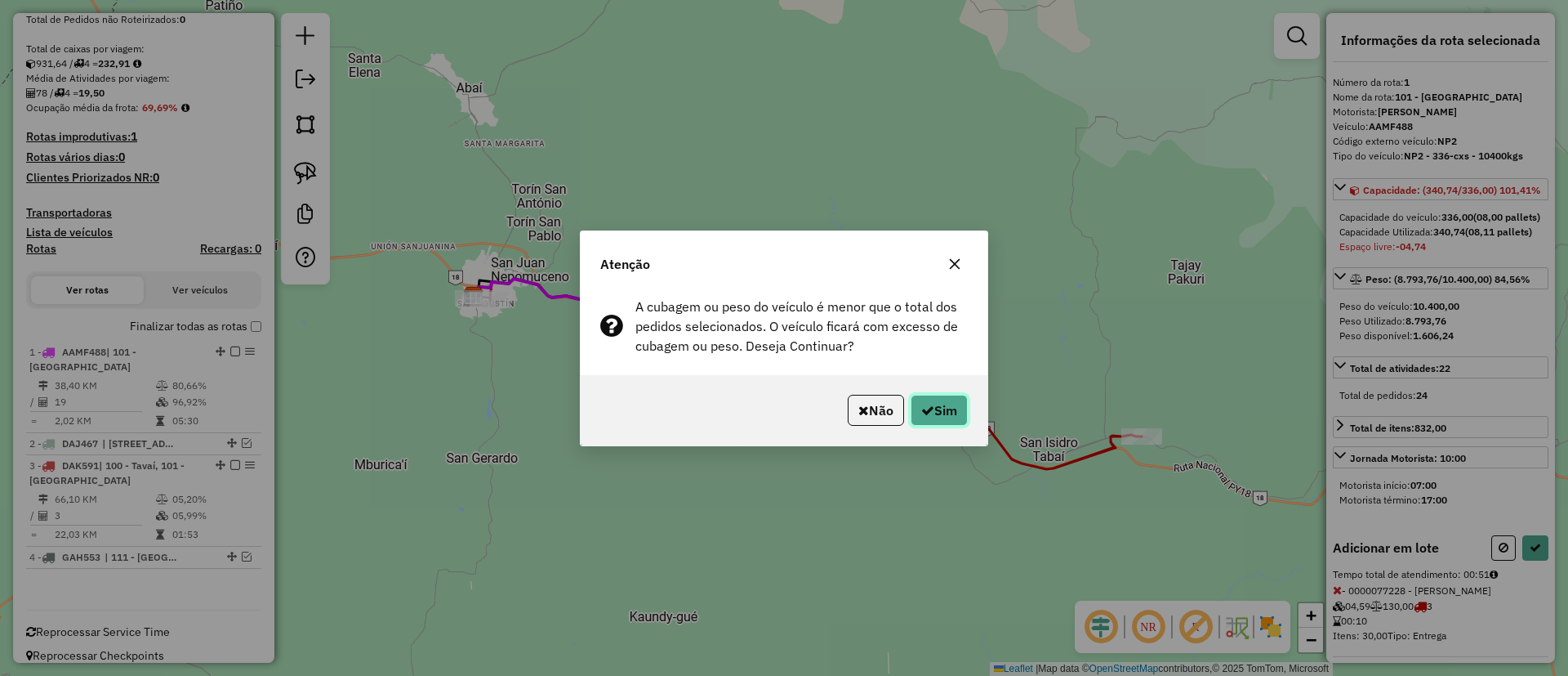
click at [939, 410] on button "Sim" at bounding box center [939, 411] width 58 height 31
select select "**********"
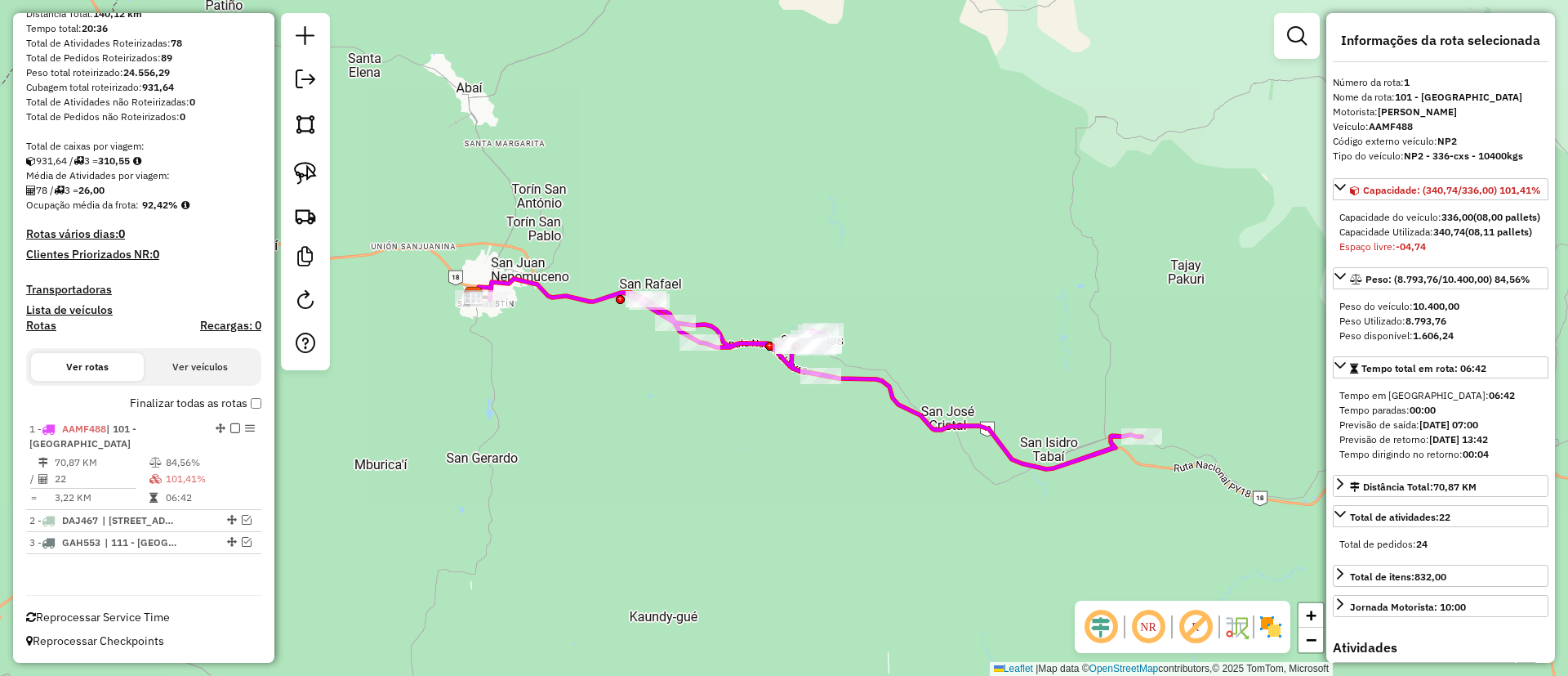
scroll to position [174, 0]
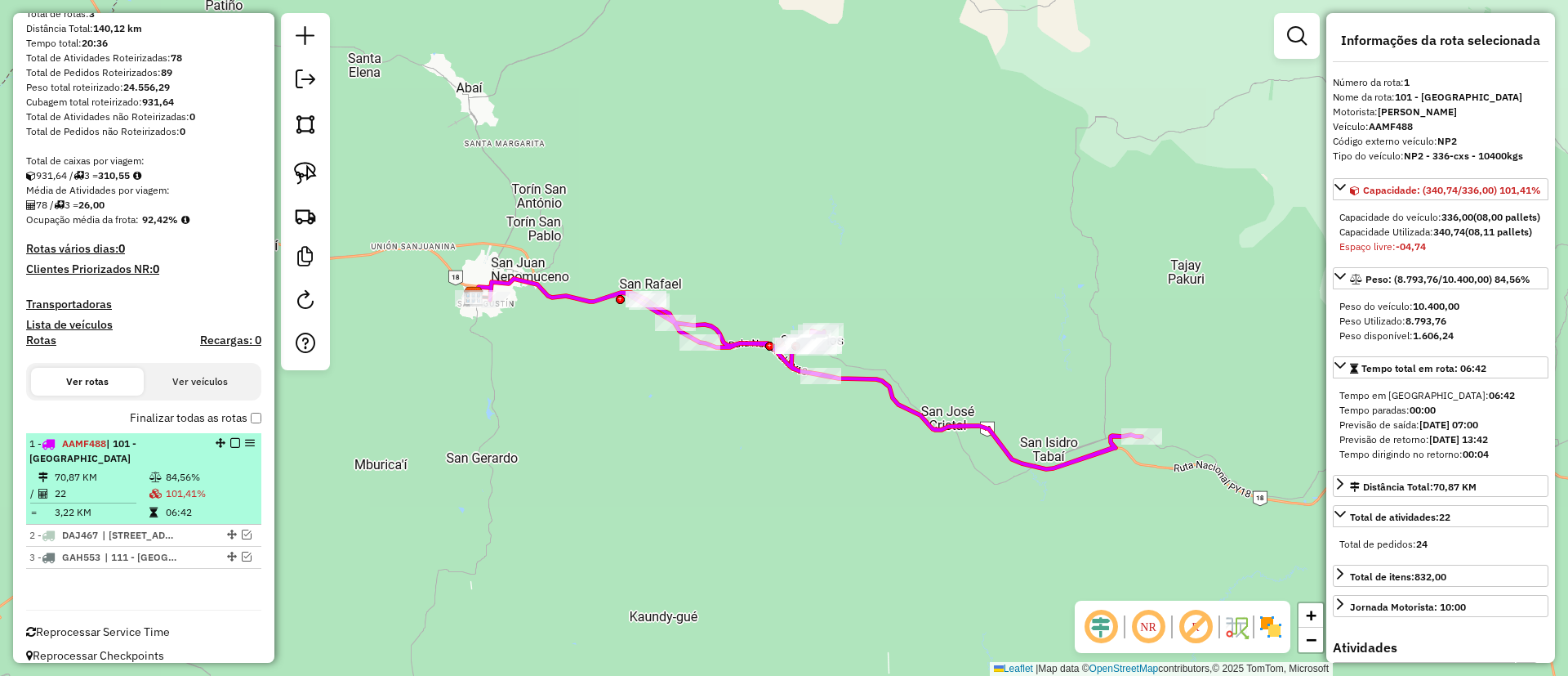
click at [194, 469] on td "84,56%" at bounding box center [210, 477] width 90 height 17
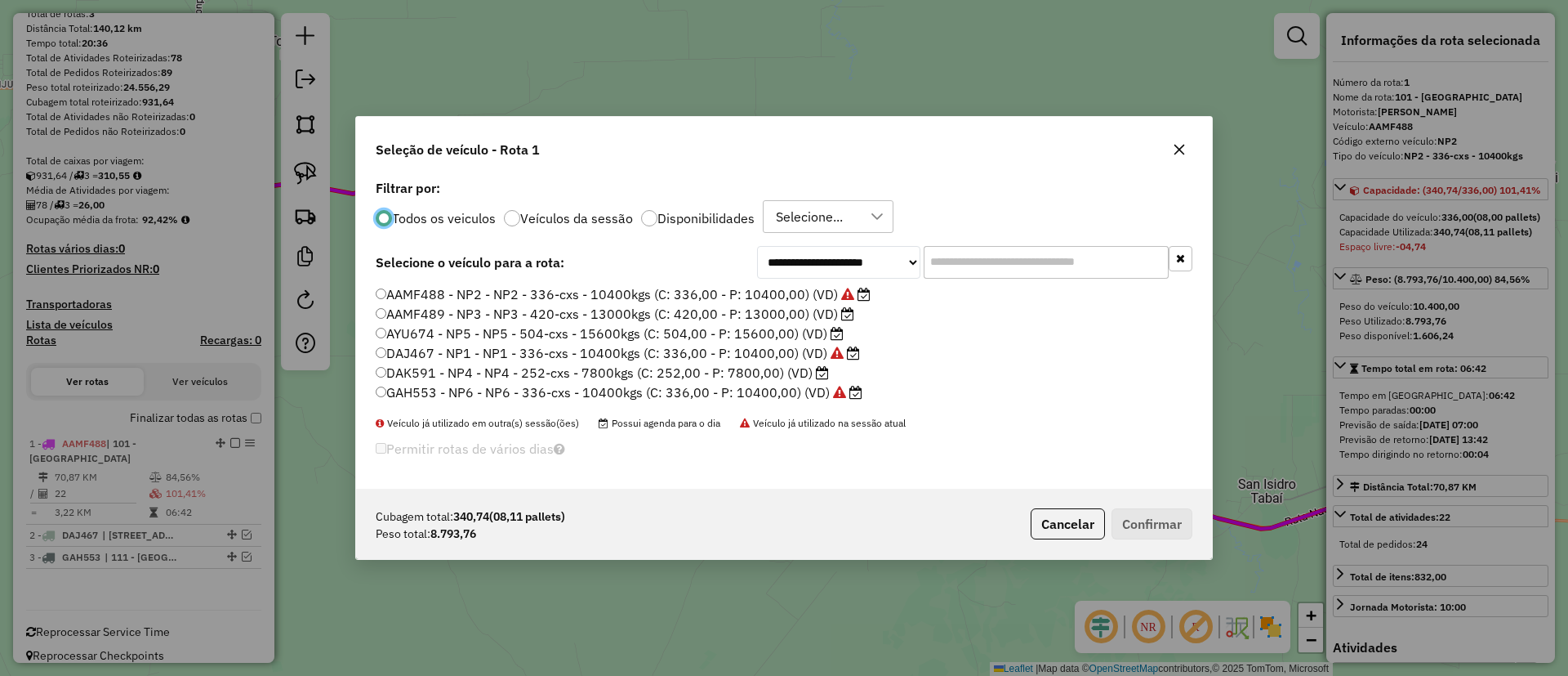
scroll to position [9, 5]
click at [807, 315] on label "AAMF489 - NP3 - NP3 - 420-cxs - 13000kgs (C: 420,00 - P: 13000,00) (VD)" at bounding box center [614, 314] width 479 height 20
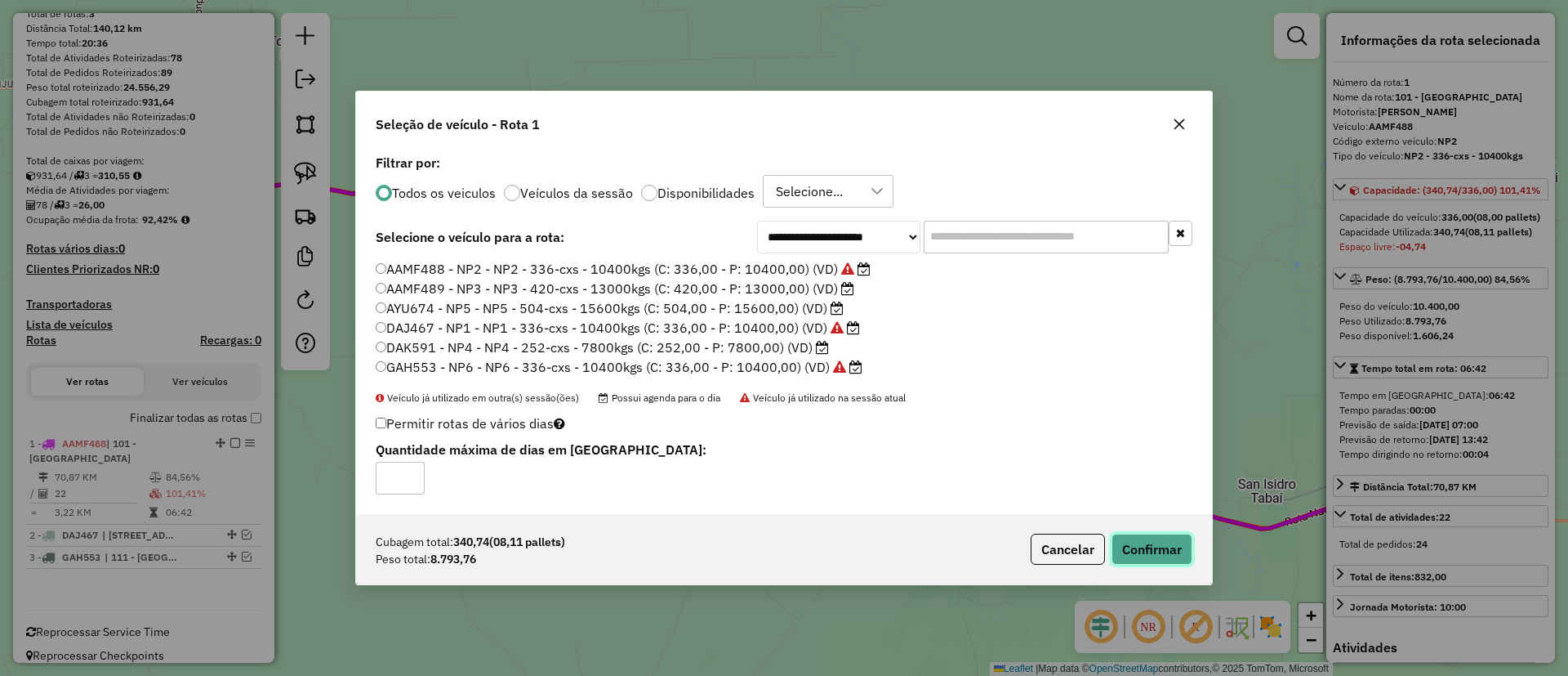
click at [1145, 556] on button "Confirmar" at bounding box center [1152, 549] width 81 height 31
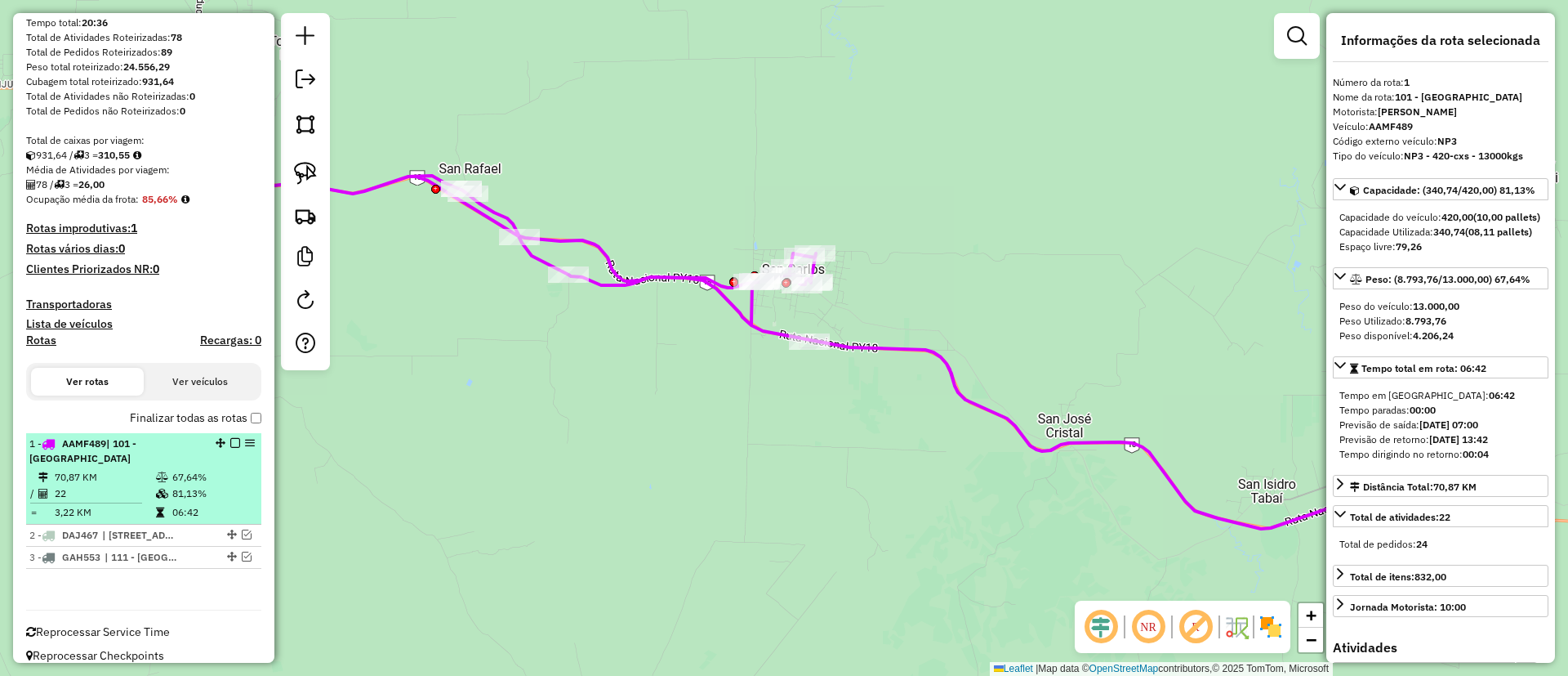
click at [230, 441] on em at bounding box center [235, 443] width 10 height 10
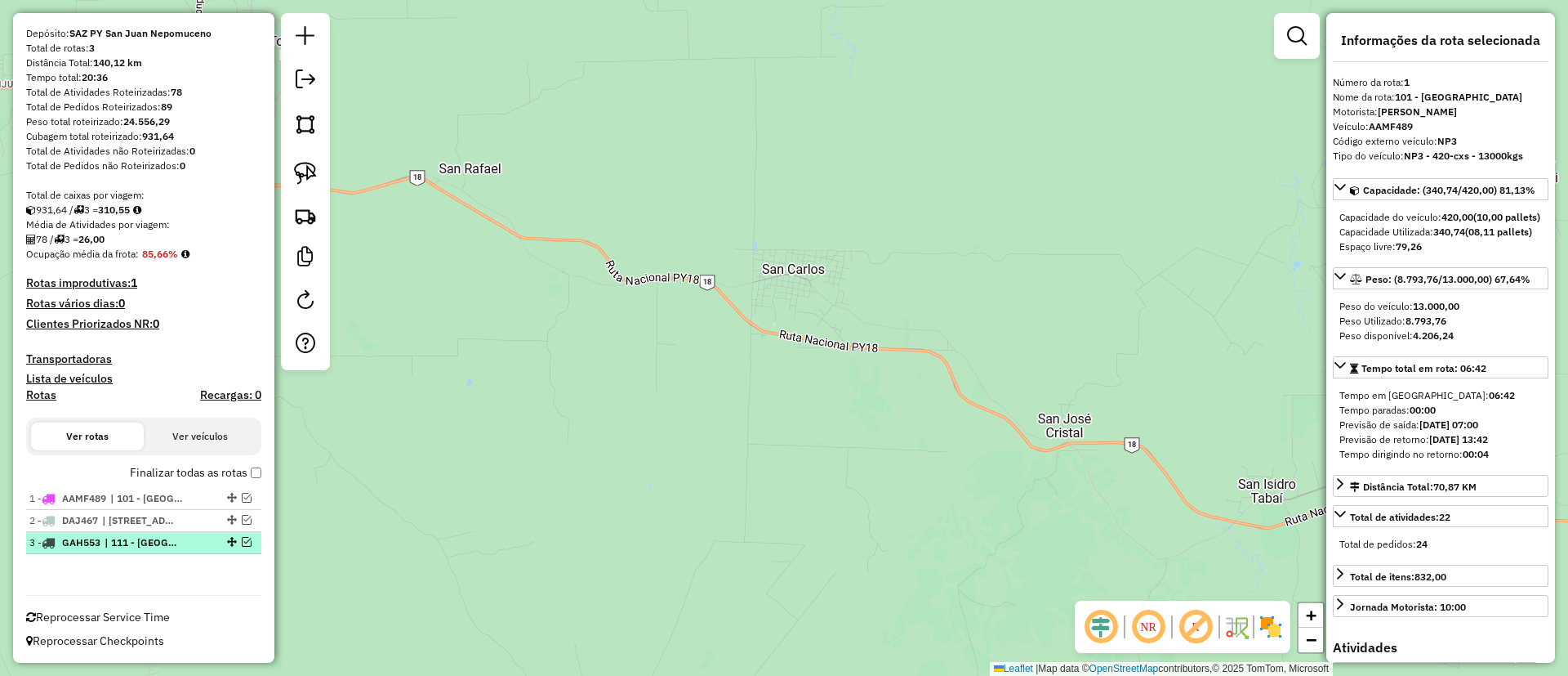
click at [235, 540] on div at bounding box center [230, 541] width 49 height 10
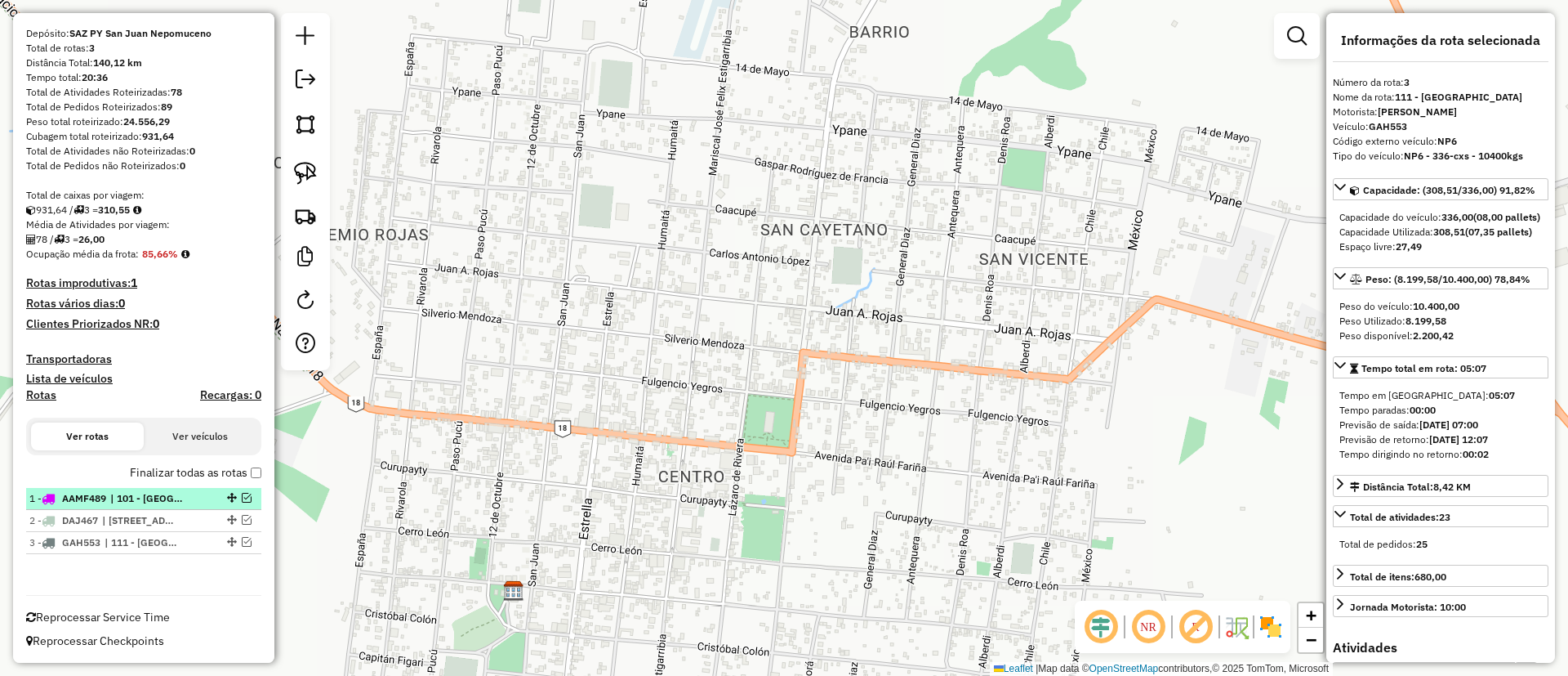
click at [174, 506] on li "1 - AAMF489 | 101 - San Isidro" at bounding box center [143, 498] width 235 height 22
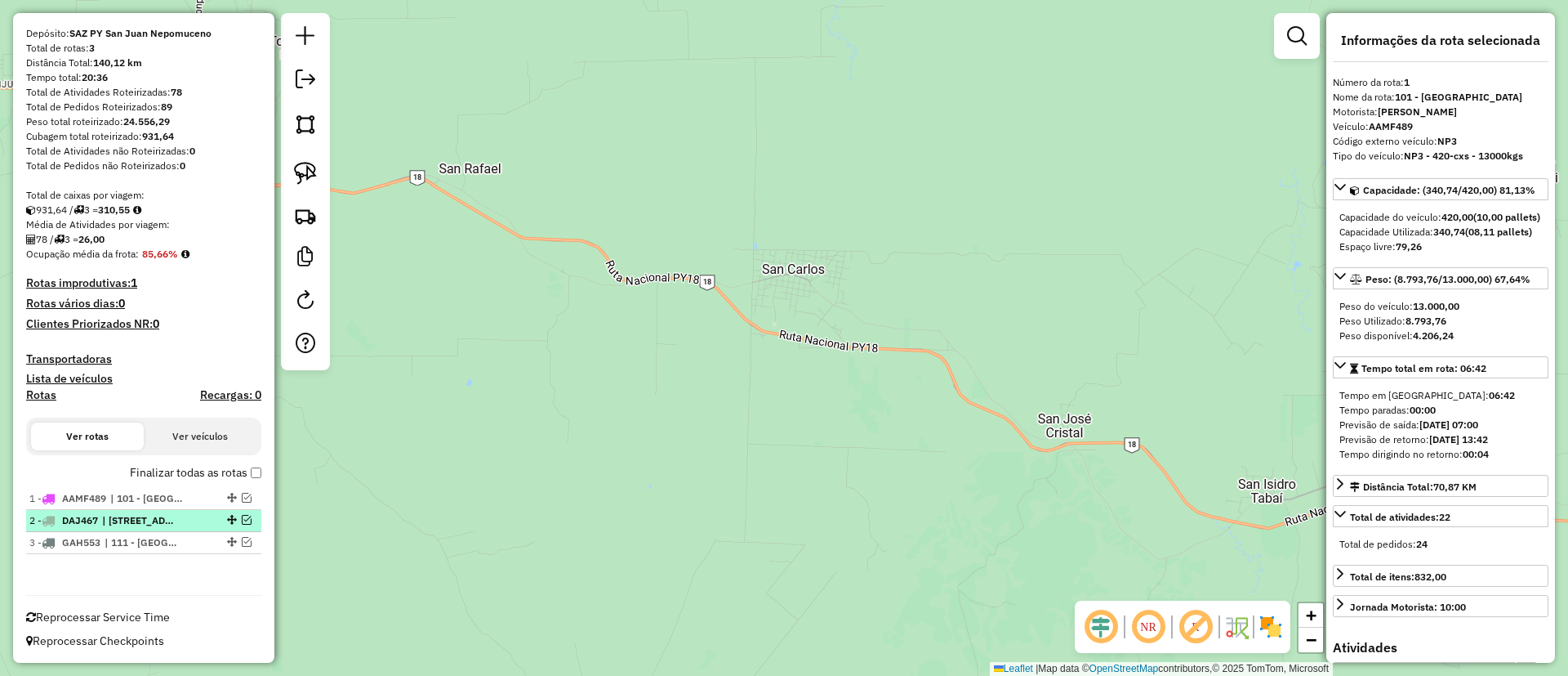
click at [242, 518] on em at bounding box center [247, 520] width 10 height 10
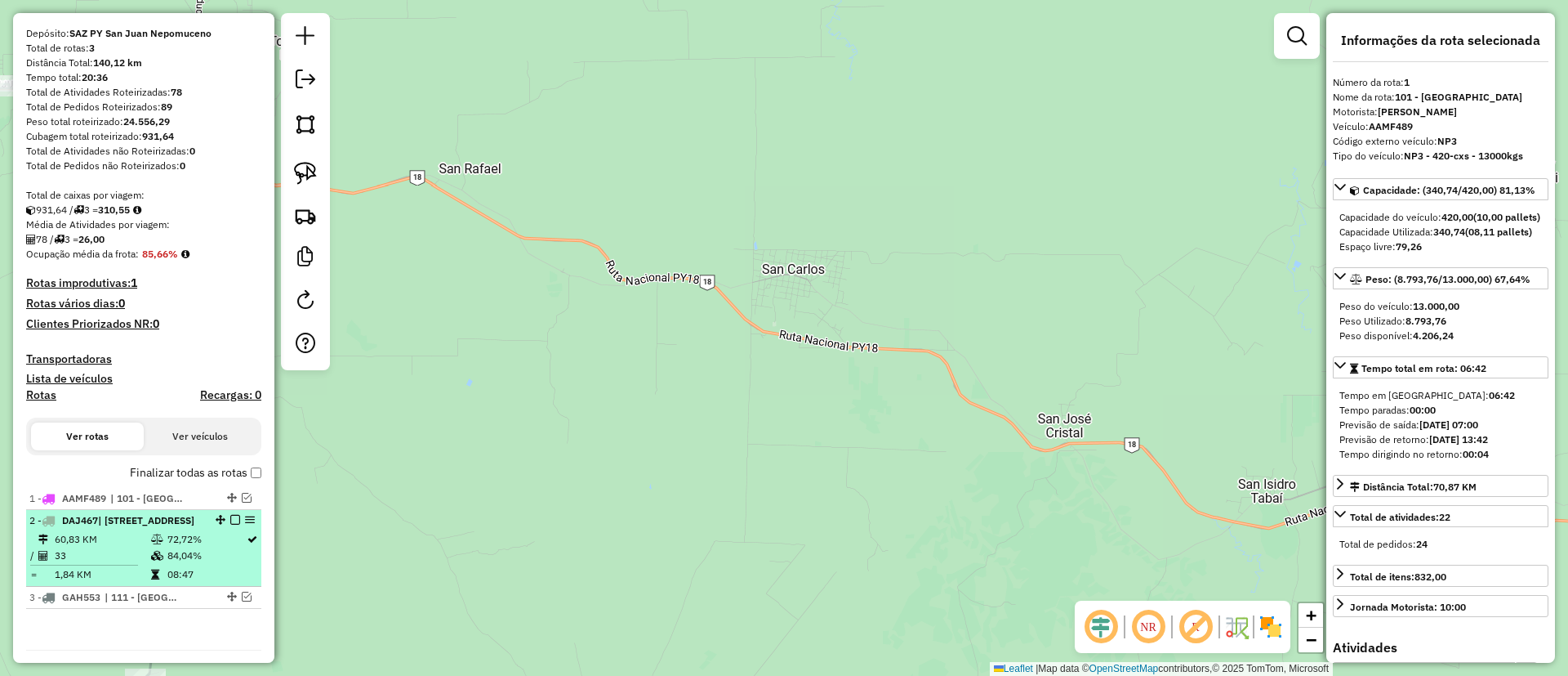
scroll to position [209, 0]
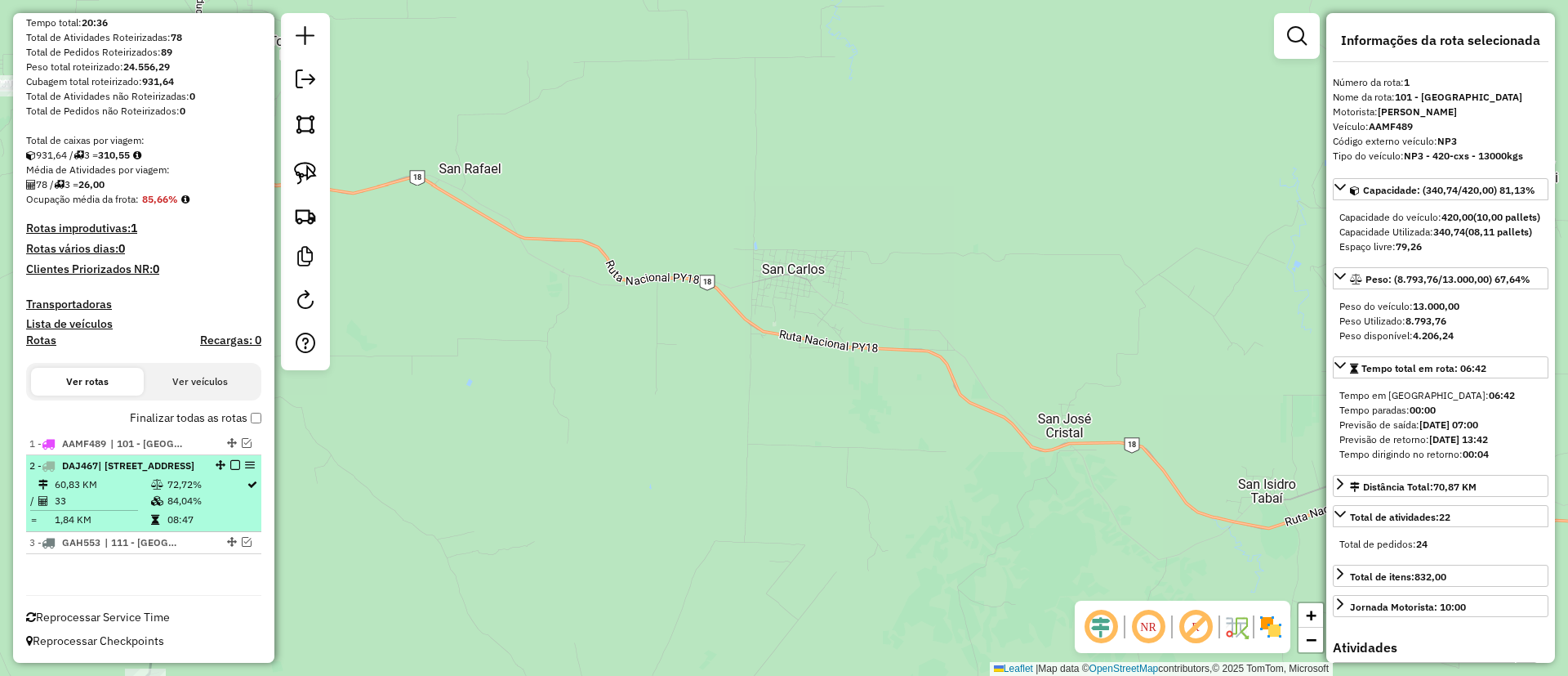
click at [219, 497] on td "84,04%" at bounding box center [206, 500] width 79 height 17
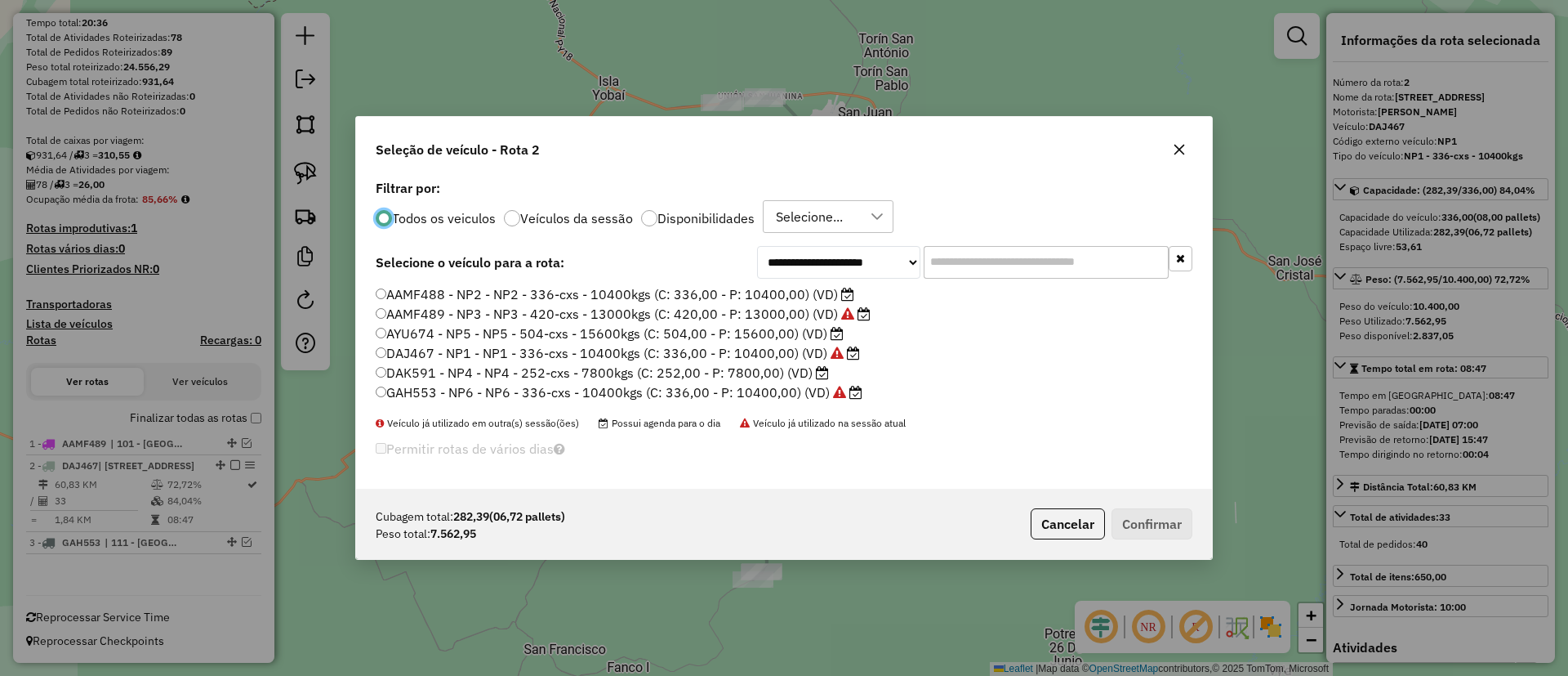
scroll to position [9, 5]
click at [807, 379] on label "DAK591 - NP4 - NP4 - 252-cxs - 7800kgs (C: 252,00 - P: 7800,00) (VD)" at bounding box center [602, 373] width 453 height 20
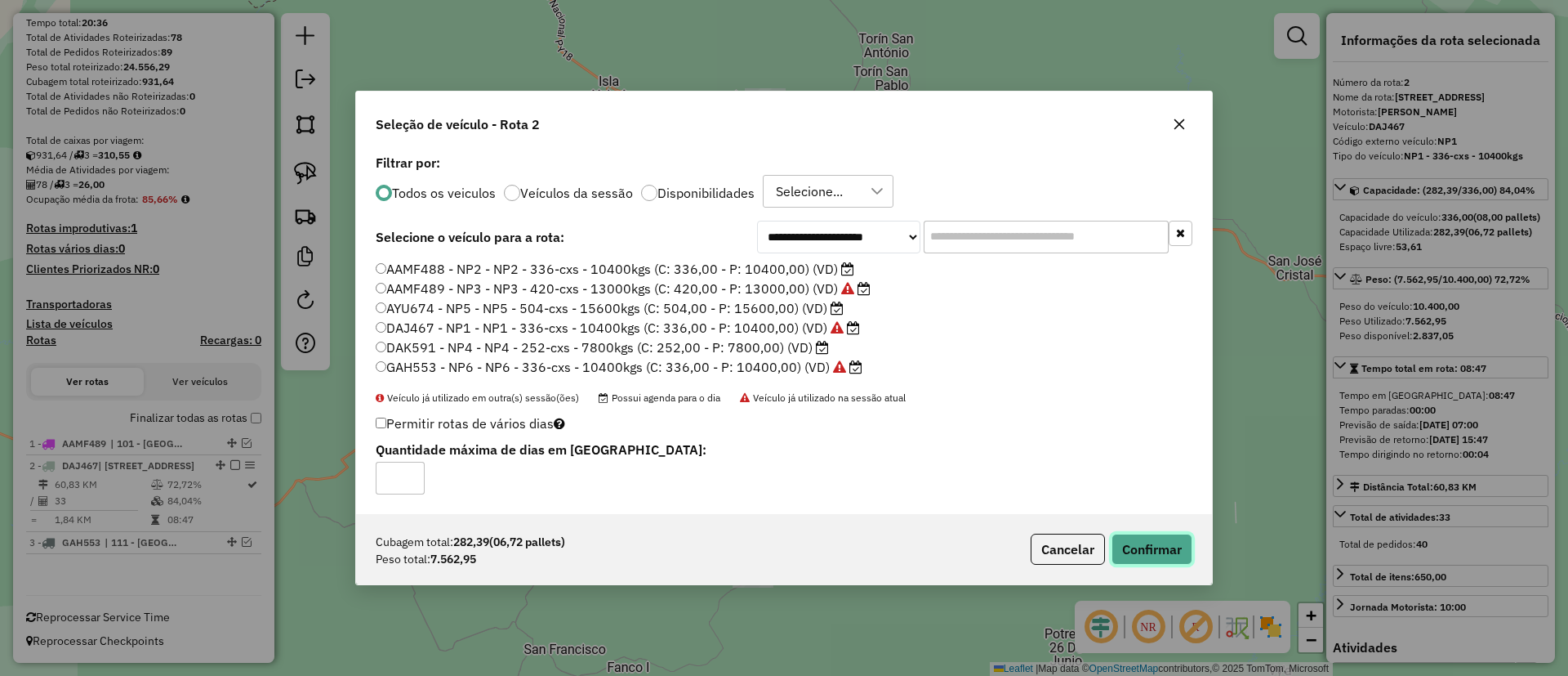
click at [1150, 561] on button "Confirmar" at bounding box center [1152, 549] width 81 height 31
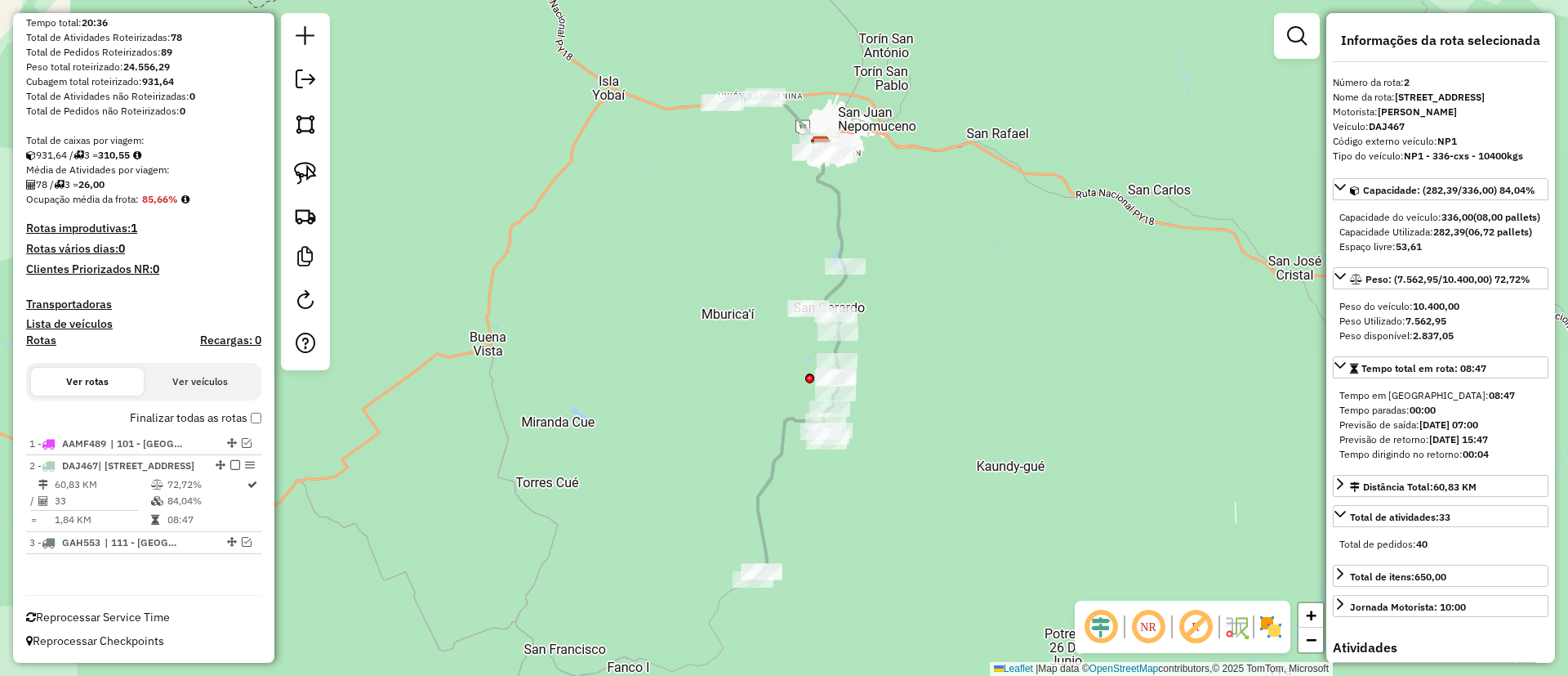
click at [159, 410] on label "Finalizar todas as rotas" at bounding box center [195, 418] width 132 height 18
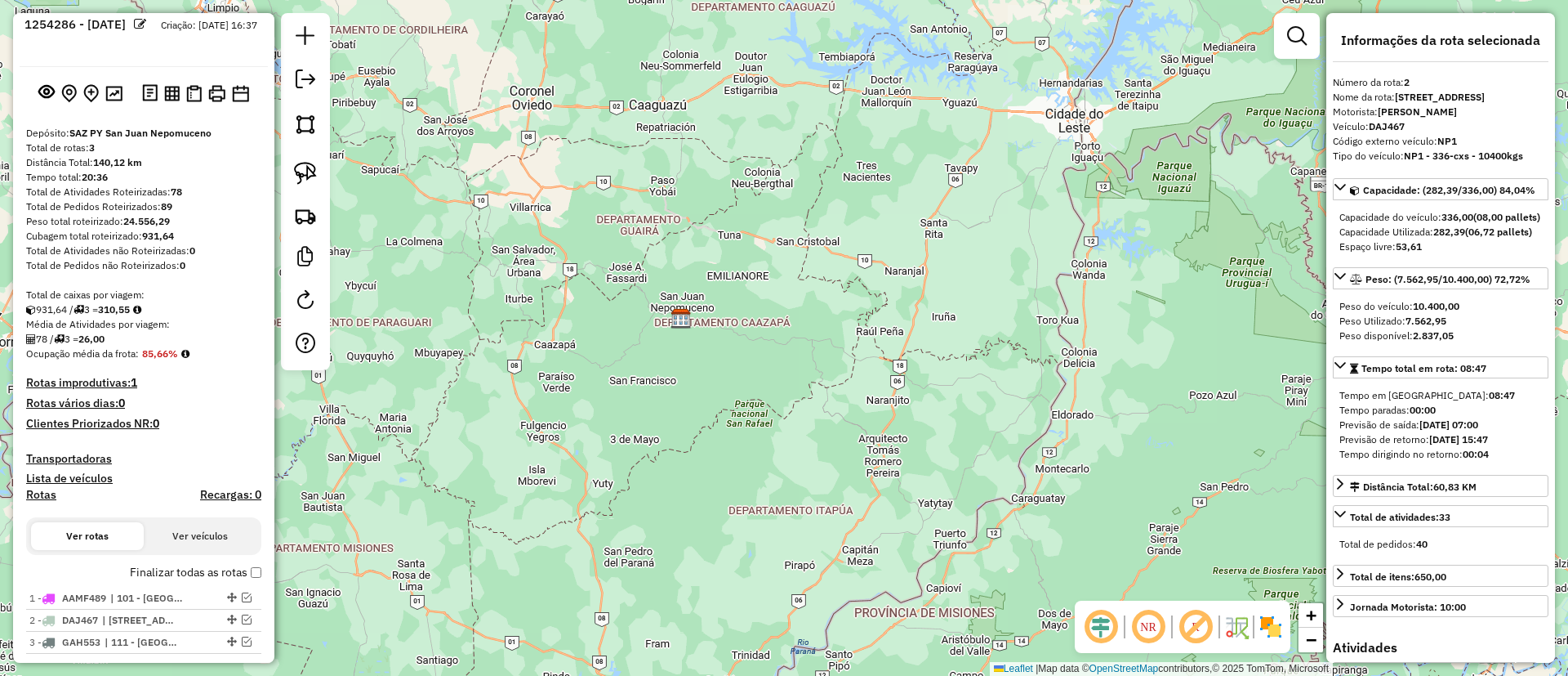
scroll to position [0, 0]
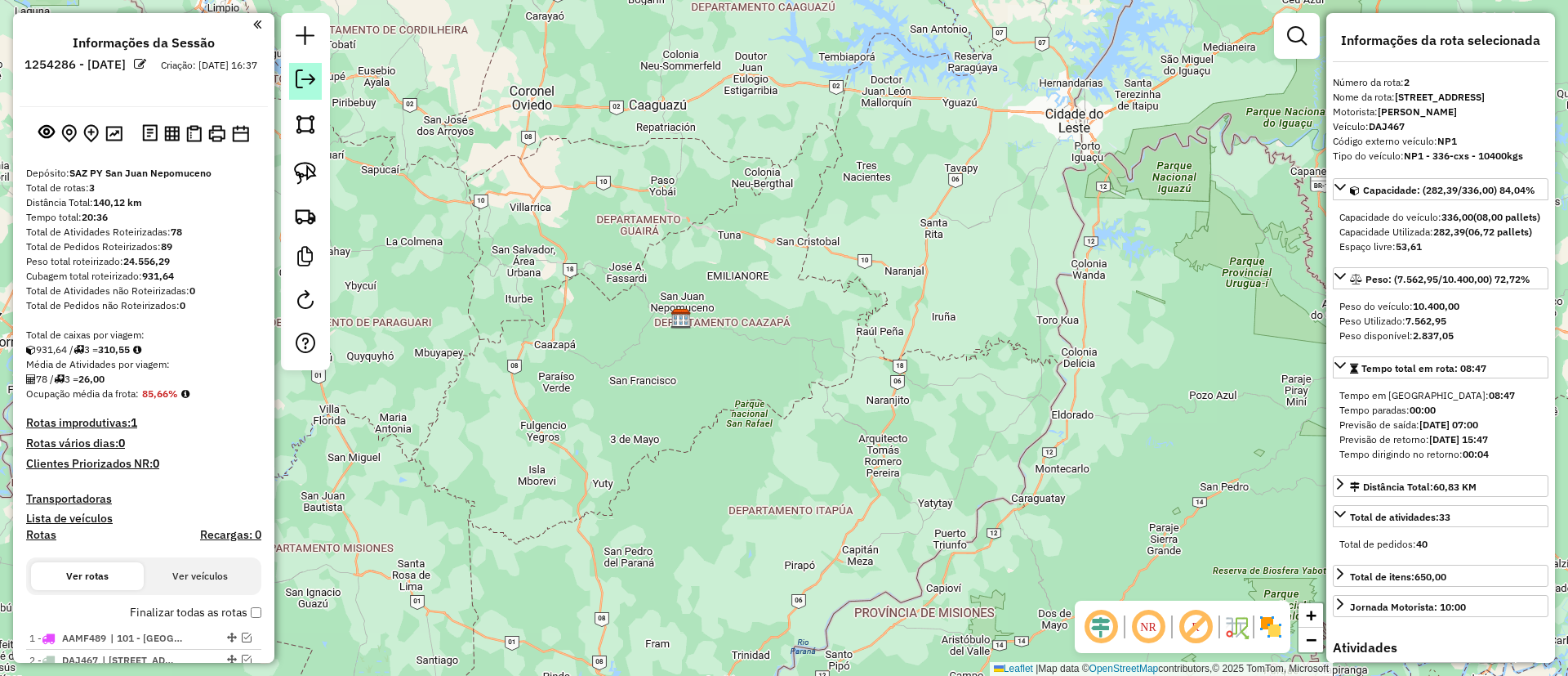
click at [303, 75] on em at bounding box center [305, 79] width 20 height 20
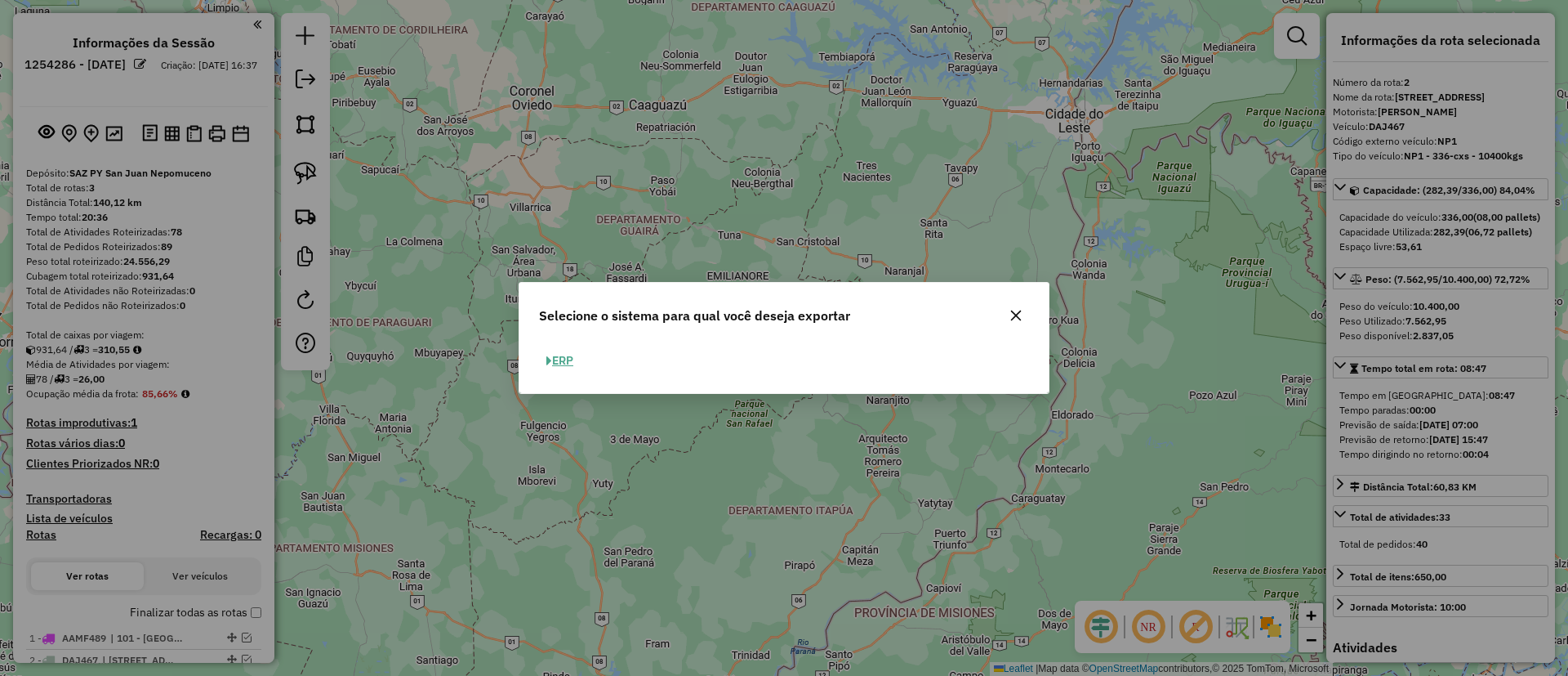
click at [562, 358] on button "ERP" at bounding box center [560, 361] width 42 height 25
select select "**"
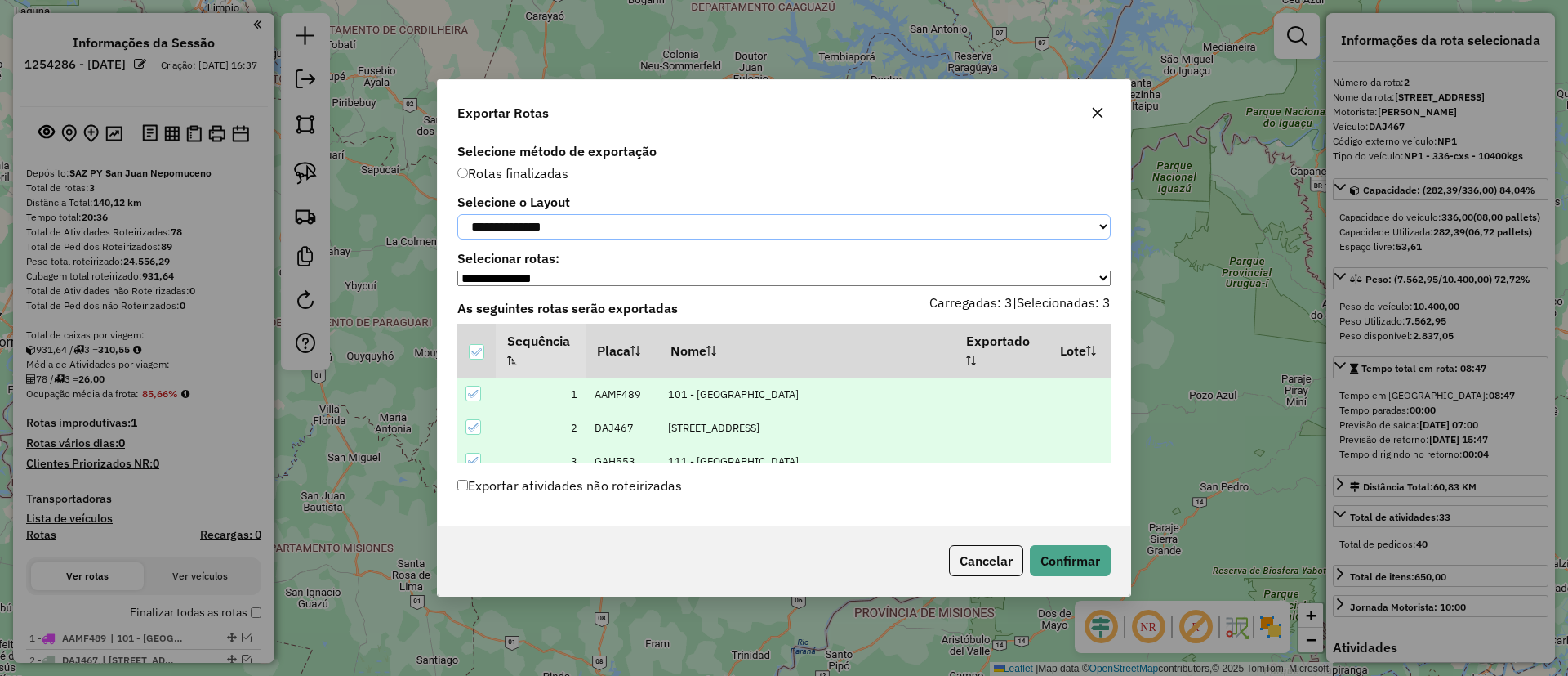
click at [528, 234] on select "**********" at bounding box center [784, 226] width 653 height 25
select select "*********"
click at [457, 214] on select "**********" at bounding box center [784, 226] width 653 height 25
click at [1054, 577] on button "Confirmar" at bounding box center [1070, 561] width 81 height 31
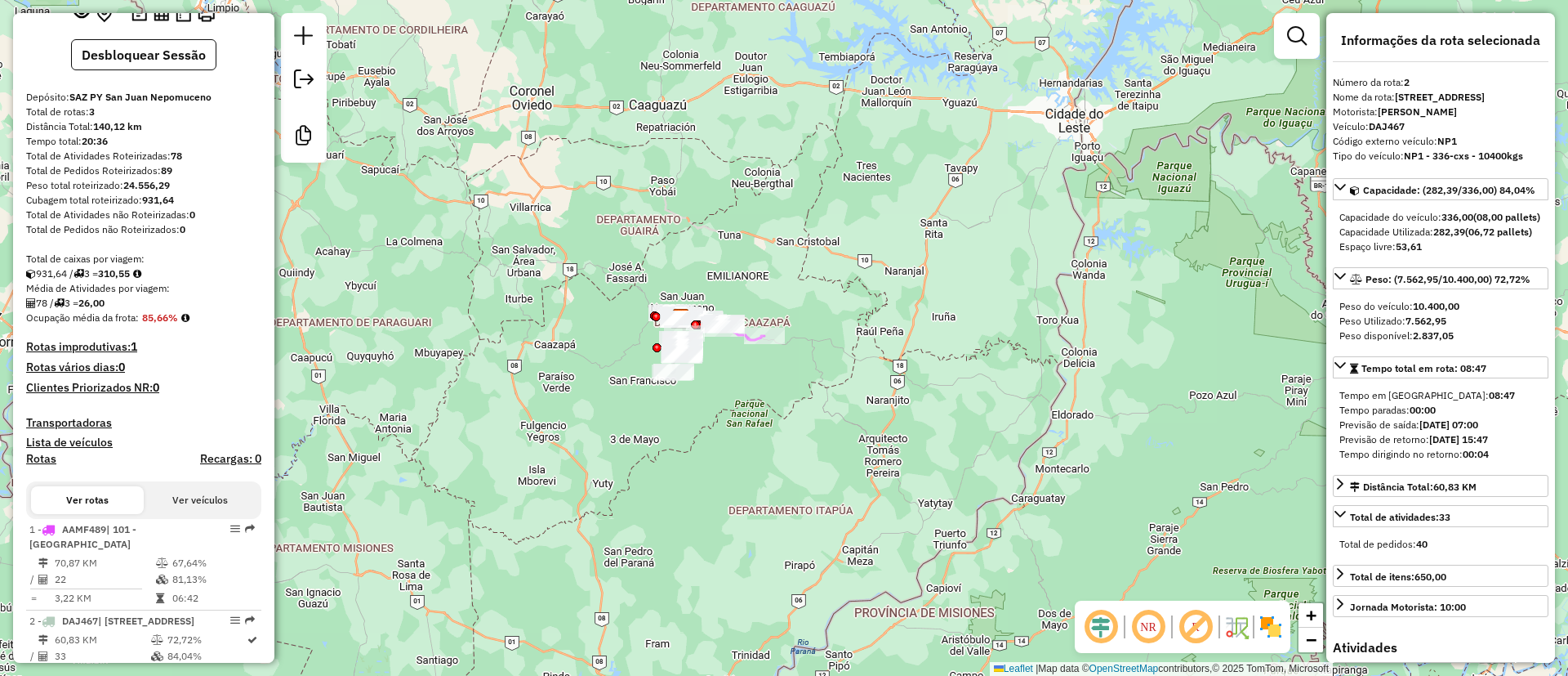
scroll to position [250, 0]
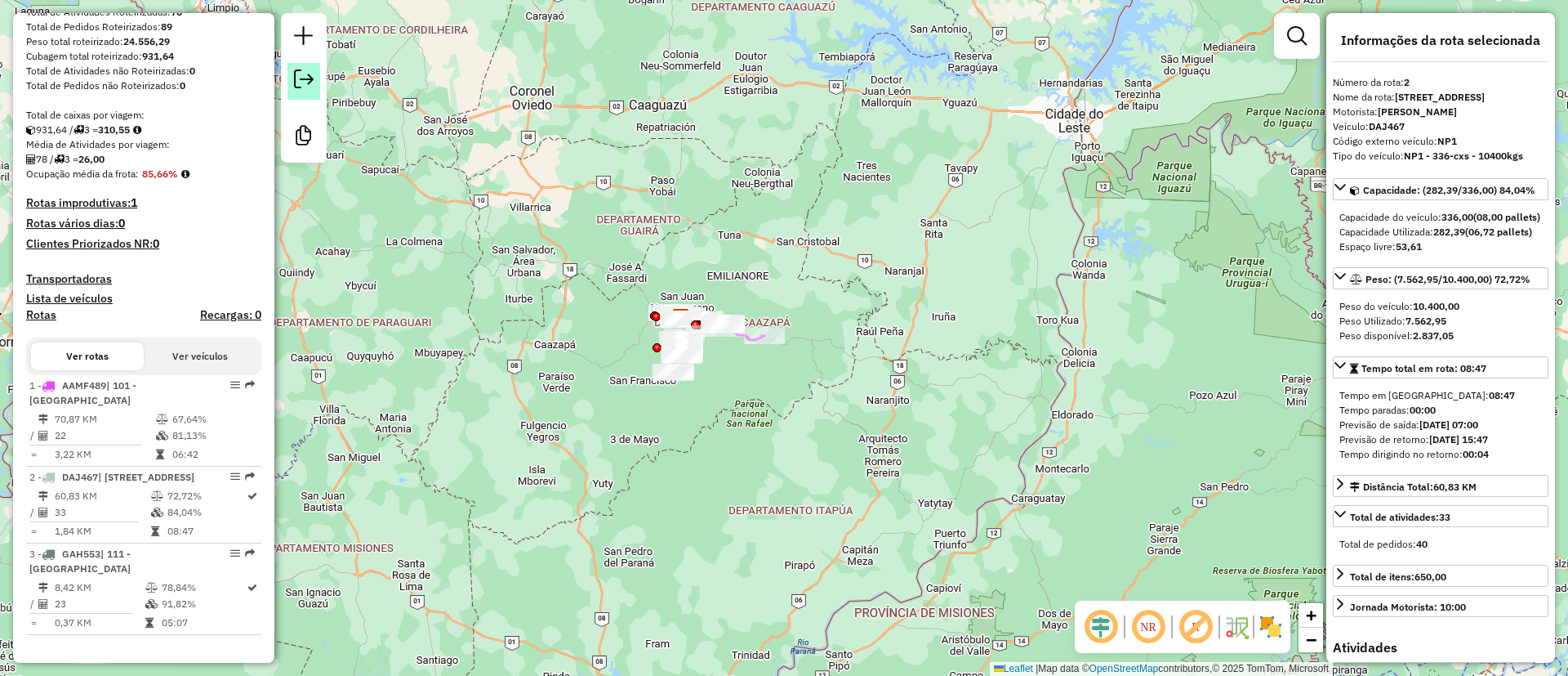
click at [313, 95] on link at bounding box center [304, 82] width 33 height 37
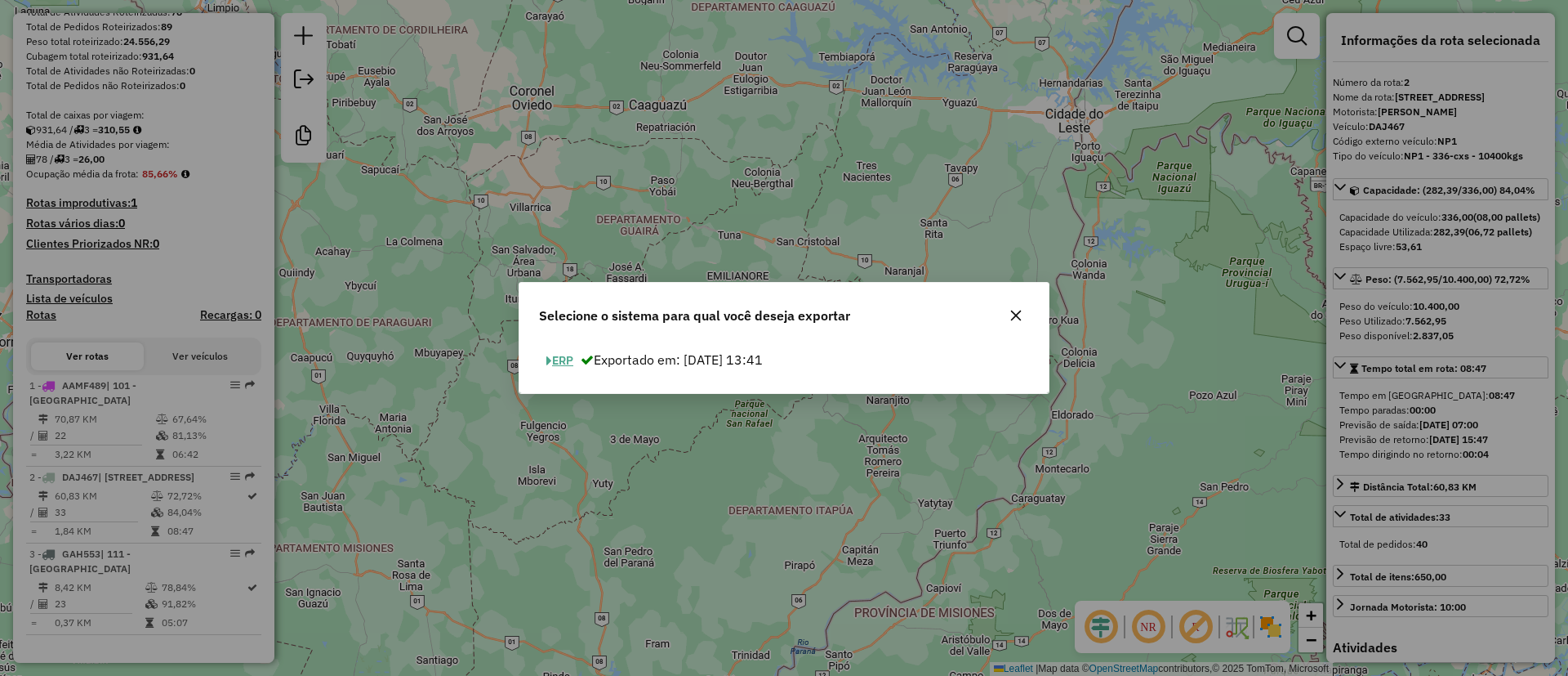
click at [584, 356] on icon at bounding box center [587, 359] width 13 height 13
click at [576, 355] on button "ERP" at bounding box center [560, 361] width 42 height 25
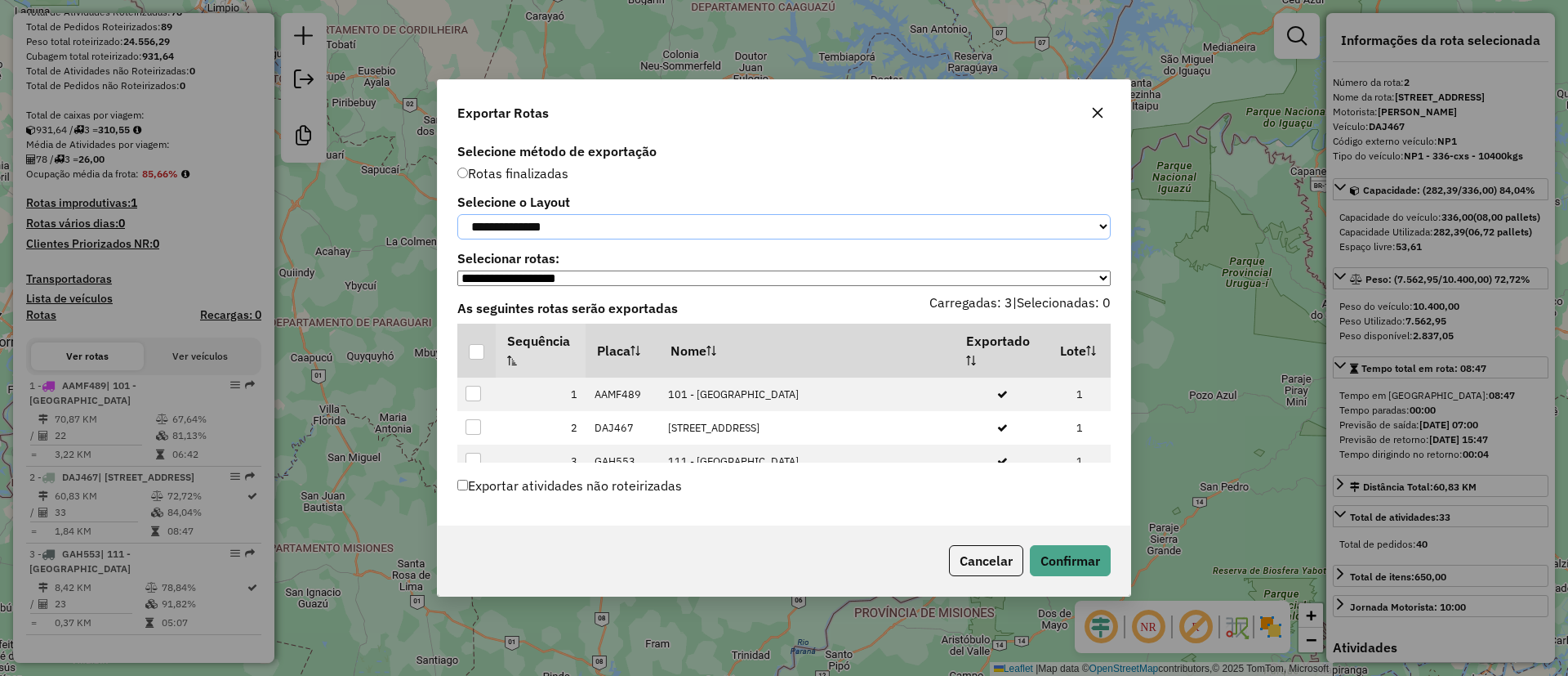
click at [566, 223] on select "**********" at bounding box center [784, 226] width 653 height 25
select select "*********"
click at [457, 214] on select "**********" at bounding box center [784, 226] width 653 height 25
click at [487, 353] on th at bounding box center [476, 350] width 38 height 54
click at [478, 356] on div at bounding box center [477, 352] width 16 height 16
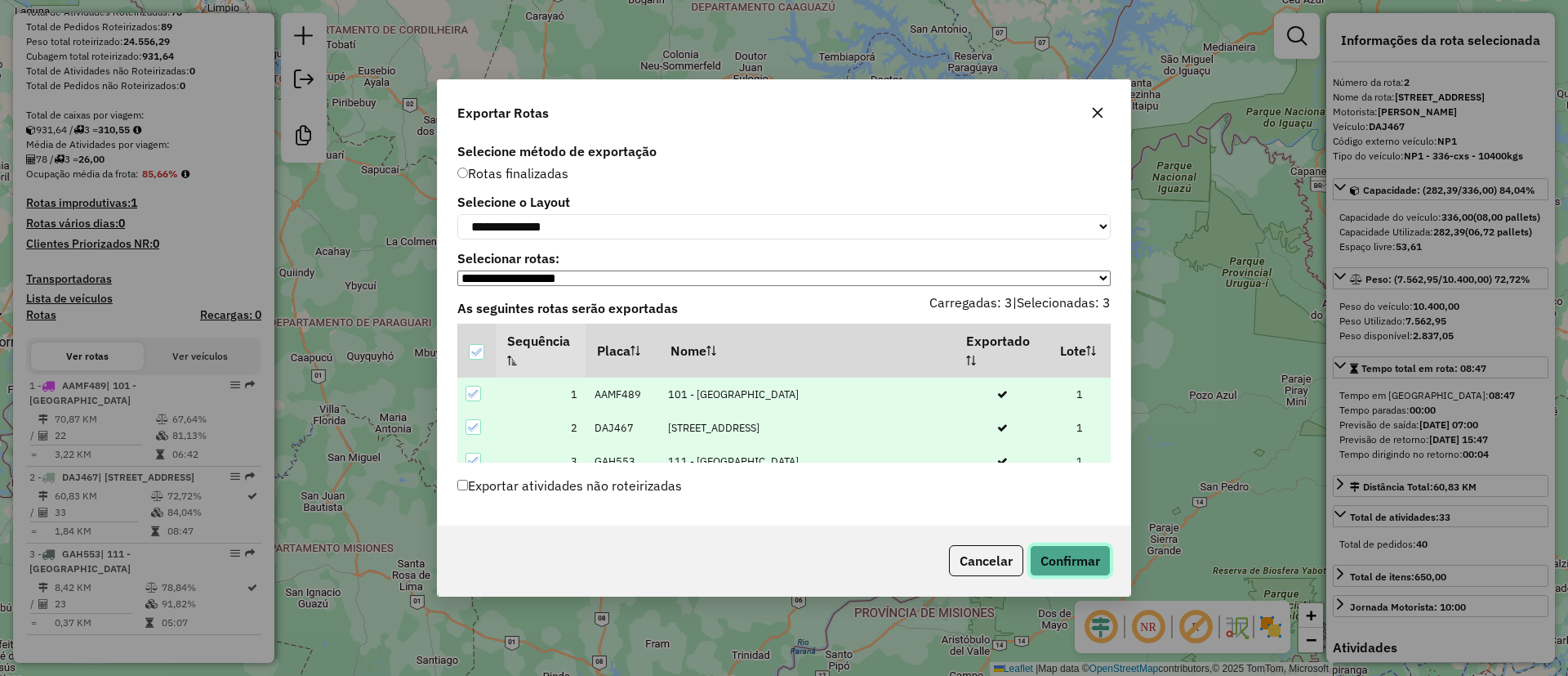
click at [1070, 571] on button "Confirmar" at bounding box center [1070, 561] width 81 height 31
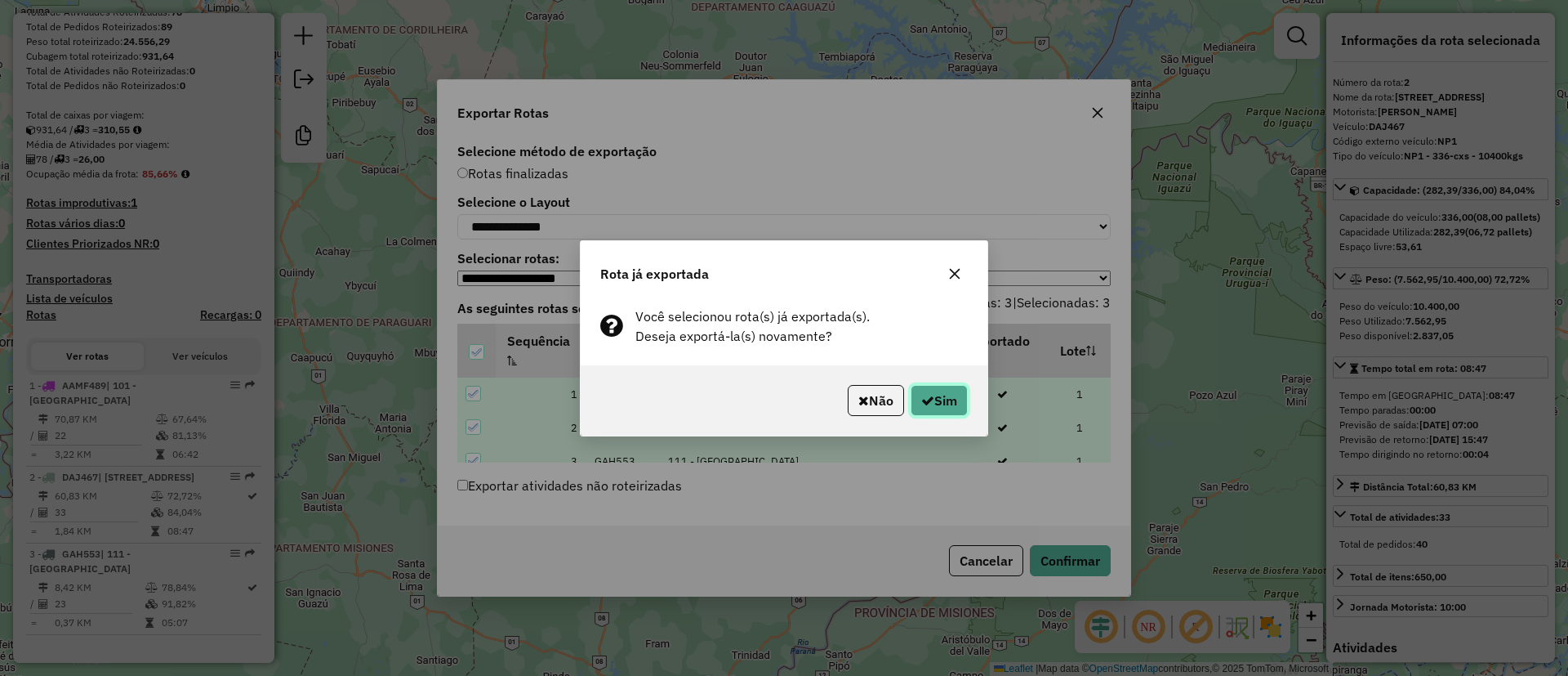
click at [933, 403] on button "Sim" at bounding box center [939, 401] width 58 height 31
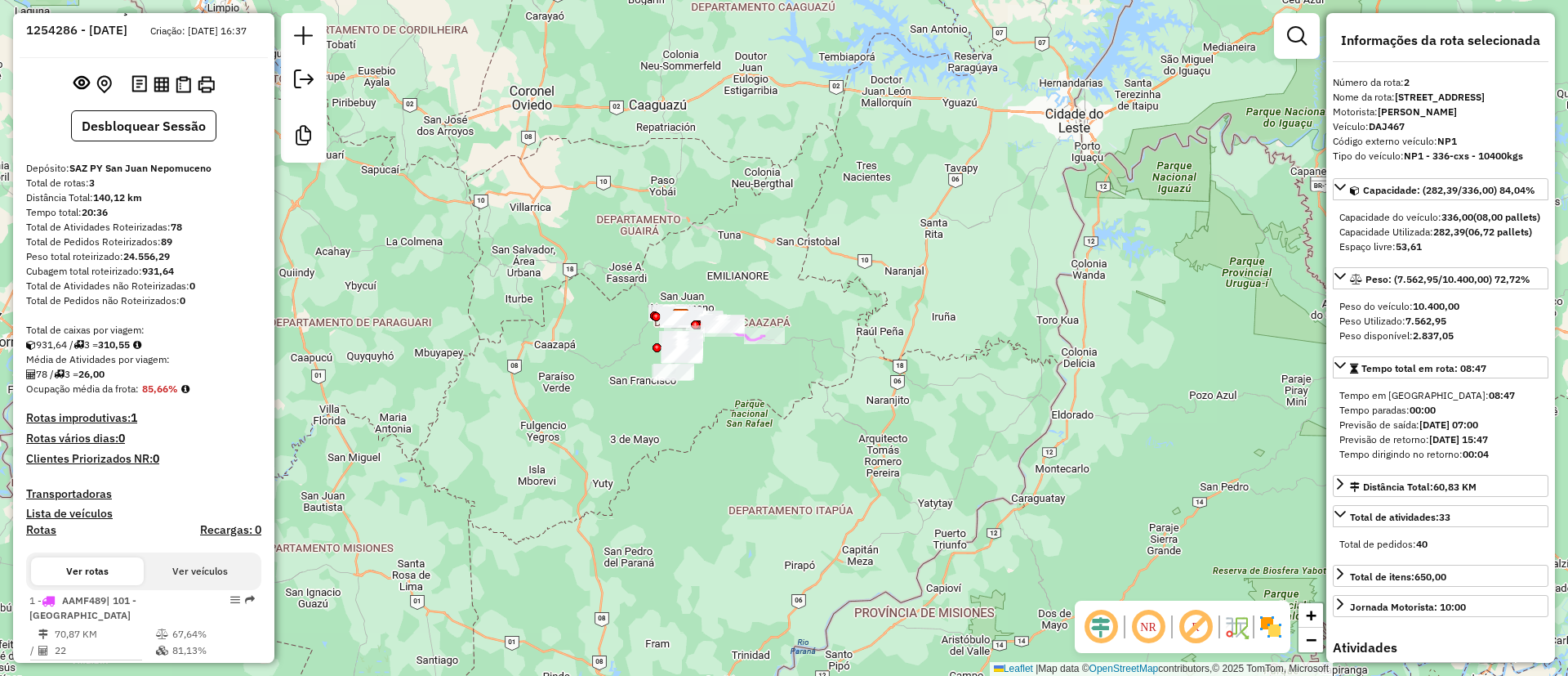
scroll to position [0, 0]
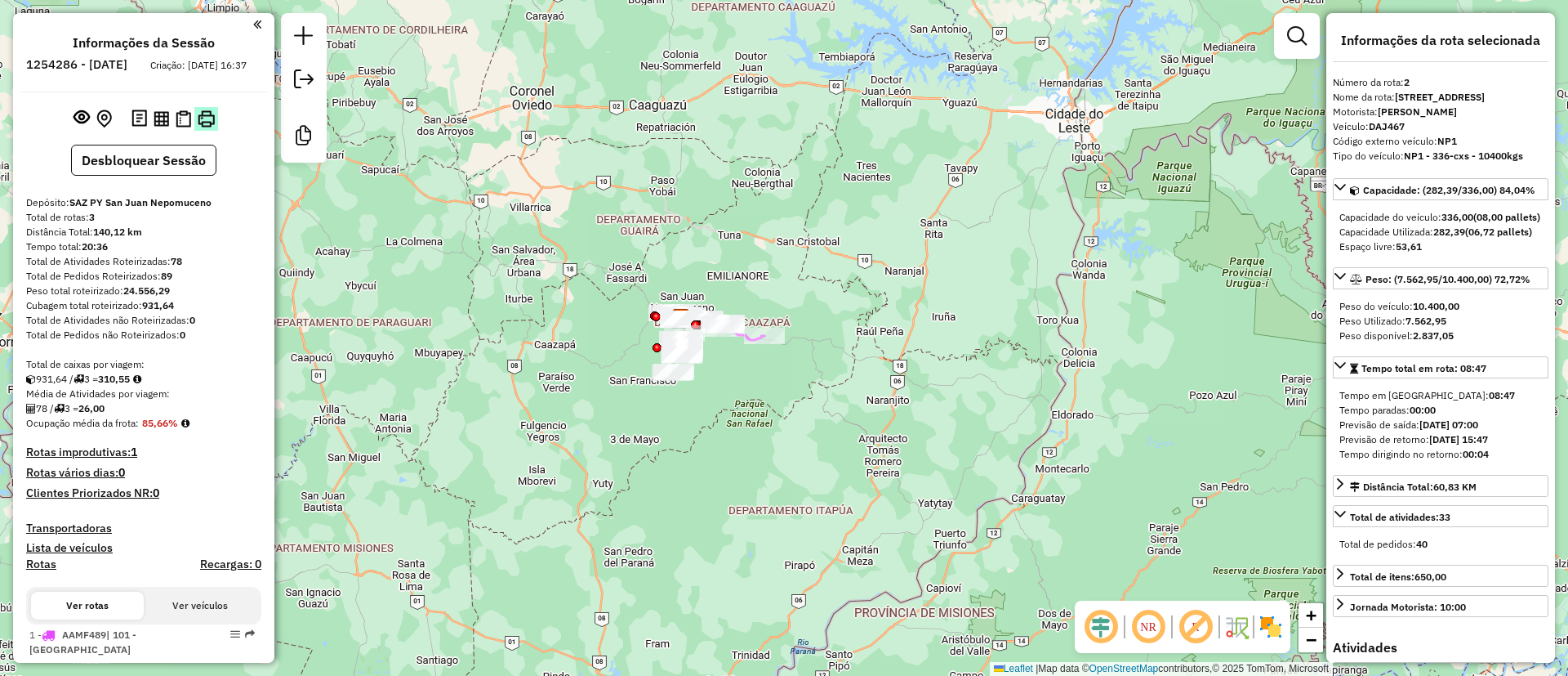
click at [208, 128] on img at bounding box center [207, 119] width 18 height 18
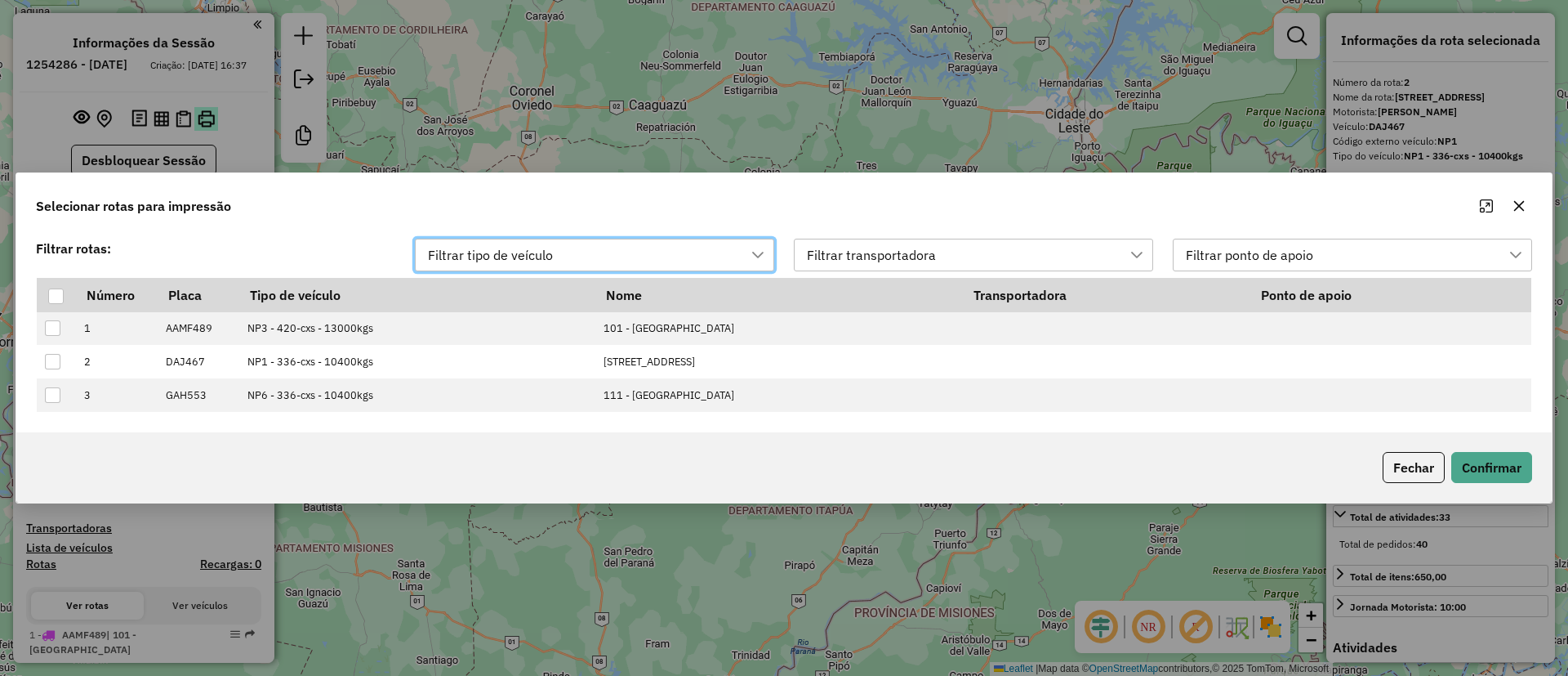
scroll to position [13, 73]
click at [55, 292] on div at bounding box center [56, 297] width 16 height 16
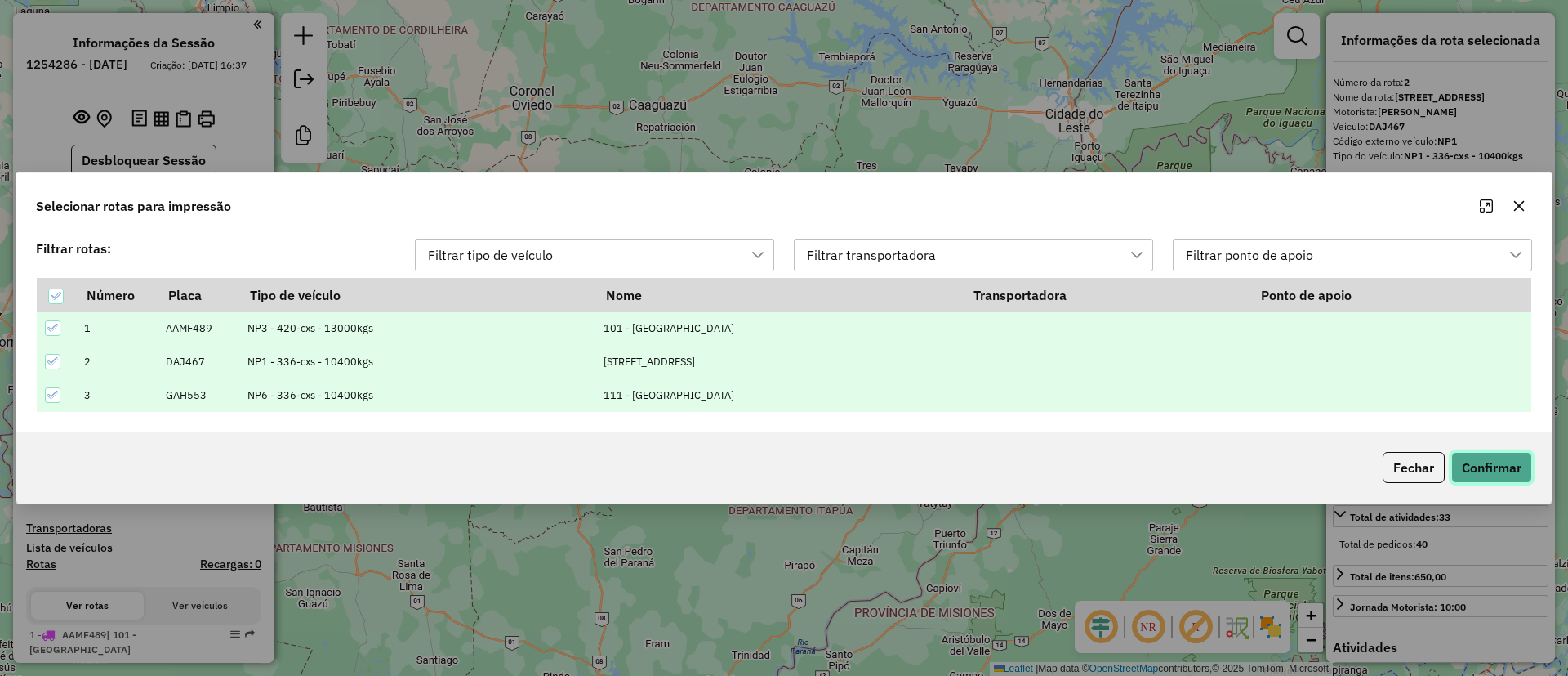
click at [1497, 461] on button "Confirmar" at bounding box center [1492, 467] width 81 height 31
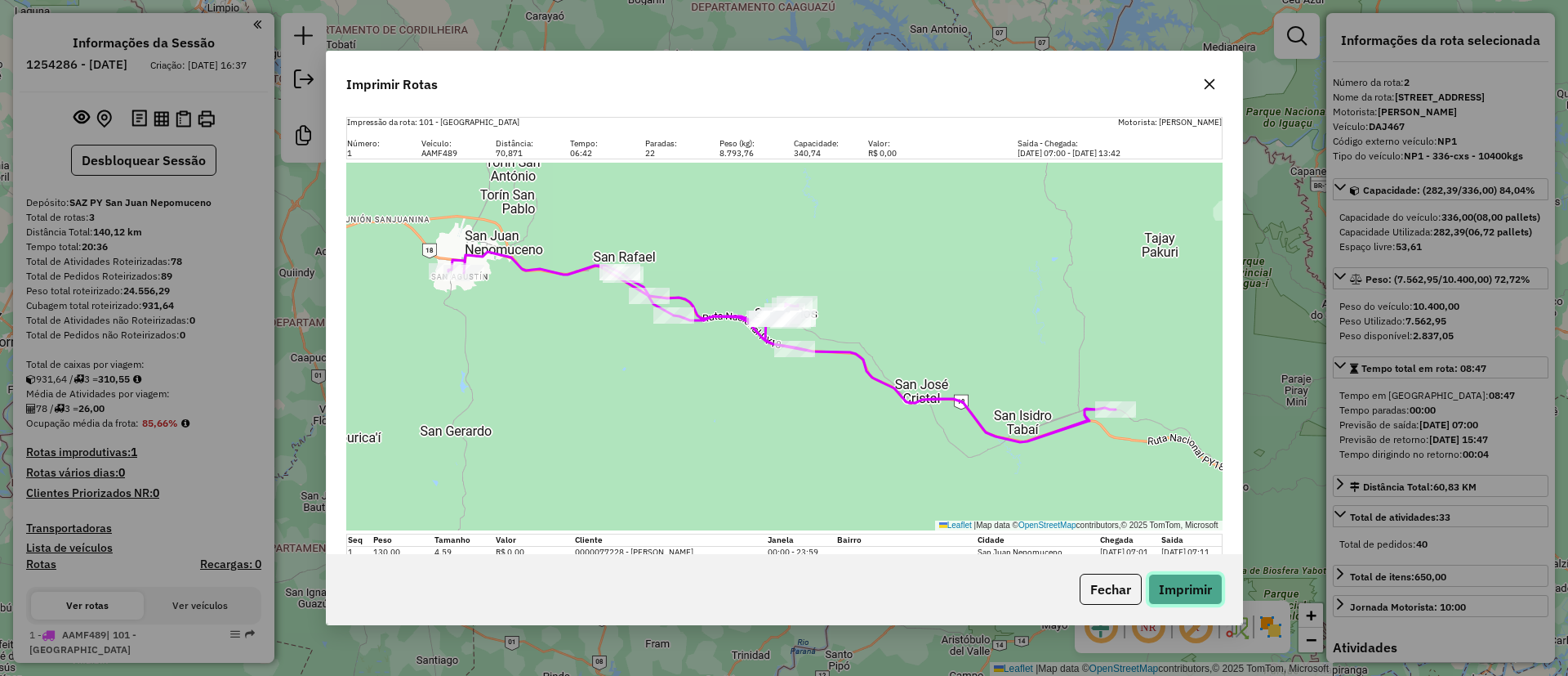
click at [1186, 587] on button "Imprimir" at bounding box center [1186, 589] width 74 height 31
